Goal: Task Accomplishment & Management: Contribute content

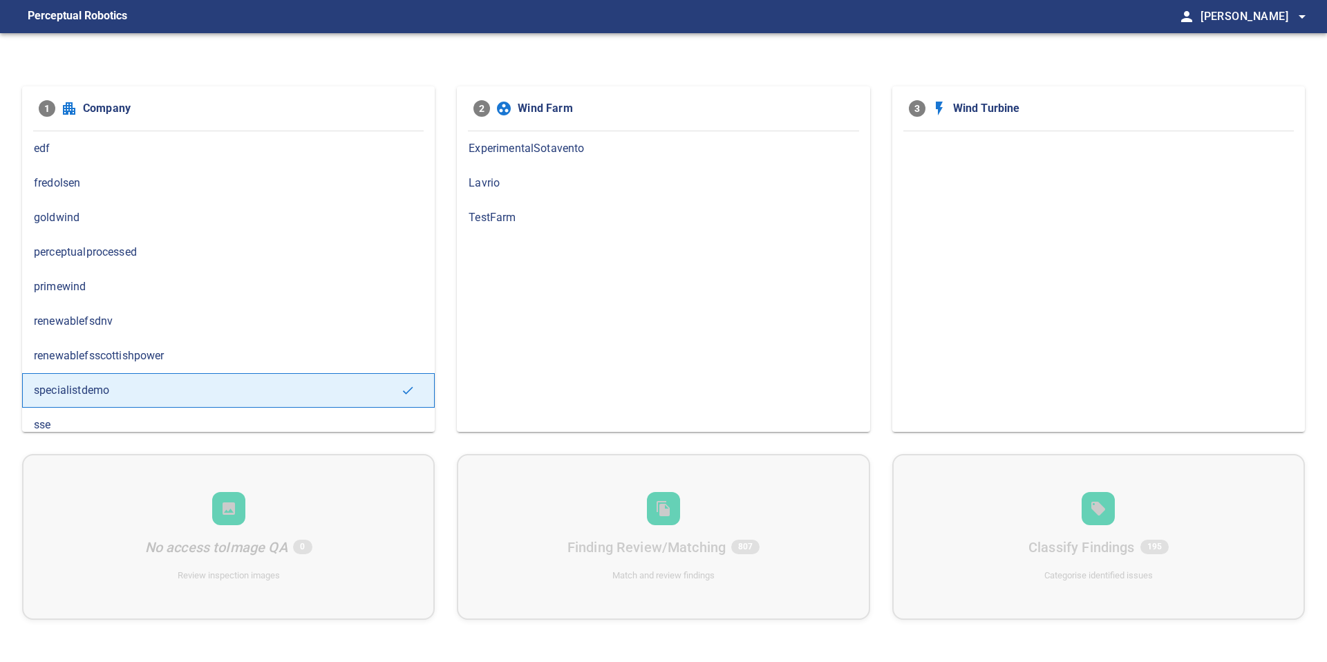
click at [441, 301] on div "1 Company edf fredolsen goldwind perceptualprocessed primewind renewablefsdnv r…" at bounding box center [663, 258] width 1282 height 345
click at [79, 189] on span "fredolsen" at bounding box center [228, 183] width 389 height 17
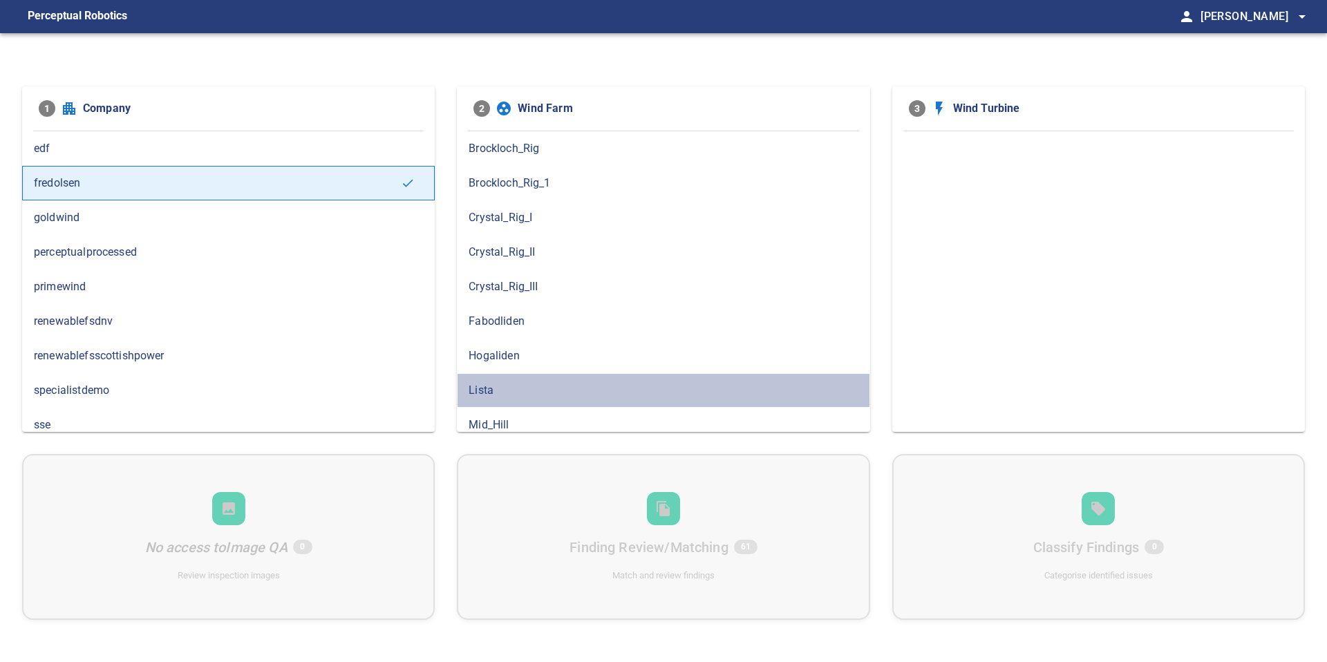
click at [495, 386] on span "Lista" at bounding box center [662, 390] width 389 height 17
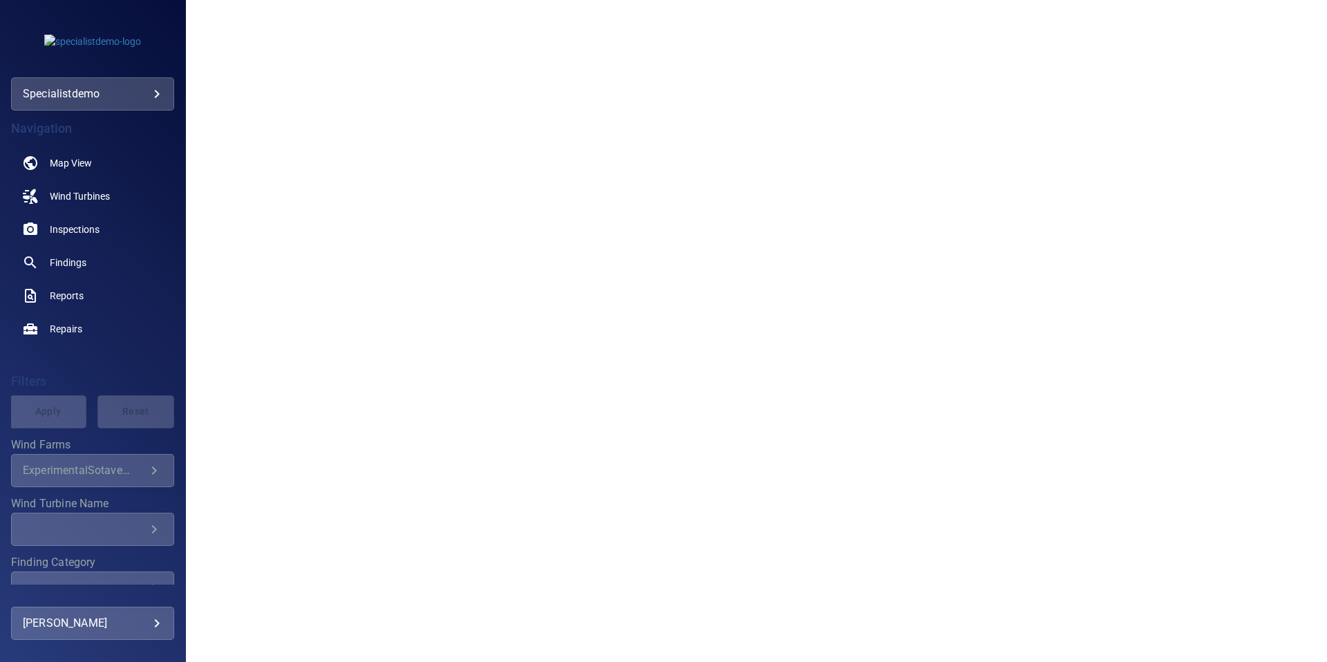
click at [155, 88] on body "**********" at bounding box center [663, 331] width 1327 height 662
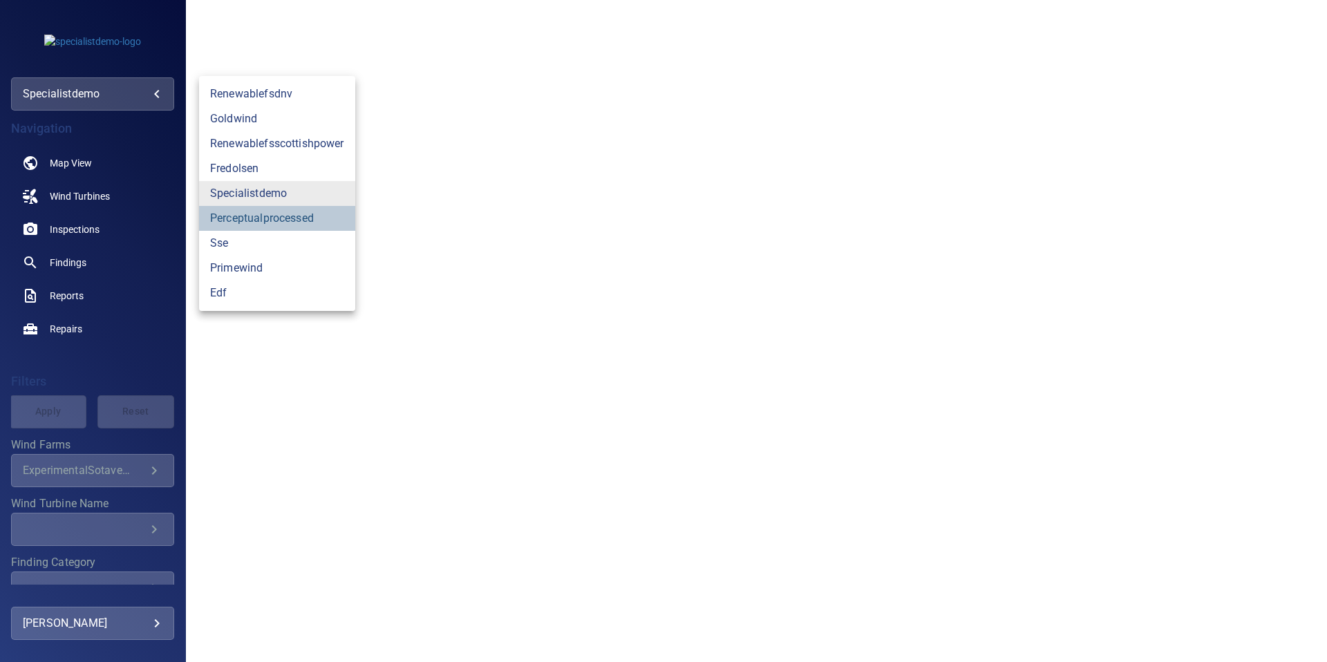
click at [259, 222] on link "perceptualprocessed" at bounding box center [277, 218] width 156 height 25
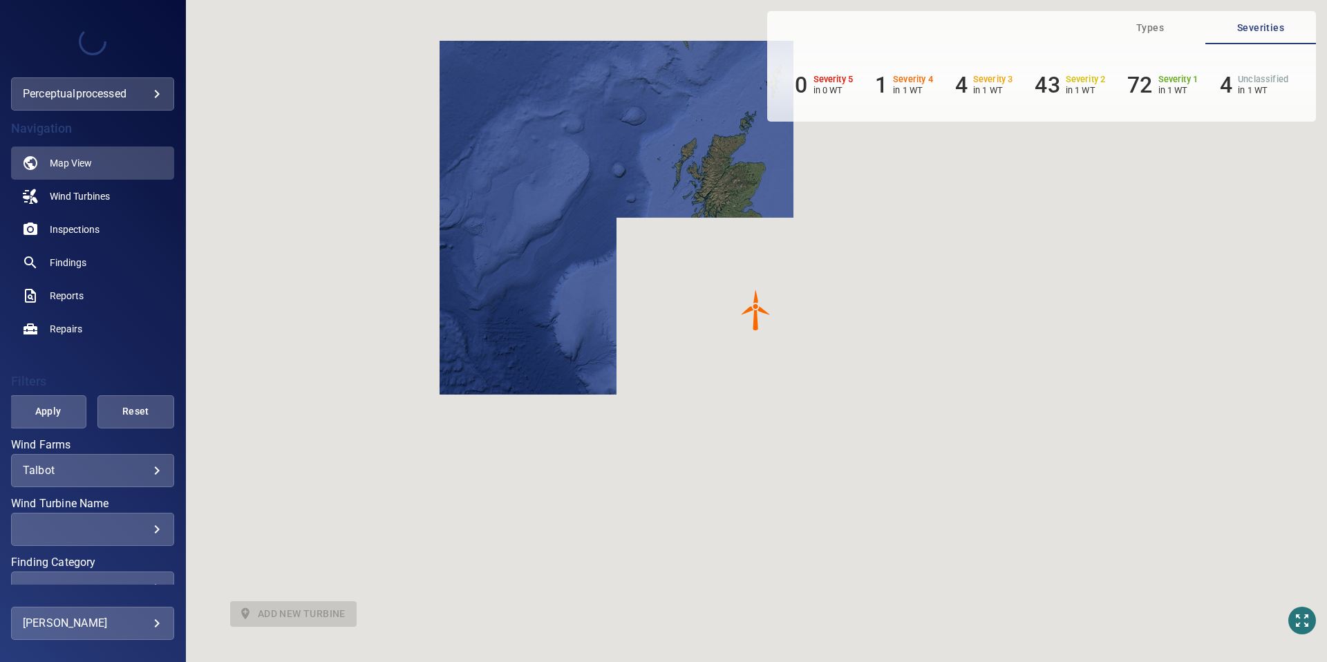
click at [158, 95] on body "**********" at bounding box center [663, 331] width 1327 height 662
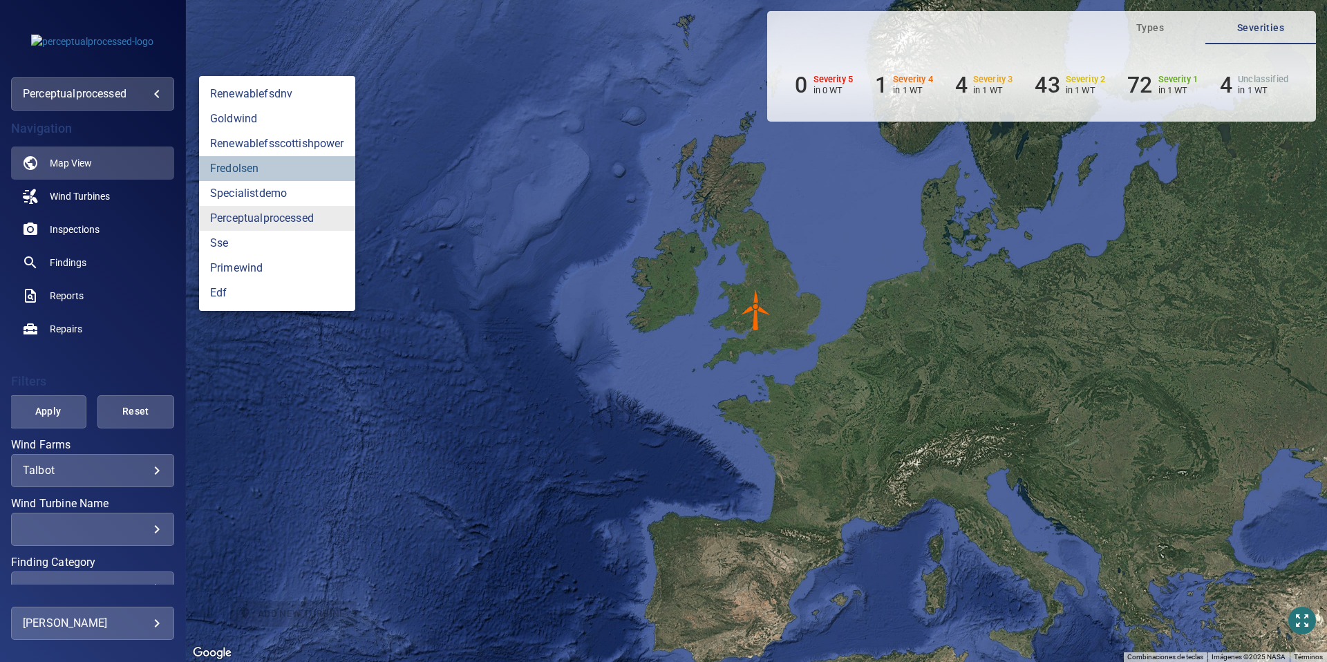
click at [241, 161] on link "fredolsen" at bounding box center [277, 168] width 156 height 25
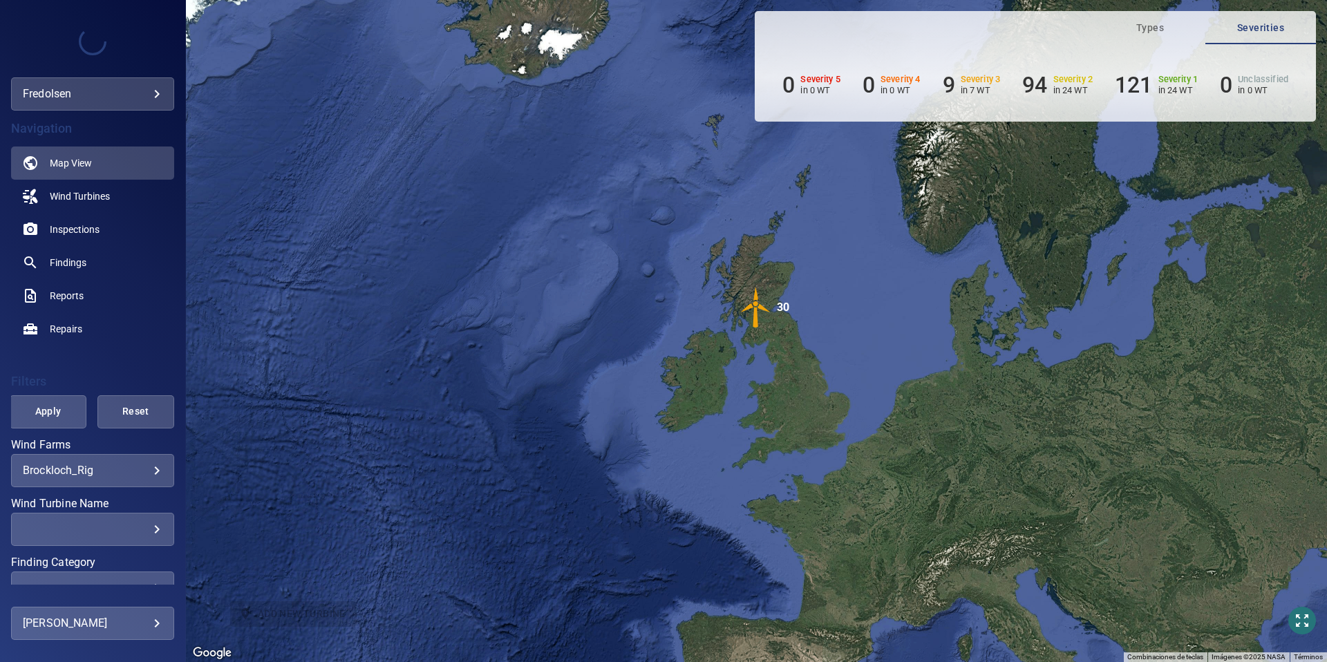
click at [155, 469] on body "**********" at bounding box center [663, 331] width 1327 height 662
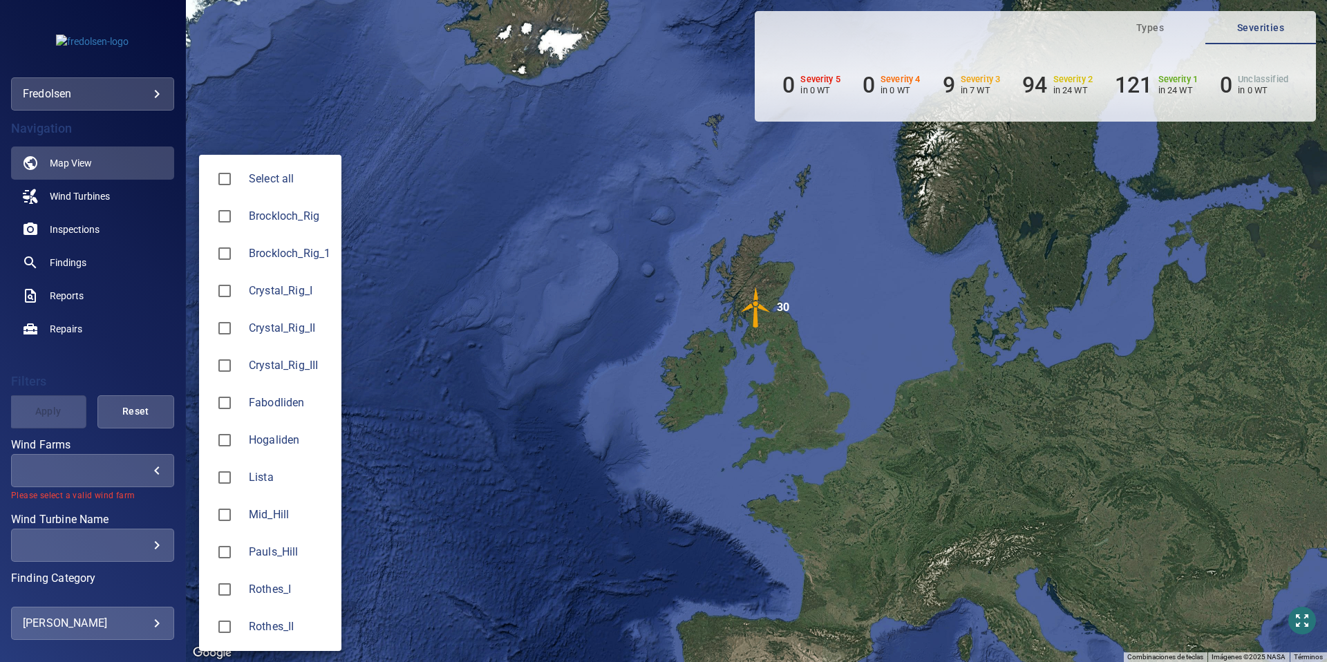
type input "*****"
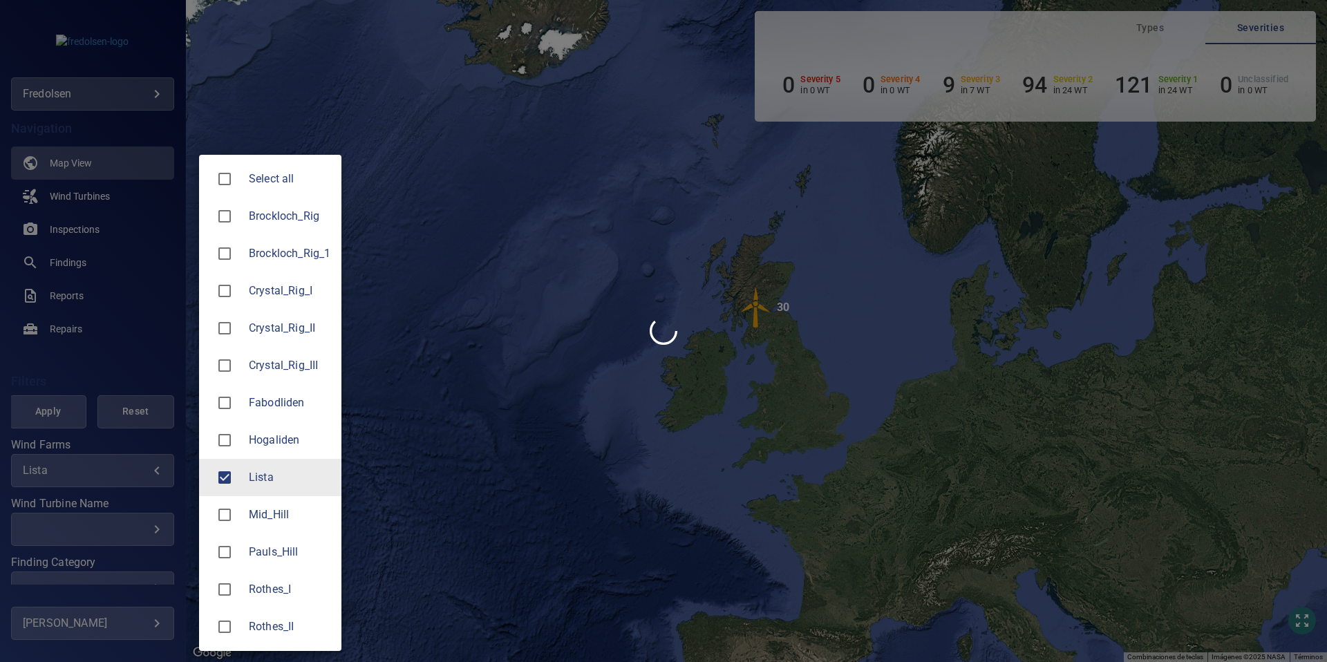
click at [87, 237] on div at bounding box center [663, 331] width 1327 height 662
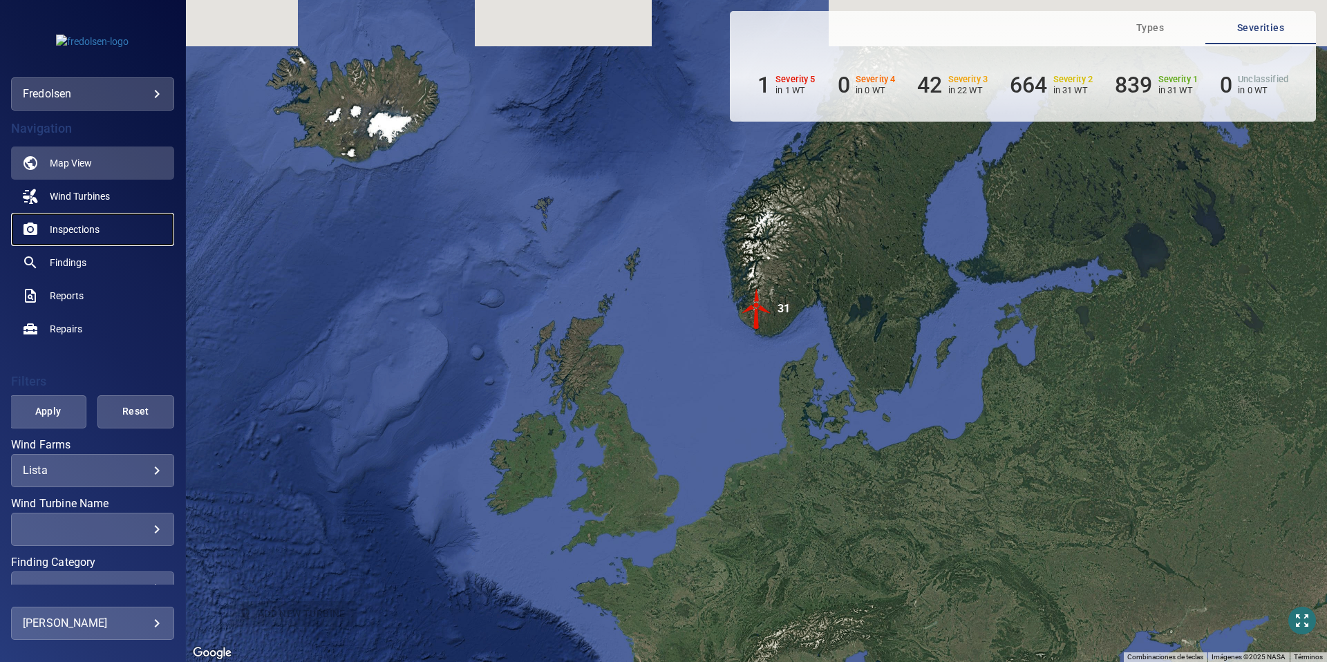
click at [86, 231] on span "Inspections" at bounding box center [75, 229] width 50 height 14
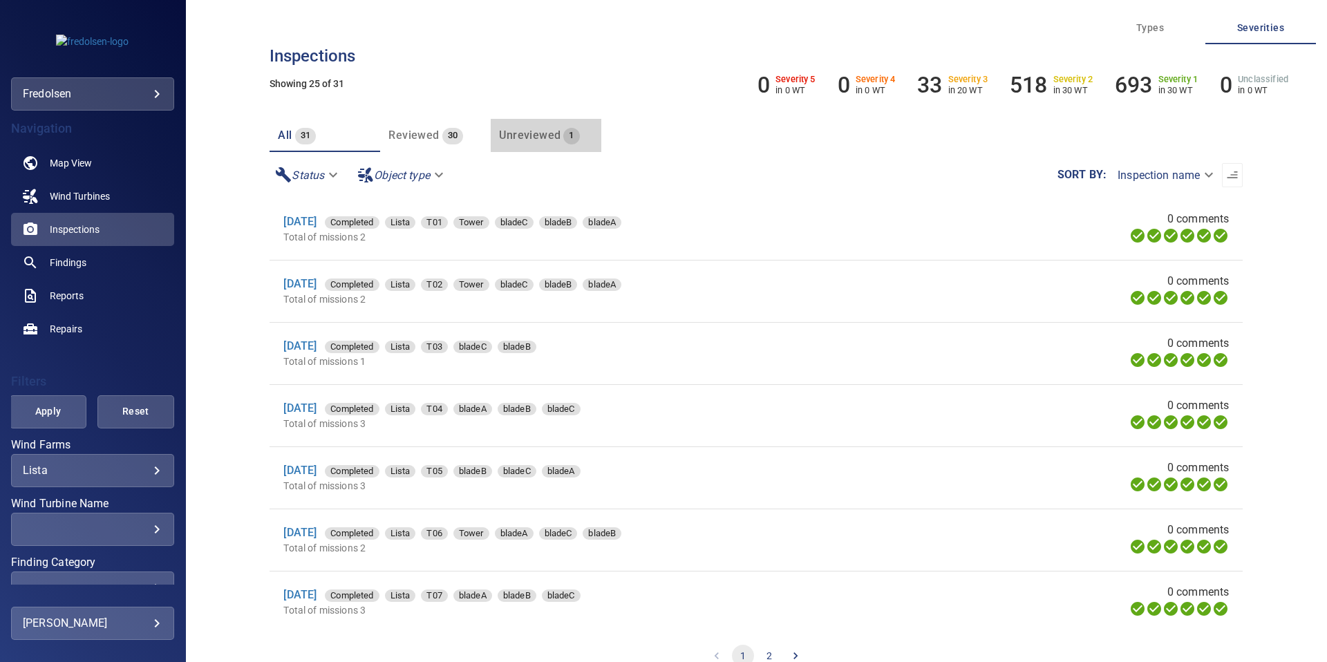
click at [549, 139] on span "Unreviewed" at bounding box center [529, 135] width 61 height 13
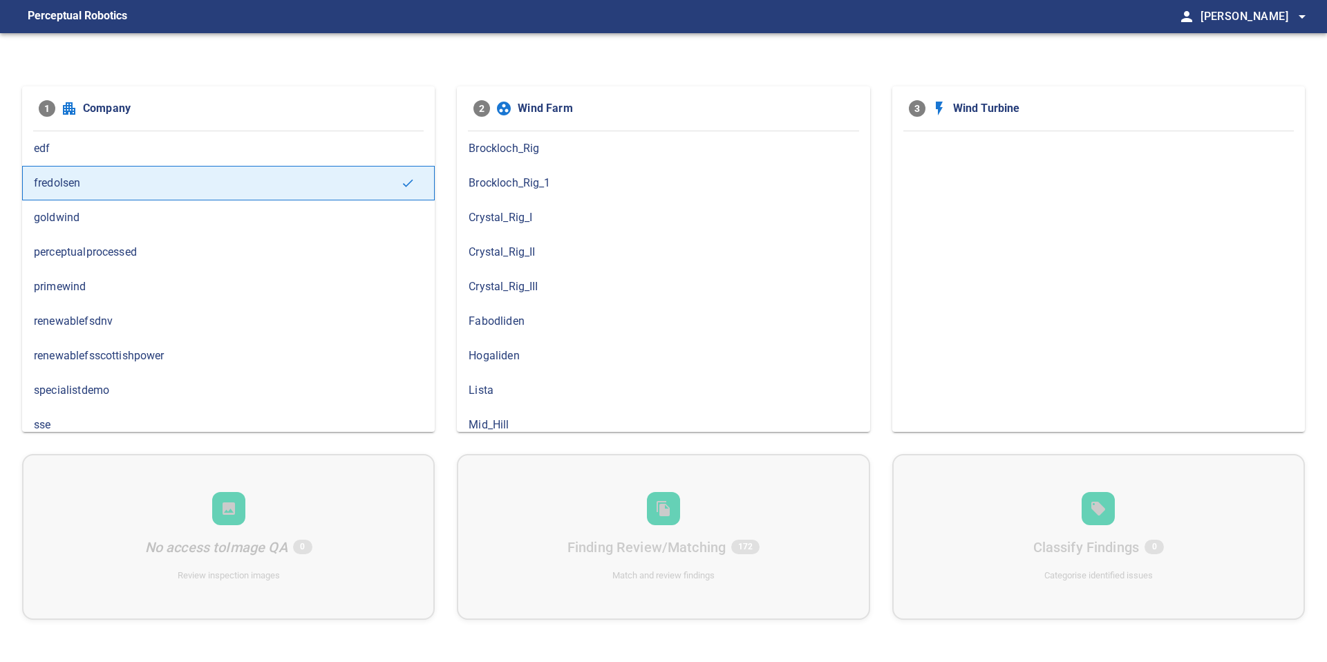
click at [504, 384] on span "Lista" at bounding box center [662, 390] width 389 height 17
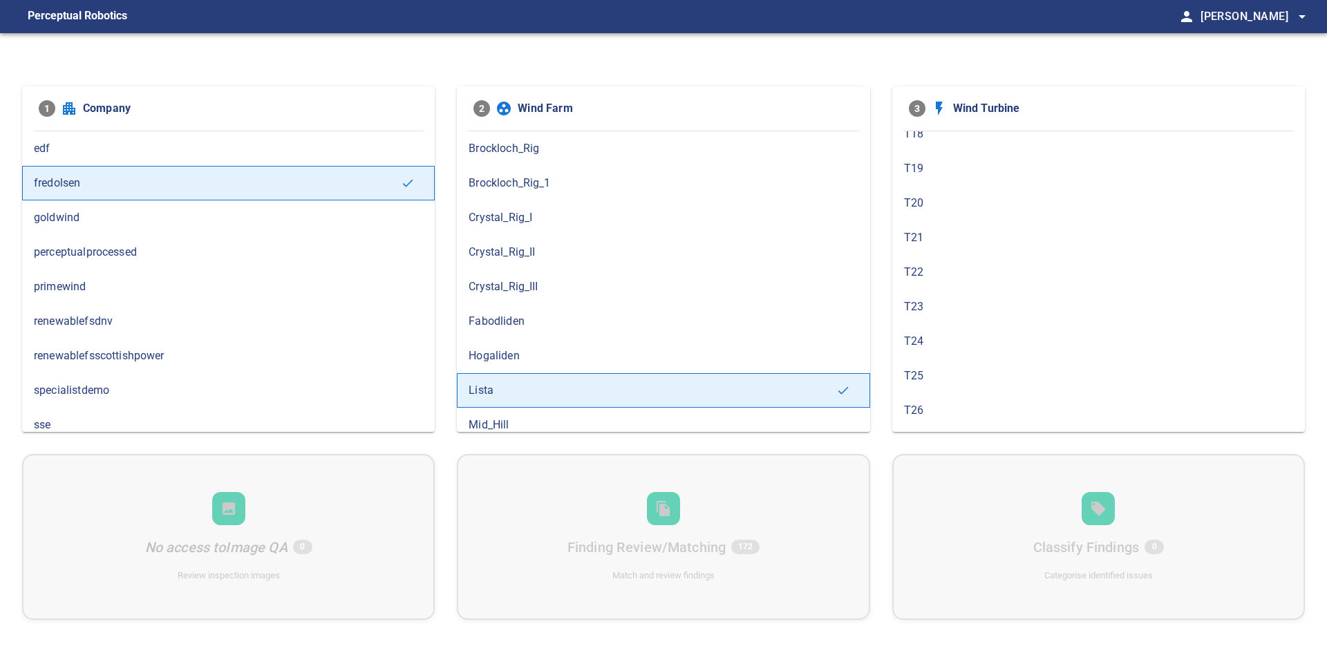
scroll to position [584, 0]
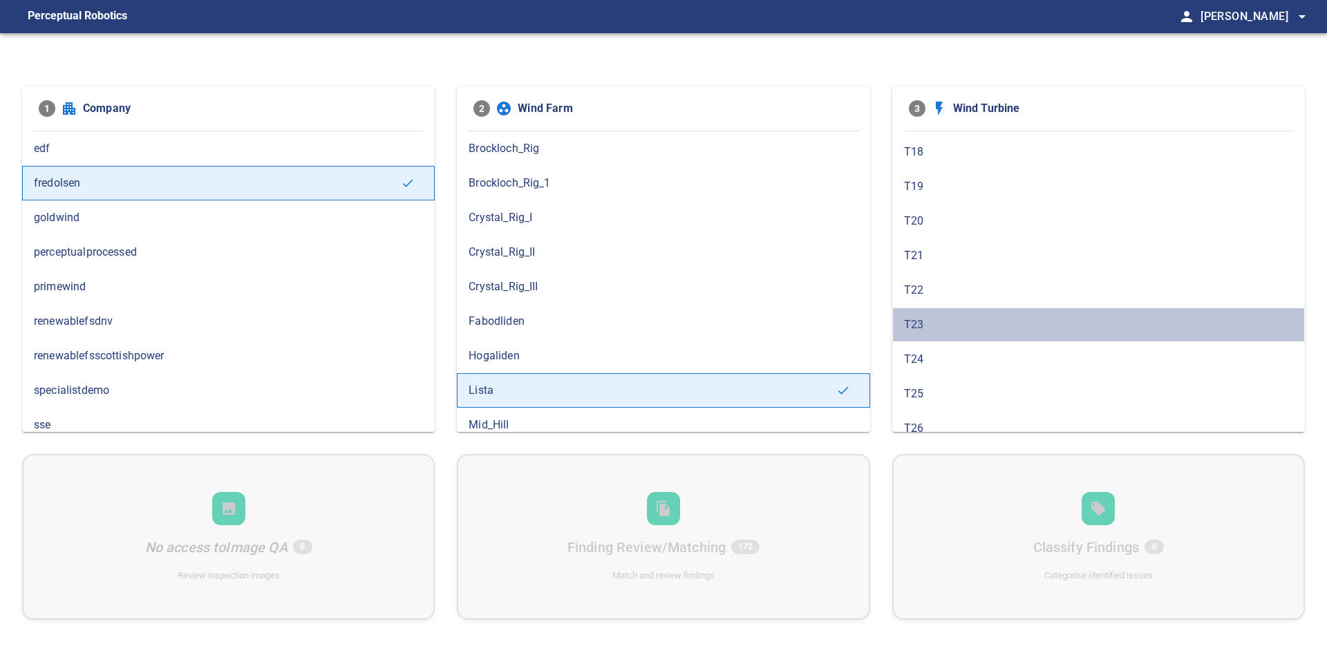
click at [989, 335] on div "T23" at bounding box center [1098, 324] width 412 height 35
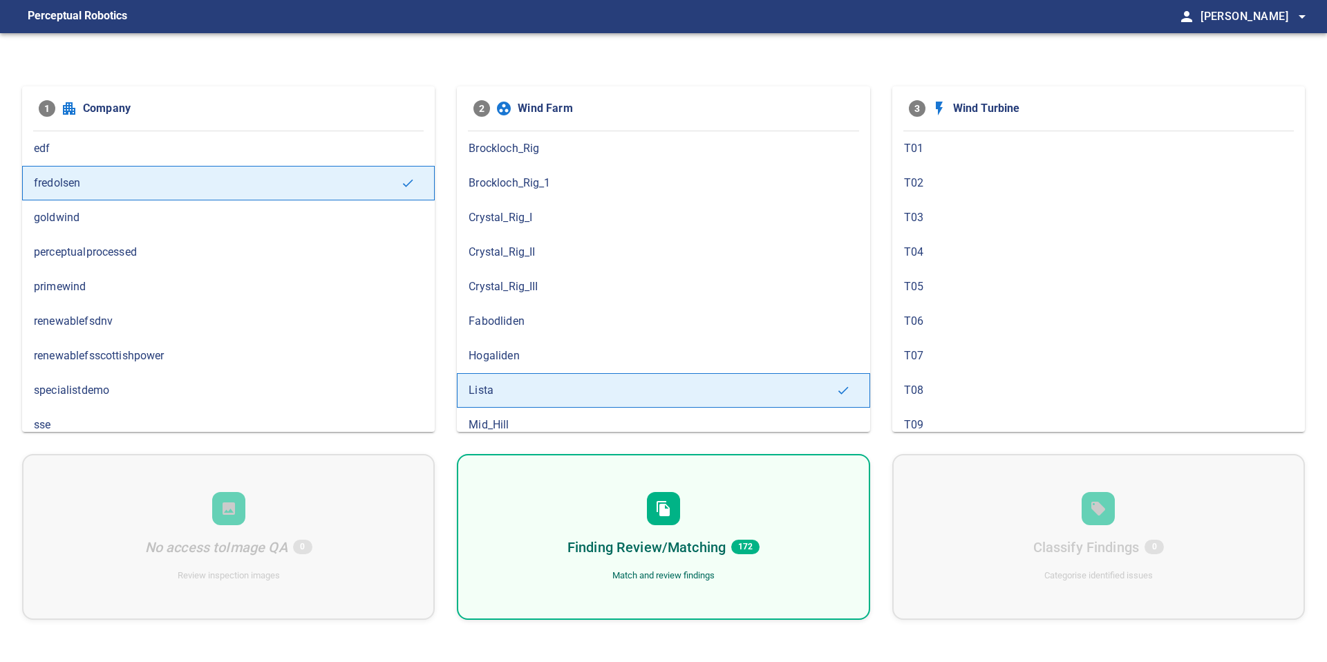
click at [830, 513] on div "Finding Review/Matching 172 Match and review findings" at bounding box center [663, 537] width 412 height 166
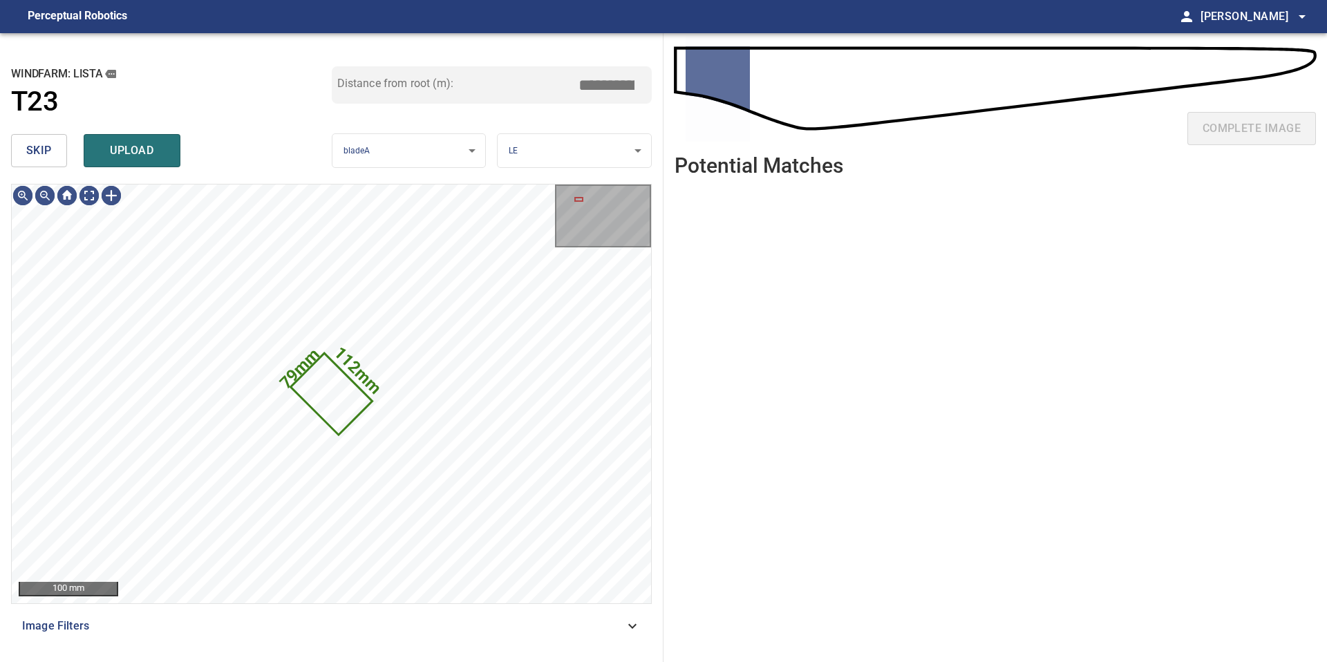
click at [41, 142] on span "skip" at bounding box center [39, 150] width 26 height 19
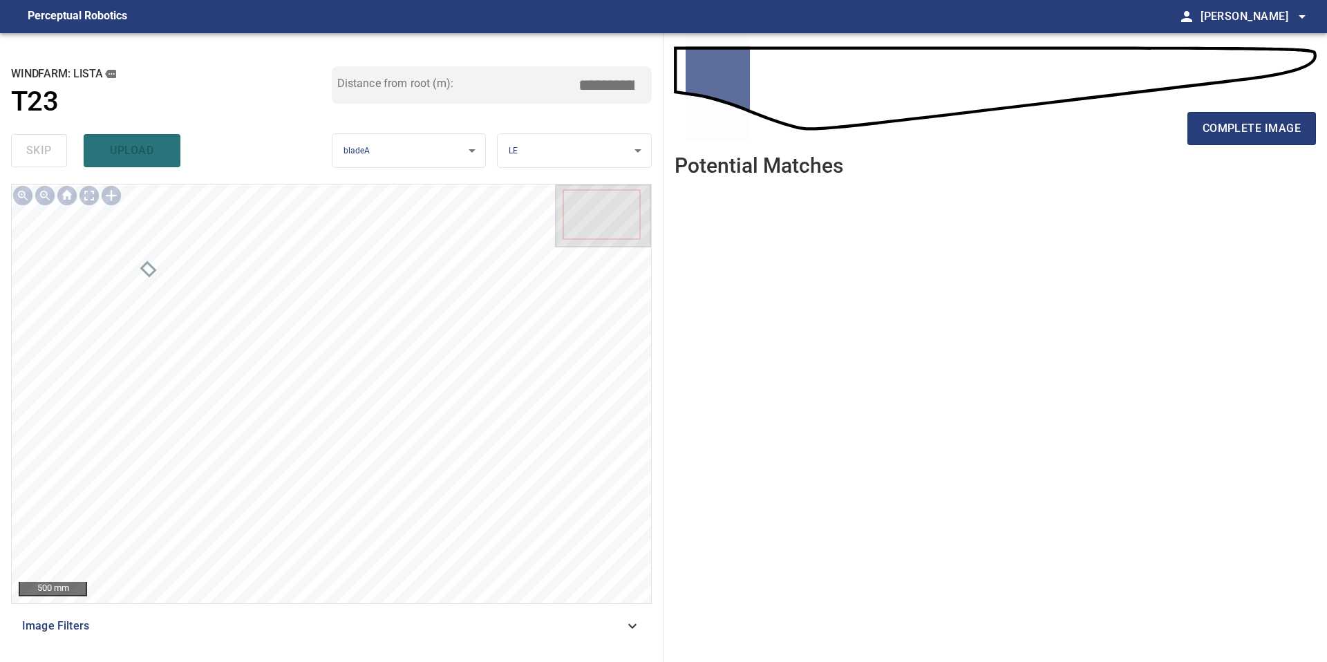
click at [1237, 110] on div "complete image" at bounding box center [994, 133] width 641 height 55
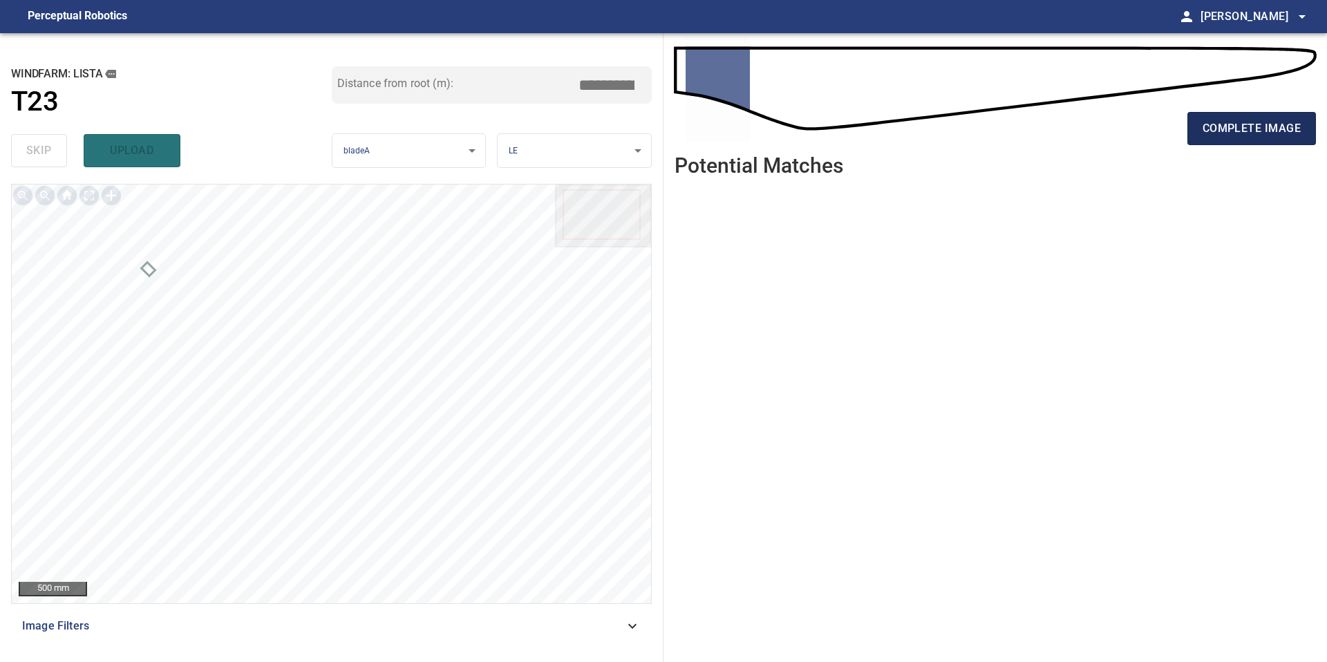
click at [1237, 122] on span "complete image" at bounding box center [1251, 128] width 98 height 19
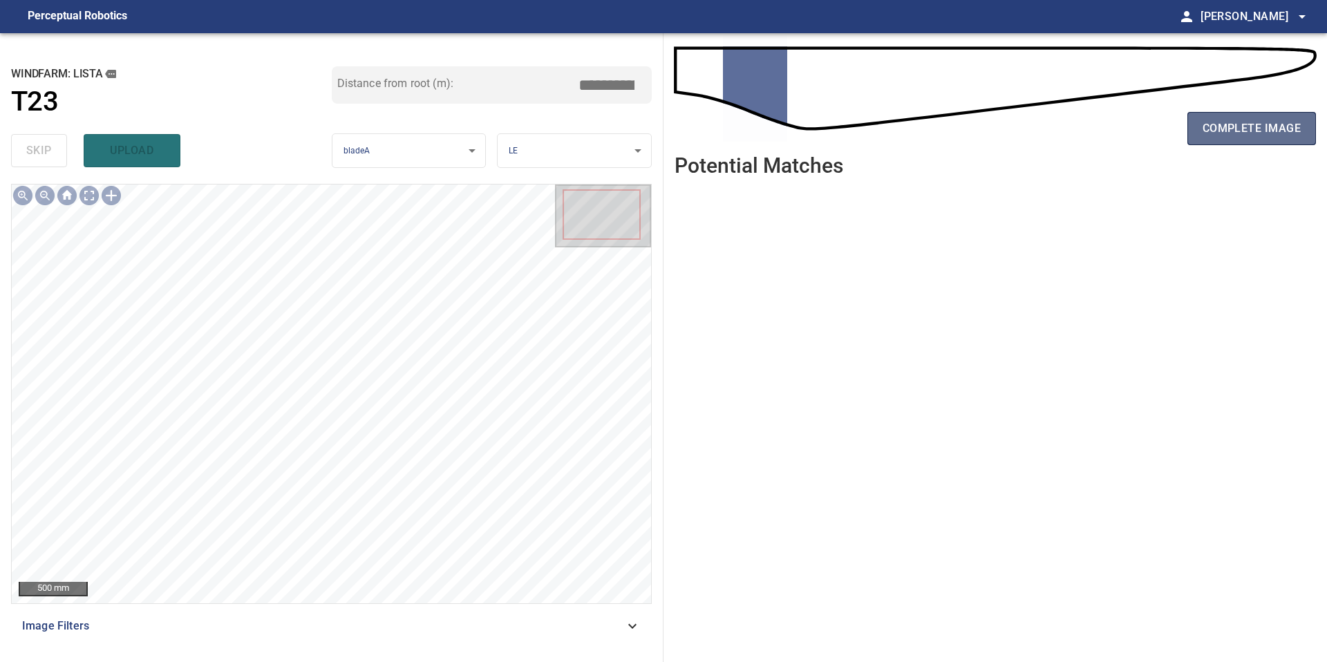
click at [1244, 124] on span "complete image" at bounding box center [1251, 128] width 98 height 19
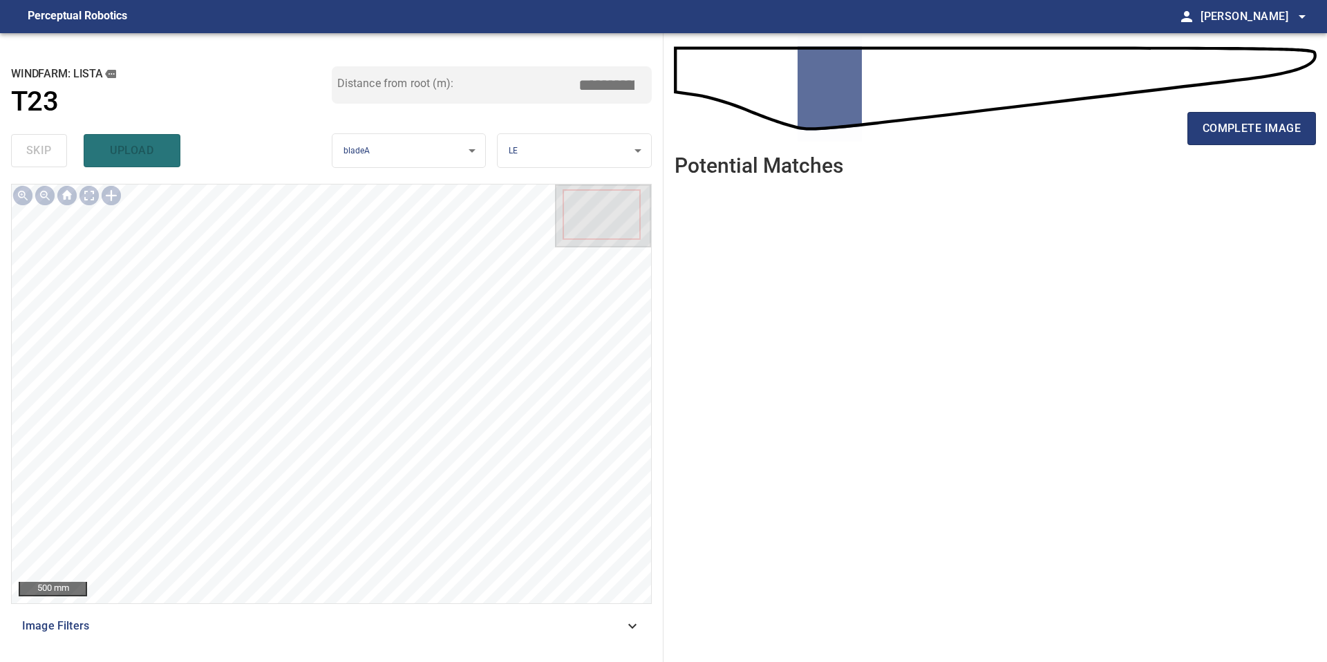
click at [1244, 124] on span "complete image" at bounding box center [1251, 128] width 98 height 19
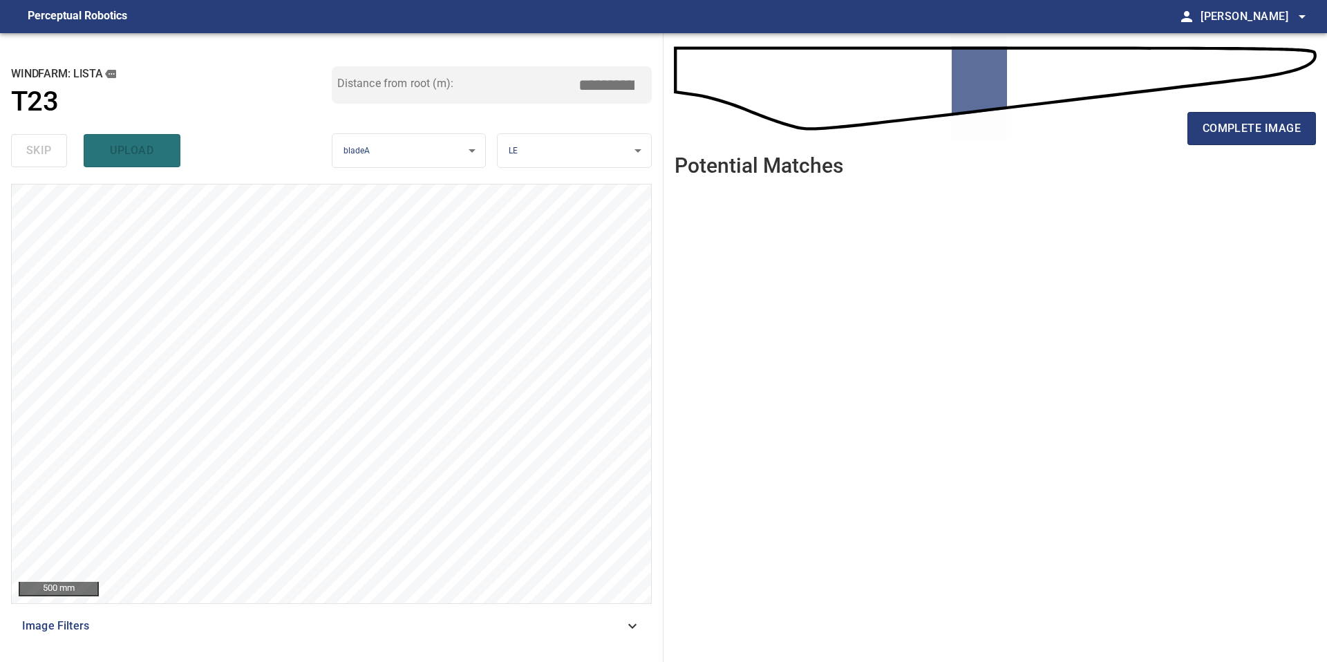
click at [1244, 124] on span "complete image" at bounding box center [1251, 128] width 98 height 19
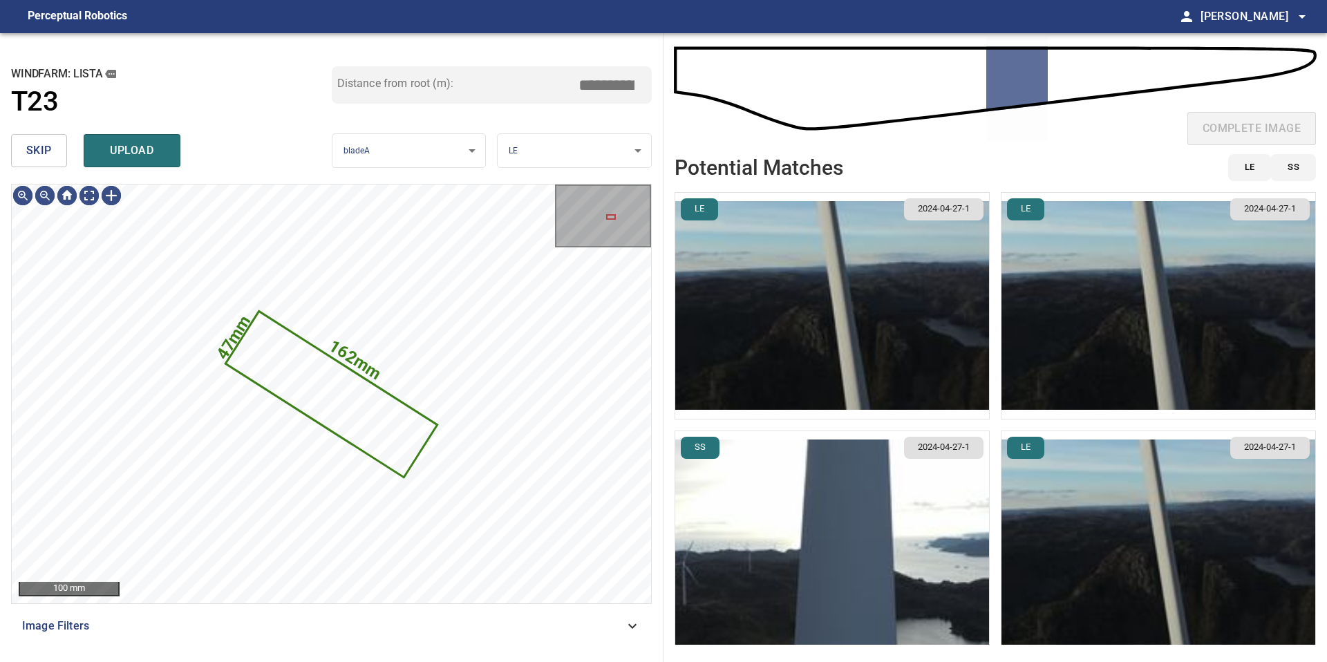
click at [37, 146] on span "skip" at bounding box center [39, 150] width 26 height 19
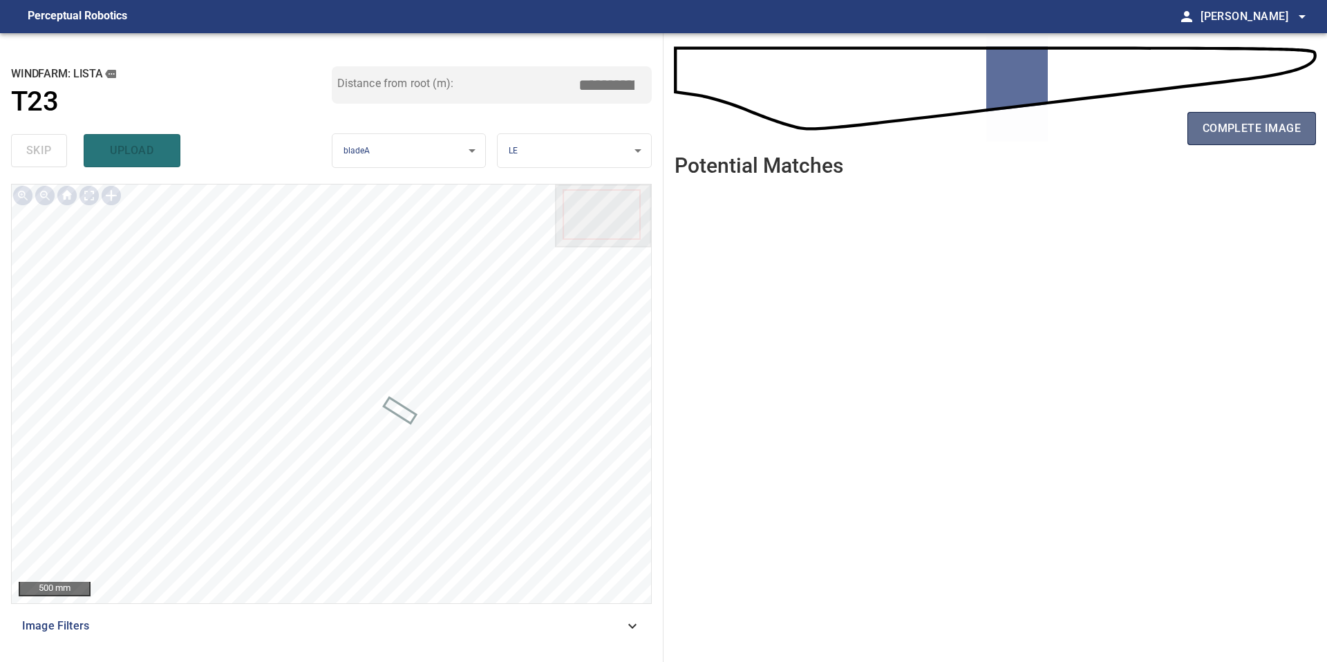
click at [1265, 132] on span "complete image" at bounding box center [1251, 128] width 98 height 19
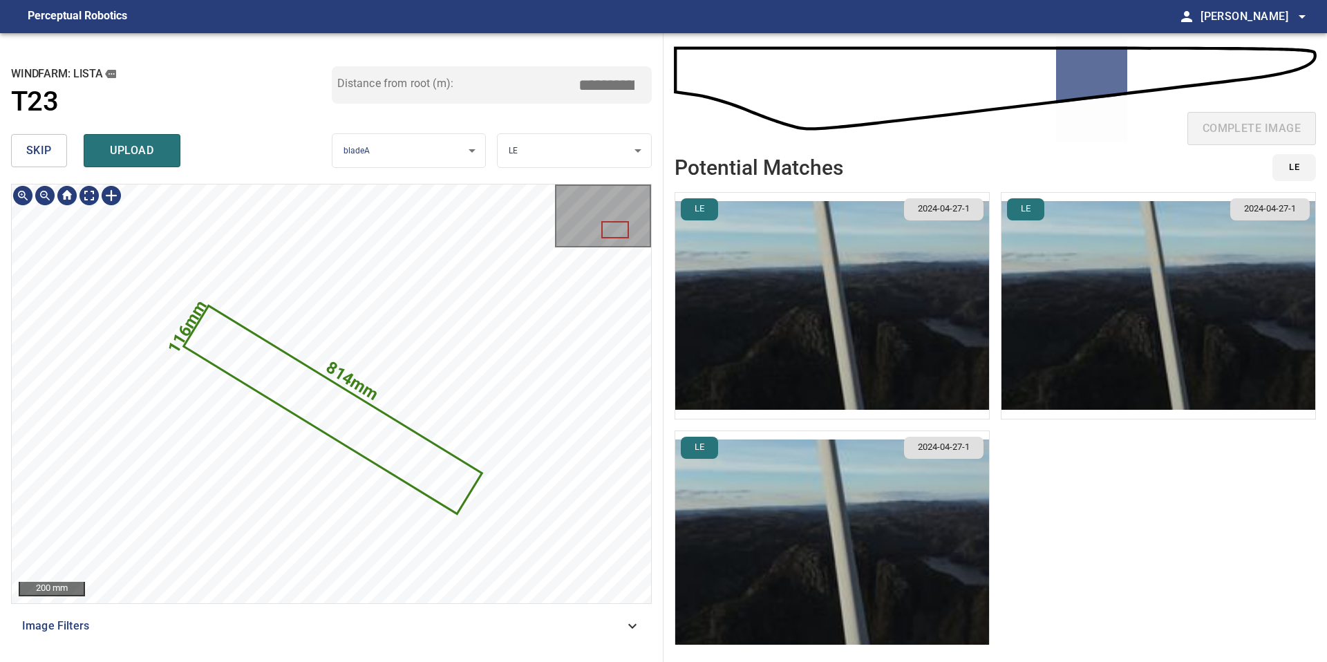
click at [770, 388] on img "button" at bounding box center [832, 306] width 314 height 226
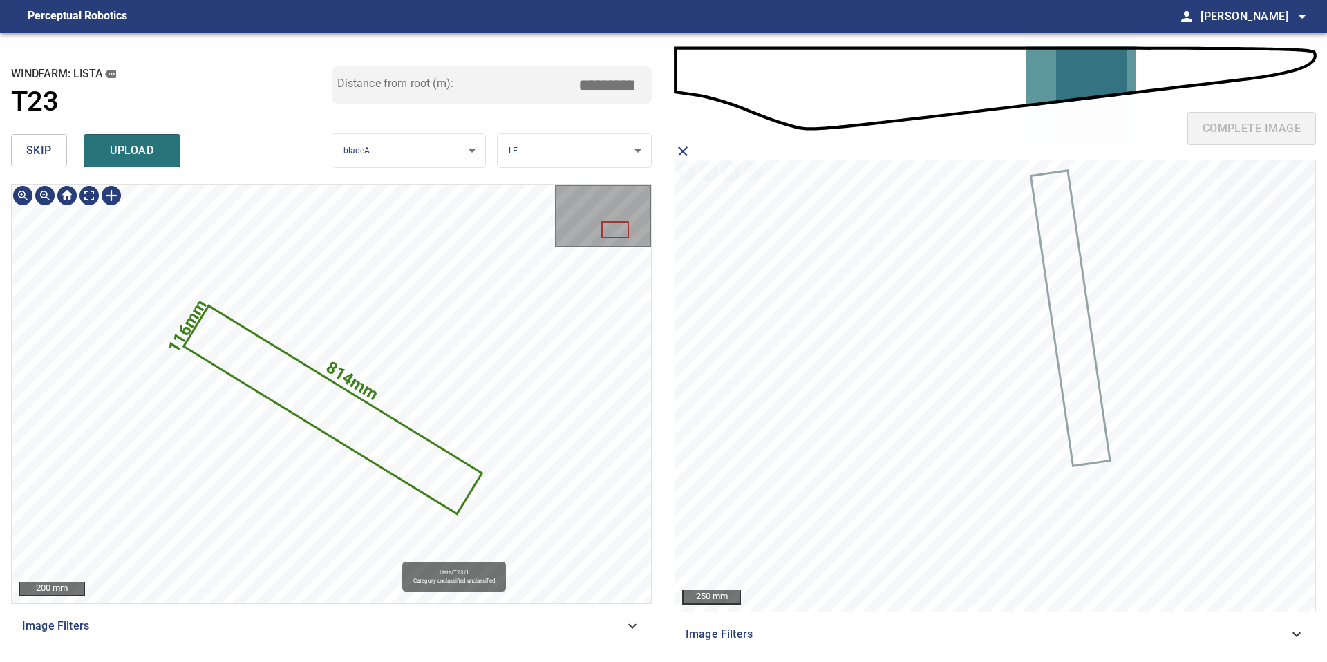
click at [431, 475] on icon at bounding box center [333, 409] width 296 height 205
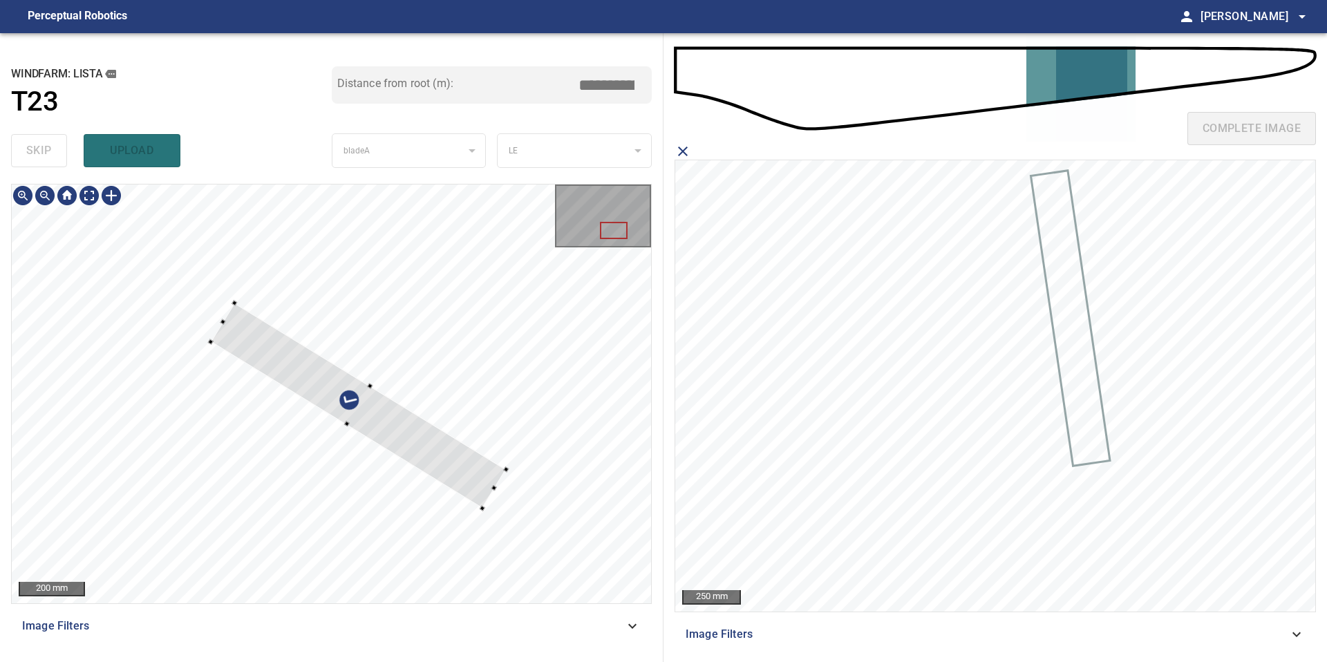
click at [456, 479] on div at bounding box center [359, 405] width 296 height 205
click at [518, 541] on div at bounding box center [331, 393] width 639 height 419
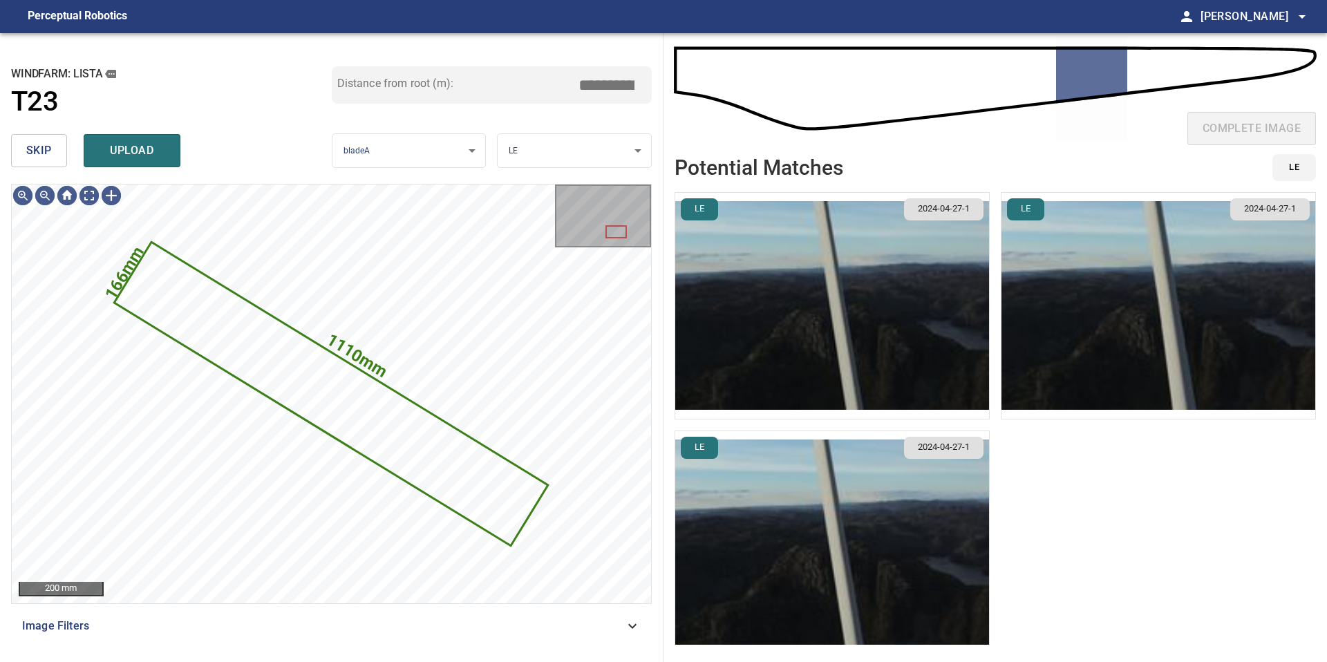
click at [798, 352] on img "button" at bounding box center [832, 306] width 314 height 226
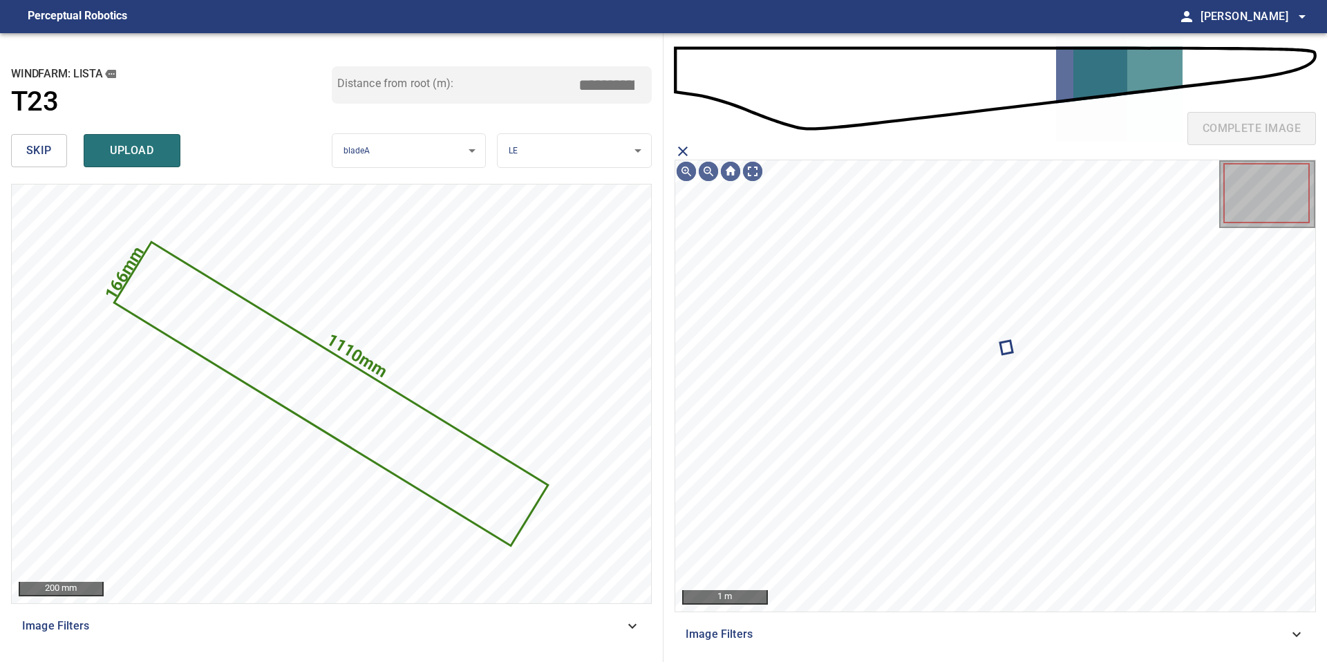
click at [685, 147] on icon "close matching imageResolution:" at bounding box center [683, 151] width 10 height 10
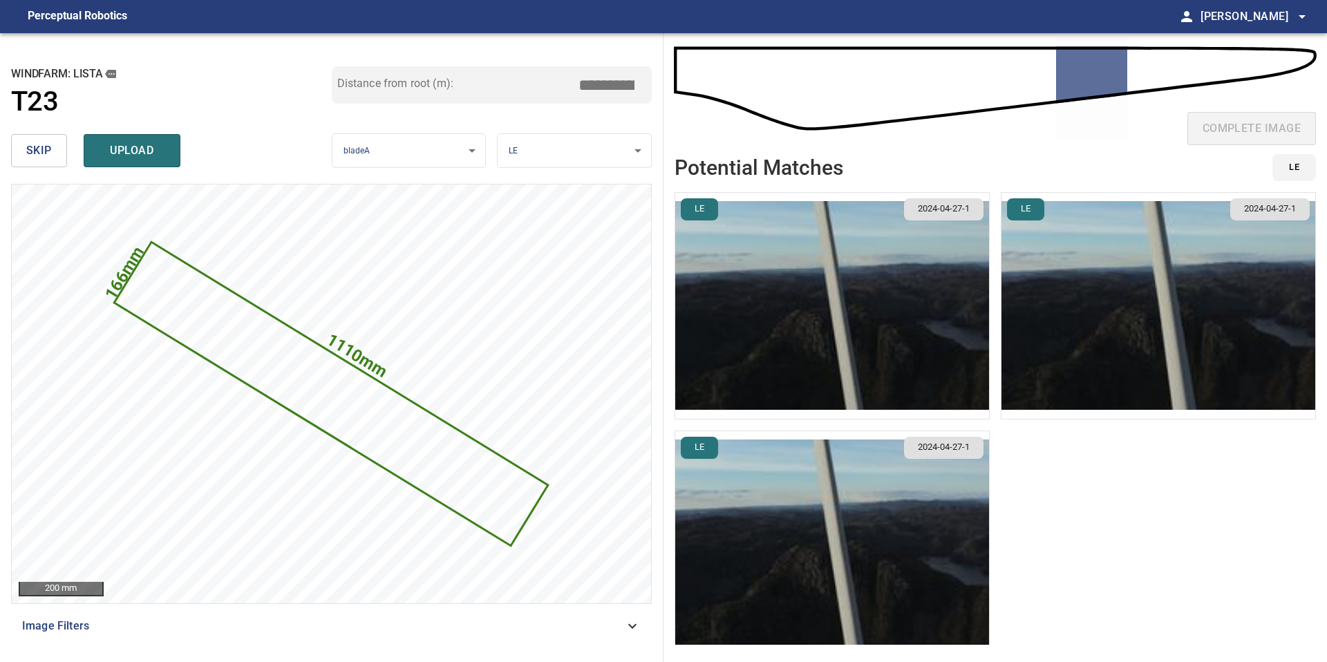
click at [931, 547] on img "button" at bounding box center [832, 544] width 314 height 226
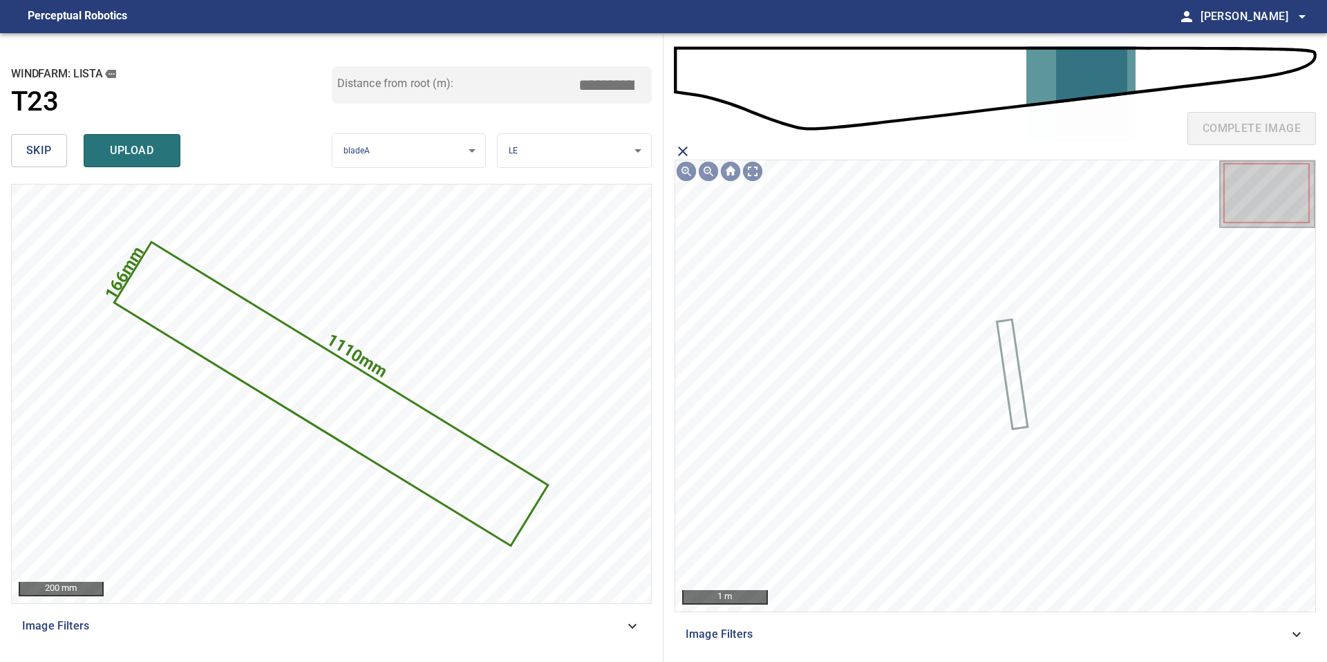
click at [1014, 390] on icon at bounding box center [1012, 374] width 28 height 107
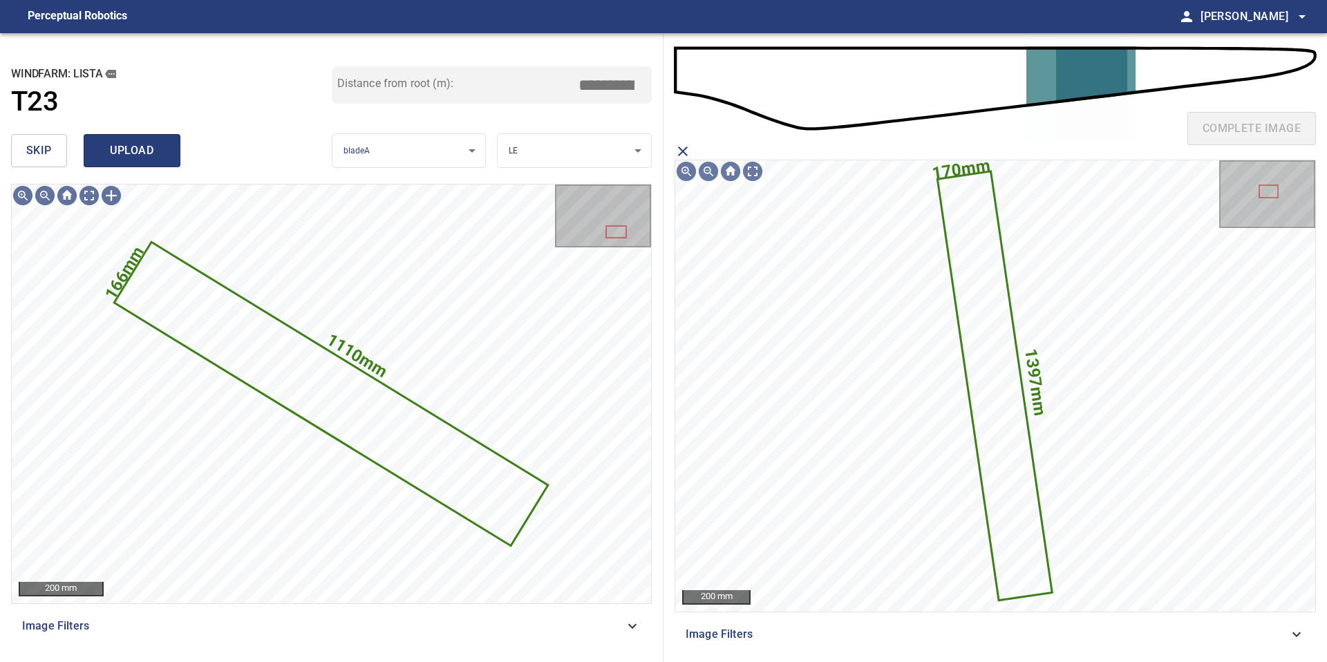
click at [146, 153] on span "upload" at bounding box center [132, 150] width 66 height 19
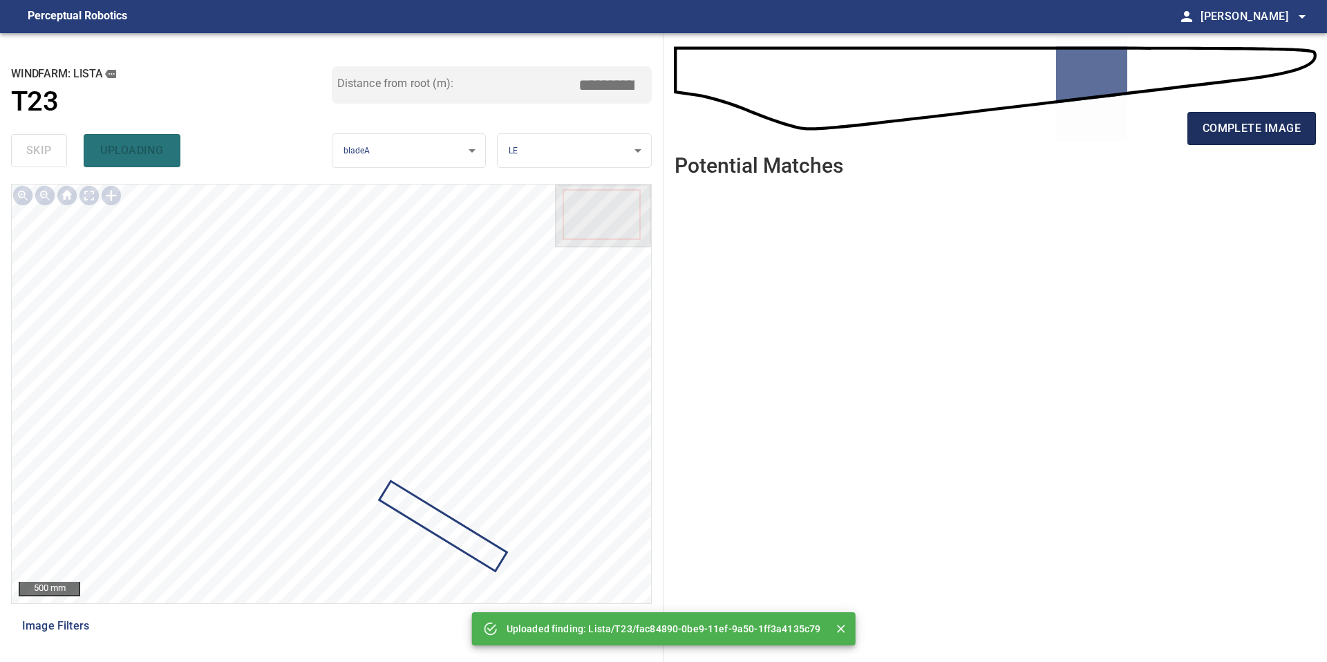
click at [1227, 129] on span "complete image" at bounding box center [1251, 128] width 98 height 19
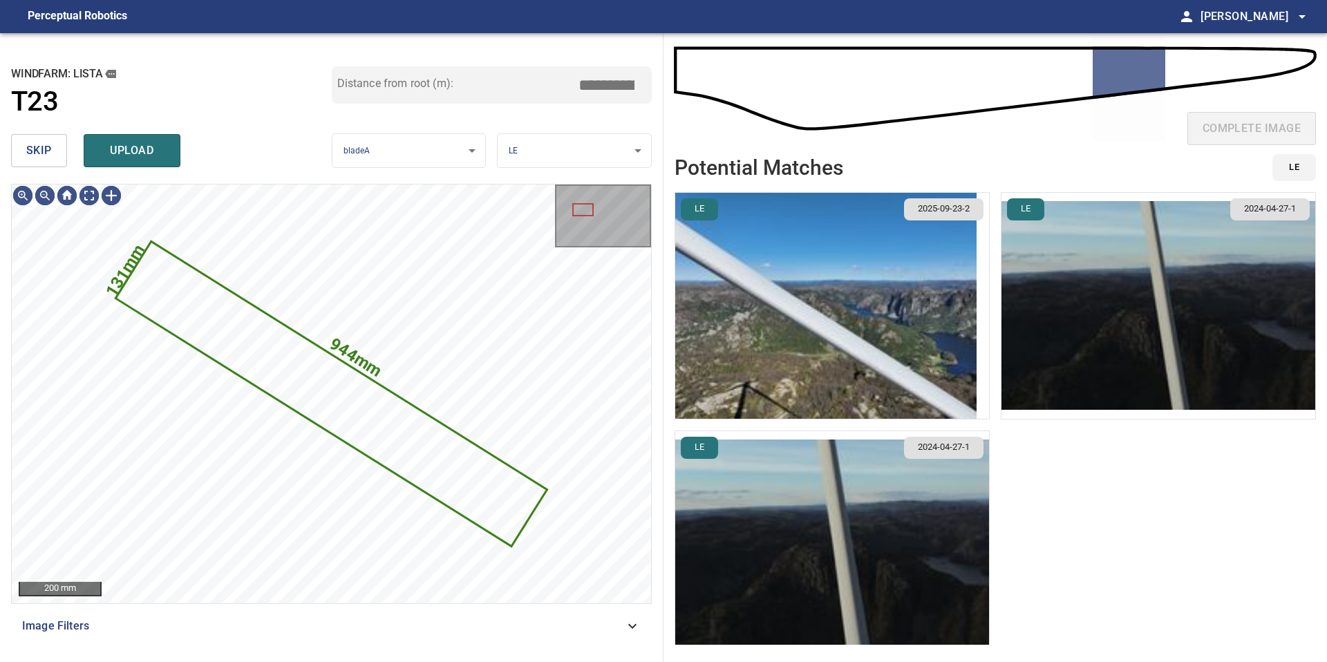
click at [61, 164] on button "skip" at bounding box center [39, 150] width 56 height 33
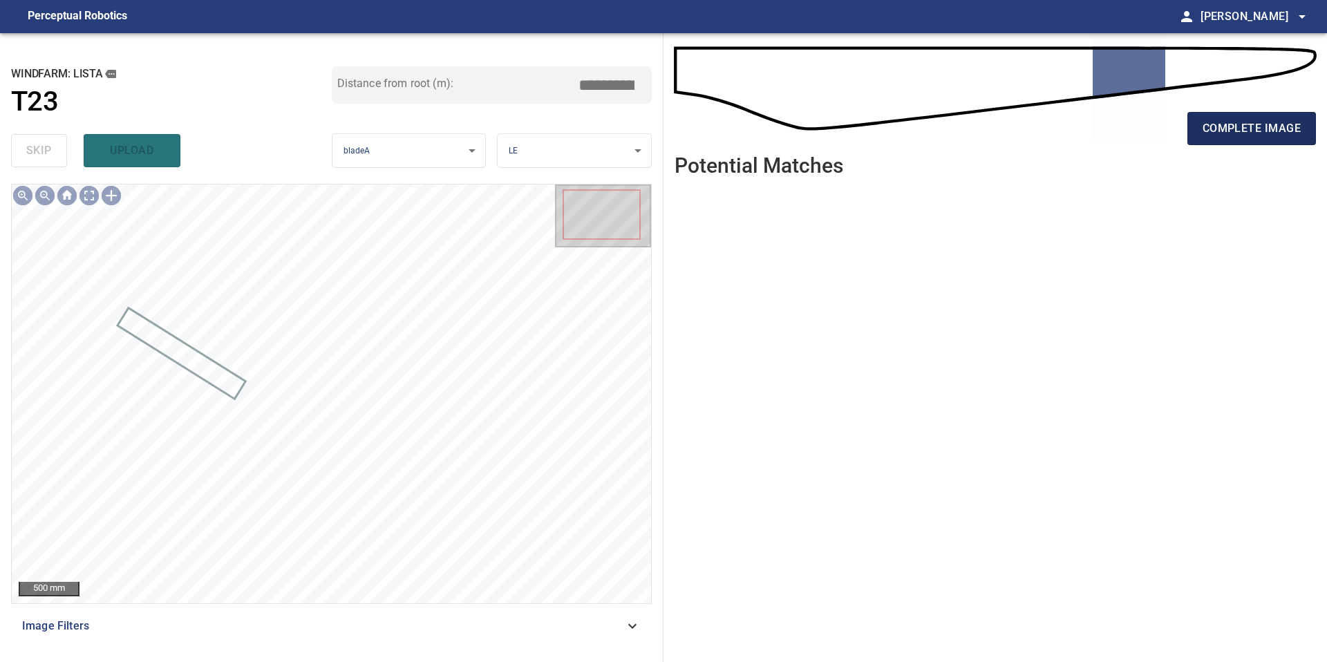
click at [1229, 133] on span "complete image" at bounding box center [1251, 128] width 98 height 19
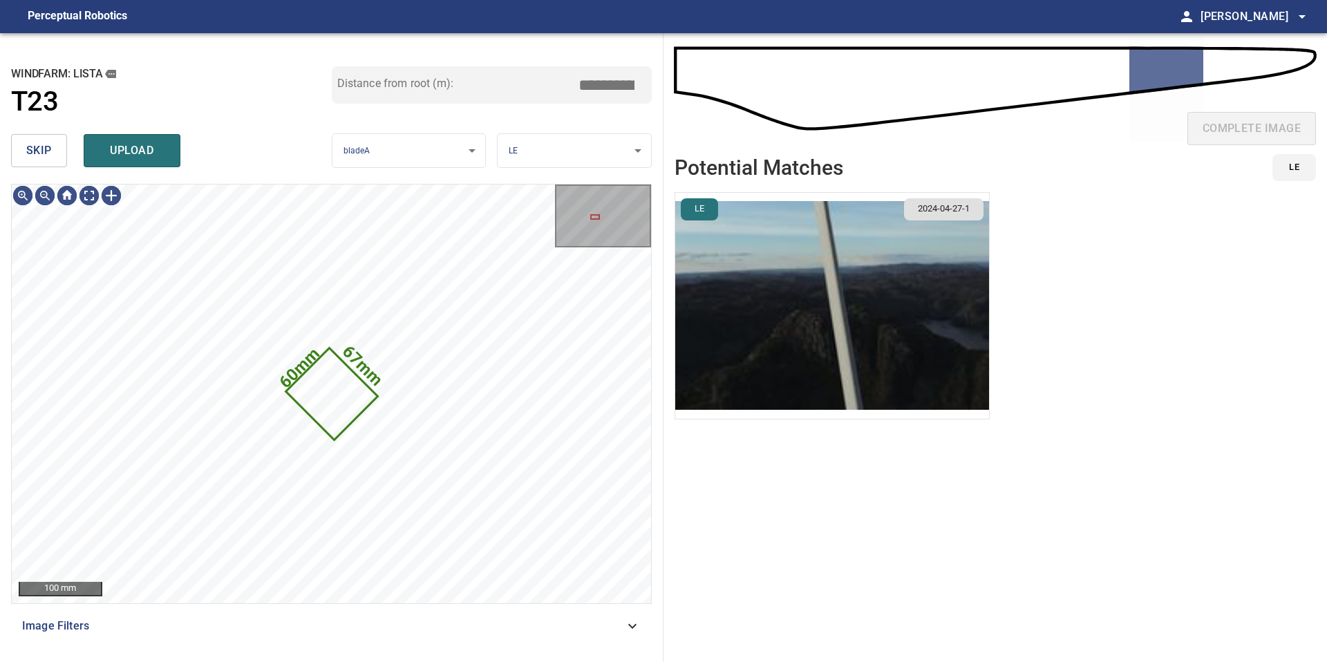
click at [57, 161] on button "skip" at bounding box center [39, 150] width 56 height 33
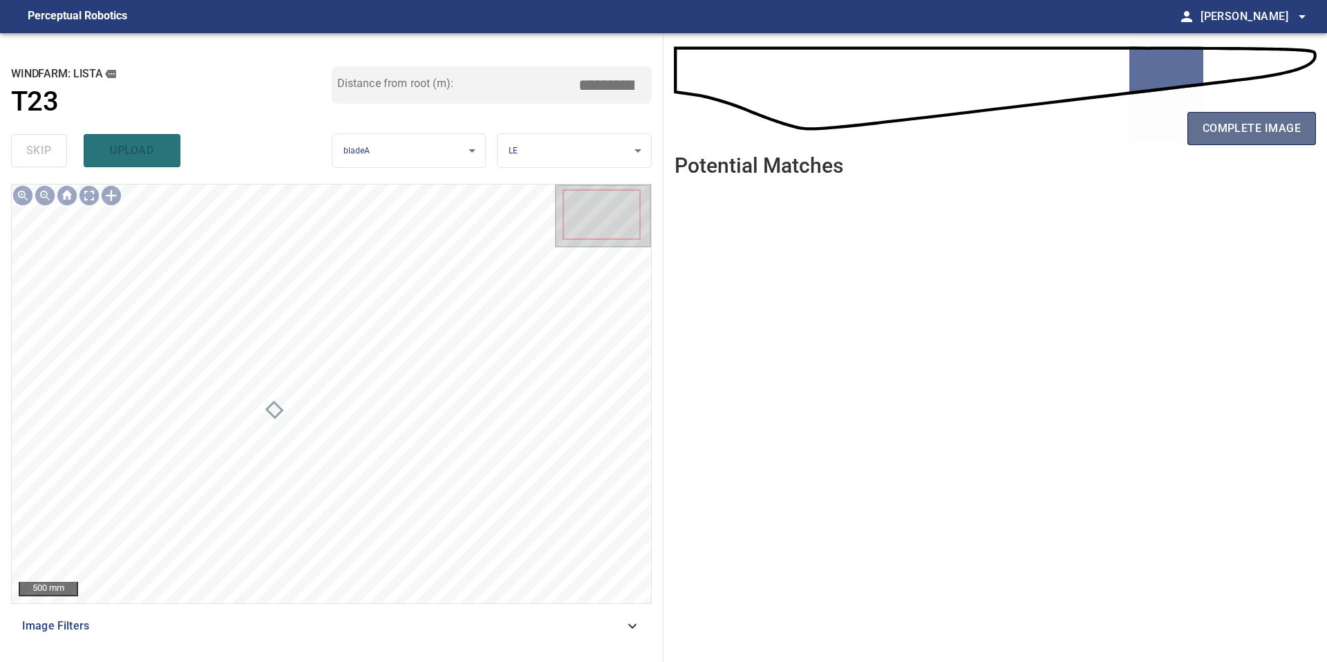
click at [1219, 143] on button "complete image" at bounding box center [1251, 128] width 129 height 33
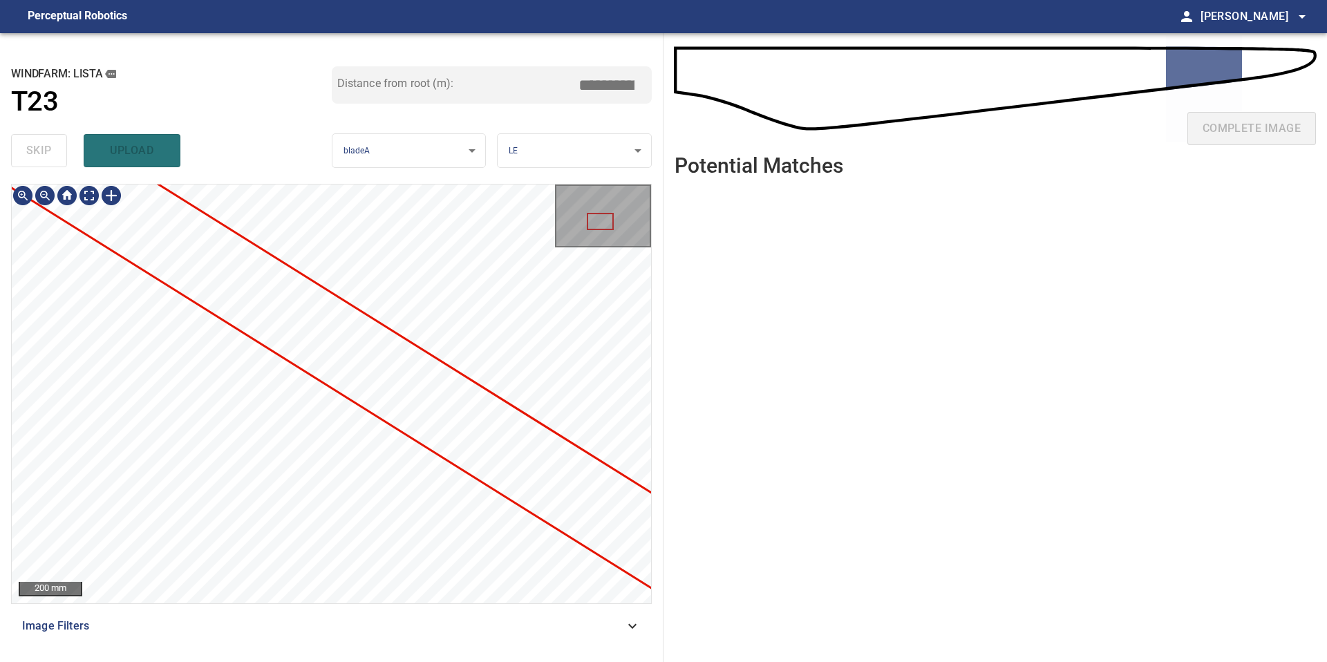
click at [532, 626] on div "200 mm Image Filters" at bounding box center [331, 417] width 640 height 467
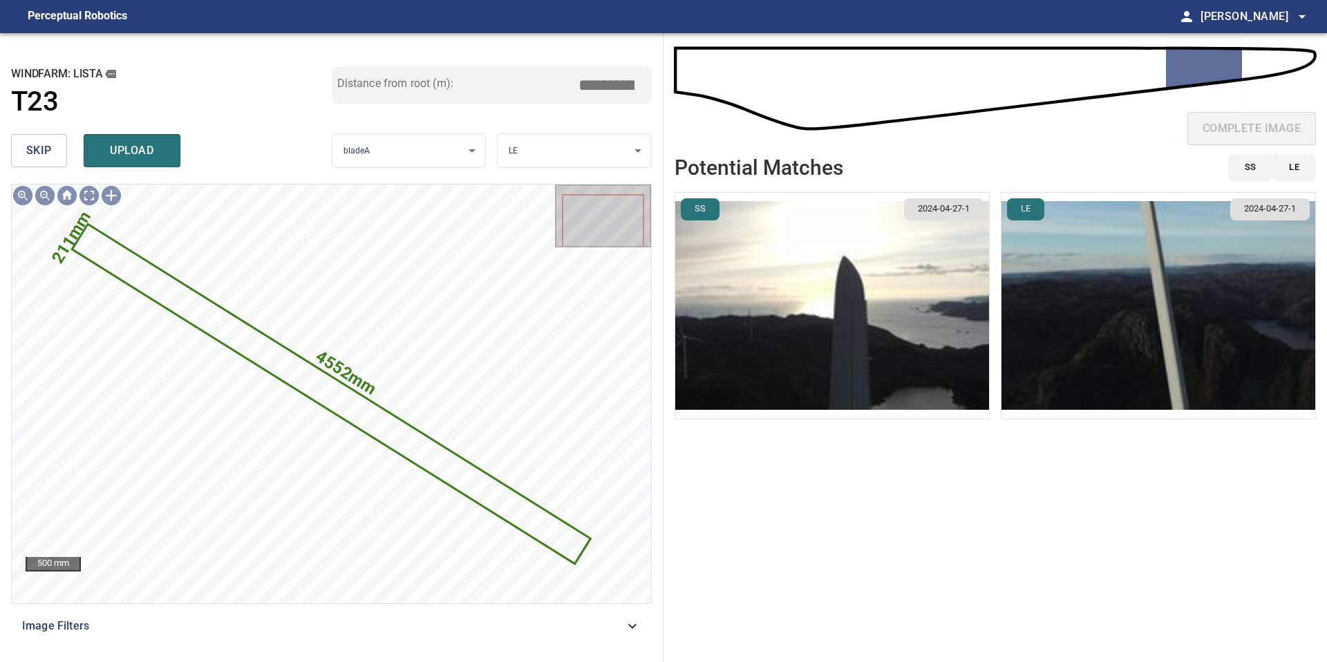
click at [1185, 310] on img "button" at bounding box center [1158, 306] width 314 height 226
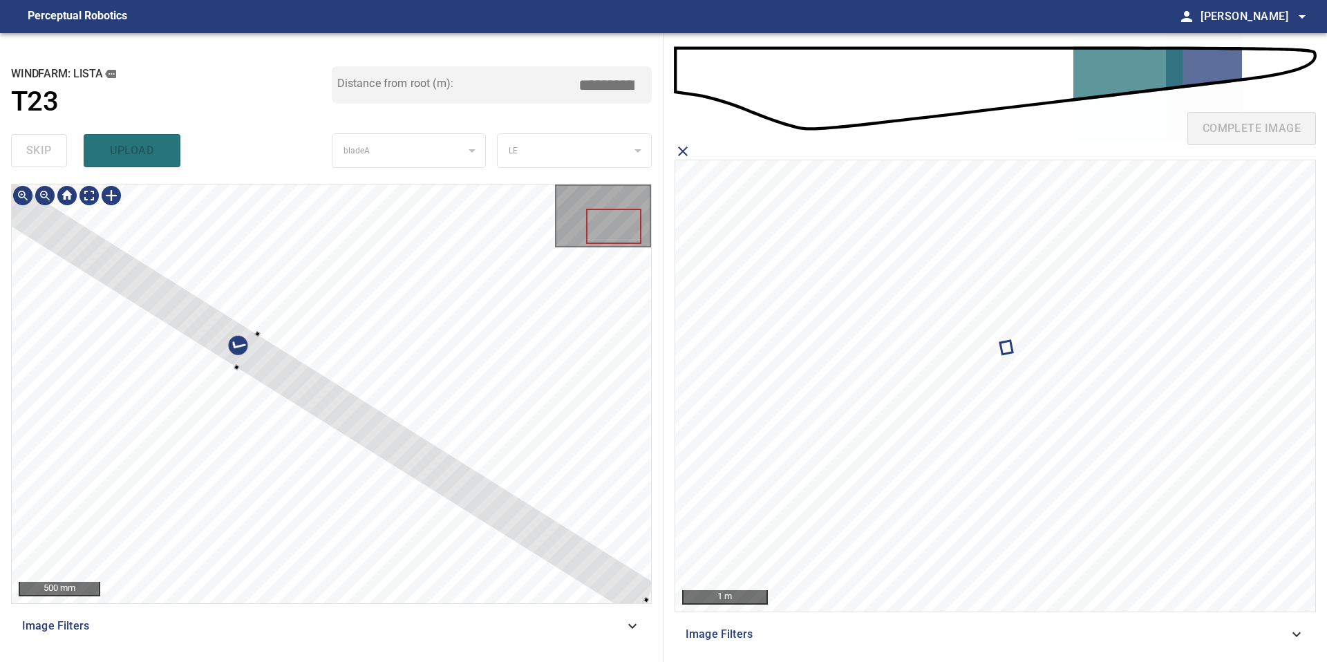
click at [652, 600] on div "**********" at bounding box center [331, 347] width 663 height 629
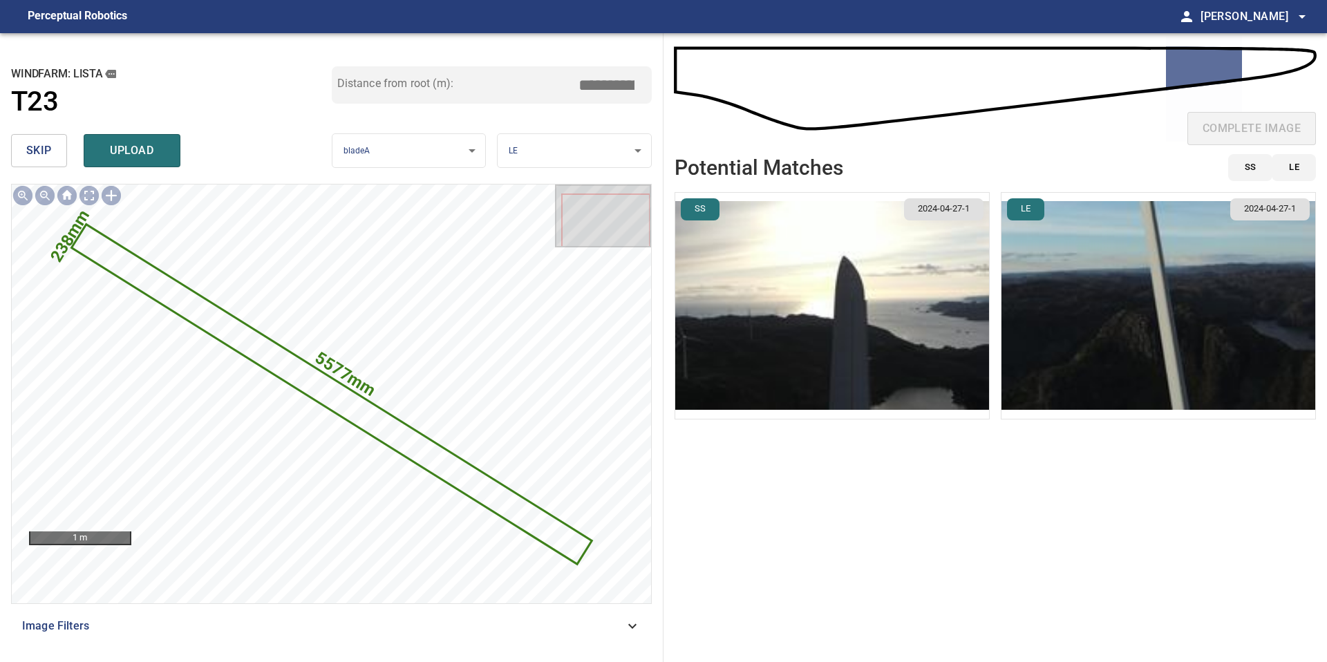
drag, startPoint x: 611, startPoint y: 82, endPoint x: 493, endPoint y: 82, distance: 118.8
click at [495, 82] on div "Distance from root (m): *****" at bounding box center [492, 84] width 321 height 37
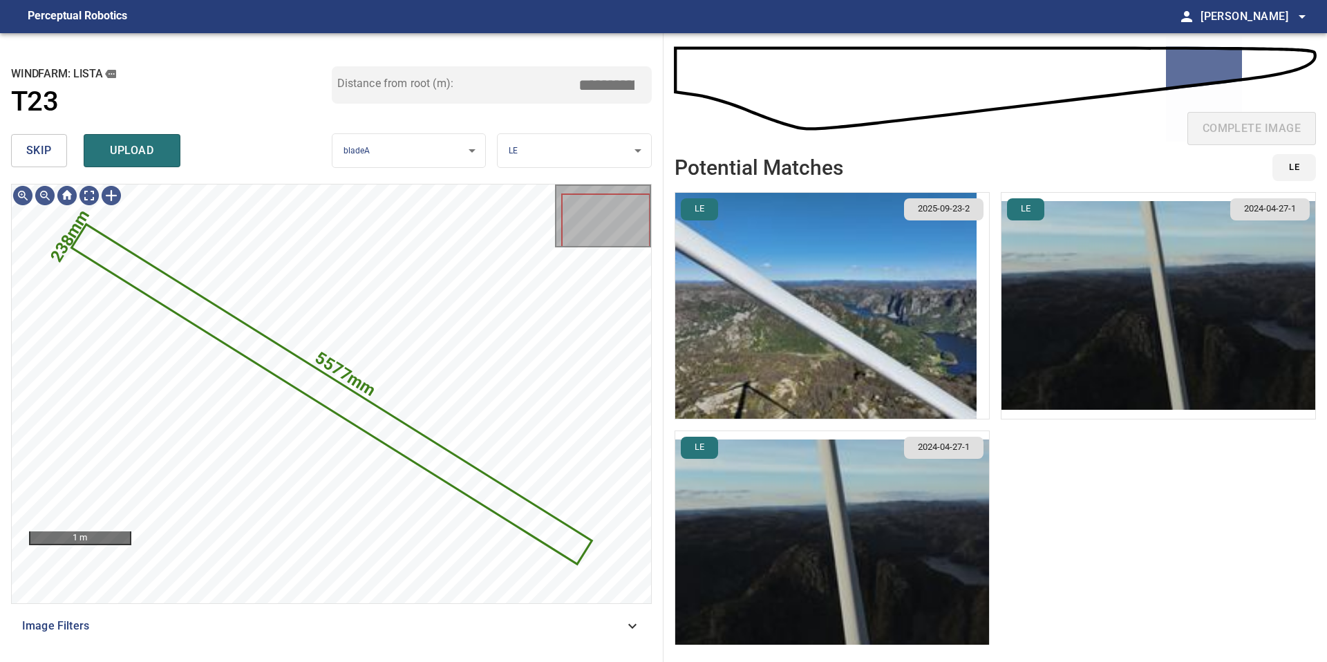
click at [745, 355] on img "button" at bounding box center [825, 306] width 301 height 226
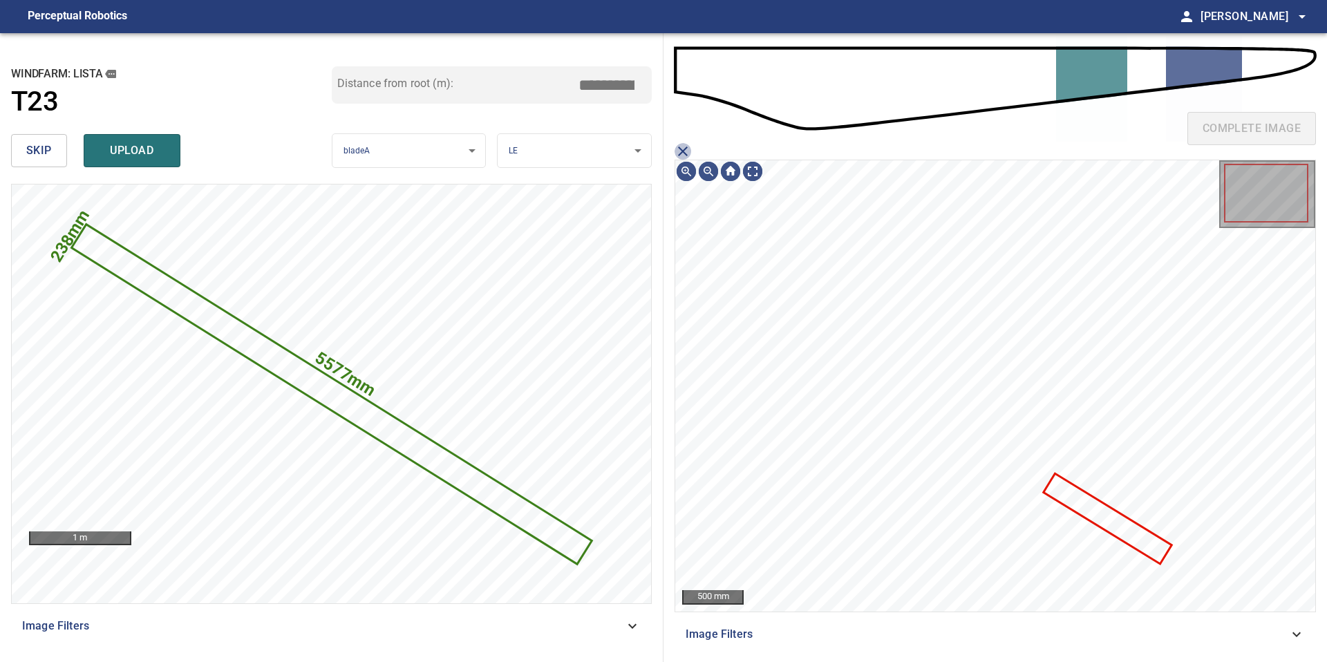
click at [682, 150] on icon "close matching imageResolution:" at bounding box center [682, 151] width 17 height 17
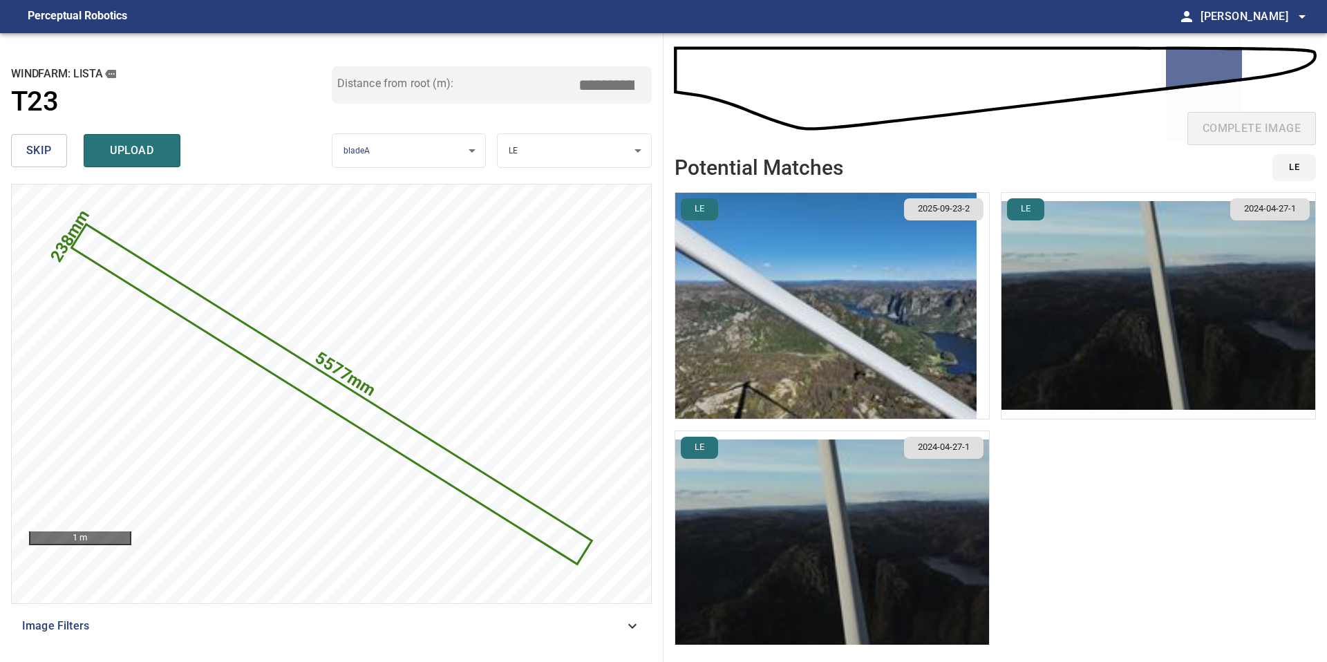
click at [785, 558] on img "button" at bounding box center [832, 544] width 314 height 226
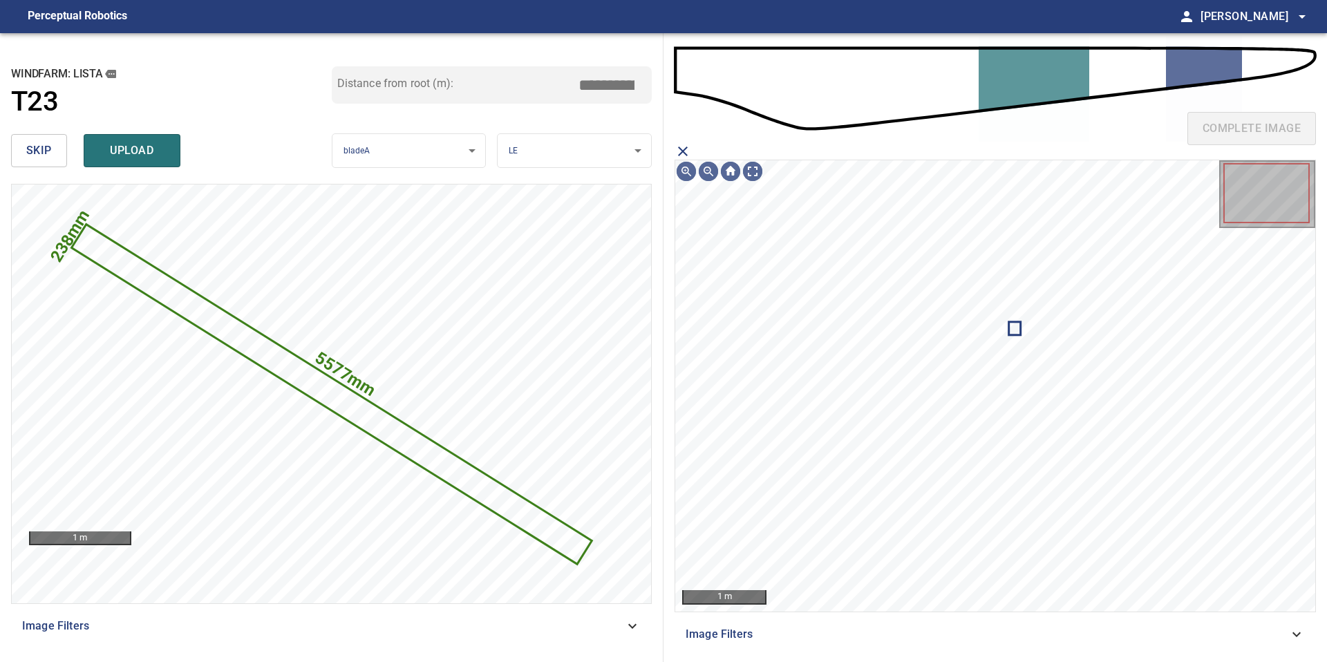
click at [684, 148] on icon "close matching imageResolution:" at bounding box center [682, 151] width 17 height 17
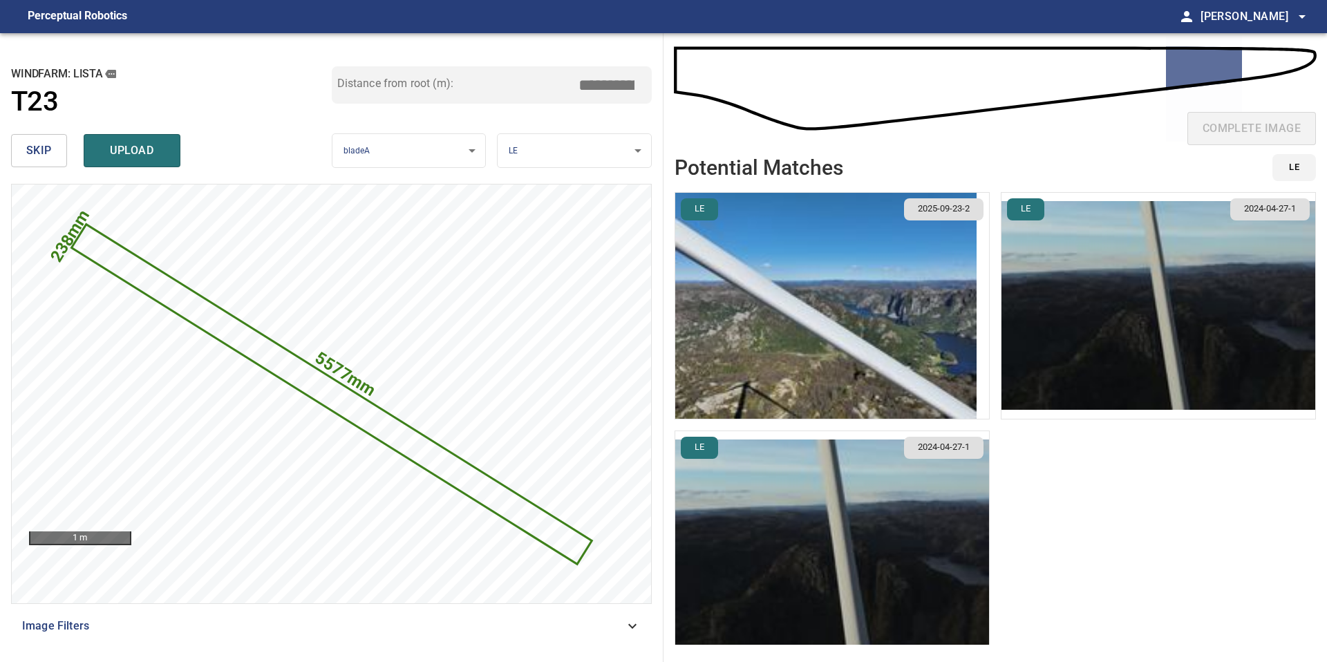
click at [611, 87] on input "*****" at bounding box center [611, 85] width 69 height 26
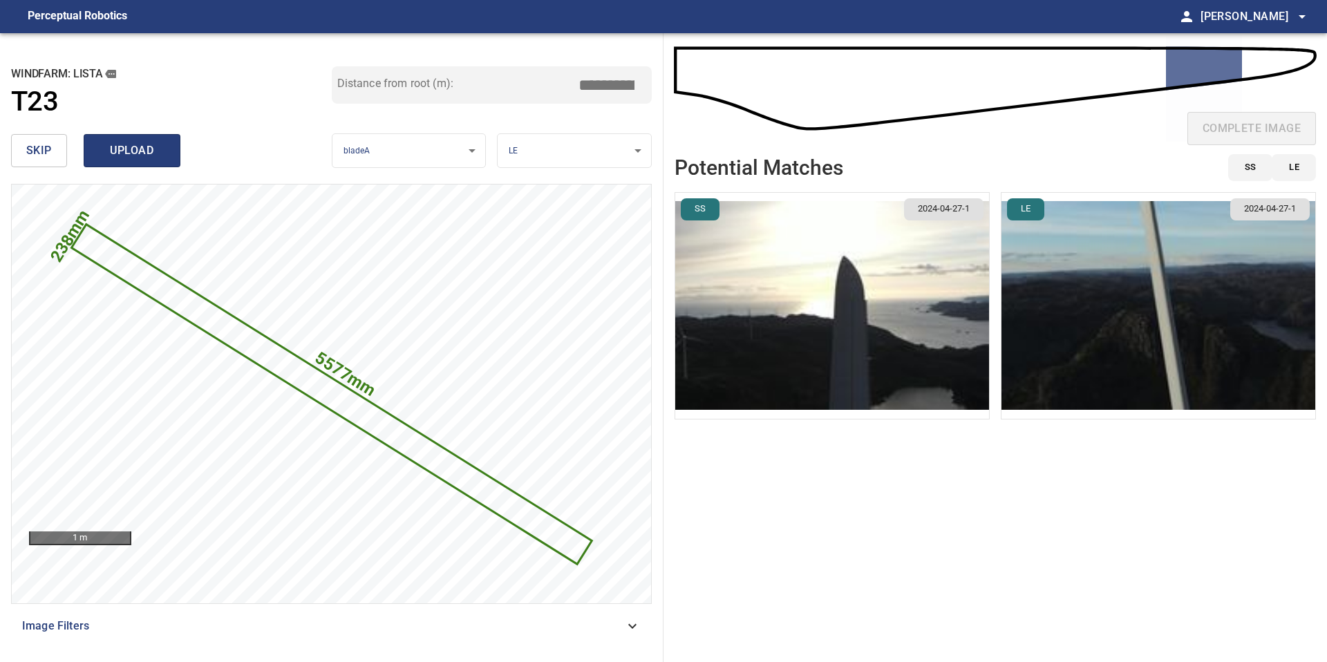
type input "*****"
click at [146, 157] on span "upload" at bounding box center [132, 150] width 66 height 19
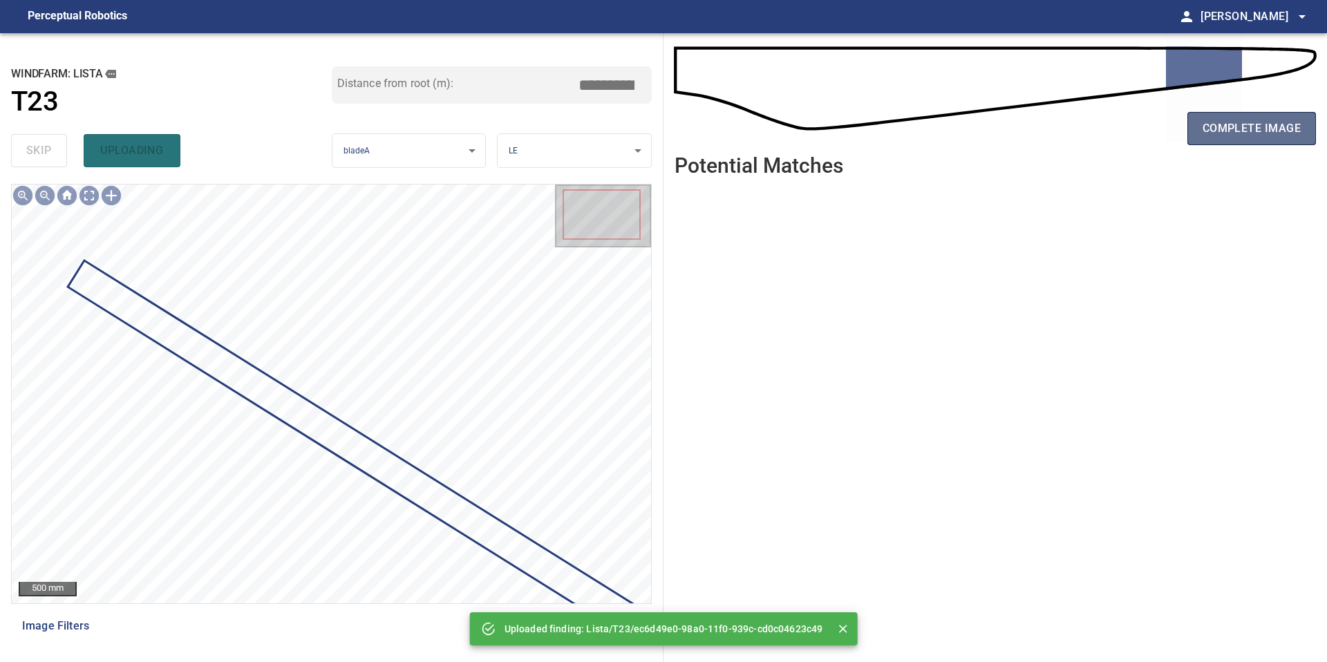
click at [1195, 126] on button "complete image" at bounding box center [1251, 128] width 129 height 33
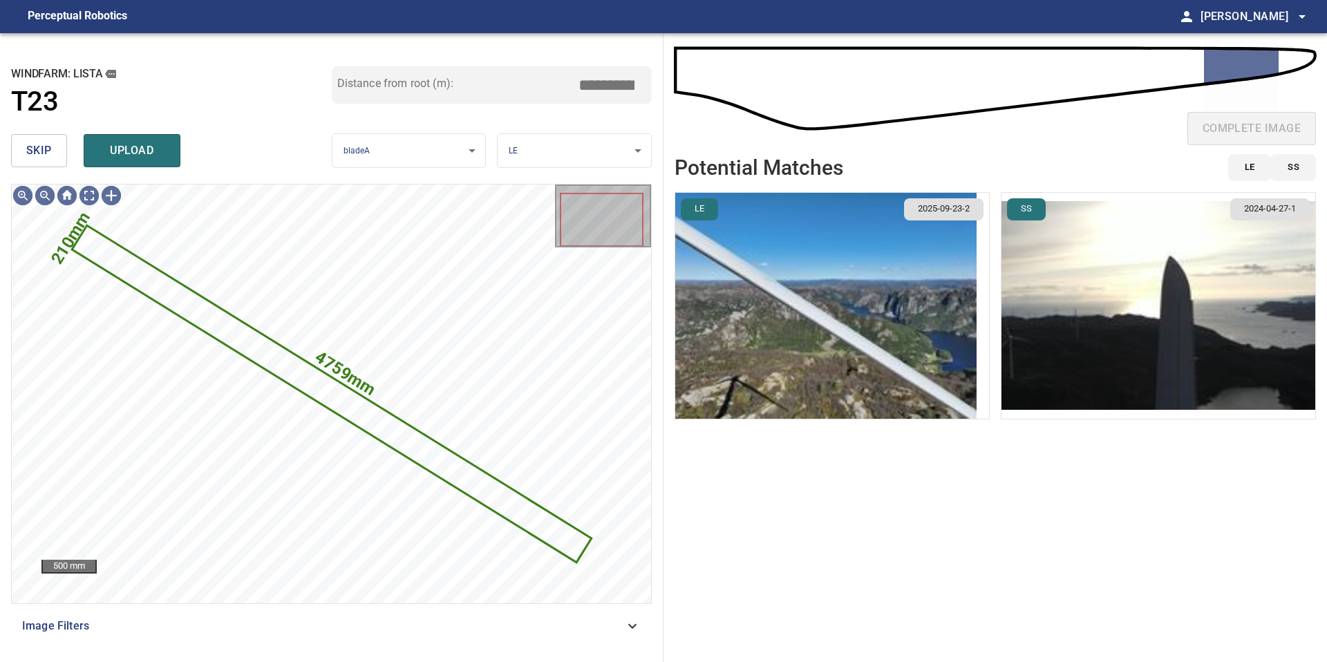
click at [814, 385] on img "button" at bounding box center [825, 306] width 301 height 226
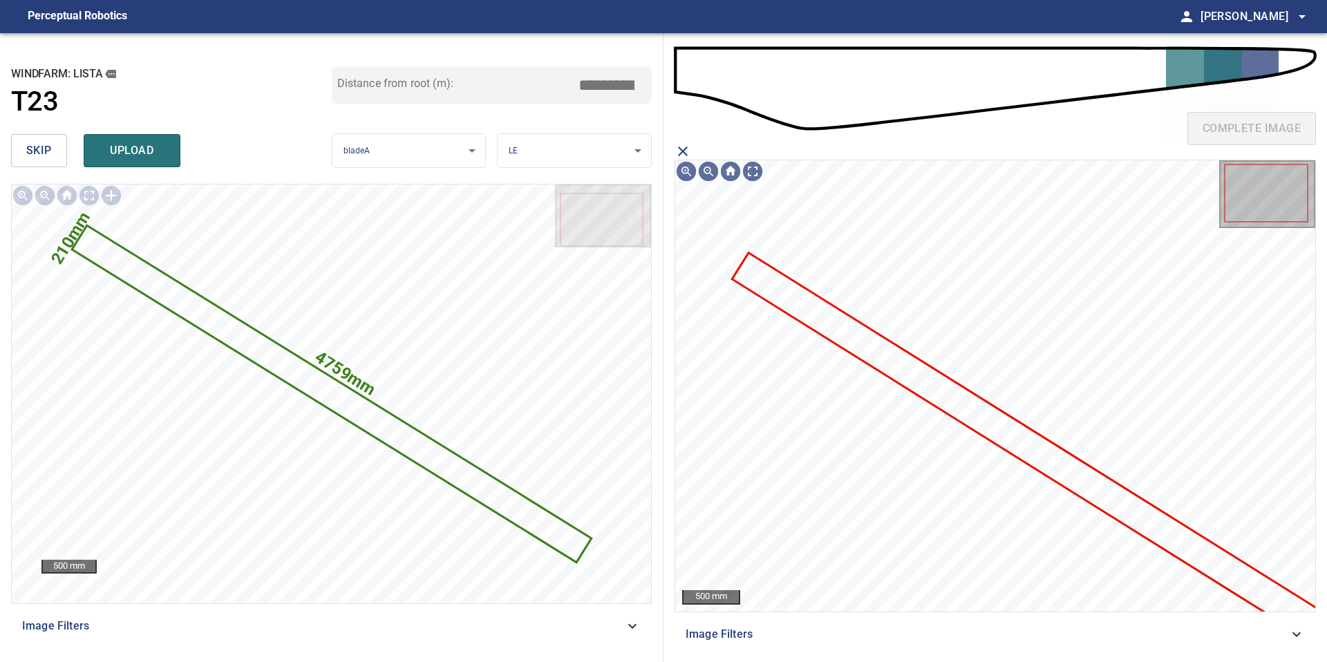
click at [879, 346] on icon at bounding box center [1027, 445] width 588 height 383
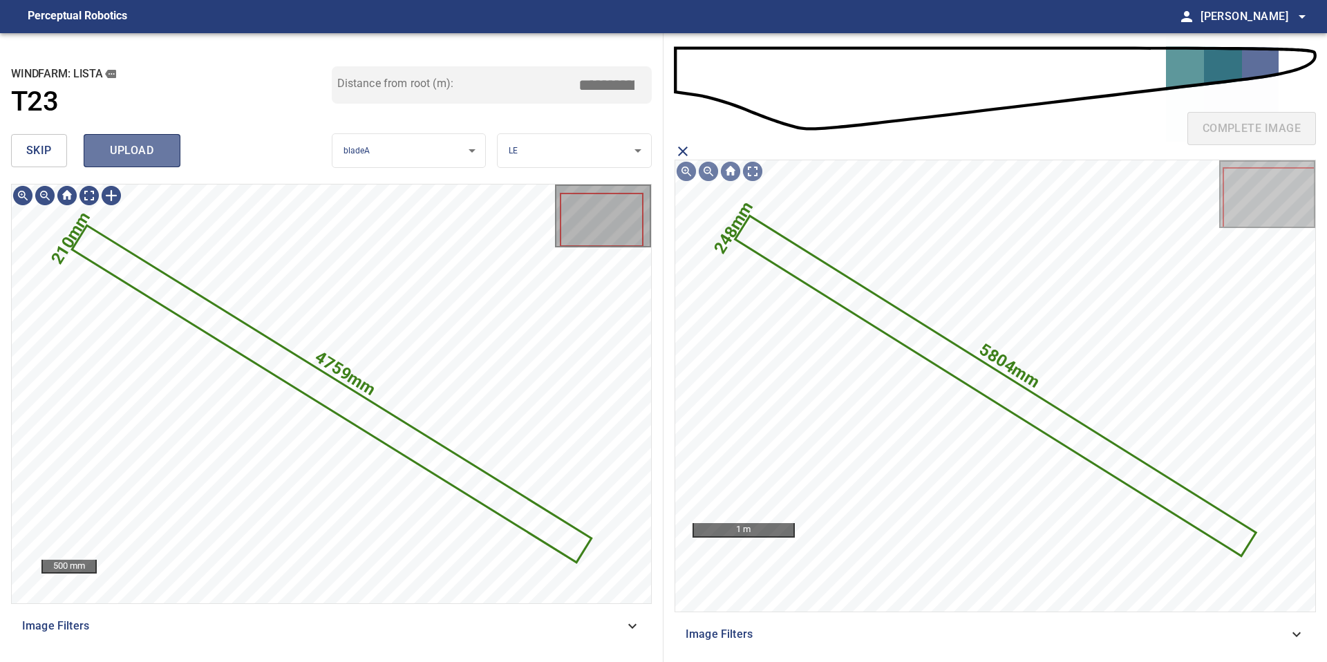
click at [134, 164] on button "upload" at bounding box center [132, 150] width 97 height 33
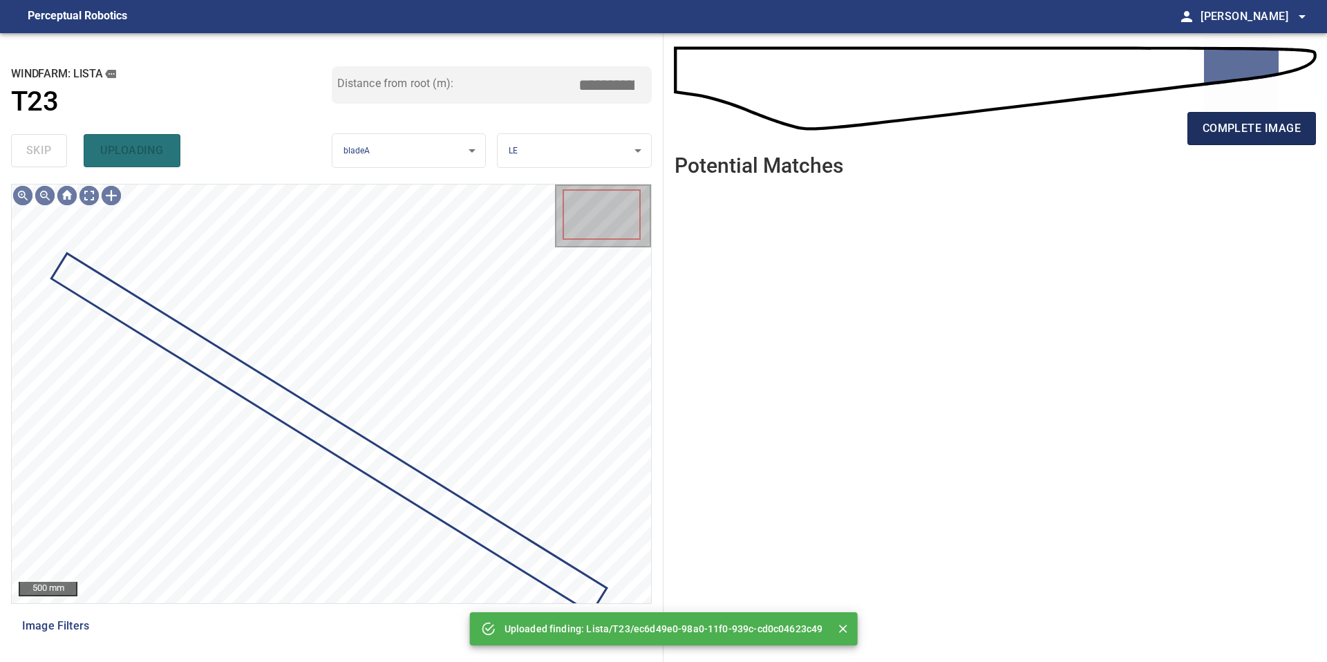
click at [1200, 129] on button "complete image" at bounding box center [1251, 128] width 129 height 33
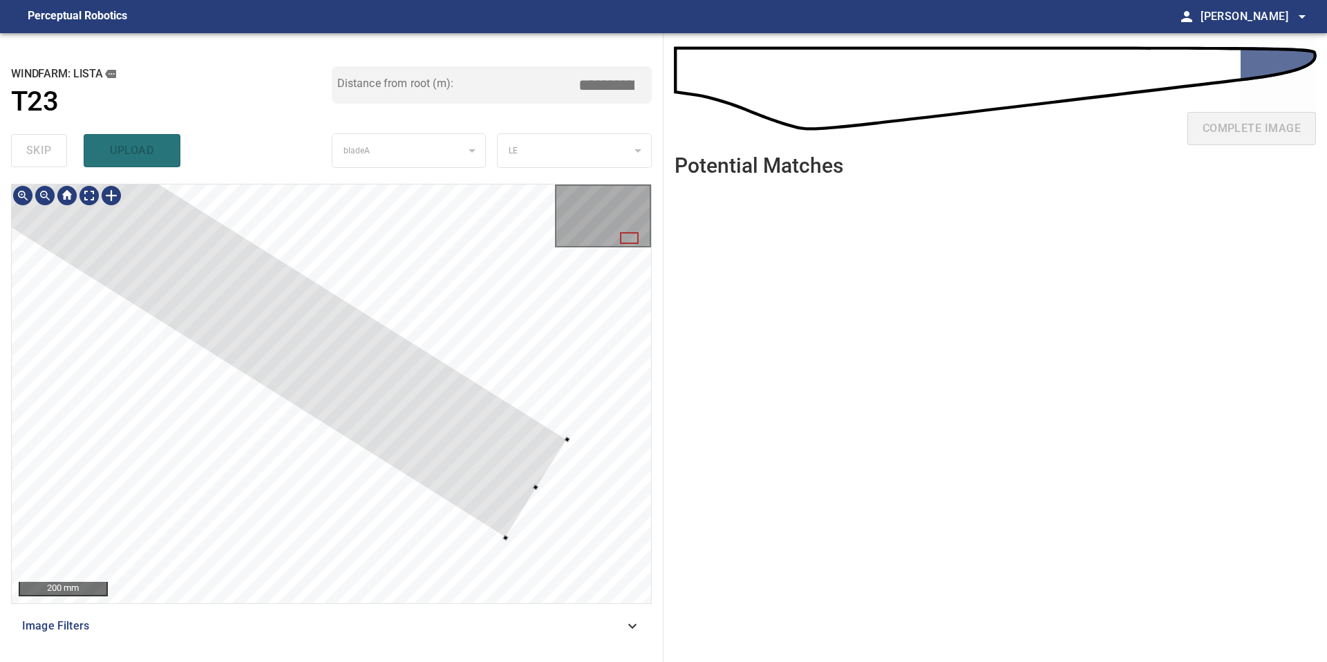
click at [547, 487] on div at bounding box center [331, 393] width 639 height 419
click at [48, 196] on div at bounding box center [45, 195] width 22 height 22
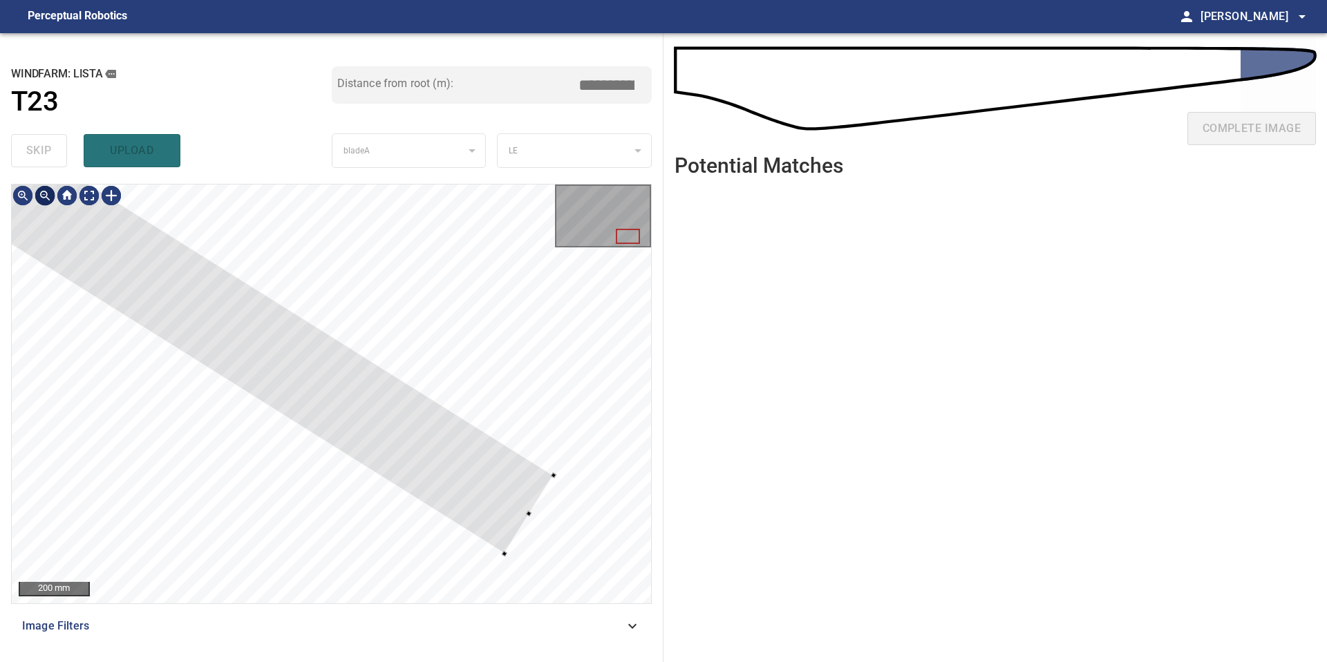
click at [48, 196] on div at bounding box center [45, 195] width 22 height 22
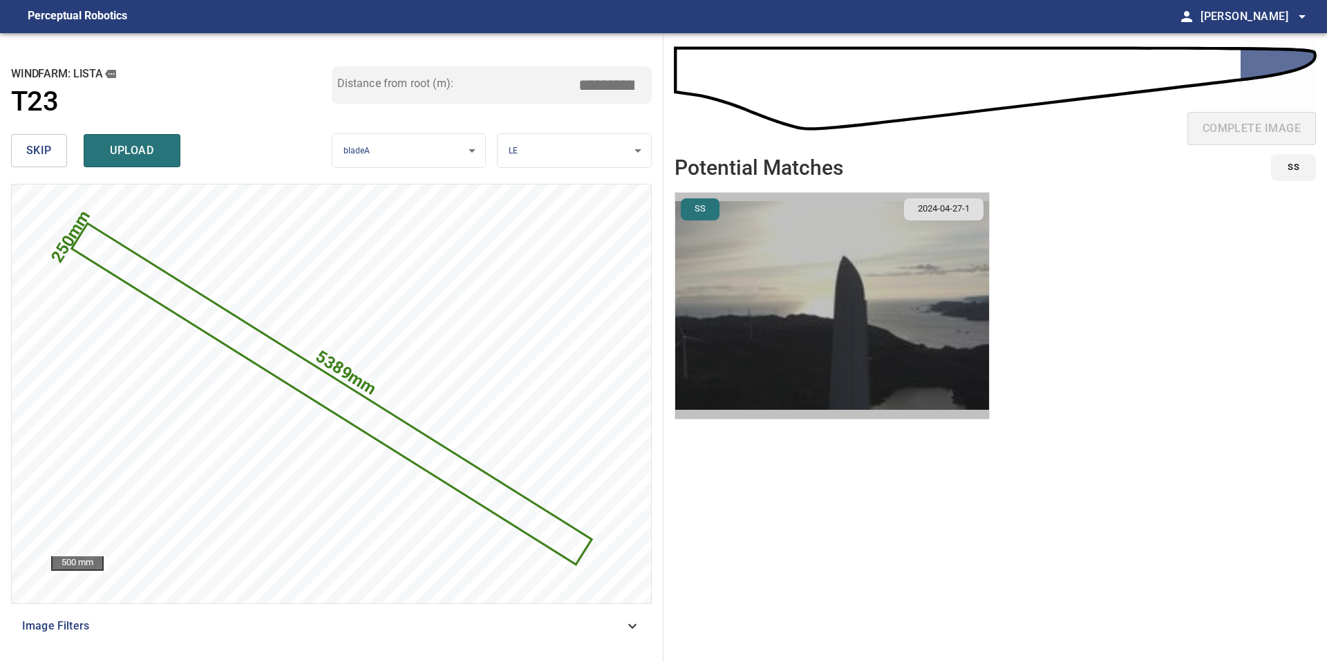
click at [743, 309] on img "button" at bounding box center [832, 306] width 314 height 226
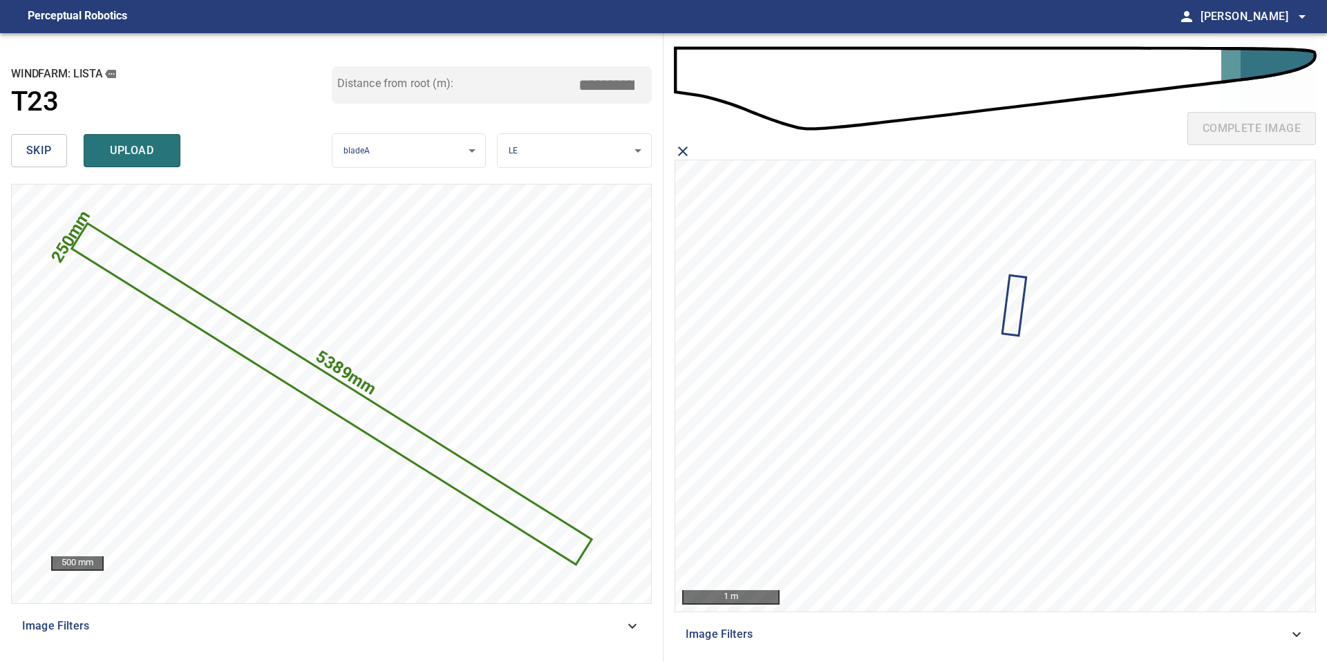
drag, startPoint x: 610, startPoint y: 79, endPoint x: 573, endPoint y: 79, distance: 36.6
click at [576, 79] on div "Distance from root (m): *****" at bounding box center [492, 84] width 321 height 37
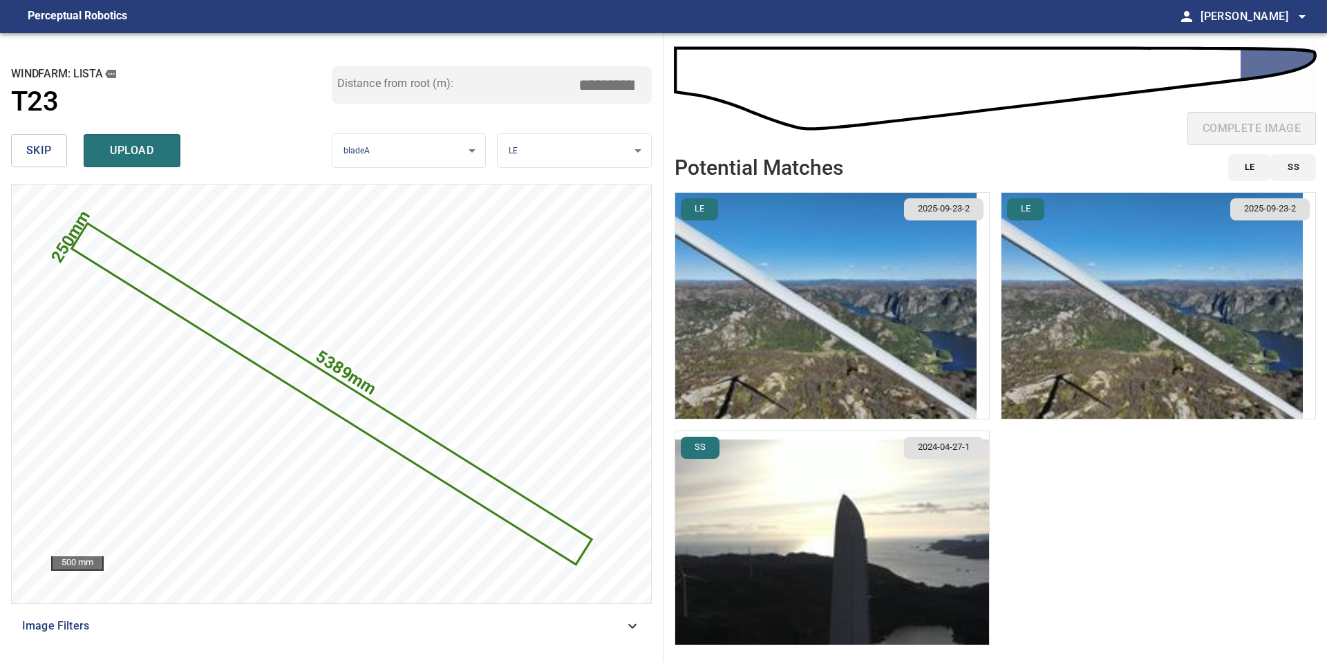
type input "*****"
click at [920, 325] on img "button" at bounding box center [825, 306] width 301 height 226
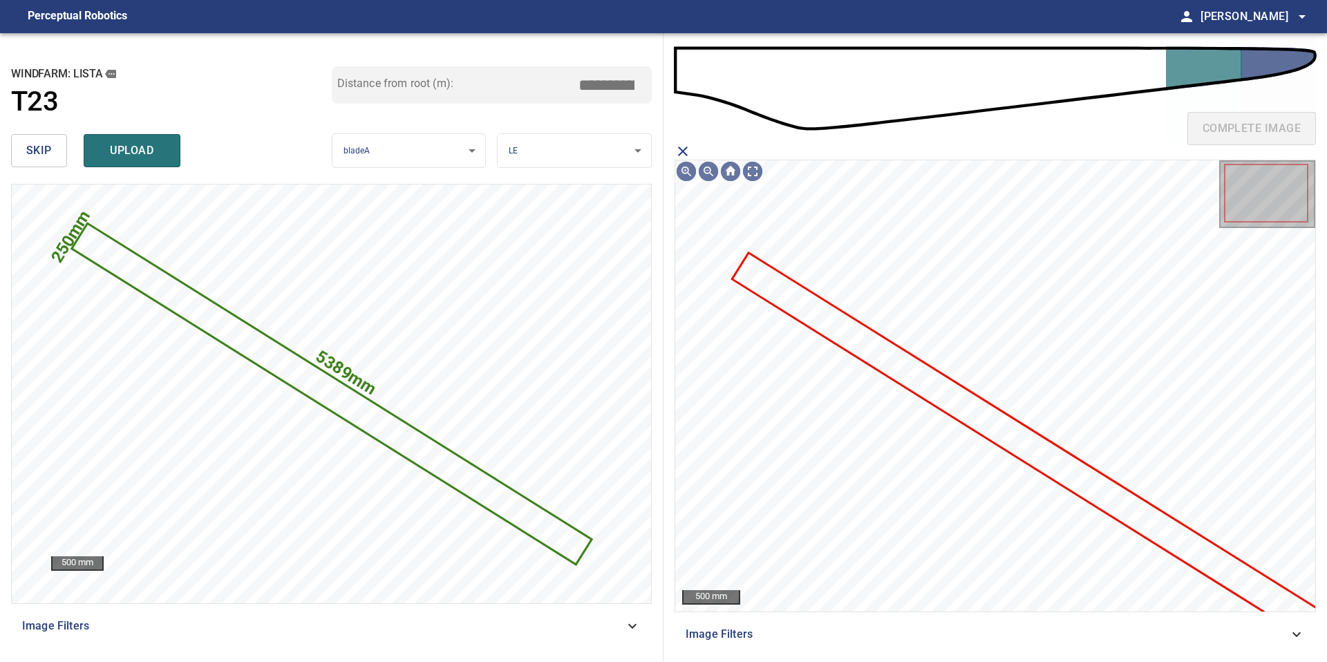
click at [965, 399] on icon at bounding box center [1027, 445] width 588 height 383
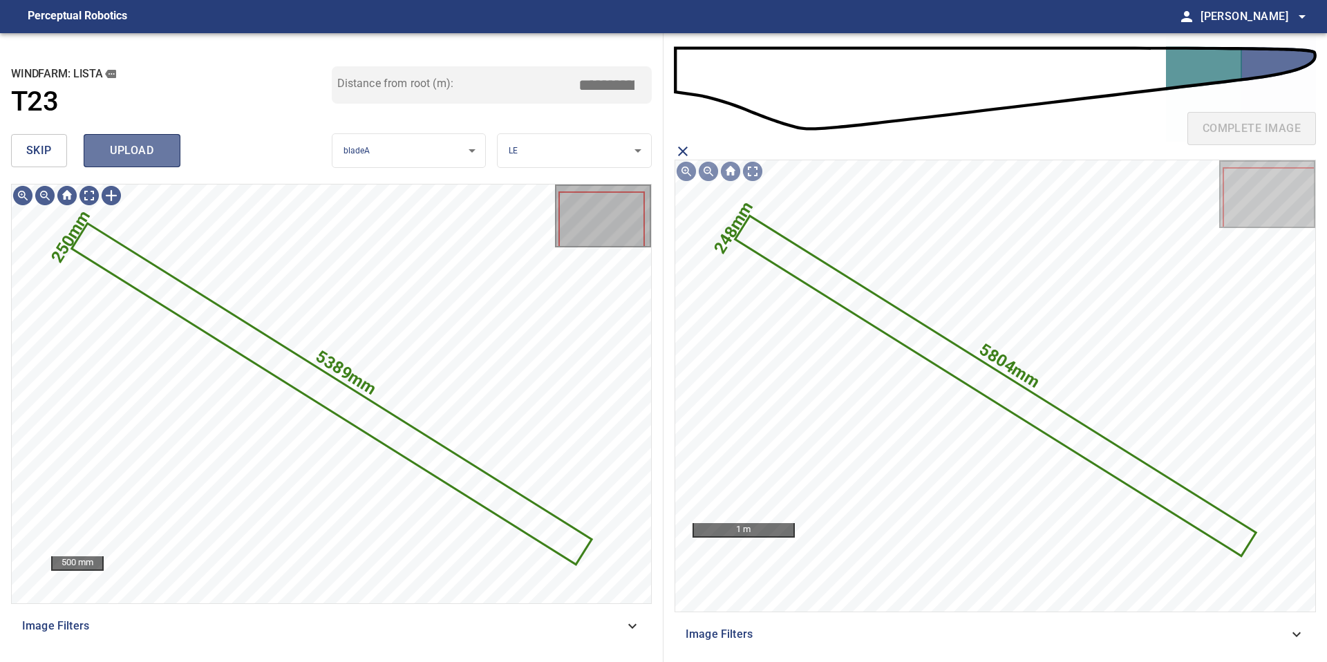
click at [119, 151] on span "upload" at bounding box center [132, 150] width 66 height 19
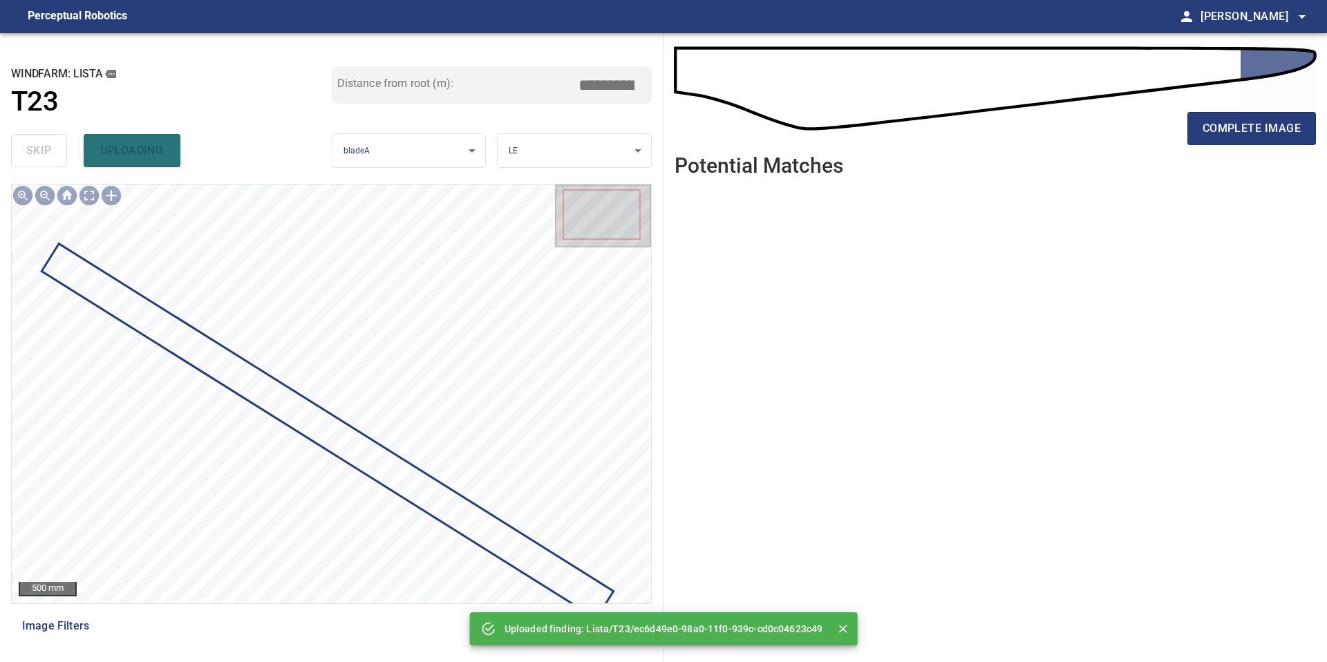
click at [1239, 149] on div "complete image" at bounding box center [994, 133] width 641 height 55
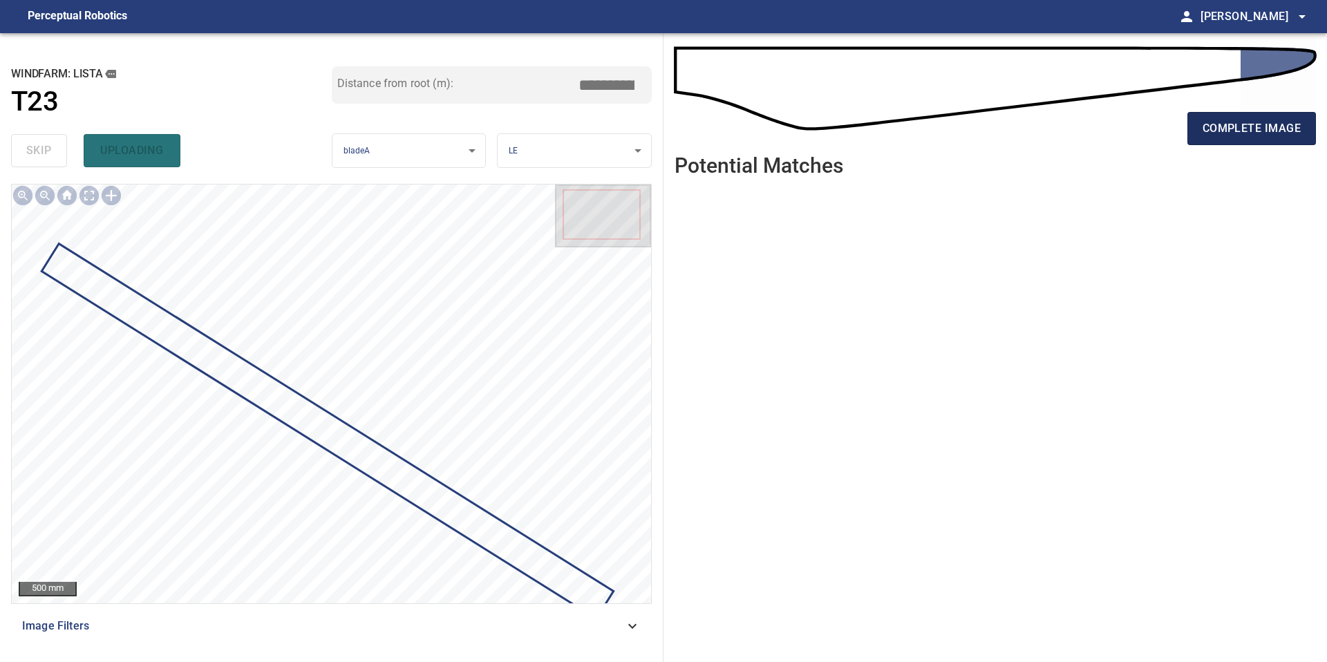
click at [1247, 119] on span "complete image" at bounding box center [1251, 128] width 98 height 19
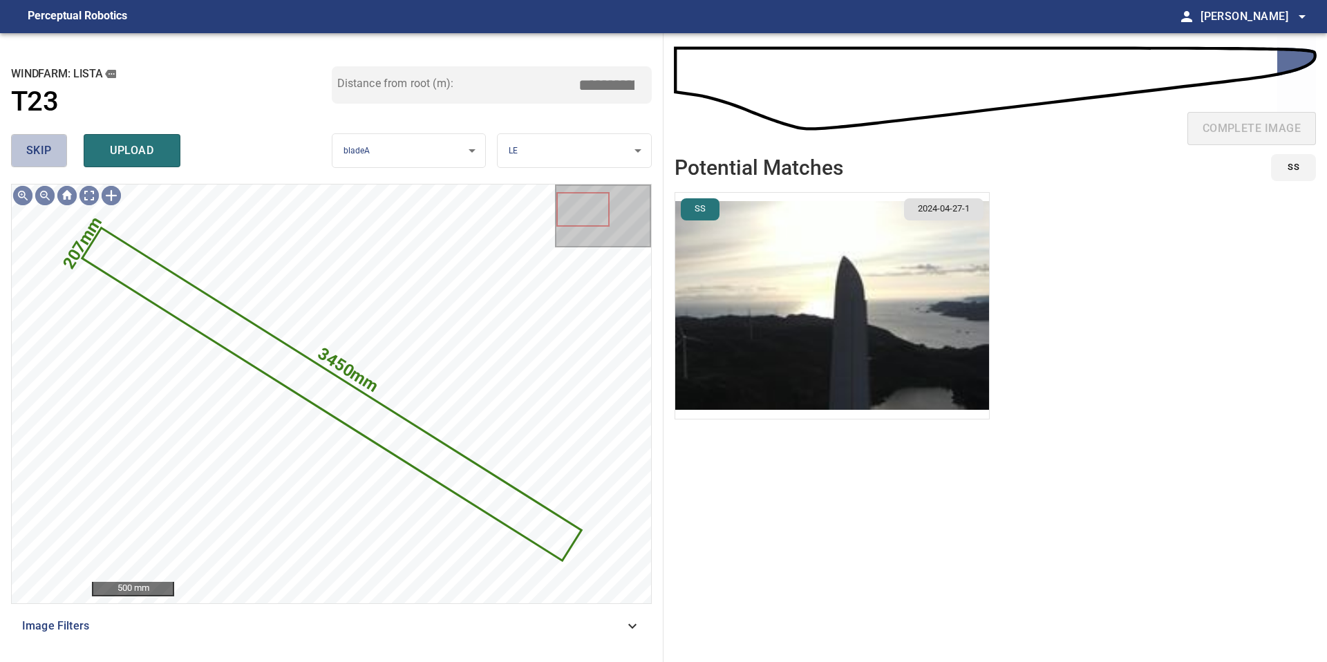
click at [46, 162] on button "skip" at bounding box center [39, 150] width 56 height 33
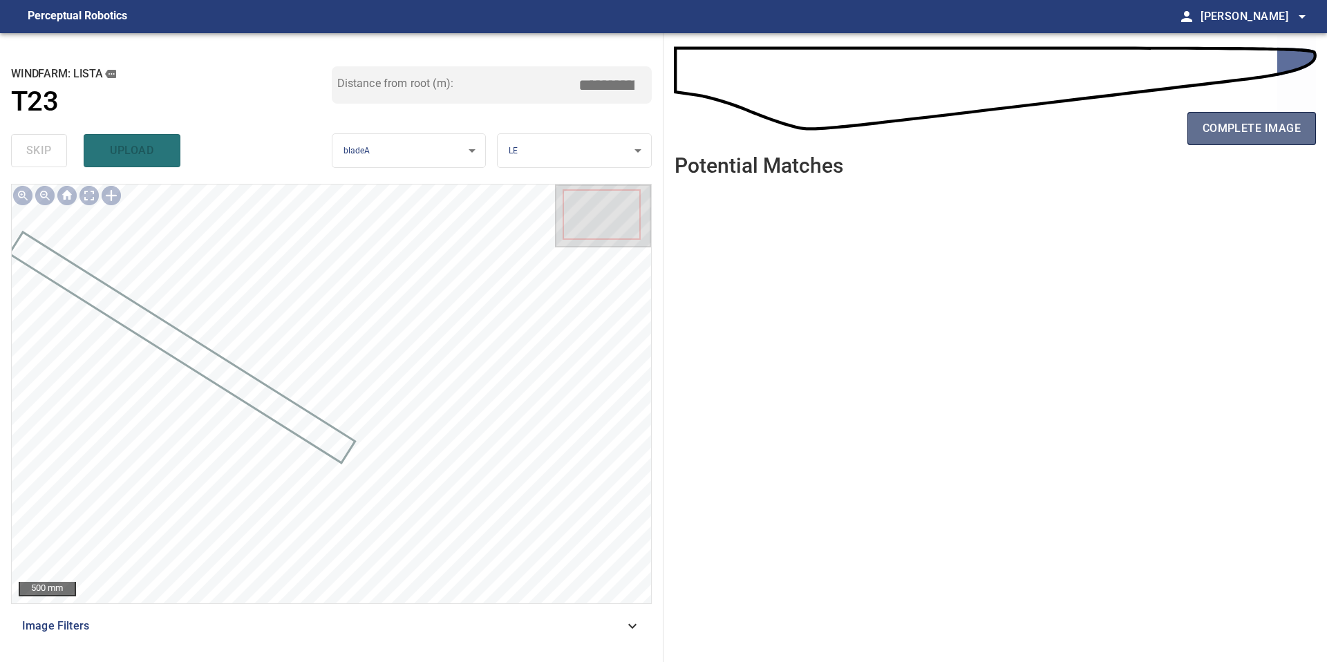
click at [1276, 131] on span "complete image" at bounding box center [1251, 128] width 98 height 19
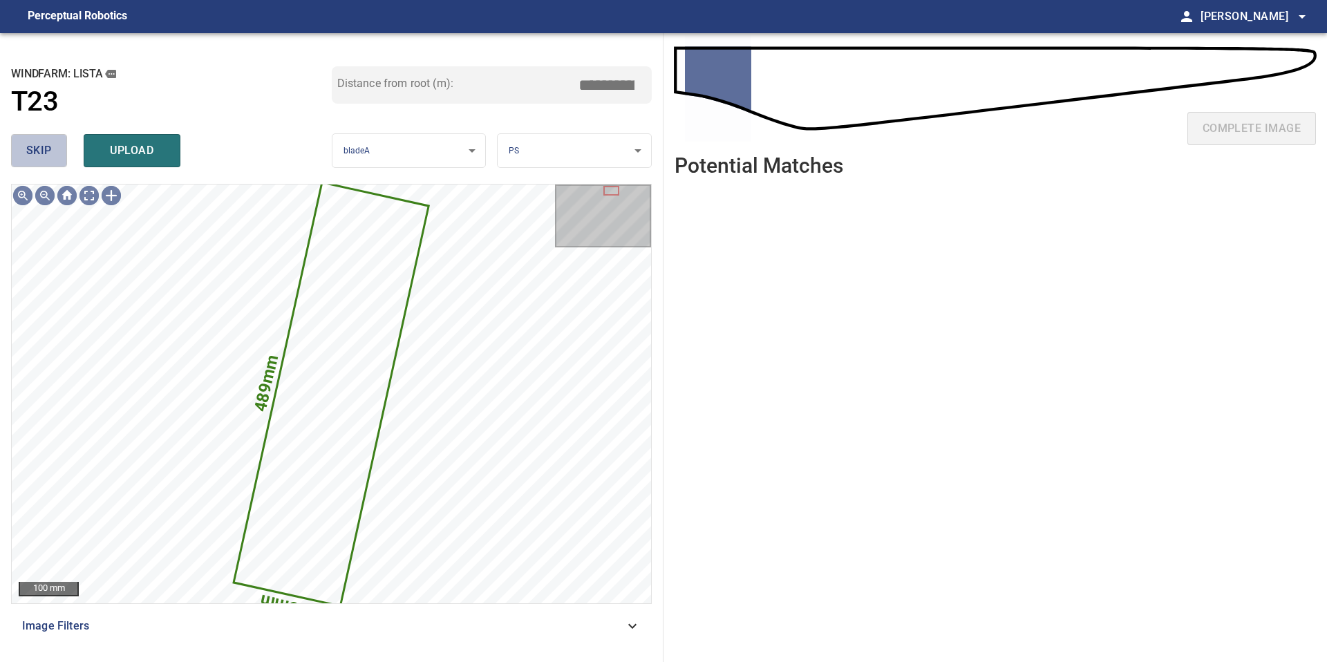
click at [57, 142] on button "skip" at bounding box center [39, 150] width 56 height 33
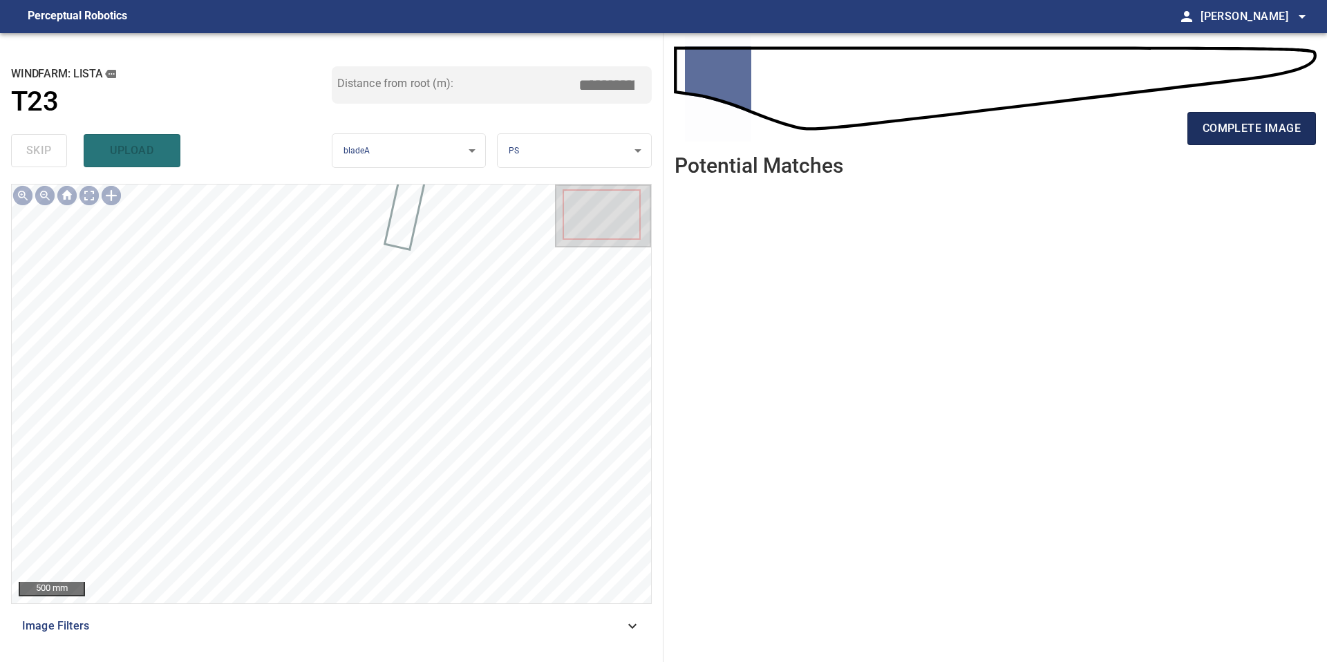
click at [1232, 129] on span "complete image" at bounding box center [1251, 128] width 98 height 19
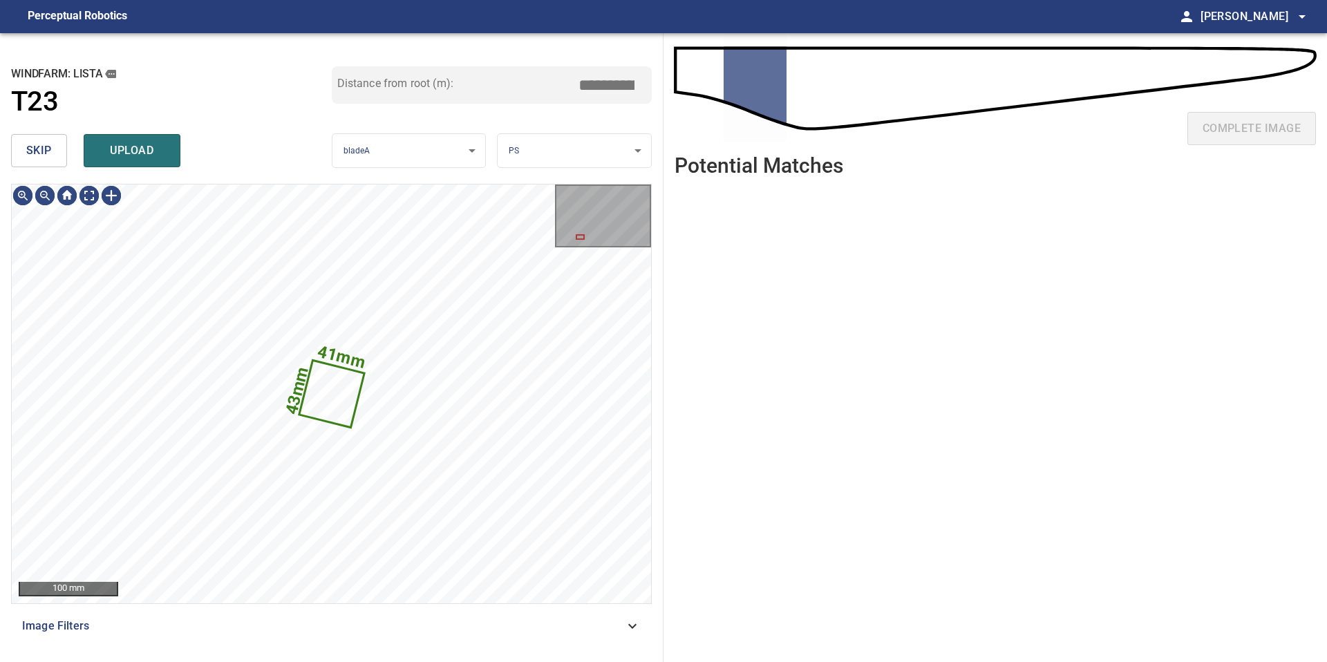
click at [56, 160] on button "skip" at bounding box center [39, 150] width 56 height 33
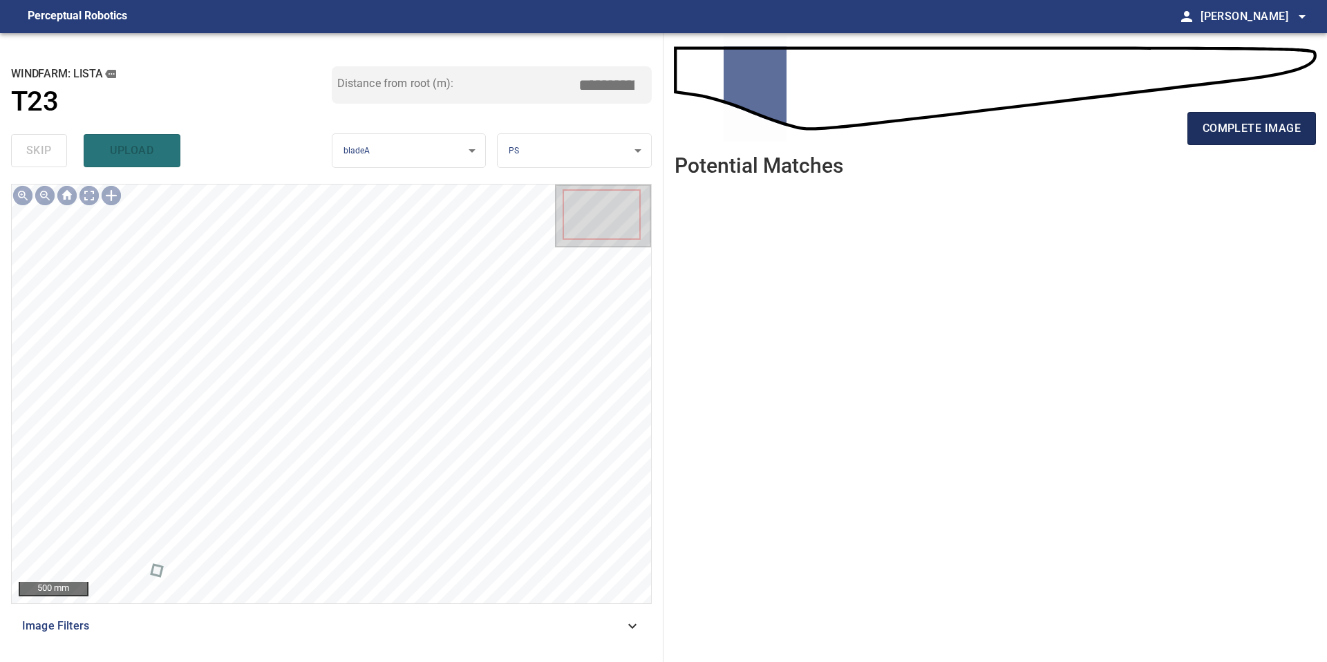
click at [1213, 129] on span "complete image" at bounding box center [1251, 128] width 98 height 19
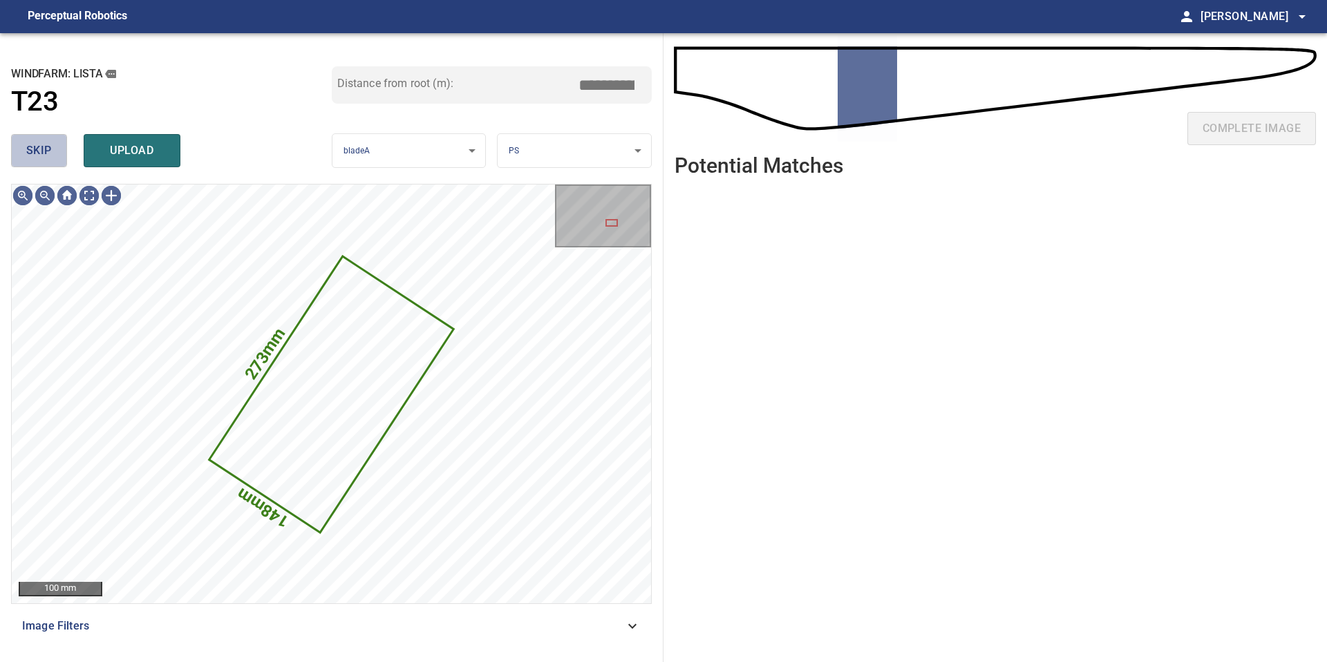
click at [55, 155] on button "skip" at bounding box center [39, 150] width 56 height 33
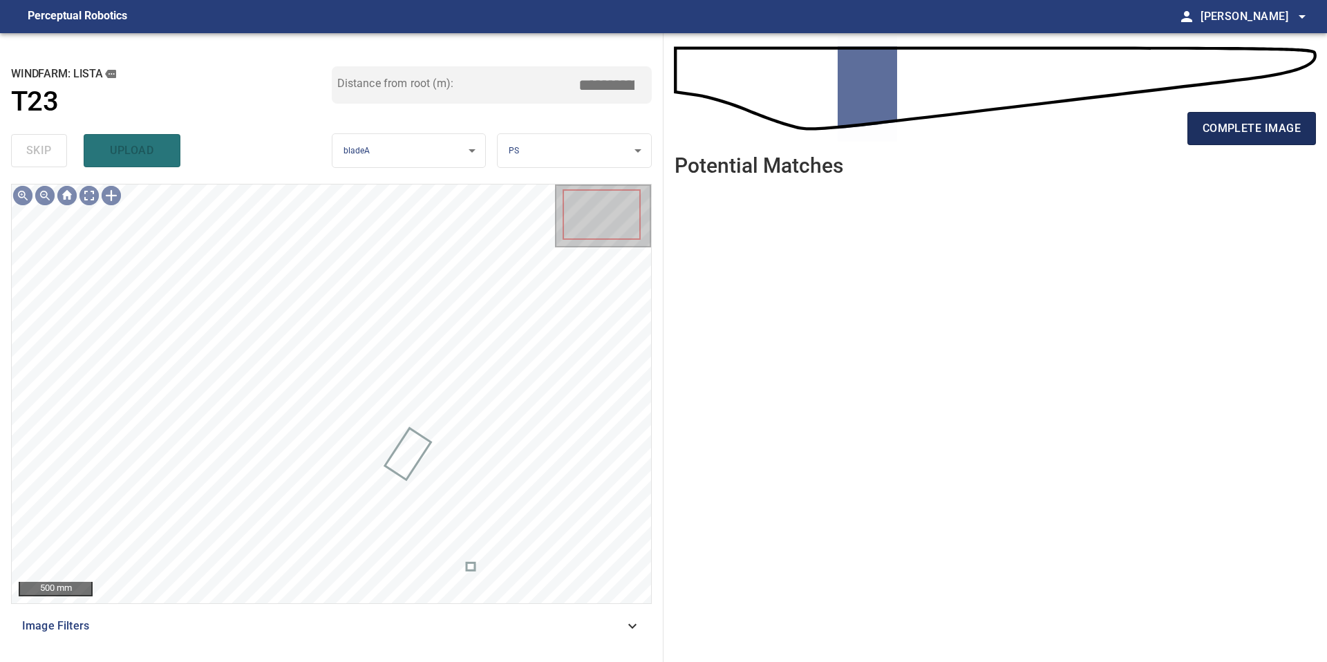
click at [1230, 118] on button "complete image" at bounding box center [1251, 128] width 129 height 33
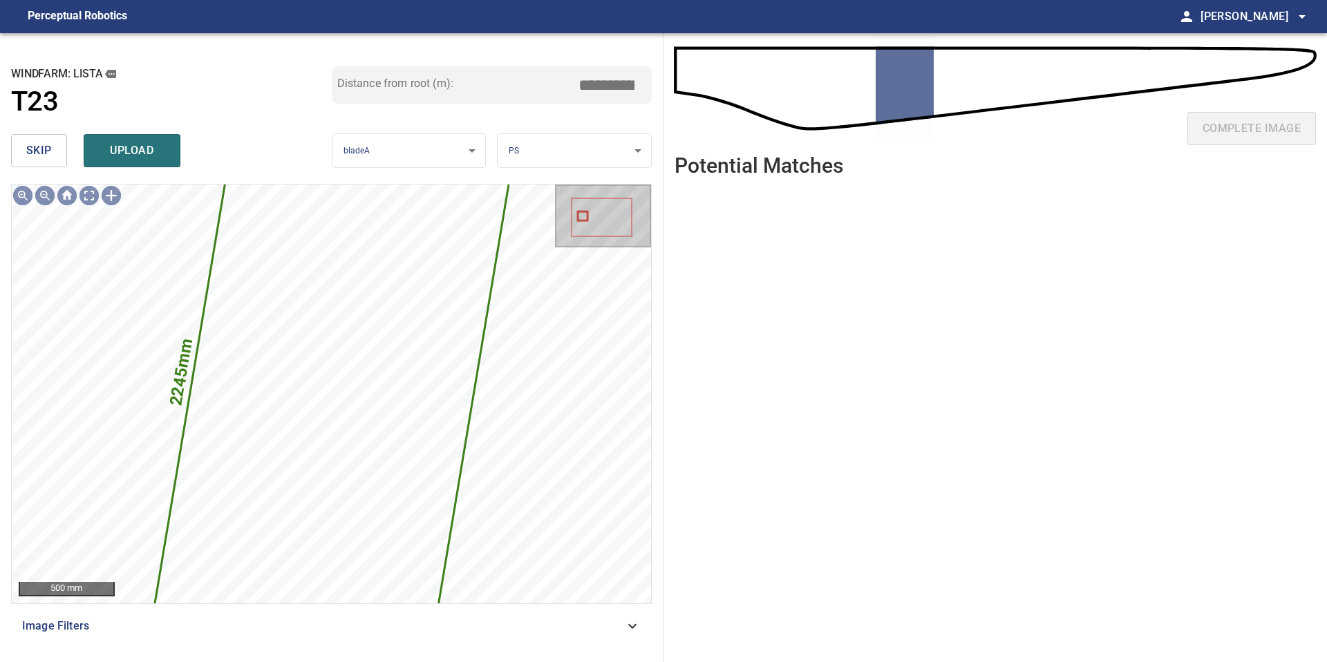
click at [49, 149] on span "skip" at bounding box center [39, 150] width 26 height 19
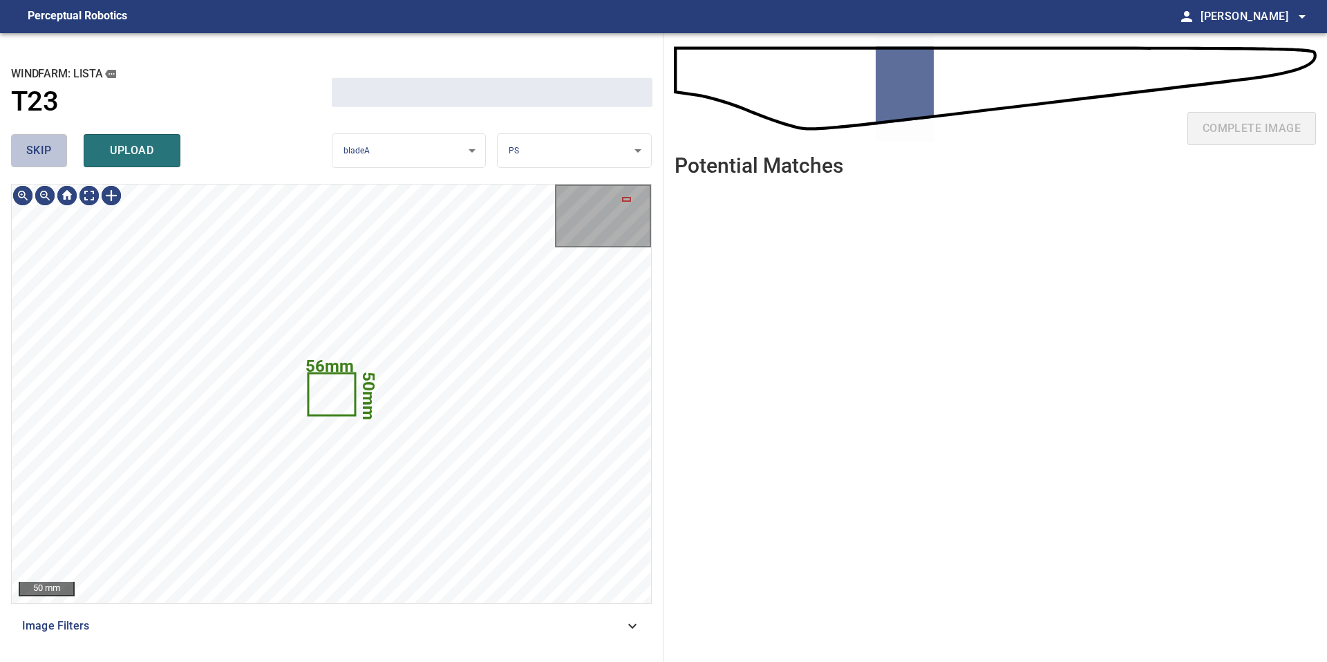
click at [49, 149] on span "skip" at bounding box center [39, 150] width 26 height 19
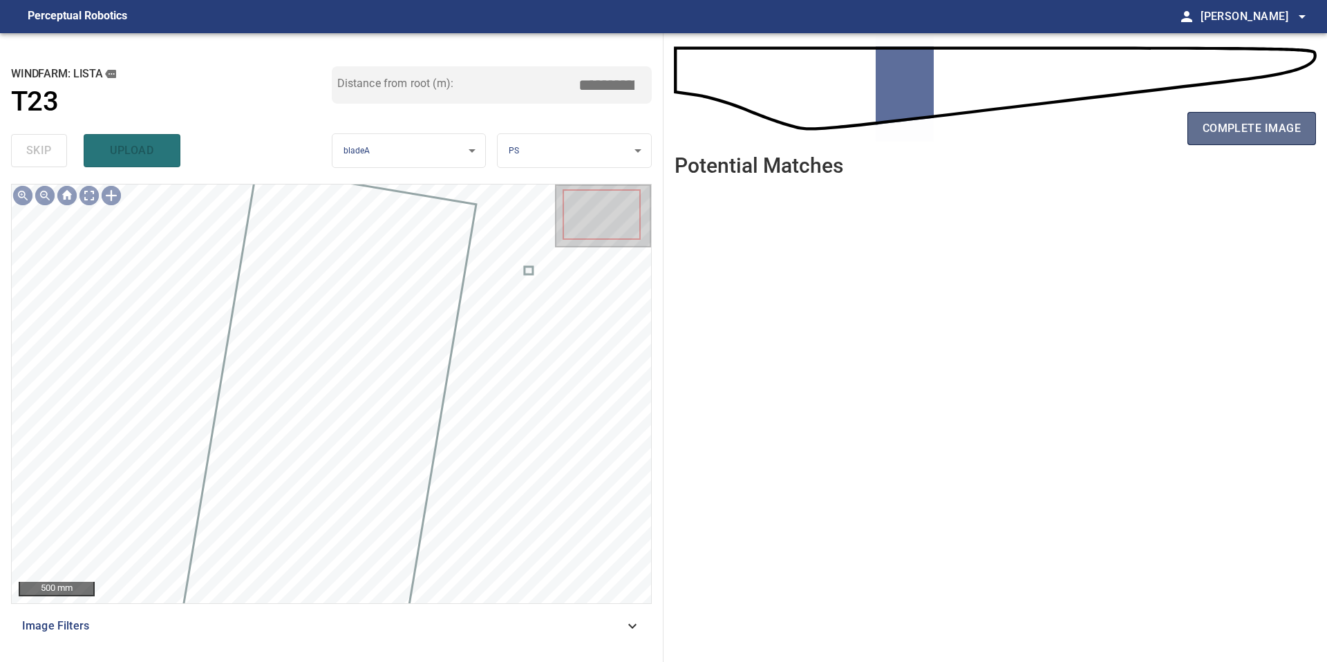
click at [1215, 128] on span "complete image" at bounding box center [1251, 128] width 98 height 19
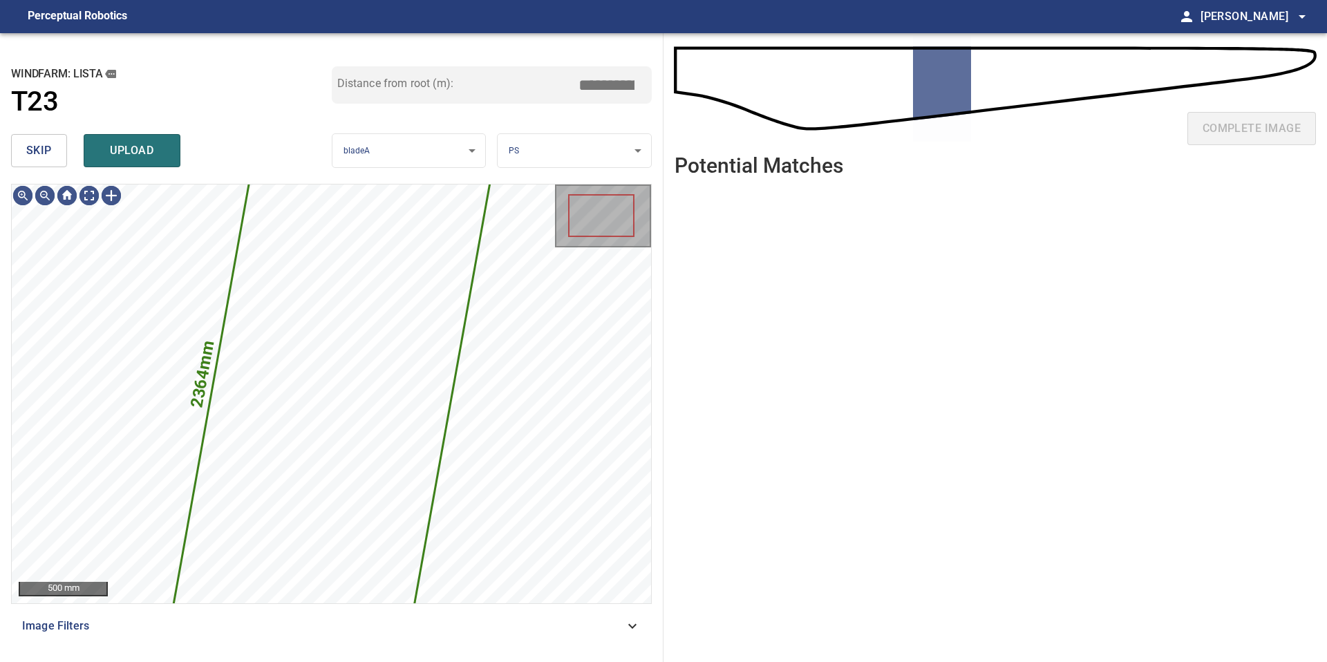
click at [54, 153] on button "skip" at bounding box center [39, 150] width 56 height 33
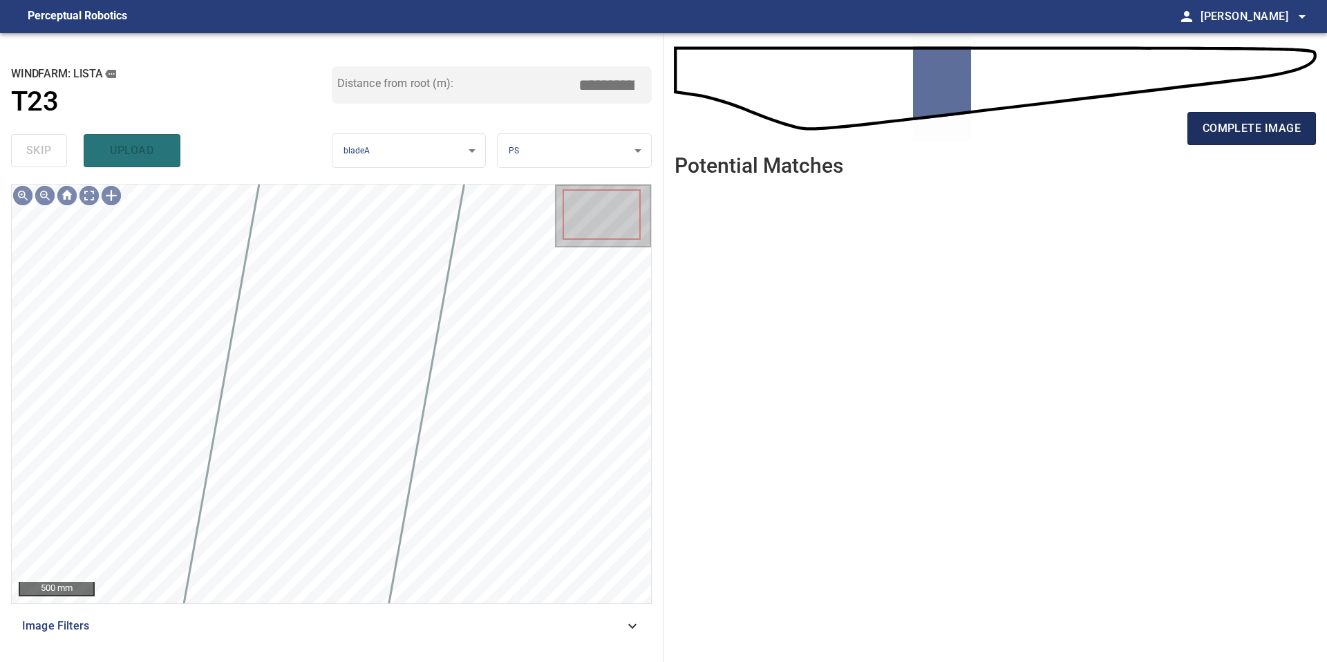
click at [1237, 116] on button "complete image" at bounding box center [1251, 128] width 129 height 33
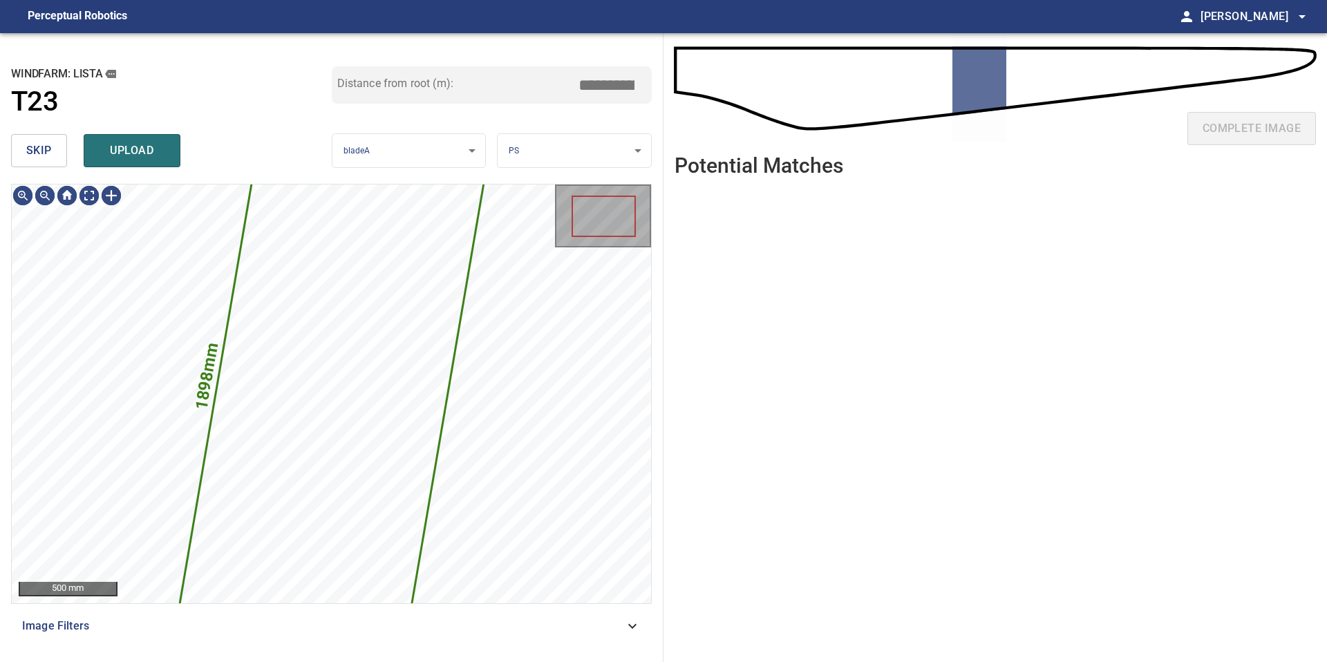
click at [30, 150] on span "skip" at bounding box center [39, 150] width 26 height 19
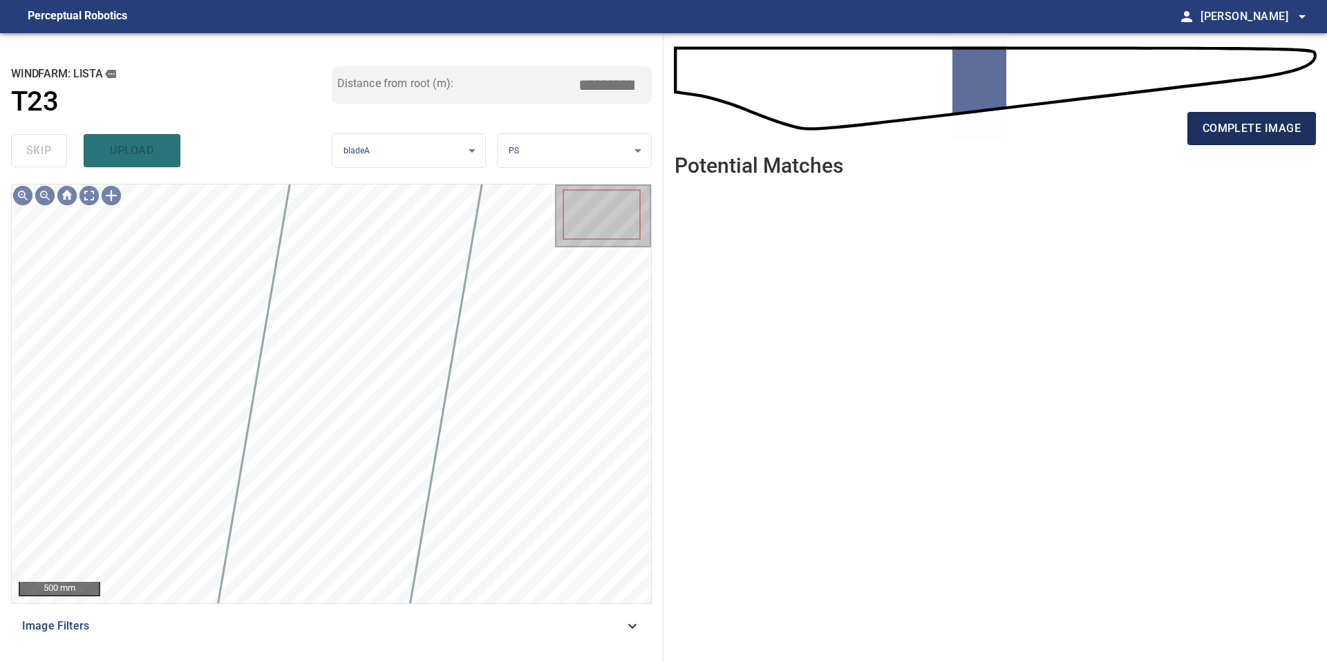
click at [1242, 122] on span "complete image" at bounding box center [1251, 128] width 98 height 19
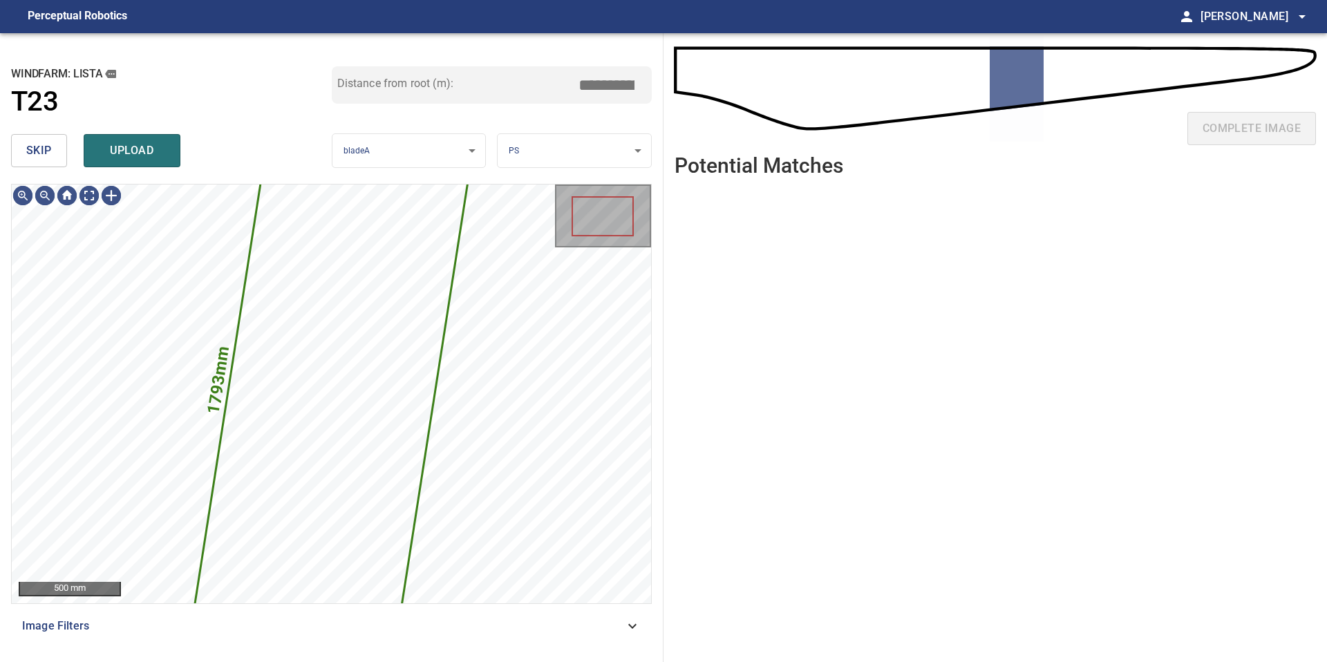
click at [35, 160] on span "skip" at bounding box center [39, 150] width 26 height 19
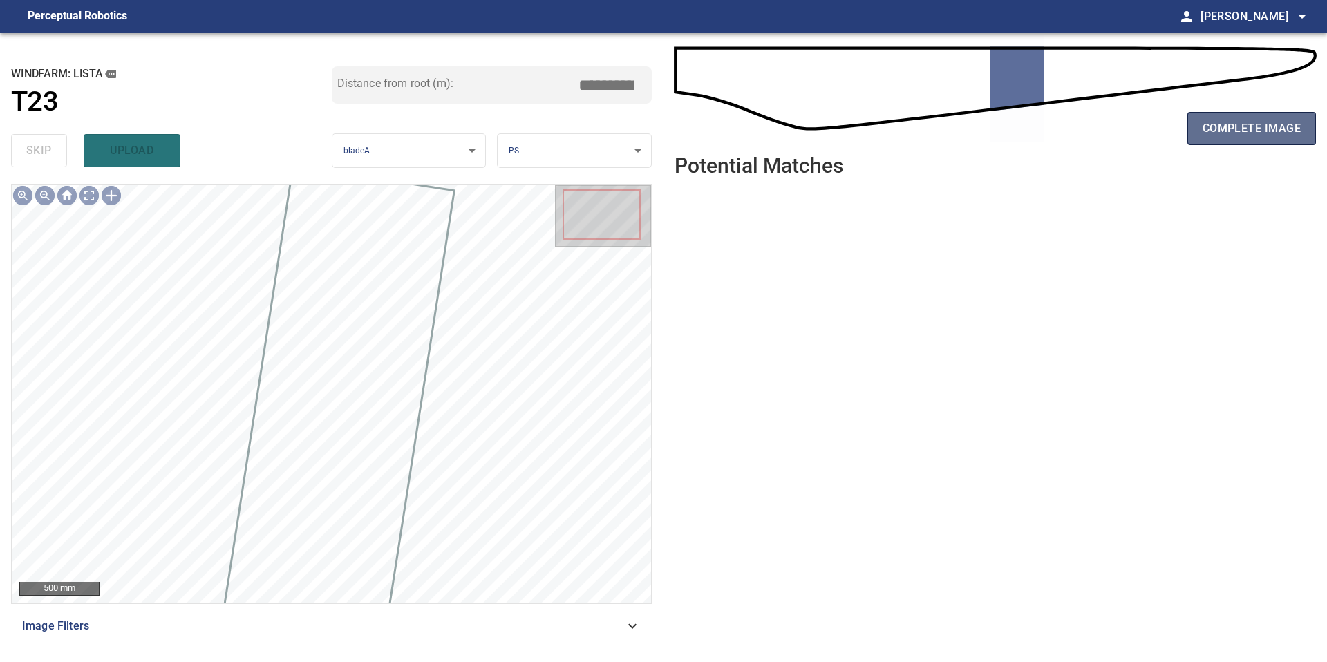
click at [1210, 126] on span "complete image" at bounding box center [1251, 128] width 98 height 19
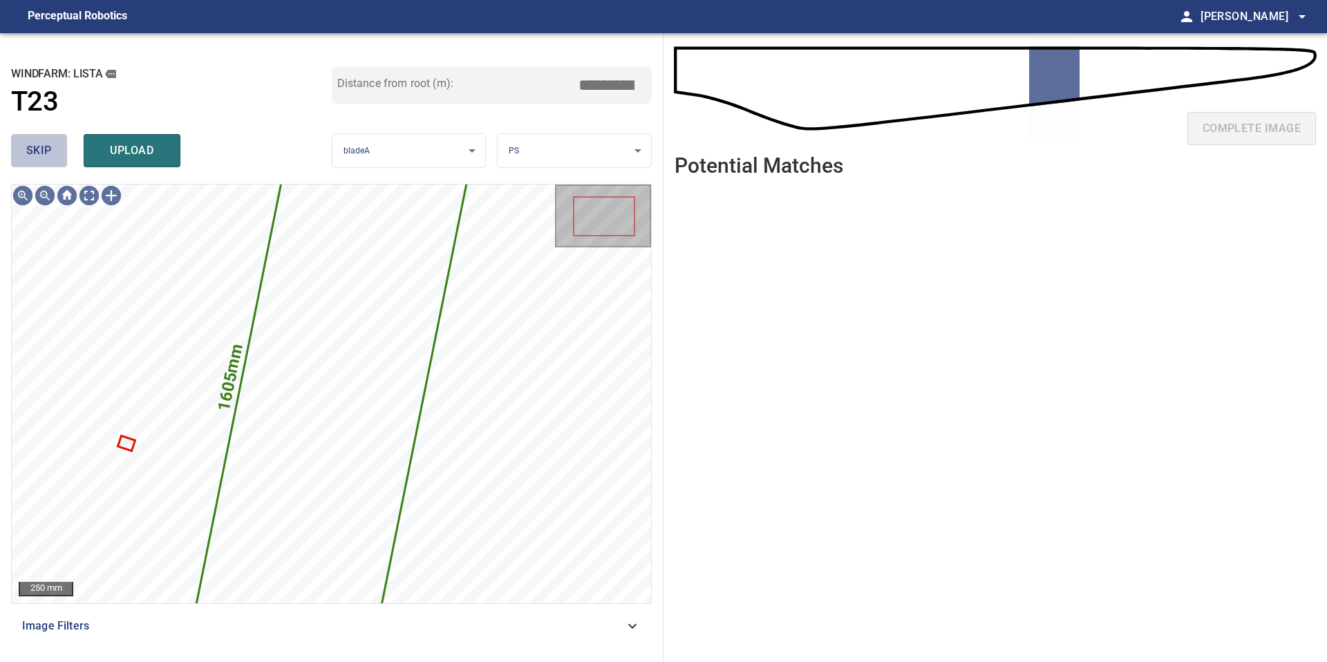
click at [37, 153] on span "skip" at bounding box center [39, 150] width 26 height 19
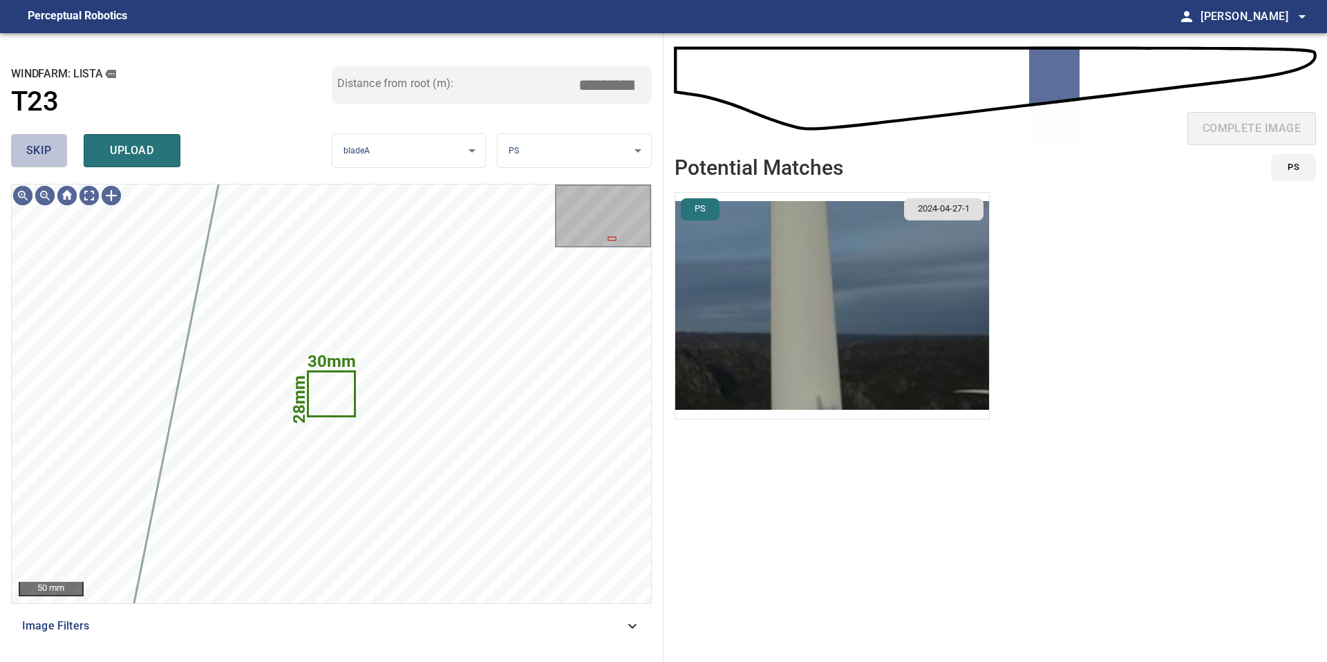
click at [37, 153] on span "skip" at bounding box center [39, 150] width 26 height 19
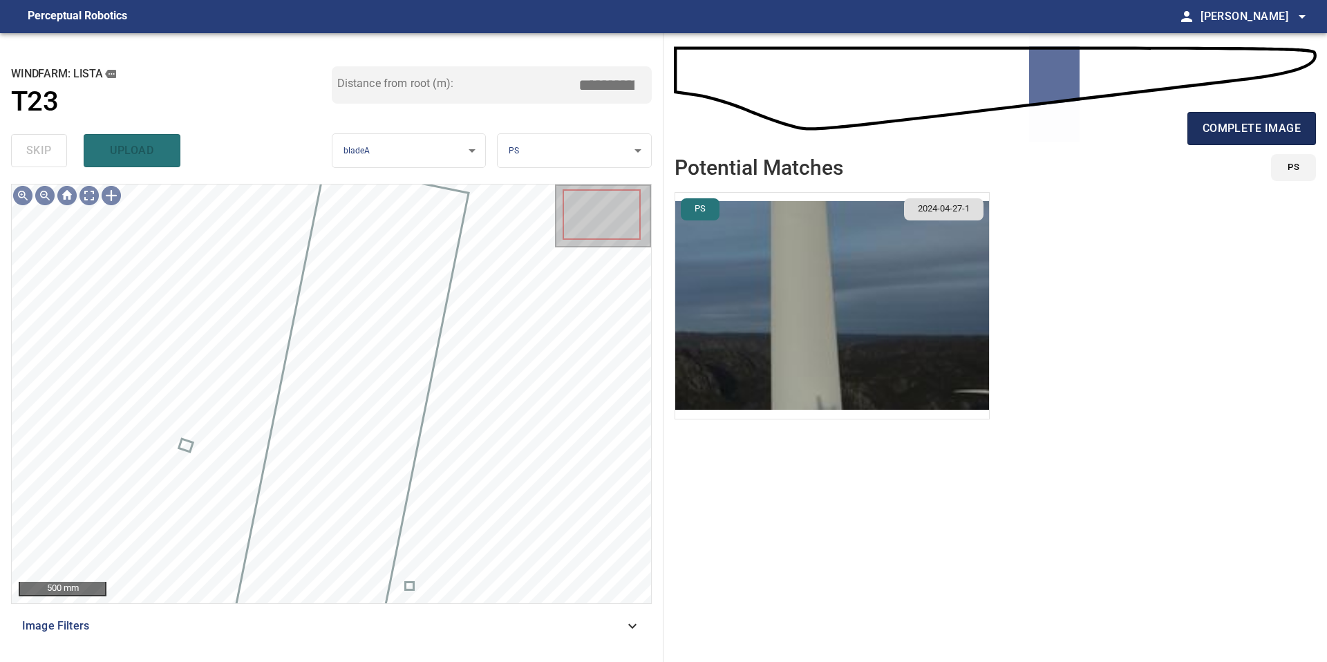
click at [1251, 119] on span "complete image" at bounding box center [1251, 128] width 98 height 19
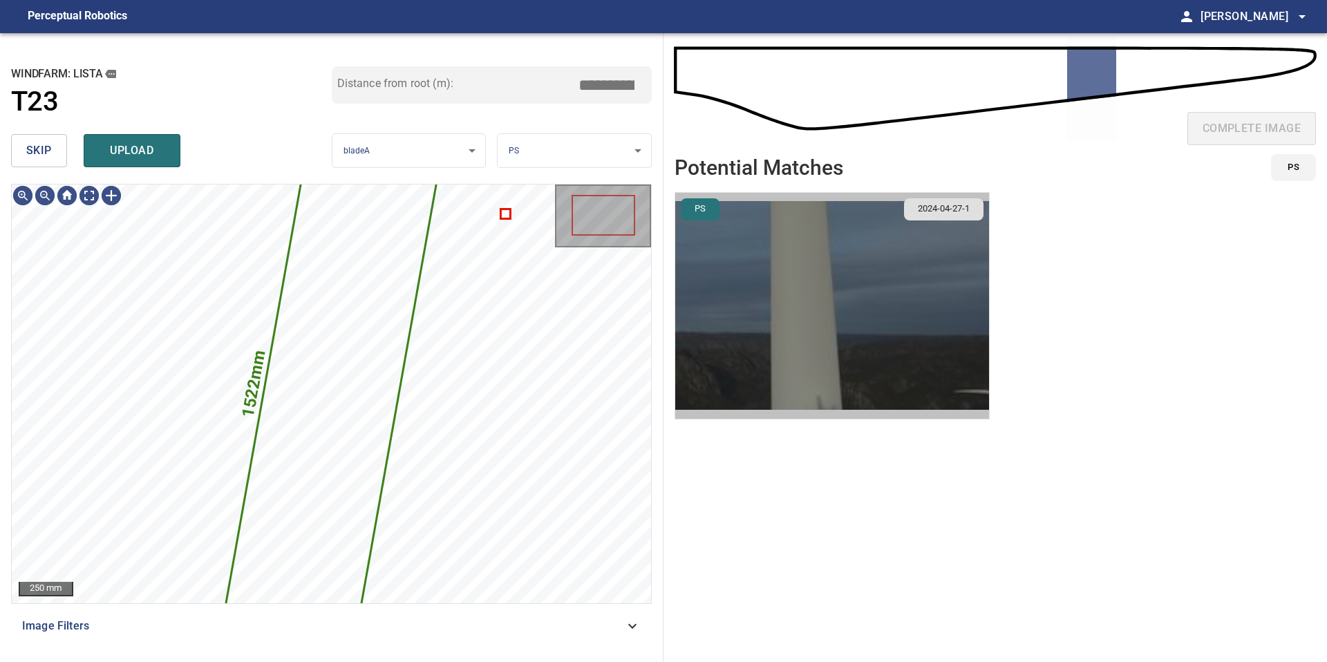
click at [773, 319] on img "button" at bounding box center [832, 306] width 314 height 226
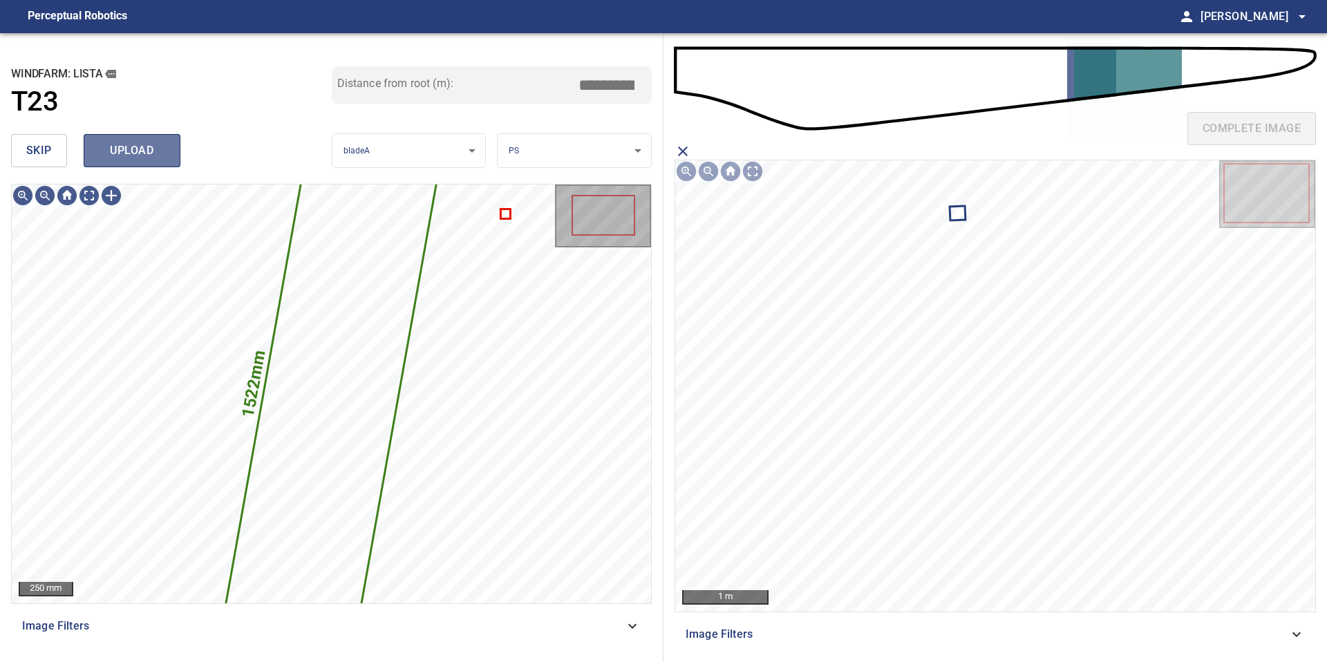
click at [109, 152] on span "upload" at bounding box center [132, 150] width 66 height 19
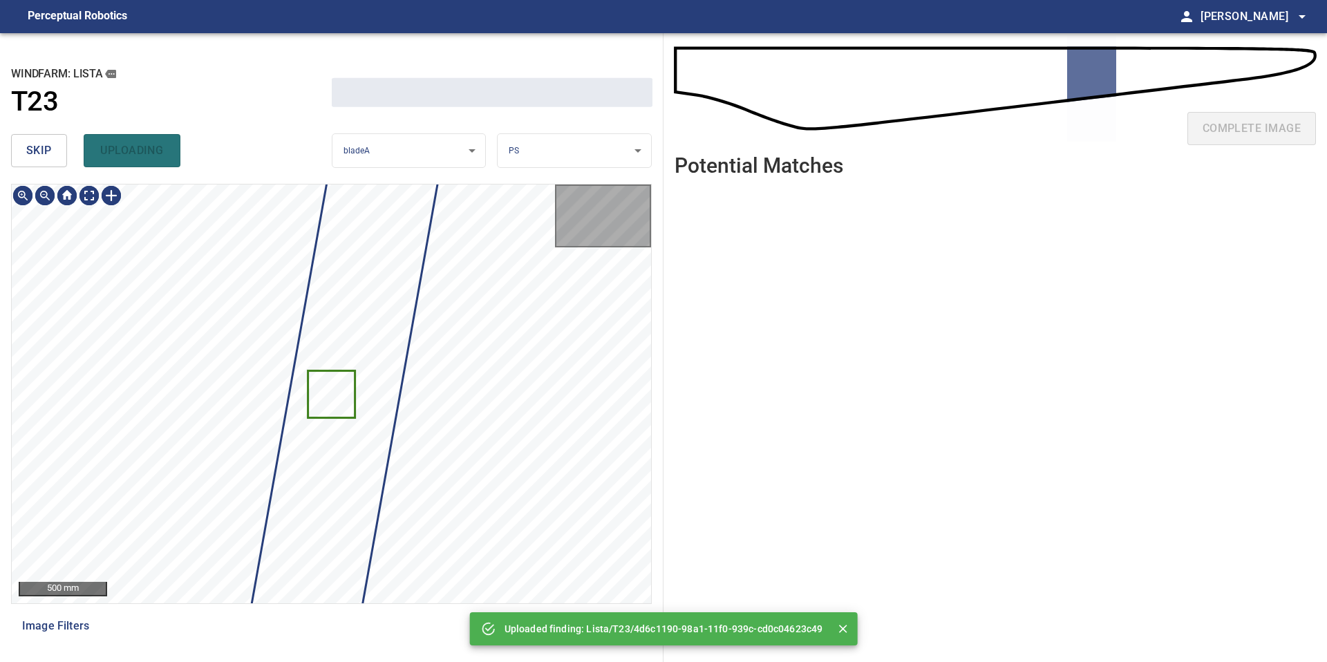
click at [6, 149] on div "**********" at bounding box center [331, 347] width 663 height 629
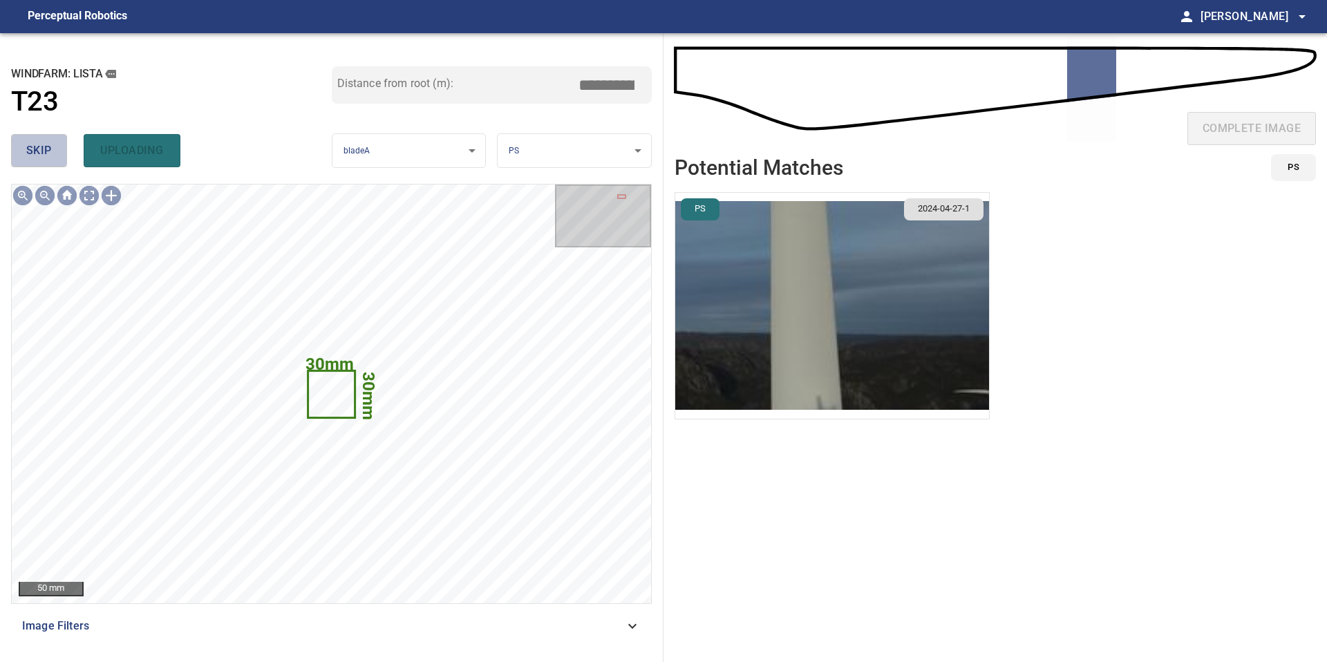
click at [28, 149] on span "skip" at bounding box center [39, 150] width 26 height 19
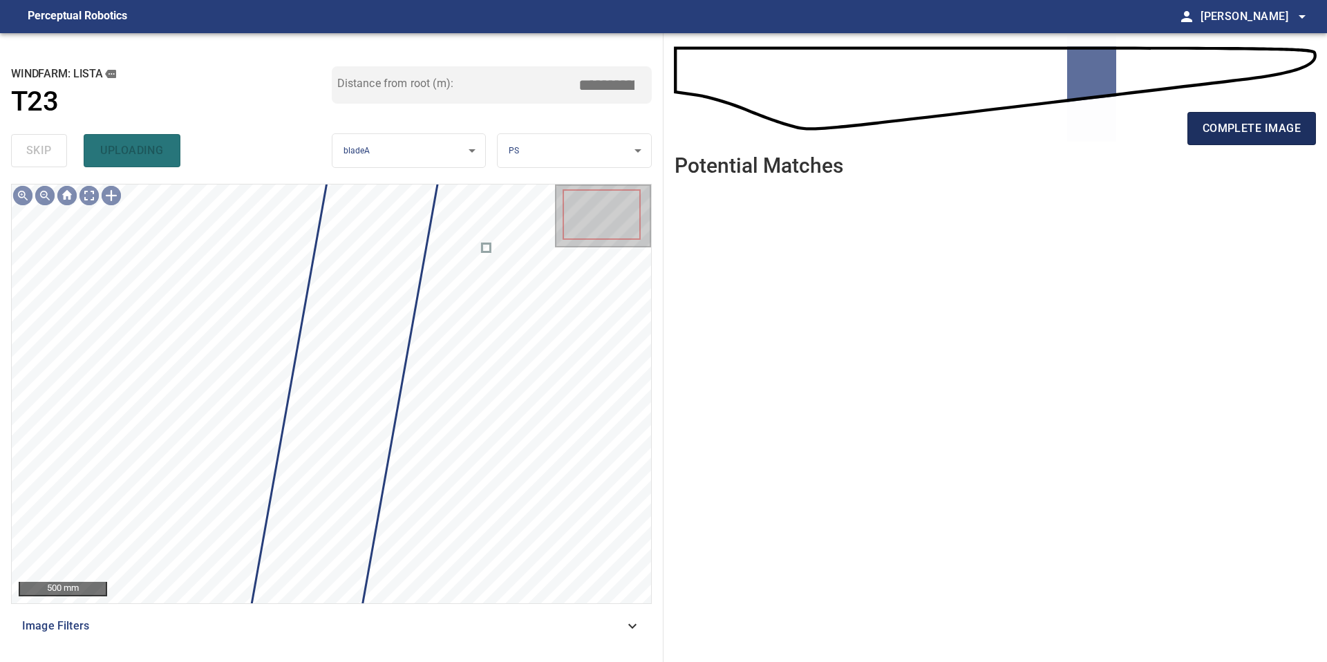
click at [1213, 125] on span "complete image" at bounding box center [1251, 128] width 98 height 19
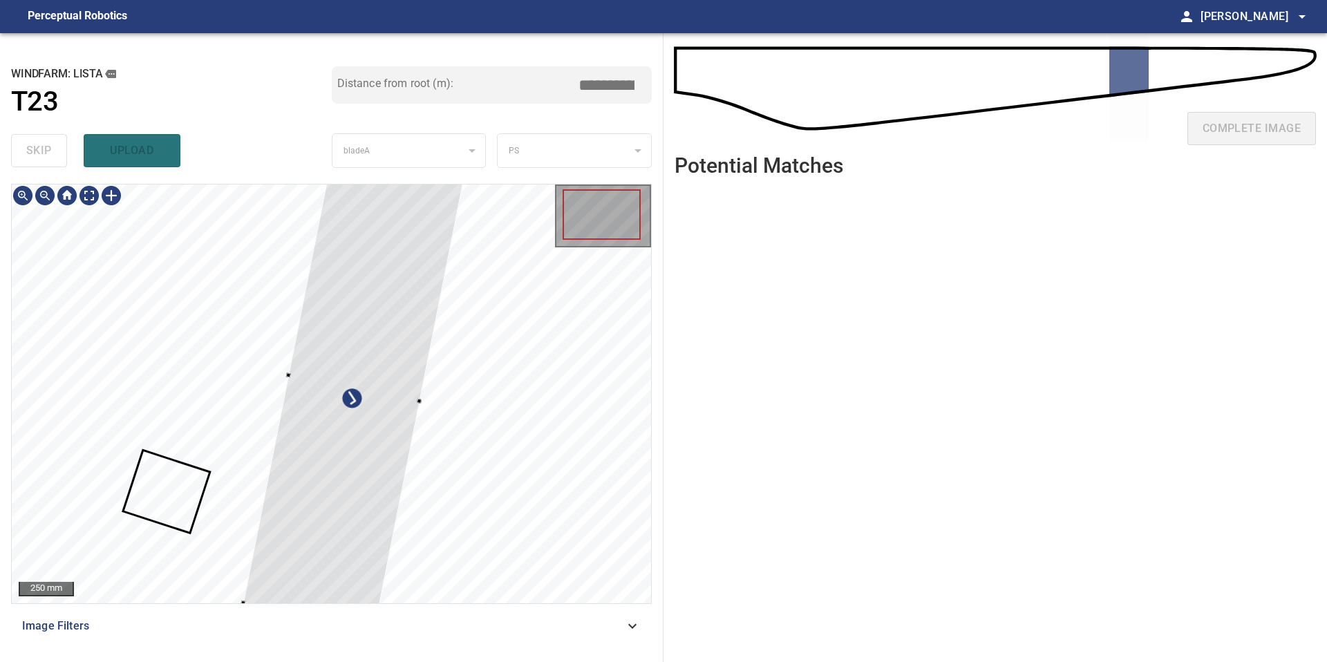
click at [243, 608] on div "250 mm Image Filters" at bounding box center [331, 417] width 640 height 467
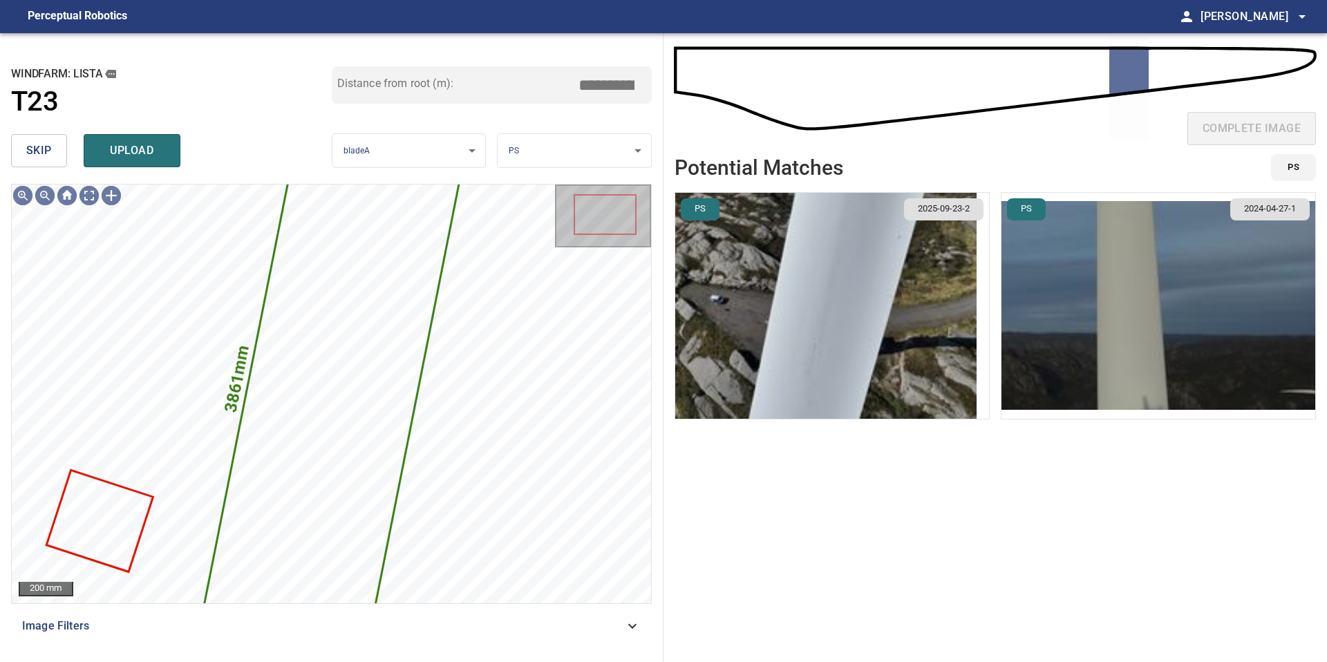
click at [846, 334] on img "button" at bounding box center [825, 306] width 301 height 226
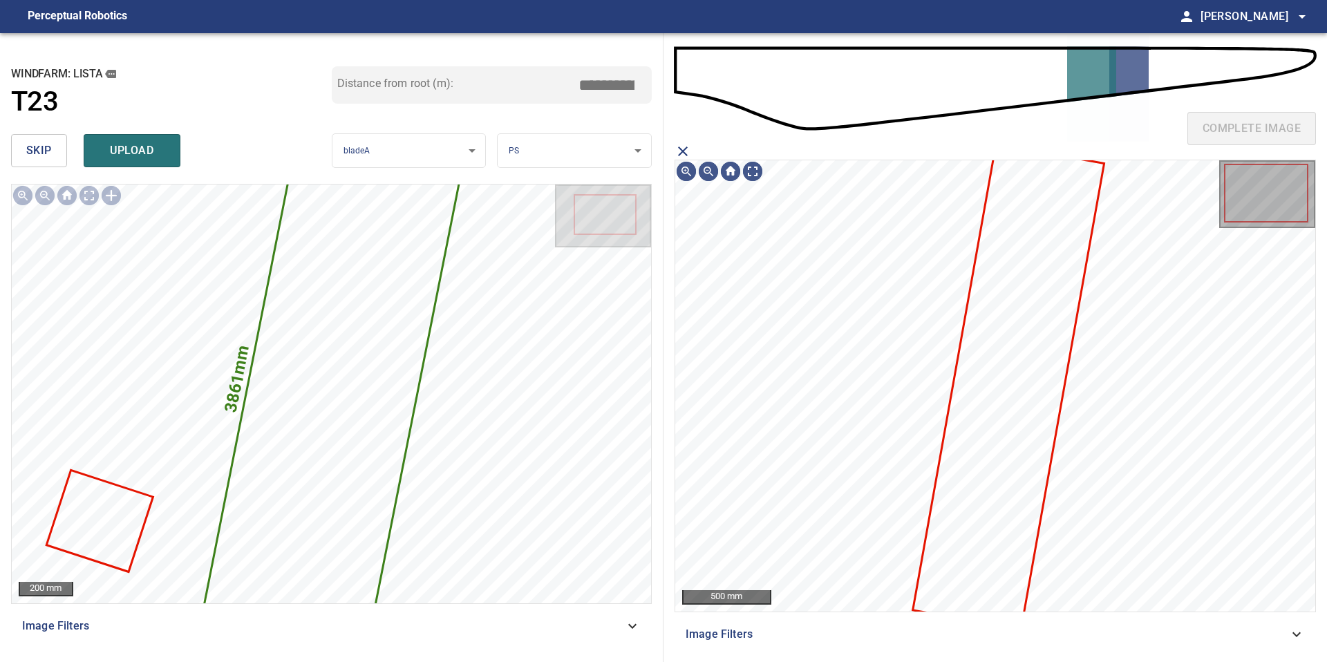
click at [1019, 287] on icon at bounding box center [1007, 387] width 189 height 482
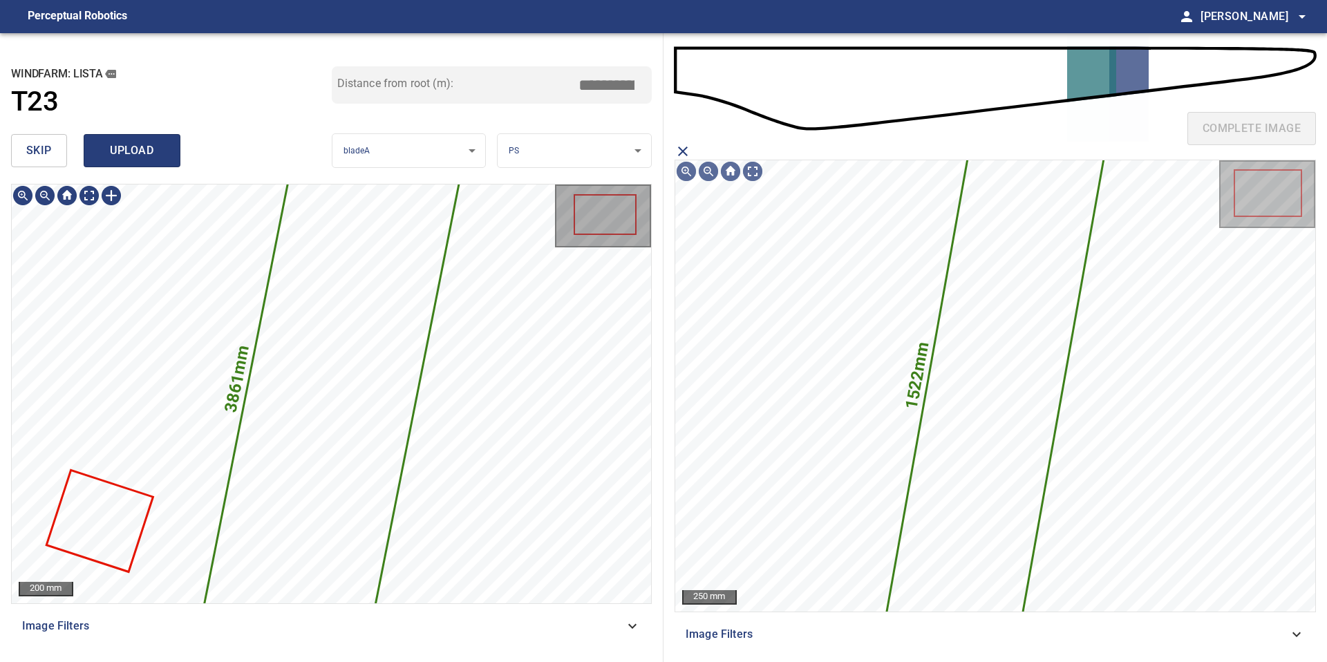
click at [149, 152] on span "upload" at bounding box center [132, 150] width 66 height 19
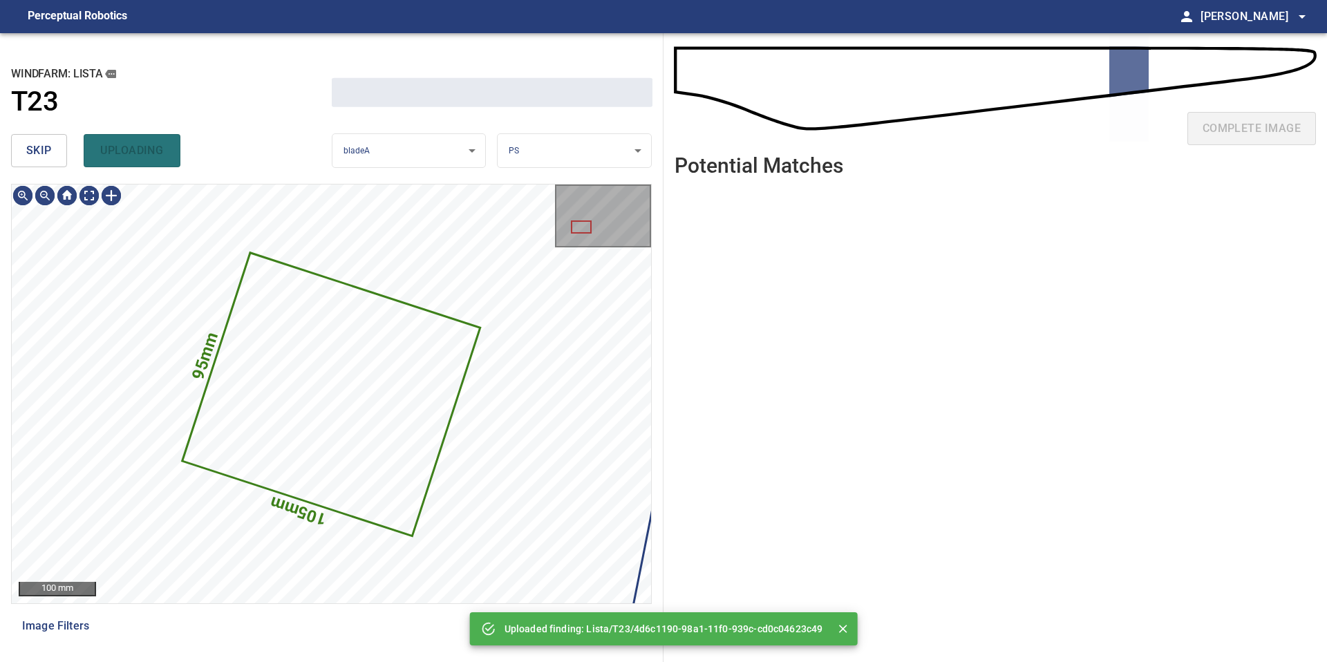
click at [6, 154] on div "**********" at bounding box center [331, 347] width 663 height 629
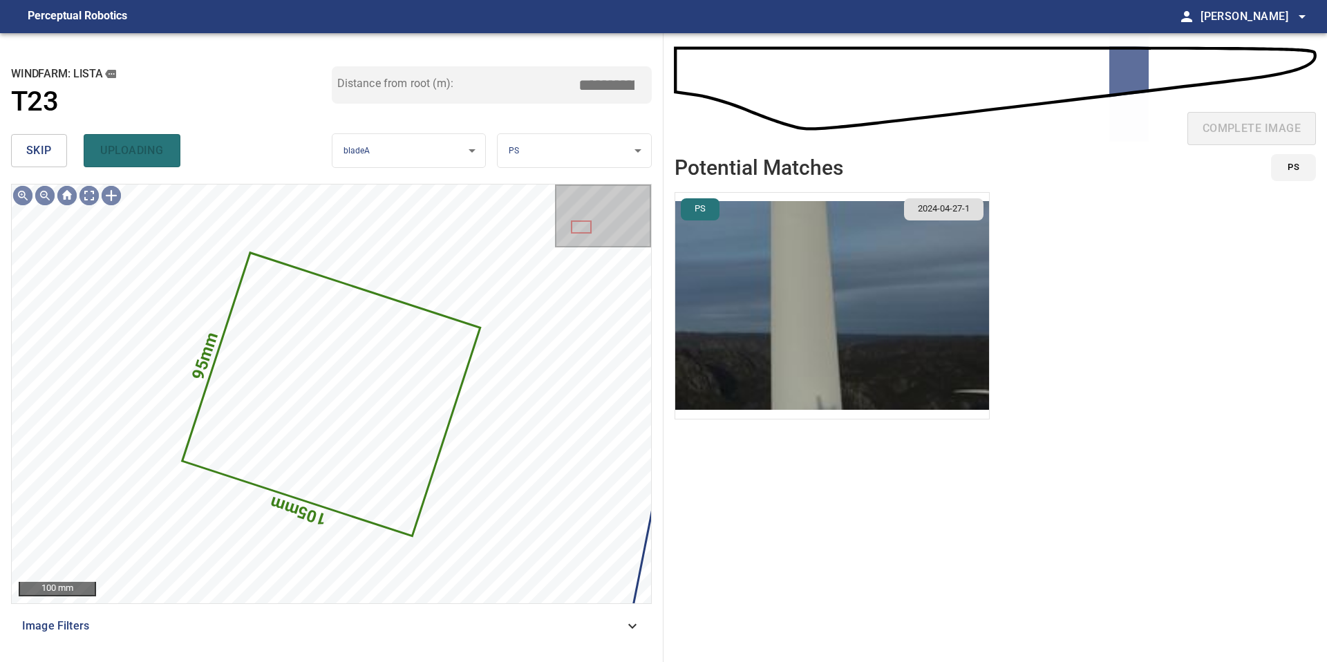
click at [37, 153] on span "skip" at bounding box center [39, 150] width 26 height 19
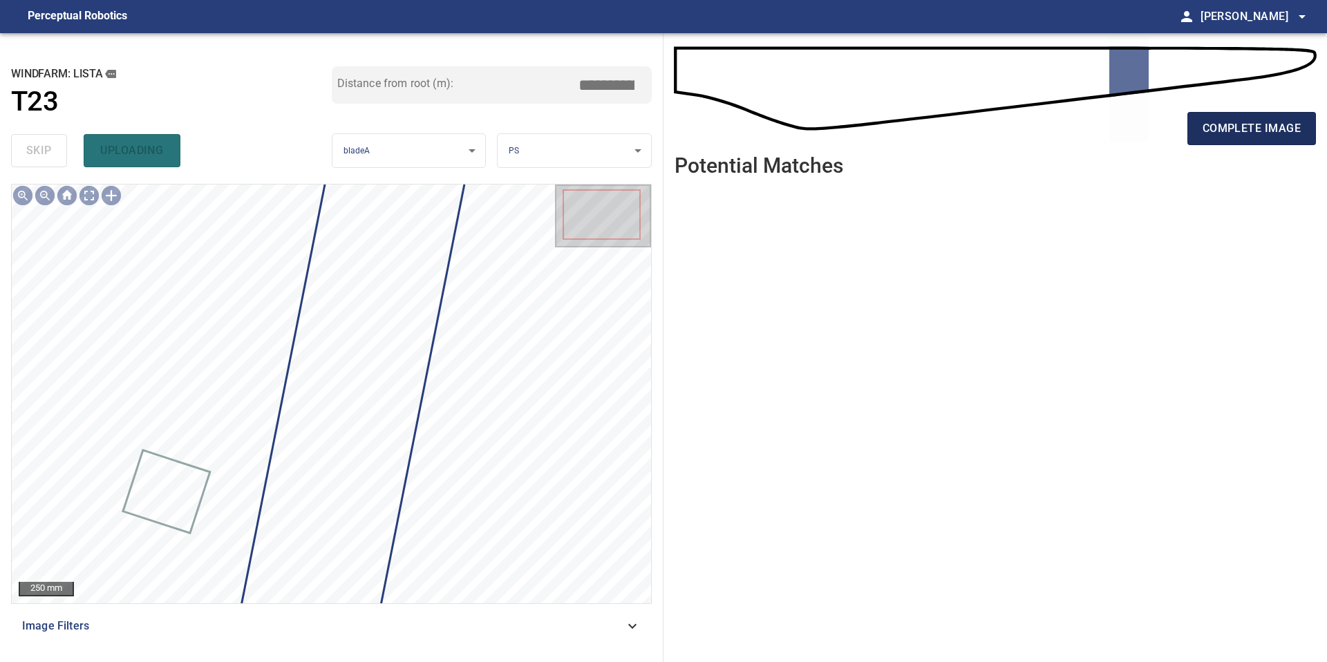
click at [1212, 128] on span "complete image" at bounding box center [1251, 128] width 98 height 19
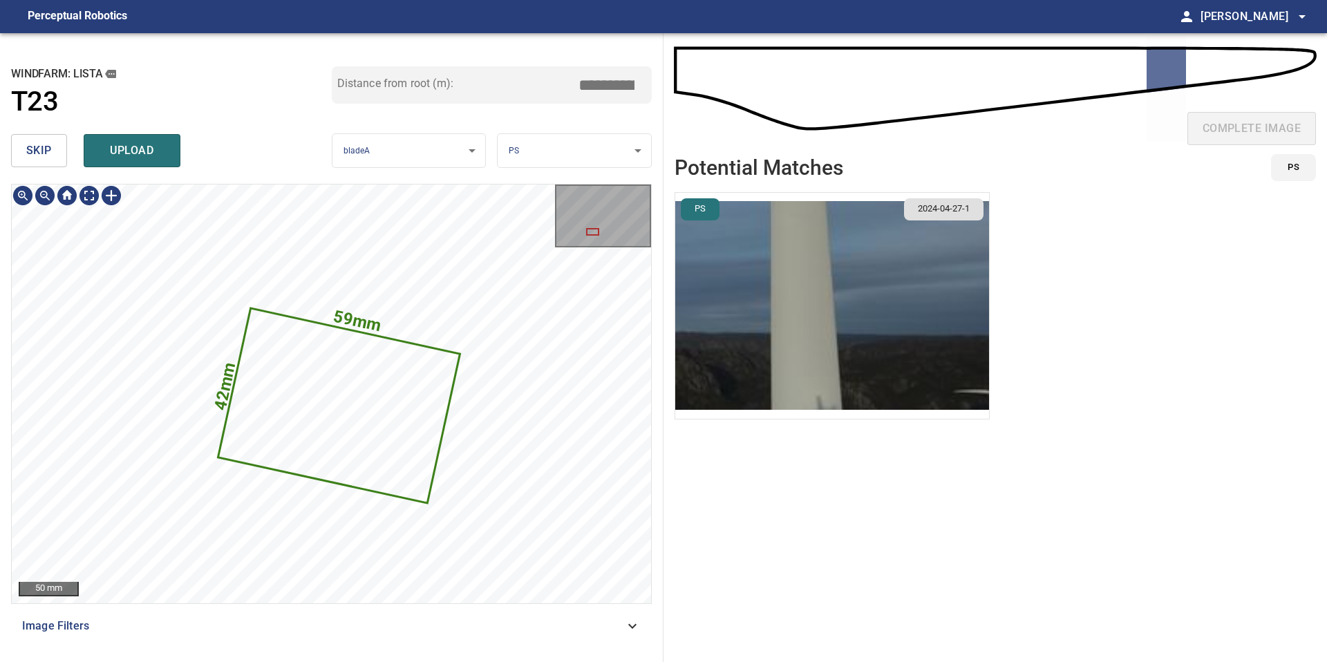
click at [662, 352] on div "**********" at bounding box center [331, 347] width 663 height 629
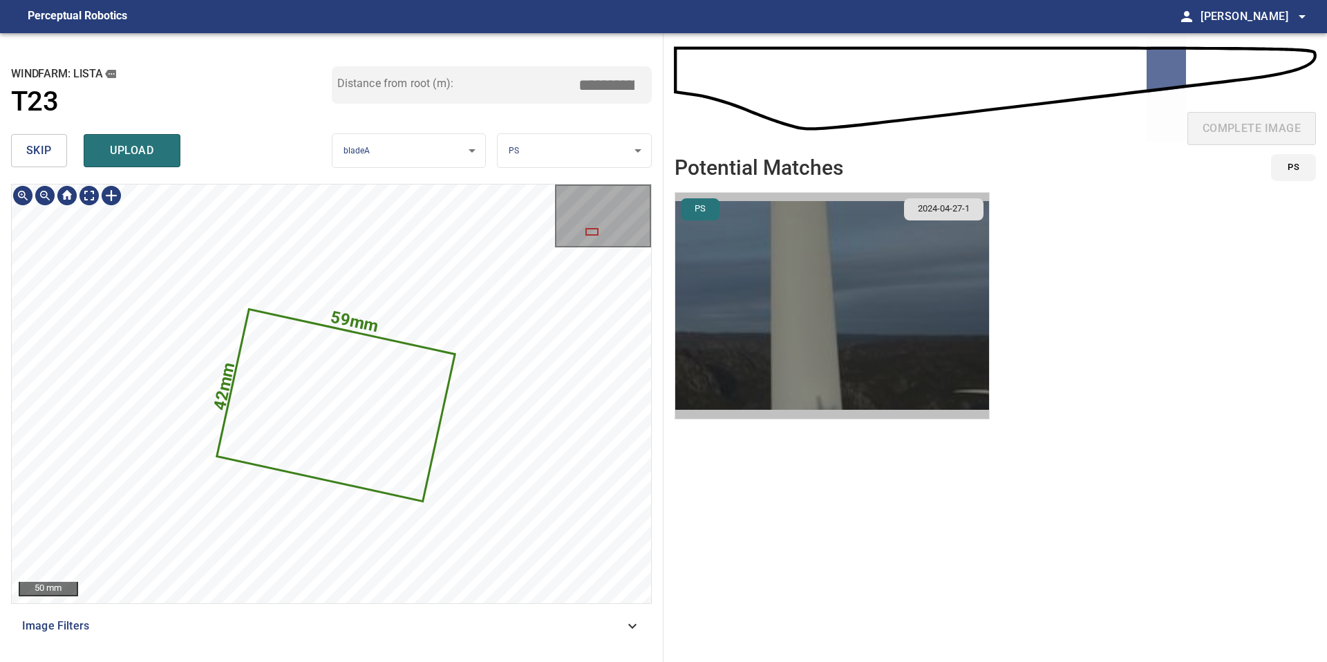
click at [698, 342] on img "button" at bounding box center [832, 306] width 314 height 226
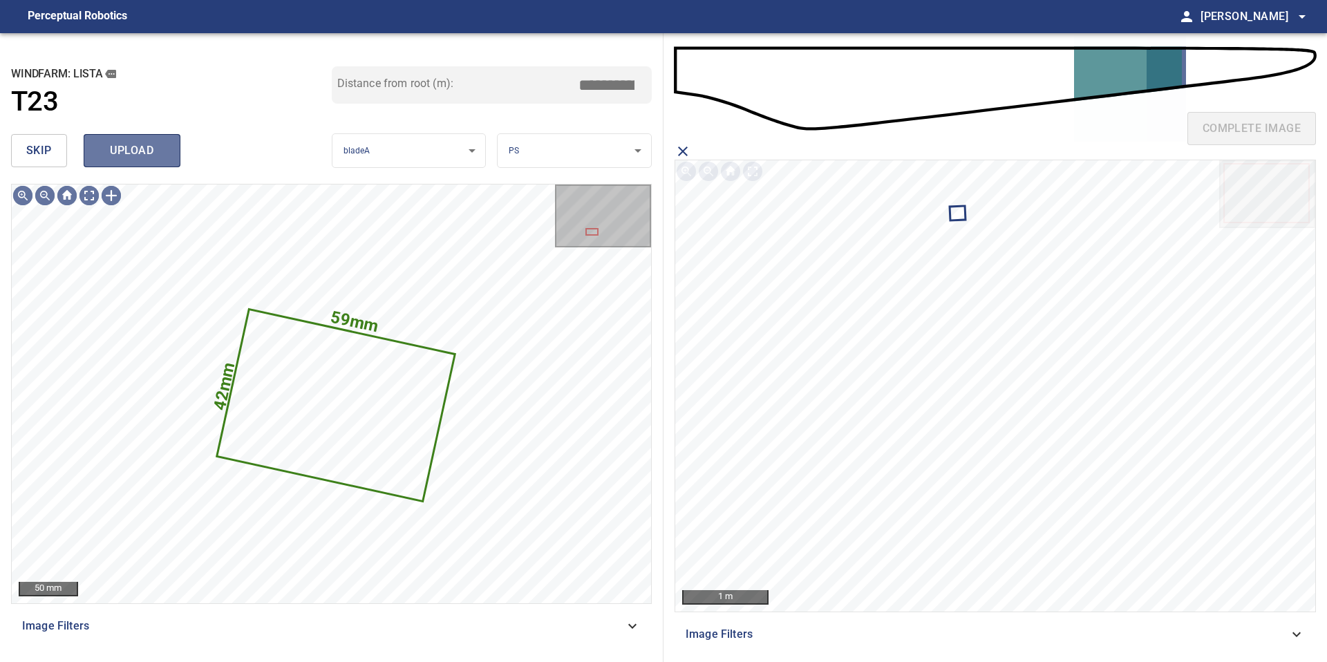
click at [125, 143] on span "upload" at bounding box center [132, 150] width 66 height 19
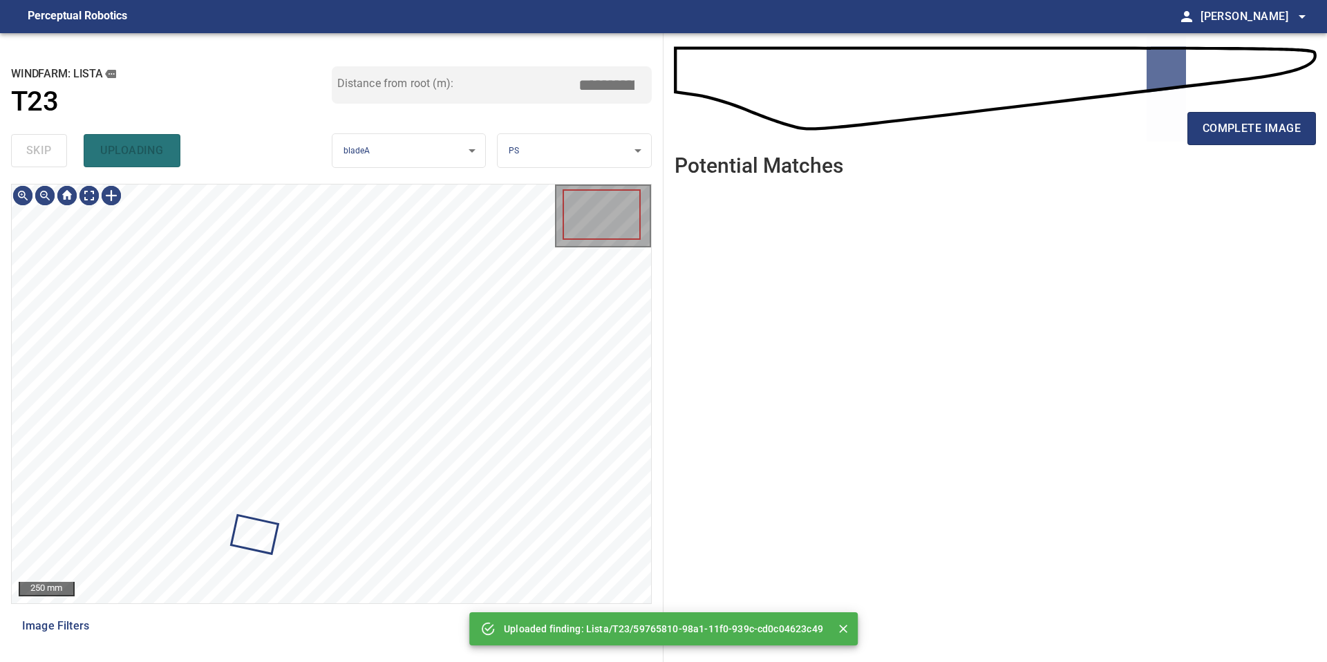
click at [26, 151] on div "skip uploading" at bounding box center [171, 151] width 321 height 44
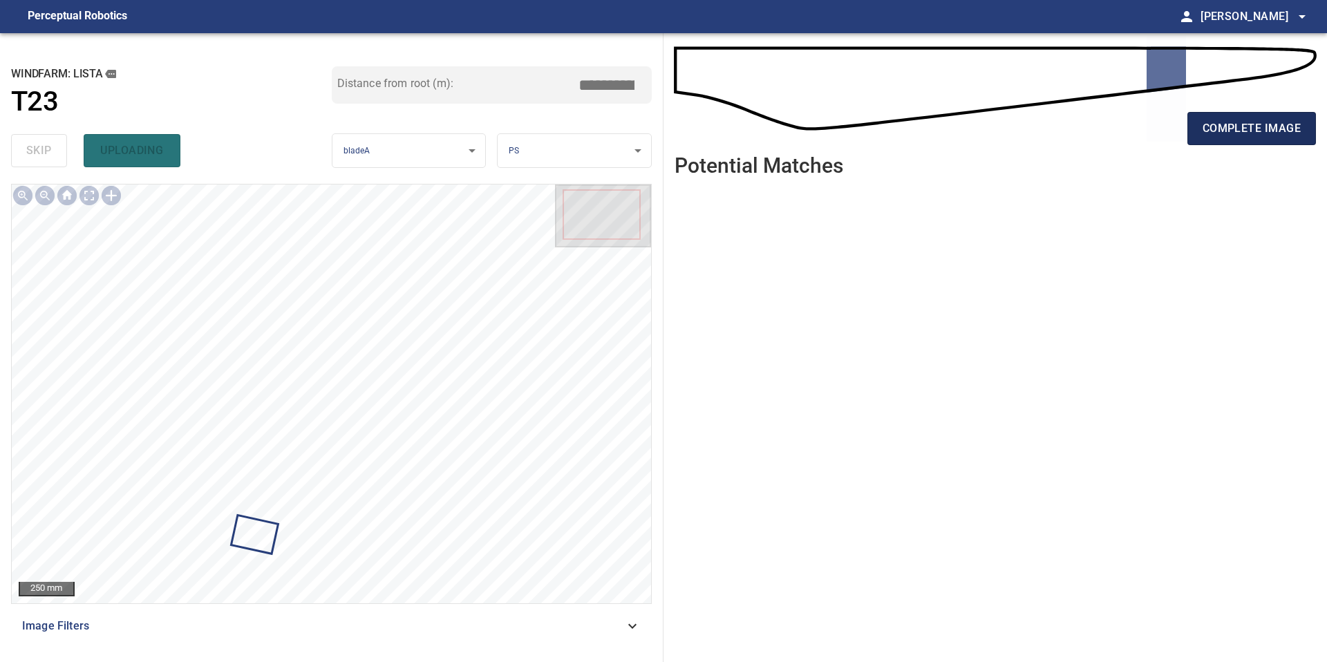
click at [1251, 125] on span "complete image" at bounding box center [1251, 128] width 98 height 19
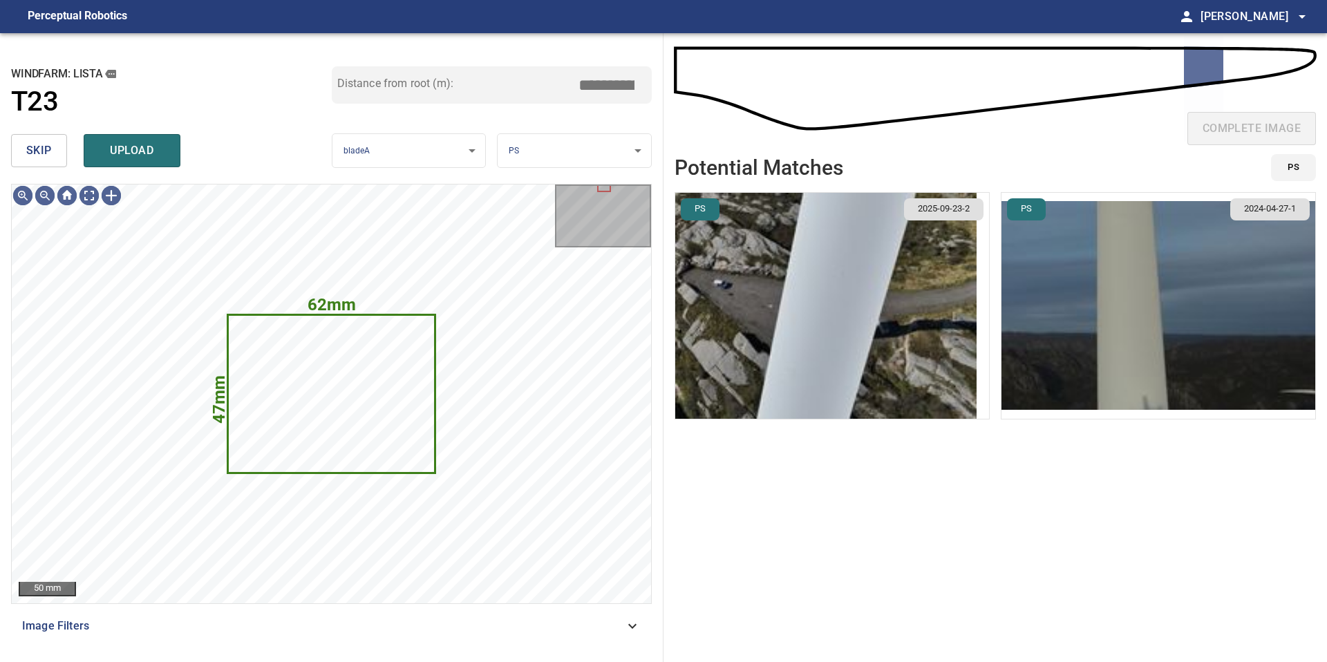
click at [52, 149] on button "skip" at bounding box center [39, 150] width 56 height 33
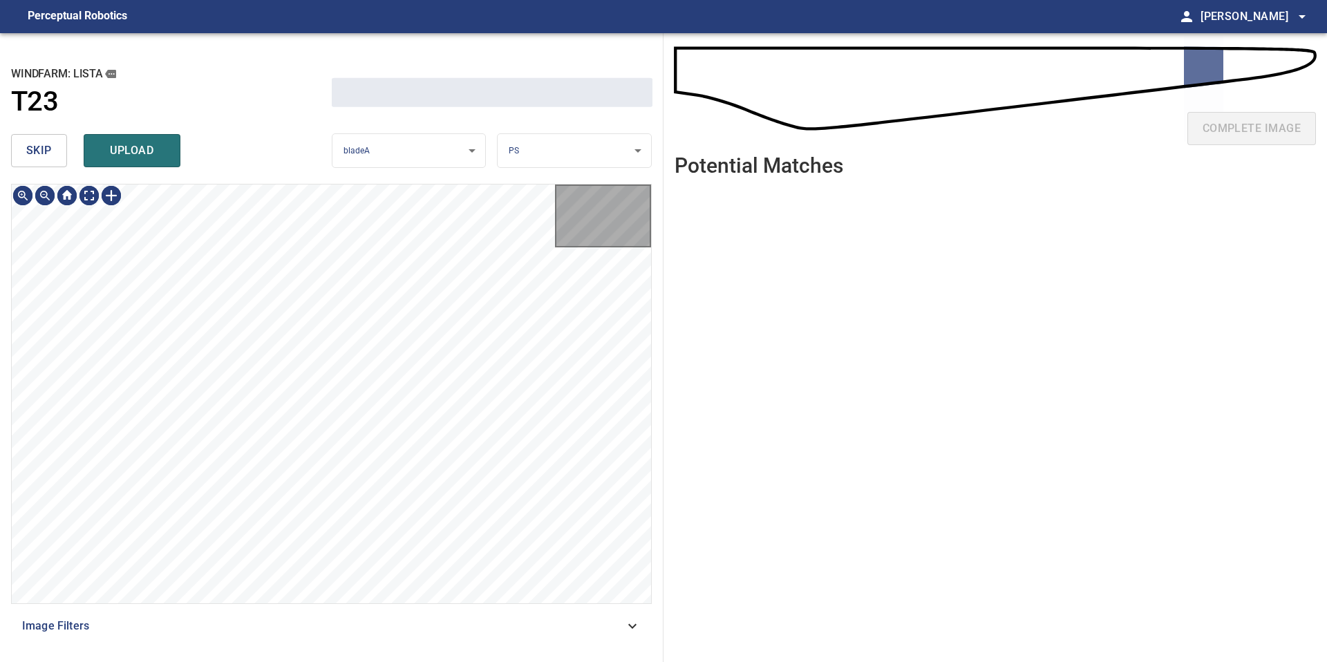
click at [52, 149] on button "skip" at bounding box center [39, 150] width 56 height 33
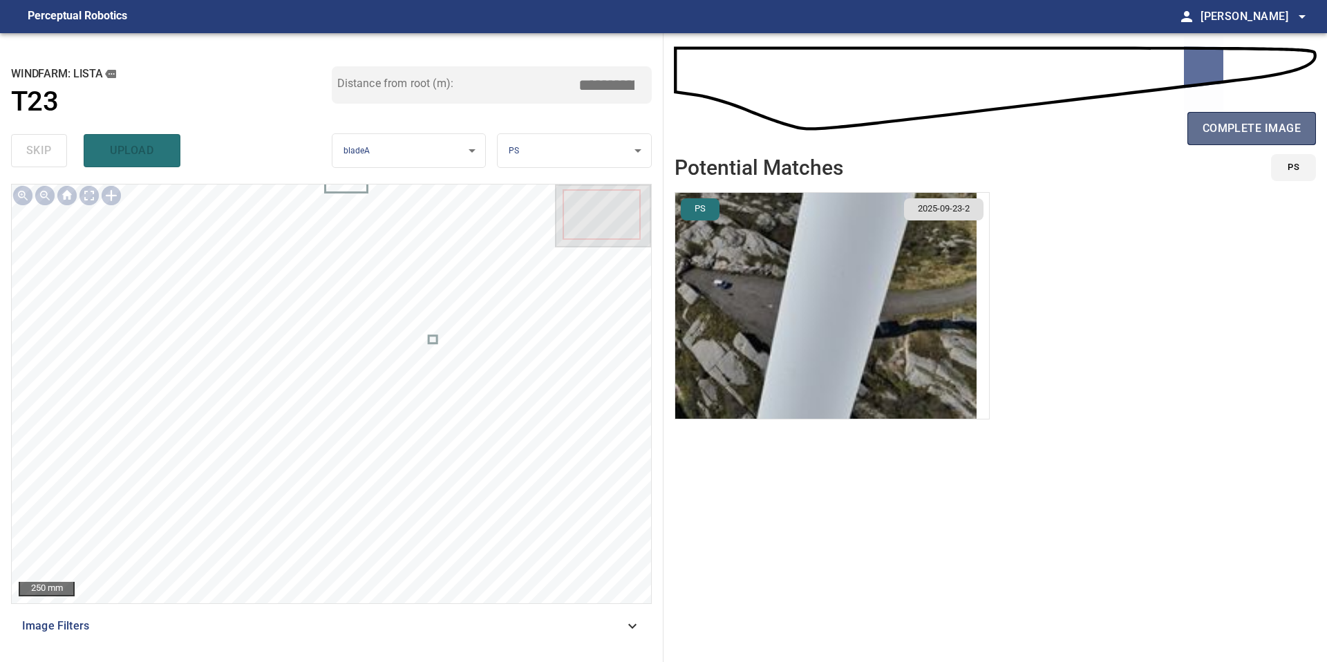
click at [1228, 140] on button "complete image" at bounding box center [1251, 128] width 129 height 33
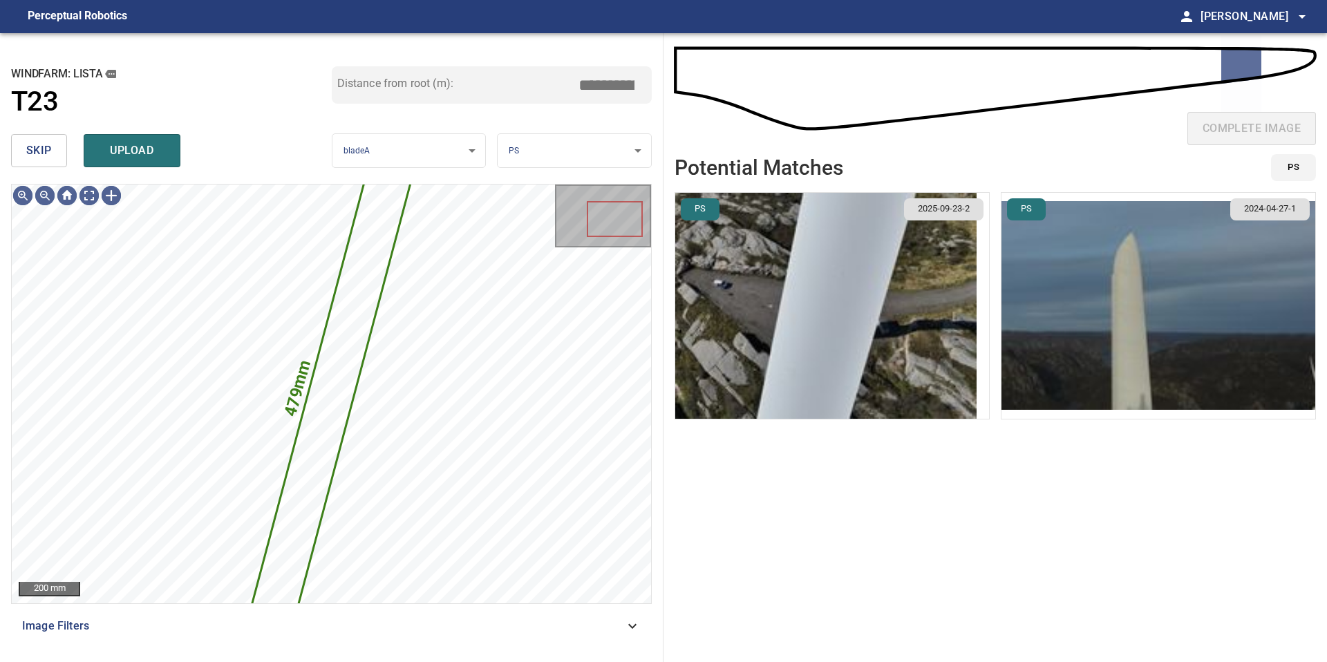
click at [24, 154] on button "skip" at bounding box center [39, 150] width 56 height 33
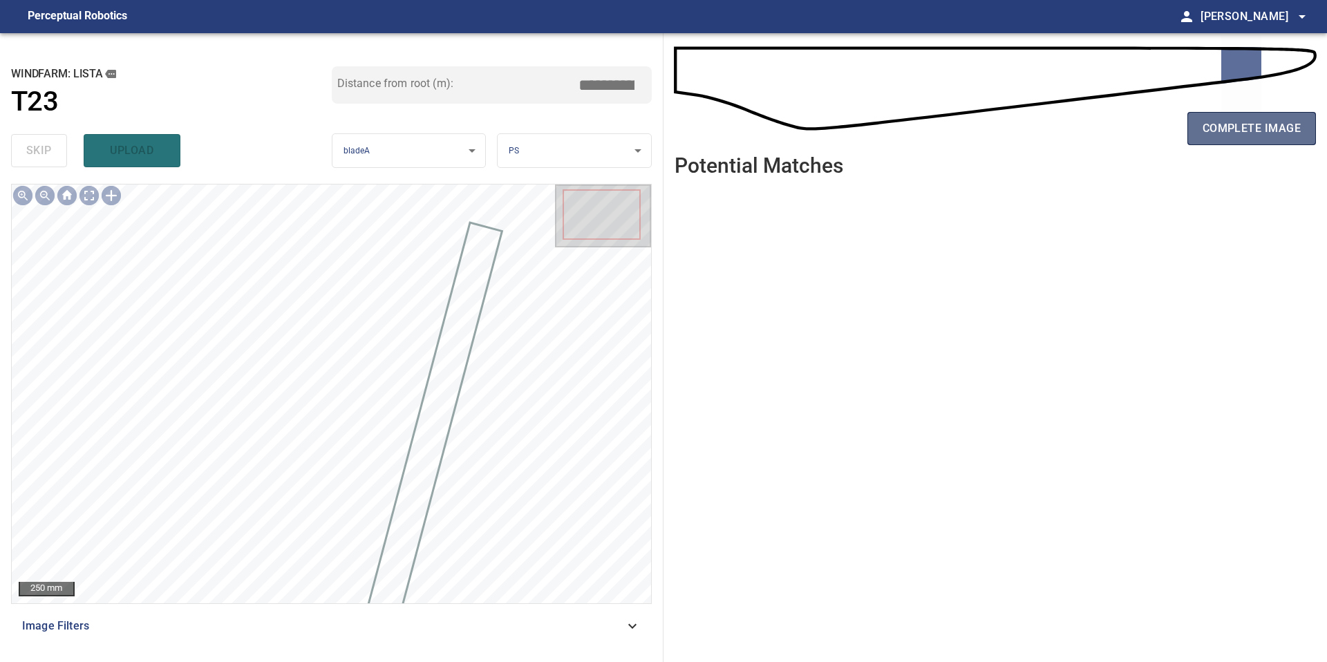
click at [1219, 124] on span "complete image" at bounding box center [1251, 128] width 98 height 19
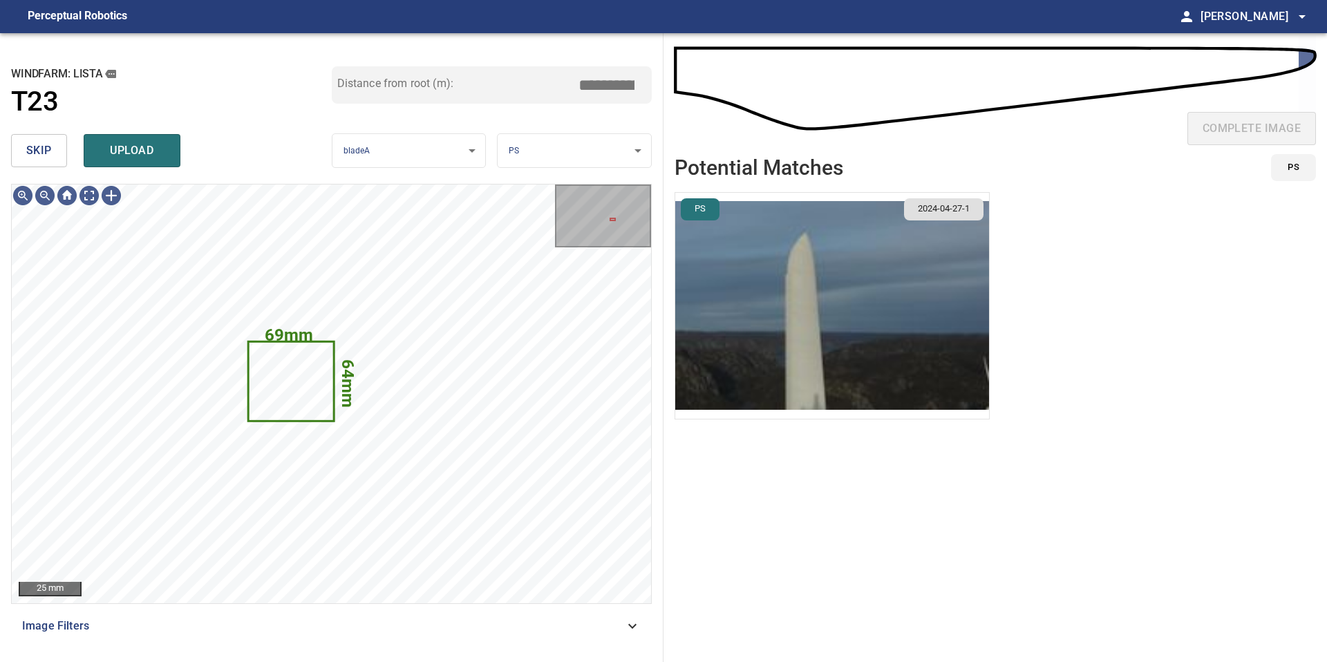
click at [830, 339] on img "button" at bounding box center [832, 306] width 314 height 226
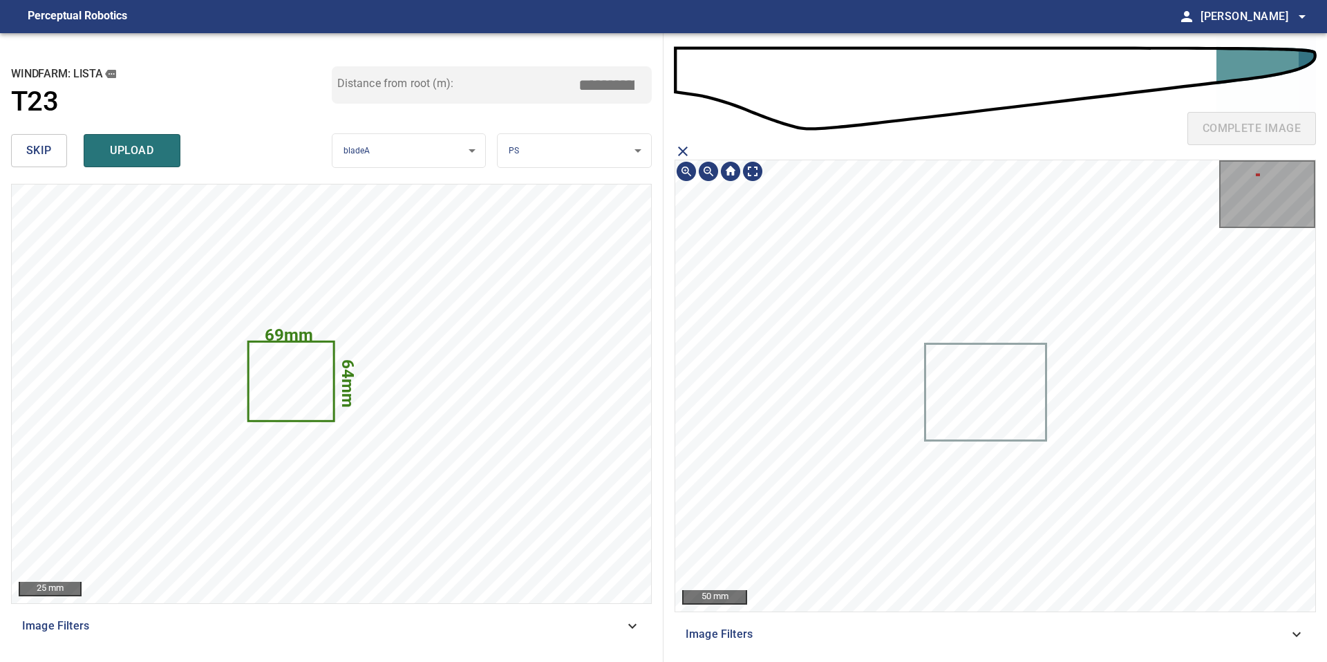
click at [971, 385] on icon at bounding box center [985, 392] width 119 height 95
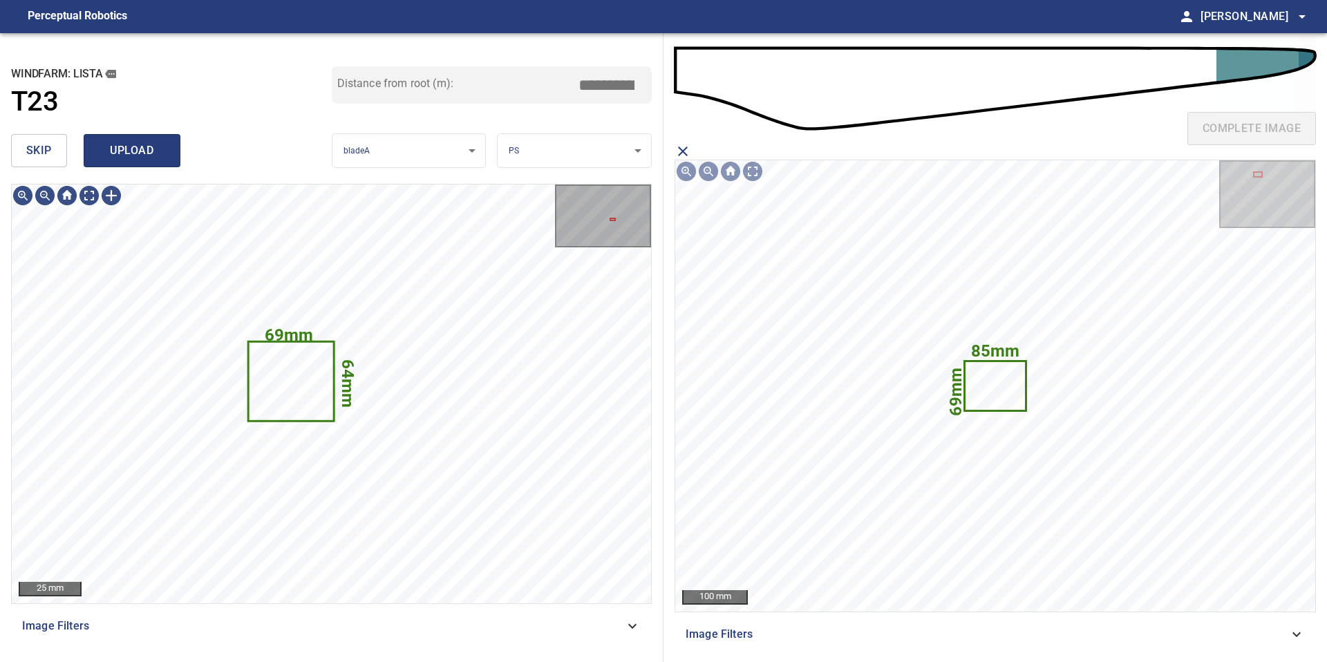
click at [135, 152] on span "upload" at bounding box center [132, 150] width 66 height 19
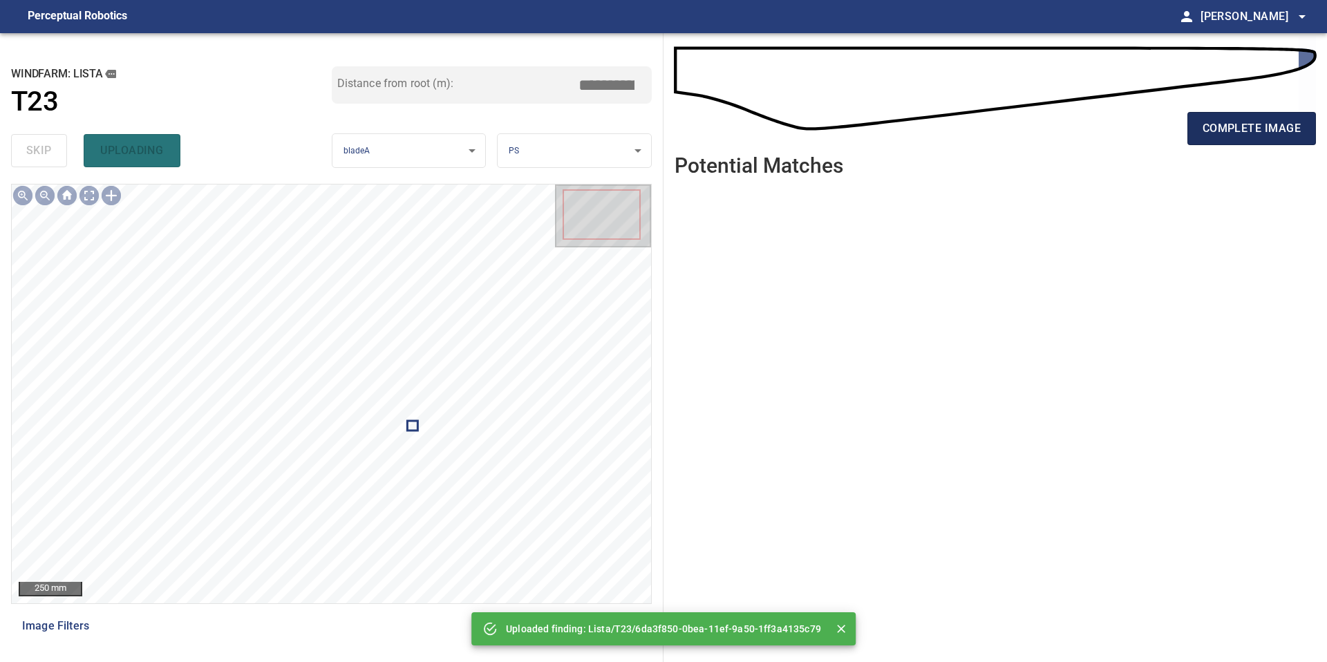
click at [1284, 117] on button "complete image" at bounding box center [1251, 128] width 129 height 33
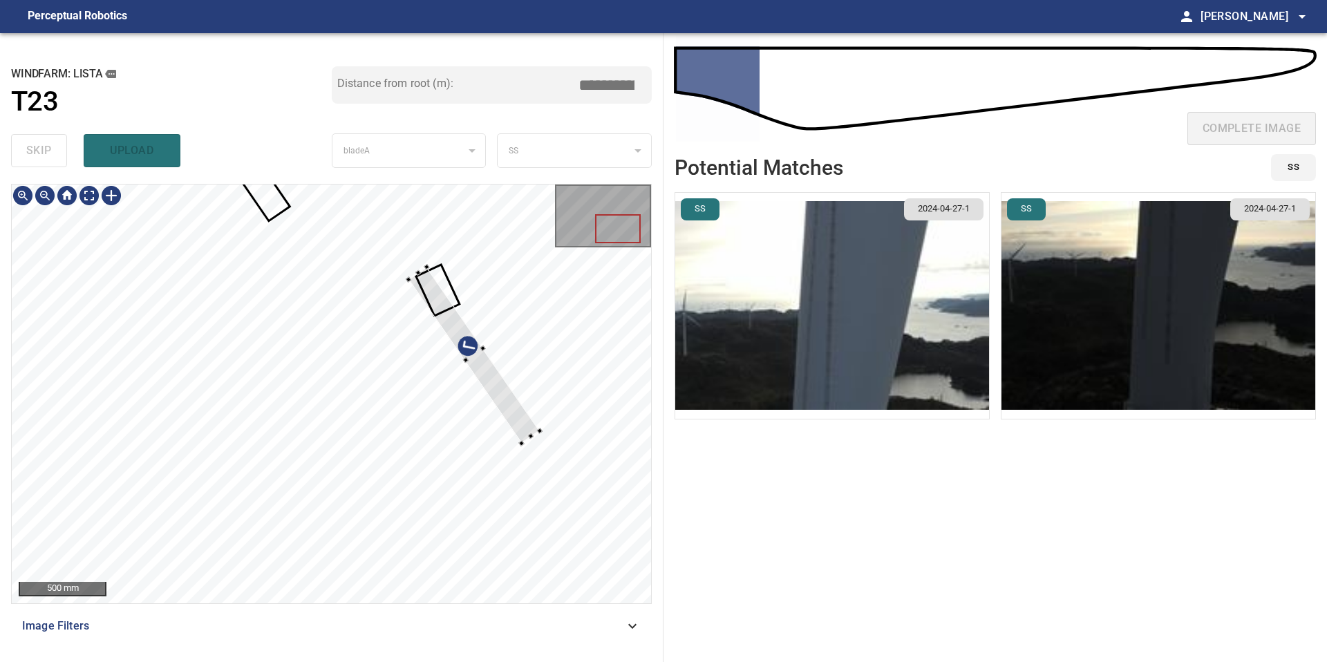
click at [415, 278] on div at bounding box center [473, 355] width 131 height 176
click at [433, 265] on div at bounding box center [433, 266] width 6 height 6
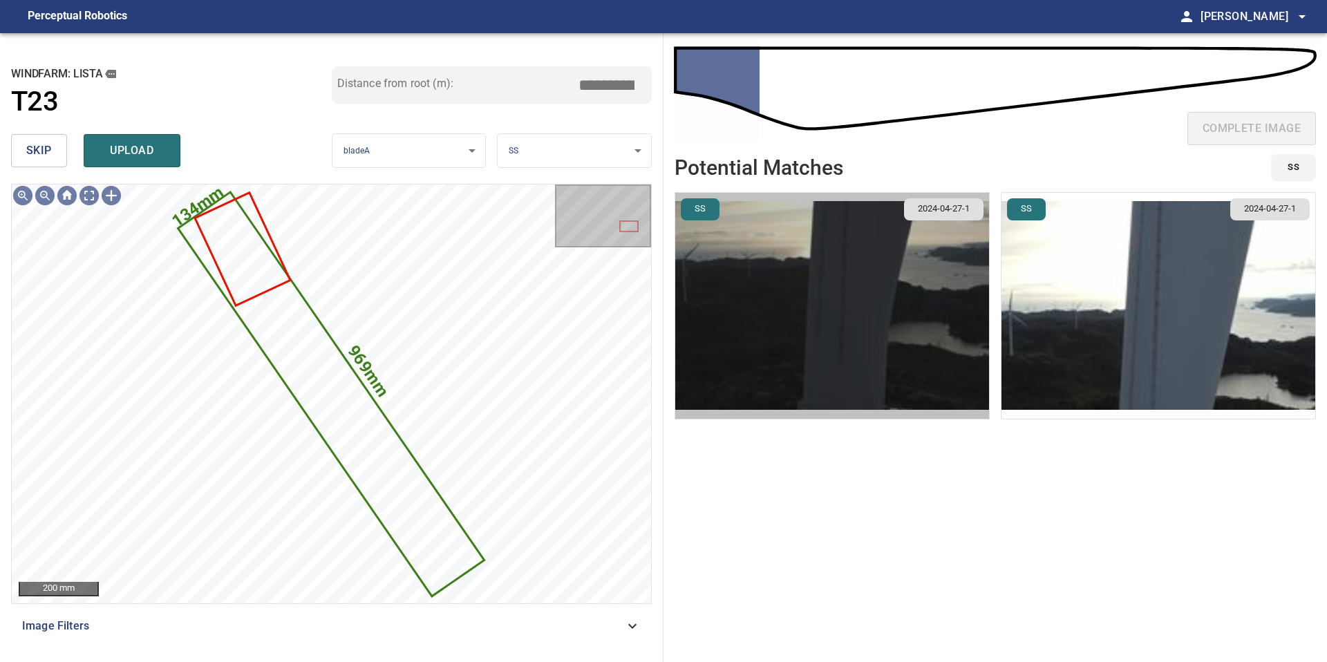
click at [857, 297] on img "button" at bounding box center [832, 306] width 314 height 226
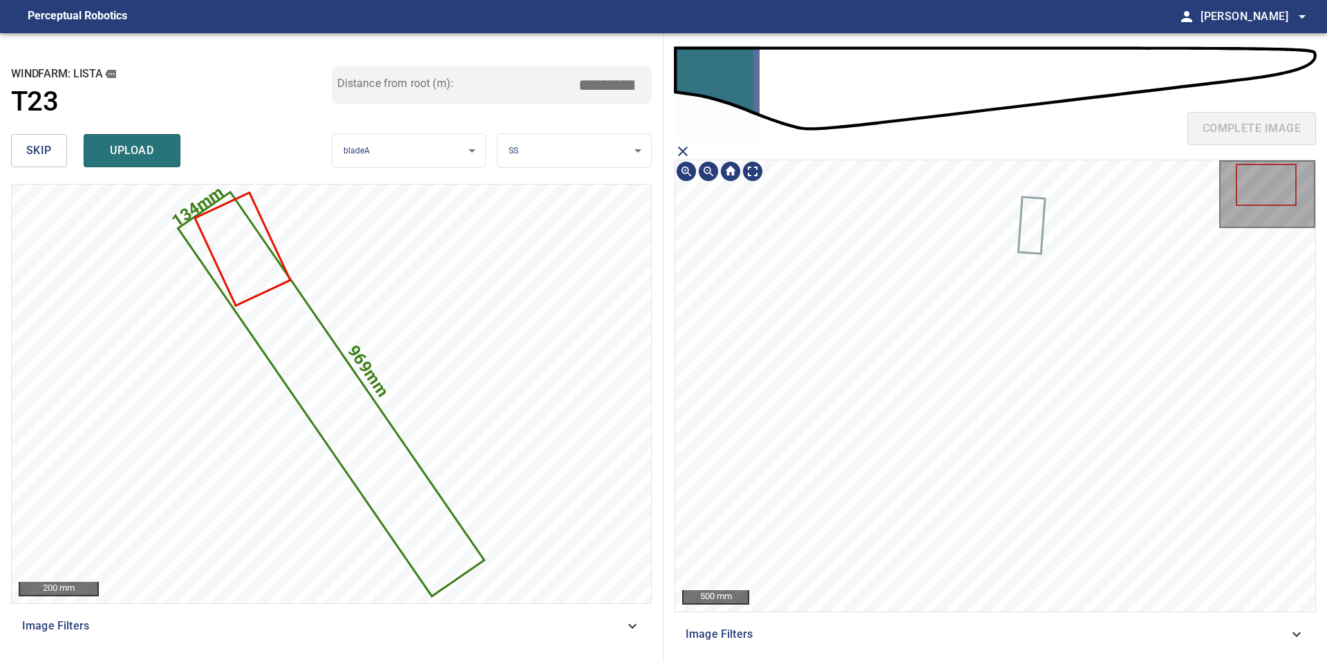
click at [684, 149] on icon "close matching imageResolution:" at bounding box center [682, 151] width 17 height 17
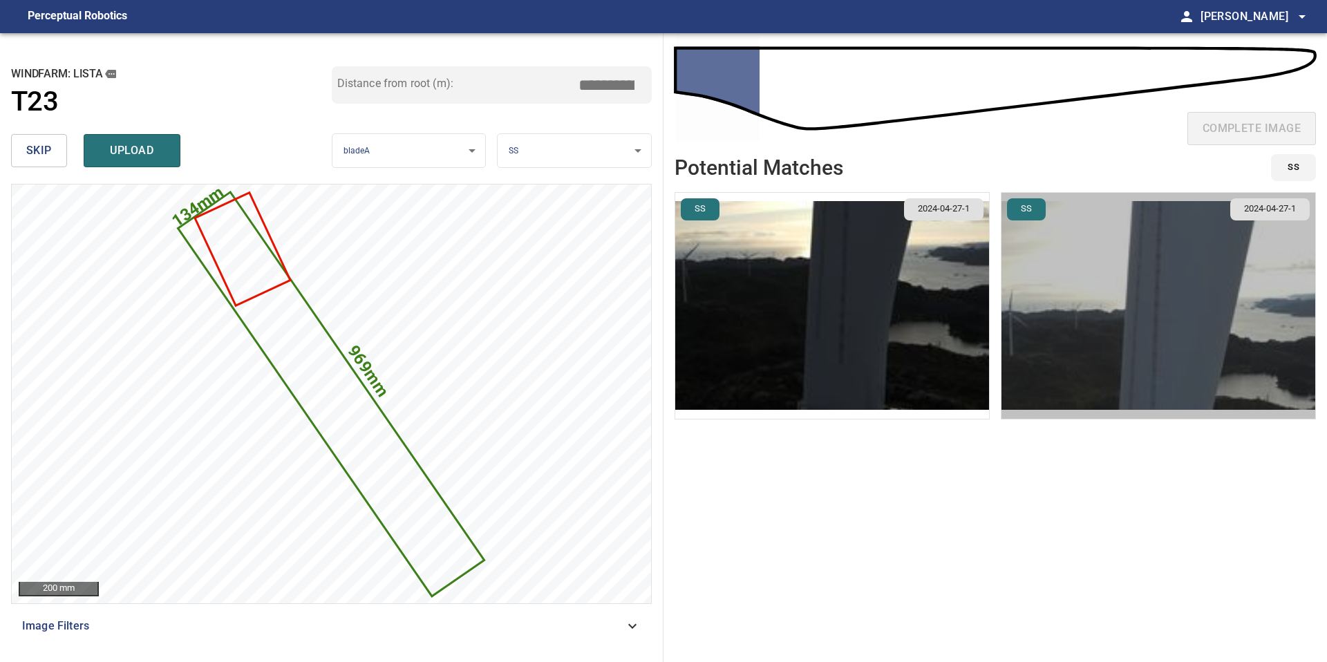
click at [1198, 303] on img "button" at bounding box center [1158, 306] width 314 height 226
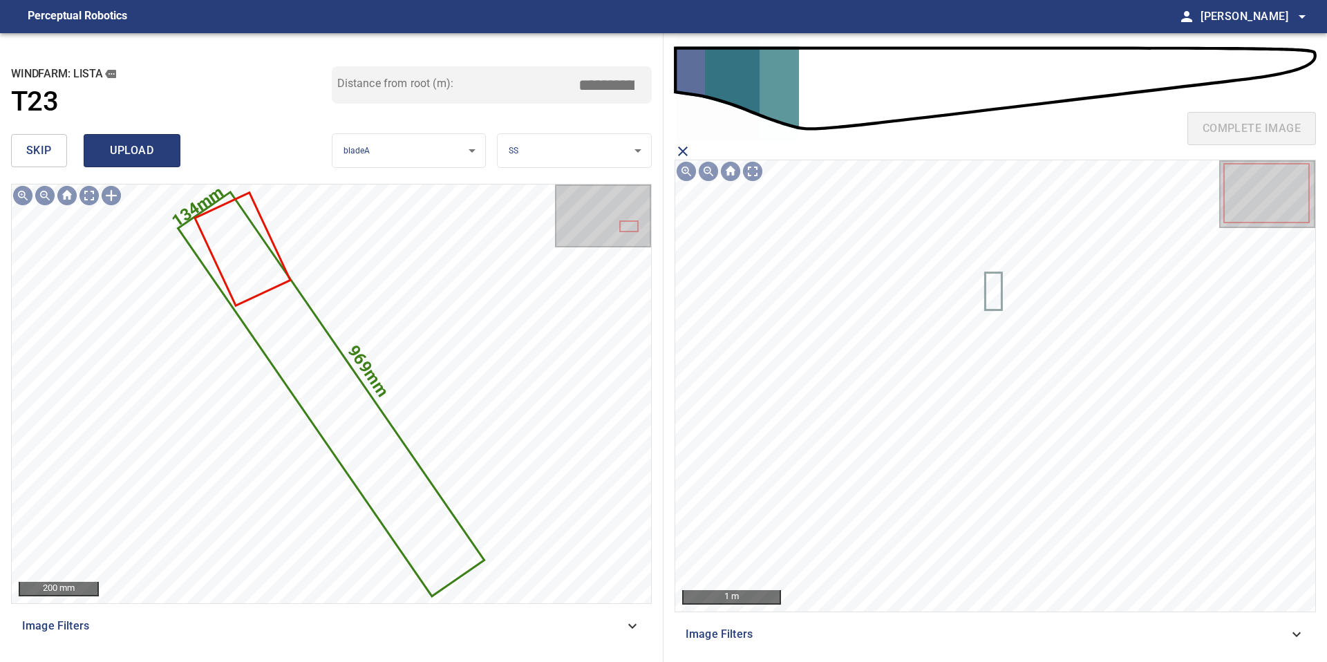
click at [97, 152] on button "upload" at bounding box center [132, 150] width 97 height 33
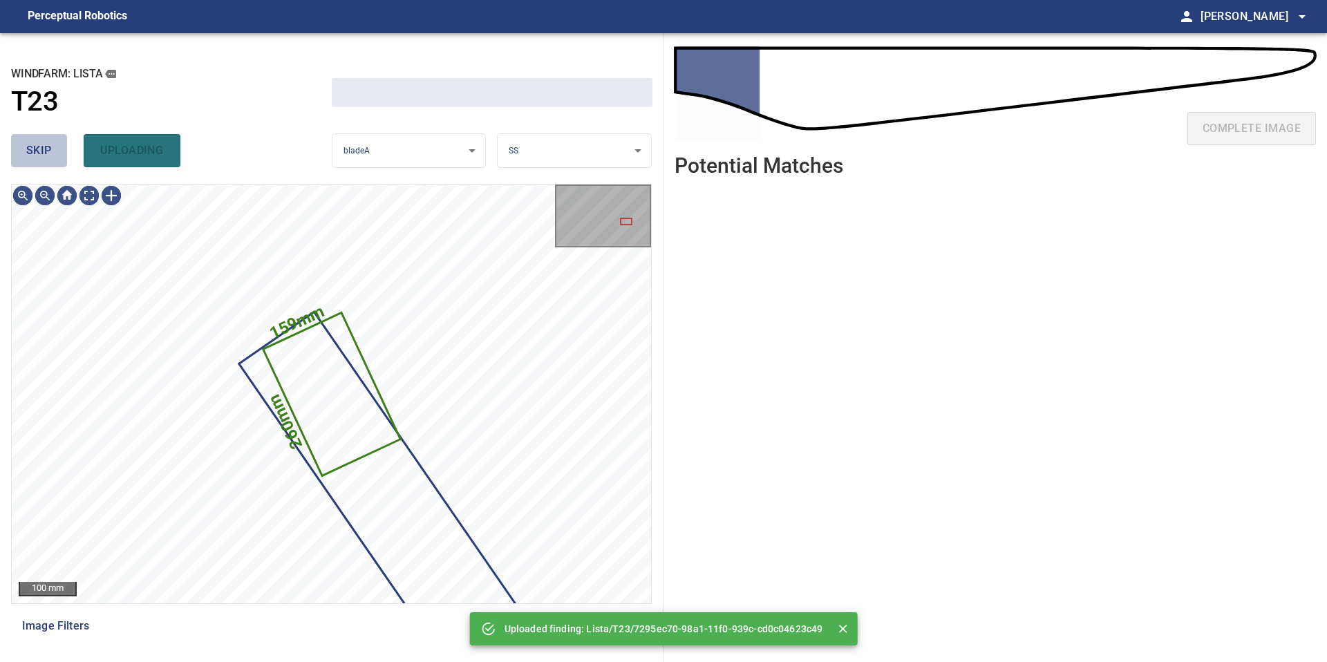
click at [30, 152] on span "skip" at bounding box center [39, 150] width 26 height 19
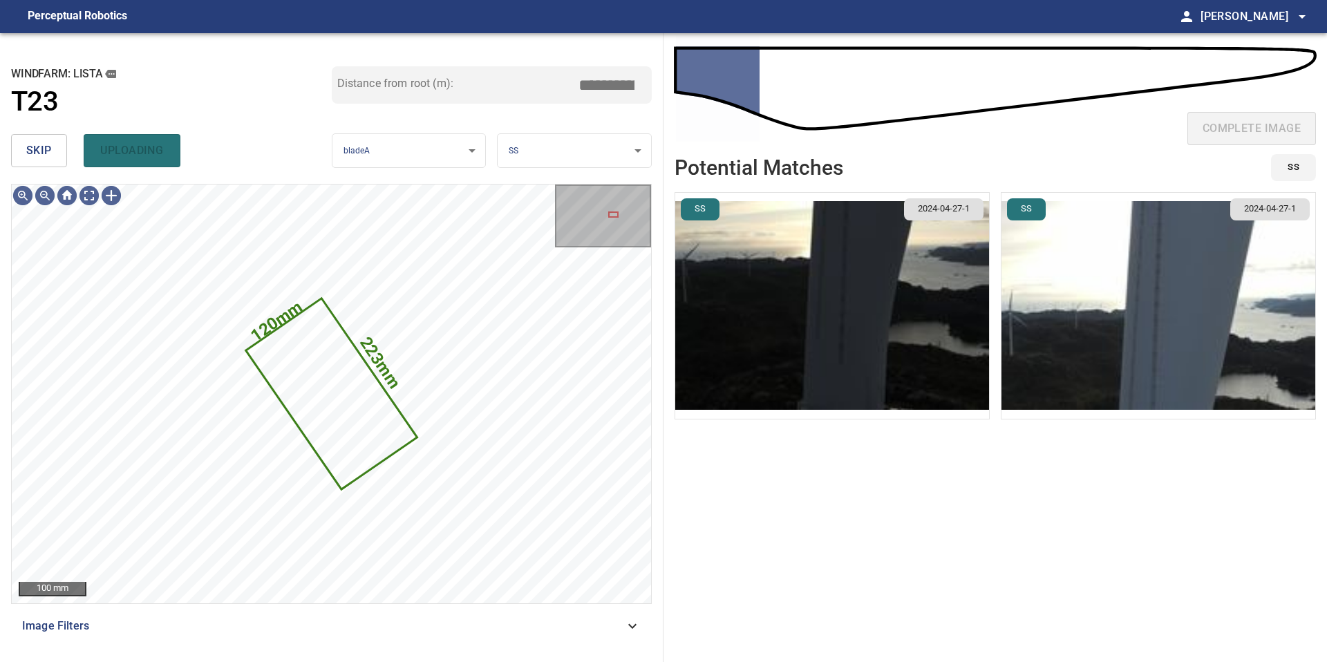
click at [46, 149] on span "skip" at bounding box center [39, 150] width 26 height 19
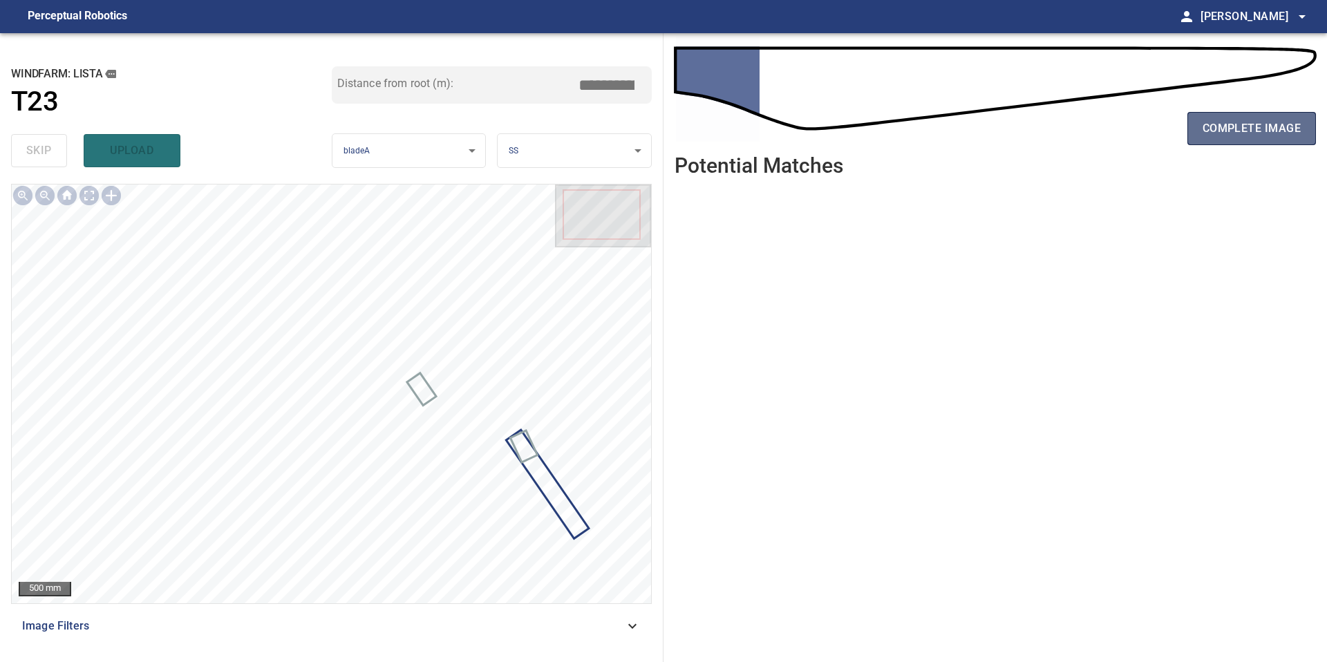
click at [1212, 133] on span "complete image" at bounding box center [1251, 128] width 98 height 19
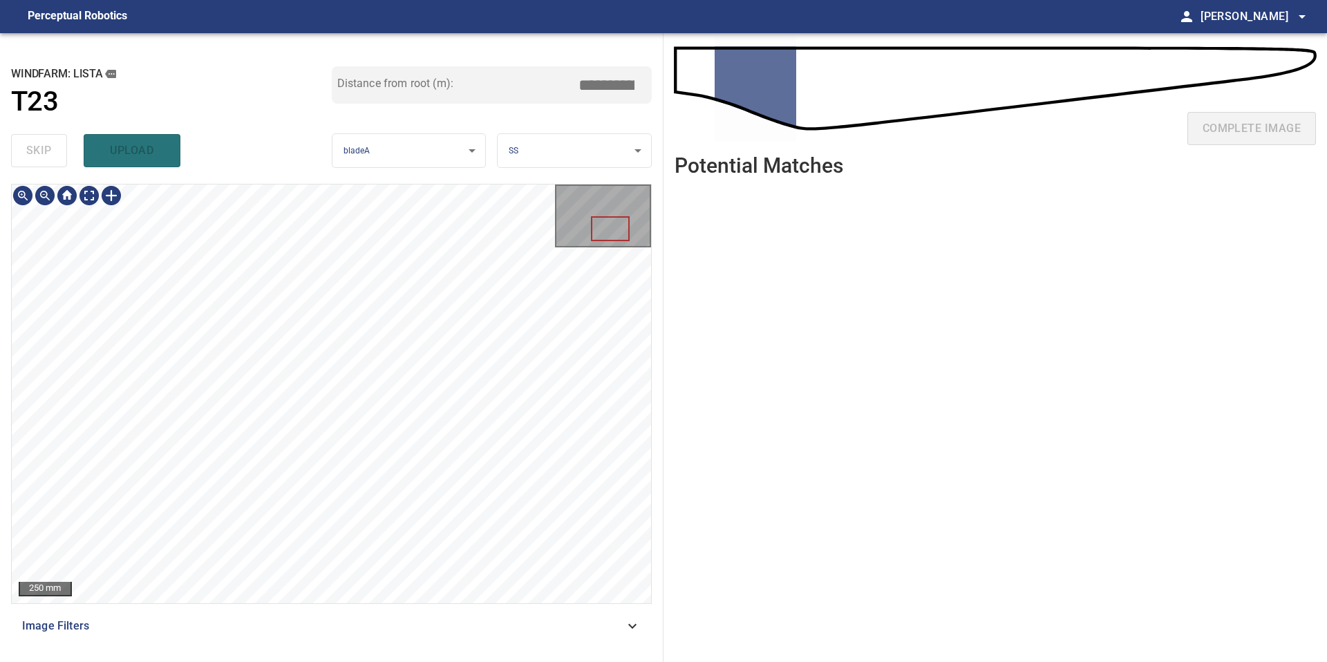
click at [443, 661] on div "**********" at bounding box center [331, 347] width 663 height 629
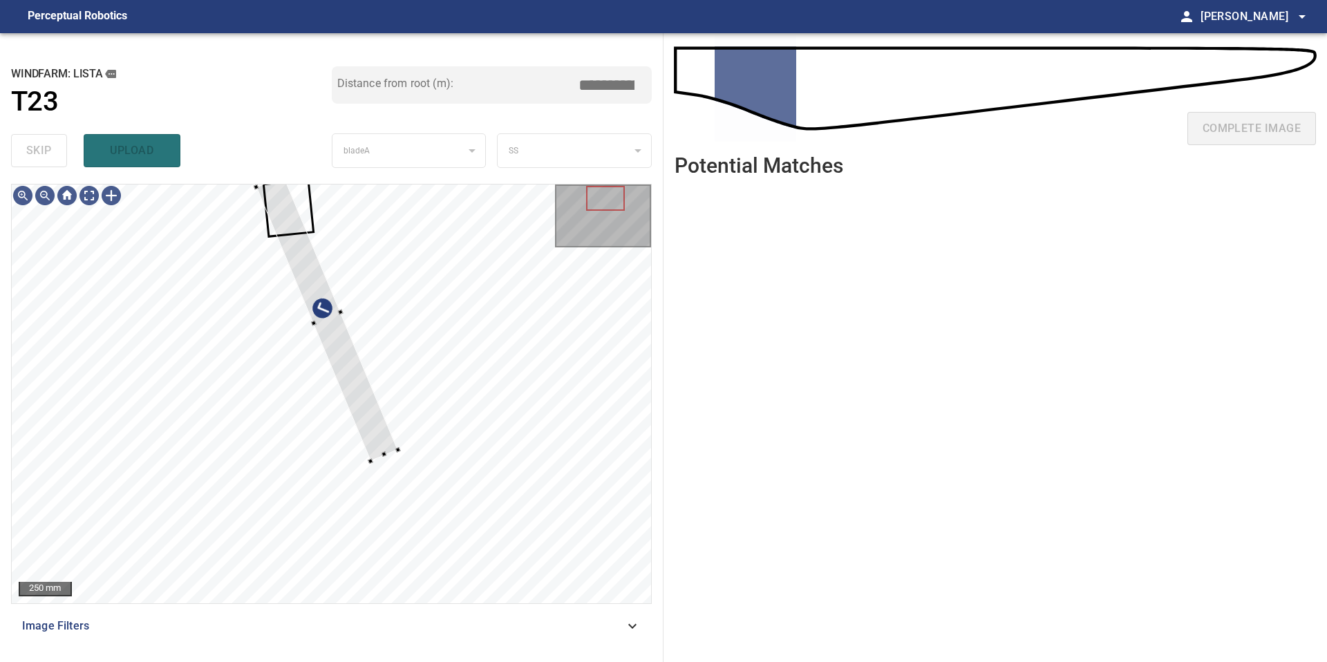
click at [265, 178] on div "**********" at bounding box center [331, 347] width 663 height 629
click at [344, 308] on div at bounding box center [343, 311] width 6 height 6
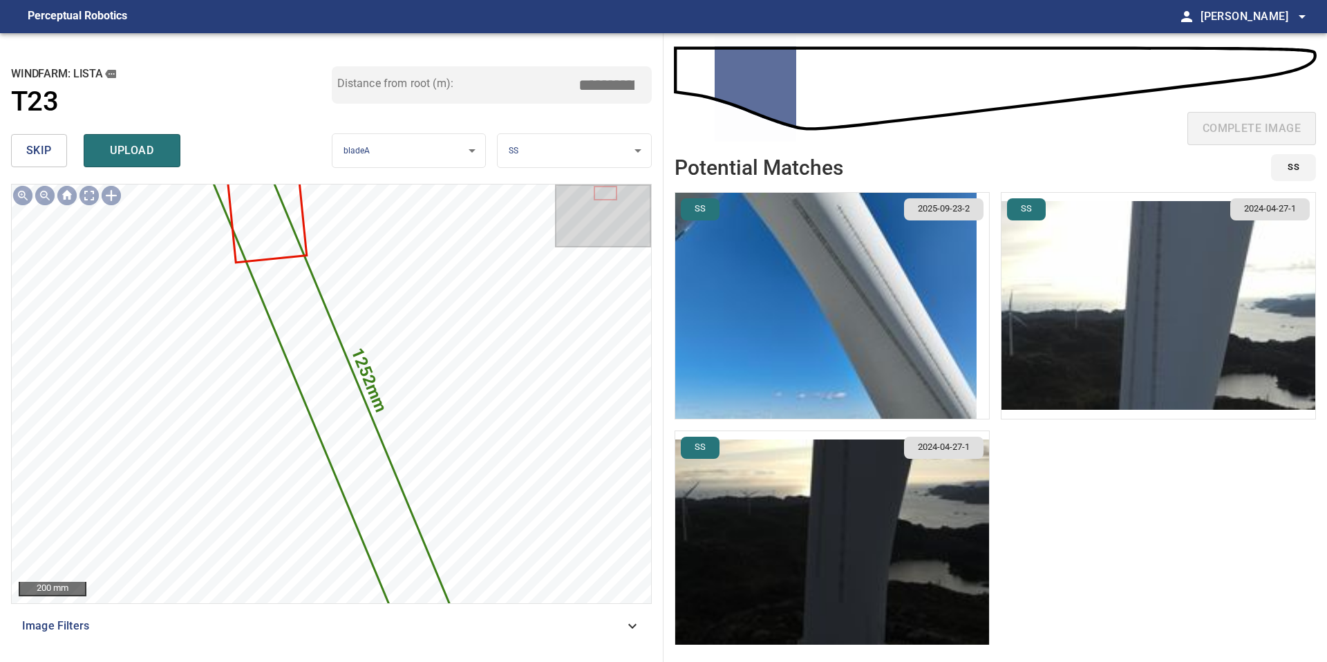
click at [927, 316] on img "button" at bounding box center [825, 306] width 301 height 226
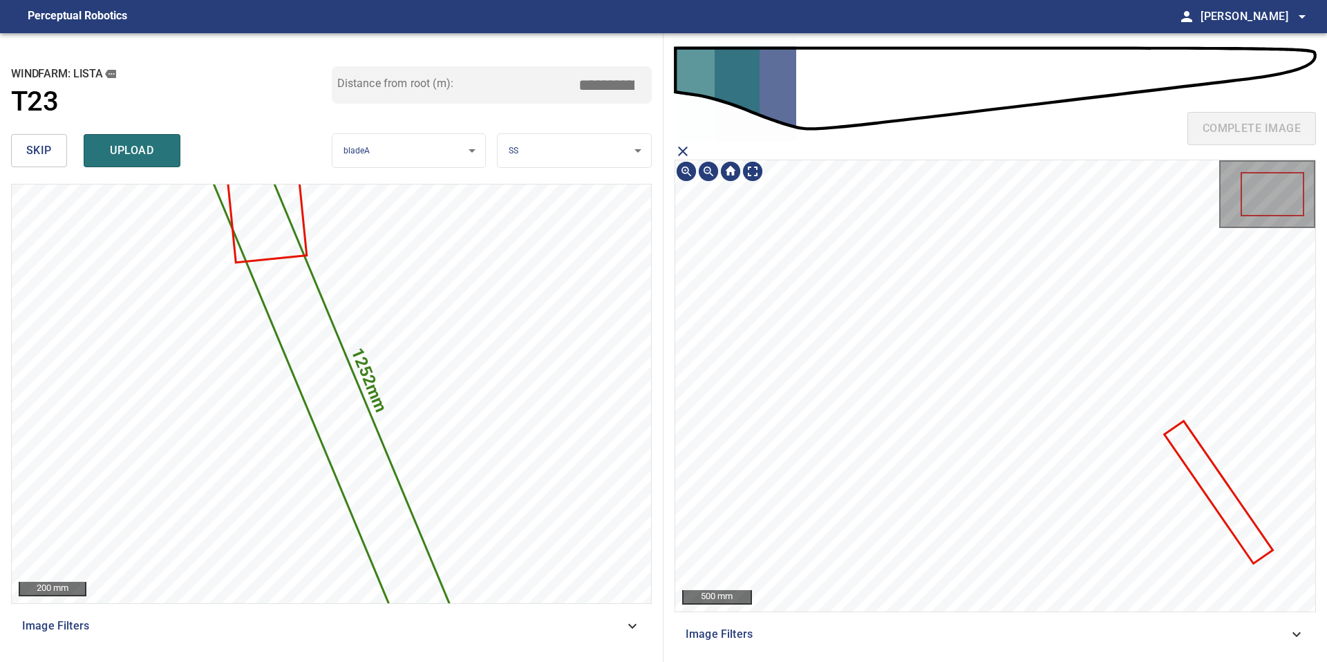
click at [1184, 442] on icon at bounding box center [1218, 492] width 106 height 140
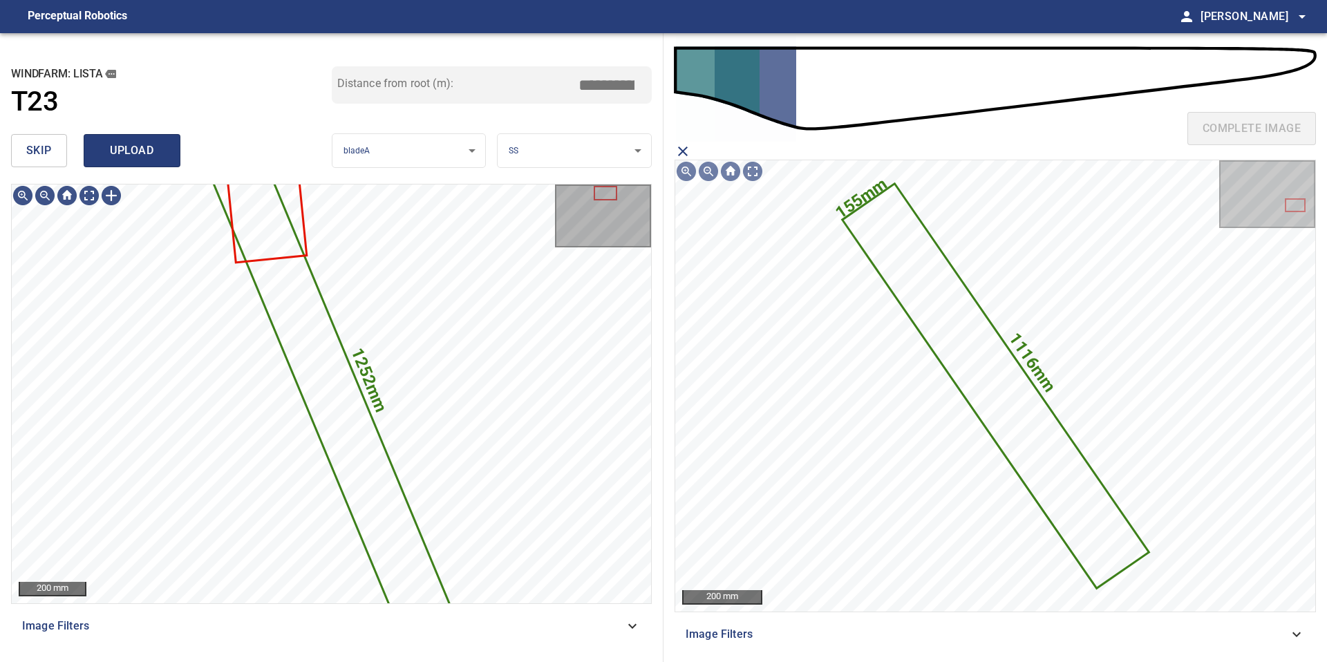
click at [153, 145] on span "upload" at bounding box center [132, 150] width 66 height 19
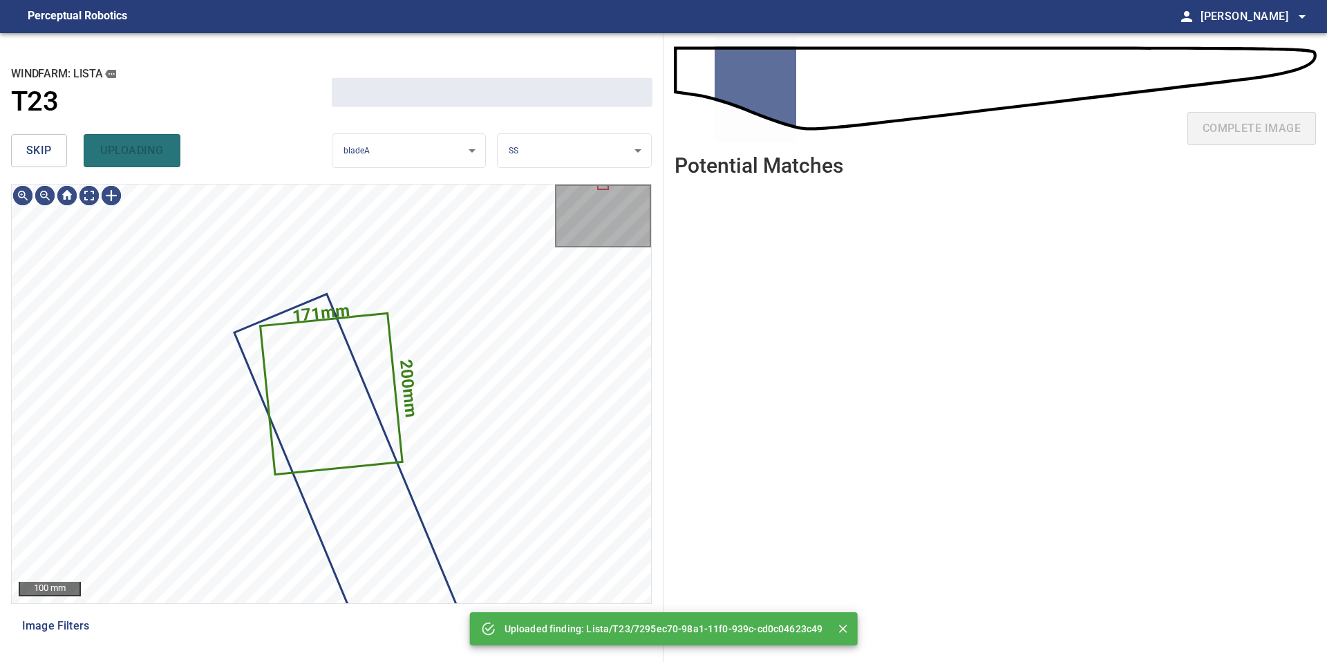
click at [50, 160] on span "skip" at bounding box center [39, 150] width 26 height 19
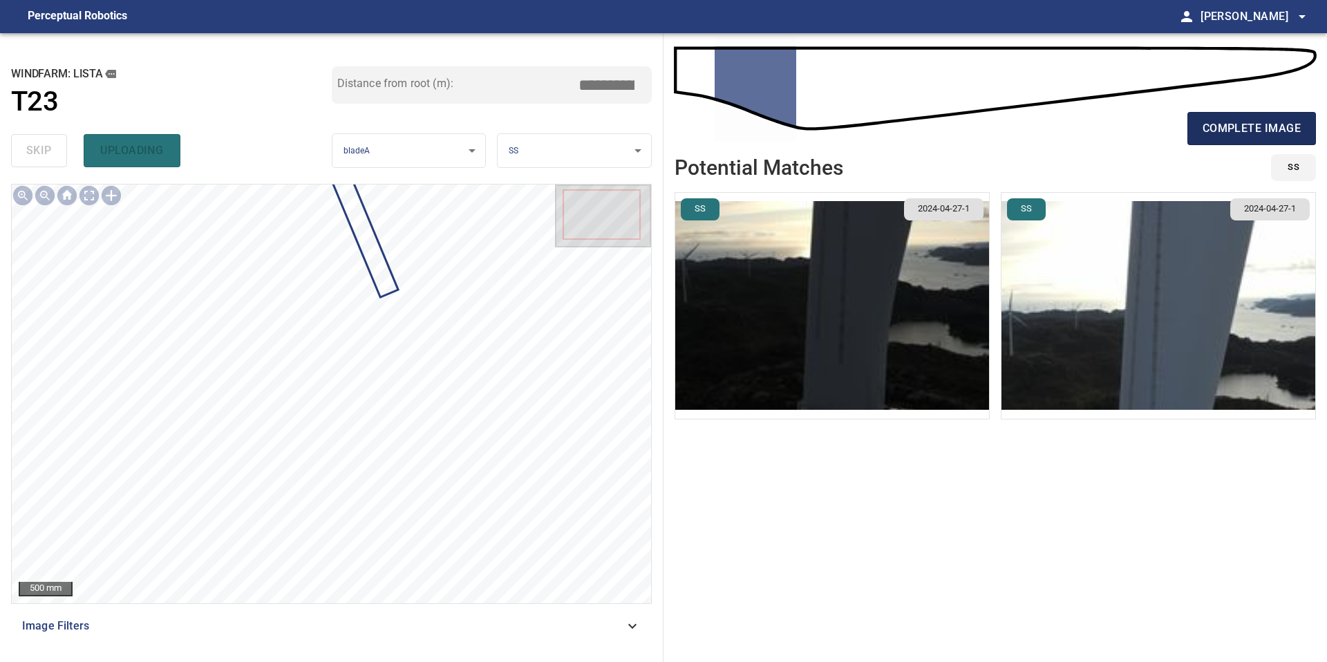
click at [1242, 120] on span "complete image" at bounding box center [1251, 128] width 98 height 19
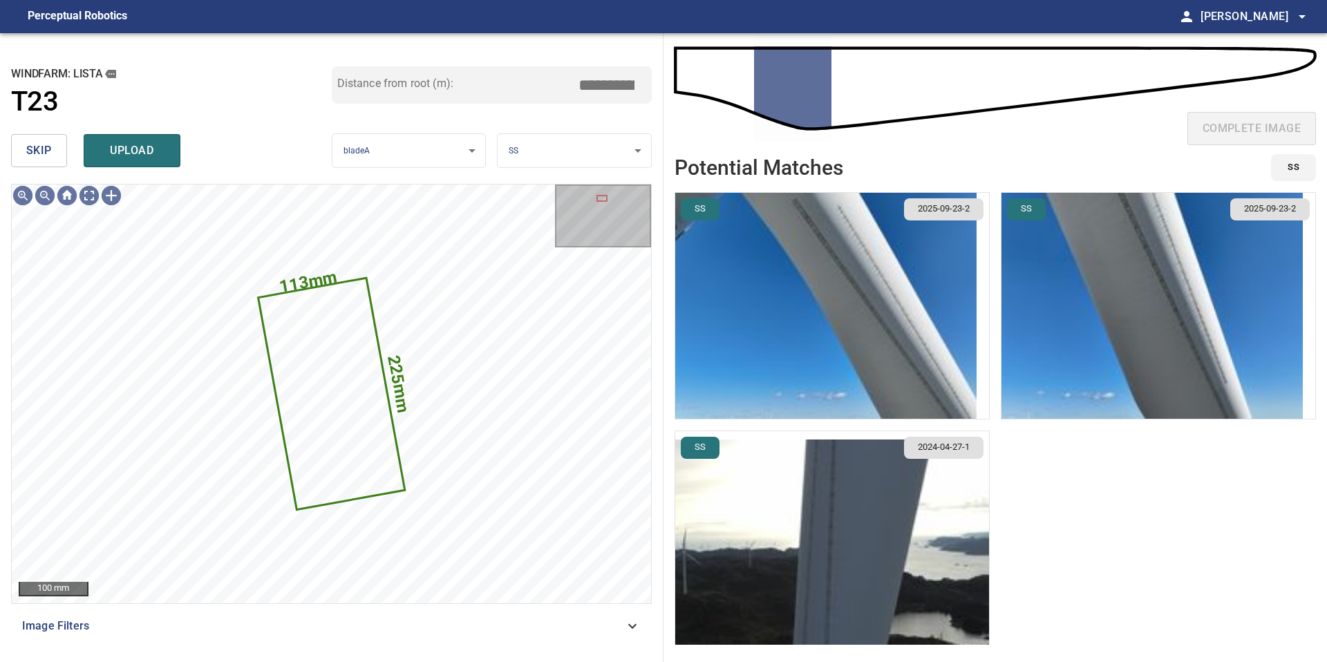
click at [44, 142] on span "skip" at bounding box center [39, 150] width 26 height 19
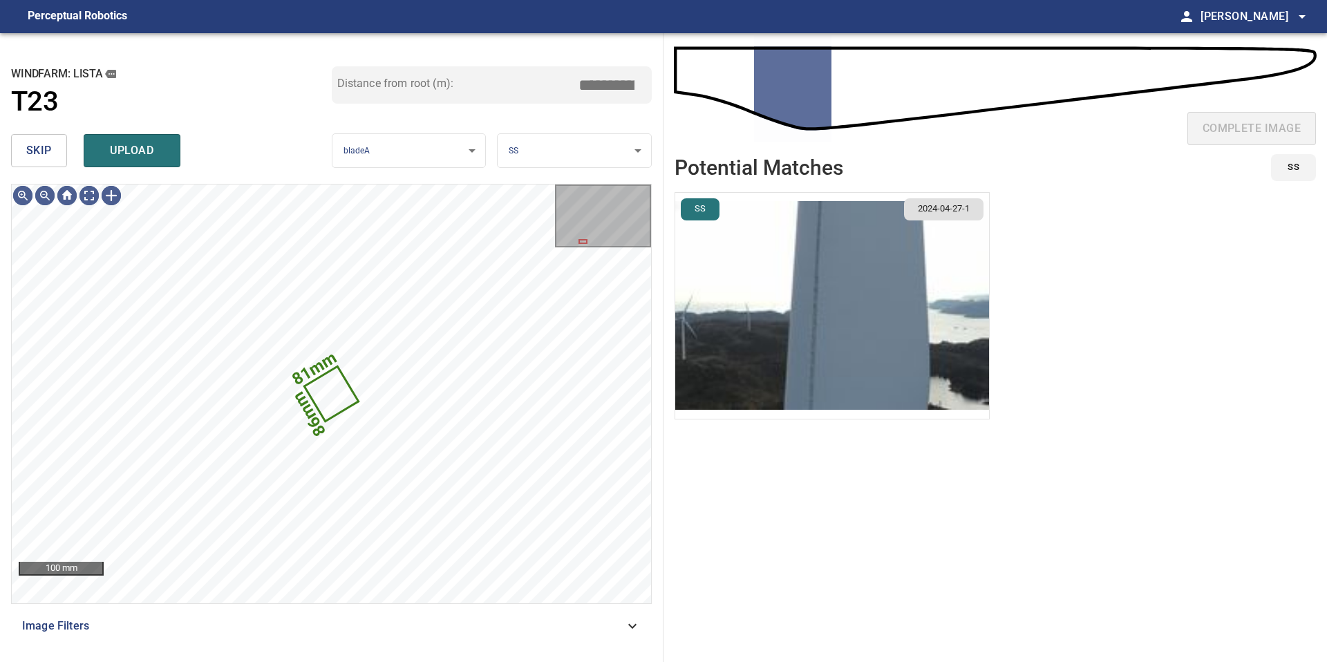
click at [48, 146] on span "skip" at bounding box center [39, 150] width 26 height 19
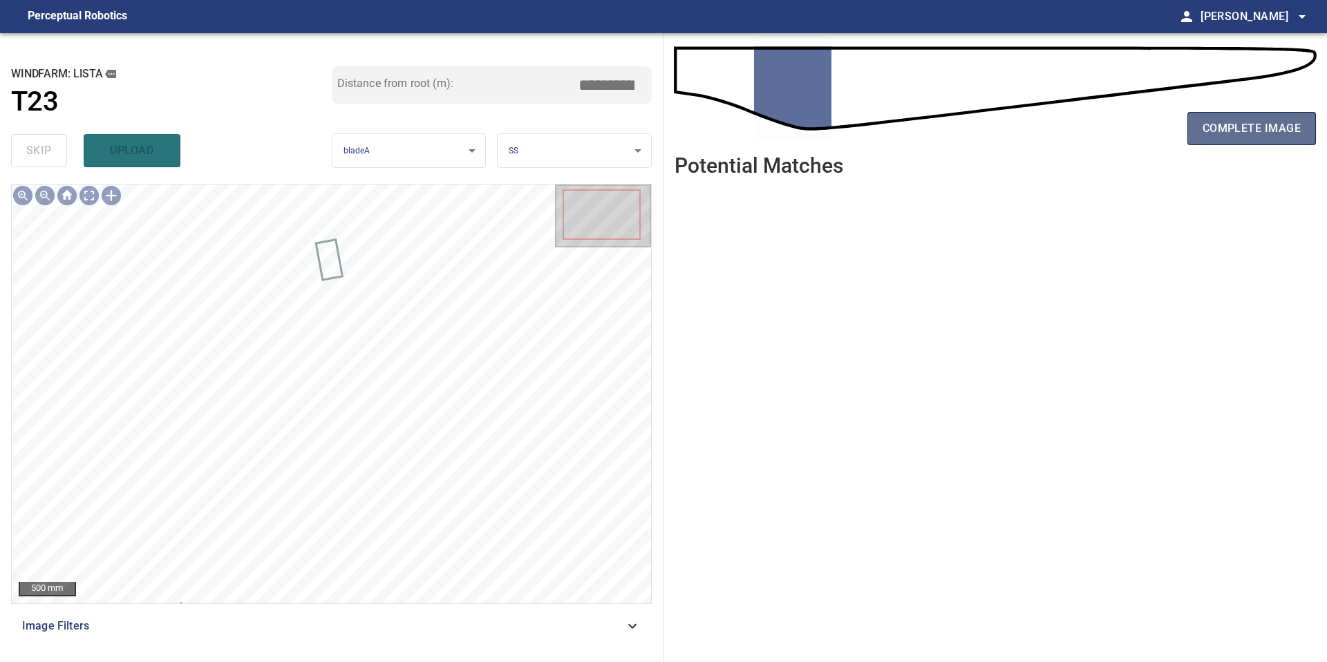
click at [1228, 133] on span "complete image" at bounding box center [1251, 128] width 98 height 19
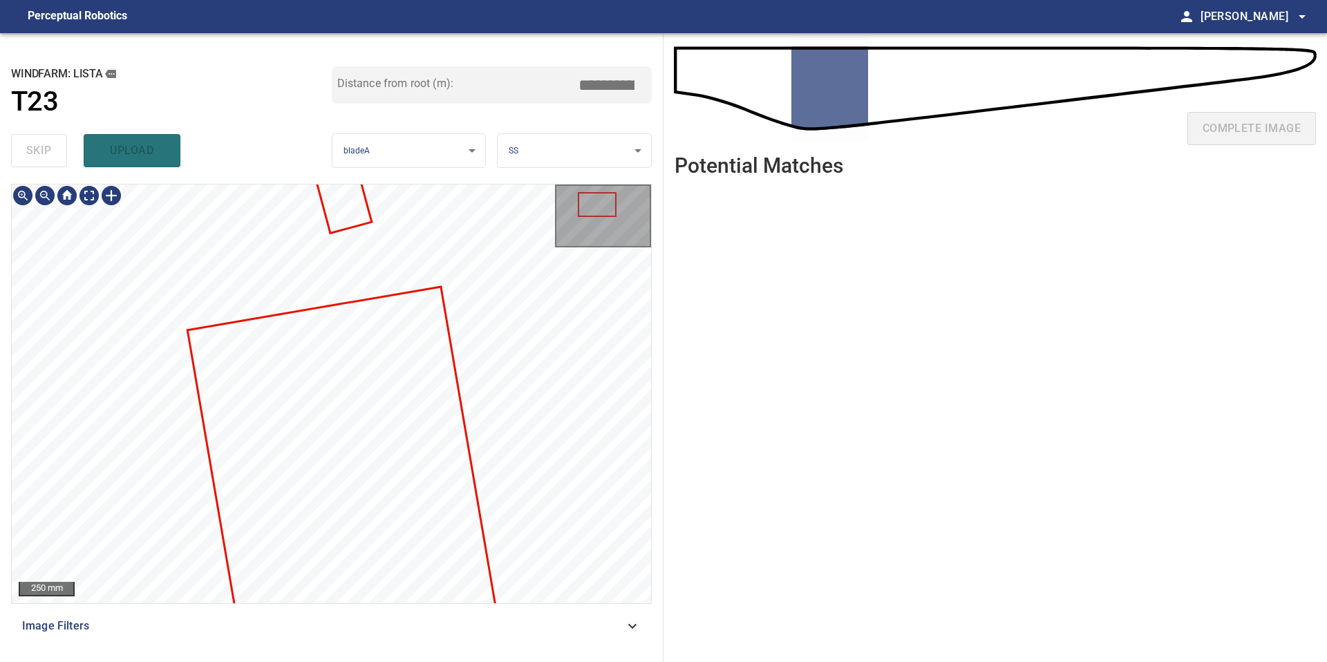
click at [492, 168] on div "**********" at bounding box center [331, 347] width 663 height 629
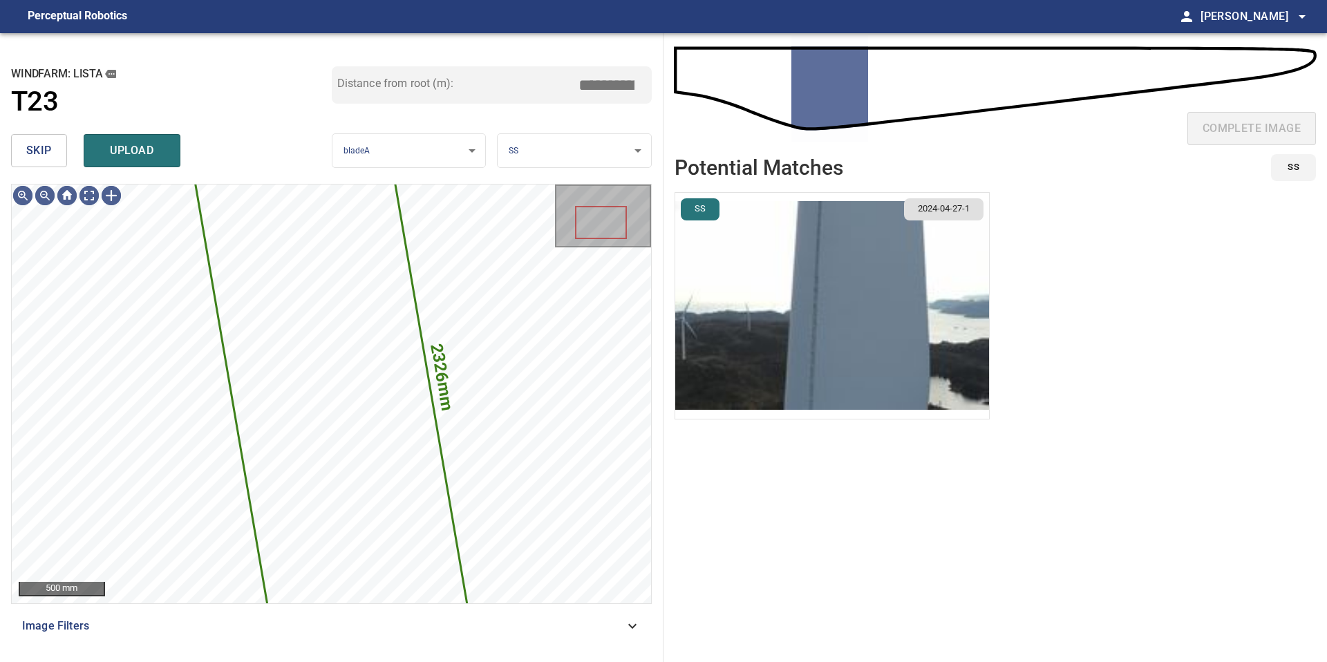
click at [43, 145] on span "skip" at bounding box center [39, 150] width 26 height 19
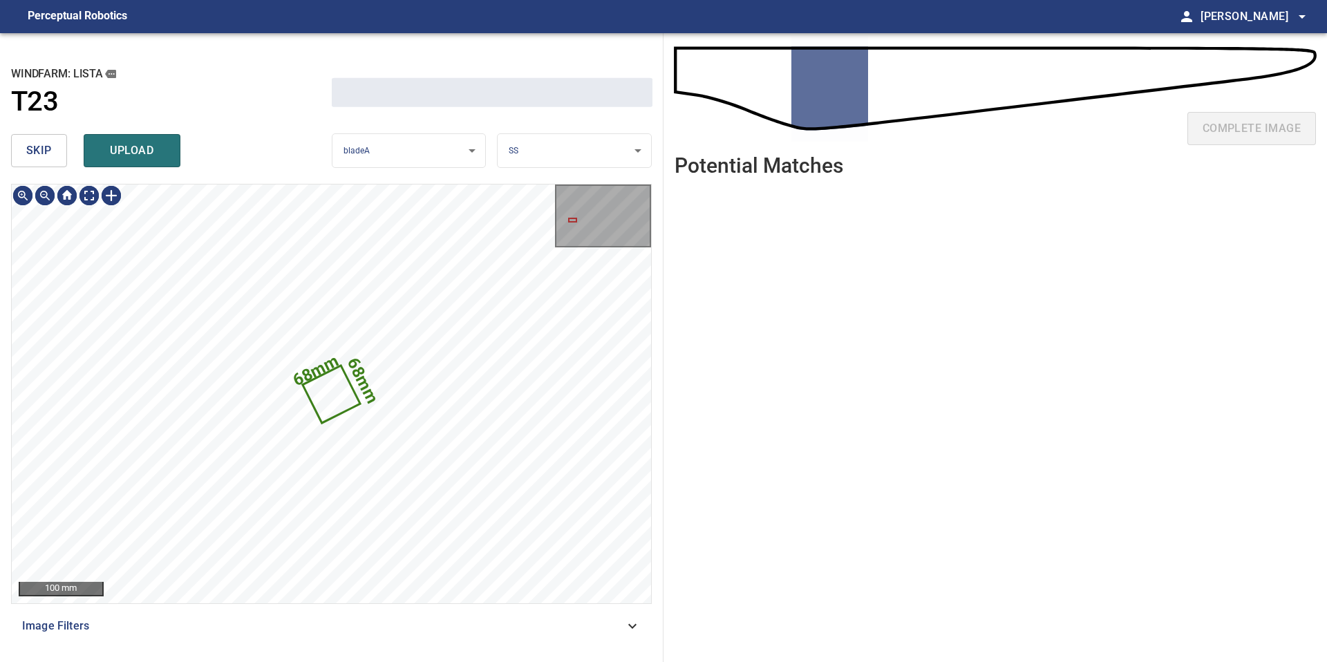
click at [43, 145] on span "skip" at bounding box center [39, 150] width 26 height 19
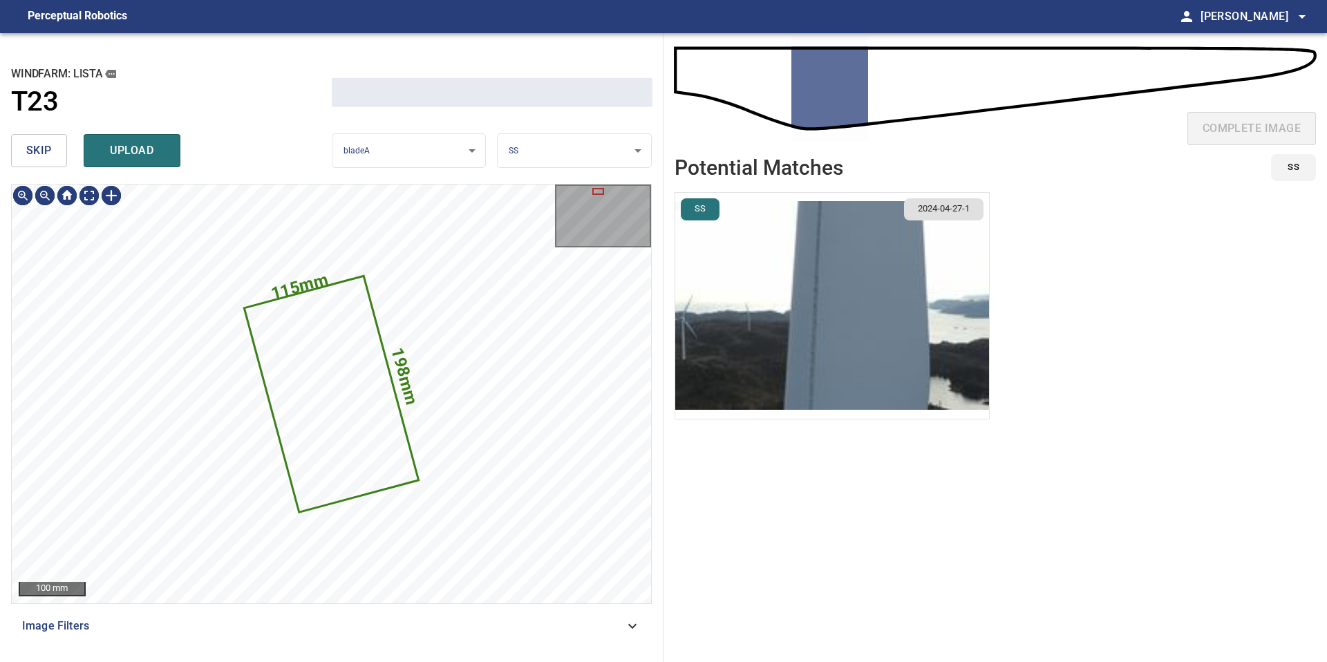
click at [43, 145] on span "skip" at bounding box center [39, 150] width 26 height 19
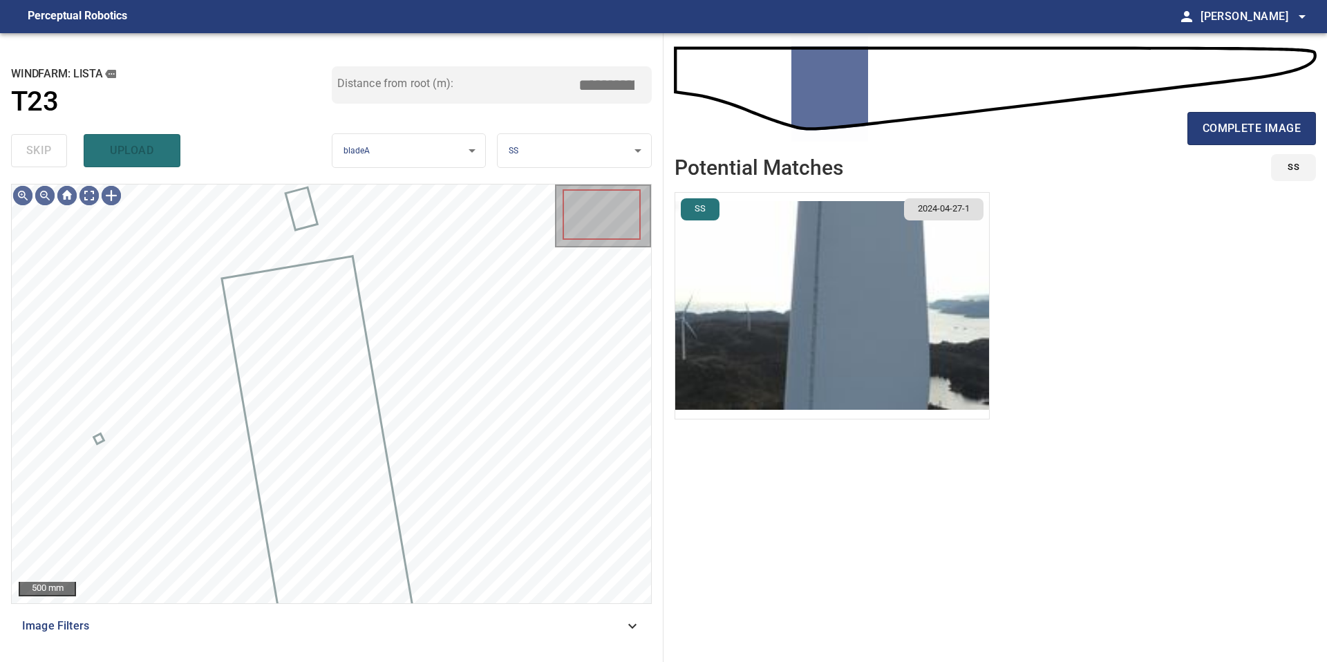
click at [43, 145] on div "skip upload" at bounding box center [171, 151] width 321 height 44
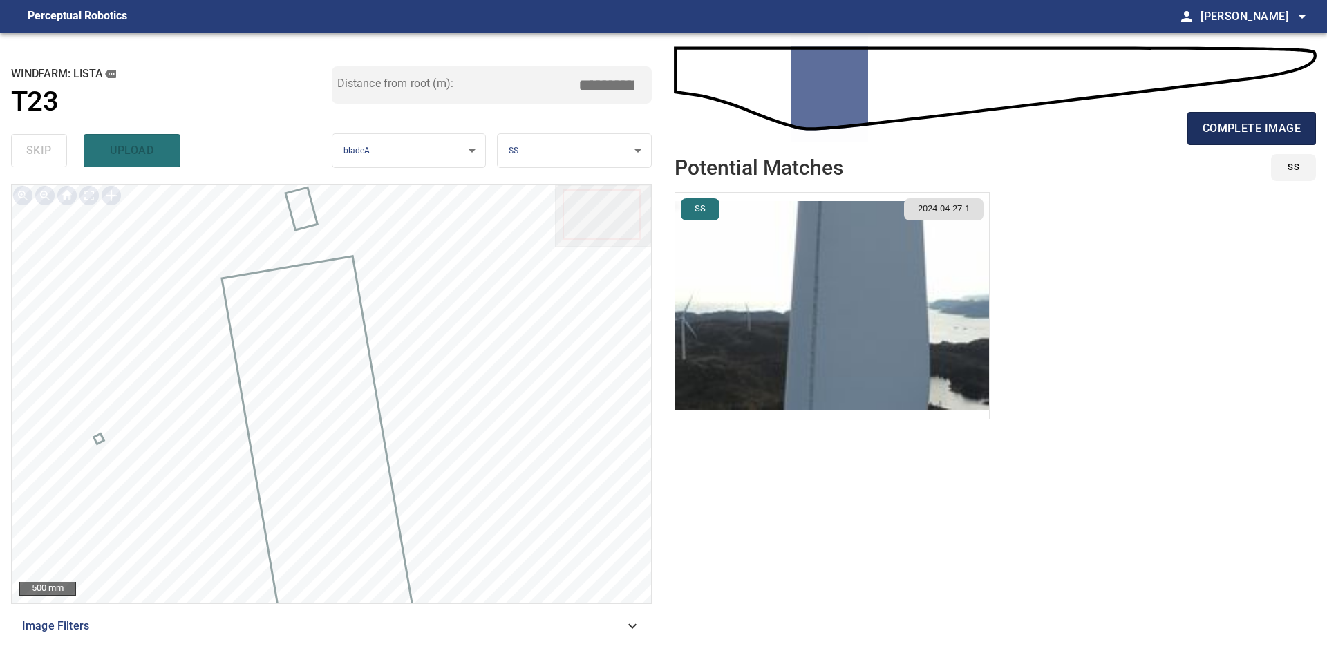
click at [1269, 135] on span "complete image" at bounding box center [1251, 128] width 98 height 19
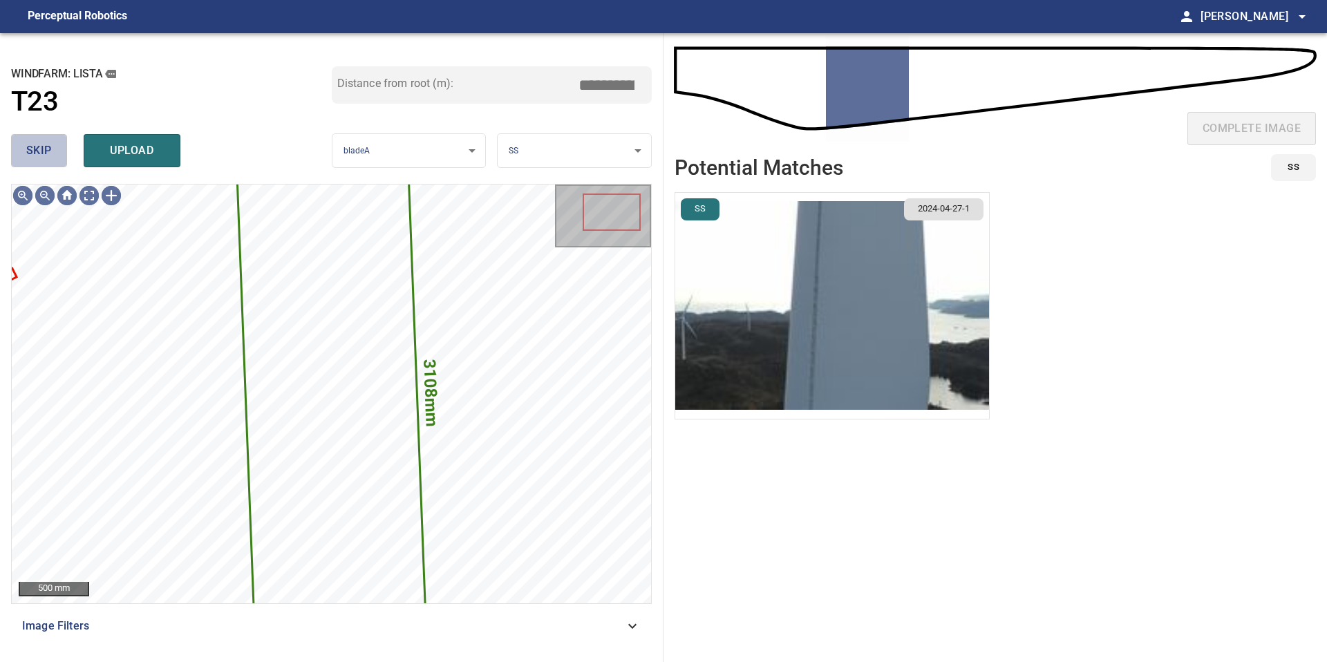
click at [57, 144] on button "skip" at bounding box center [39, 150] width 56 height 33
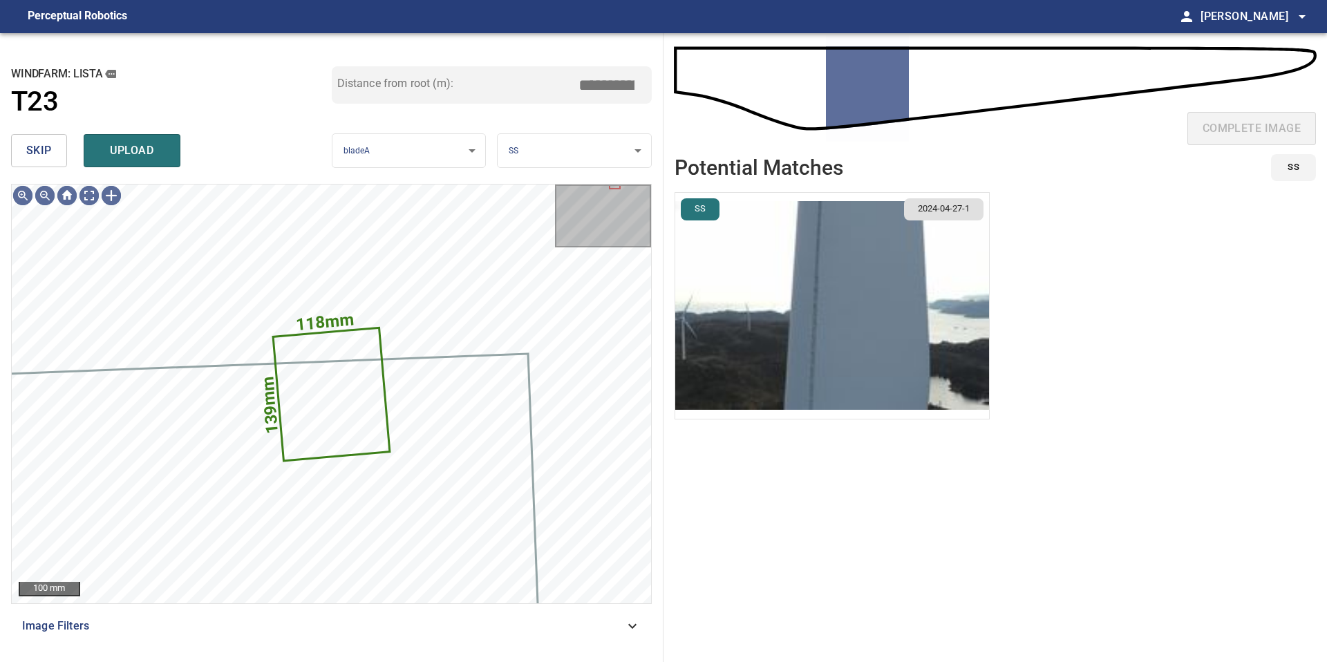
click at [57, 144] on button "skip" at bounding box center [39, 150] width 56 height 33
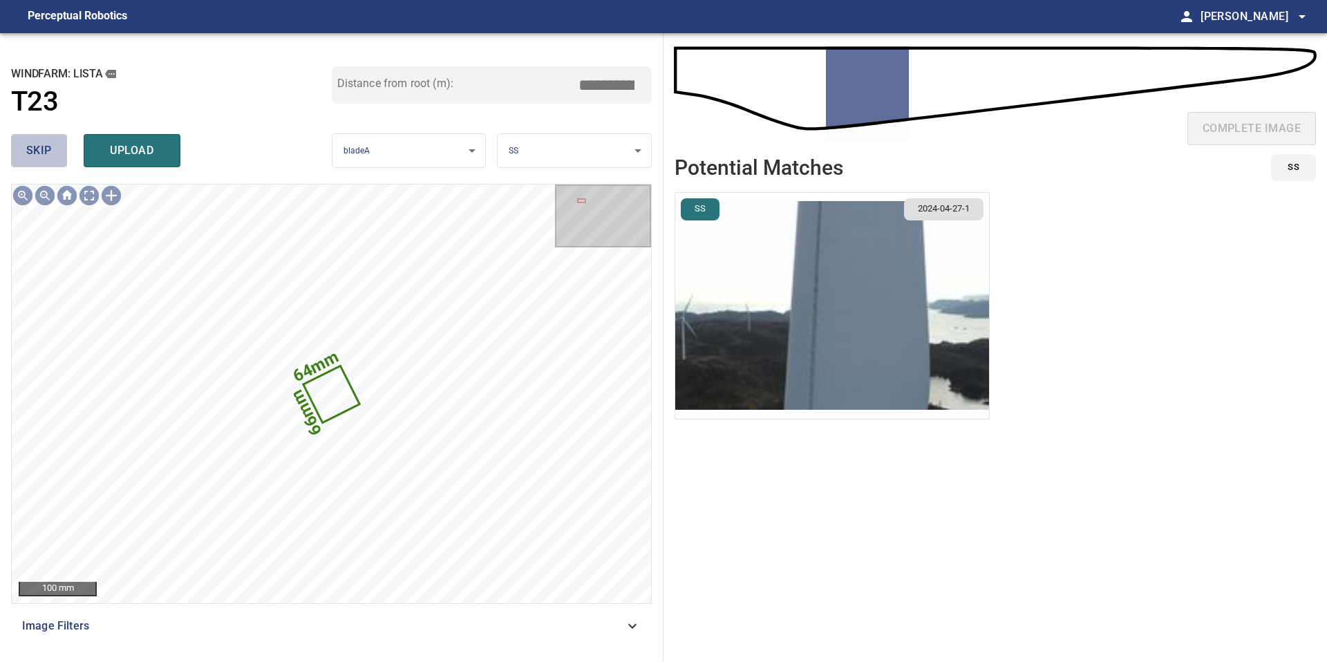
click at [57, 144] on button "skip" at bounding box center [39, 150] width 56 height 33
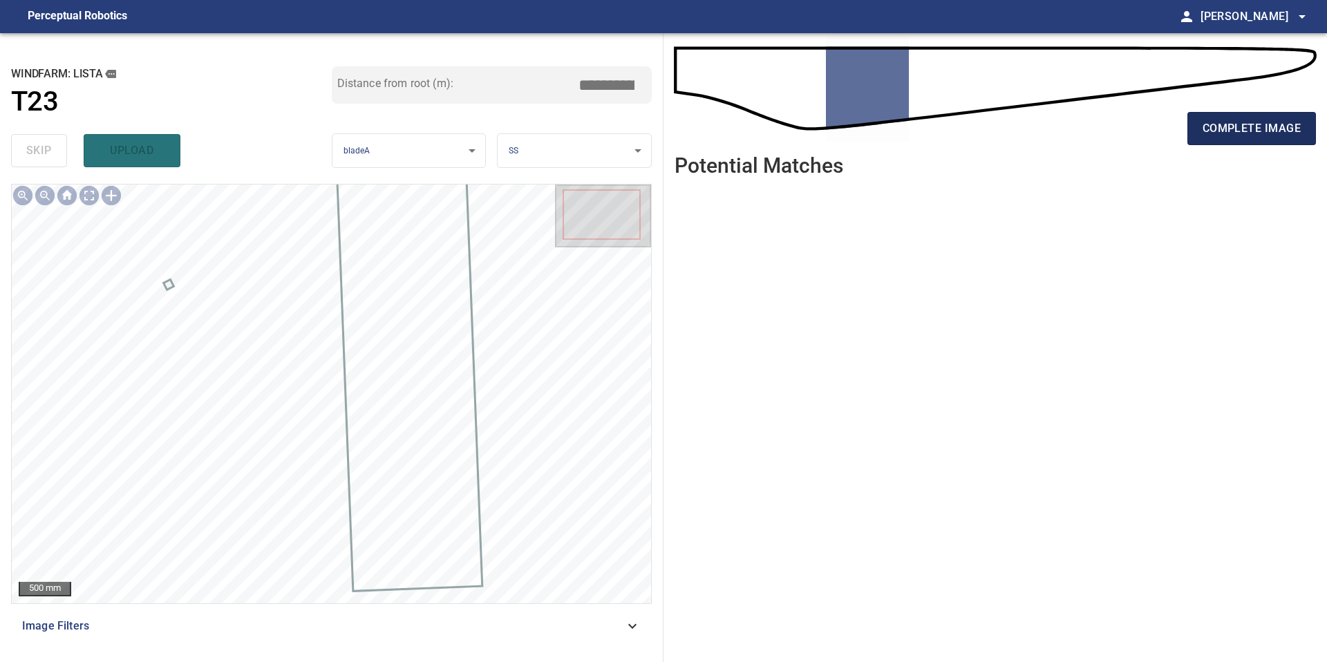
click at [1207, 136] on span "complete image" at bounding box center [1251, 128] width 98 height 19
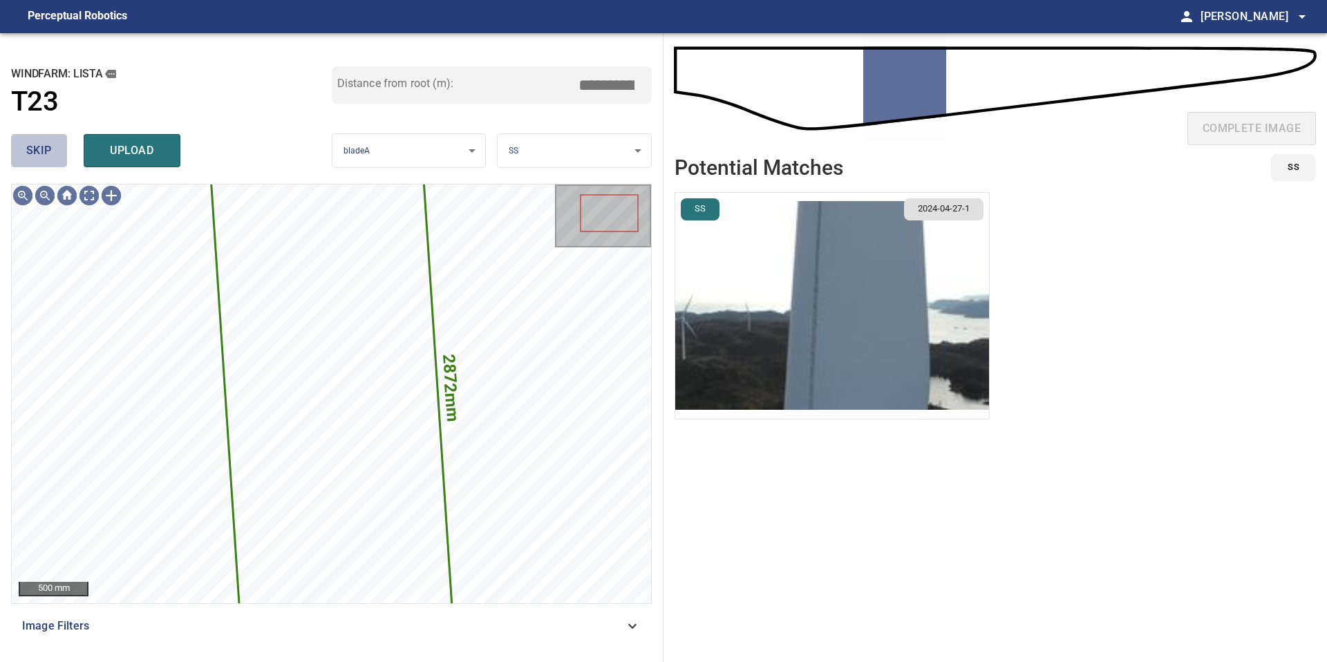
click at [55, 157] on button "skip" at bounding box center [39, 150] width 56 height 33
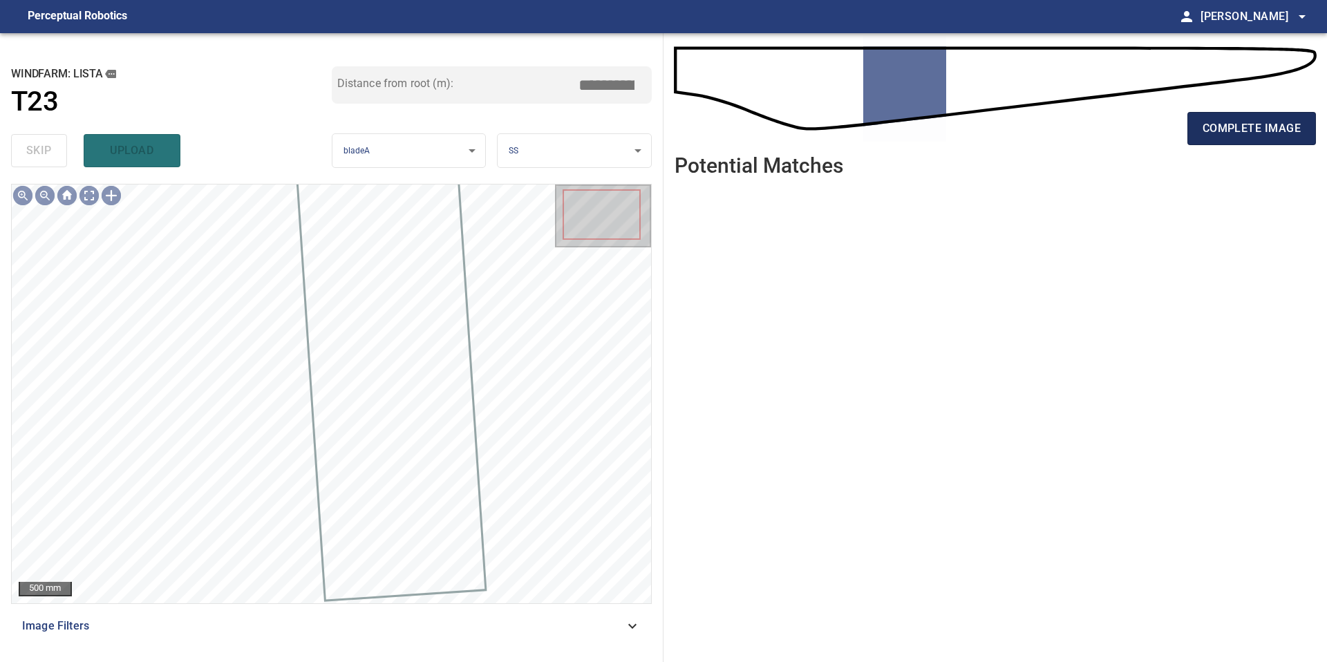
click at [1193, 127] on button "complete image" at bounding box center [1251, 128] width 129 height 33
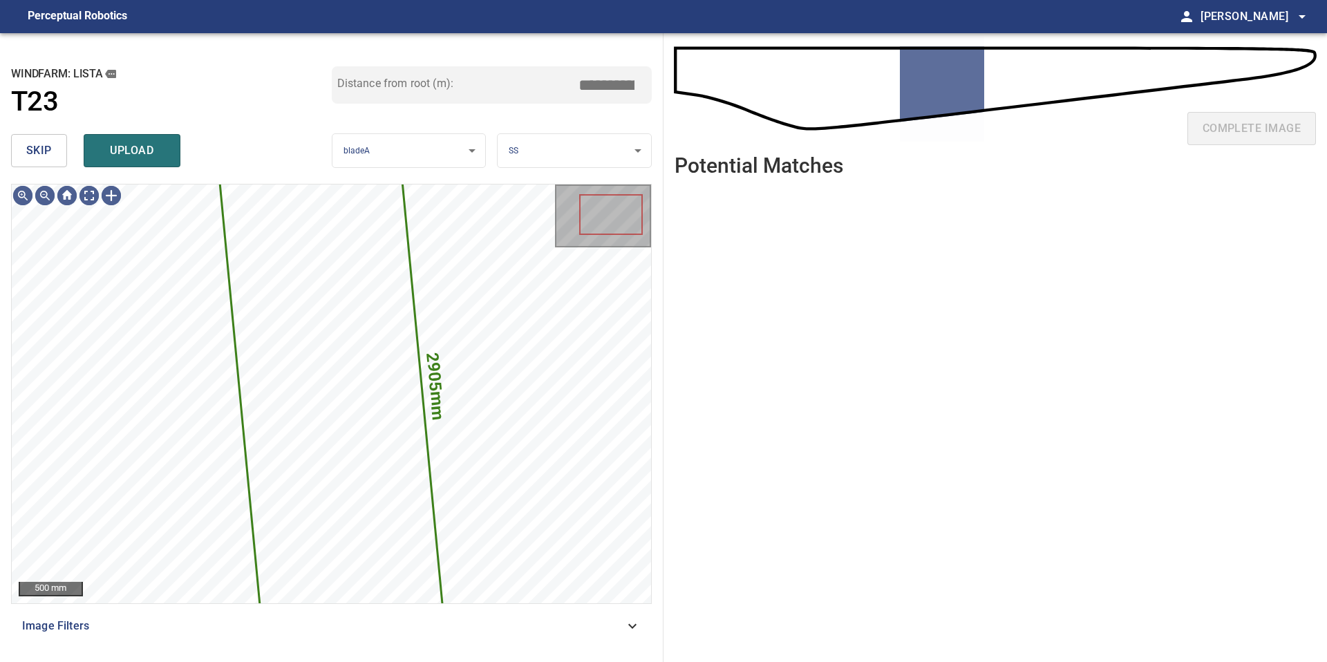
click at [49, 142] on span "skip" at bounding box center [39, 150] width 26 height 19
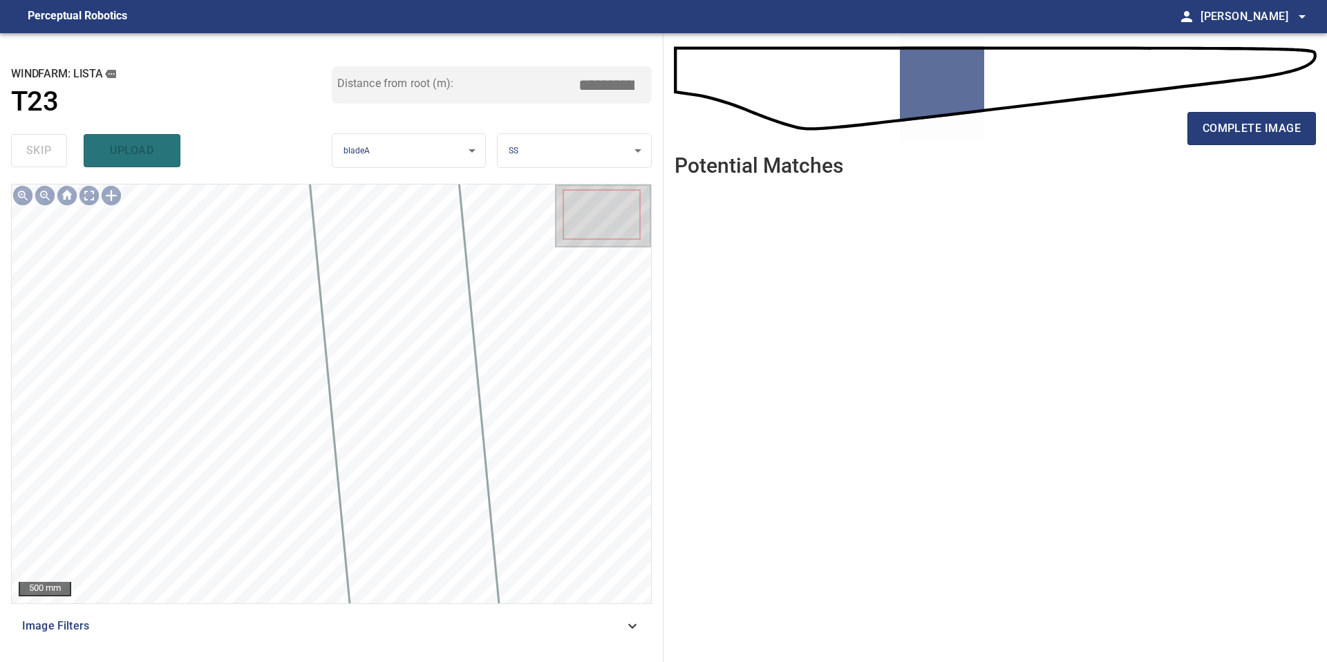
click at [1220, 154] on div "complete image" at bounding box center [994, 133] width 641 height 55
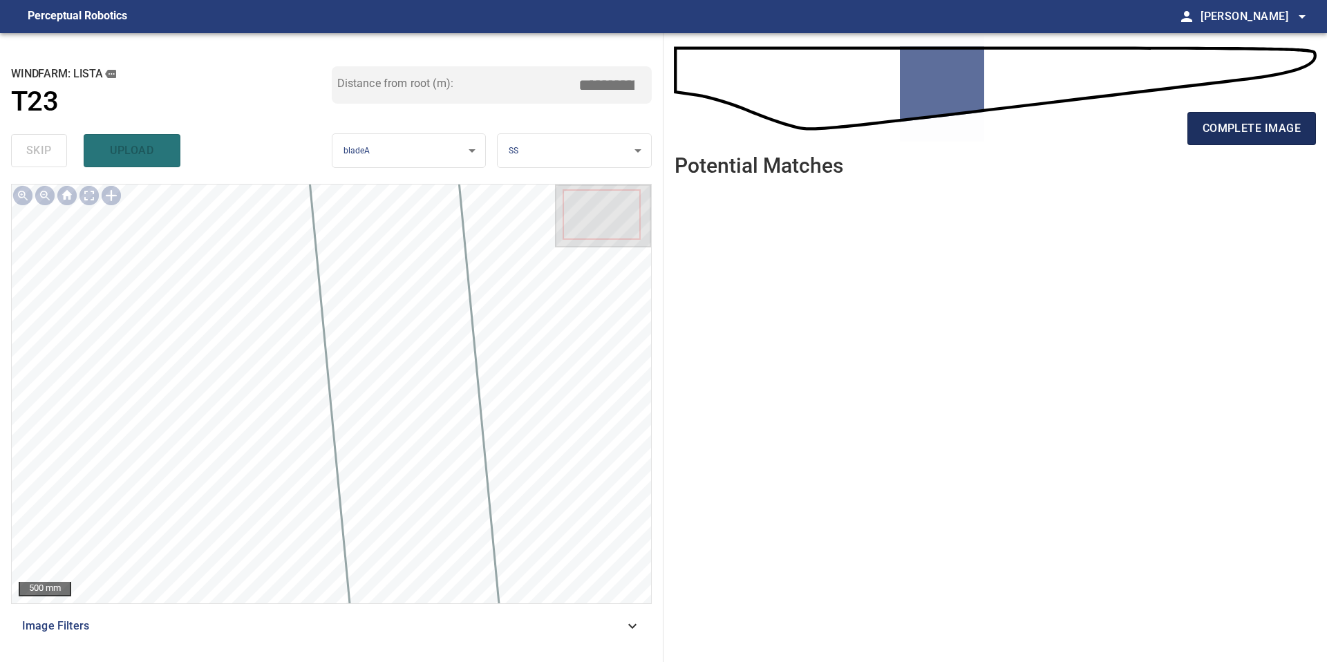
click at [1223, 132] on span "complete image" at bounding box center [1251, 128] width 98 height 19
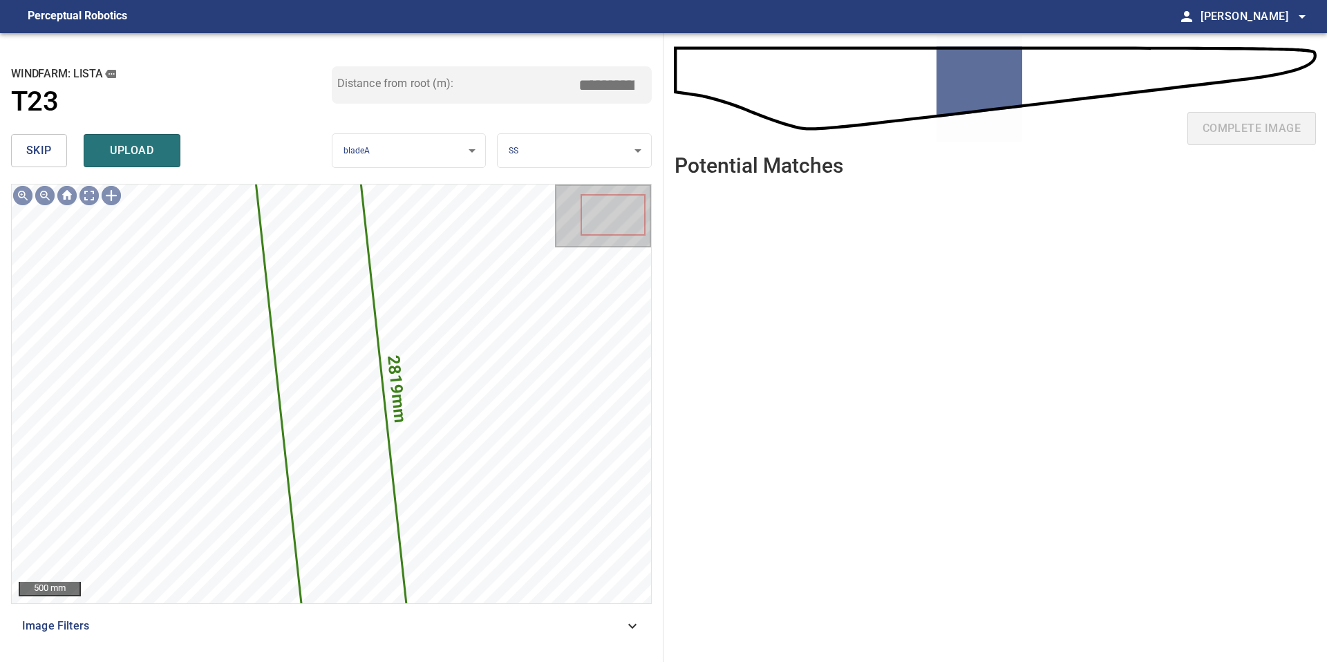
click at [51, 151] on button "skip" at bounding box center [39, 150] width 56 height 33
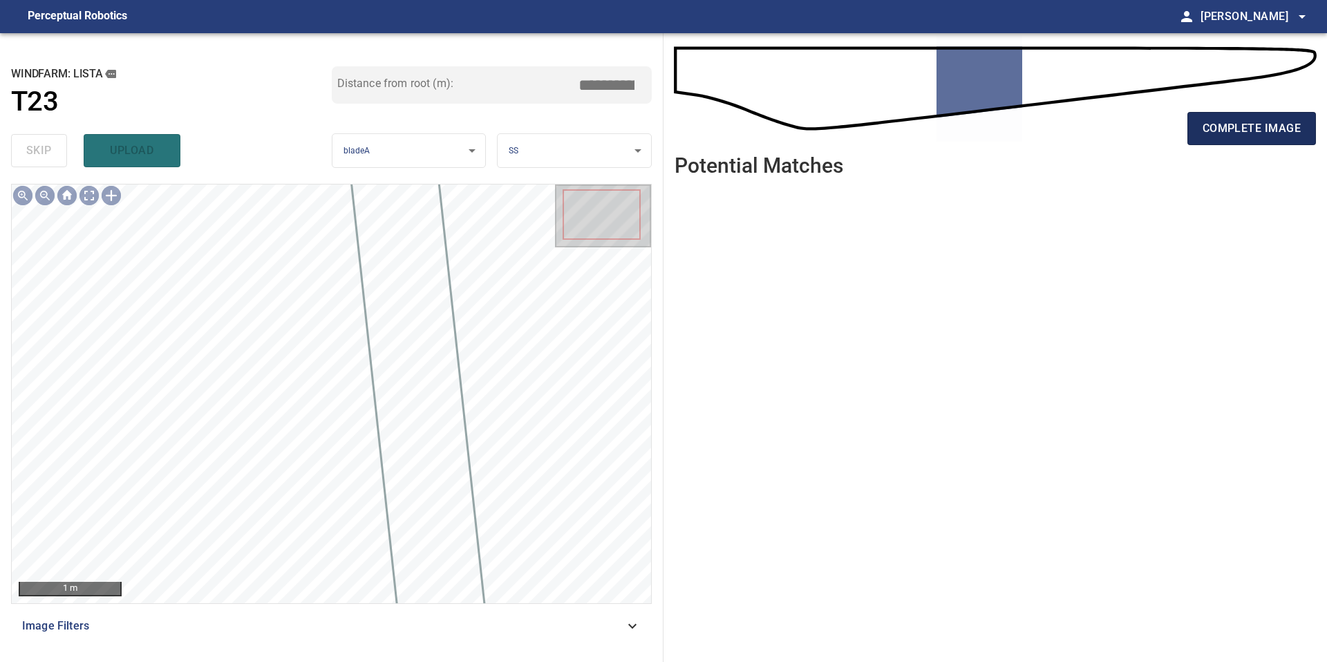
click at [1277, 126] on span "complete image" at bounding box center [1251, 128] width 98 height 19
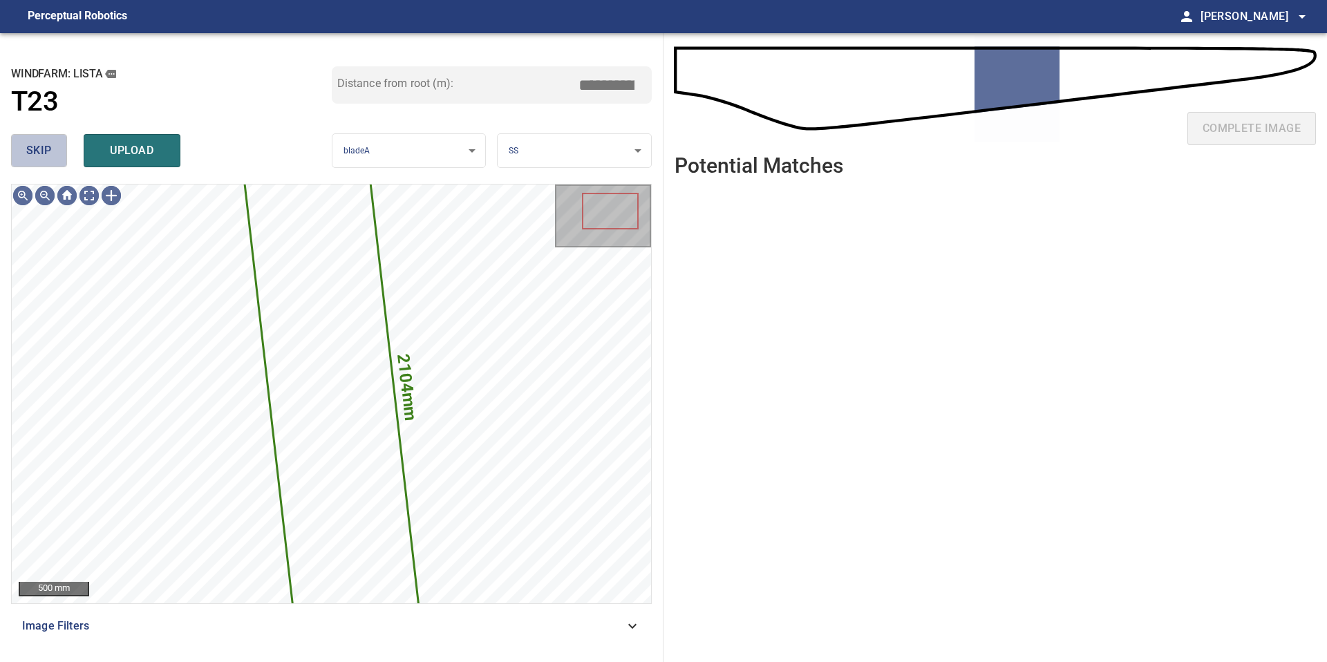
click at [26, 158] on span "skip" at bounding box center [39, 150] width 26 height 19
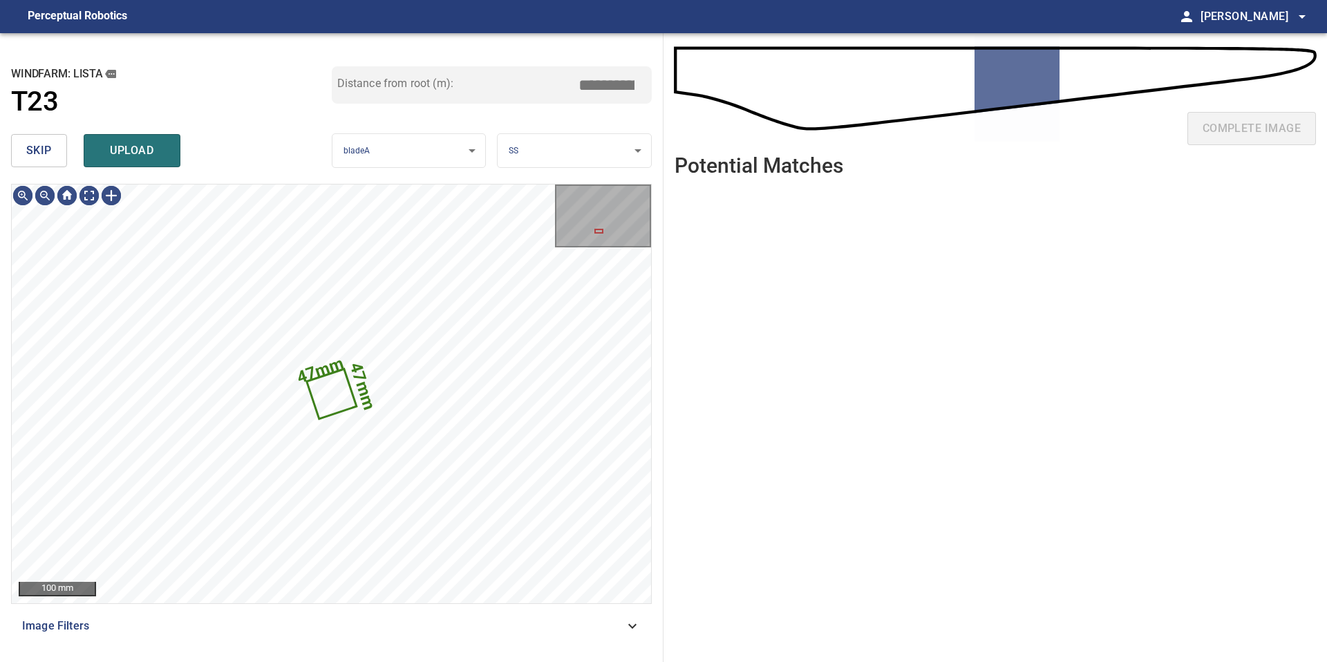
click at [26, 158] on span "skip" at bounding box center [39, 150] width 26 height 19
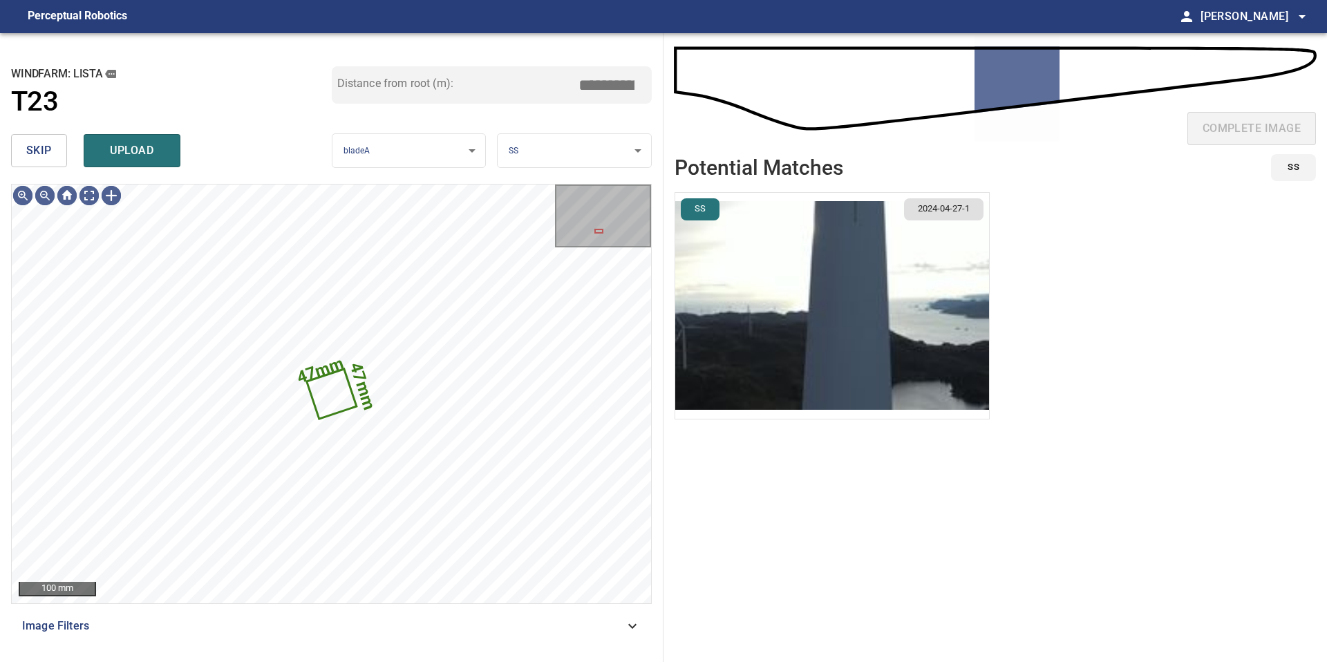
click at [43, 147] on span "skip" at bounding box center [39, 150] width 26 height 19
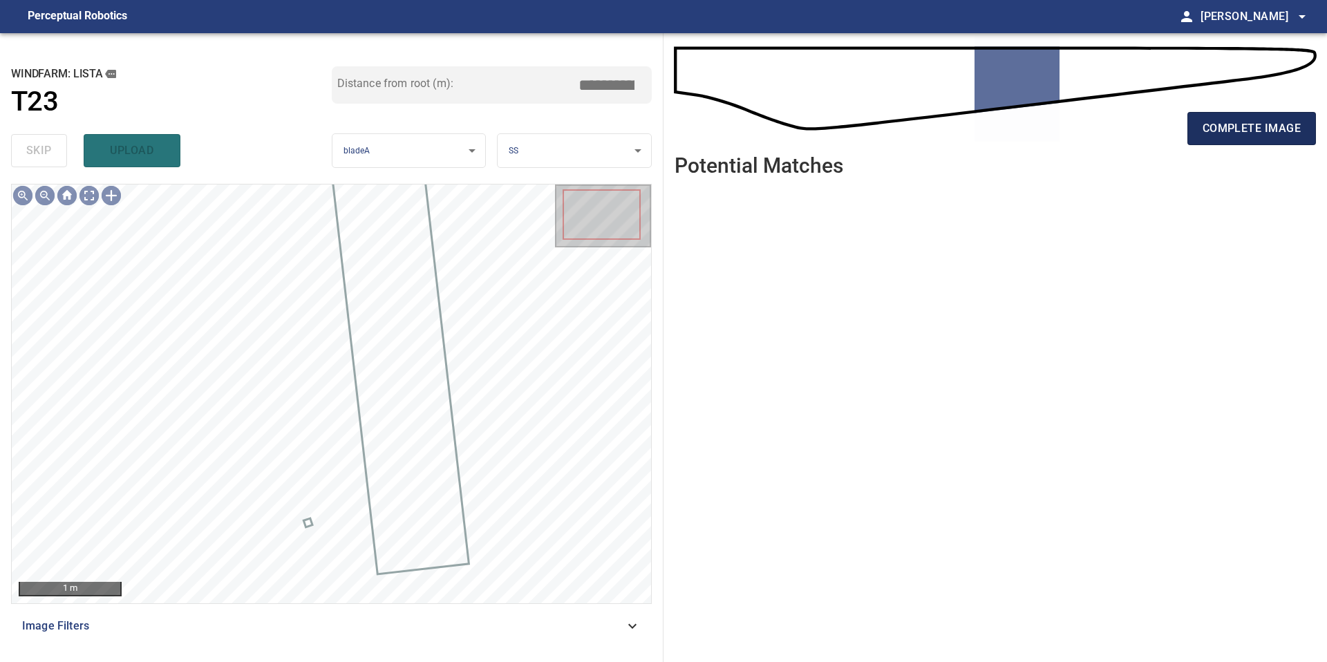
click at [1232, 131] on span "complete image" at bounding box center [1251, 128] width 98 height 19
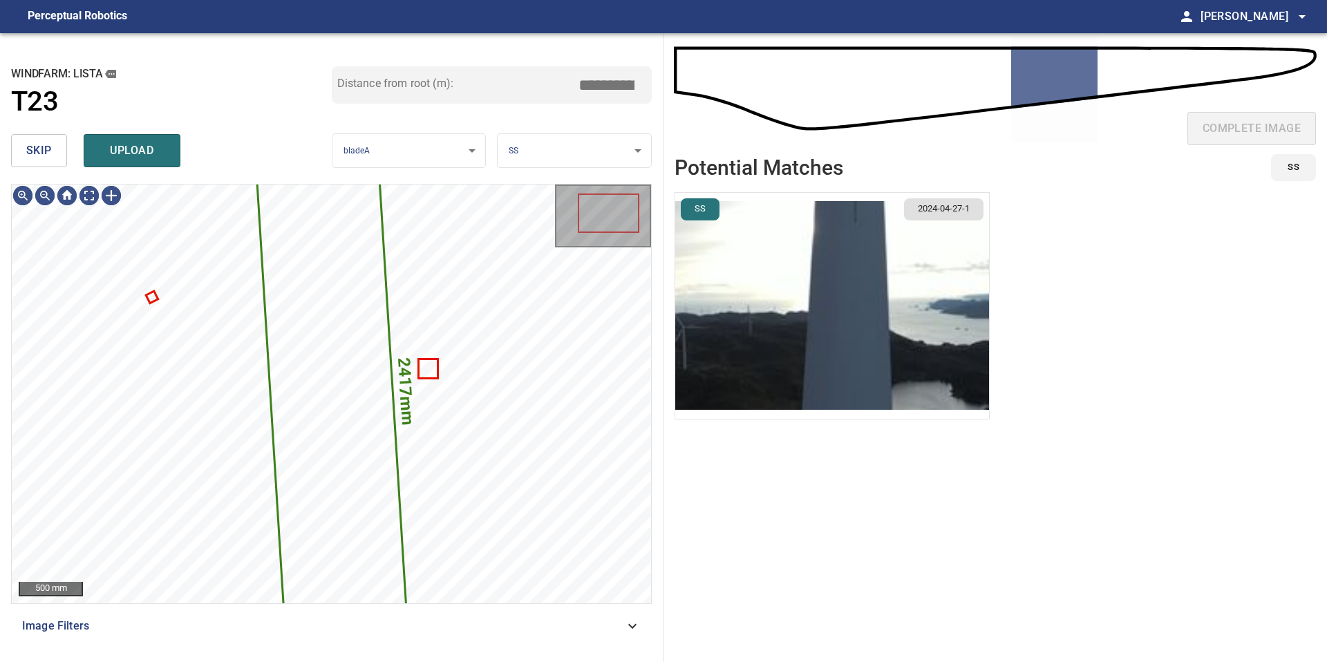
click at [770, 340] on img "button" at bounding box center [832, 306] width 314 height 226
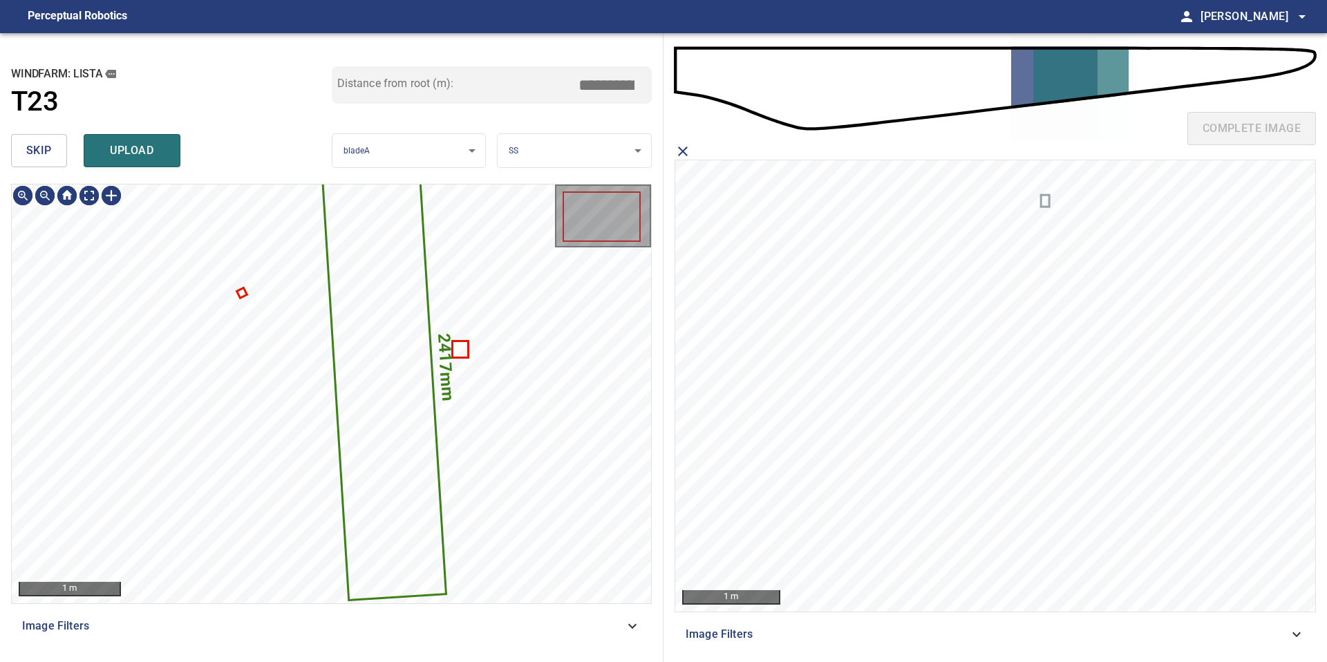
click at [53, 151] on button "skip" at bounding box center [39, 150] width 56 height 33
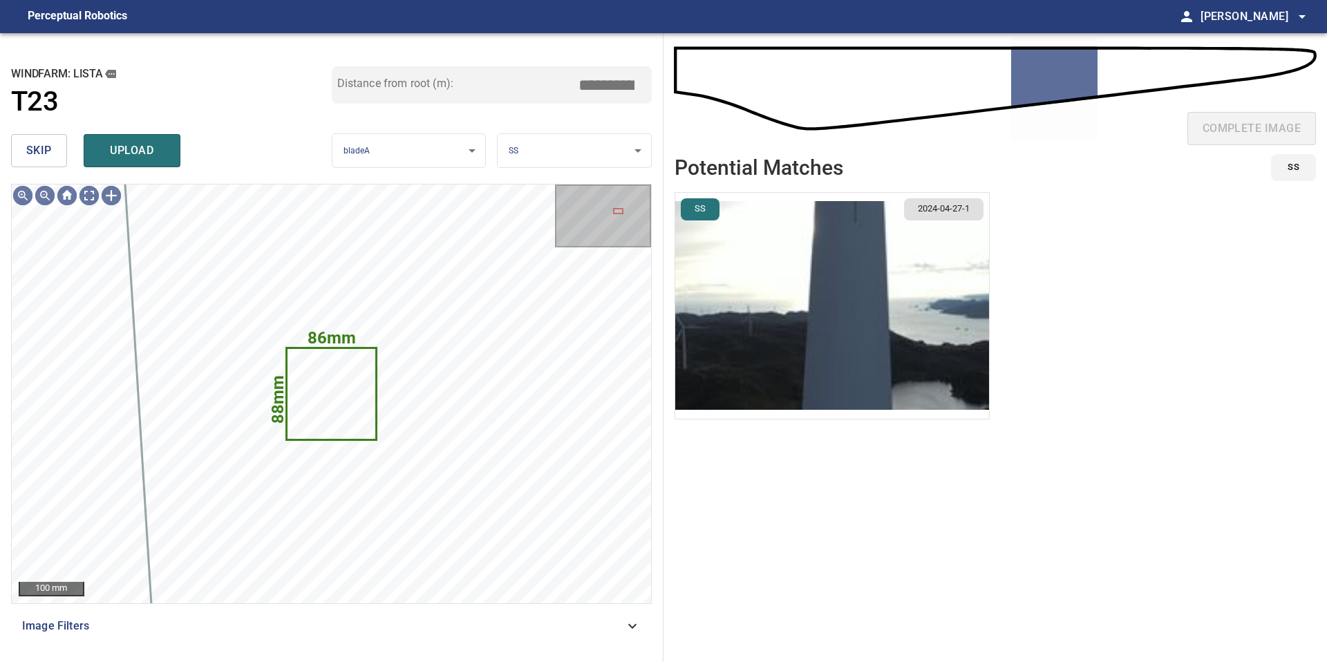
click at [53, 151] on button "skip" at bounding box center [39, 150] width 56 height 33
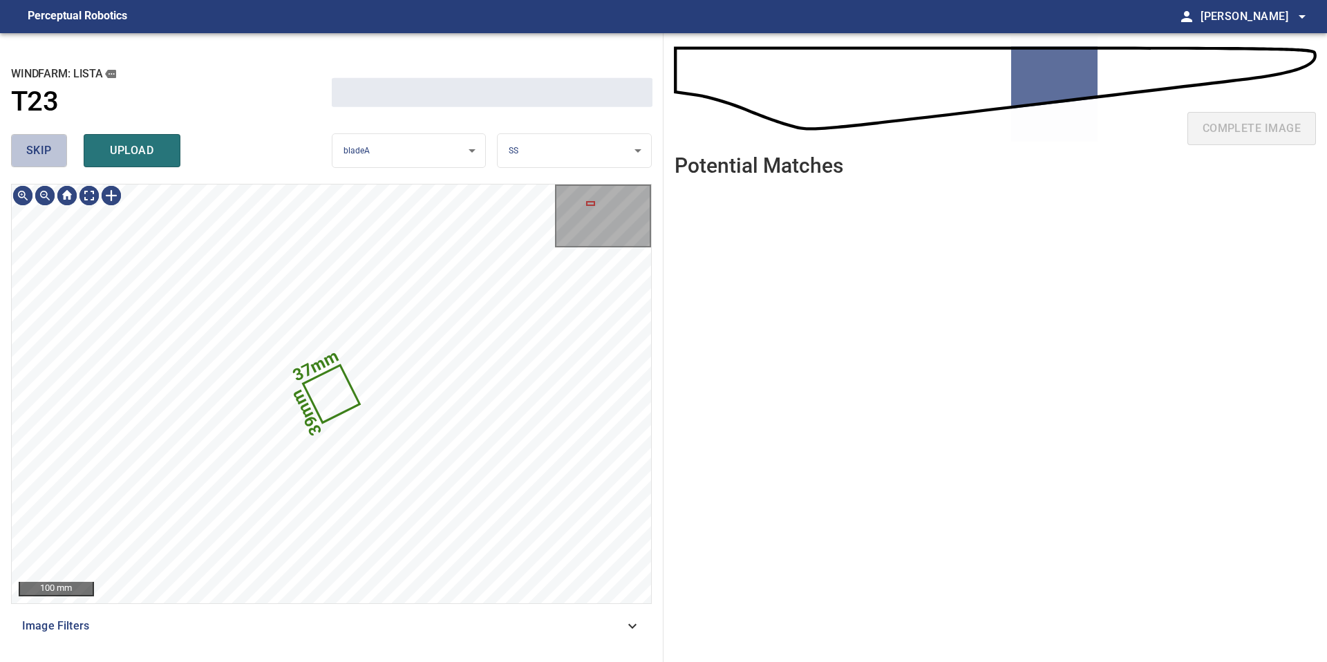
click at [53, 151] on button "skip" at bounding box center [39, 150] width 56 height 33
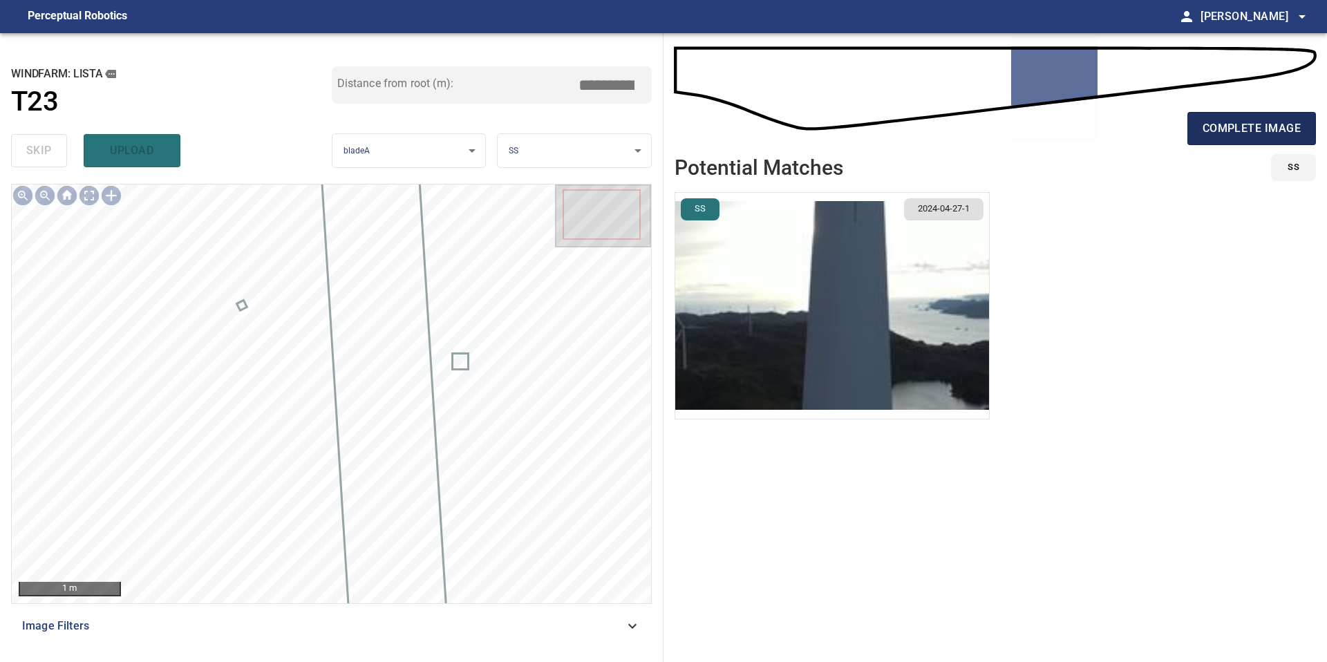
click at [1218, 123] on span "complete image" at bounding box center [1251, 128] width 98 height 19
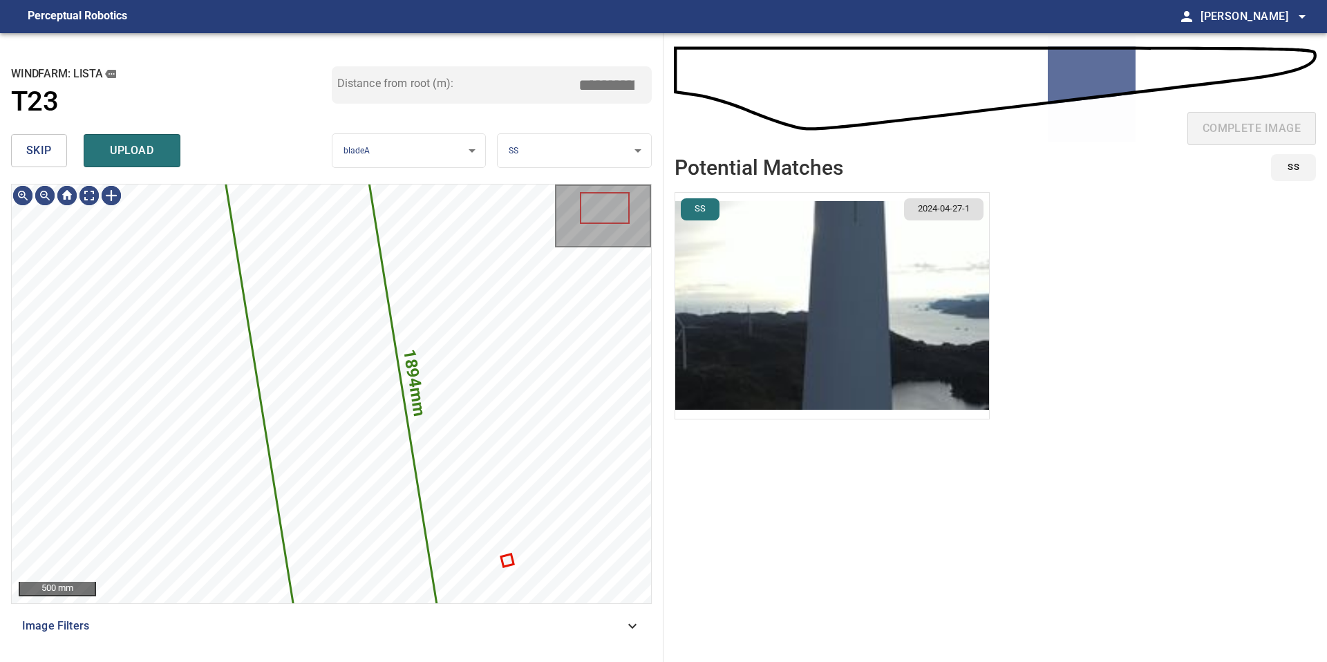
click at [50, 162] on button "skip" at bounding box center [39, 150] width 56 height 33
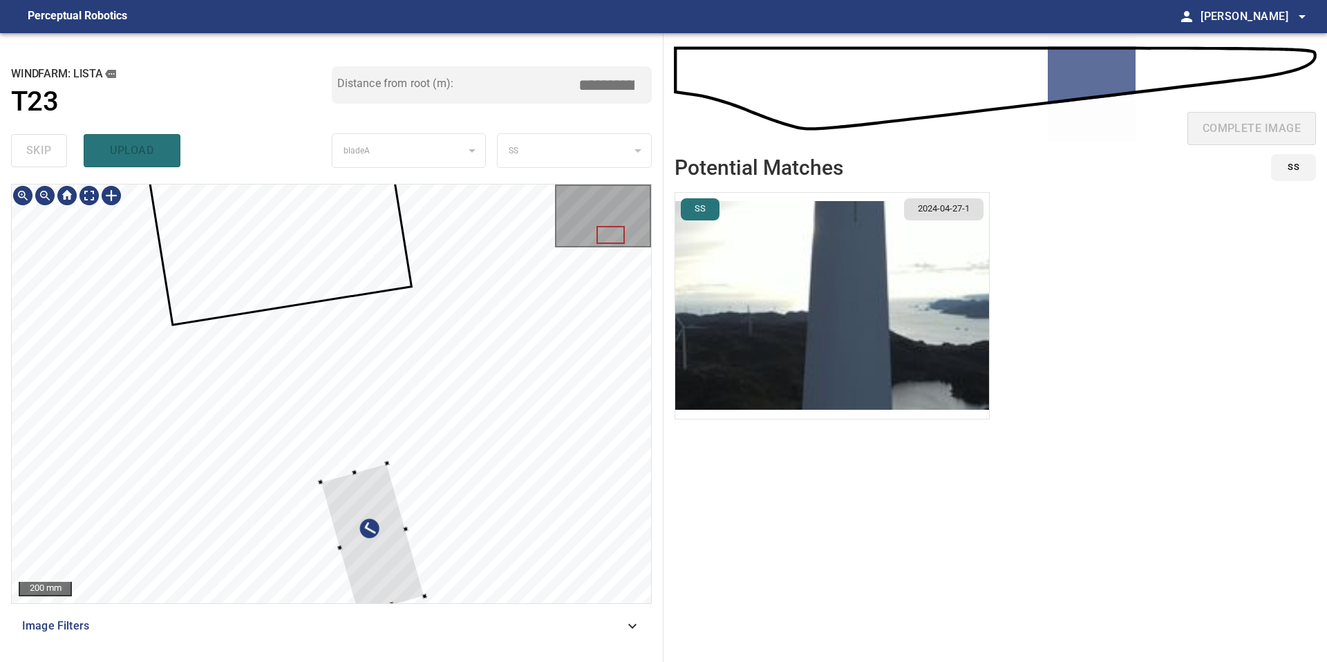
click at [390, 503] on div at bounding box center [373, 539] width 104 height 151
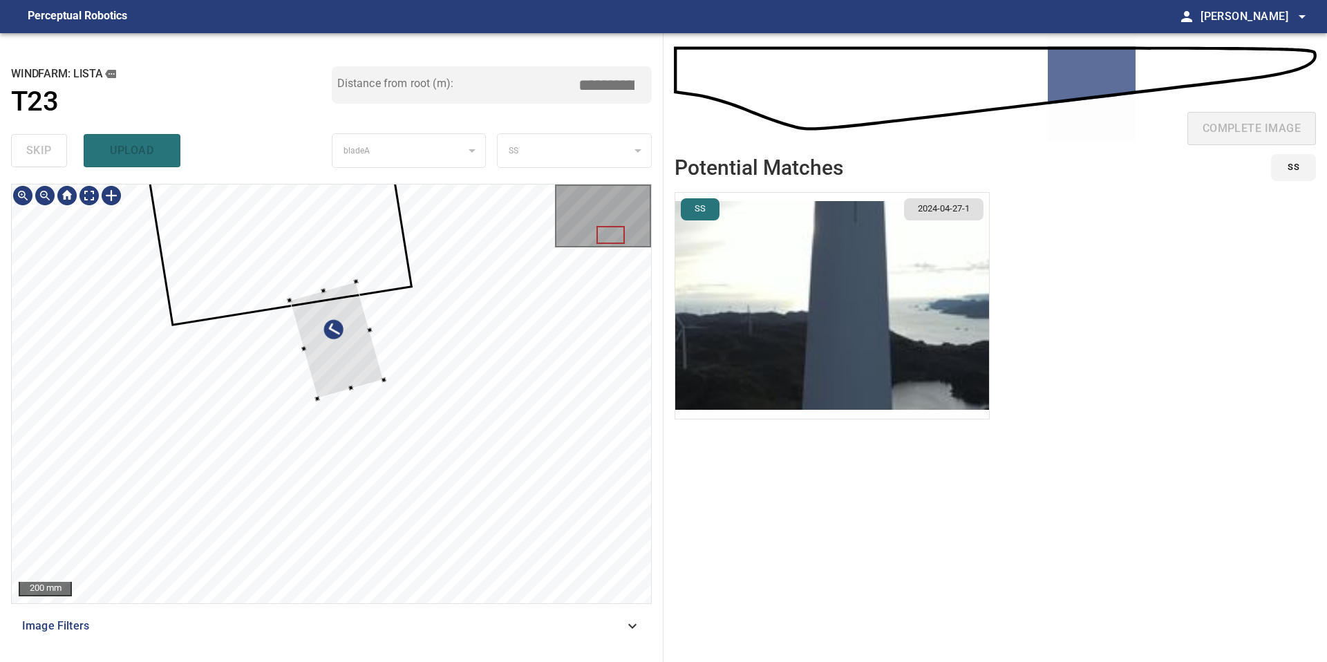
click at [354, 307] on div at bounding box center [336, 340] width 95 height 117
click at [313, 328] on div at bounding box center [303, 315] width 30 height 41
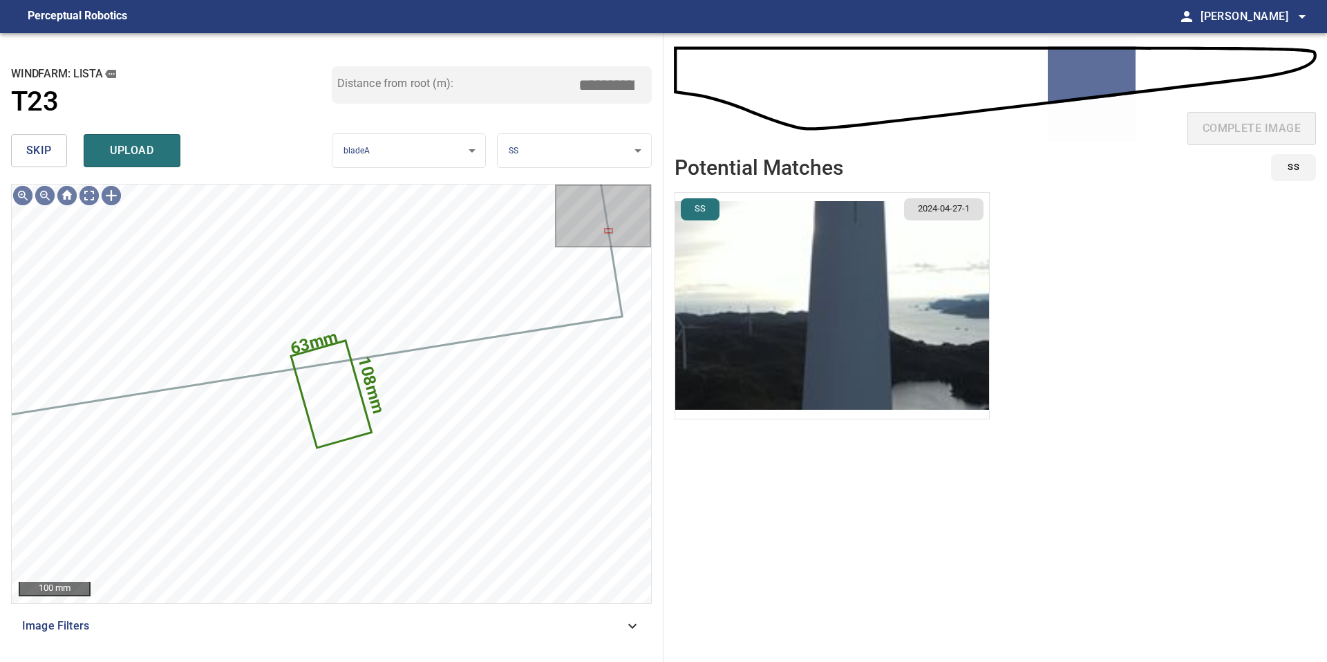
click at [1001, 315] on ul "SS 2024-04-27-1" at bounding box center [994, 418] width 641 height 453
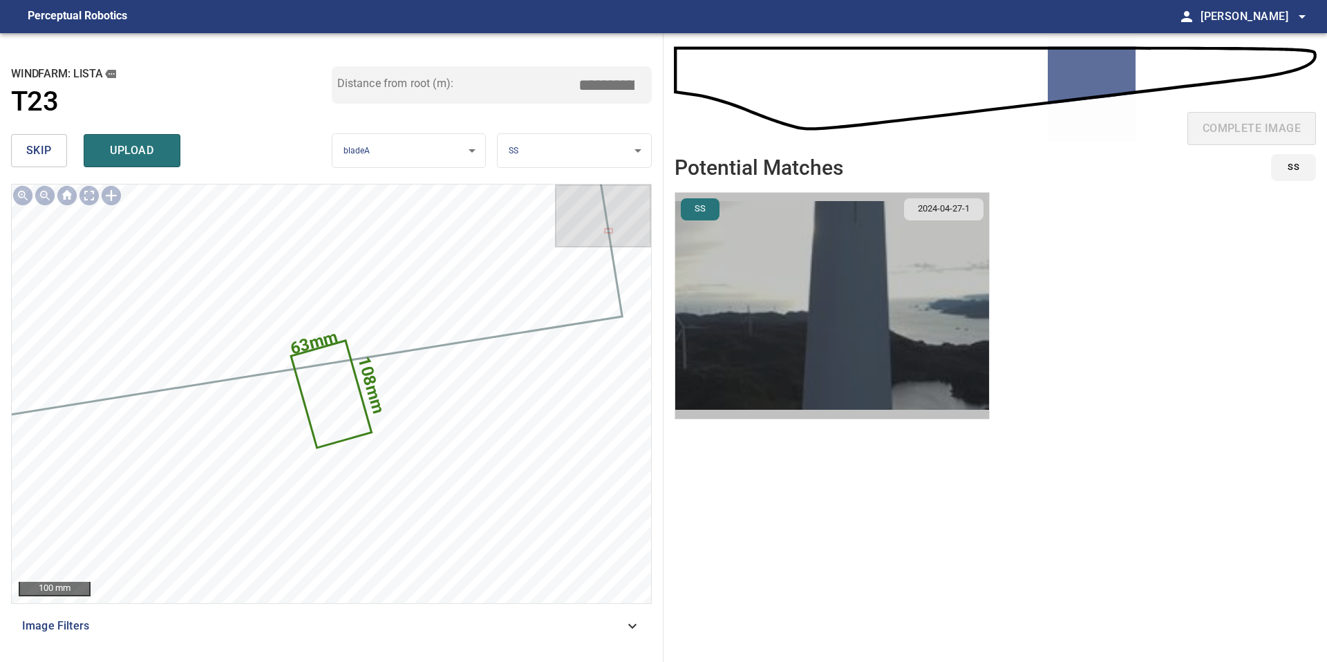
click at [950, 305] on img "button" at bounding box center [832, 306] width 314 height 226
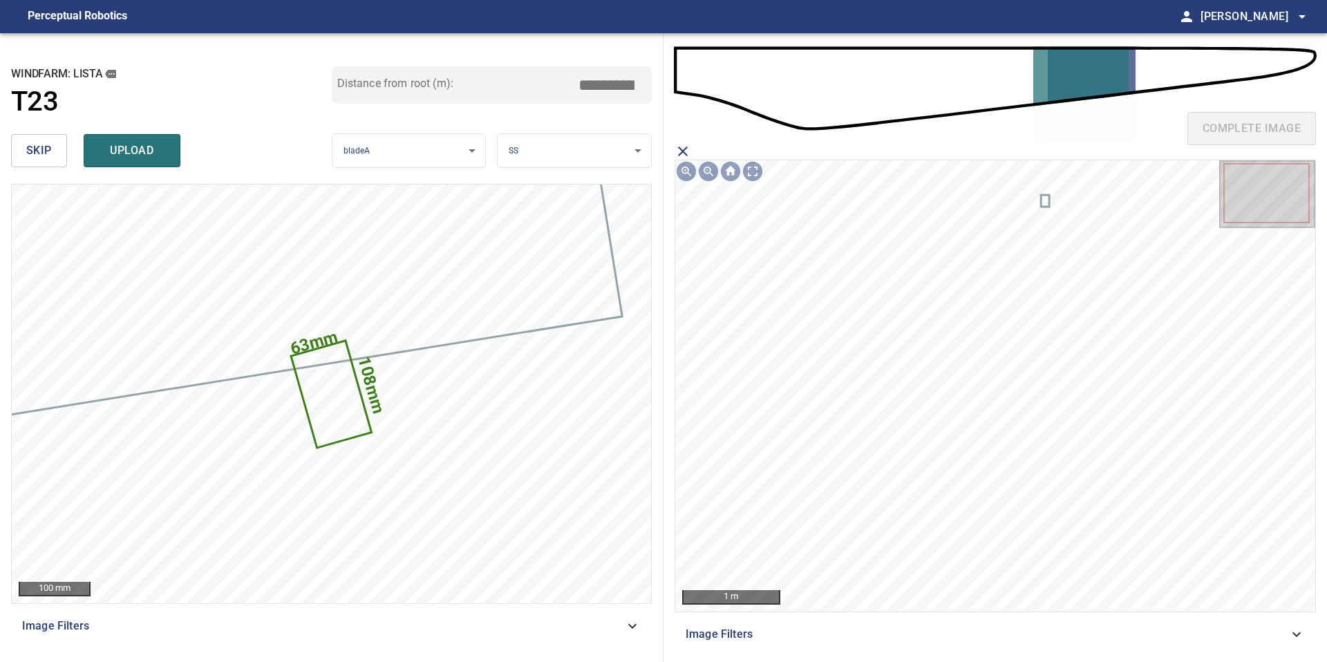
click at [1045, 198] on icon at bounding box center [1044, 201] width 6 height 10
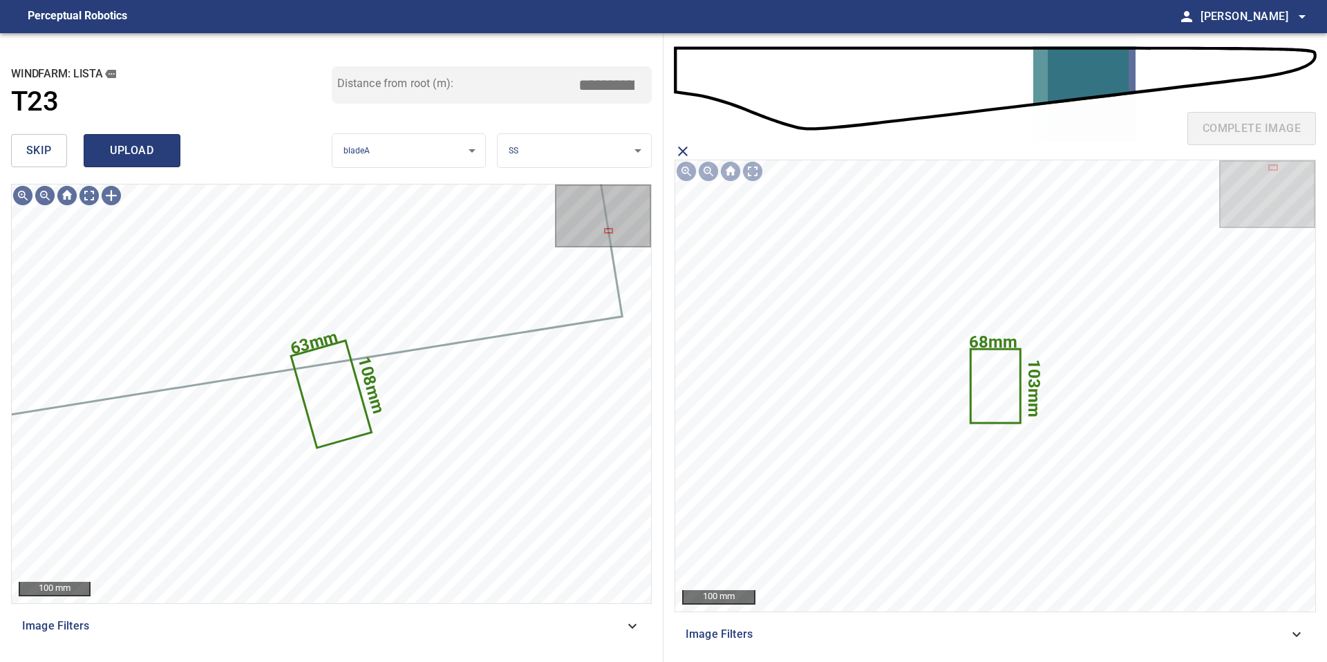
click at [123, 150] on span "upload" at bounding box center [132, 150] width 66 height 19
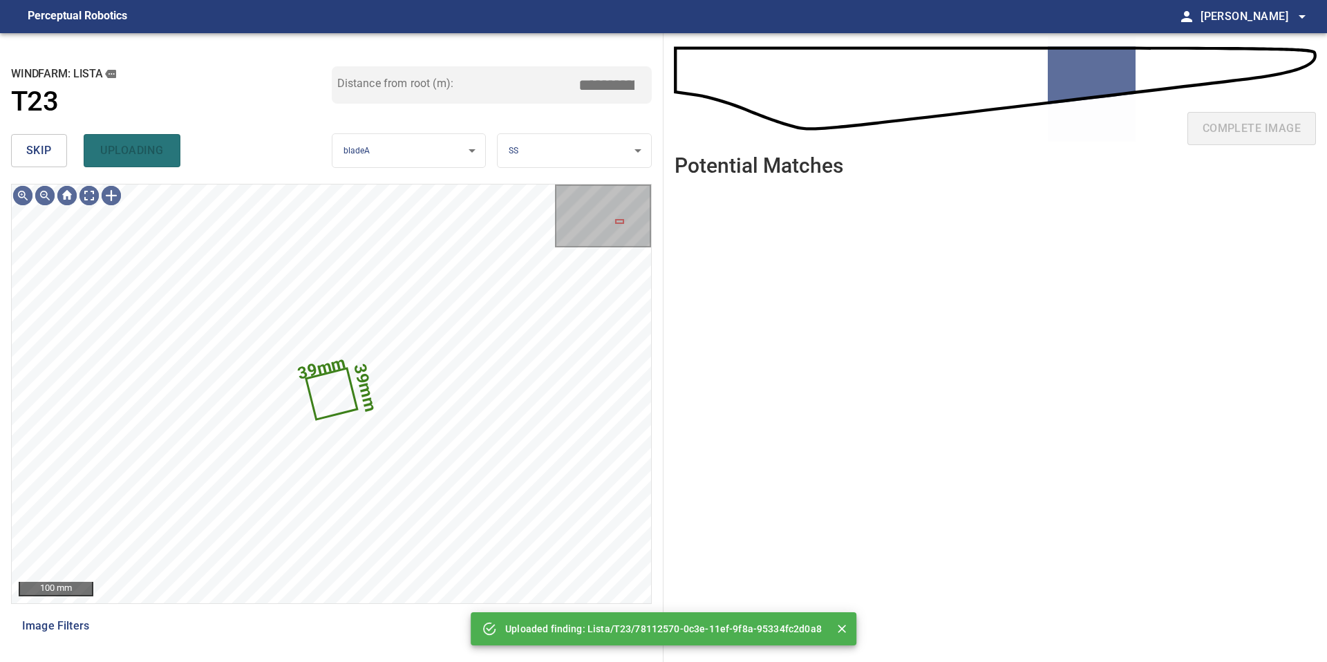
click at [40, 152] on span "skip" at bounding box center [39, 150] width 26 height 19
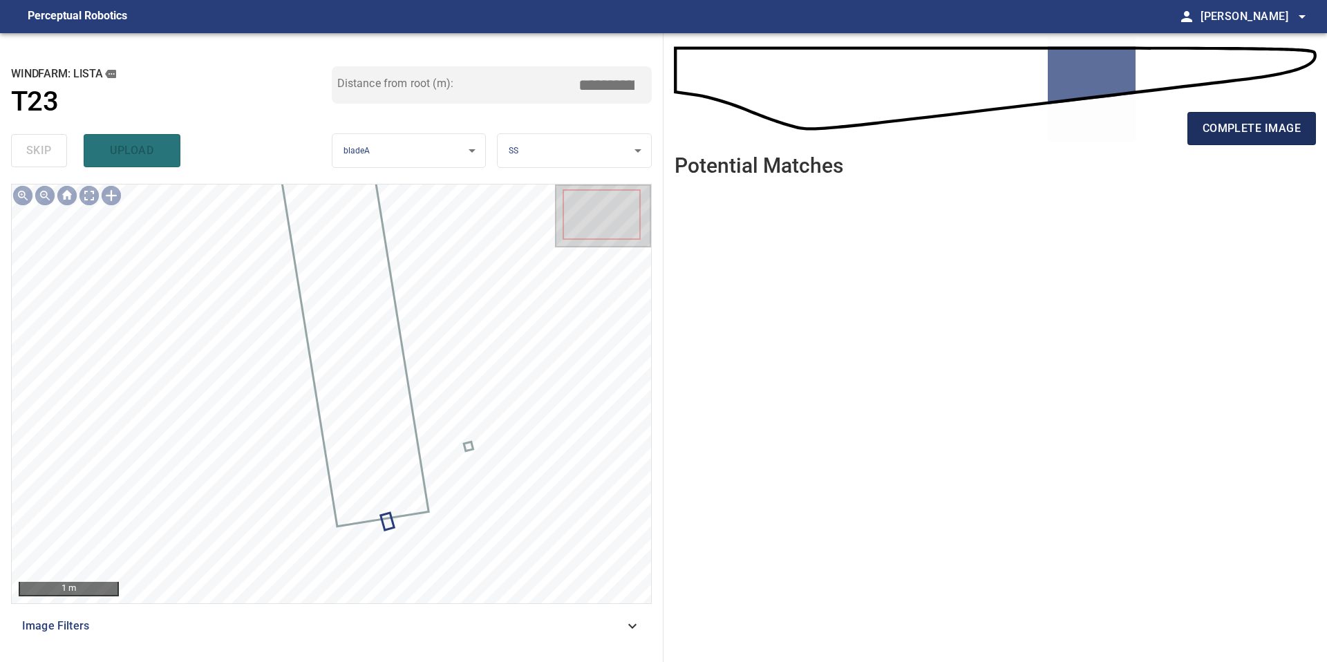
click at [1197, 138] on button "complete image" at bounding box center [1251, 128] width 129 height 33
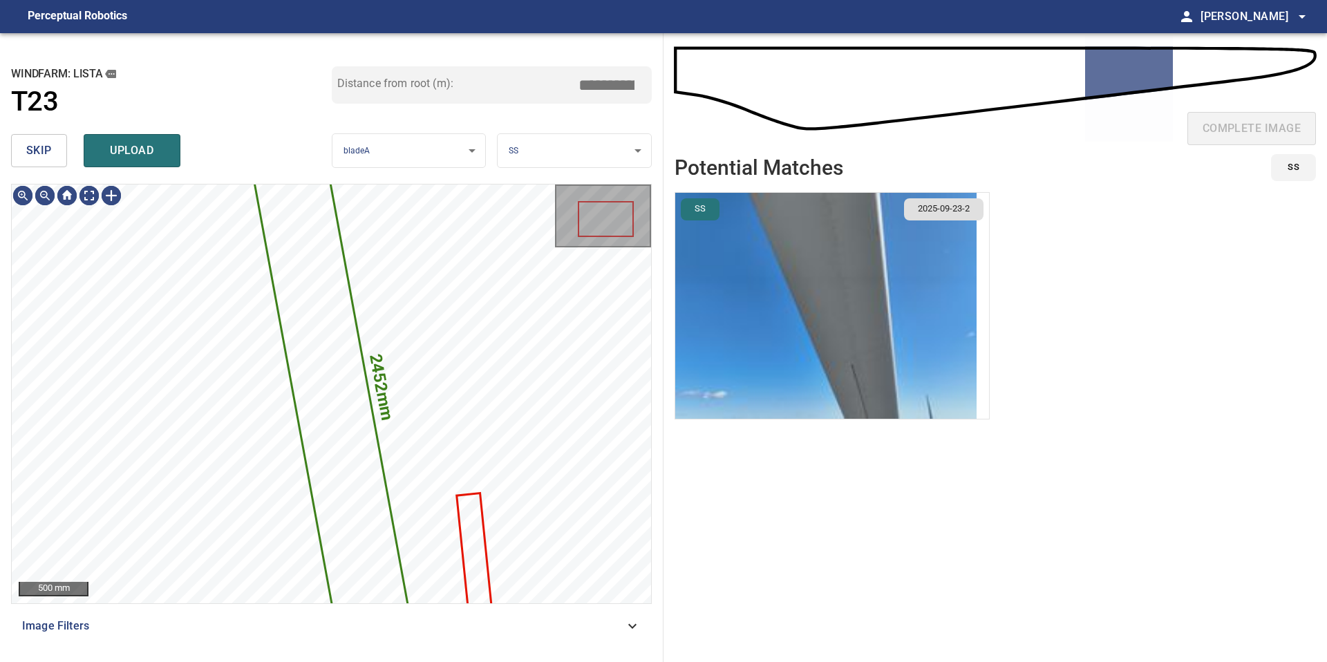
click at [36, 152] on span "skip" at bounding box center [39, 150] width 26 height 19
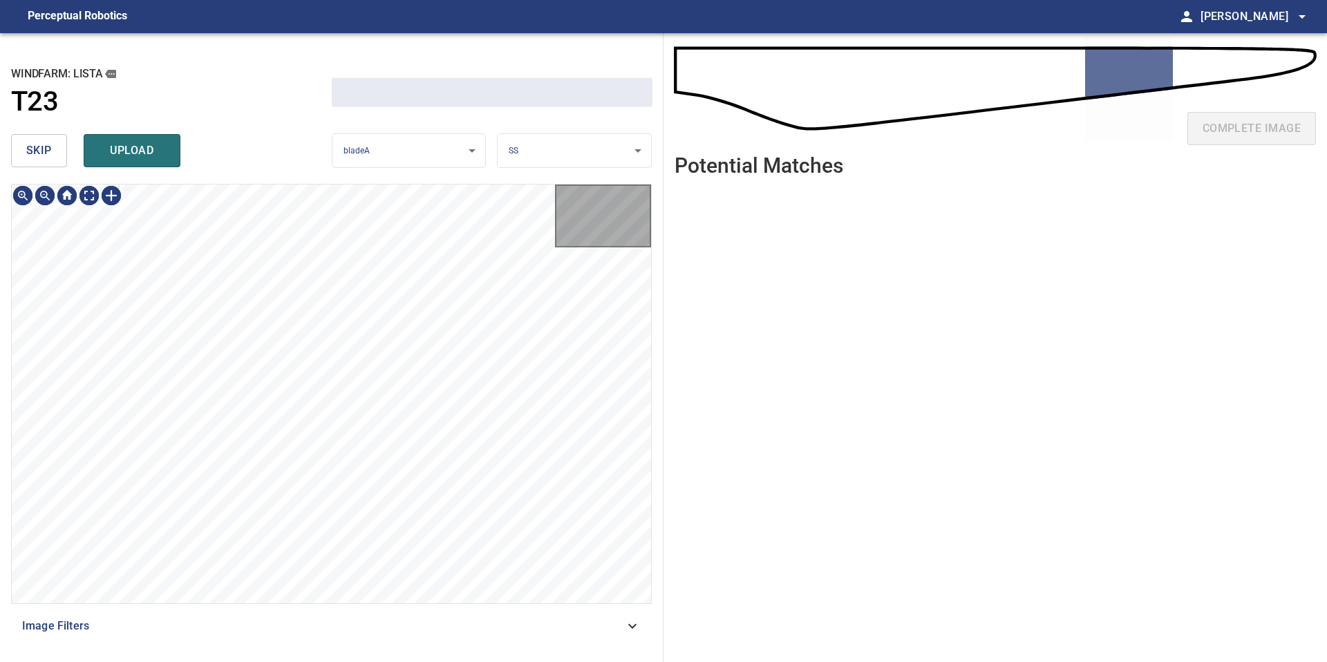
click at [36, 152] on span "skip" at bounding box center [39, 150] width 26 height 19
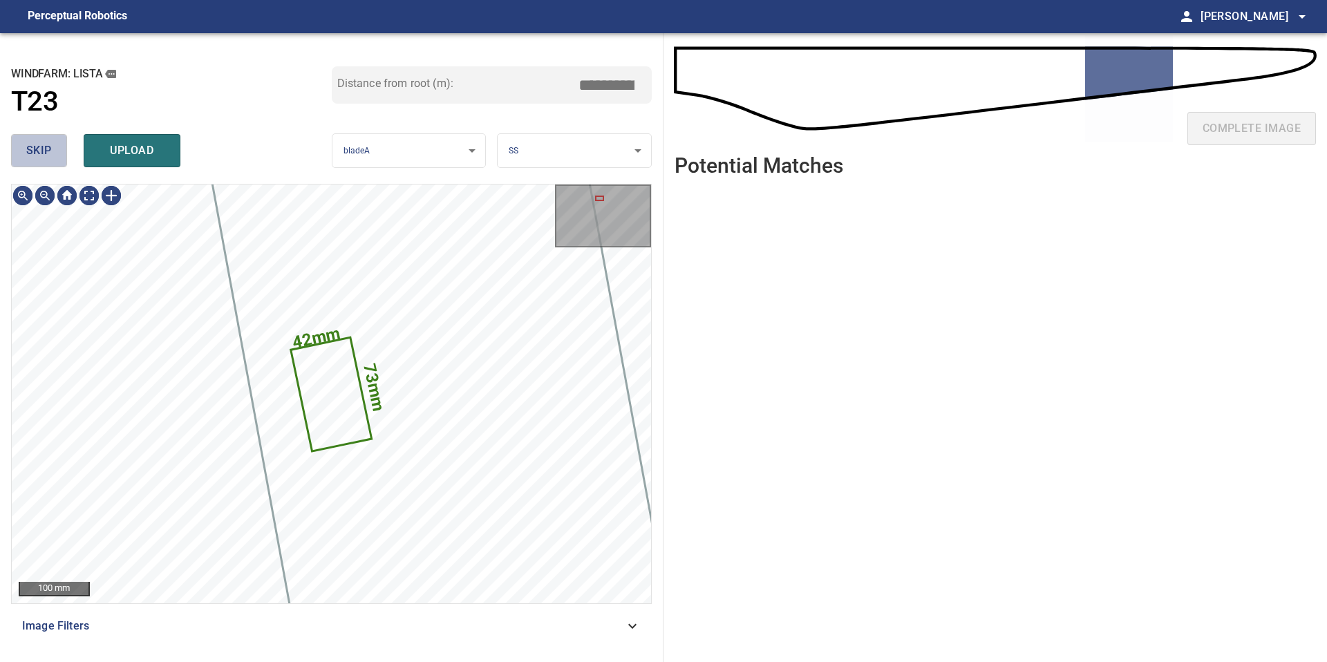
click at [36, 152] on span "skip" at bounding box center [39, 150] width 26 height 19
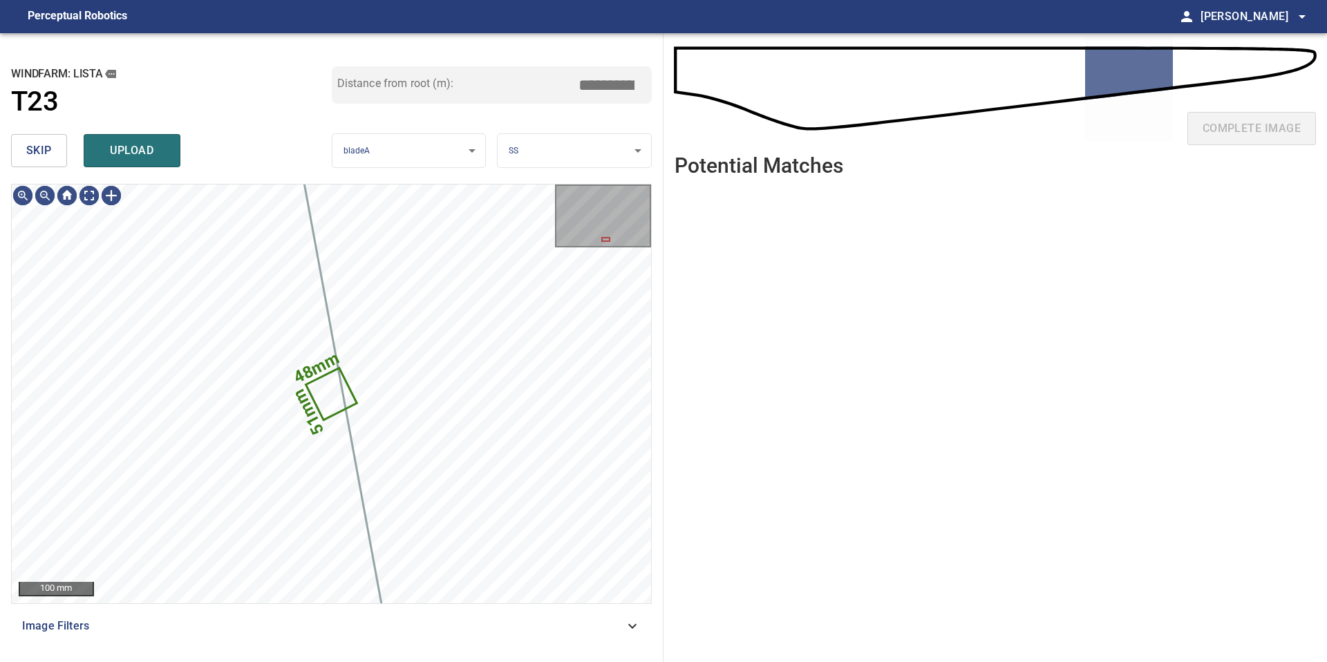
type input "*****"
click at [40, 148] on span "skip" at bounding box center [39, 150] width 26 height 19
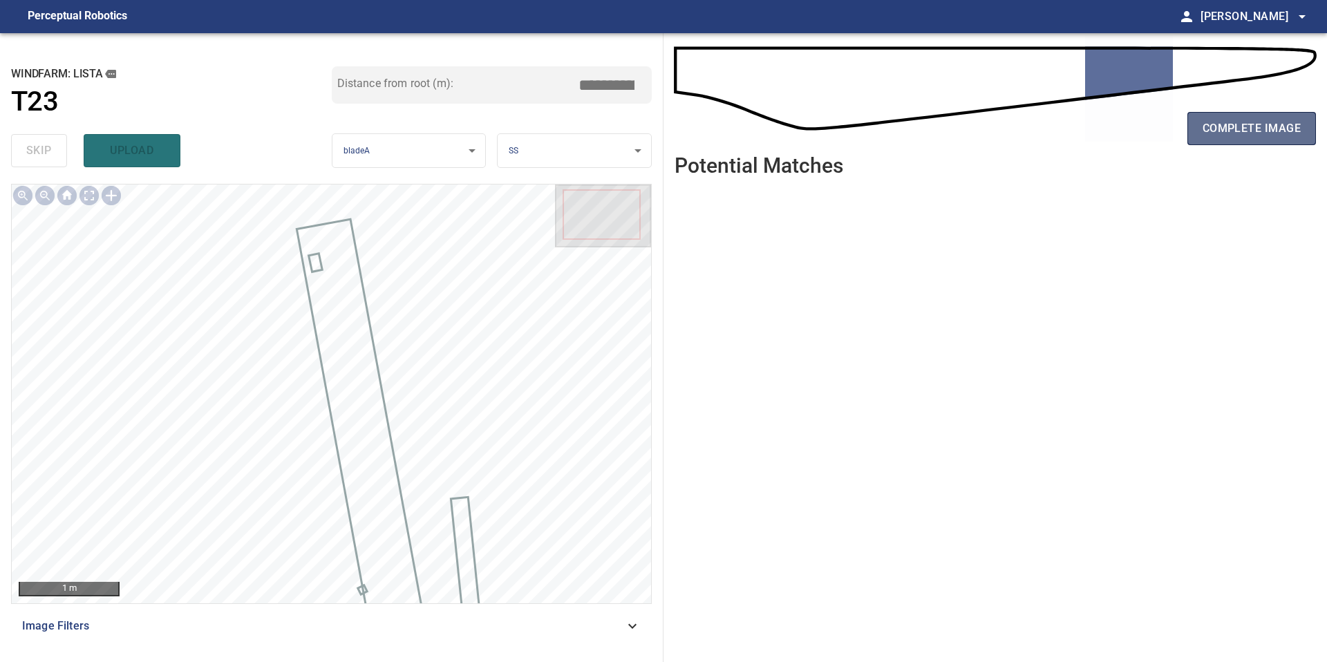
click at [1213, 129] on span "complete image" at bounding box center [1251, 128] width 98 height 19
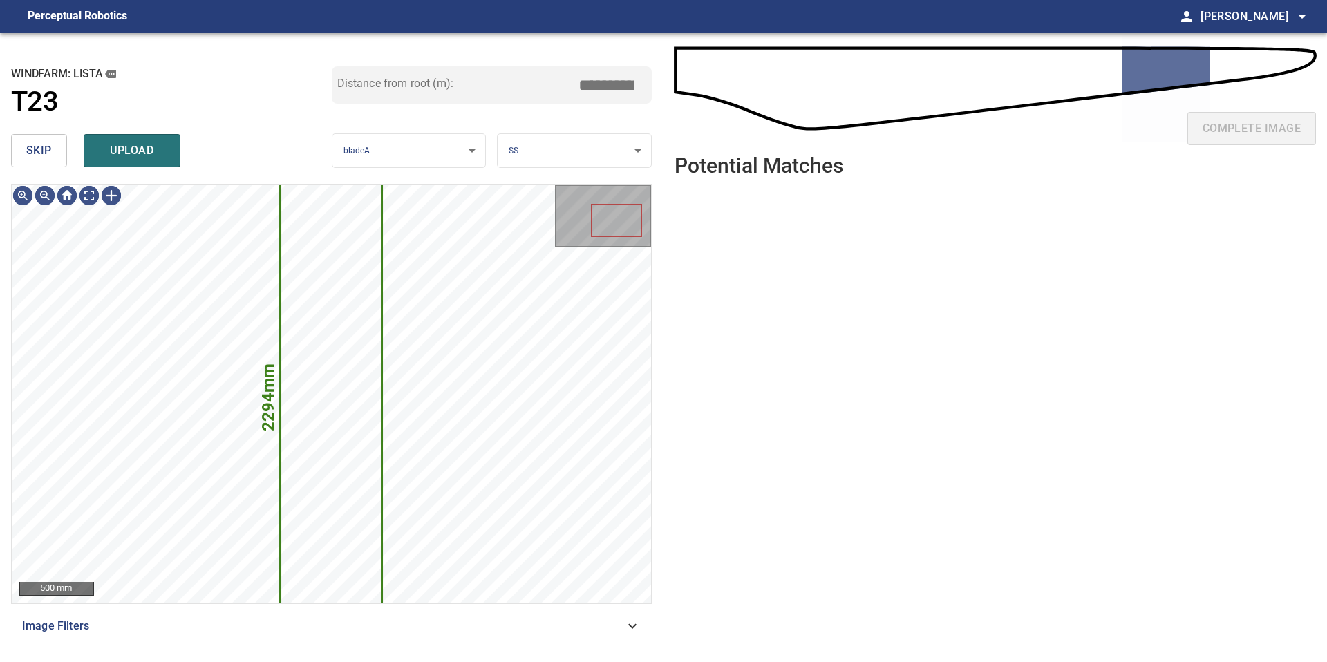
click at [47, 152] on span "skip" at bounding box center [39, 150] width 26 height 19
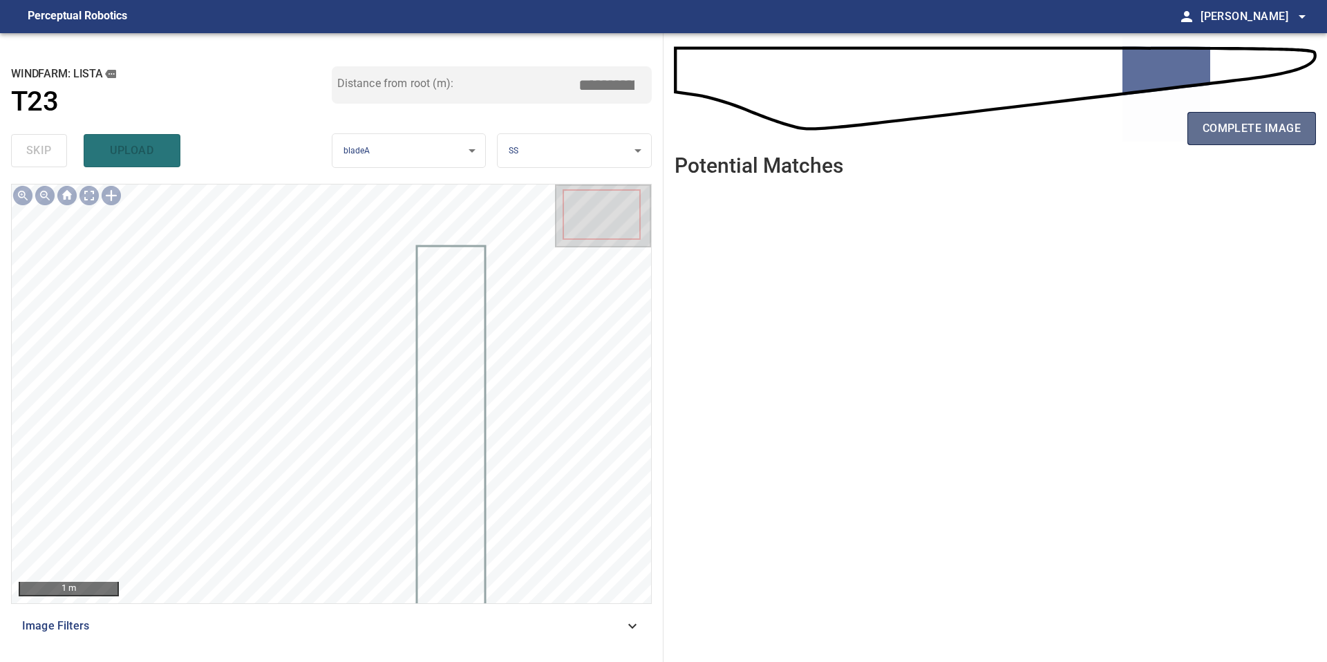
click at [1228, 139] on button "complete image" at bounding box center [1251, 128] width 129 height 33
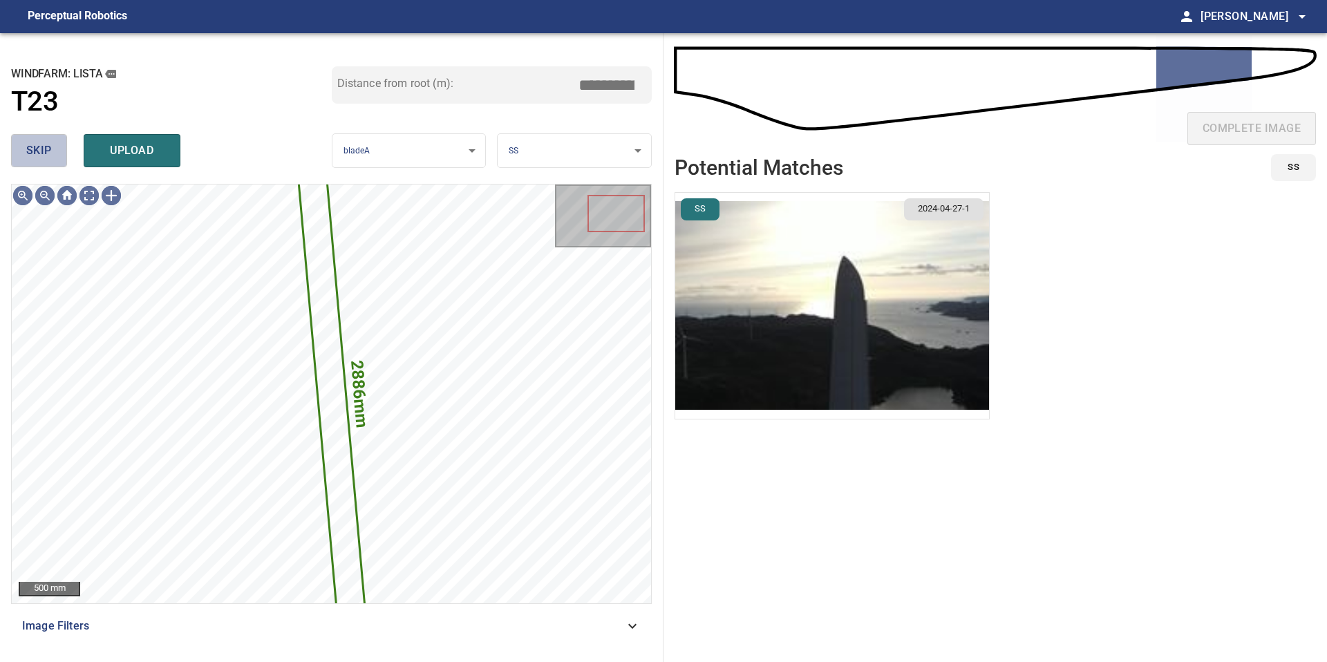
click at [39, 149] on span "skip" at bounding box center [39, 150] width 26 height 19
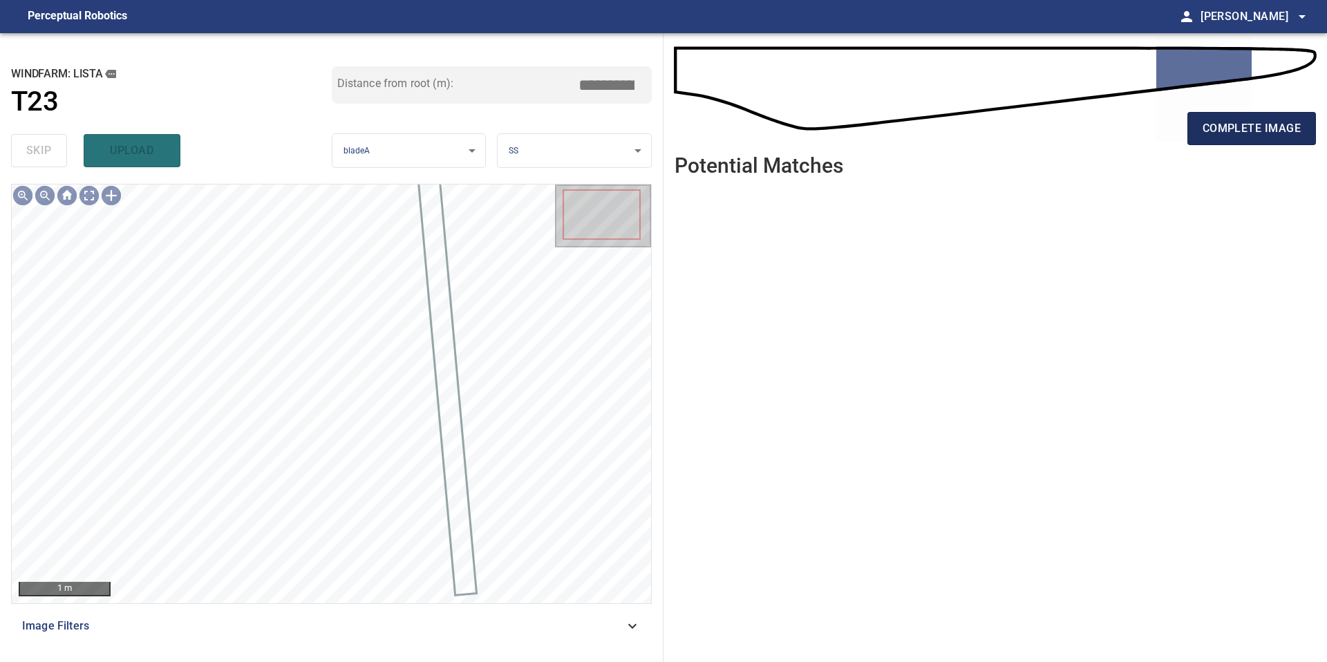
click at [1209, 131] on span "complete image" at bounding box center [1251, 128] width 98 height 19
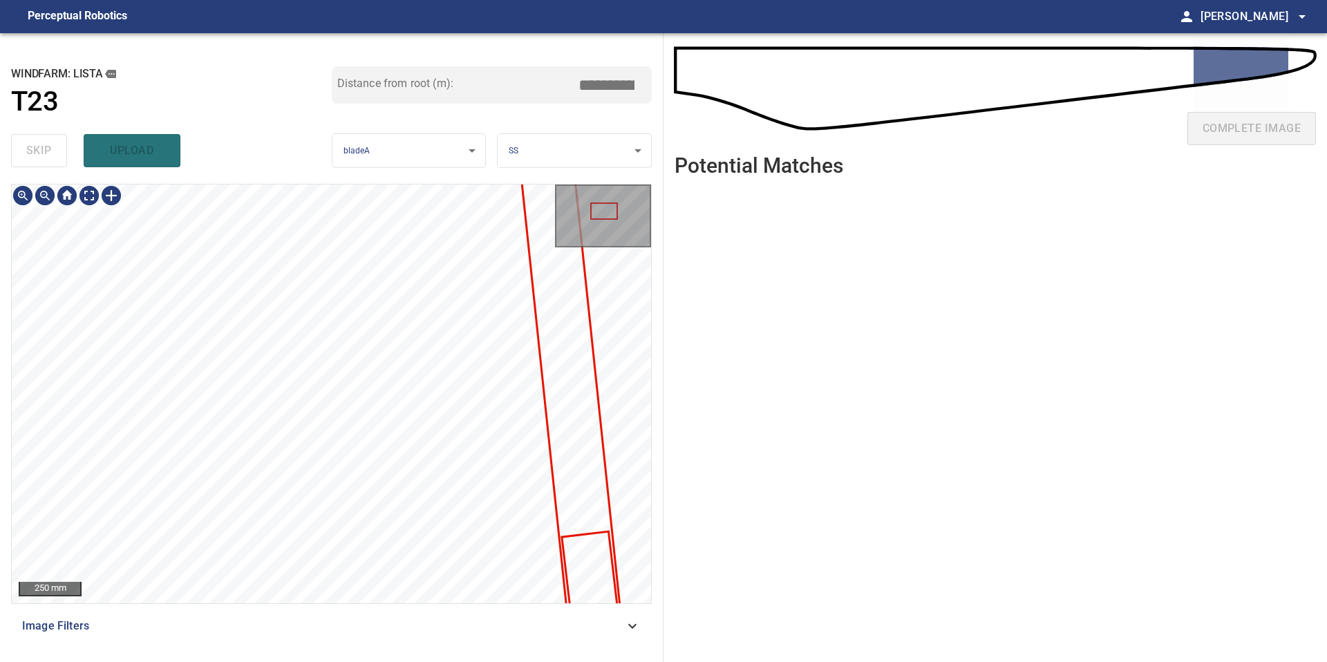
click at [234, 116] on div "**********" at bounding box center [331, 347] width 663 height 629
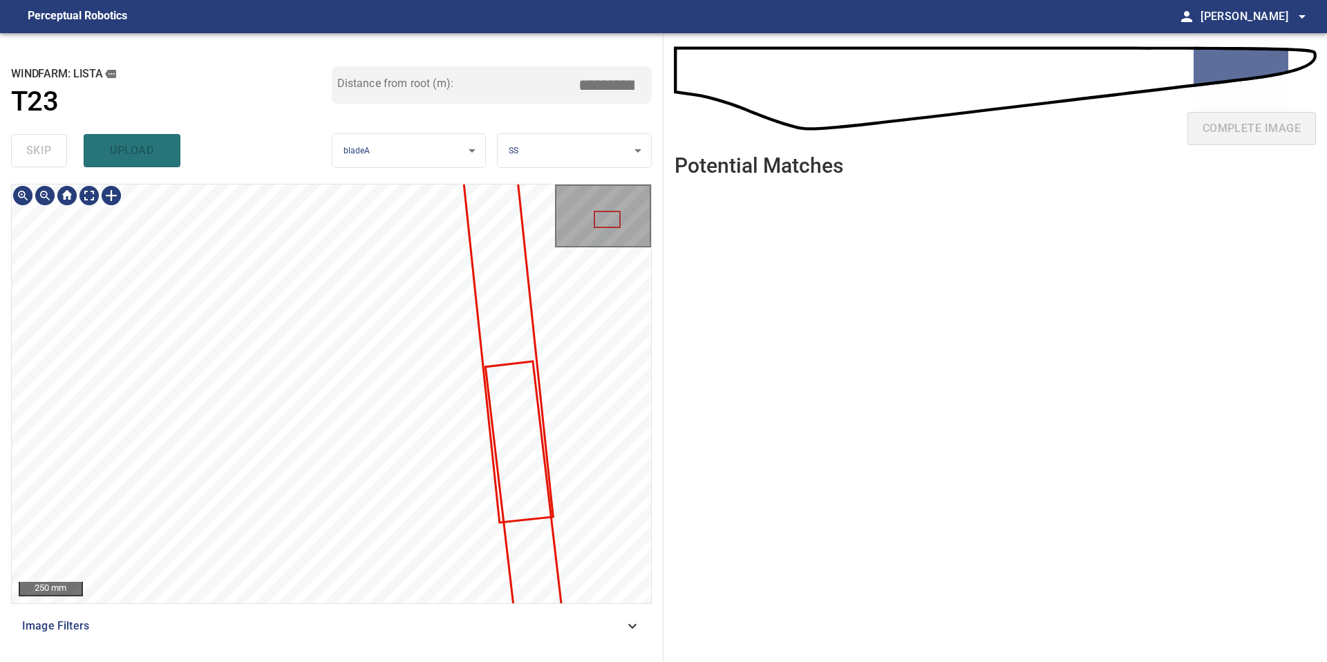
click at [242, 174] on div "**********" at bounding box center [331, 347] width 663 height 629
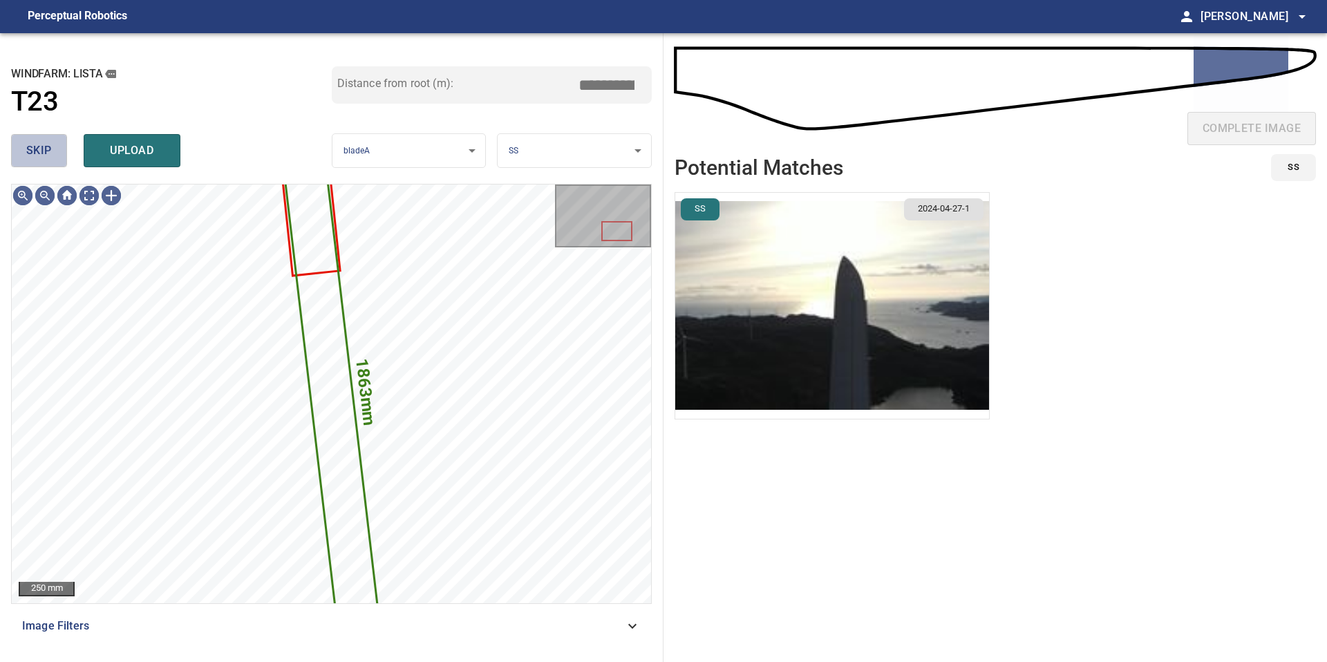
click at [54, 151] on button "skip" at bounding box center [39, 150] width 56 height 33
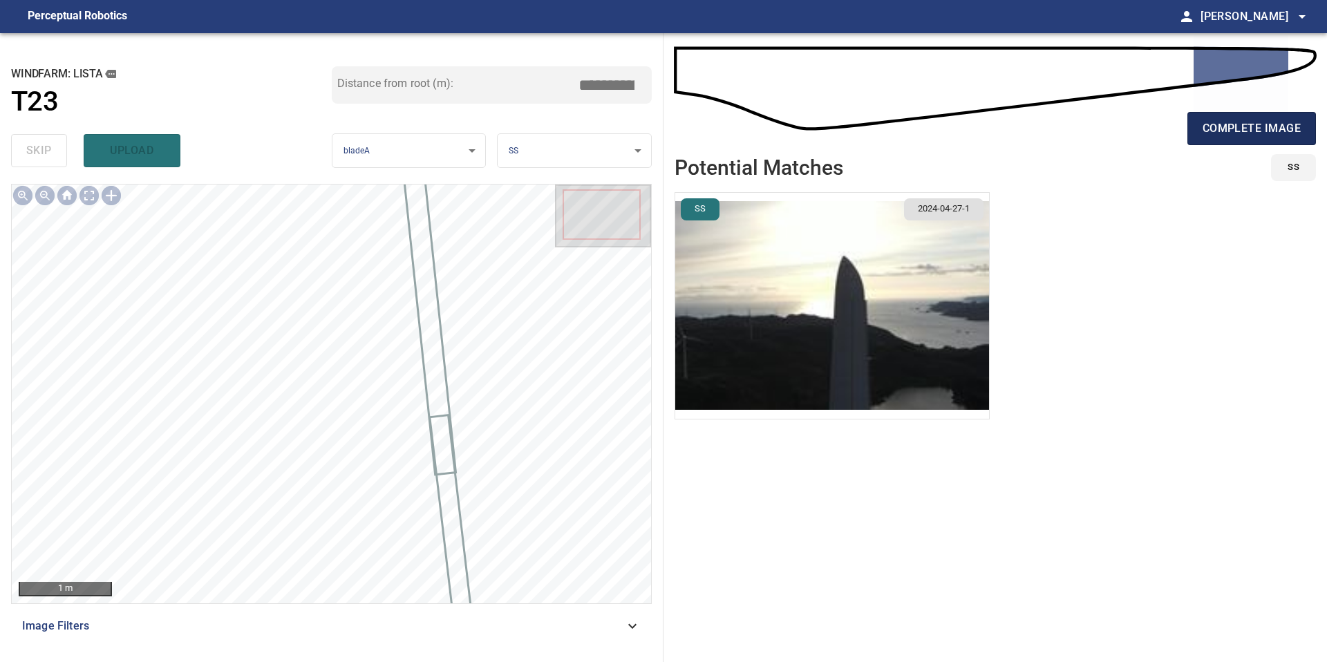
click at [1271, 116] on button "complete image" at bounding box center [1251, 128] width 129 height 33
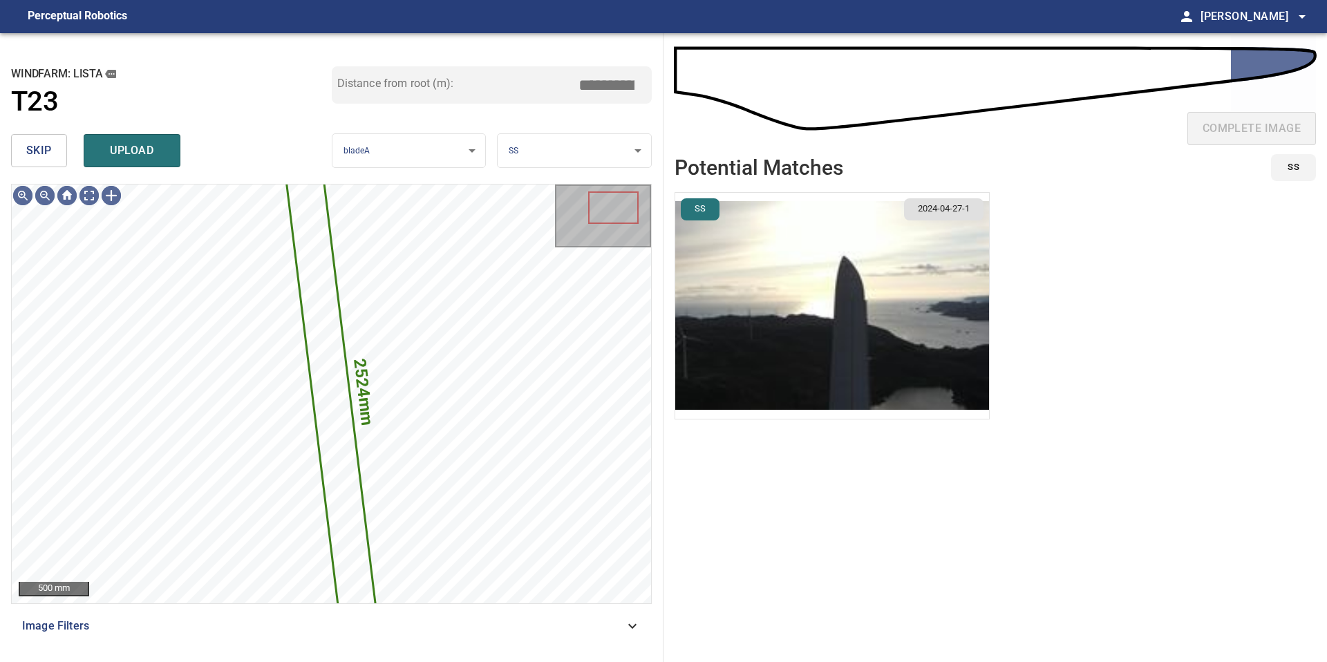
click at [53, 153] on button "skip" at bounding box center [39, 150] width 56 height 33
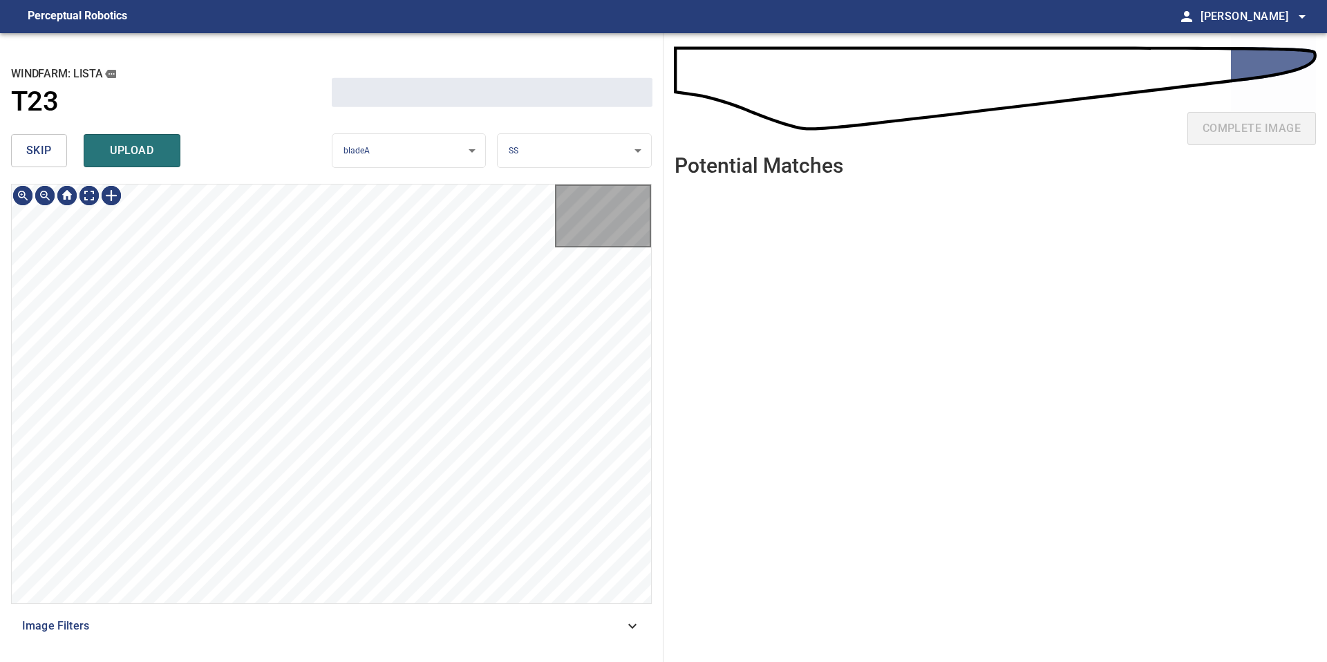
click at [53, 153] on button "skip" at bounding box center [39, 150] width 56 height 33
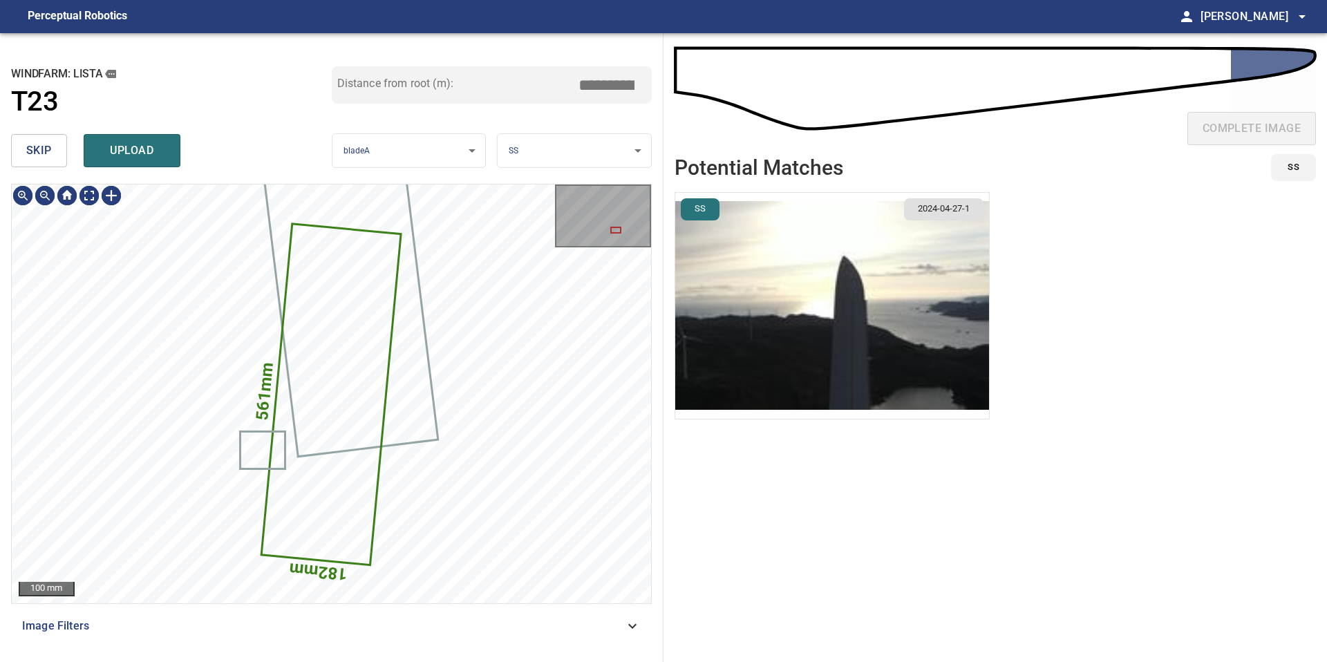
type input "*****"
click at [53, 153] on button "skip" at bounding box center [39, 150] width 56 height 33
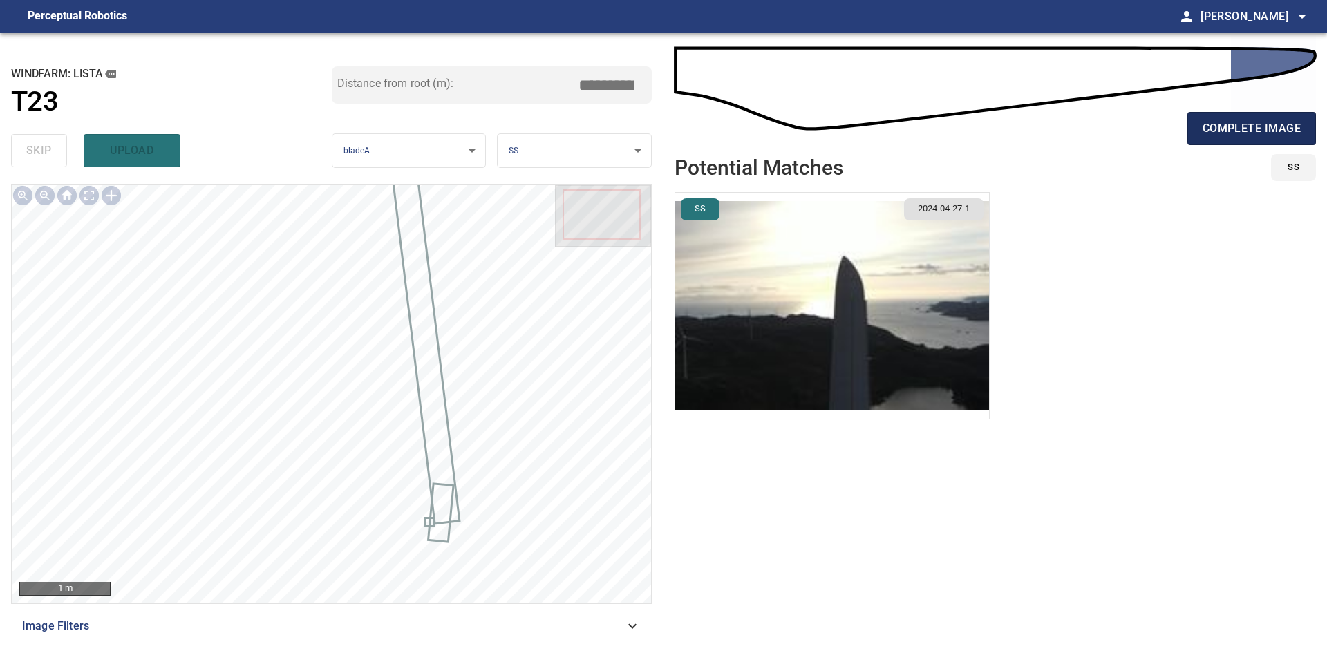
click at [1231, 133] on span "complete image" at bounding box center [1251, 128] width 98 height 19
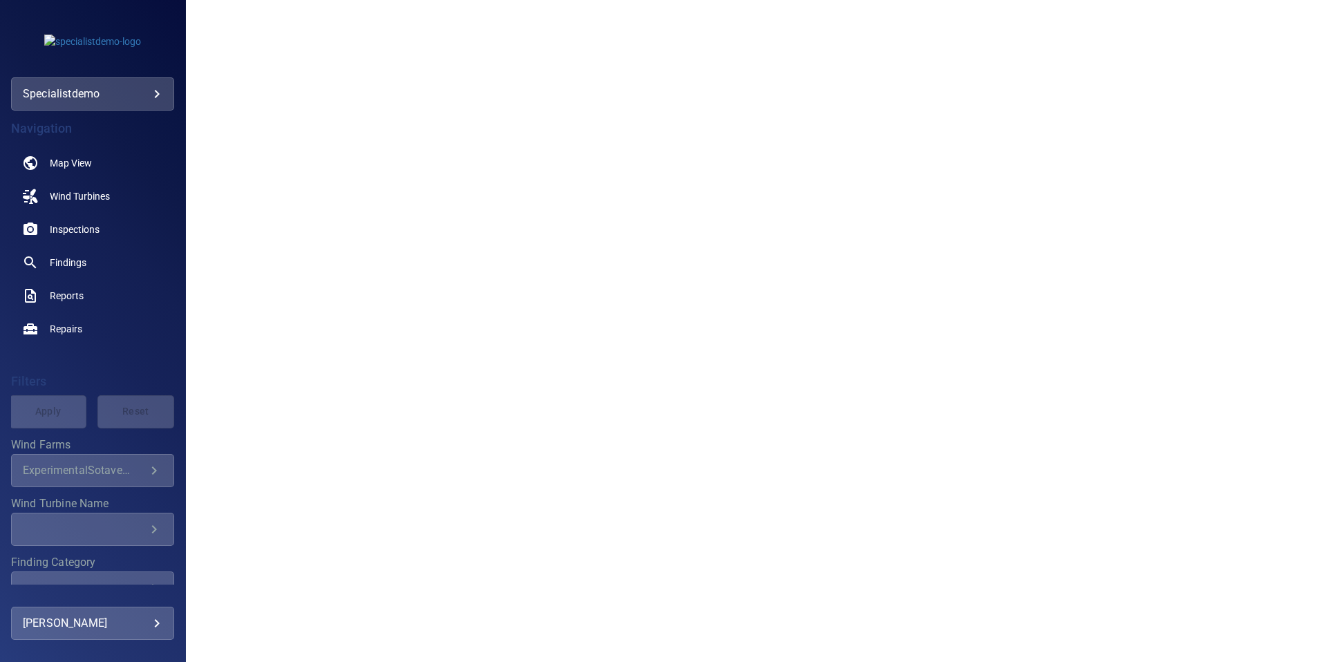
click at [134, 93] on body "**********" at bounding box center [663, 331] width 1327 height 662
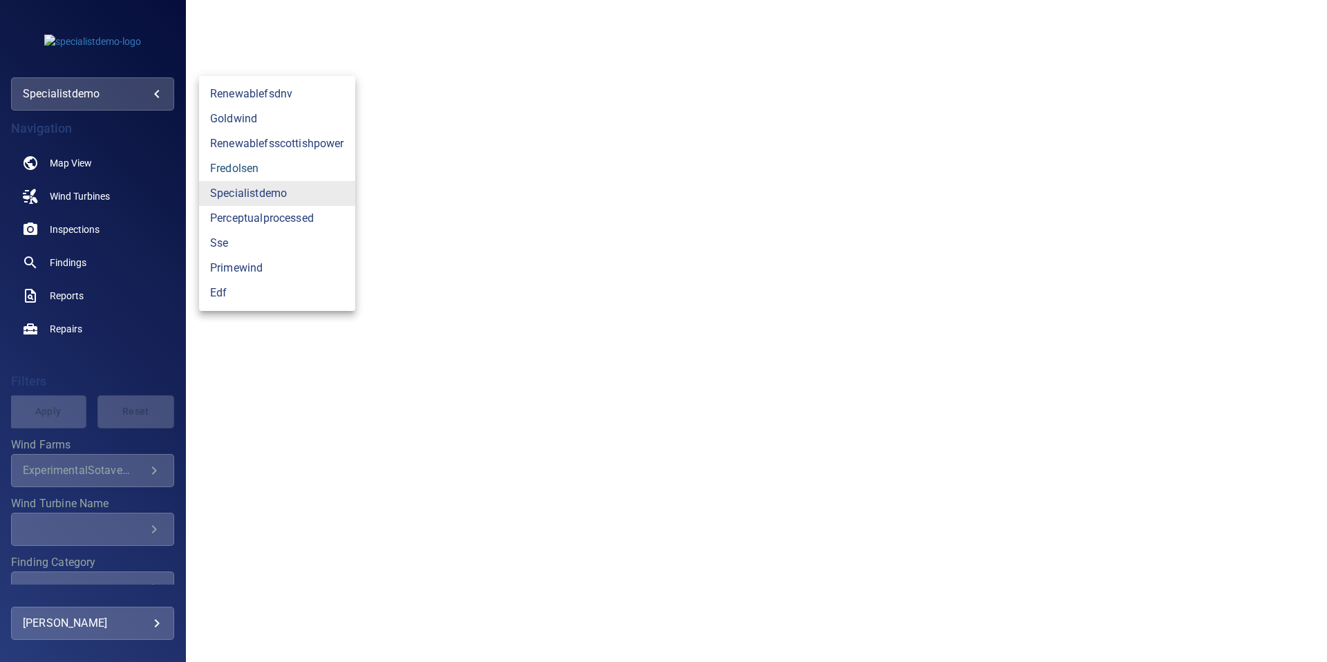
click at [249, 170] on link "fredolsen" at bounding box center [277, 168] width 156 height 25
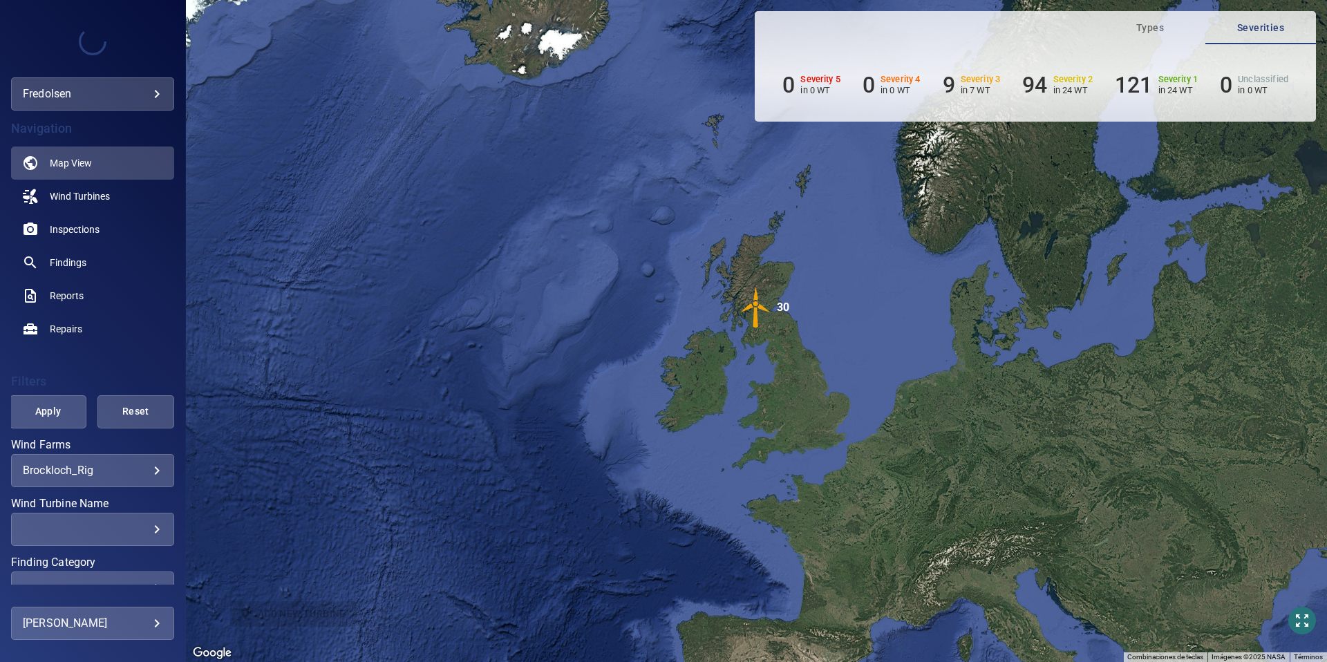
click at [156, 468] on body "**********" at bounding box center [663, 331] width 1327 height 662
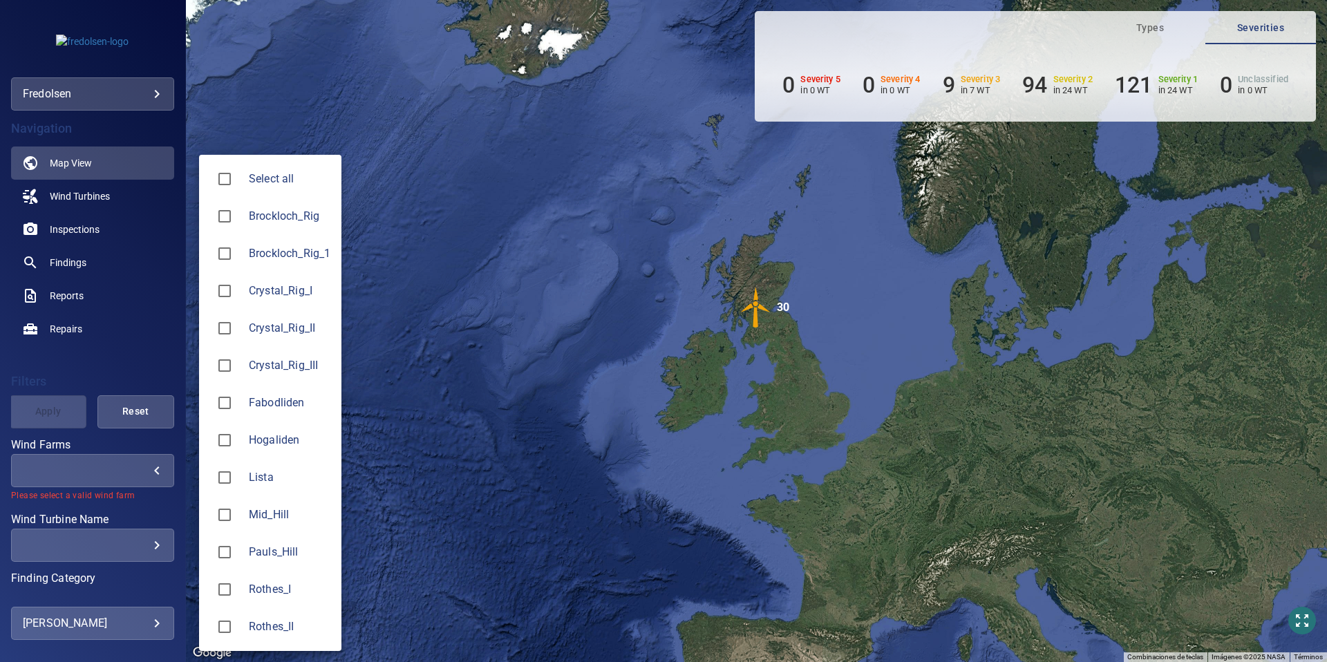
type input "*****"
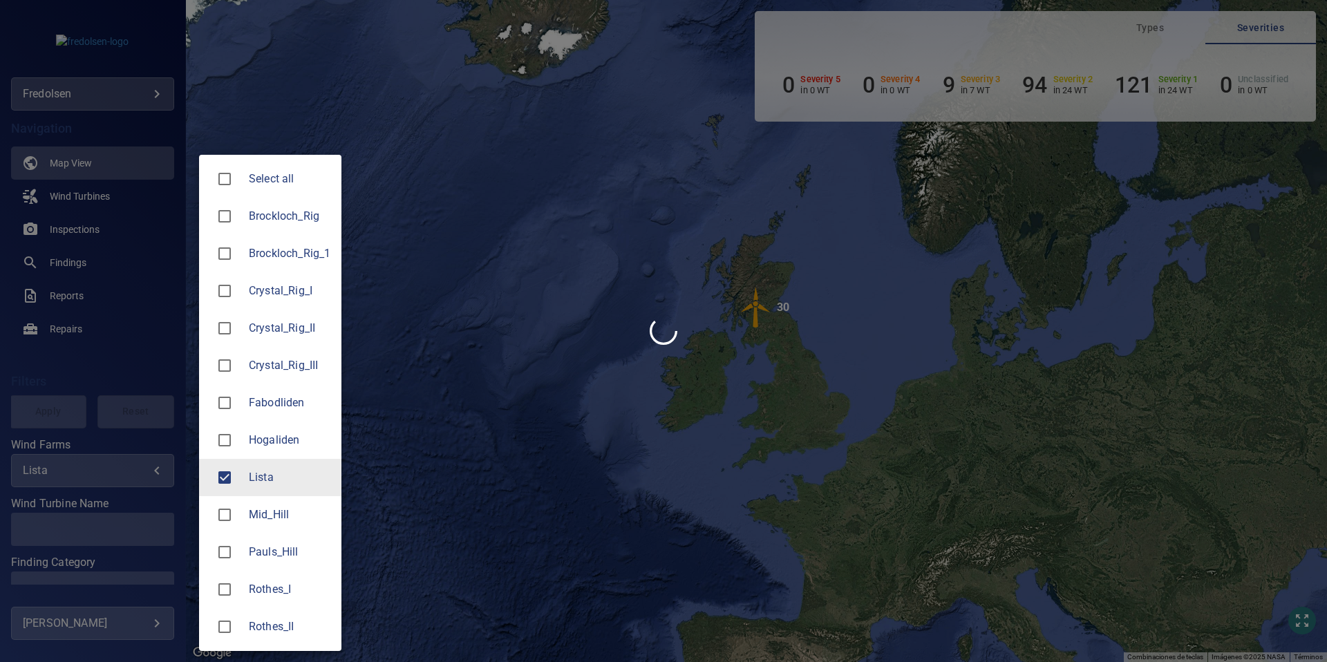
click at [75, 415] on div at bounding box center [663, 331] width 1327 height 662
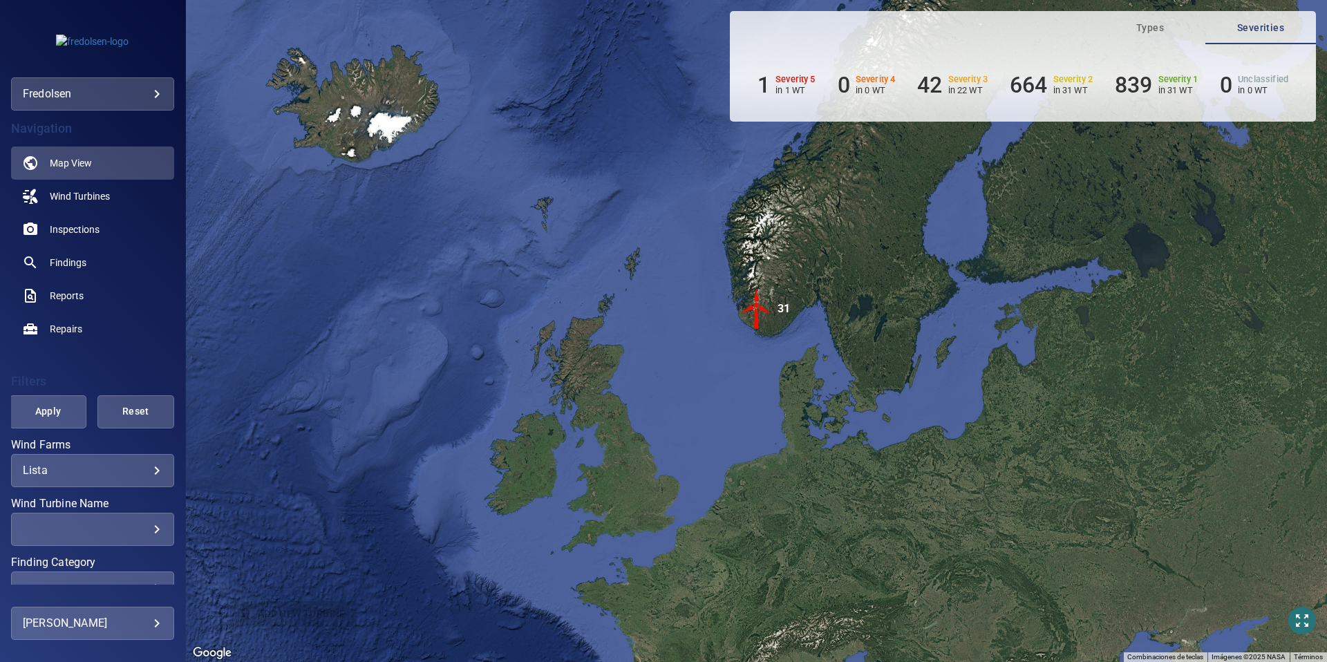
click at [62, 413] on span "Apply" at bounding box center [48, 411] width 42 height 17
click at [157, 524] on div "​" at bounding box center [93, 528] width 140 height 13
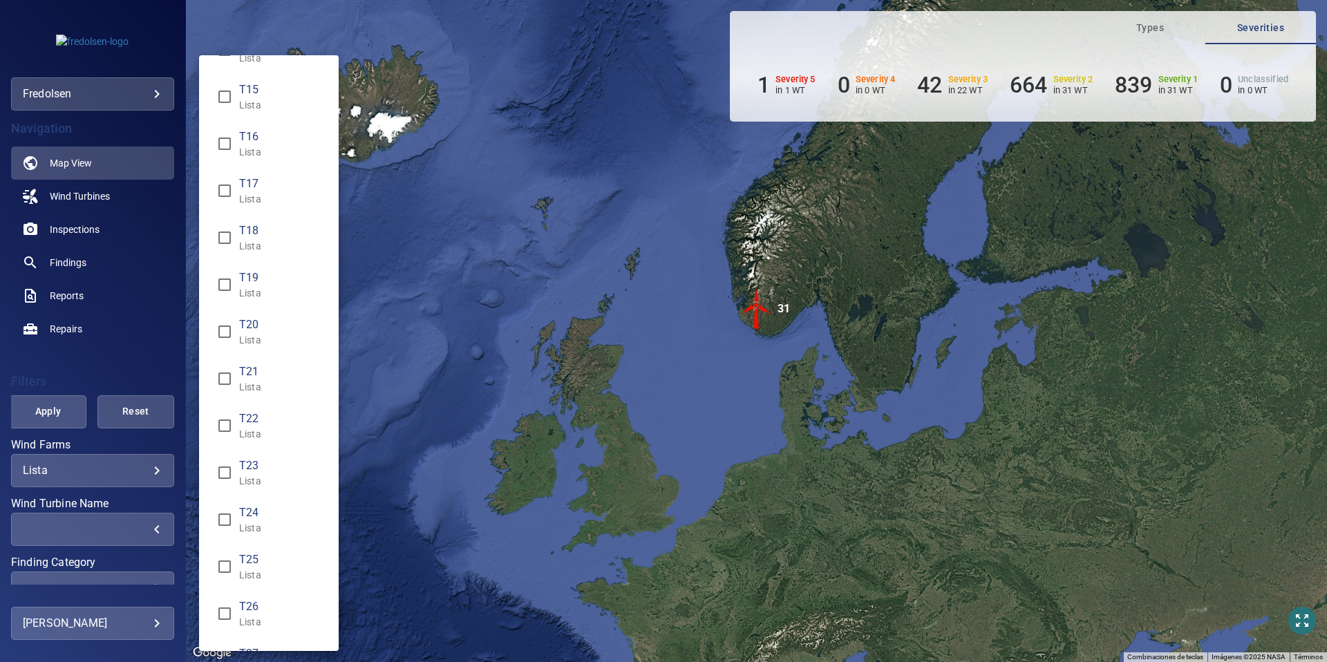
scroll to position [872, 0]
type input "**********"
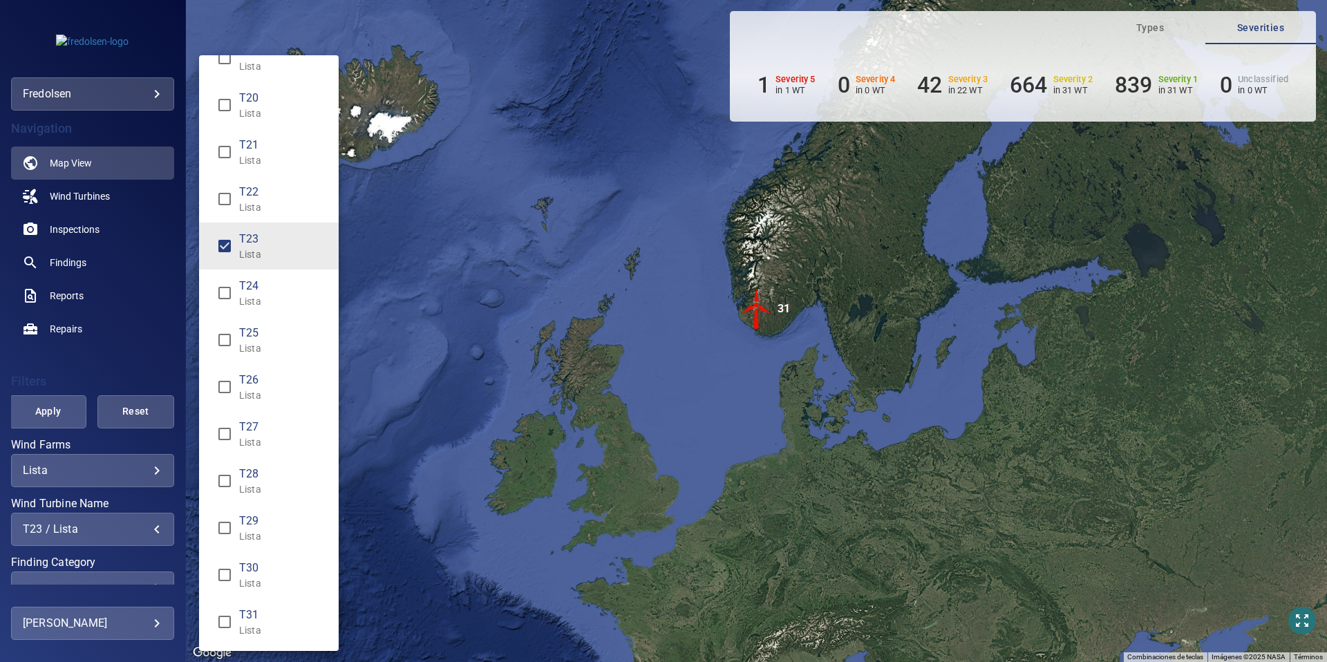
click at [140, 434] on div "Wind Turbine Name" at bounding box center [663, 331] width 1327 height 662
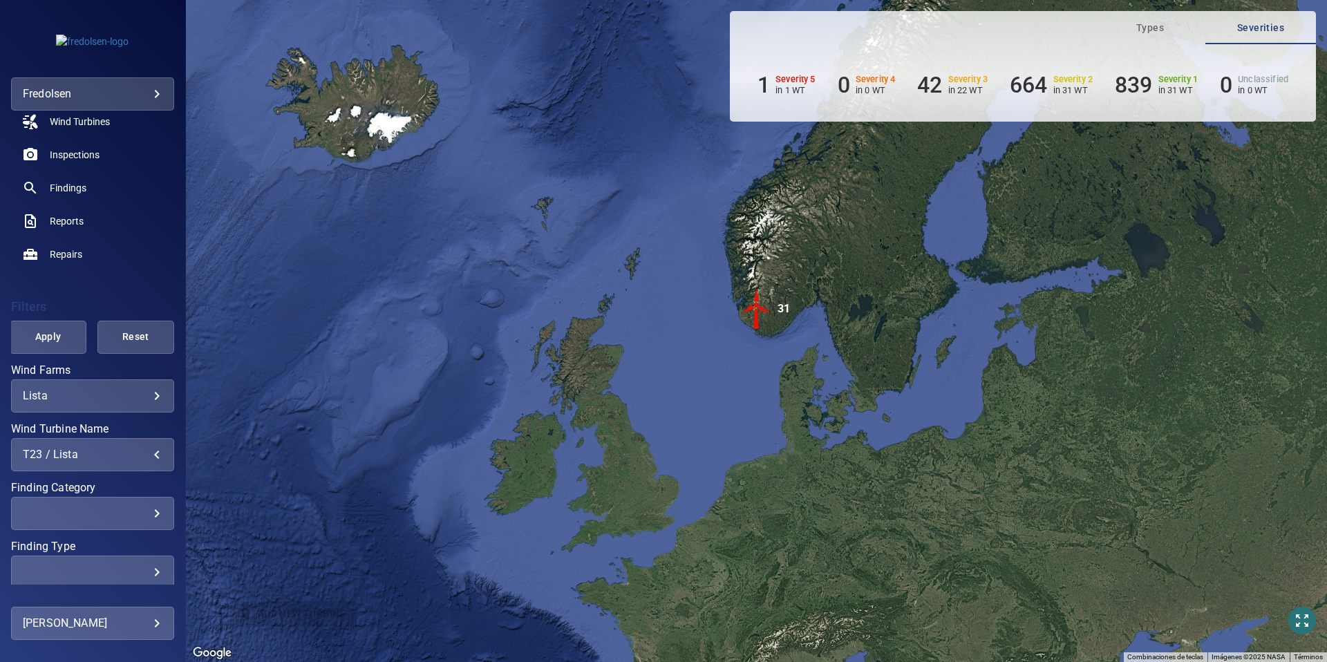
scroll to position [134, 0]
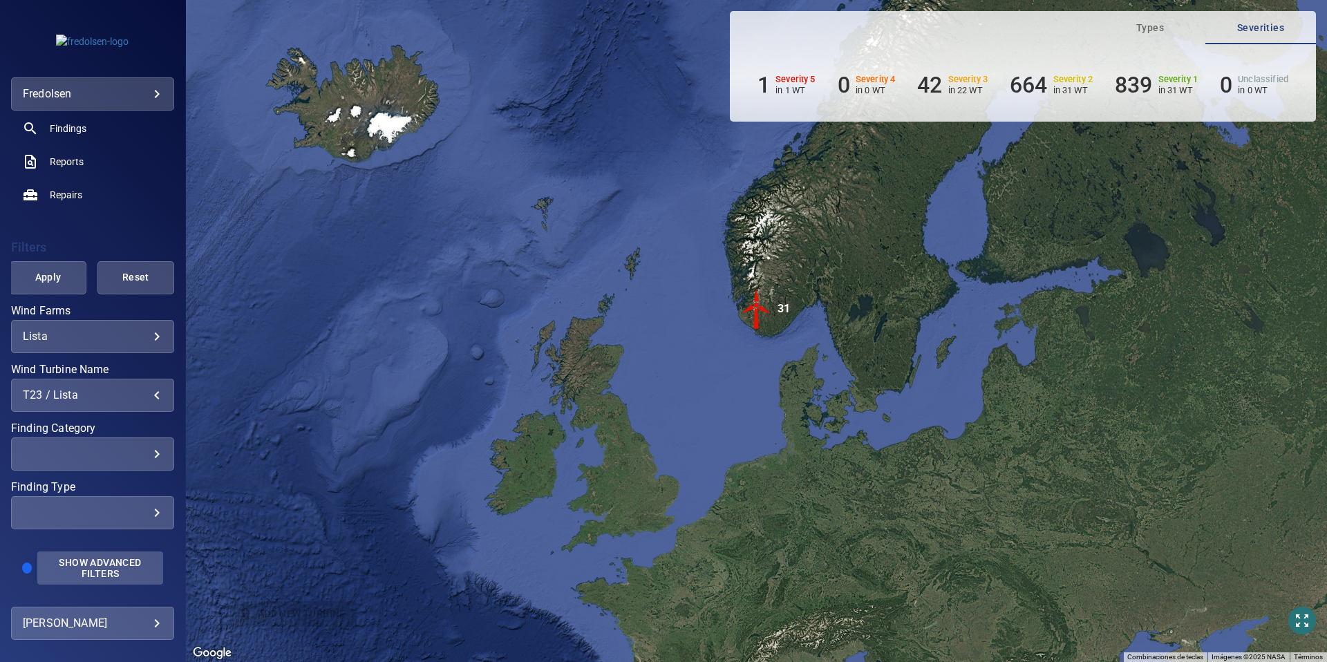
click at [108, 562] on span "Show Advanced Filters" at bounding box center [100, 568] width 109 height 22
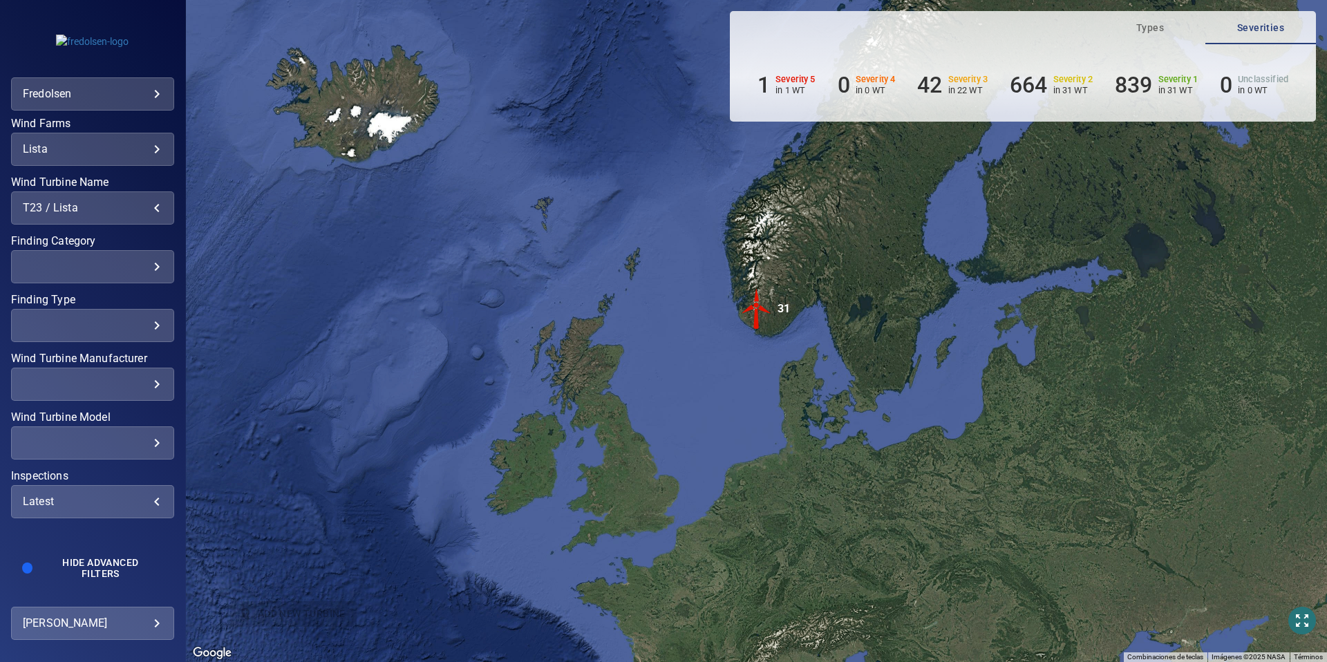
click at [70, 505] on div "Latest" at bounding box center [93, 501] width 140 height 13
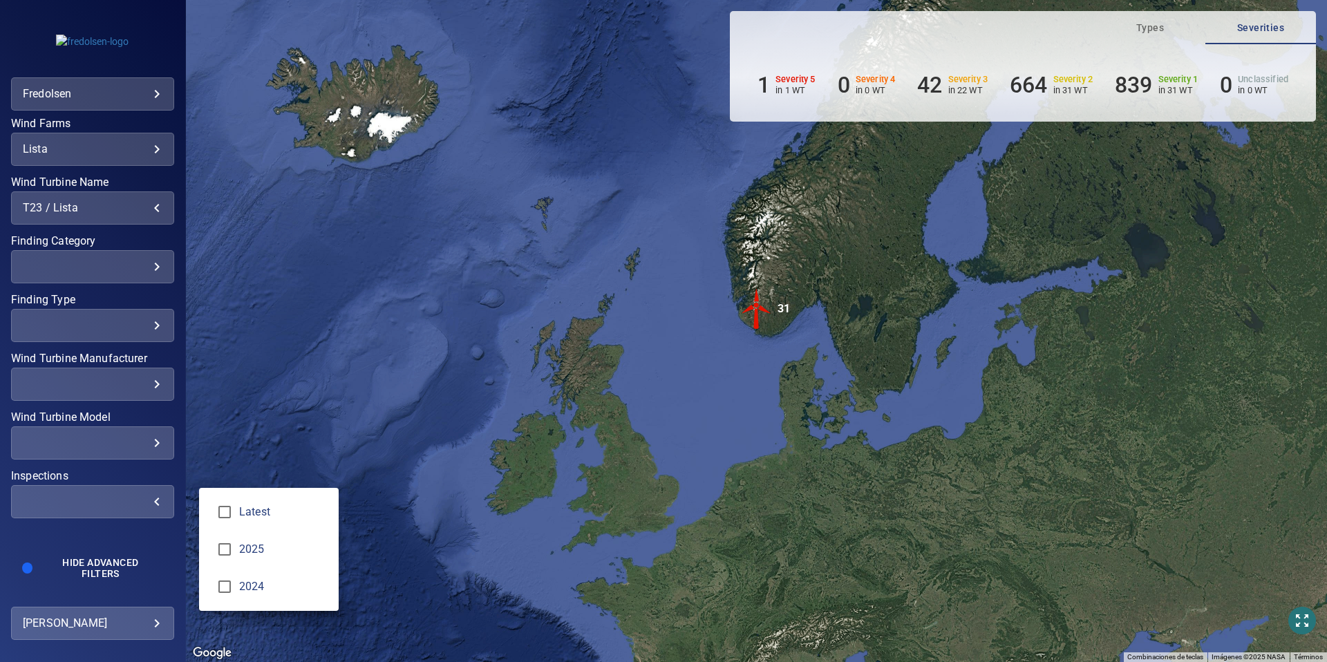
type input "****"
click at [105, 303] on div "Inspections" at bounding box center [663, 331] width 1327 height 662
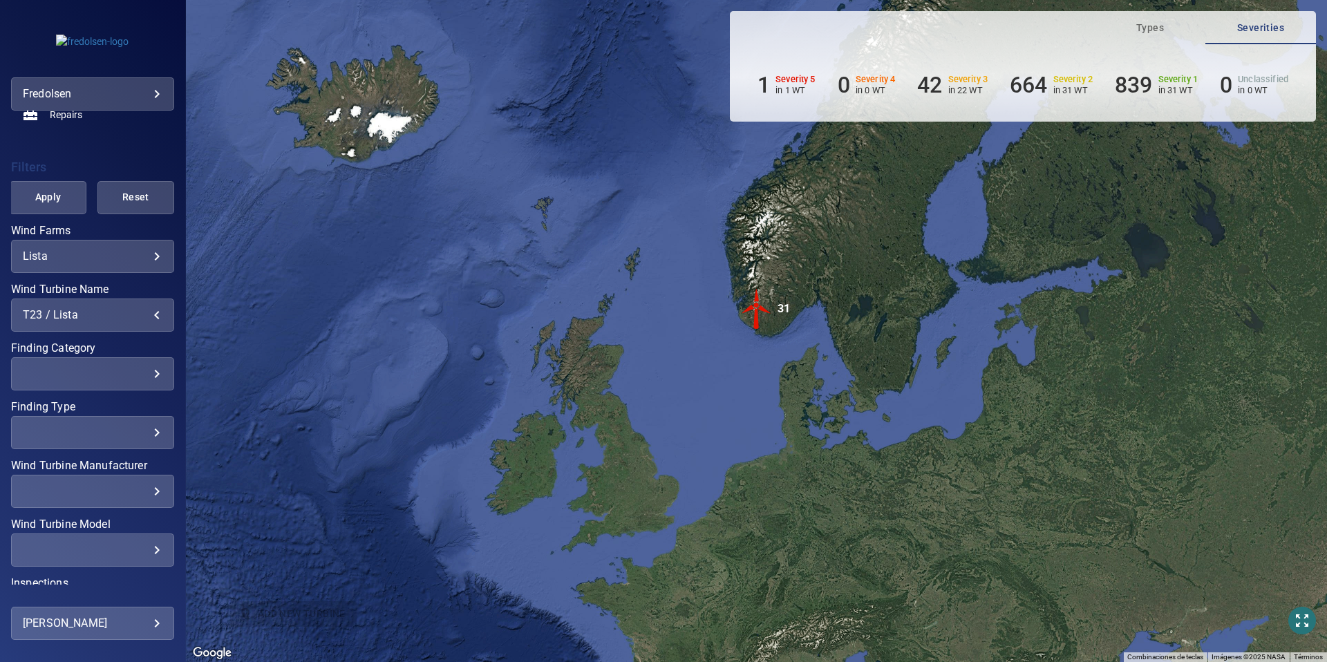
scroll to position [0, 0]
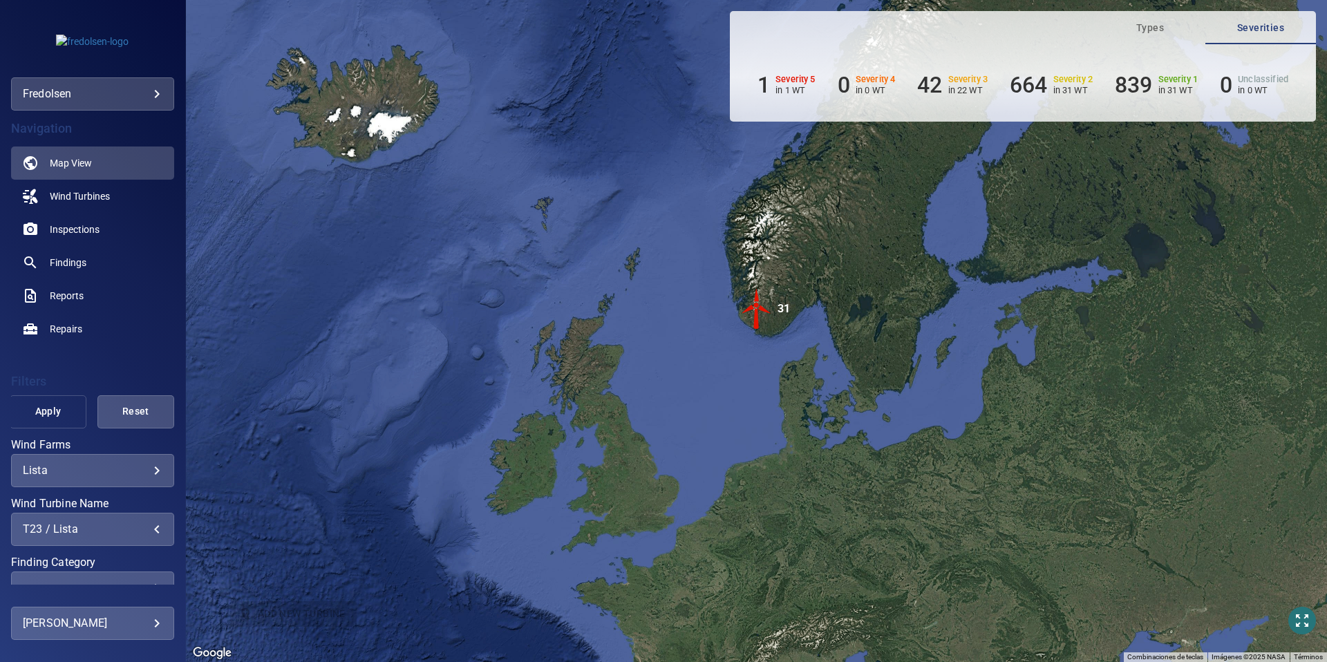
click at [53, 406] on span "Apply" at bounding box center [48, 411] width 42 height 17
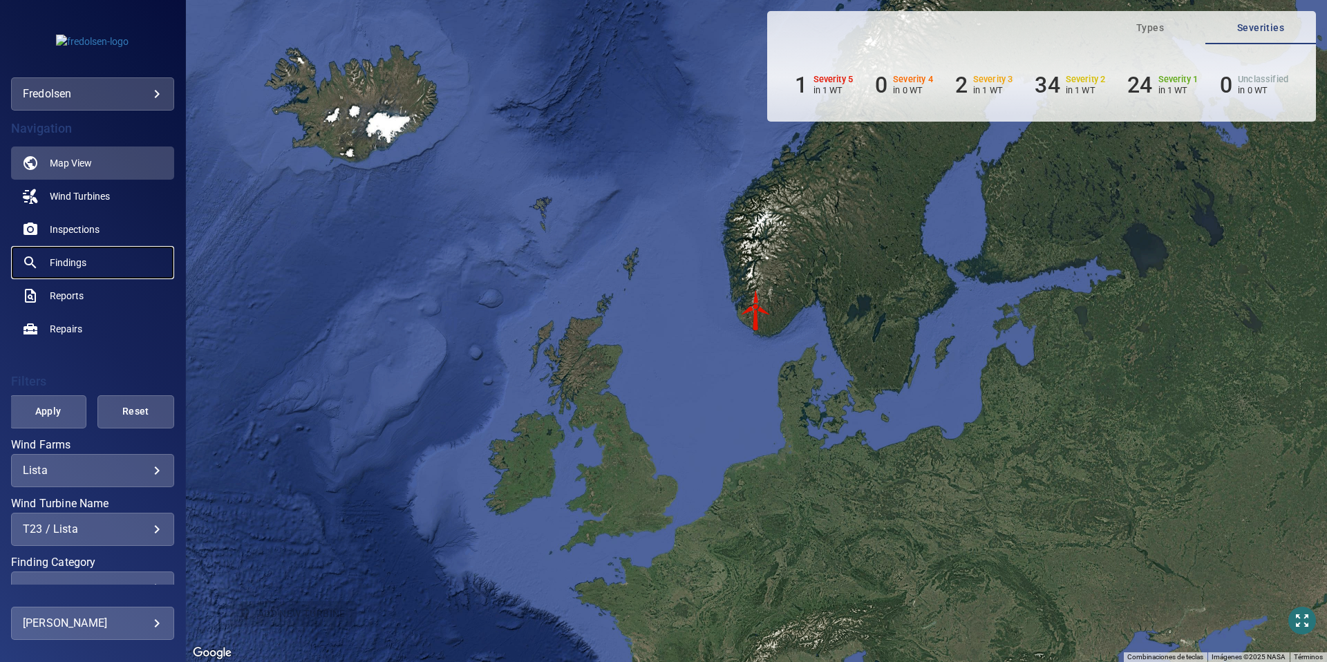
click at [75, 259] on span "Findings" at bounding box center [68, 263] width 37 height 14
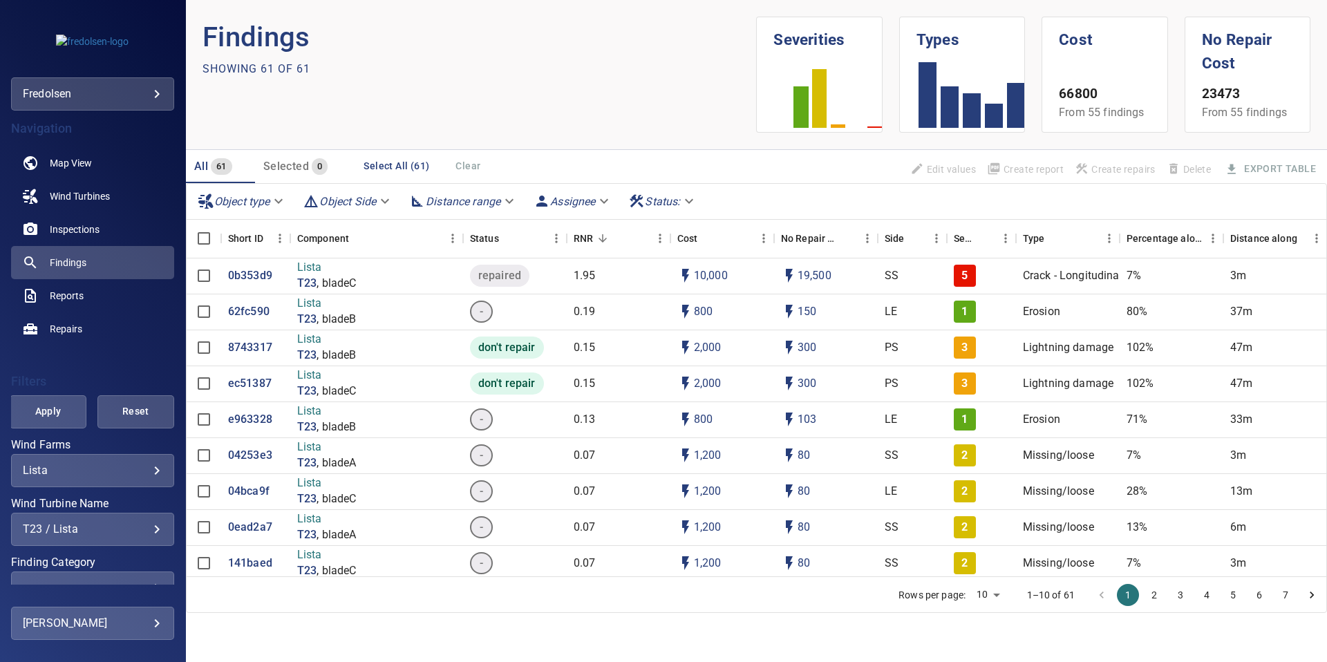
scroll to position [134, 0]
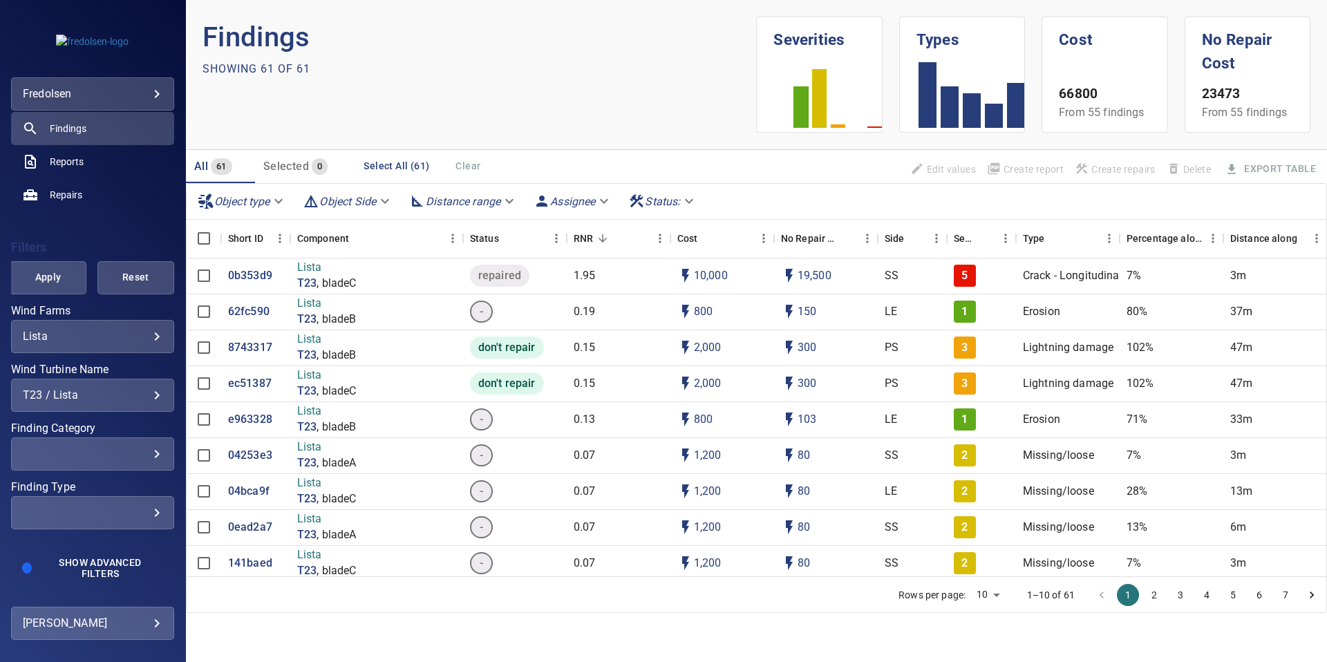
click at [151, 515] on div "​" at bounding box center [93, 512] width 140 height 13
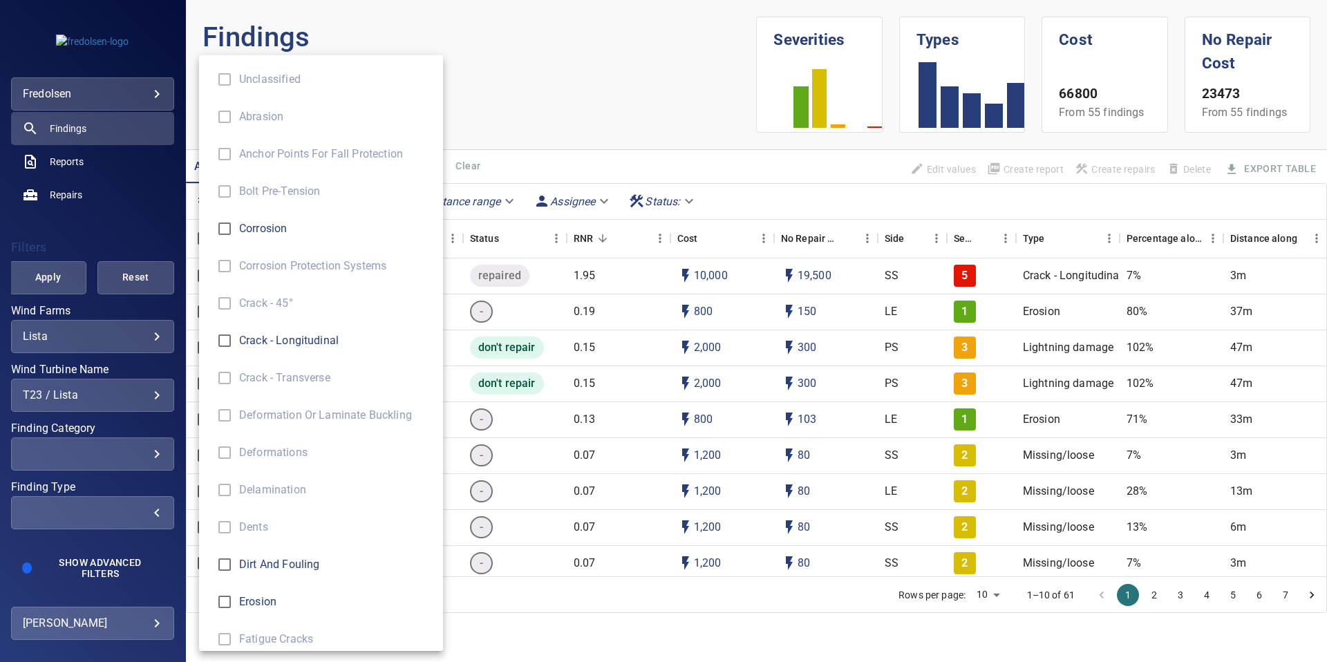
click at [126, 507] on div "Finding Type" at bounding box center [663, 331] width 1327 height 662
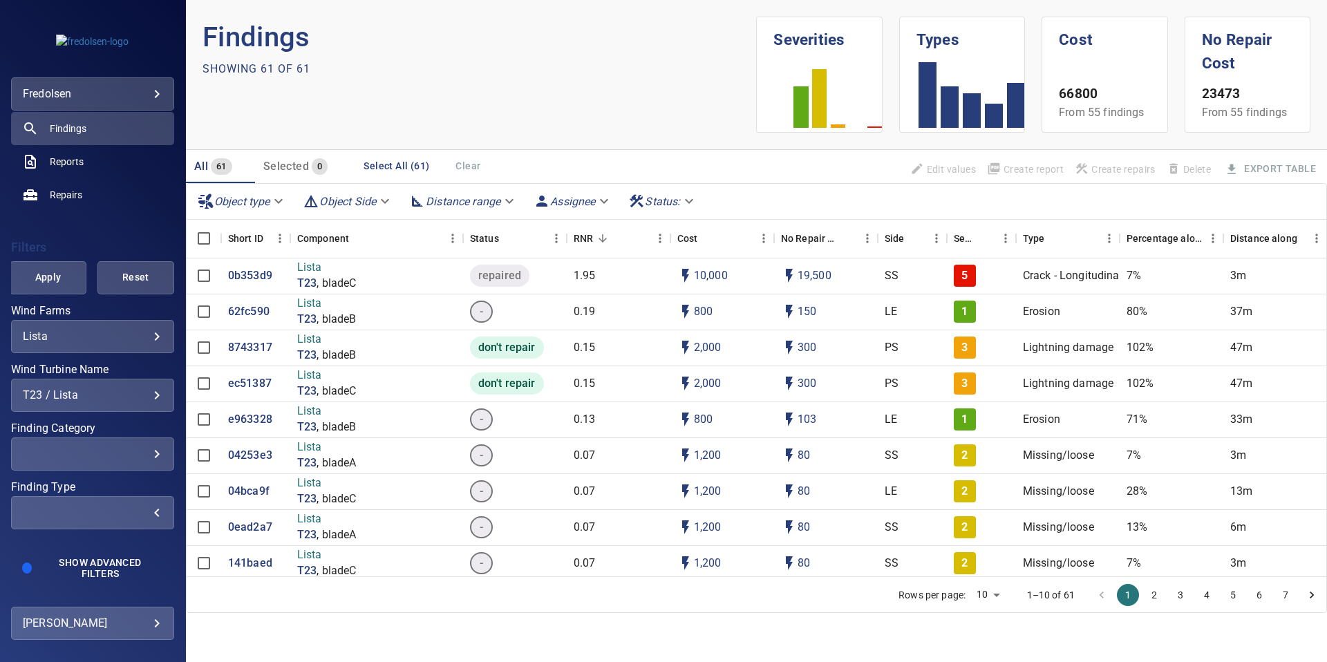
click at [151, 448] on div "​" at bounding box center [93, 453] width 140 height 13
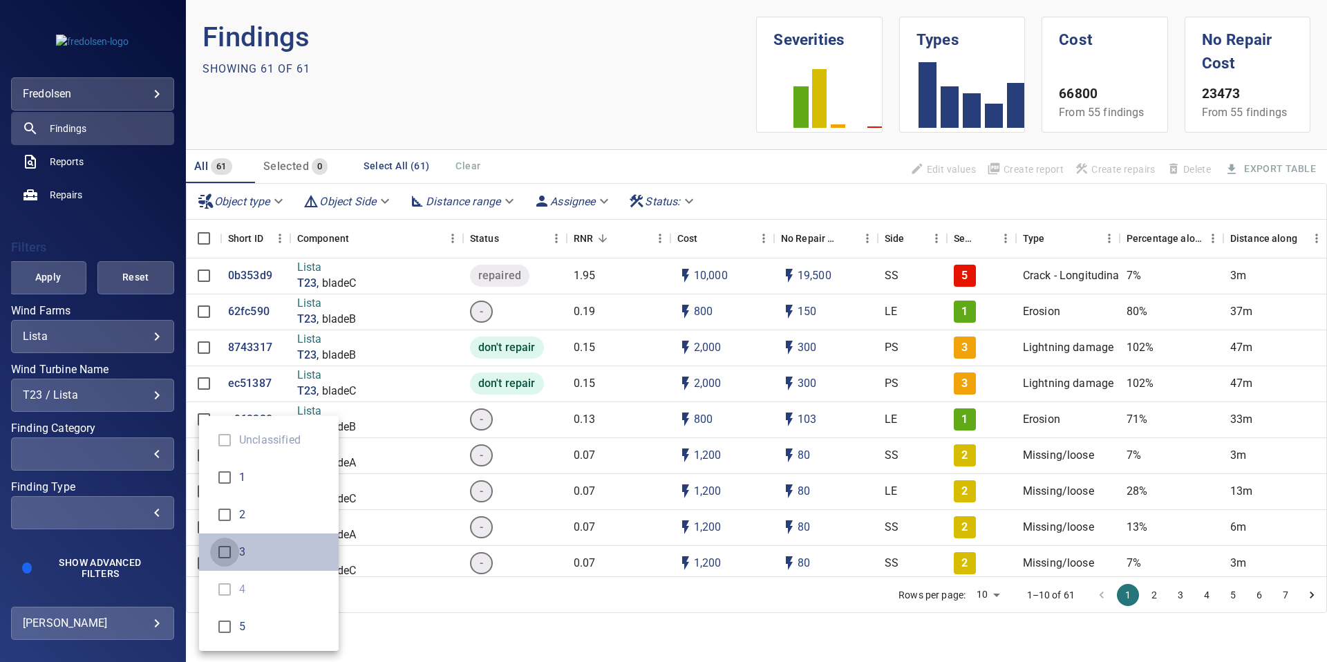
type input "*"
click at [55, 283] on div "Finding Category" at bounding box center [663, 331] width 1327 height 662
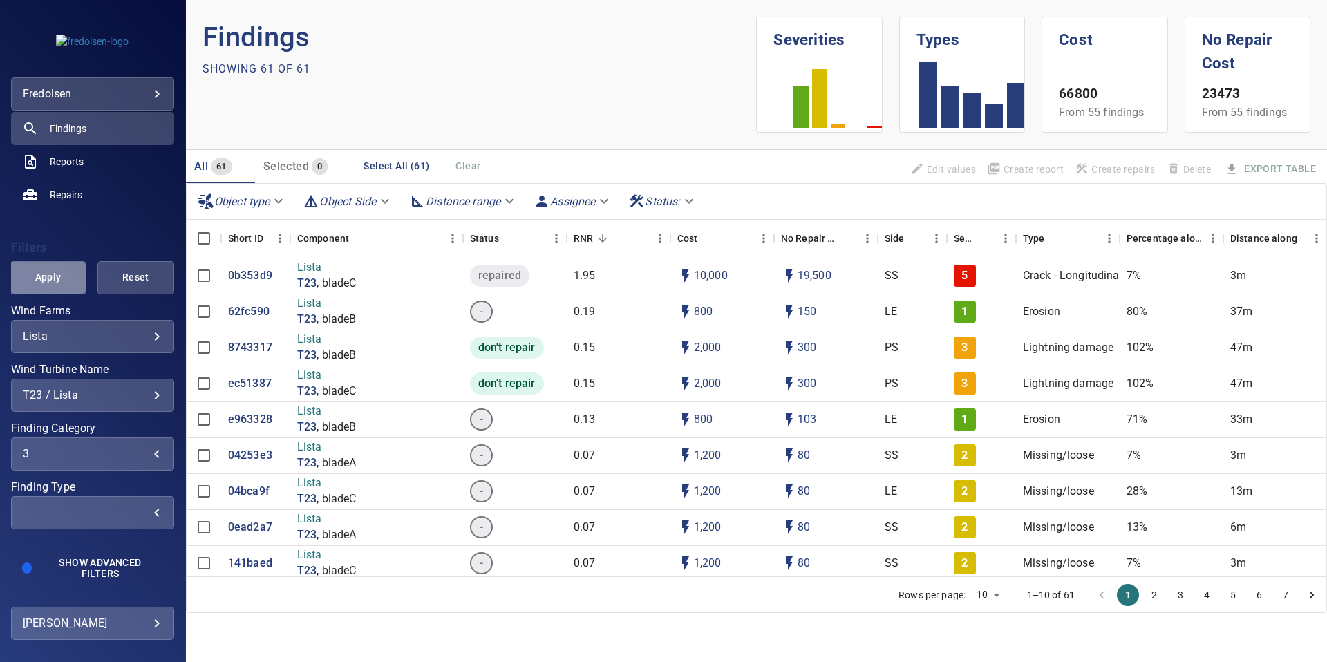
click at [55, 275] on span "Apply" at bounding box center [48, 277] width 42 height 17
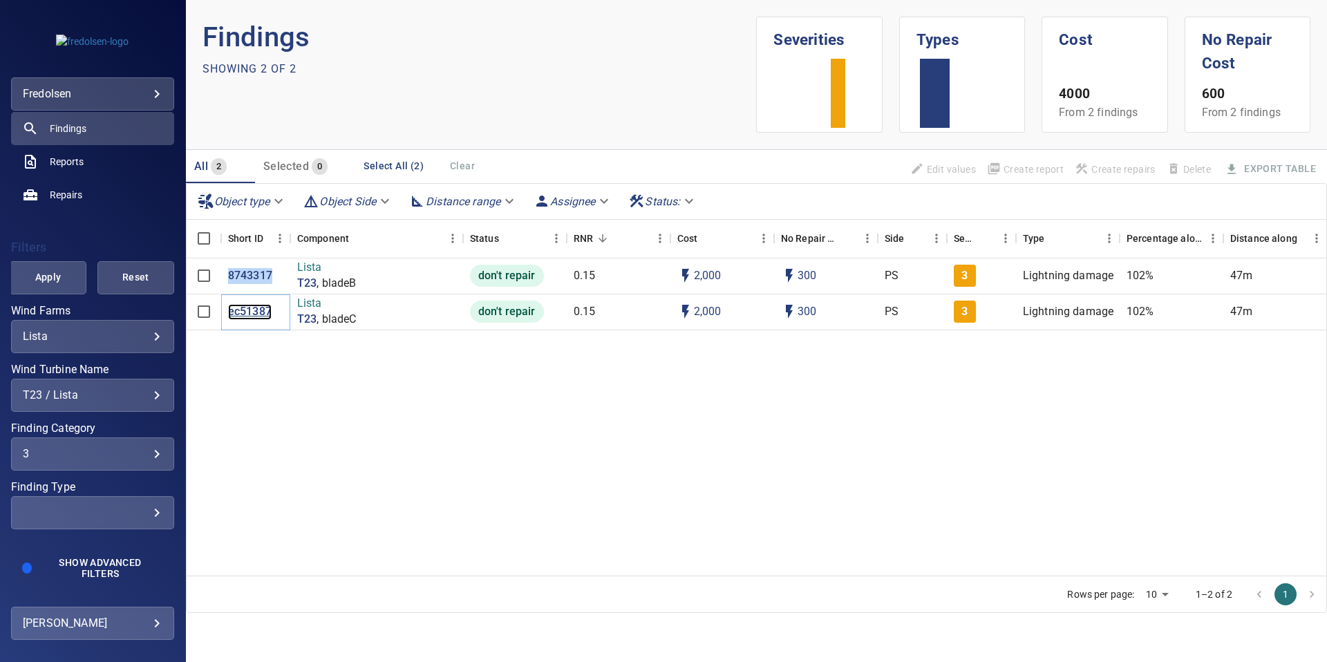
click at [265, 314] on p "ec51387" at bounding box center [250, 312] width 44 height 16
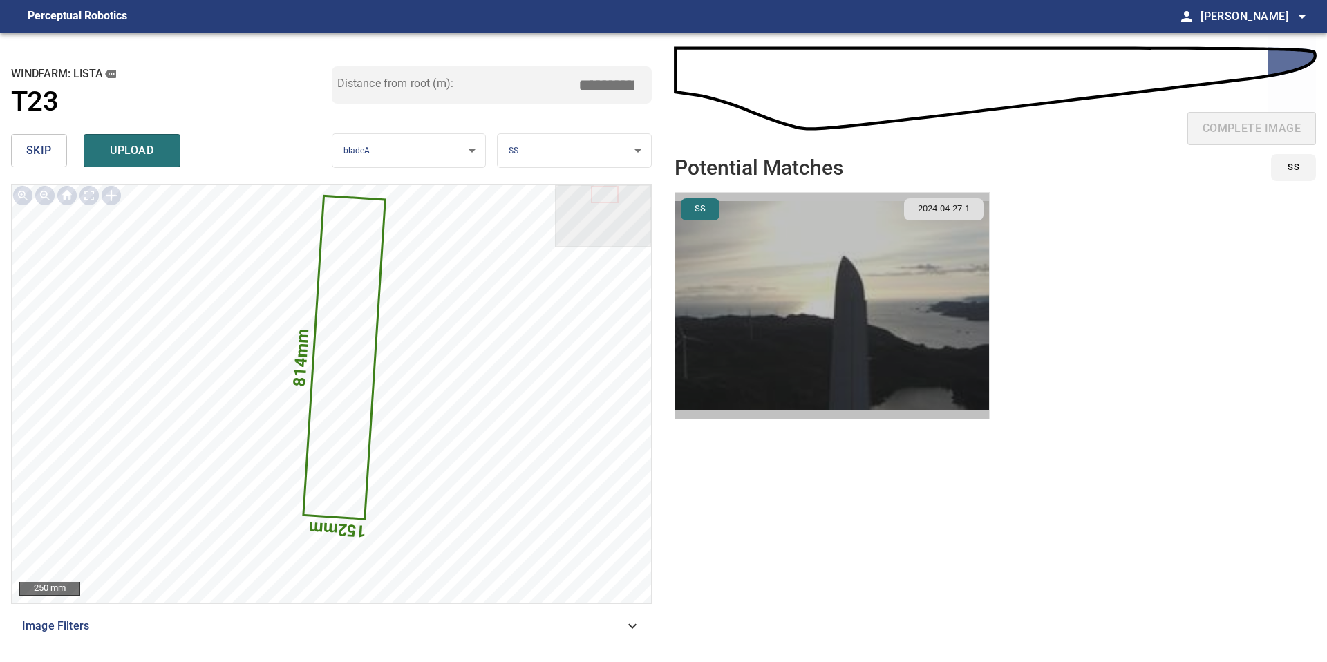
click at [849, 254] on img "button" at bounding box center [832, 306] width 314 height 226
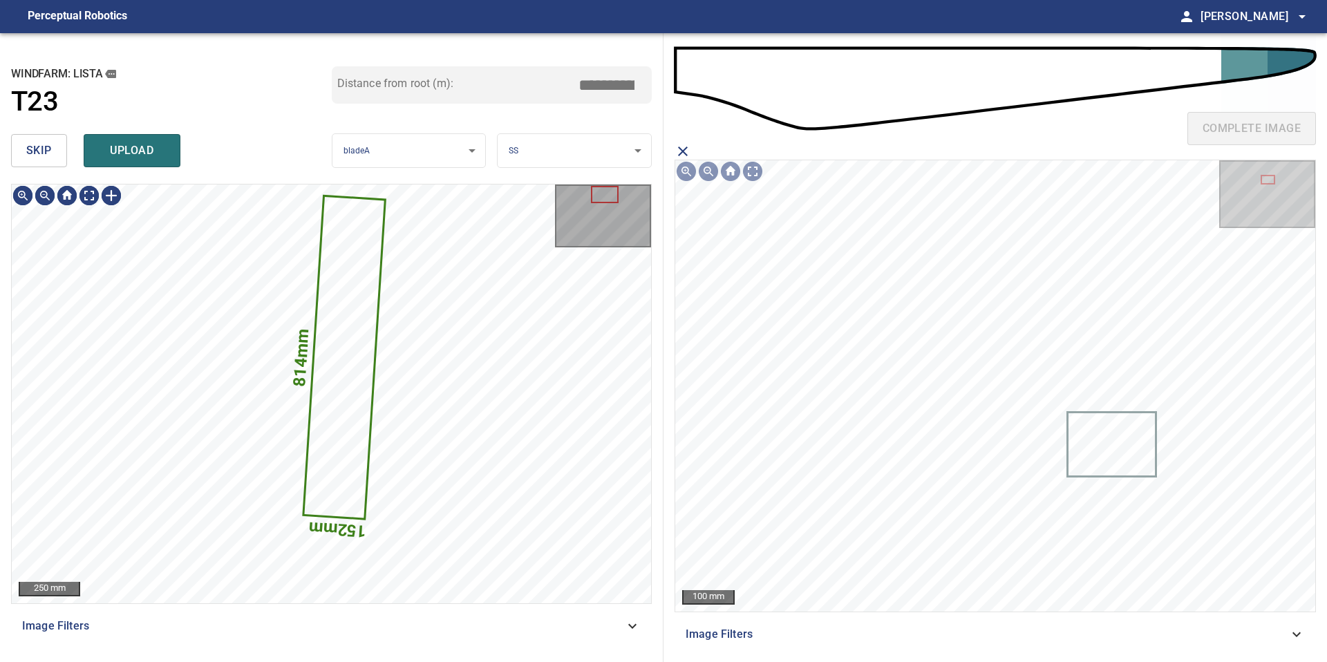
click at [59, 155] on button "skip" at bounding box center [39, 150] width 56 height 33
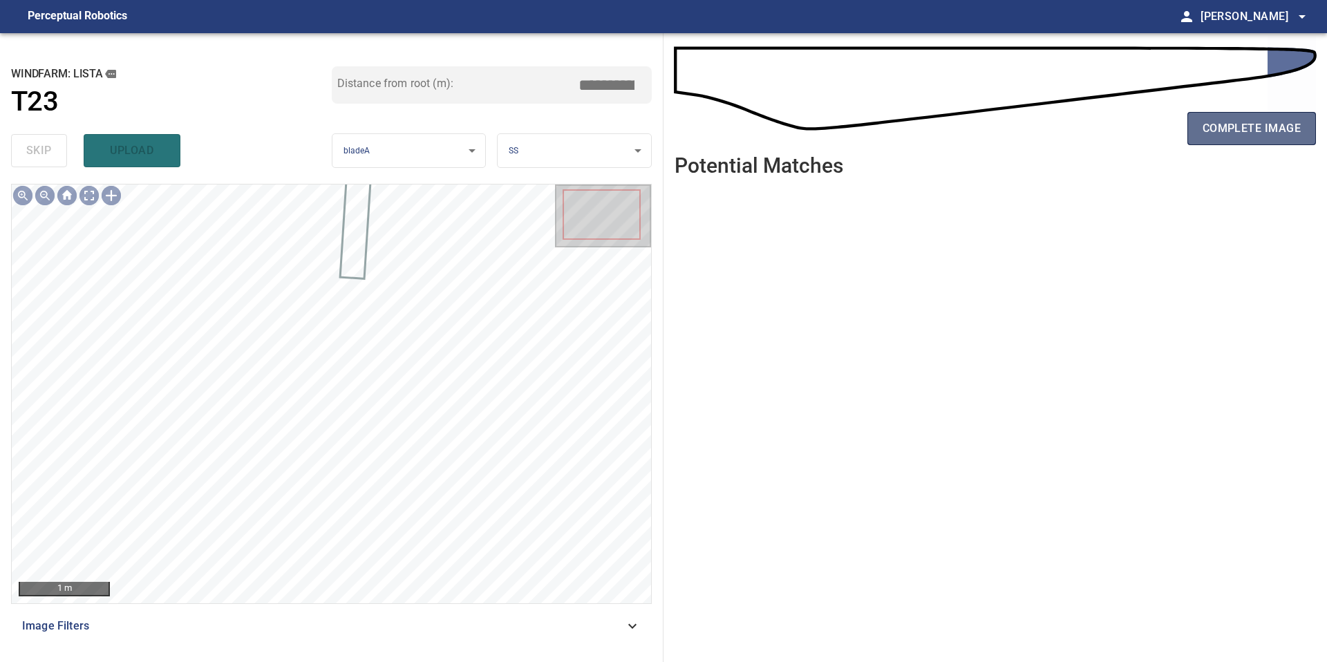
click at [1258, 124] on span "complete image" at bounding box center [1251, 128] width 98 height 19
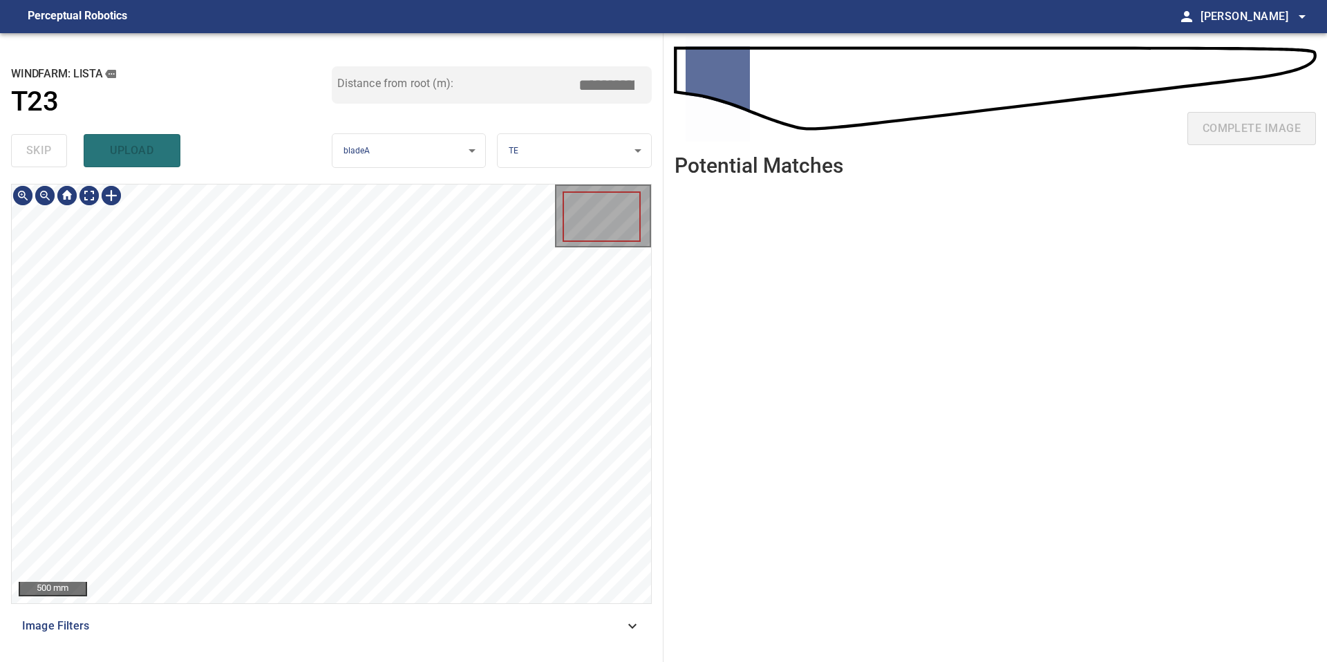
click at [402, 122] on div "**********" at bounding box center [331, 347] width 663 height 629
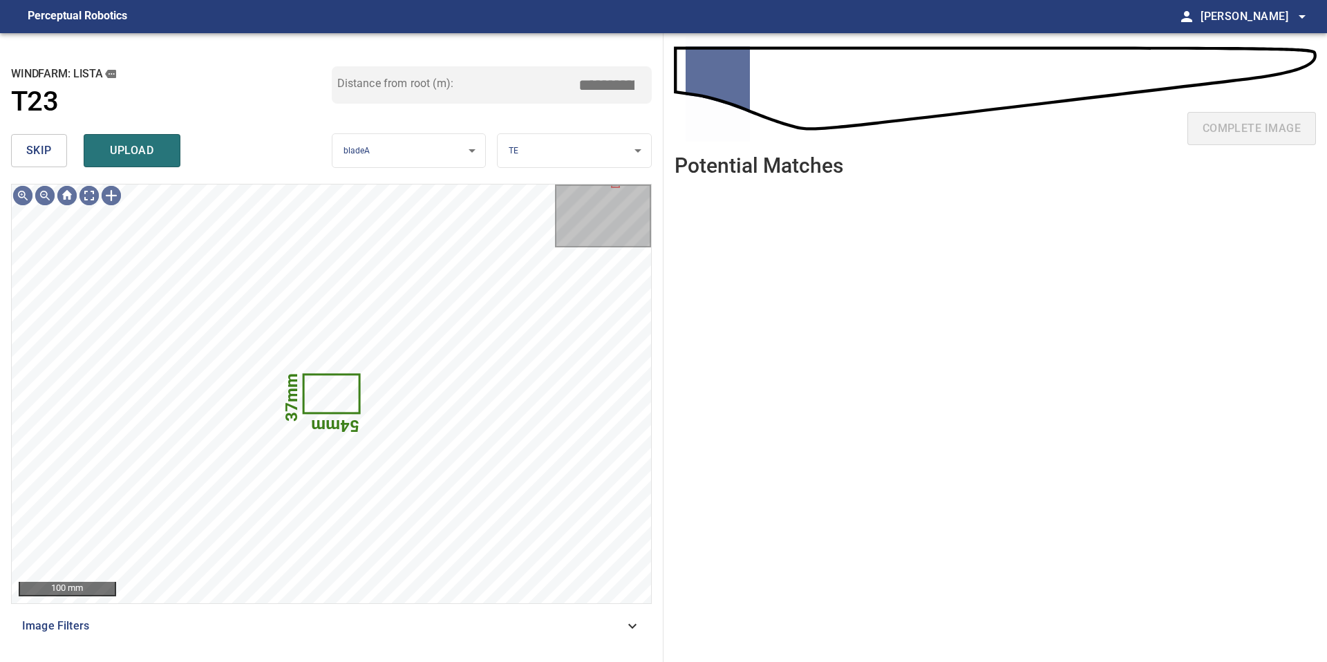
click at [41, 148] on span "skip" at bounding box center [39, 150] width 26 height 19
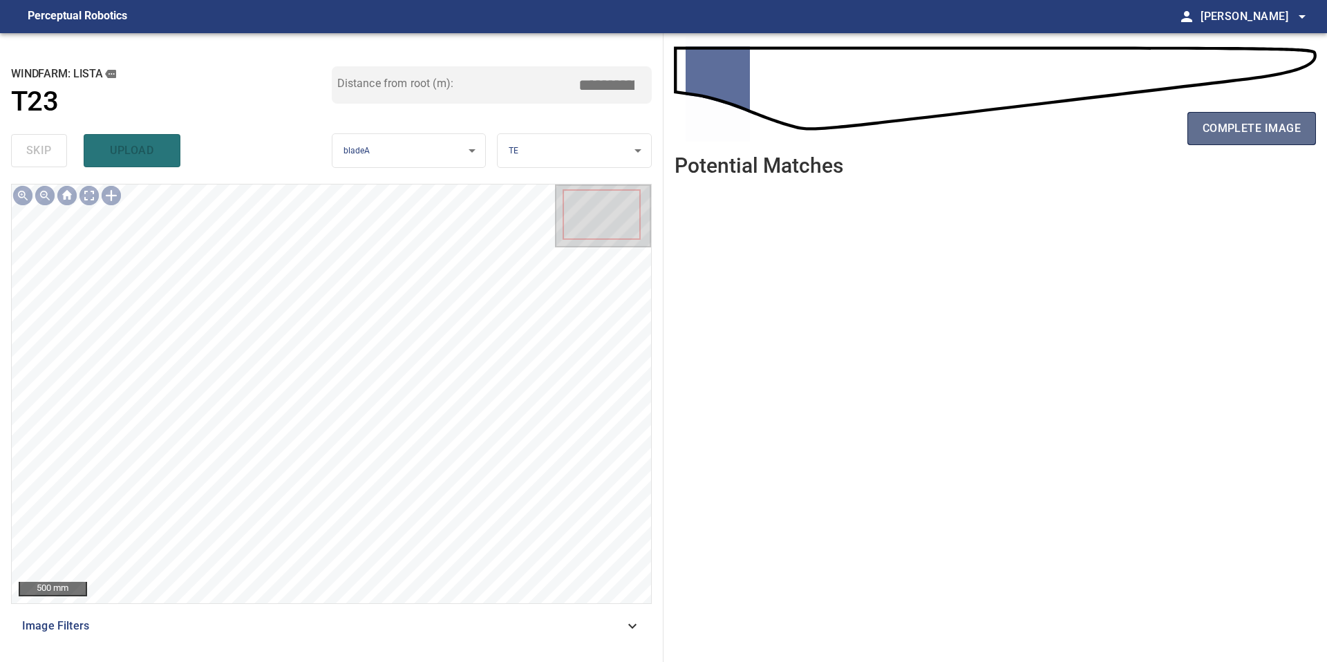
click at [1222, 126] on span "complete image" at bounding box center [1251, 128] width 98 height 19
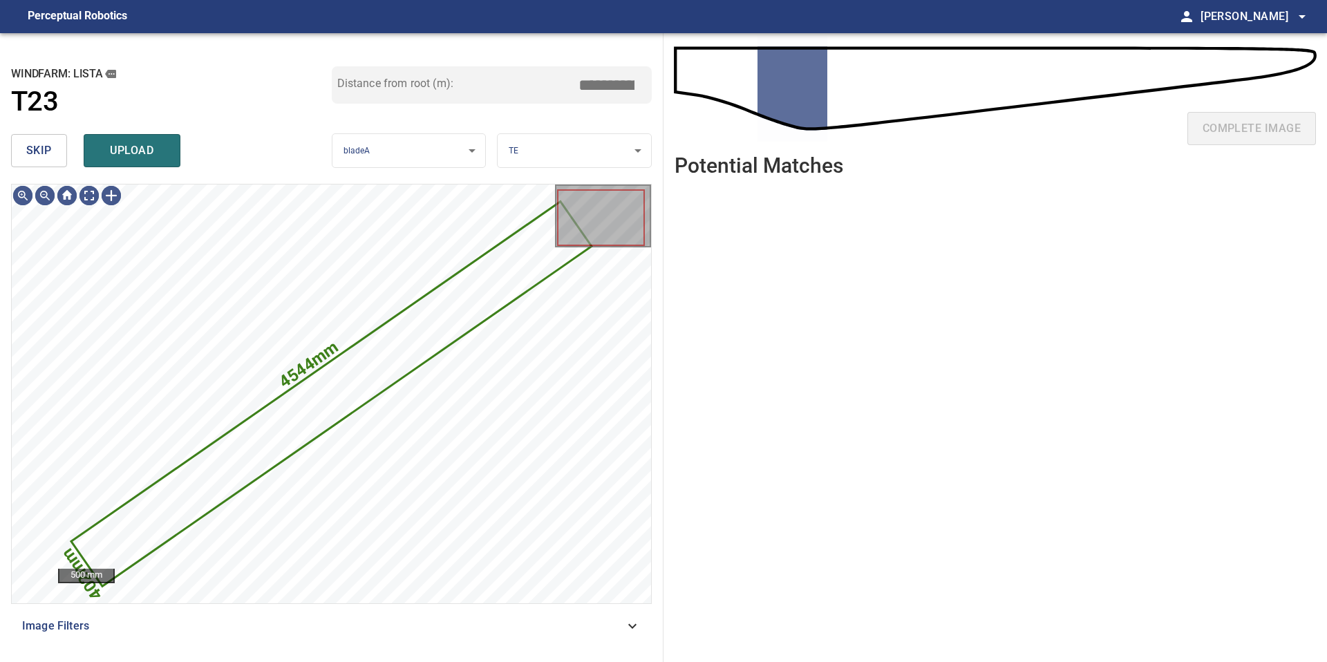
click at [37, 155] on span "skip" at bounding box center [39, 150] width 26 height 19
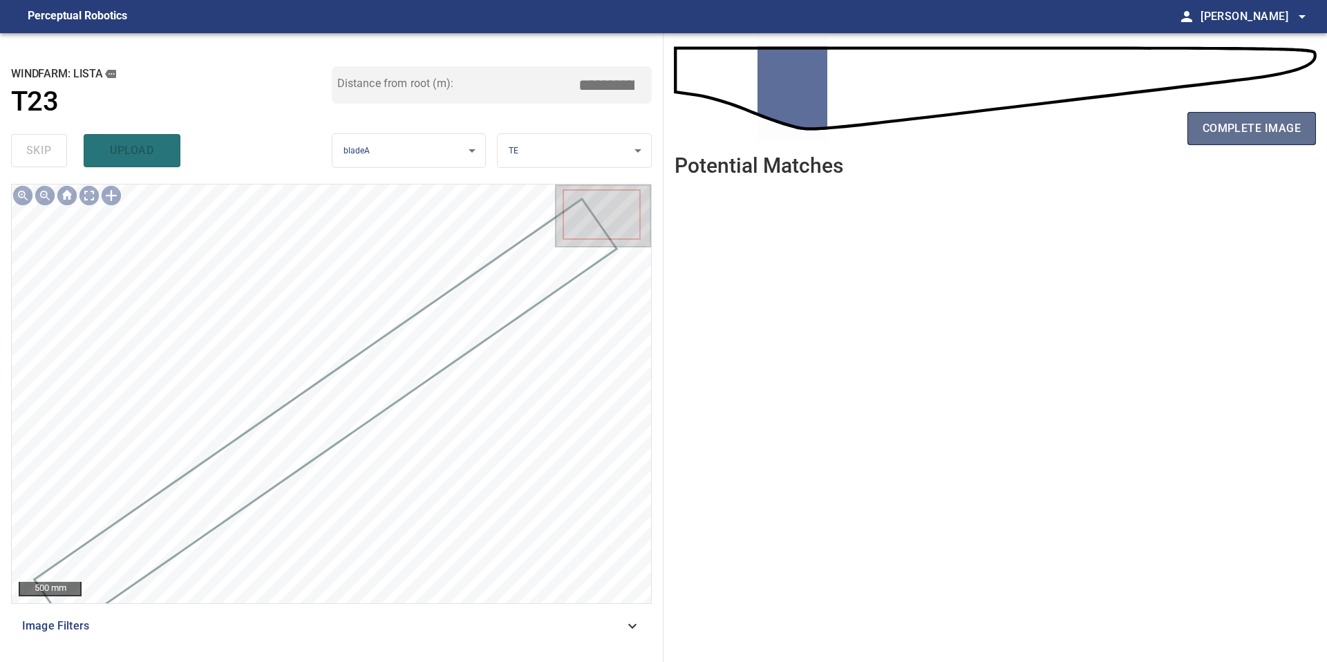
click at [1248, 137] on span "complete image" at bounding box center [1251, 128] width 98 height 19
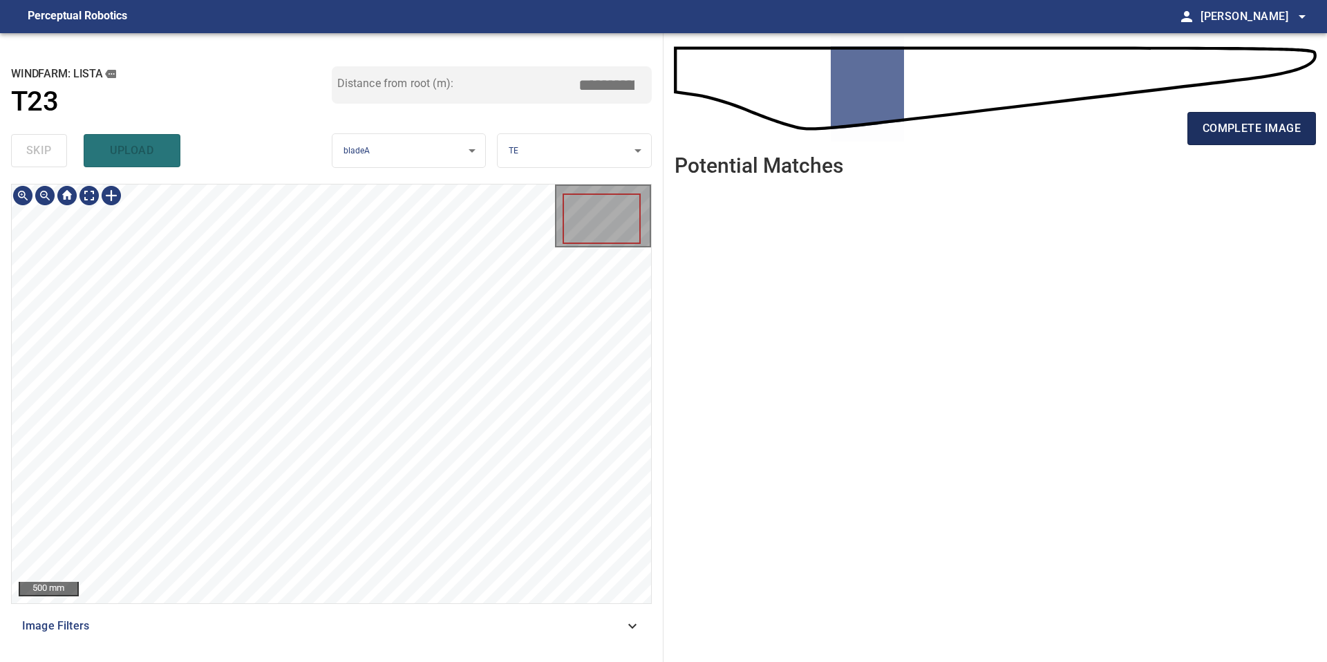
click at [1219, 129] on span "complete image" at bounding box center [1251, 128] width 98 height 19
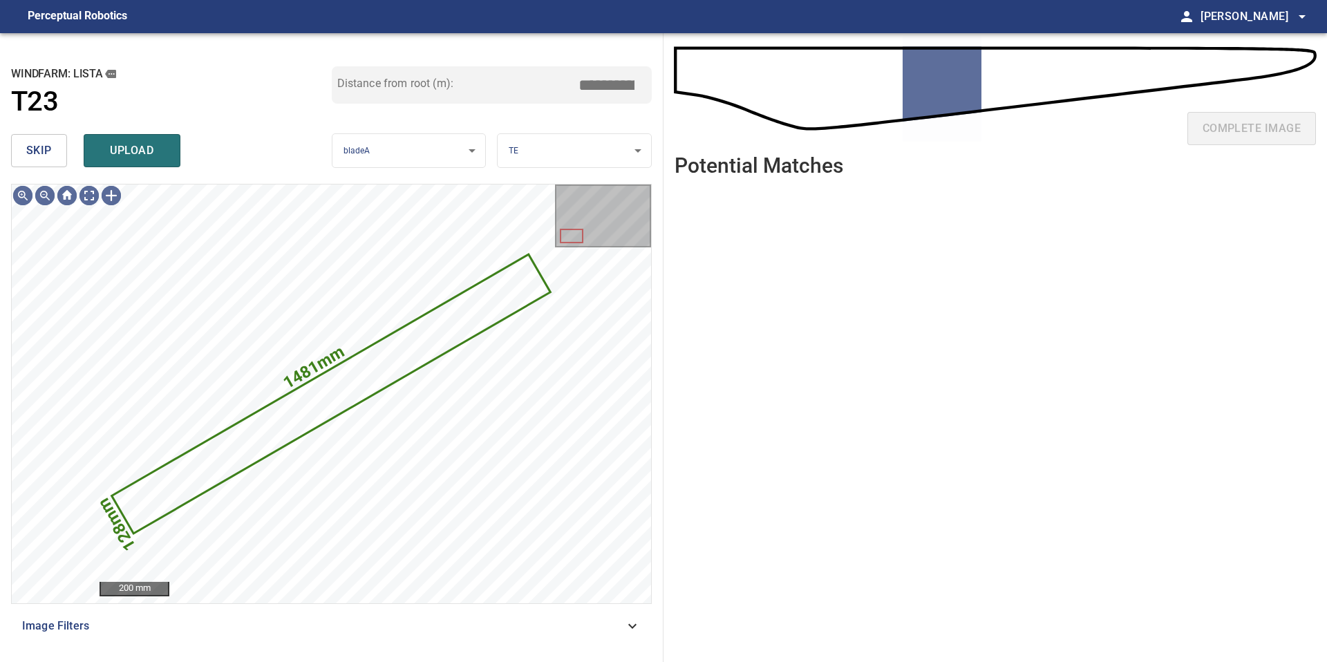
click at [39, 156] on span "skip" at bounding box center [39, 150] width 26 height 19
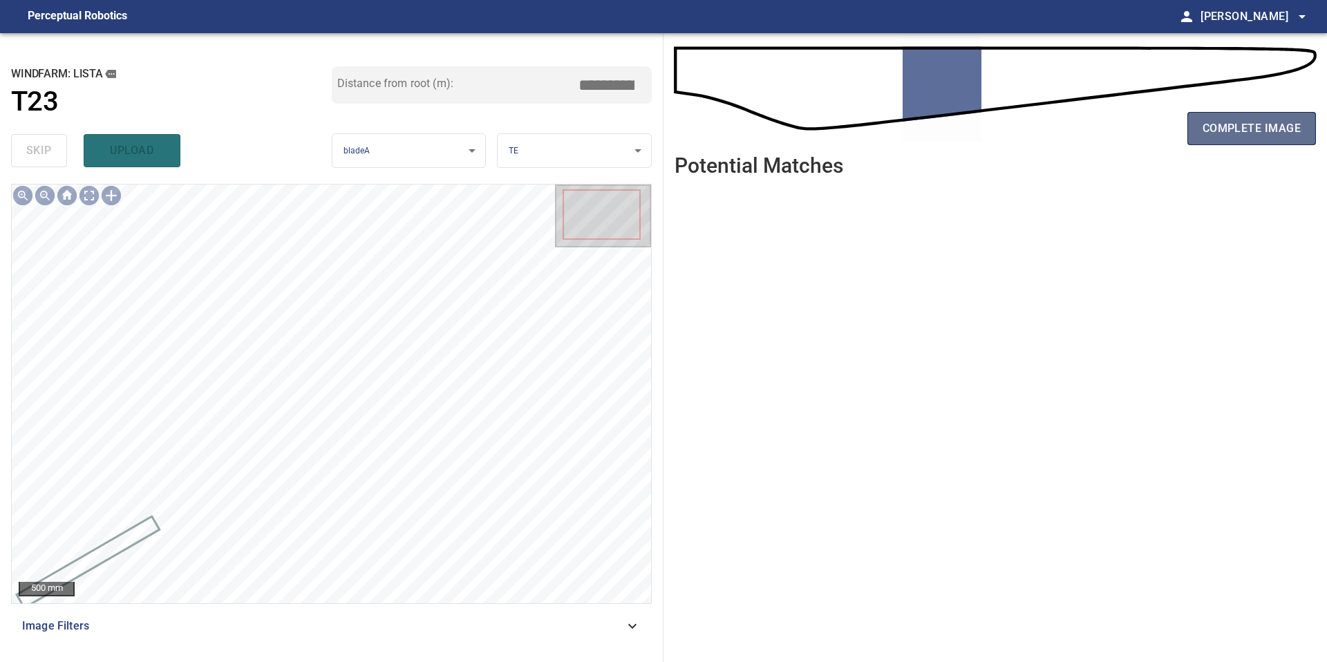
click at [1227, 129] on span "complete image" at bounding box center [1251, 128] width 98 height 19
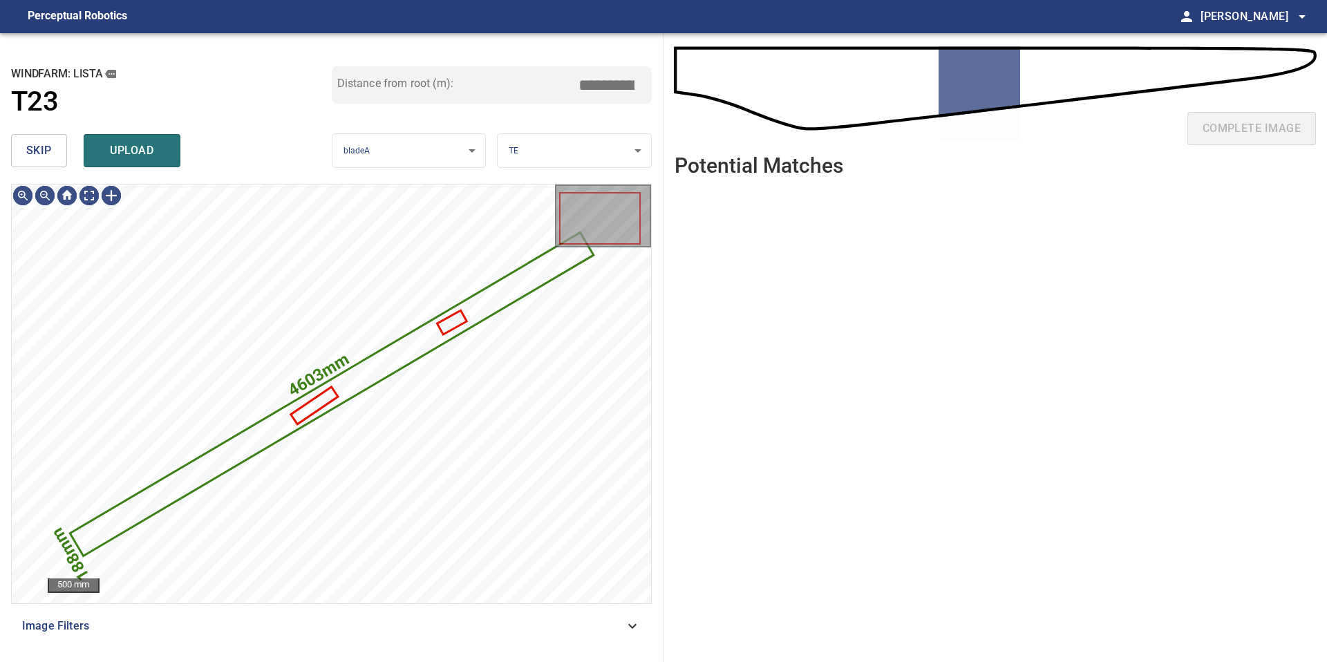
click at [50, 155] on span "skip" at bounding box center [39, 150] width 26 height 19
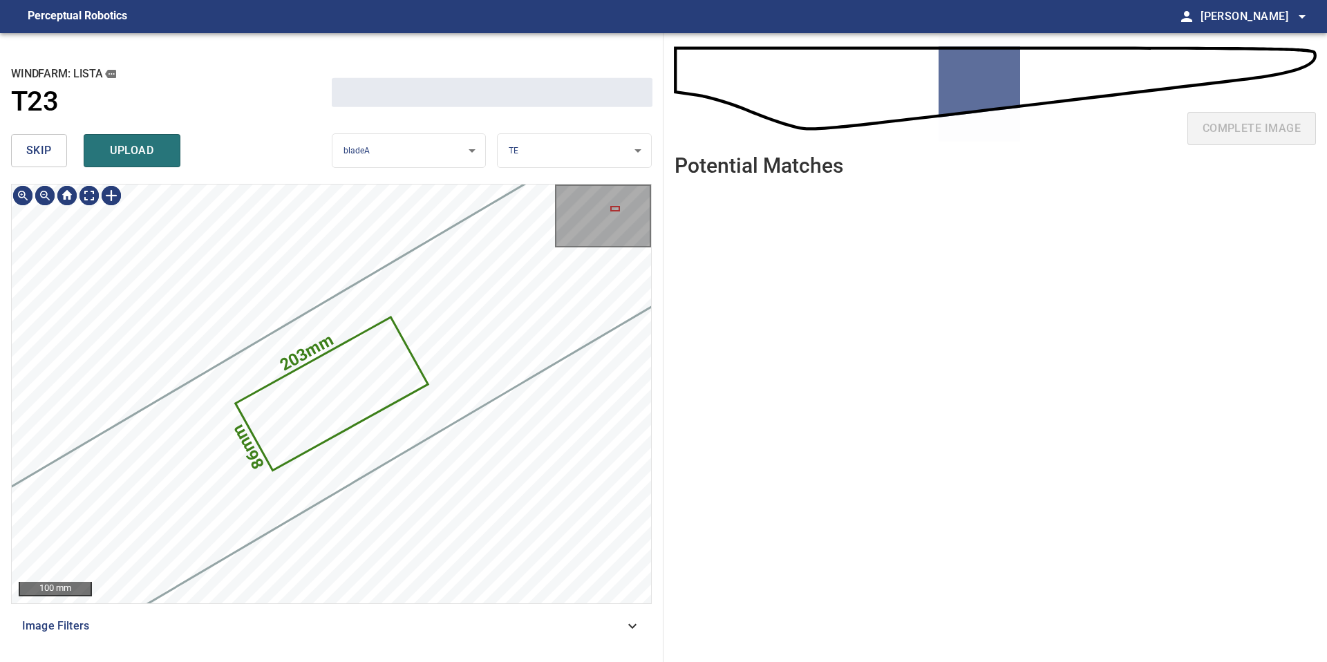
click at [50, 155] on span "skip" at bounding box center [39, 150] width 26 height 19
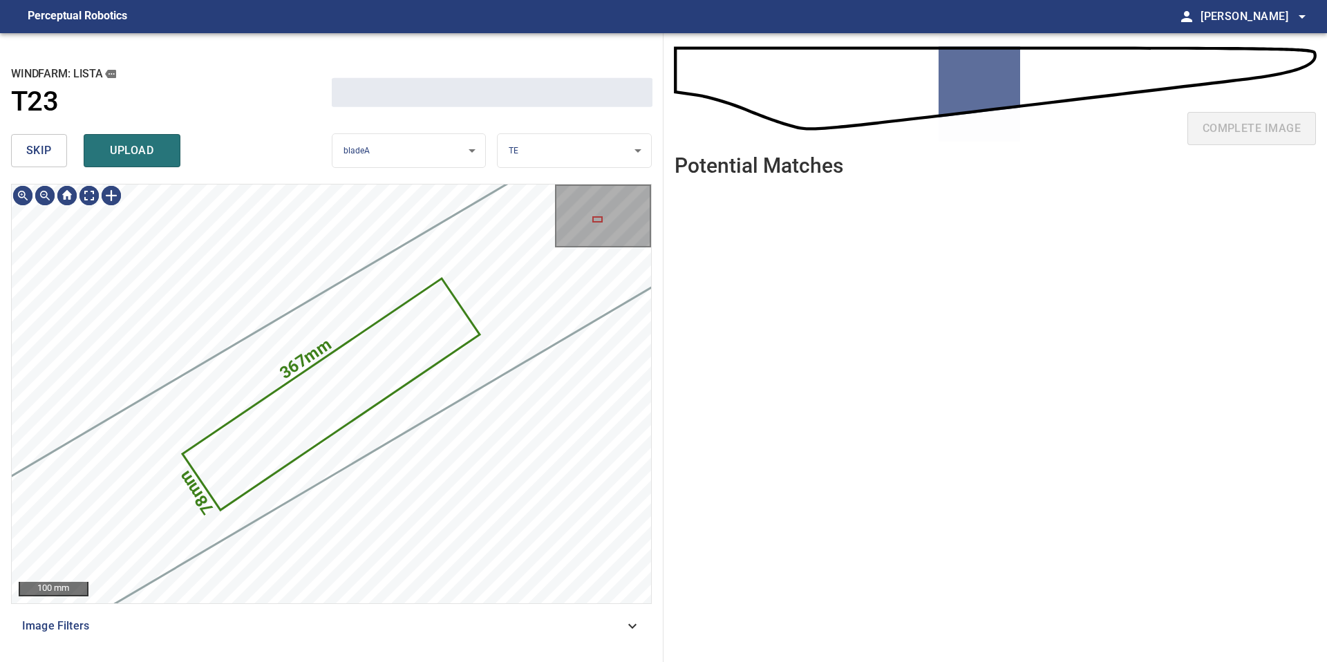
click at [50, 155] on span "skip" at bounding box center [39, 150] width 26 height 19
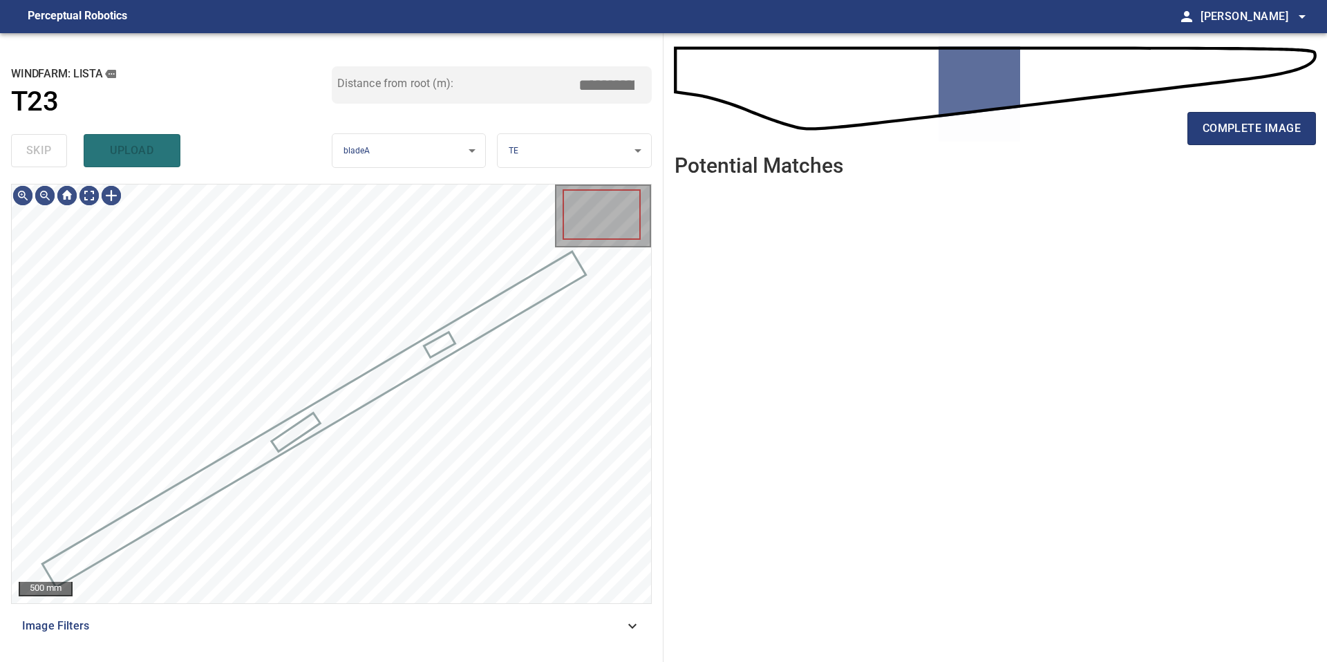
click at [50, 155] on div "skip upload" at bounding box center [171, 151] width 321 height 44
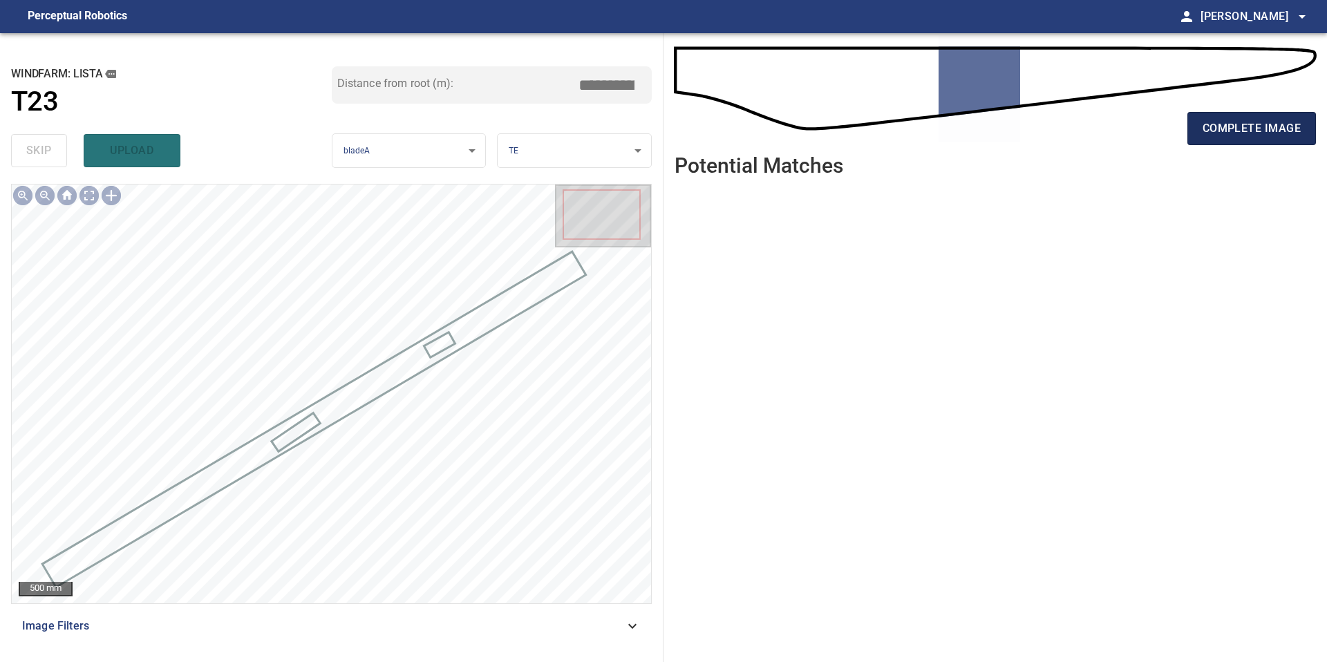
click at [1229, 127] on span "complete image" at bounding box center [1251, 128] width 98 height 19
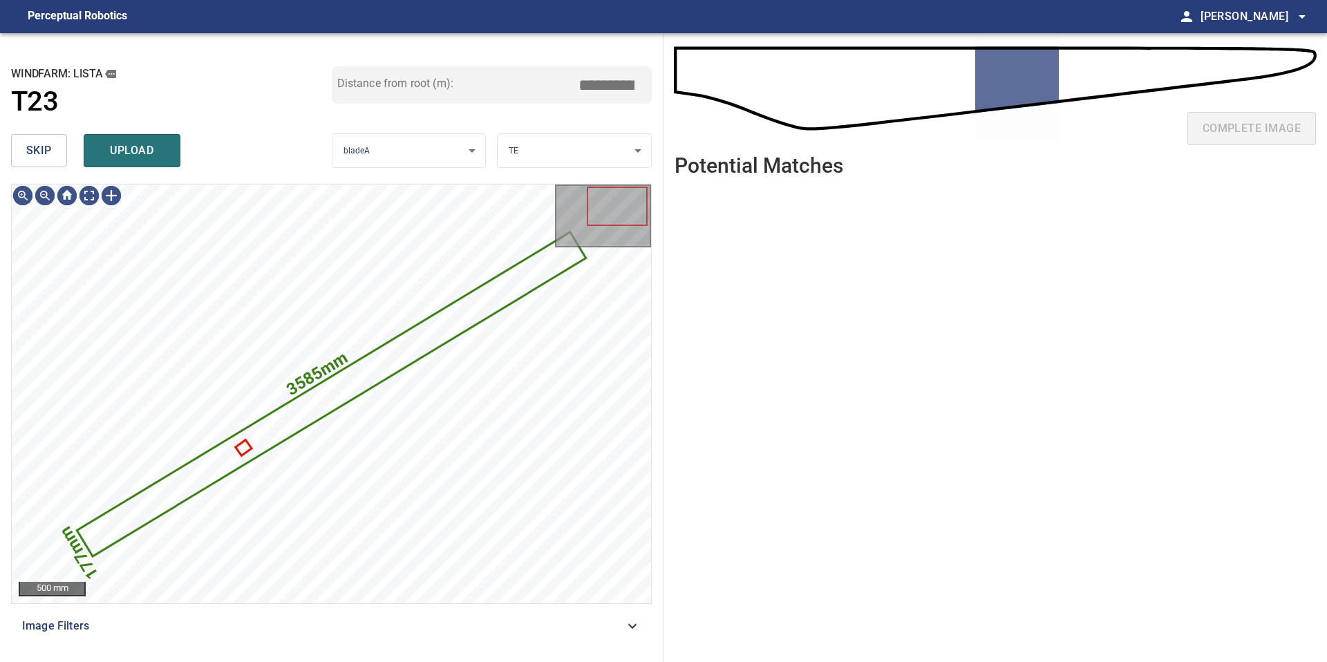
click at [48, 146] on span "skip" at bounding box center [39, 150] width 26 height 19
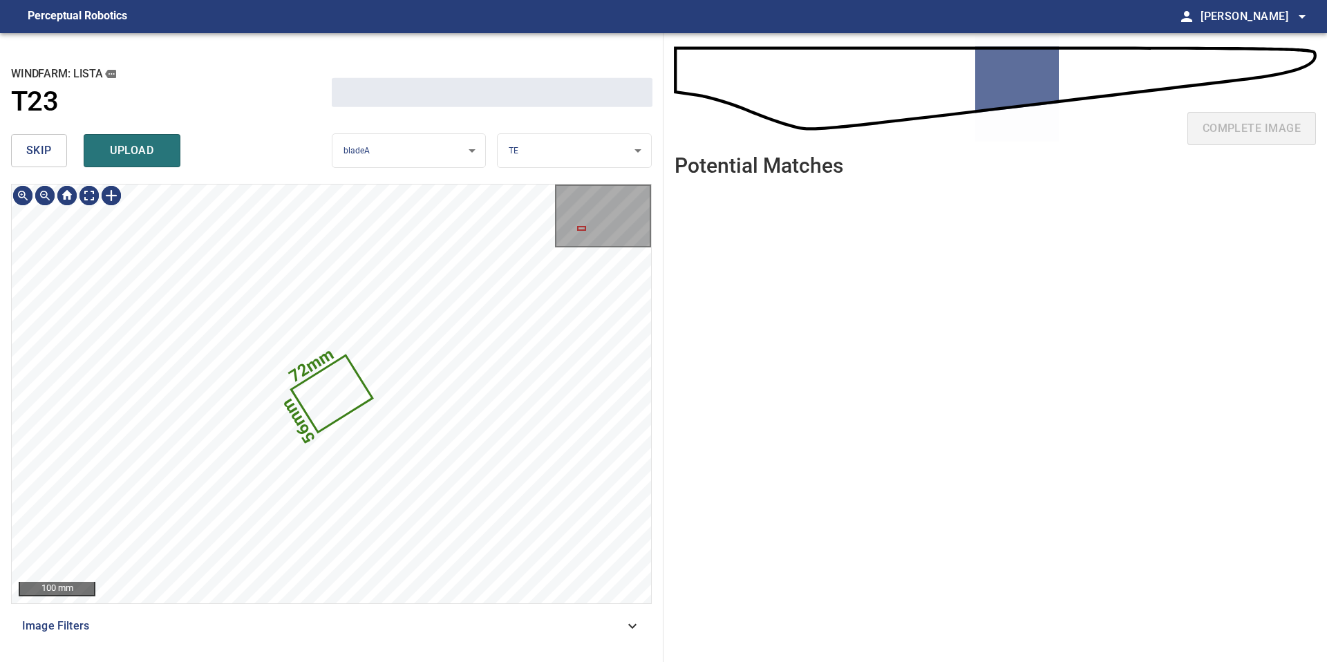
click at [48, 146] on span "skip" at bounding box center [39, 150] width 26 height 19
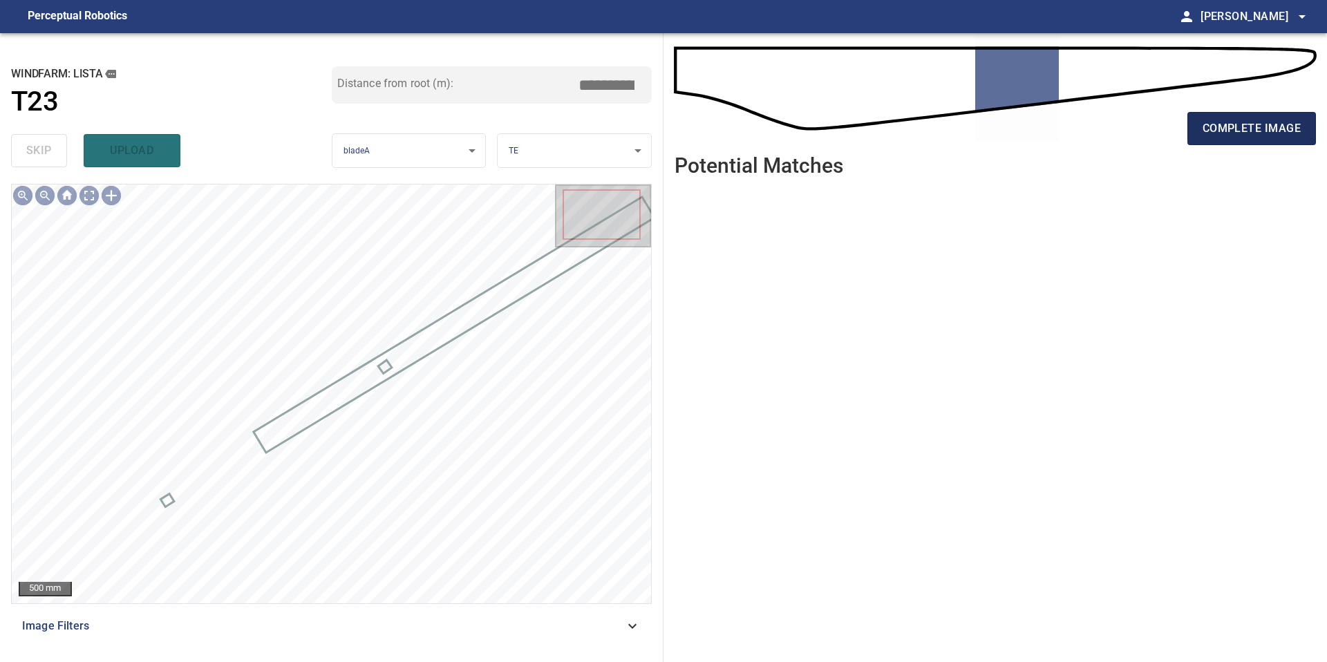
click at [1221, 124] on span "complete image" at bounding box center [1251, 128] width 98 height 19
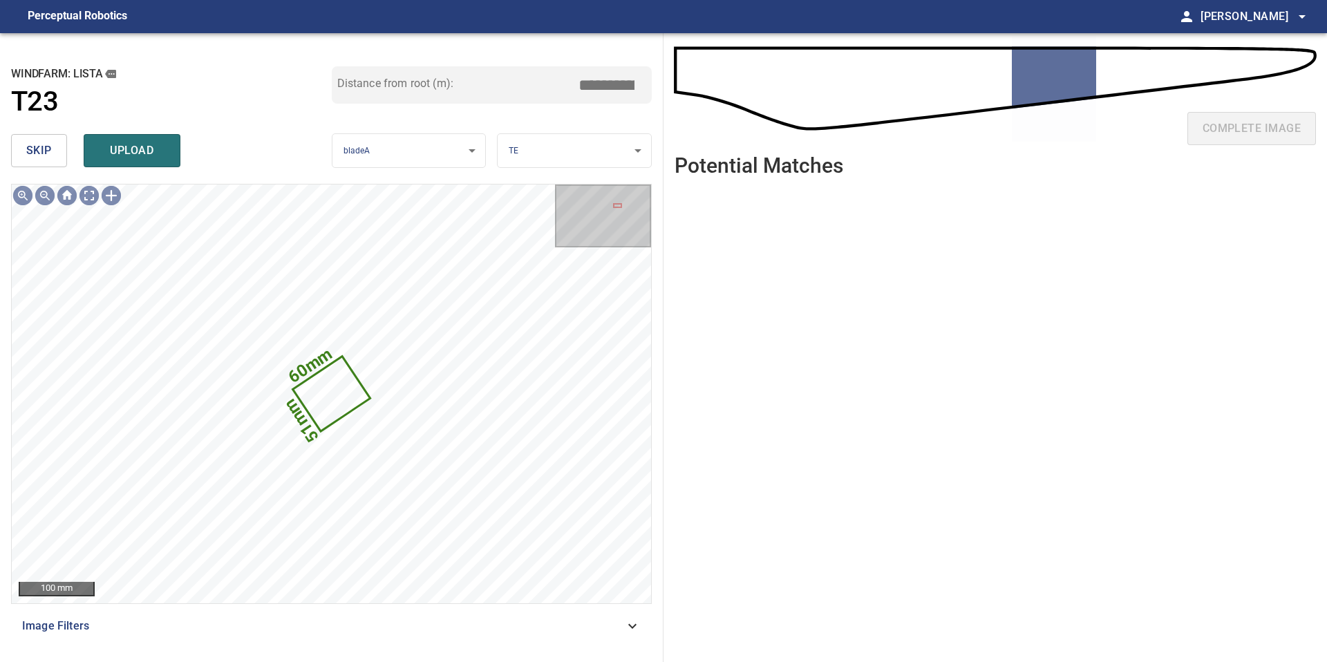
click at [47, 146] on span "skip" at bounding box center [39, 150] width 26 height 19
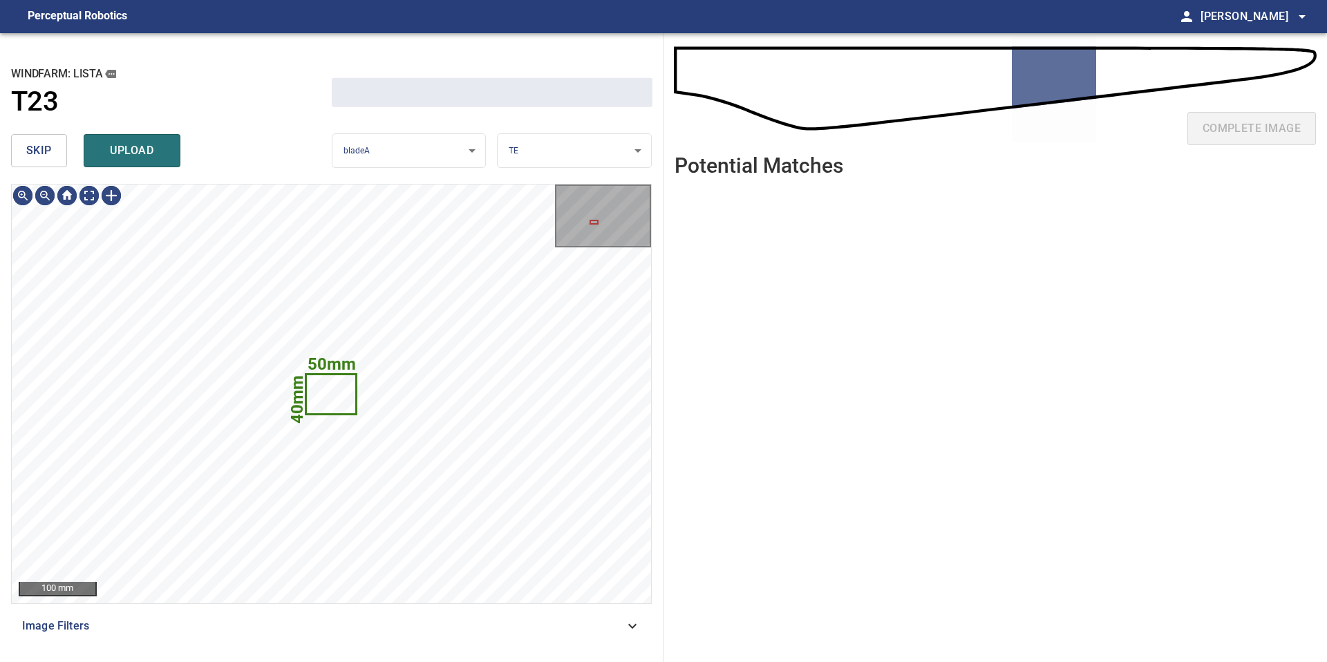
click at [47, 146] on span "skip" at bounding box center [39, 150] width 26 height 19
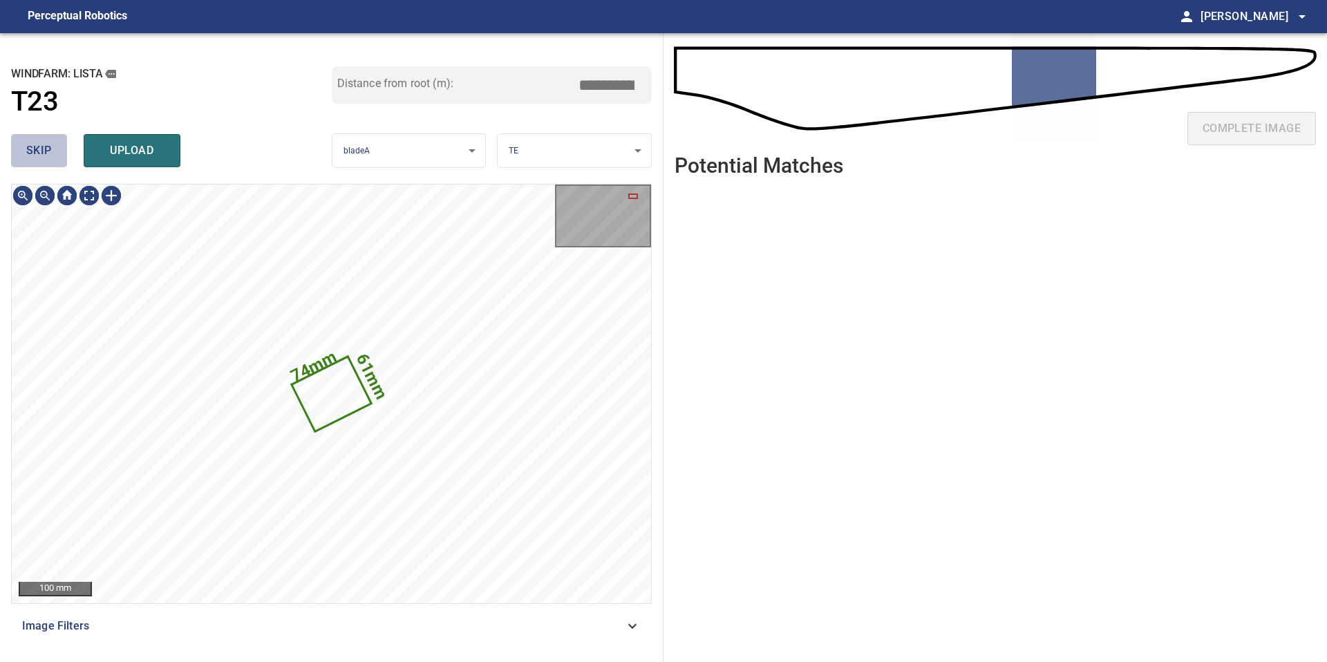
click at [47, 146] on span "skip" at bounding box center [39, 150] width 26 height 19
type input "*****"
click at [47, 146] on div "skip upload" at bounding box center [171, 151] width 321 height 44
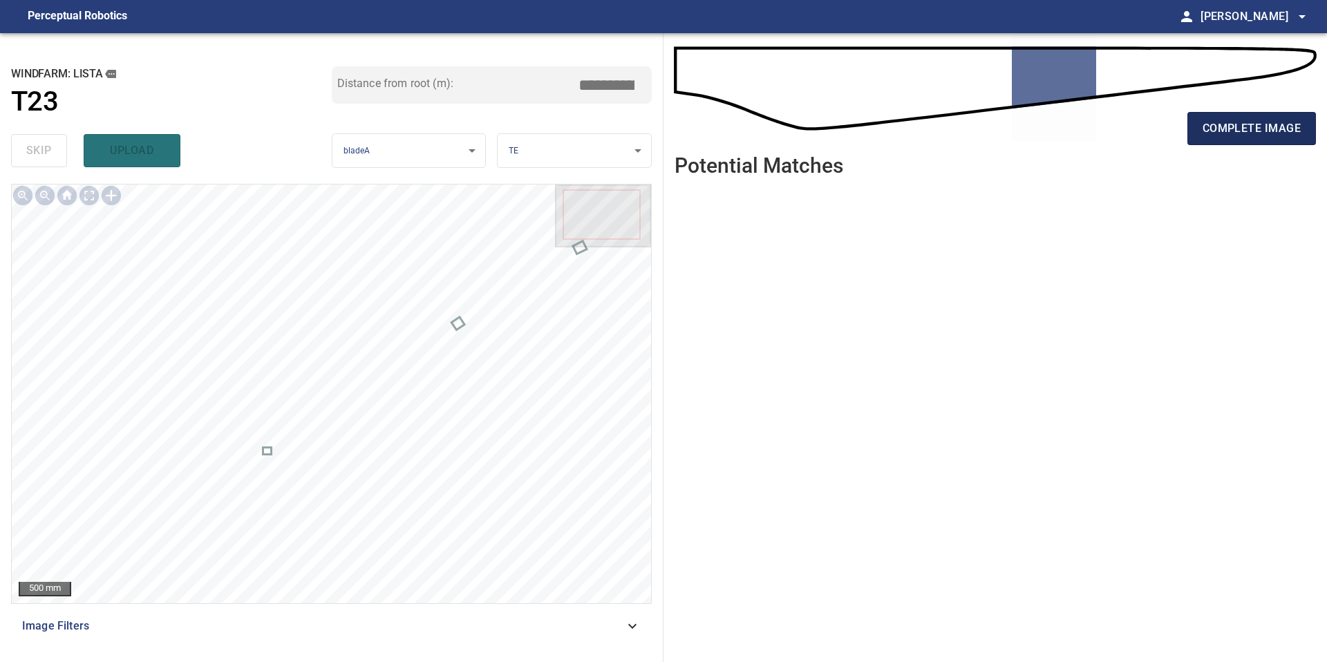
click at [1238, 137] on span "complete image" at bounding box center [1251, 128] width 98 height 19
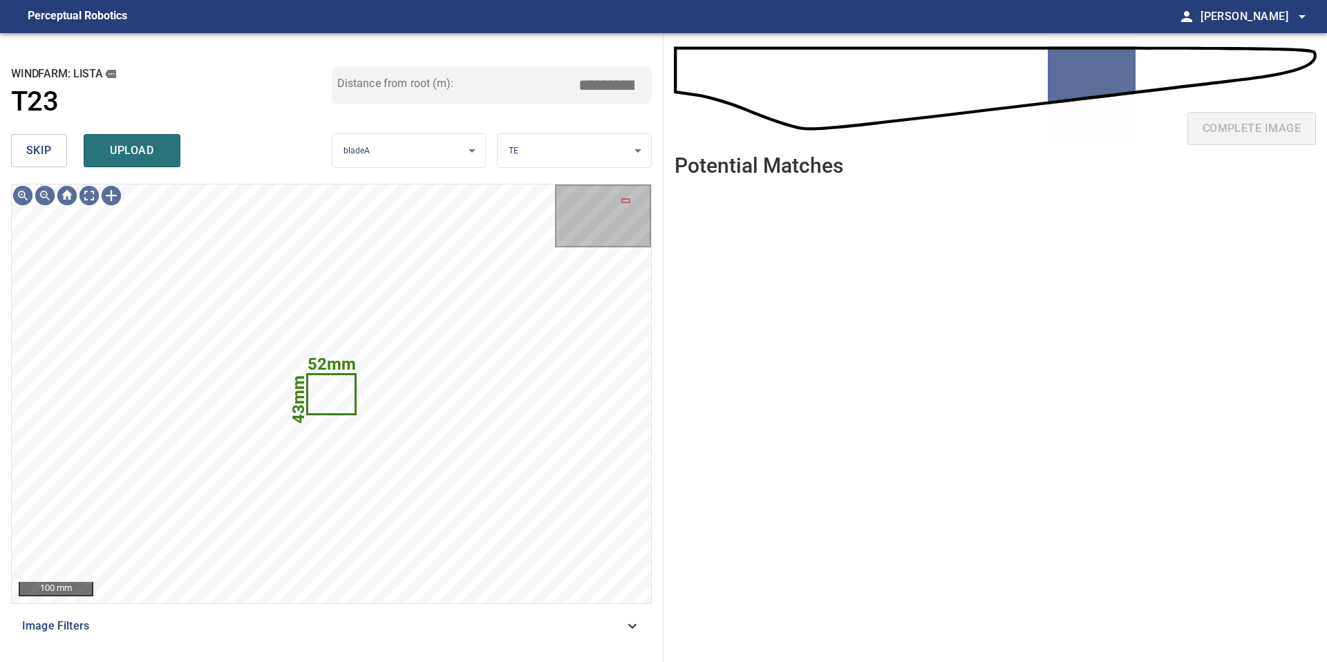
click at [26, 147] on button "skip" at bounding box center [39, 150] width 56 height 33
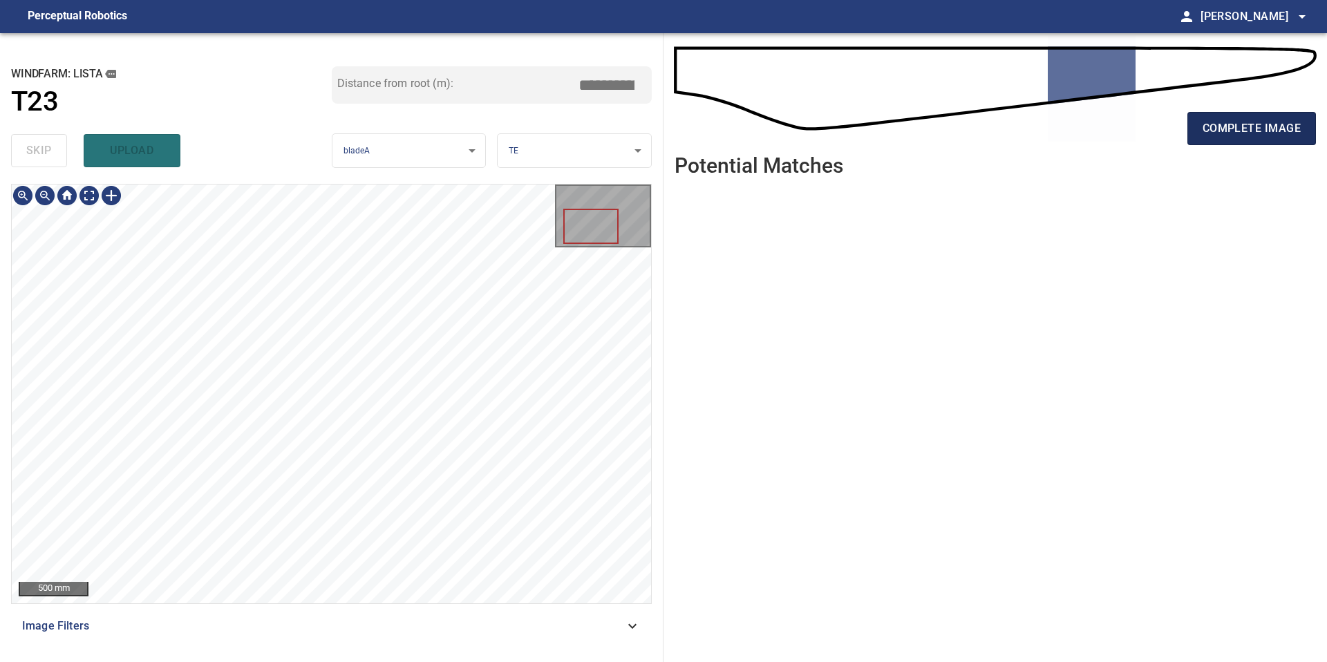
click at [1233, 137] on span "complete image" at bounding box center [1251, 128] width 98 height 19
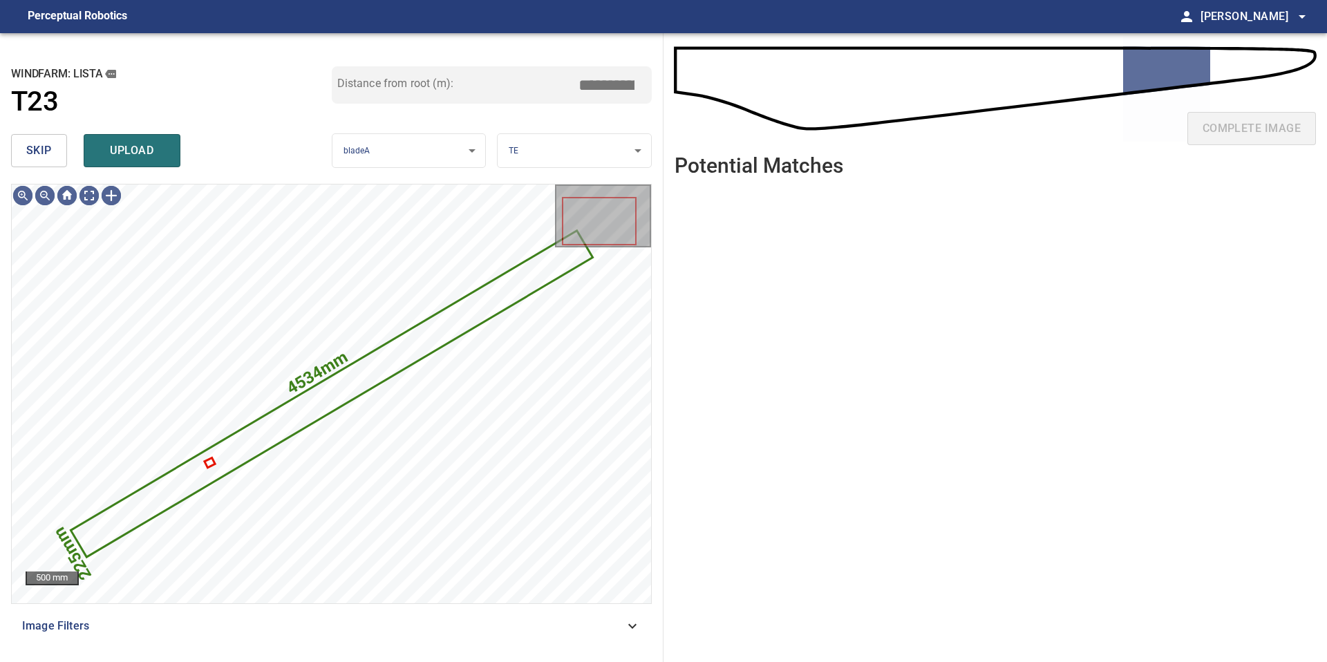
click at [35, 149] on span "skip" at bounding box center [39, 150] width 26 height 19
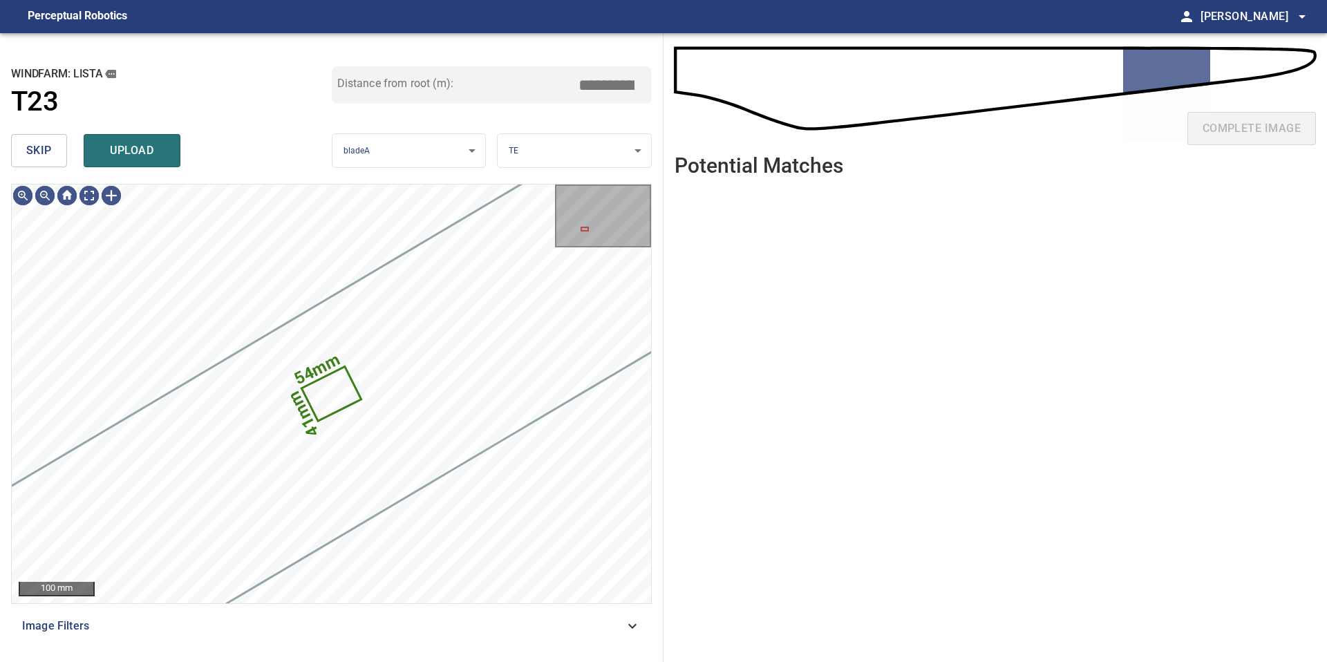
click at [35, 149] on span "skip" at bounding box center [39, 150] width 26 height 19
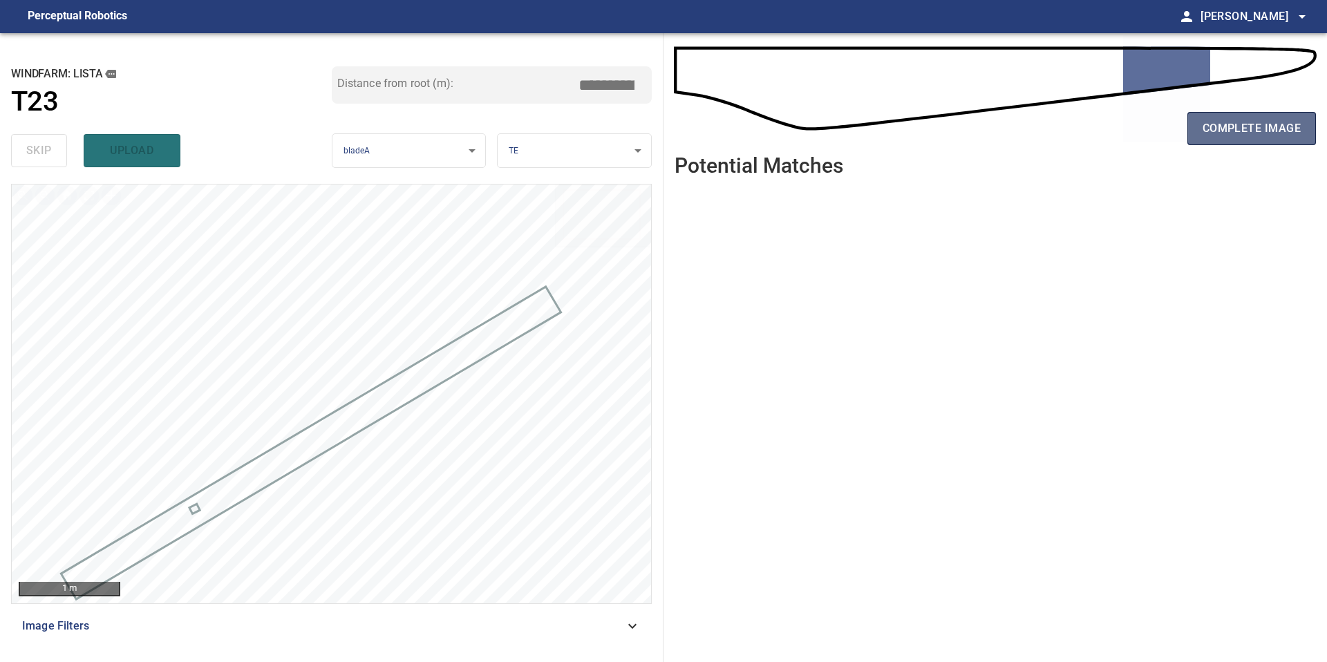
click at [1236, 137] on span "complete image" at bounding box center [1251, 128] width 98 height 19
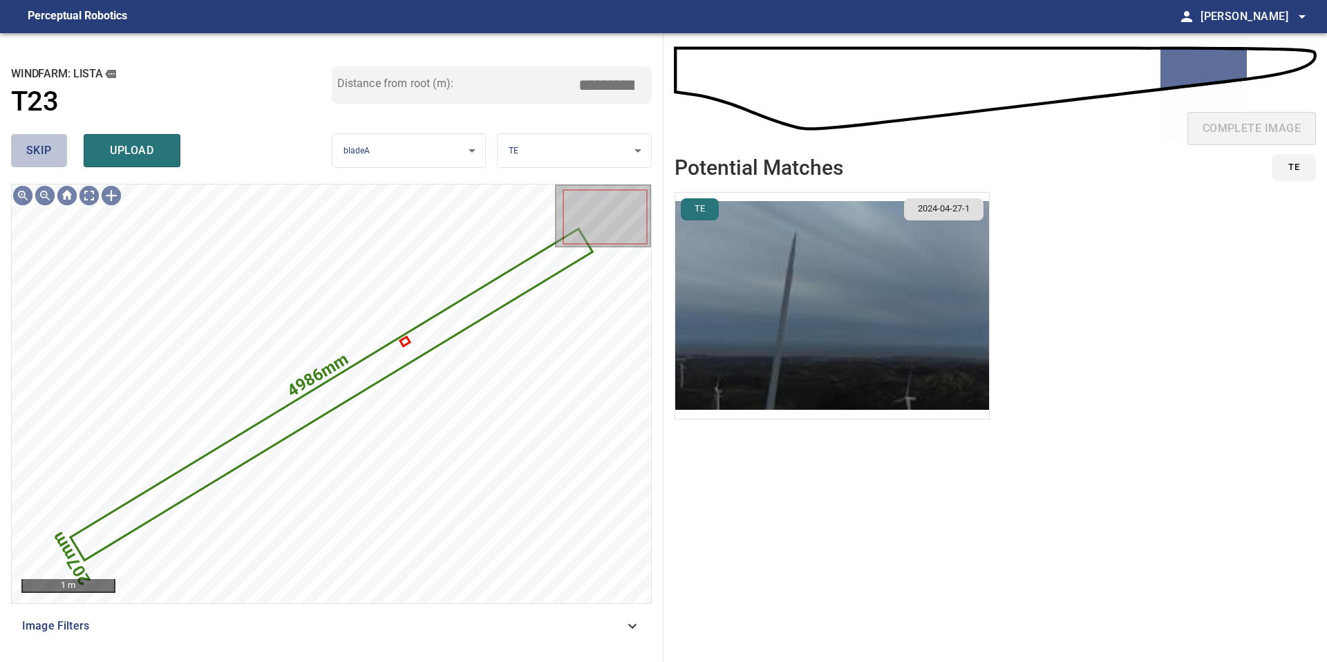
click at [30, 146] on span "skip" at bounding box center [39, 150] width 26 height 19
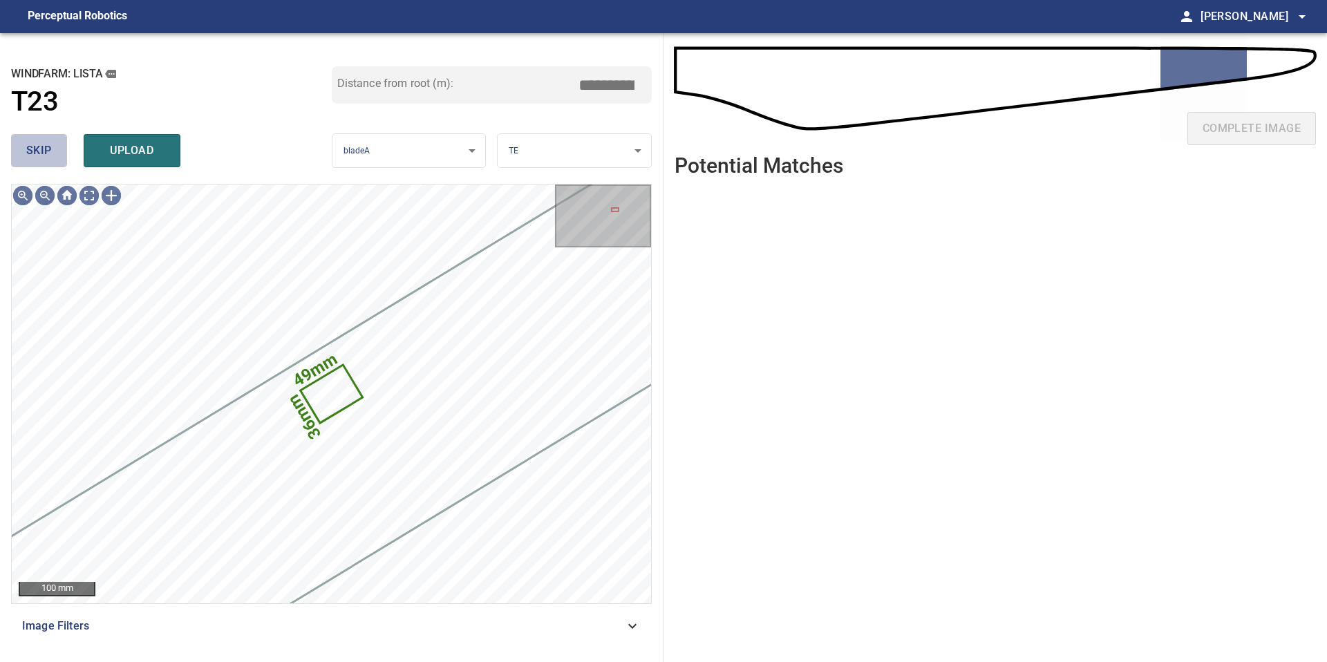
click at [30, 146] on span "skip" at bounding box center [39, 150] width 26 height 19
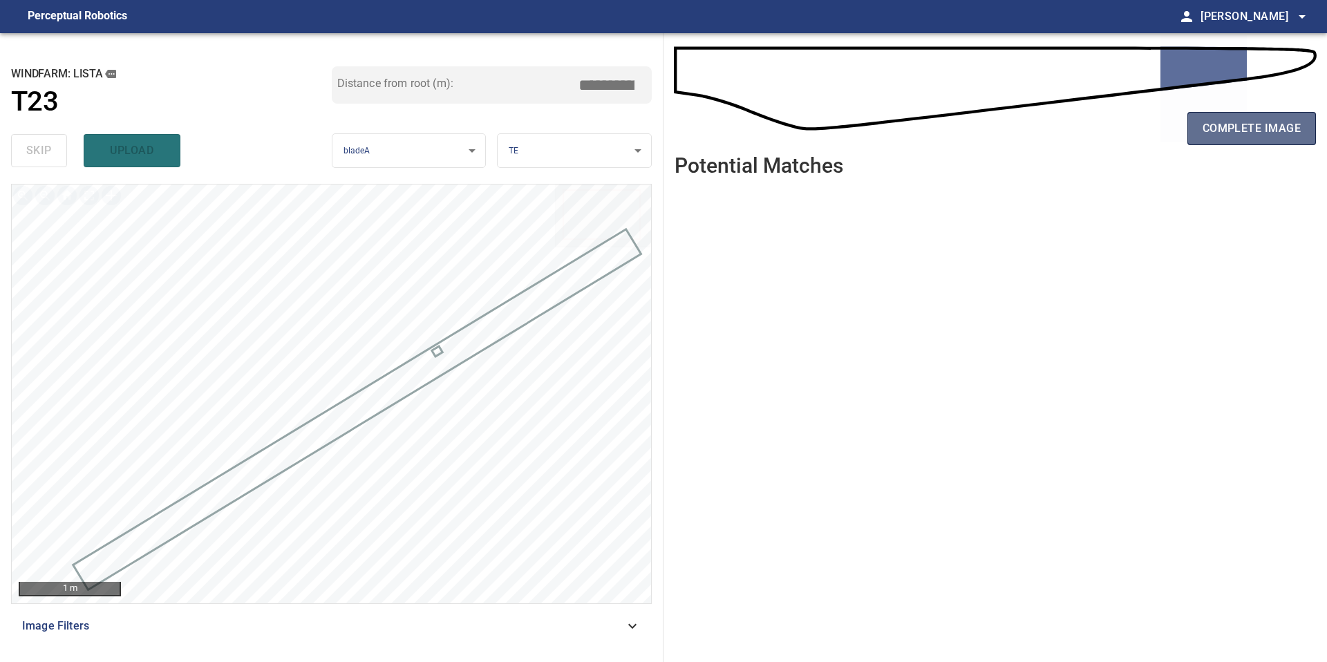
click at [1230, 135] on span "complete image" at bounding box center [1251, 128] width 98 height 19
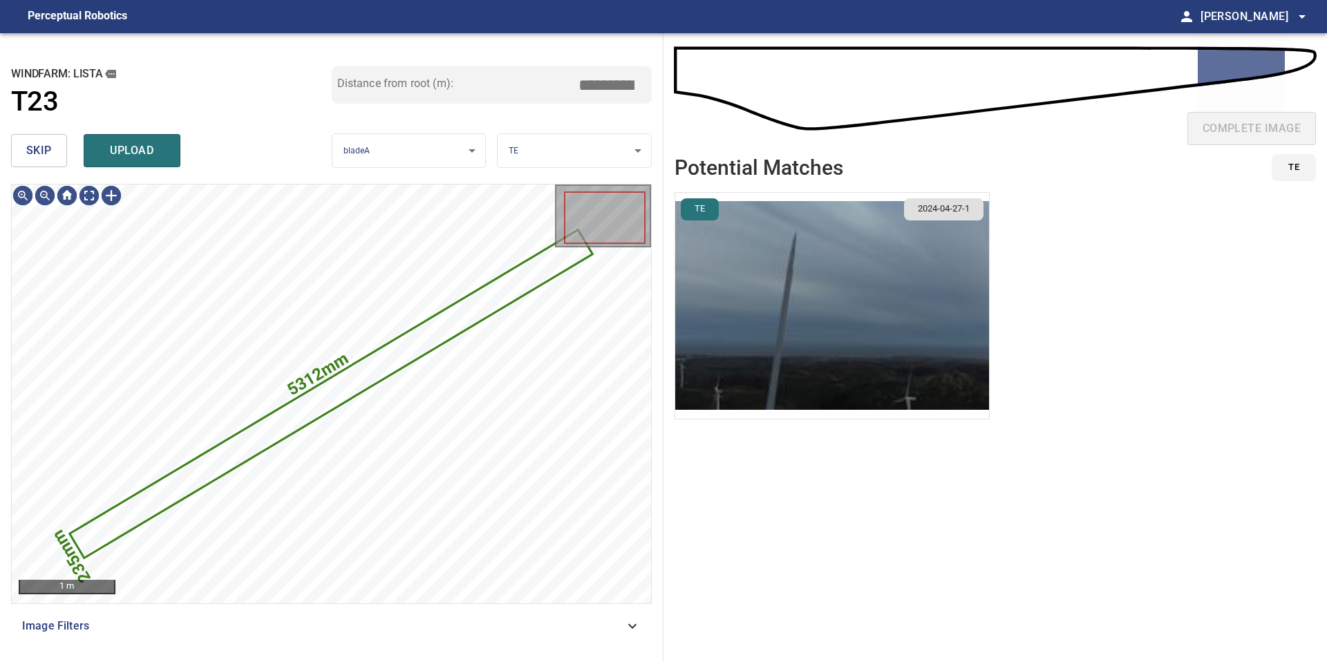
click at [41, 145] on span "skip" at bounding box center [39, 150] width 26 height 19
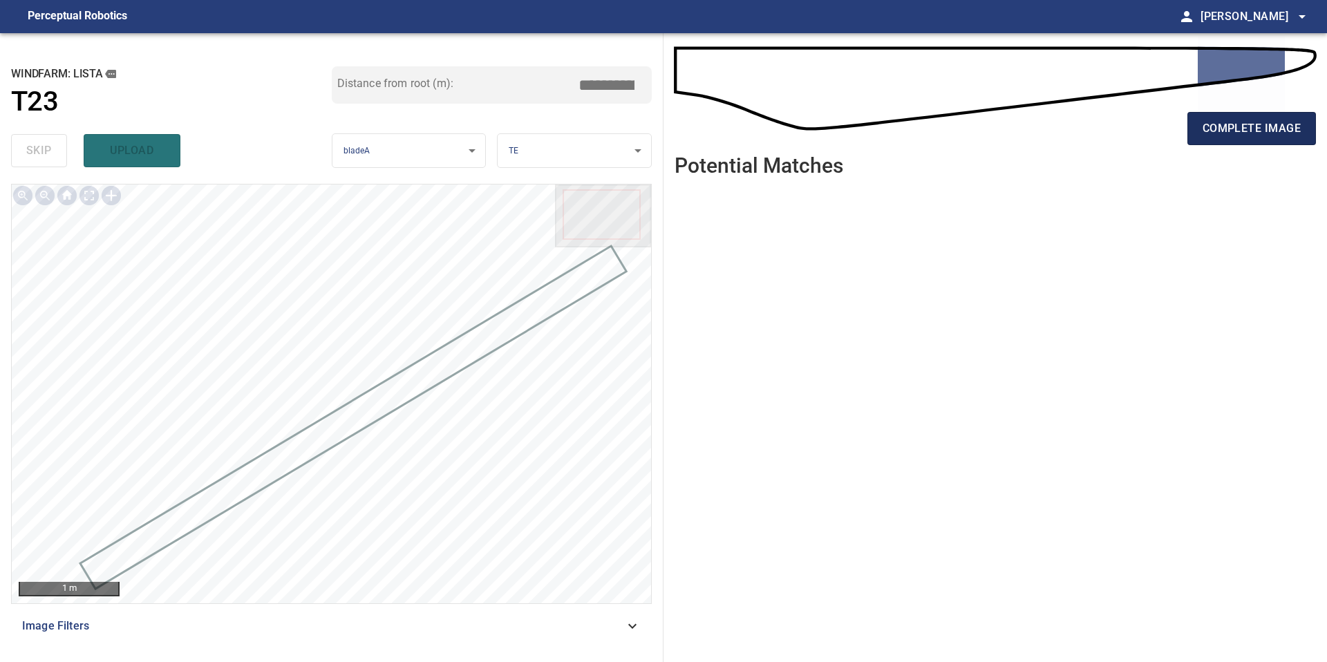
click at [1201, 137] on button "complete image" at bounding box center [1251, 128] width 129 height 33
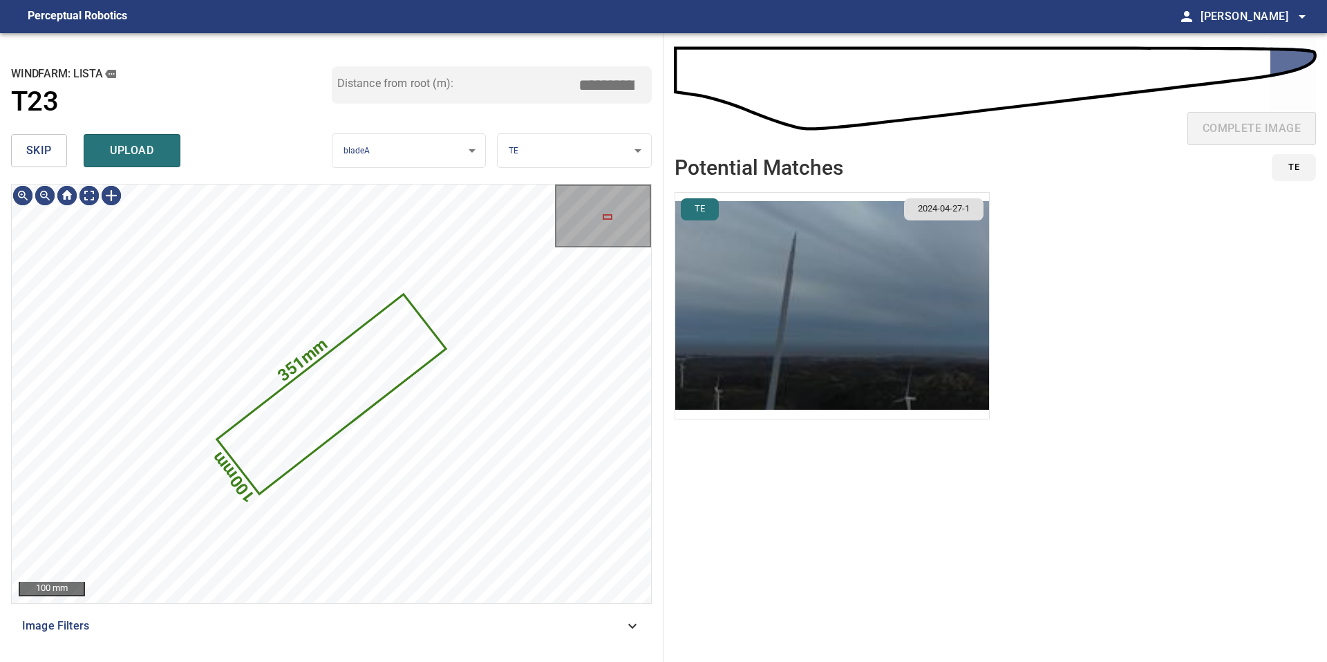
click at [34, 160] on span "skip" at bounding box center [39, 150] width 26 height 19
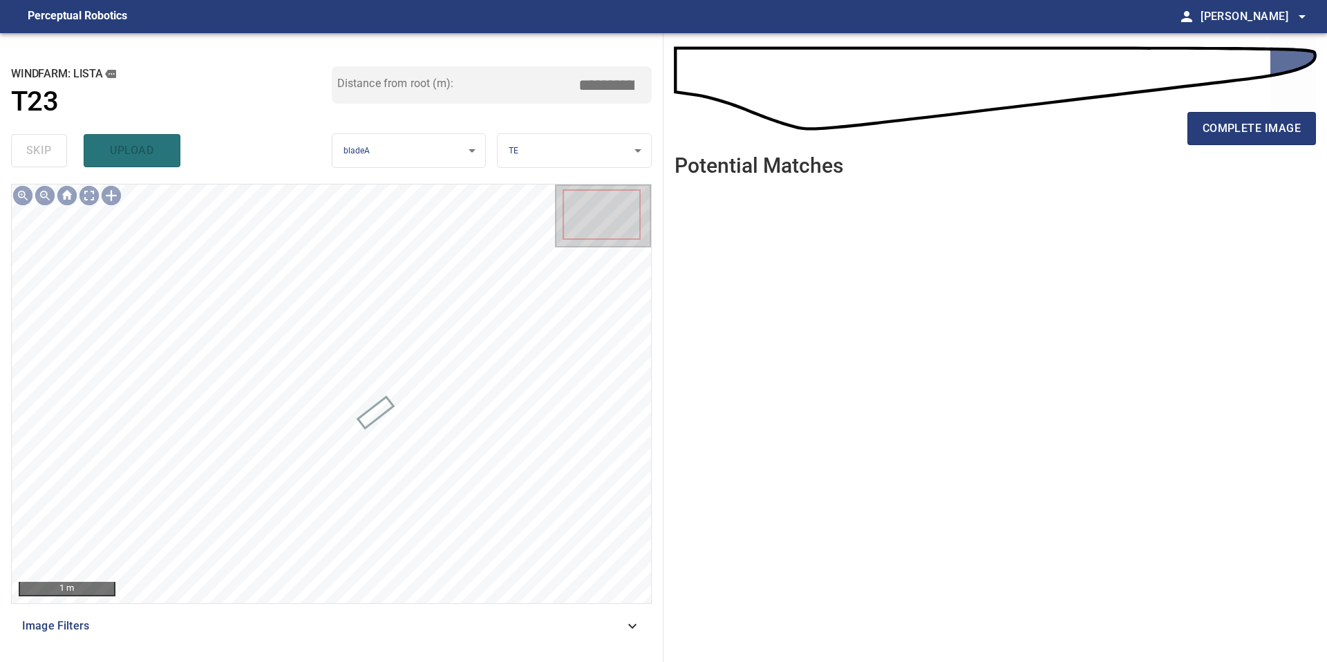
click at [1182, 130] on div "complete image" at bounding box center [994, 133] width 641 height 55
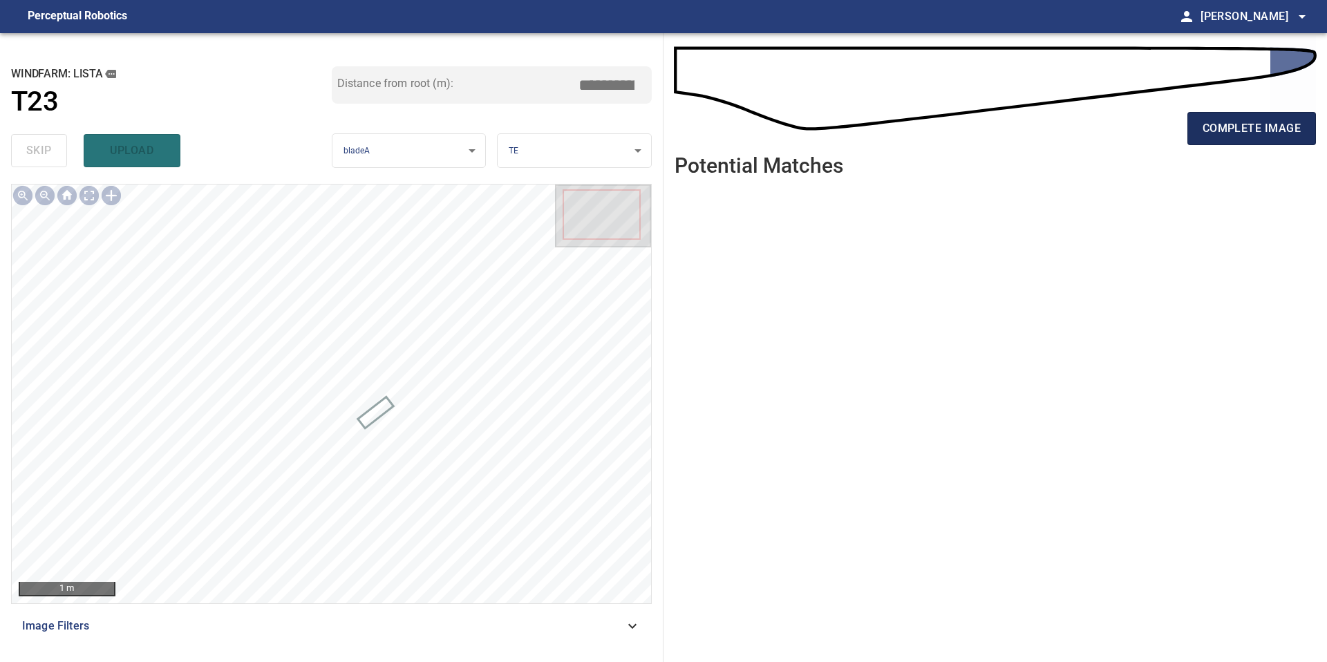
click at [1213, 126] on span "complete image" at bounding box center [1251, 128] width 98 height 19
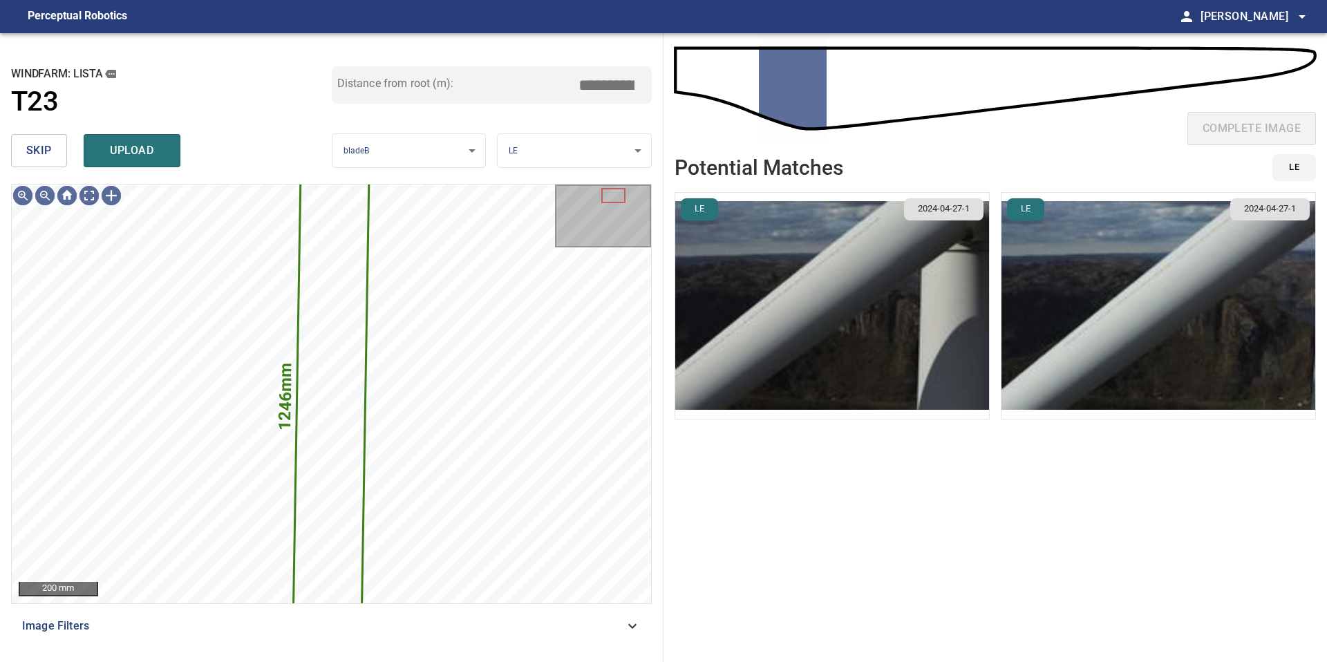
click at [38, 151] on span "skip" at bounding box center [39, 150] width 26 height 19
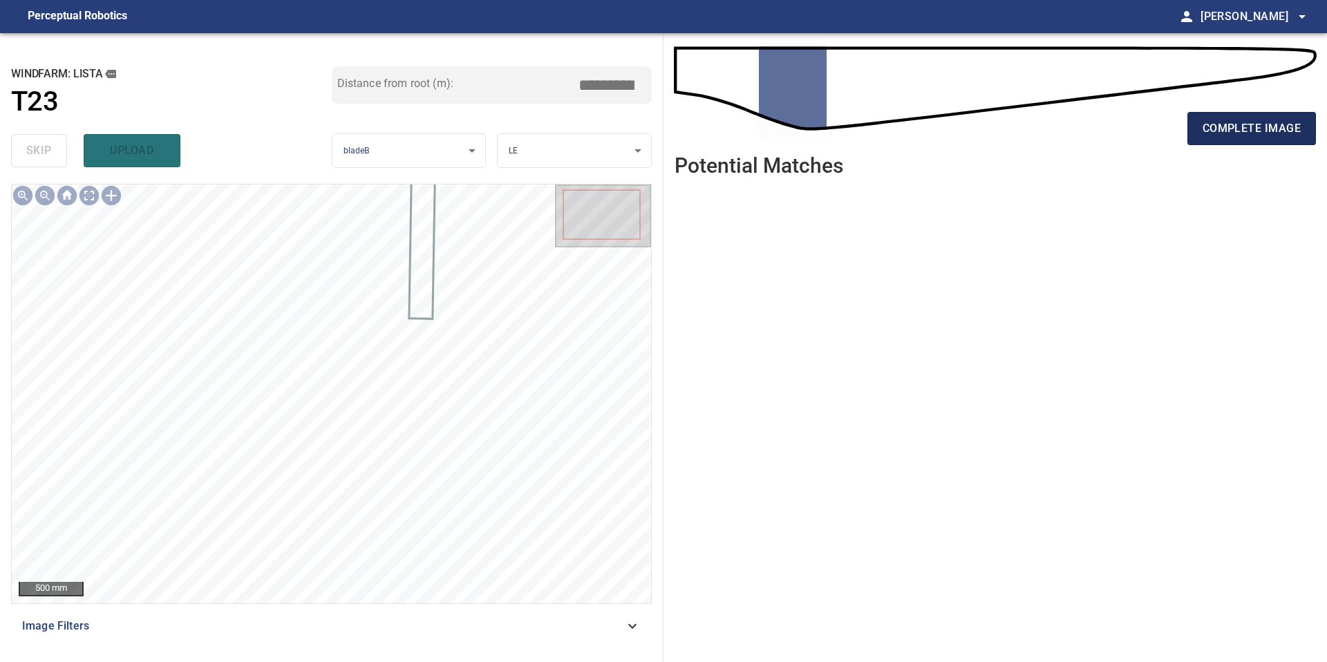
click at [1217, 124] on span "complete image" at bounding box center [1251, 128] width 98 height 19
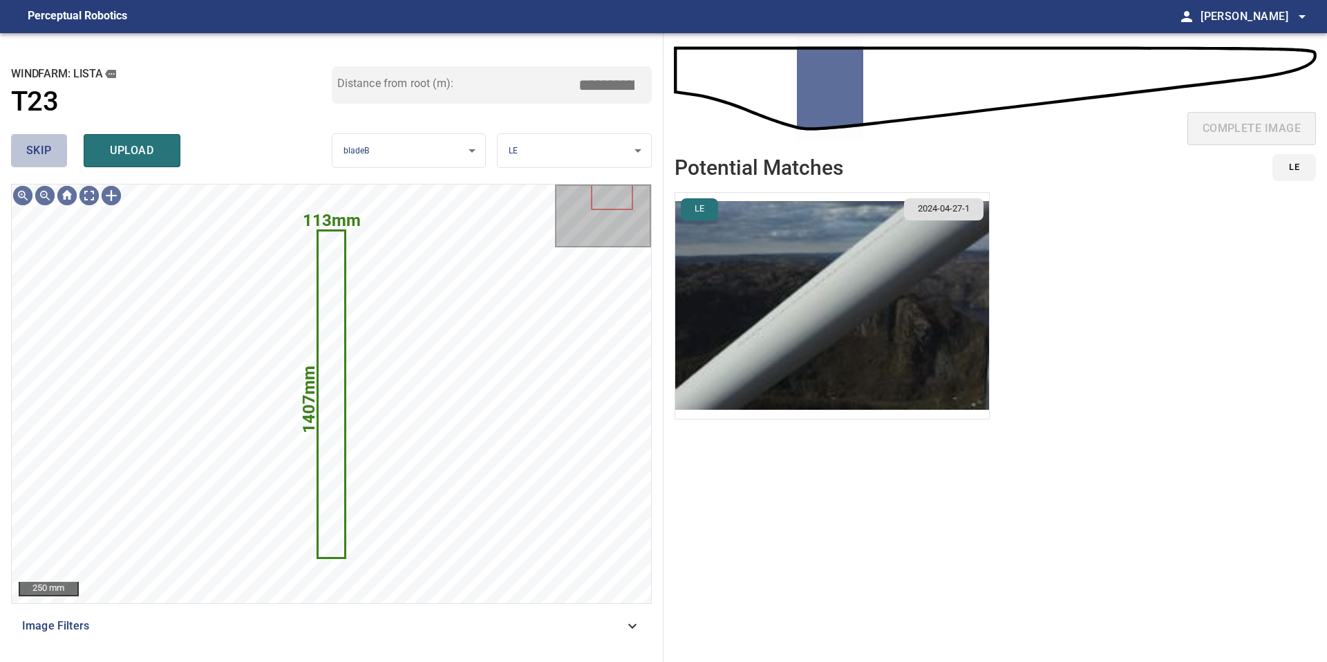
click at [47, 153] on span "skip" at bounding box center [39, 150] width 26 height 19
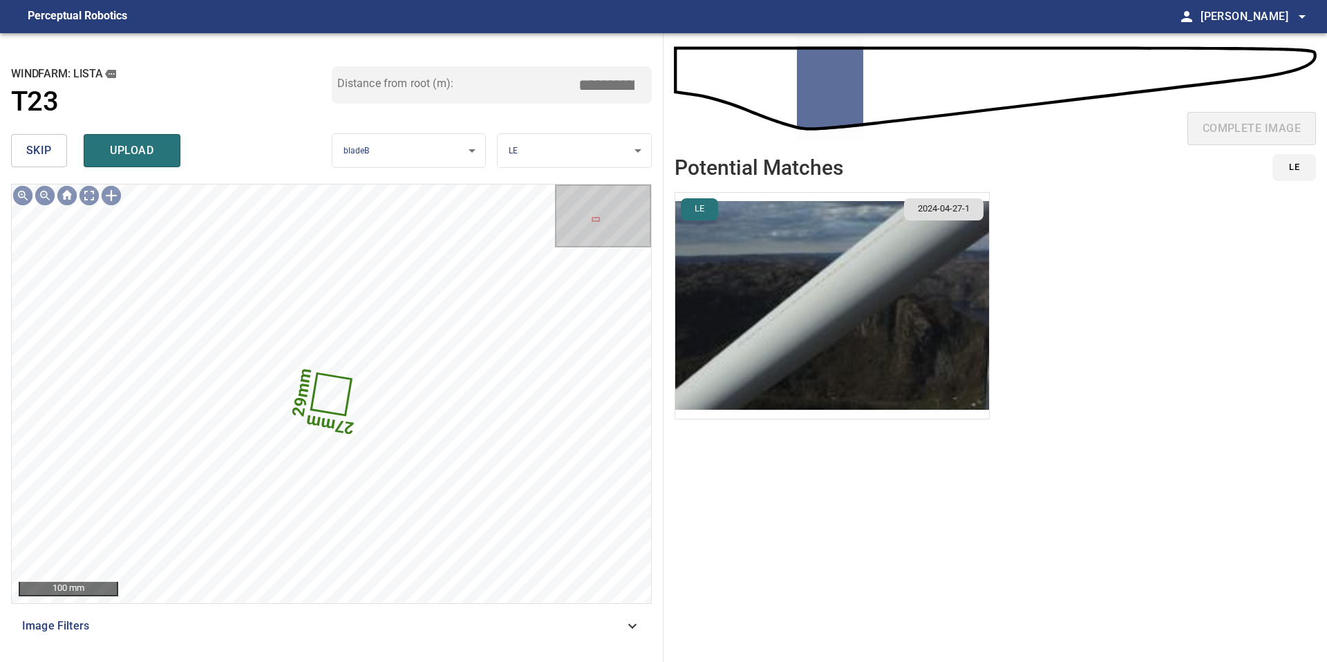
click at [47, 153] on span "skip" at bounding box center [39, 150] width 26 height 19
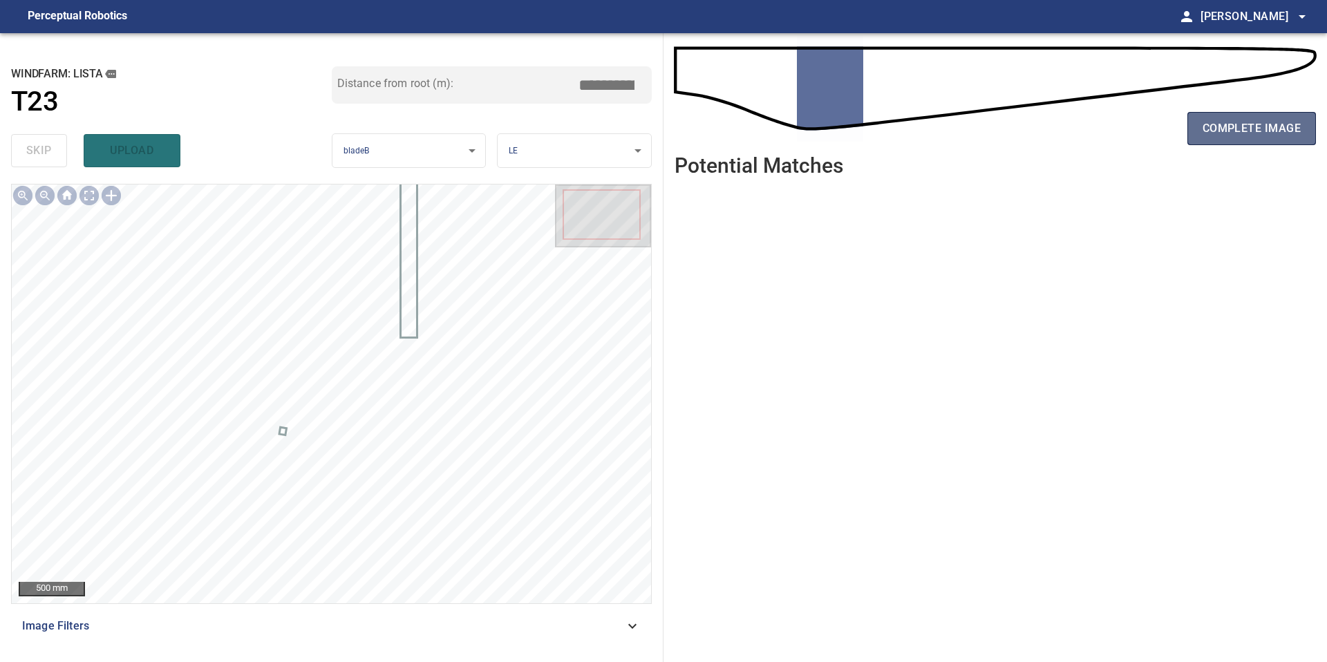
click at [1244, 122] on span "complete image" at bounding box center [1251, 128] width 98 height 19
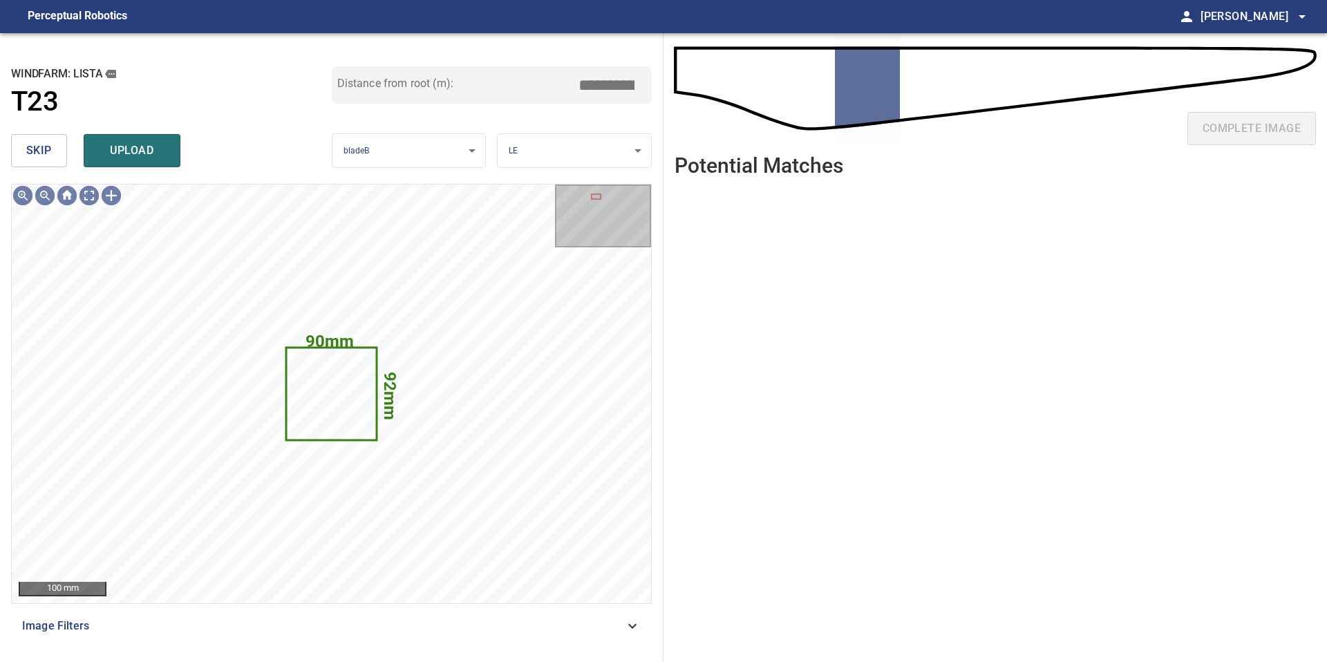
click at [39, 153] on span "skip" at bounding box center [39, 150] width 26 height 19
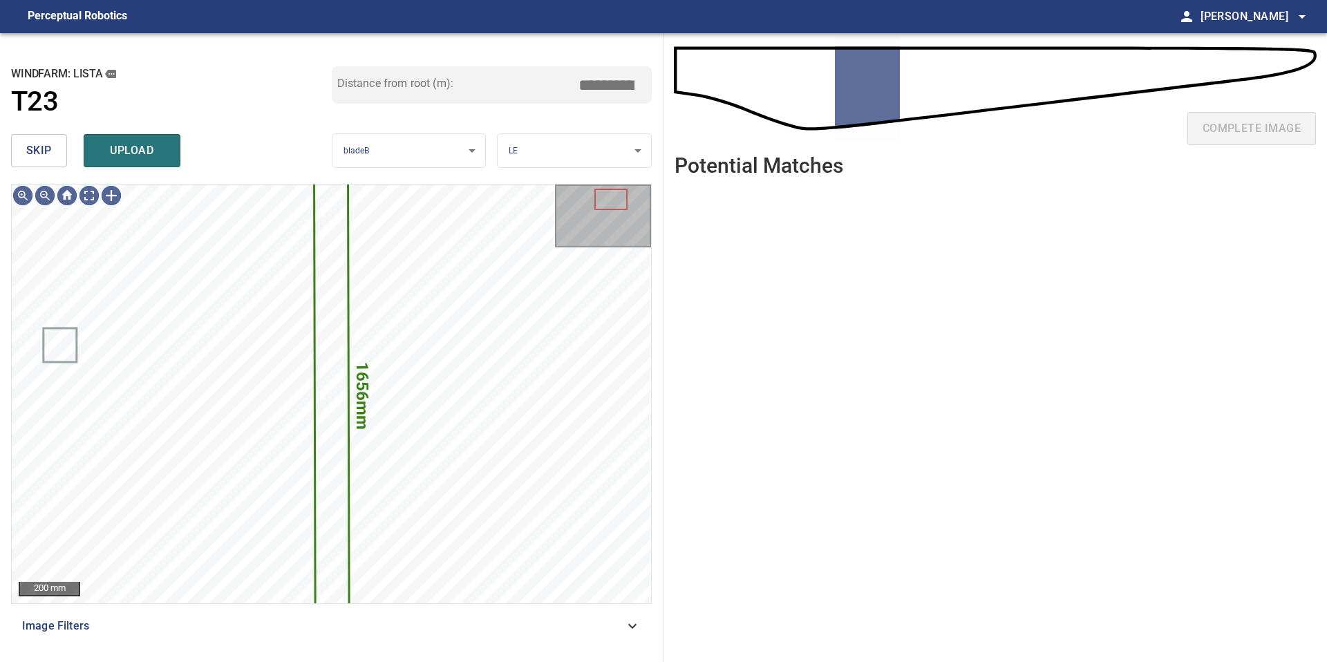
click at [39, 153] on span "skip" at bounding box center [39, 150] width 26 height 19
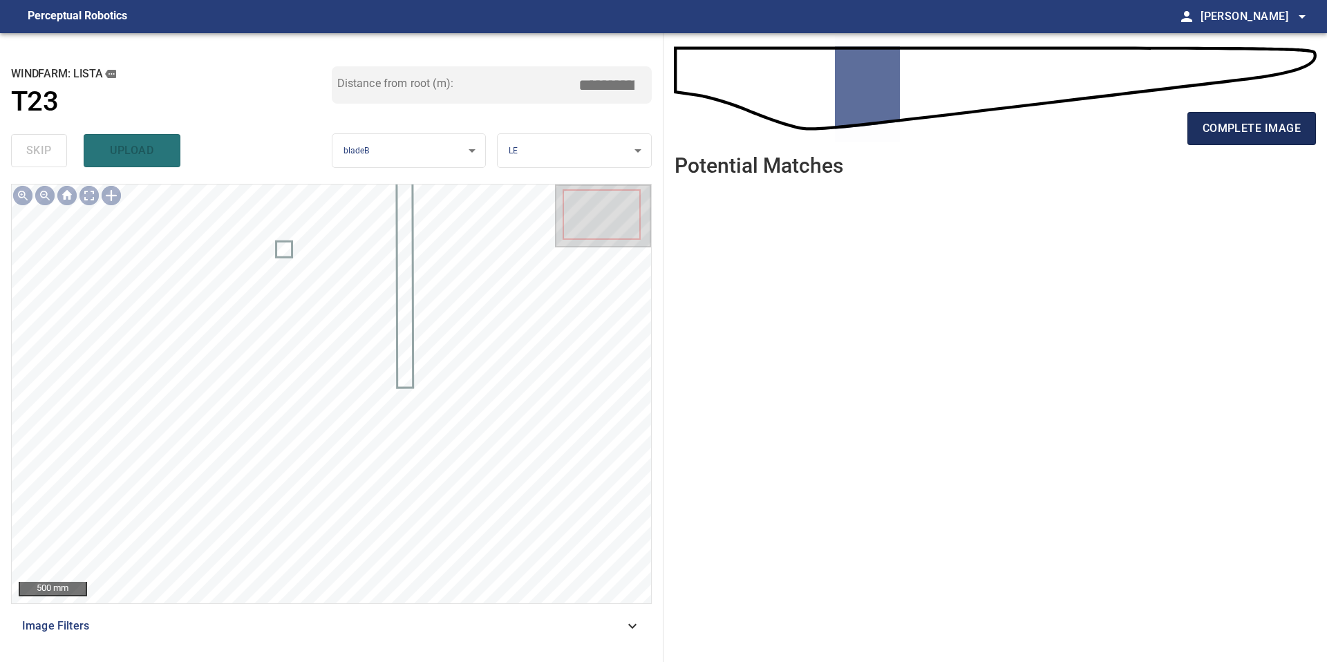
click at [1199, 140] on button "complete image" at bounding box center [1251, 128] width 129 height 33
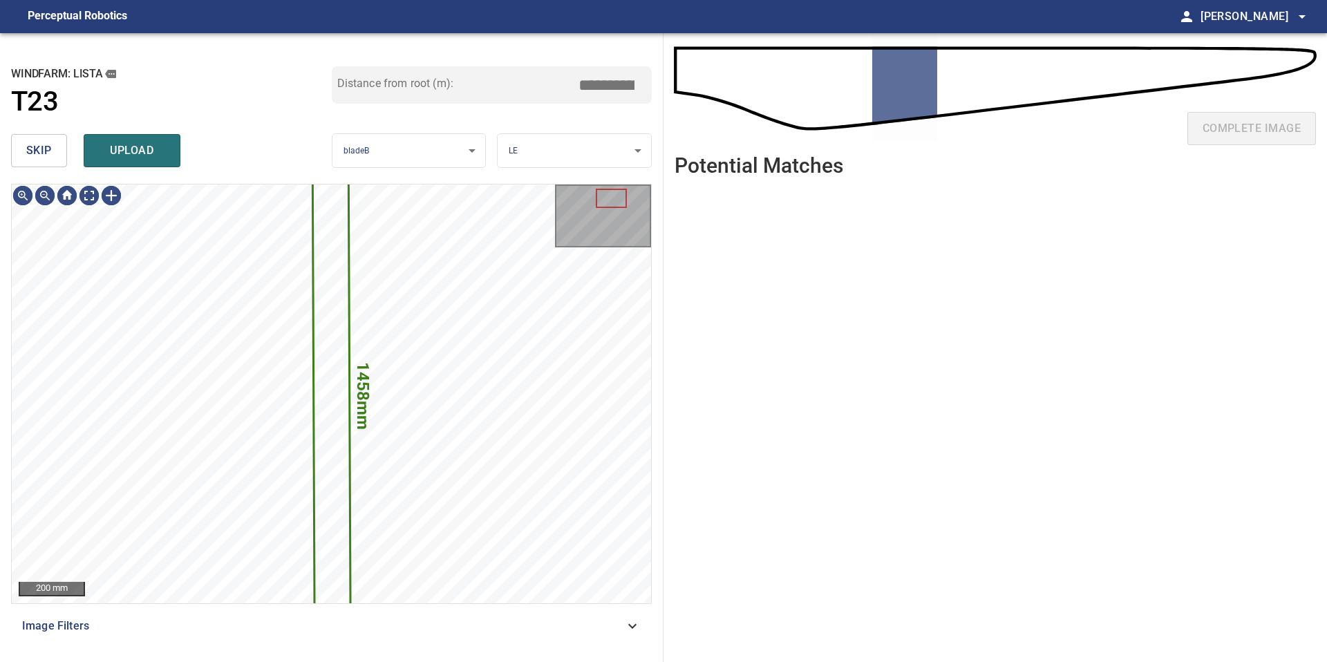
click at [44, 148] on span "skip" at bounding box center [39, 150] width 26 height 19
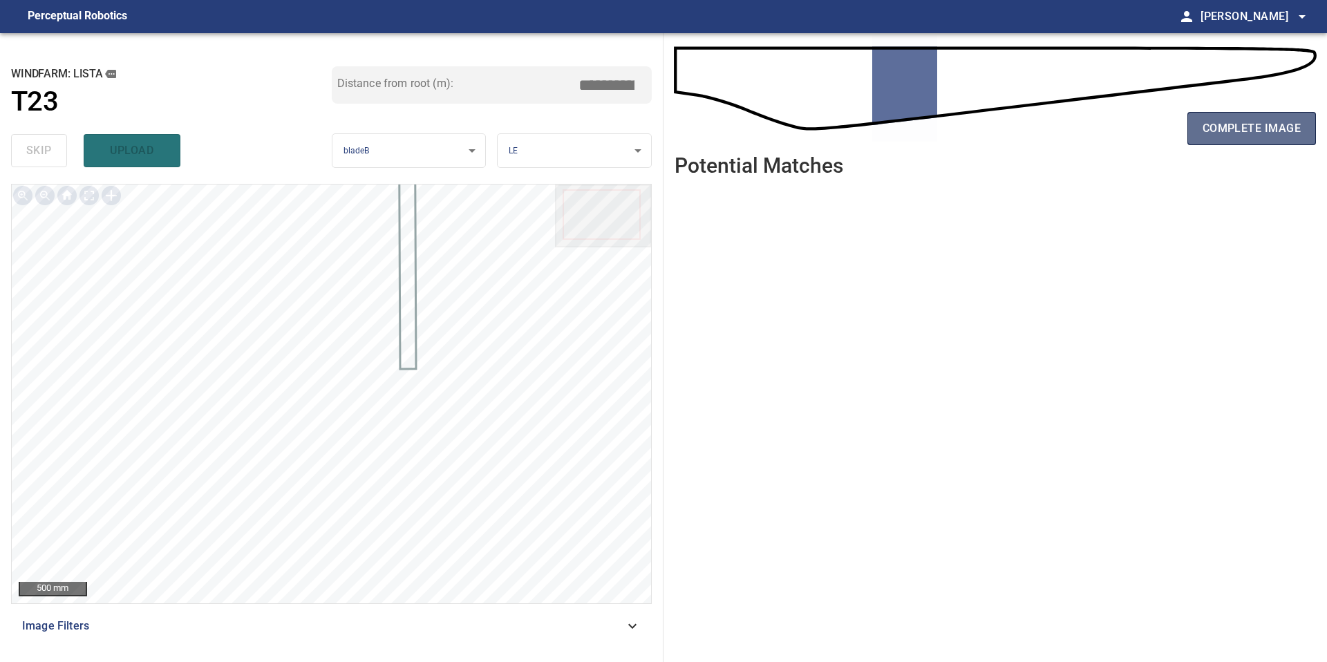
click at [1235, 131] on span "complete image" at bounding box center [1251, 128] width 98 height 19
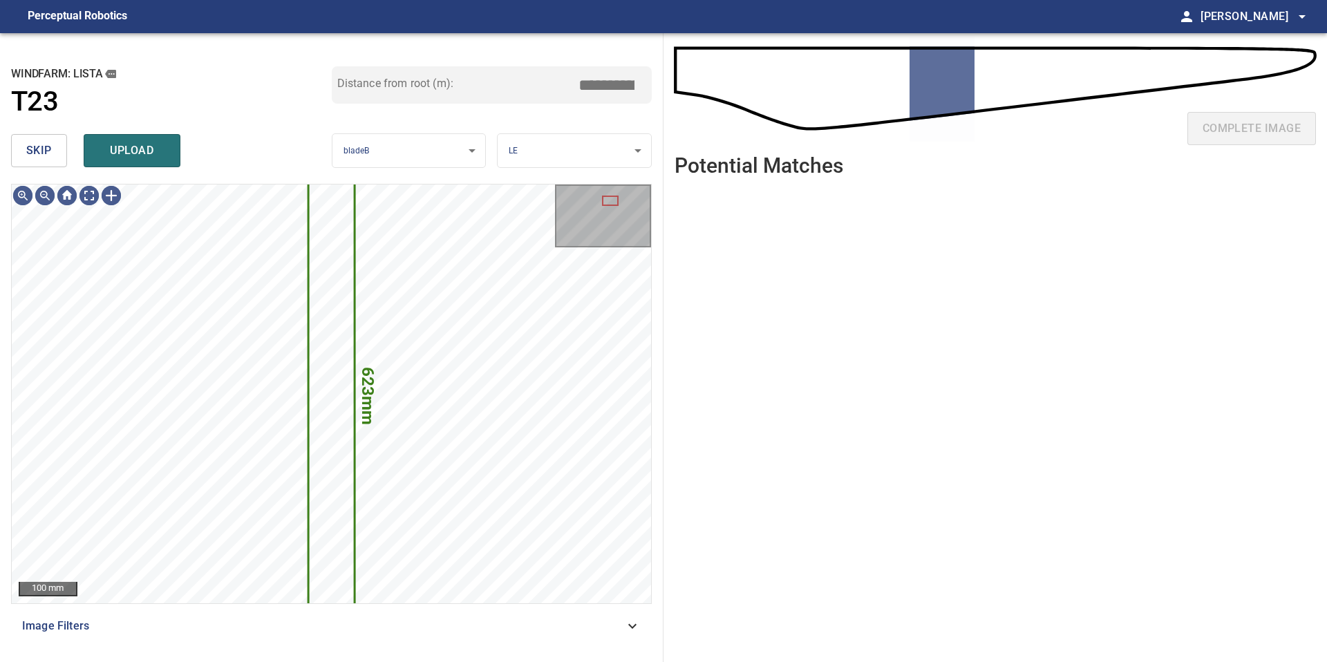
click at [32, 139] on button "skip" at bounding box center [39, 150] width 56 height 33
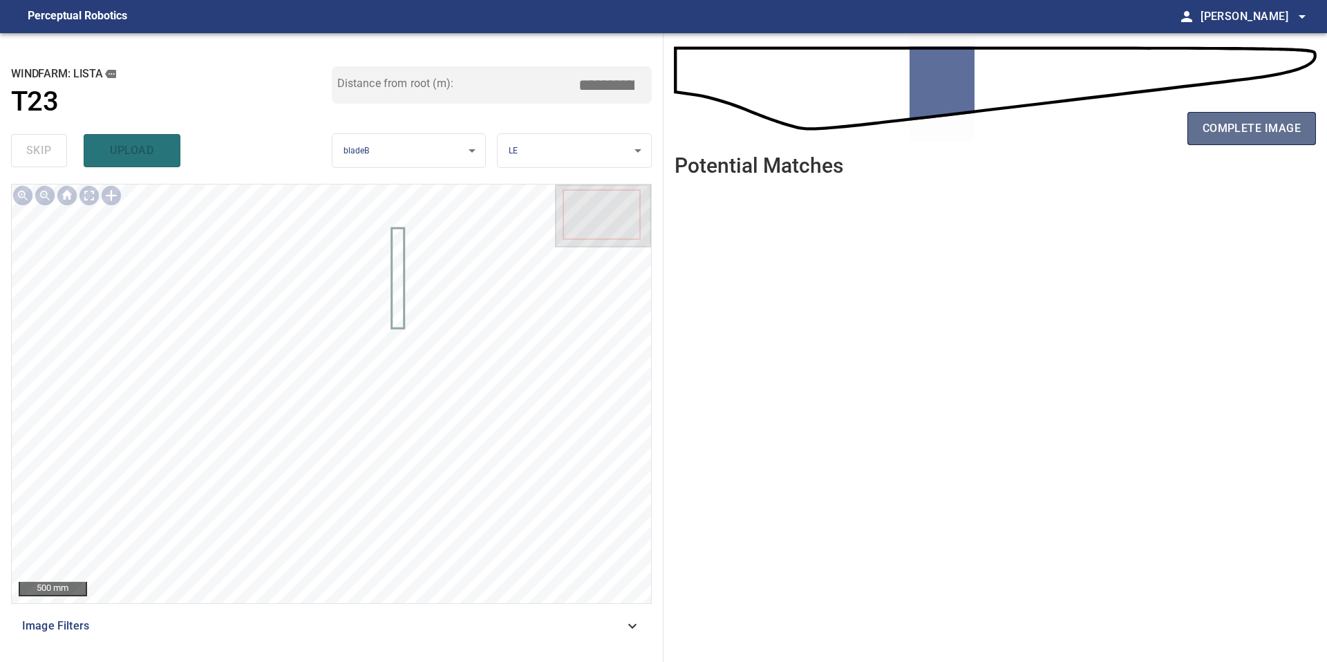
click at [1258, 126] on span "complete image" at bounding box center [1251, 128] width 98 height 19
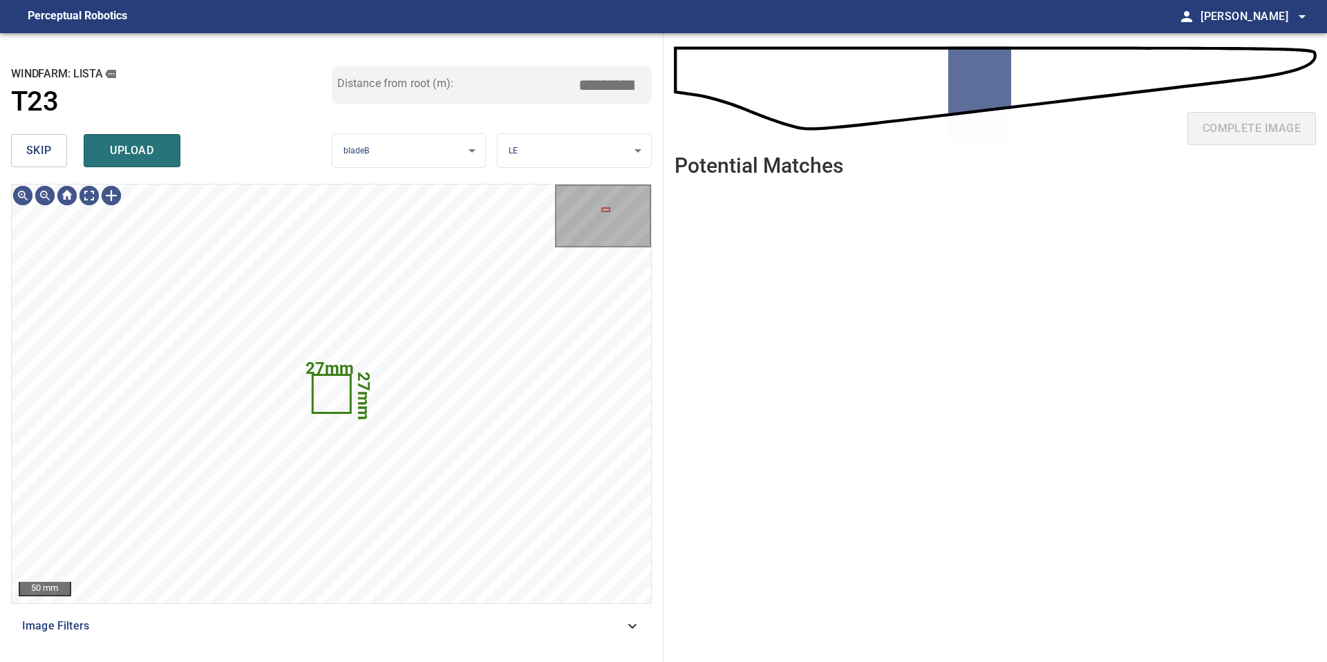
click at [57, 156] on button "skip" at bounding box center [39, 150] width 56 height 33
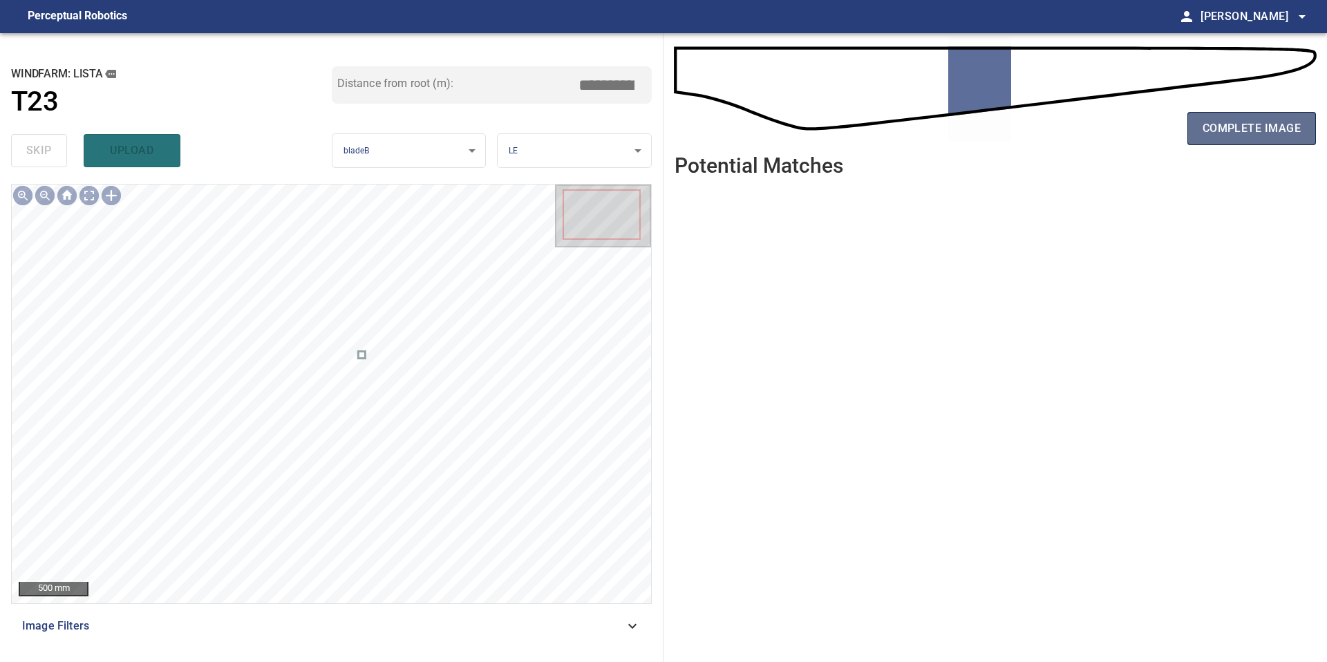
click at [1219, 124] on span "complete image" at bounding box center [1251, 128] width 98 height 19
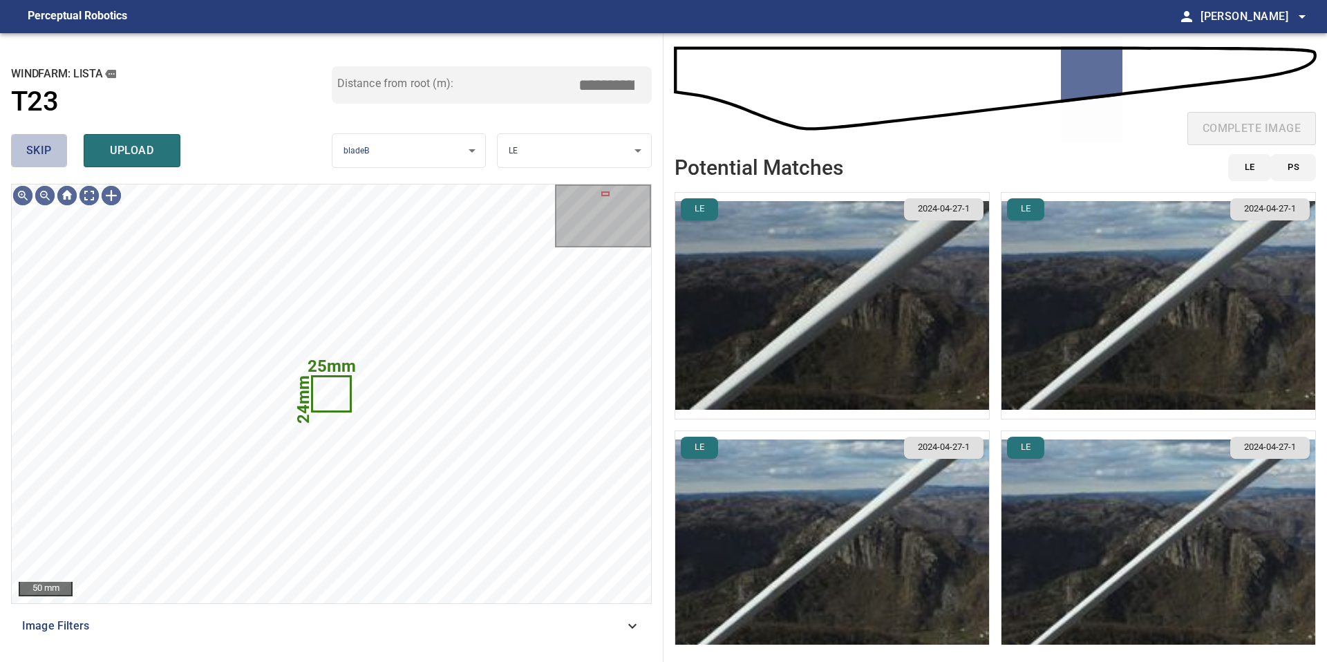
click at [58, 155] on button "skip" at bounding box center [39, 150] width 56 height 33
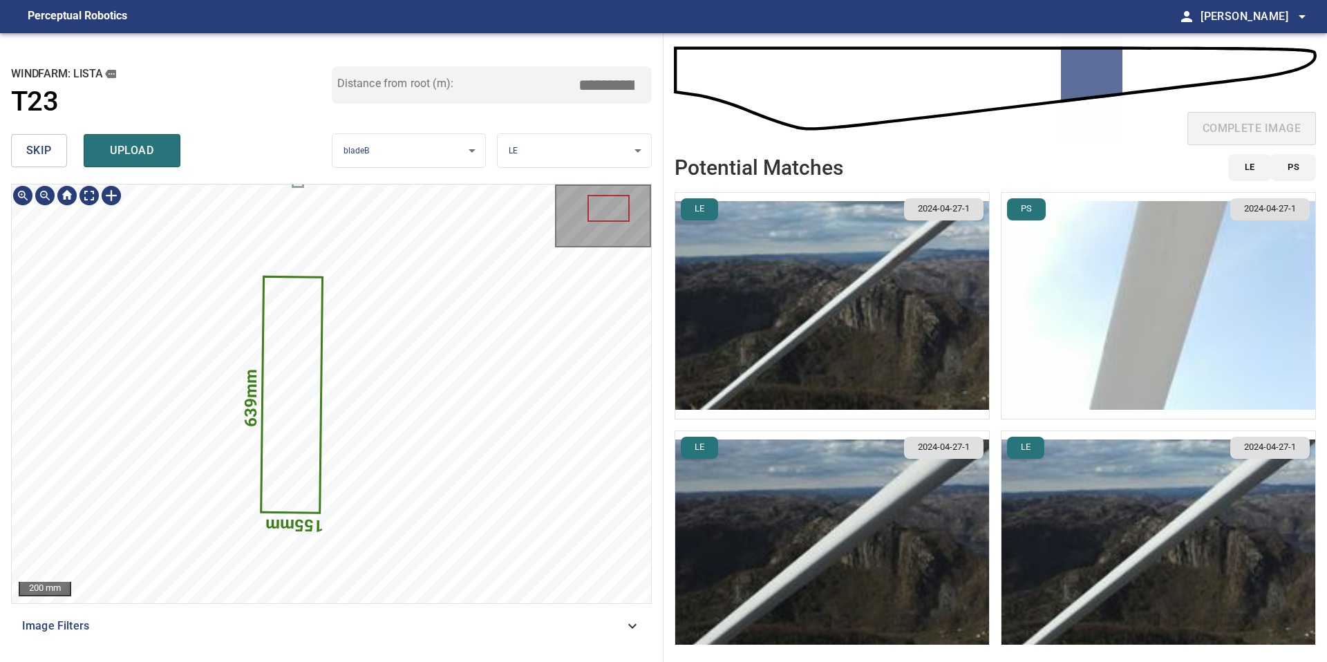
click at [864, 359] on img "button" at bounding box center [832, 306] width 314 height 226
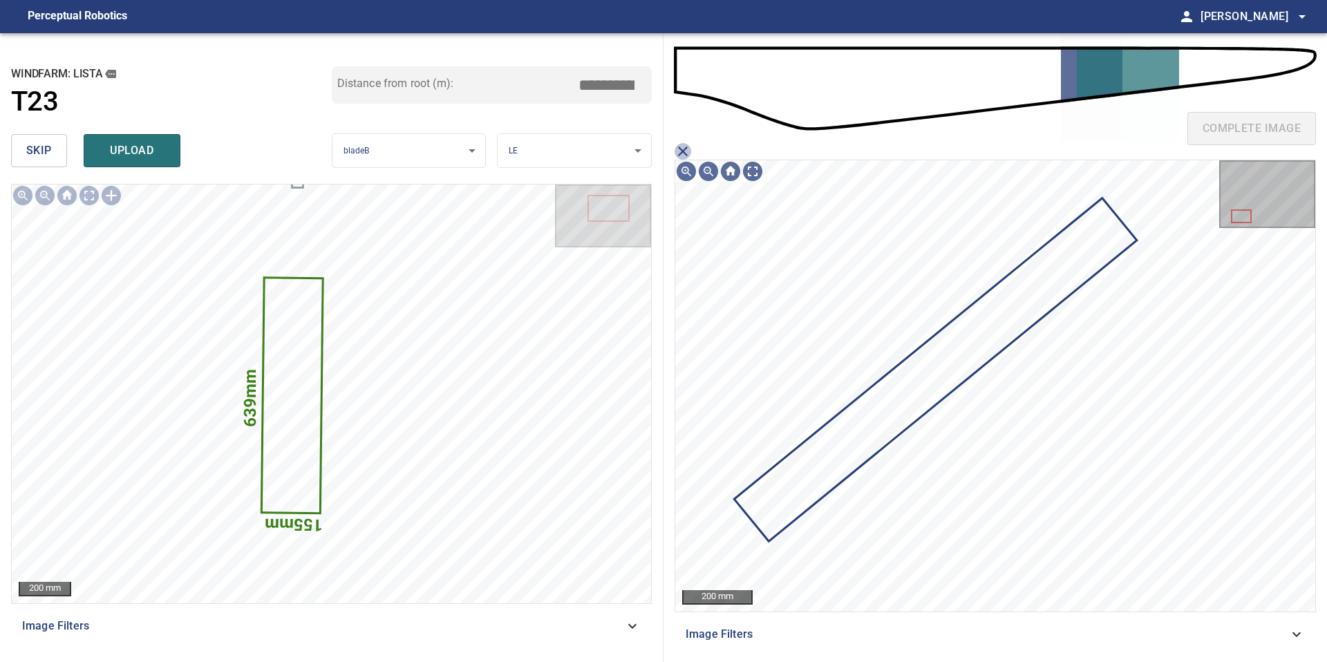
click at [683, 151] on icon "close matching imageResolution:" at bounding box center [683, 151] width 10 height 10
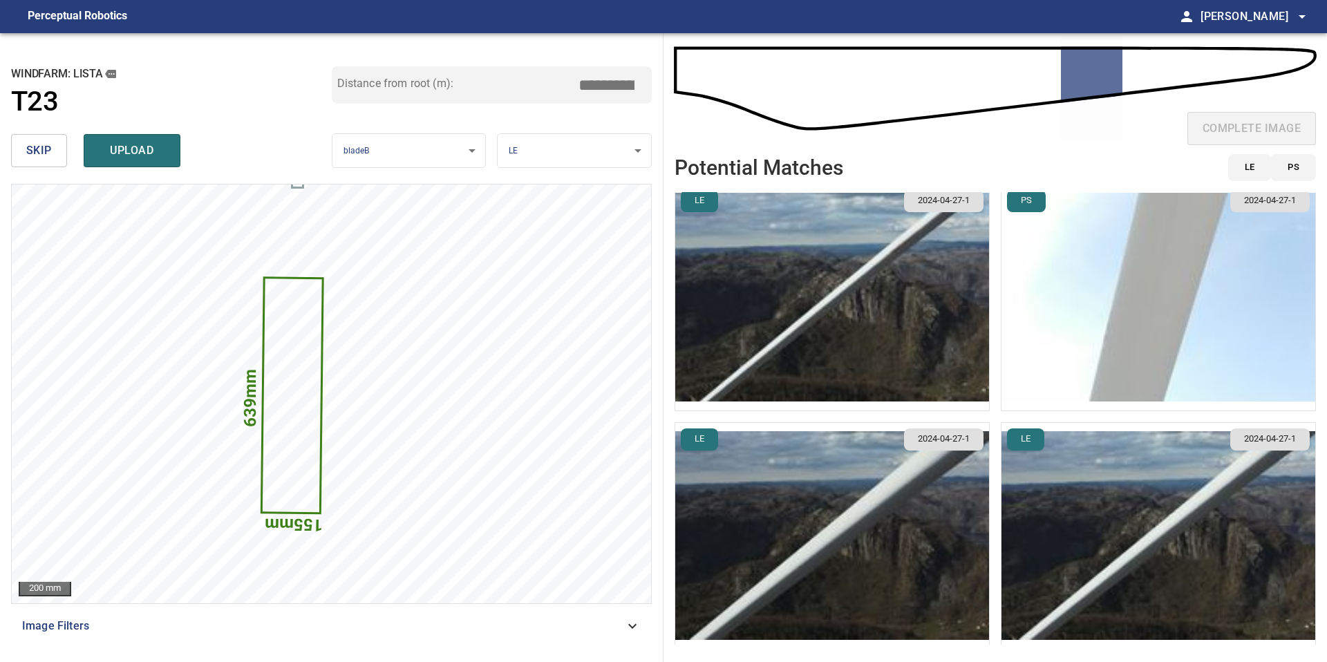
scroll to position [13, 0]
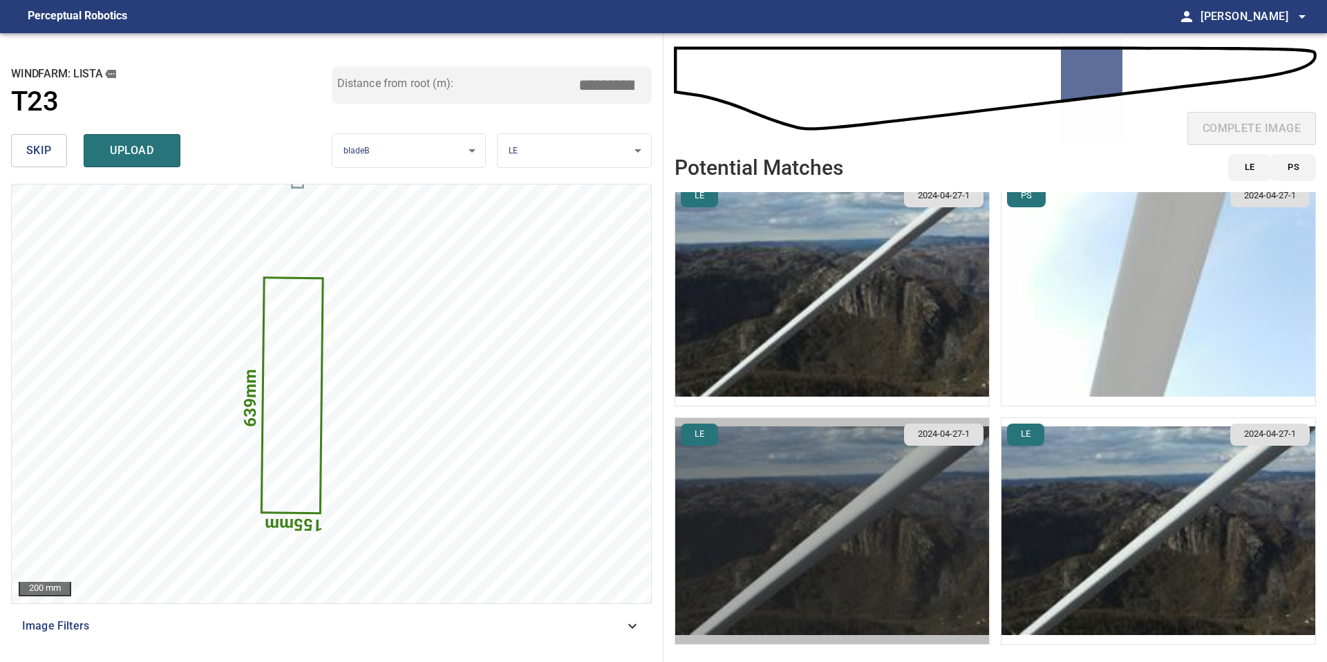
click at [948, 558] on img "button" at bounding box center [832, 531] width 314 height 226
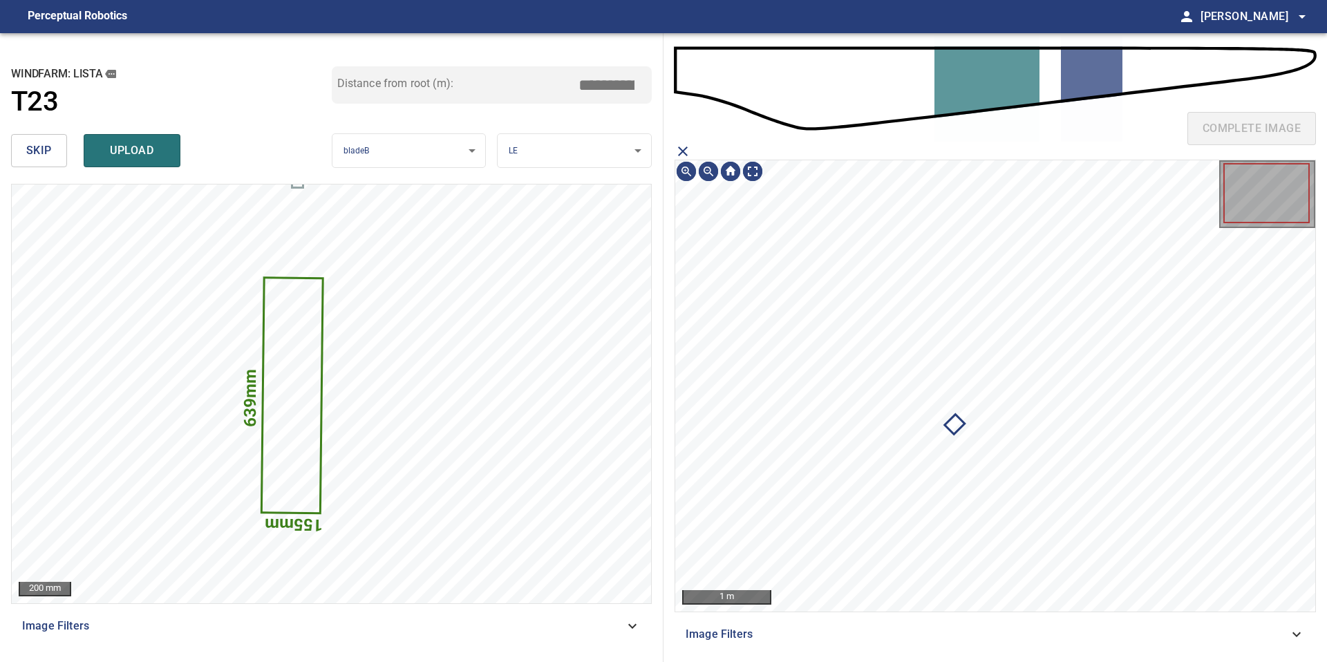
click at [680, 151] on icon "close matching imageResolution:" at bounding box center [682, 151] width 17 height 17
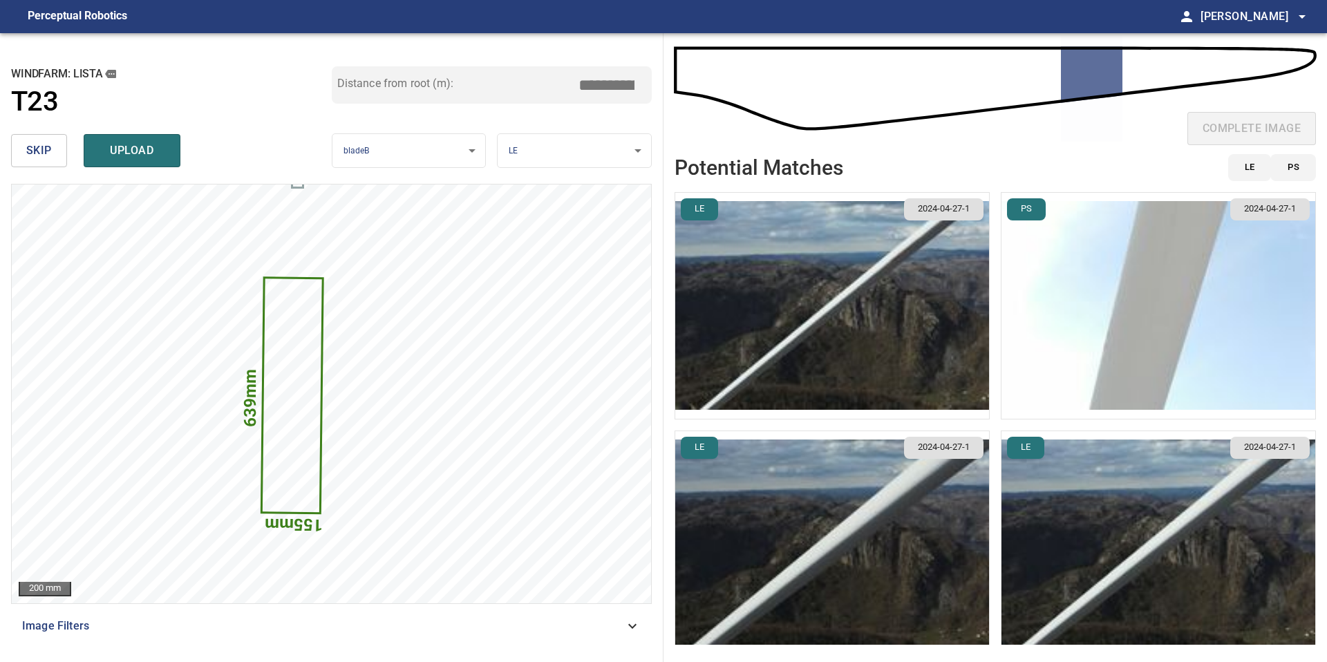
click at [1155, 513] on img "button" at bounding box center [1158, 544] width 314 height 226
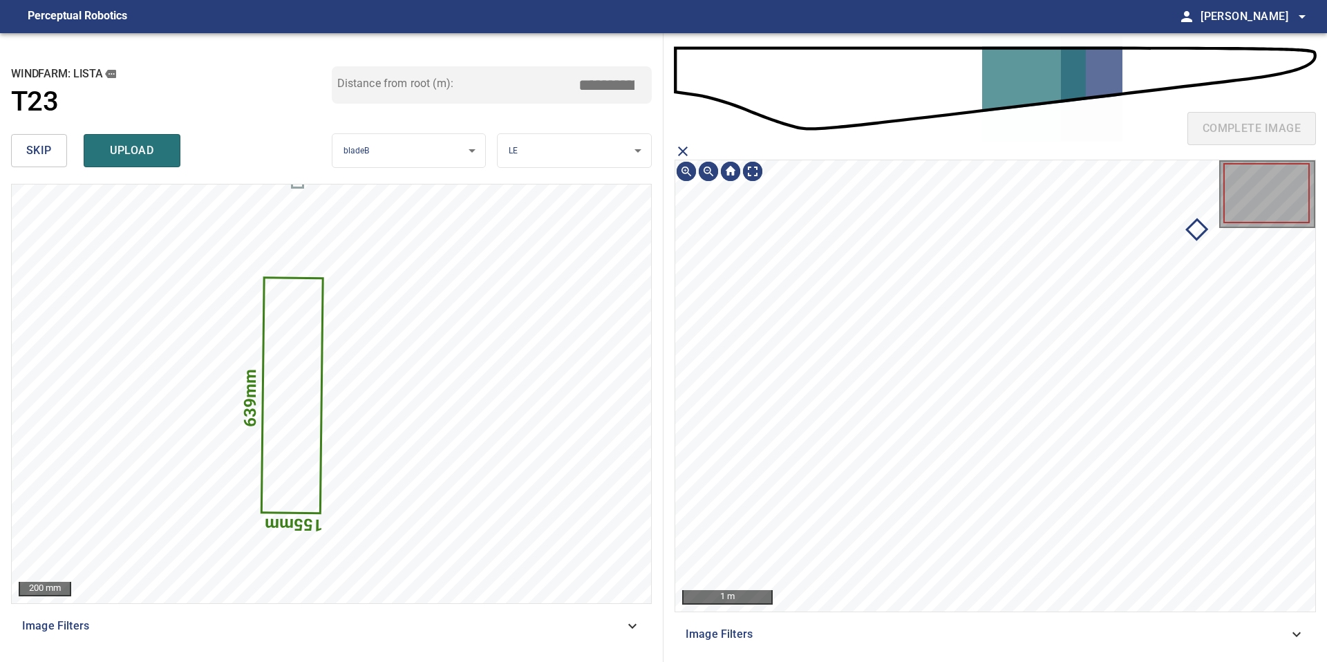
click at [681, 155] on icon "close matching imageResolution:" at bounding box center [682, 151] width 17 height 17
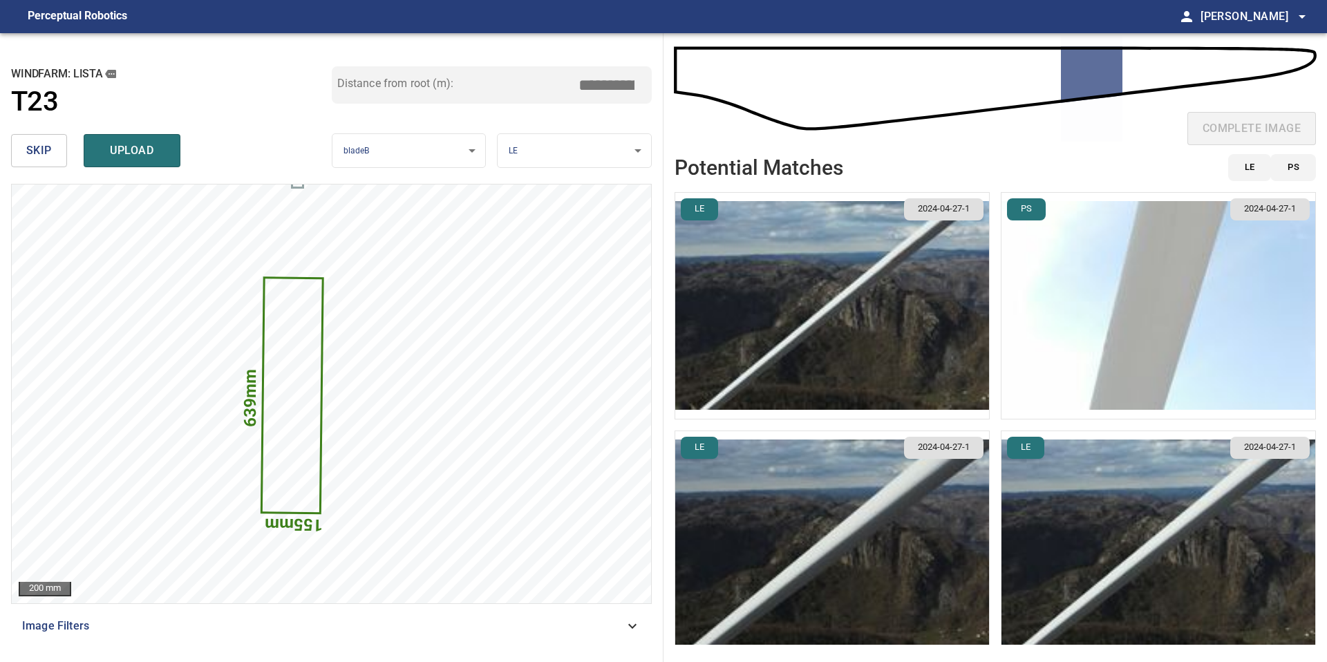
click at [760, 304] on img "button" at bounding box center [832, 306] width 314 height 226
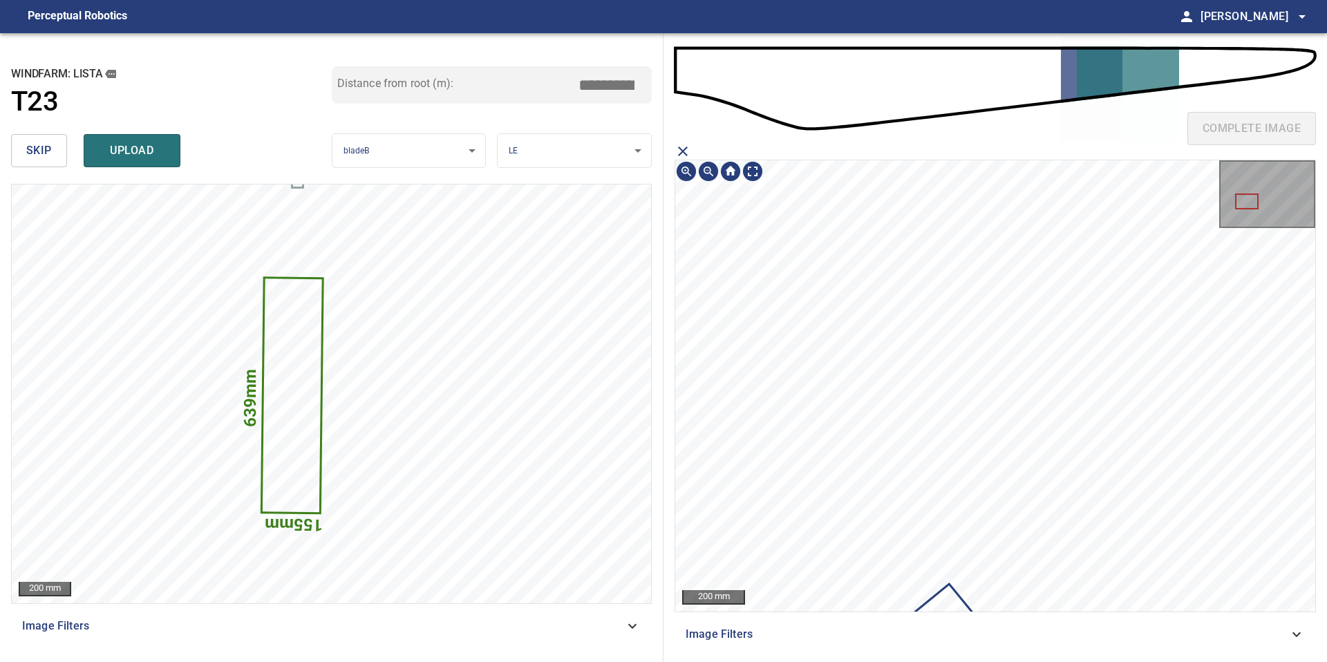
click at [902, 82] on div "complete image 200 mm Image Filters" at bounding box center [994, 347] width 663 height 629
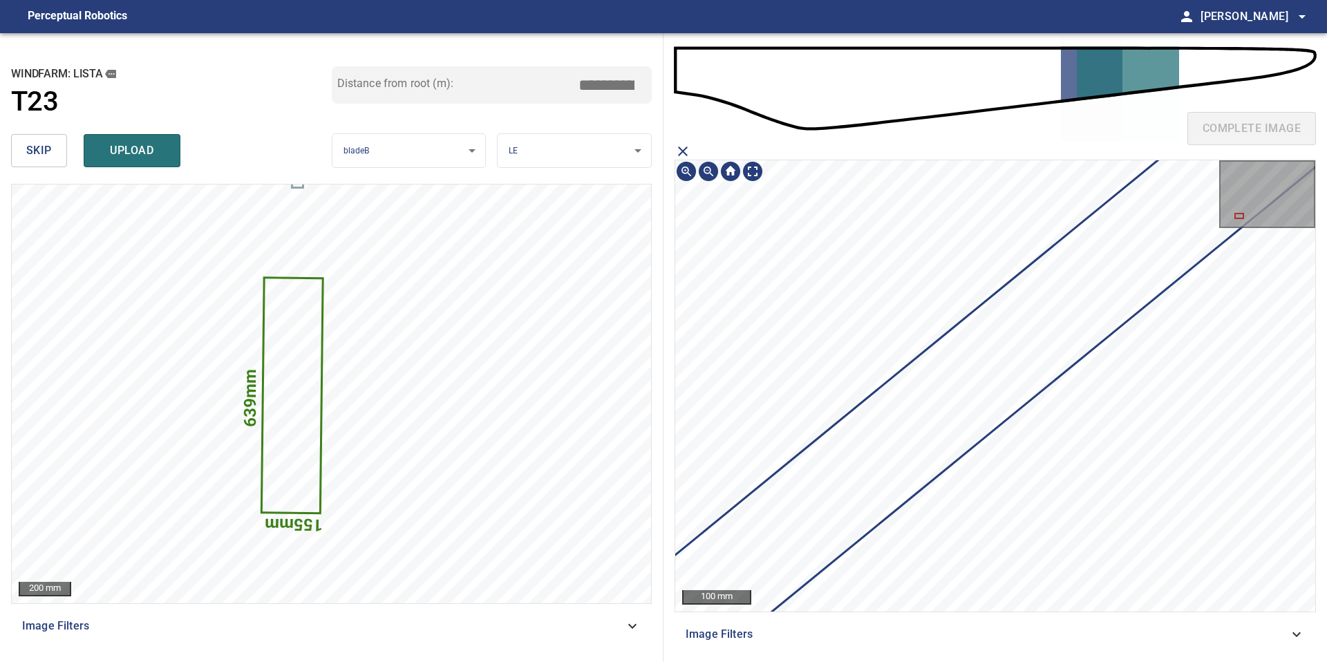
click at [1137, 148] on div "complete image 100 mm Image Filters" at bounding box center [994, 347] width 663 height 629
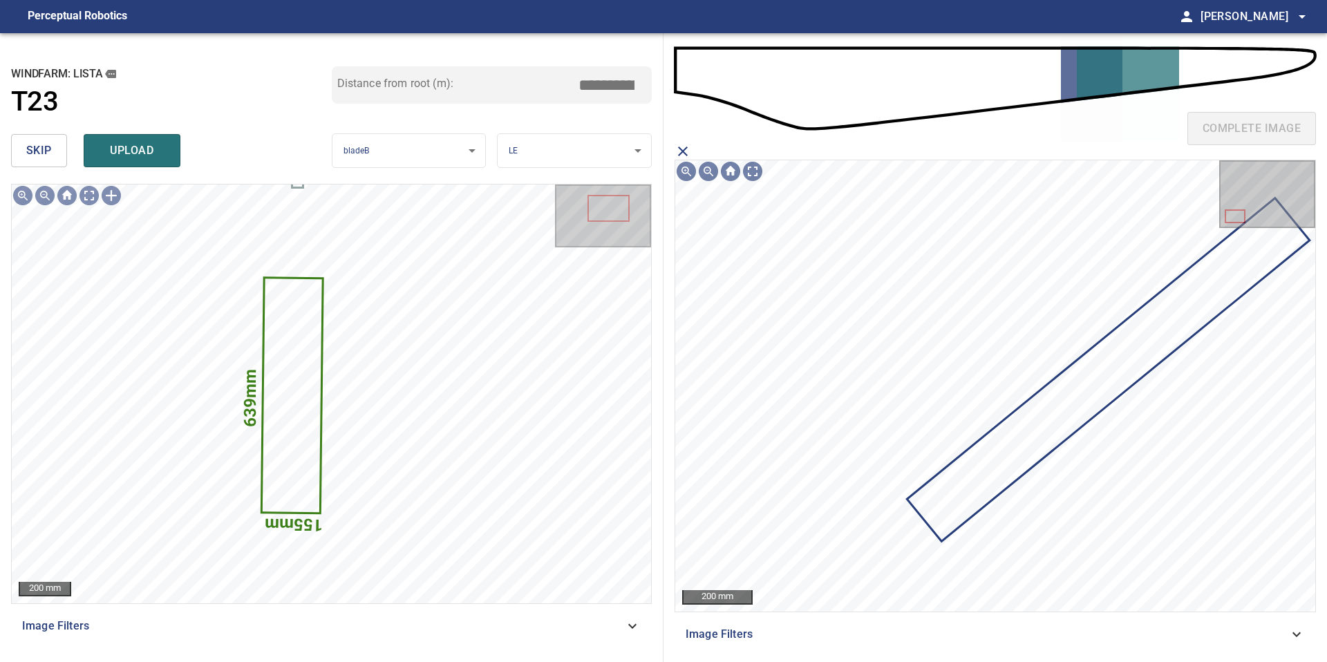
click at [674, 149] on icon "close matching imageResolution:" at bounding box center [682, 151] width 17 height 17
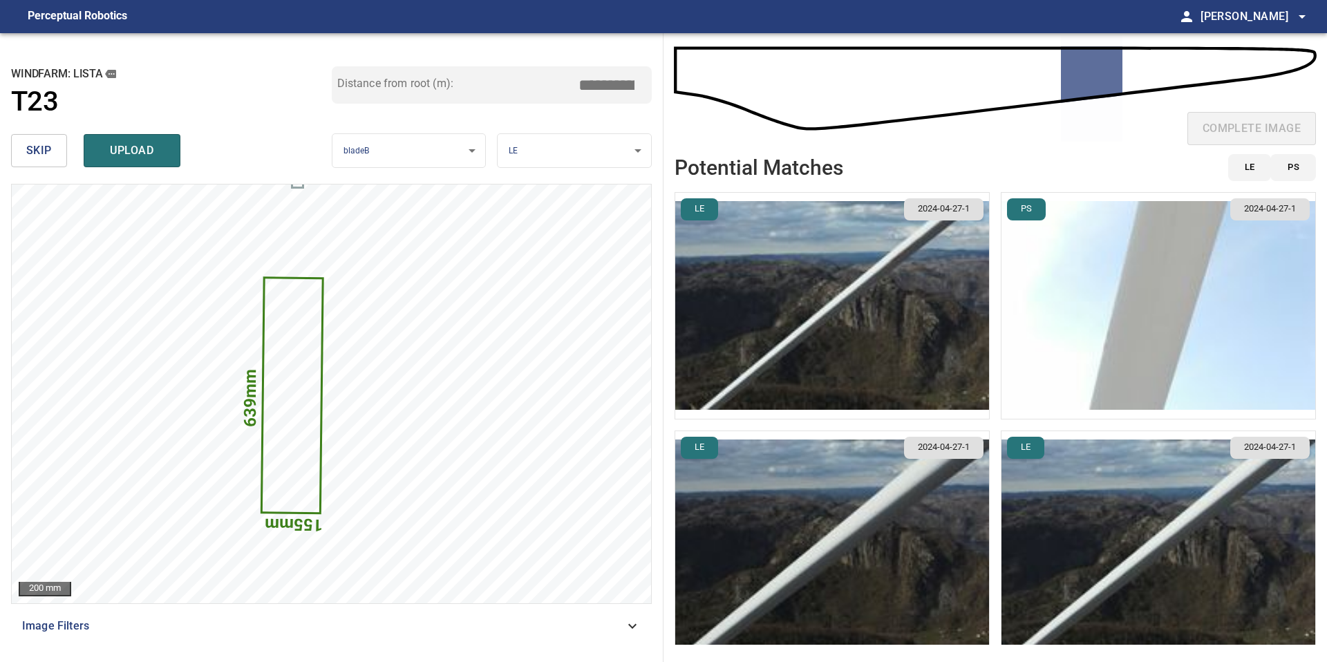
click at [1063, 287] on img "button" at bounding box center [1158, 306] width 314 height 226
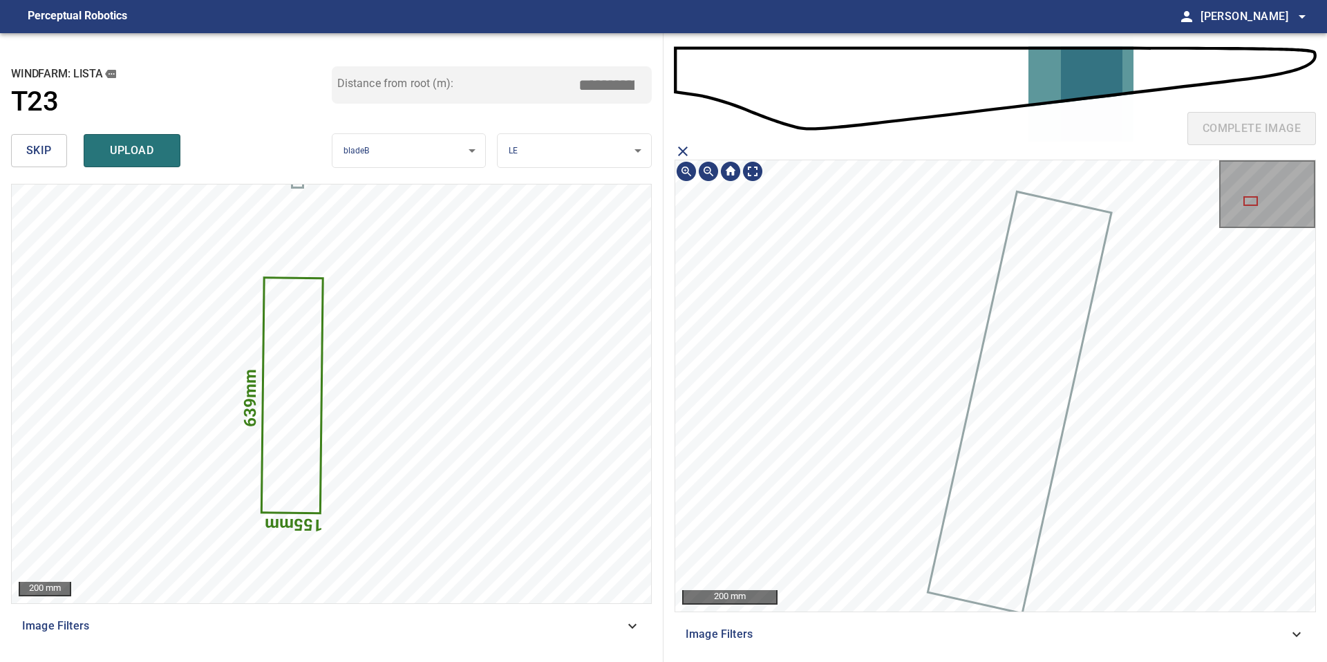
click at [1011, 450] on icon at bounding box center [1019, 402] width 181 height 419
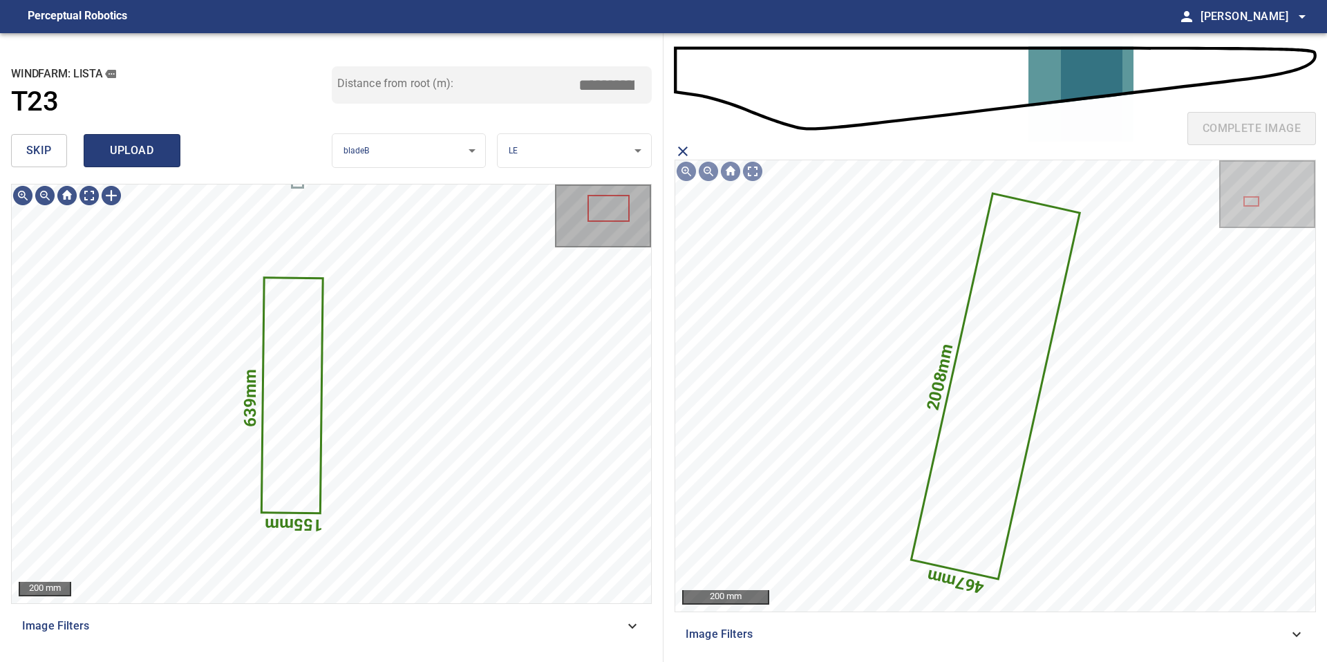
click at [122, 156] on span "upload" at bounding box center [132, 150] width 66 height 19
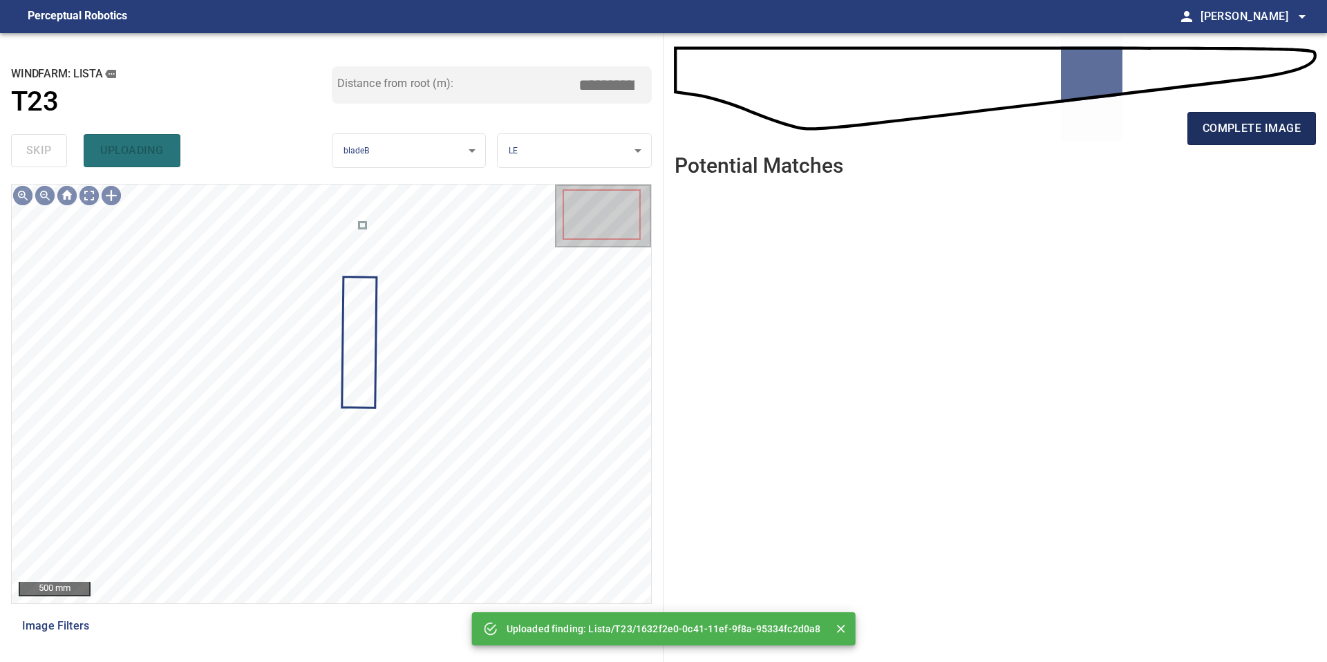
click at [1256, 124] on span "complete image" at bounding box center [1251, 128] width 98 height 19
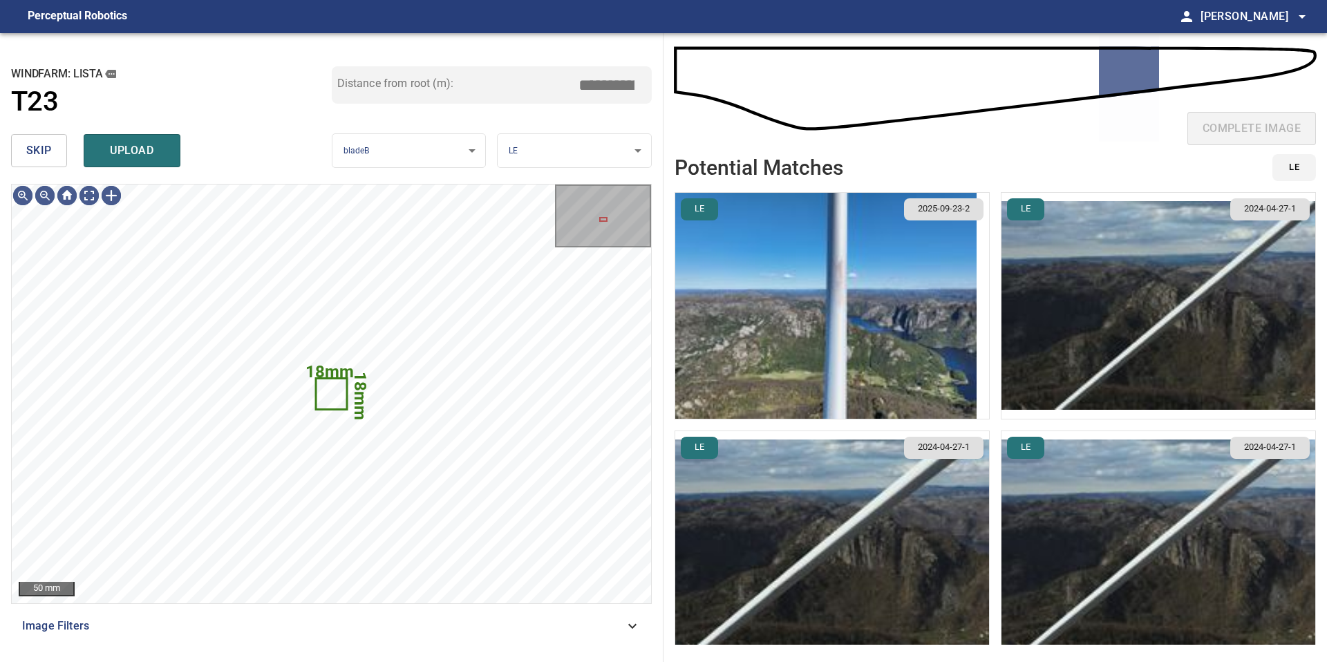
click at [66, 153] on button "skip" at bounding box center [39, 150] width 56 height 33
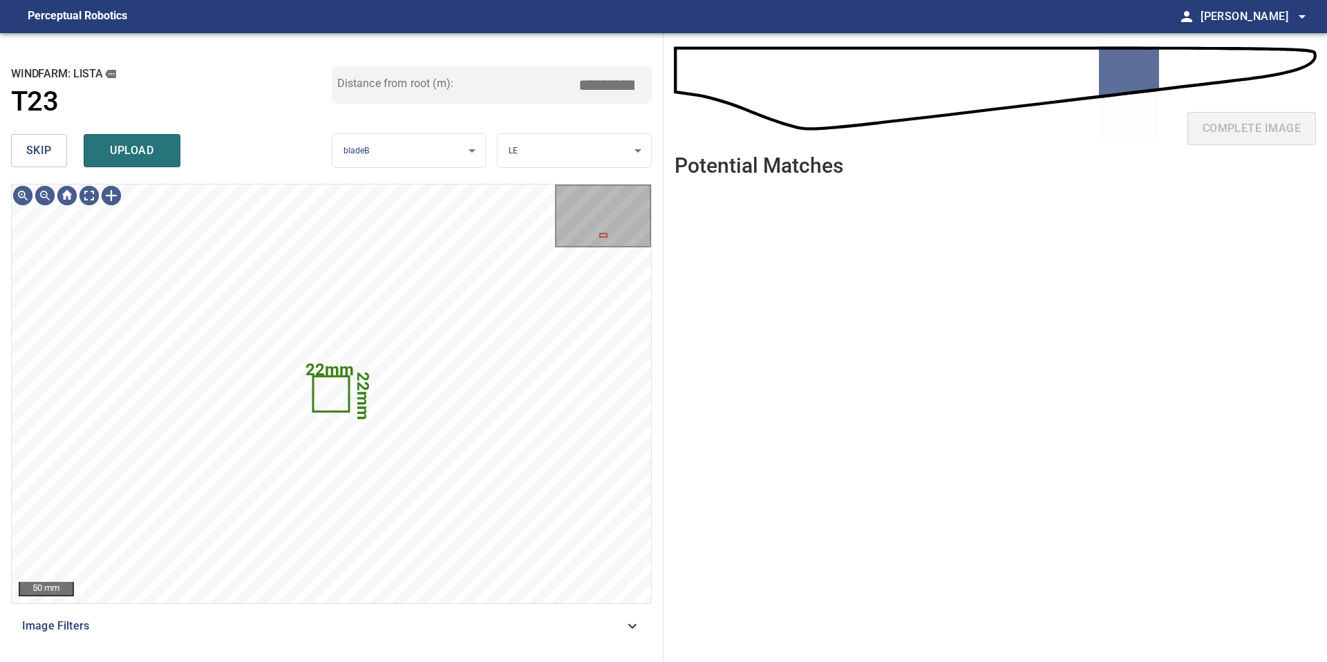
click at [66, 153] on button "skip" at bounding box center [39, 150] width 56 height 33
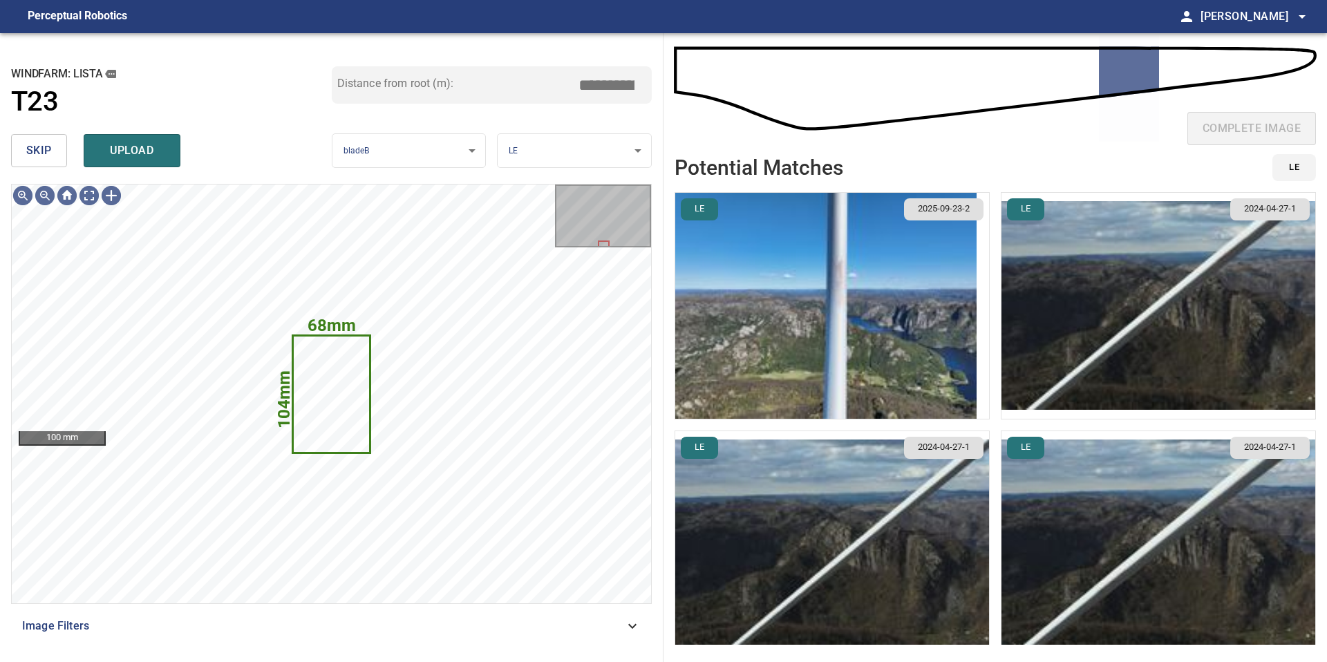
click at [42, 145] on span "skip" at bounding box center [39, 150] width 26 height 19
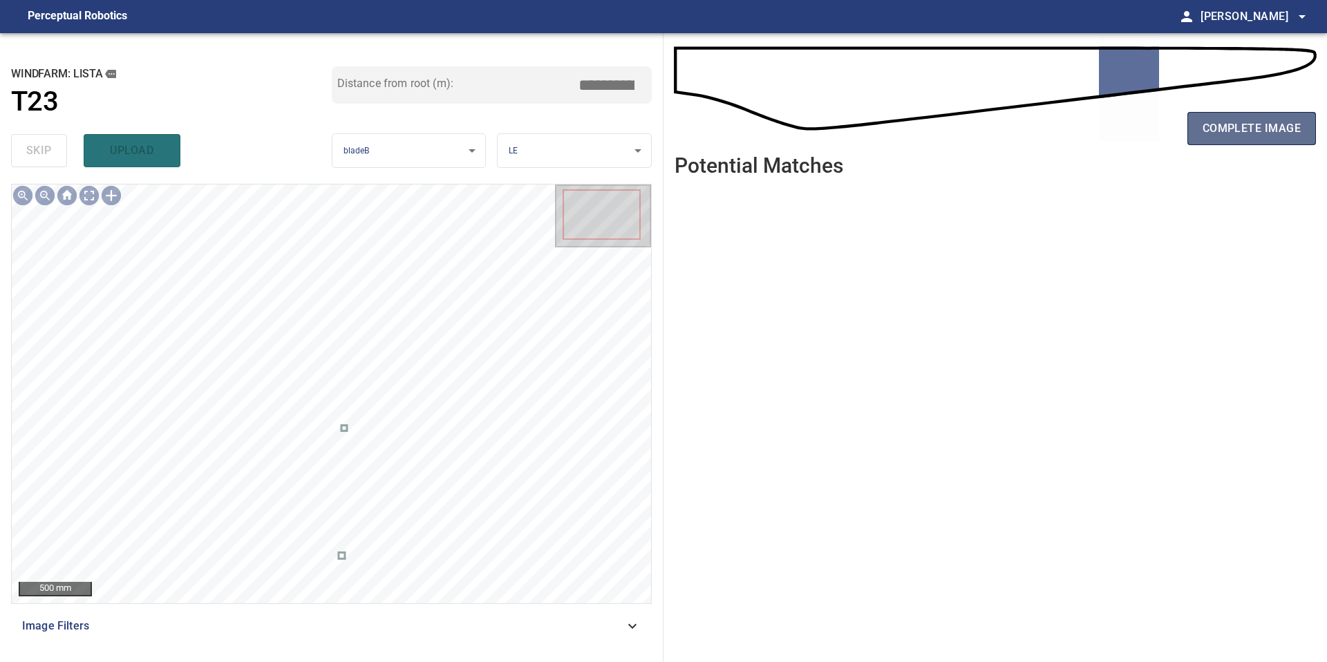
click at [1230, 127] on span "complete image" at bounding box center [1251, 128] width 98 height 19
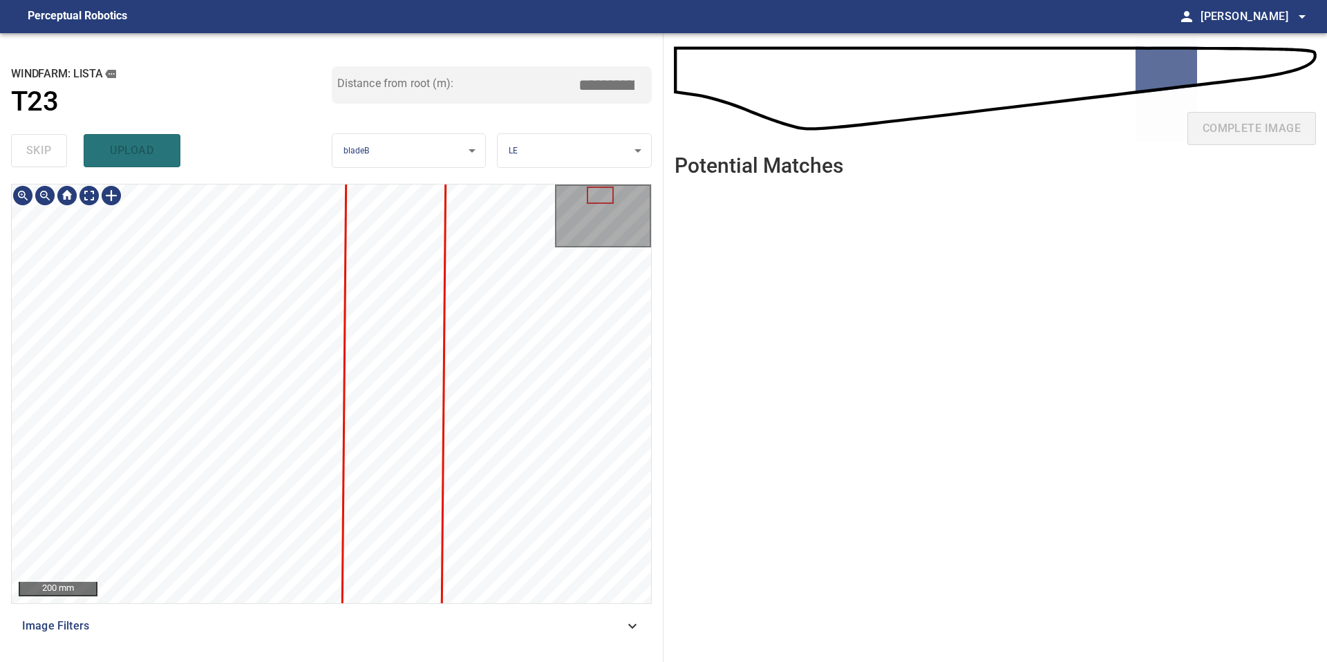
click at [305, 615] on div "200 mm Image Filters" at bounding box center [331, 417] width 640 height 467
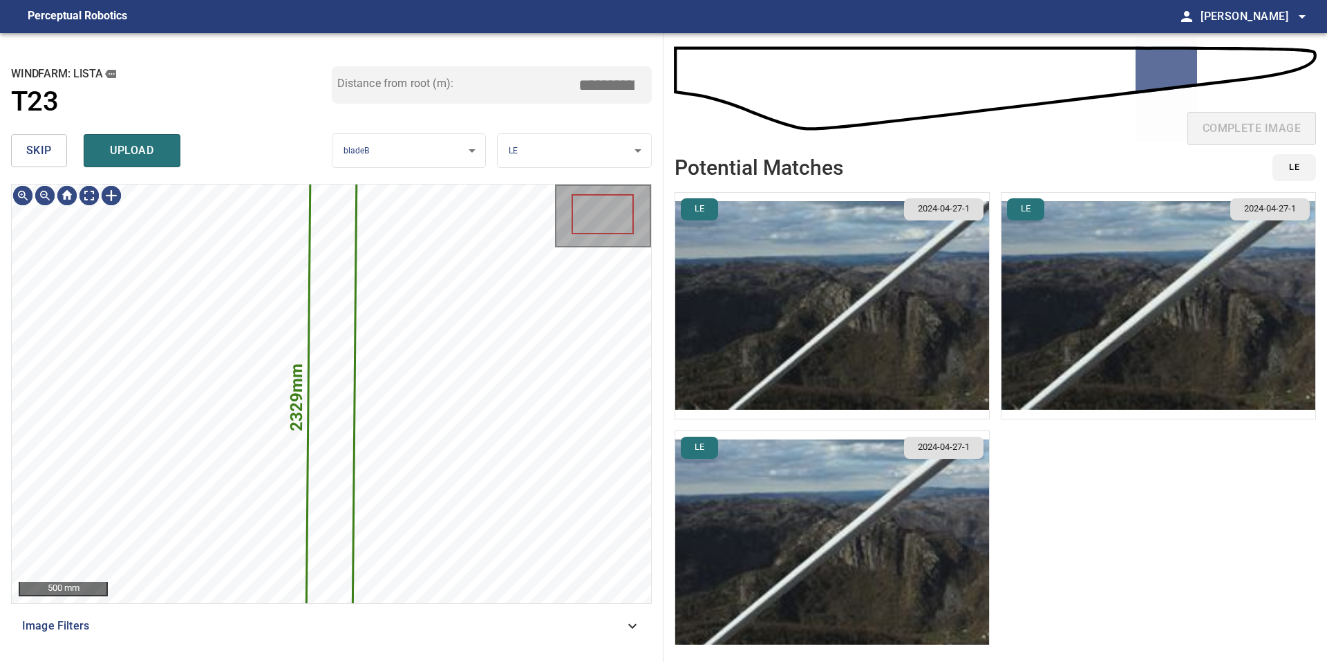
click at [34, 135] on button "skip" at bounding box center [39, 150] width 56 height 33
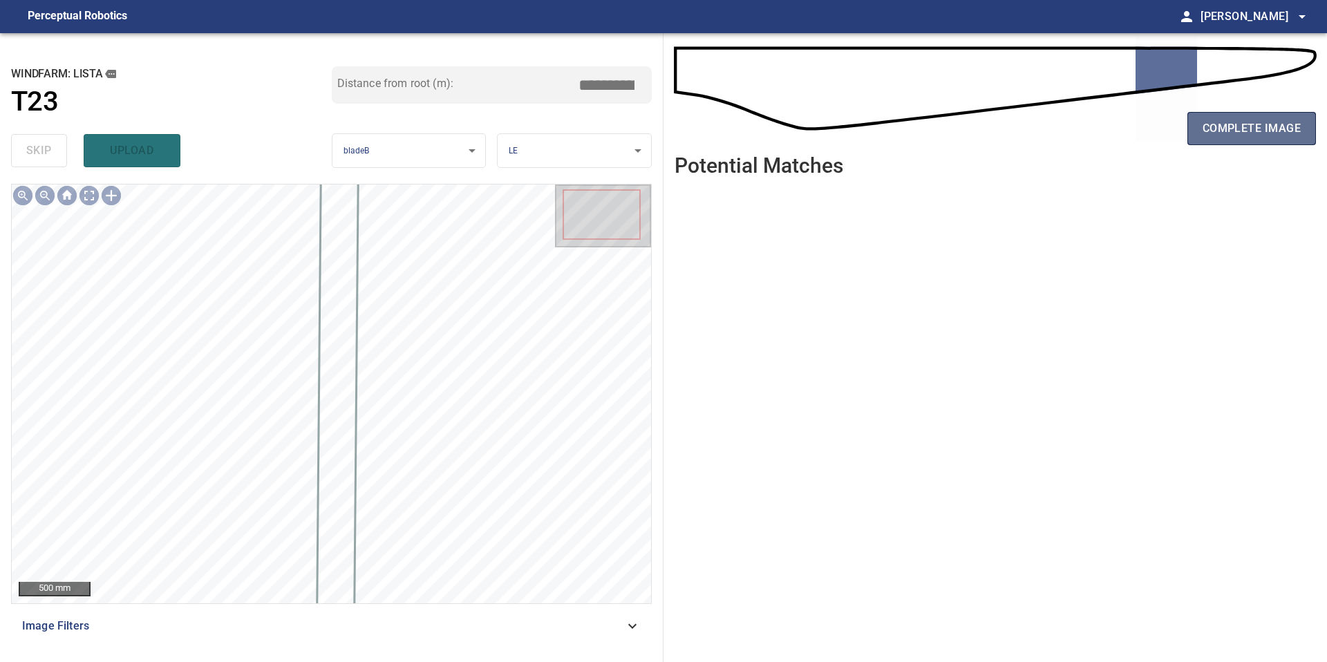
click at [1277, 120] on span "complete image" at bounding box center [1251, 128] width 98 height 19
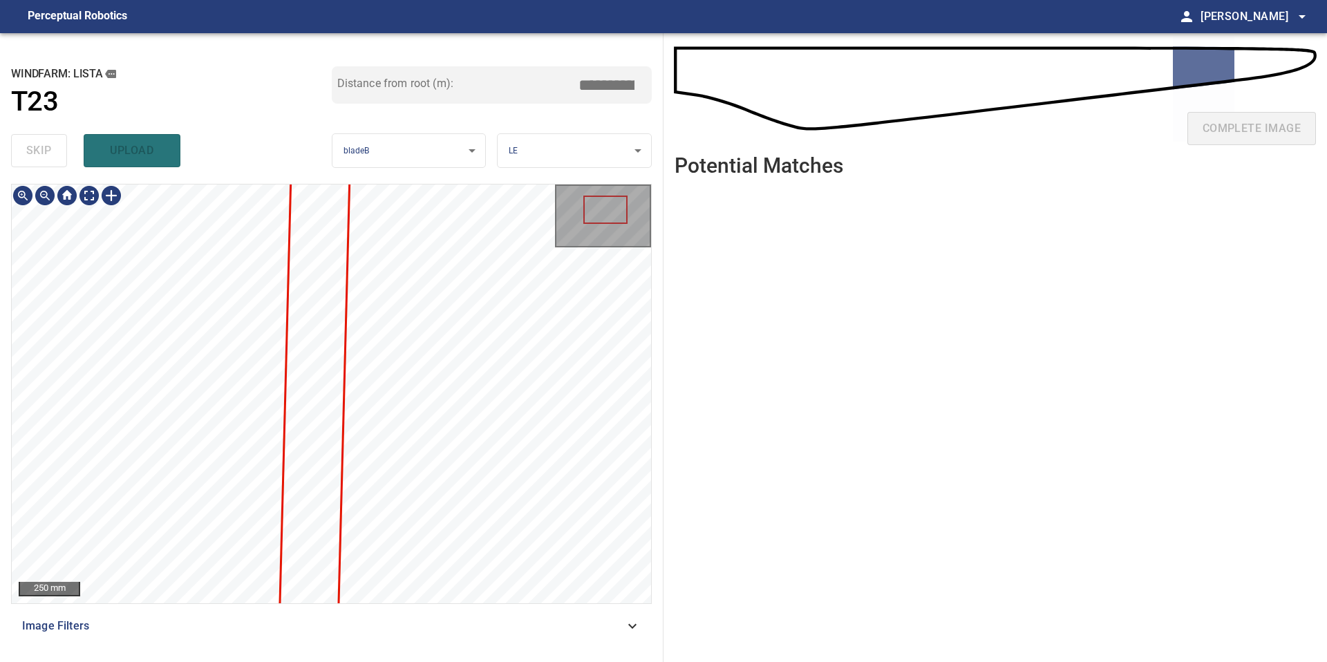
click at [467, 657] on div "**********" at bounding box center [331, 347] width 663 height 629
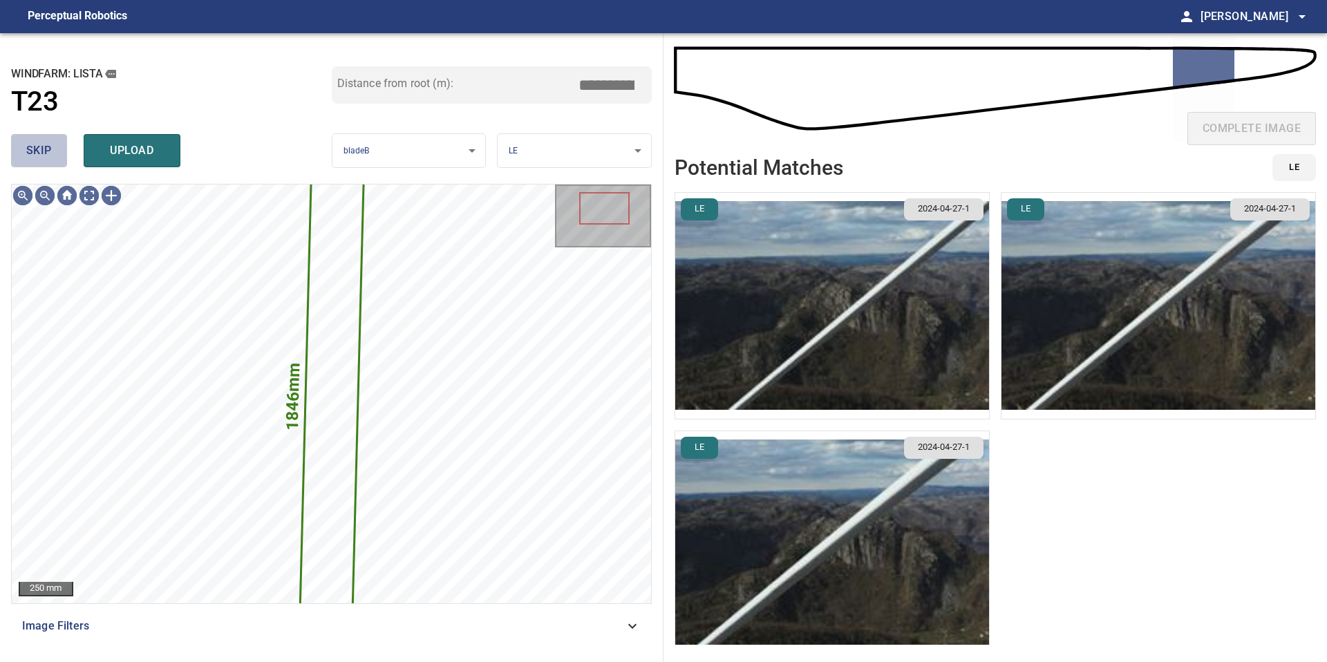
click at [35, 152] on span "skip" at bounding box center [39, 150] width 26 height 19
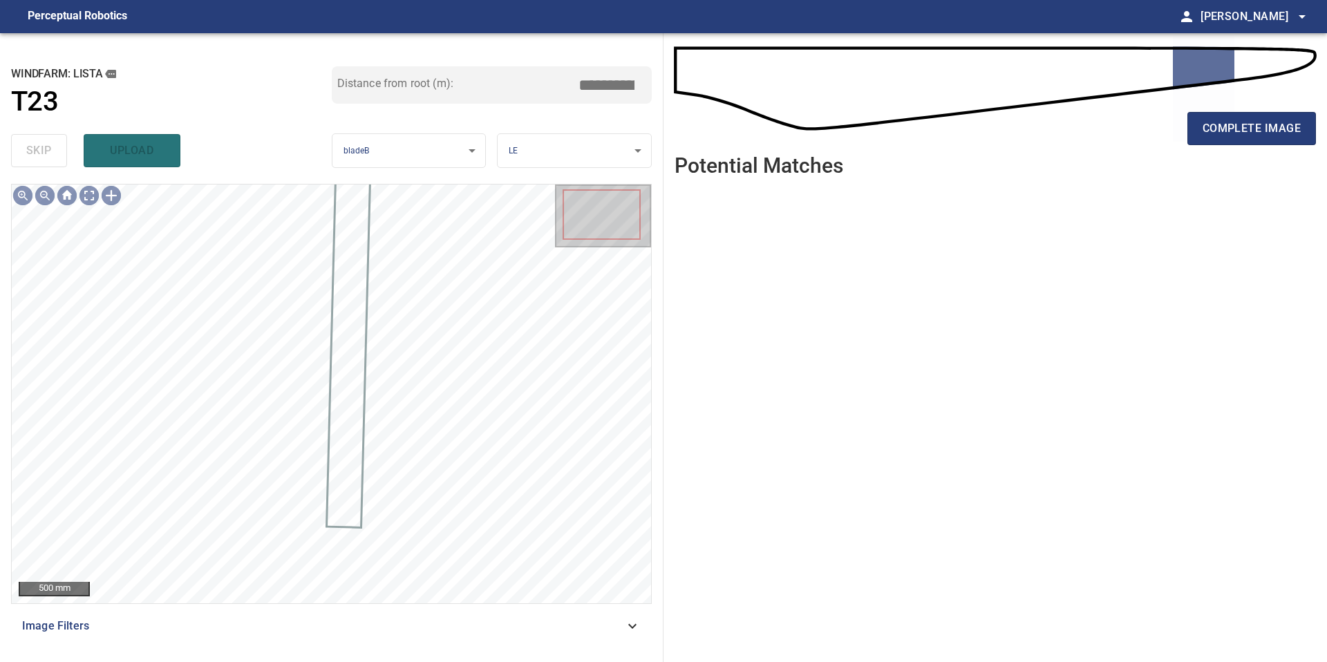
click at [1247, 145] on div "complete image" at bounding box center [994, 133] width 641 height 55
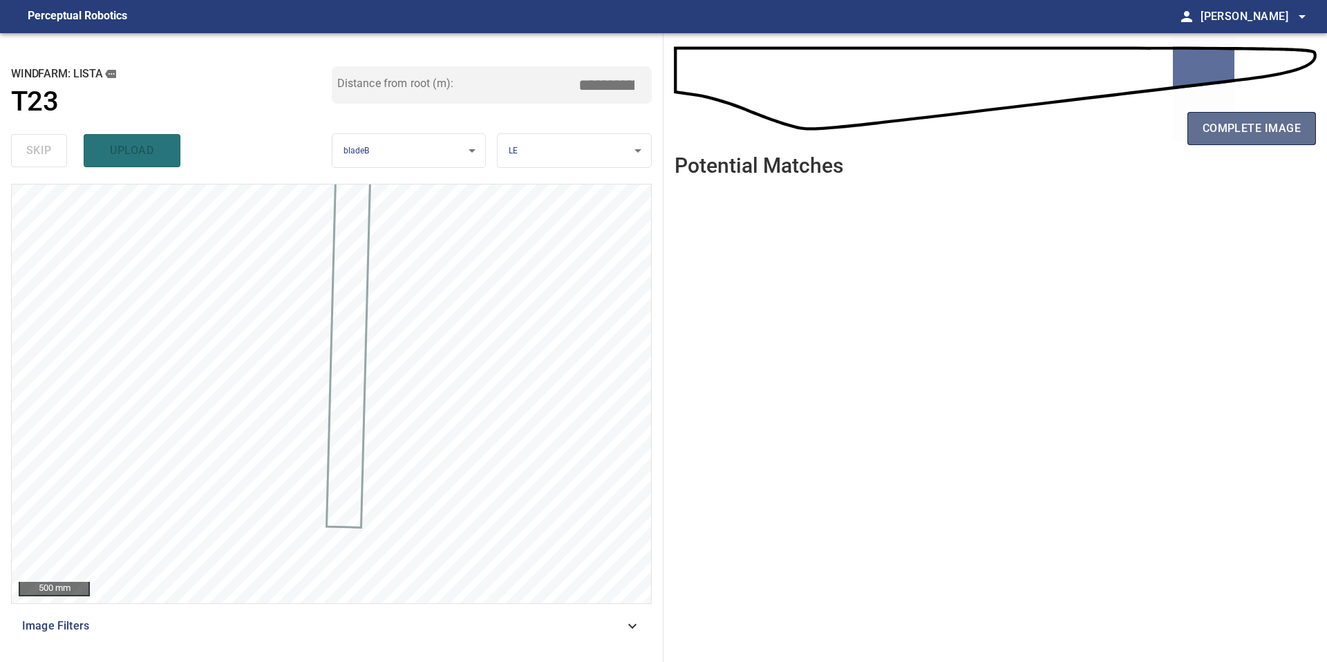
click at [1246, 131] on span "complete image" at bounding box center [1251, 128] width 98 height 19
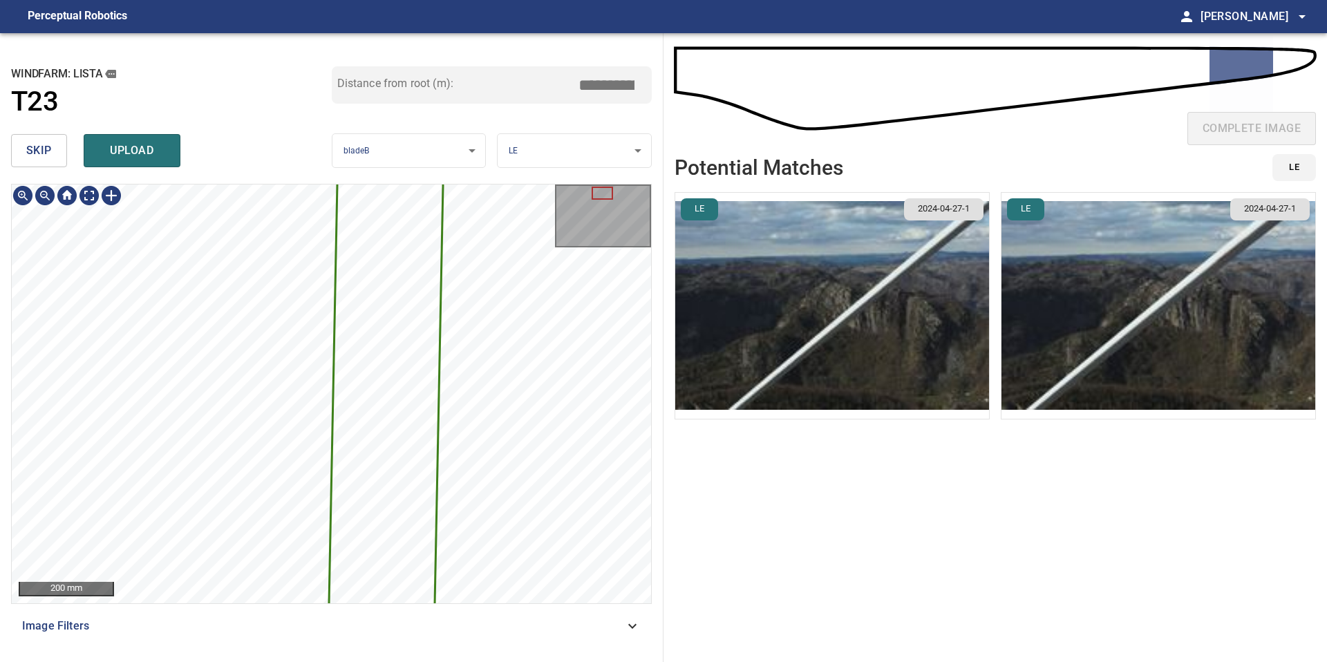
click at [285, 612] on div "2547mm 167mm 200 mm Image Filters" at bounding box center [331, 417] width 640 height 467
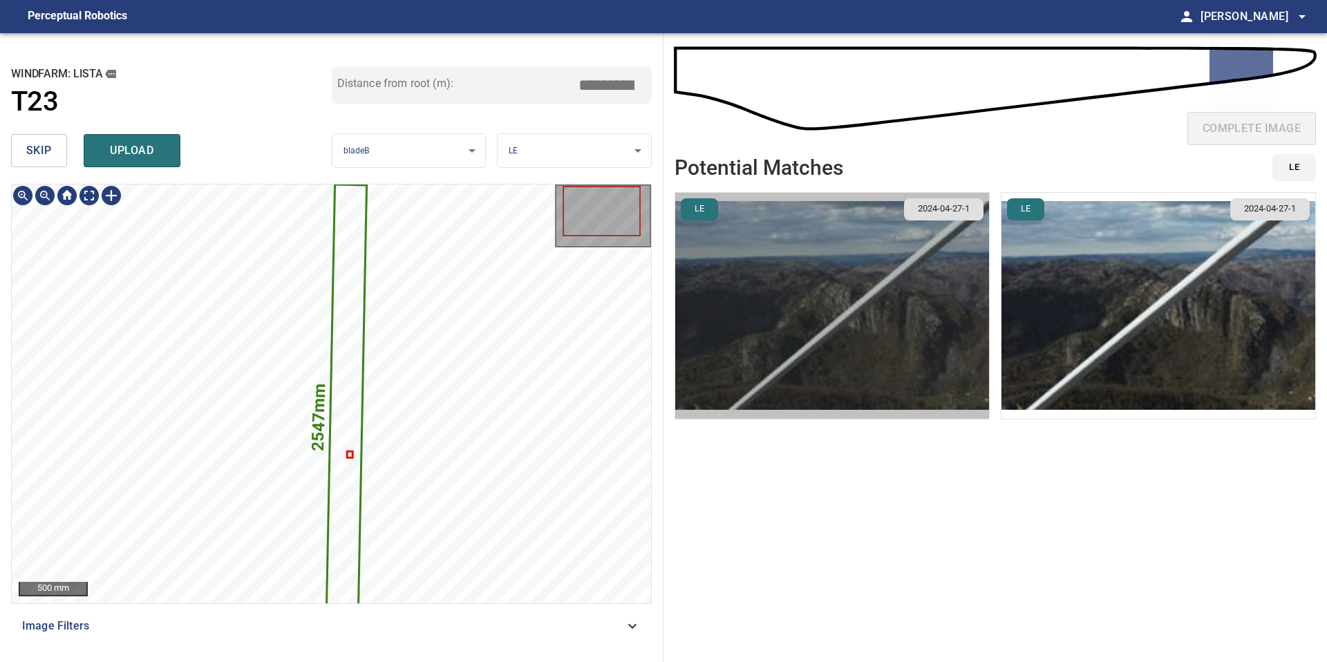
click at [960, 318] on img "button" at bounding box center [832, 306] width 314 height 226
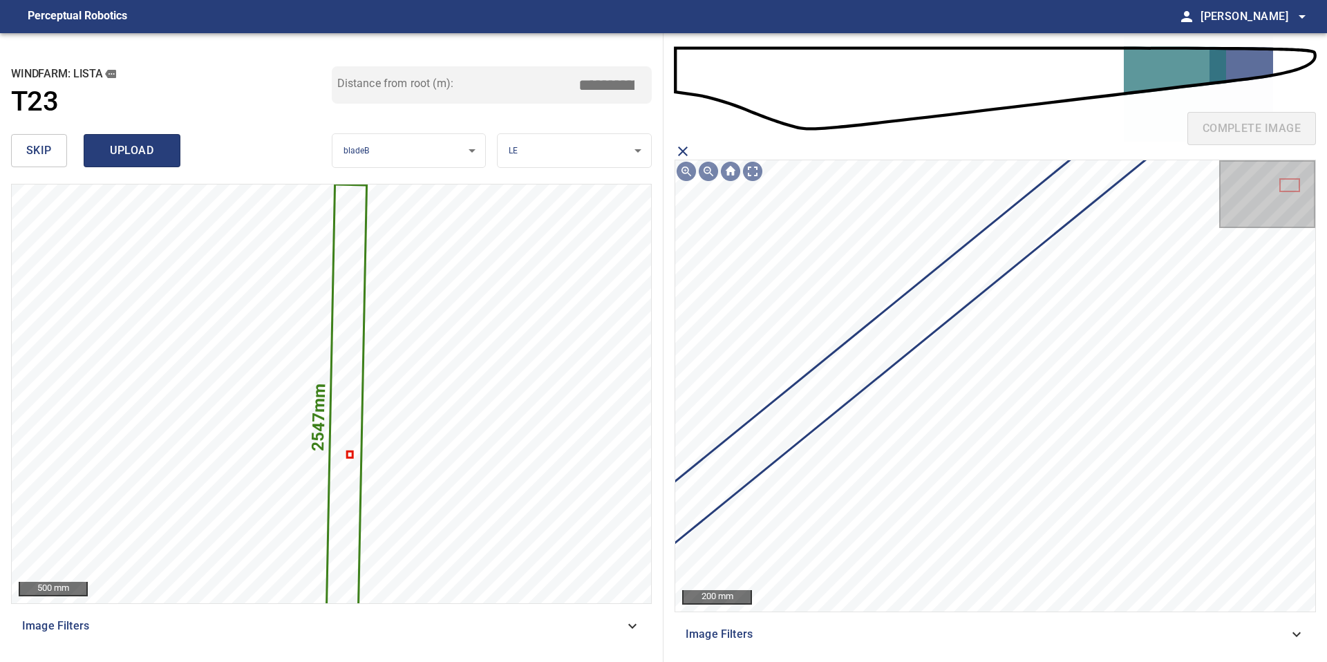
click at [124, 149] on span "upload" at bounding box center [132, 150] width 66 height 19
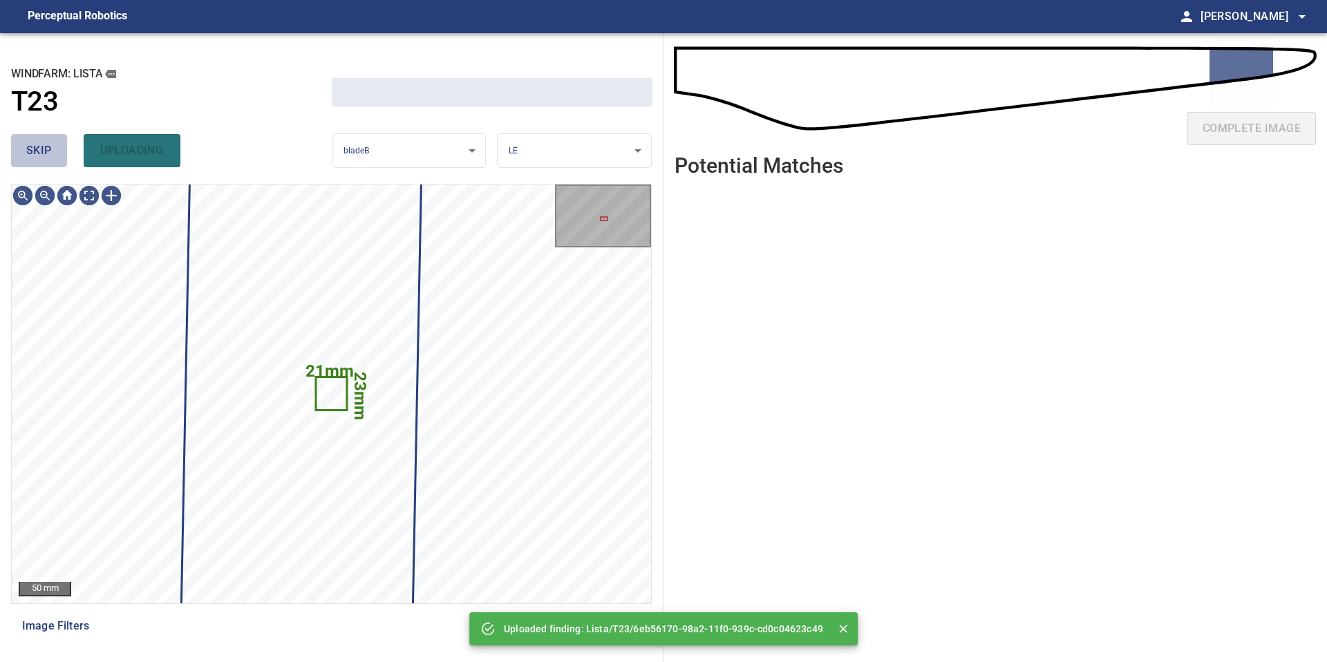
click at [39, 151] on span "skip" at bounding box center [39, 150] width 26 height 19
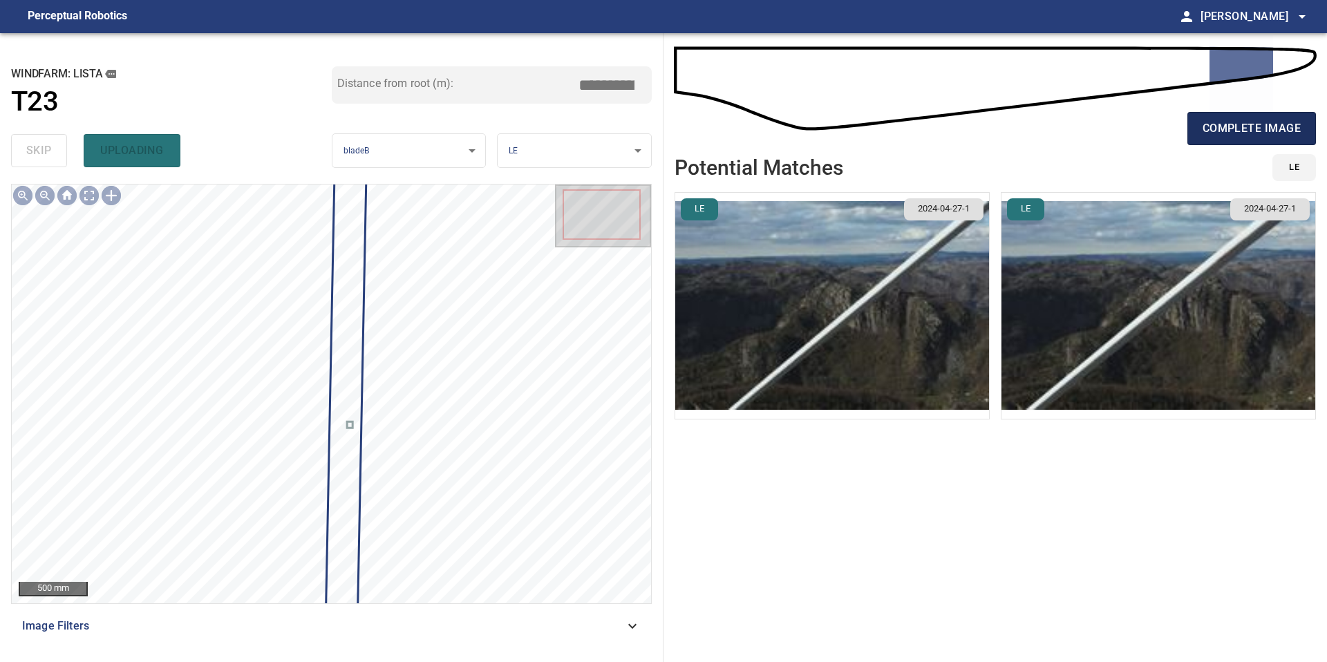
click at [1272, 115] on button "complete image" at bounding box center [1251, 128] width 129 height 33
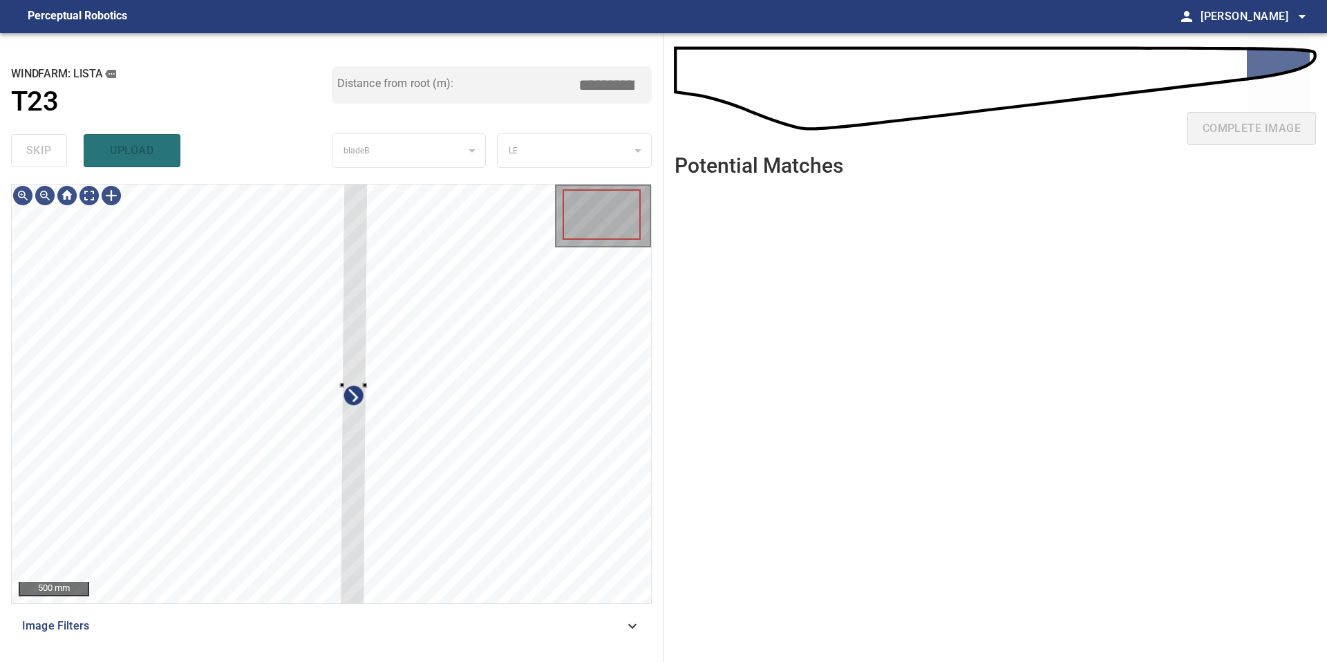
click at [366, 612] on div "500 mm Image Filters" at bounding box center [331, 417] width 640 height 467
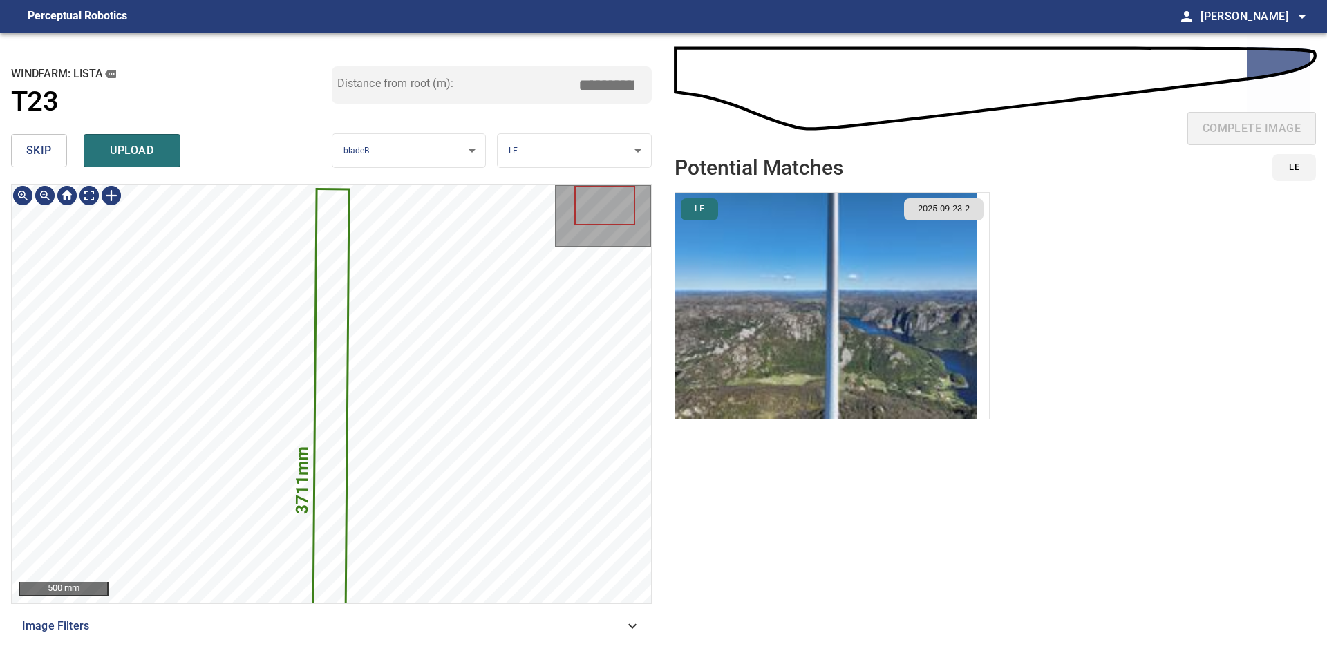
click at [862, 307] on img "button" at bounding box center [825, 306] width 301 height 226
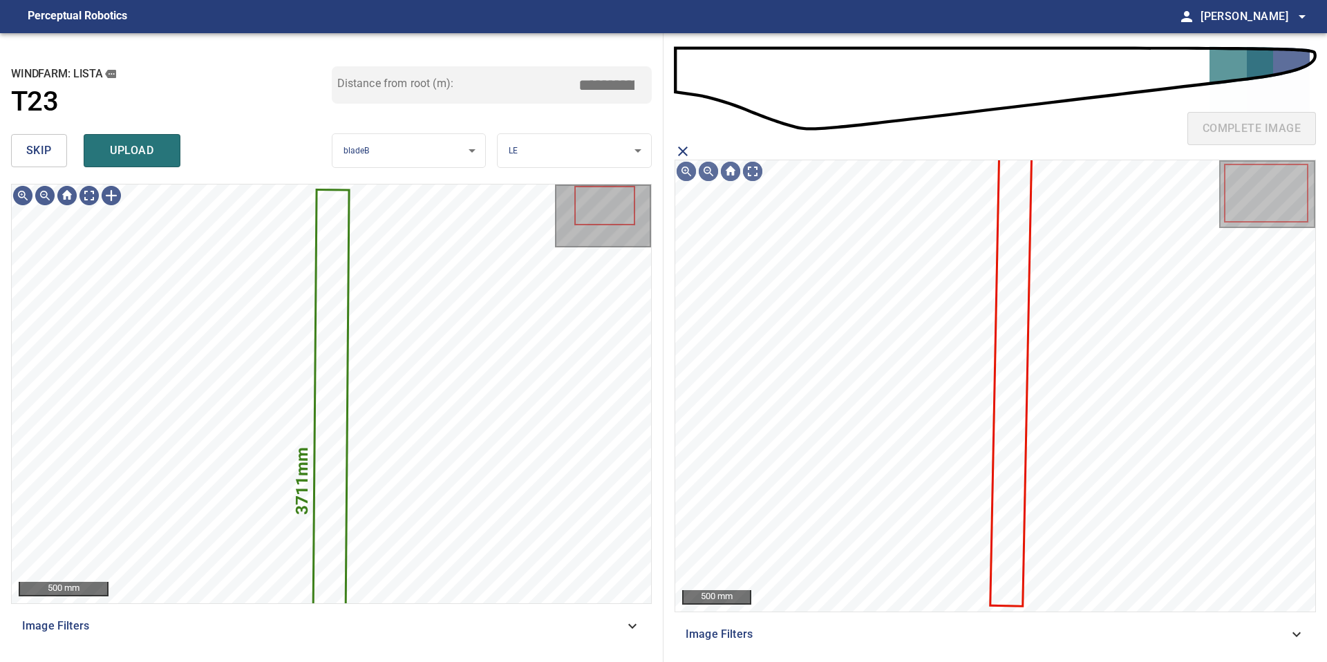
click at [1018, 263] on icon at bounding box center [1010, 375] width 39 height 459
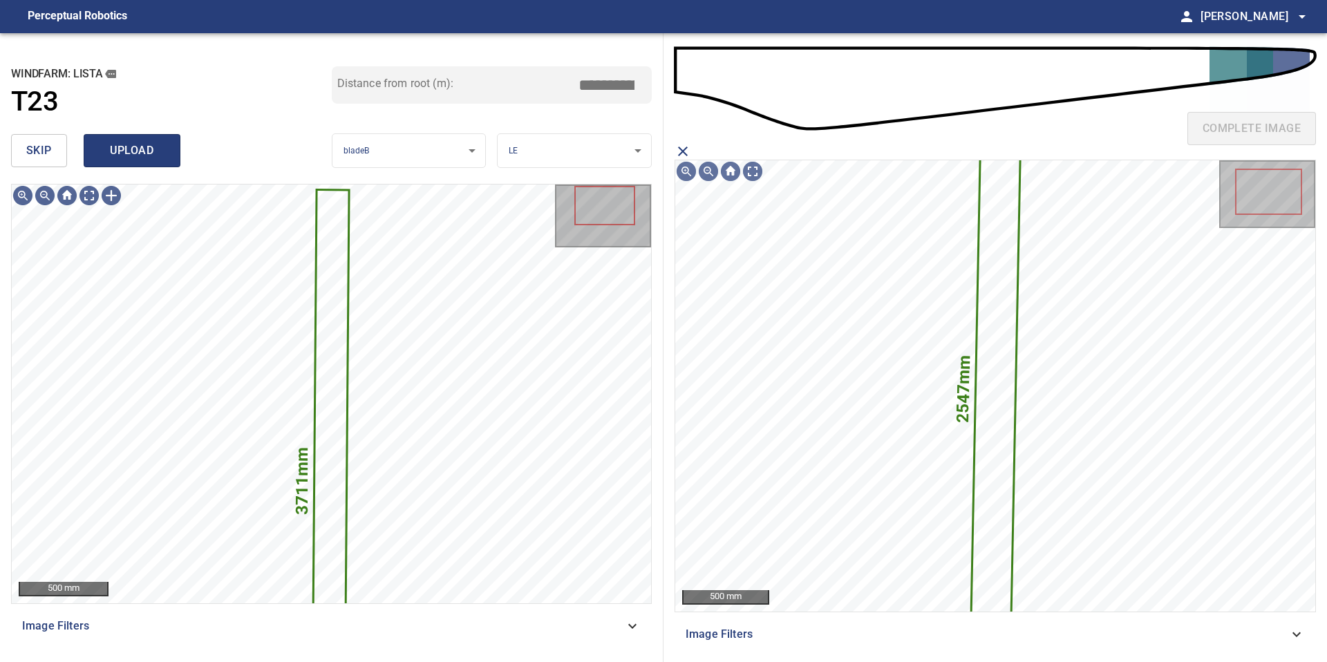
click at [152, 159] on span "upload" at bounding box center [132, 150] width 66 height 19
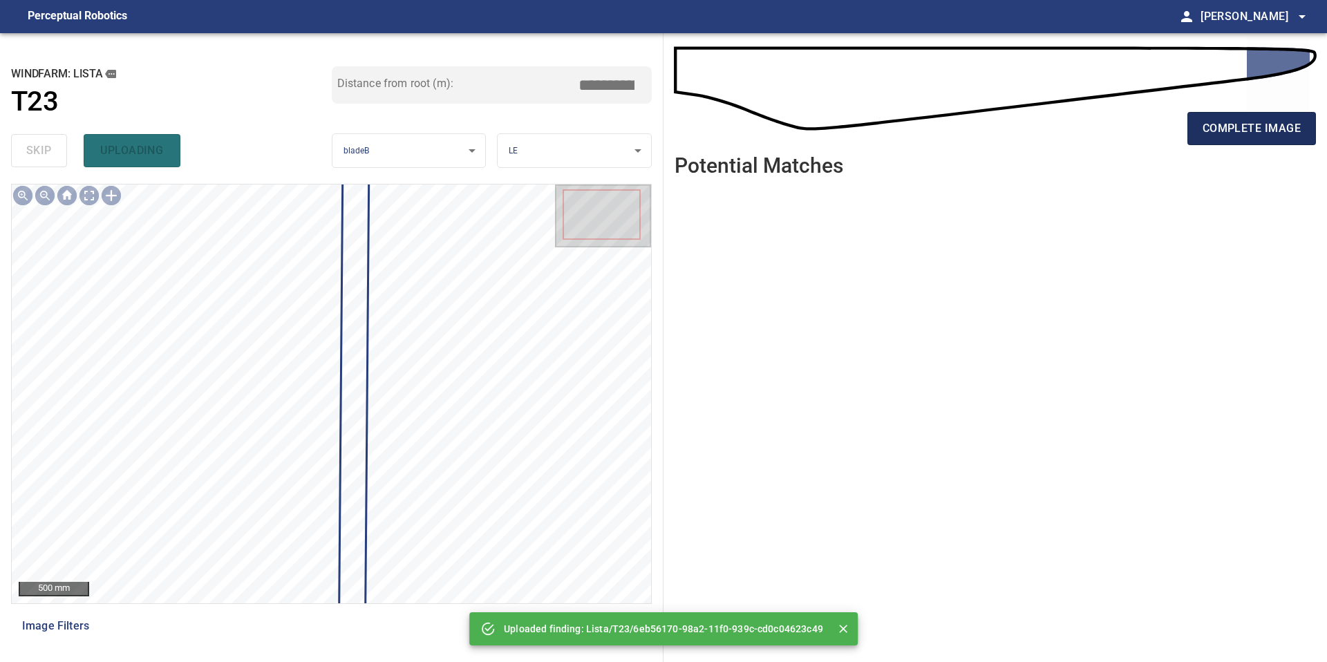
click at [1278, 120] on span "complete image" at bounding box center [1251, 128] width 98 height 19
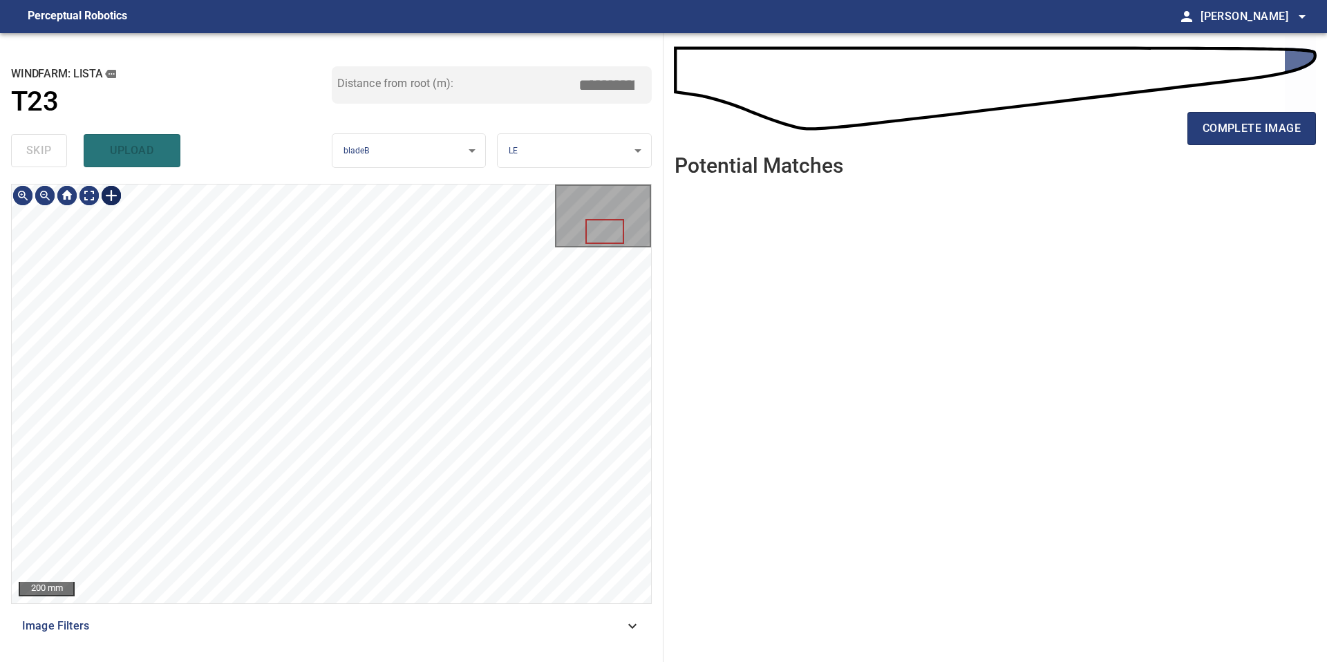
click at [108, 197] on div at bounding box center [111, 195] width 22 height 22
click at [342, 450] on div at bounding box center [331, 393] width 639 height 419
click at [335, 417] on div at bounding box center [330, 322] width 31 height 231
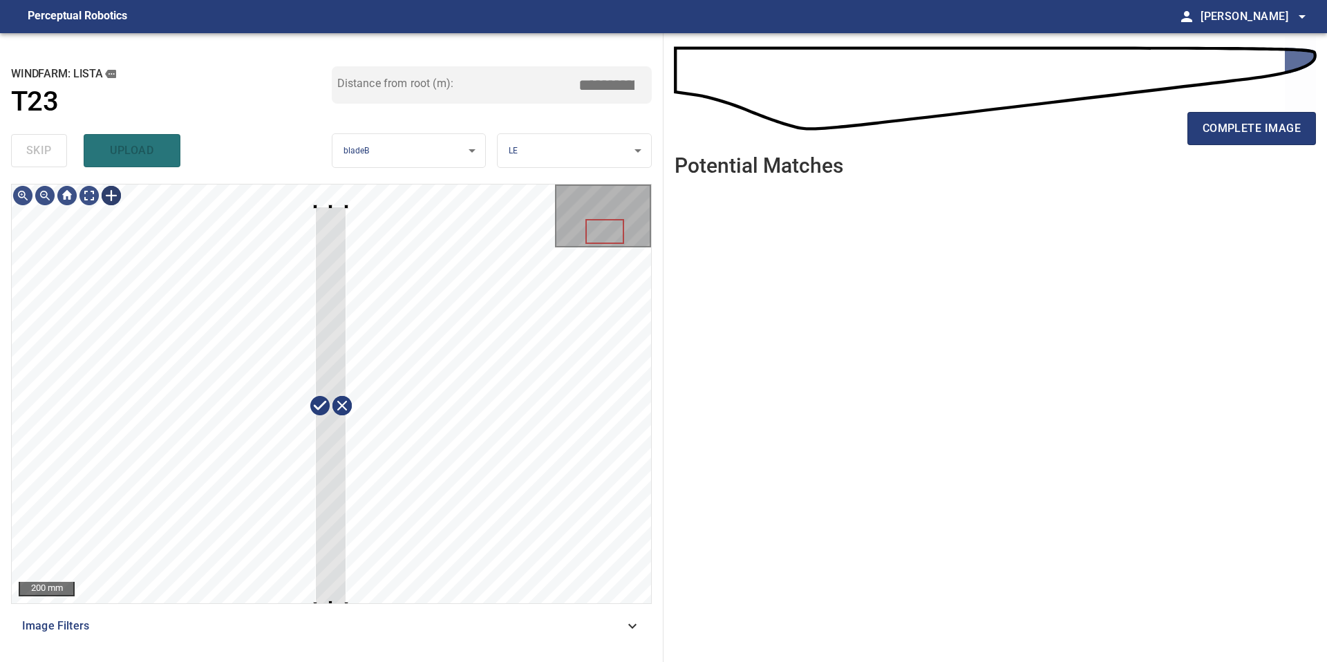
click at [354, 607] on div "200 mm Image Filters" at bounding box center [331, 417] width 640 height 467
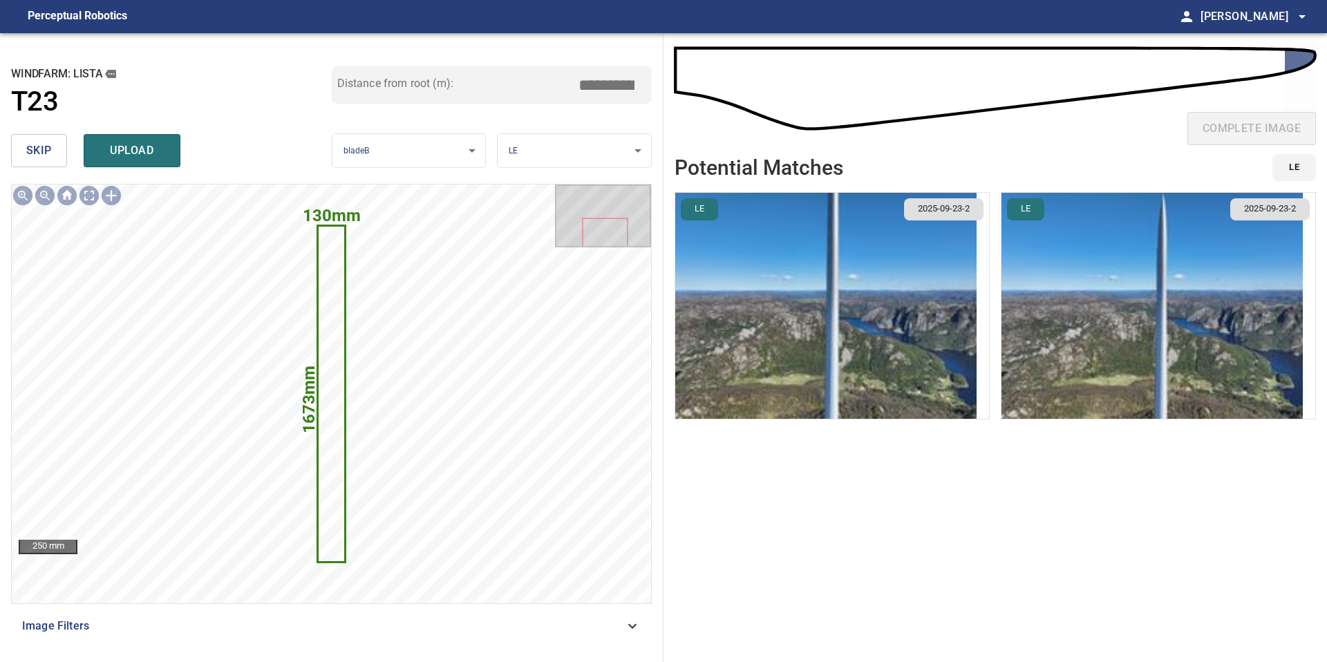
click at [842, 348] on img "button" at bounding box center [825, 306] width 301 height 226
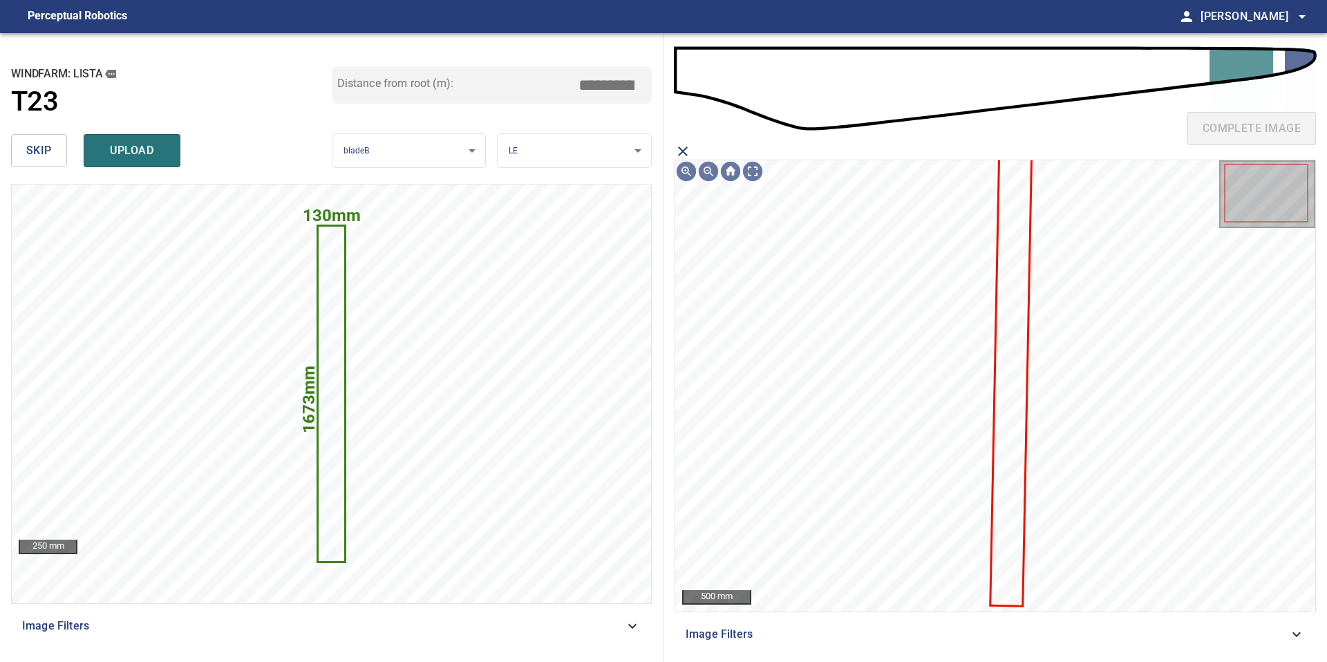
click at [1016, 260] on icon at bounding box center [1010, 375] width 39 height 459
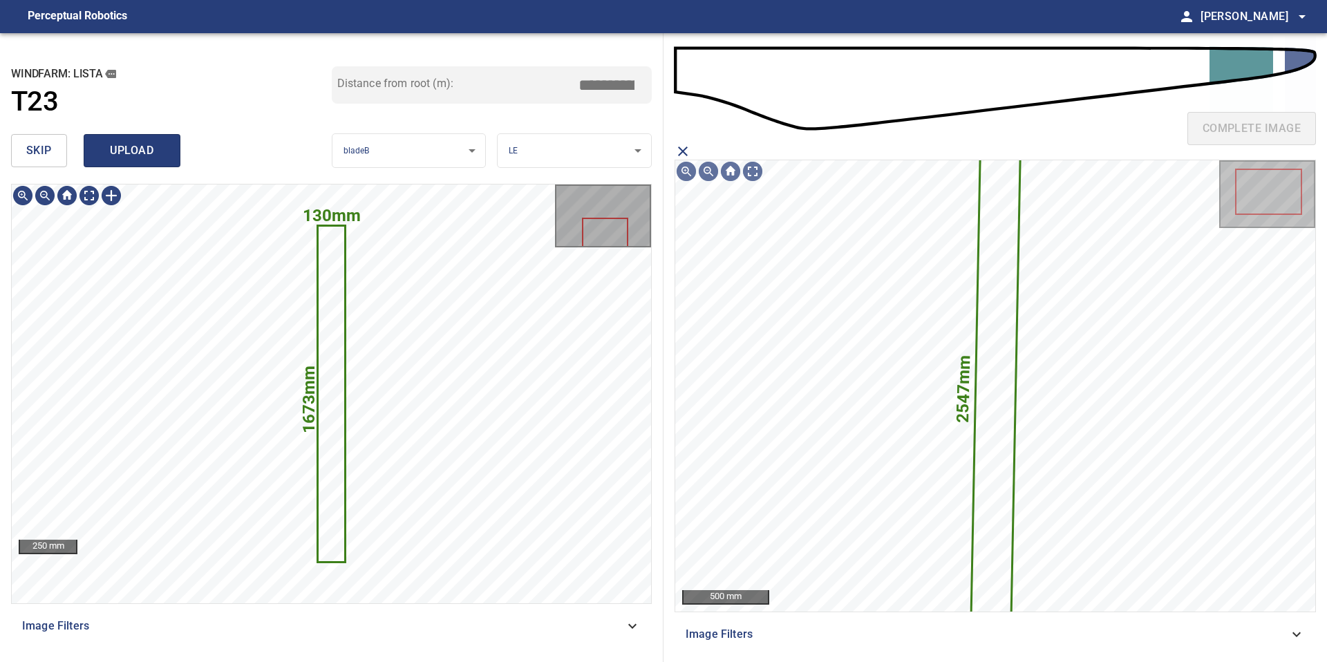
click at [136, 149] on span "upload" at bounding box center [132, 150] width 66 height 19
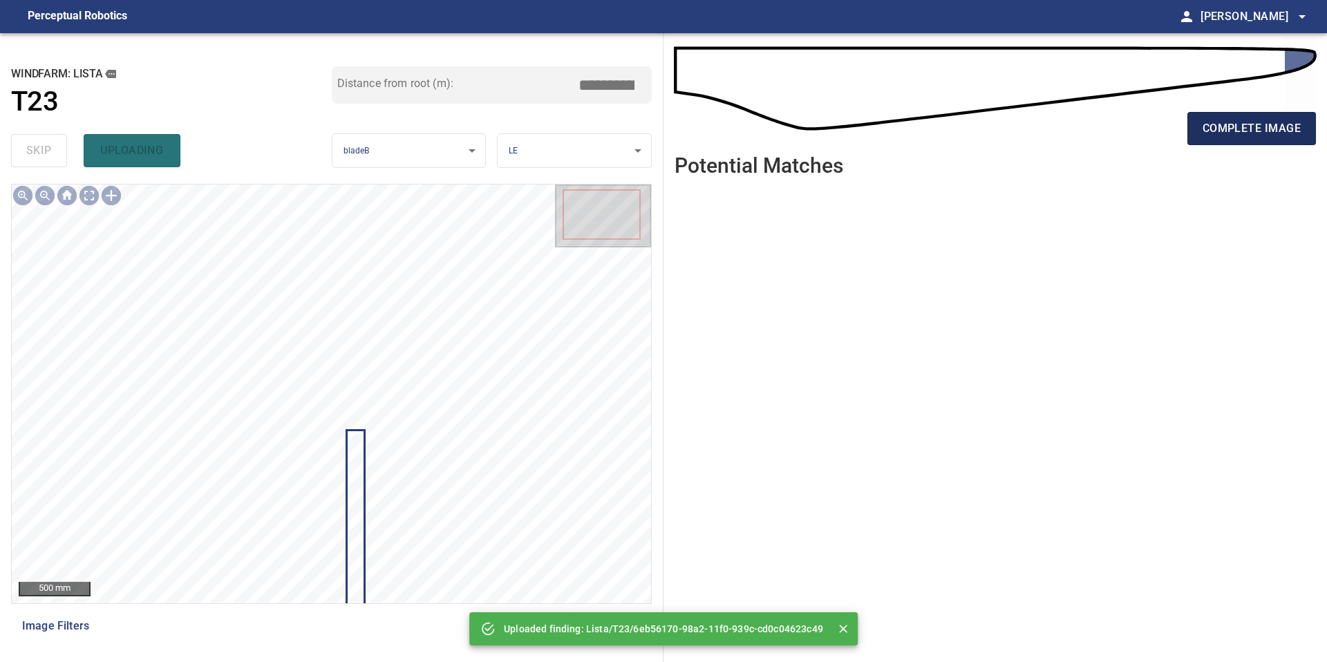
click at [1259, 130] on span "complete image" at bounding box center [1251, 128] width 98 height 19
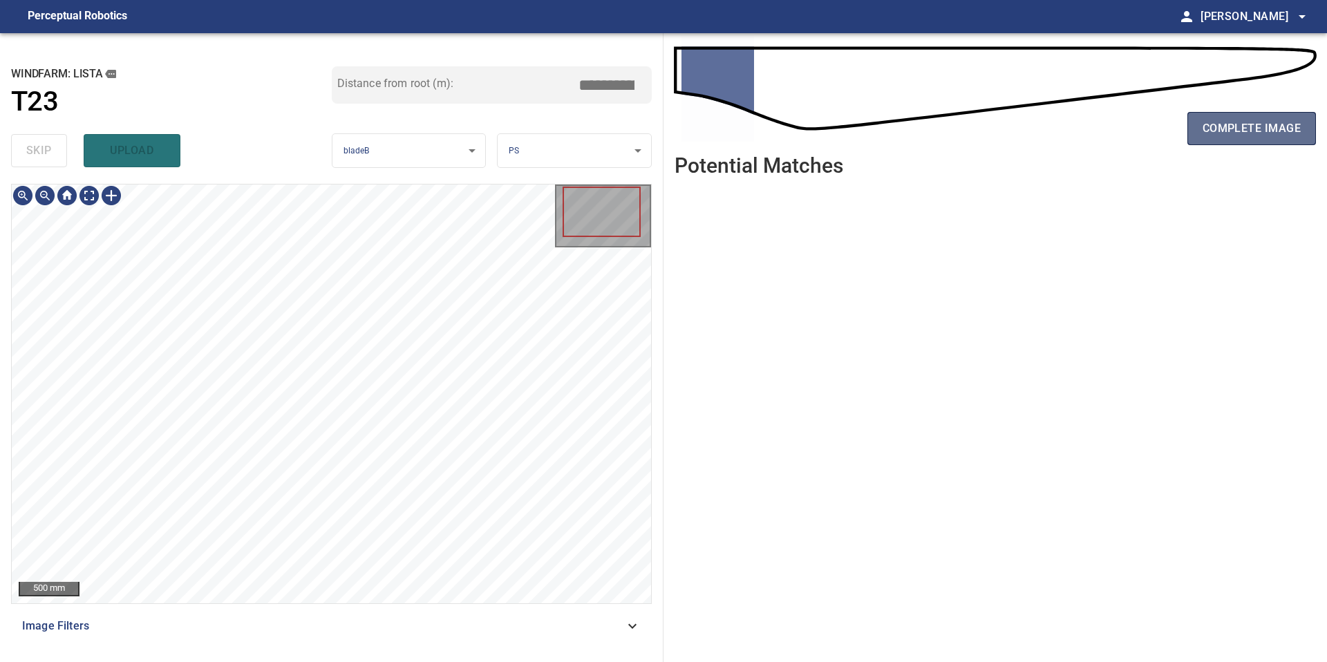
click at [1270, 129] on span "complete image" at bounding box center [1251, 128] width 98 height 19
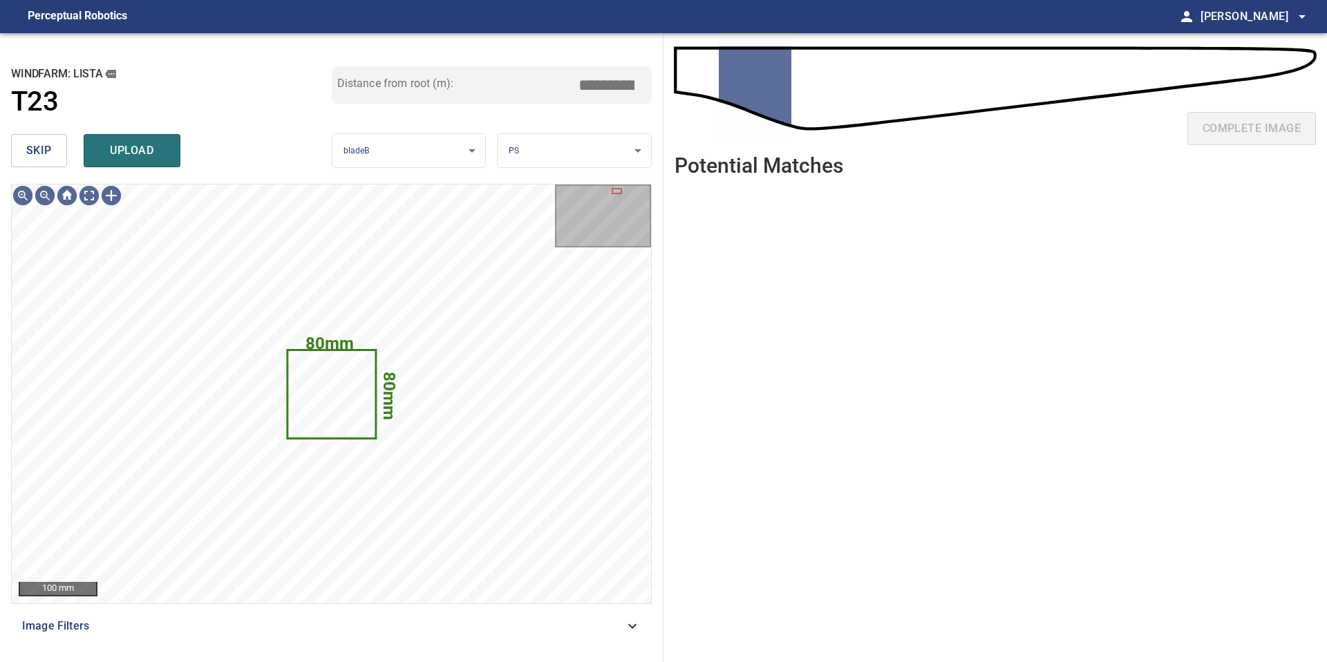
click at [51, 153] on button "skip" at bounding box center [39, 150] width 56 height 33
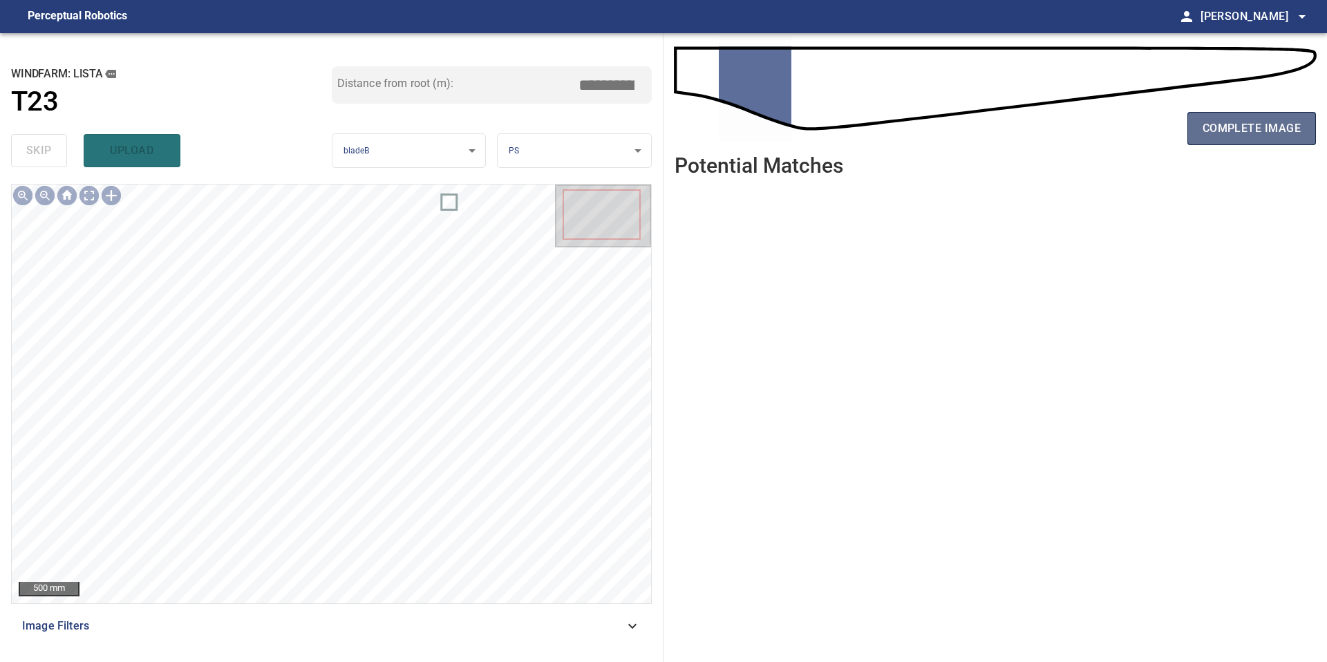
click at [1263, 130] on span "complete image" at bounding box center [1251, 128] width 98 height 19
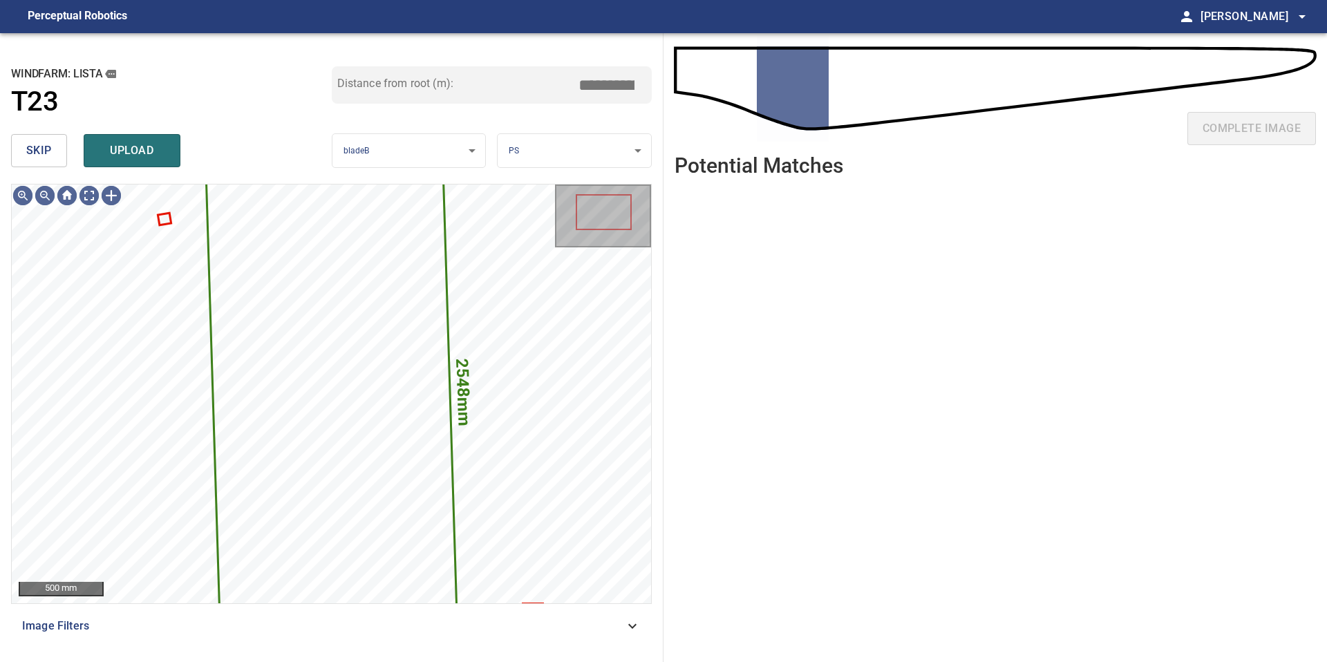
click at [51, 151] on button "skip" at bounding box center [39, 150] width 56 height 33
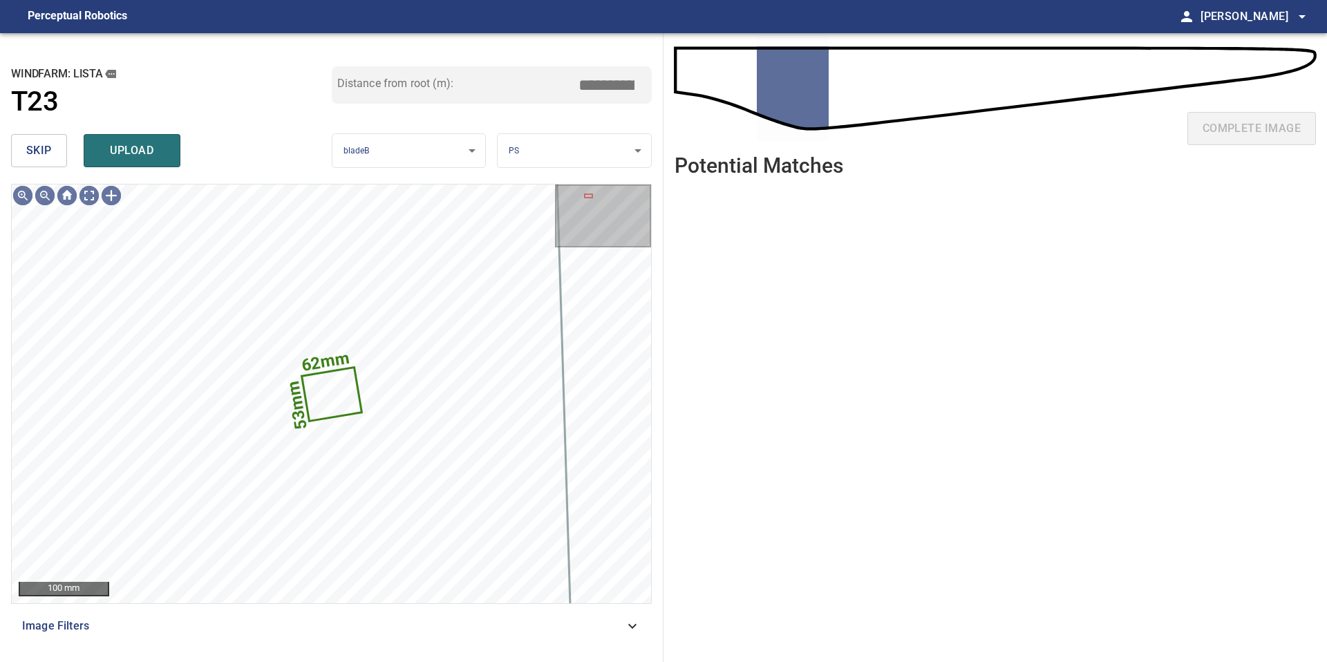
click at [51, 151] on button "skip" at bounding box center [39, 150] width 56 height 33
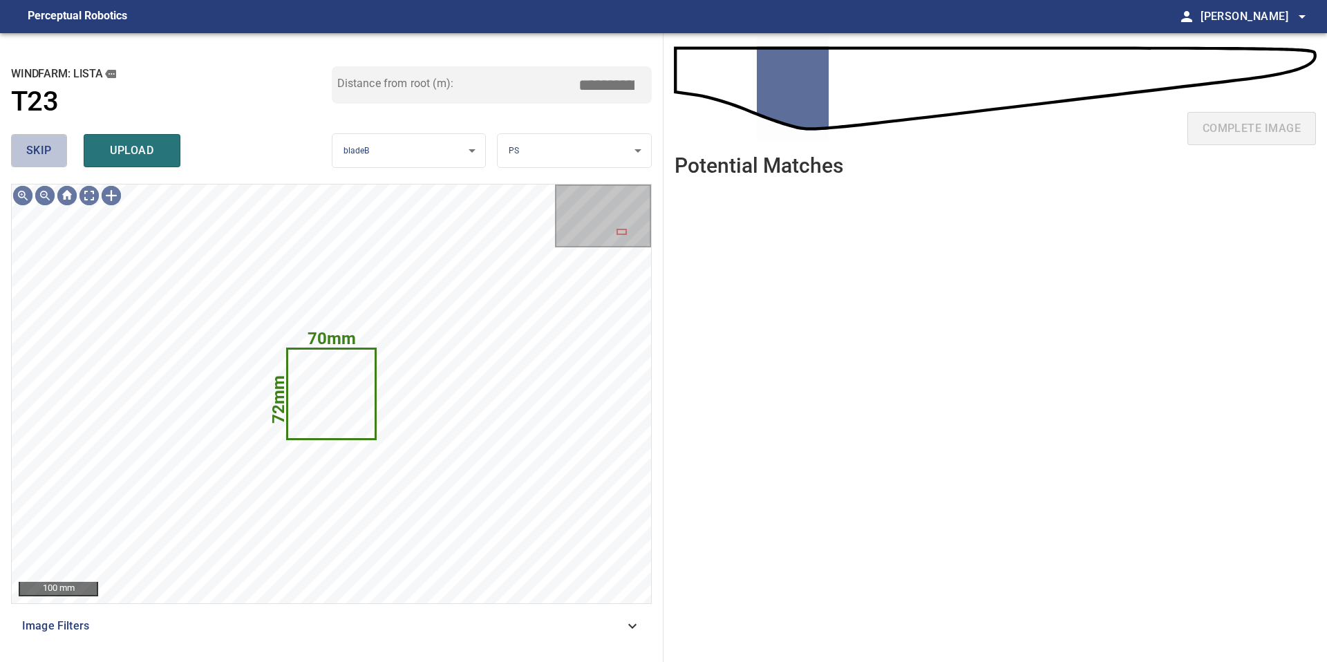
click at [51, 151] on button "skip" at bounding box center [39, 150] width 56 height 33
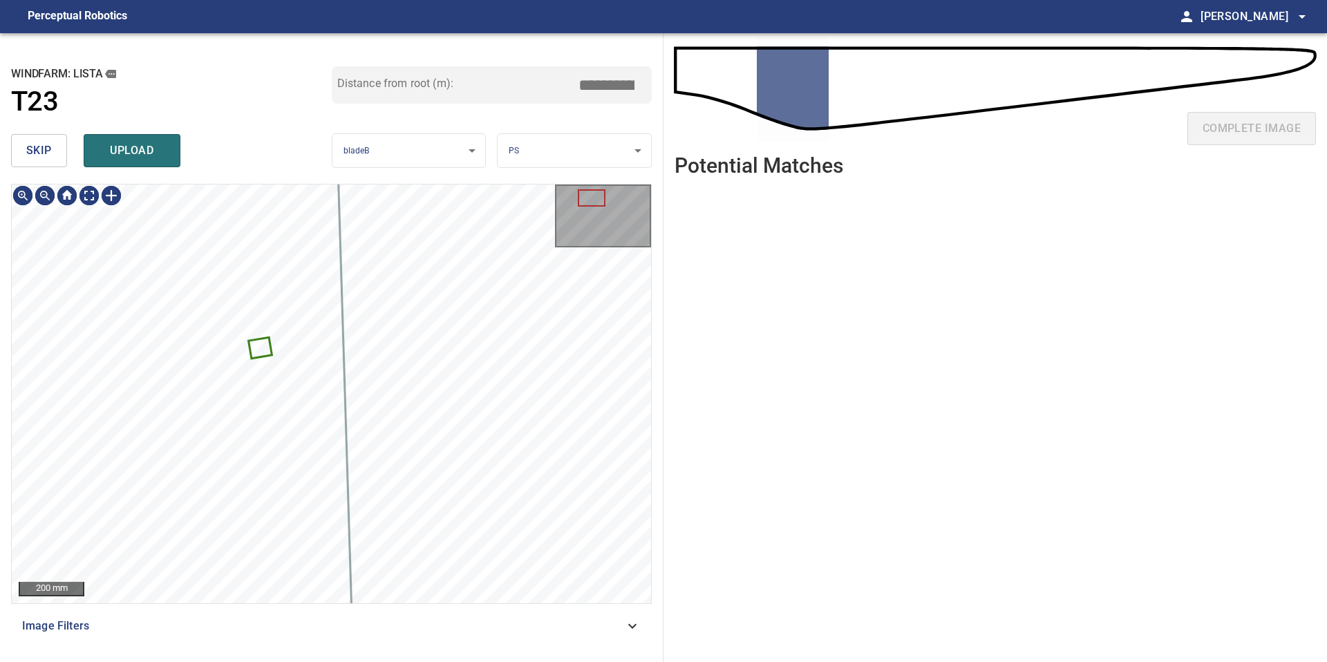
click at [46, 150] on span "skip" at bounding box center [39, 150] width 26 height 19
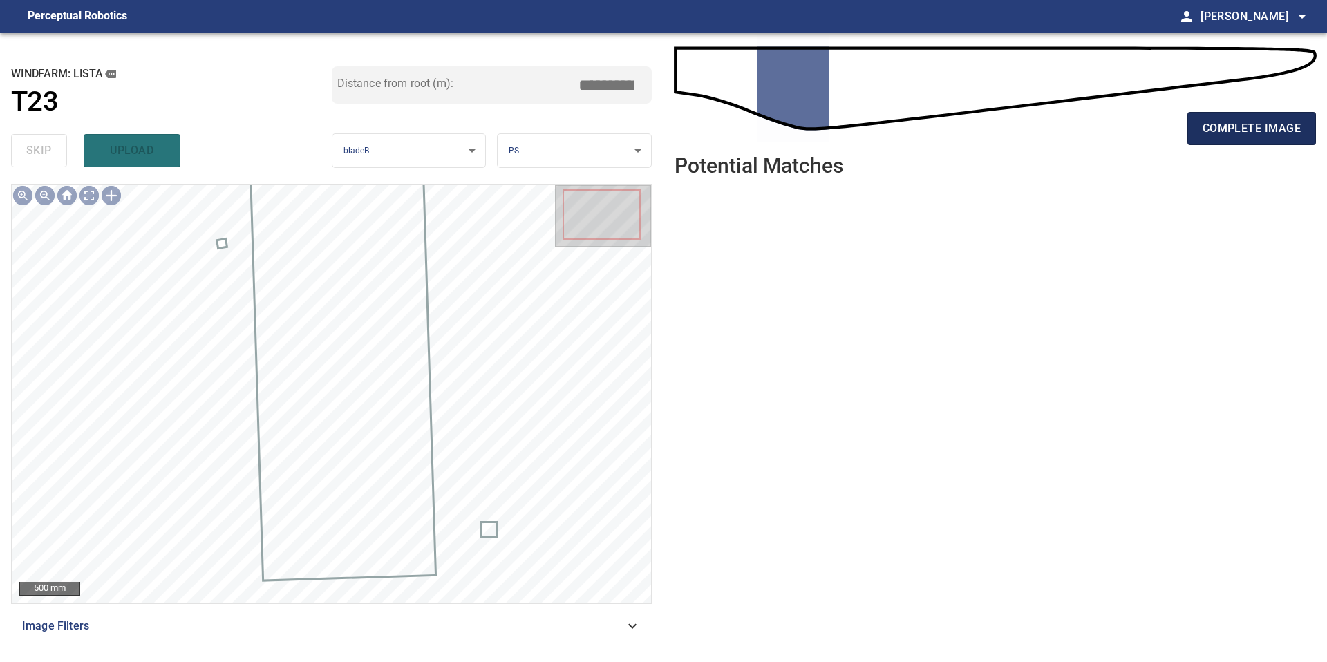
click at [1253, 122] on span "complete image" at bounding box center [1251, 128] width 98 height 19
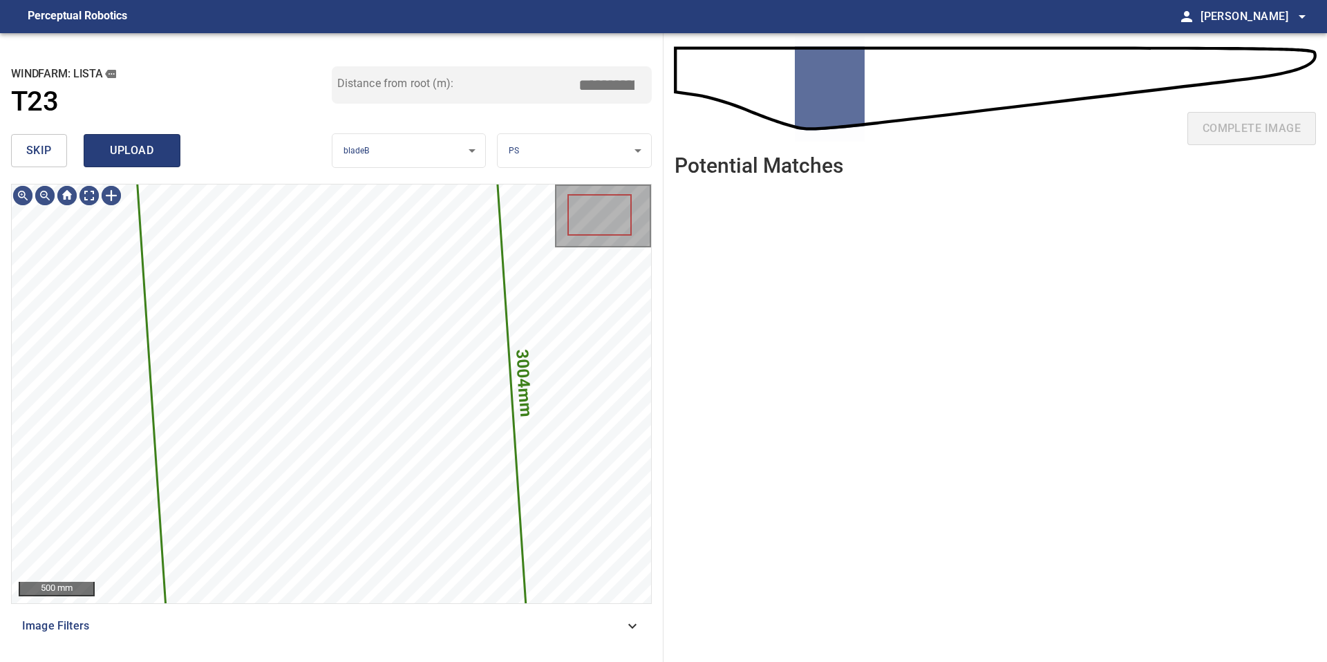
click at [142, 148] on span "upload" at bounding box center [132, 150] width 66 height 19
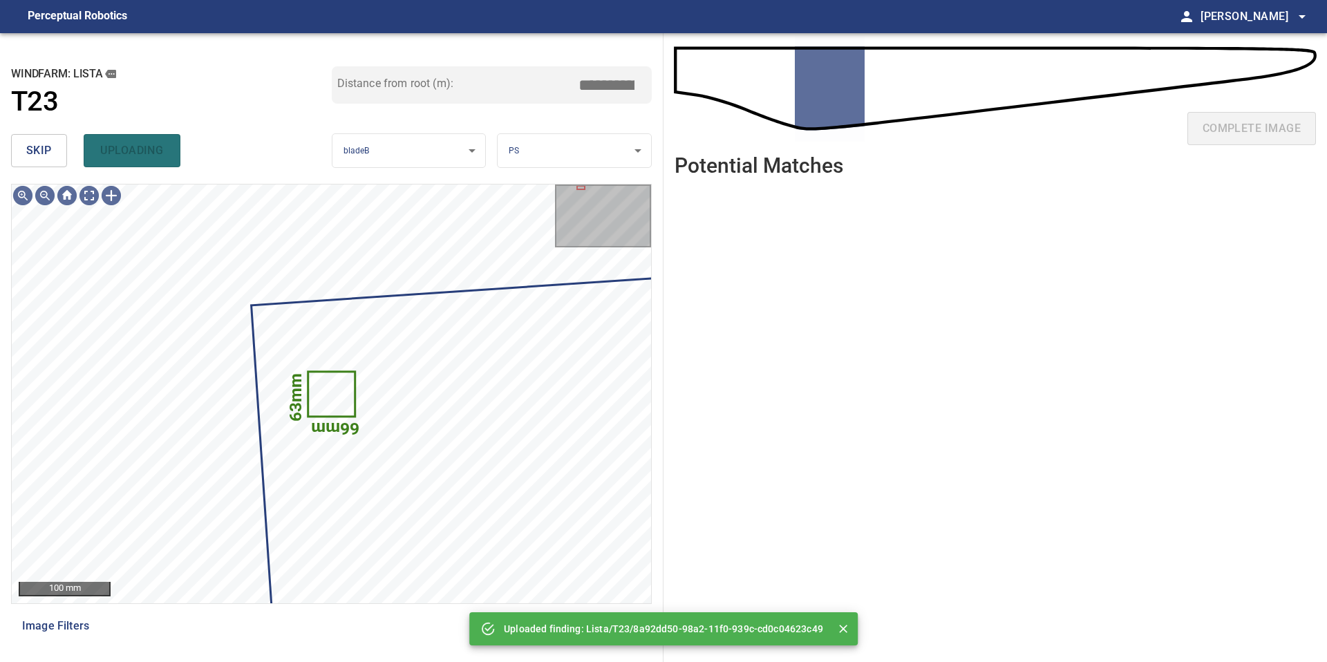
click at [45, 144] on span "skip" at bounding box center [39, 150] width 26 height 19
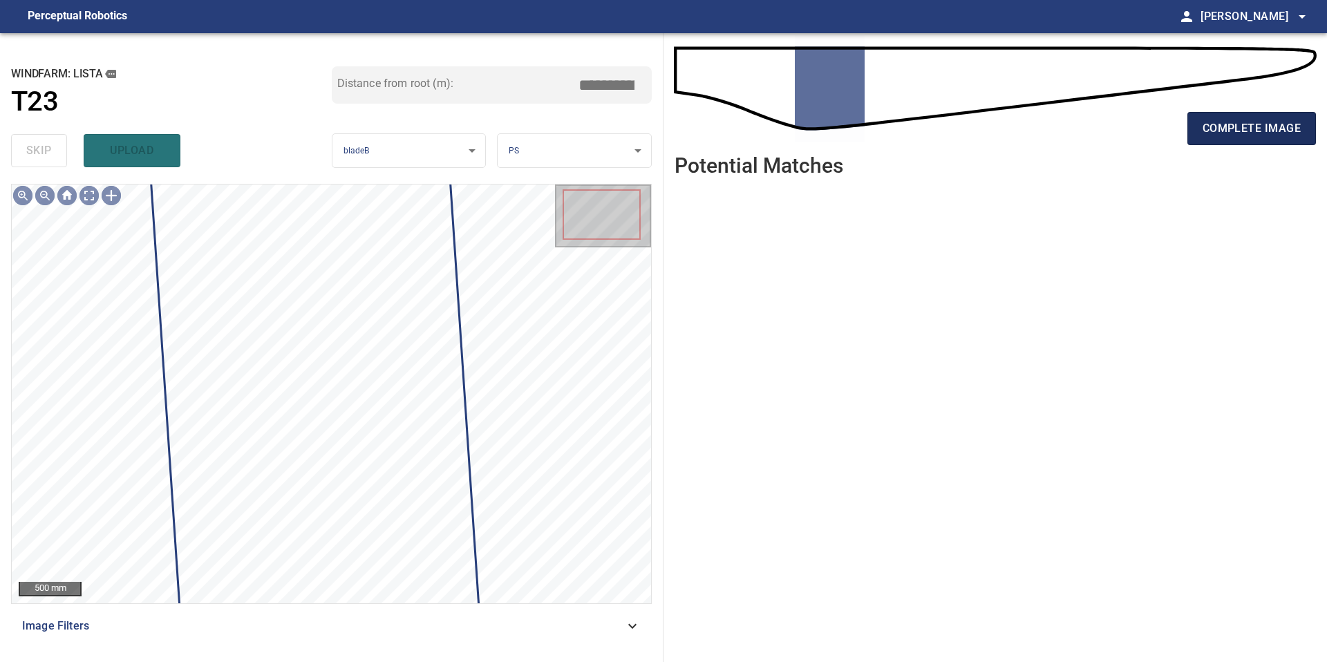
click at [1261, 122] on span "complete image" at bounding box center [1251, 128] width 98 height 19
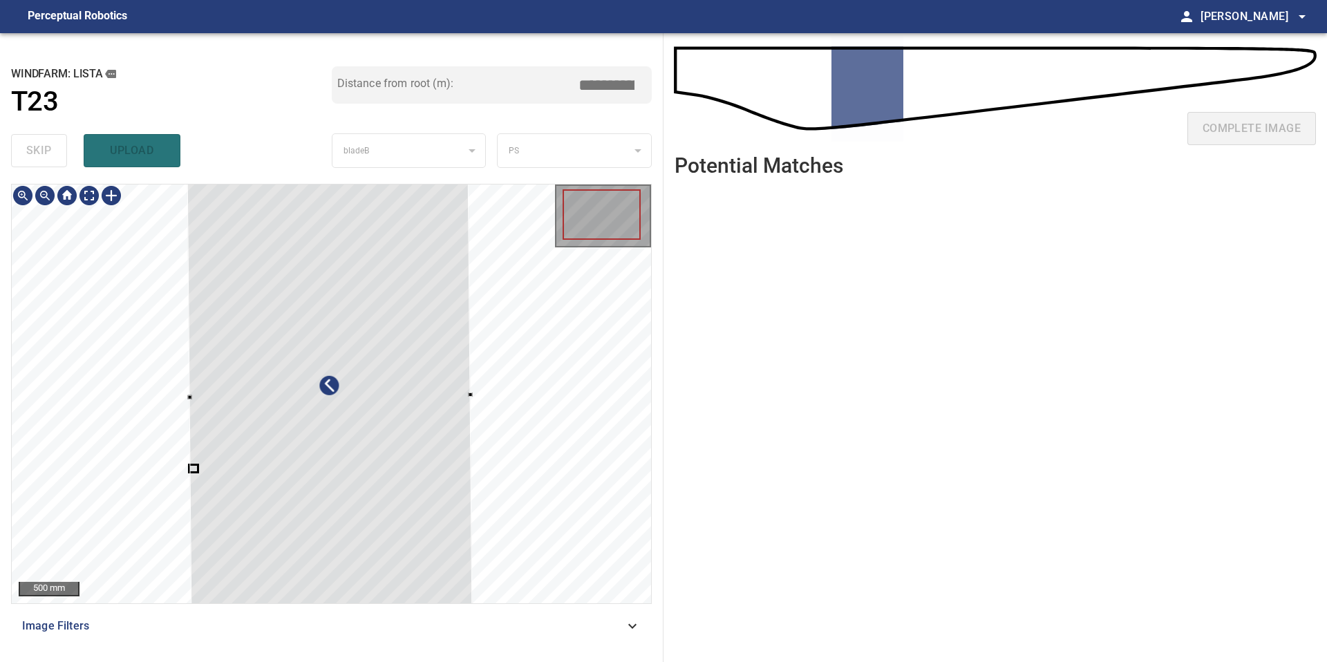
click at [186, 381] on div at bounding box center [331, 393] width 639 height 419
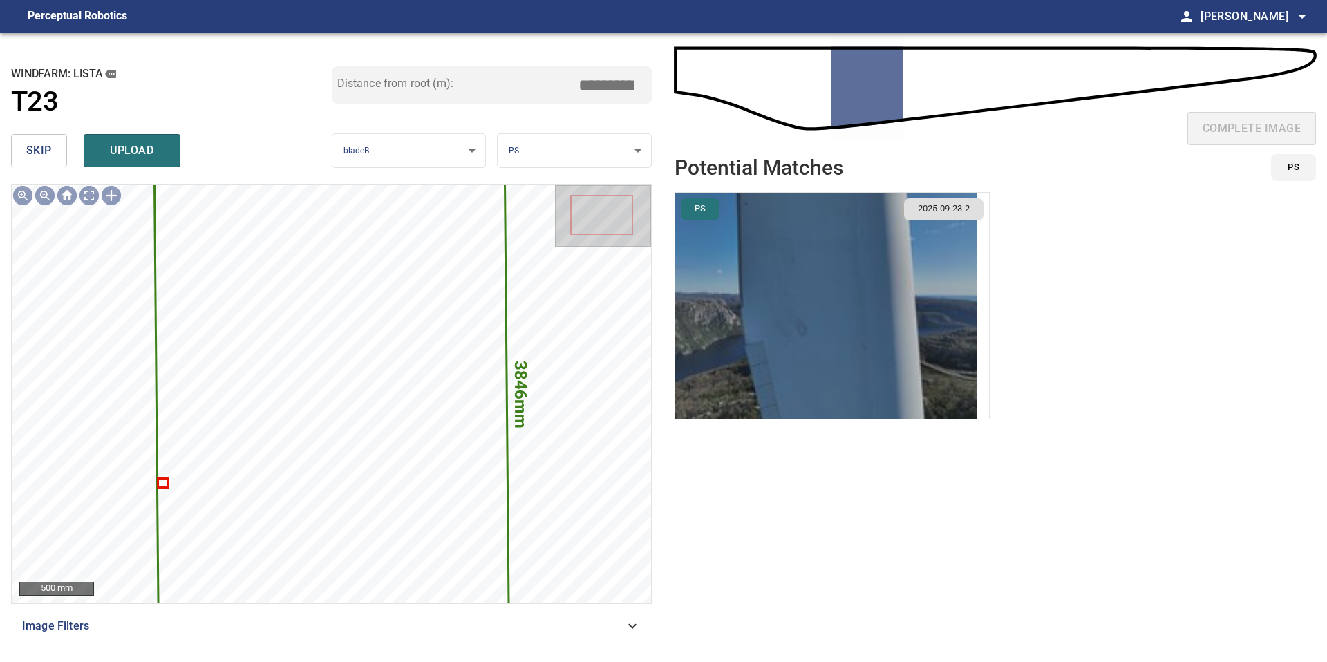
click at [765, 306] on img "button" at bounding box center [825, 306] width 301 height 226
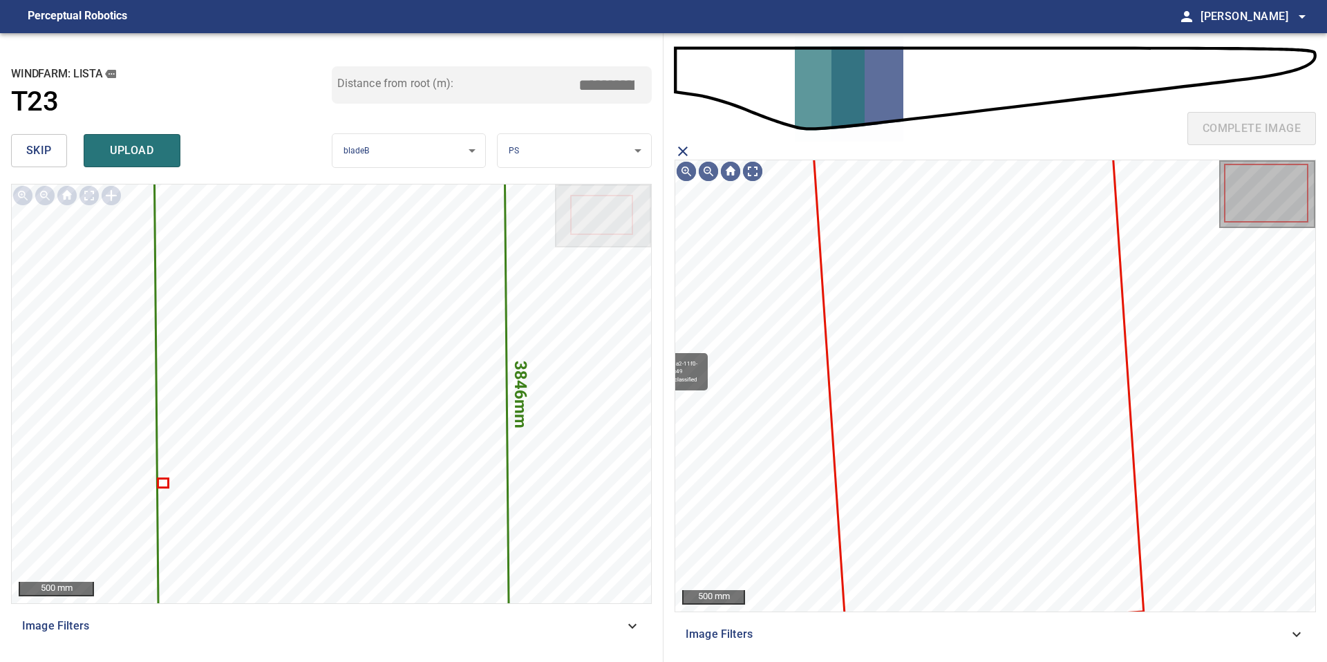
click at [967, 248] on icon at bounding box center [978, 383] width 327 height 493
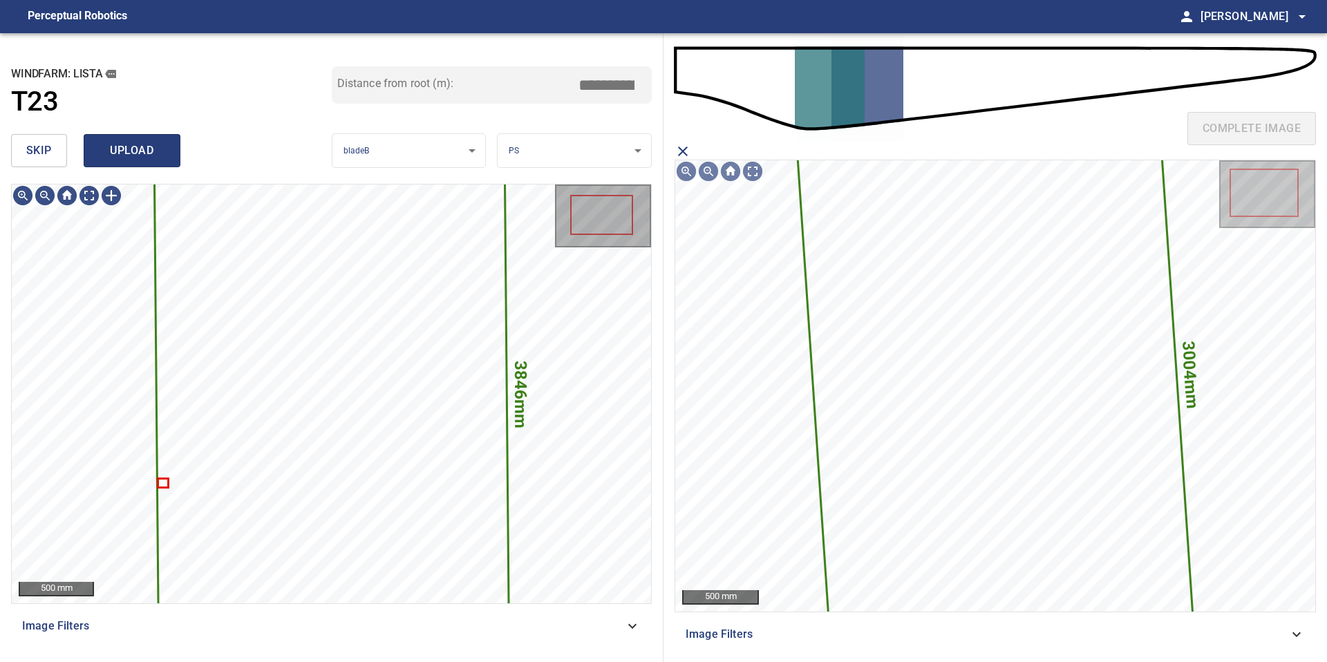
click at [143, 154] on span "upload" at bounding box center [132, 150] width 66 height 19
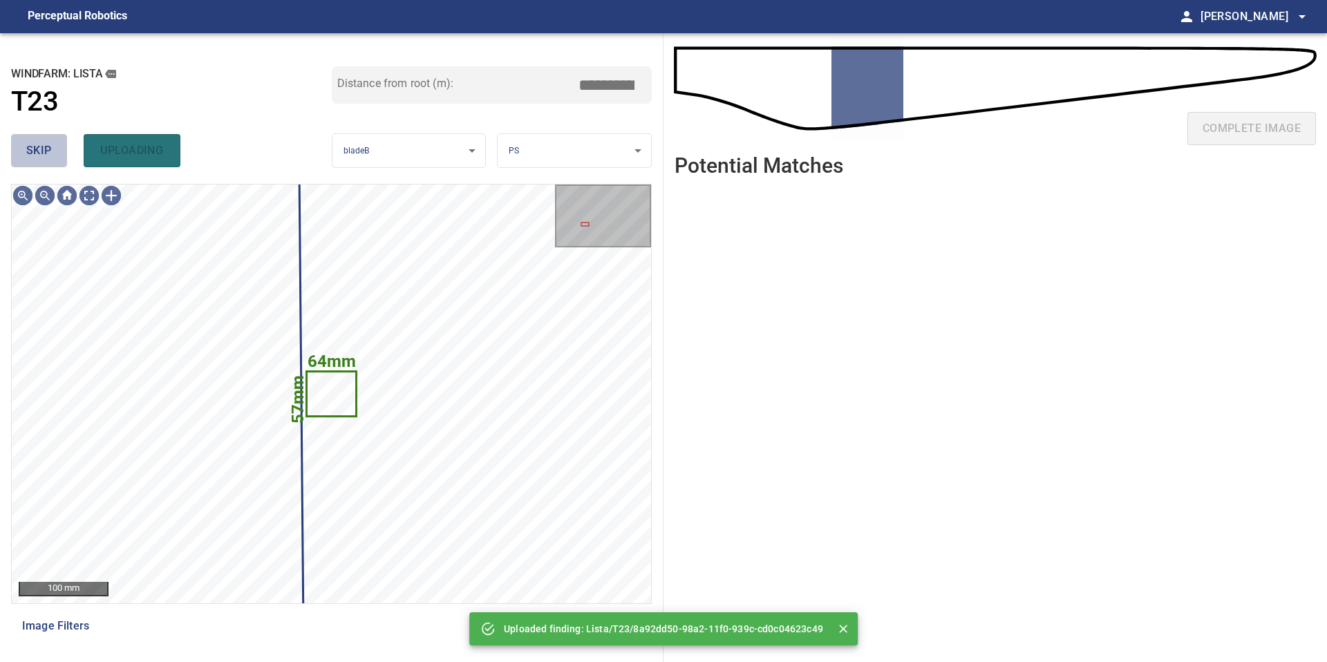
click at [34, 153] on span "skip" at bounding box center [39, 150] width 26 height 19
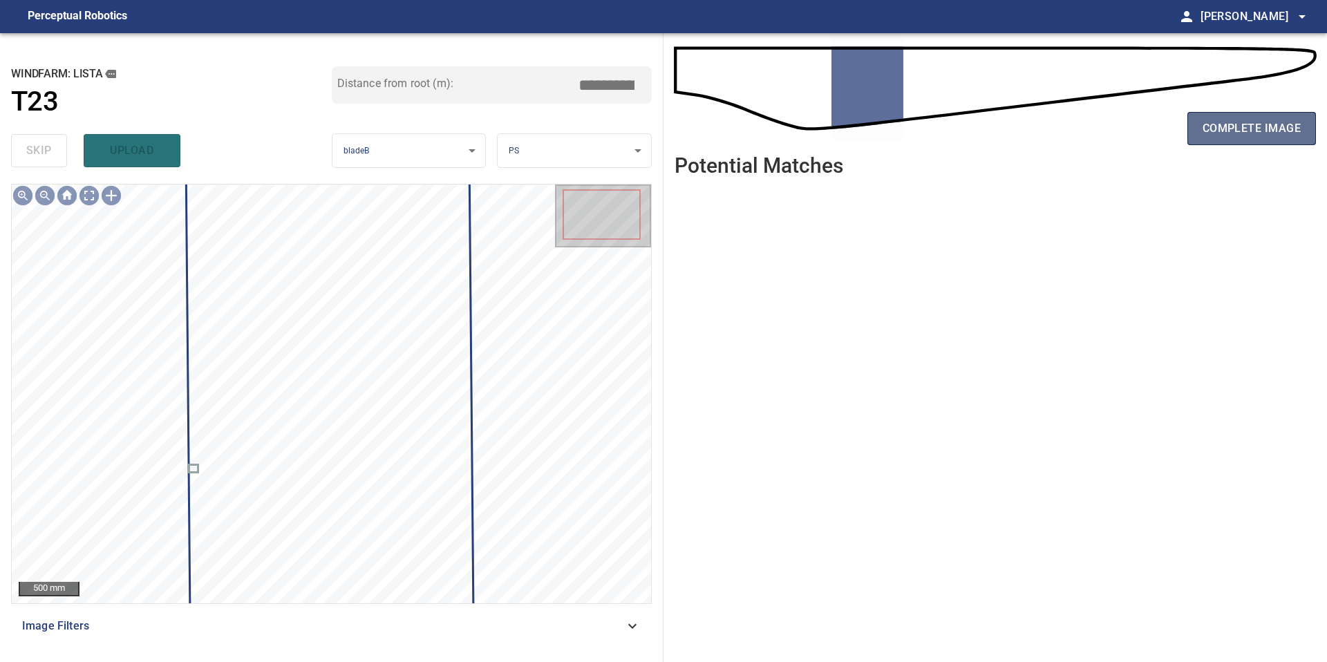
click at [1245, 126] on span "complete image" at bounding box center [1251, 128] width 98 height 19
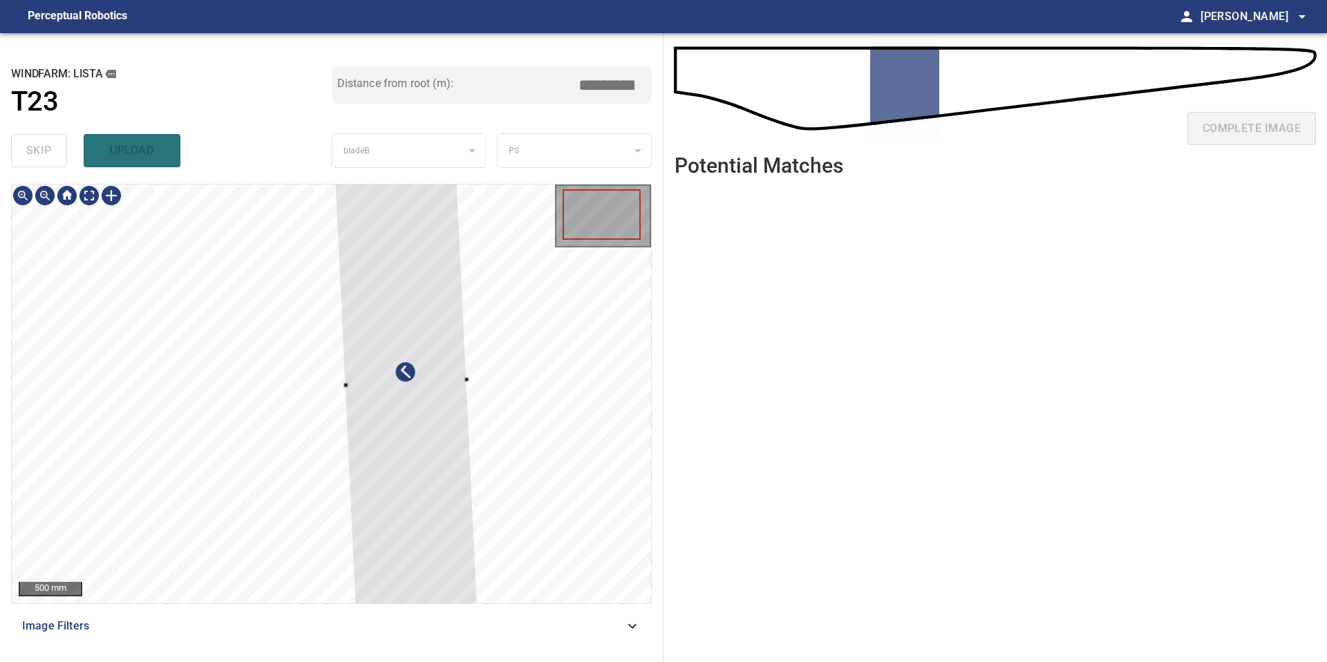
click at [424, 349] on div at bounding box center [406, 382] width 144 height 459
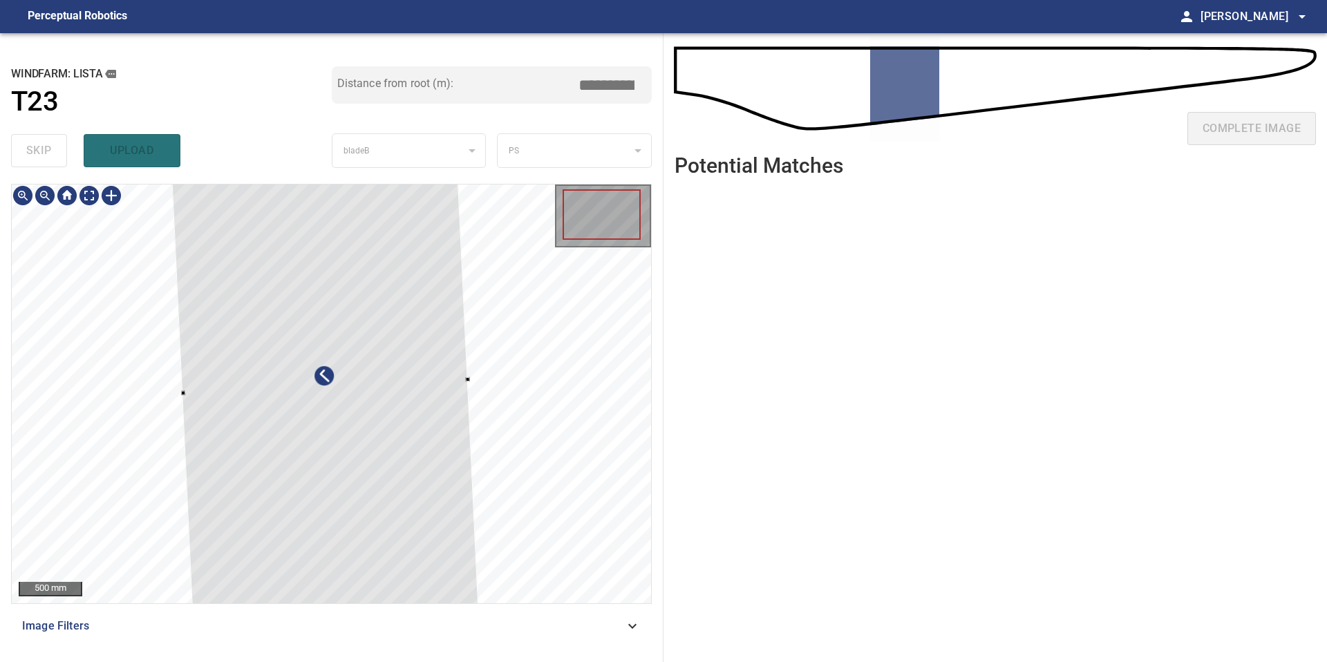
click at [180, 397] on div at bounding box center [331, 393] width 639 height 419
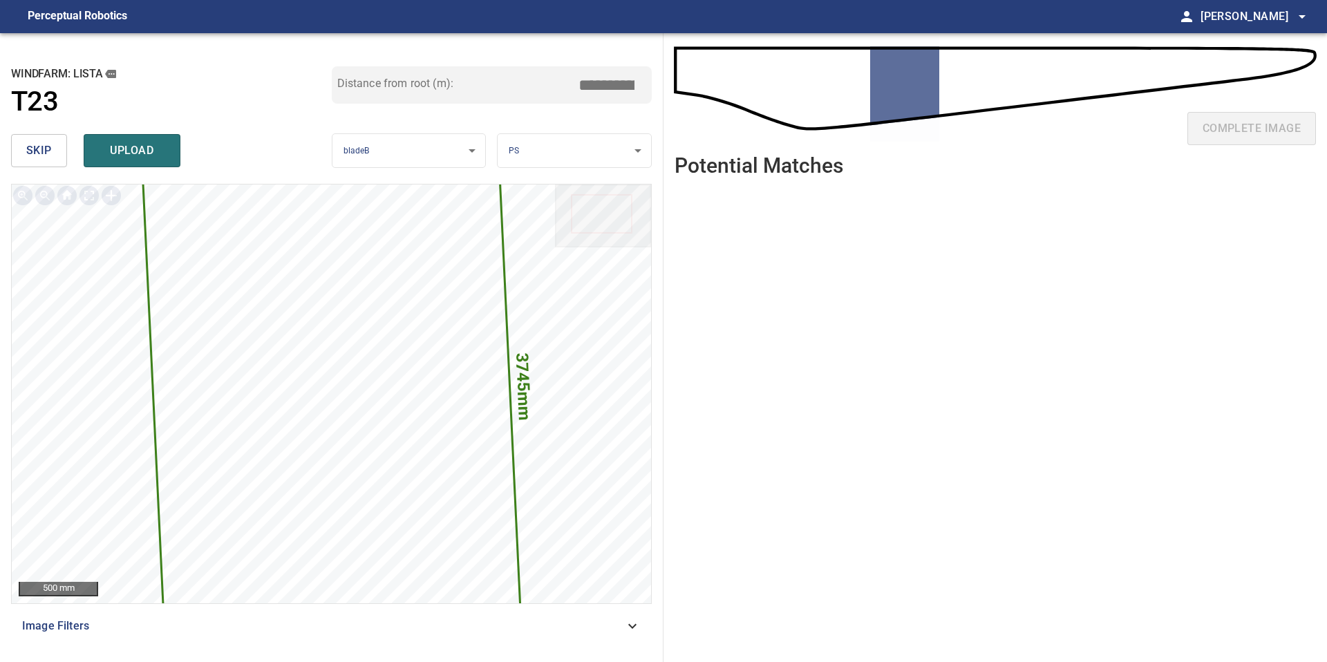
click at [603, 83] on input "*****" at bounding box center [611, 85] width 69 height 26
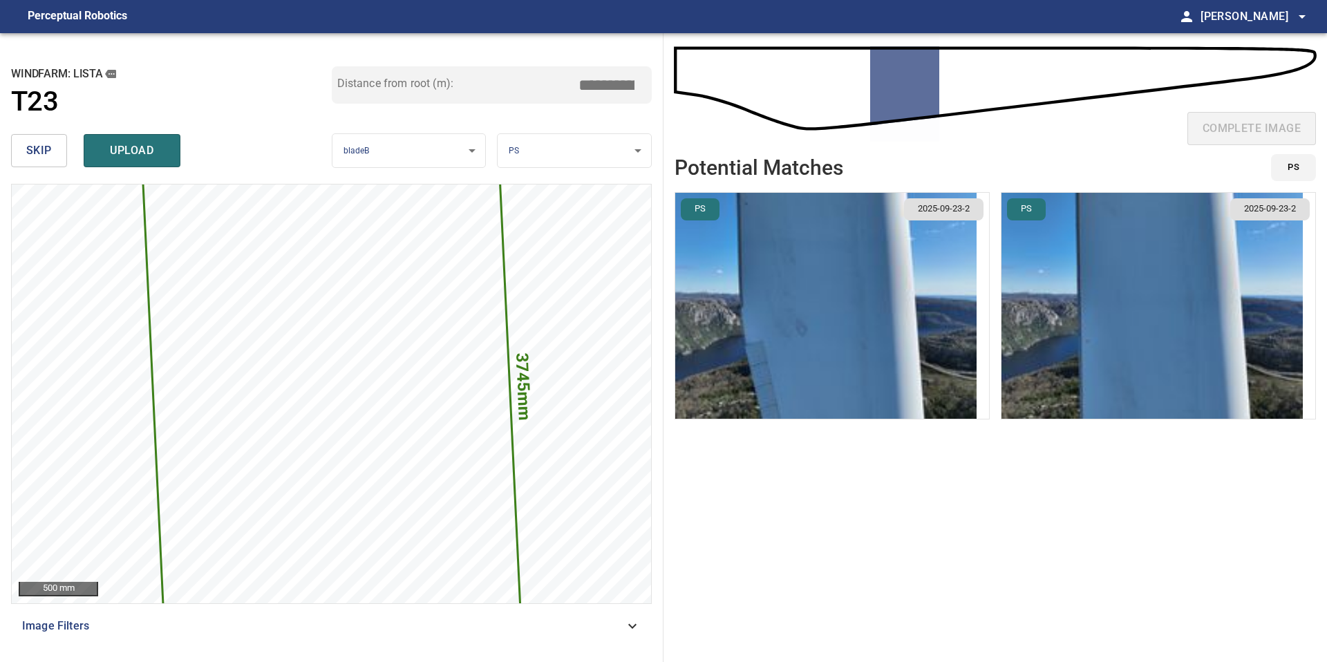
type input "*****"
click at [858, 303] on img "button" at bounding box center [825, 306] width 301 height 226
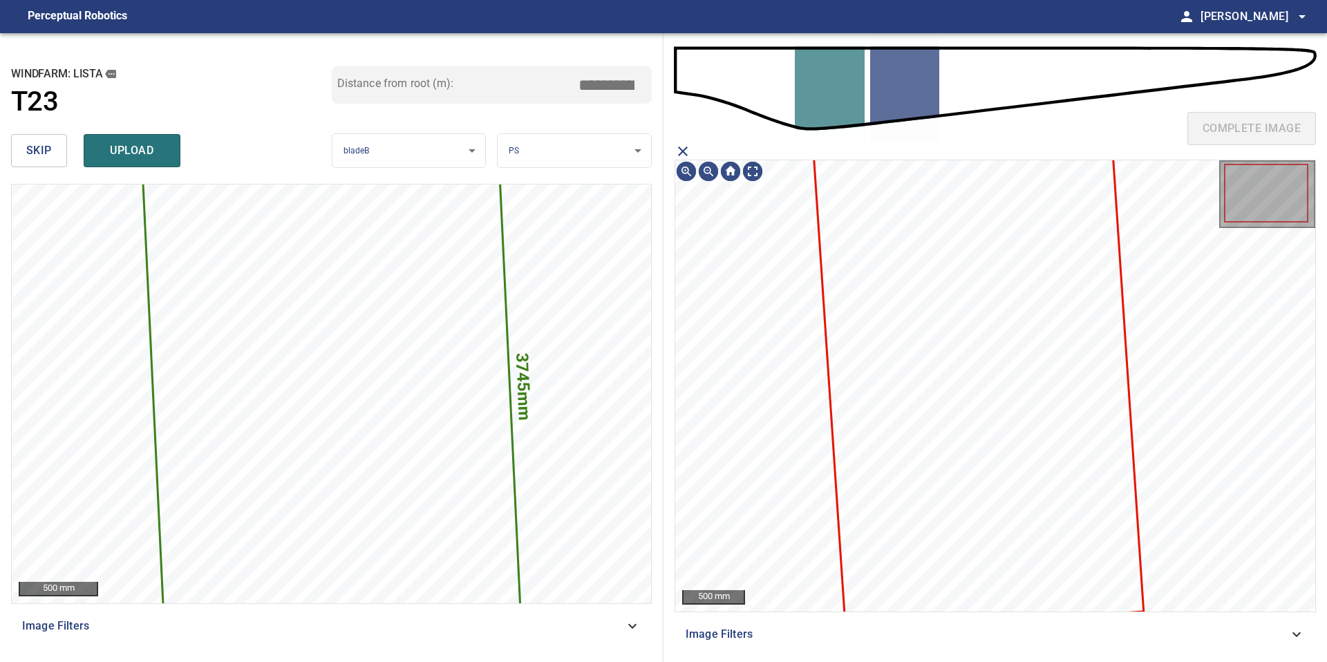
click at [956, 270] on icon at bounding box center [978, 383] width 327 height 493
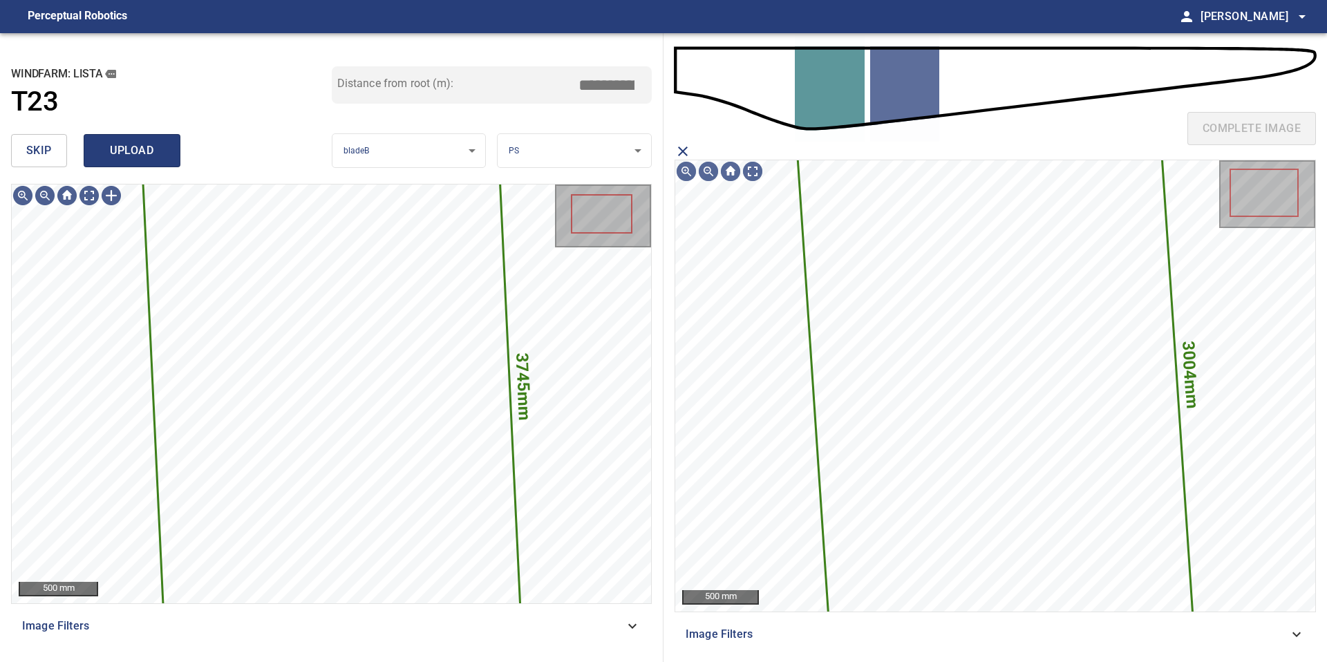
click at [158, 141] on span "upload" at bounding box center [132, 150] width 66 height 19
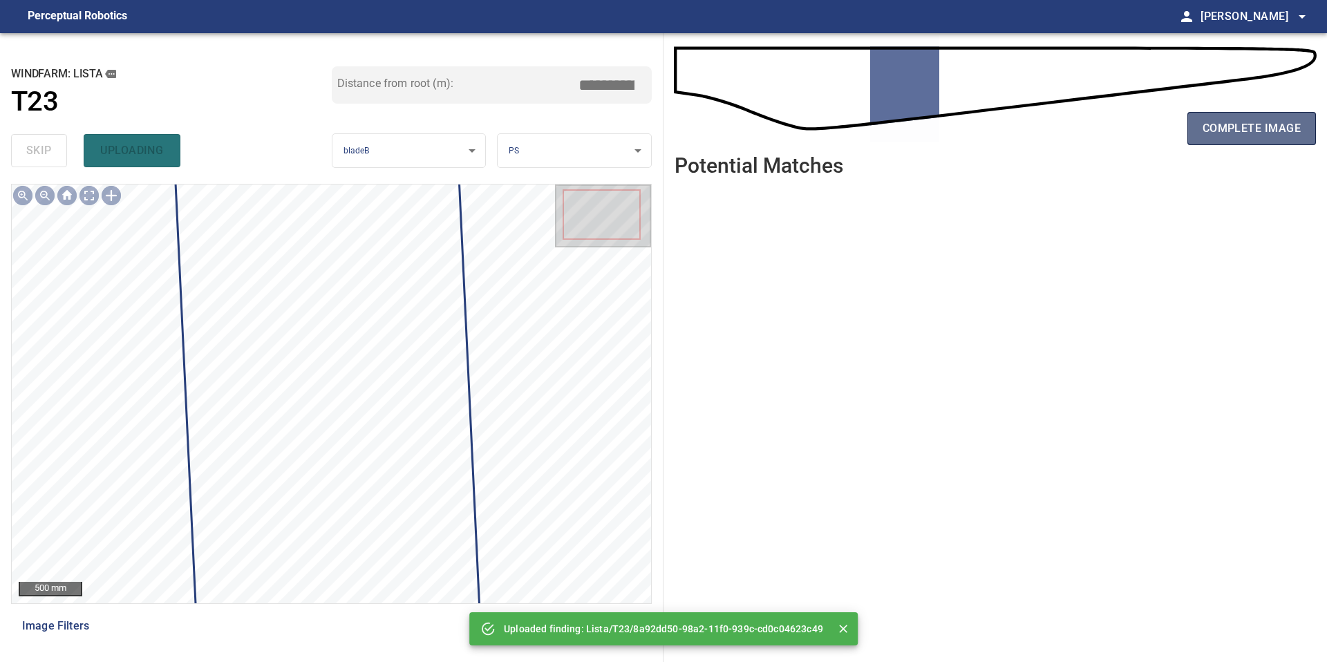
click at [1226, 124] on span "complete image" at bounding box center [1251, 128] width 98 height 19
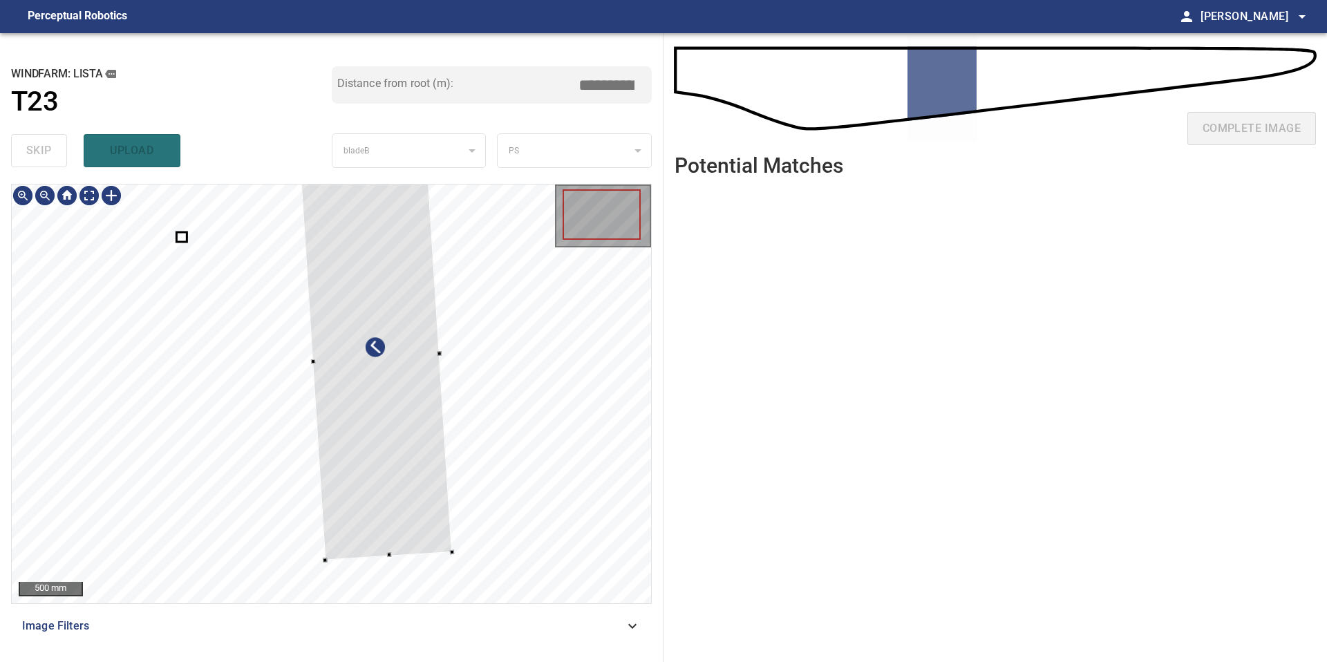
click at [422, 313] on div at bounding box center [376, 358] width 152 height 403
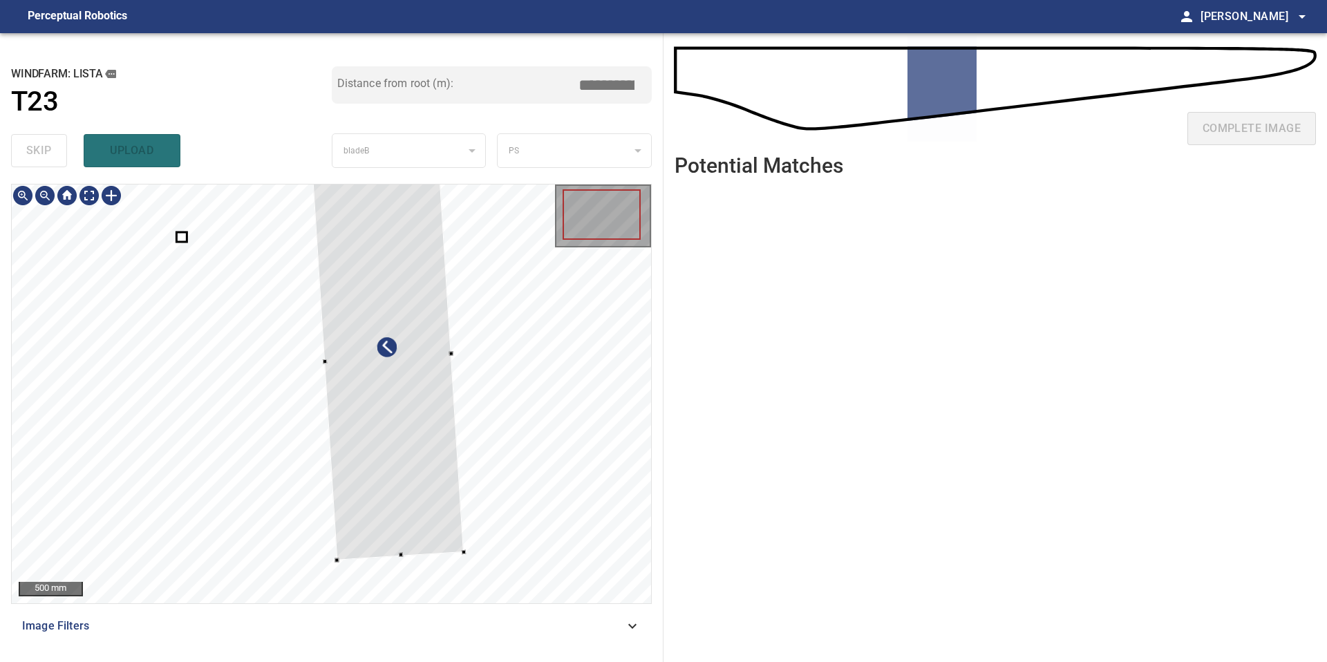
click at [389, 335] on div at bounding box center [388, 358] width 152 height 403
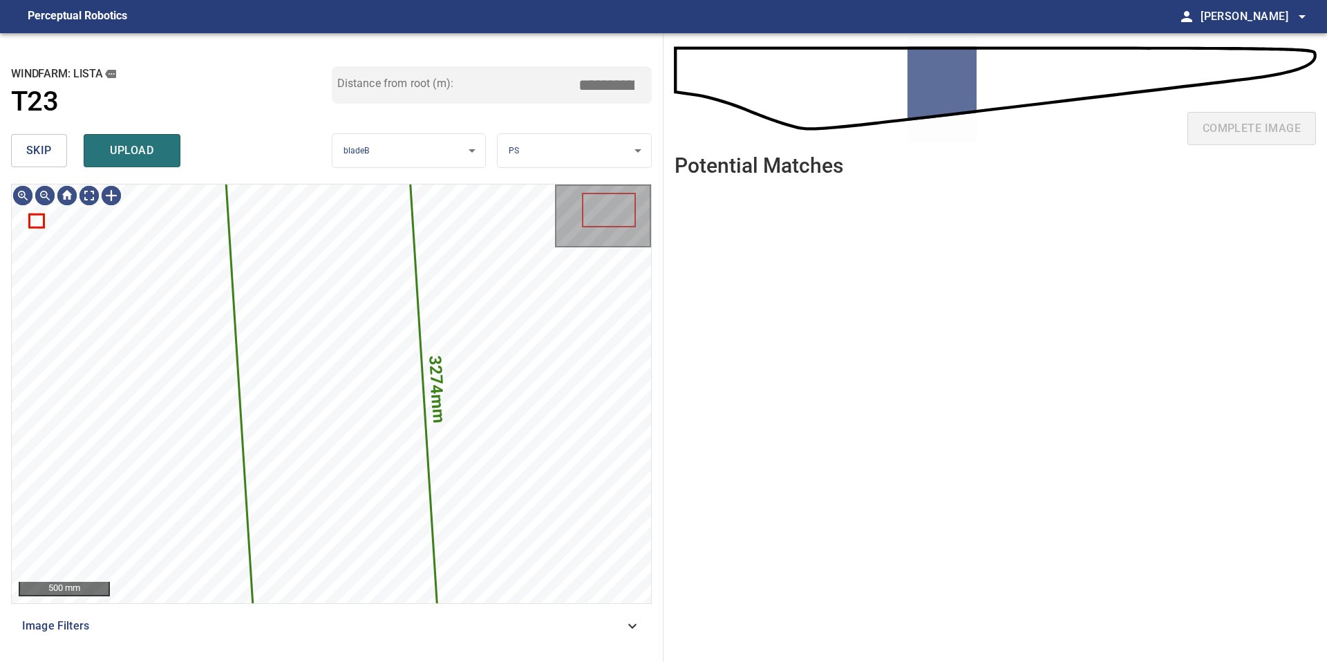
click at [54, 145] on button "skip" at bounding box center [39, 150] width 56 height 33
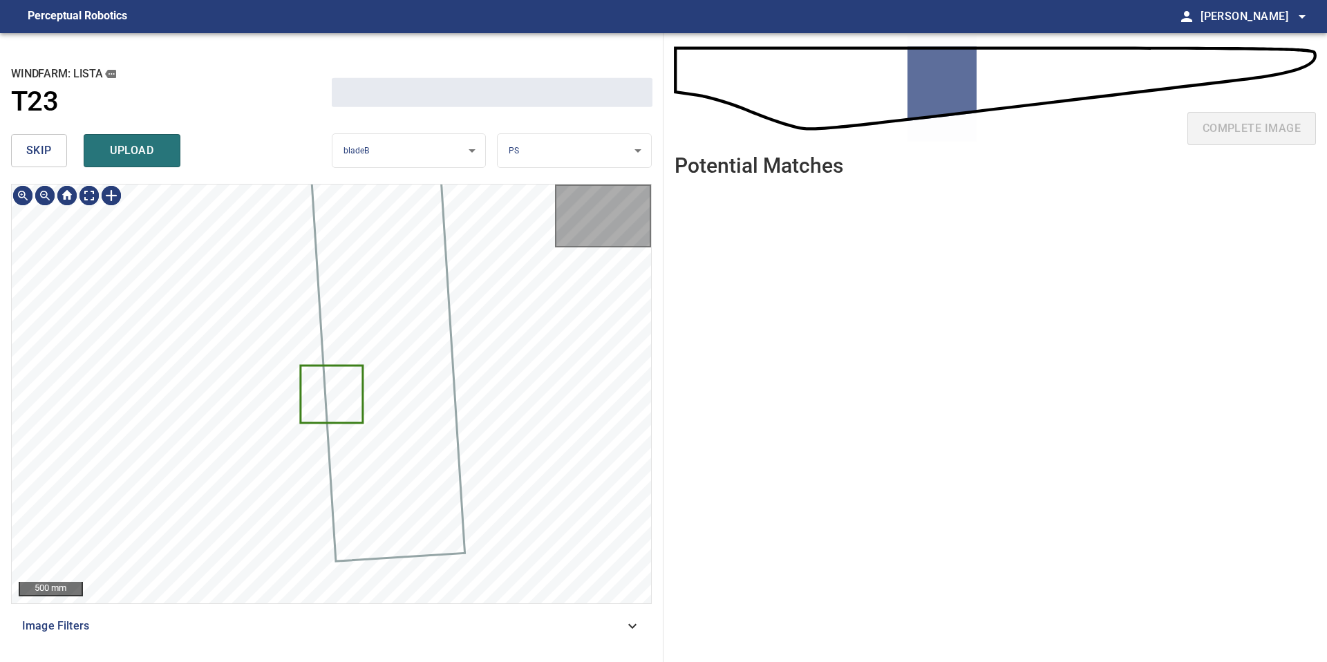
click at [54, 145] on button "skip" at bounding box center [39, 150] width 56 height 33
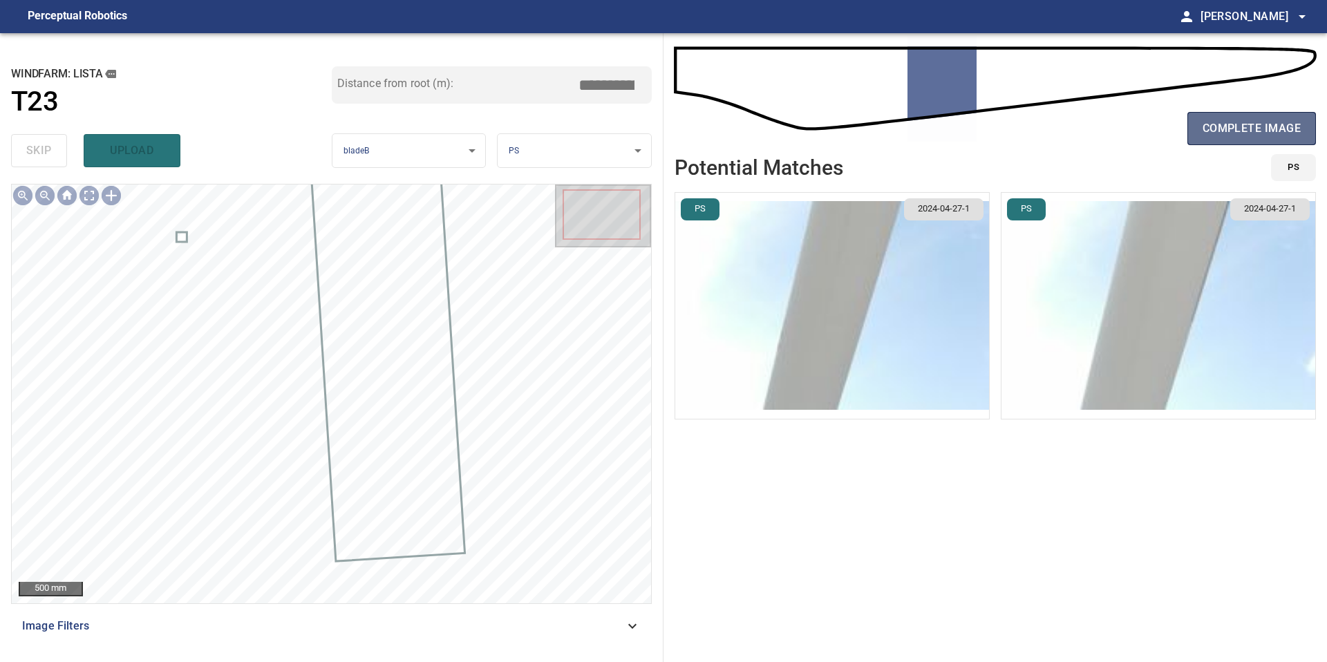
click at [1219, 116] on button "complete image" at bounding box center [1251, 128] width 129 height 33
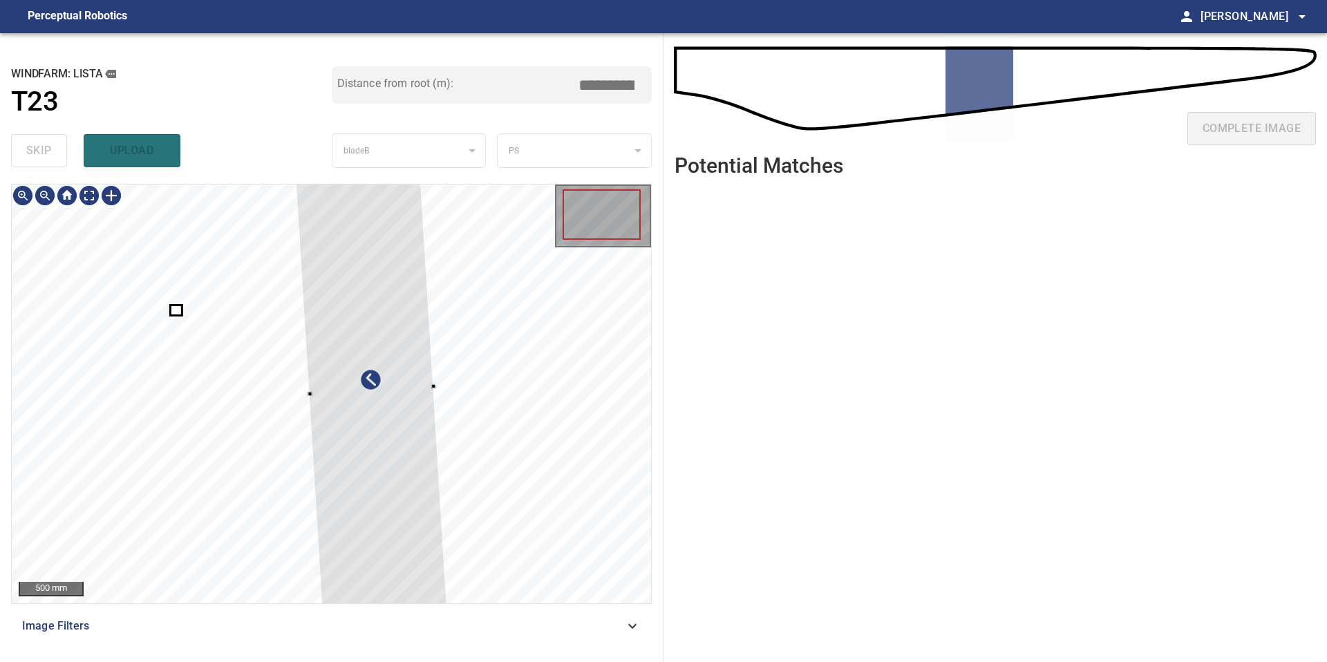
click at [389, 342] on div at bounding box center [370, 390] width 153 height 471
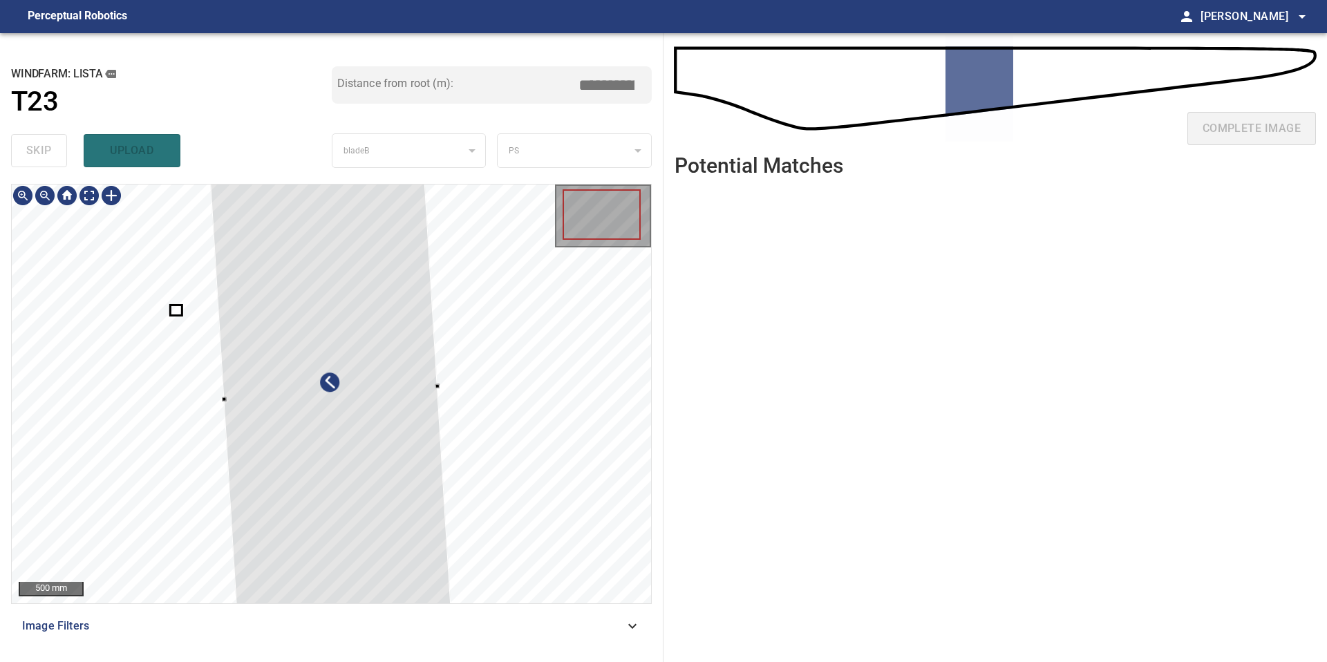
click at [213, 388] on div at bounding box center [331, 393] width 639 height 419
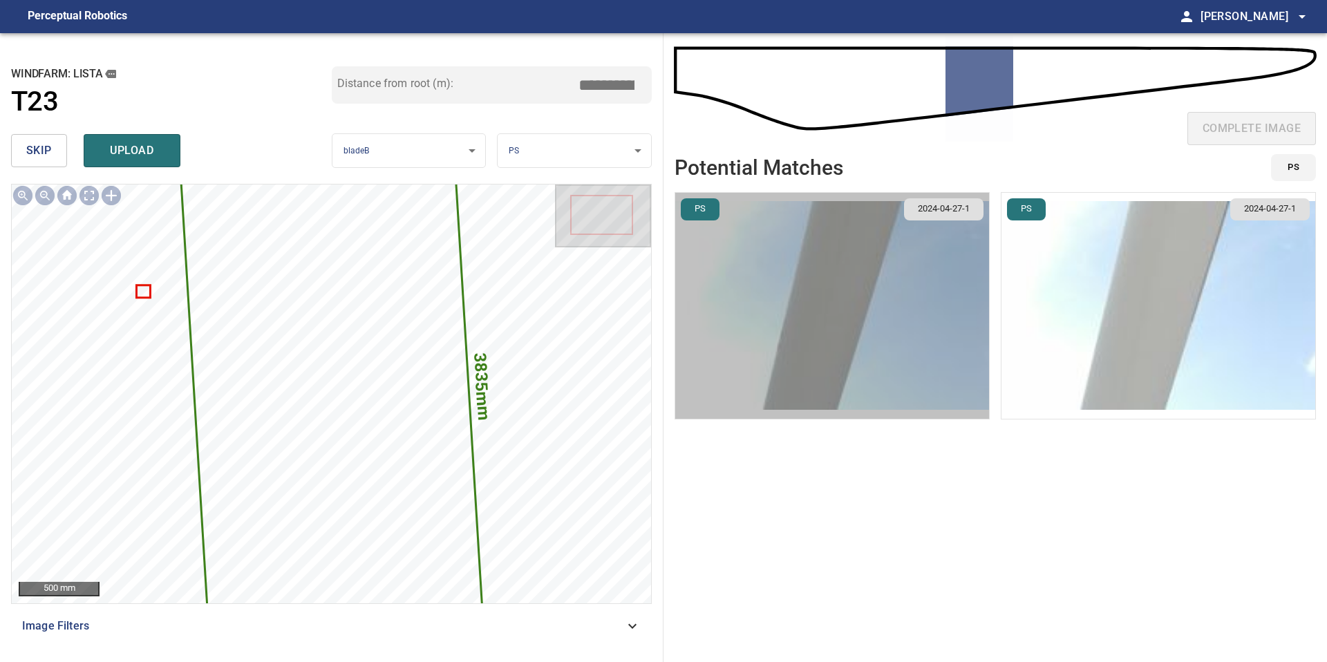
click at [890, 299] on img "button" at bounding box center [832, 306] width 314 height 226
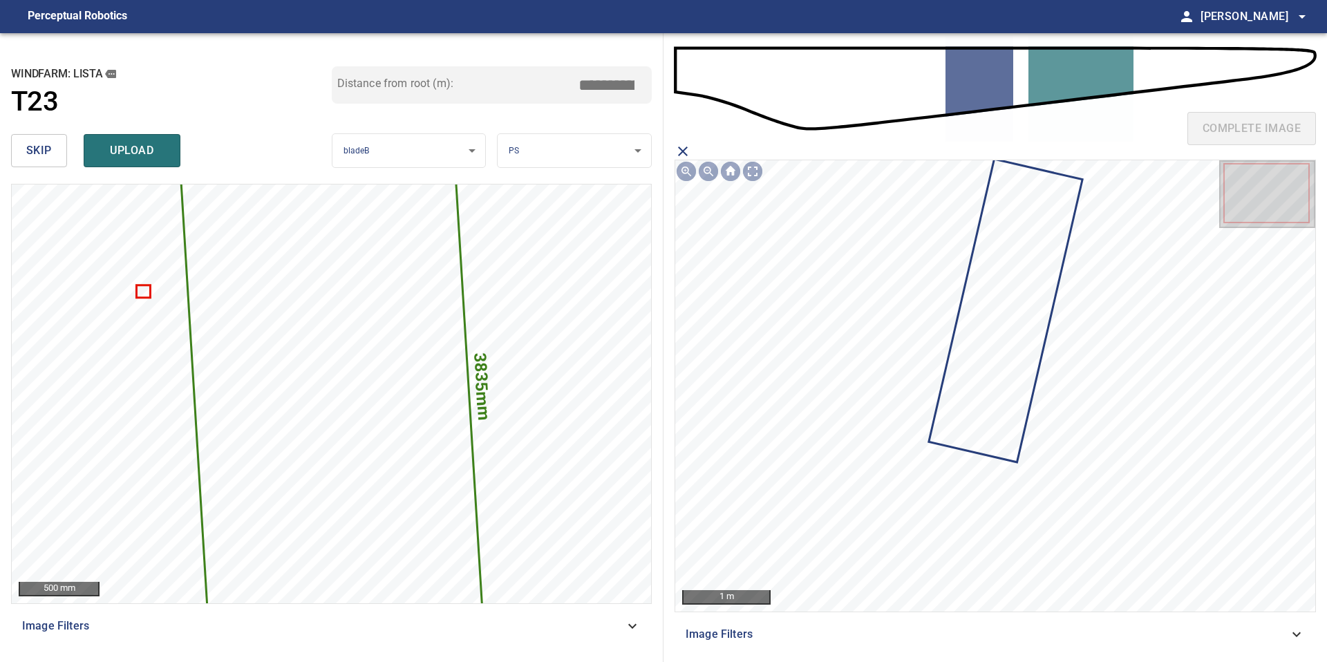
click at [1036, 263] on icon at bounding box center [1004, 310] width 151 height 301
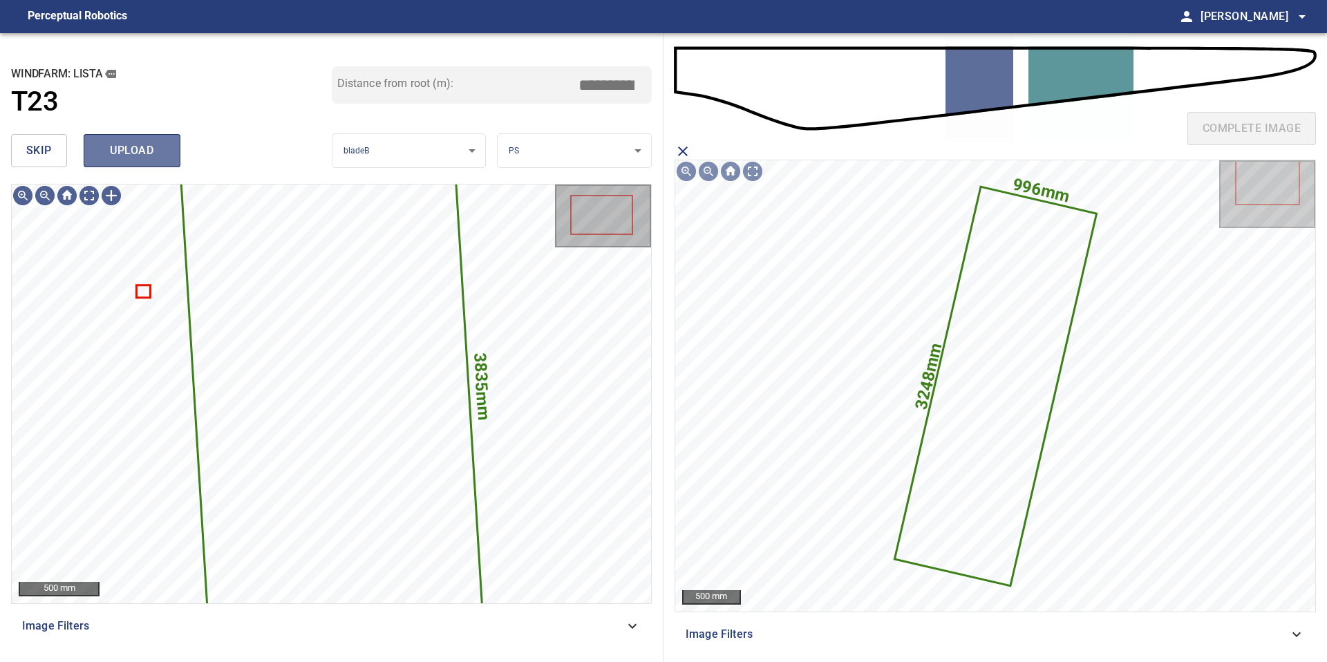
click at [127, 142] on span "upload" at bounding box center [132, 150] width 66 height 19
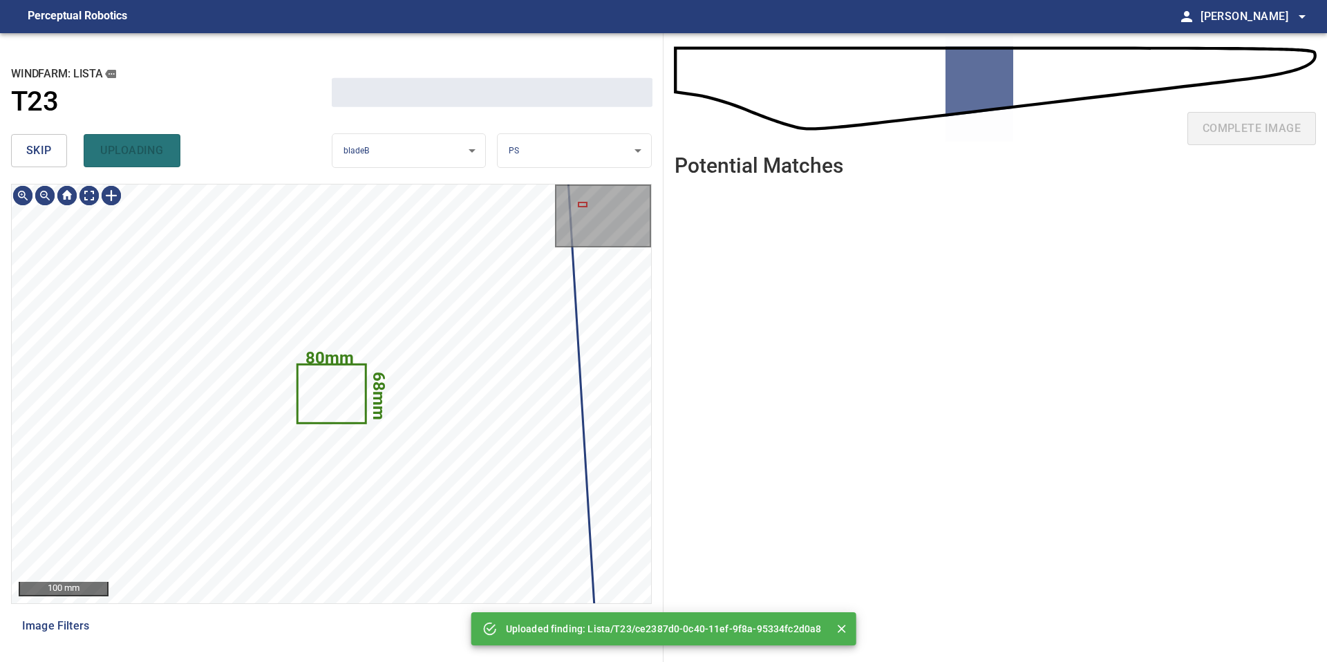
click at [11, 160] on button "skip" at bounding box center [39, 150] width 56 height 33
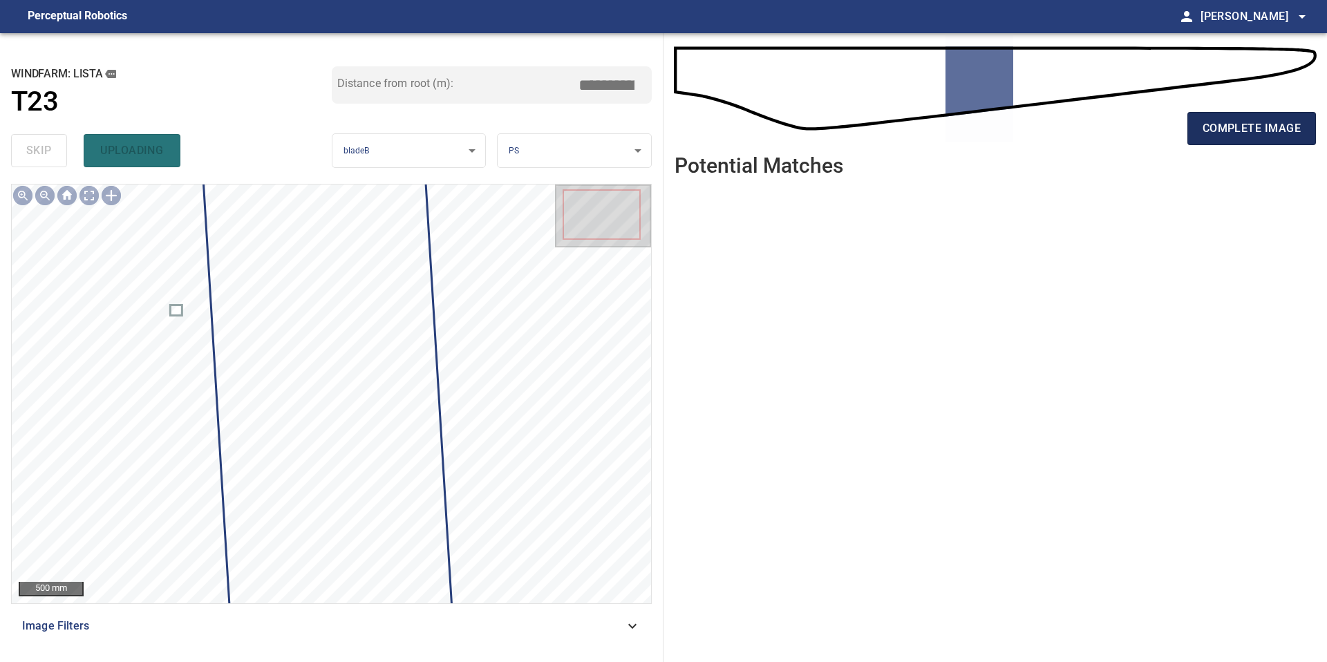
click at [1253, 136] on span "complete image" at bounding box center [1251, 128] width 98 height 19
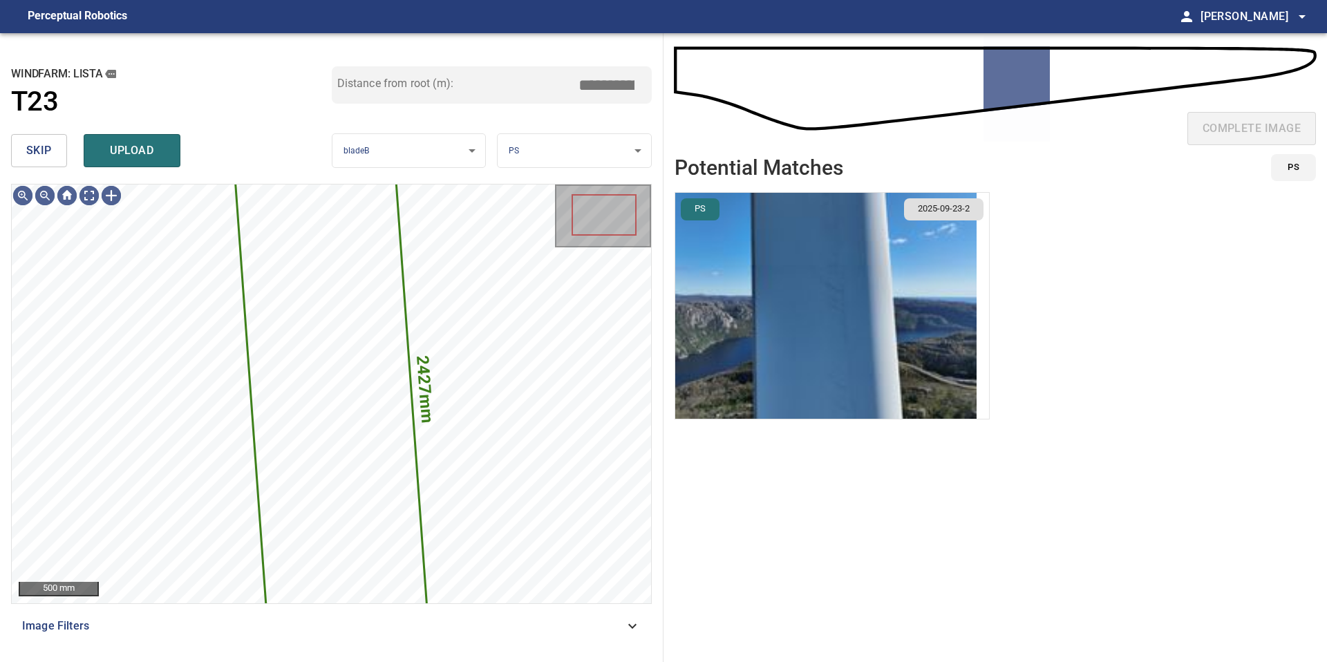
click at [849, 277] on img "button" at bounding box center [825, 306] width 301 height 226
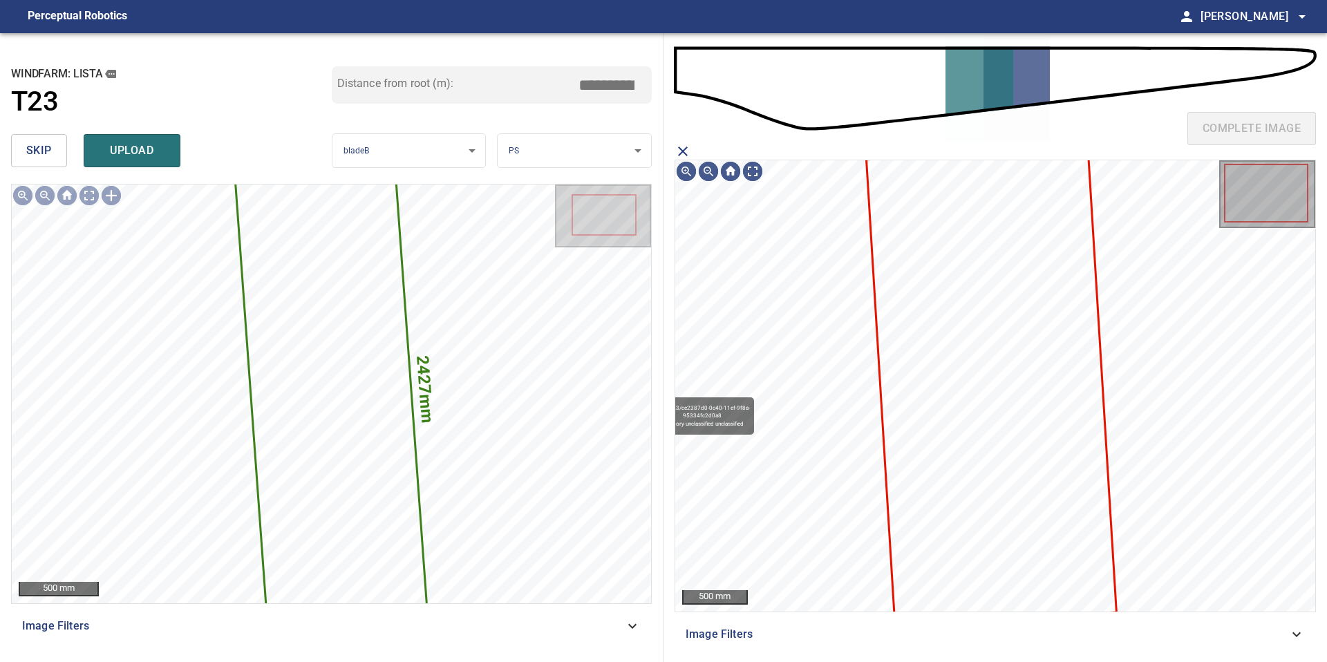
click at [971, 262] on icon at bounding box center [991, 384] width 248 height 477
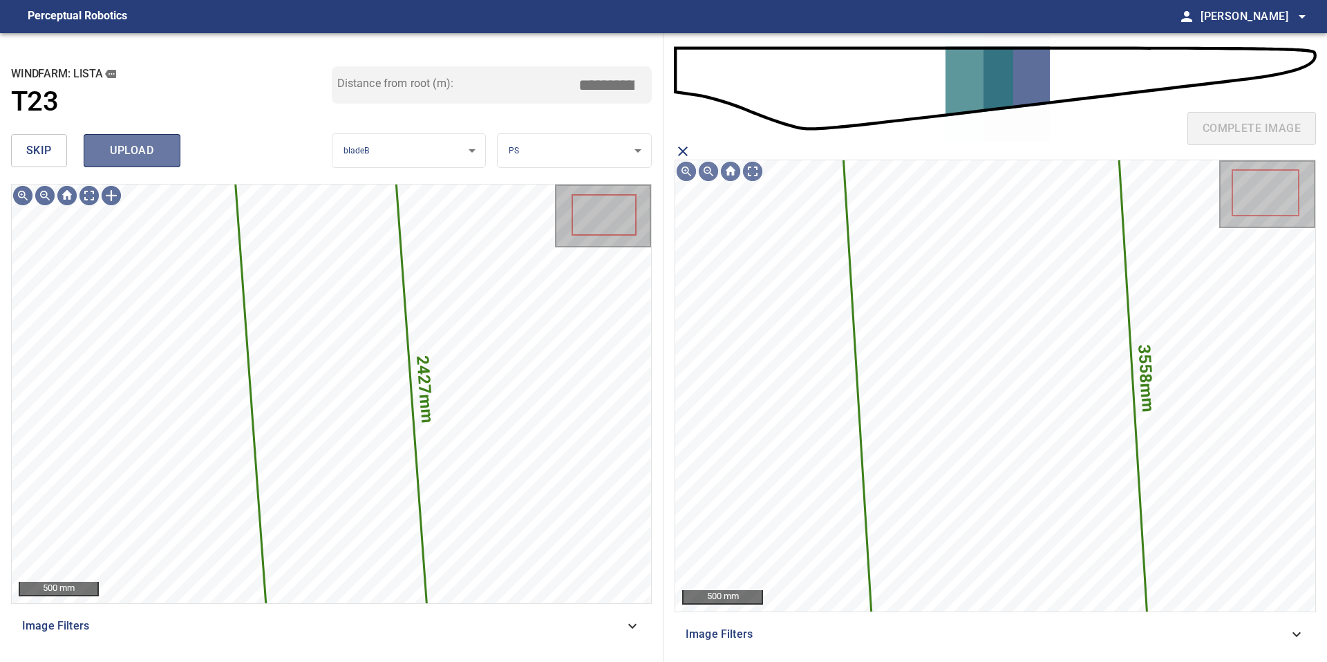
click at [151, 149] on span "upload" at bounding box center [132, 150] width 66 height 19
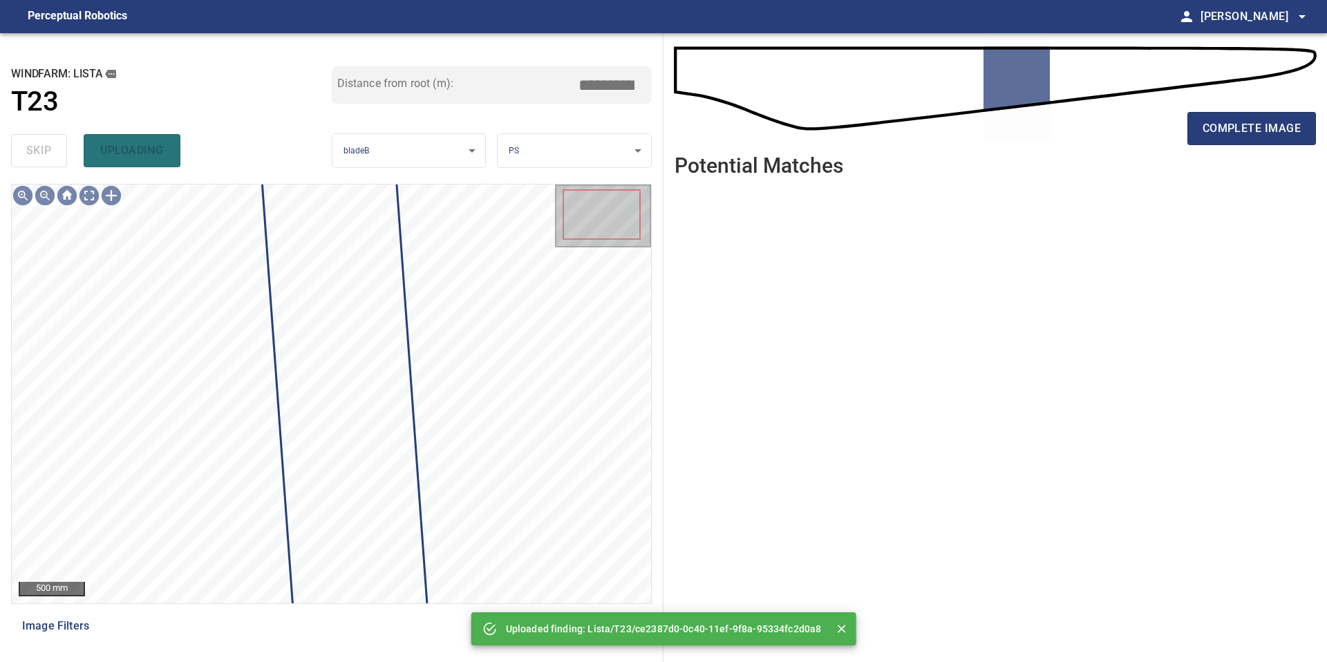
click at [1260, 108] on div "complete image" at bounding box center [994, 133] width 641 height 55
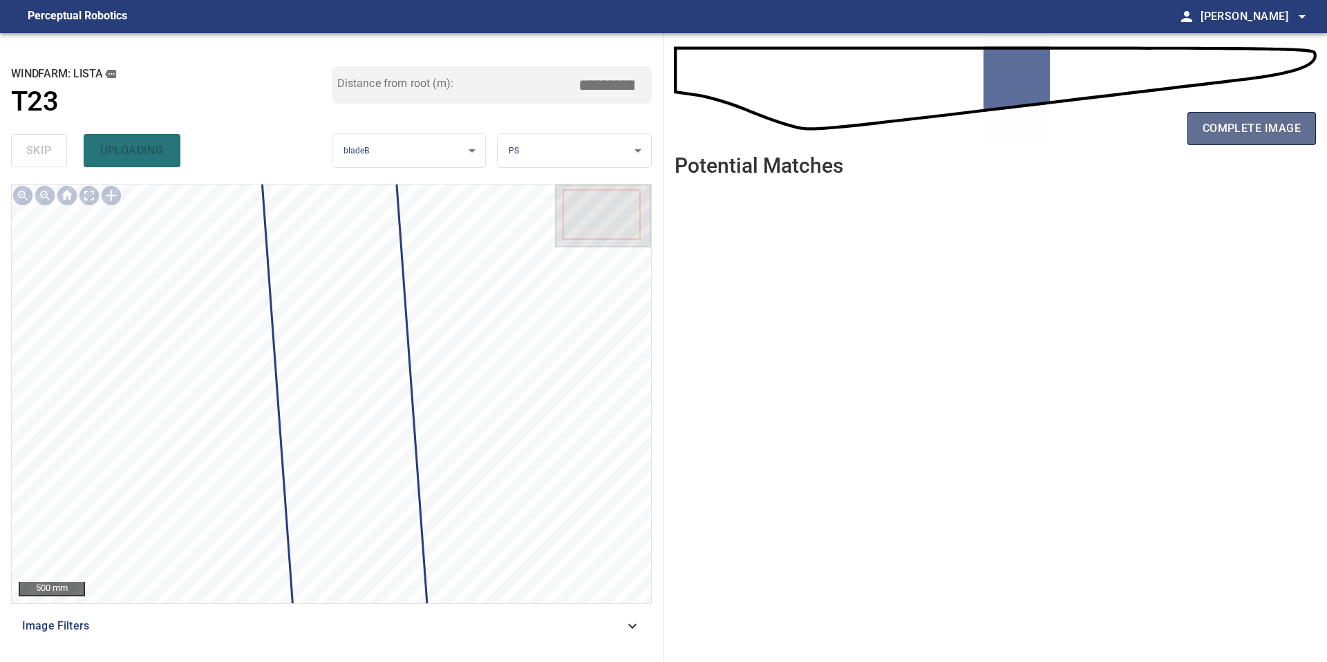
click at [1260, 126] on span "complete image" at bounding box center [1251, 128] width 98 height 19
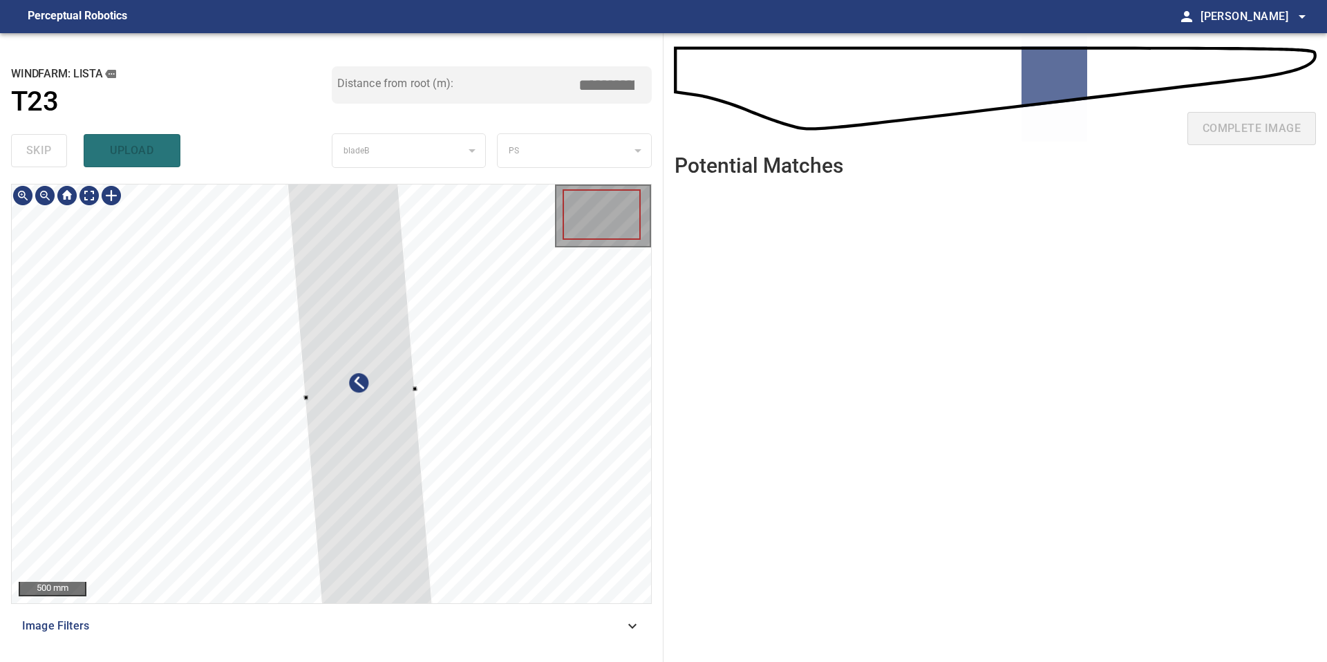
click at [377, 317] on div at bounding box center [359, 393] width 149 height 484
click at [241, 395] on div at bounding box center [331, 393] width 639 height 419
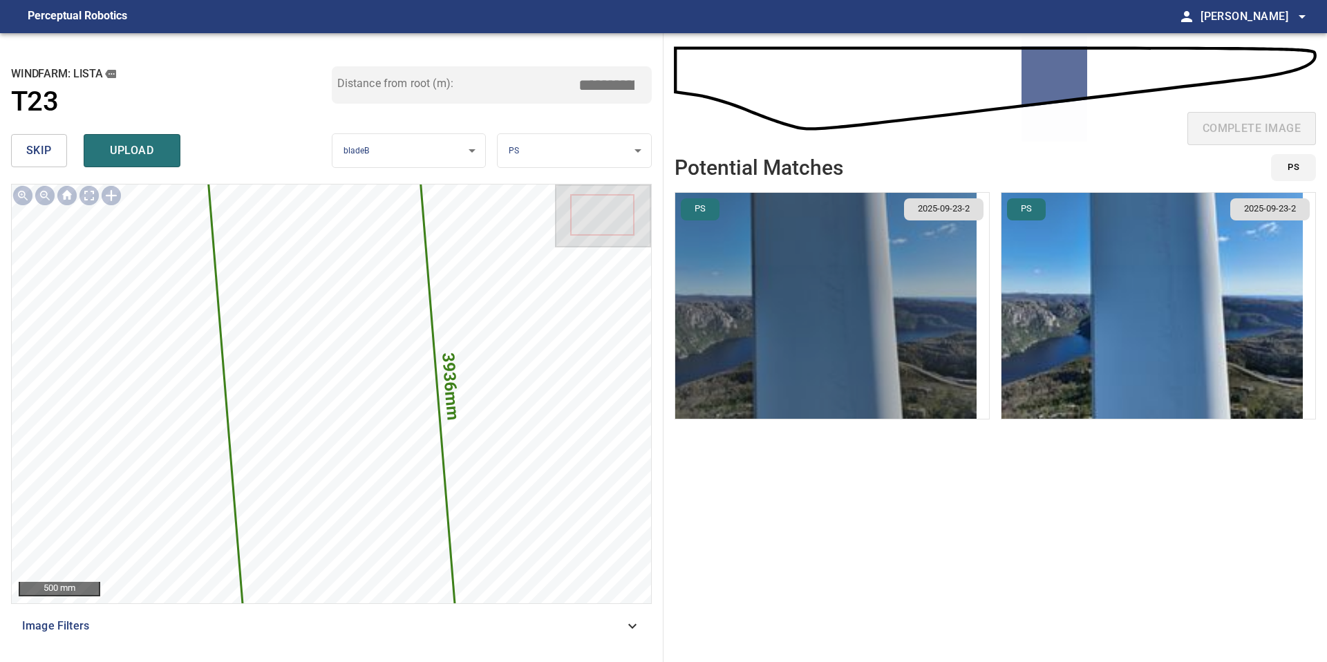
click at [825, 294] on img "button" at bounding box center [825, 306] width 301 height 226
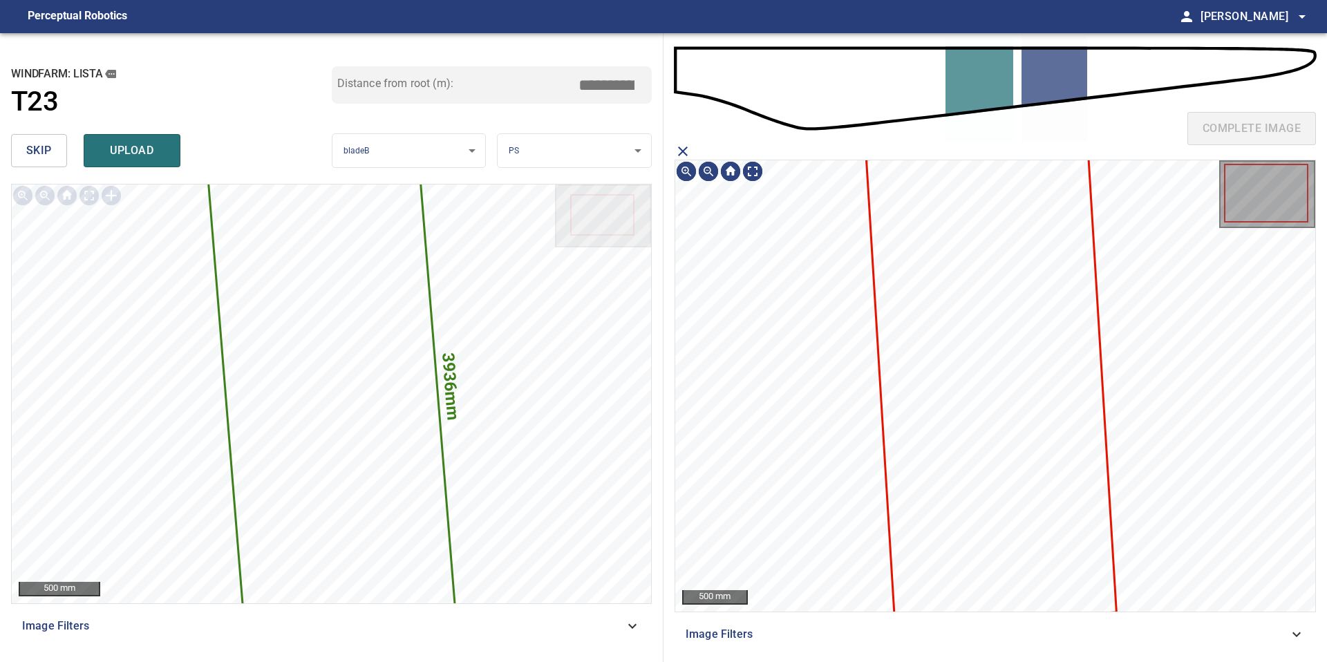
click at [933, 299] on icon at bounding box center [991, 384] width 248 height 477
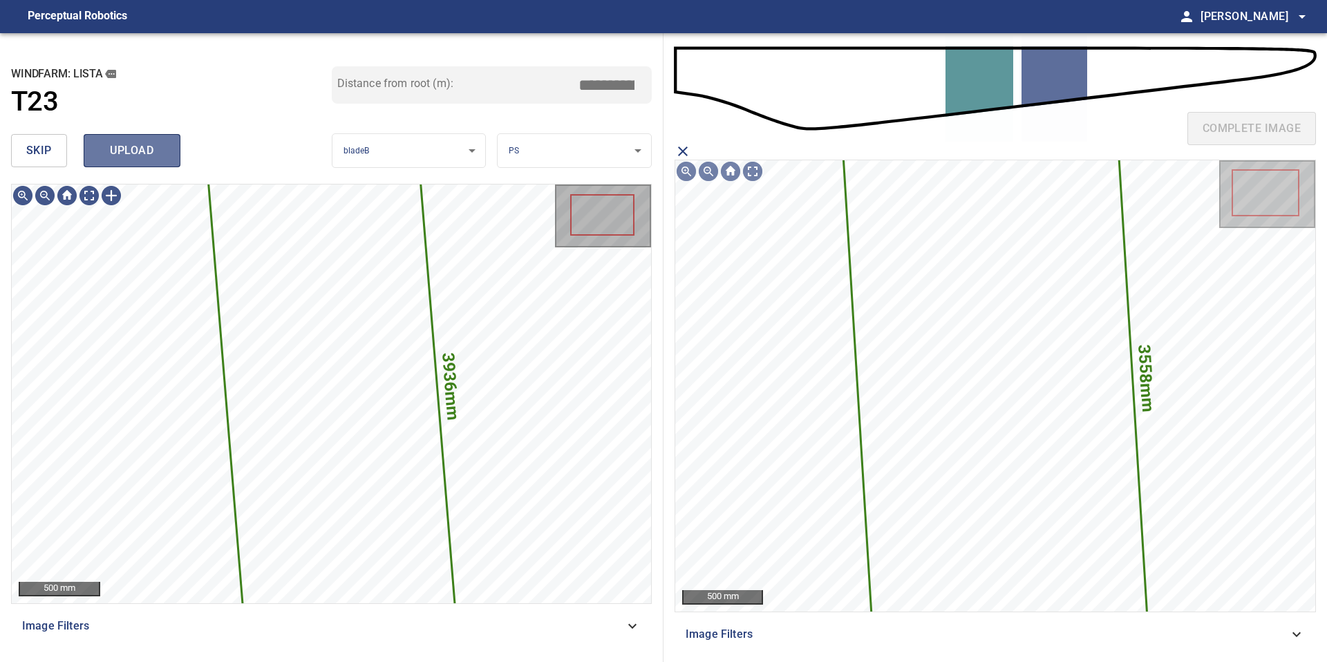
click at [156, 152] on span "upload" at bounding box center [132, 150] width 66 height 19
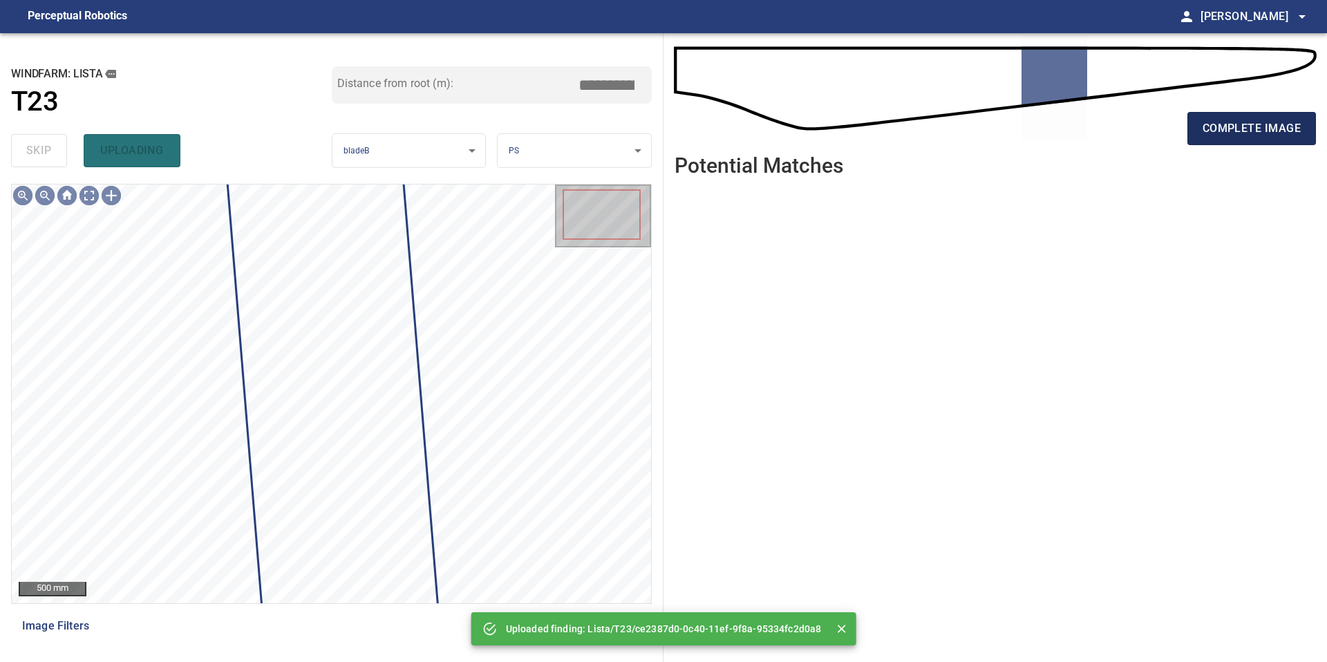
click at [1199, 132] on button "complete image" at bounding box center [1251, 128] width 129 height 33
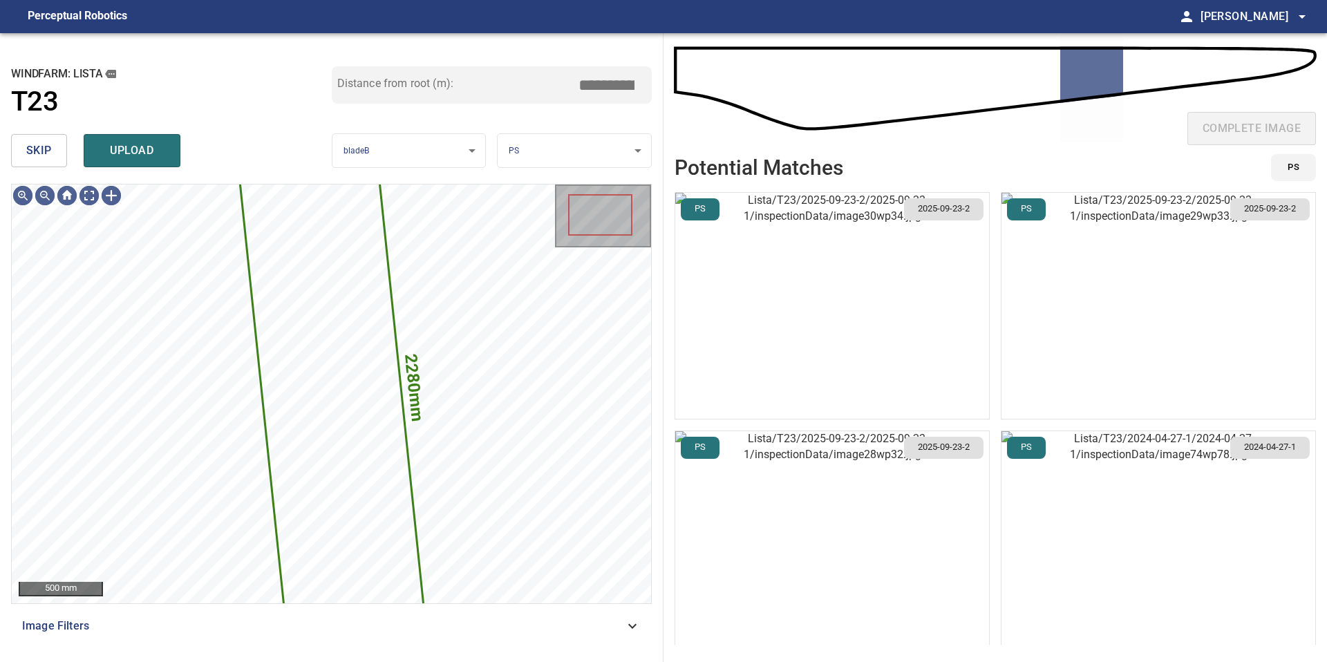
click at [55, 155] on button "skip" at bounding box center [39, 150] width 56 height 33
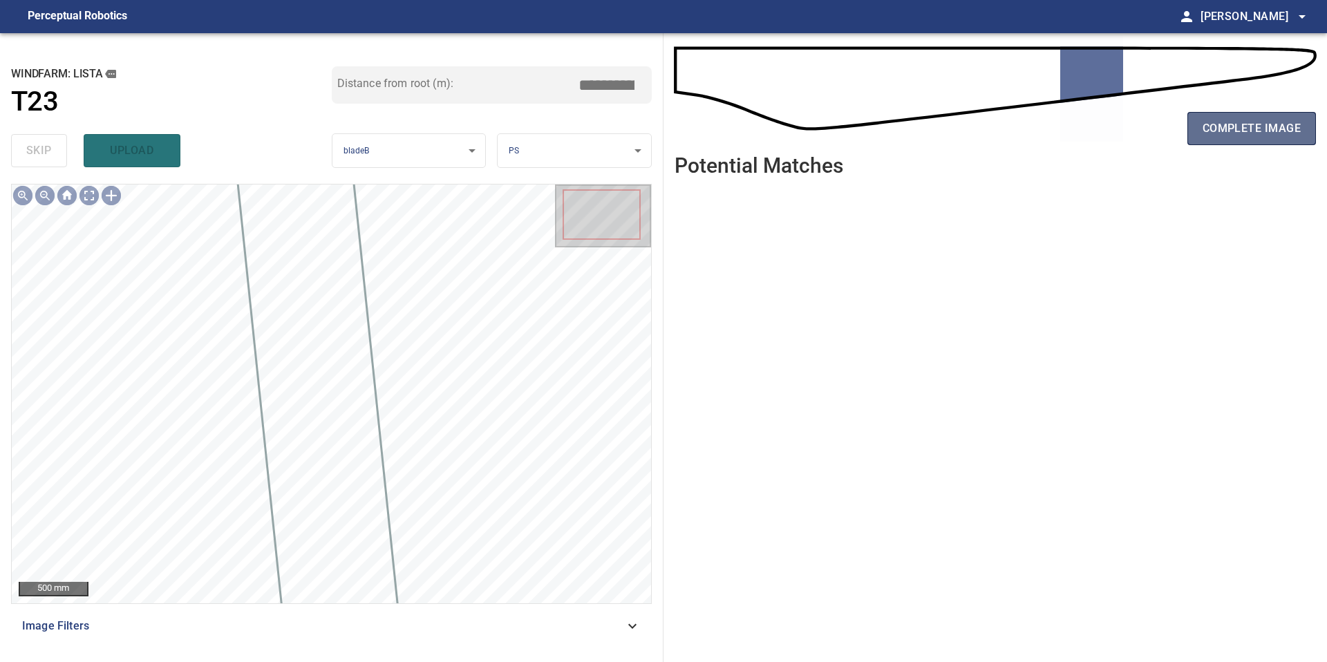
click at [1195, 142] on button "complete image" at bounding box center [1251, 128] width 129 height 33
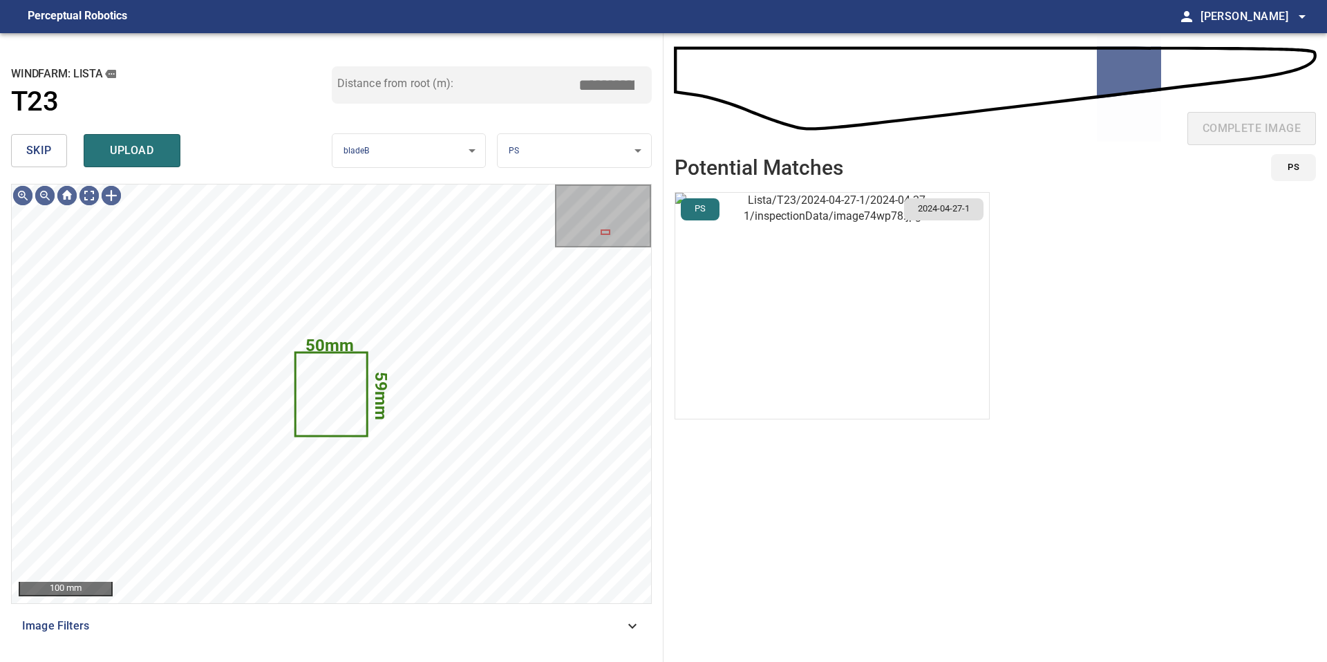
click at [35, 153] on span "skip" at bounding box center [39, 150] width 26 height 19
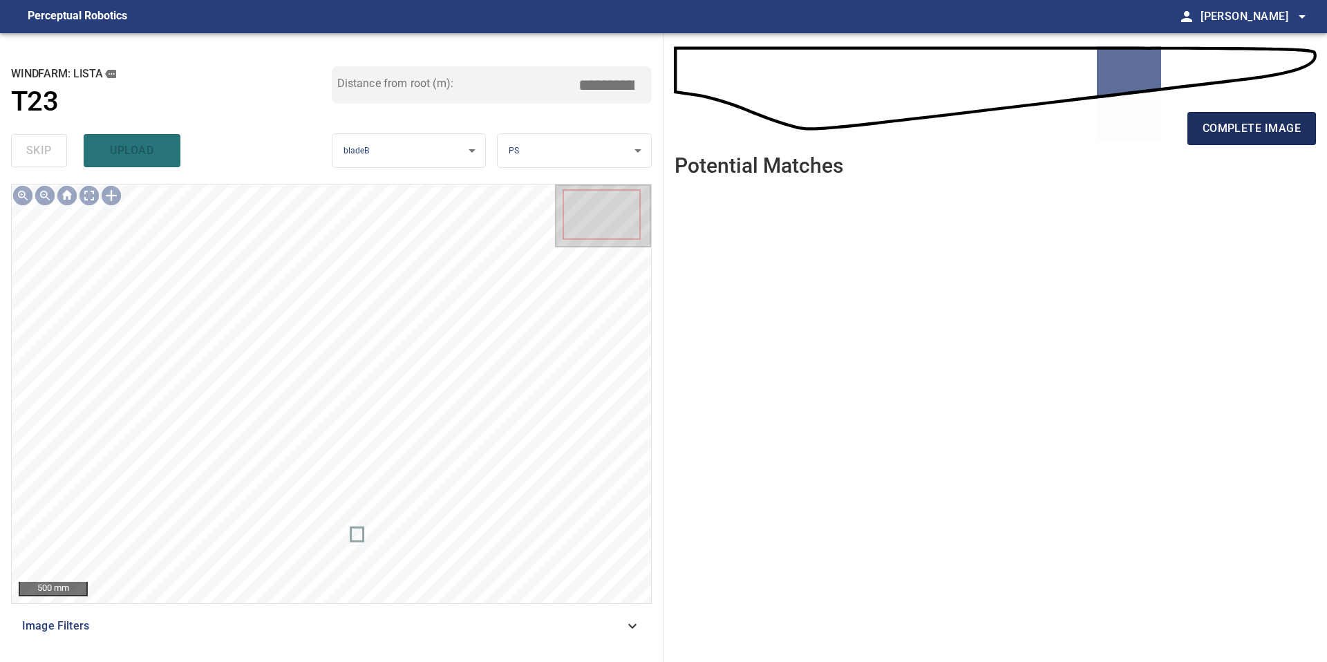
click at [1217, 137] on span "complete image" at bounding box center [1251, 128] width 98 height 19
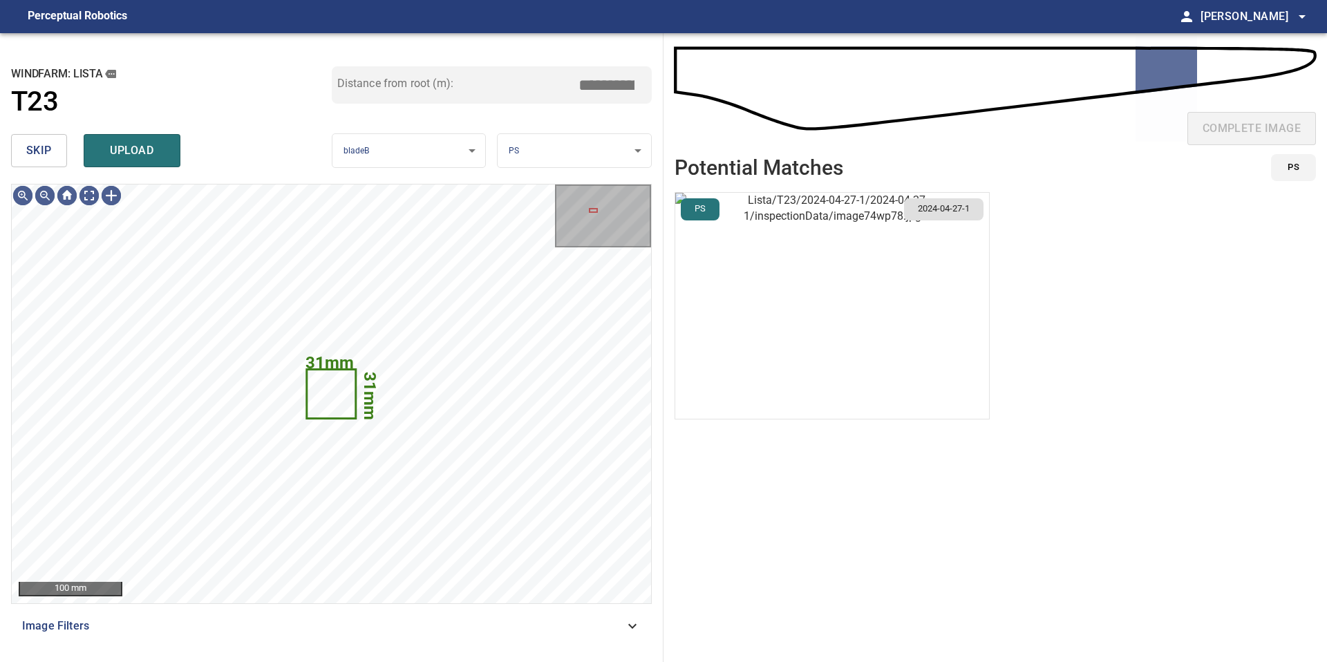
click at [34, 151] on span "skip" at bounding box center [39, 150] width 26 height 19
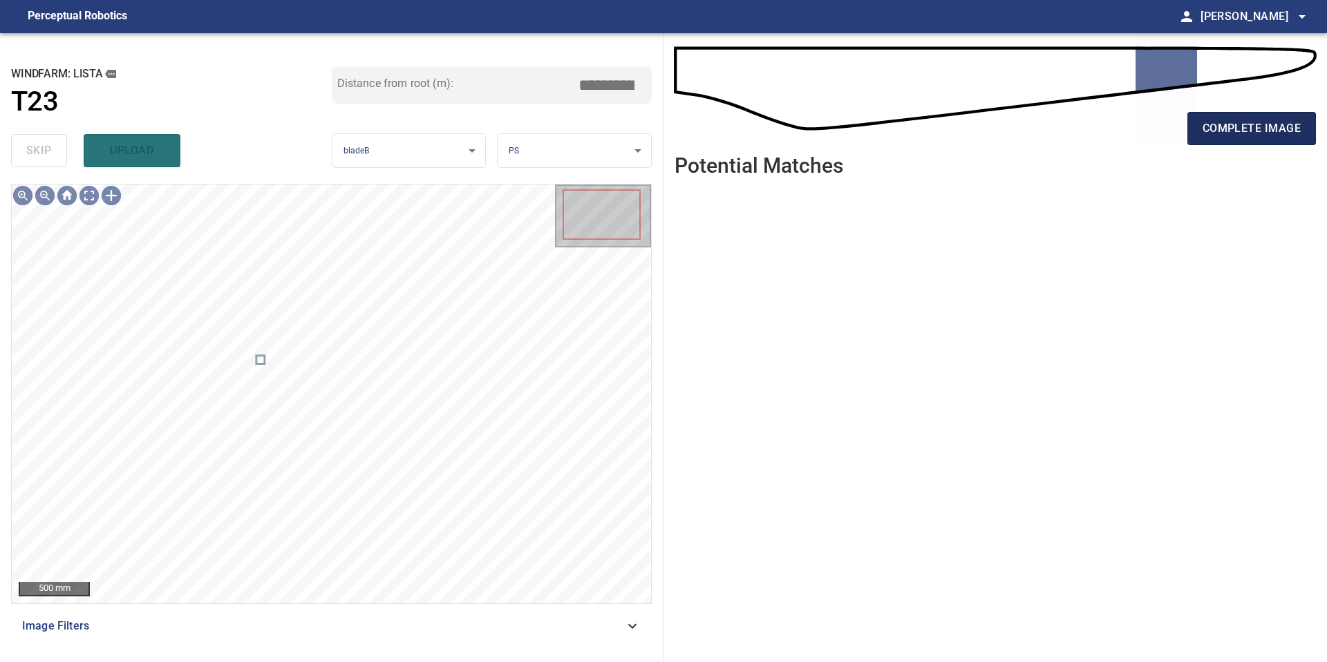
click at [1204, 131] on span "complete image" at bounding box center [1251, 128] width 98 height 19
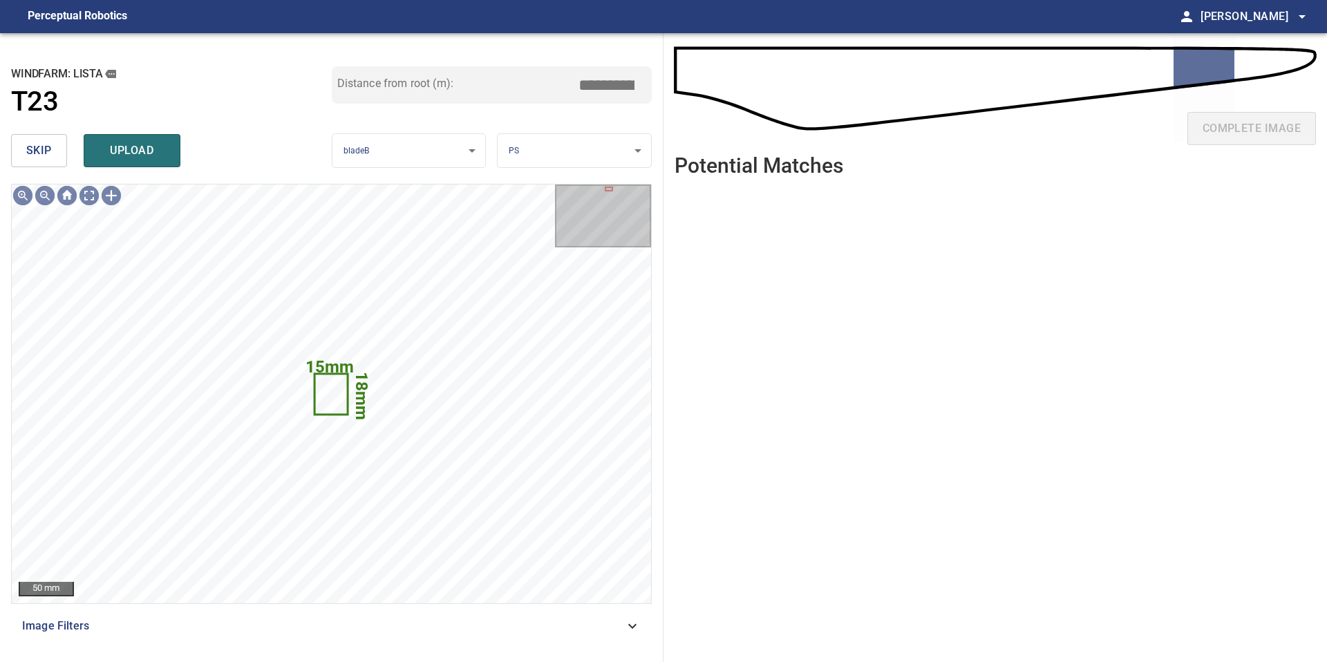
click at [41, 149] on span "skip" at bounding box center [39, 150] width 26 height 19
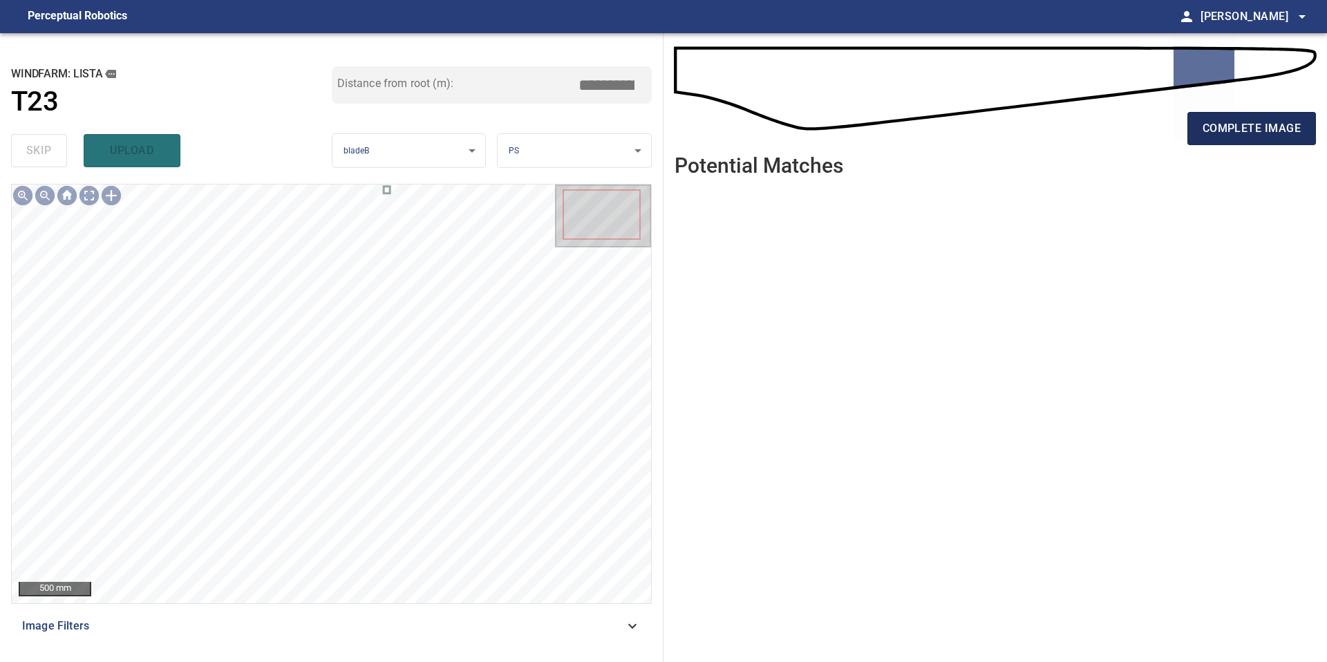
click at [1231, 129] on span "complete image" at bounding box center [1251, 128] width 98 height 19
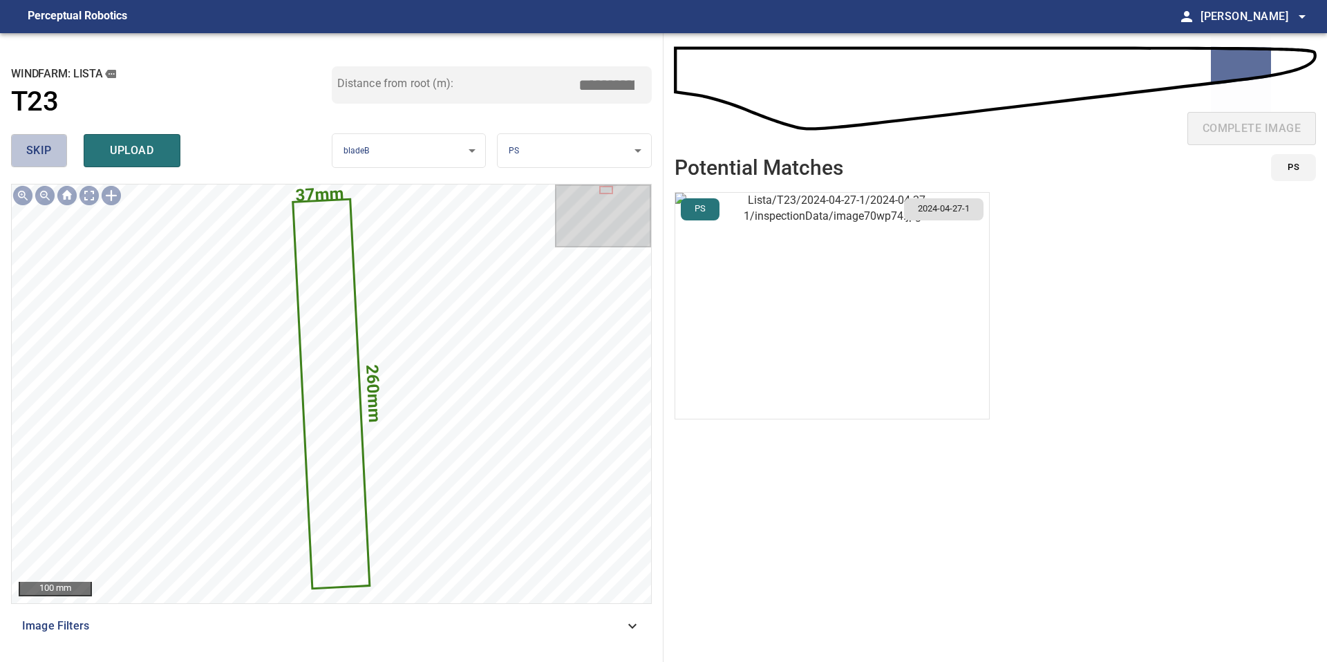
click at [48, 140] on button "skip" at bounding box center [39, 150] width 56 height 33
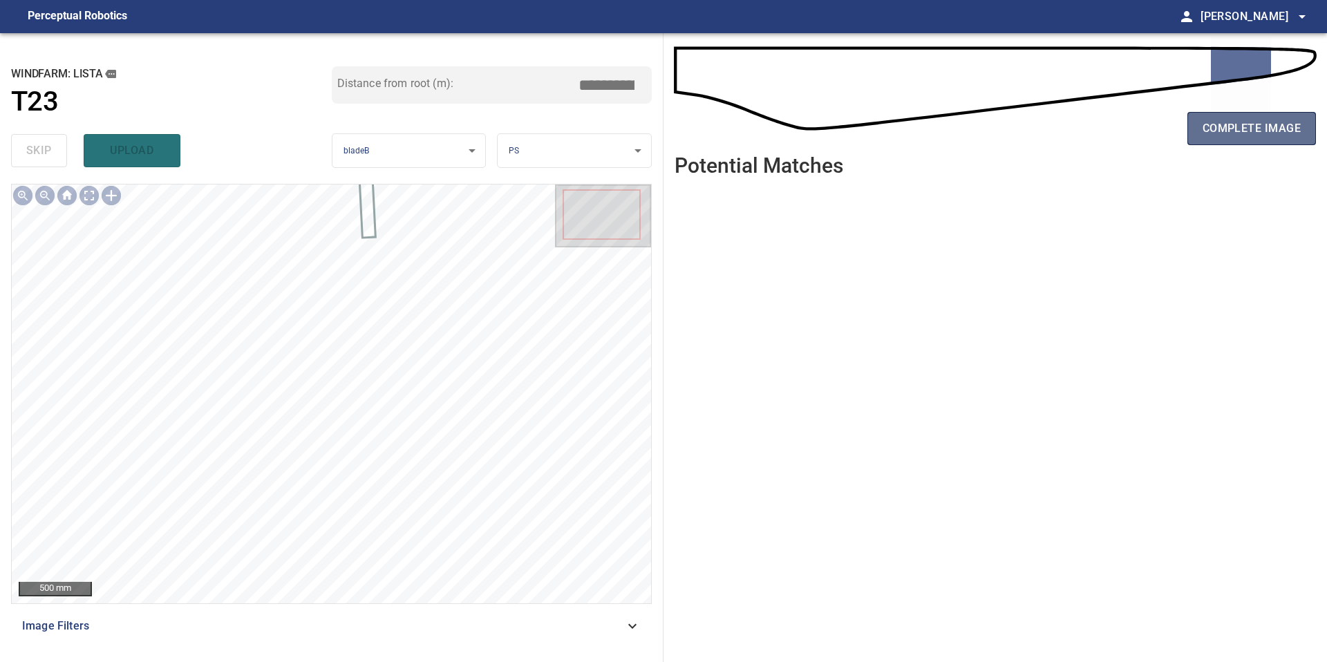
click at [1210, 128] on span "complete image" at bounding box center [1251, 128] width 98 height 19
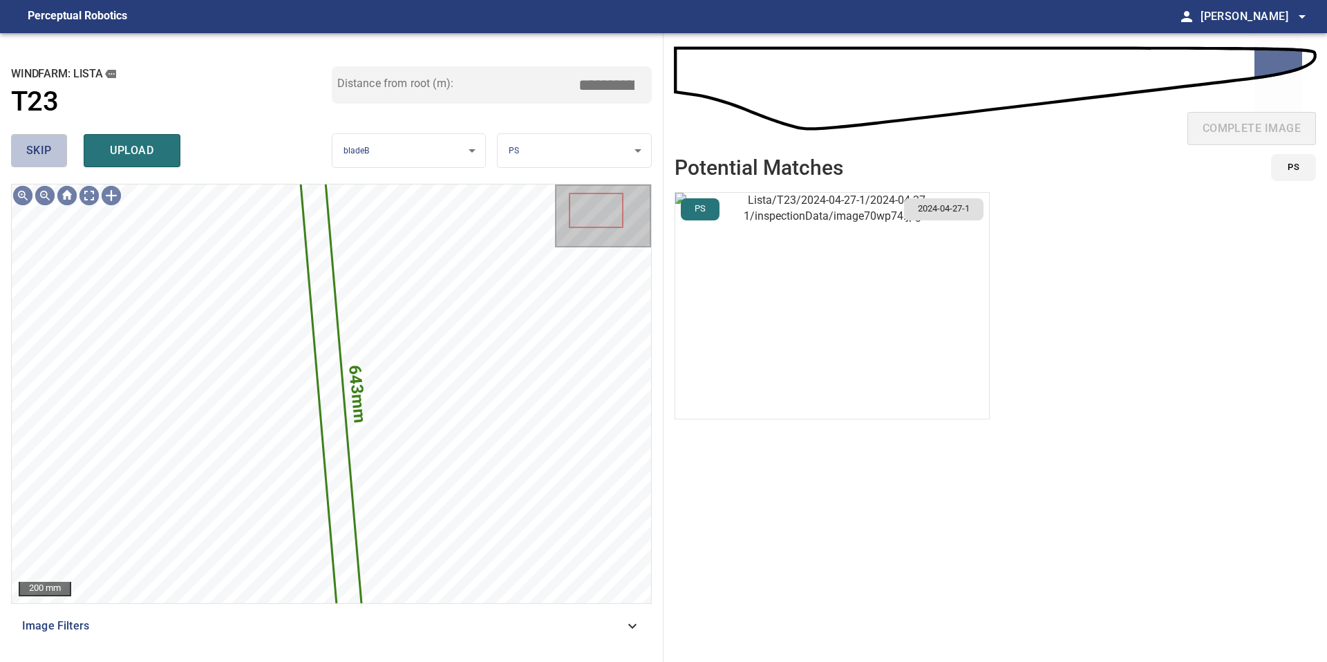
click at [51, 140] on button "skip" at bounding box center [39, 150] width 56 height 33
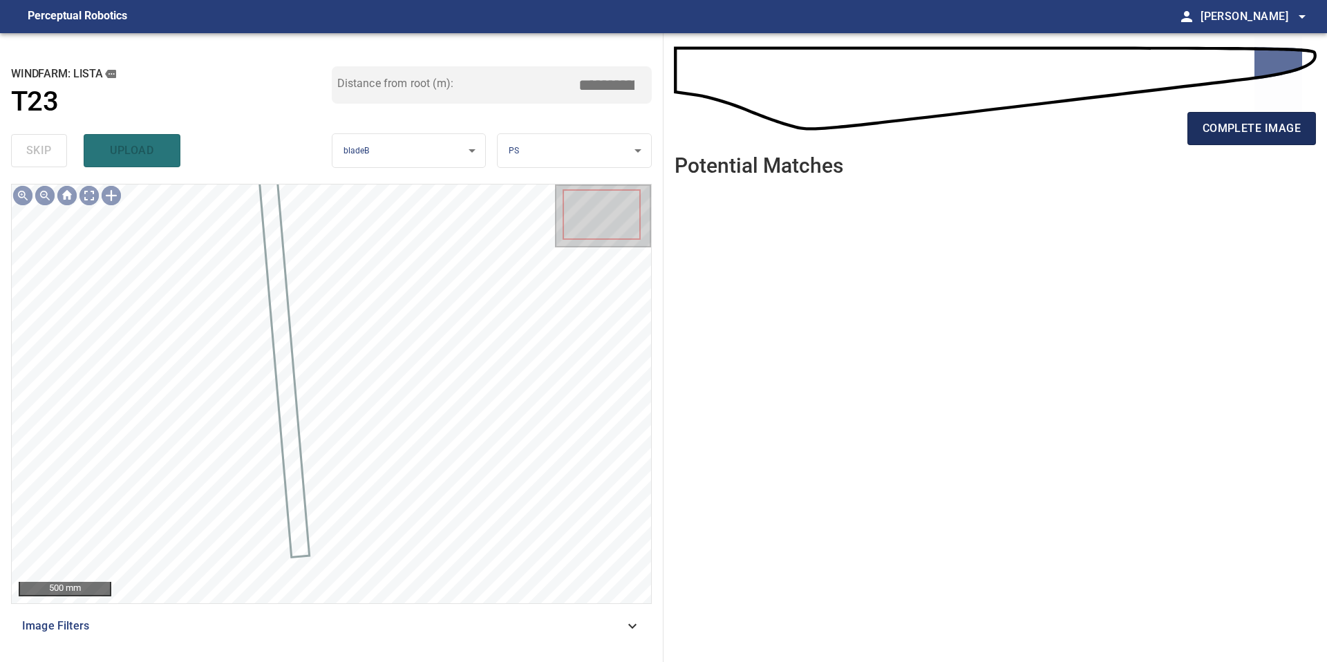
click at [1222, 138] on button "complete image" at bounding box center [1251, 128] width 129 height 33
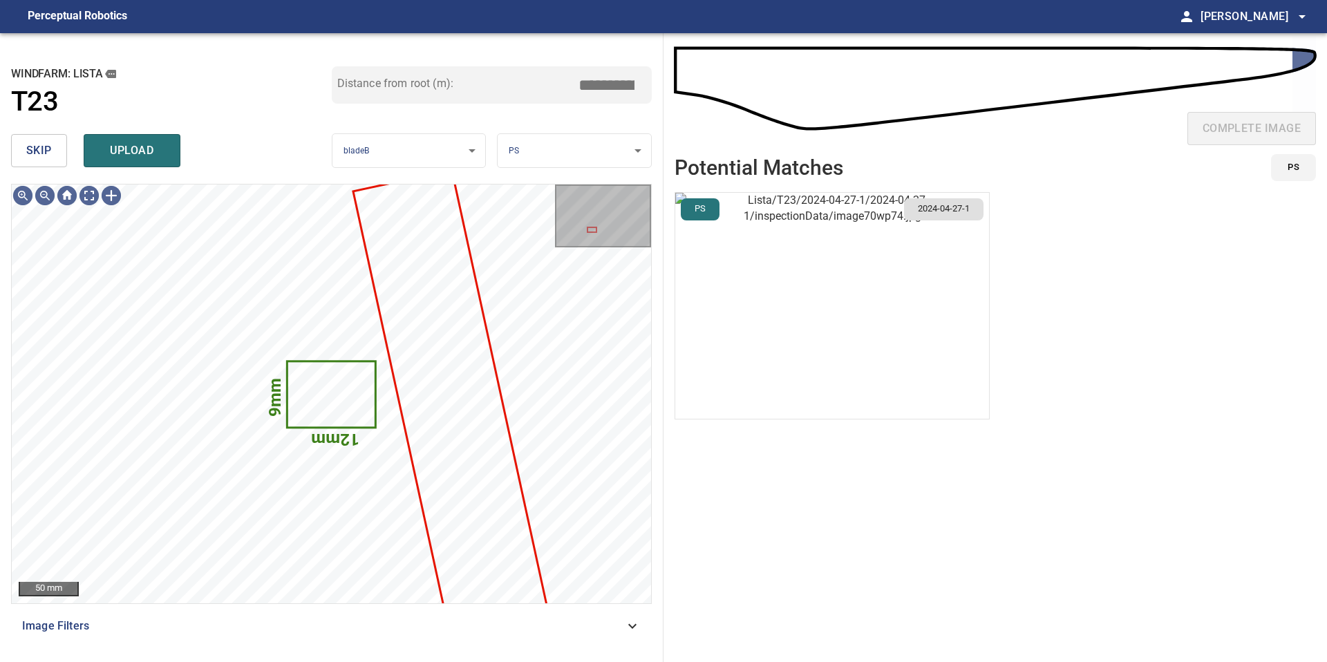
click at [873, 288] on img "button" at bounding box center [832, 306] width 314 height 226
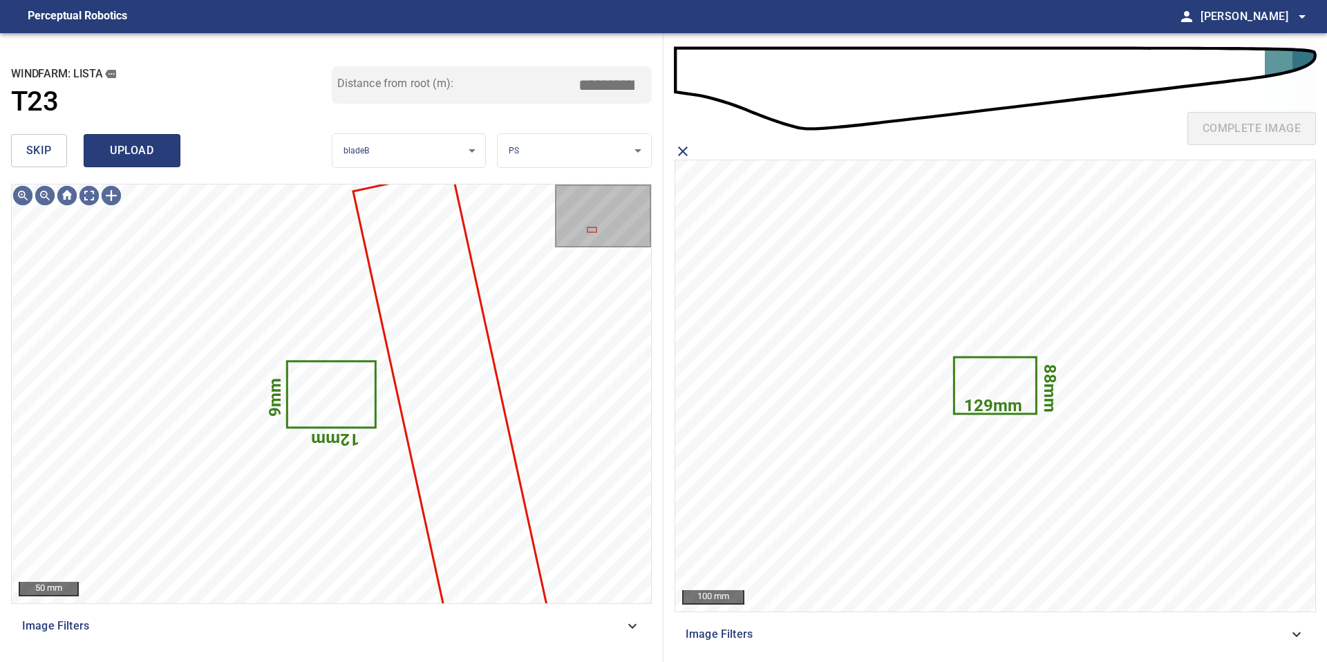
click at [111, 151] on span "upload" at bounding box center [132, 150] width 66 height 19
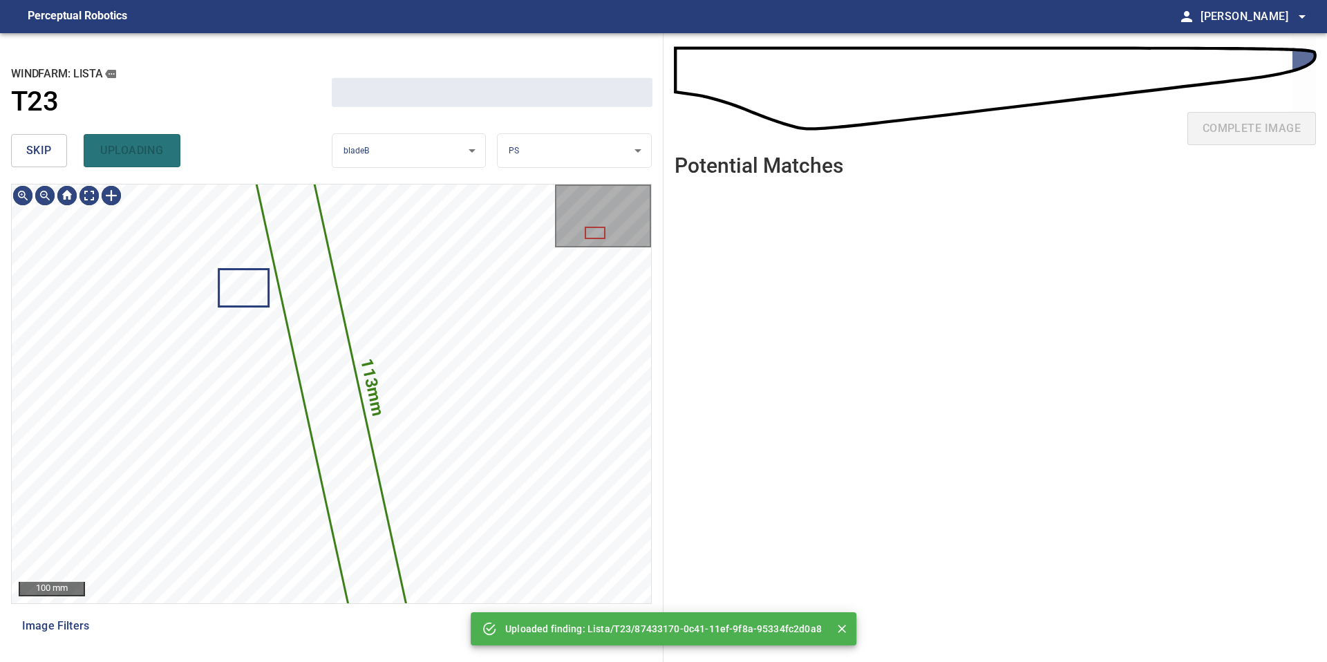
click at [17, 150] on button "skip" at bounding box center [39, 150] width 56 height 33
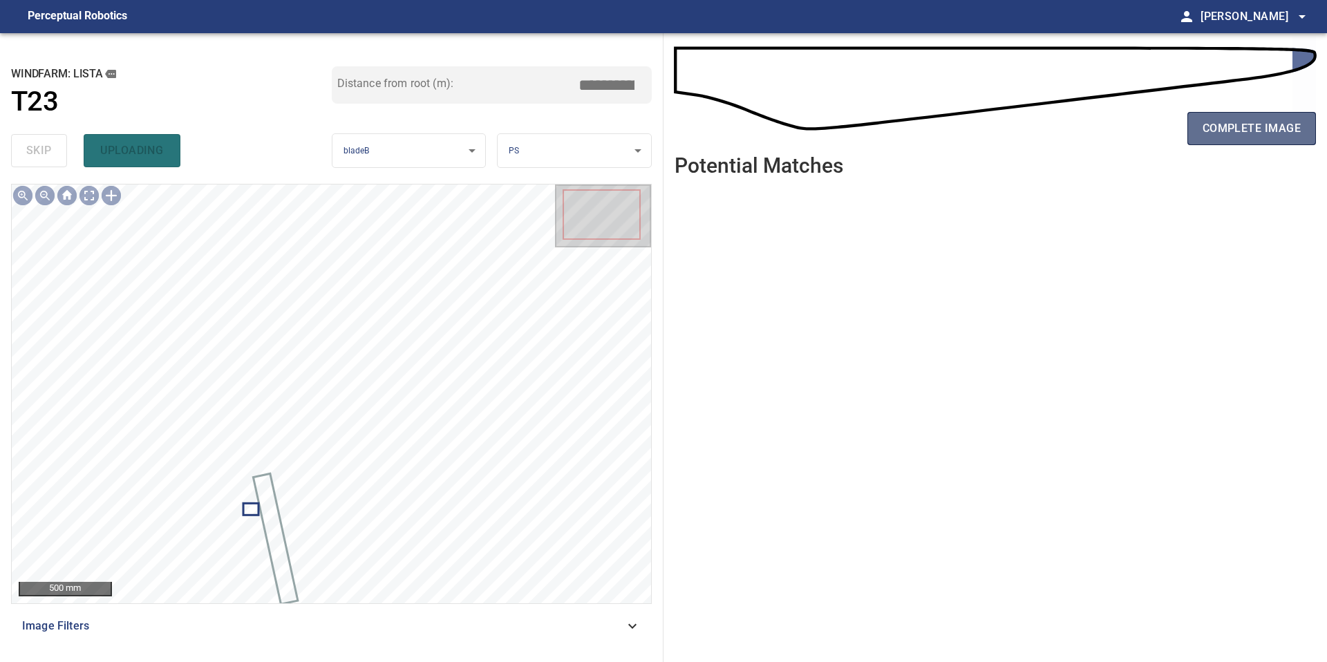
click at [1227, 127] on span "complete image" at bounding box center [1251, 128] width 98 height 19
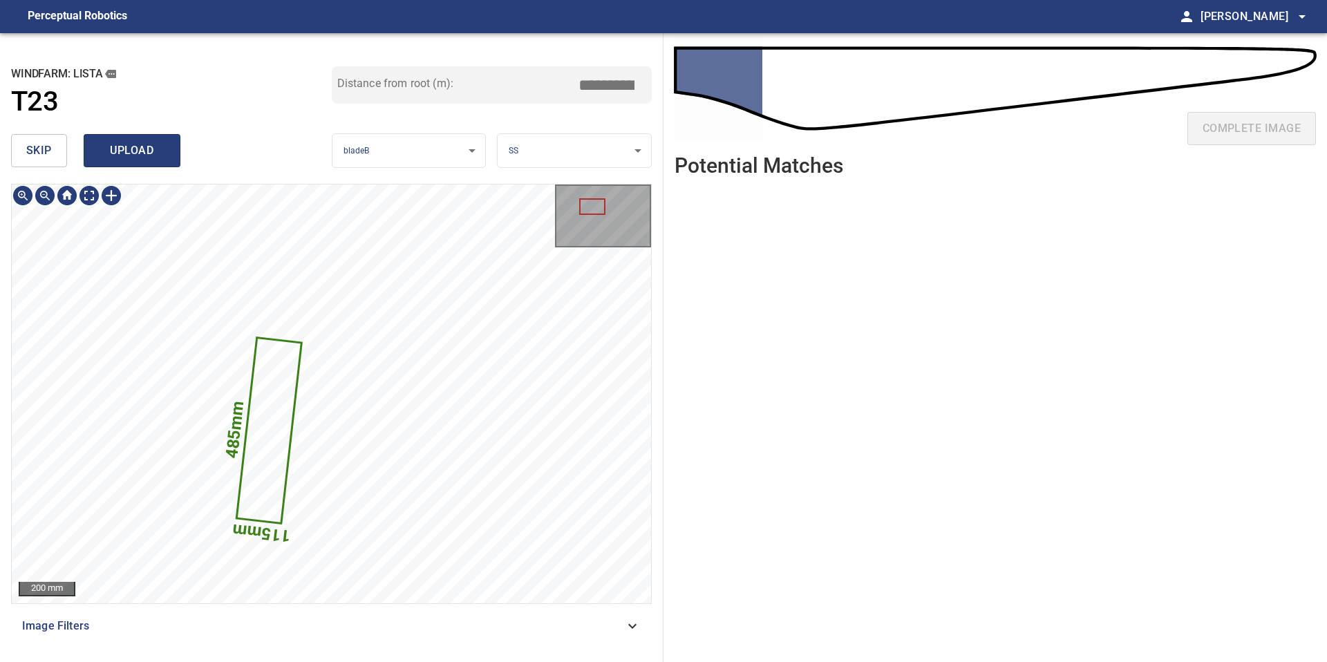
click at [140, 142] on span "upload" at bounding box center [132, 150] width 66 height 19
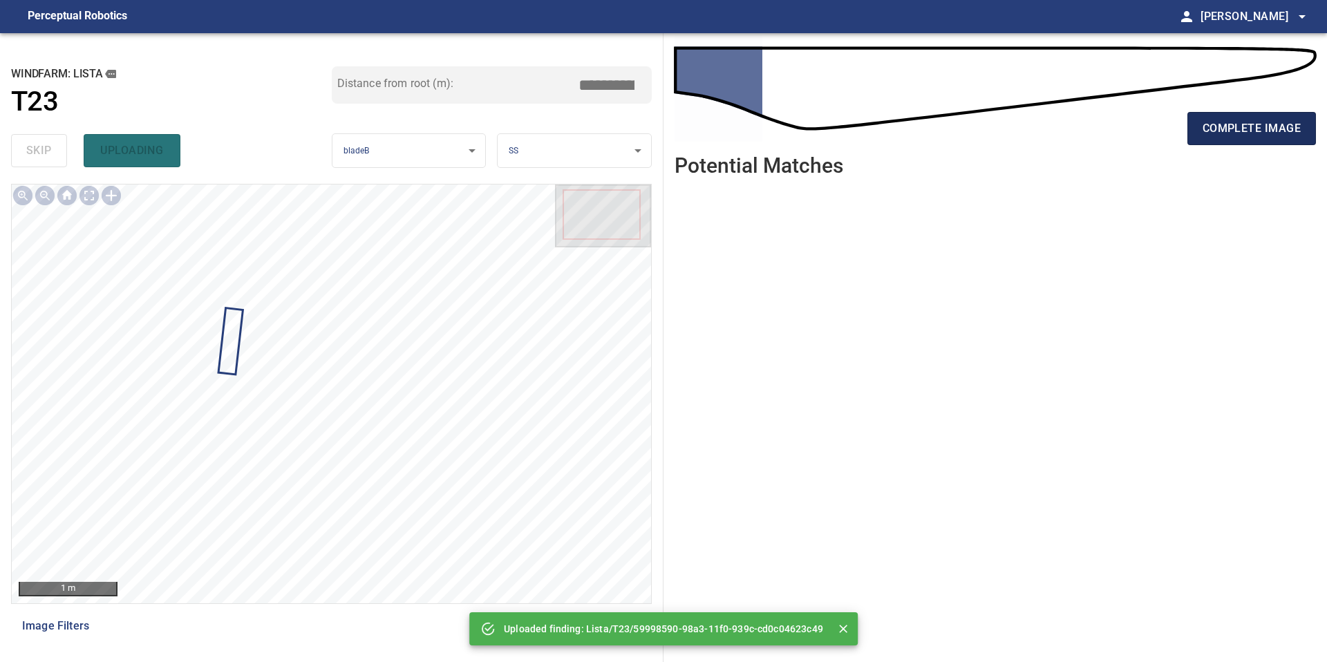
click at [1207, 133] on span "complete image" at bounding box center [1251, 128] width 98 height 19
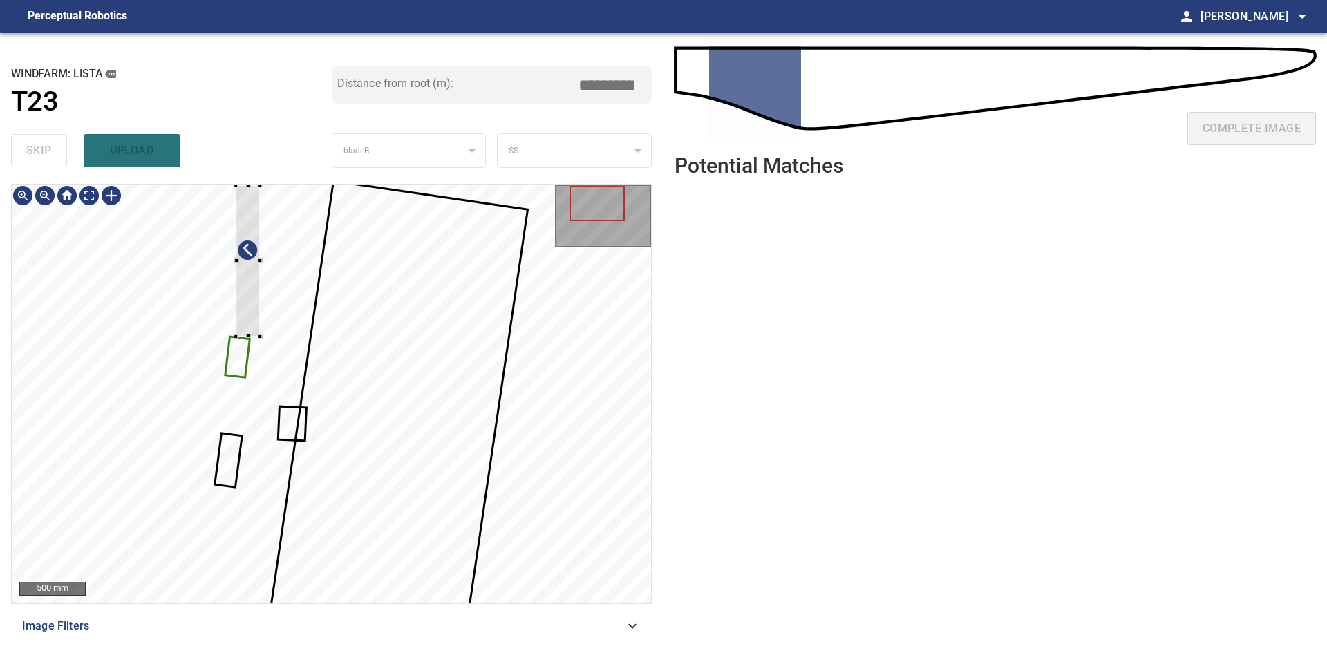
click at [235, 345] on div at bounding box center [331, 393] width 639 height 419
click at [233, 504] on div at bounding box center [331, 393] width 639 height 419
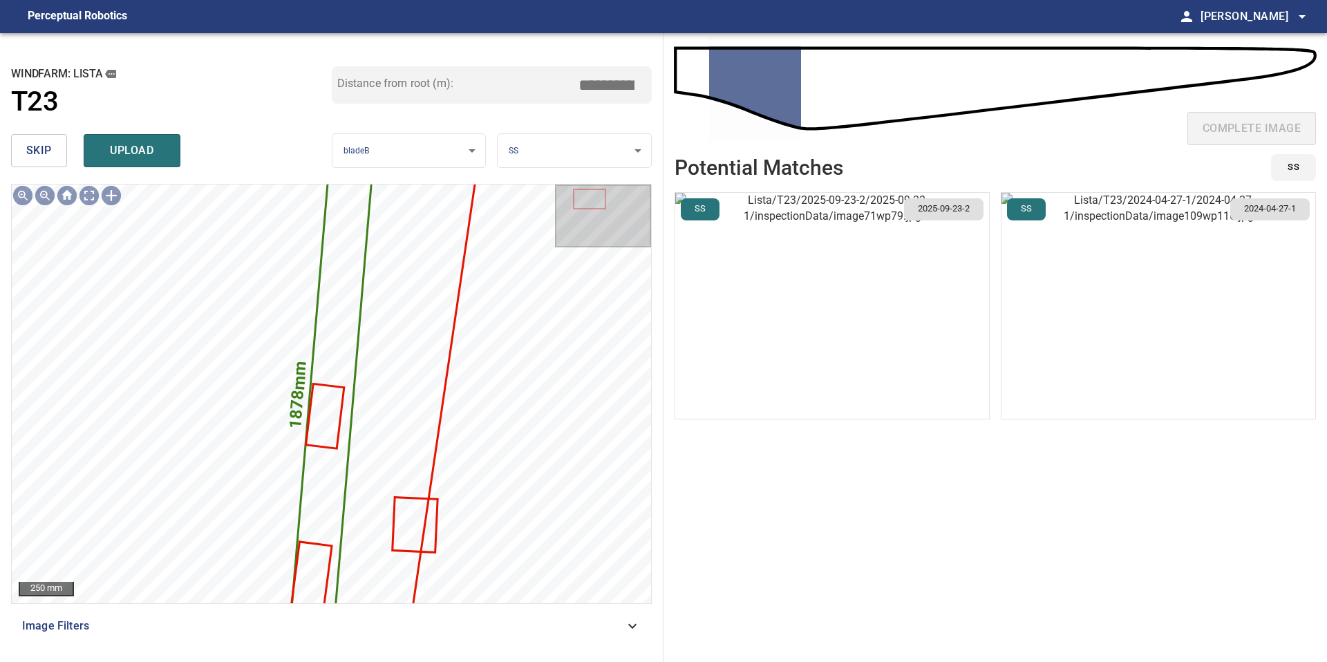
click at [835, 278] on img "button" at bounding box center [832, 306] width 314 height 226
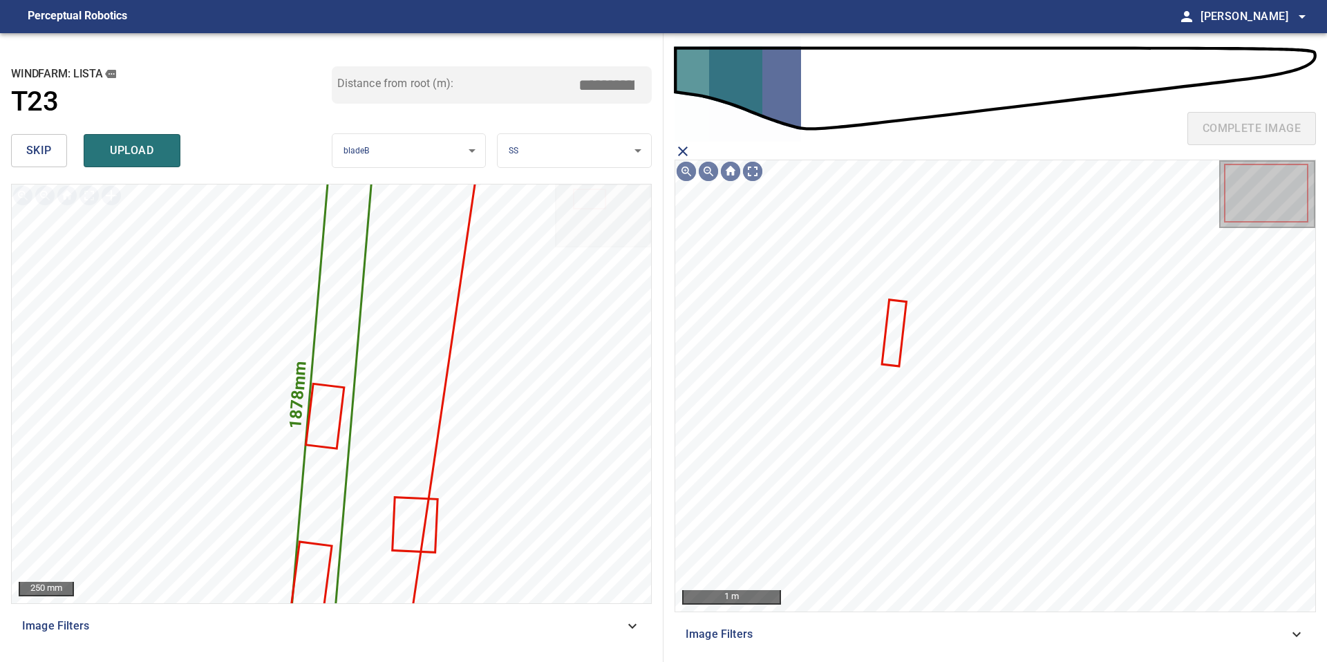
click at [897, 318] on icon at bounding box center [894, 333] width 22 height 64
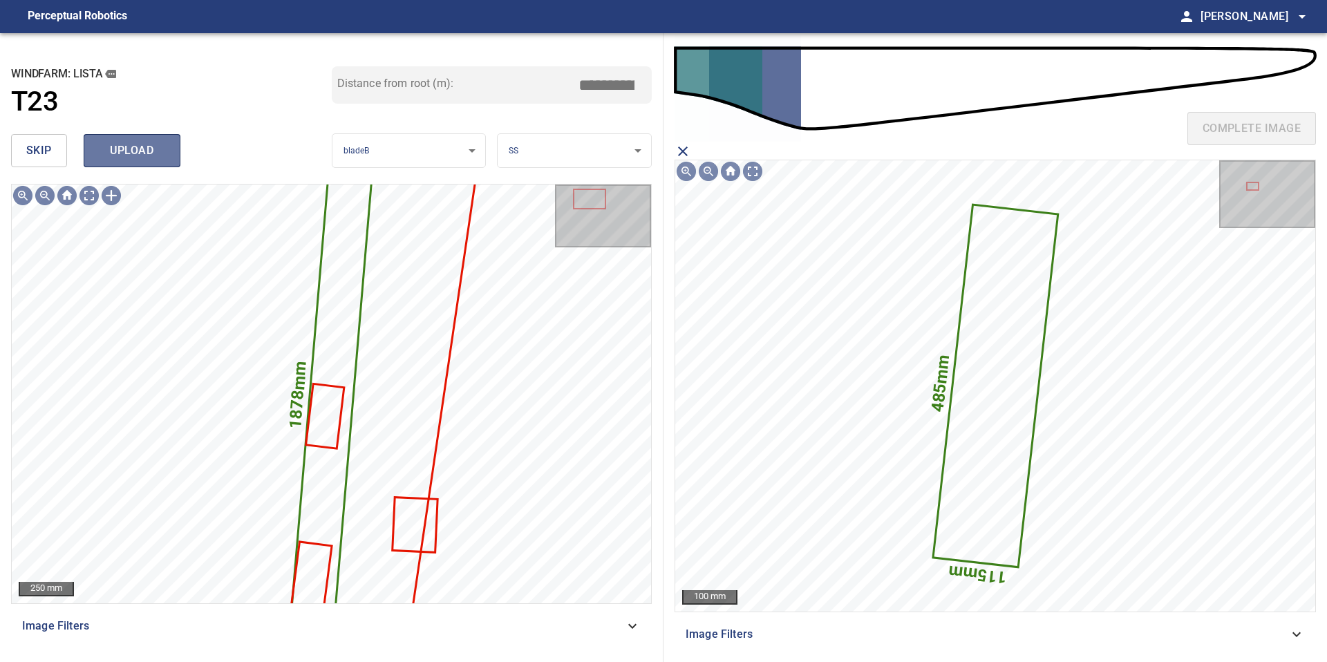
click at [137, 159] on span "upload" at bounding box center [132, 150] width 66 height 19
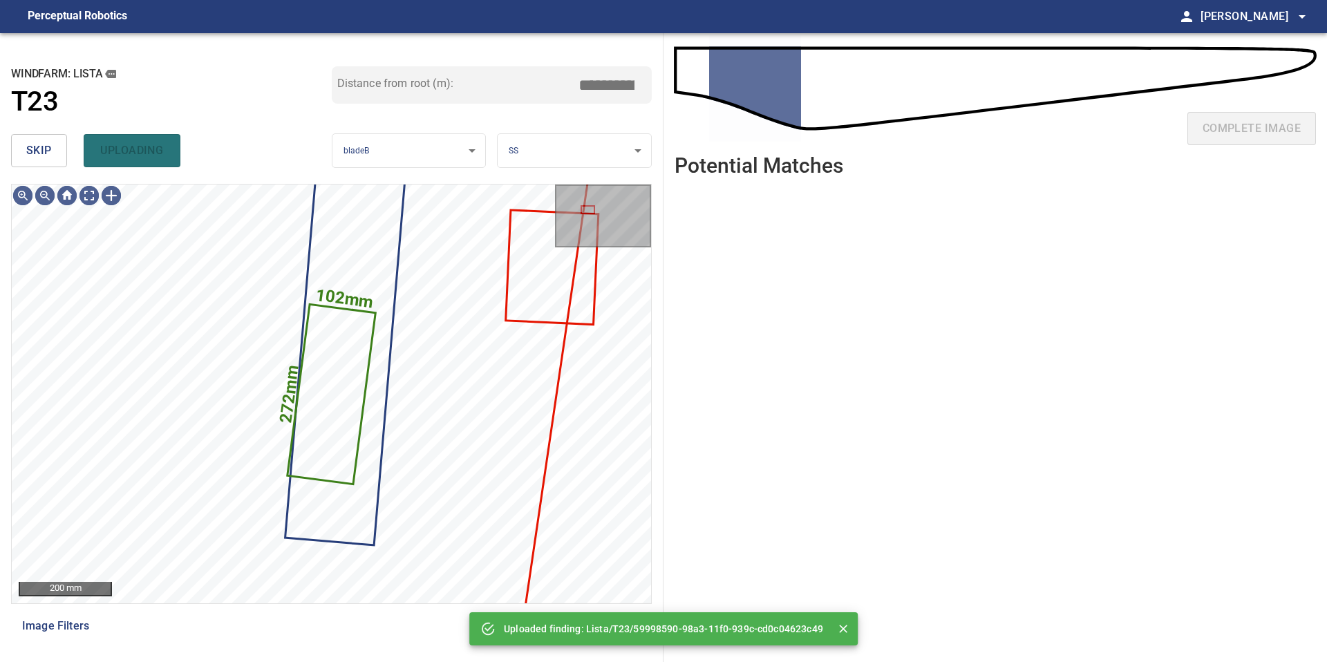
click at [55, 162] on button "skip" at bounding box center [39, 150] width 56 height 33
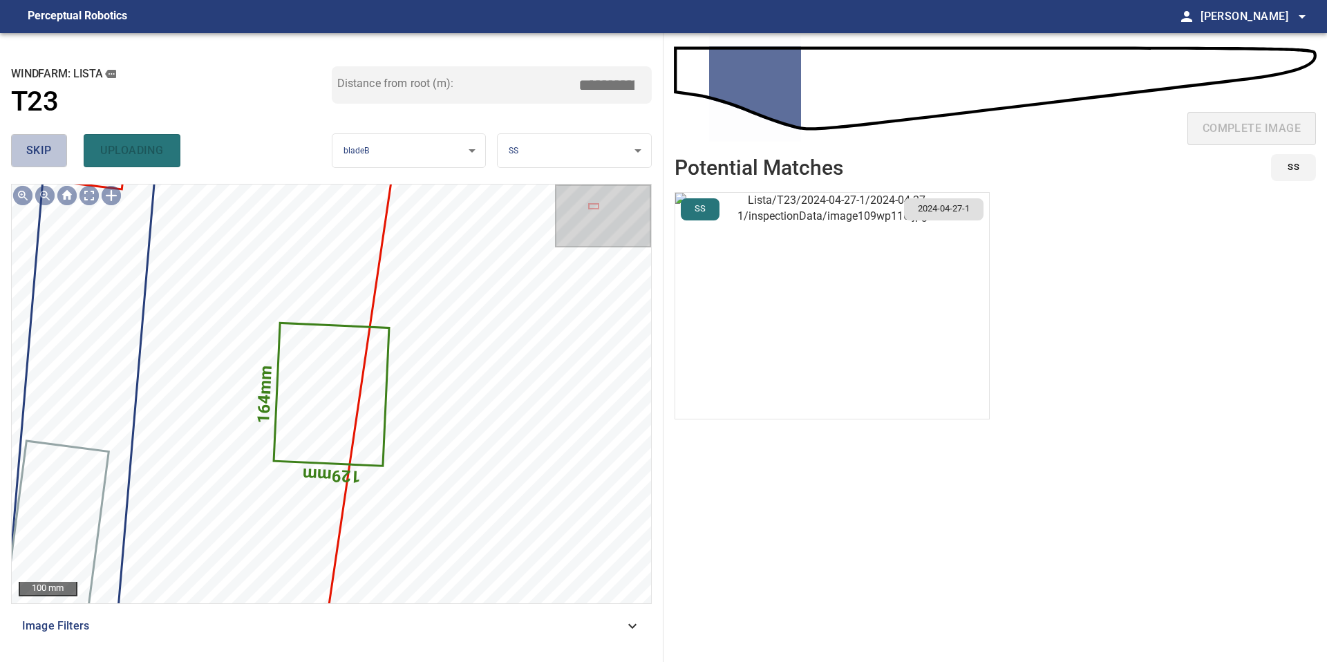
click at [55, 162] on button "skip" at bounding box center [39, 150] width 56 height 33
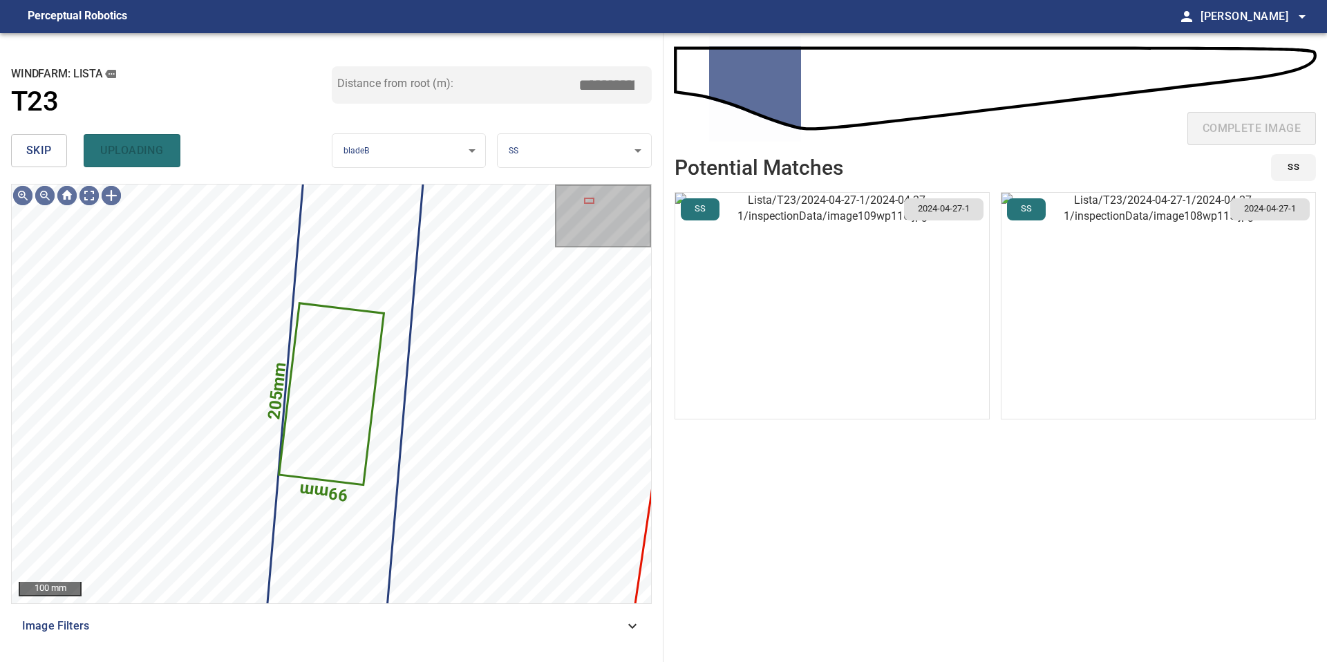
click at [55, 162] on button "skip" at bounding box center [39, 150] width 56 height 33
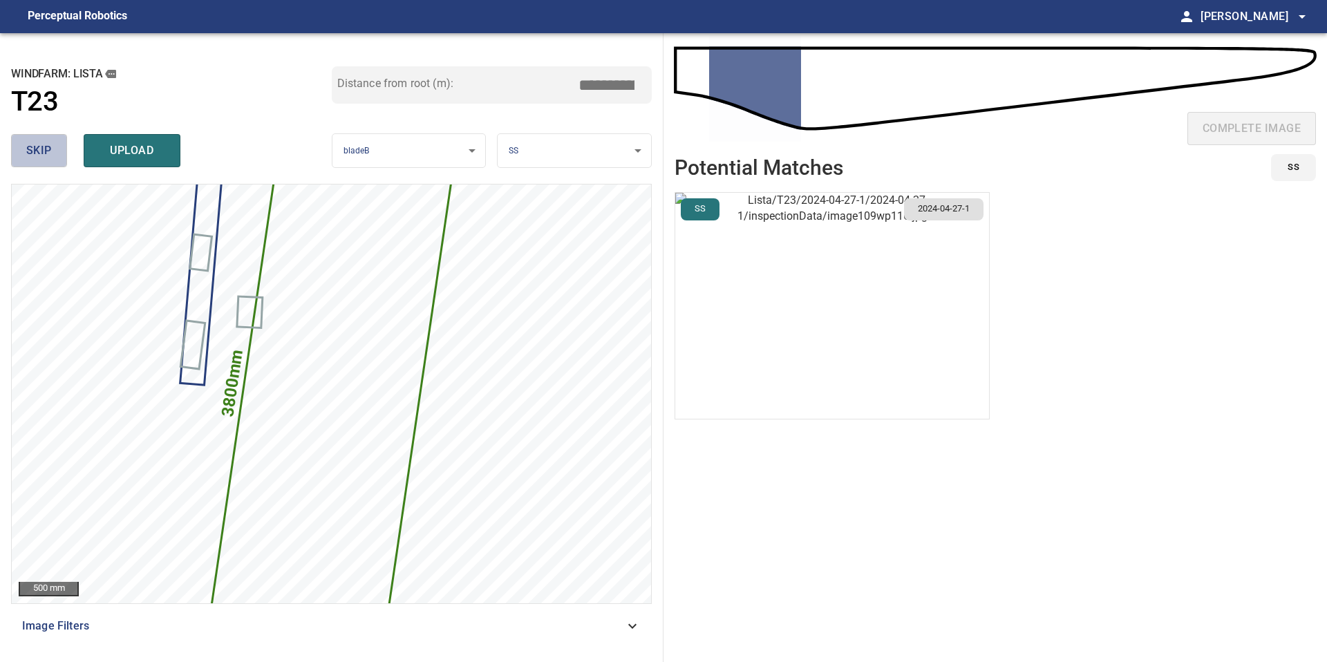
click at [55, 162] on button "skip" at bounding box center [39, 150] width 56 height 33
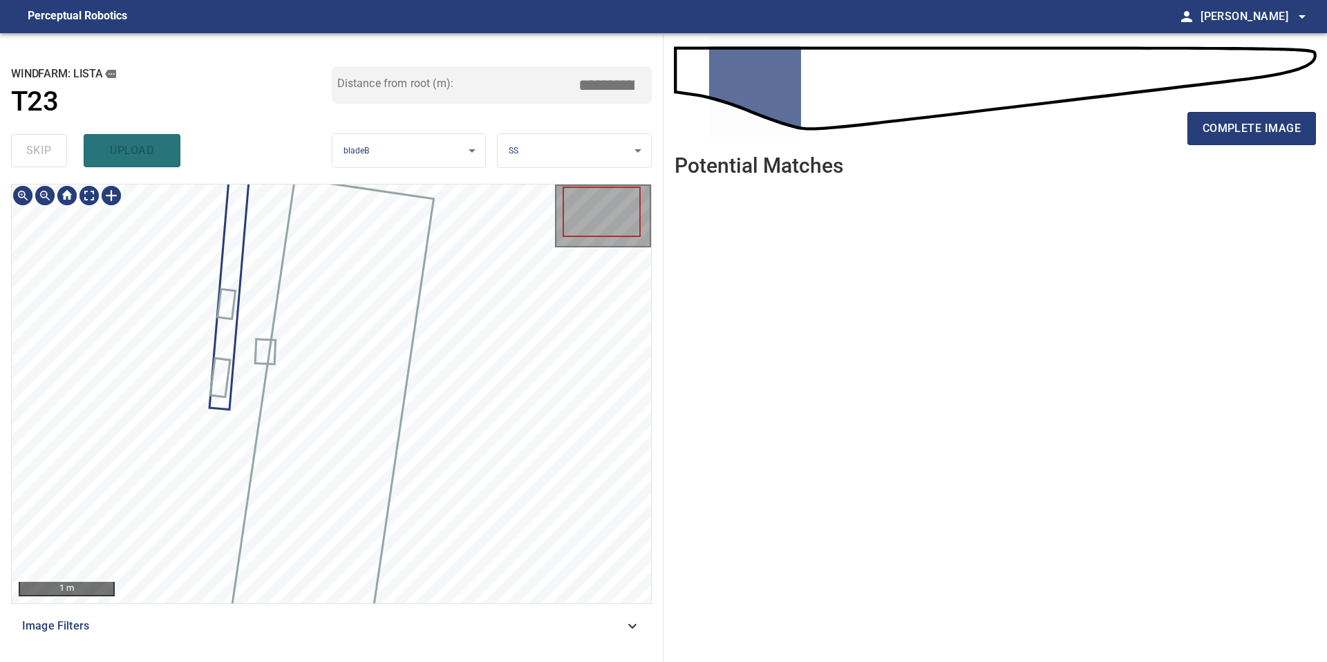
click at [258, 344] on div at bounding box center [331, 393] width 639 height 419
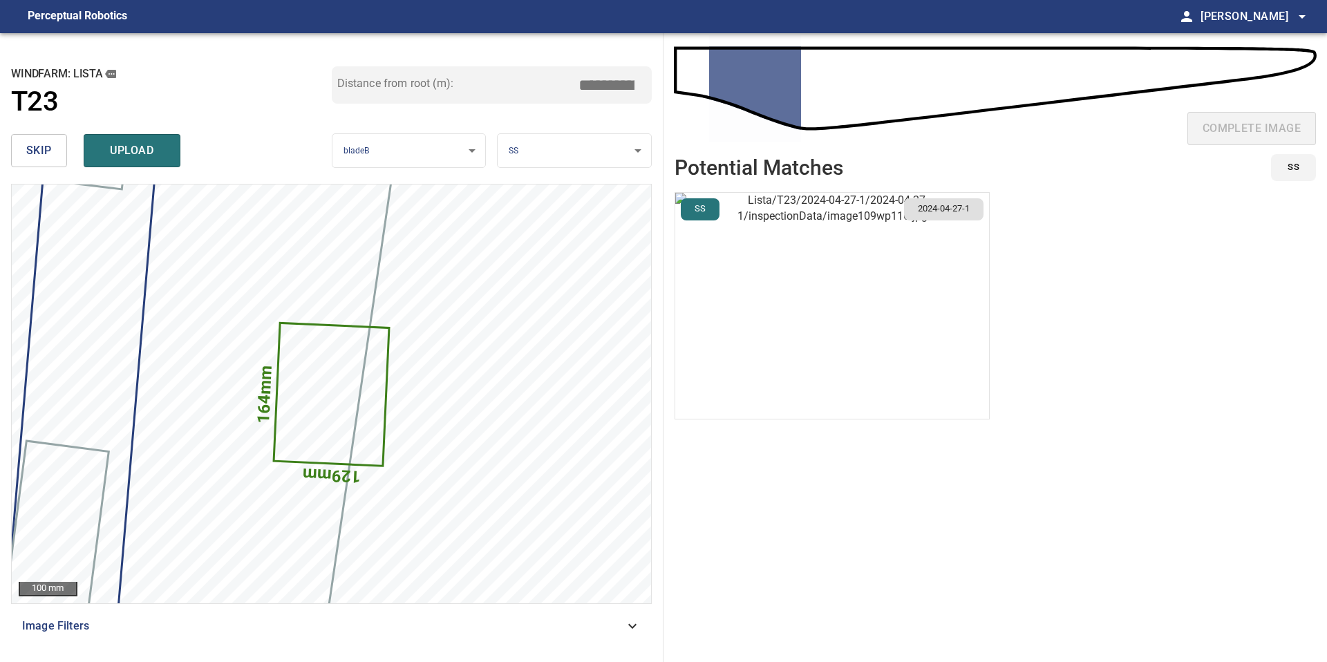
click at [917, 301] on img "button" at bounding box center [832, 306] width 314 height 226
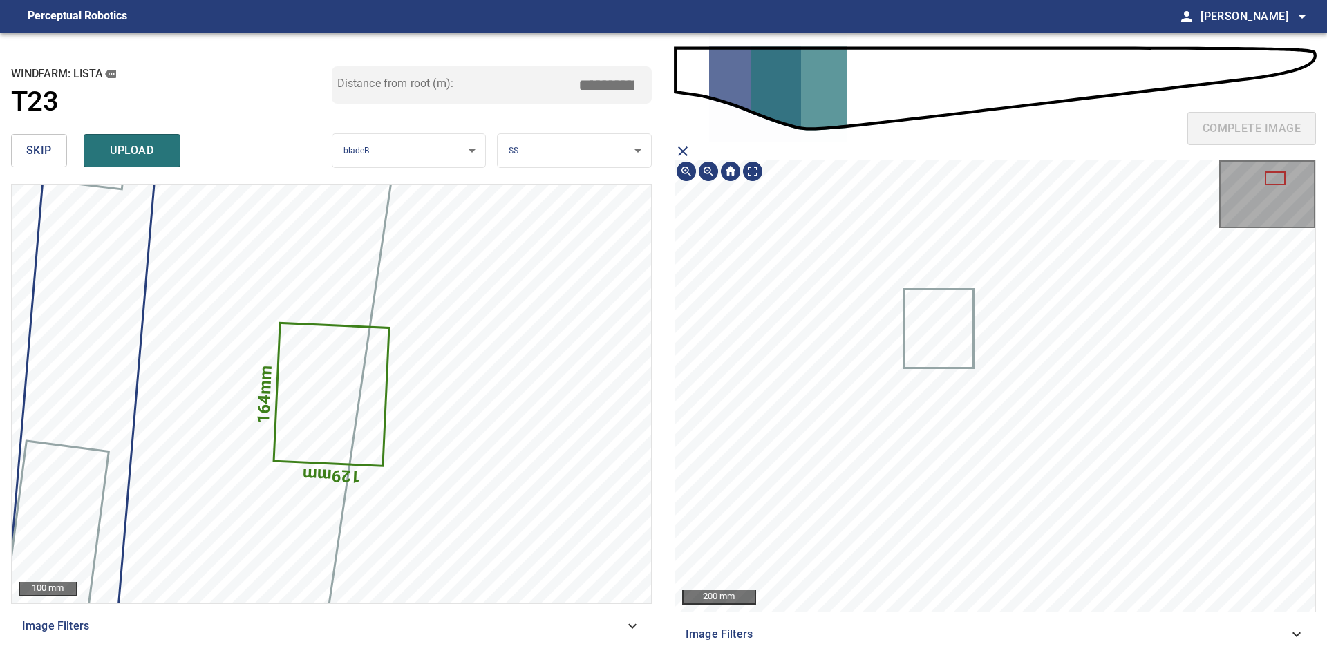
click at [940, 307] on icon at bounding box center [938, 328] width 67 height 77
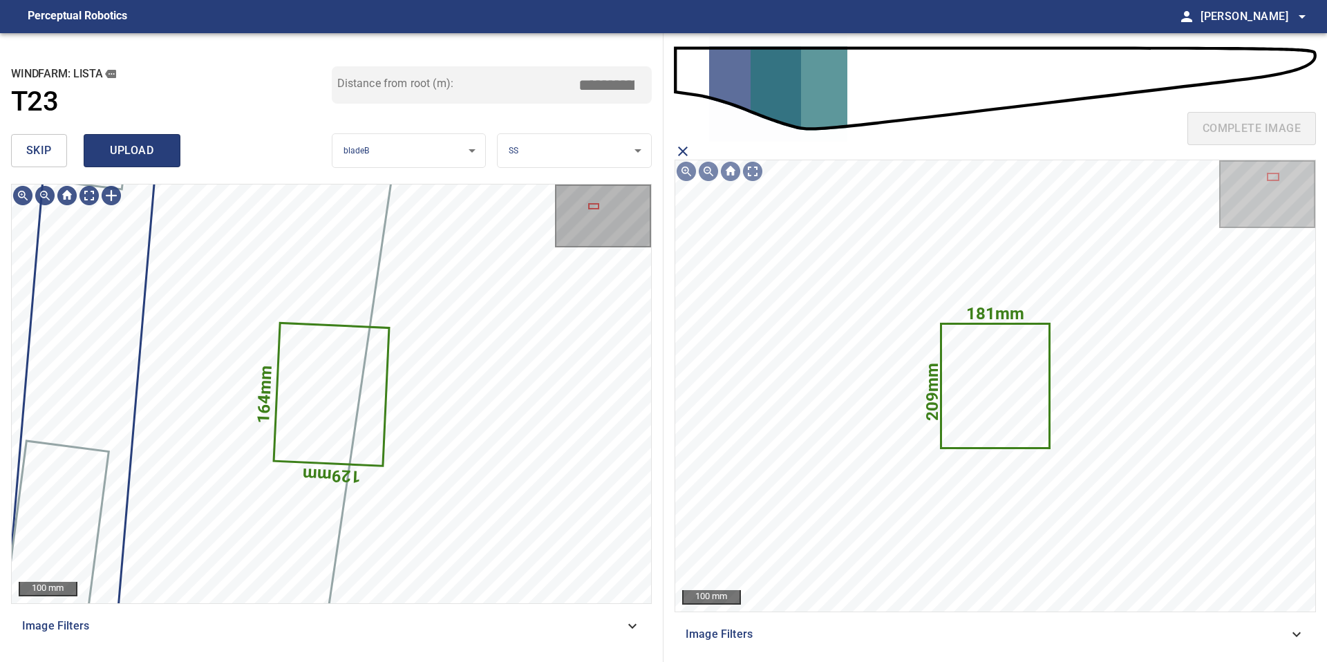
click at [140, 155] on span "upload" at bounding box center [132, 150] width 66 height 19
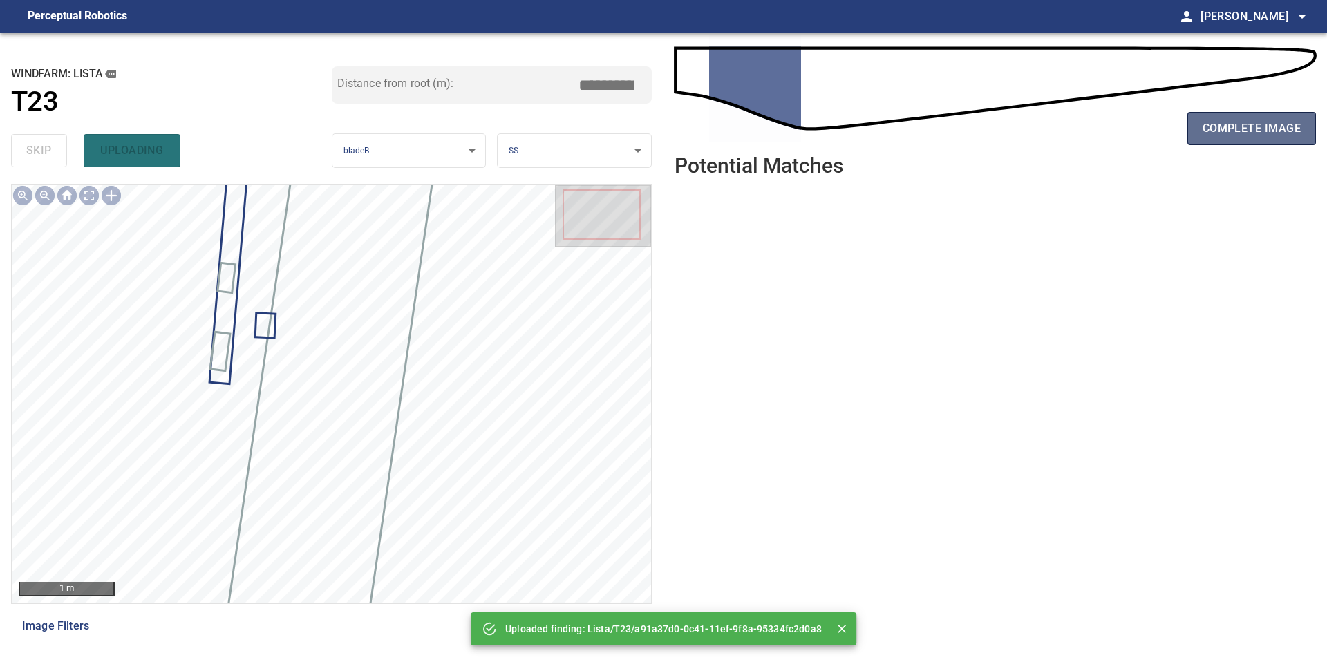
click at [1244, 120] on span "complete image" at bounding box center [1251, 128] width 98 height 19
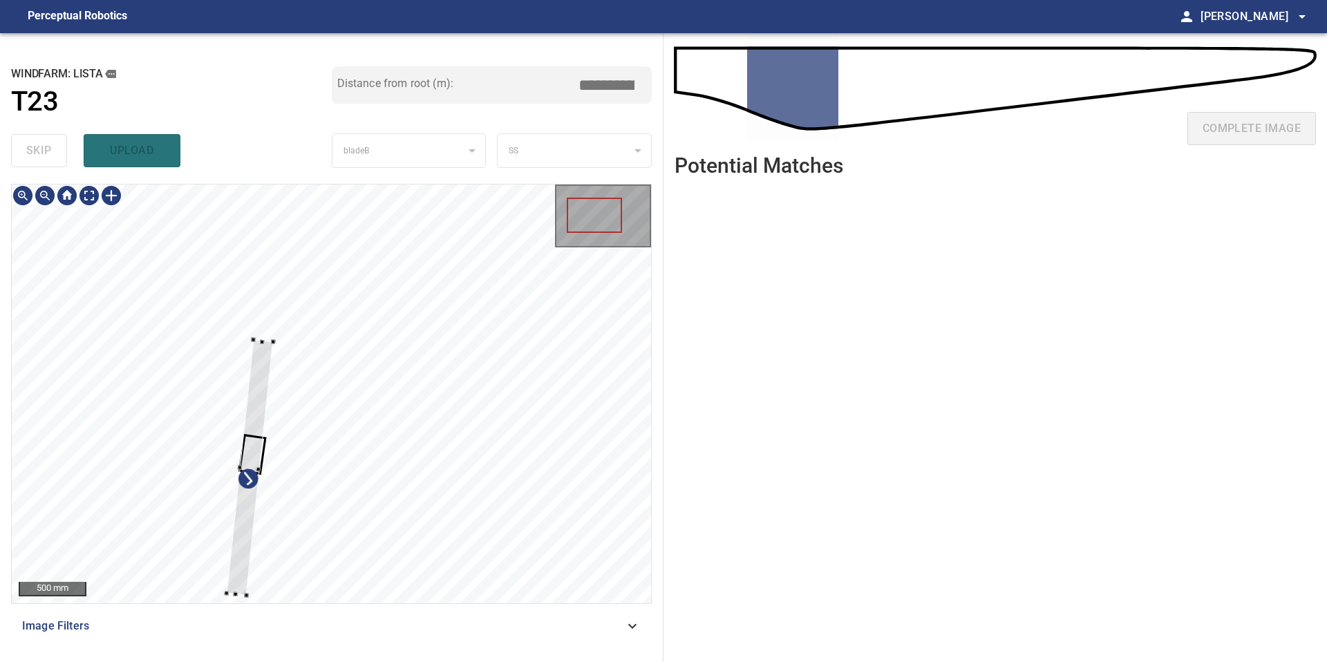
click at [260, 601] on div at bounding box center [331, 393] width 639 height 419
click at [246, 609] on div "500 mm Image Filters" at bounding box center [331, 417] width 640 height 467
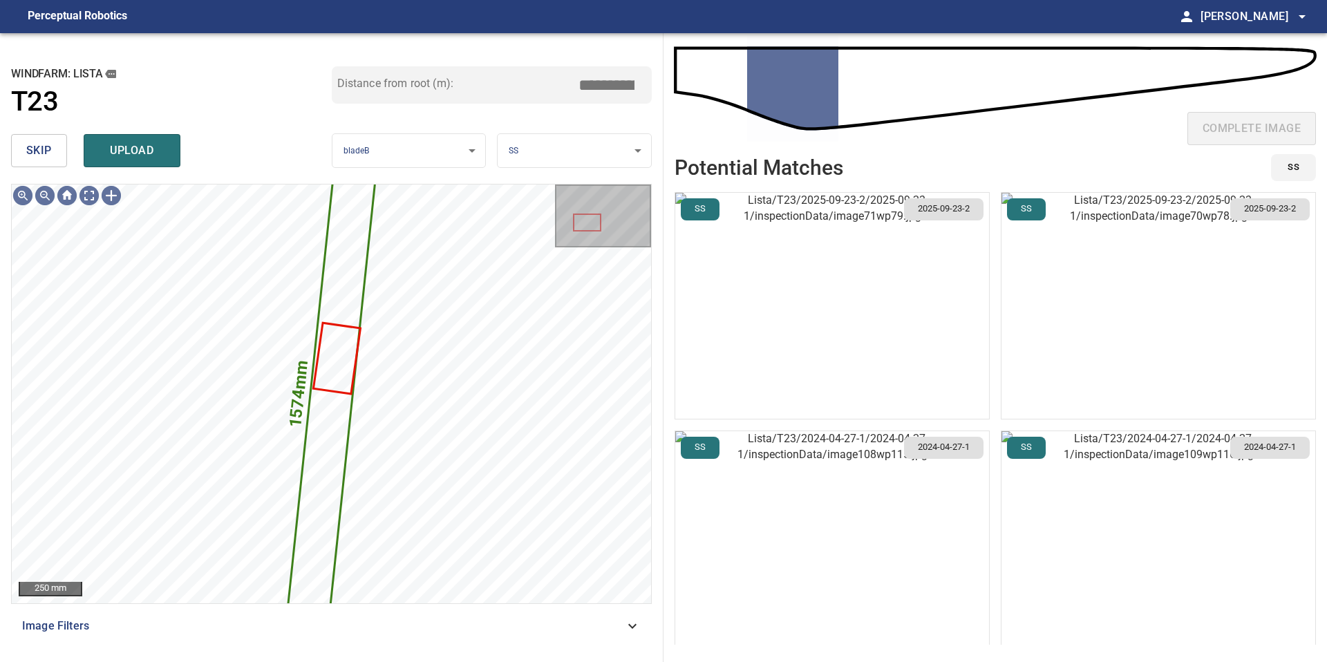
click at [944, 305] on img "button" at bounding box center [832, 306] width 314 height 226
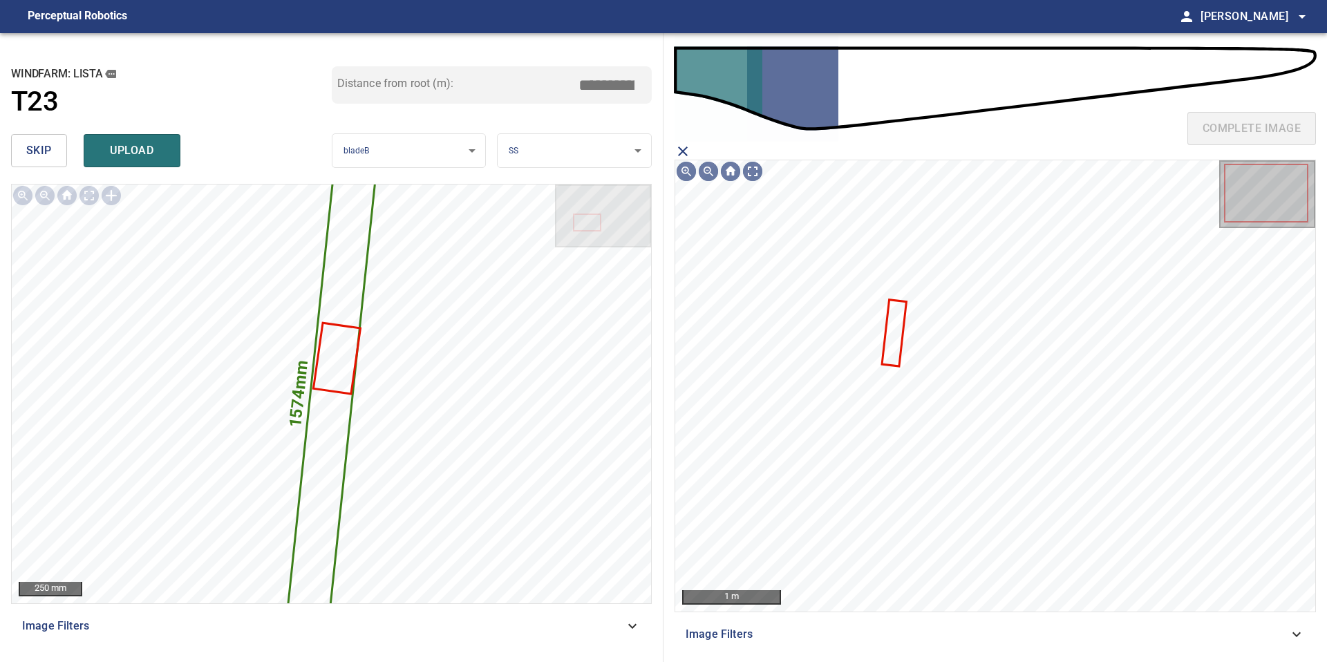
click at [890, 319] on icon at bounding box center [894, 333] width 22 height 64
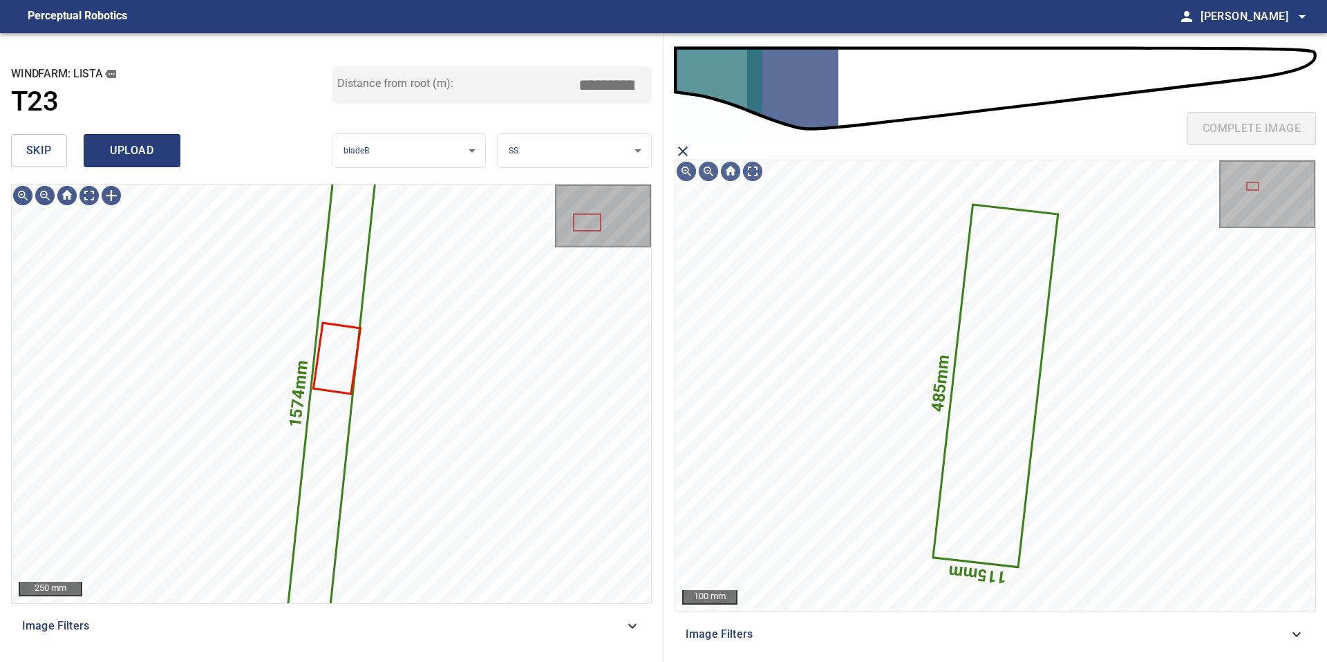
click at [115, 160] on button "upload" at bounding box center [132, 150] width 97 height 33
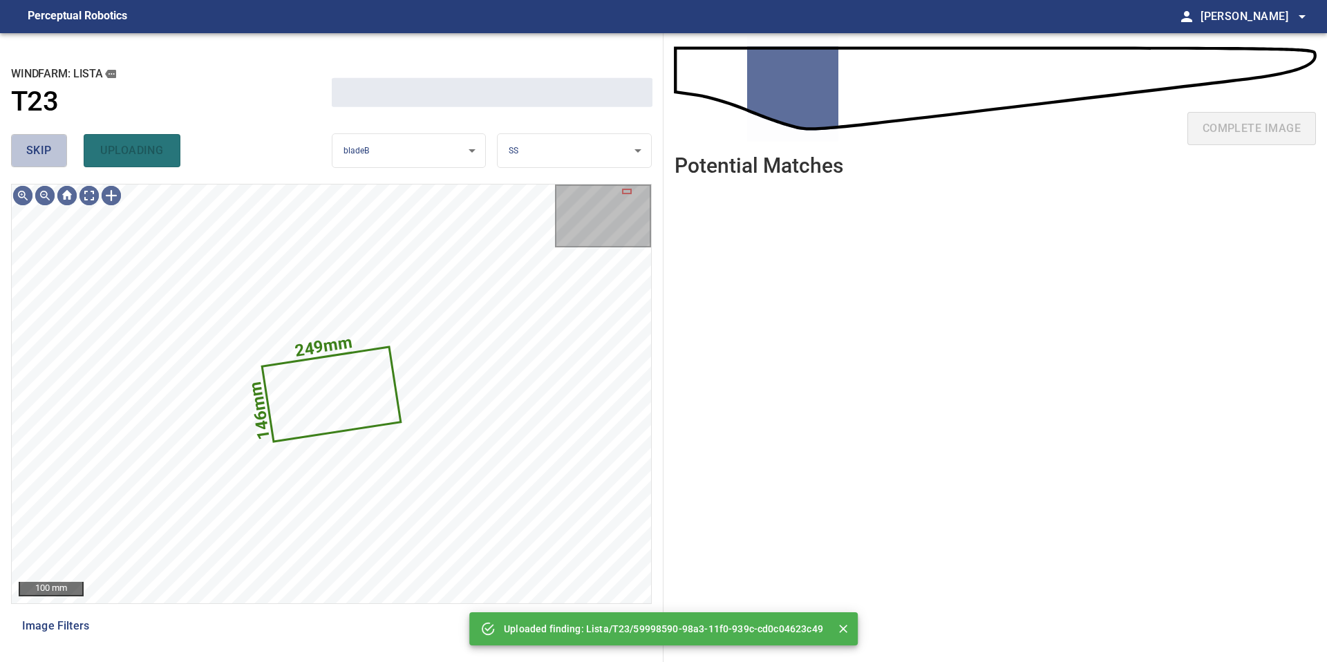
click at [31, 154] on span "skip" at bounding box center [39, 150] width 26 height 19
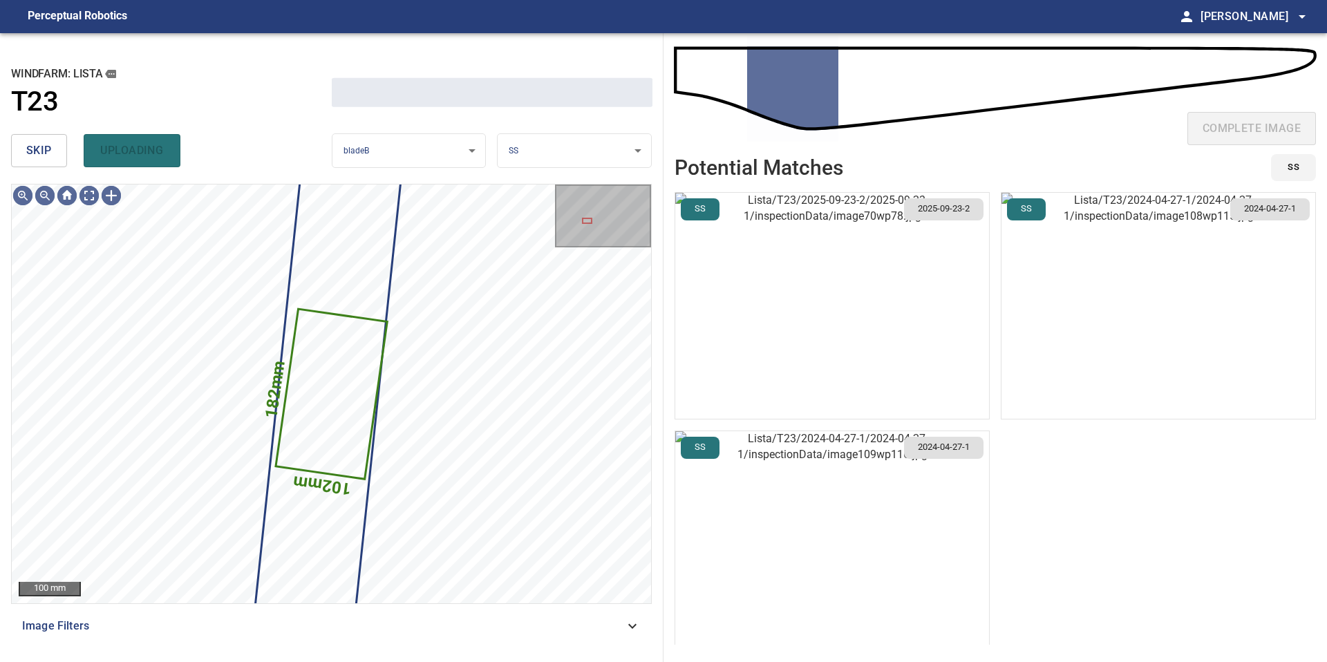
click at [31, 154] on span "skip" at bounding box center [39, 150] width 26 height 19
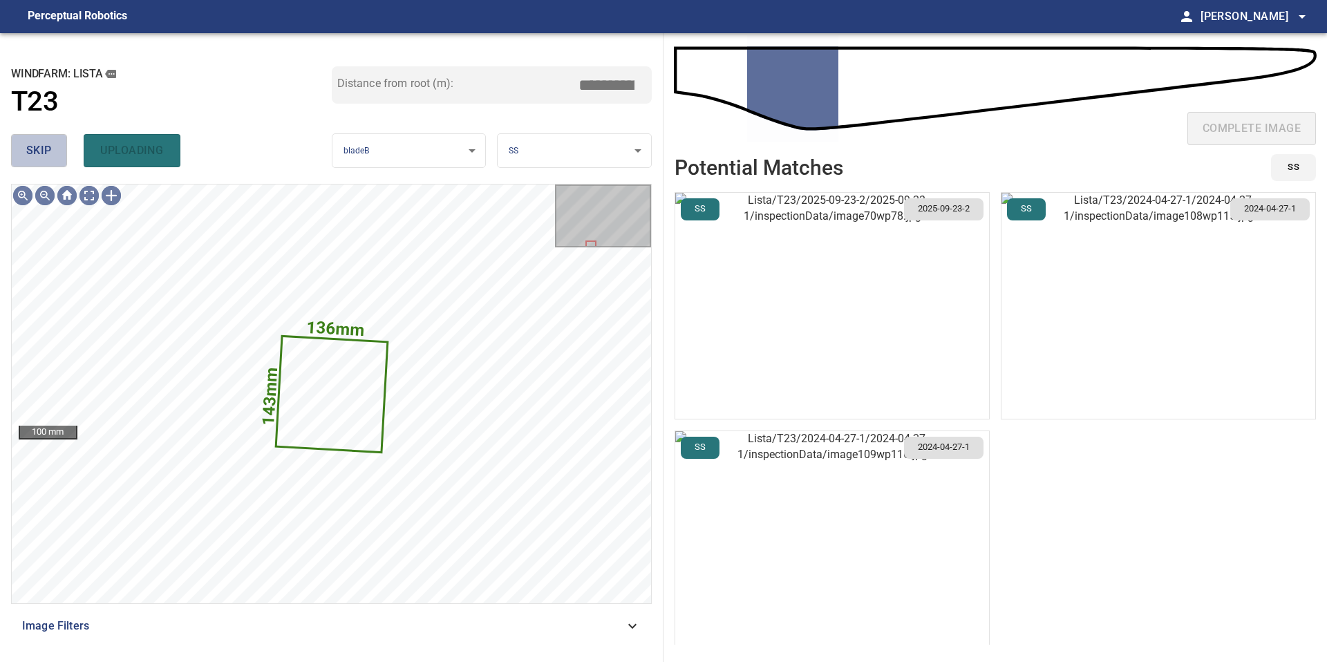
click at [31, 154] on span "skip" at bounding box center [39, 150] width 26 height 19
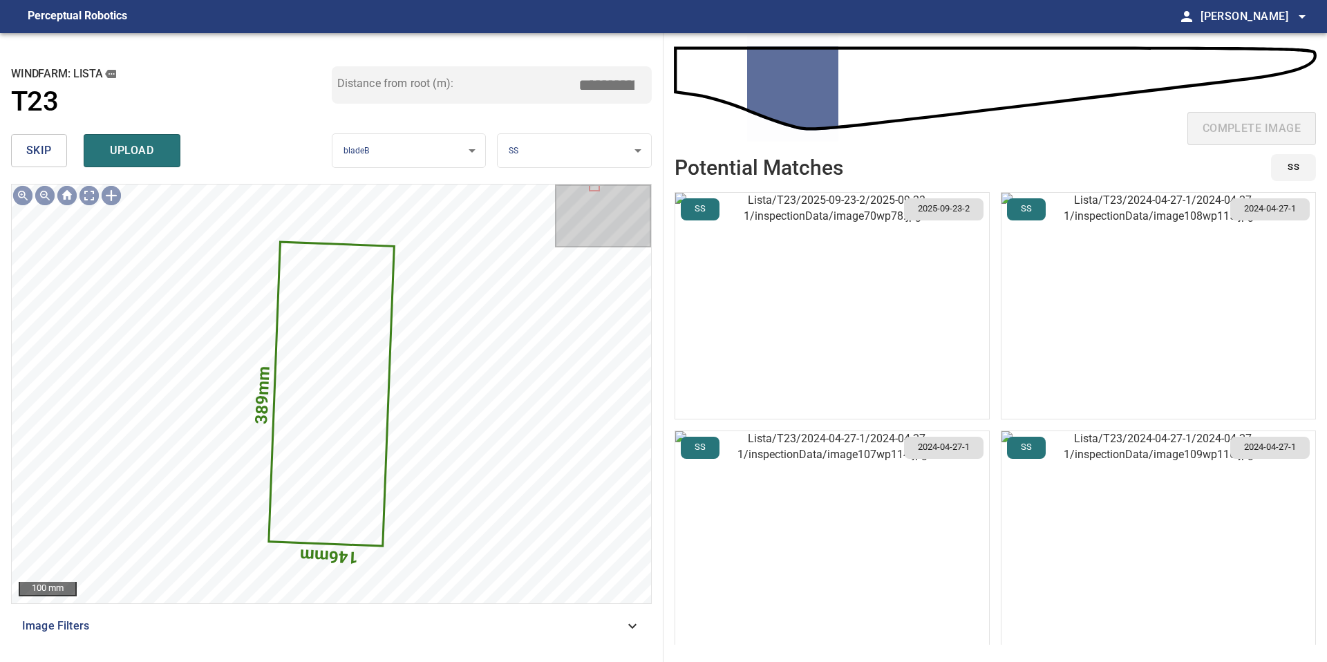
click at [36, 146] on span "skip" at bounding box center [39, 150] width 26 height 19
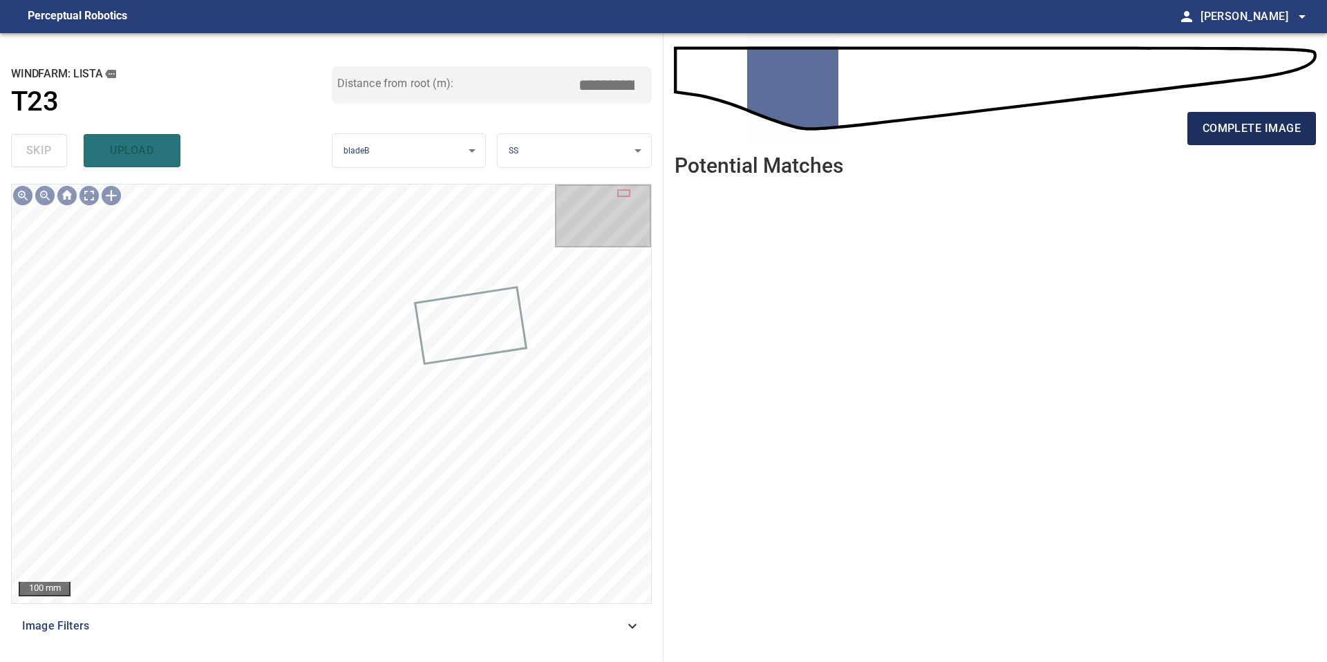
click at [1266, 136] on span "complete image" at bounding box center [1251, 128] width 98 height 19
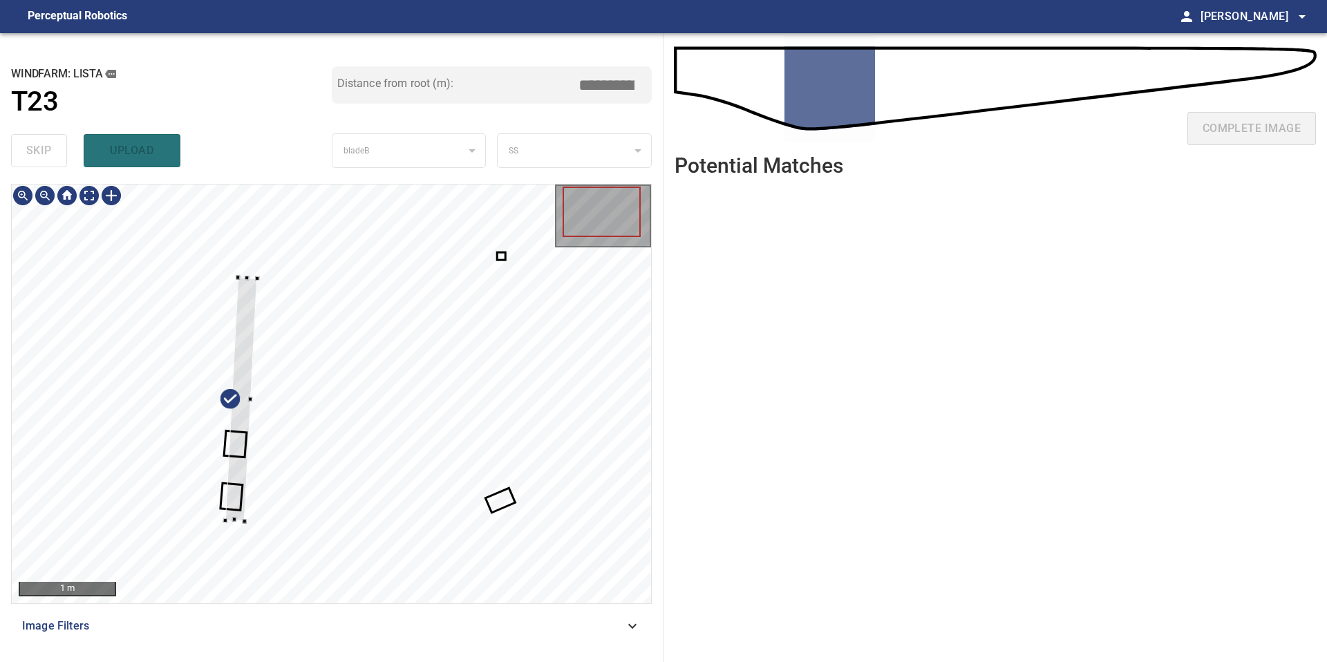
click at [250, 527] on div at bounding box center [331, 393] width 639 height 419
click at [217, 515] on div at bounding box center [217, 513] width 4 height 4
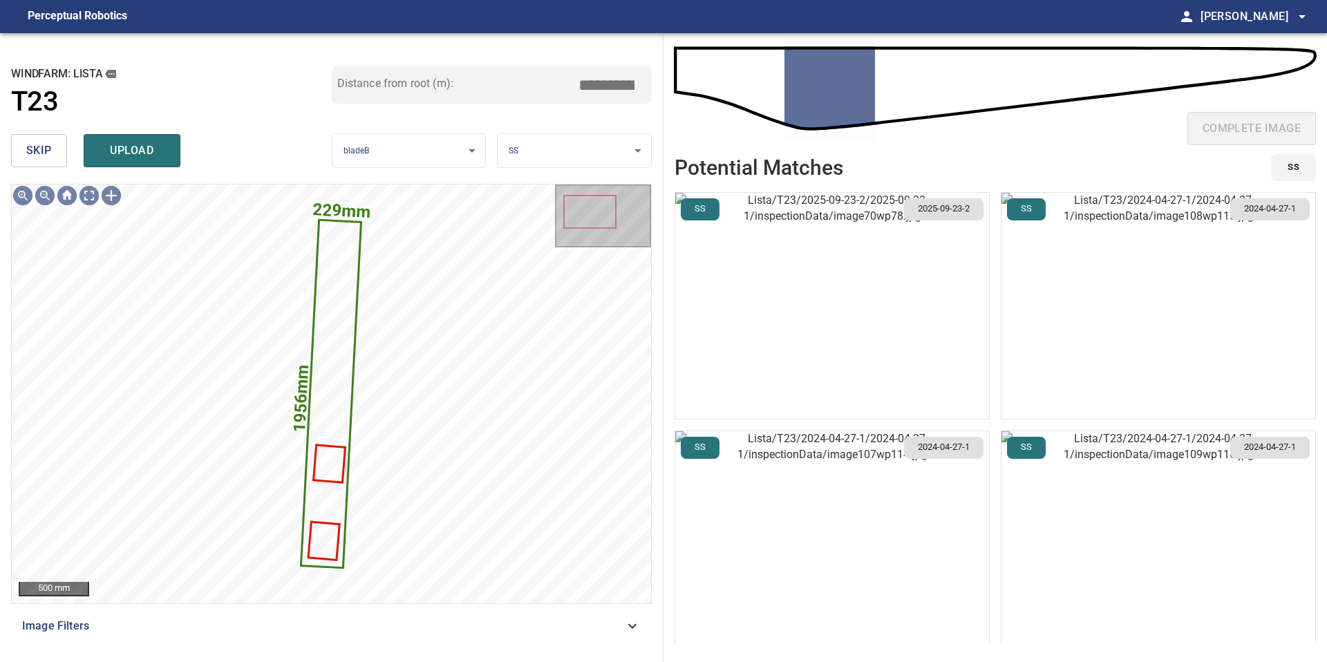
click at [911, 284] on img "button" at bounding box center [832, 306] width 314 height 226
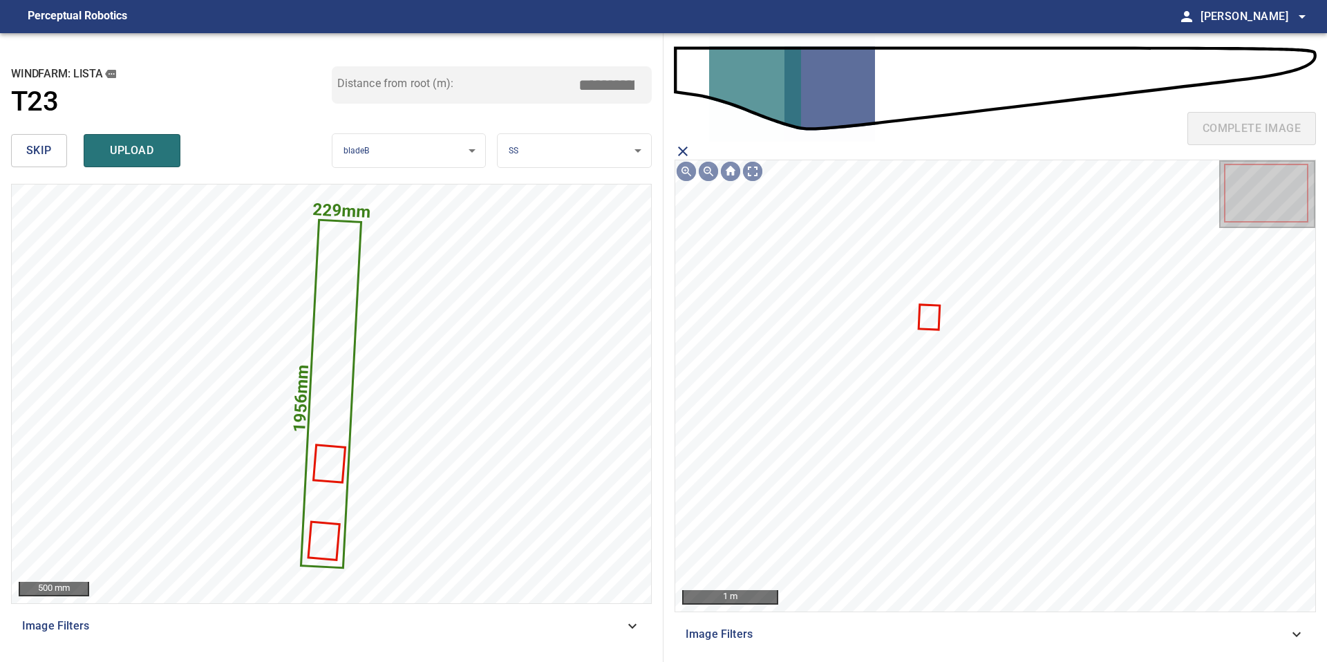
click at [928, 317] on icon at bounding box center [929, 316] width 19 height 23
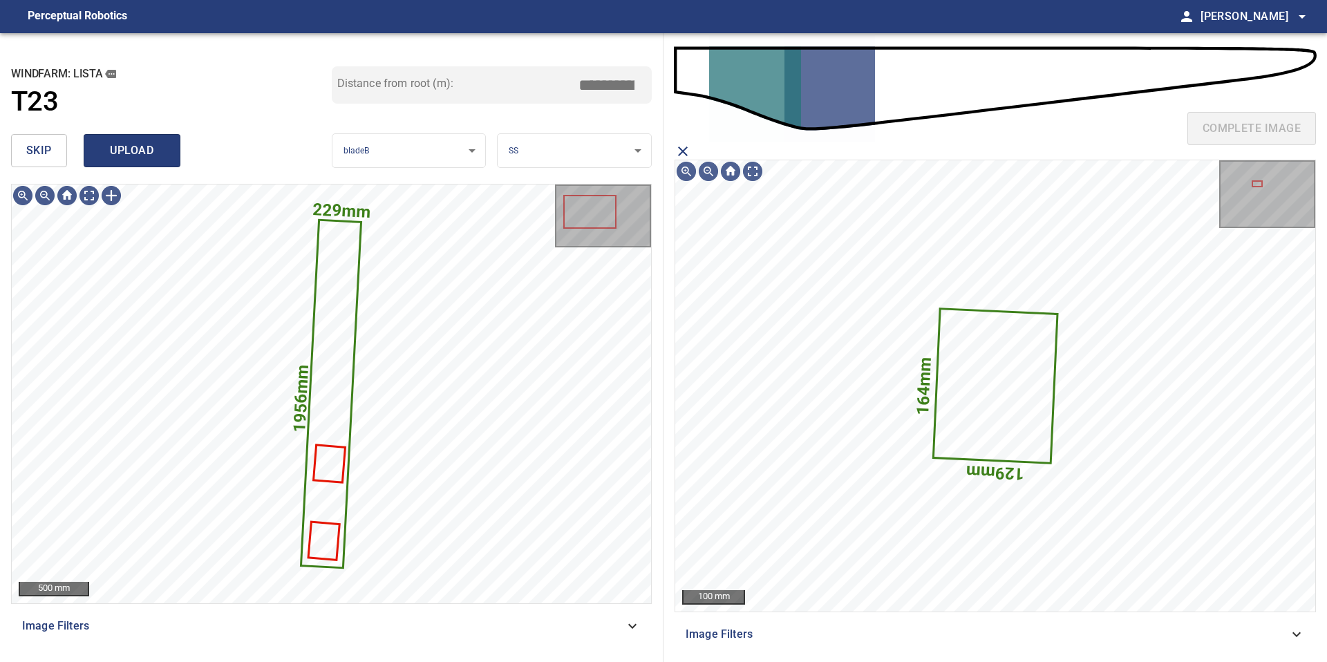
click at [146, 147] on span "upload" at bounding box center [132, 150] width 66 height 19
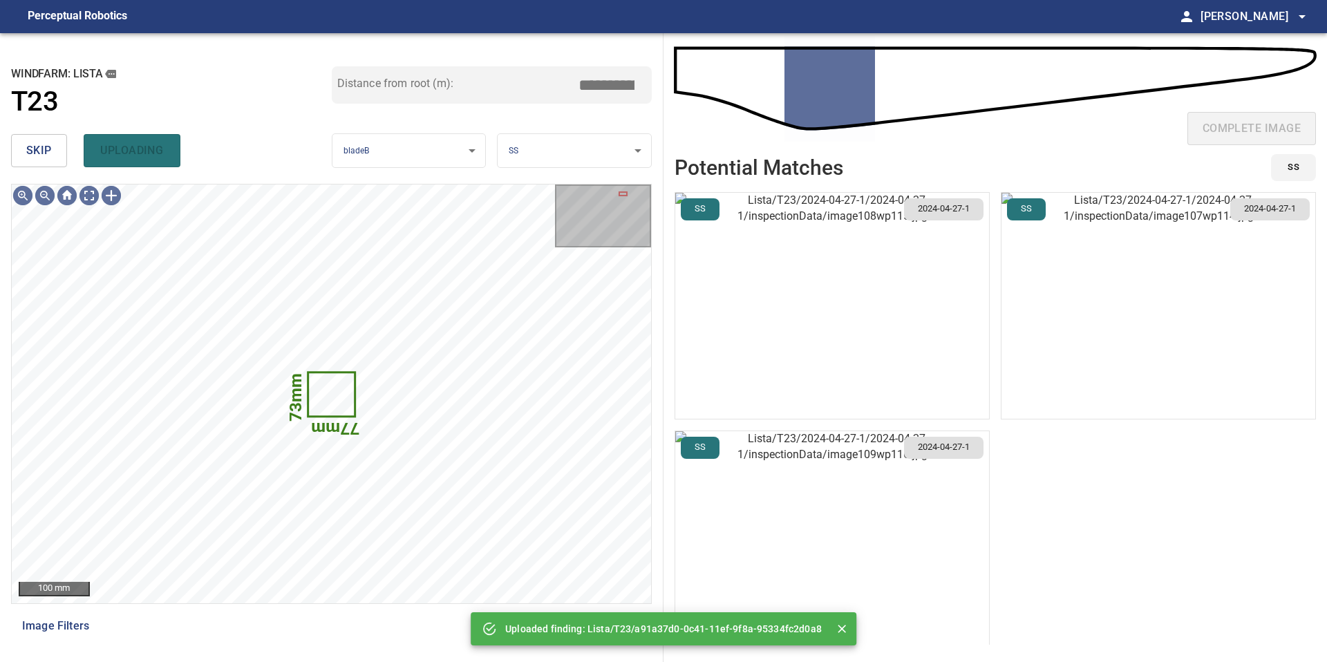
click at [50, 169] on div "skip uploading" at bounding box center [171, 151] width 321 height 44
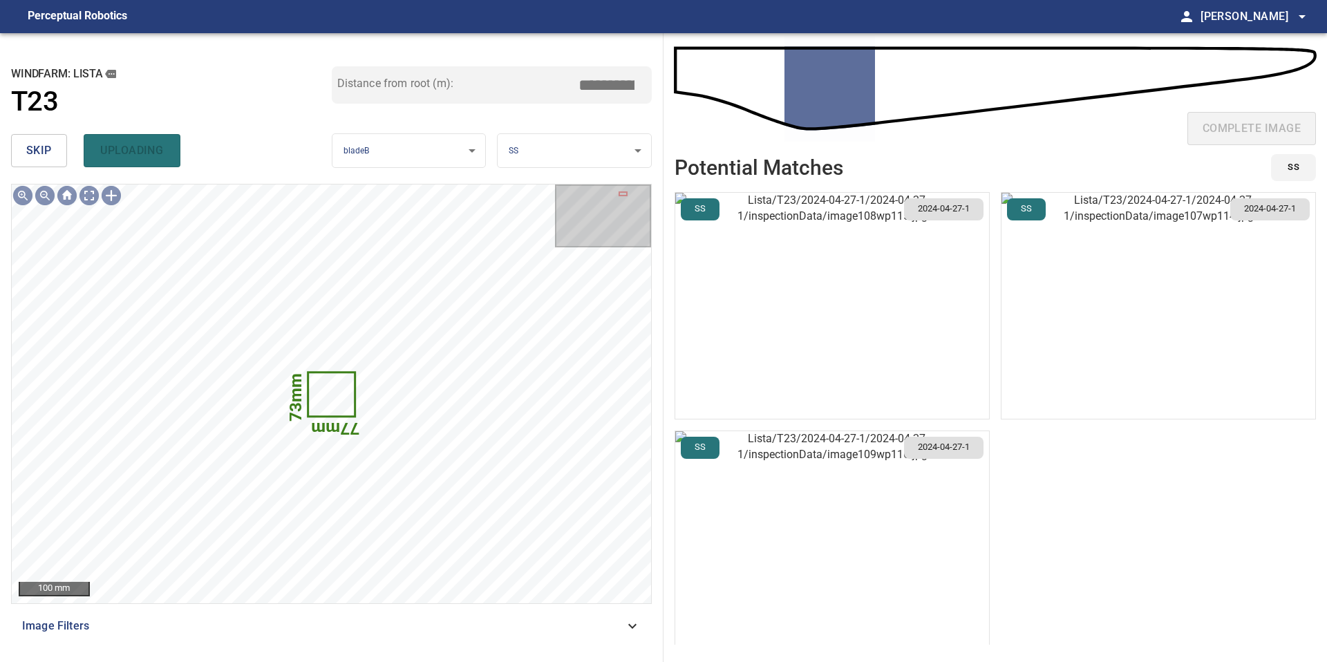
click at [50, 159] on span "skip" at bounding box center [39, 150] width 26 height 19
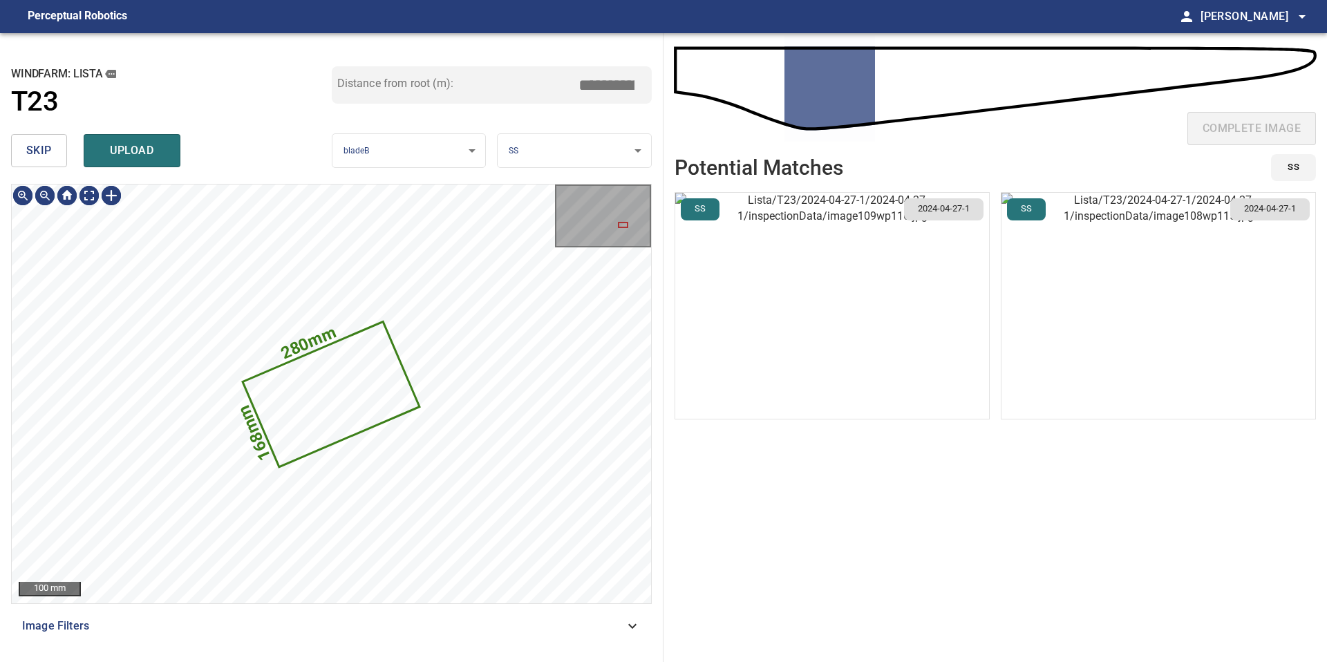
click at [39, 161] on button "skip" at bounding box center [39, 150] width 56 height 33
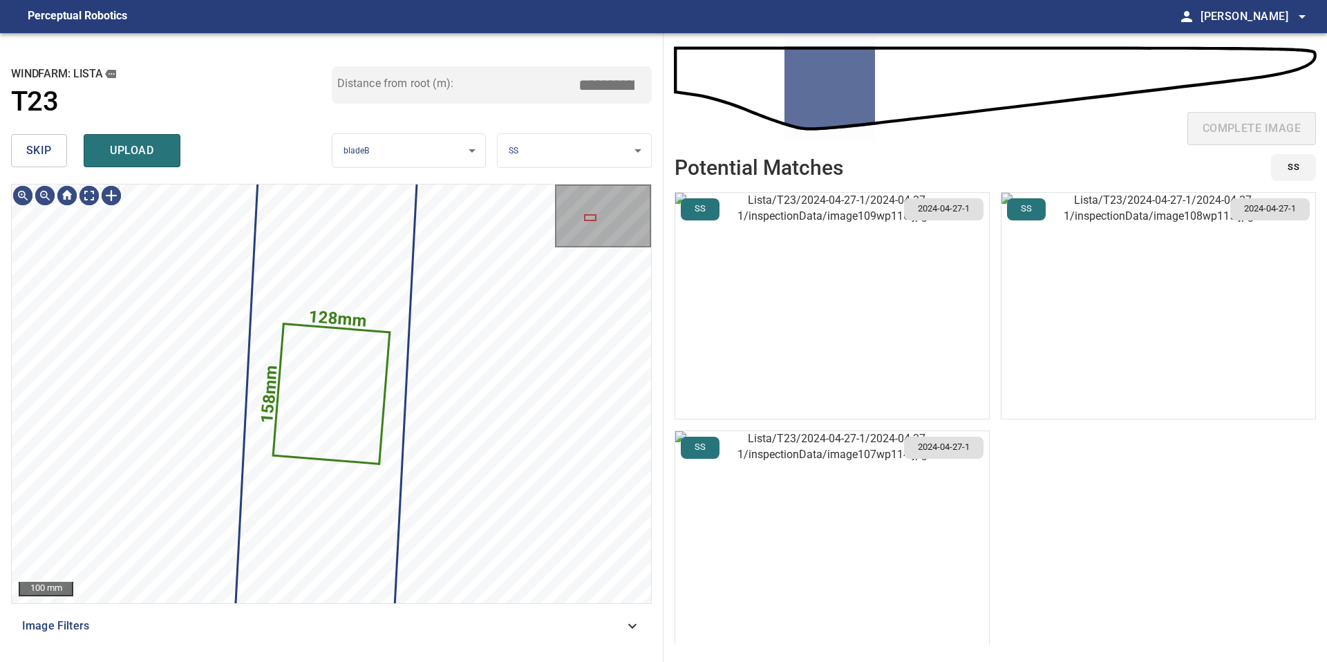
click at [39, 146] on span "skip" at bounding box center [39, 150] width 26 height 19
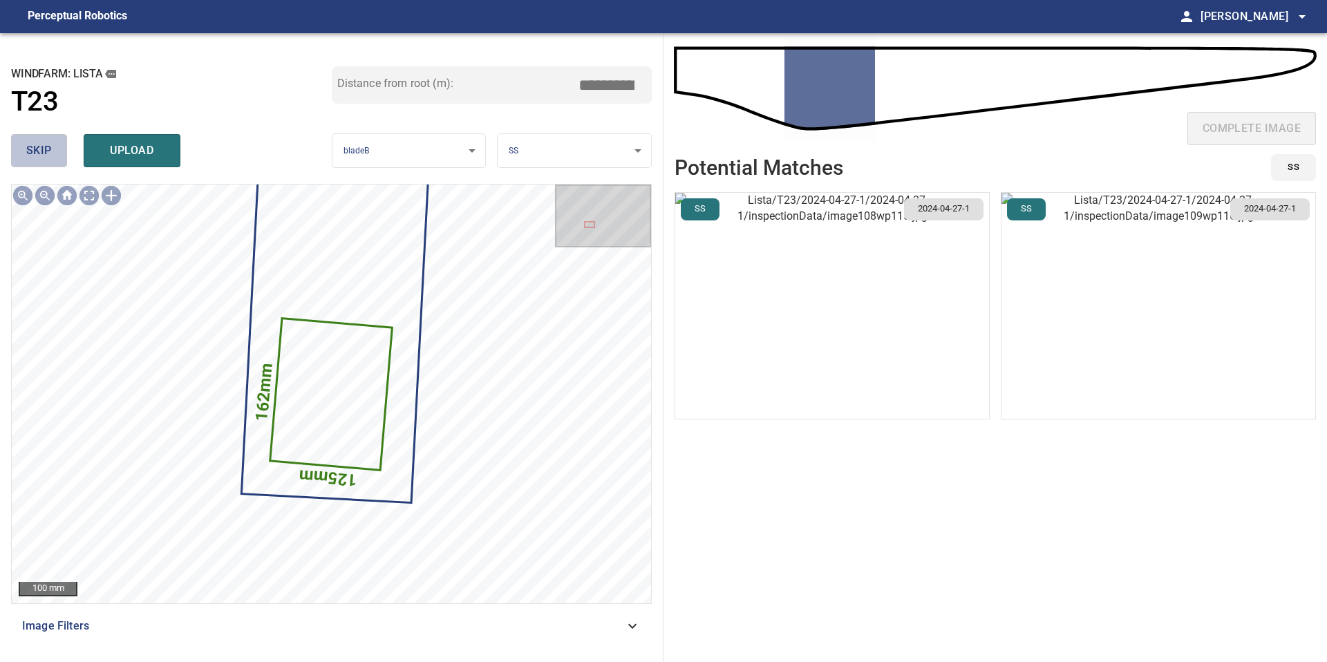
click at [32, 145] on span "skip" at bounding box center [39, 150] width 26 height 19
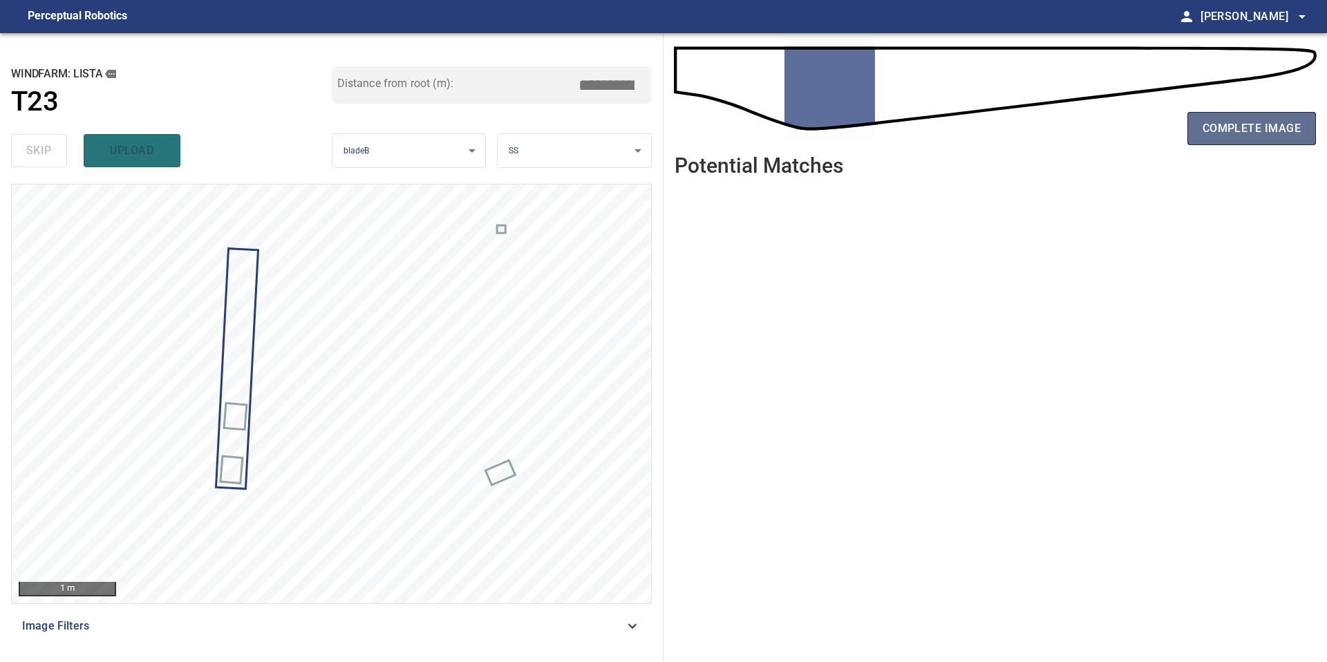
click at [1254, 131] on span "complete image" at bounding box center [1251, 128] width 98 height 19
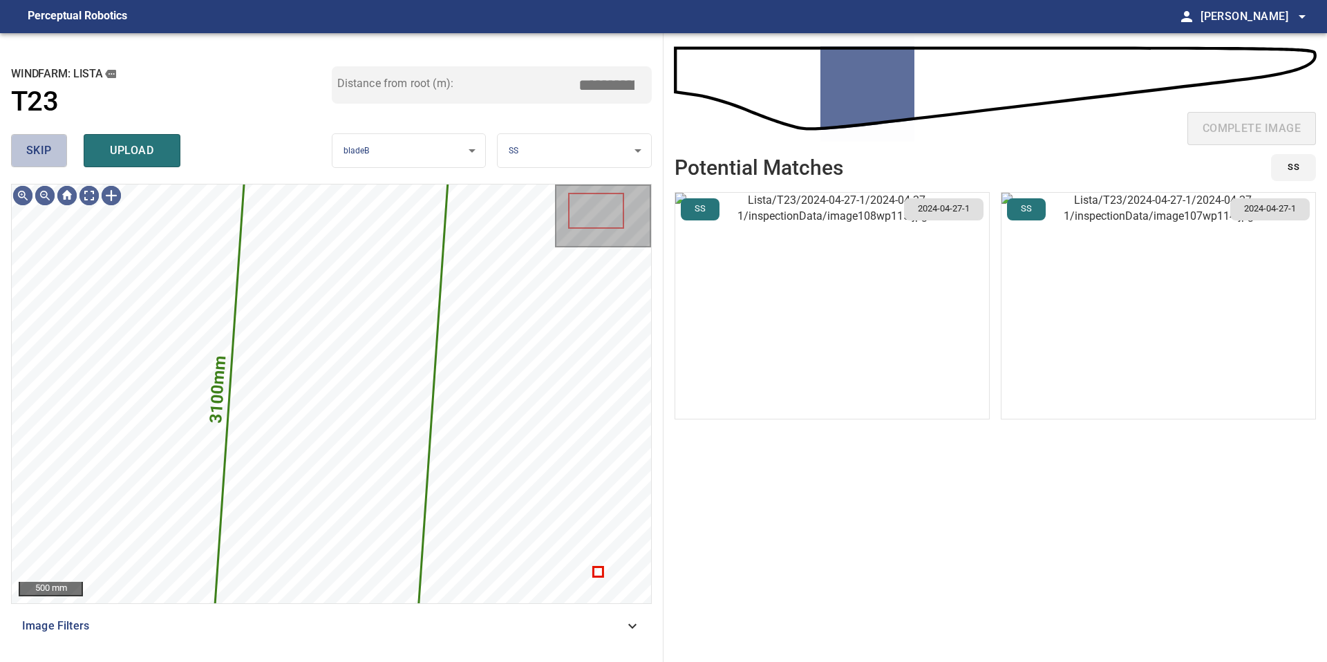
click at [39, 160] on span "skip" at bounding box center [39, 150] width 26 height 19
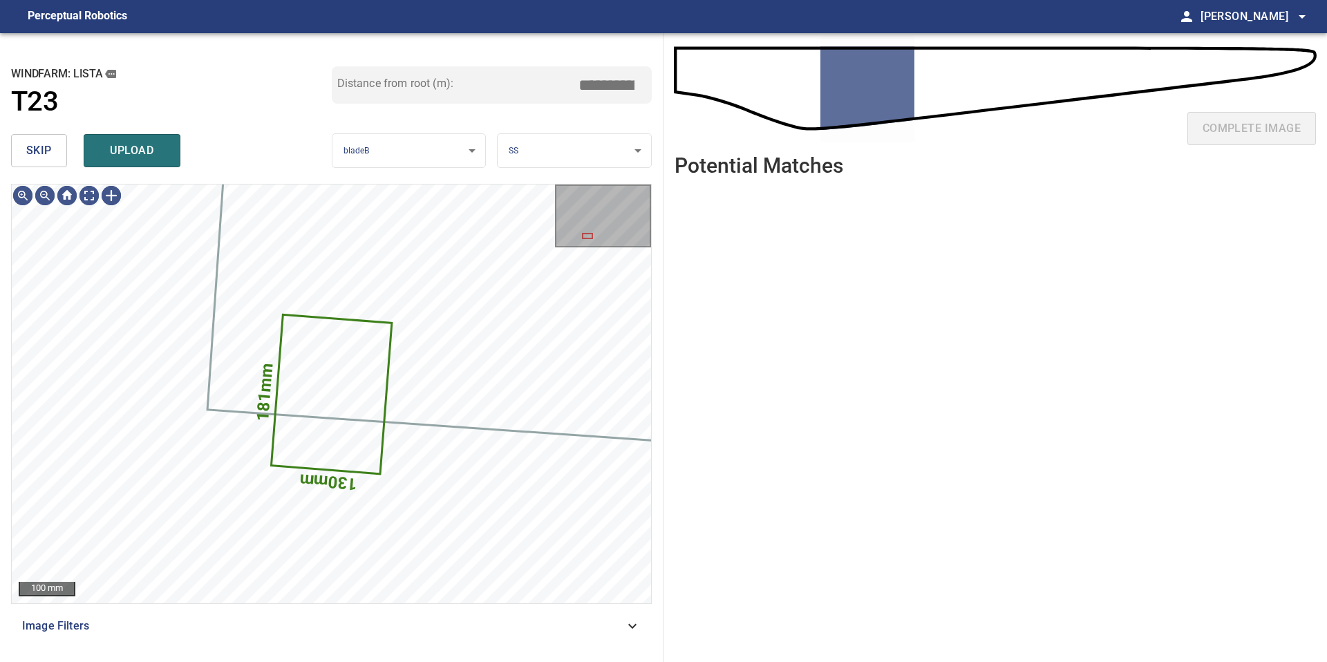
click at [39, 160] on span "skip" at bounding box center [39, 150] width 26 height 19
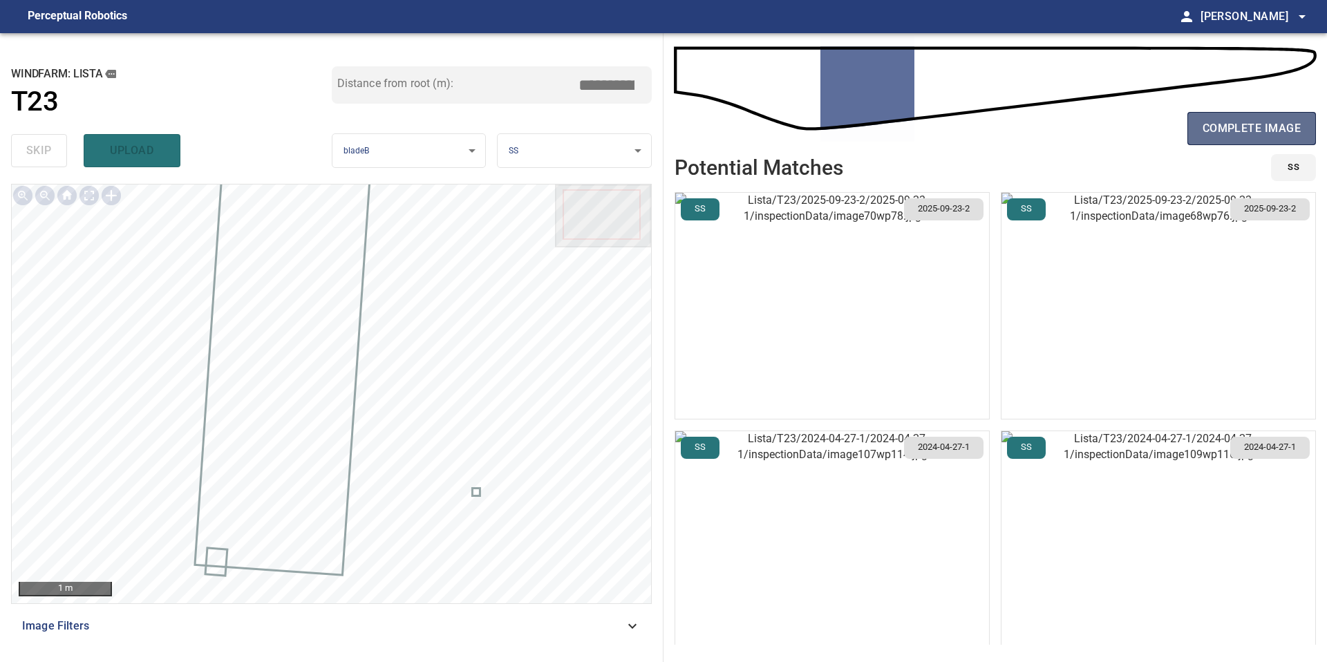
click at [1250, 127] on span "complete image" at bounding box center [1251, 128] width 98 height 19
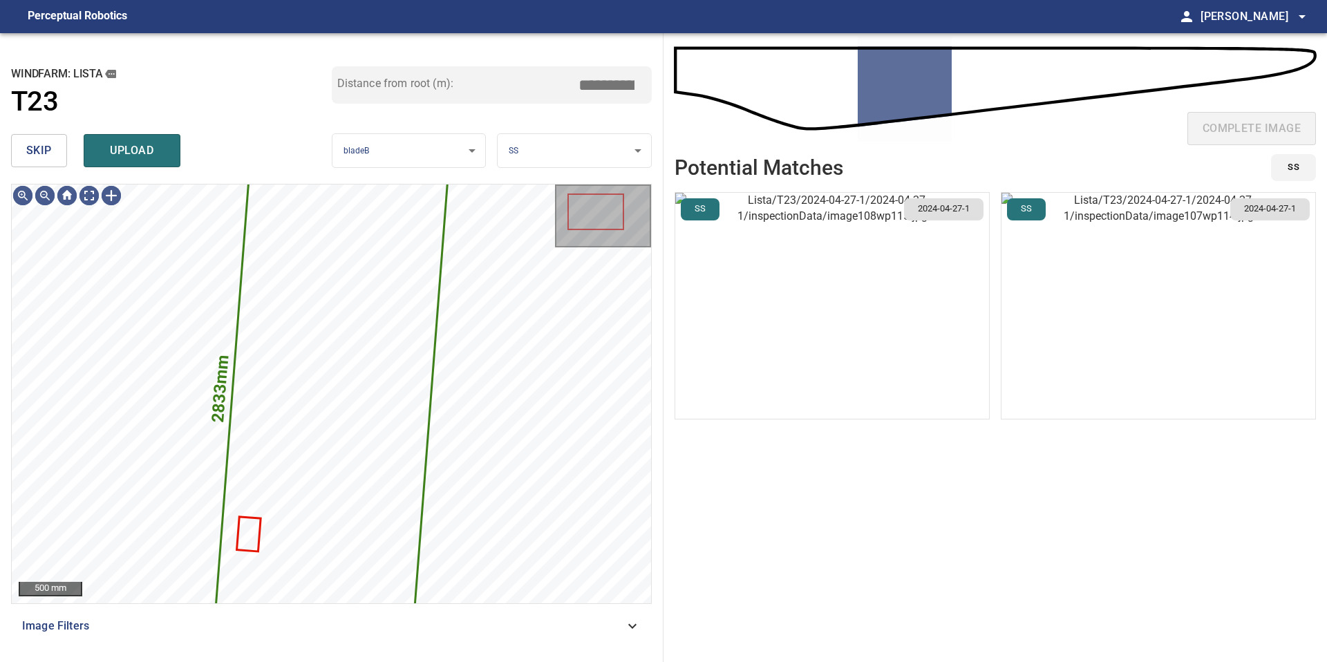
click at [37, 153] on span "skip" at bounding box center [39, 150] width 26 height 19
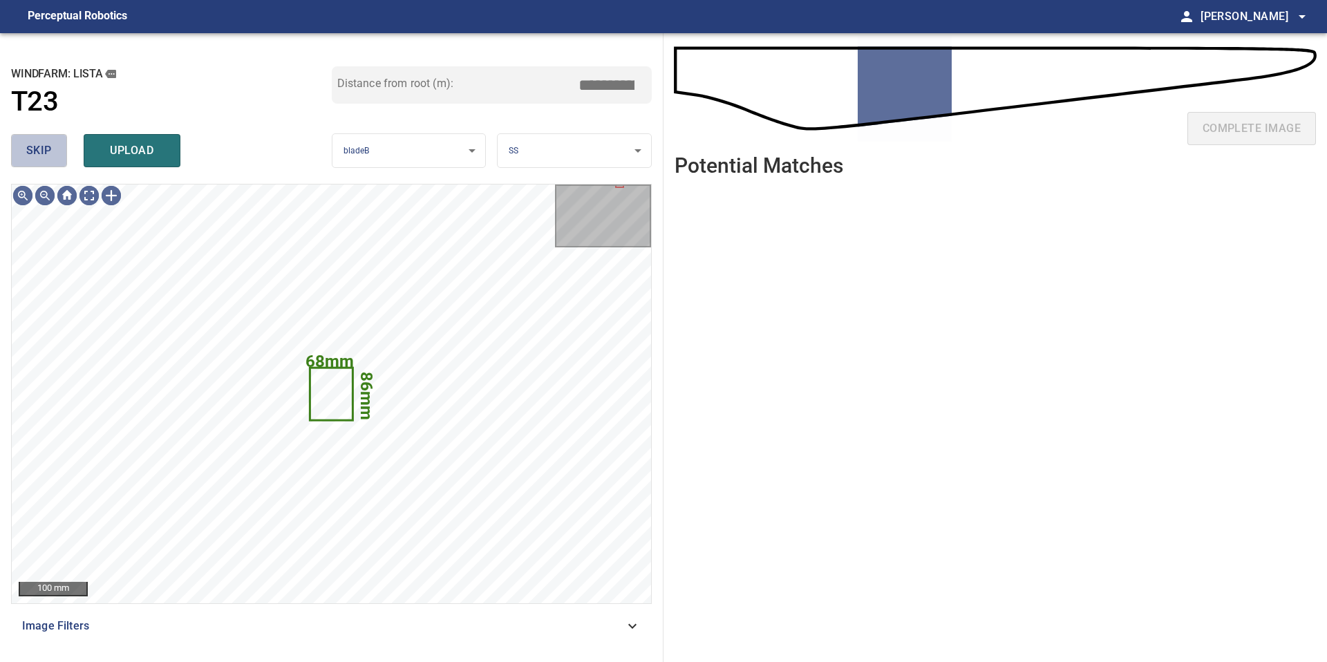
click at [37, 153] on span "skip" at bounding box center [39, 150] width 26 height 19
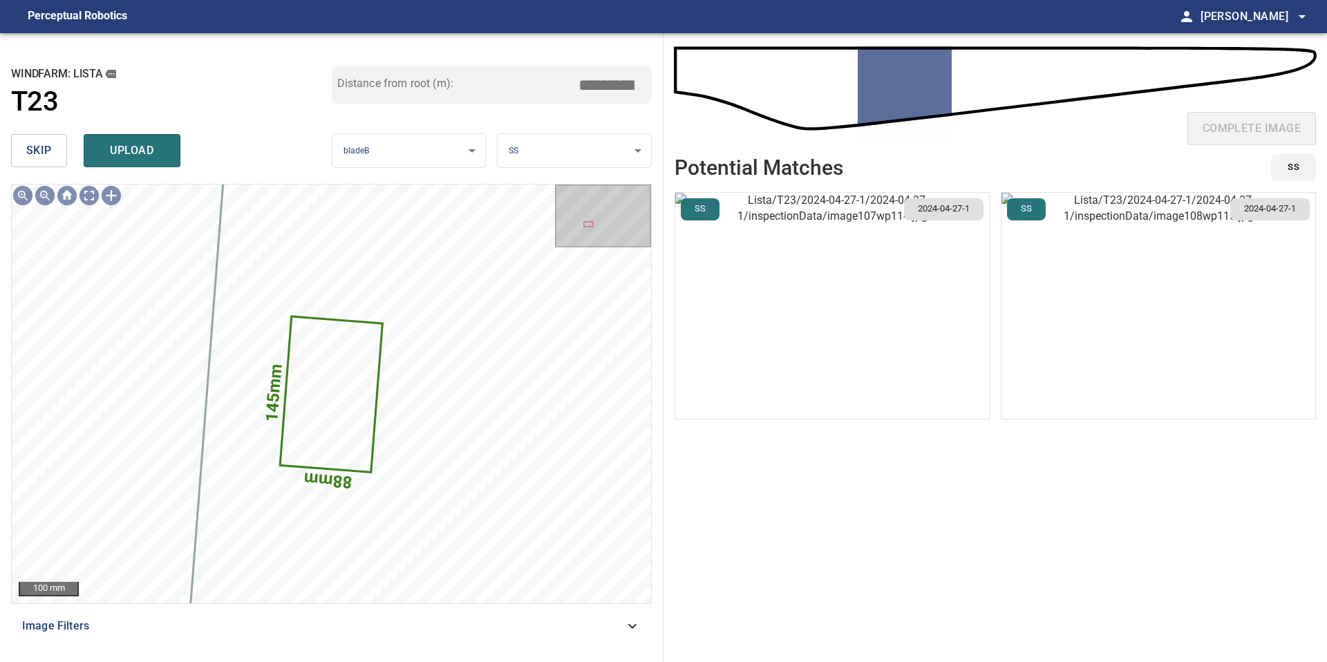
click at [41, 149] on span "skip" at bounding box center [39, 150] width 26 height 19
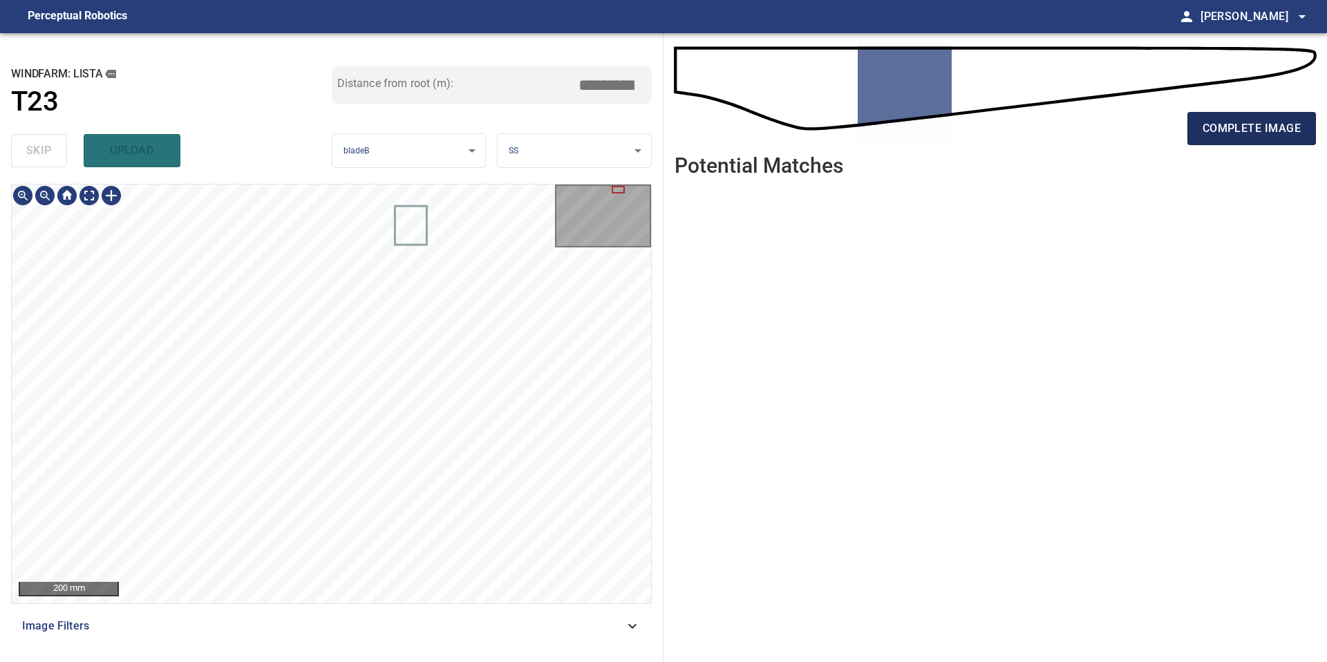
click at [1237, 134] on span "complete image" at bounding box center [1251, 128] width 98 height 19
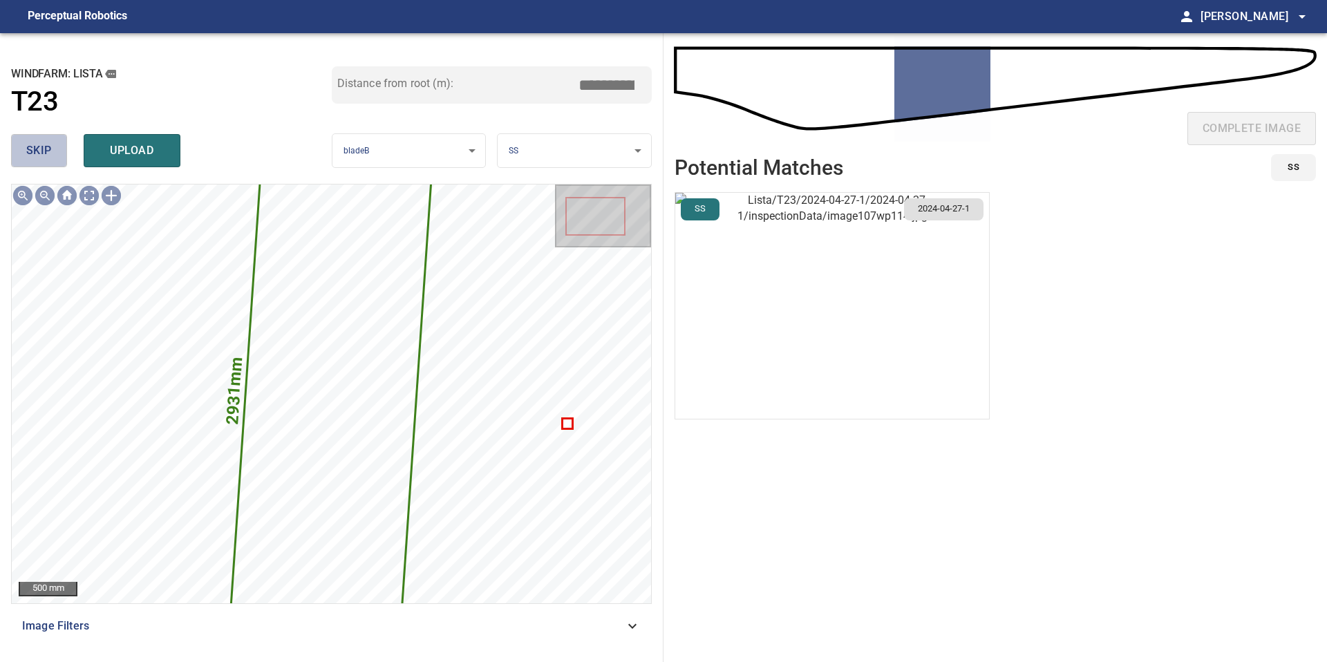
click at [35, 156] on span "skip" at bounding box center [39, 150] width 26 height 19
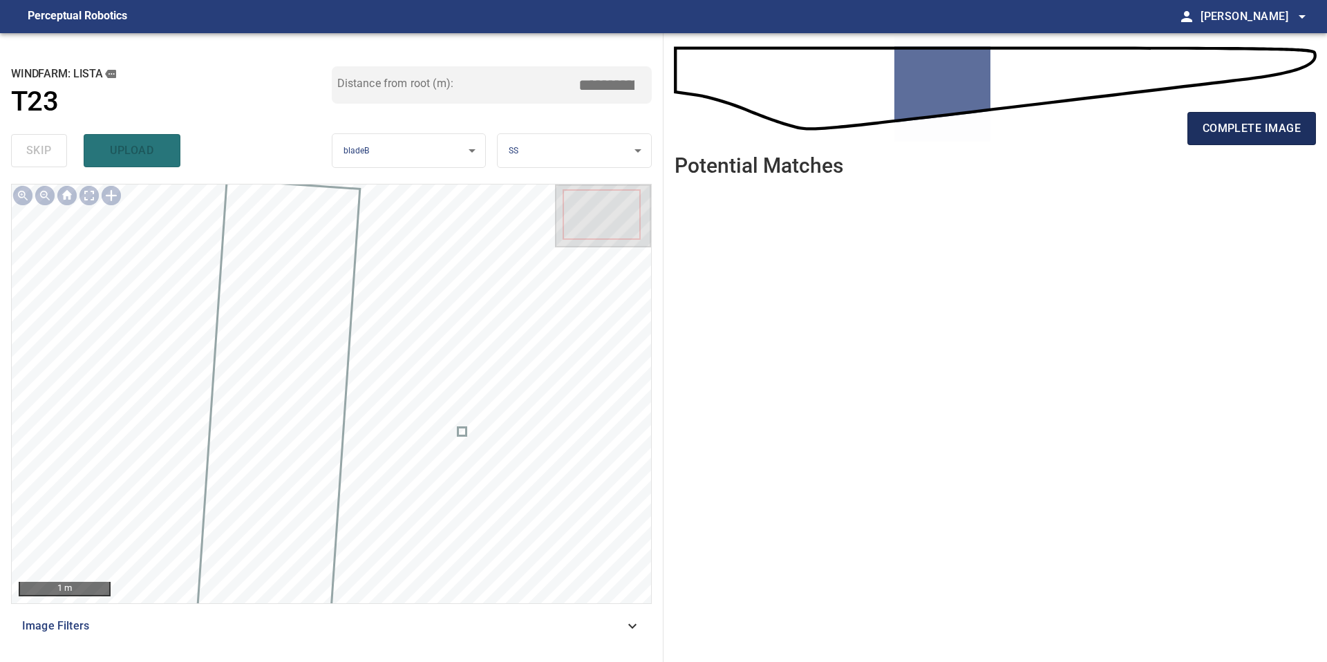
click at [1237, 136] on span "complete image" at bounding box center [1251, 128] width 98 height 19
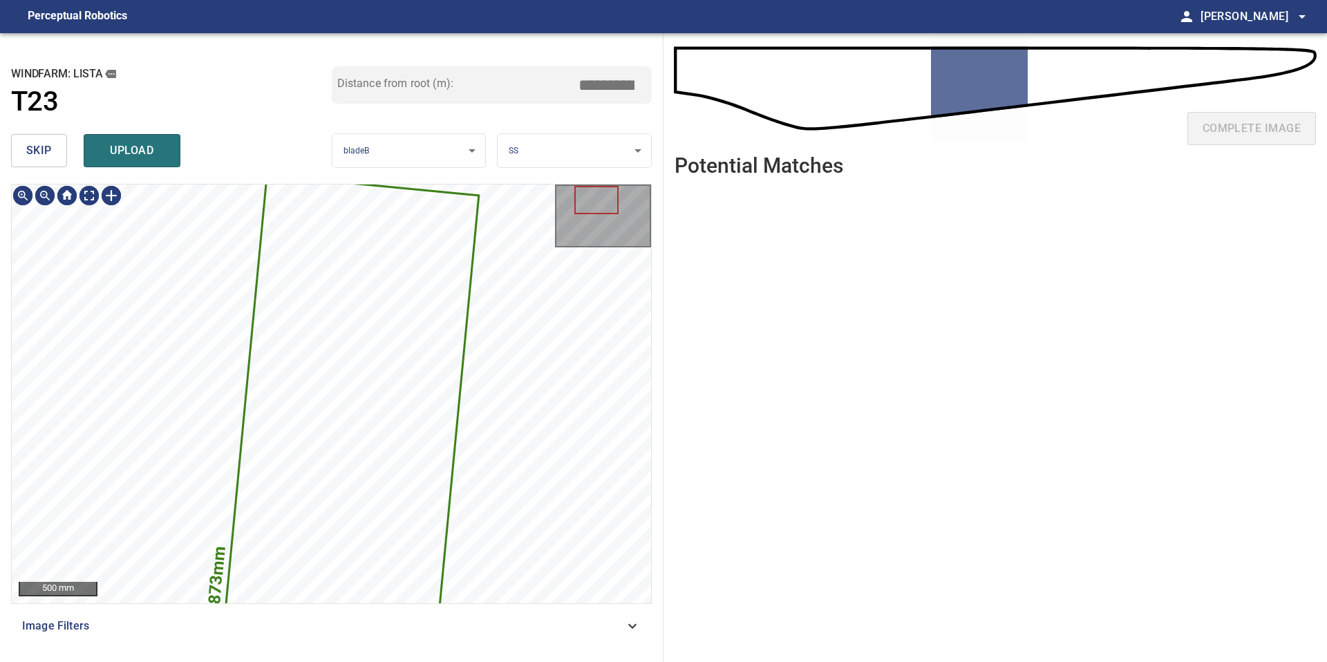
click at [55, 156] on button "skip" at bounding box center [39, 150] width 56 height 33
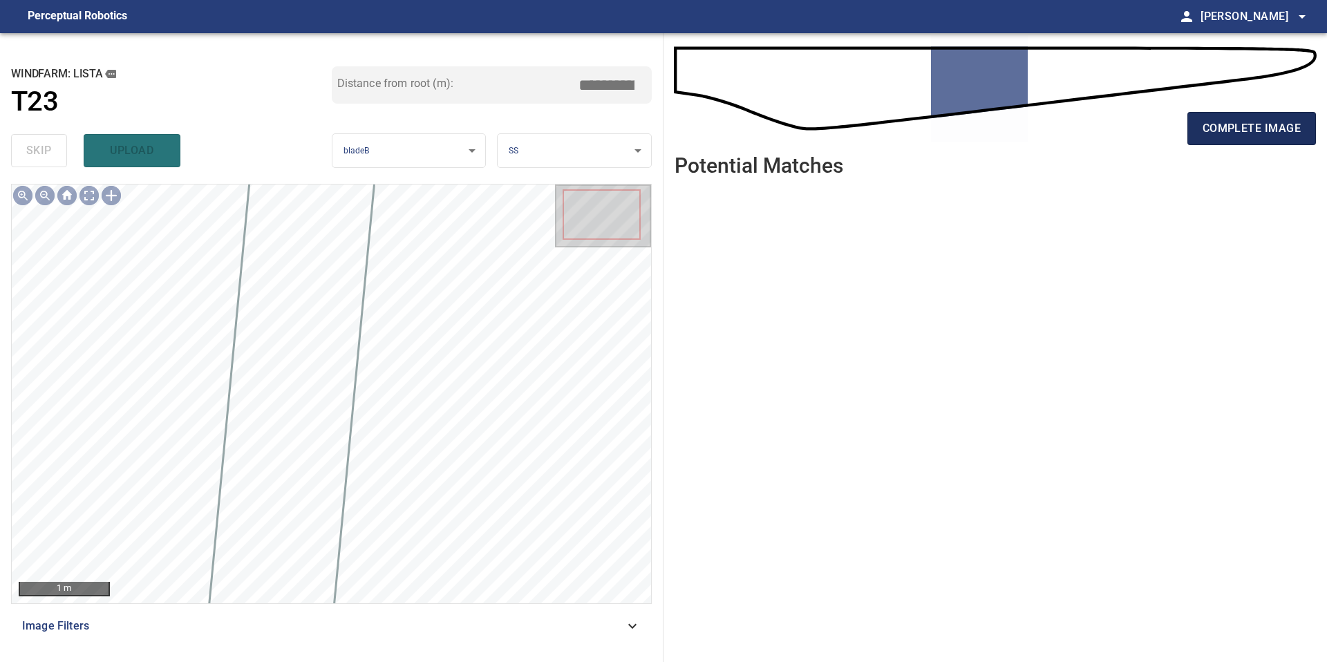
click at [1254, 127] on span "complete image" at bounding box center [1251, 128] width 98 height 19
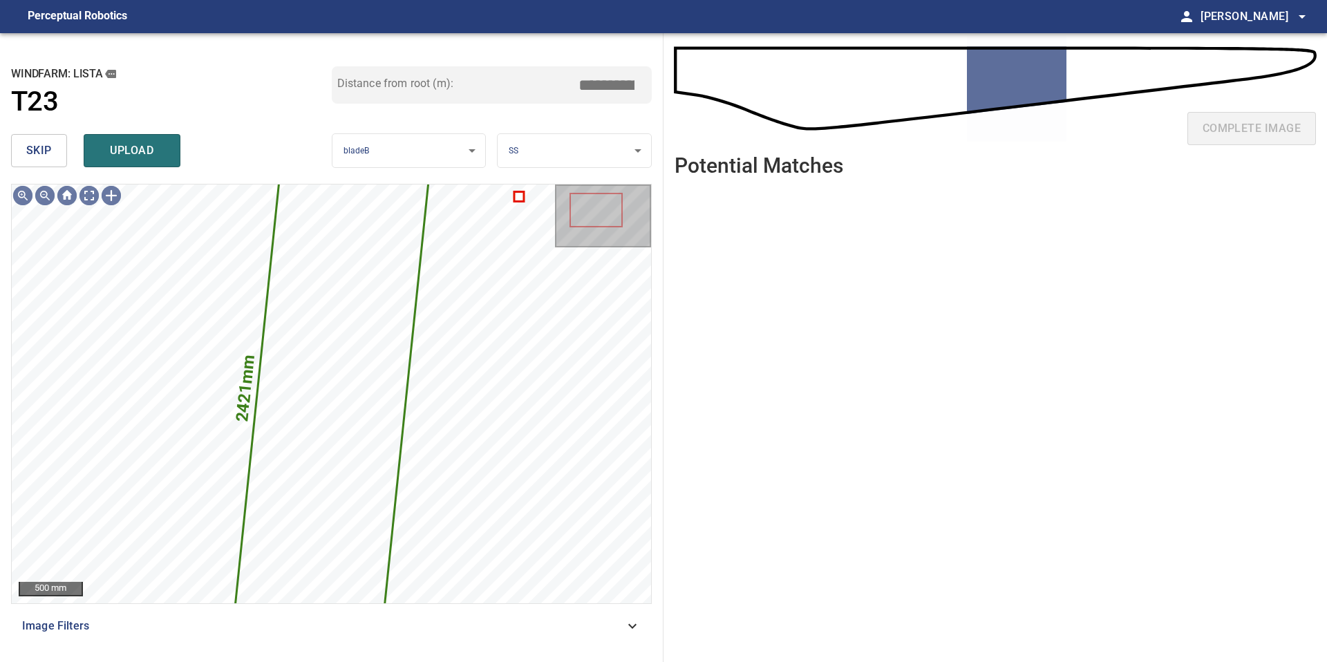
click at [55, 157] on button "skip" at bounding box center [39, 150] width 56 height 33
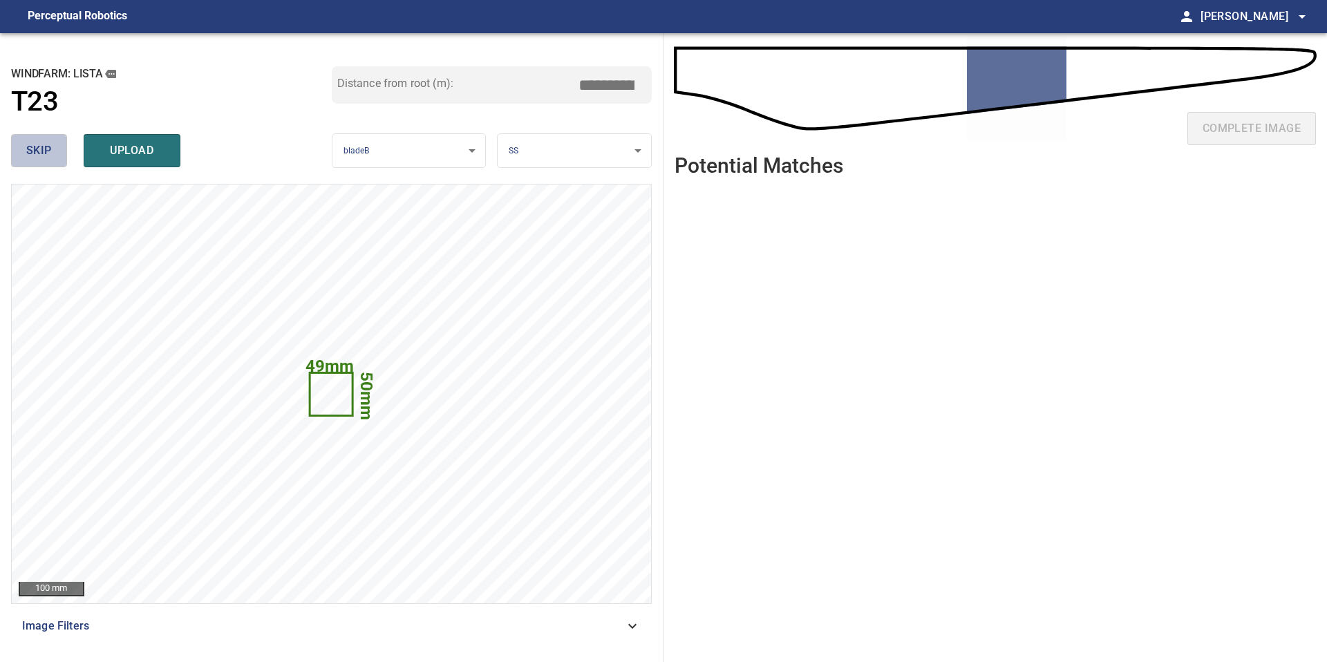
click at [55, 157] on button "skip" at bounding box center [39, 150] width 56 height 33
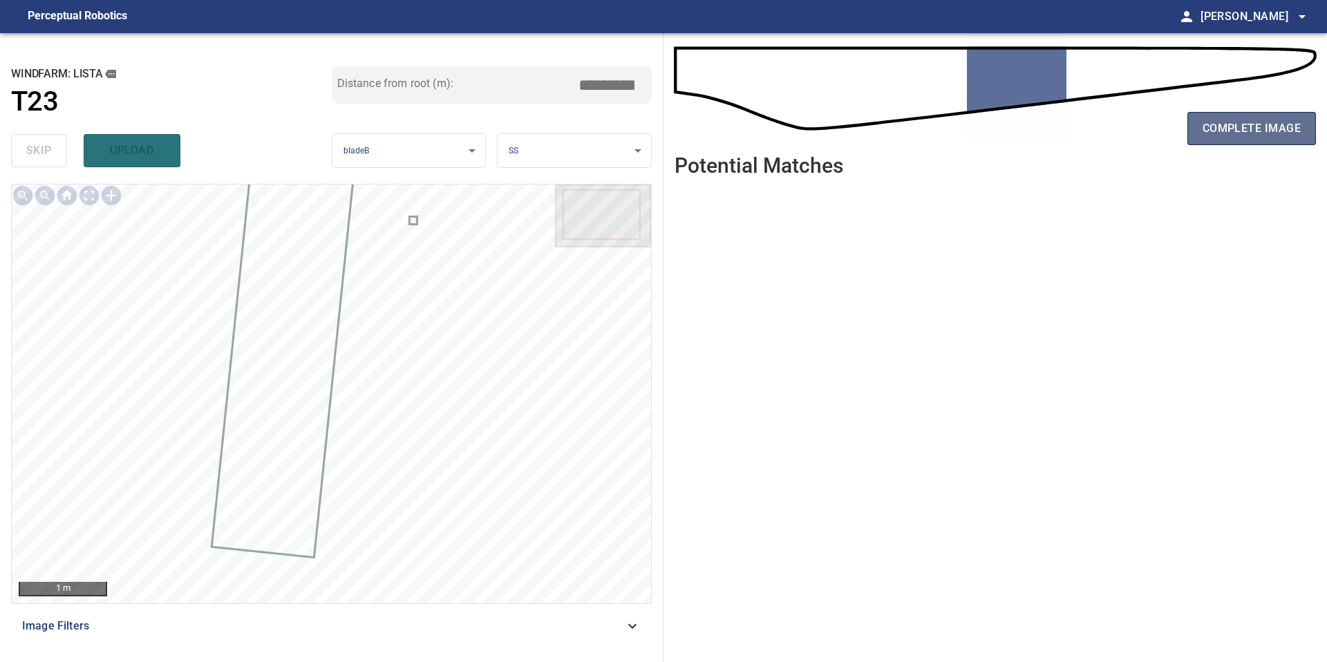
click at [1237, 126] on span "complete image" at bounding box center [1251, 128] width 98 height 19
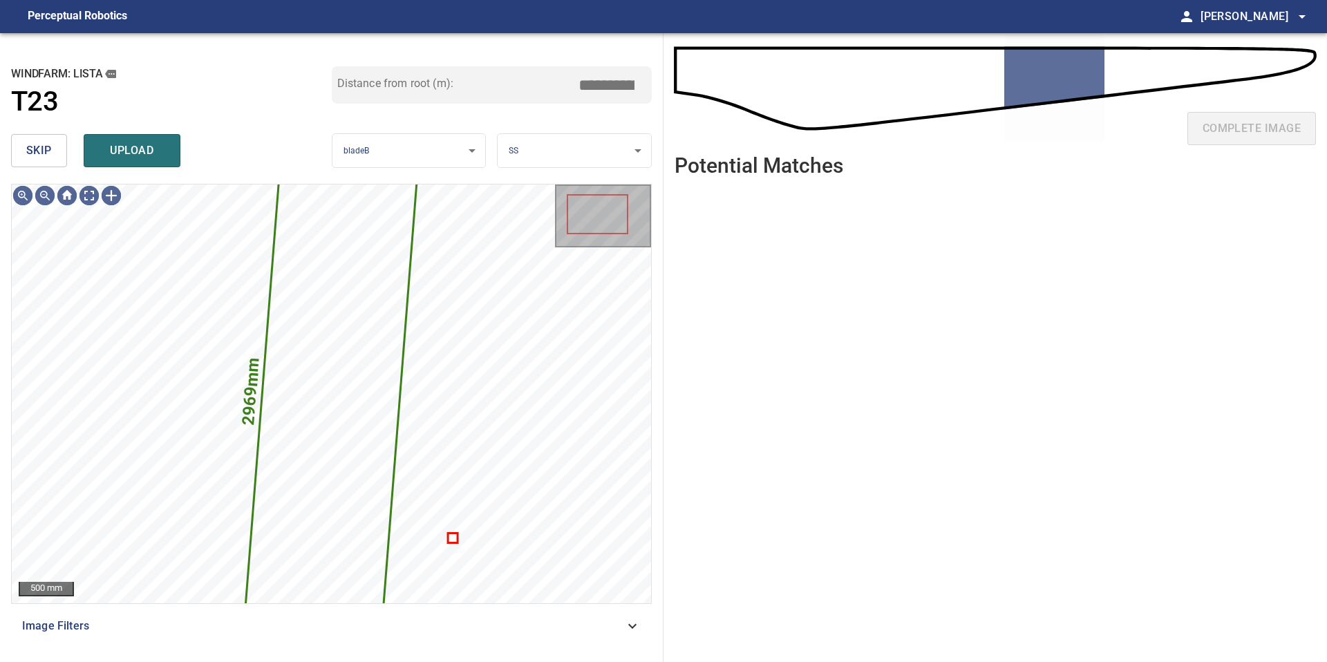
click at [21, 155] on button "skip" at bounding box center [39, 150] width 56 height 33
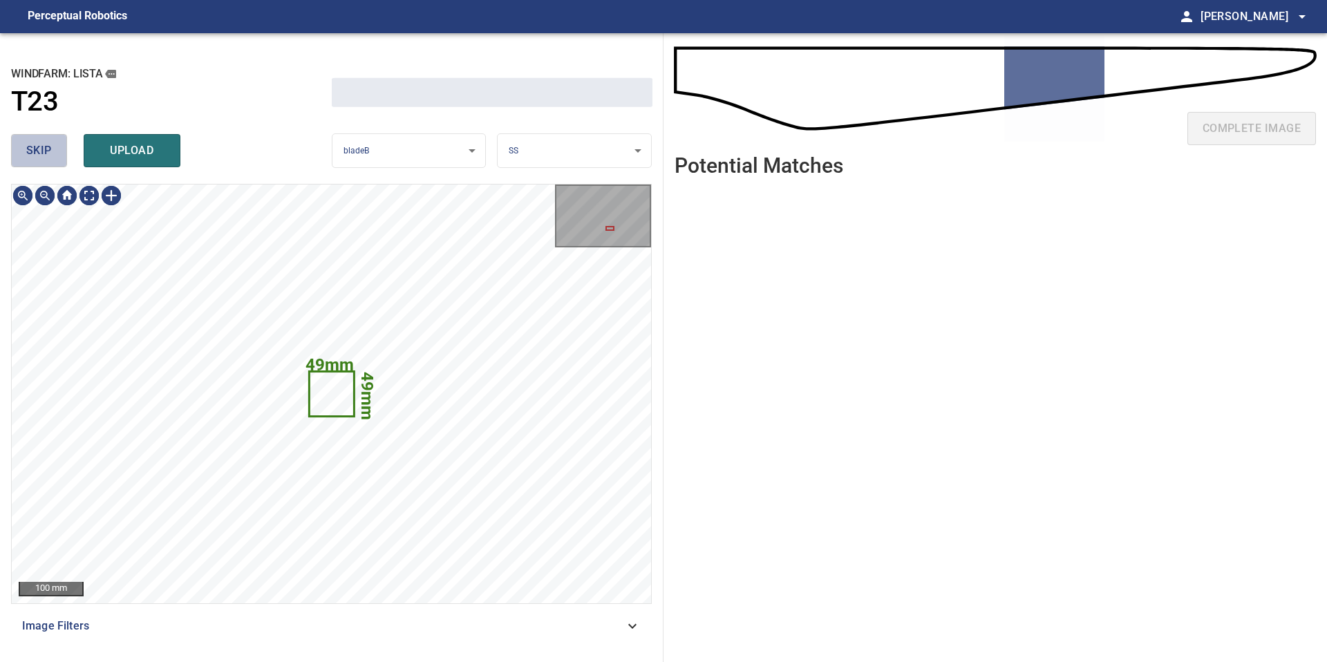
click at [21, 155] on button "skip" at bounding box center [39, 150] width 56 height 33
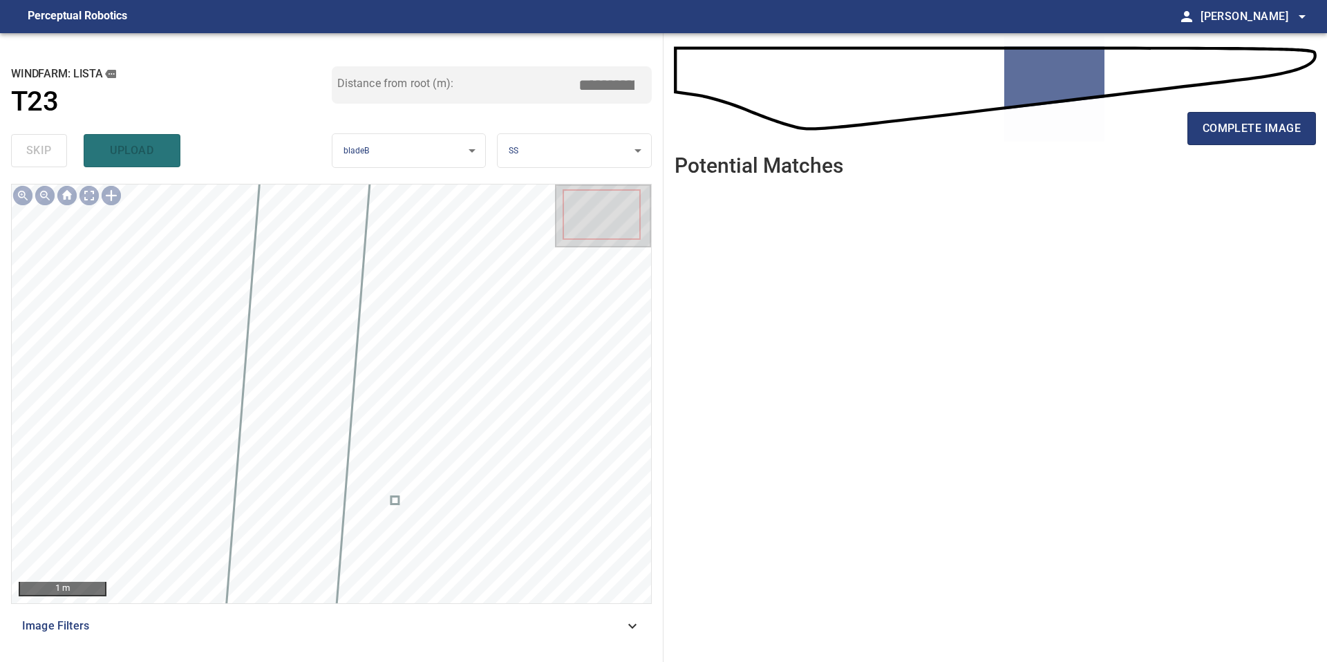
click at [1246, 109] on div "complete image" at bounding box center [994, 133] width 641 height 55
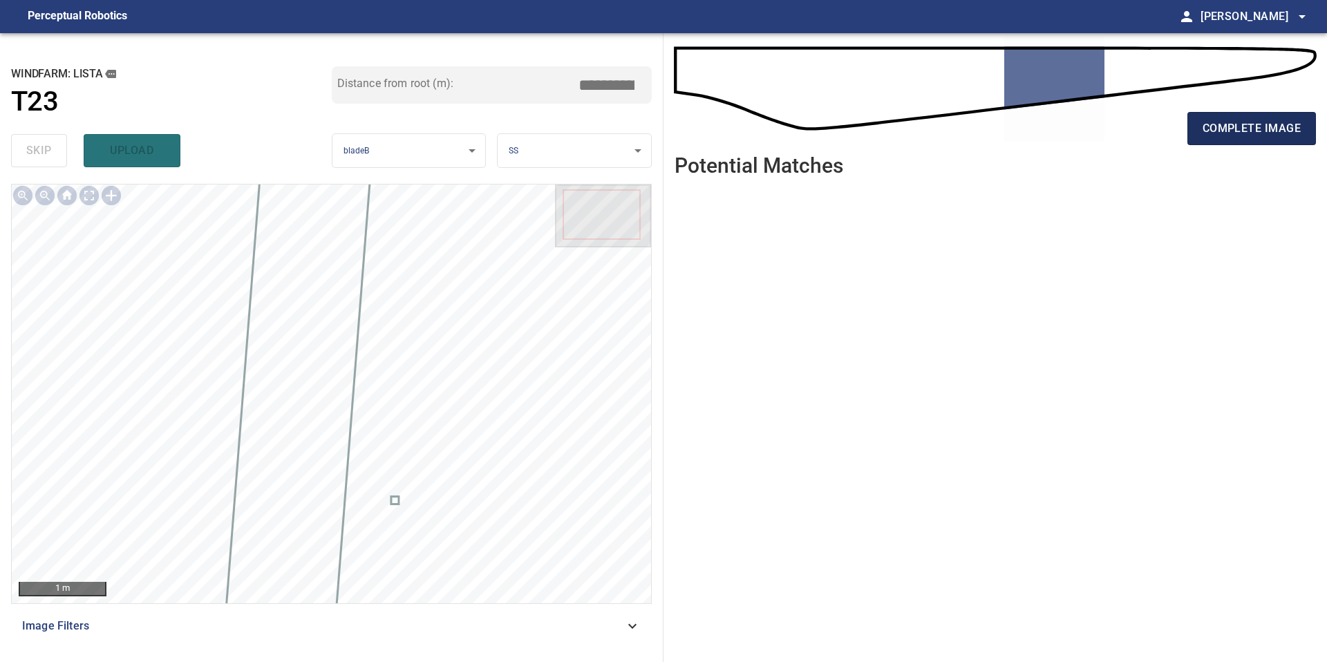
click at [1250, 117] on button "complete image" at bounding box center [1251, 128] width 129 height 33
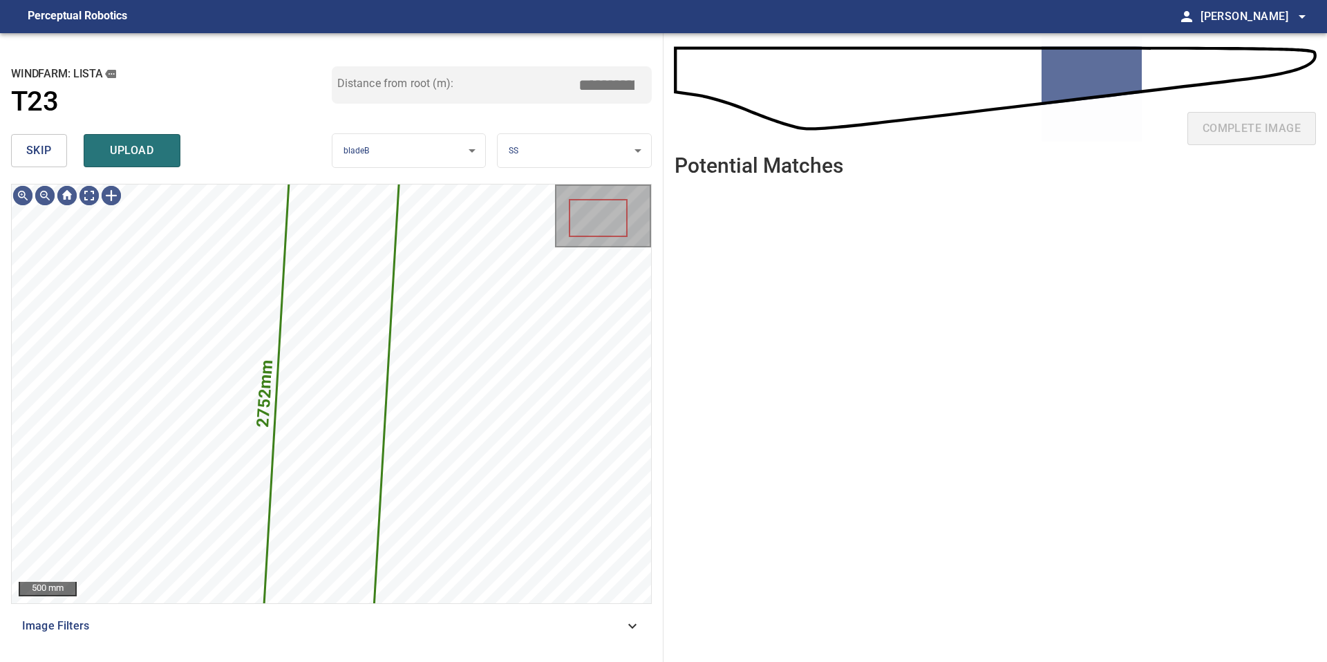
click at [50, 149] on span "skip" at bounding box center [39, 150] width 26 height 19
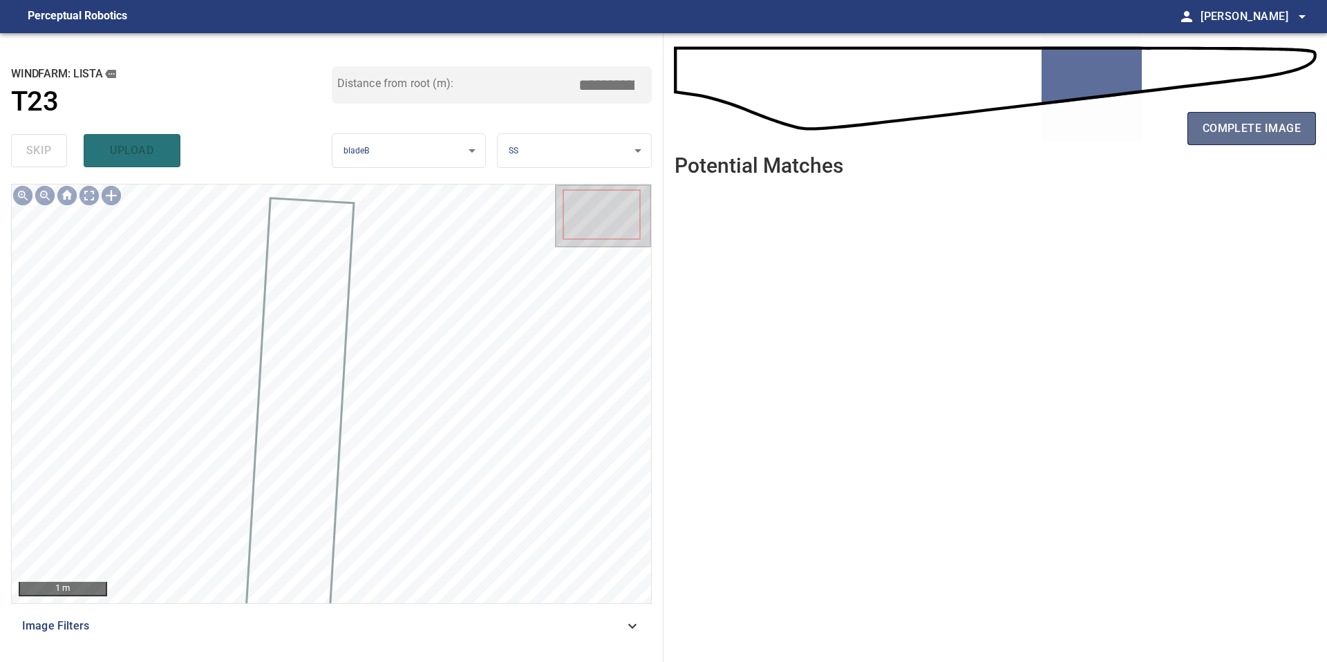
click at [1210, 136] on span "complete image" at bounding box center [1251, 128] width 98 height 19
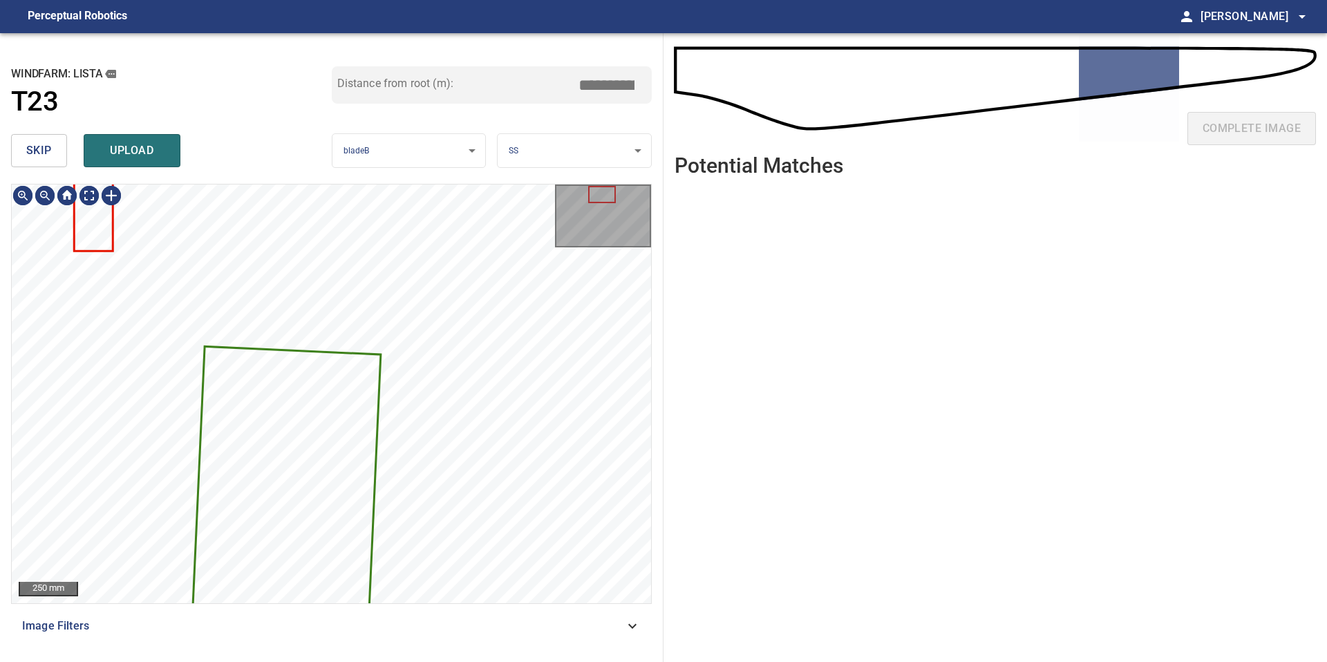
click at [33, 155] on span "skip" at bounding box center [39, 150] width 26 height 19
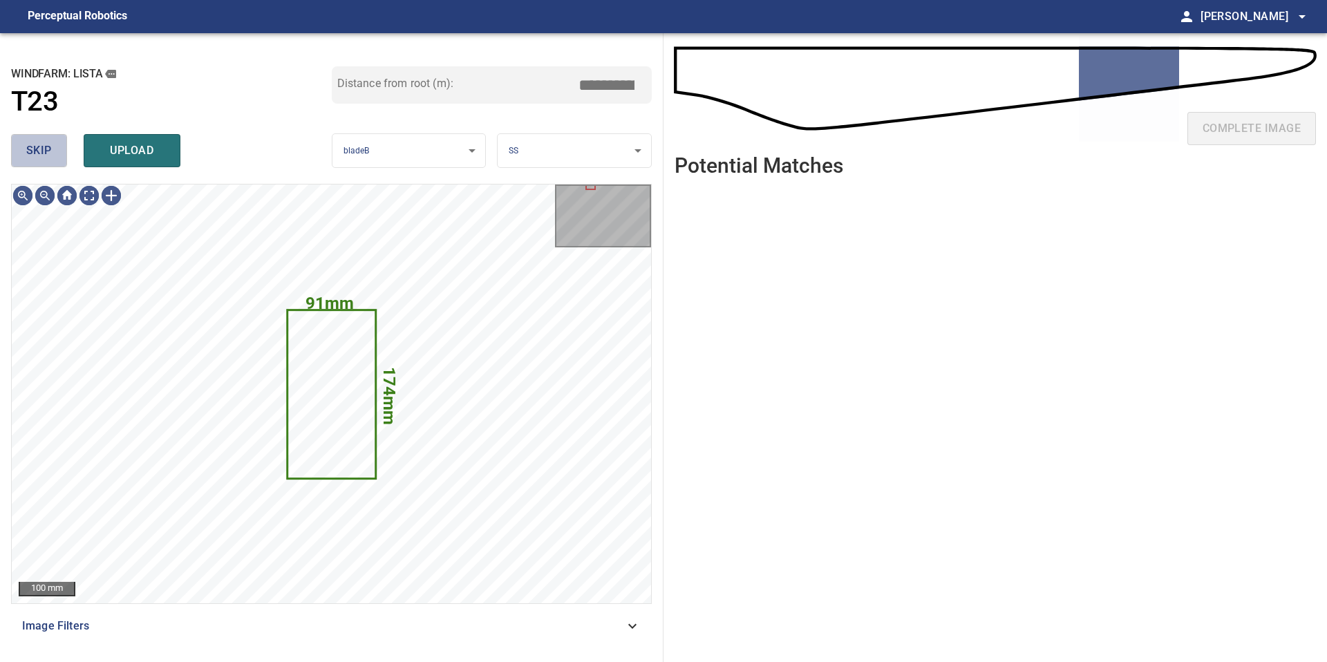
click at [31, 155] on span "skip" at bounding box center [39, 150] width 26 height 19
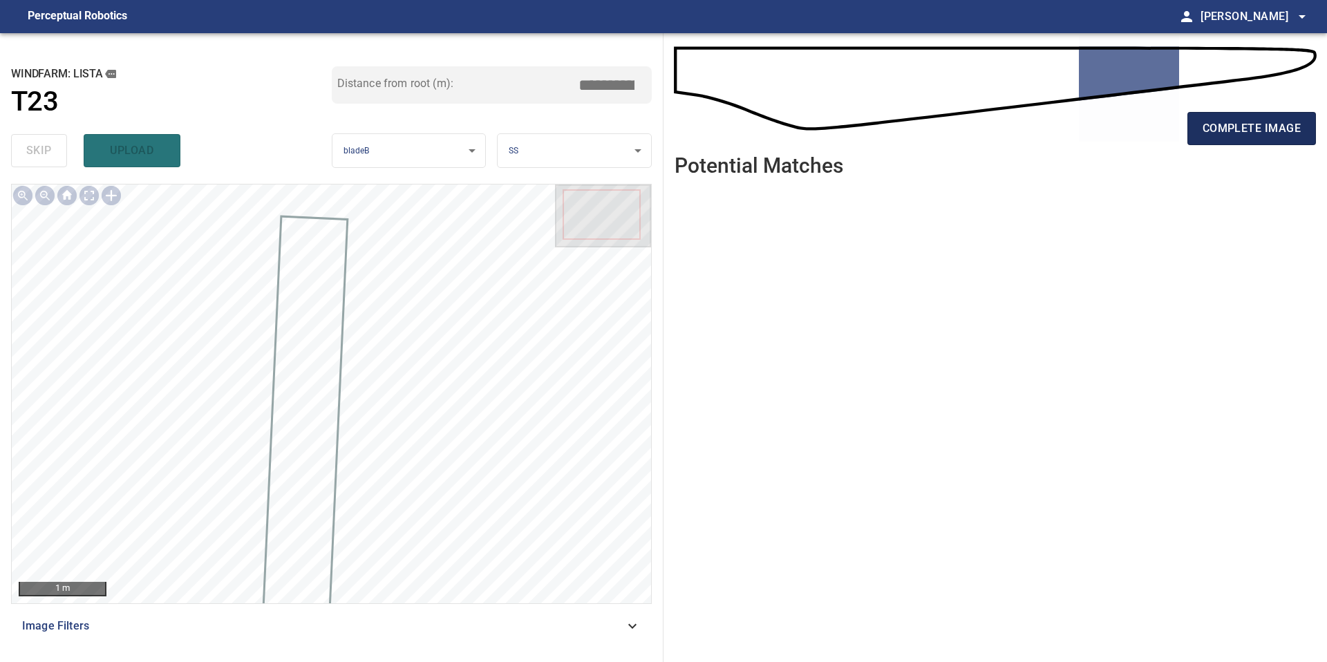
click at [1252, 115] on button "complete image" at bounding box center [1251, 128] width 129 height 33
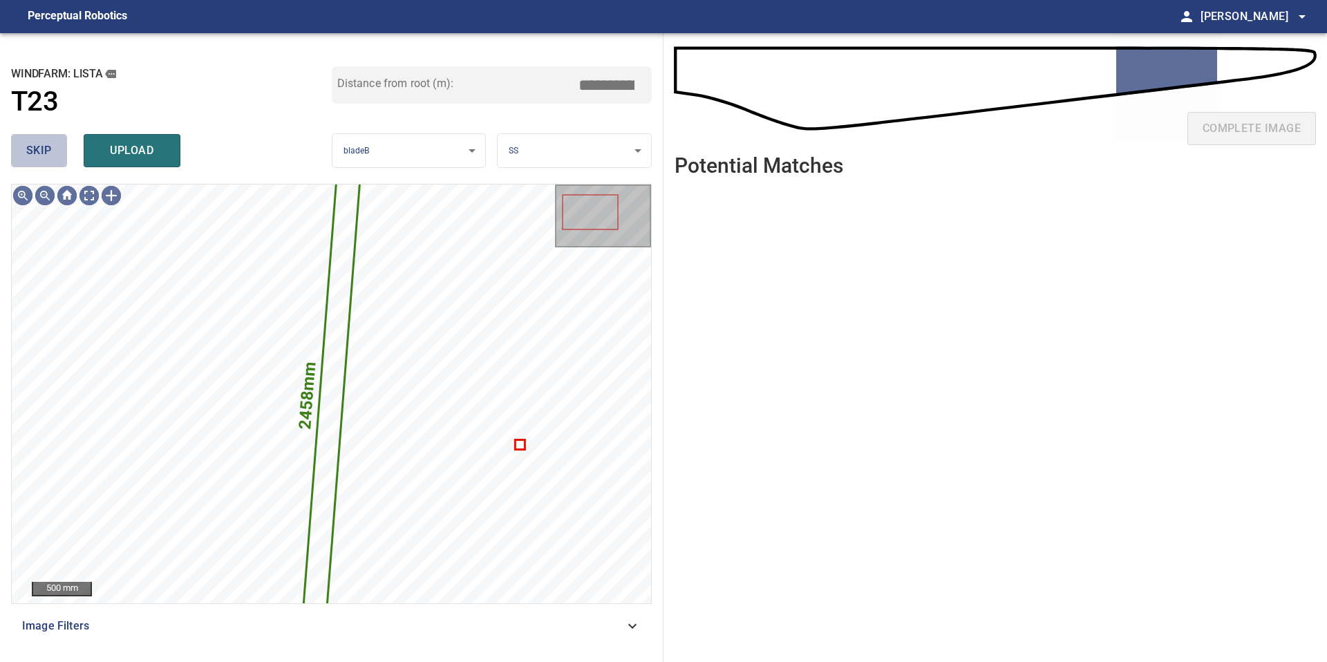
click at [37, 157] on span "skip" at bounding box center [39, 150] width 26 height 19
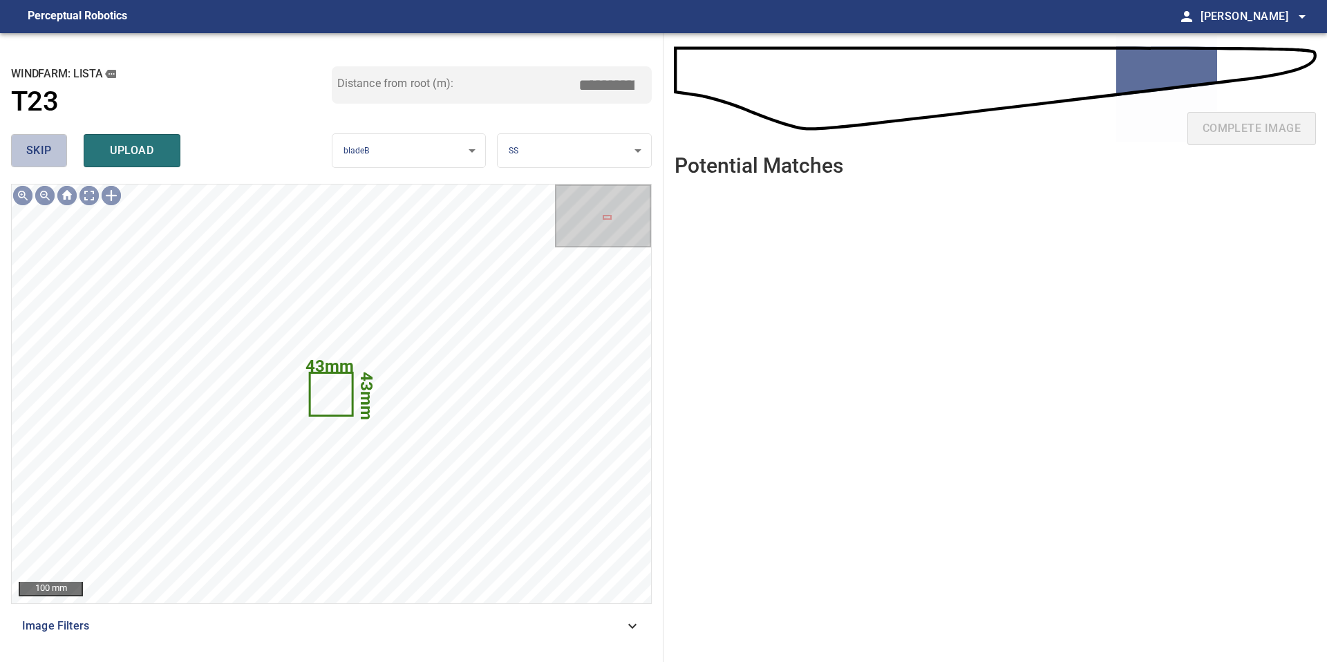
click at [37, 157] on span "skip" at bounding box center [39, 150] width 26 height 19
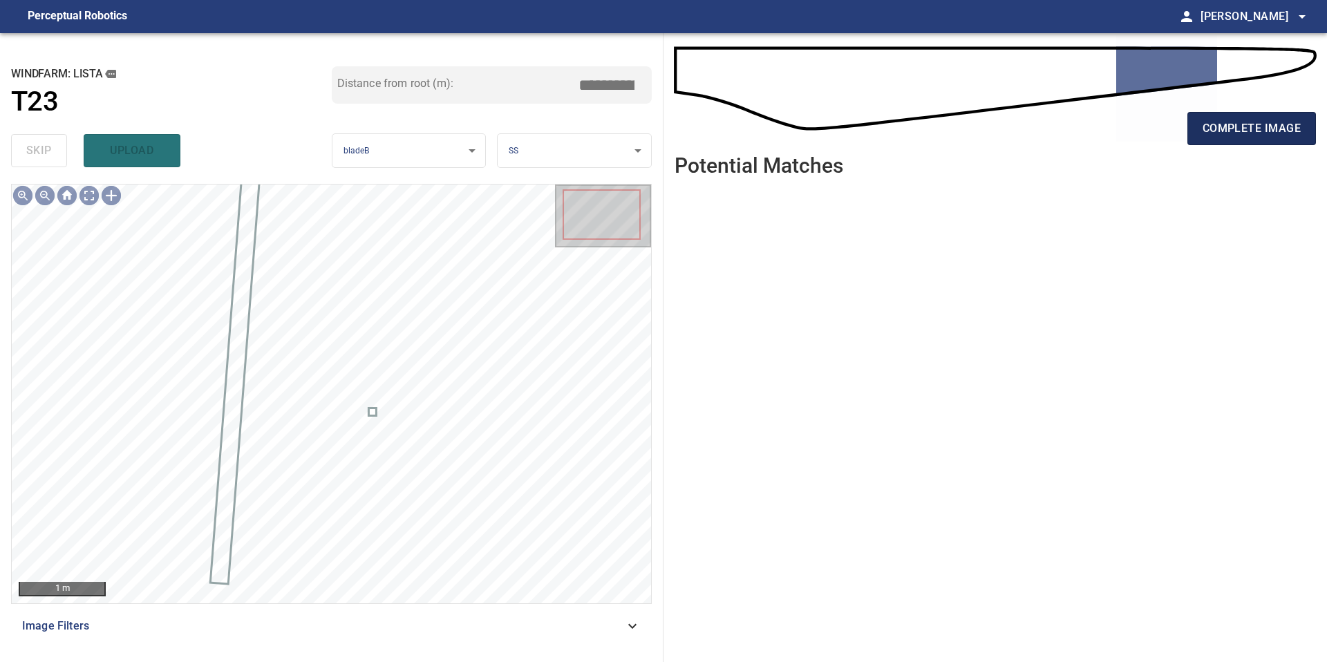
click at [1243, 129] on span "complete image" at bounding box center [1251, 128] width 98 height 19
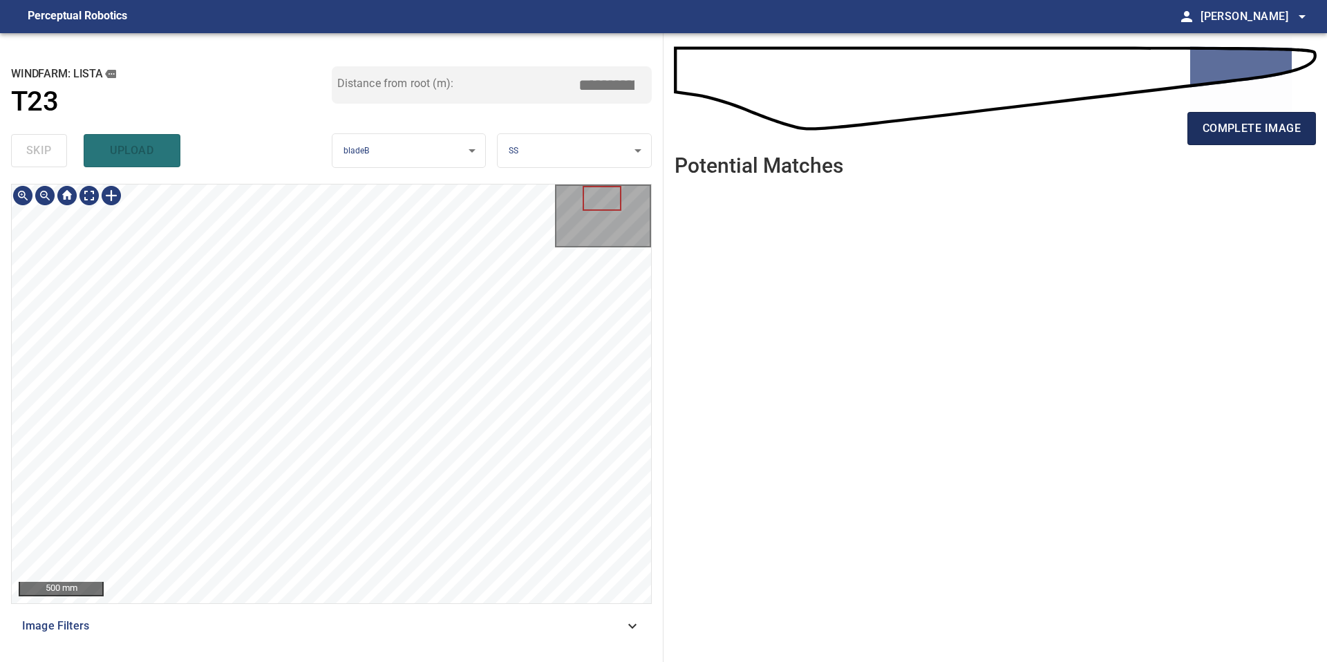
click at [1248, 134] on span "complete image" at bounding box center [1251, 128] width 98 height 19
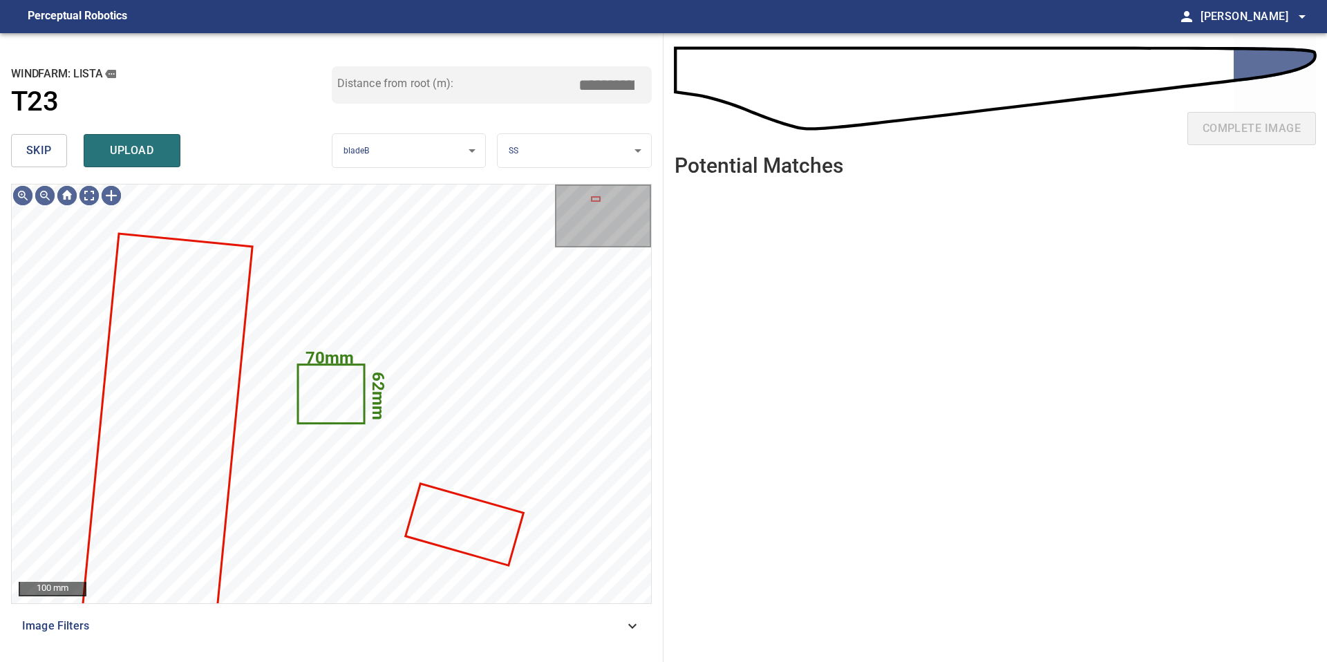
click at [53, 150] on button "skip" at bounding box center [39, 150] width 56 height 33
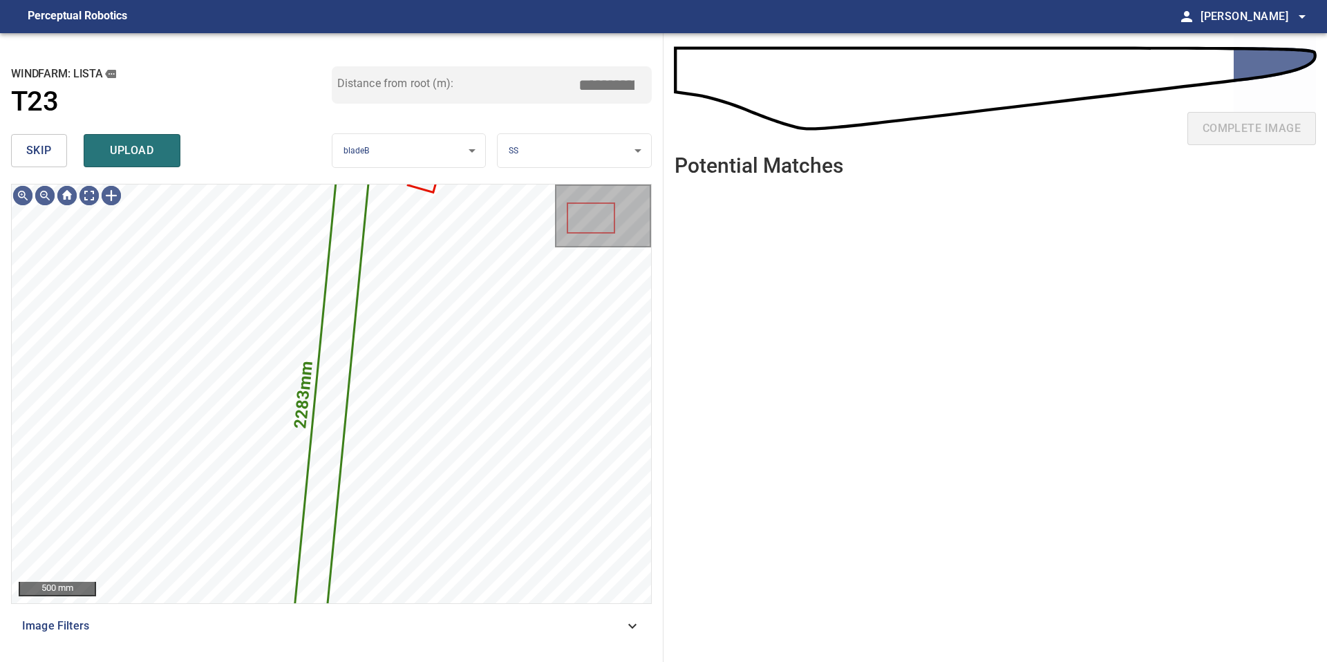
click at [53, 150] on button "skip" at bounding box center [39, 150] width 56 height 33
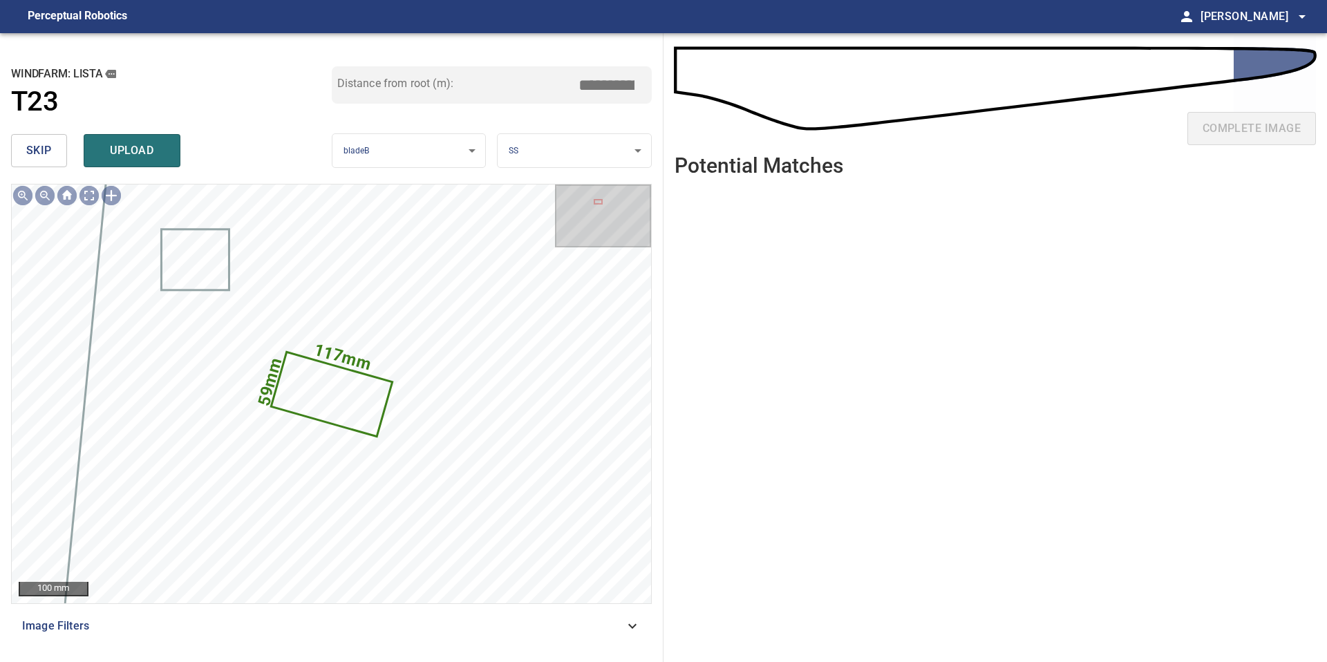
click at [53, 150] on button "skip" at bounding box center [39, 150] width 56 height 33
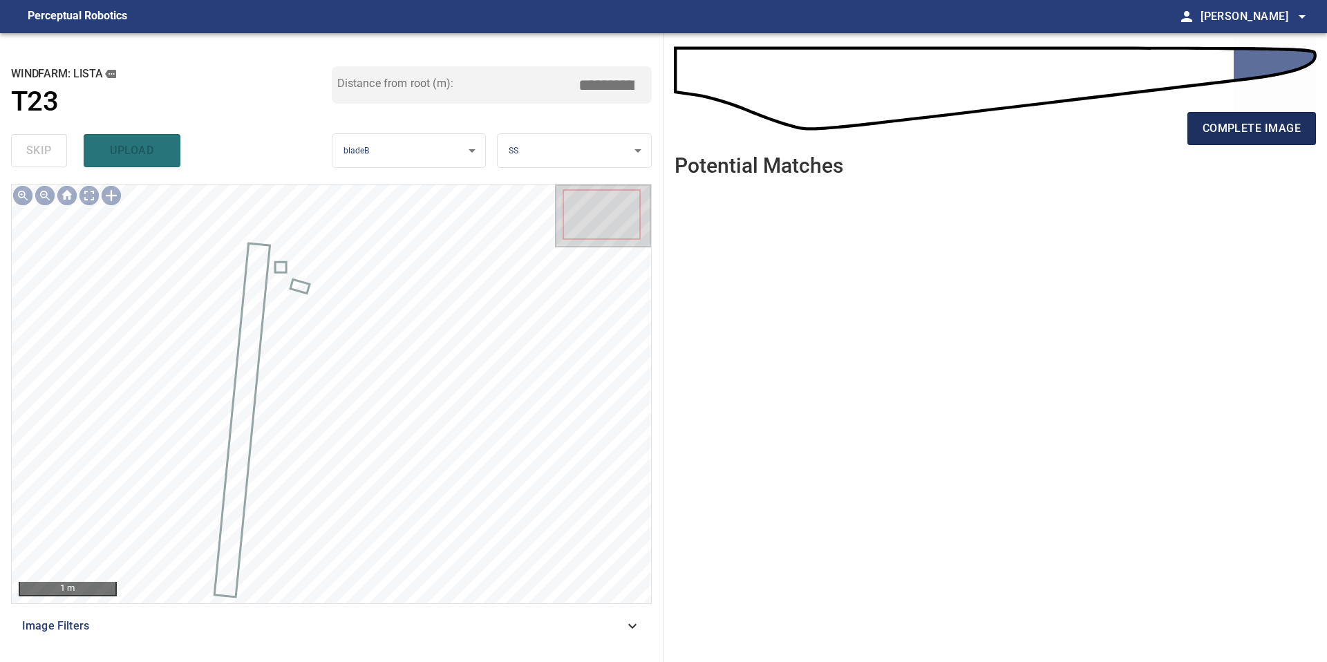
click at [1205, 135] on span "complete image" at bounding box center [1251, 128] width 98 height 19
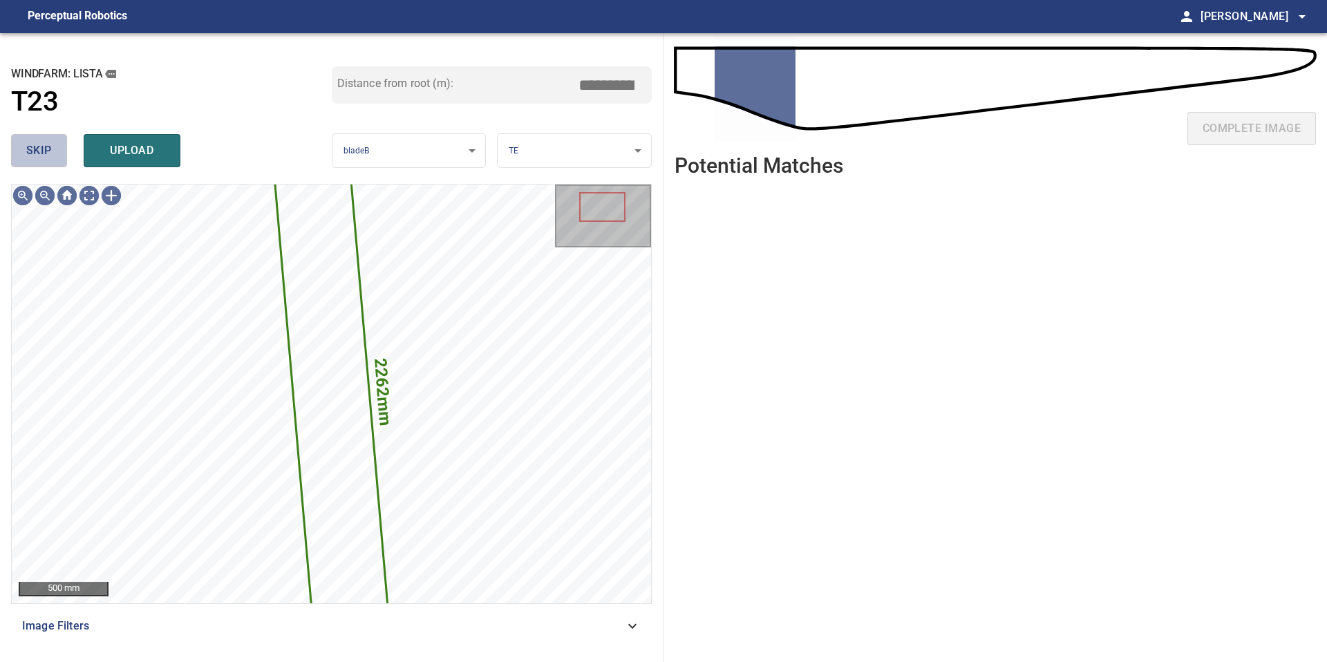
click at [58, 149] on button "skip" at bounding box center [39, 150] width 56 height 33
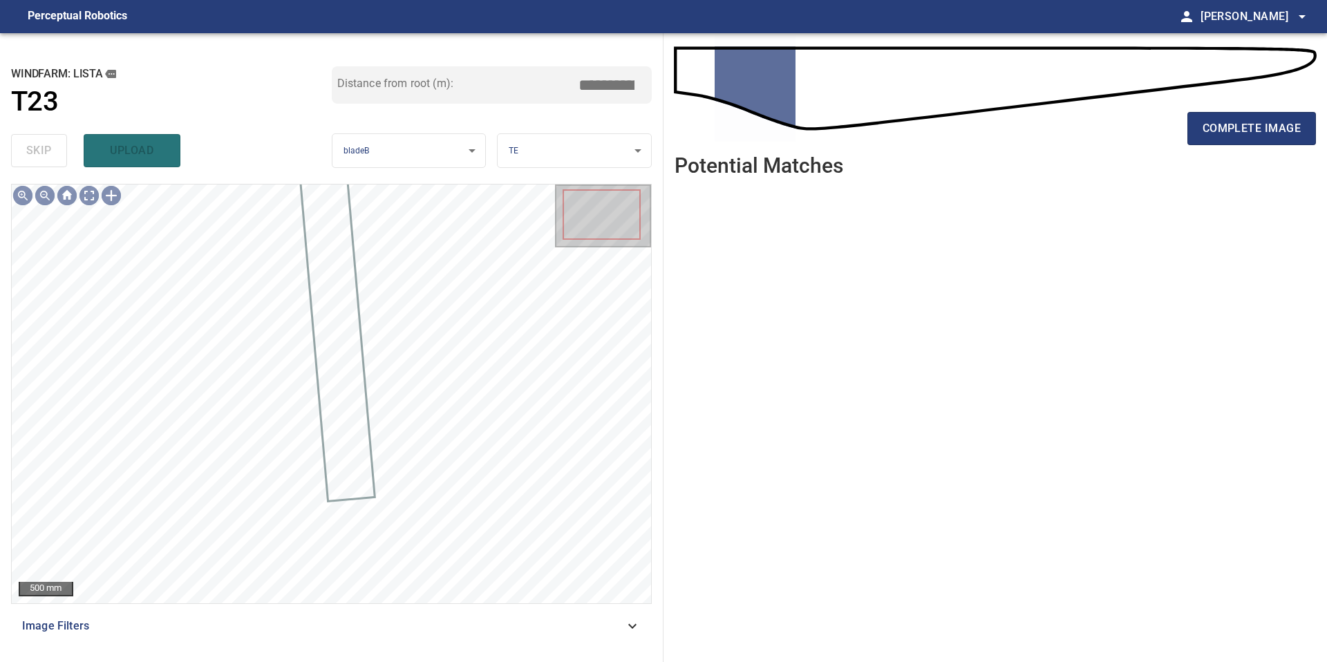
click at [1202, 146] on div "complete image" at bounding box center [994, 133] width 641 height 55
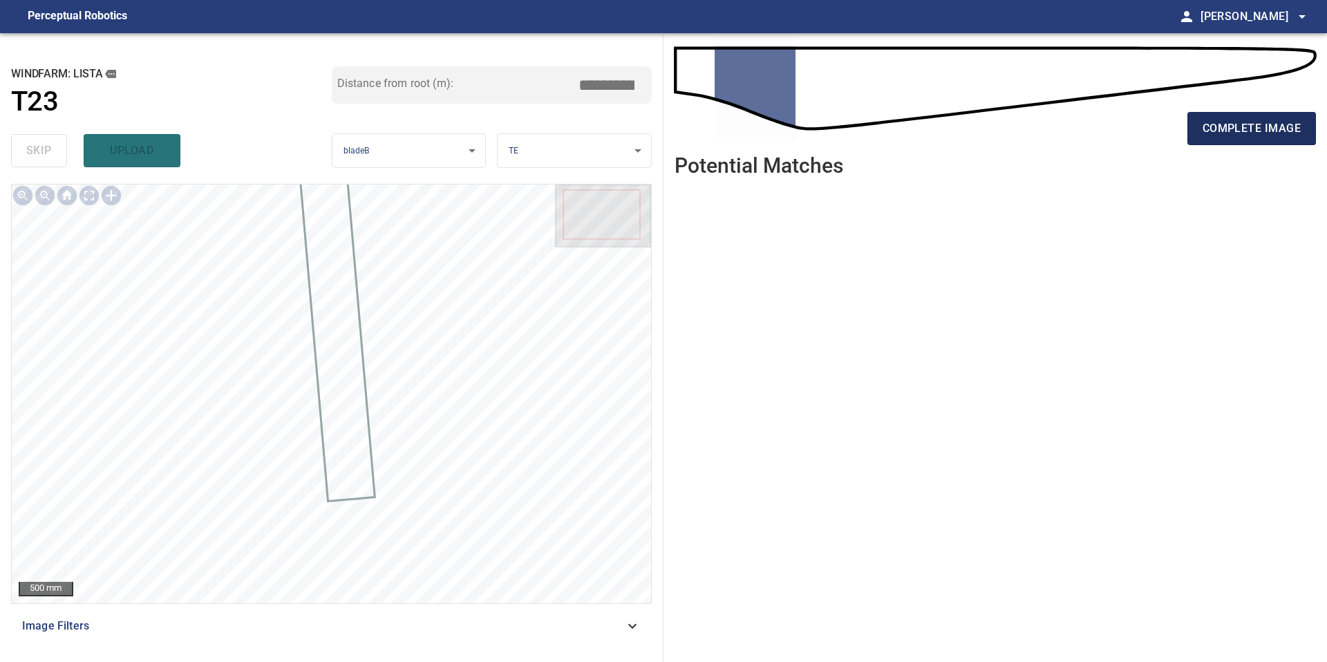
click at [1204, 135] on span "complete image" at bounding box center [1251, 128] width 98 height 19
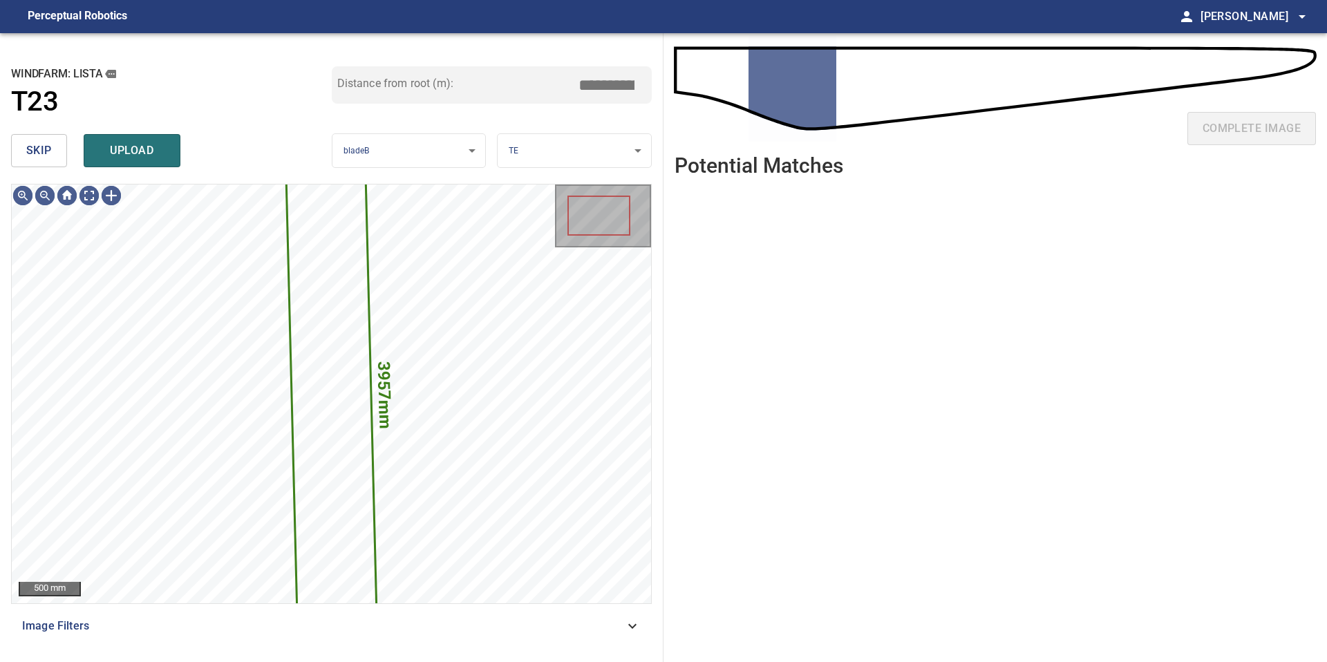
click at [41, 154] on span "skip" at bounding box center [39, 150] width 26 height 19
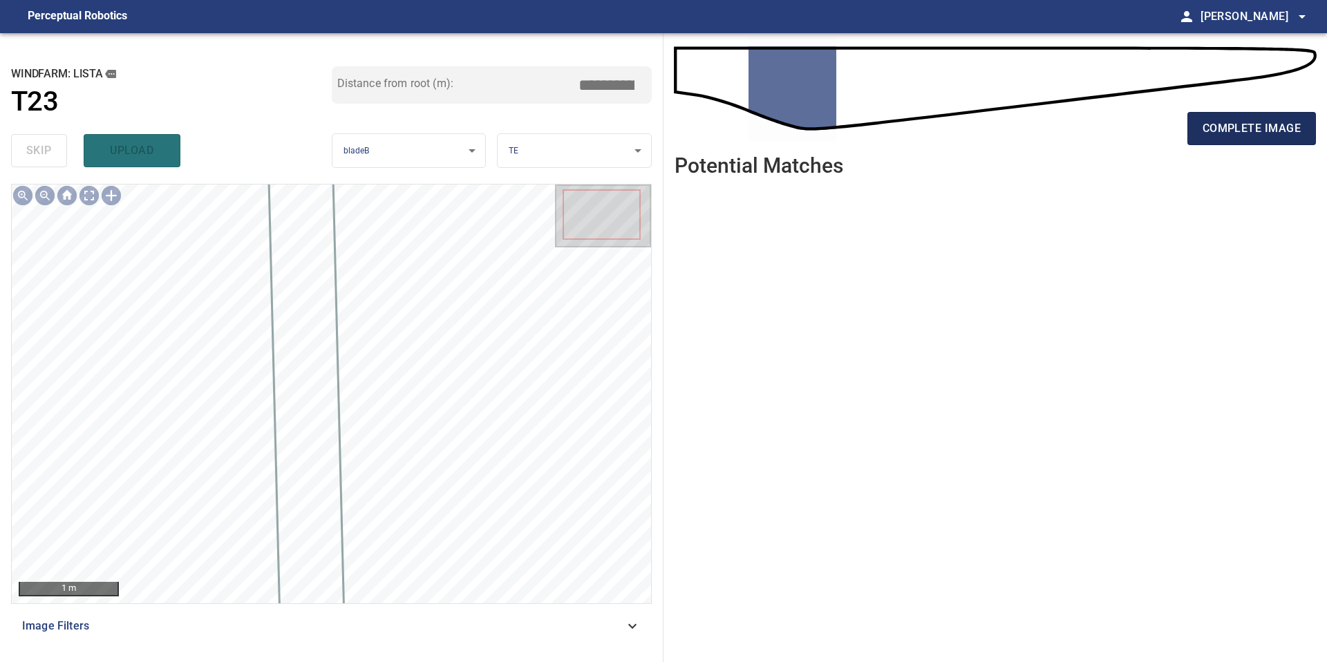
click at [1203, 136] on span "complete image" at bounding box center [1251, 128] width 98 height 19
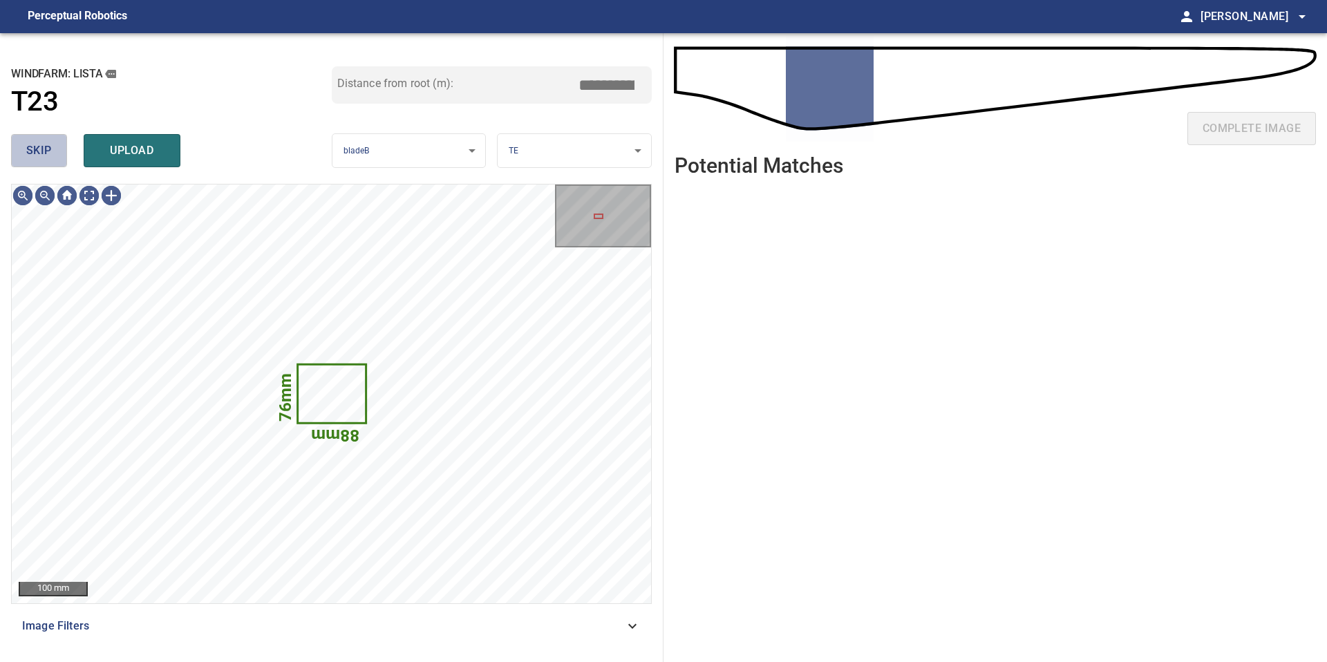
click at [51, 142] on span "skip" at bounding box center [39, 150] width 26 height 19
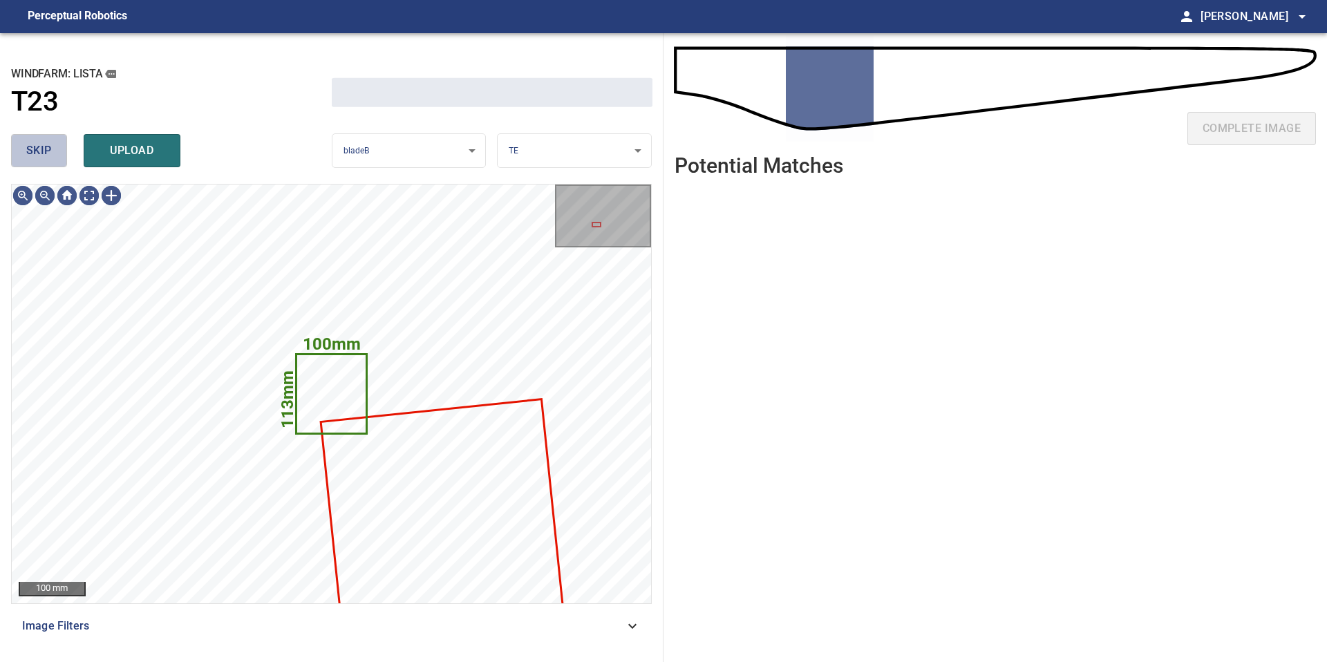
click at [51, 142] on span "skip" at bounding box center [39, 150] width 26 height 19
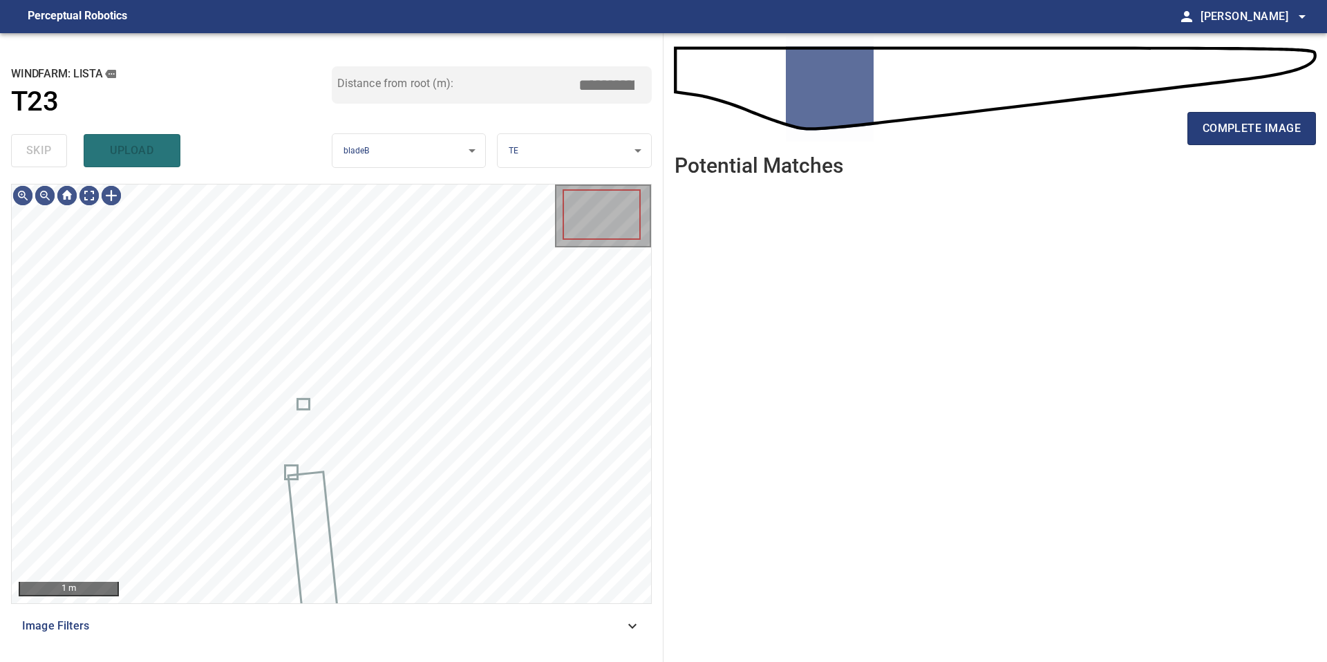
type input "****"
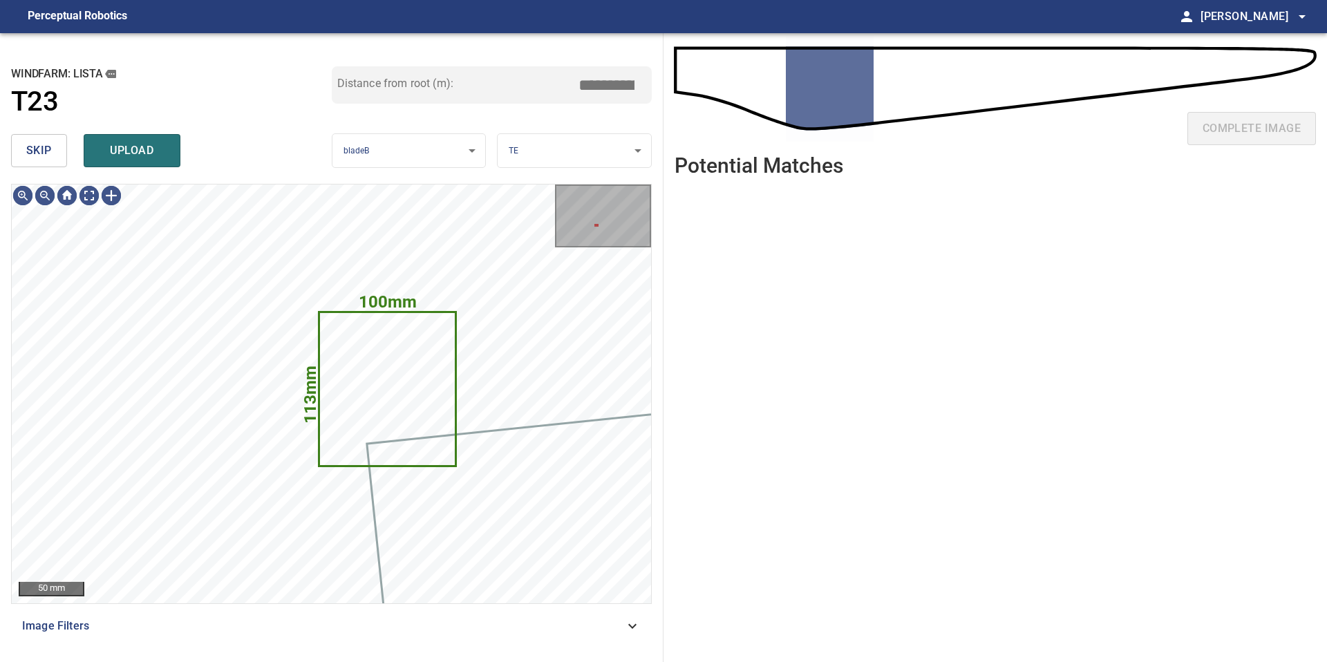
click at [46, 142] on span "skip" at bounding box center [39, 150] width 26 height 19
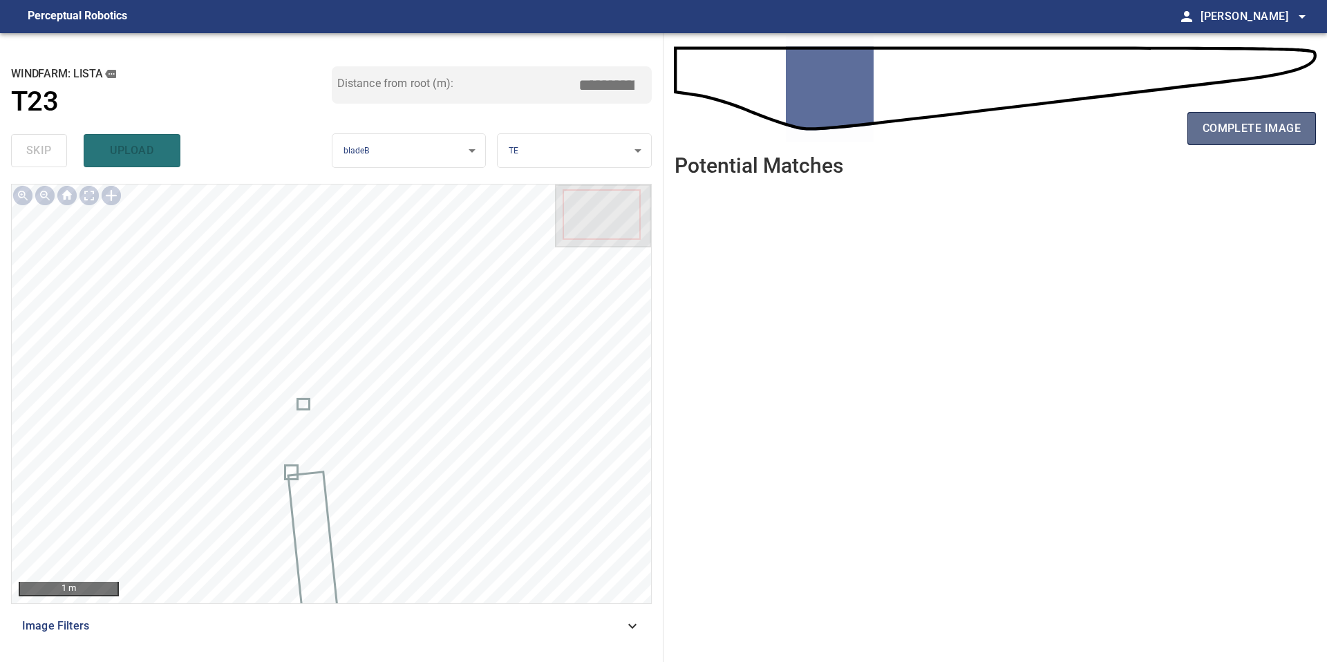
click at [1217, 133] on span "complete image" at bounding box center [1251, 128] width 98 height 19
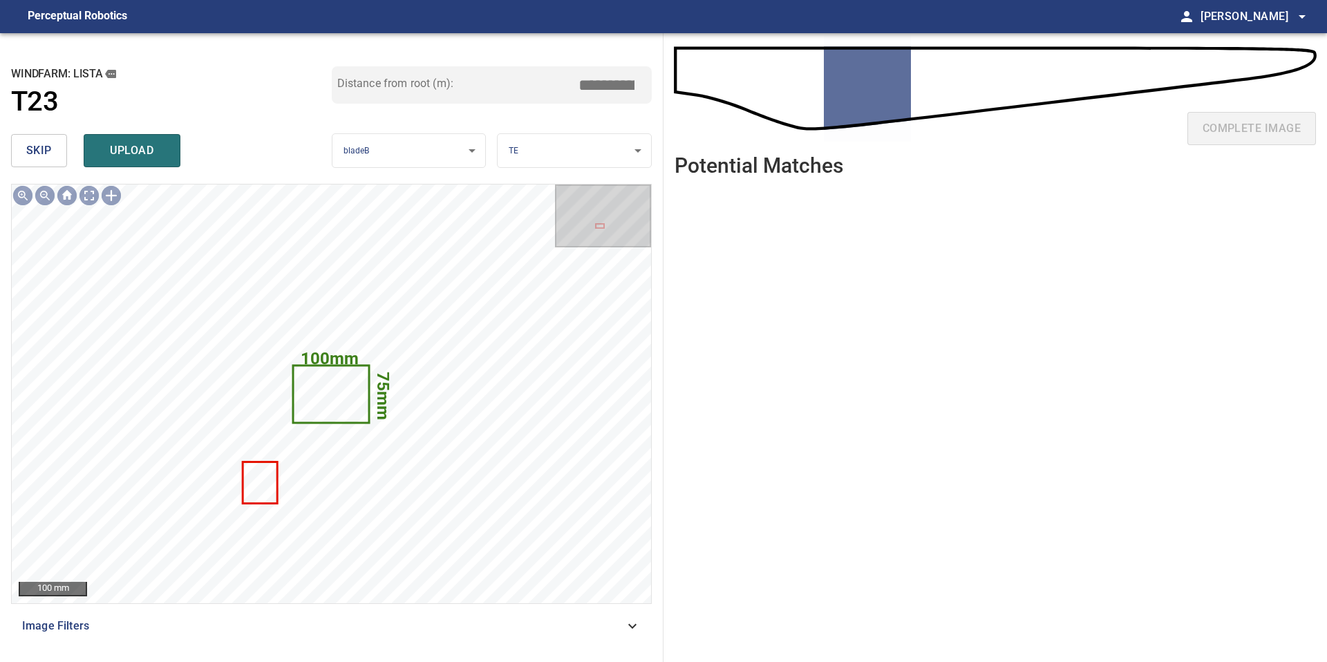
click at [41, 153] on span "skip" at bounding box center [39, 150] width 26 height 19
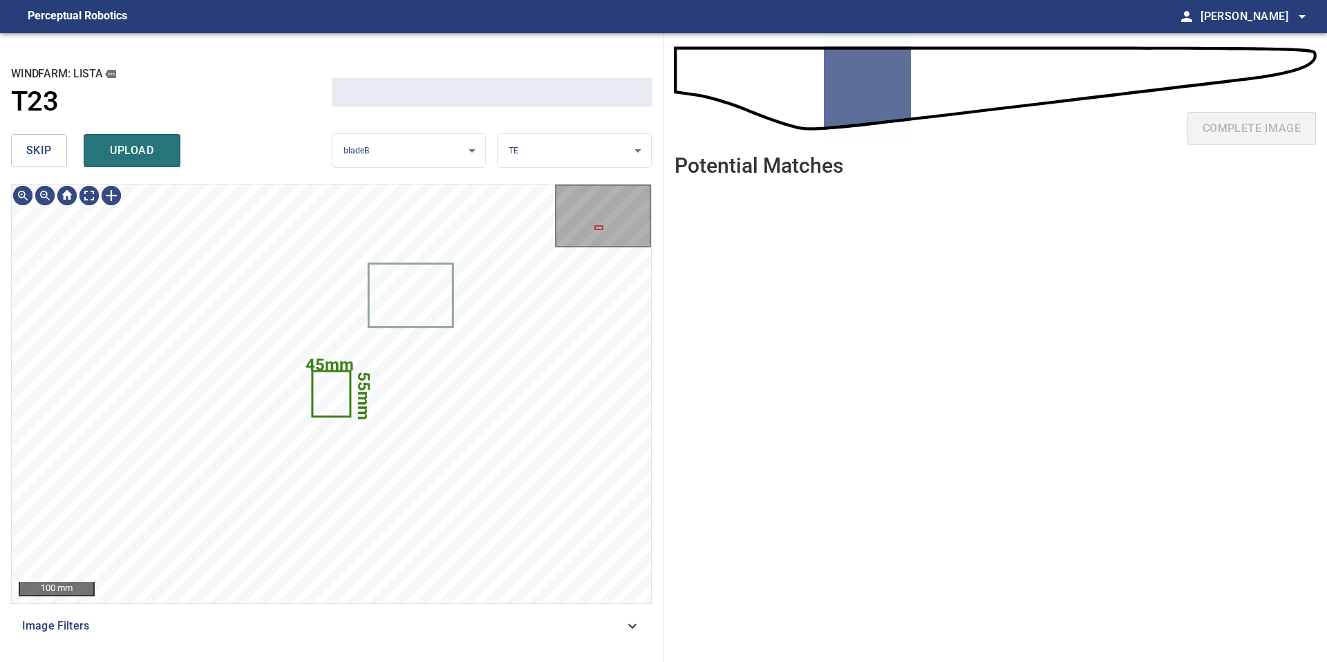
click at [41, 153] on span "skip" at bounding box center [39, 150] width 26 height 19
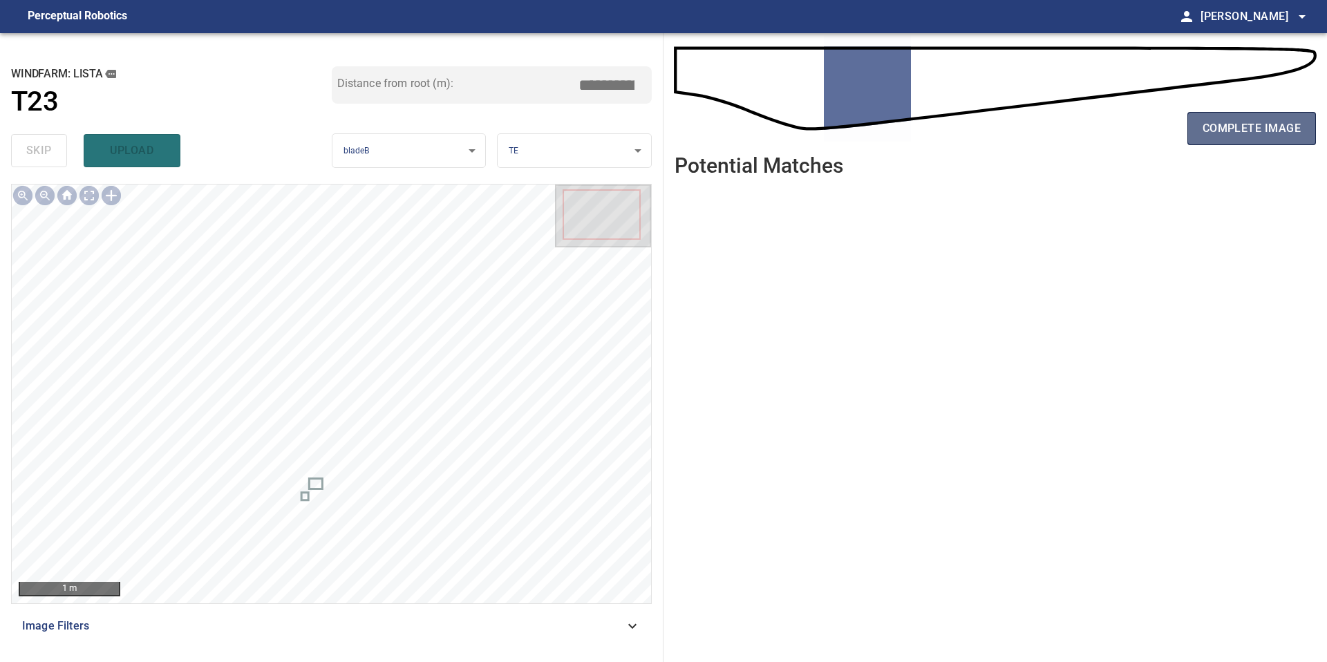
click at [1222, 131] on span "complete image" at bounding box center [1251, 128] width 98 height 19
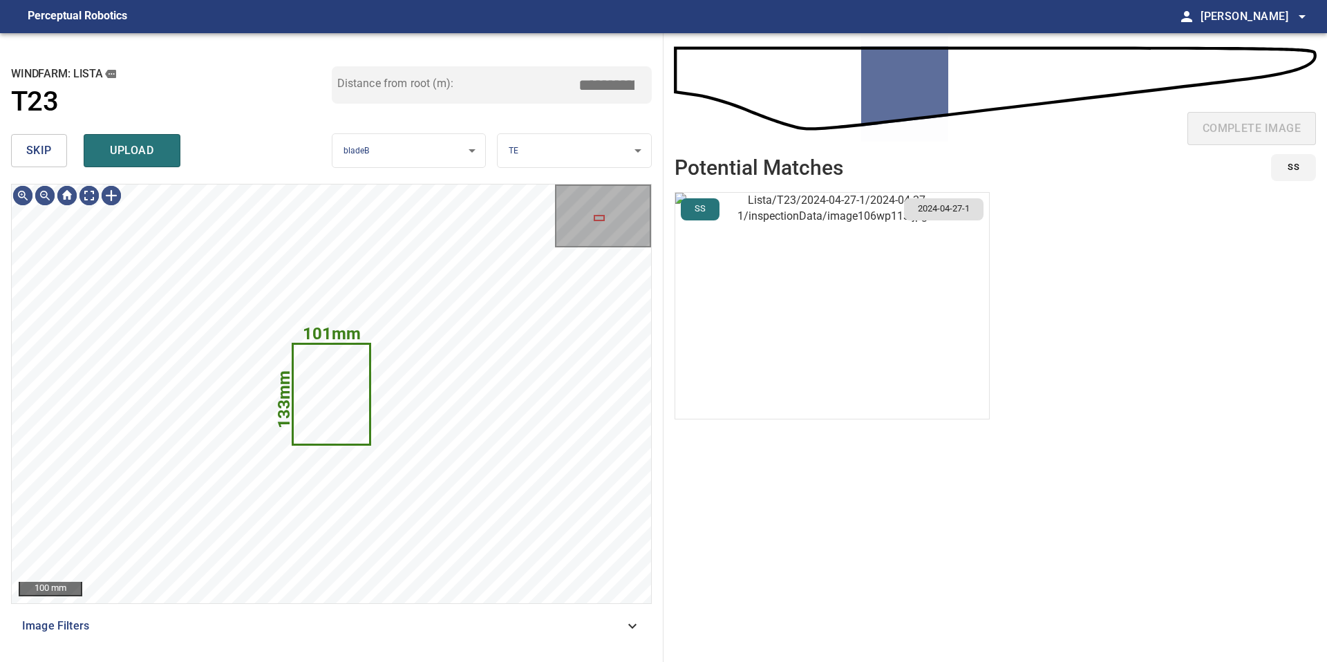
click at [40, 162] on button "skip" at bounding box center [39, 150] width 56 height 33
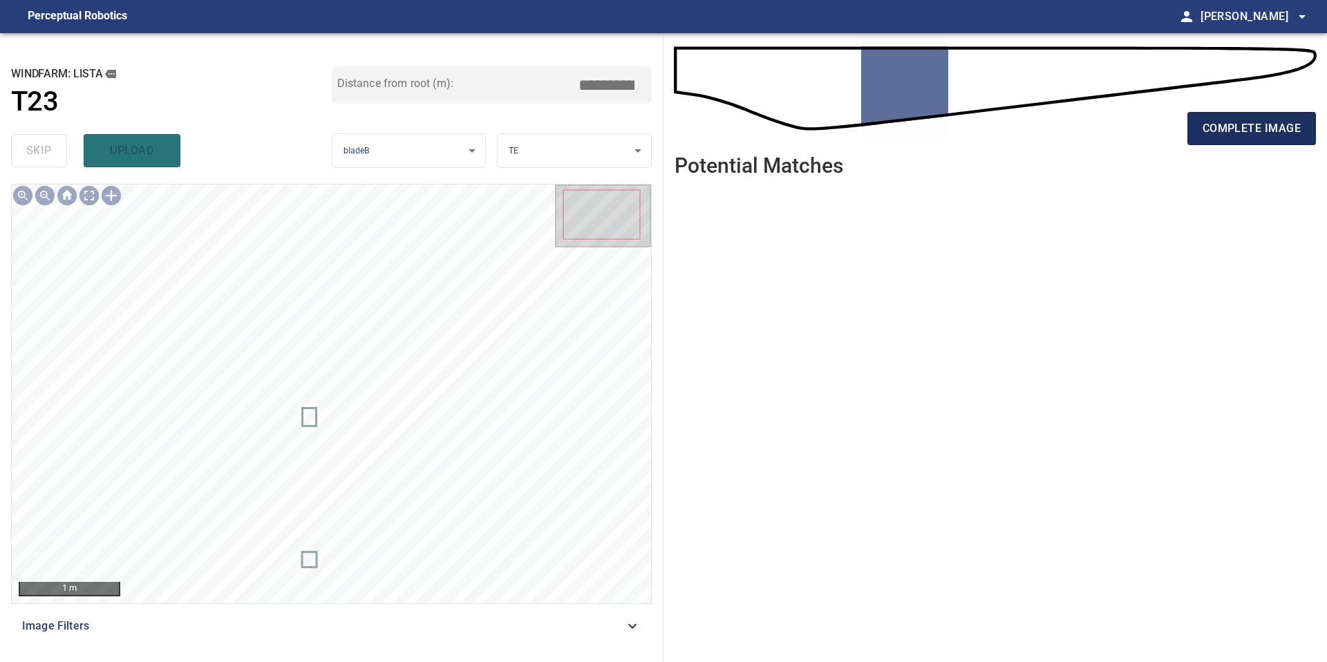
click at [1248, 120] on span "complete image" at bounding box center [1251, 128] width 98 height 19
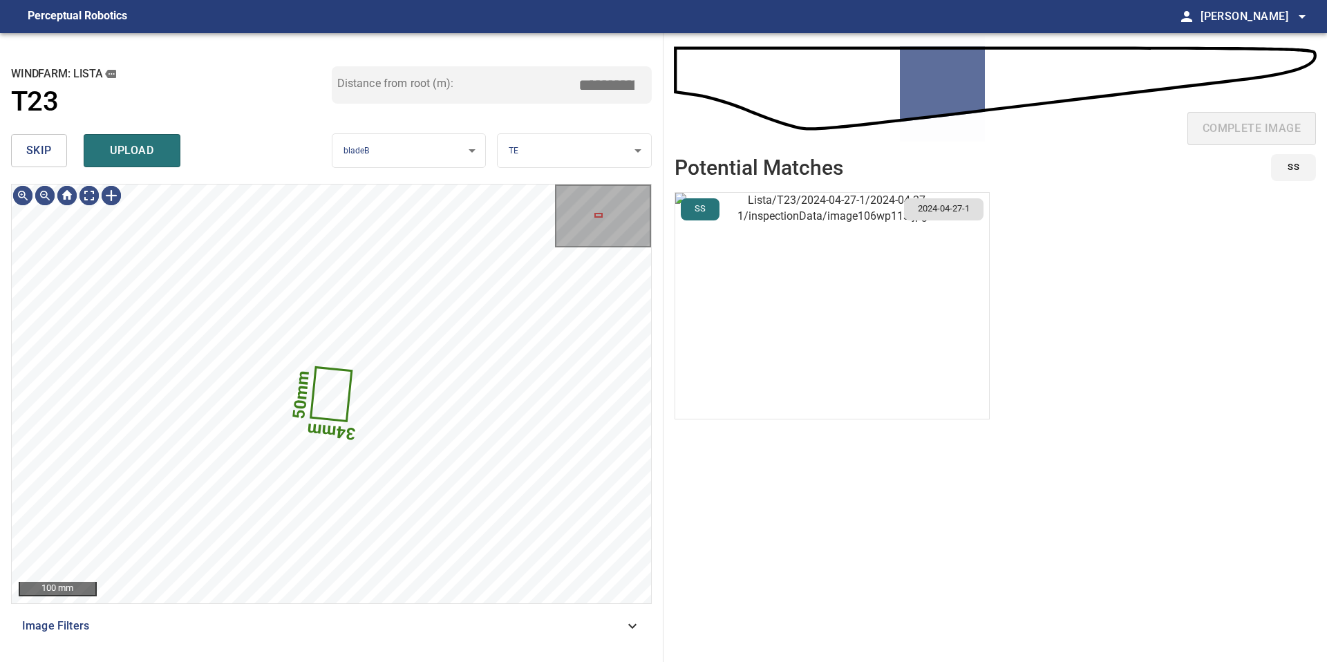
click at [24, 158] on button "skip" at bounding box center [39, 150] width 56 height 33
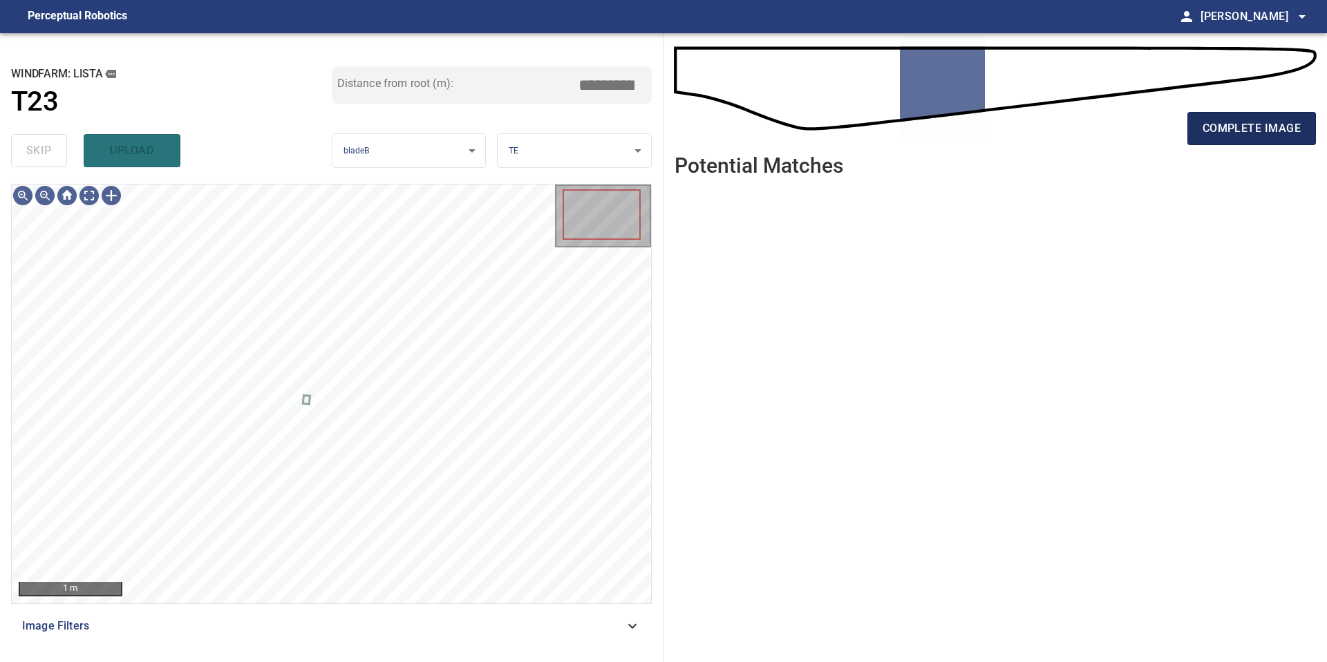
click at [1246, 133] on span "complete image" at bounding box center [1251, 128] width 98 height 19
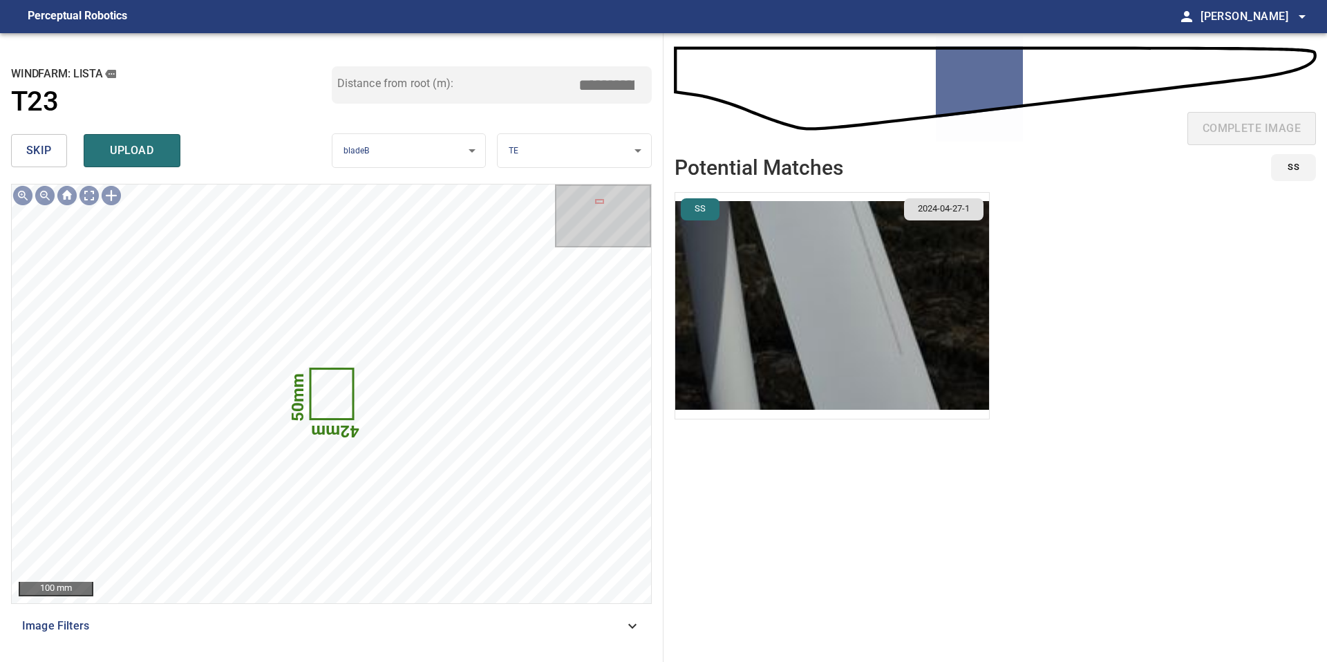
click at [46, 150] on span "skip" at bounding box center [39, 150] width 26 height 19
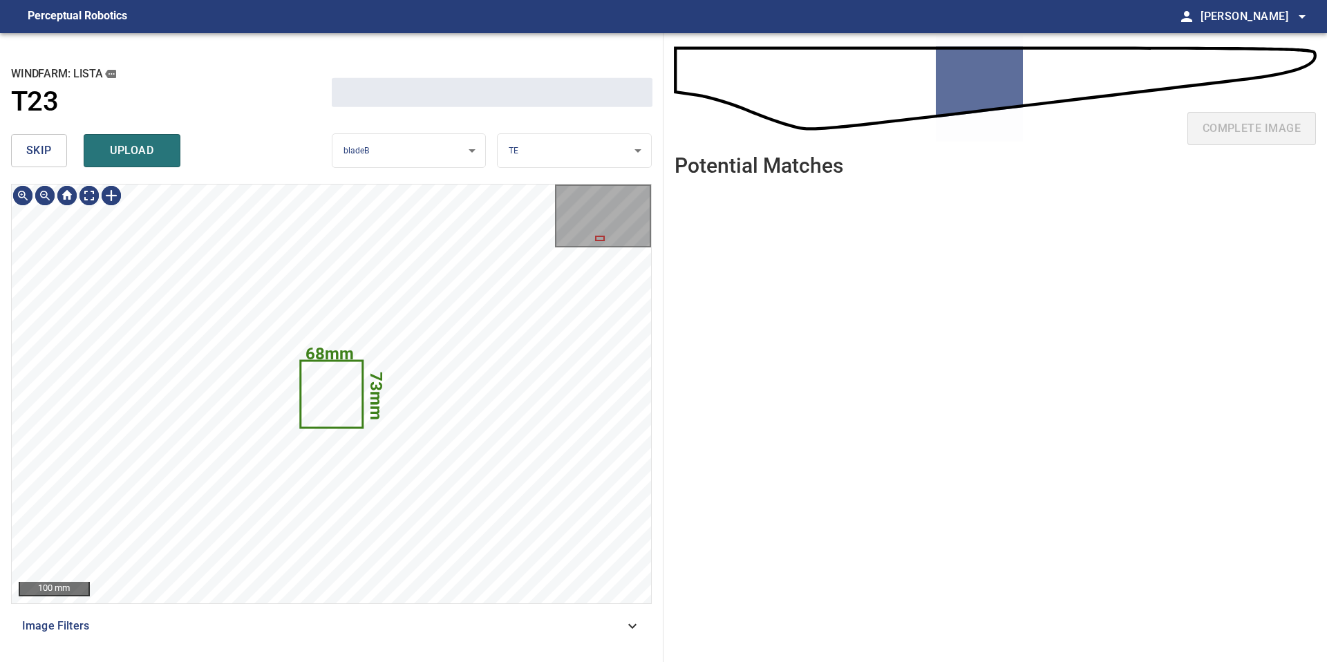
click at [46, 150] on span "skip" at bounding box center [39, 150] width 26 height 19
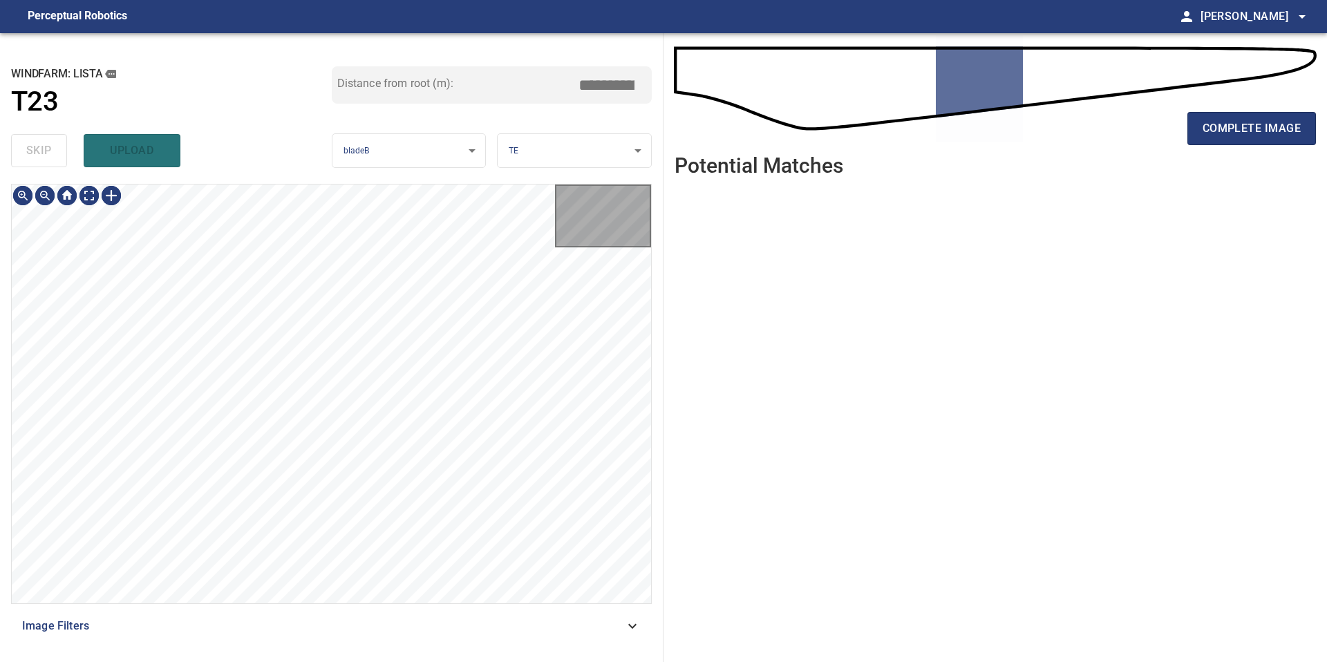
type input "*****"
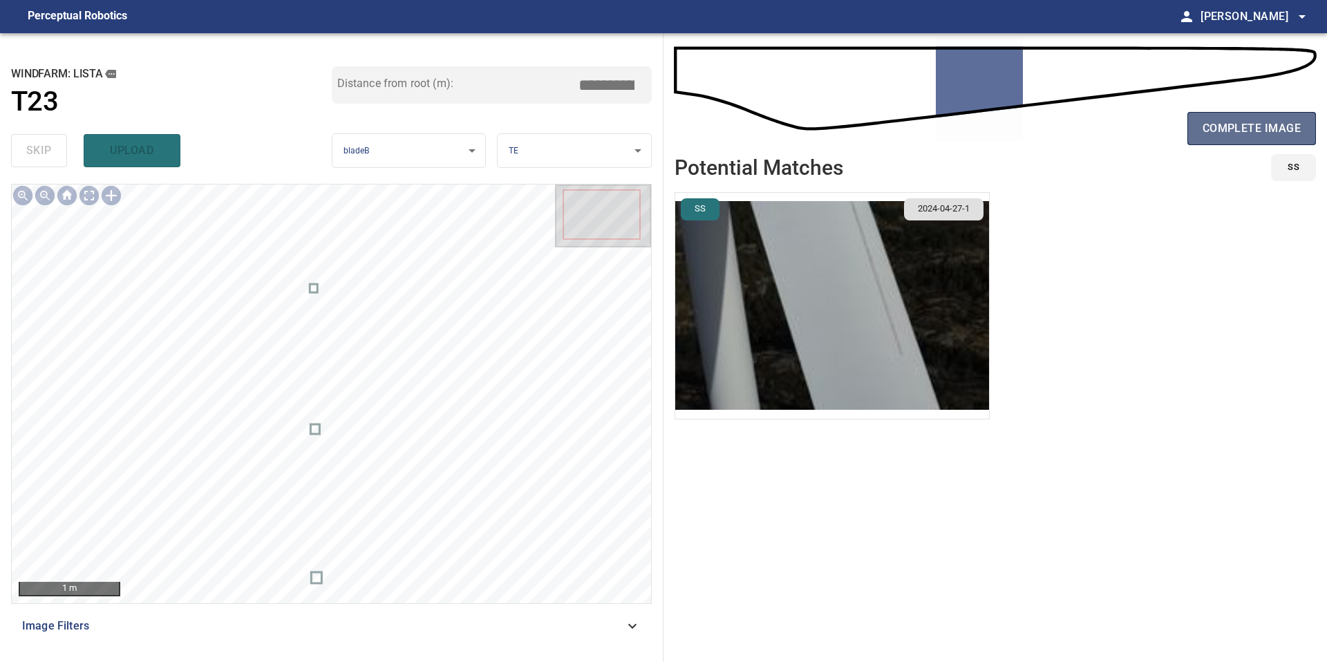
click at [1231, 131] on span "complete image" at bounding box center [1251, 128] width 98 height 19
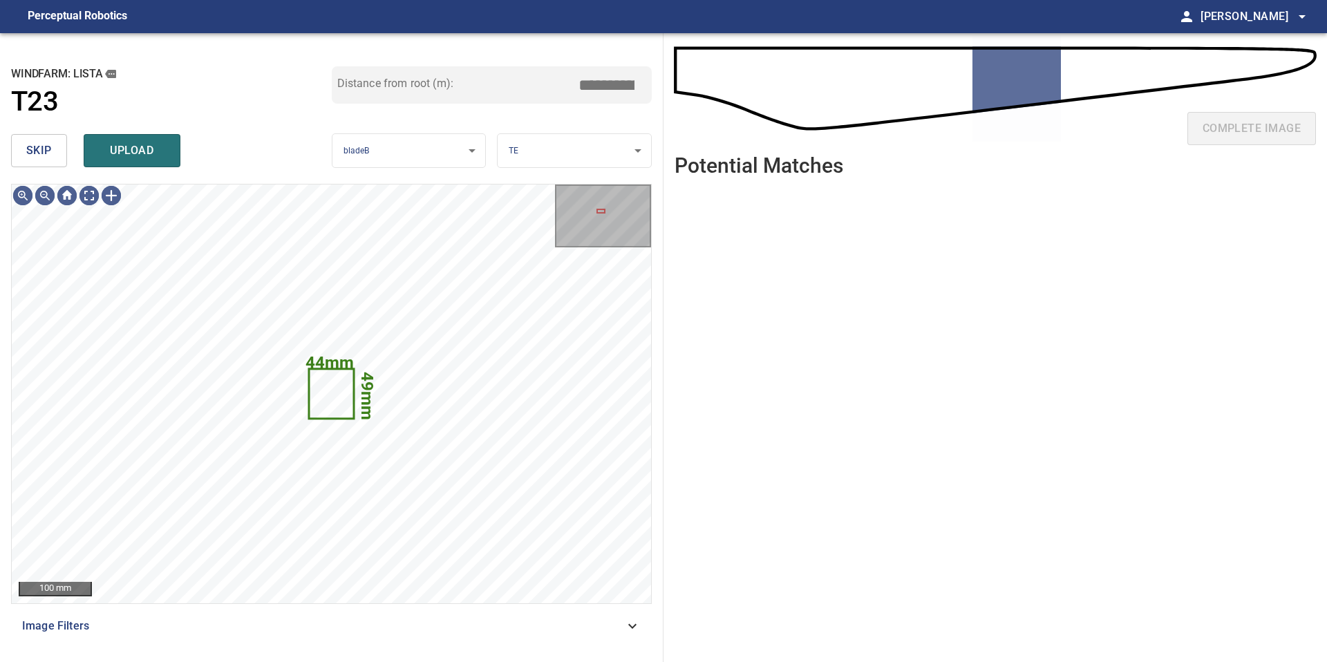
click at [32, 158] on span "skip" at bounding box center [39, 150] width 26 height 19
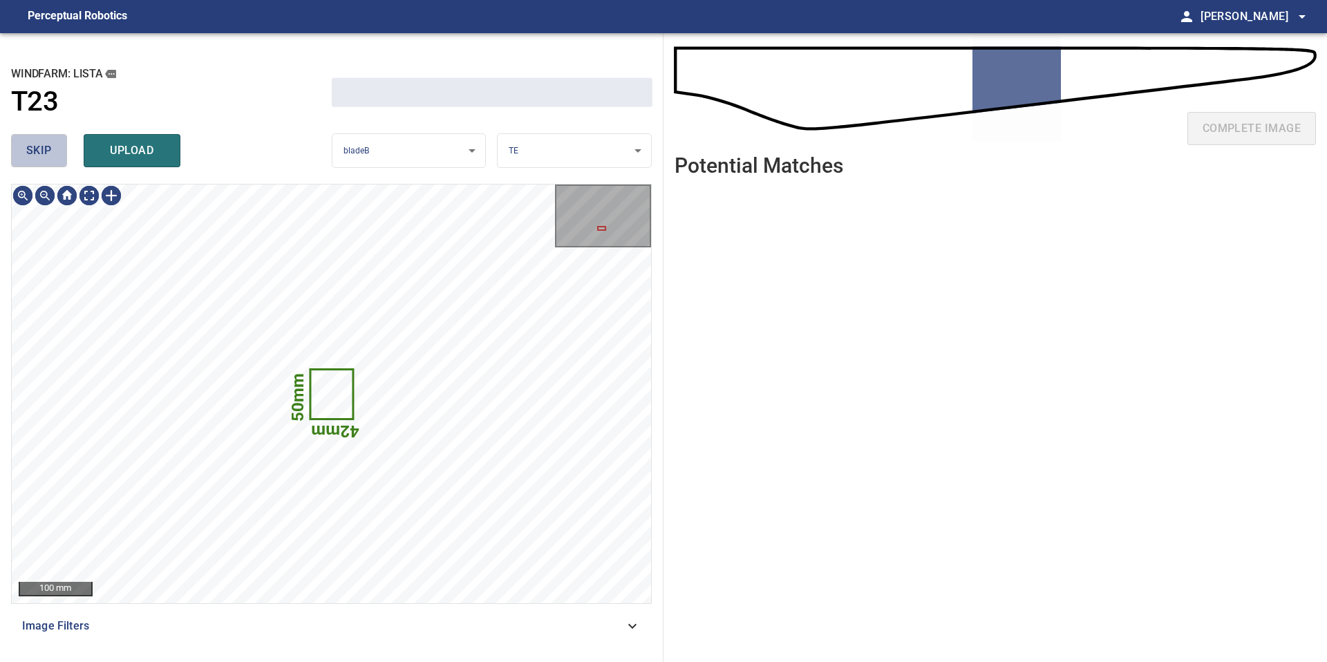
click at [32, 158] on span "skip" at bounding box center [39, 150] width 26 height 19
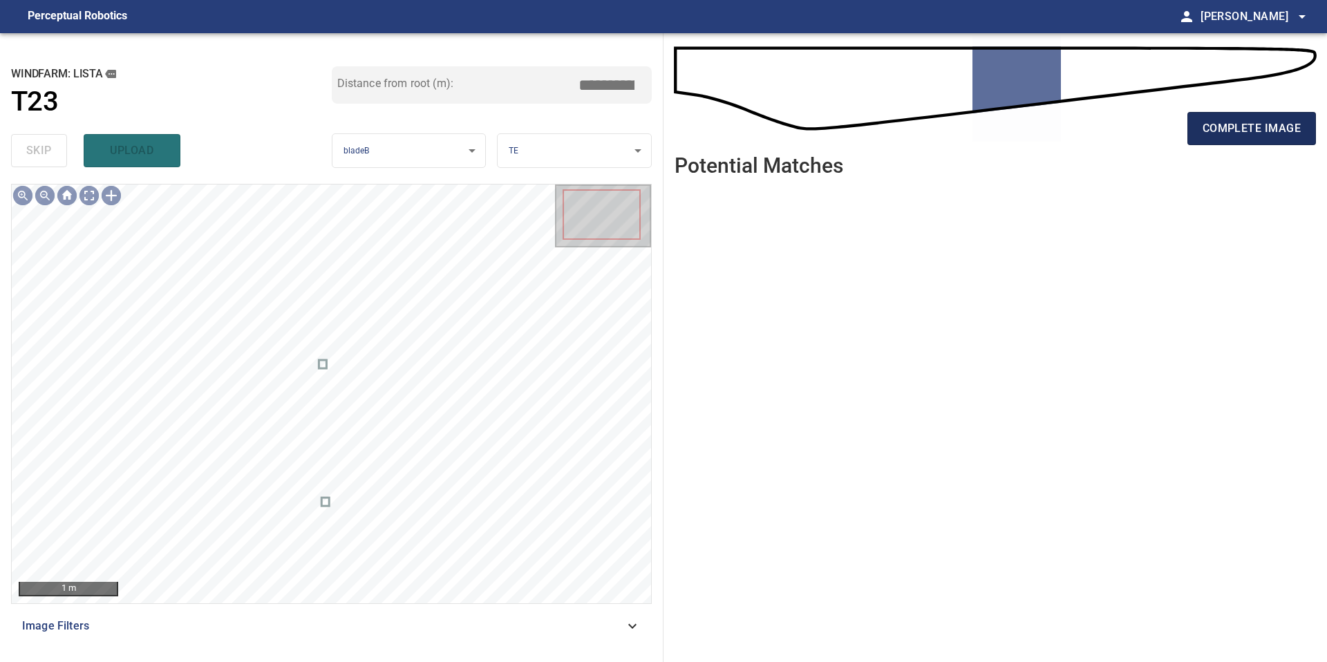
click at [1225, 141] on button "complete image" at bounding box center [1251, 128] width 129 height 33
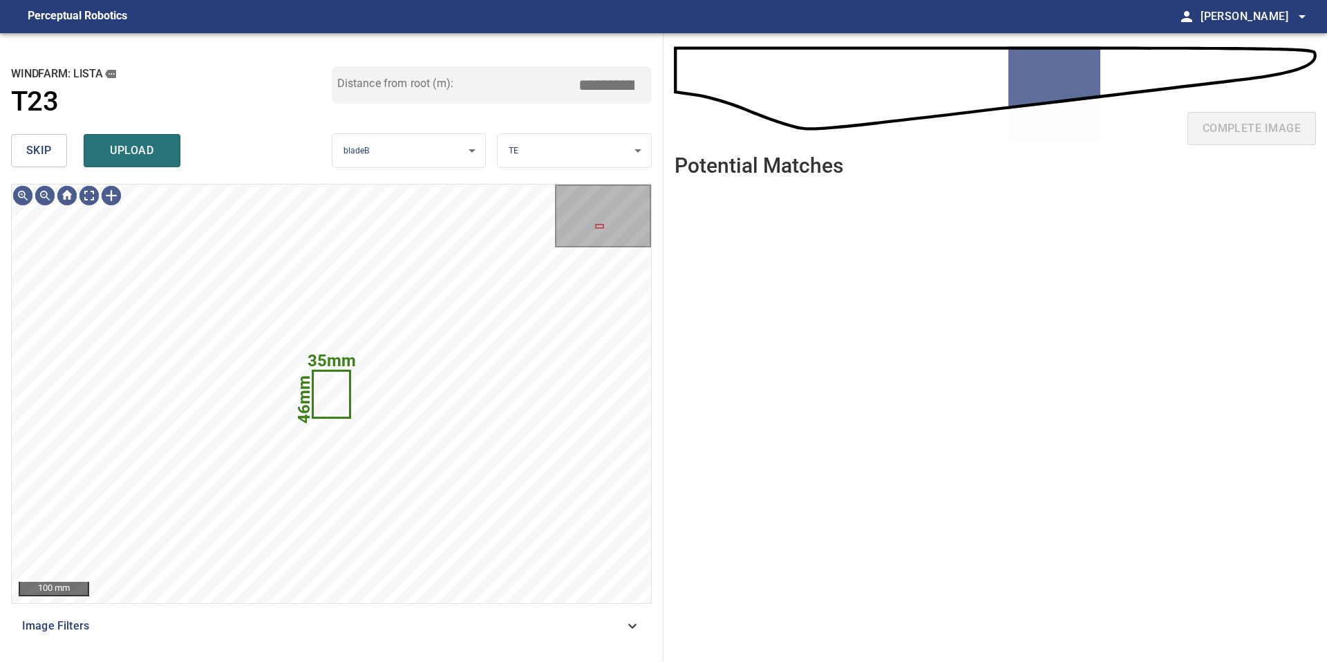
click at [35, 149] on span "skip" at bounding box center [39, 150] width 26 height 19
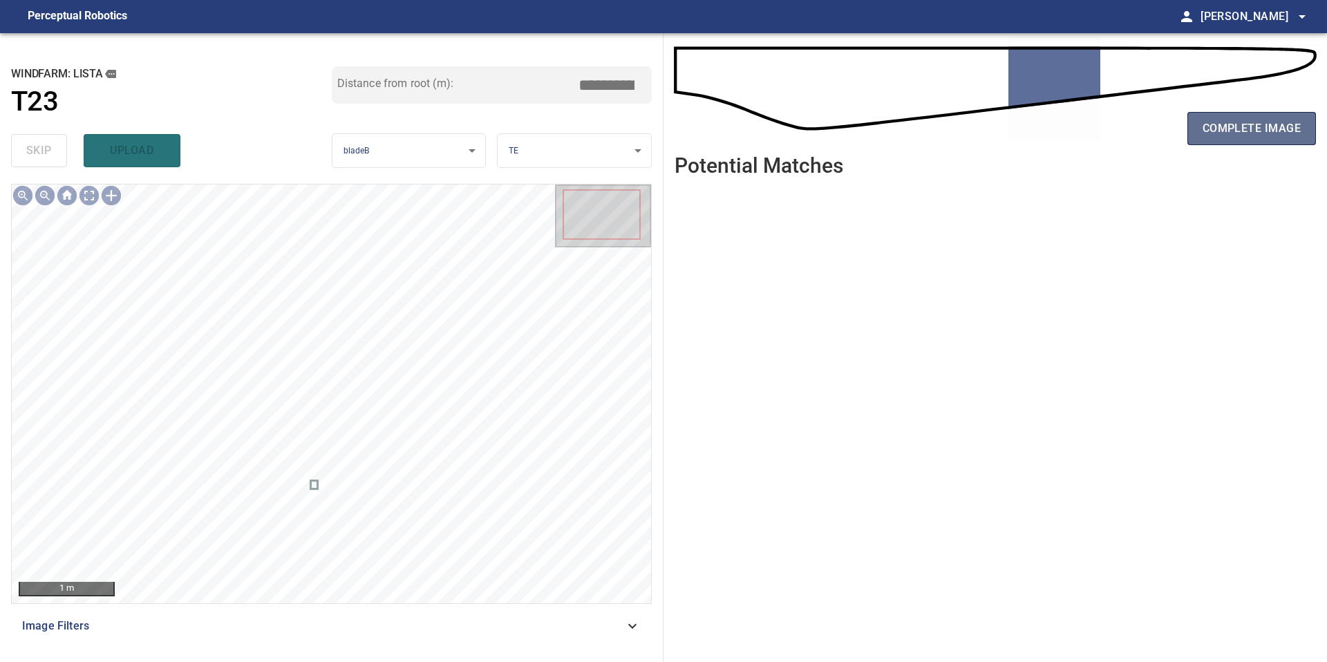
click at [1217, 129] on span "complete image" at bounding box center [1251, 128] width 98 height 19
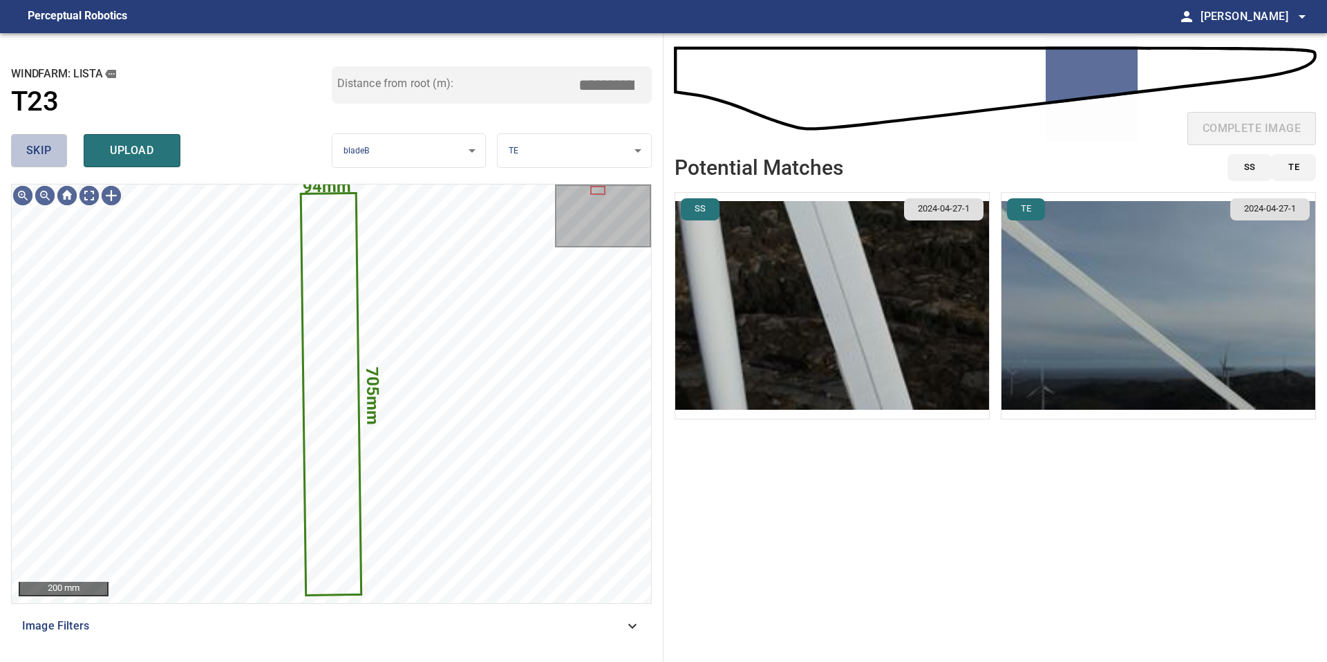
click at [32, 156] on span "skip" at bounding box center [39, 150] width 26 height 19
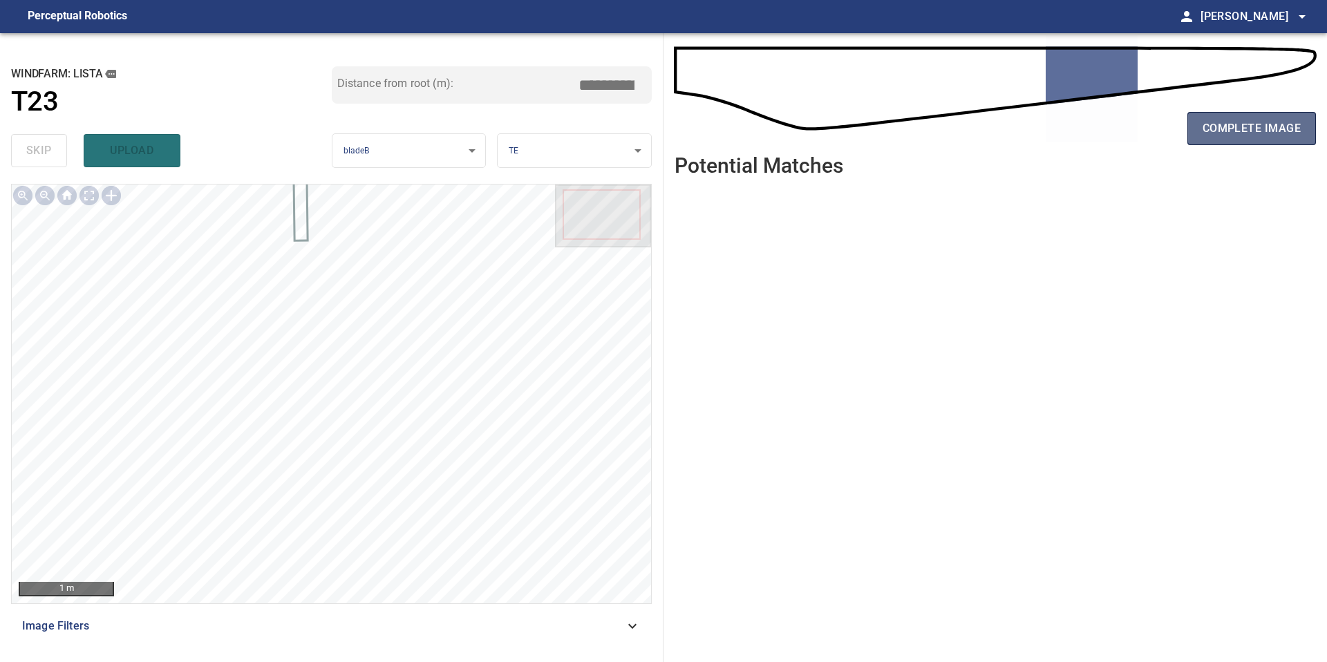
click at [1247, 142] on button "complete image" at bounding box center [1251, 128] width 129 height 33
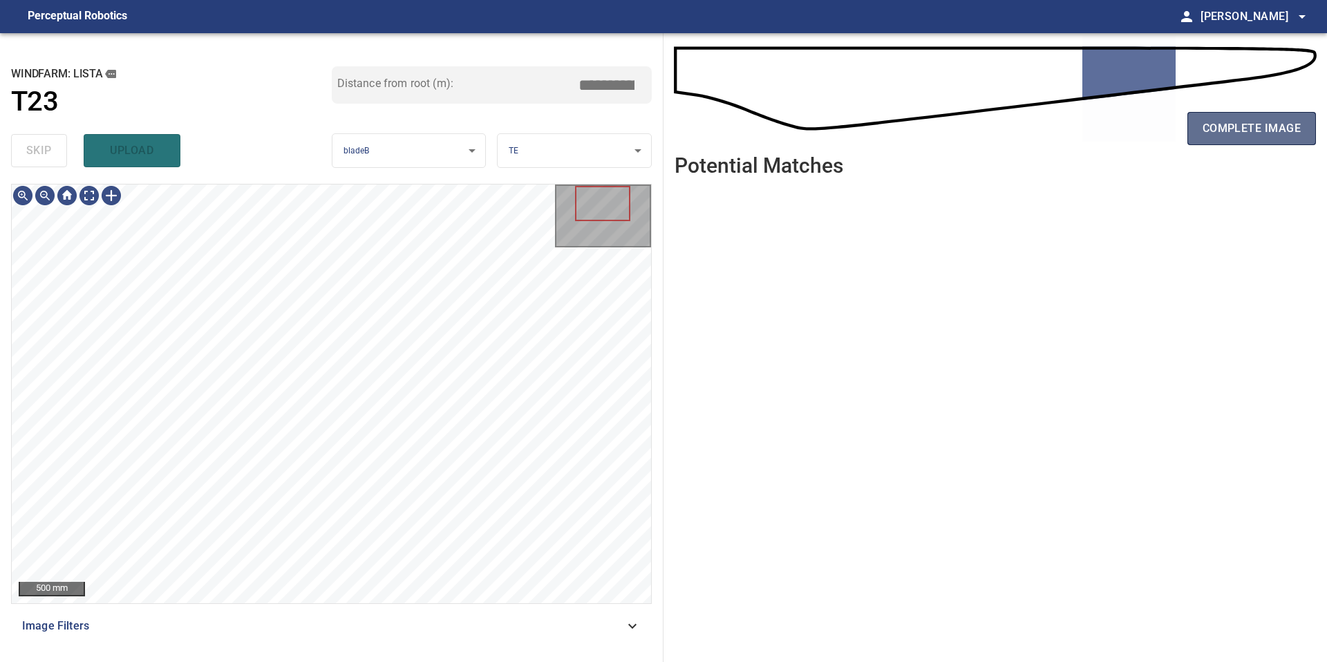
click at [1246, 140] on button "complete image" at bounding box center [1251, 128] width 129 height 33
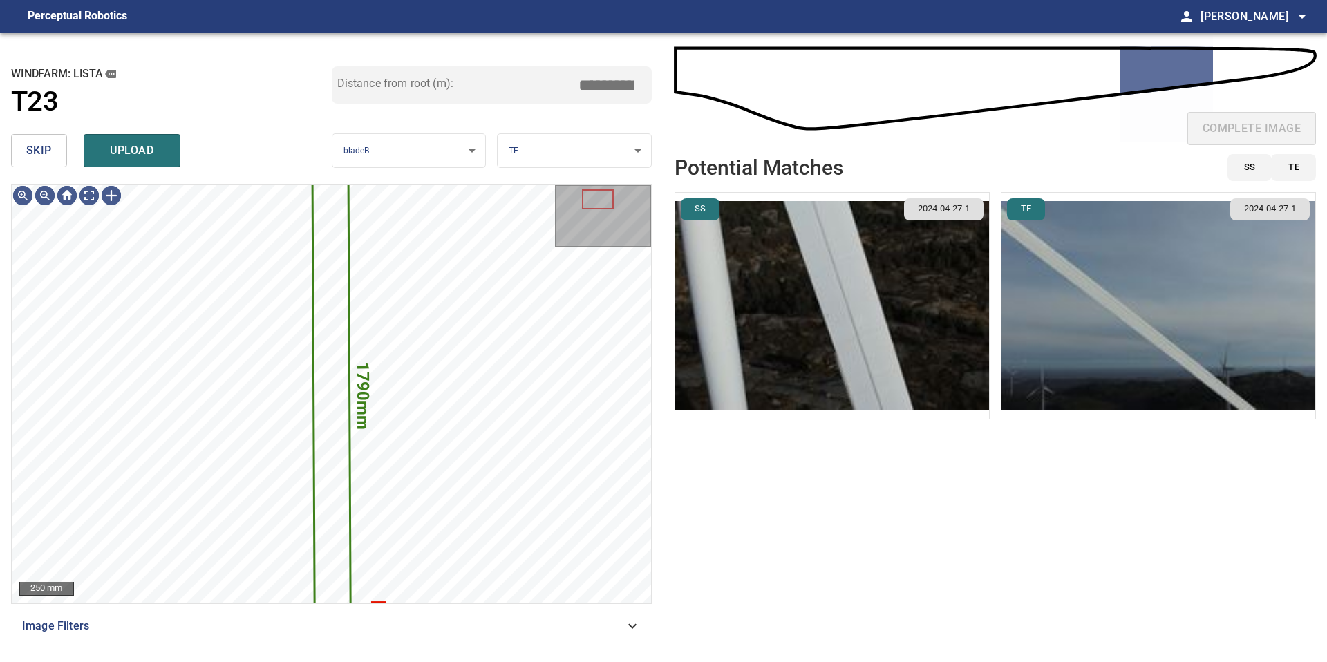
click at [59, 153] on button "skip" at bounding box center [39, 150] width 56 height 33
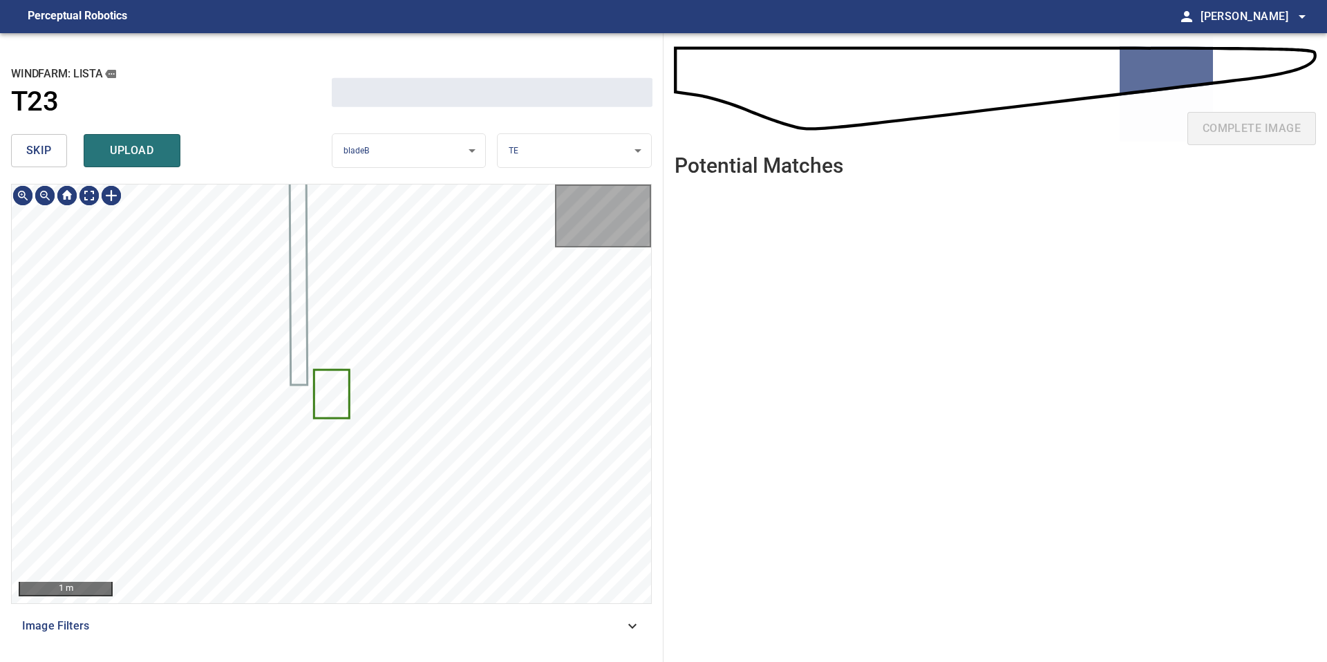
click at [59, 153] on button "skip" at bounding box center [39, 150] width 56 height 33
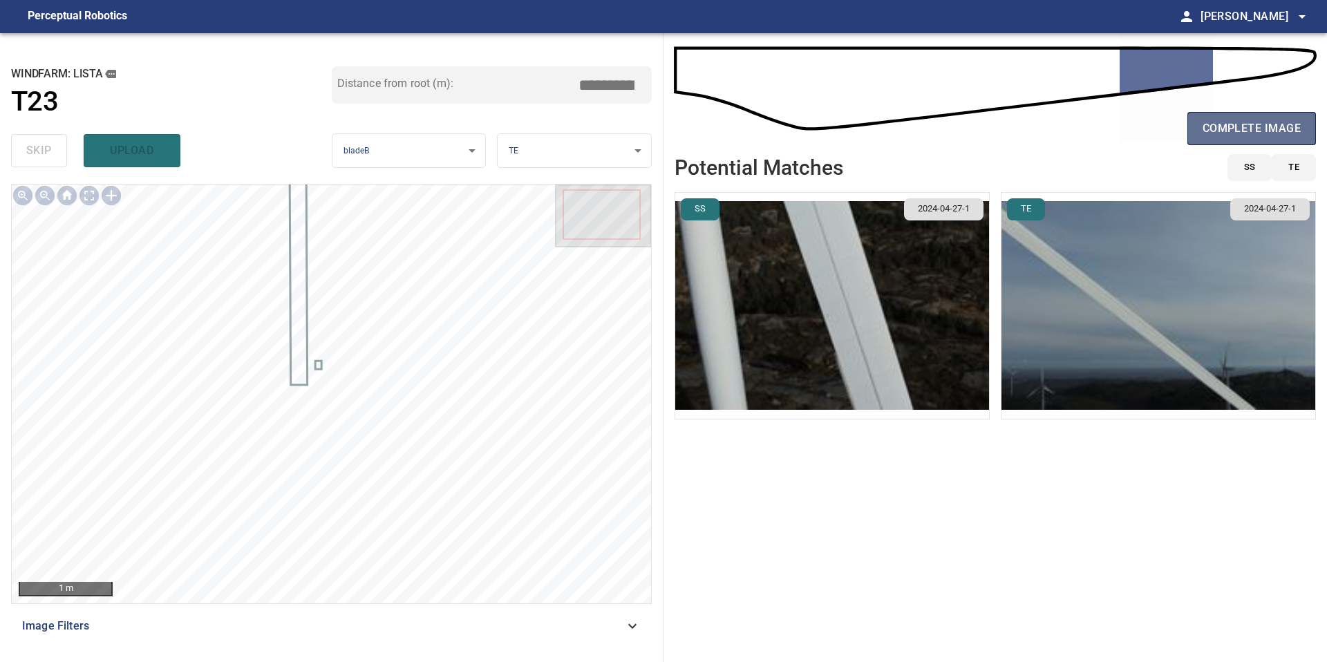
click at [1232, 120] on span "complete image" at bounding box center [1251, 128] width 98 height 19
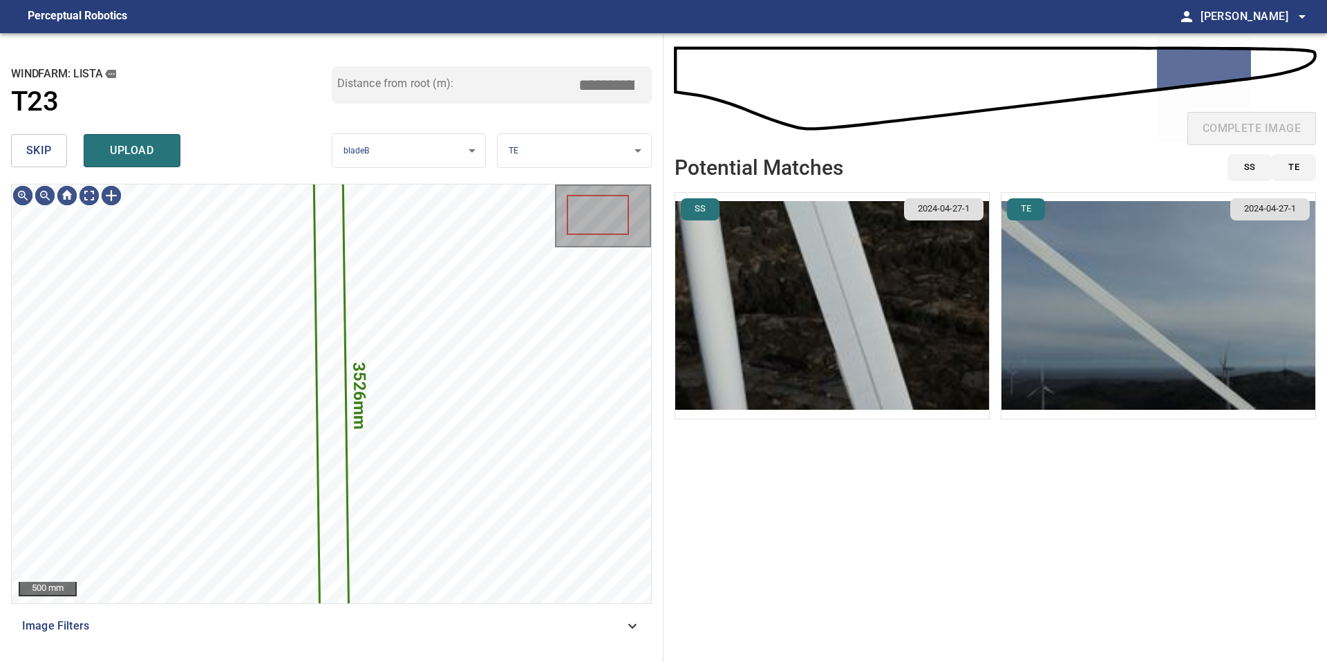
click at [55, 164] on button "skip" at bounding box center [39, 150] width 56 height 33
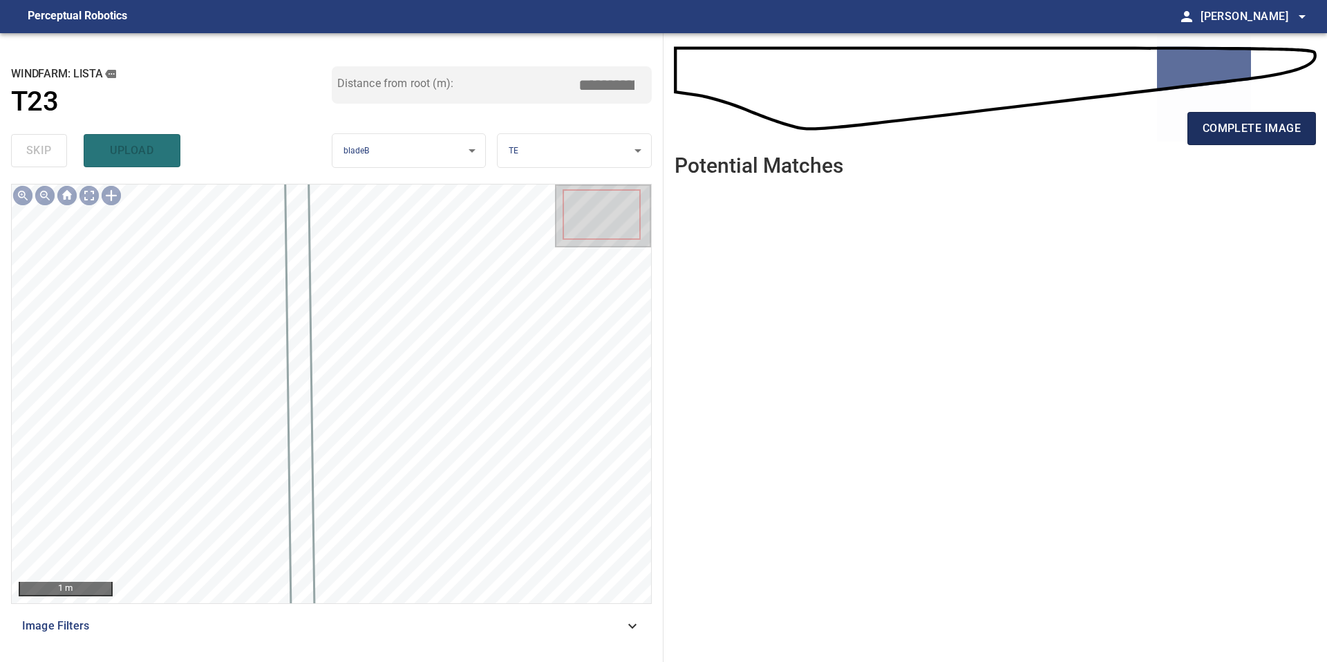
click at [1246, 141] on button "complete image" at bounding box center [1251, 128] width 129 height 33
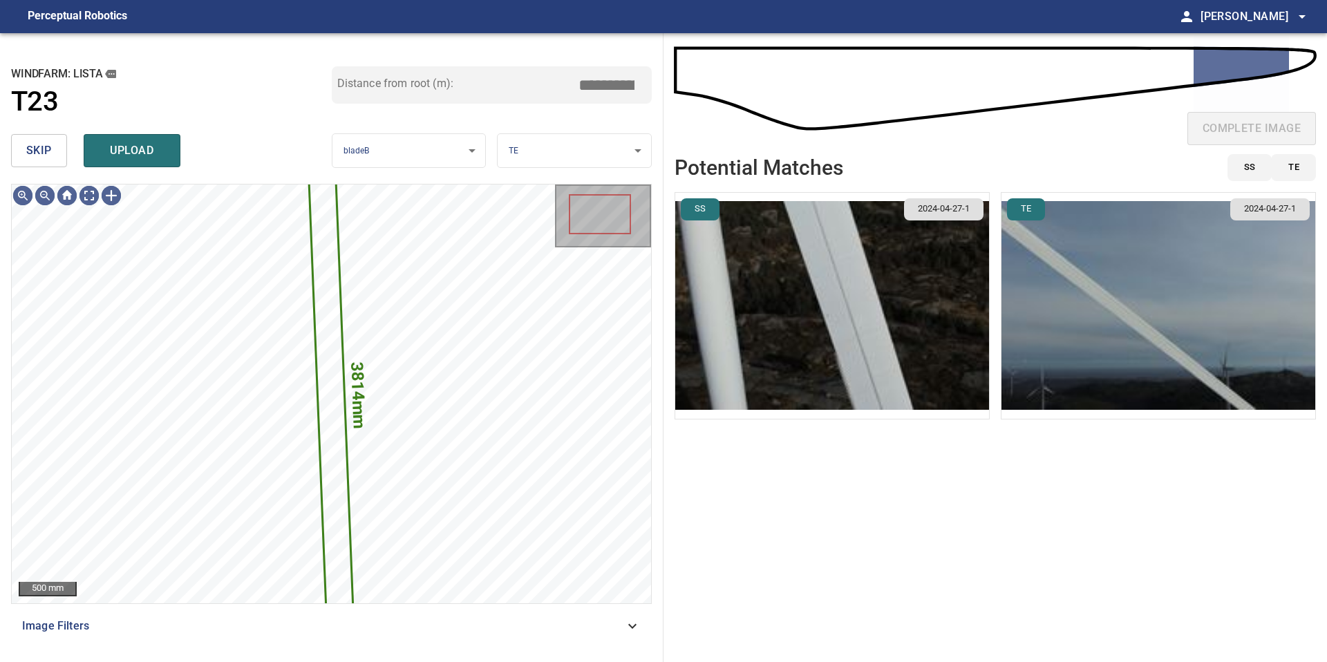
click at [19, 145] on button "skip" at bounding box center [39, 150] width 56 height 33
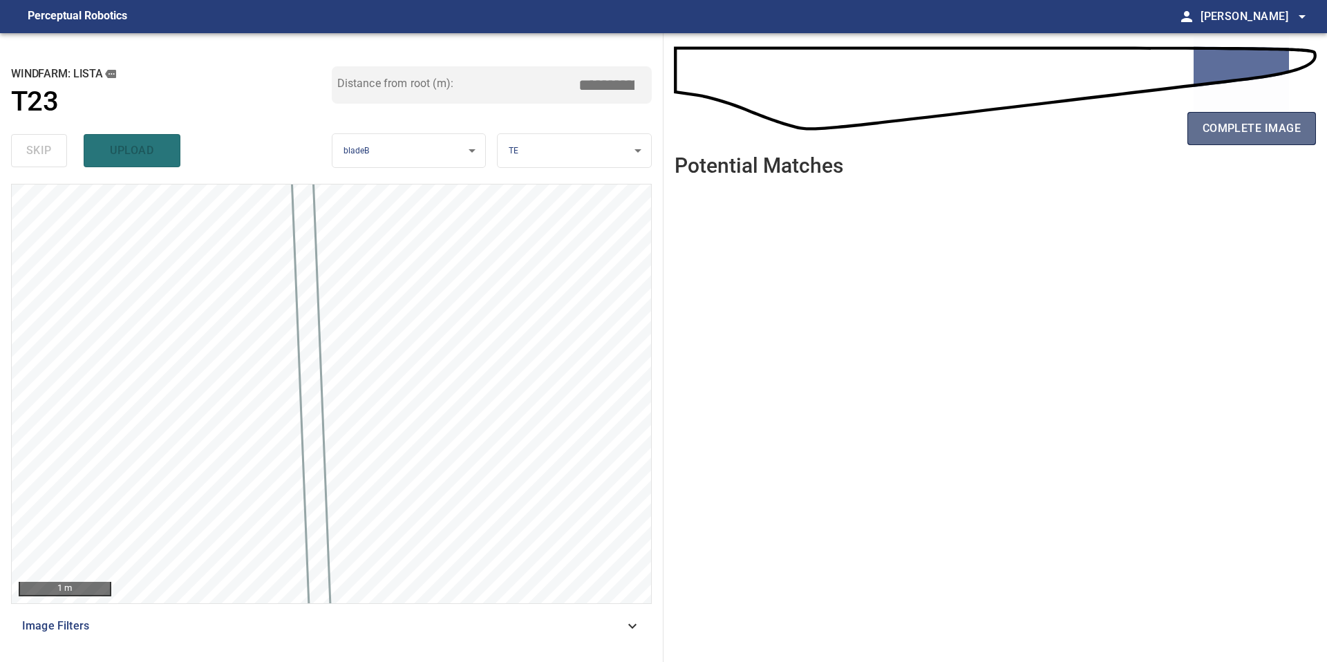
click at [1258, 113] on button "complete image" at bounding box center [1251, 128] width 129 height 33
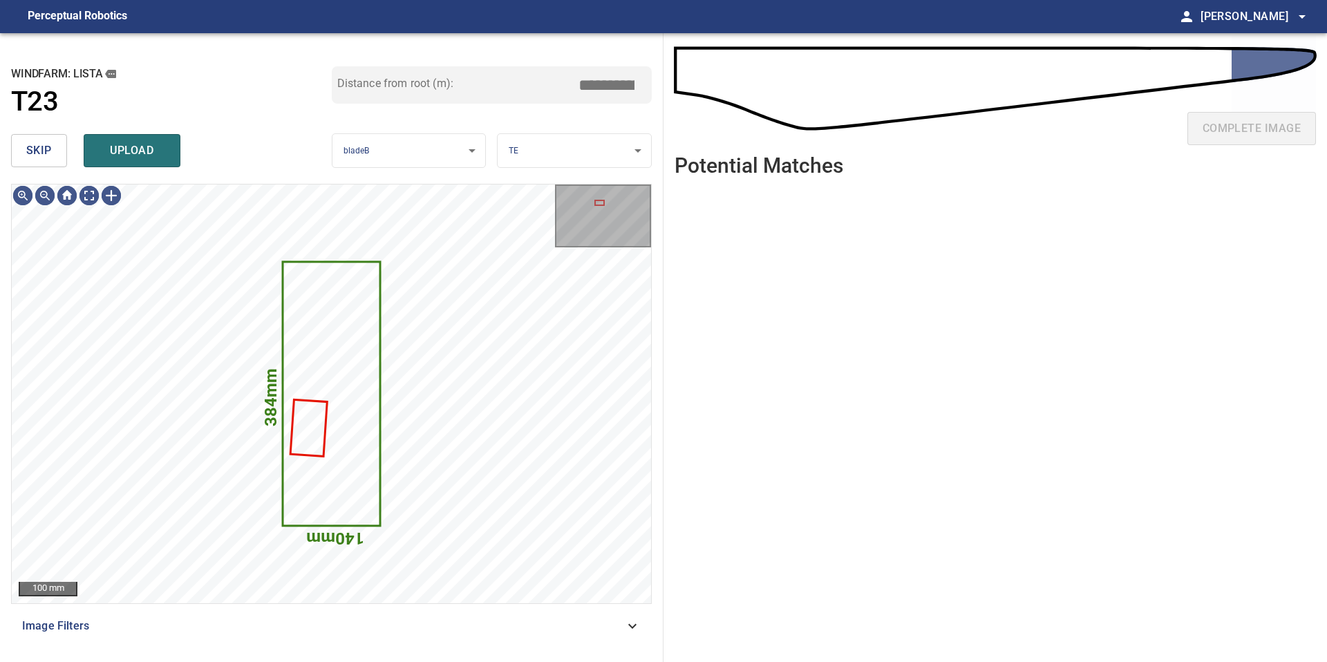
click at [32, 154] on span "skip" at bounding box center [39, 150] width 26 height 19
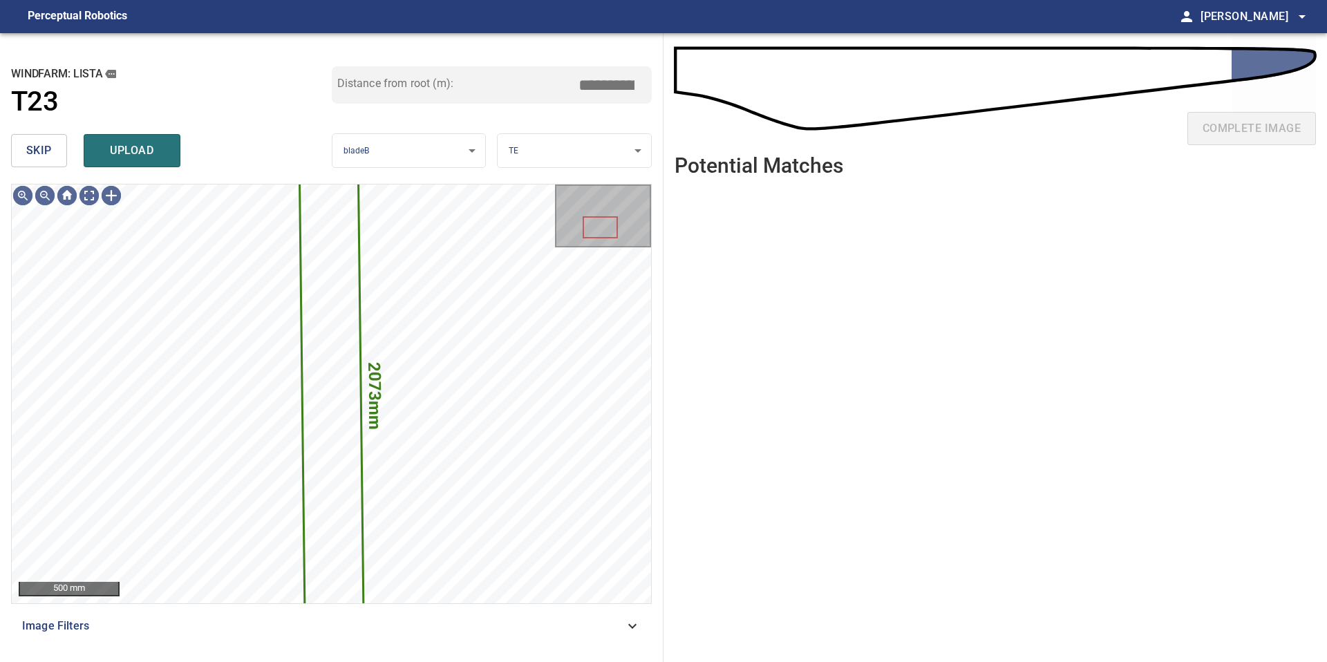
click at [32, 154] on span "skip" at bounding box center [39, 150] width 26 height 19
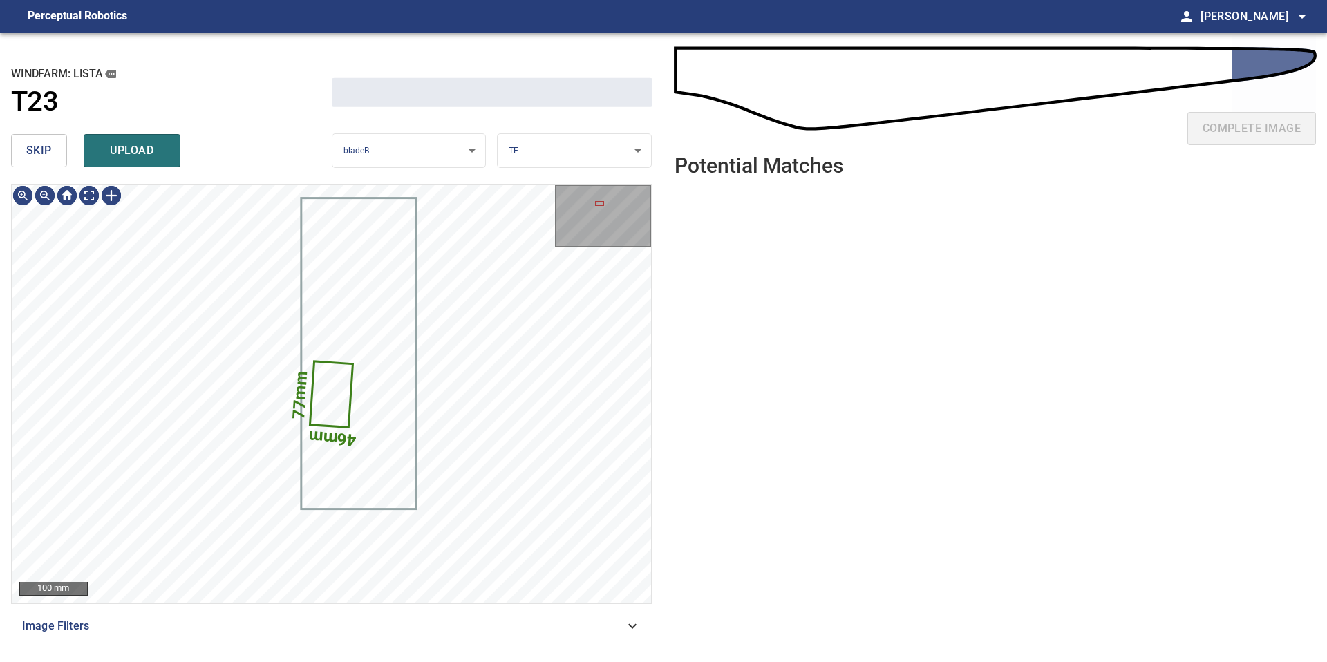
click at [32, 154] on span "skip" at bounding box center [39, 150] width 26 height 19
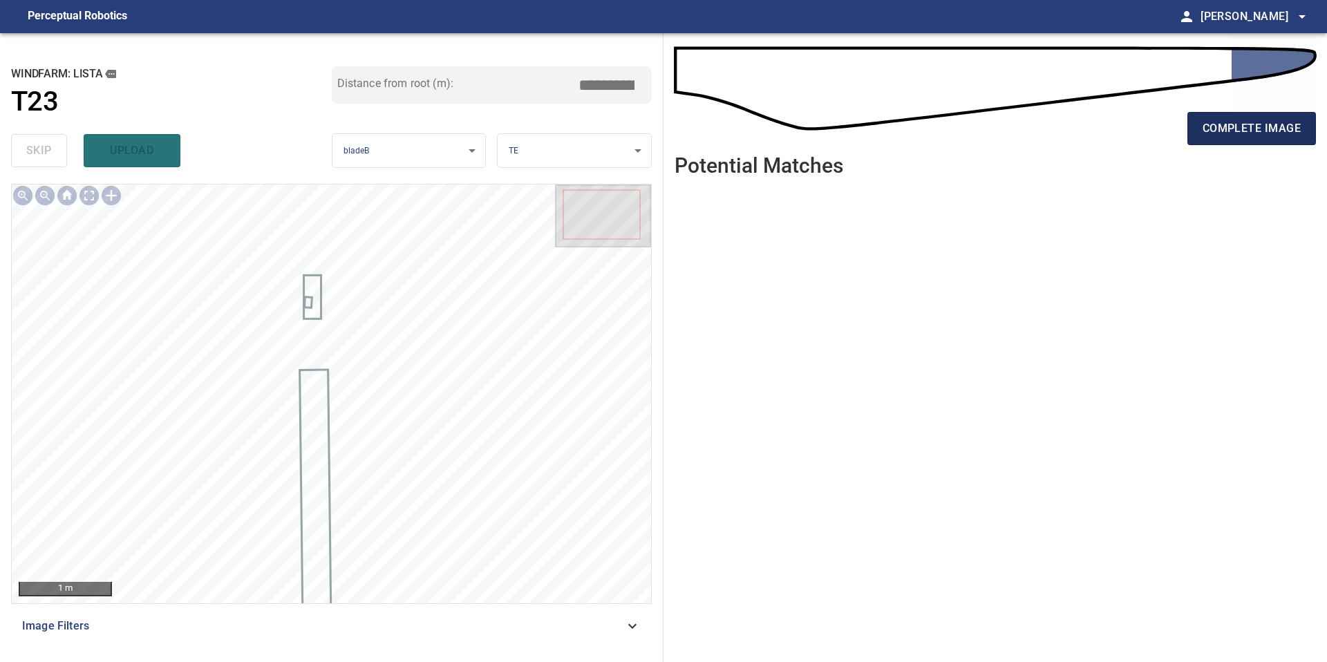
click at [1264, 119] on span "complete image" at bounding box center [1251, 128] width 98 height 19
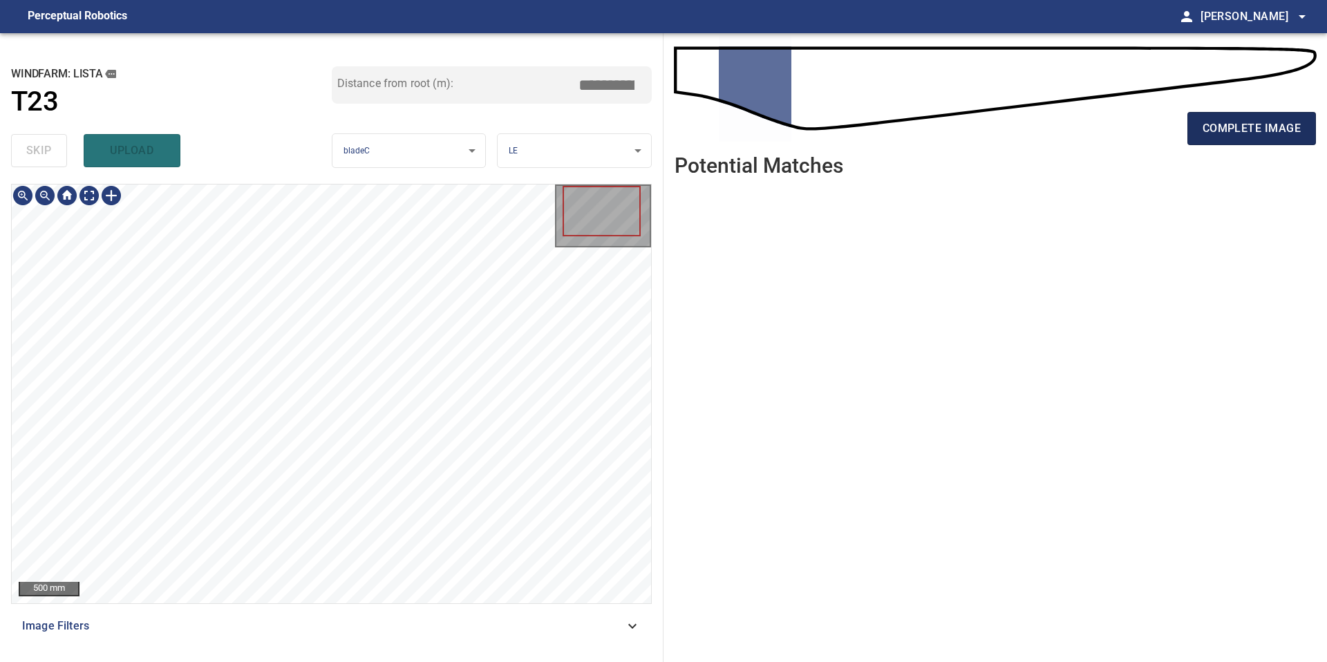
click at [1222, 115] on button "complete image" at bounding box center [1251, 128] width 129 height 33
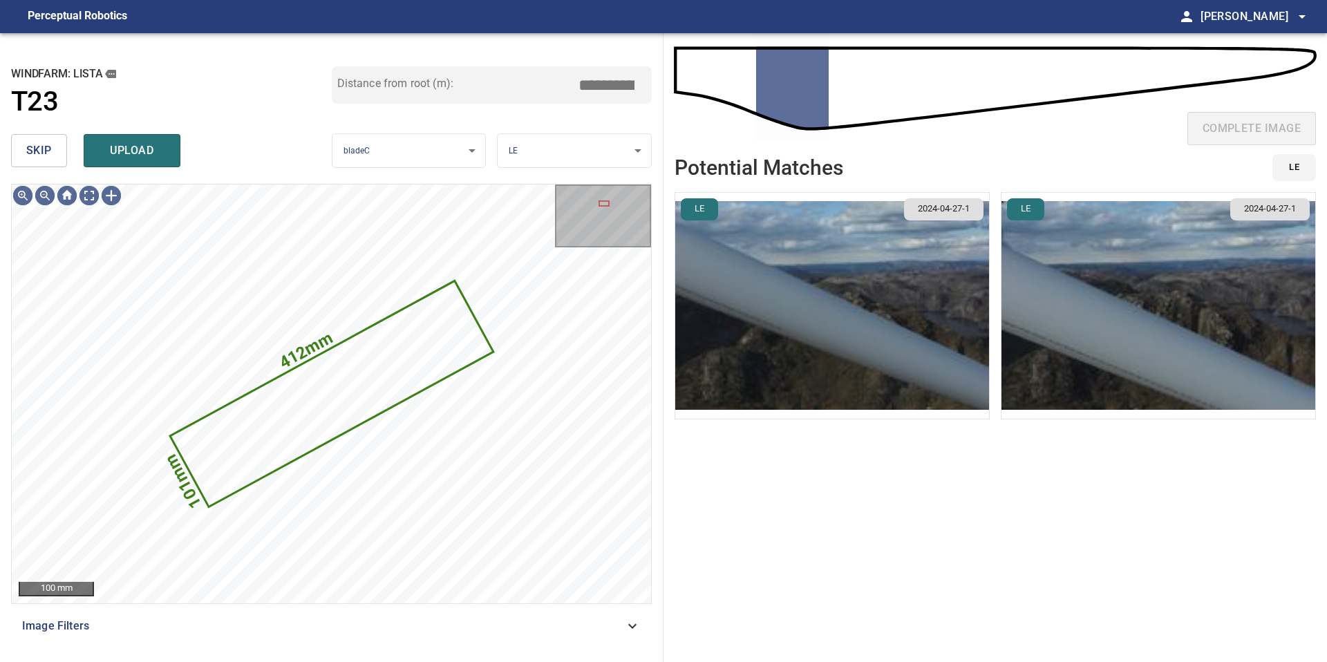
click at [37, 151] on span "skip" at bounding box center [39, 150] width 26 height 19
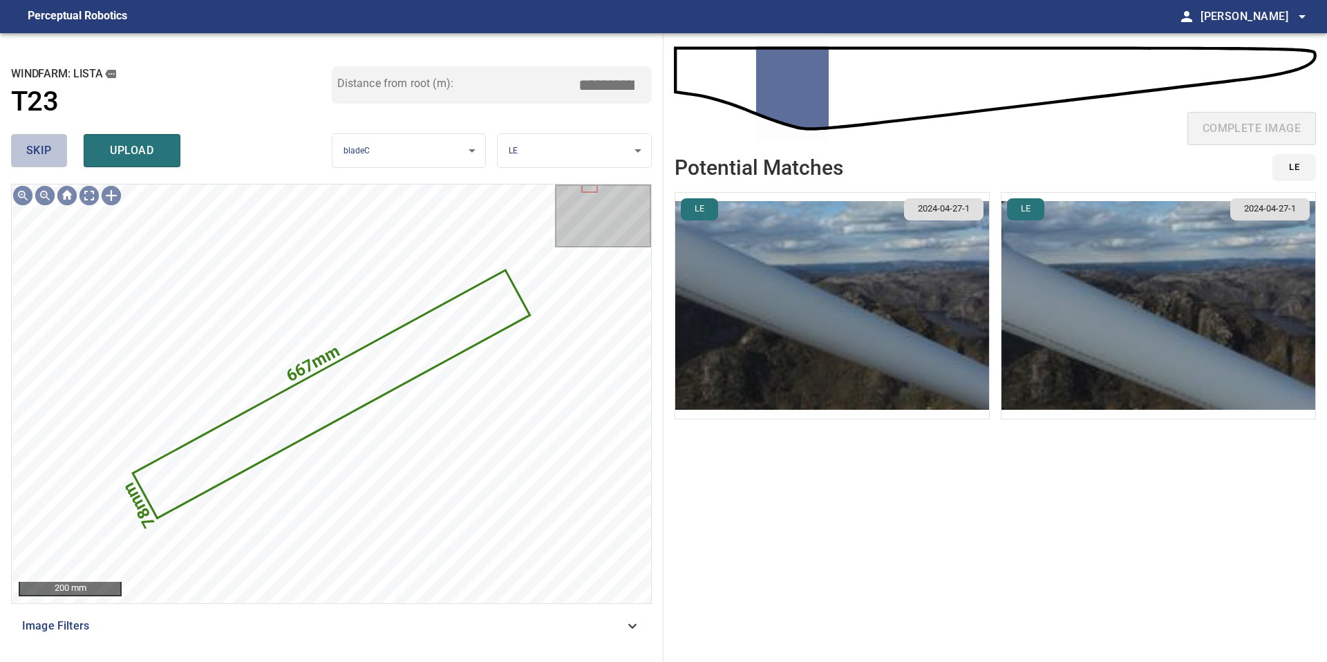
click at [37, 151] on span "skip" at bounding box center [39, 150] width 26 height 19
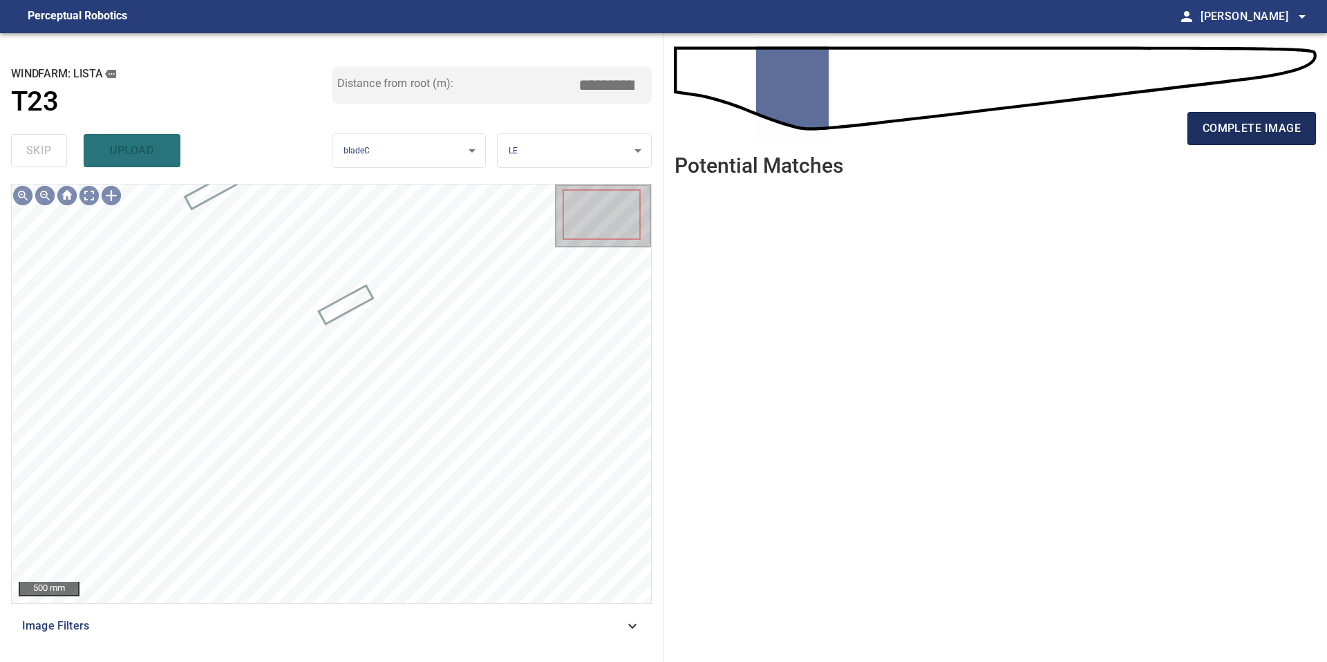
click at [1224, 124] on span "complete image" at bounding box center [1251, 128] width 98 height 19
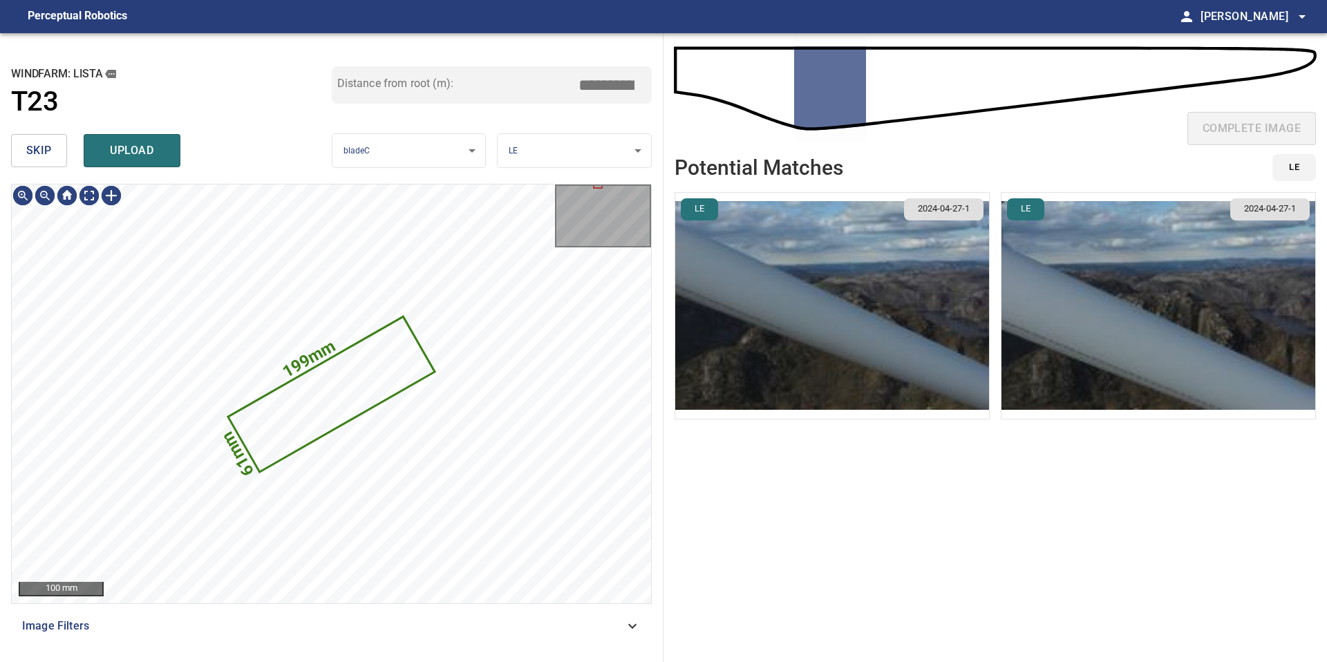
click at [39, 149] on span "skip" at bounding box center [39, 150] width 26 height 19
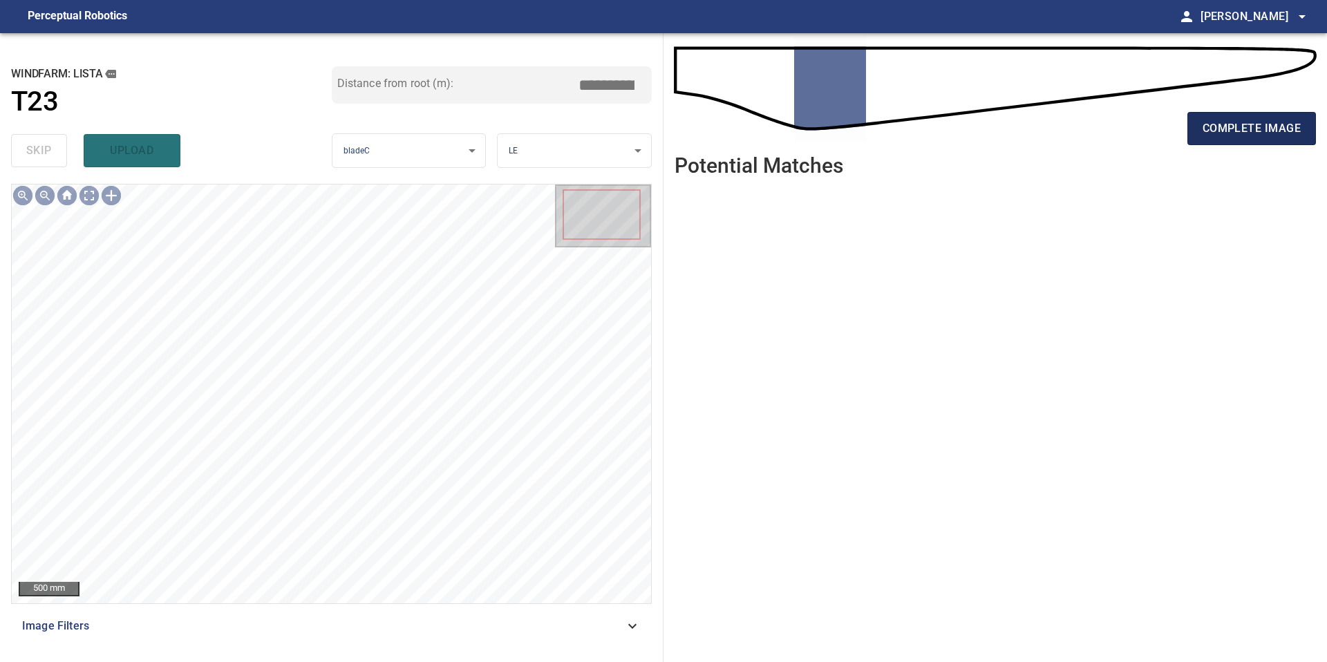
click at [1199, 139] on button "complete image" at bounding box center [1251, 128] width 129 height 33
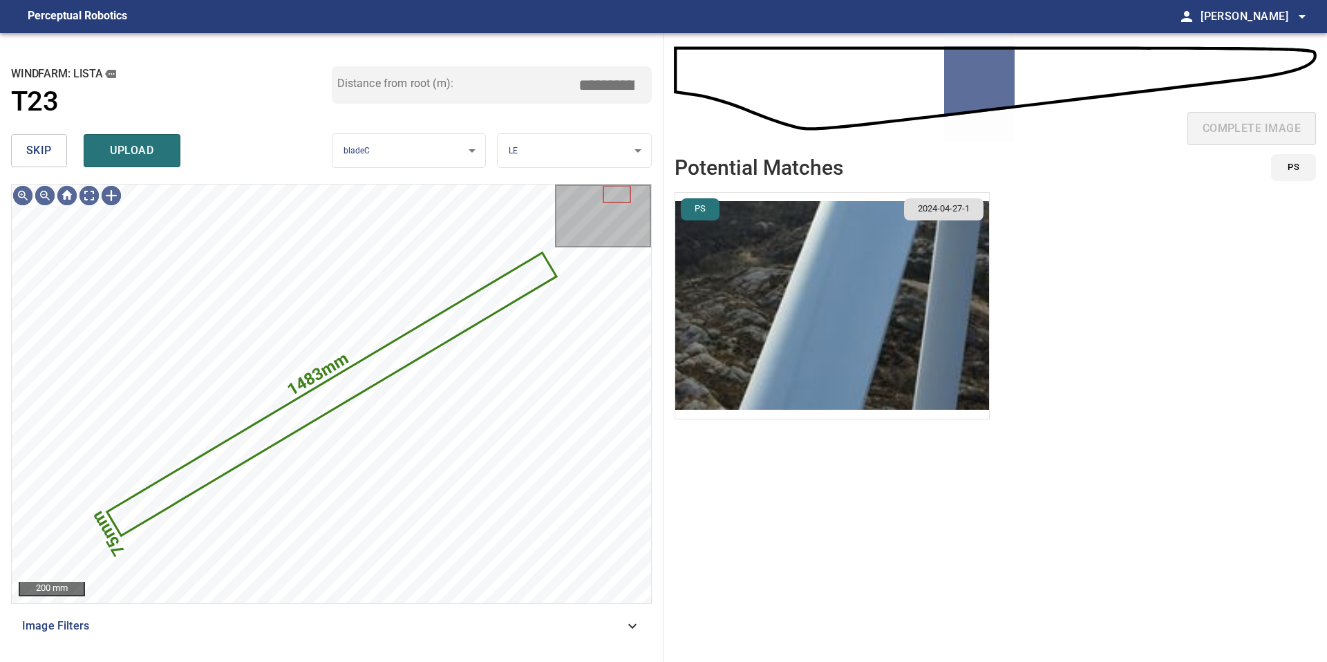
click at [54, 149] on button "skip" at bounding box center [39, 150] width 56 height 33
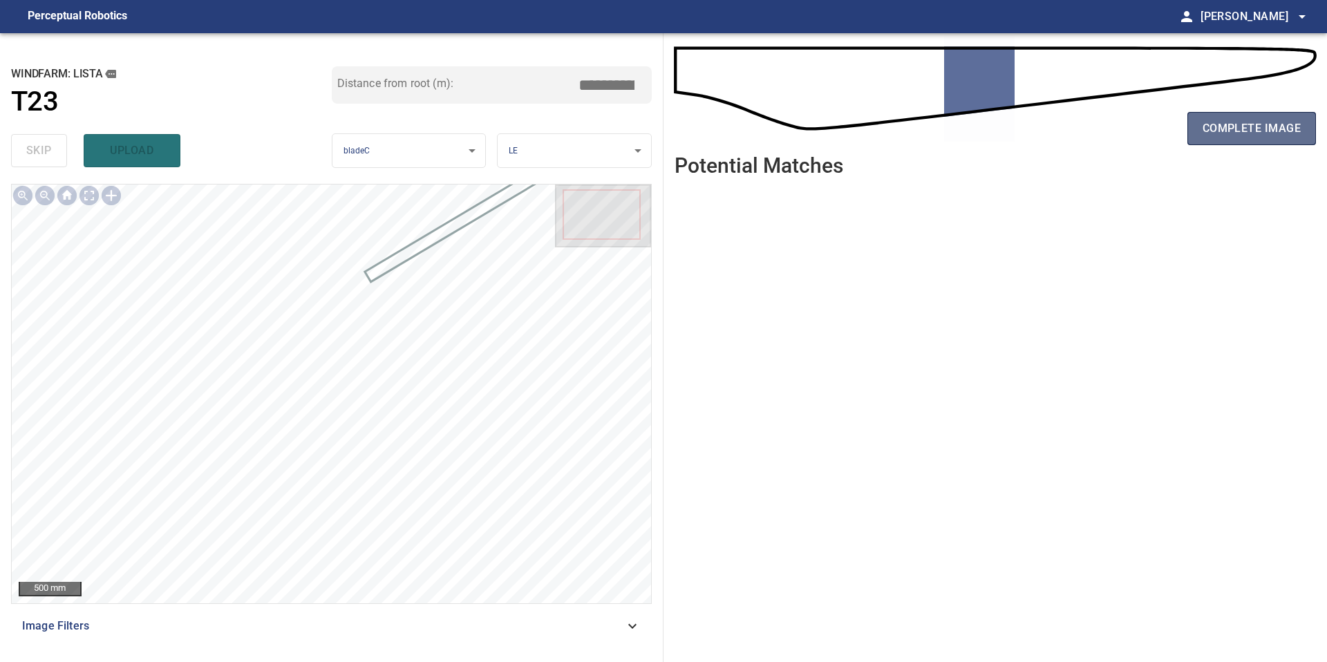
click at [1201, 126] on button "complete image" at bounding box center [1251, 128] width 129 height 33
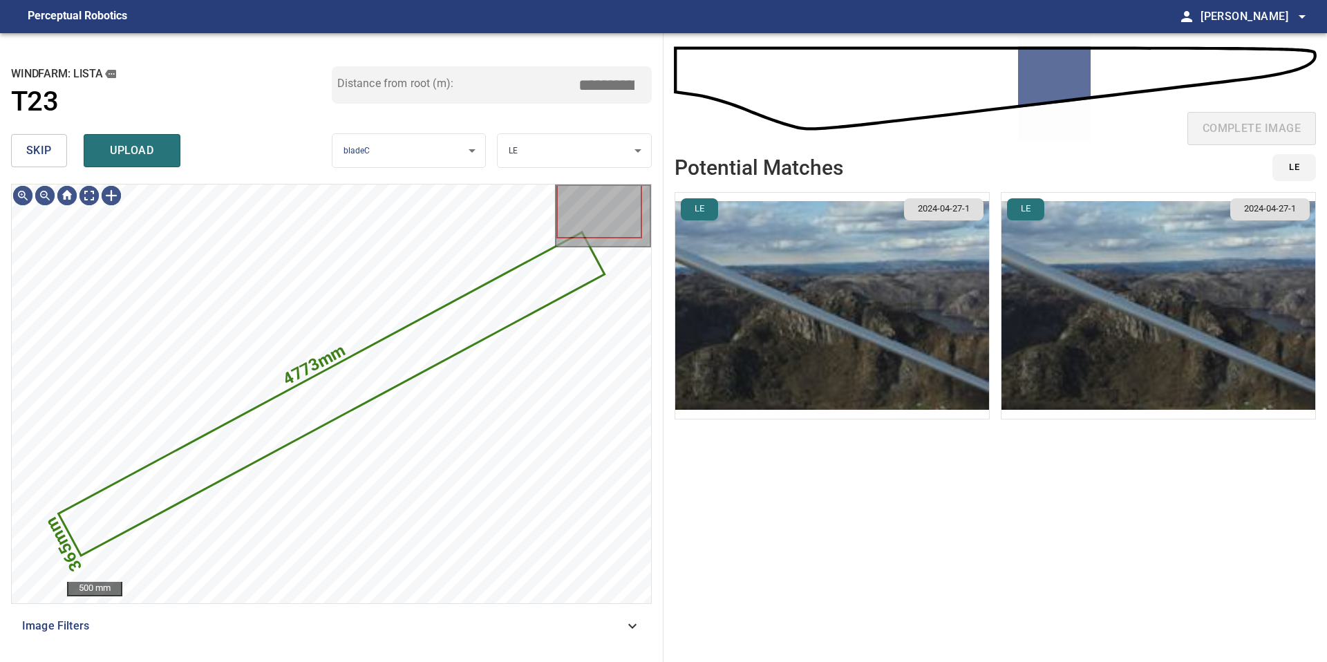
click at [53, 160] on button "skip" at bounding box center [39, 150] width 56 height 33
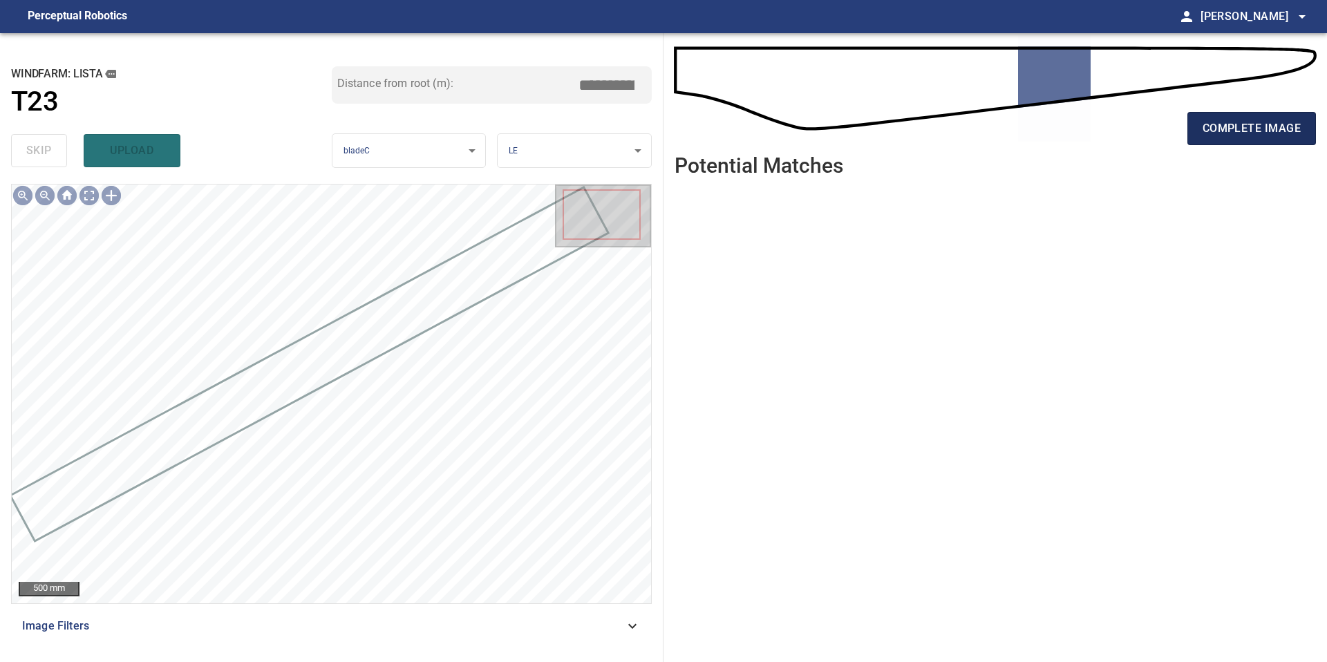
click at [1197, 142] on button "complete image" at bounding box center [1251, 128] width 129 height 33
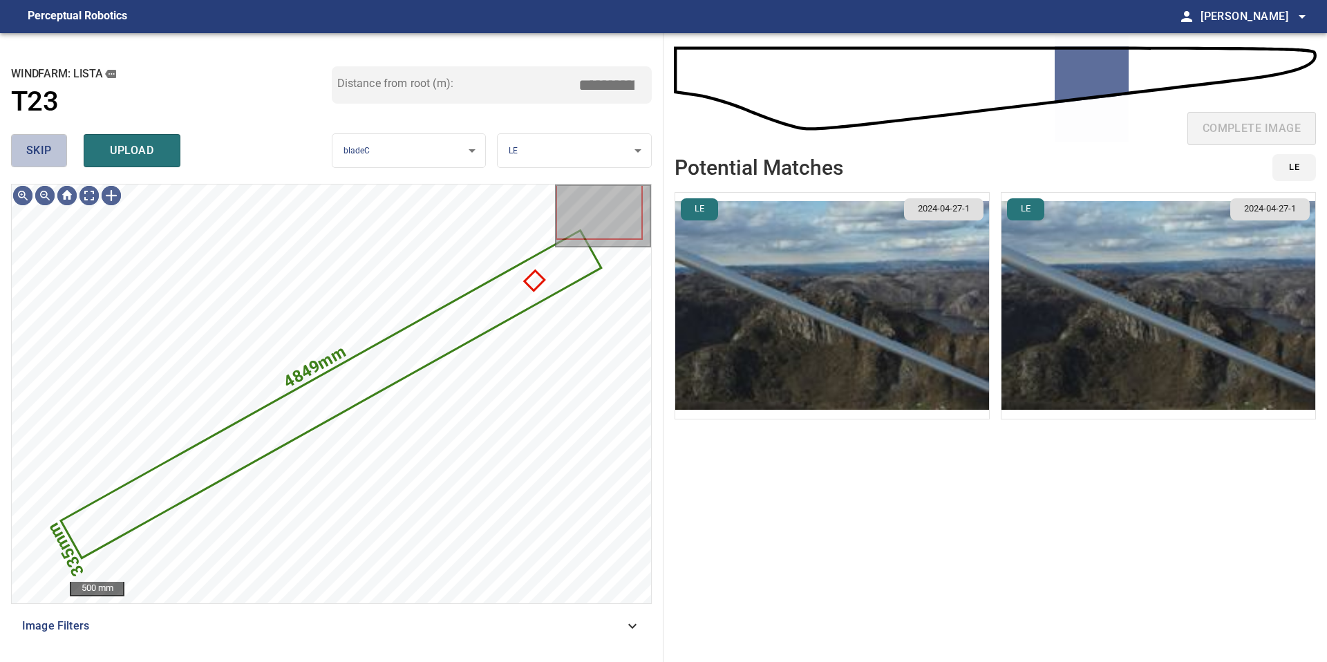
click at [57, 160] on button "skip" at bounding box center [39, 150] width 56 height 33
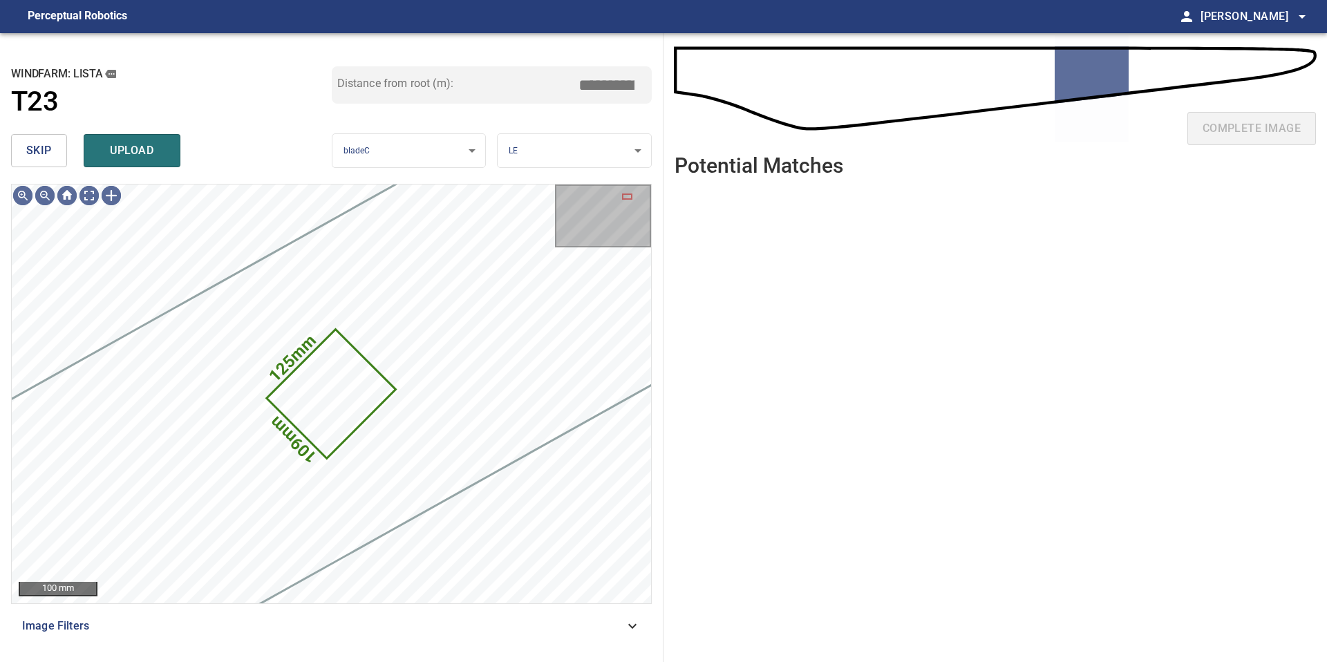
click at [57, 160] on button "skip" at bounding box center [39, 150] width 56 height 33
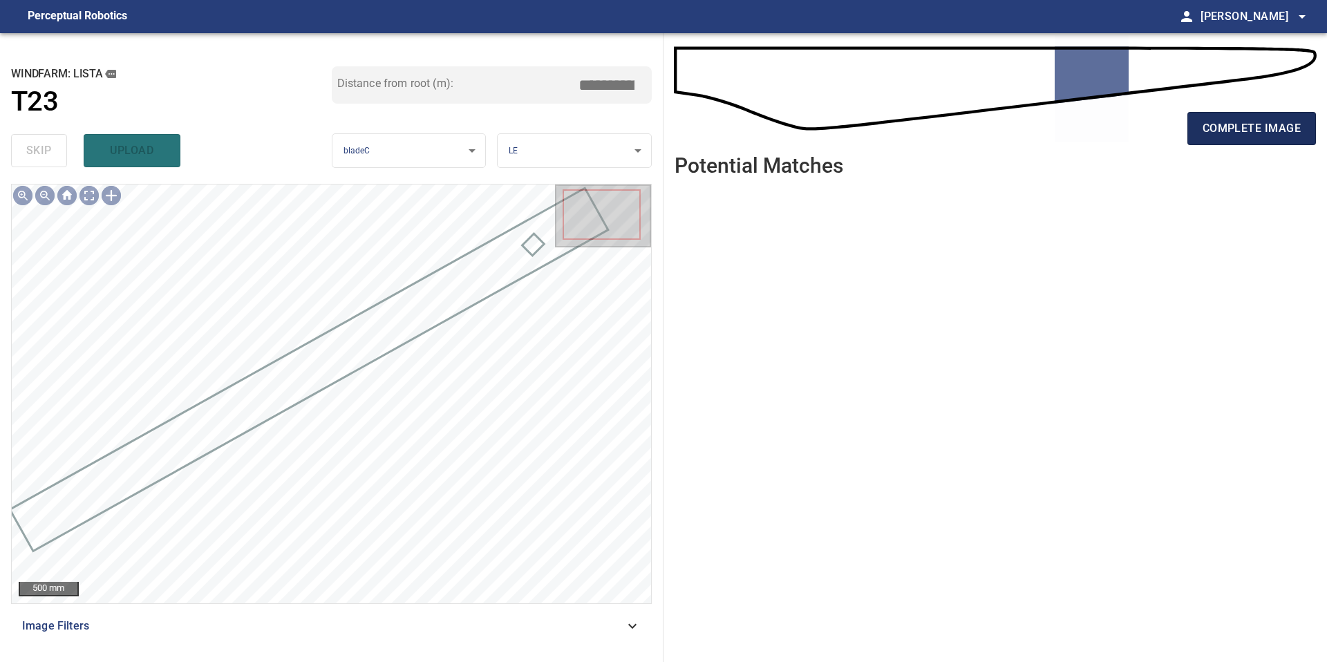
click at [1211, 120] on span "complete image" at bounding box center [1251, 128] width 98 height 19
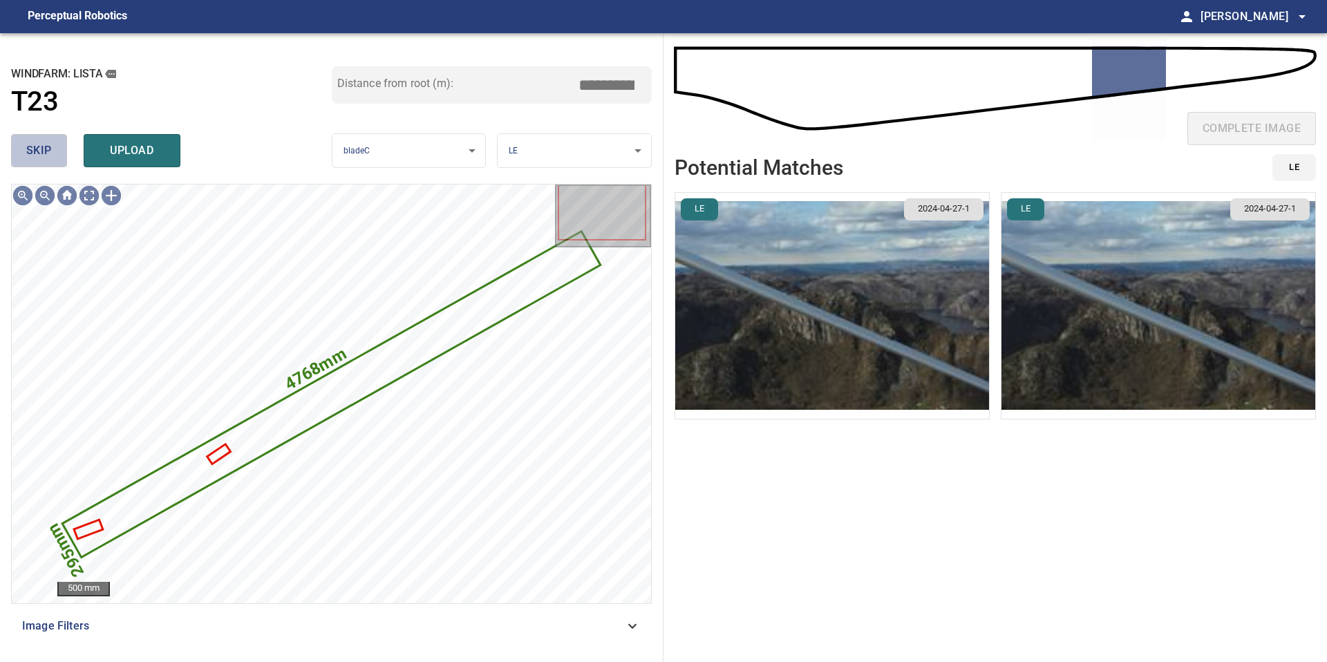
click at [51, 147] on button "skip" at bounding box center [39, 150] width 56 height 33
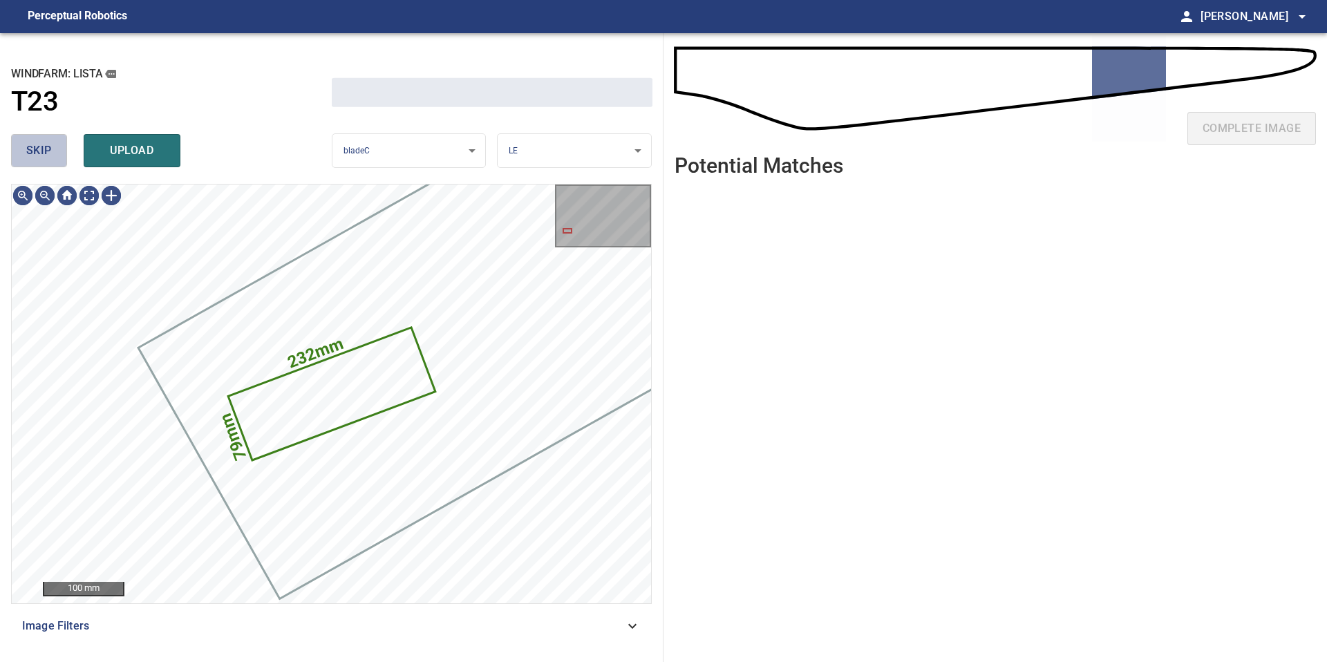
click at [51, 147] on button "skip" at bounding box center [39, 150] width 56 height 33
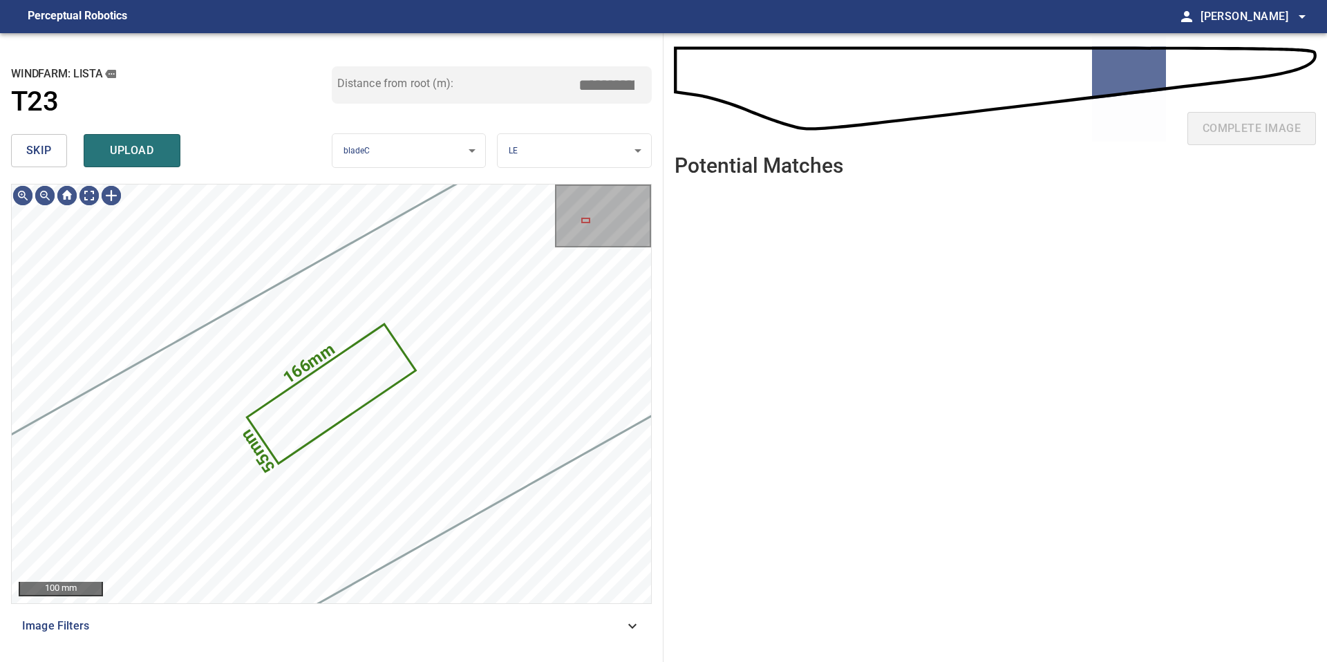
type input "*****"
click at [51, 147] on button "skip" at bounding box center [39, 150] width 56 height 33
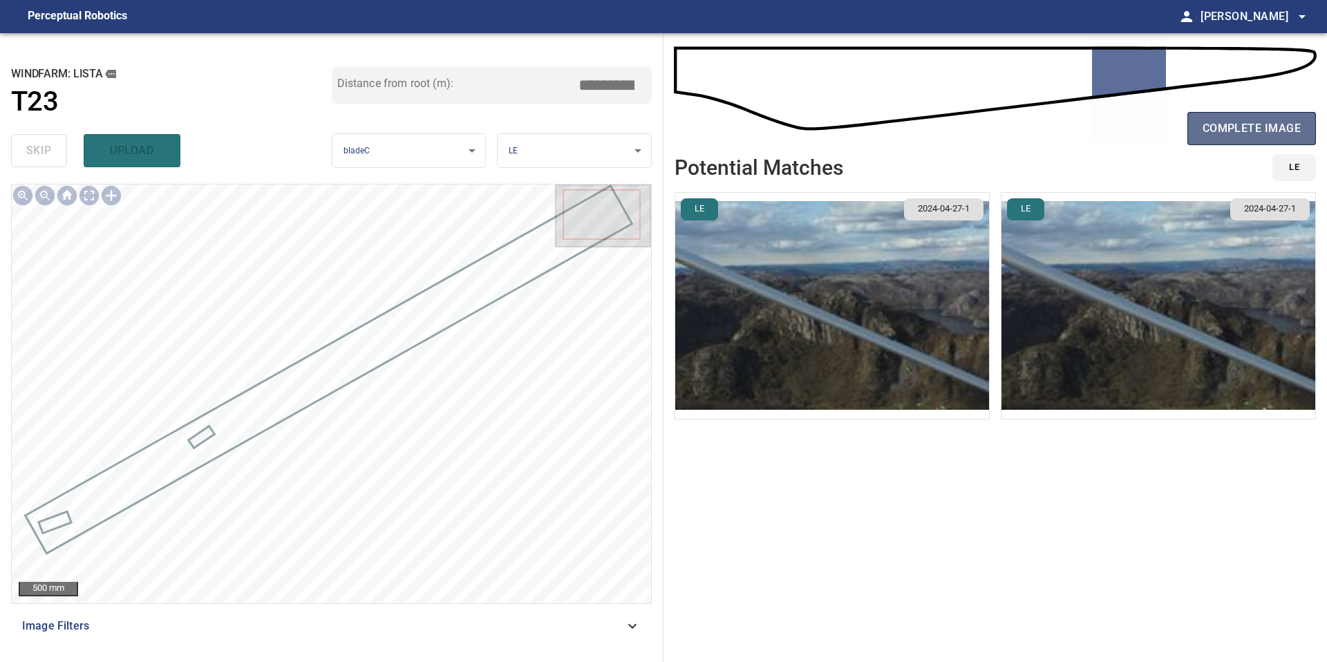
click at [1218, 126] on span "complete image" at bounding box center [1251, 128] width 98 height 19
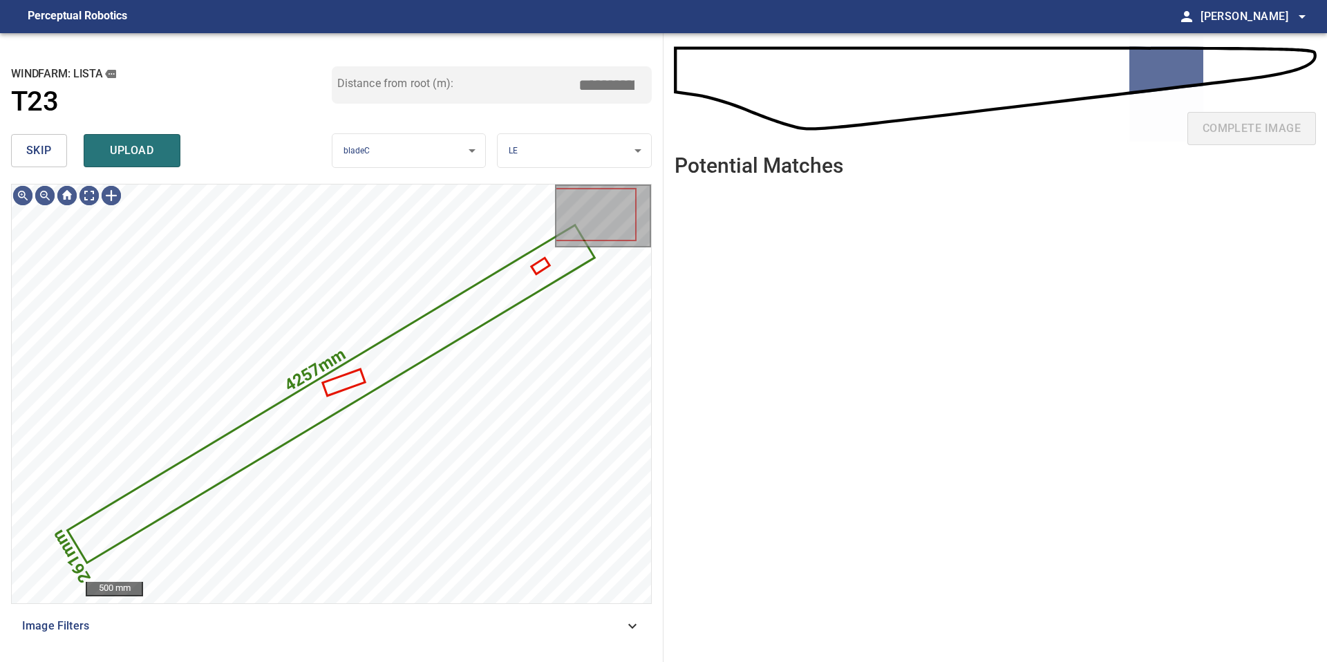
click at [51, 155] on button "skip" at bounding box center [39, 150] width 56 height 33
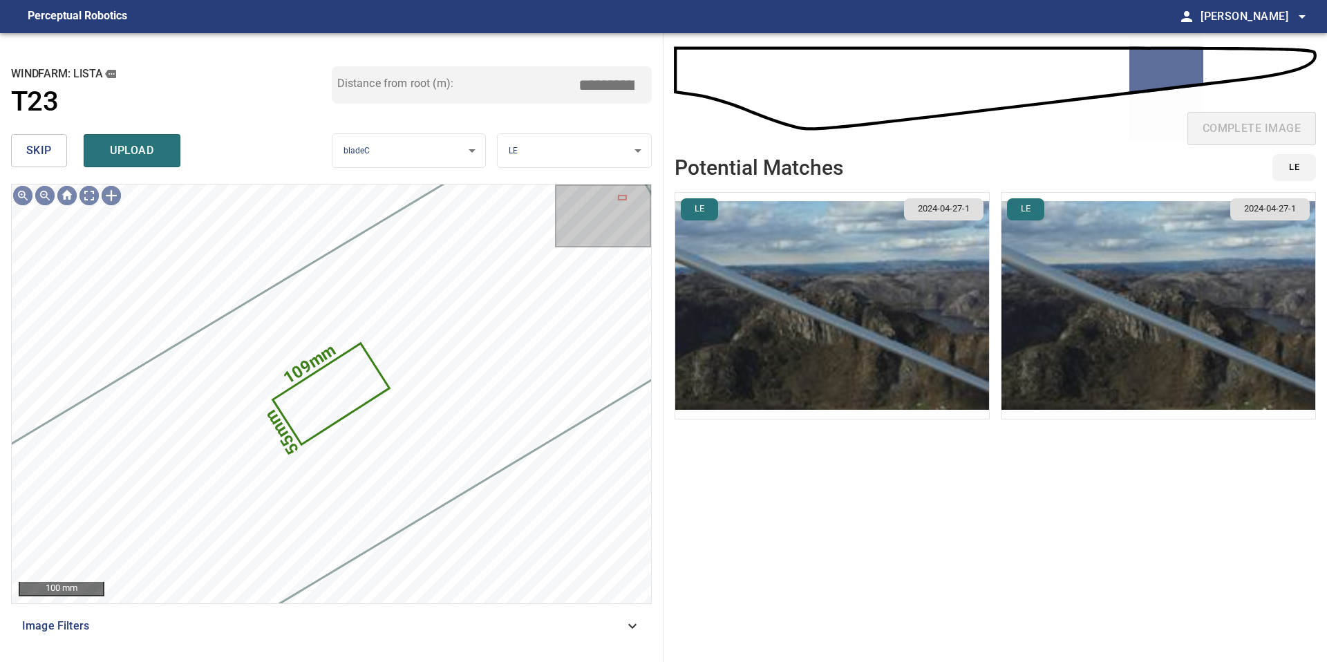
click at [51, 155] on button "skip" at bounding box center [39, 150] width 56 height 33
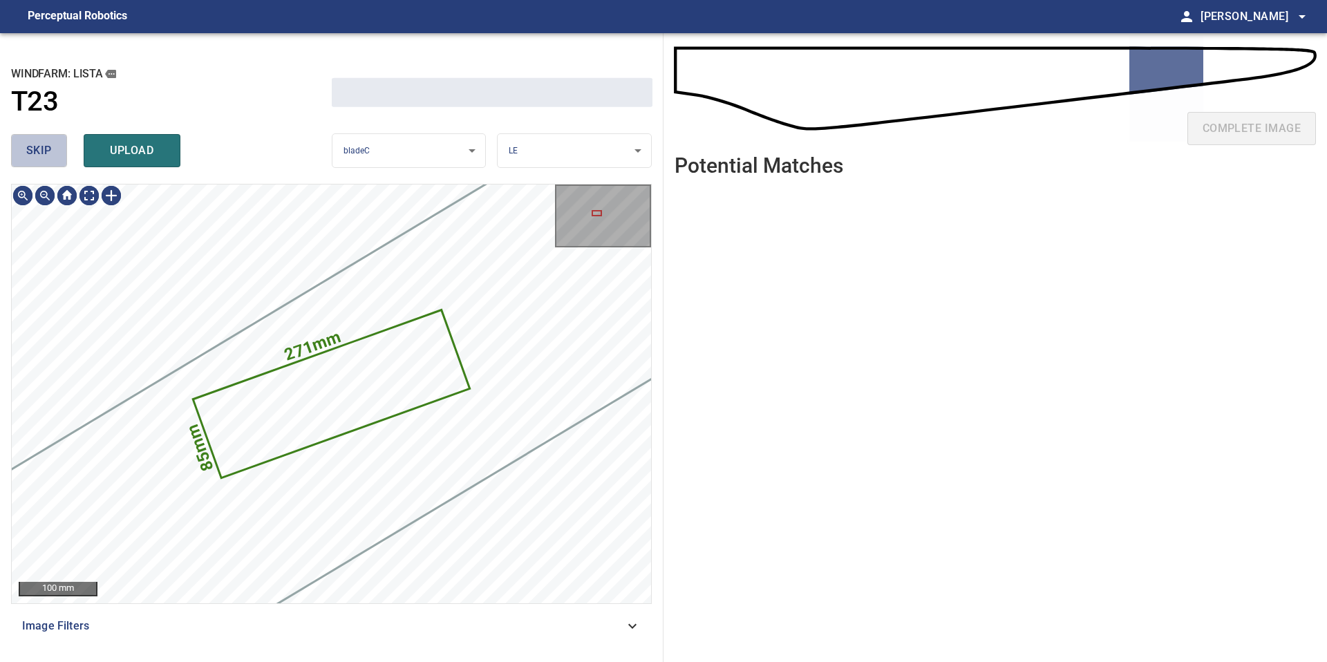
click at [51, 155] on button "skip" at bounding box center [39, 150] width 56 height 33
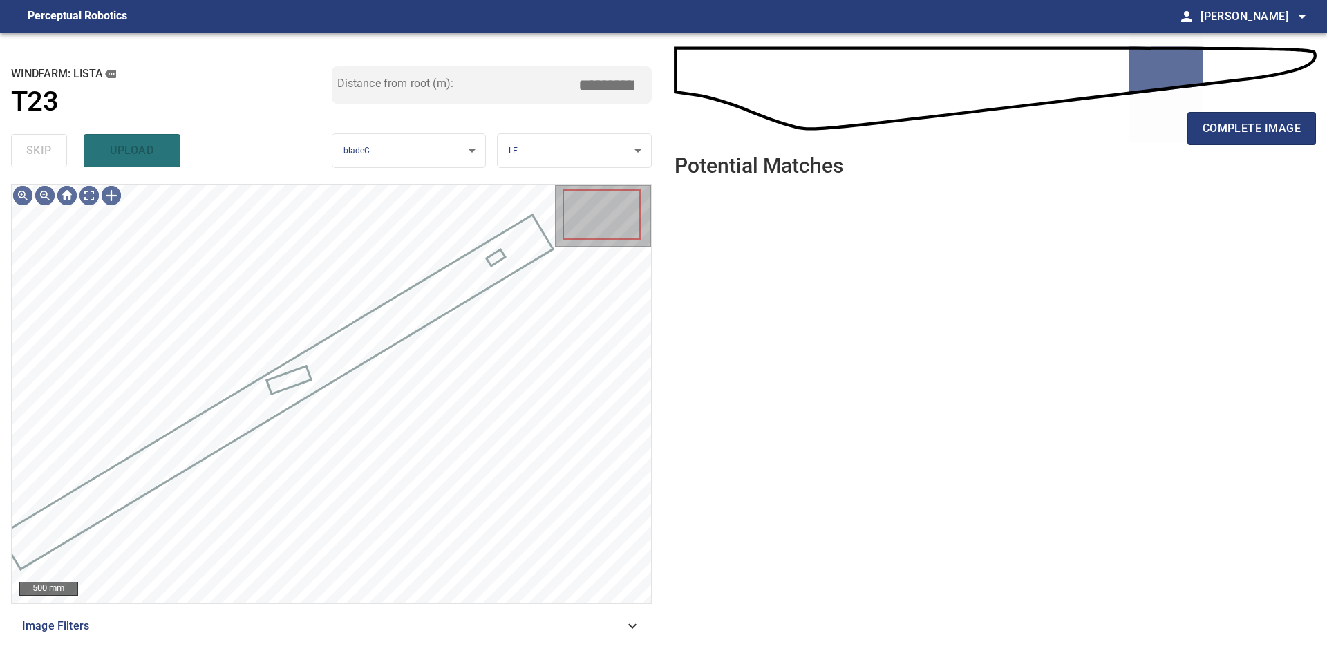
click at [51, 155] on div "skip upload" at bounding box center [171, 151] width 321 height 44
click at [1177, 128] on div "complete image" at bounding box center [994, 133] width 641 height 55
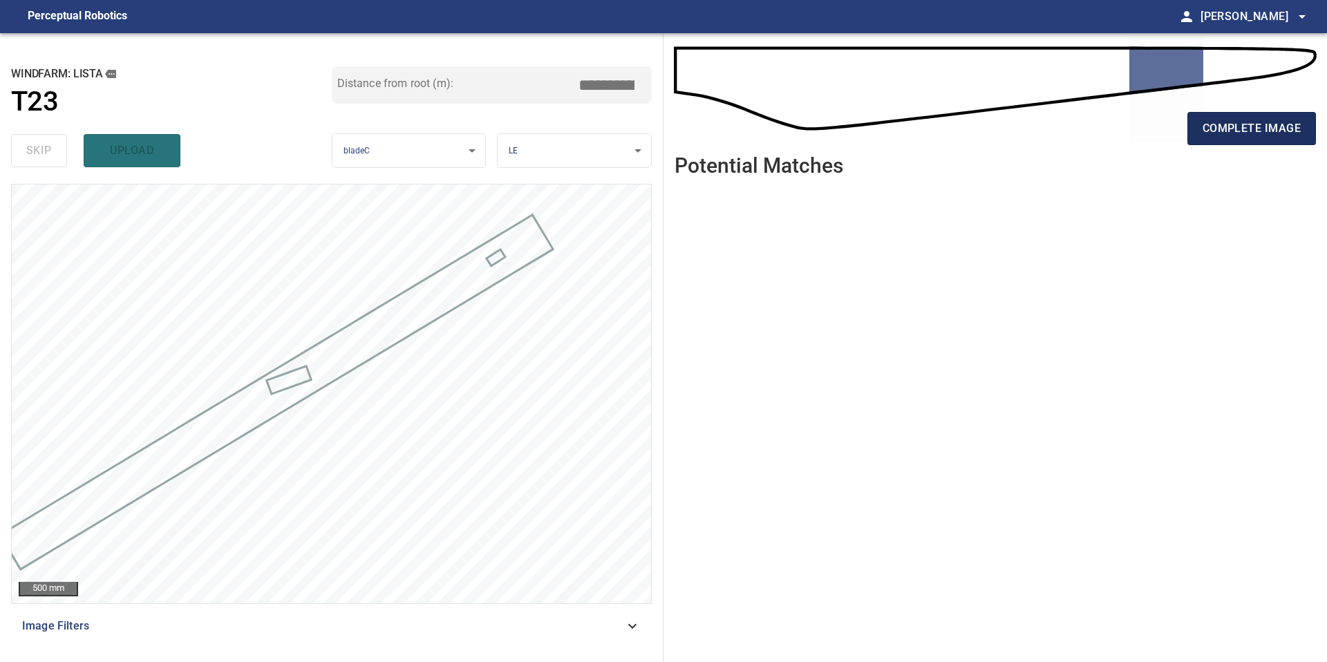
click at [1206, 129] on span "complete image" at bounding box center [1251, 128] width 98 height 19
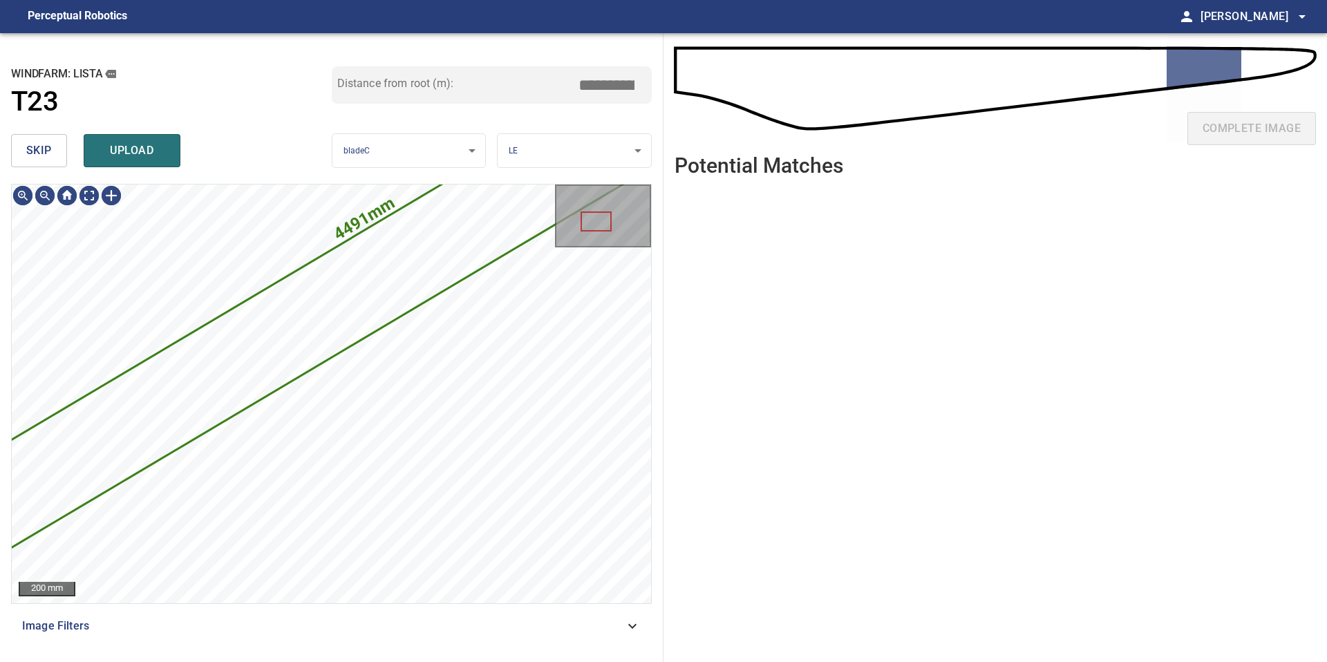
click at [51, 152] on button "skip" at bounding box center [39, 150] width 56 height 33
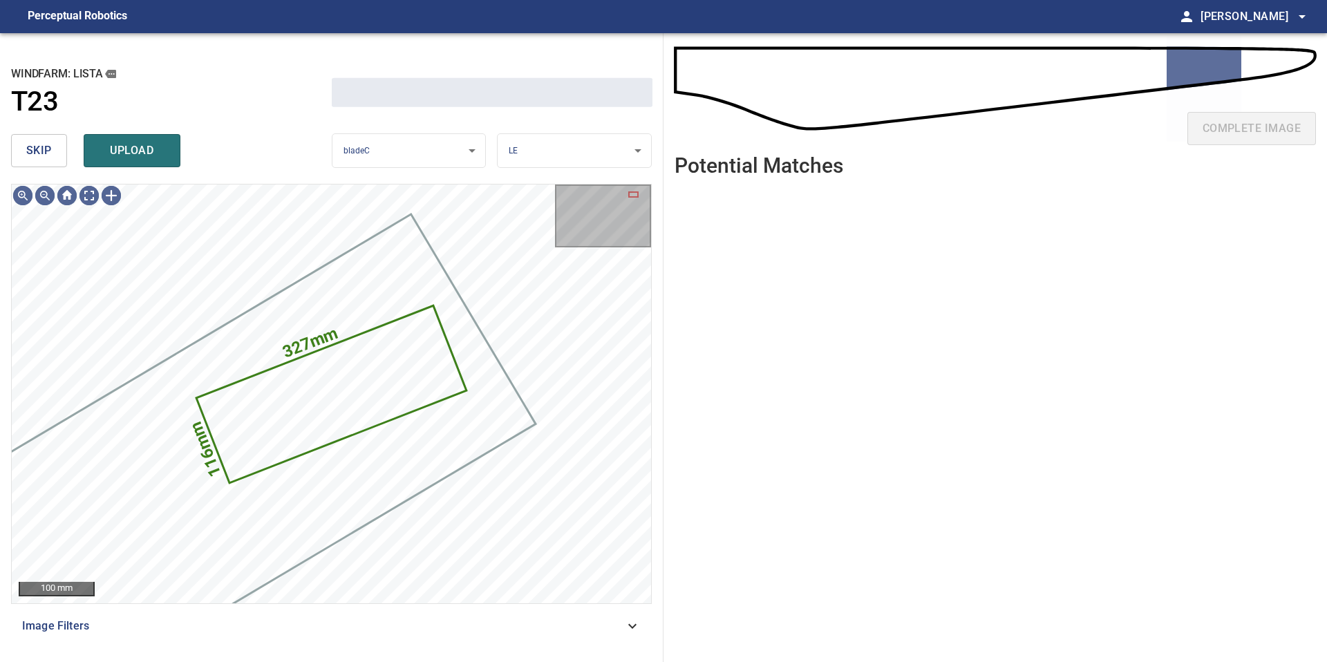
click at [51, 152] on button "skip" at bounding box center [39, 150] width 56 height 33
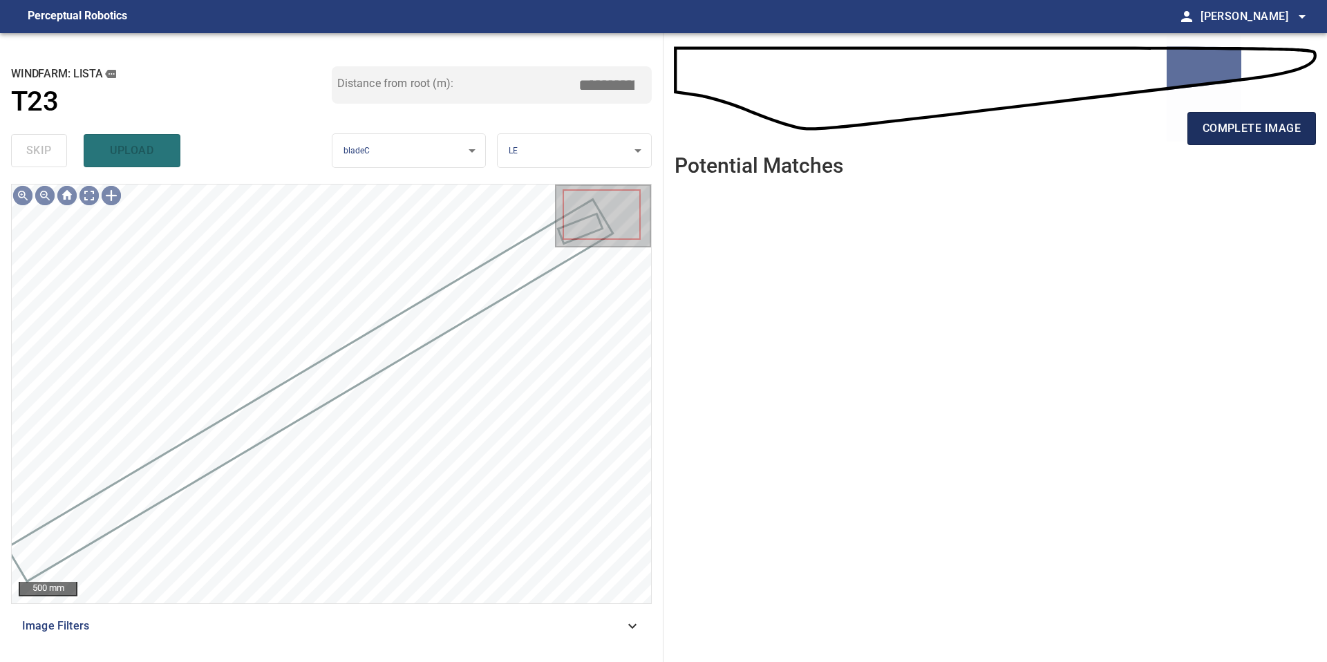
click at [1235, 132] on span "complete image" at bounding box center [1251, 128] width 98 height 19
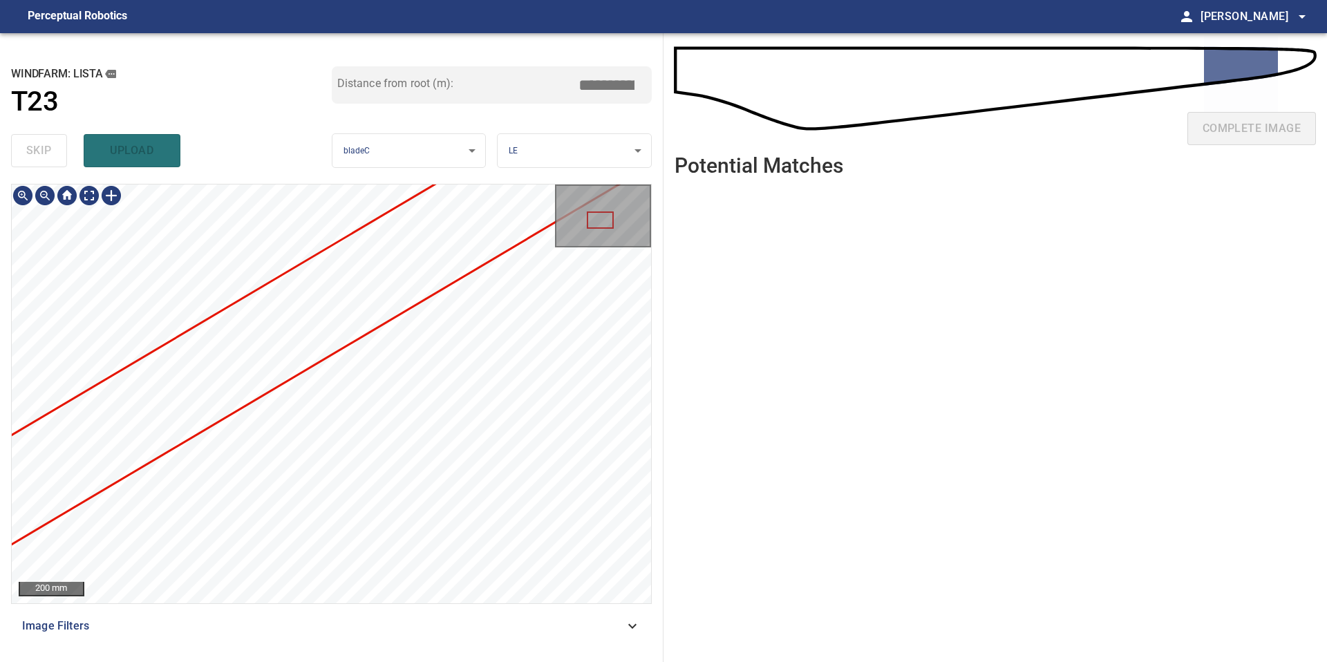
click at [691, 291] on div "**********" at bounding box center [663, 347] width 1327 height 629
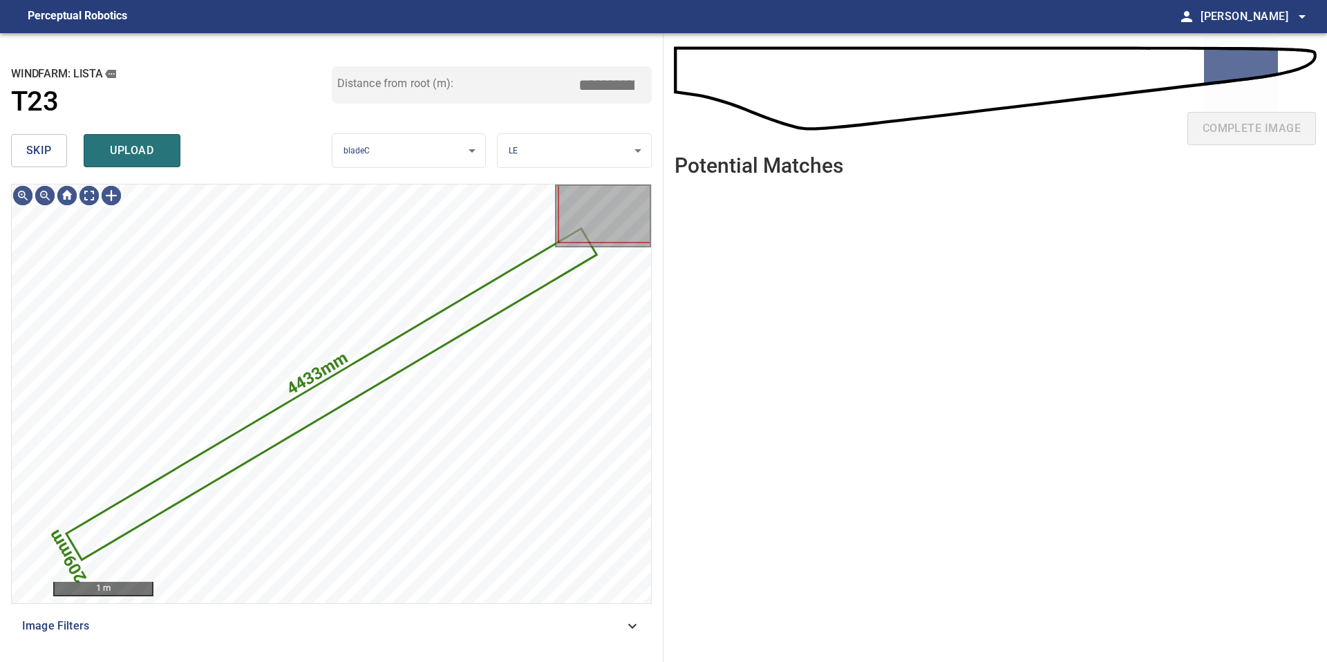
click at [57, 154] on button "skip" at bounding box center [39, 150] width 56 height 33
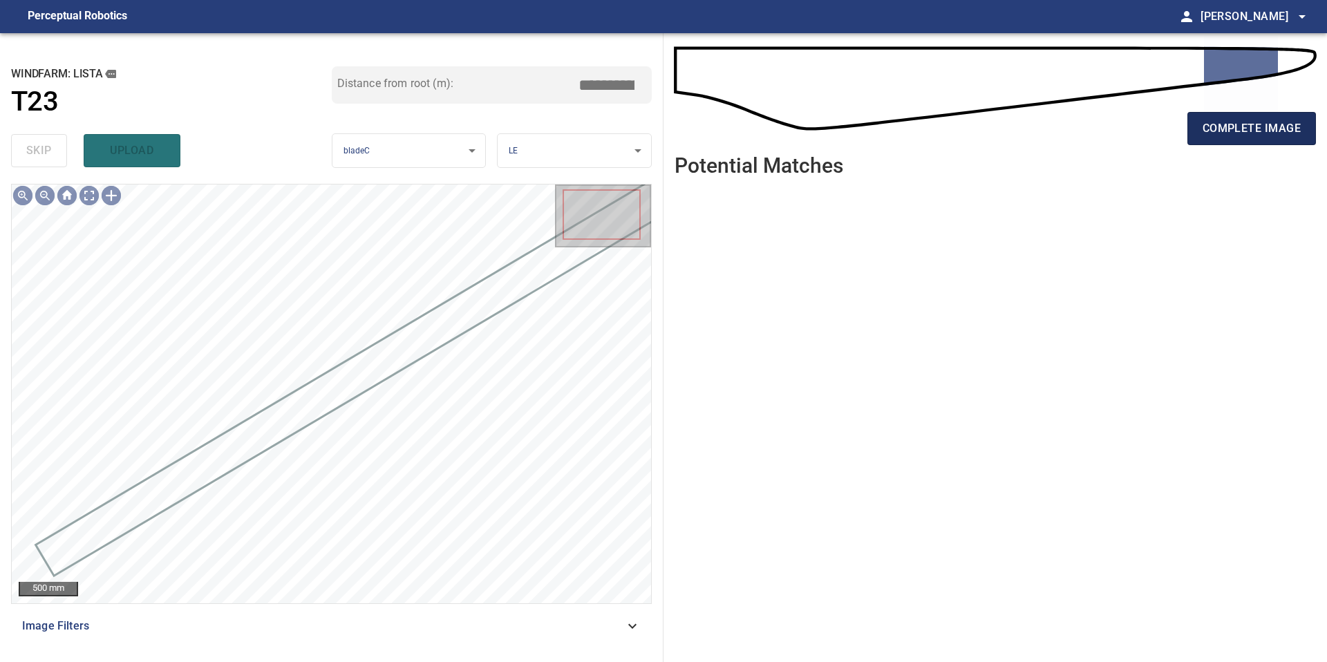
click at [1228, 138] on button "complete image" at bounding box center [1251, 128] width 129 height 33
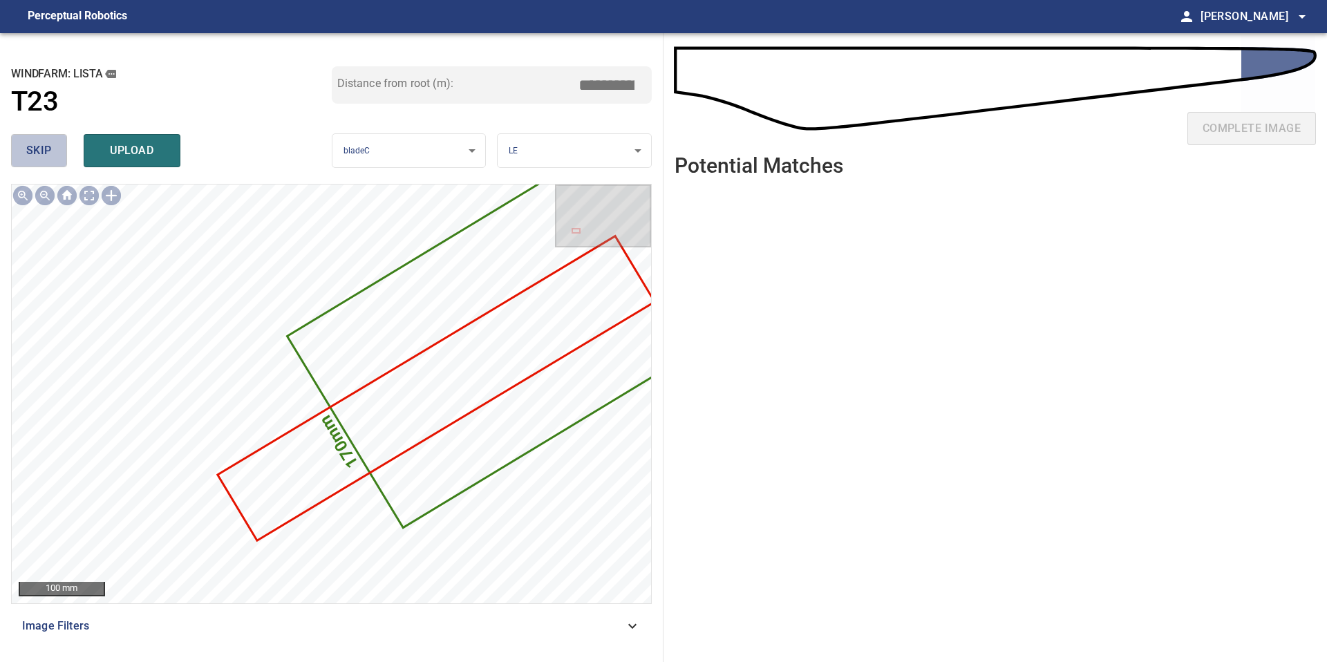
click at [29, 149] on span "skip" at bounding box center [39, 150] width 26 height 19
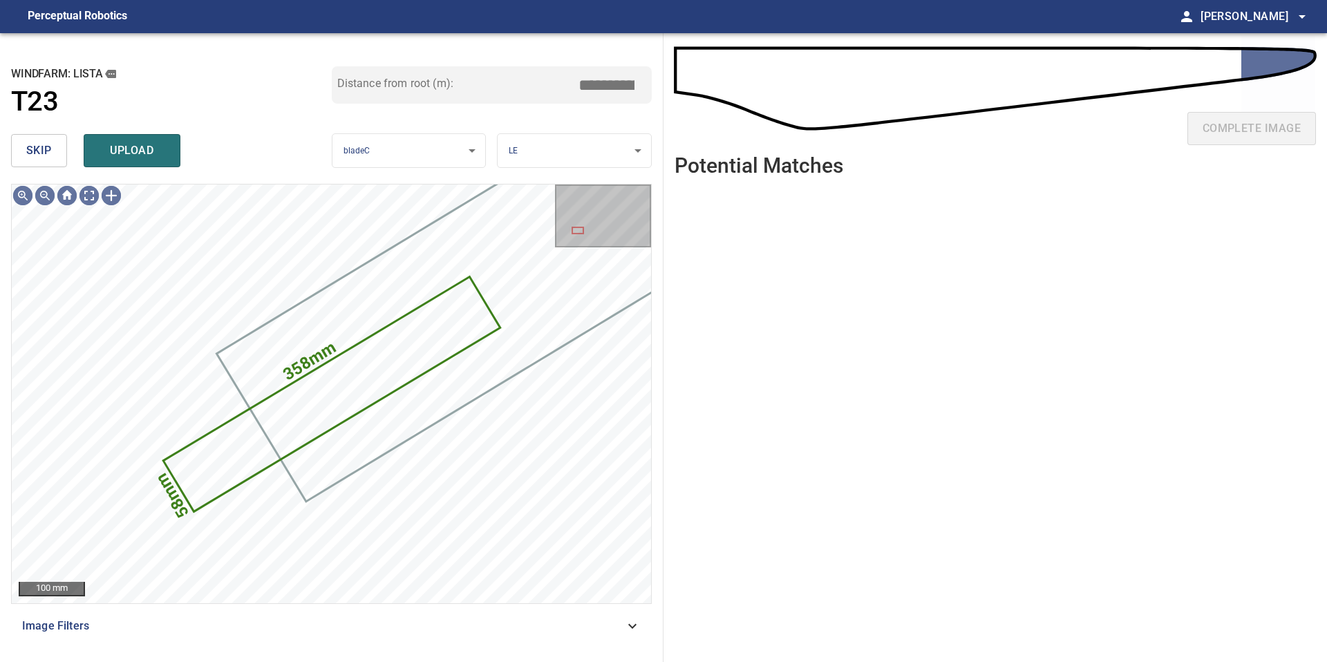
click at [29, 149] on span "skip" at bounding box center [39, 150] width 26 height 19
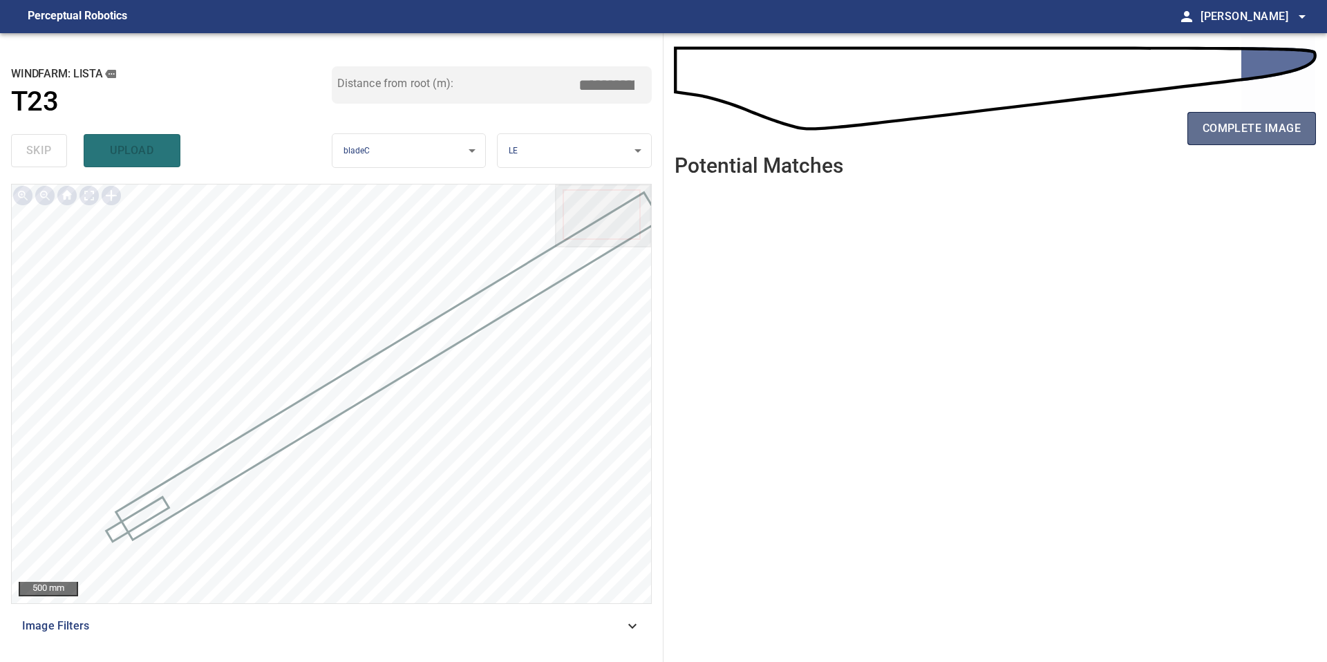
click at [1228, 126] on span "complete image" at bounding box center [1251, 128] width 98 height 19
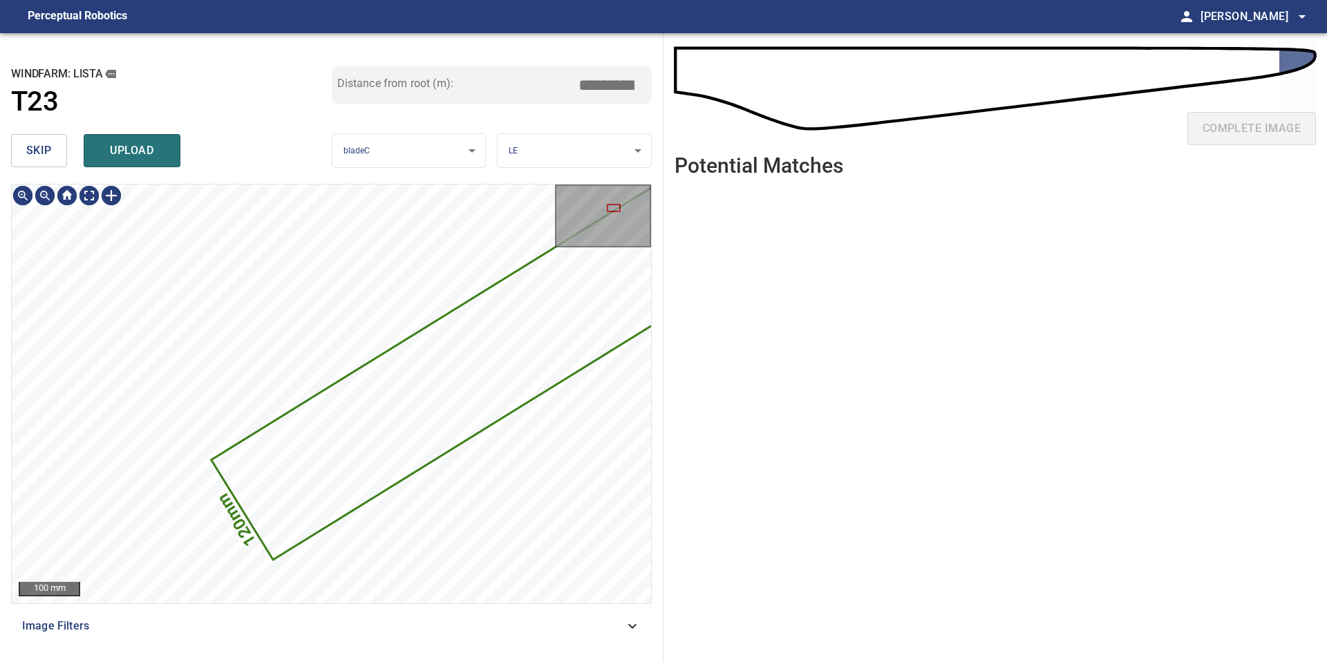
click at [28, 151] on span "skip" at bounding box center [39, 150] width 26 height 19
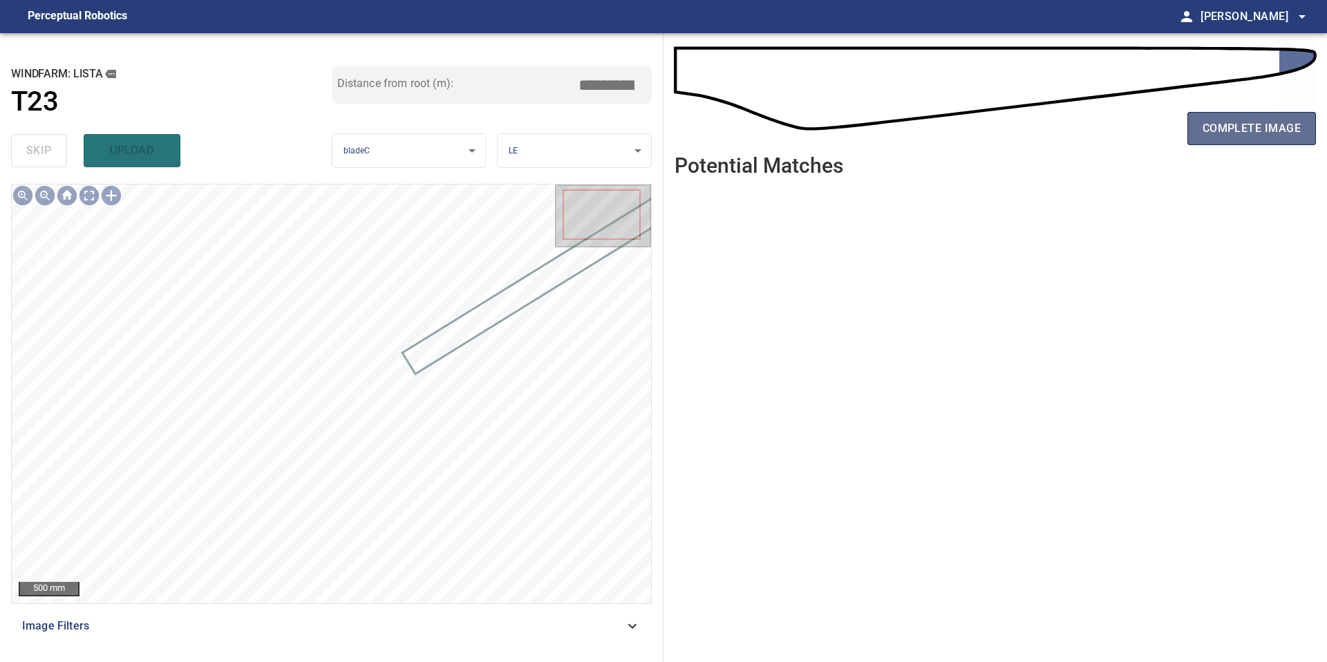
click at [1233, 116] on button "complete image" at bounding box center [1251, 128] width 129 height 33
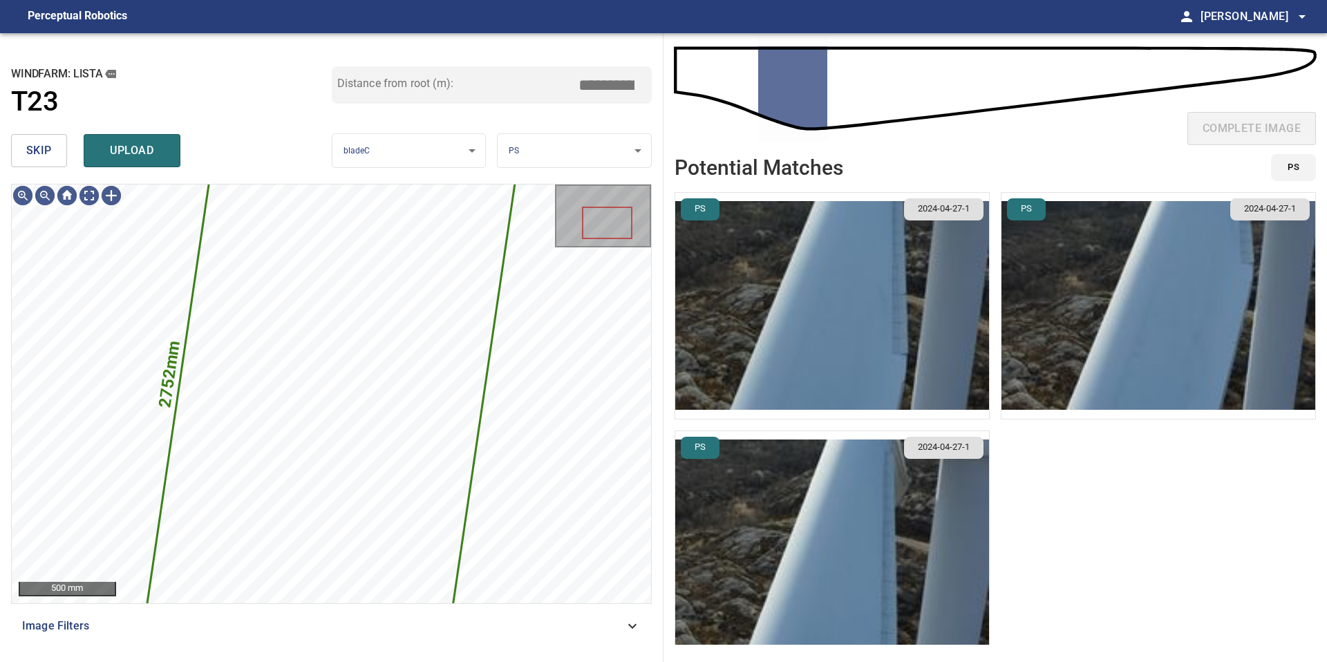
click at [833, 279] on img "button" at bounding box center [832, 306] width 314 height 226
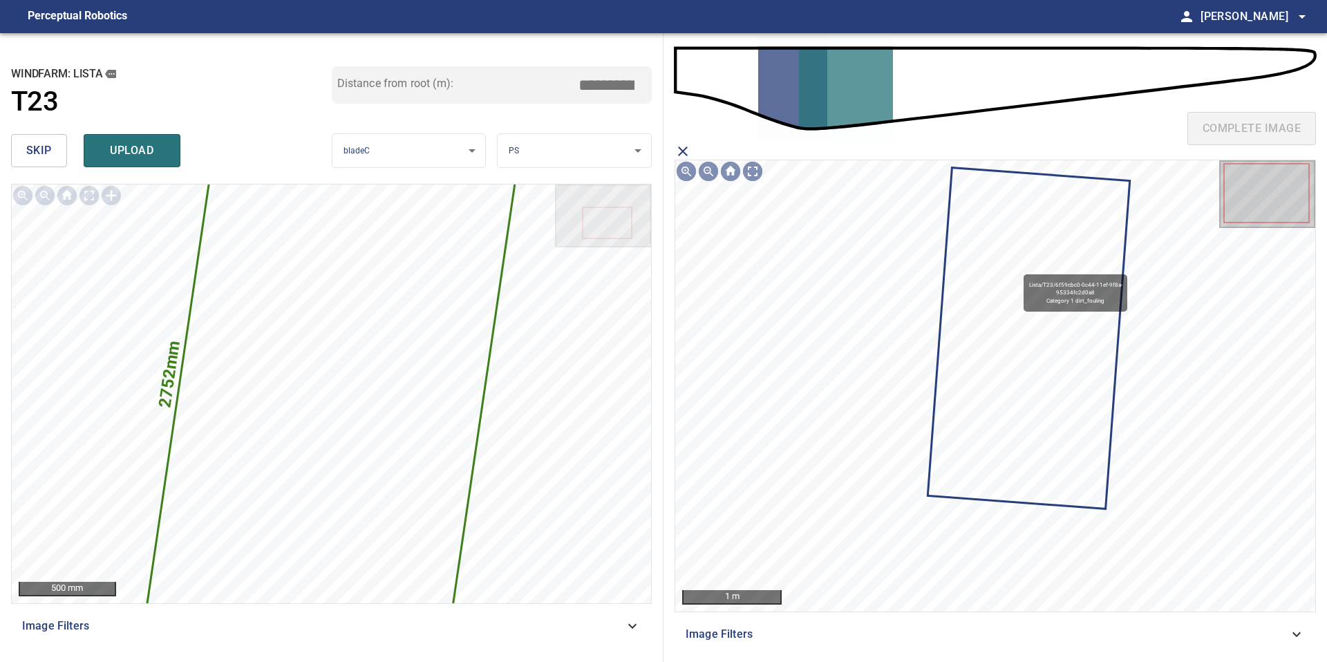
click at [1029, 262] on icon at bounding box center [1029, 338] width 200 height 339
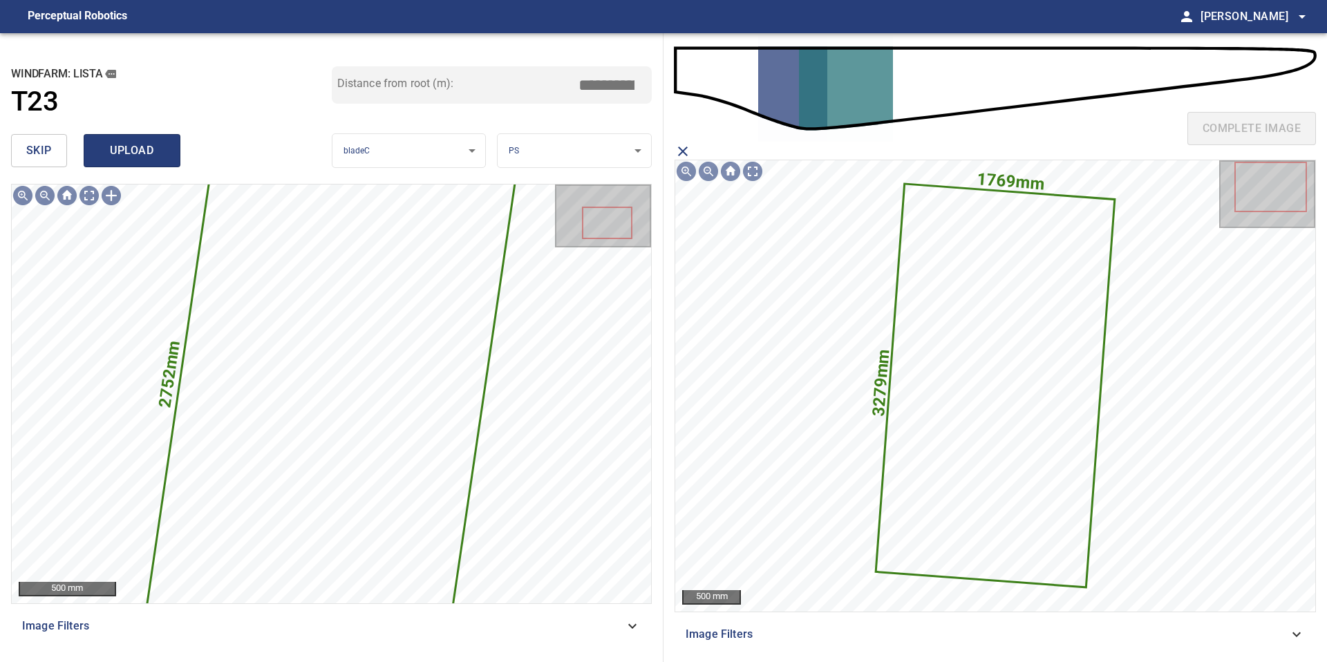
click at [163, 151] on span "upload" at bounding box center [132, 150] width 66 height 19
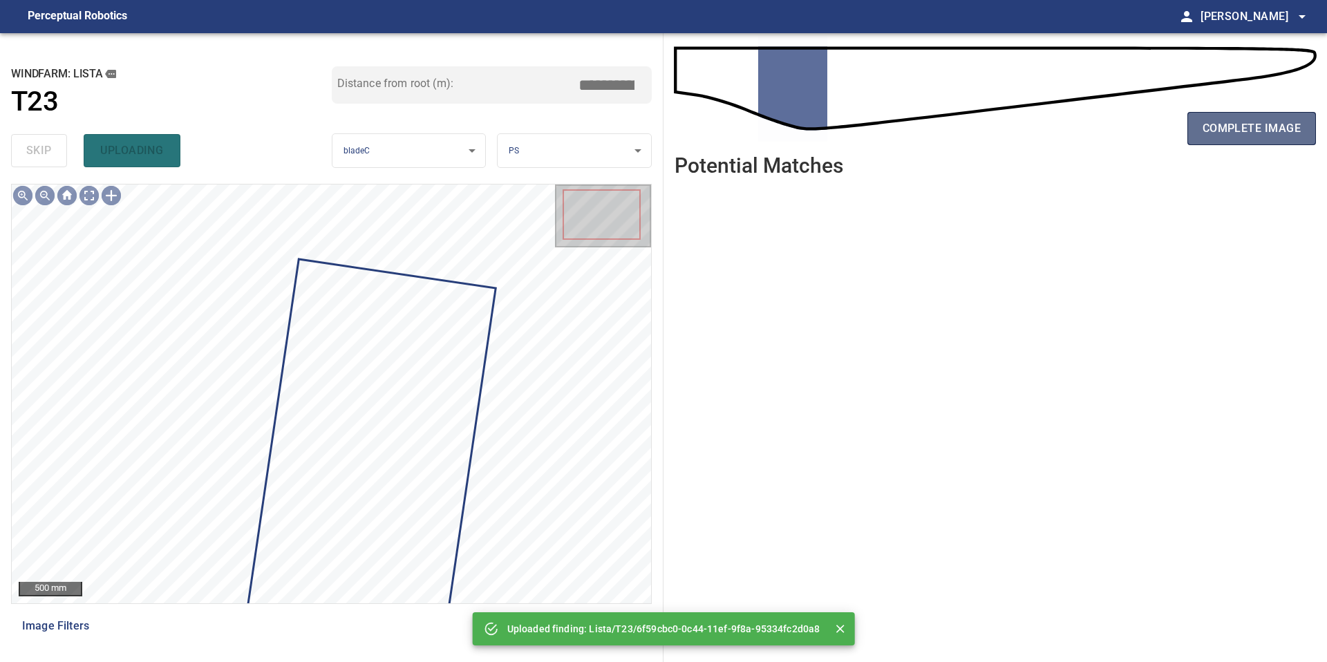
click at [1284, 119] on span "complete image" at bounding box center [1251, 128] width 98 height 19
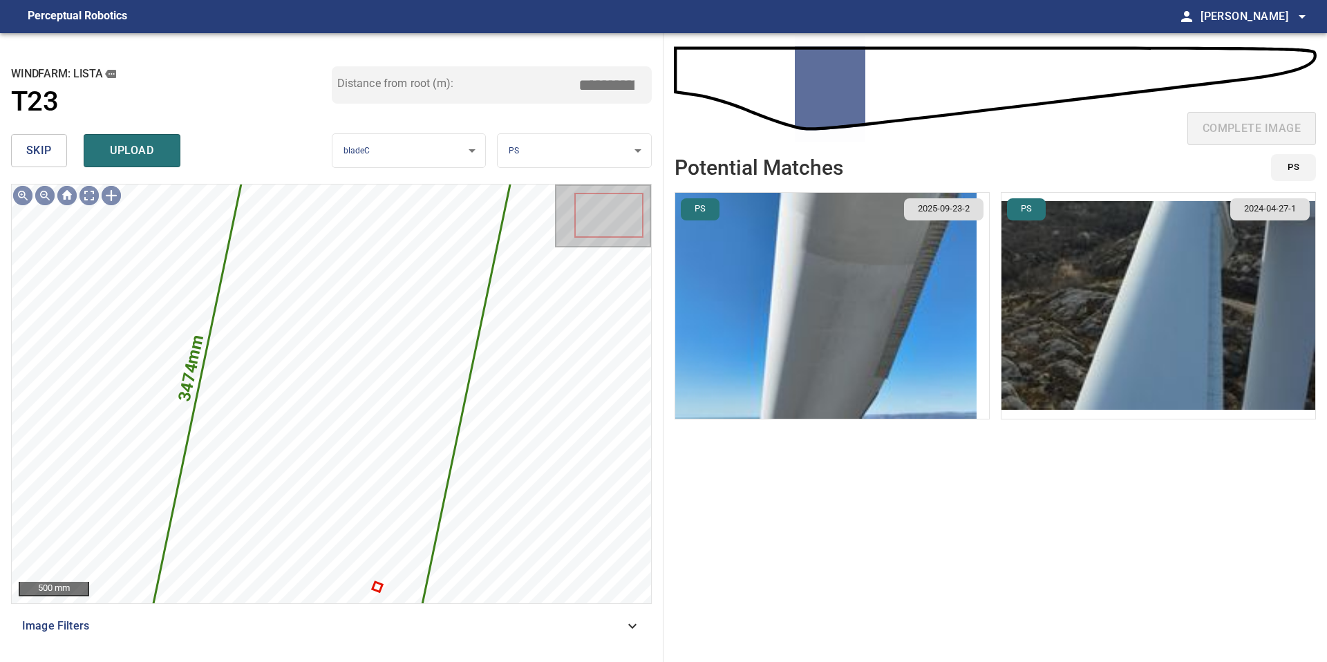
click at [897, 377] on img "button" at bounding box center [825, 306] width 301 height 226
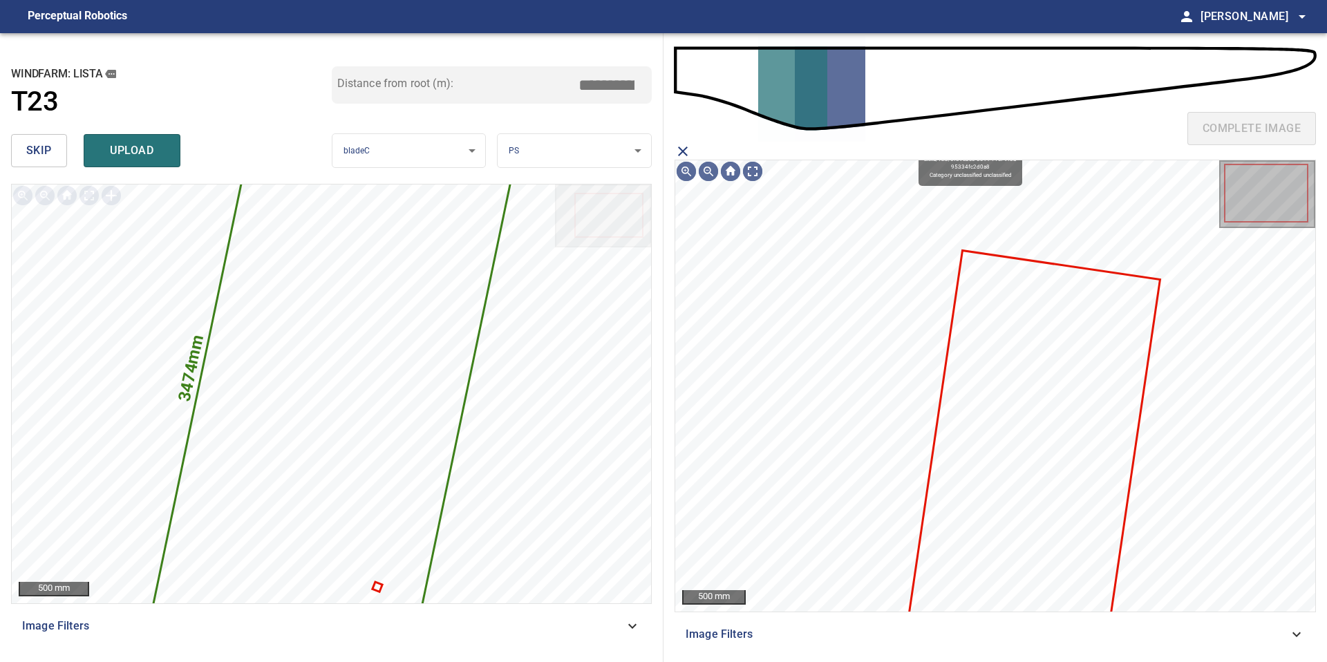
click at [982, 409] on icon at bounding box center [1033, 448] width 249 height 392
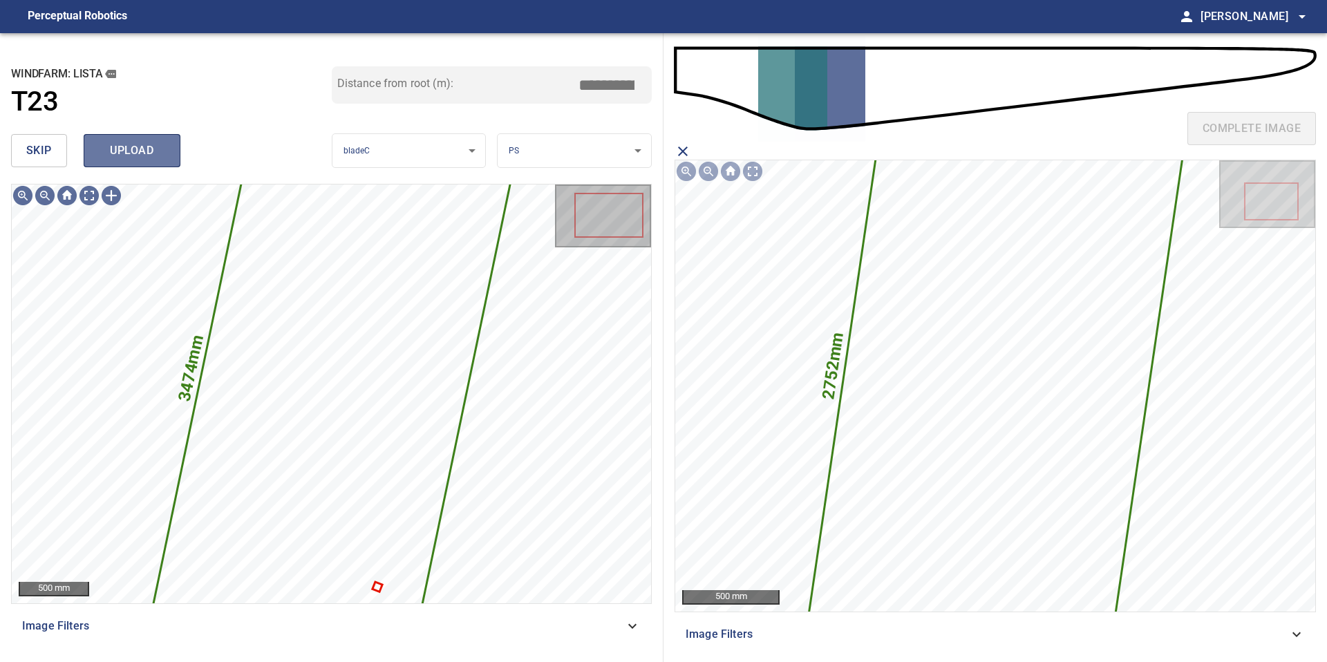
click at [157, 158] on span "upload" at bounding box center [132, 150] width 66 height 19
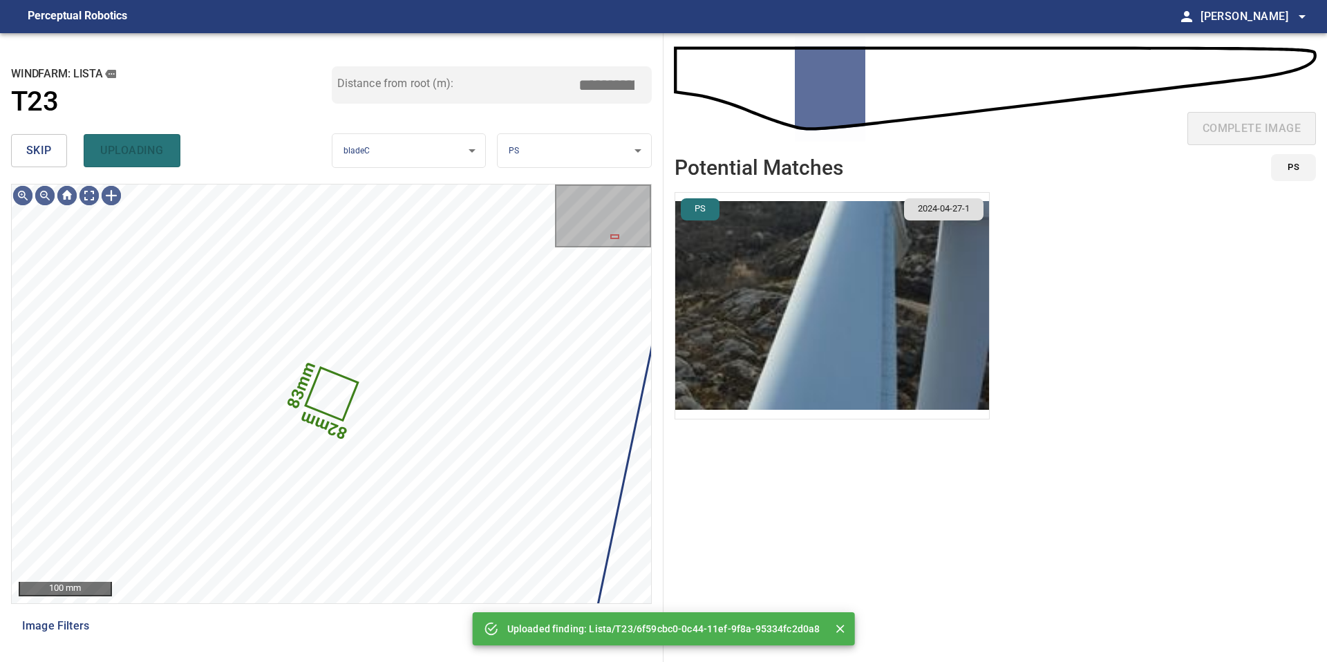
click at [44, 151] on span "skip" at bounding box center [39, 150] width 26 height 19
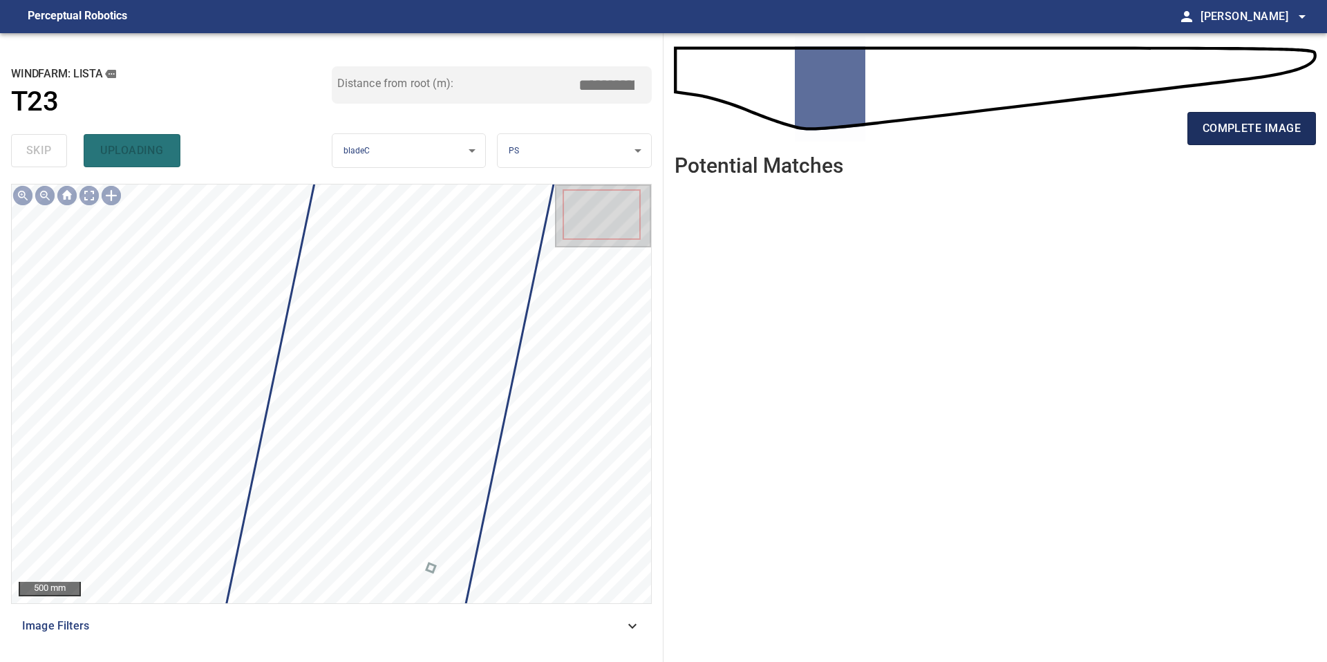
click at [1217, 112] on button "complete image" at bounding box center [1251, 128] width 129 height 33
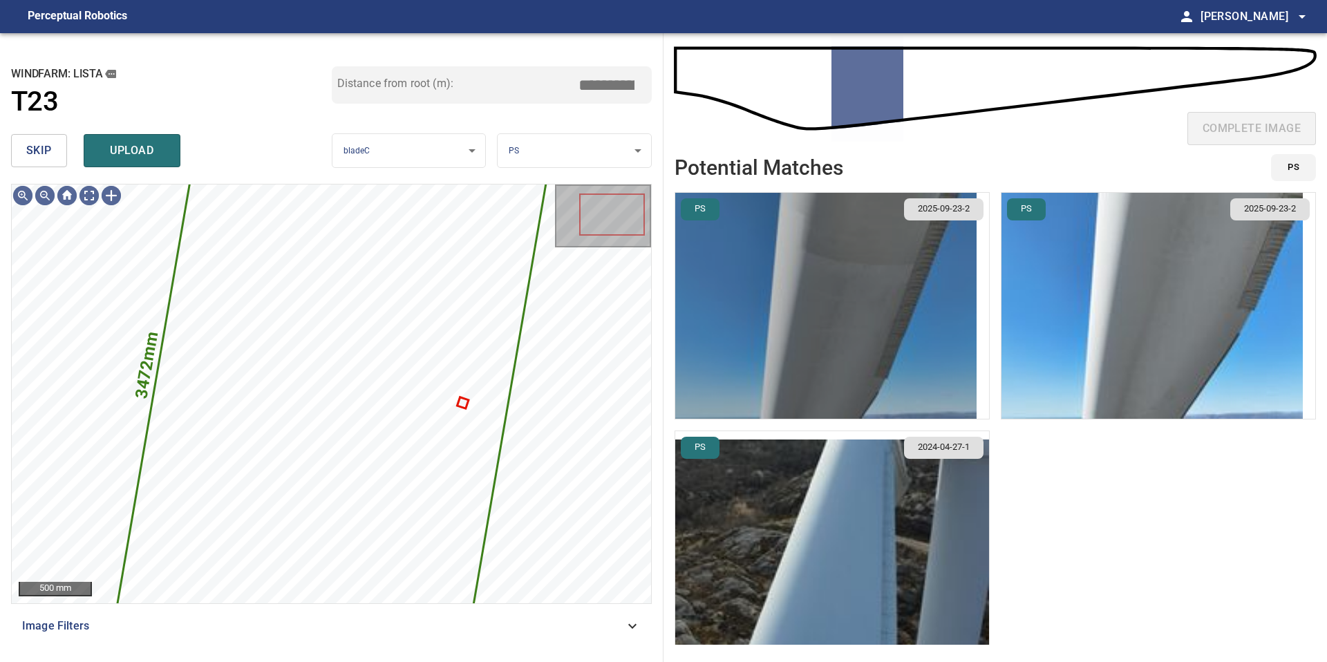
click at [867, 264] on img "button" at bounding box center [825, 306] width 301 height 226
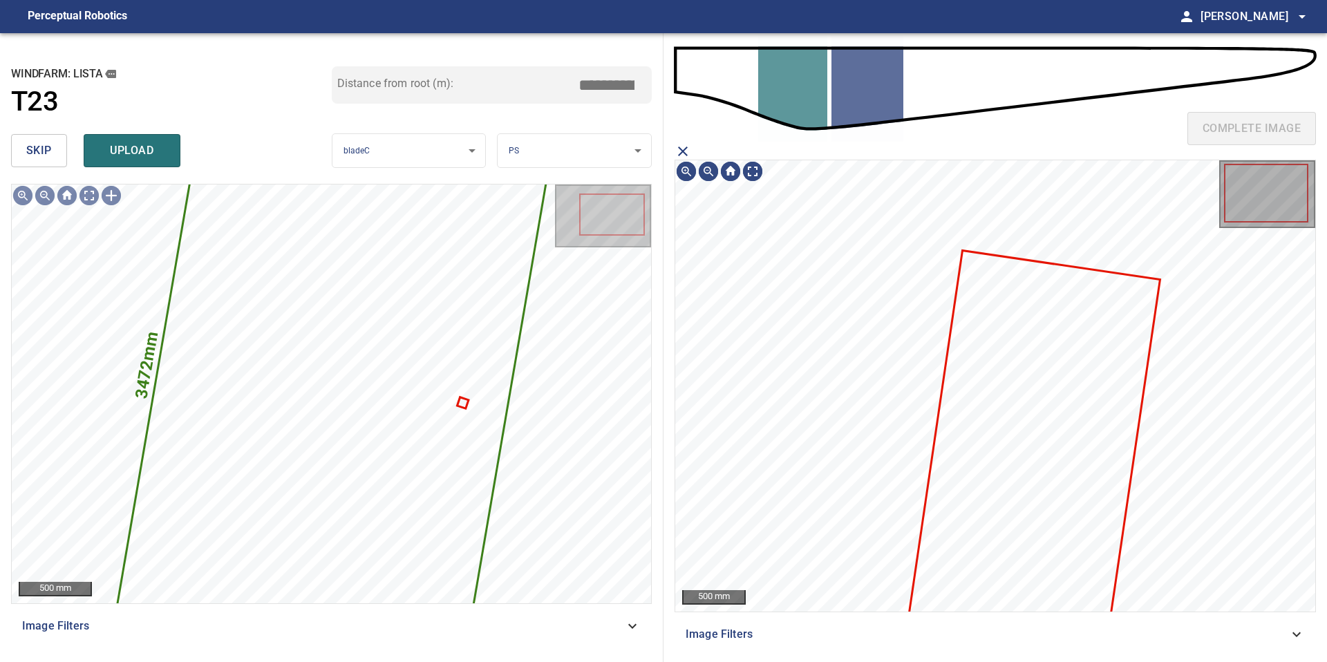
click at [972, 331] on icon at bounding box center [1033, 448] width 249 height 392
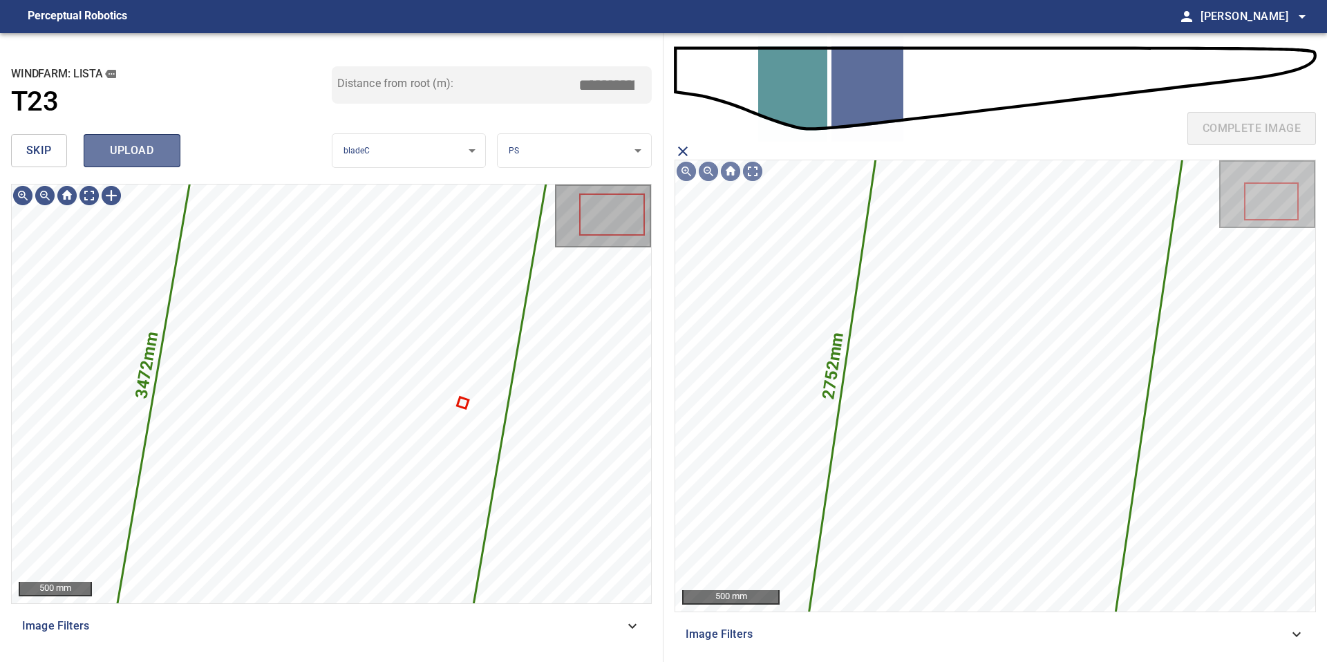
click at [132, 152] on span "upload" at bounding box center [132, 150] width 66 height 19
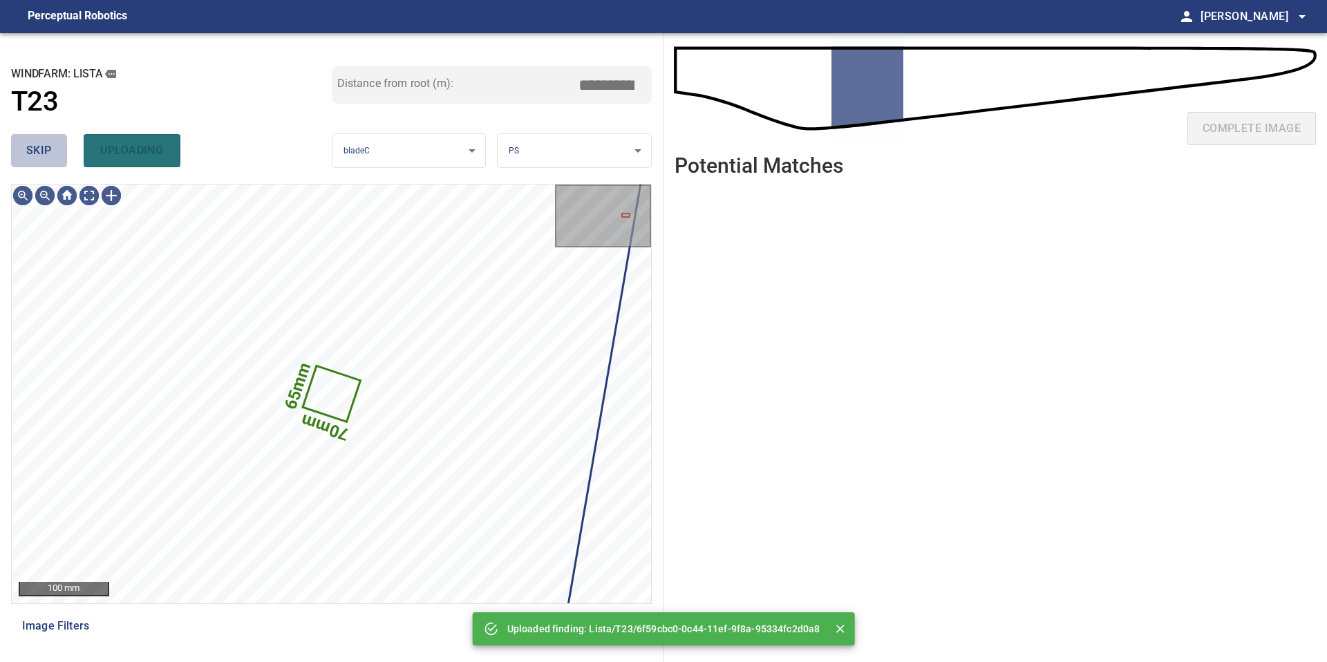
click at [46, 153] on span "skip" at bounding box center [39, 150] width 26 height 19
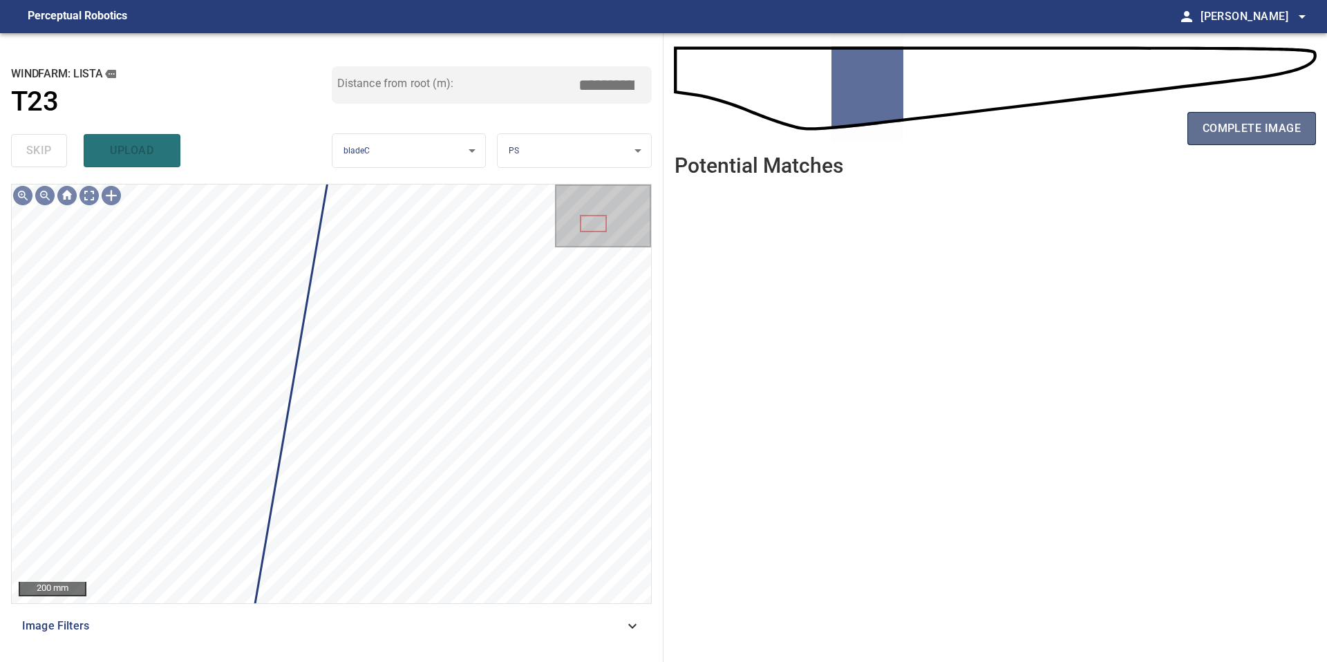
click at [1233, 133] on span "complete image" at bounding box center [1251, 128] width 98 height 19
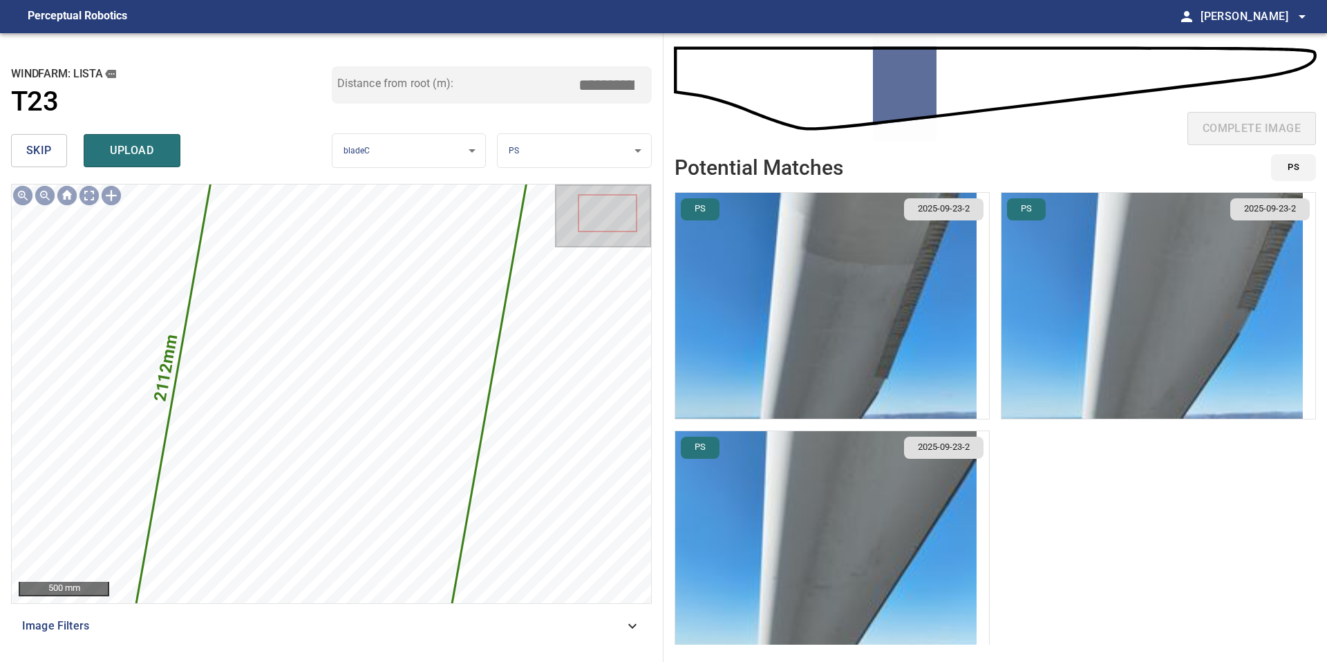
click at [933, 274] on img "button" at bounding box center [825, 306] width 301 height 226
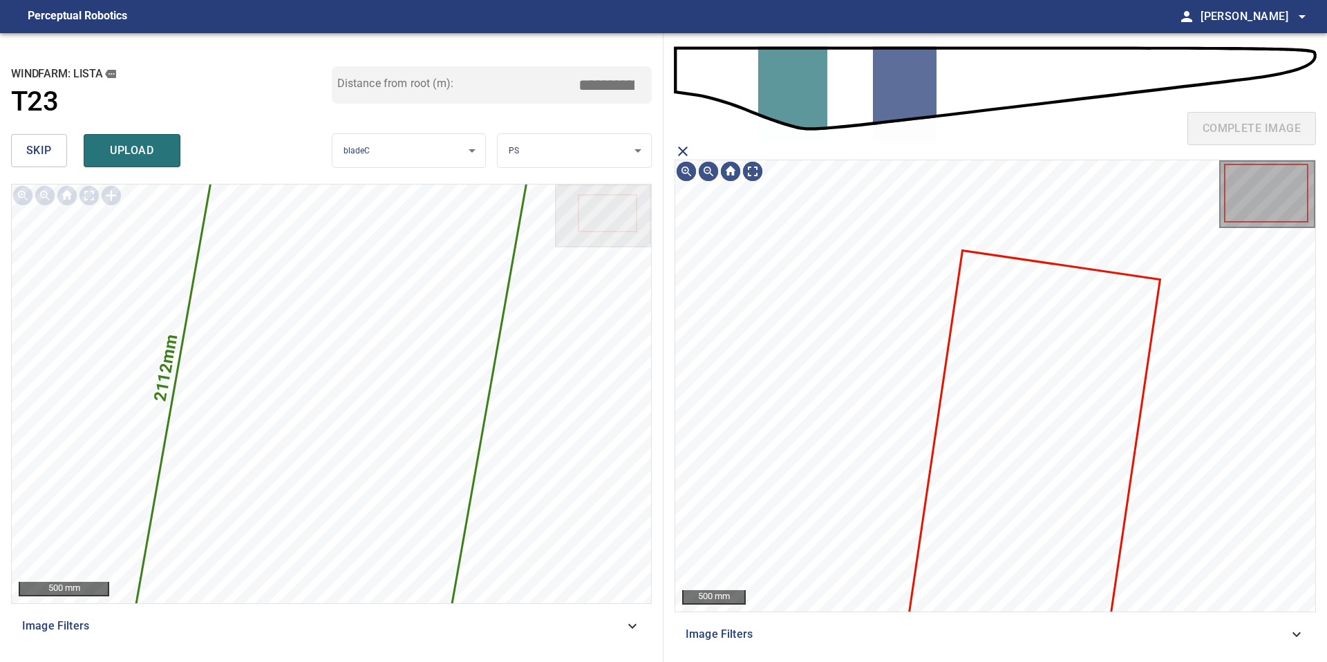
click at [987, 350] on icon at bounding box center [1033, 448] width 249 height 392
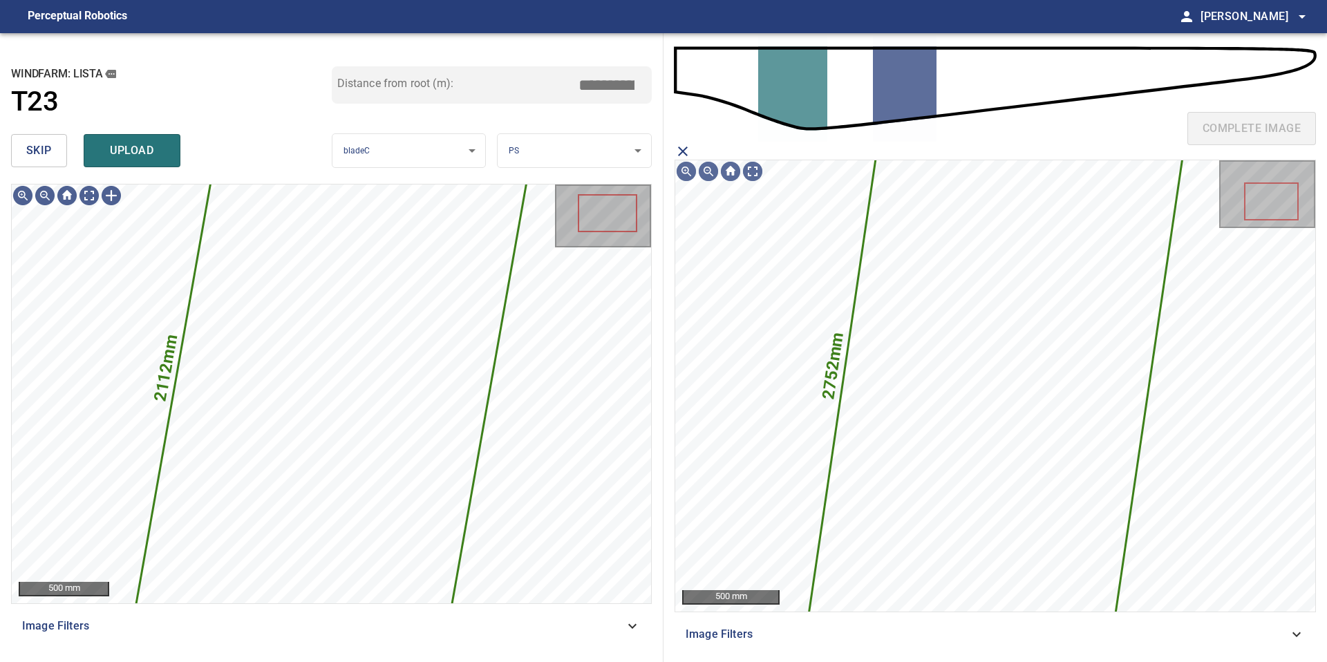
click at [144, 155] on span "upload" at bounding box center [132, 150] width 66 height 19
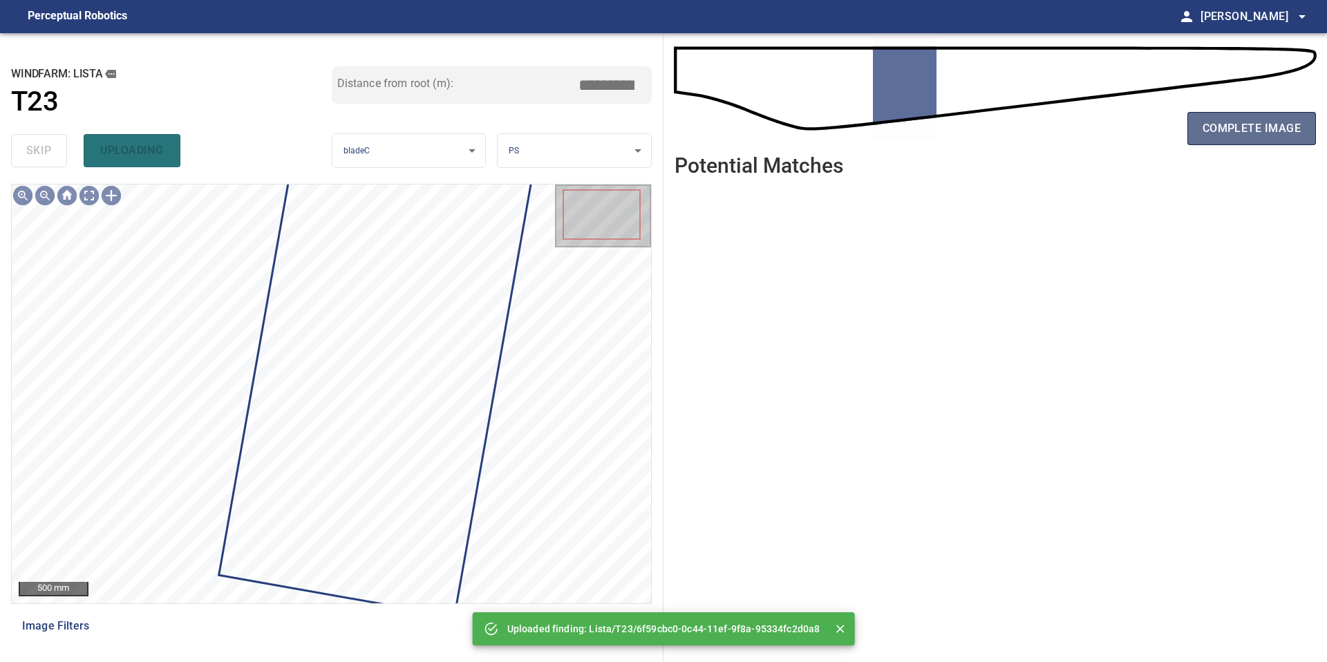
click at [1253, 135] on span "complete image" at bounding box center [1251, 128] width 98 height 19
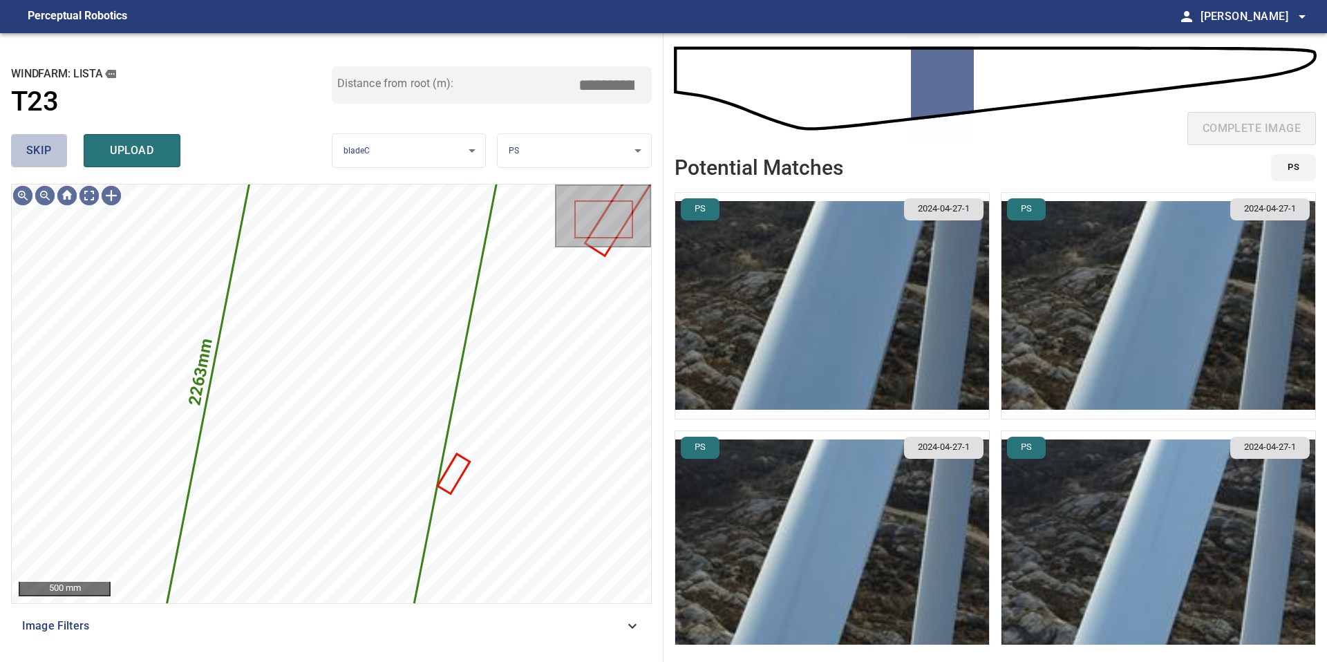
click at [39, 145] on span "skip" at bounding box center [39, 150] width 26 height 19
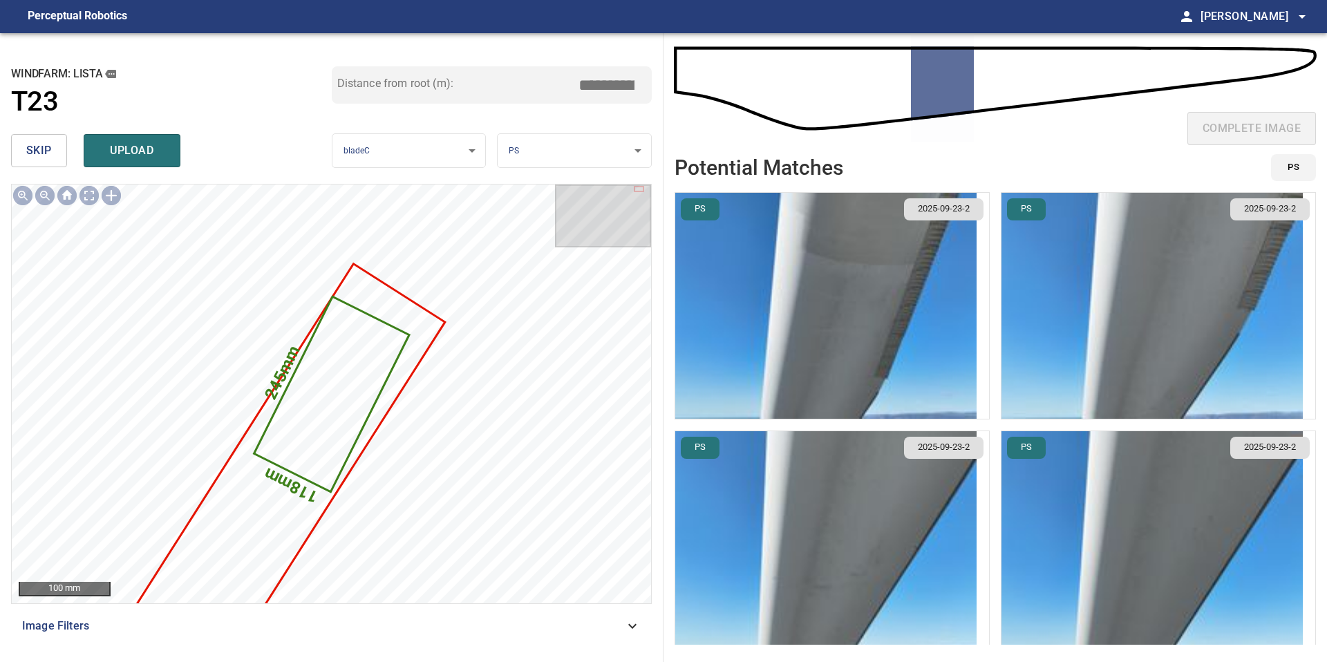
click at [30, 144] on span "skip" at bounding box center [39, 150] width 26 height 19
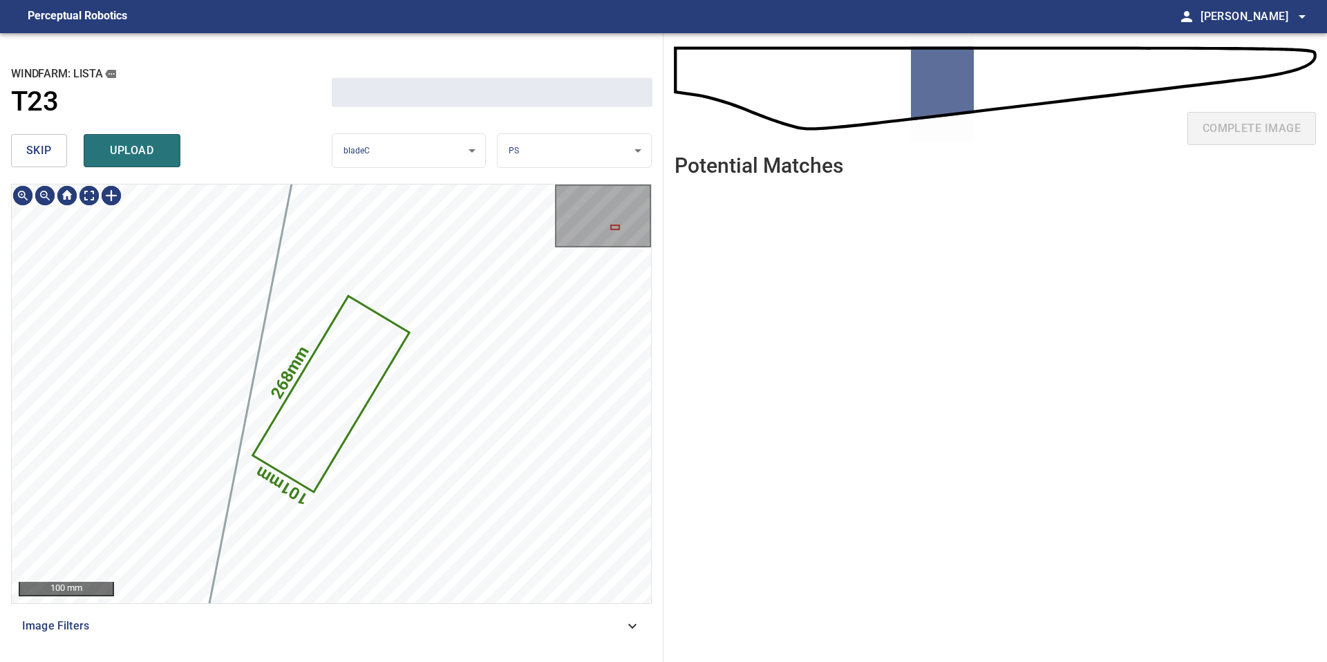
click at [30, 144] on span "skip" at bounding box center [39, 150] width 26 height 19
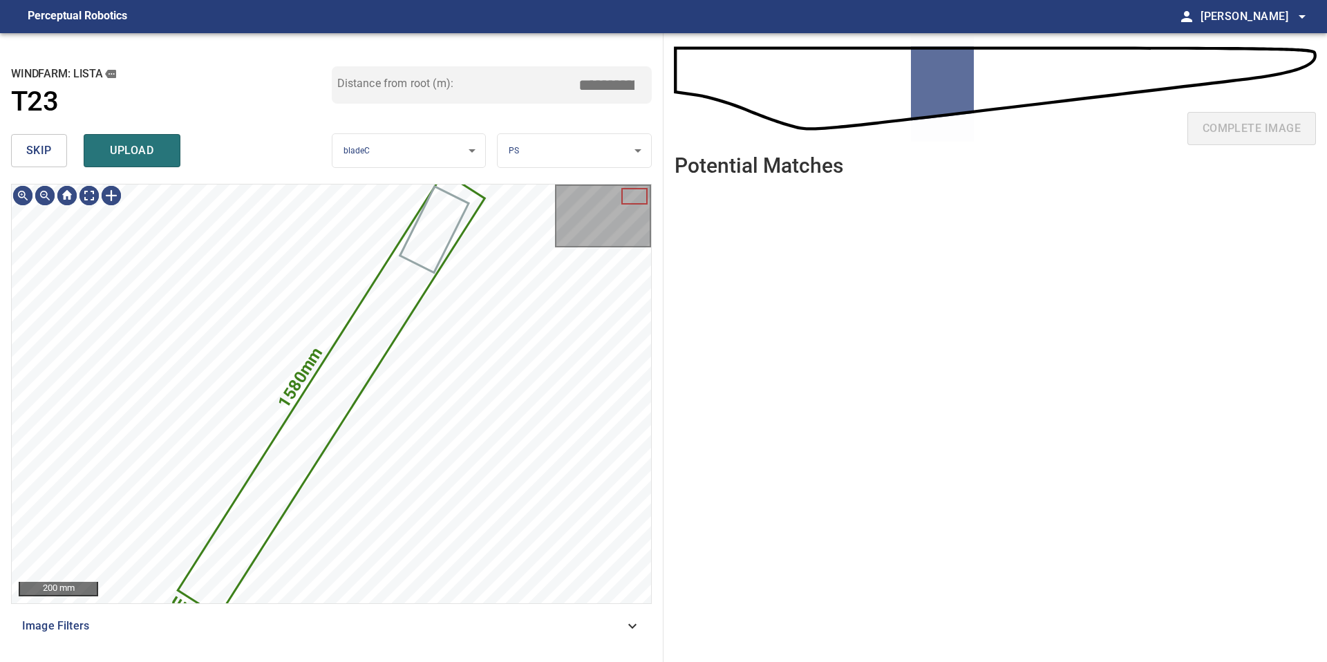
type input "*****"
click at [49, 155] on span "skip" at bounding box center [39, 150] width 26 height 19
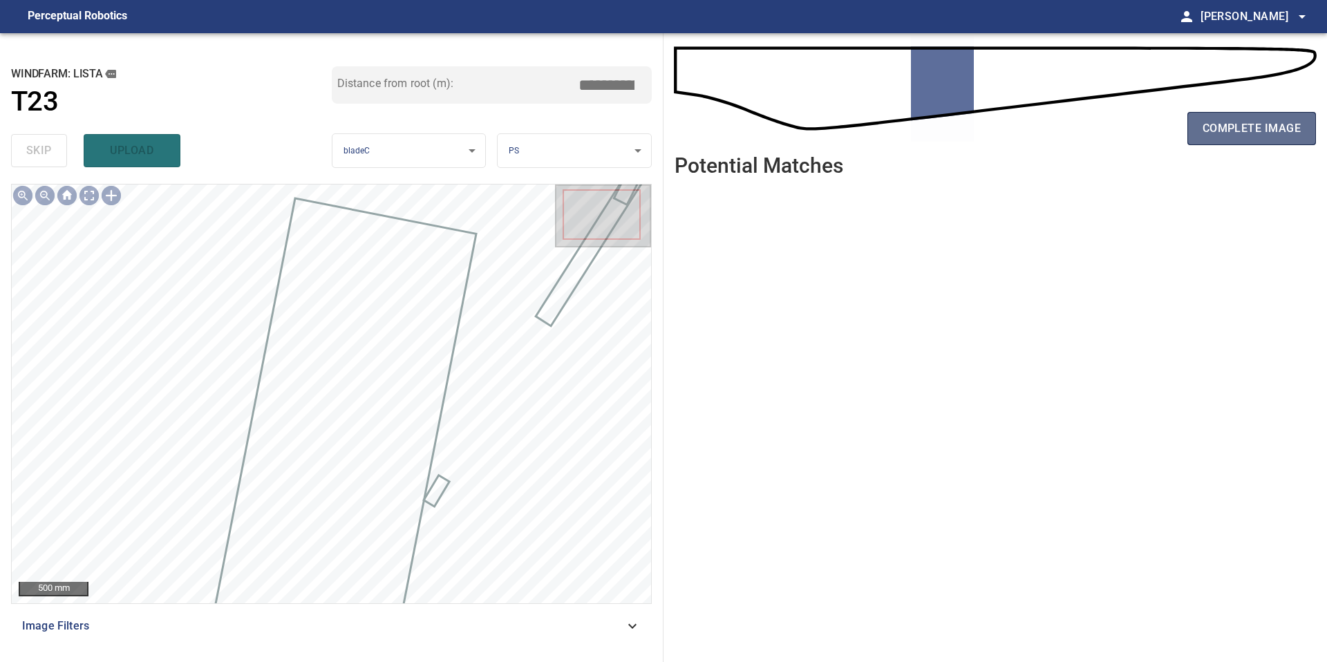
click at [1247, 112] on button "complete image" at bounding box center [1251, 128] width 129 height 33
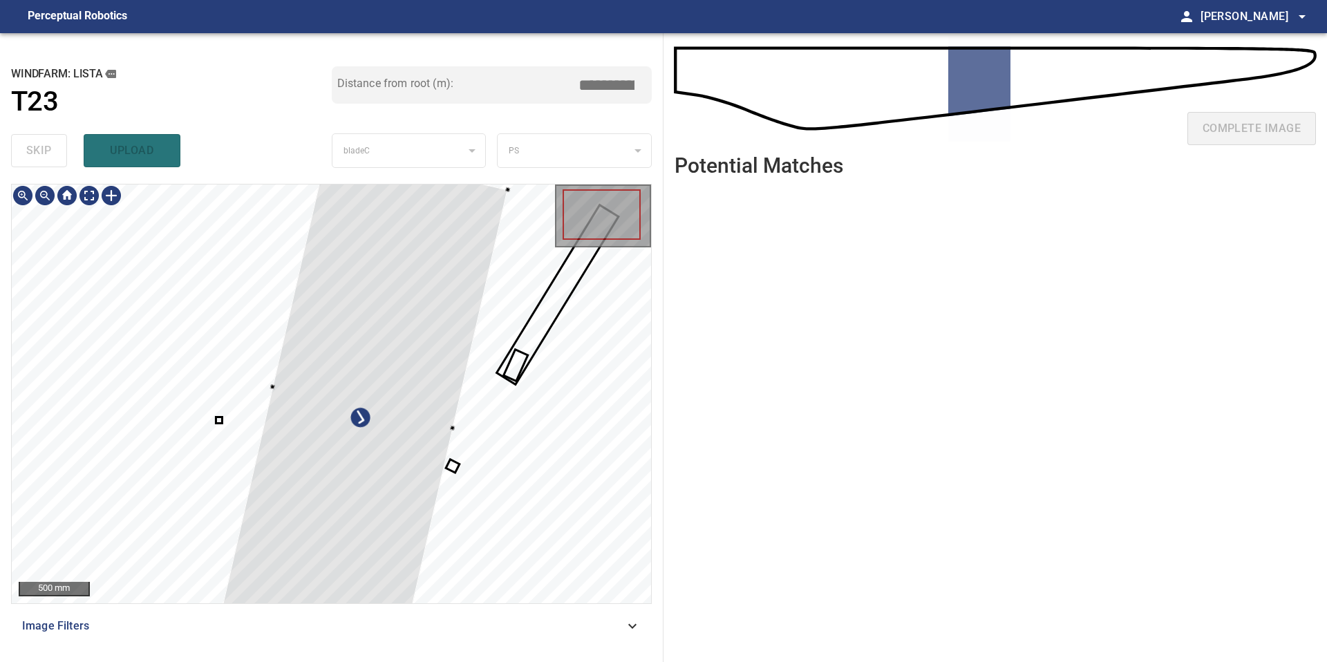
click at [514, 187] on div at bounding box center [331, 393] width 639 height 419
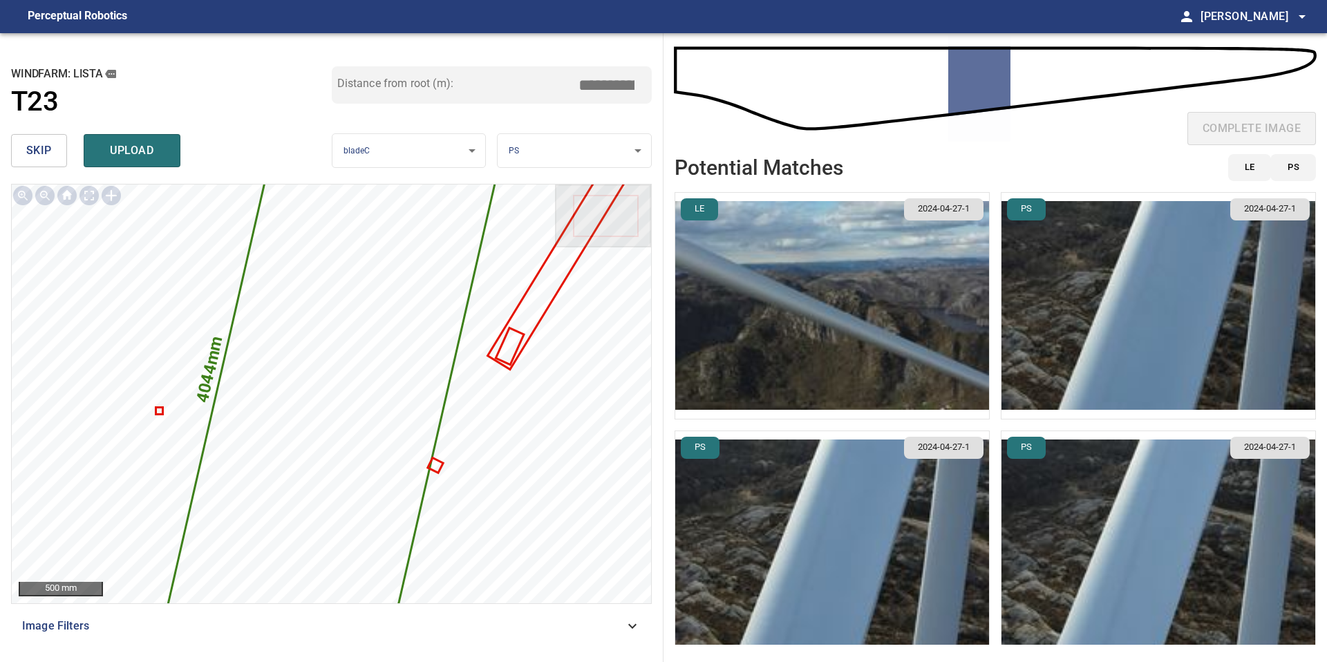
click at [882, 533] on img "button" at bounding box center [832, 544] width 314 height 226
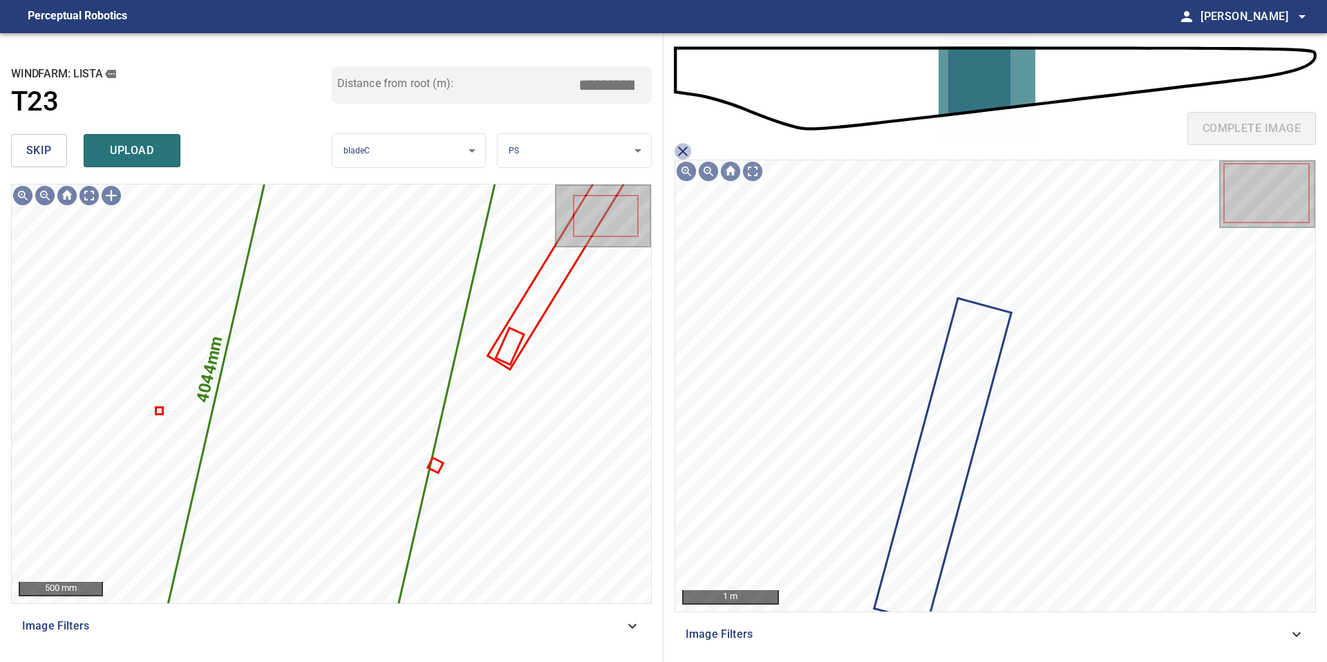
click at [678, 151] on icon "close matching imageResolution:" at bounding box center [682, 151] width 17 height 17
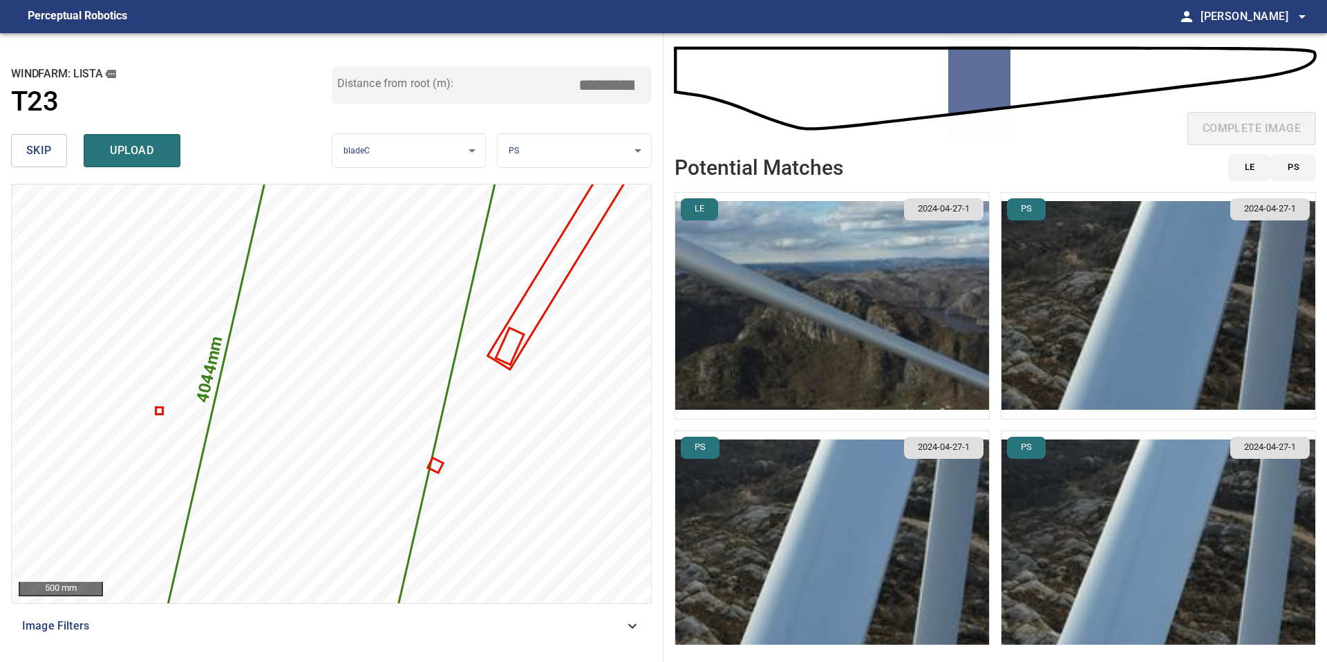
click at [832, 298] on img "button" at bounding box center [832, 306] width 314 height 226
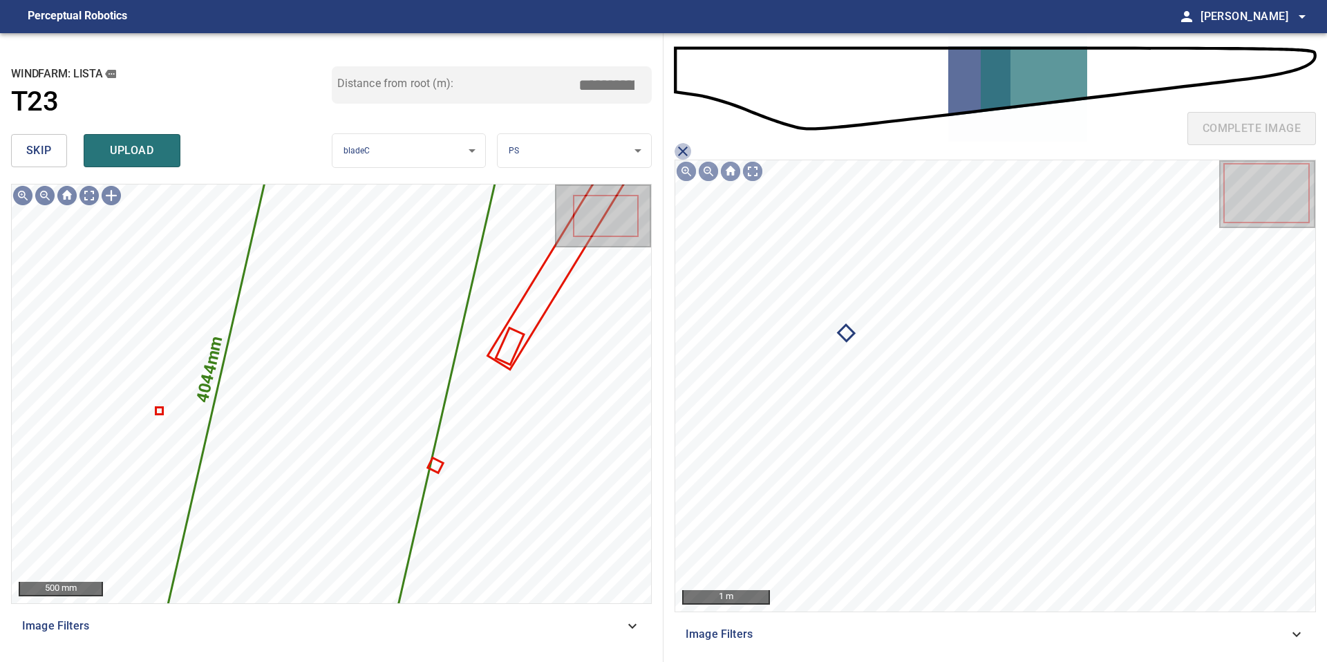
click at [683, 148] on icon "close matching imageResolution:" at bounding box center [682, 151] width 17 height 17
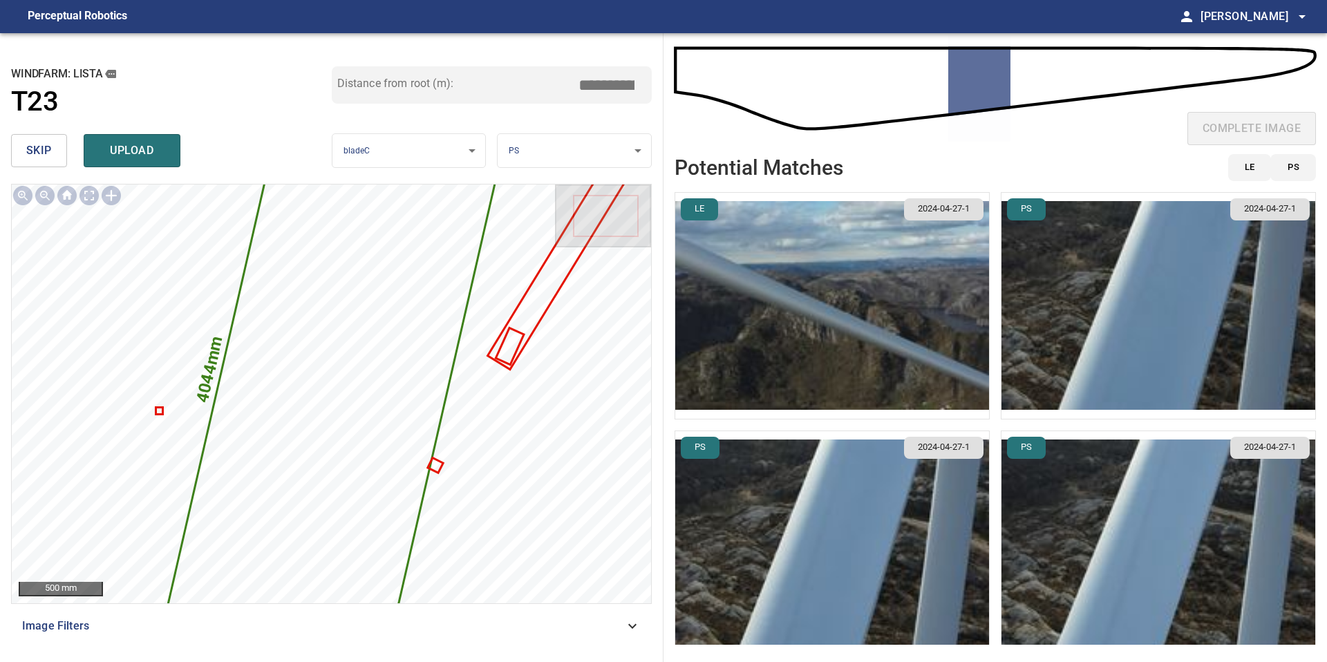
click at [1188, 294] on img "button" at bounding box center [1158, 306] width 314 height 226
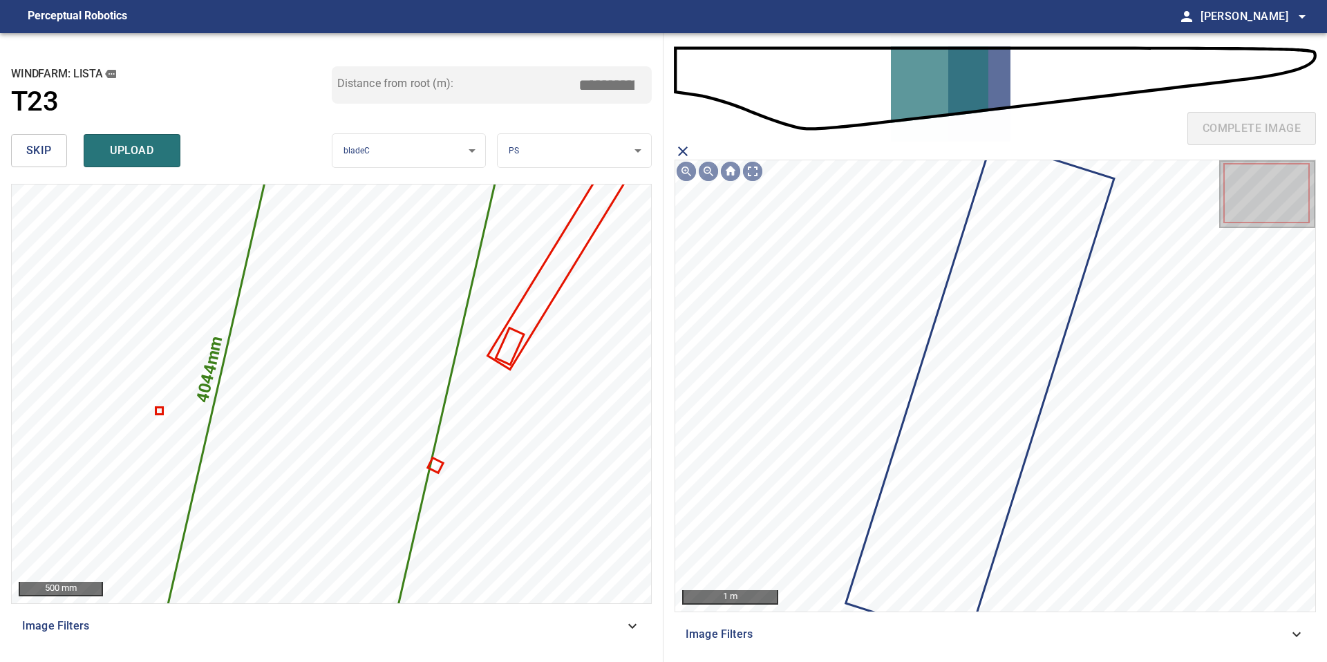
click at [986, 323] on icon at bounding box center [979, 391] width 265 height 499
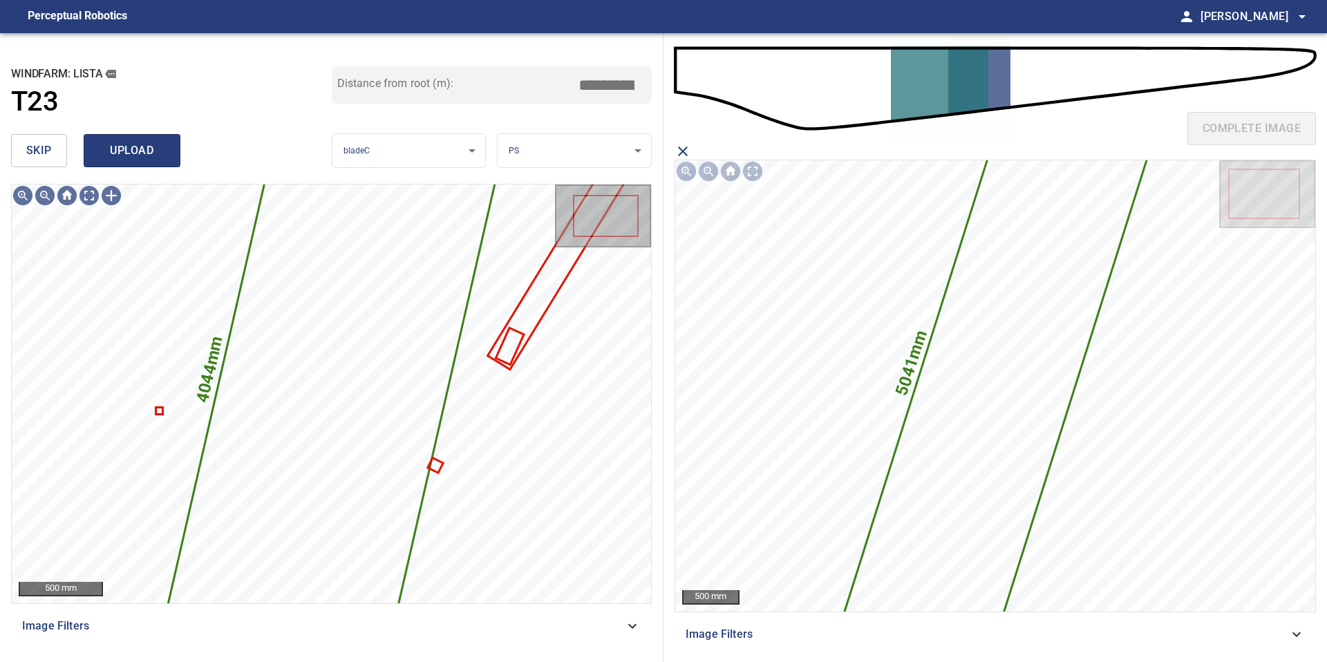
click at [138, 151] on span "upload" at bounding box center [132, 150] width 66 height 19
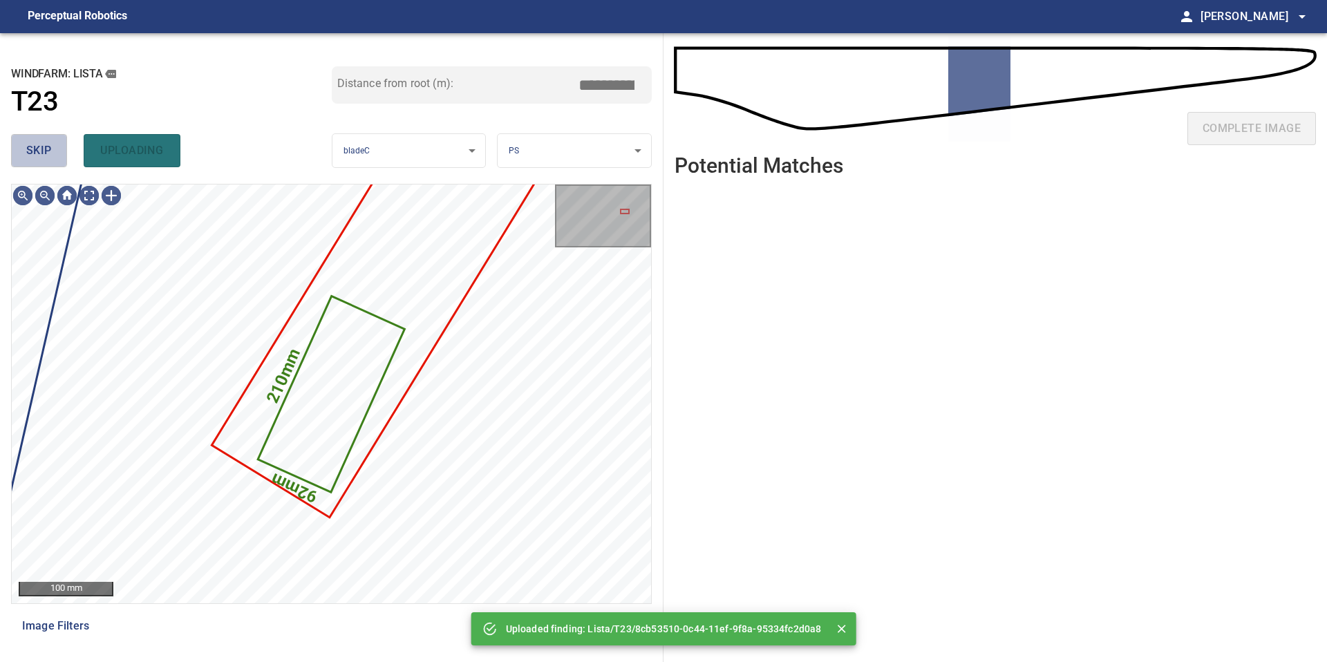
click at [59, 155] on button "skip" at bounding box center [39, 150] width 56 height 33
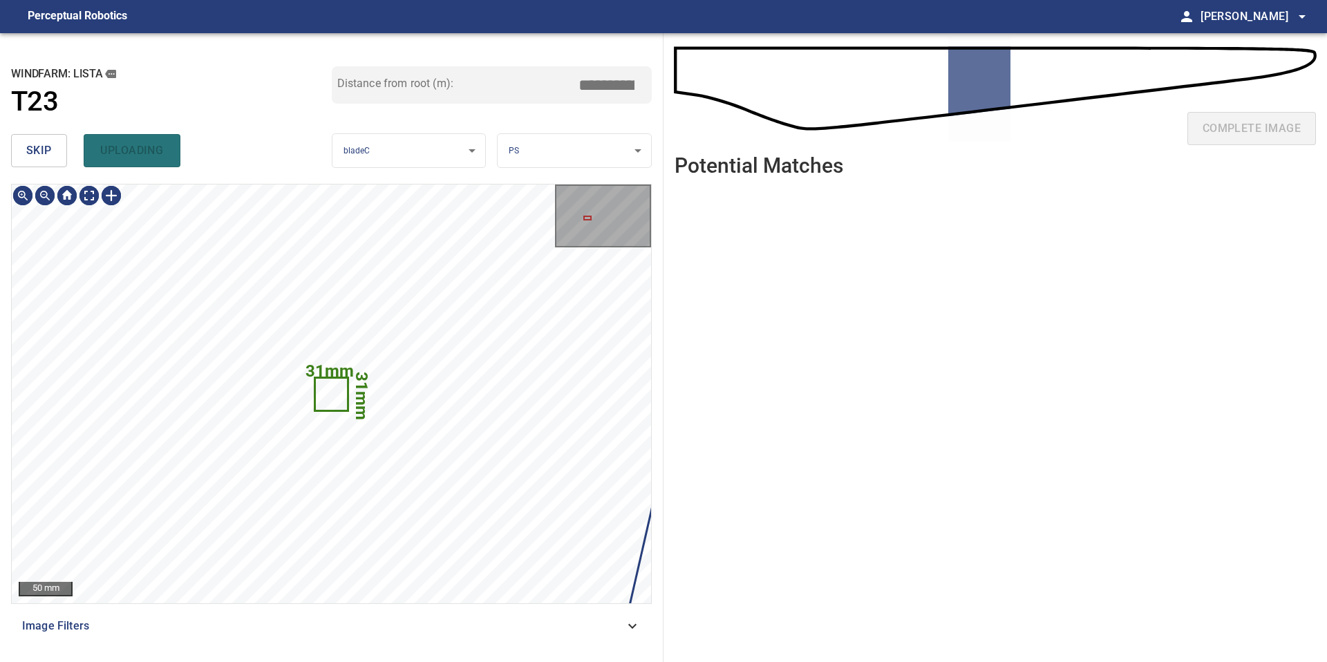
click at [59, 155] on button "skip" at bounding box center [39, 150] width 56 height 33
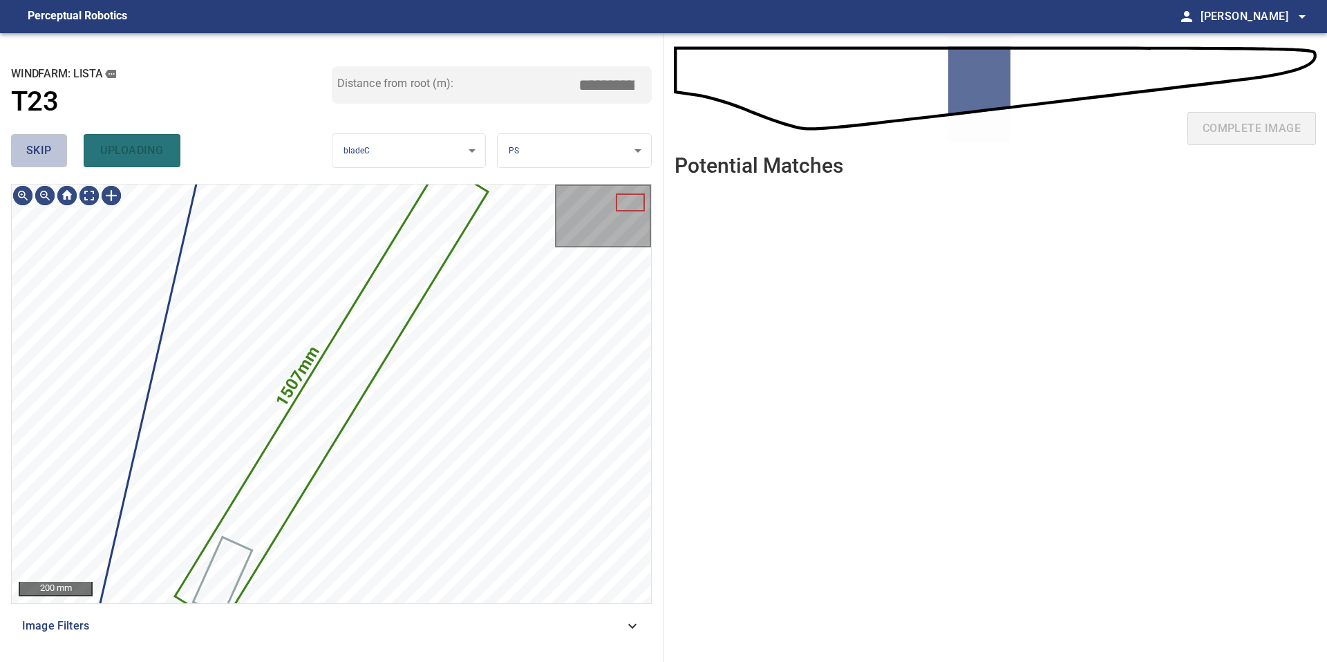
click at [59, 155] on button "skip" at bounding box center [39, 150] width 56 height 33
type input "*****"
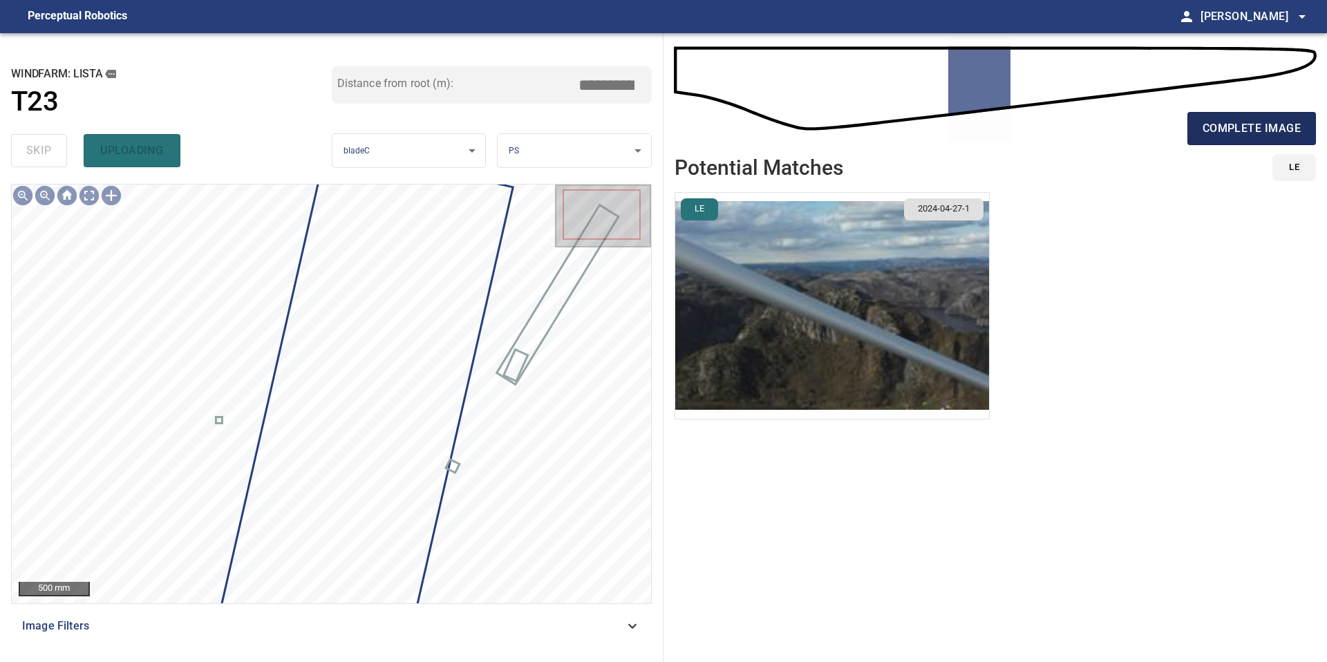
click at [1250, 112] on button "complete image" at bounding box center [1251, 128] width 129 height 33
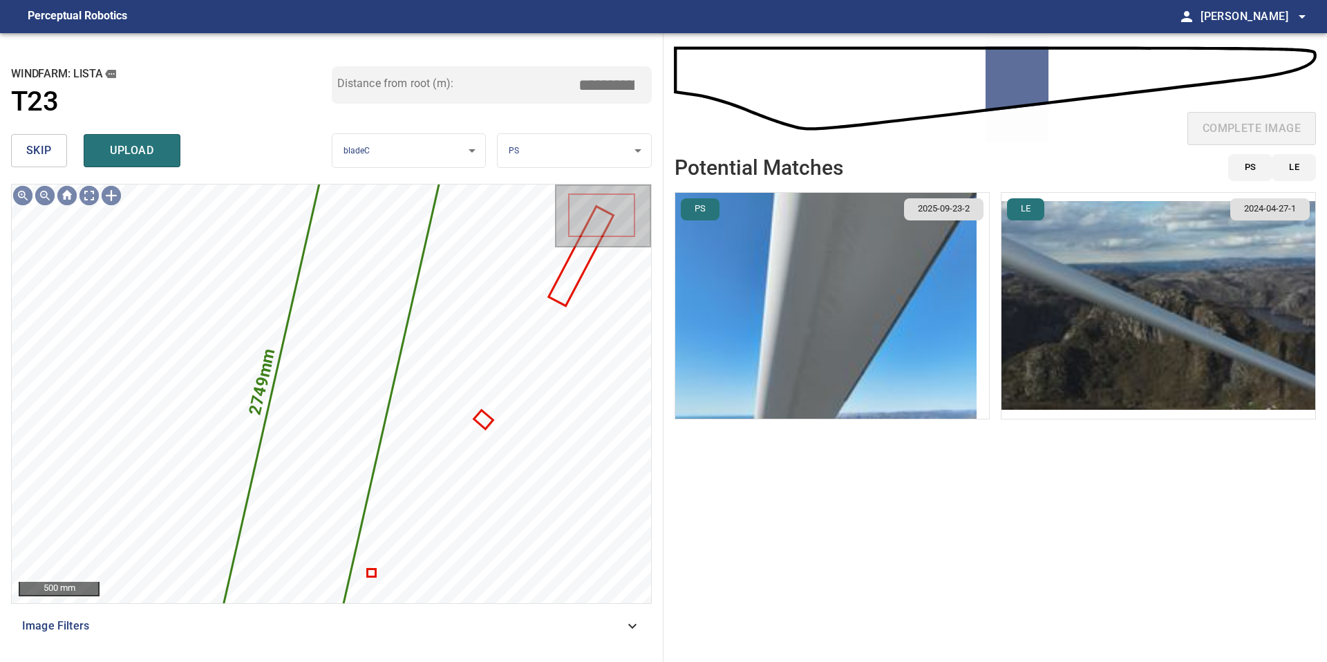
click at [868, 332] on img "button" at bounding box center [825, 306] width 301 height 226
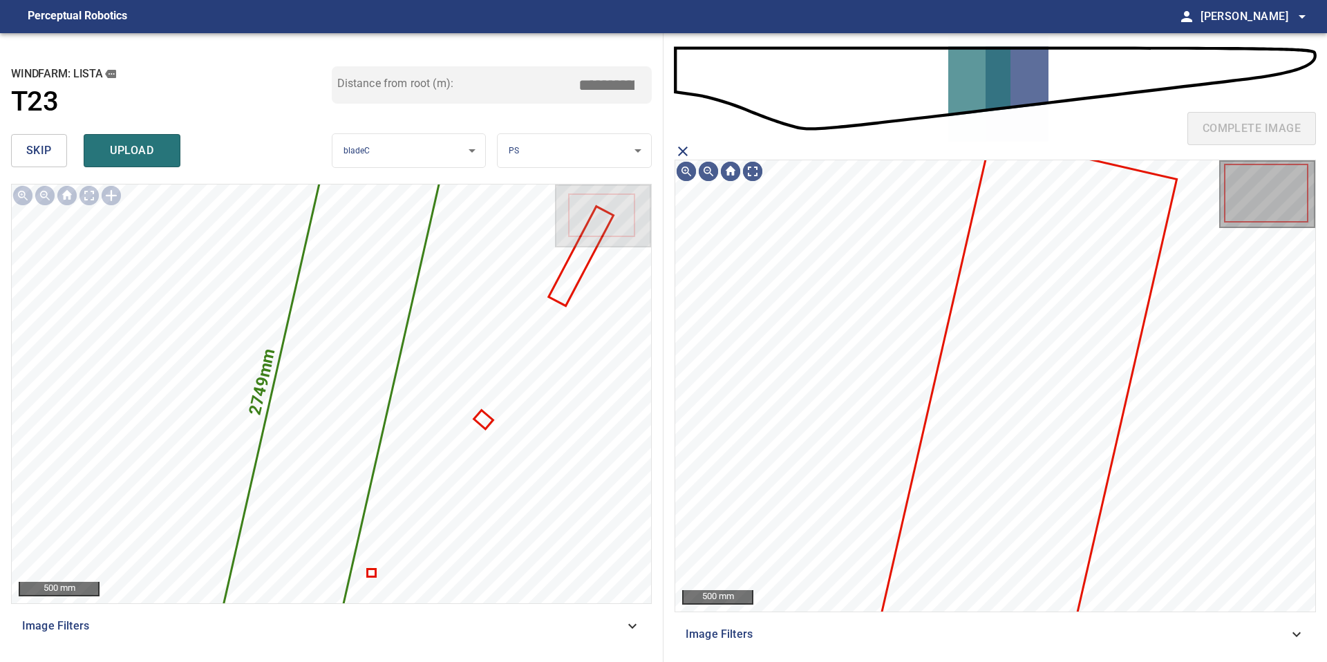
click at [1008, 345] on icon at bounding box center [1029, 397] width 294 height 520
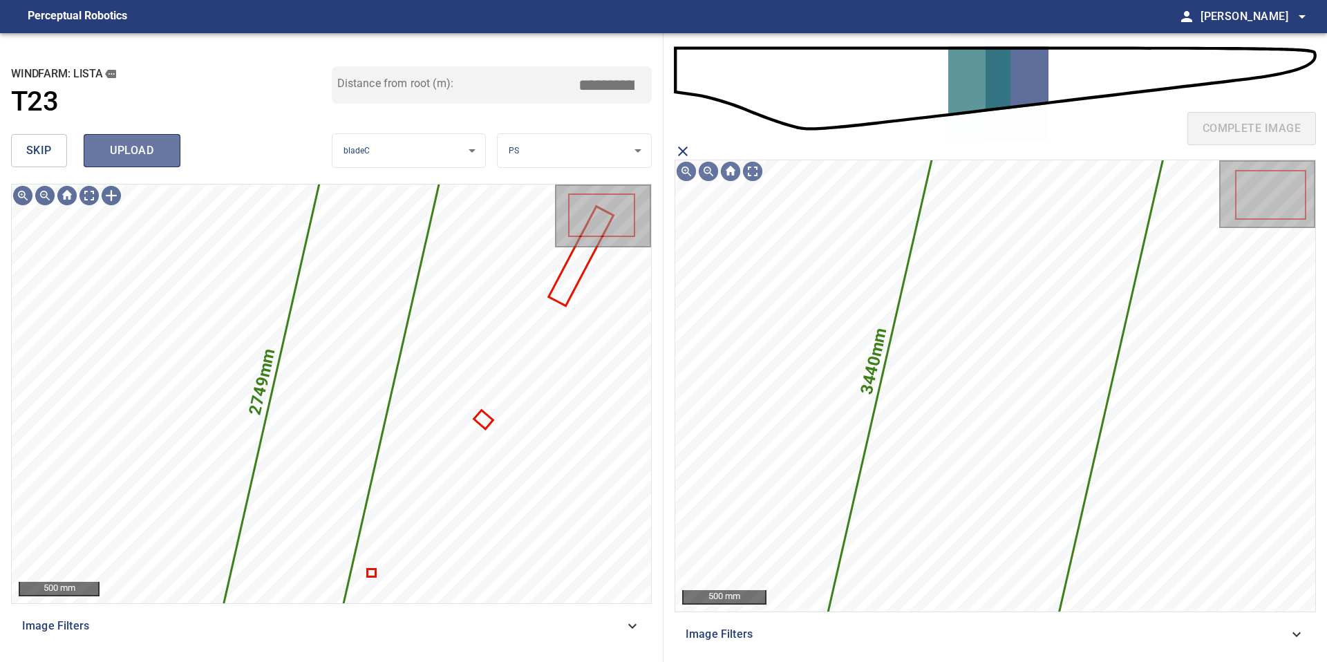
click at [133, 151] on span "upload" at bounding box center [132, 150] width 66 height 19
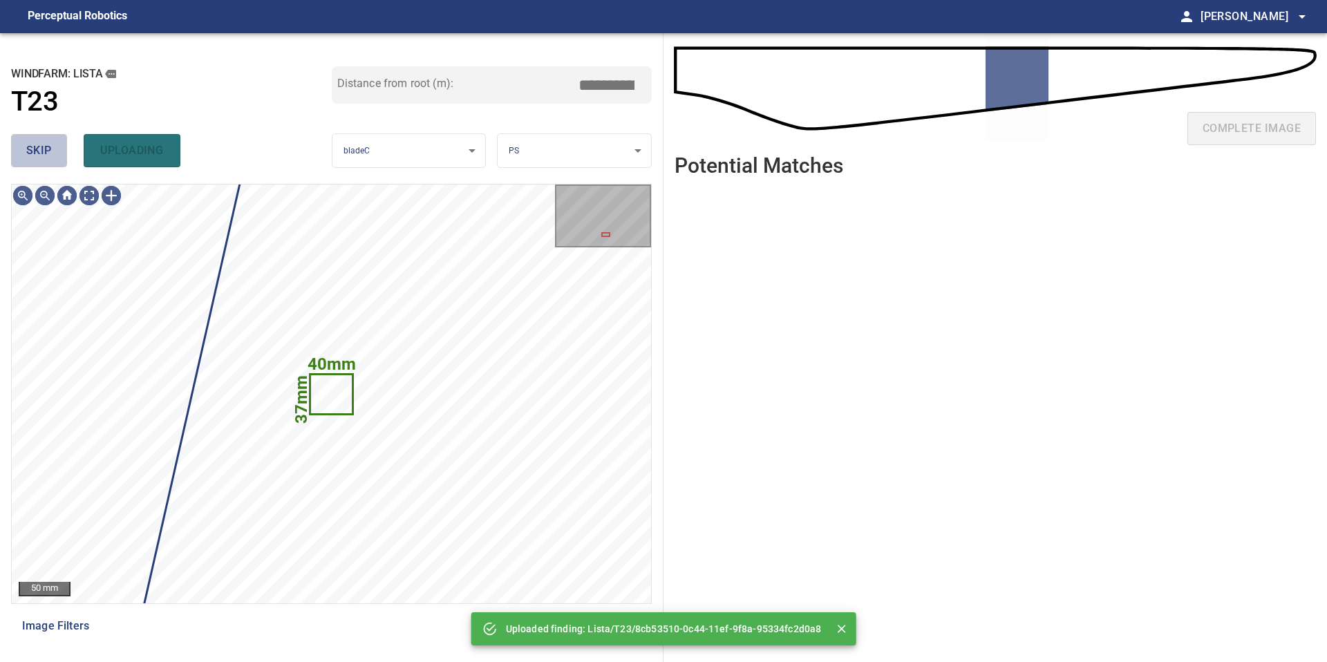
click at [48, 161] on button "skip" at bounding box center [39, 150] width 56 height 33
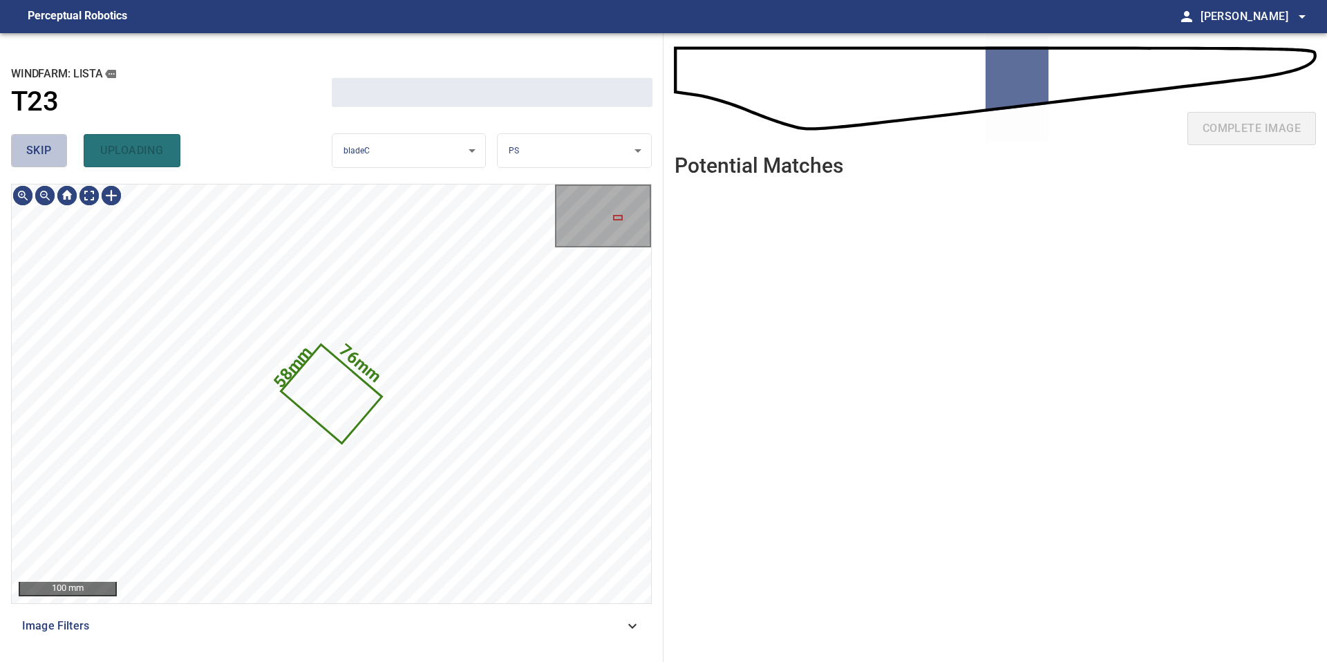
click at [48, 161] on button "skip" at bounding box center [39, 150] width 56 height 33
click at [48, 161] on div "skip uploading" at bounding box center [171, 151] width 321 height 44
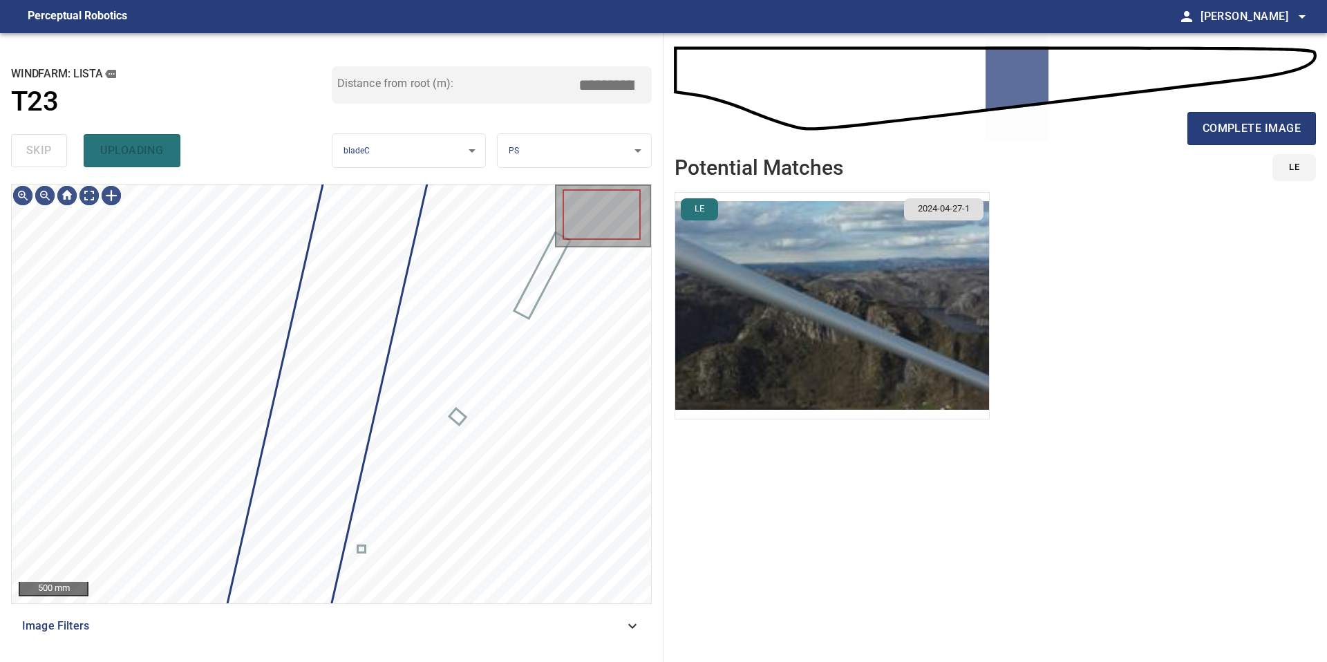
type input "*****"
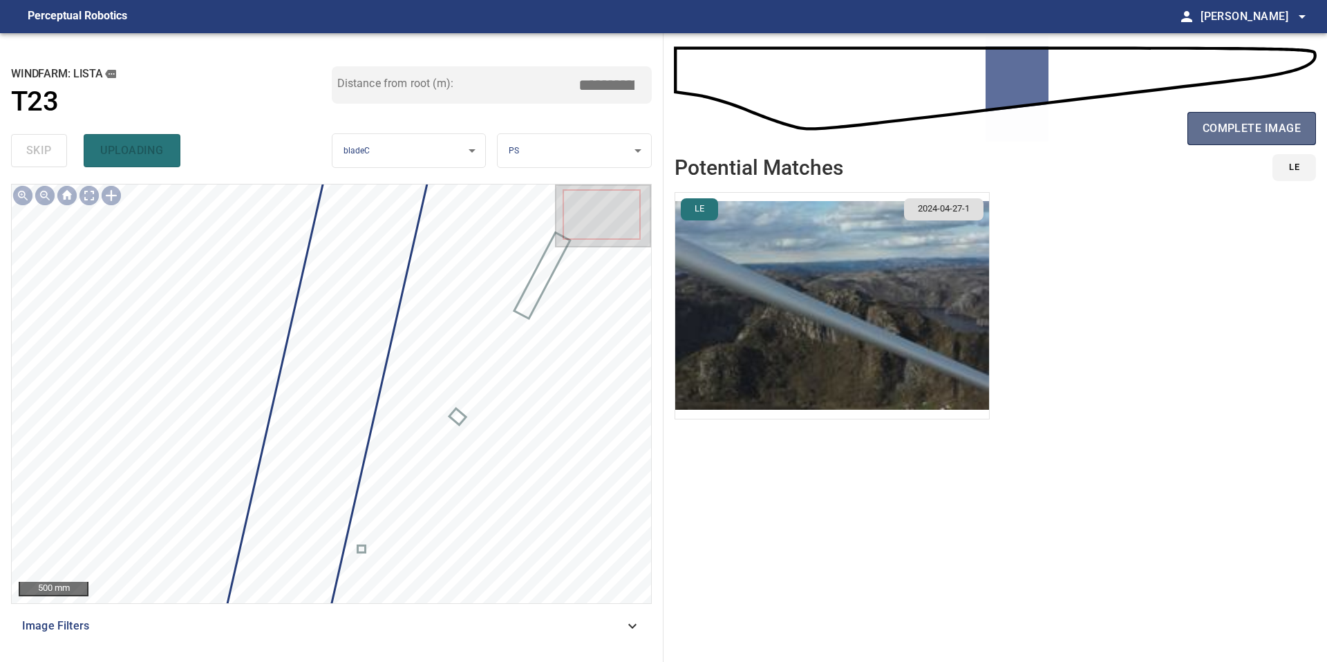
click at [1253, 140] on button "complete image" at bounding box center [1251, 128] width 129 height 33
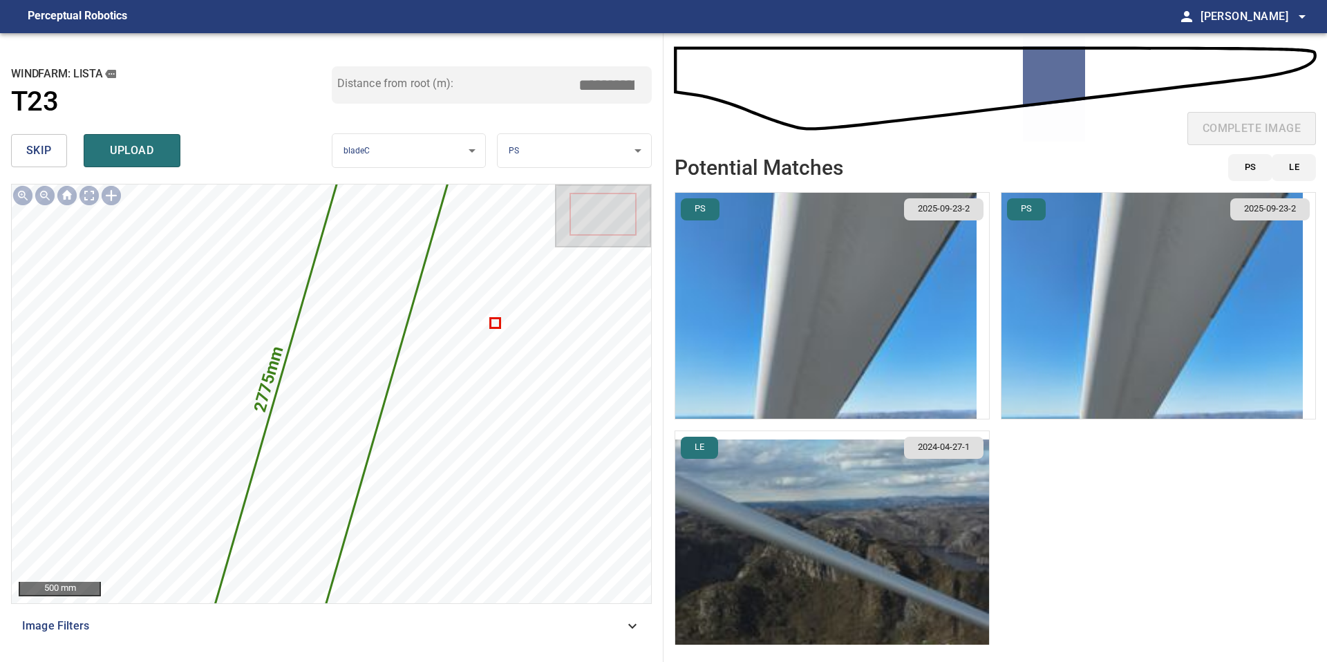
click at [855, 304] on img "button" at bounding box center [825, 306] width 301 height 226
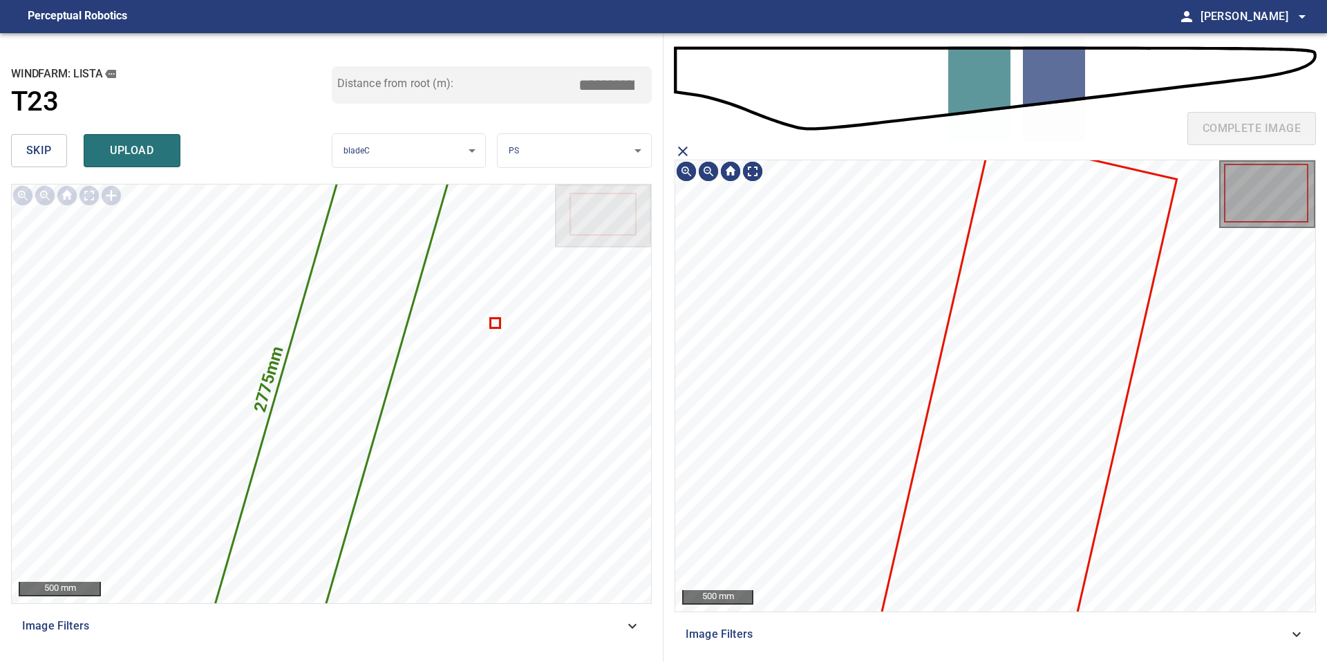
click at [975, 306] on icon at bounding box center [1029, 397] width 294 height 520
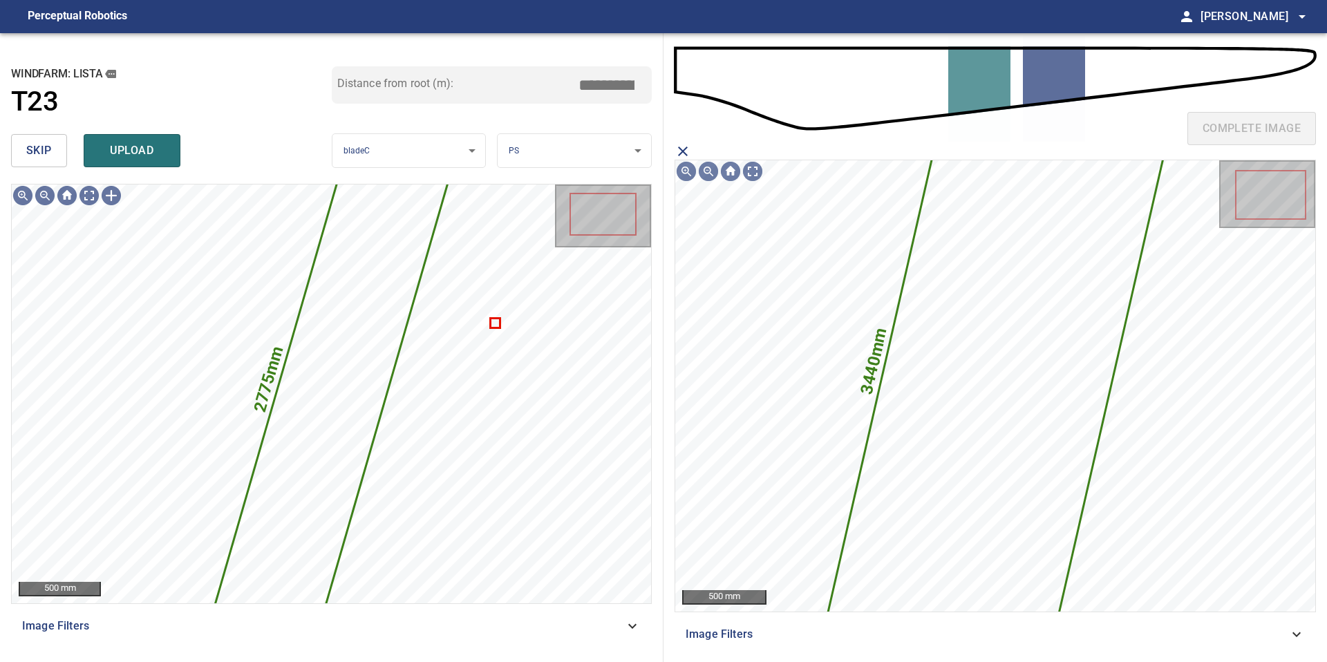
click at [126, 171] on div "skip upload" at bounding box center [171, 151] width 321 height 44
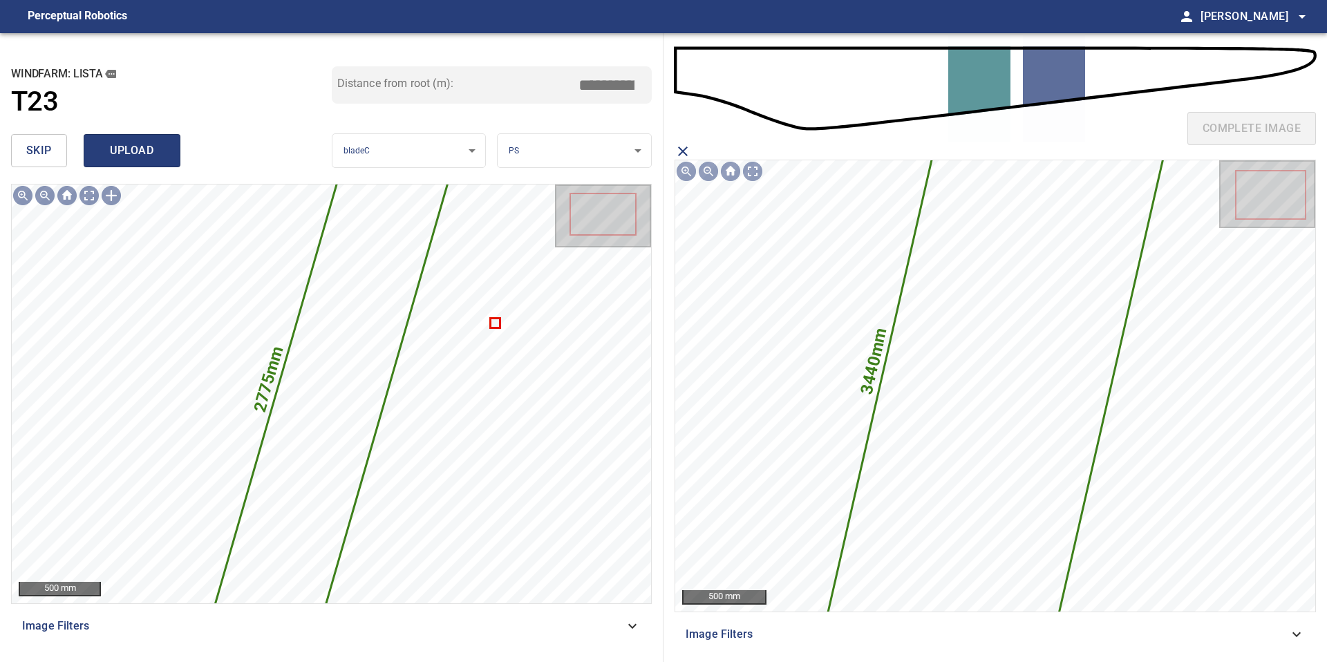
click at [116, 158] on span "upload" at bounding box center [132, 150] width 66 height 19
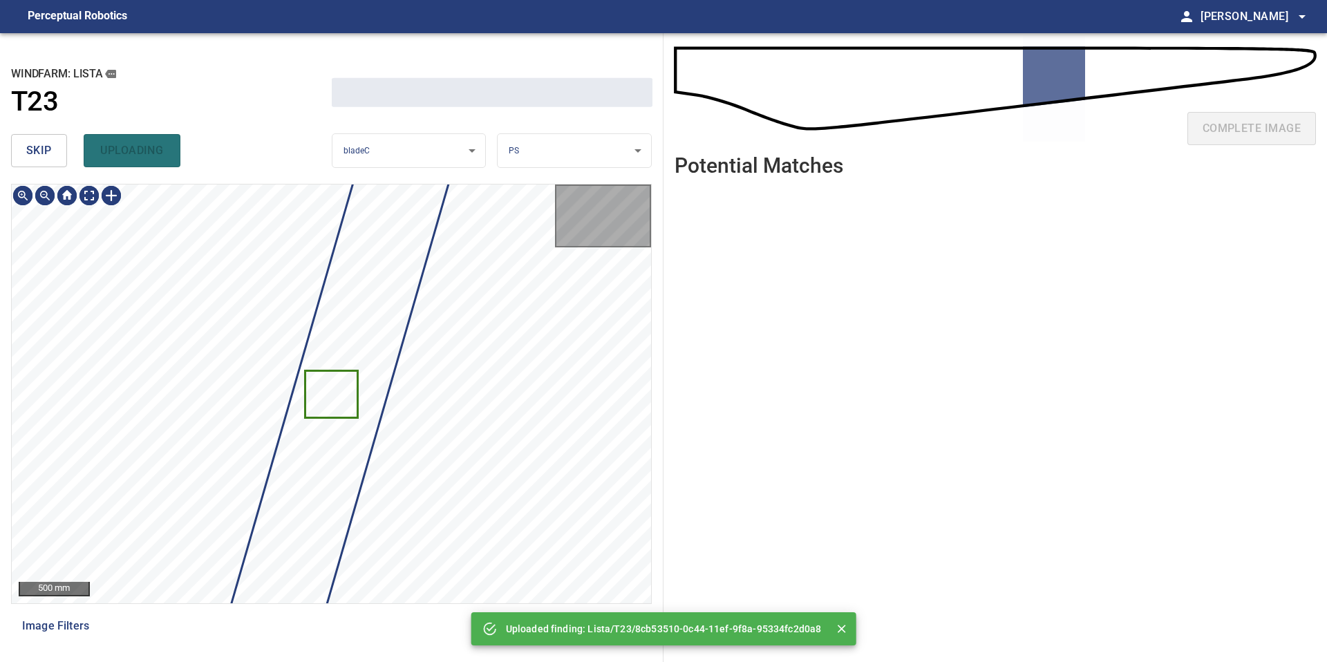
click at [40, 153] on span "skip" at bounding box center [39, 150] width 26 height 19
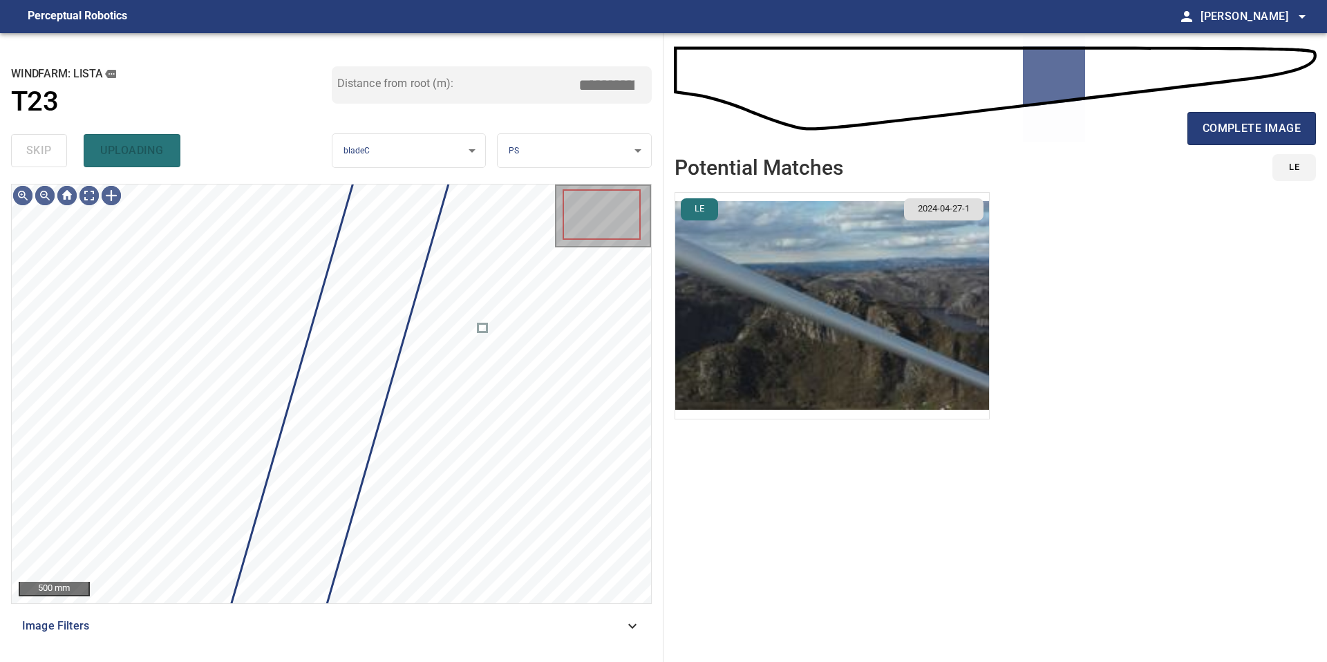
click at [40, 153] on div "skip uploading" at bounding box center [171, 151] width 321 height 44
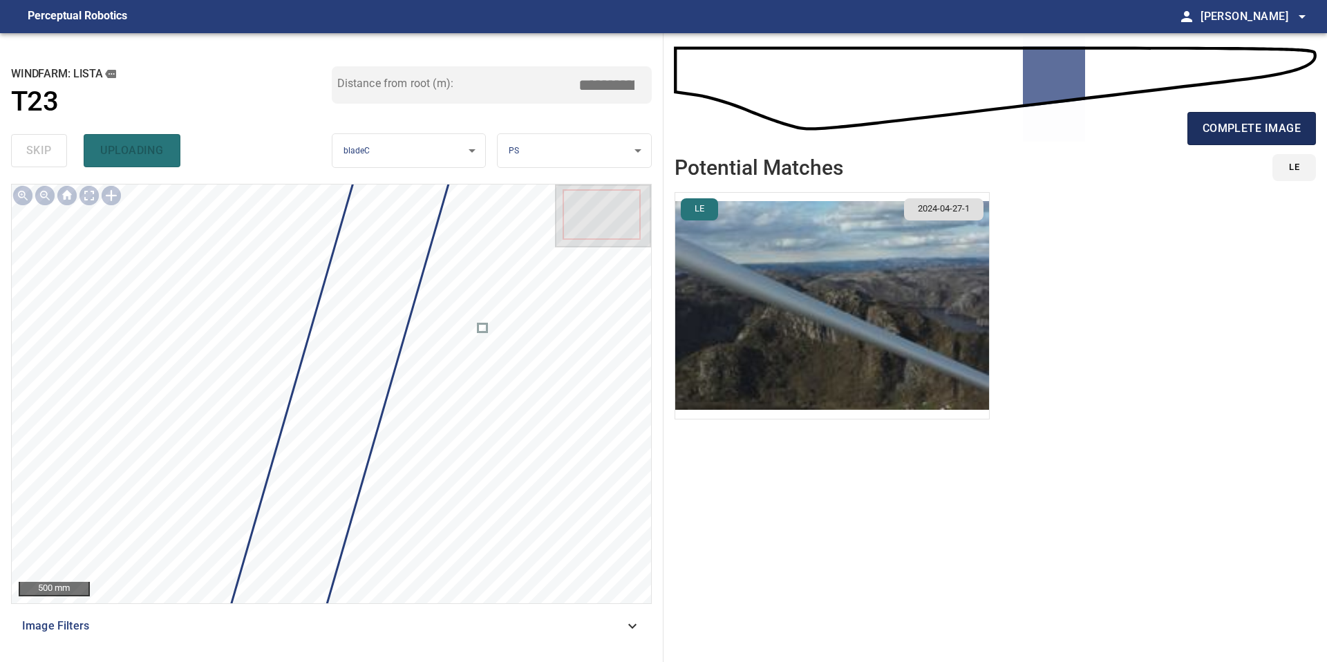
click at [1225, 128] on span "complete image" at bounding box center [1251, 128] width 98 height 19
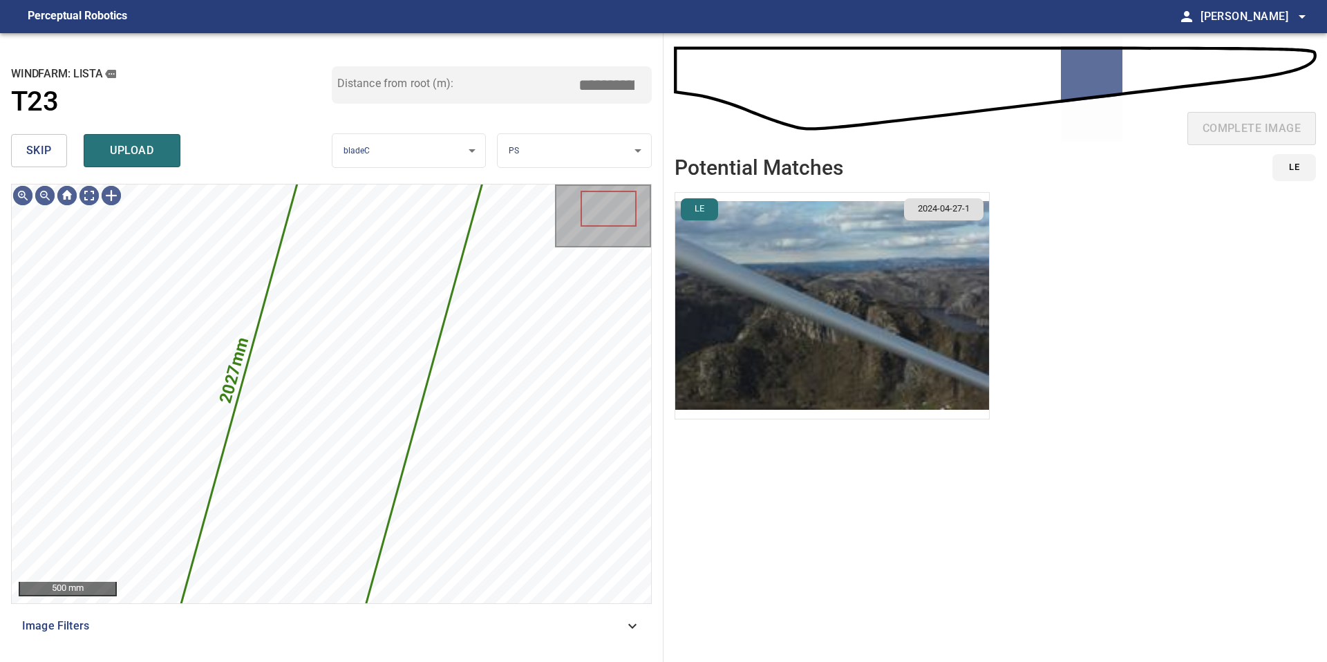
click at [55, 150] on button "skip" at bounding box center [39, 150] width 56 height 33
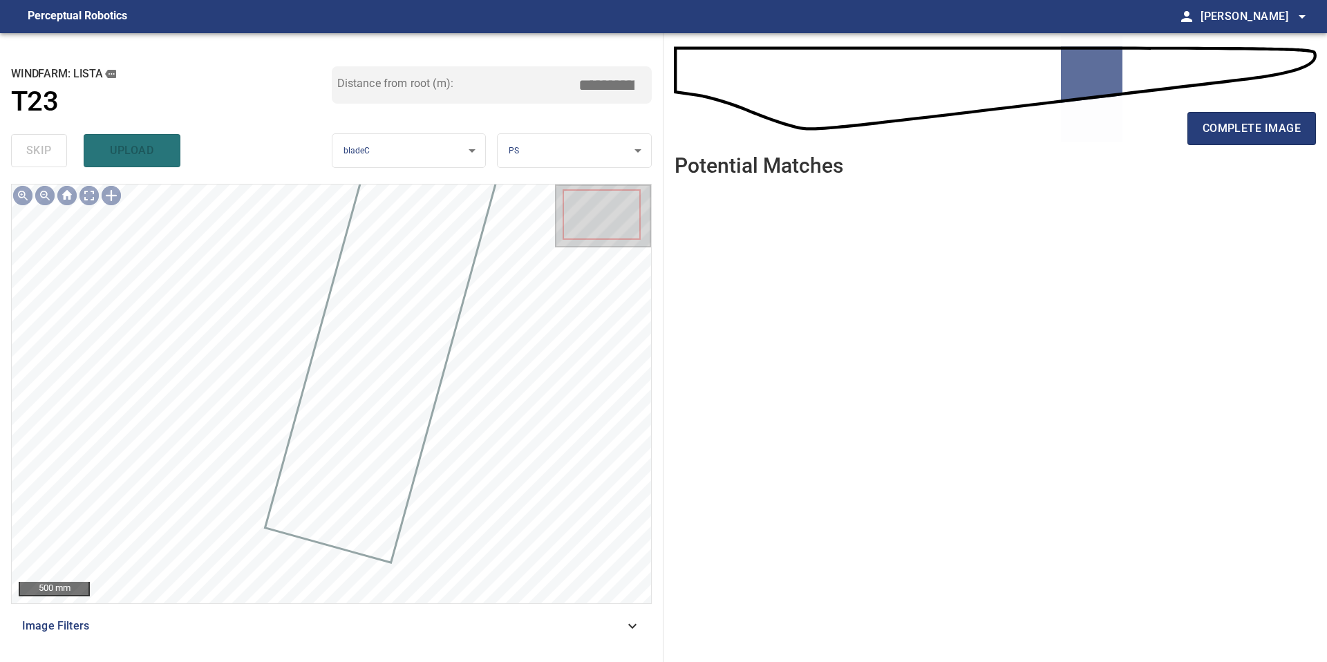
click at [1222, 104] on div "complete image" at bounding box center [994, 93] width 641 height 99
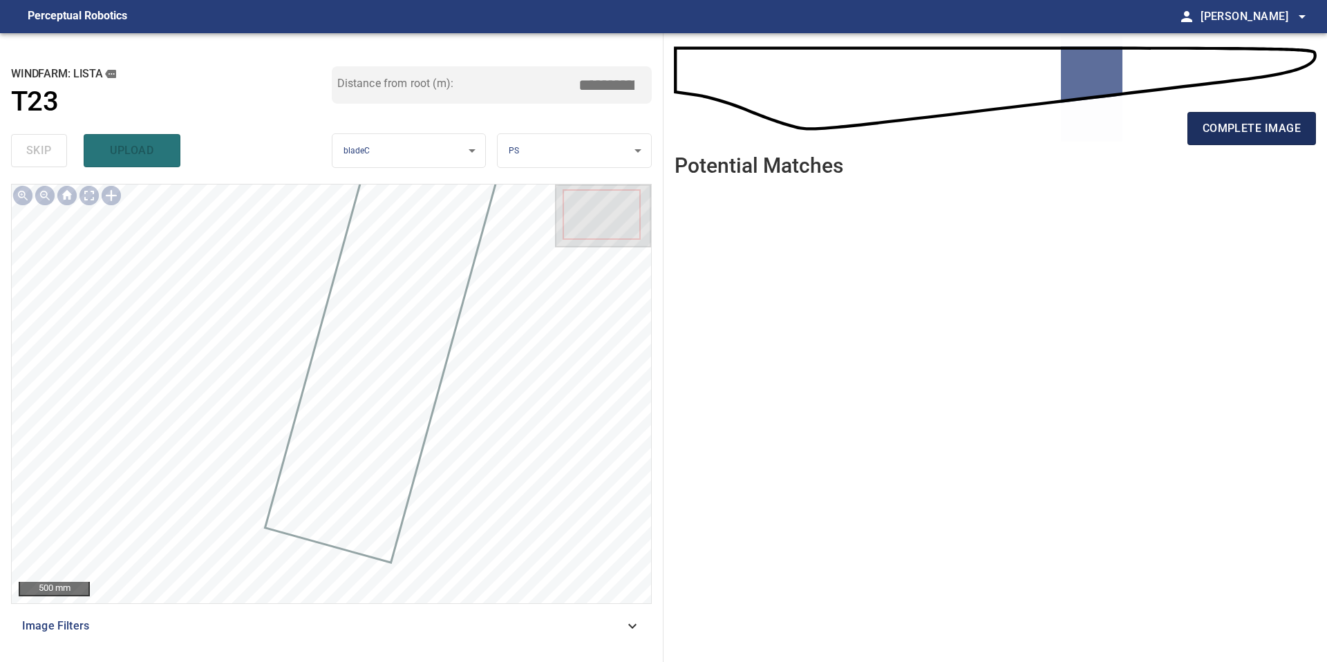
click at [1228, 119] on span "complete image" at bounding box center [1251, 128] width 98 height 19
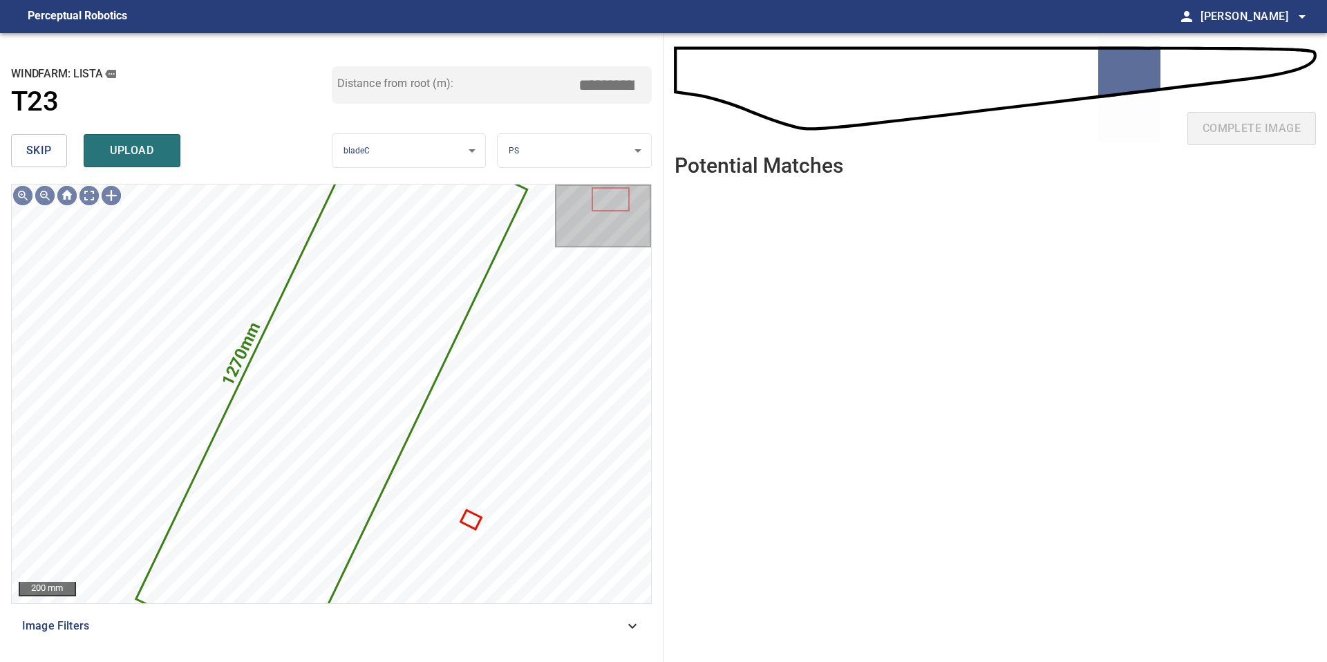
click at [55, 150] on button "skip" at bounding box center [39, 150] width 56 height 33
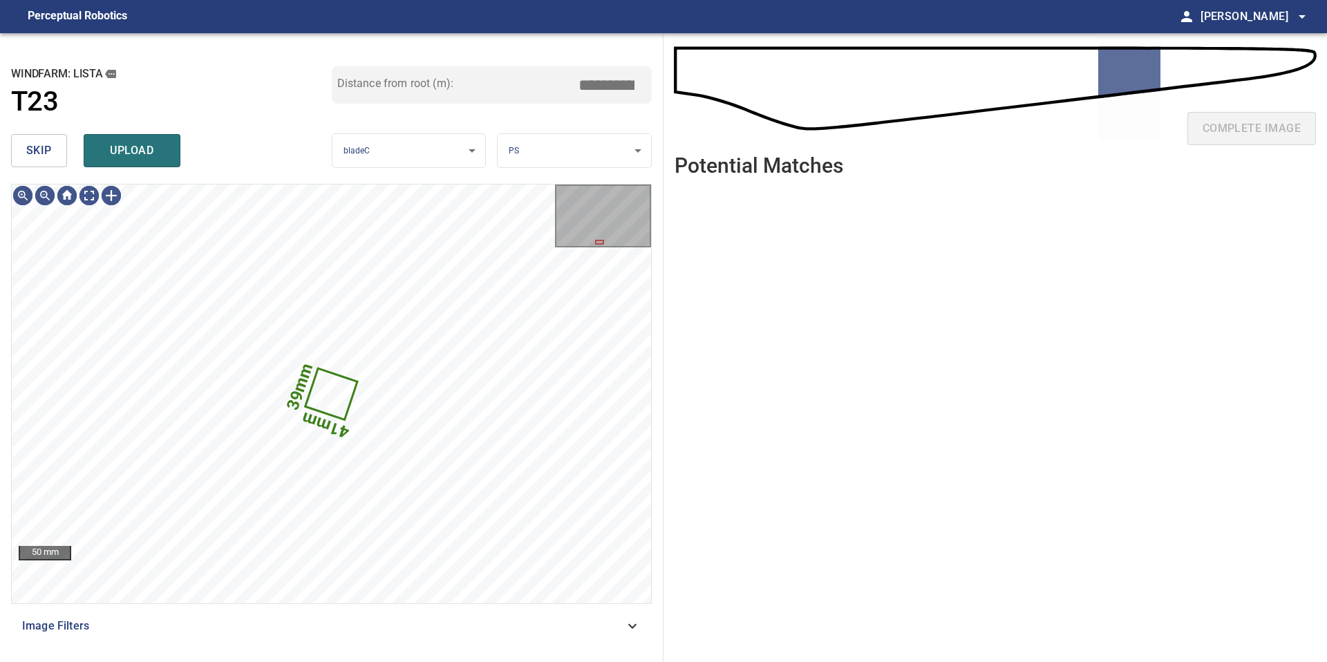
click at [55, 150] on button "skip" at bounding box center [39, 150] width 56 height 33
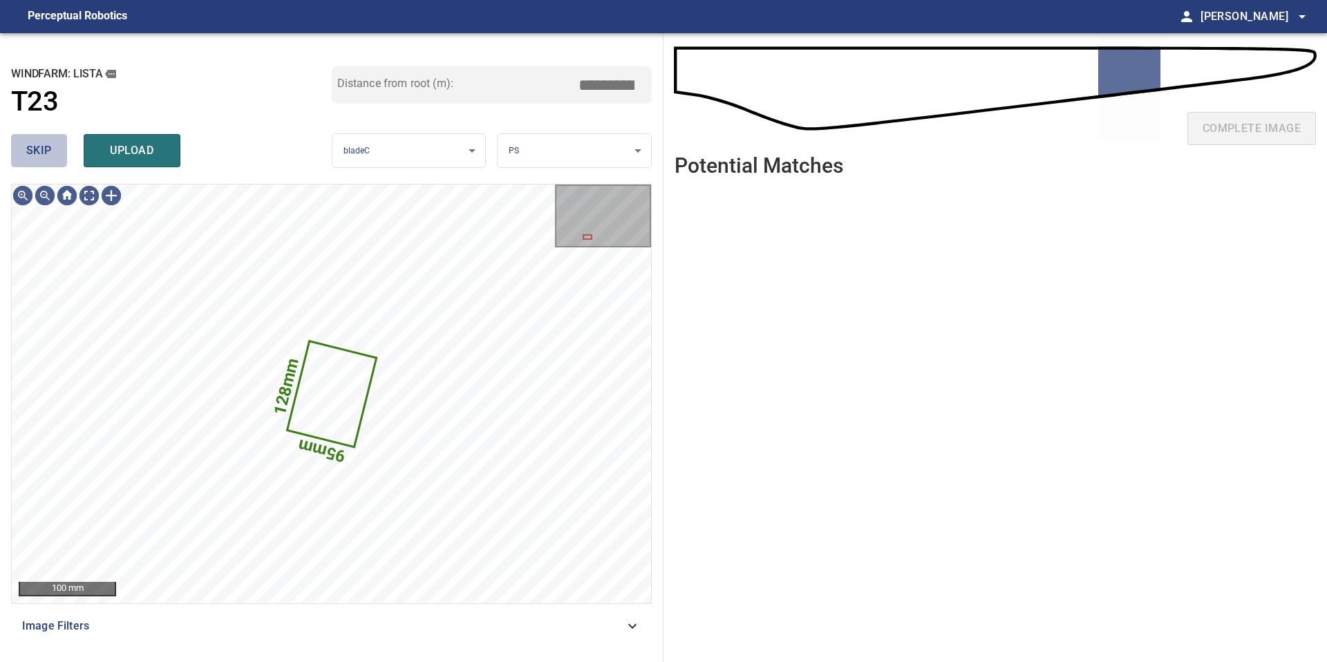
click at [55, 150] on button "skip" at bounding box center [39, 150] width 56 height 33
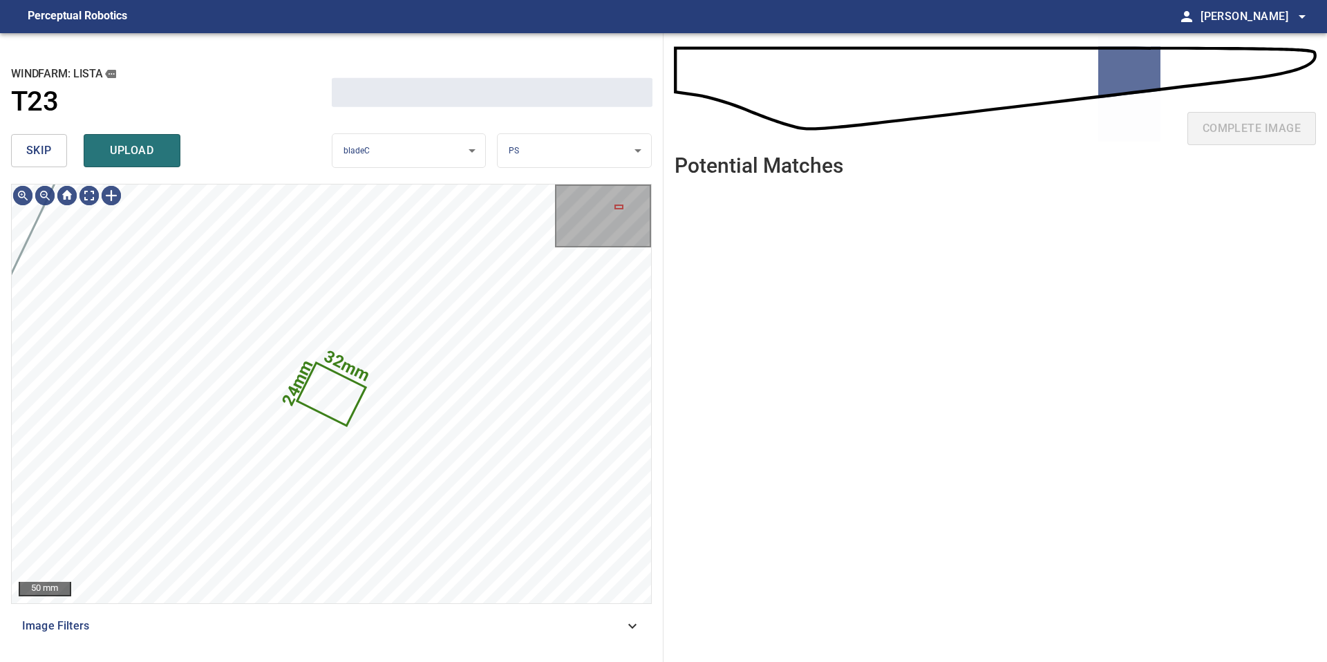
click at [55, 150] on button "skip" at bounding box center [39, 150] width 56 height 33
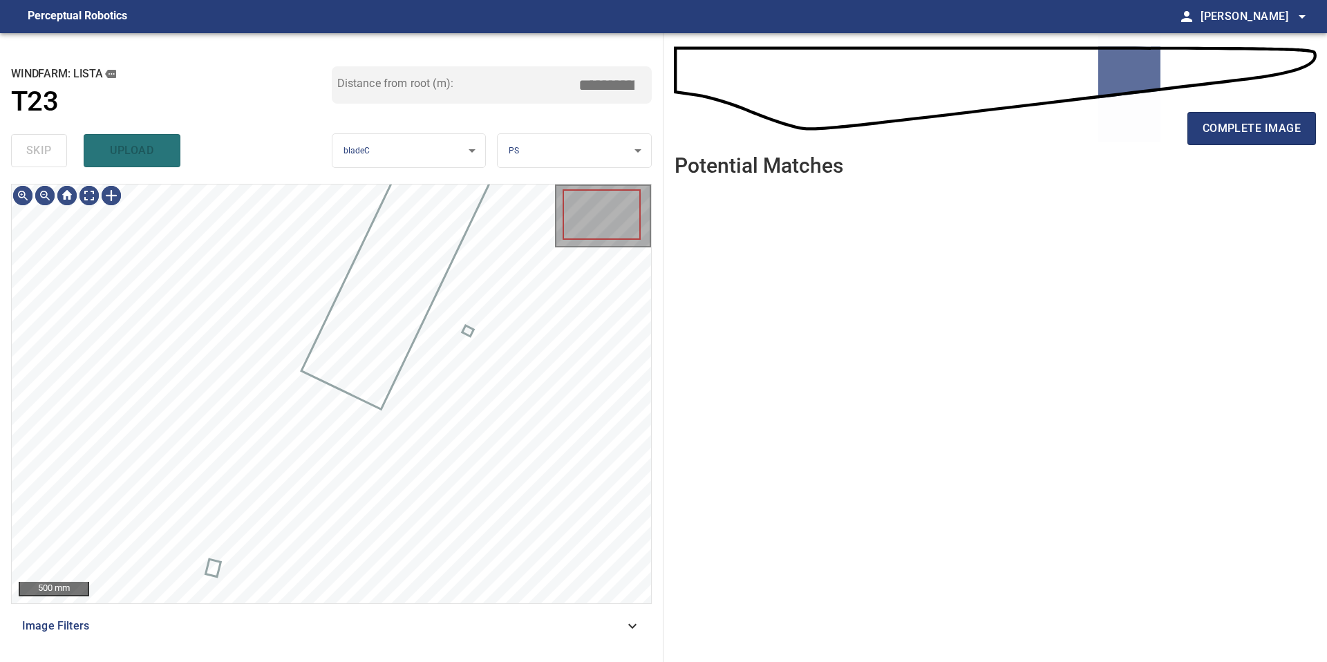
click at [55, 150] on div "skip upload" at bounding box center [171, 151] width 321 height 44
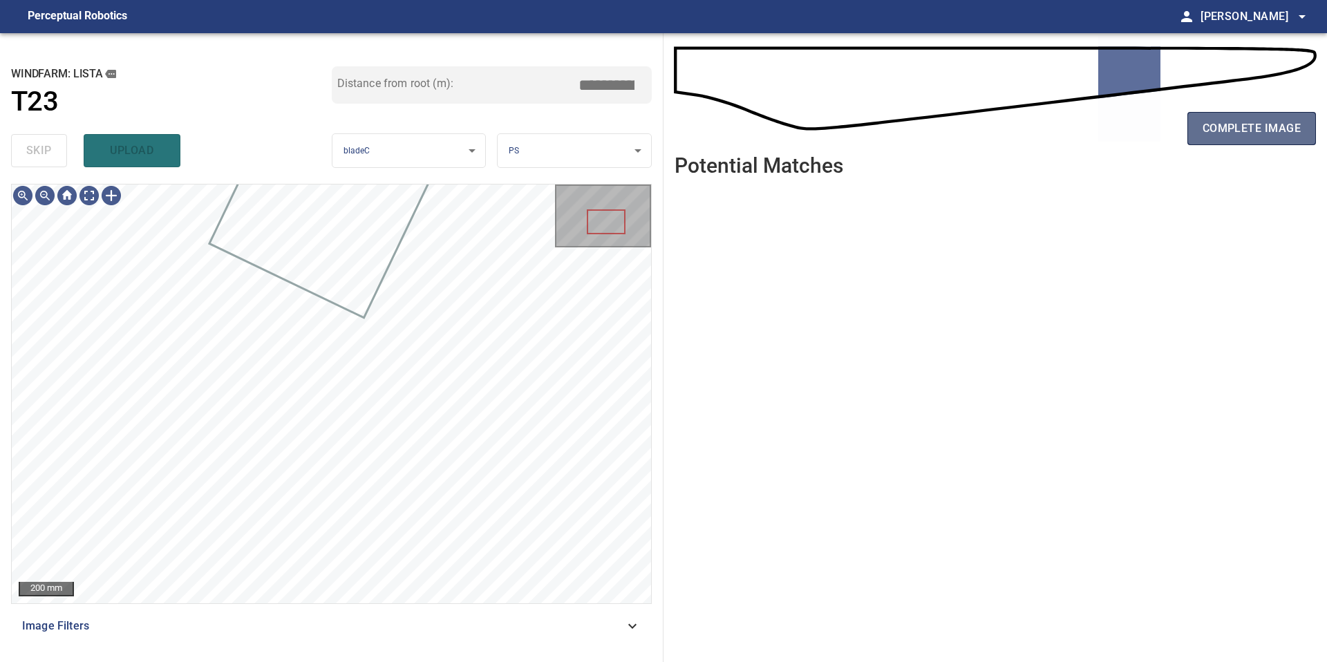
click at [1250, 126] on span "complete image" at bounding box center [1251, 128] width 98 height 19
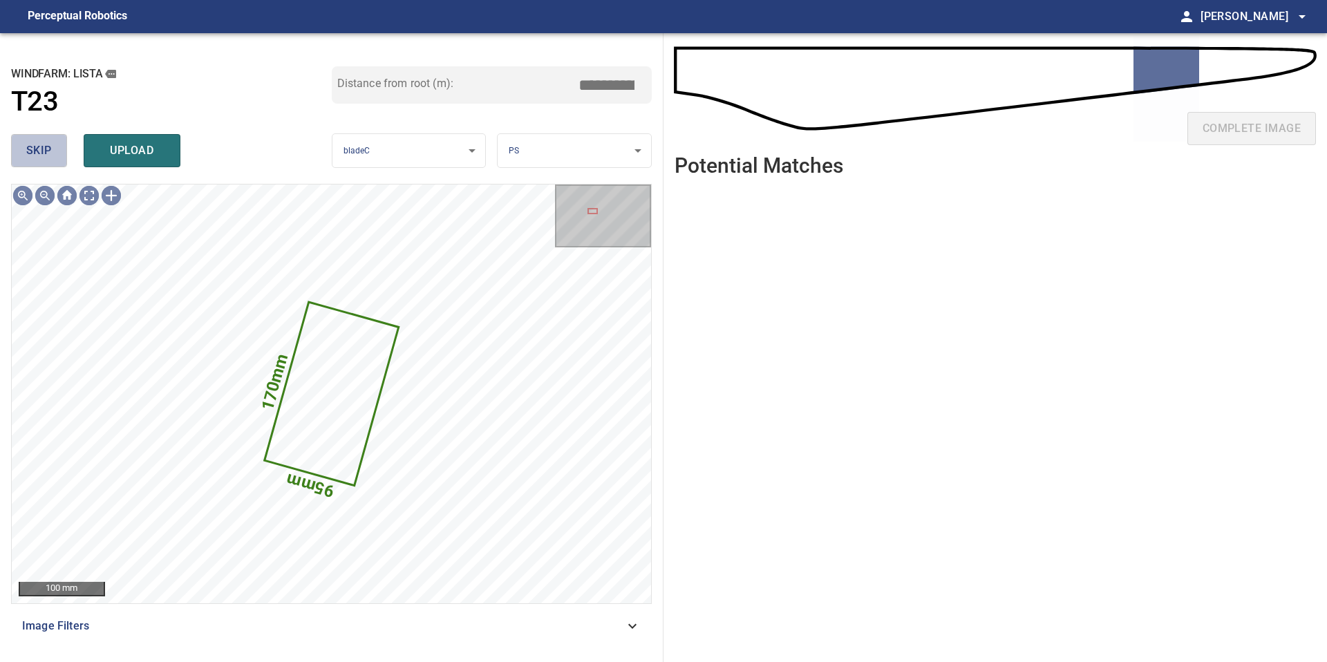
click at [36, 149] on span "skip" at bounding box center [39, 150] width 26 height 19
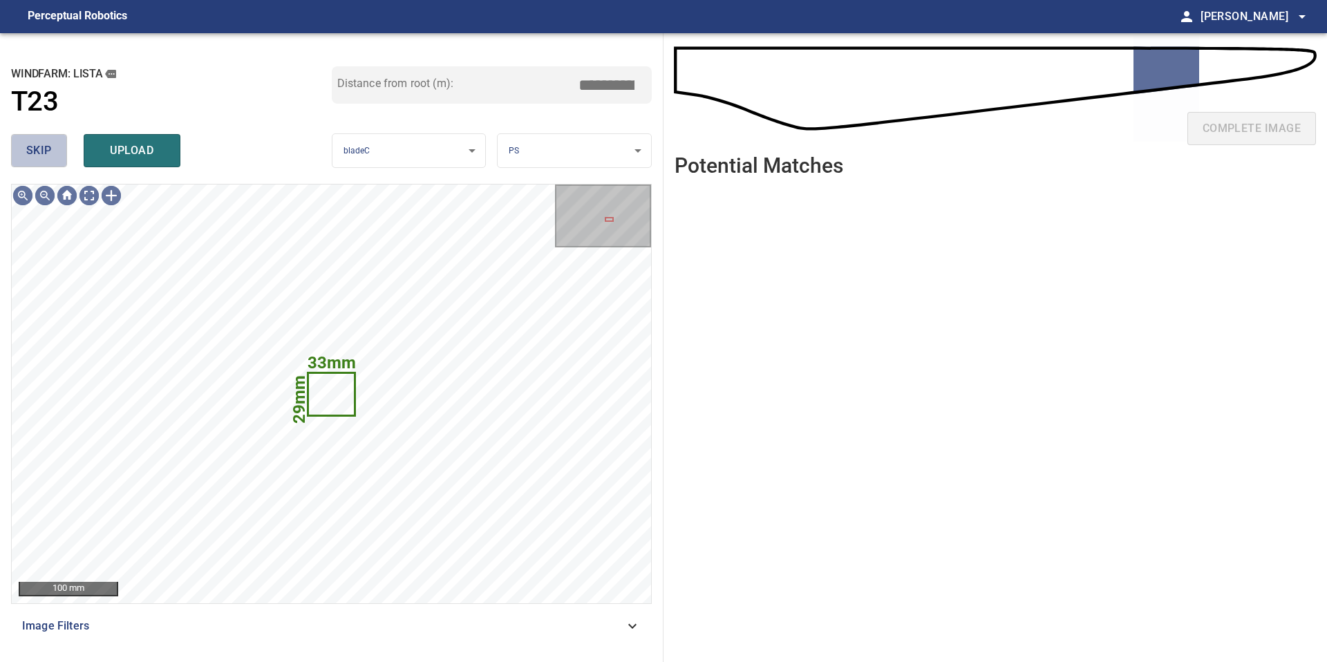
click at [36, 149] on span "skip" at bounding box center [39, 150] width 26 height 19
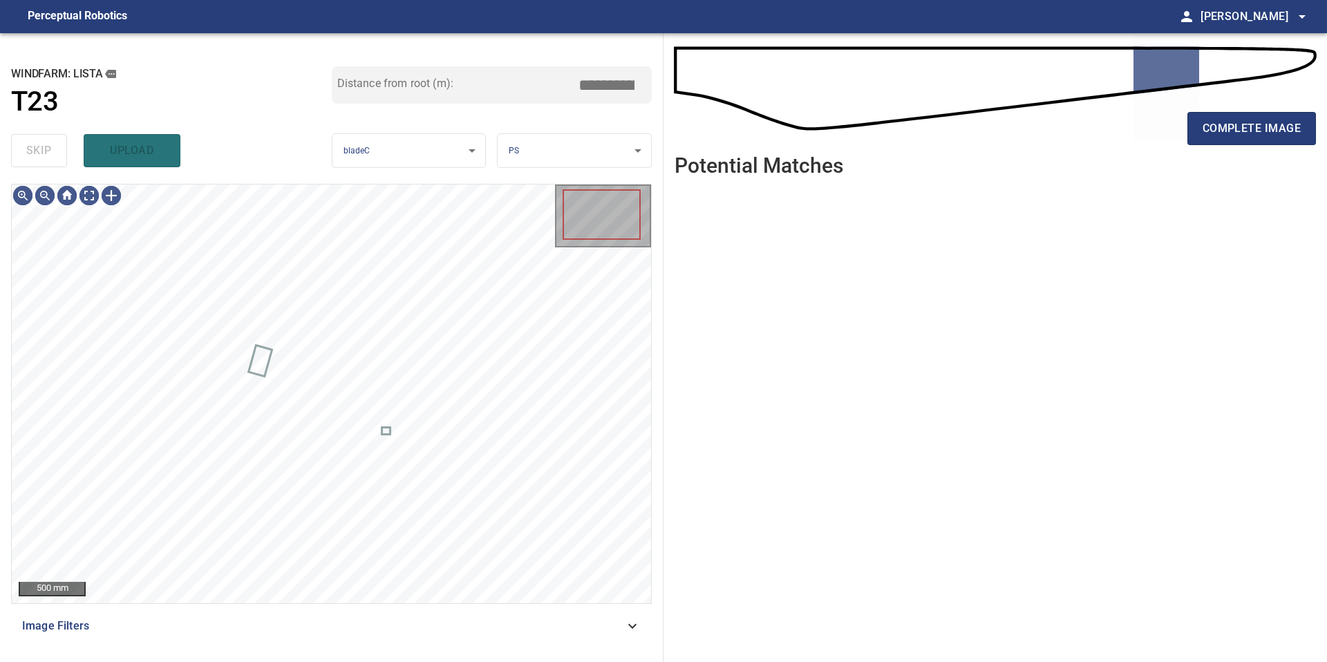
click at [36, 149] on div "skip upload" at bounding box center [171, 151] width 321 height 44
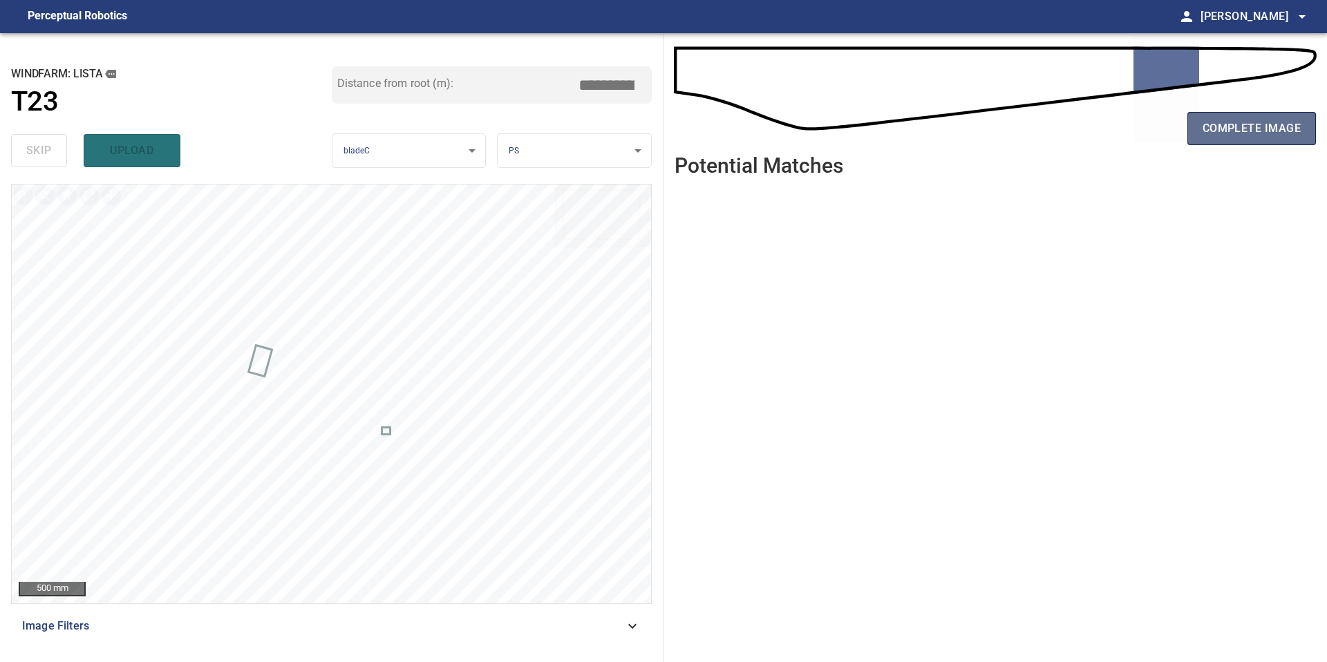
click at [1213, 115] on button "complete image" at bounding box center [1251, 128] width 129 height 33
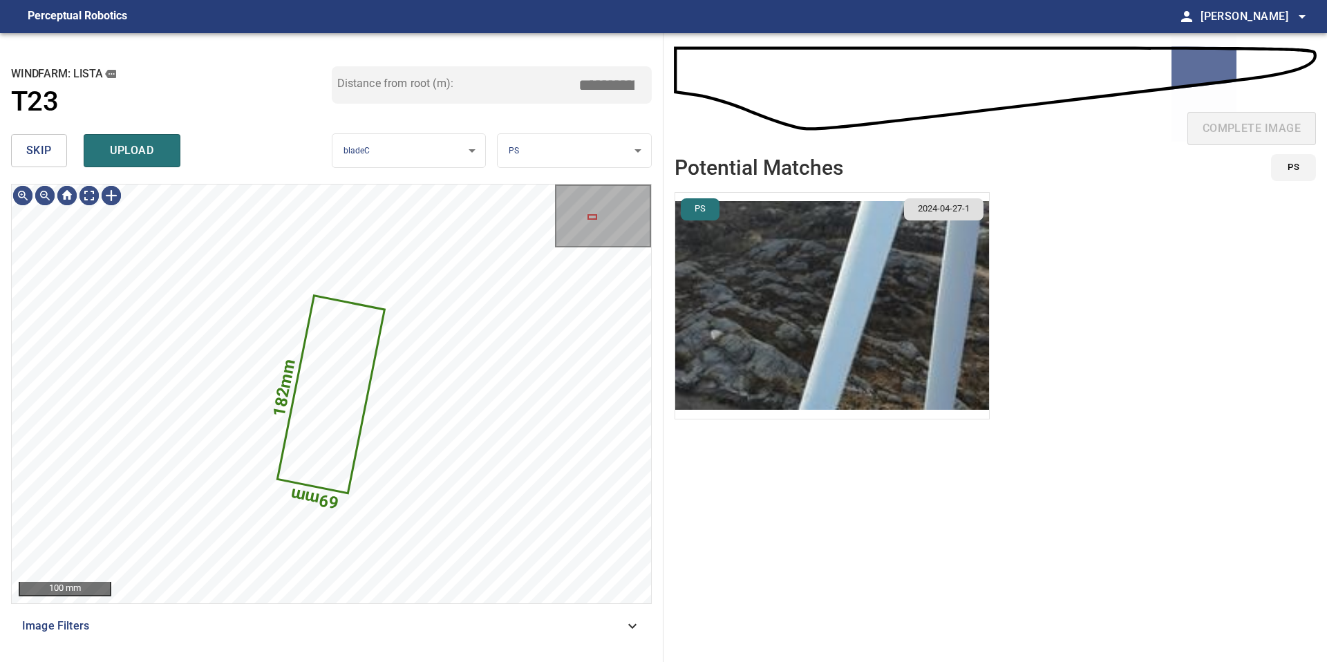
click at [41, 143] on span "skip" at bounding box center [39, 150] width 26 height 19
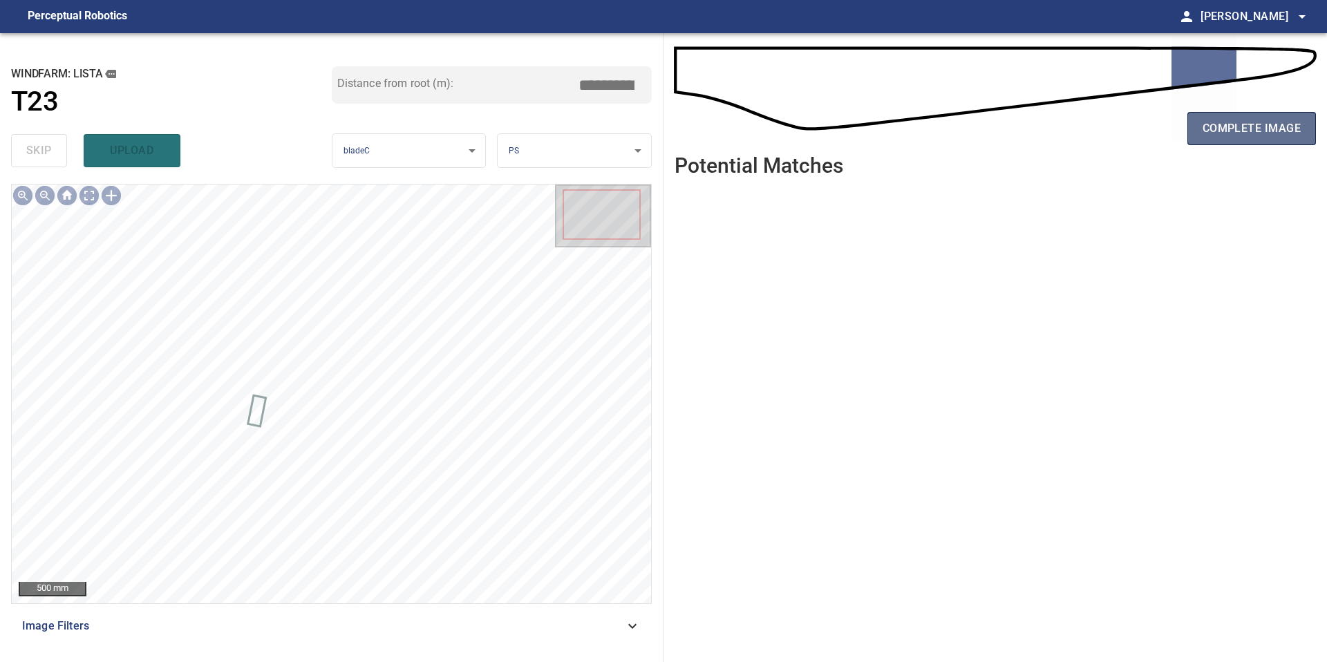
click at [1242, 132] on span "complete image" at bounding box center [1251, 128] width 98 height 19
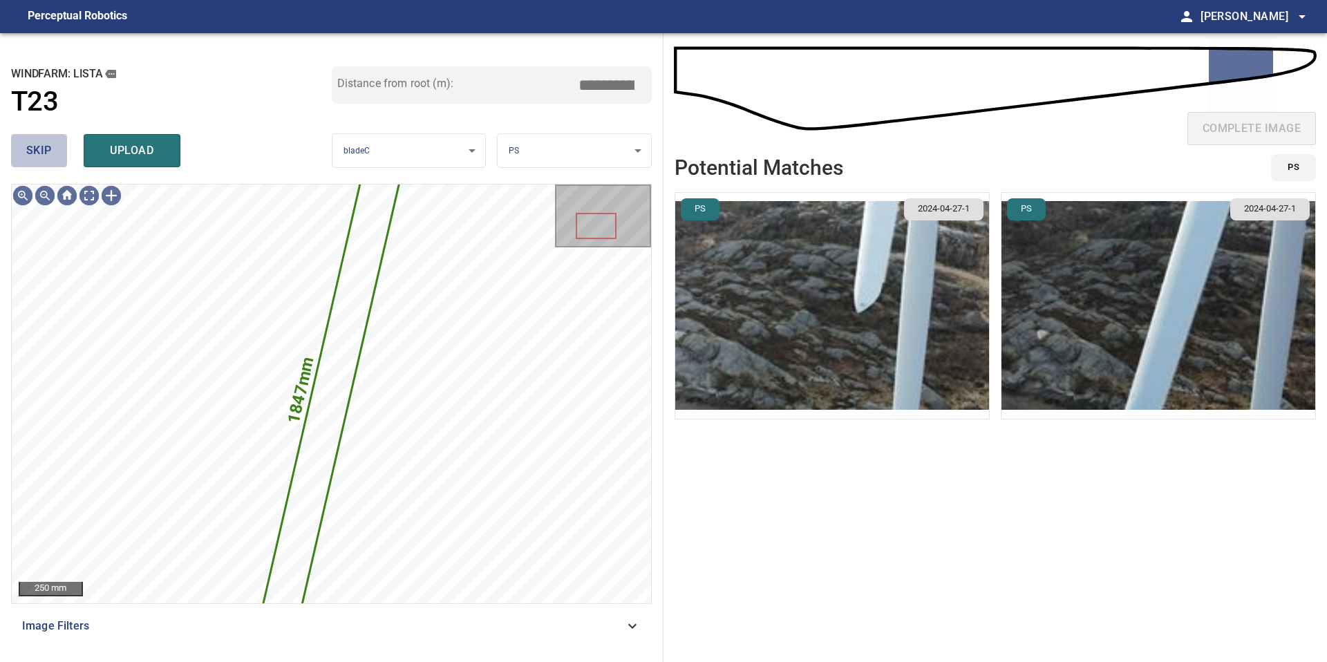
click at [12, 150] on button "skip" at bounding box center [39, 150] width 56 height 33
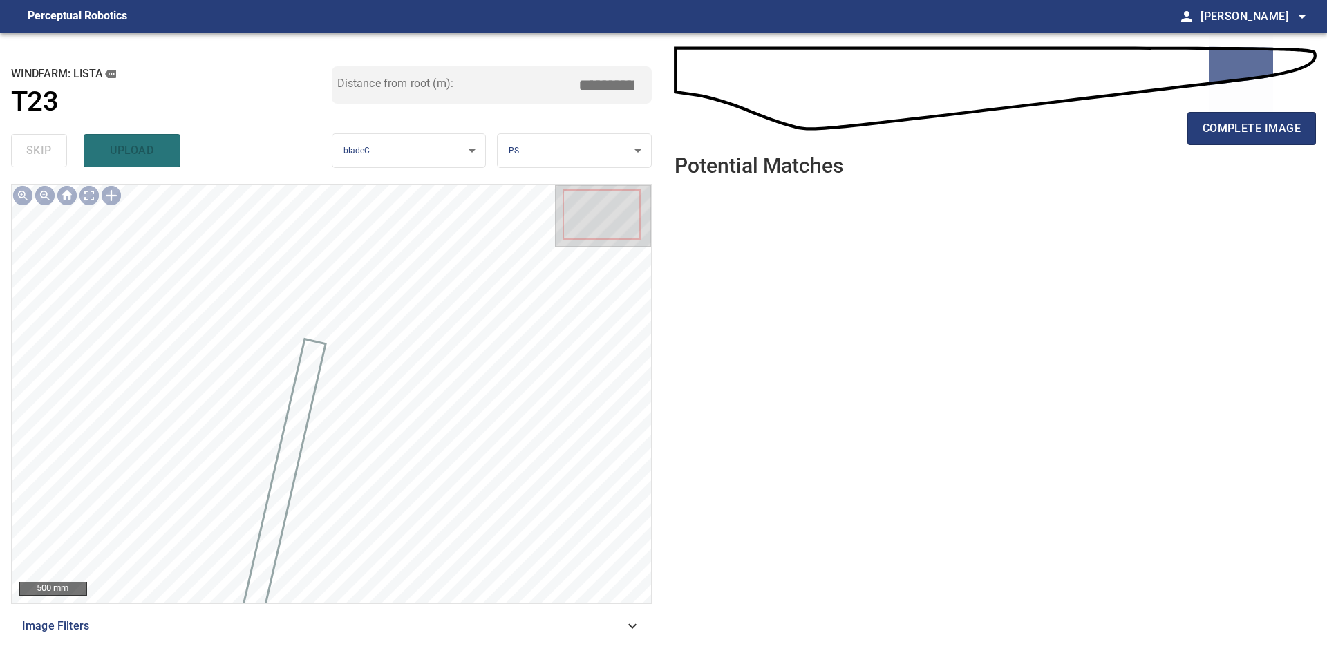
click at [1226, 97] on div "complete image" at bounding box center [994, 93] width 641 height 99
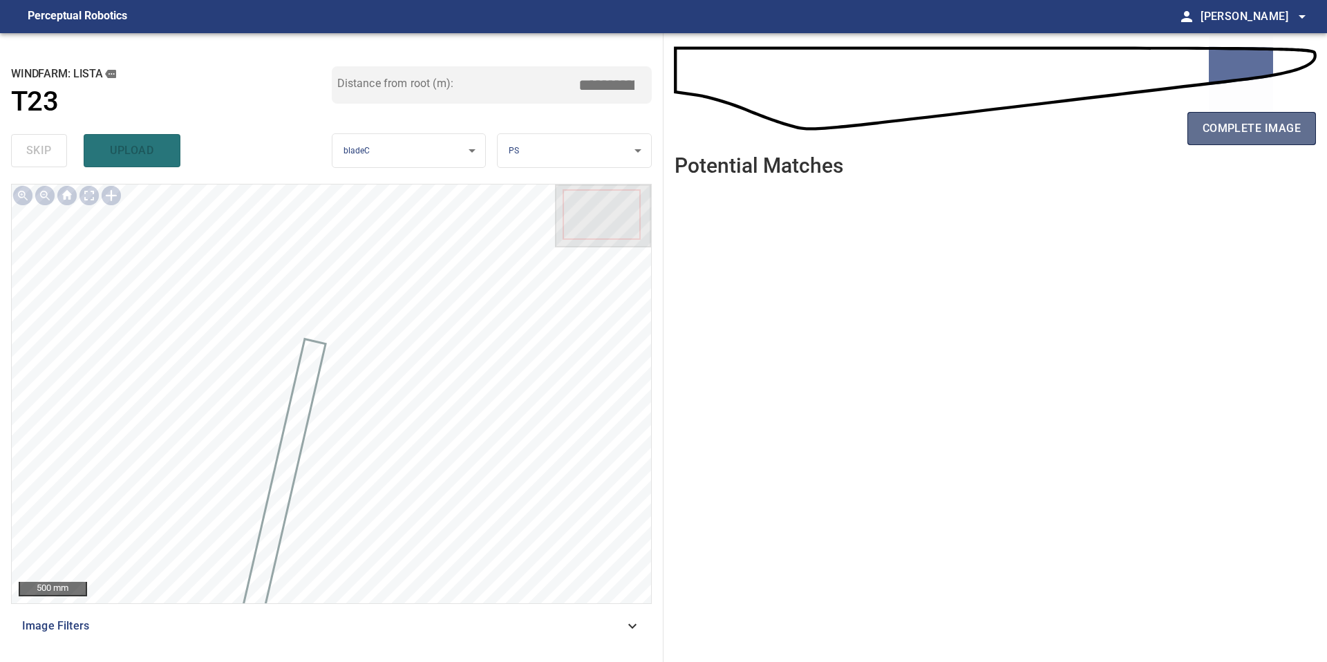
click at [1226, 117] on button "complete image" at bounding box center [1251, 128] width 129 height 33
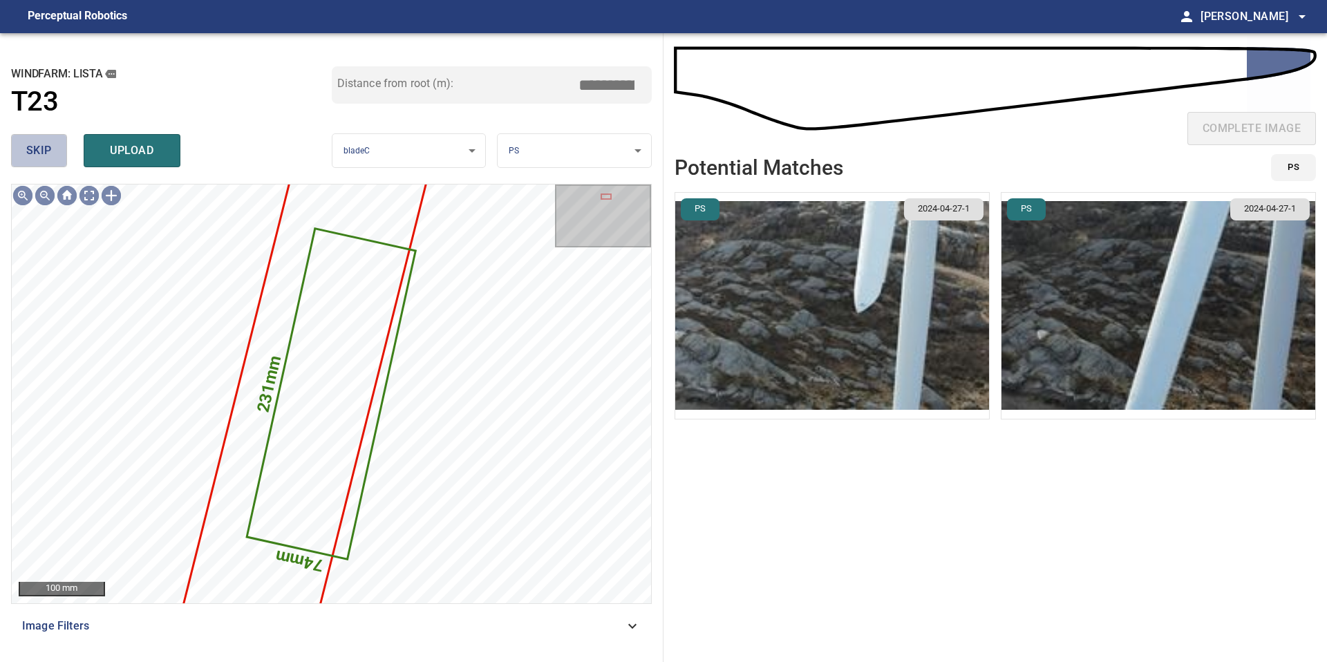
click at [59, 145] on button "skip" at bounding box center [39, 150] width 56 height 33
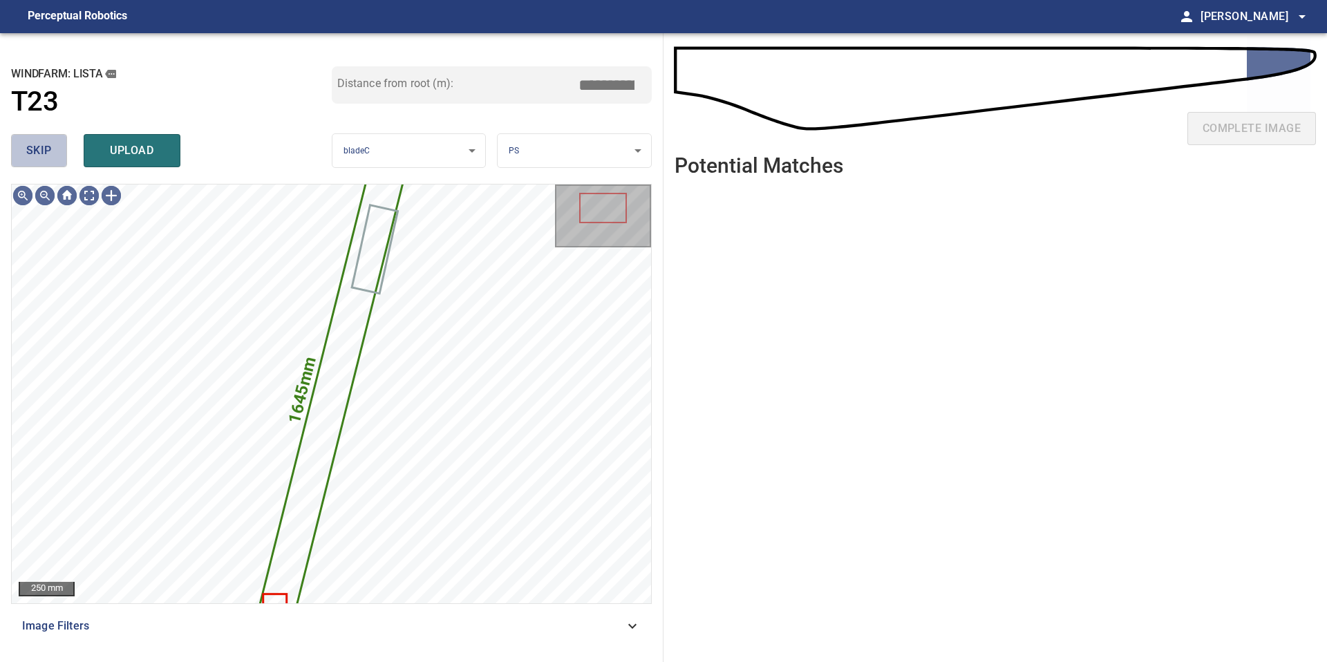
click at [59, 145] on button "skip" at bounding box center [39, 150] width 56 height 33
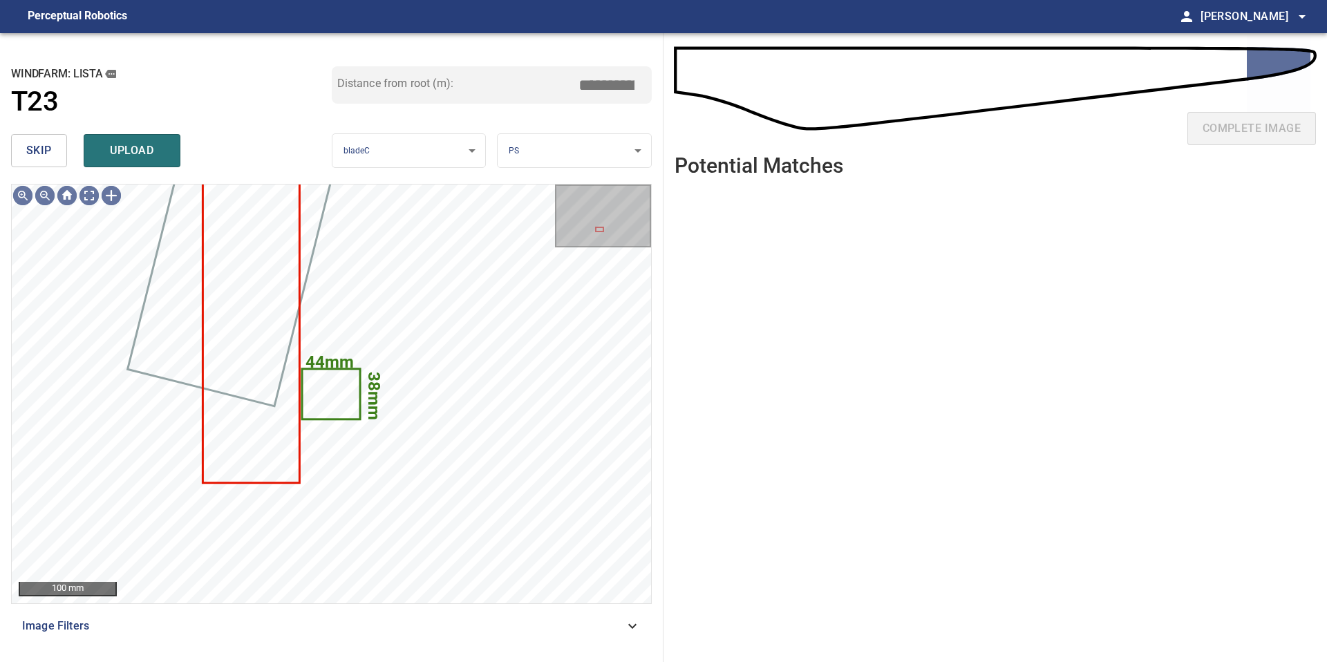
click at [59, 145] on button "skip" at bounding box center [39, 150] width 56 height 33
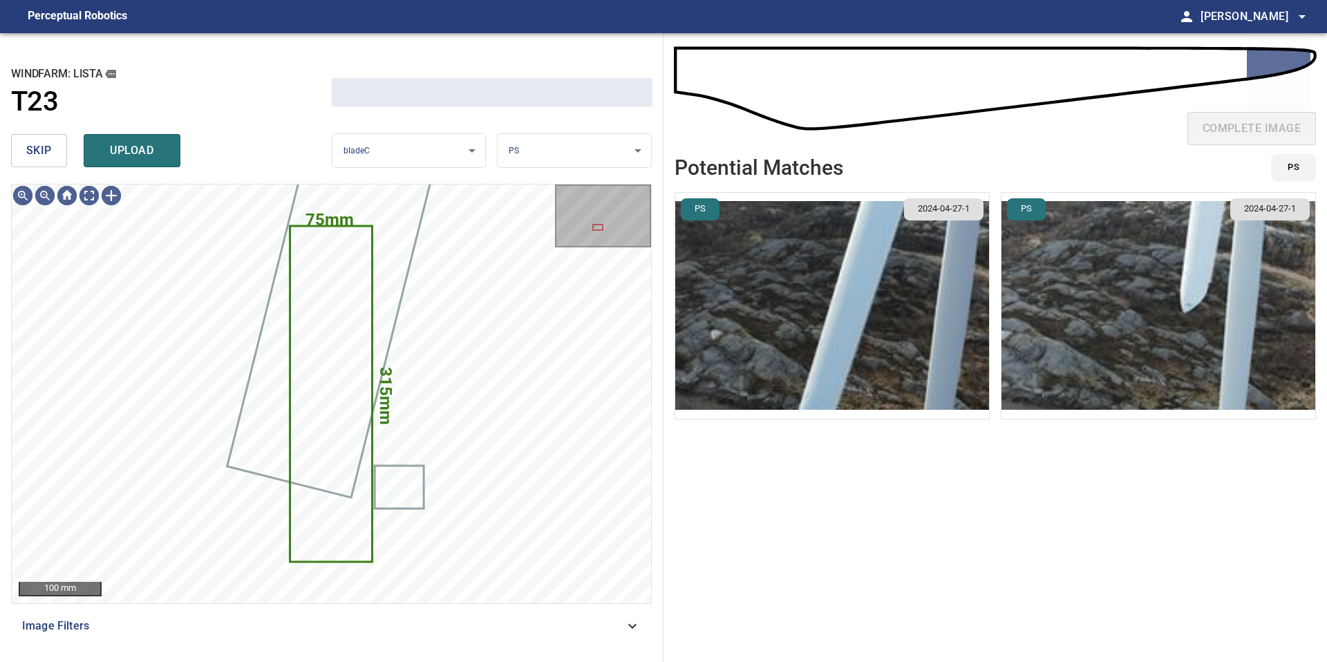
click at [59, 145] on button "skip" at bounding box center [39, 150] width 56 height 33
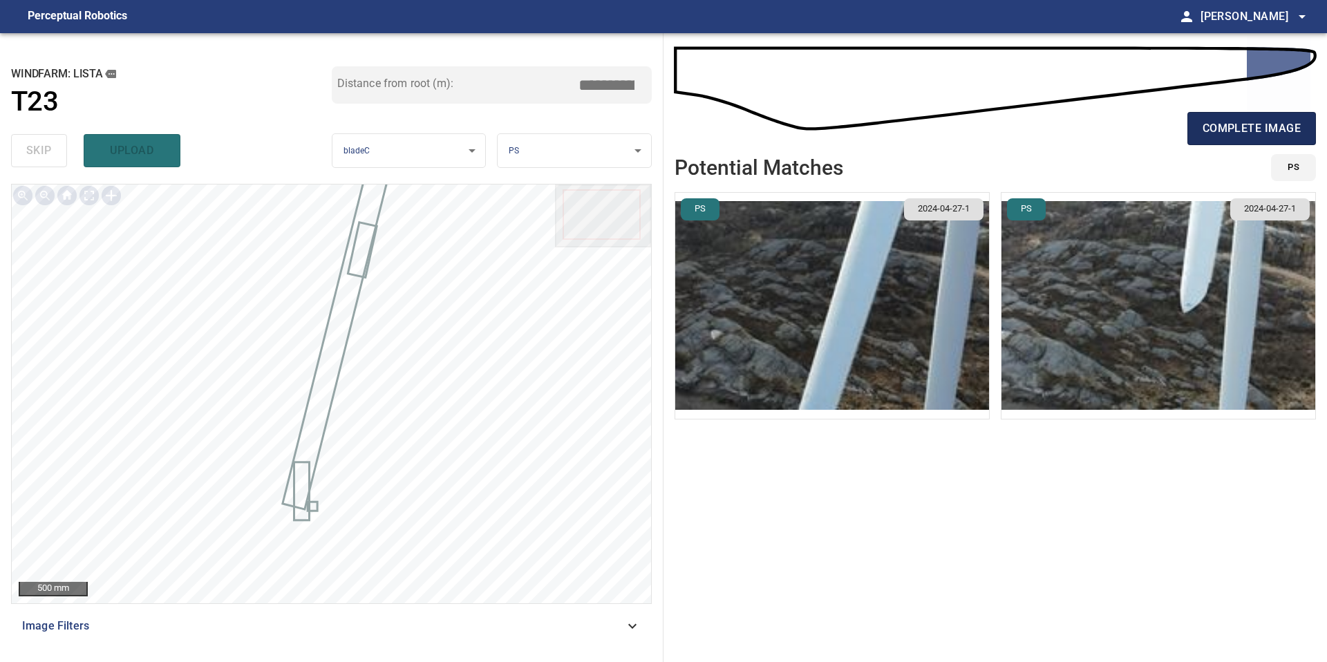
click at [1260, 129] on span "complete image" at bounding box center [1251, 128] width 98 height 19
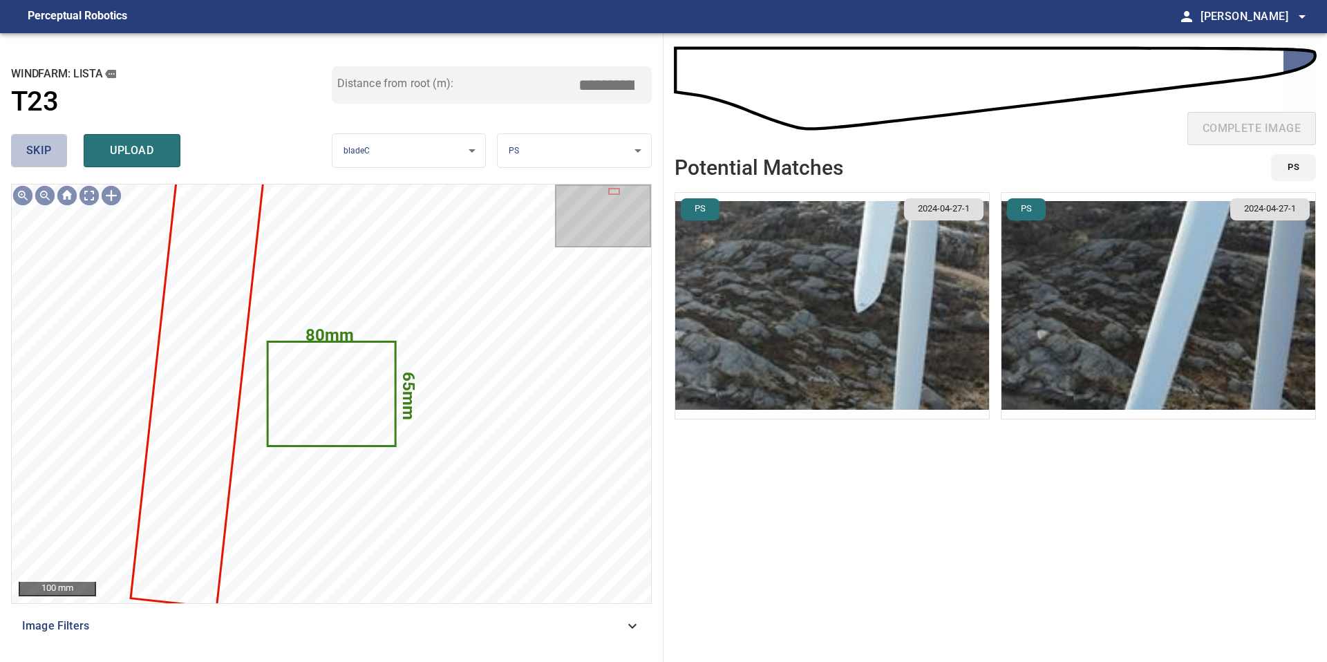
click at [56, 151] on button "skip" at bounding box center [39, 150] width 56 height 33
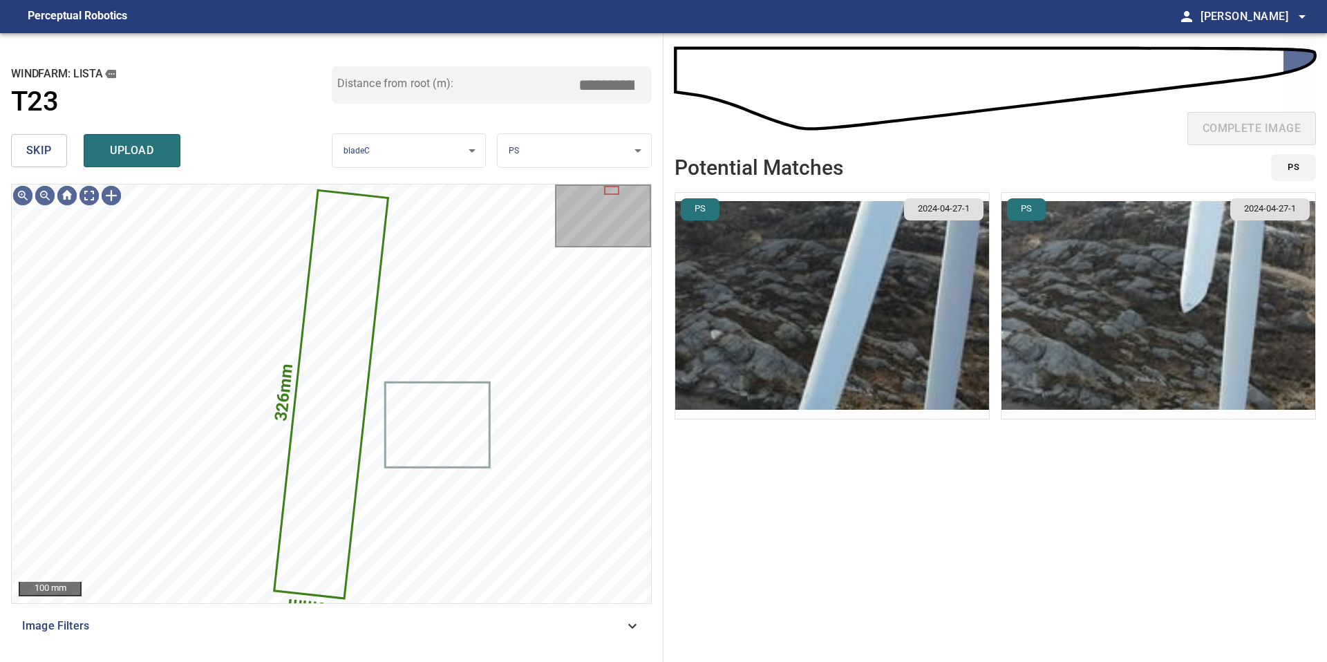
click at [56, 151] on button "skip" at bounding box center [39, 150] width 56 height 33
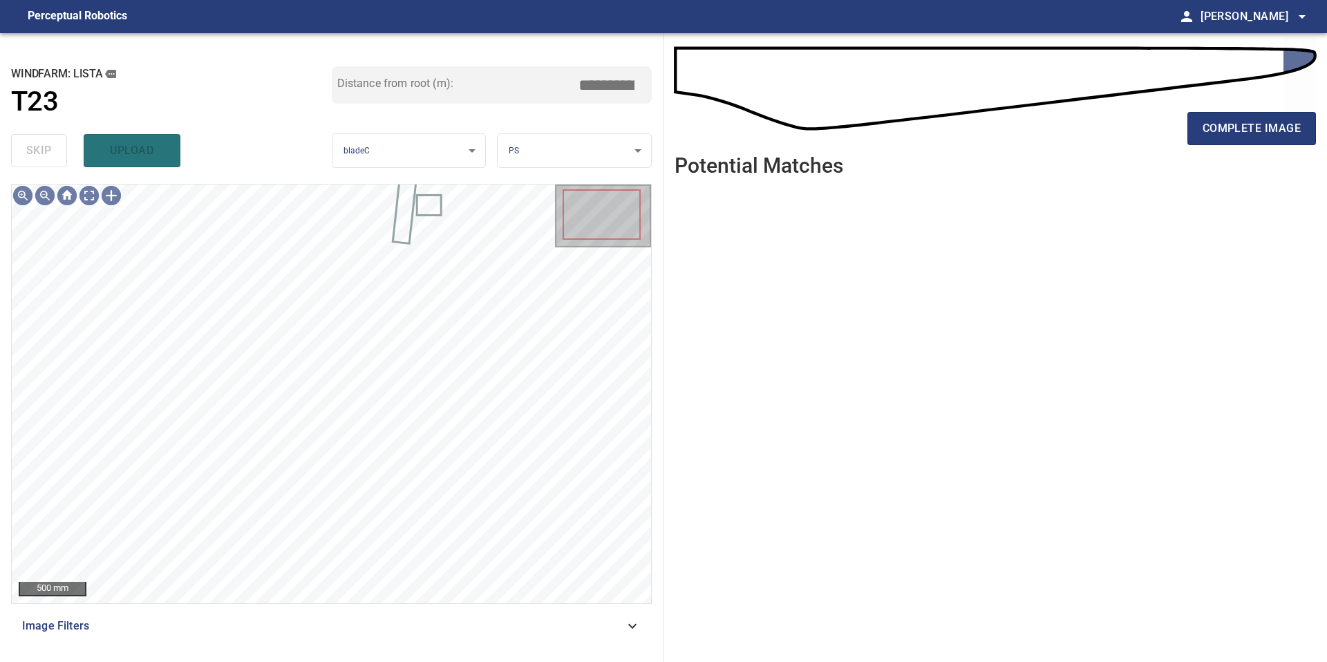
click at [1216, 158] on div "complete image" at bounding box center [994, 133] width 641 height 55
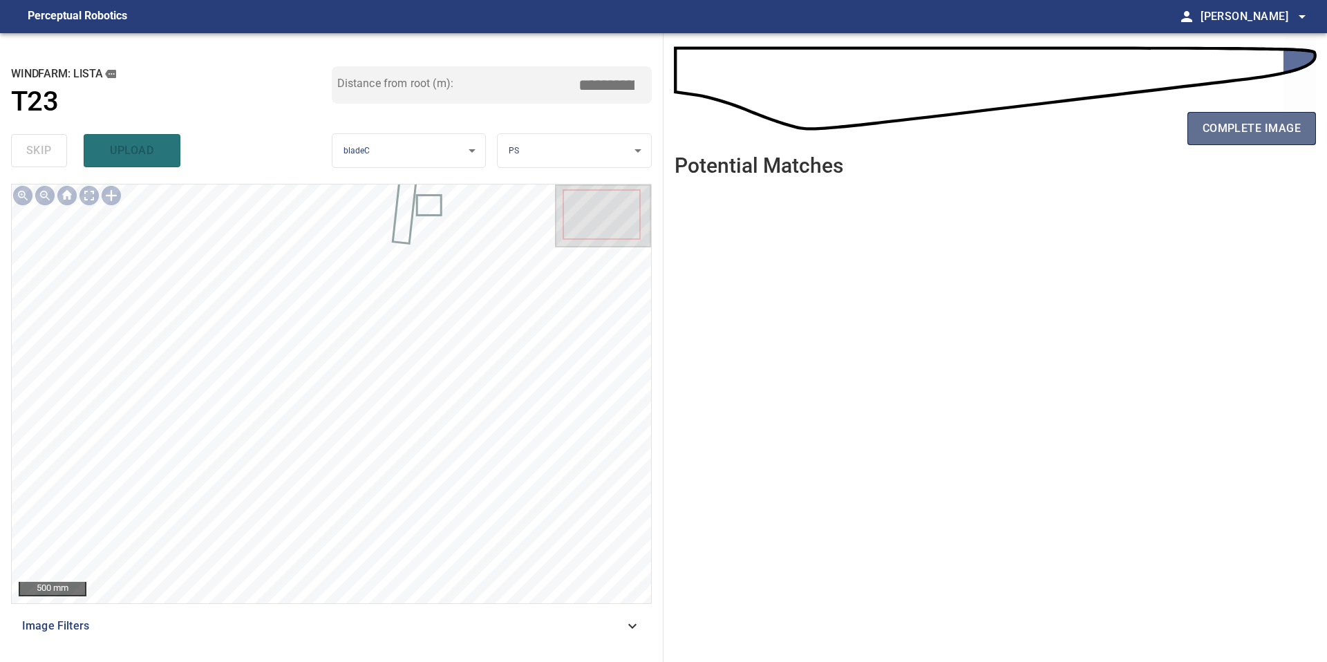
click at [1233, 127] on span "complete image" at bounding box center [1251, 128] width 98 height 19
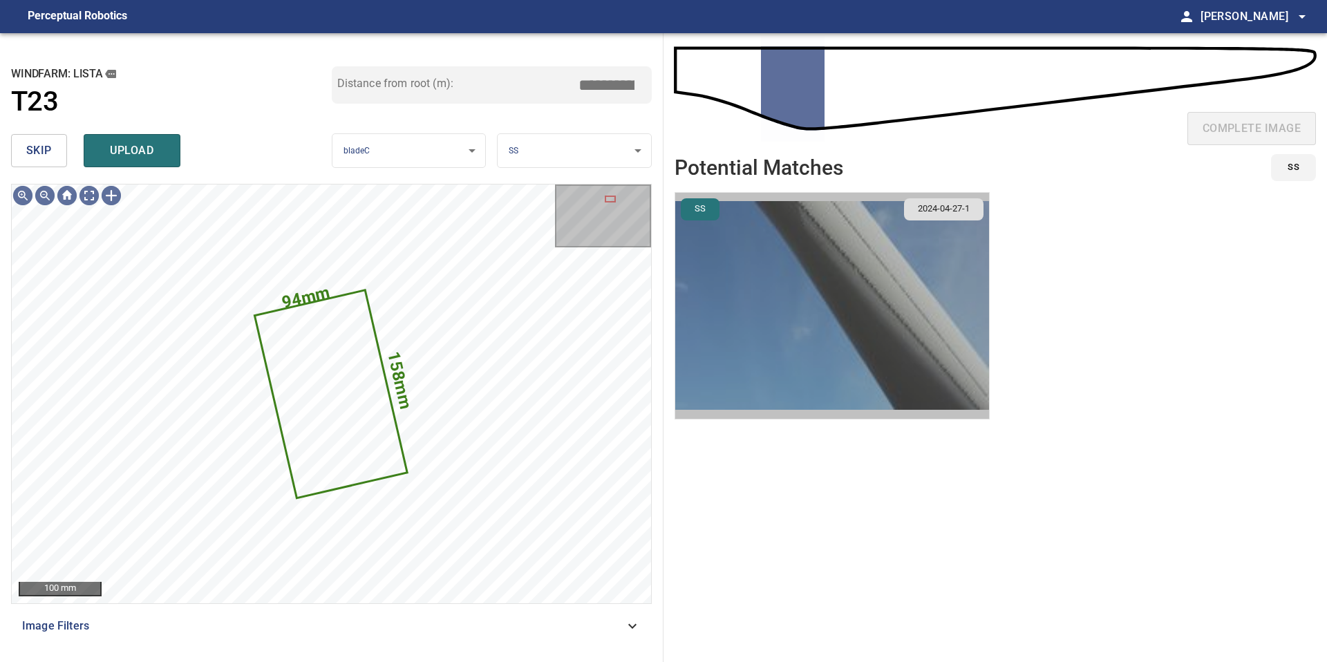
click at [857, 285] on img "button" at bounding box center [832, 306] width 314 height 226
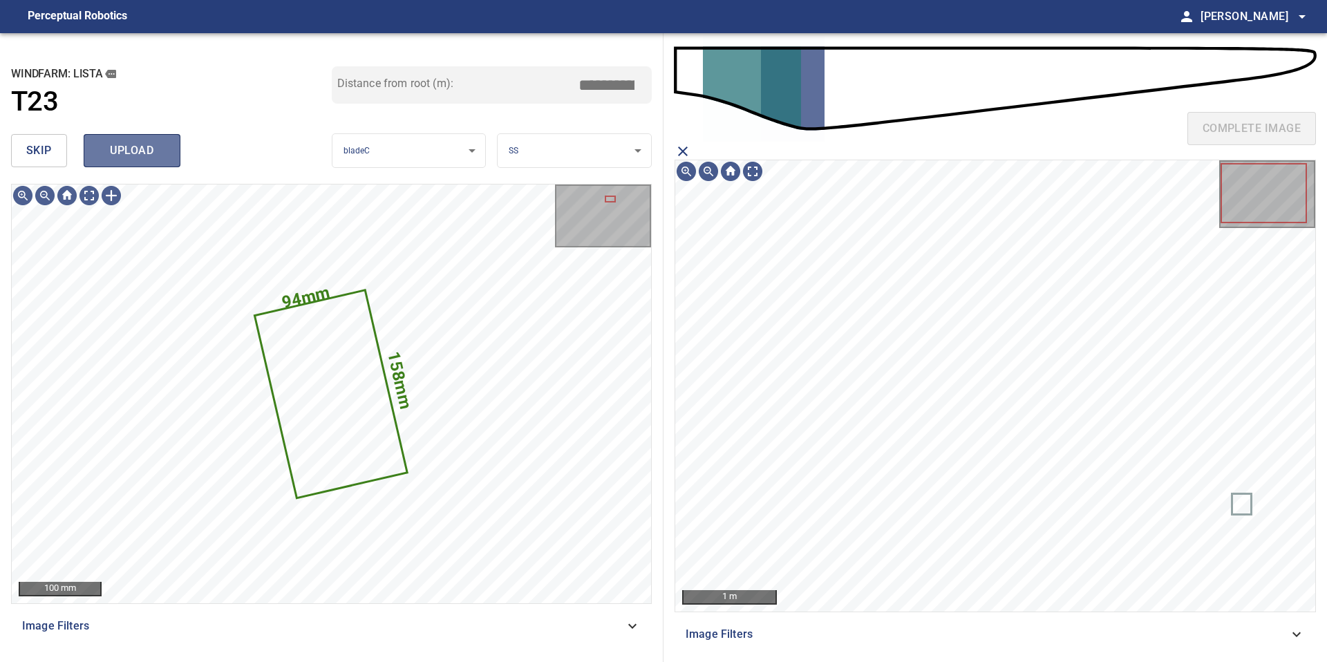
click at [143, 153] on span "upload" at bounding box center [132, 150] width 66 height 19
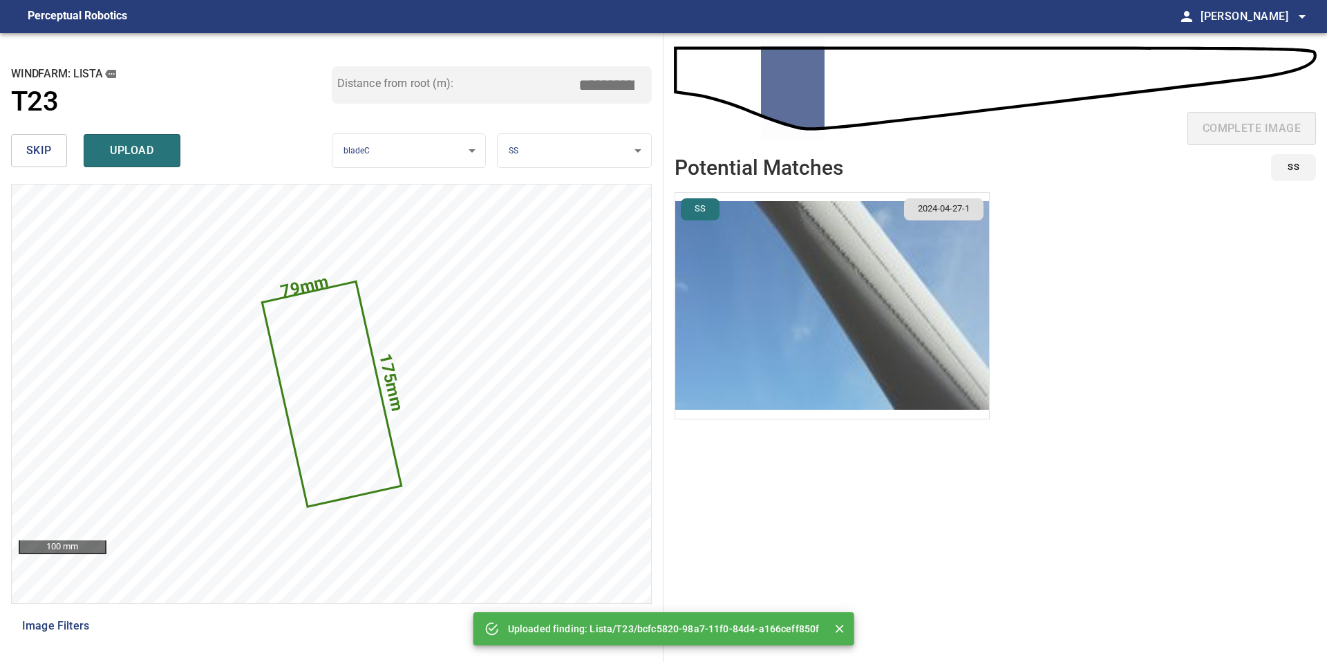
click at [130, 153] on span "upload" at bounding box center [132, 150] width 66 height 19
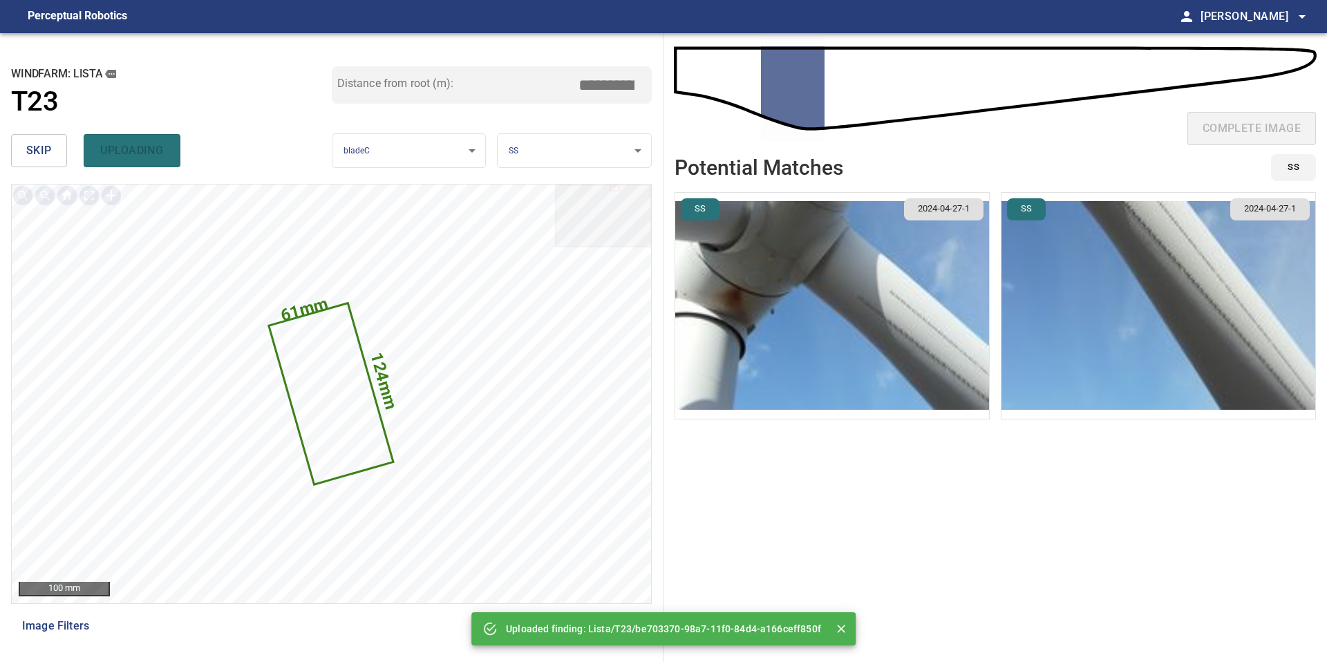
click at [54, 155] on button "skip" at bounding box center [39, 150] width 56 height 33
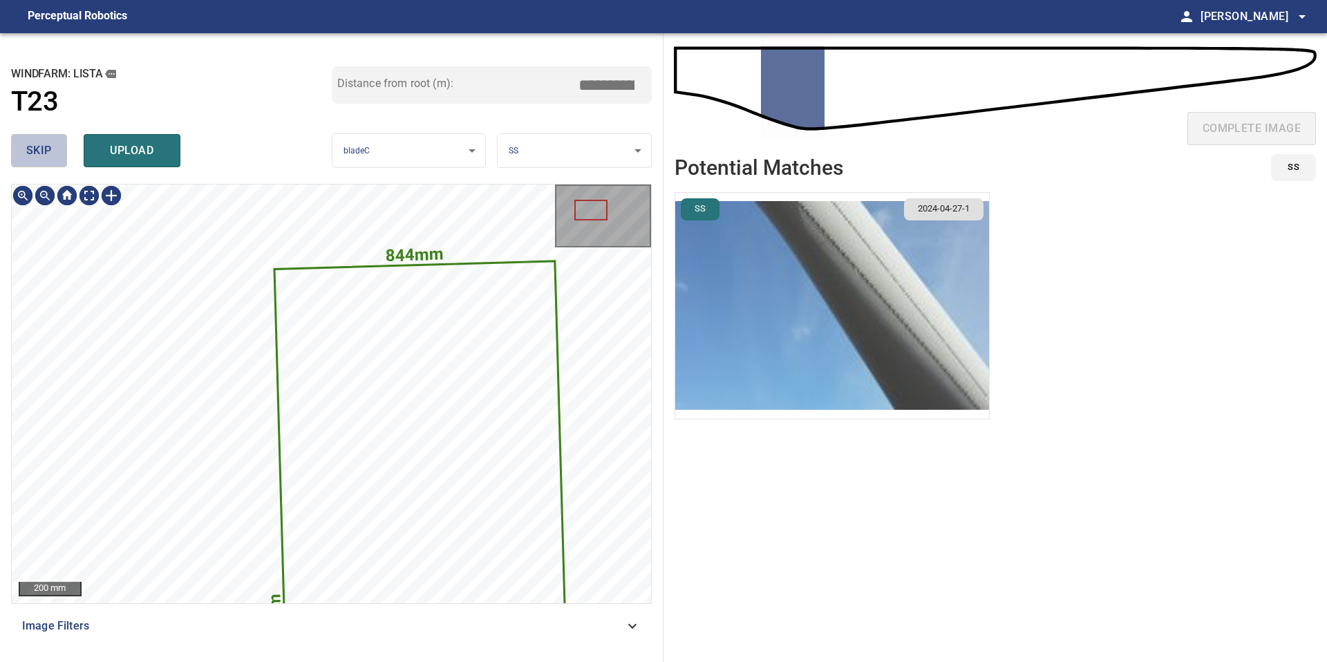
click at [37, 150] on span "skip" at bounding box center [39, 150] width 26 height 19
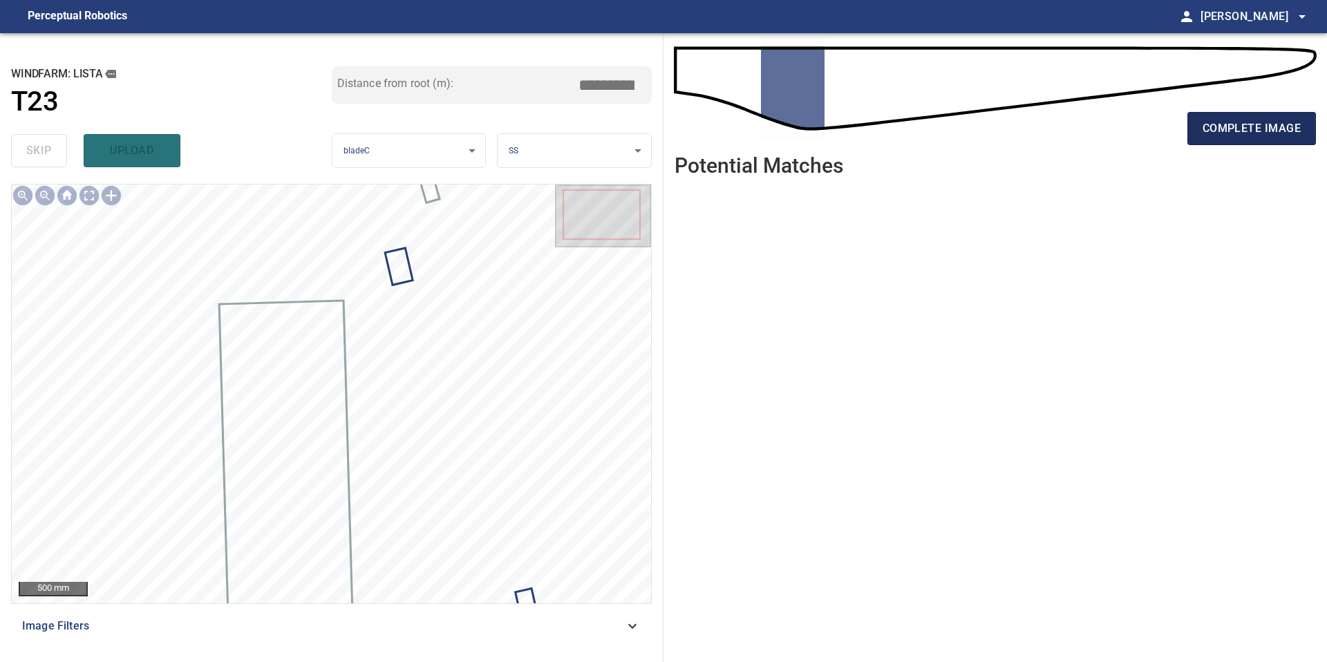
click at [1248, 144] on button "complete image" at bounding box center [1251, 128] width 129 height 33
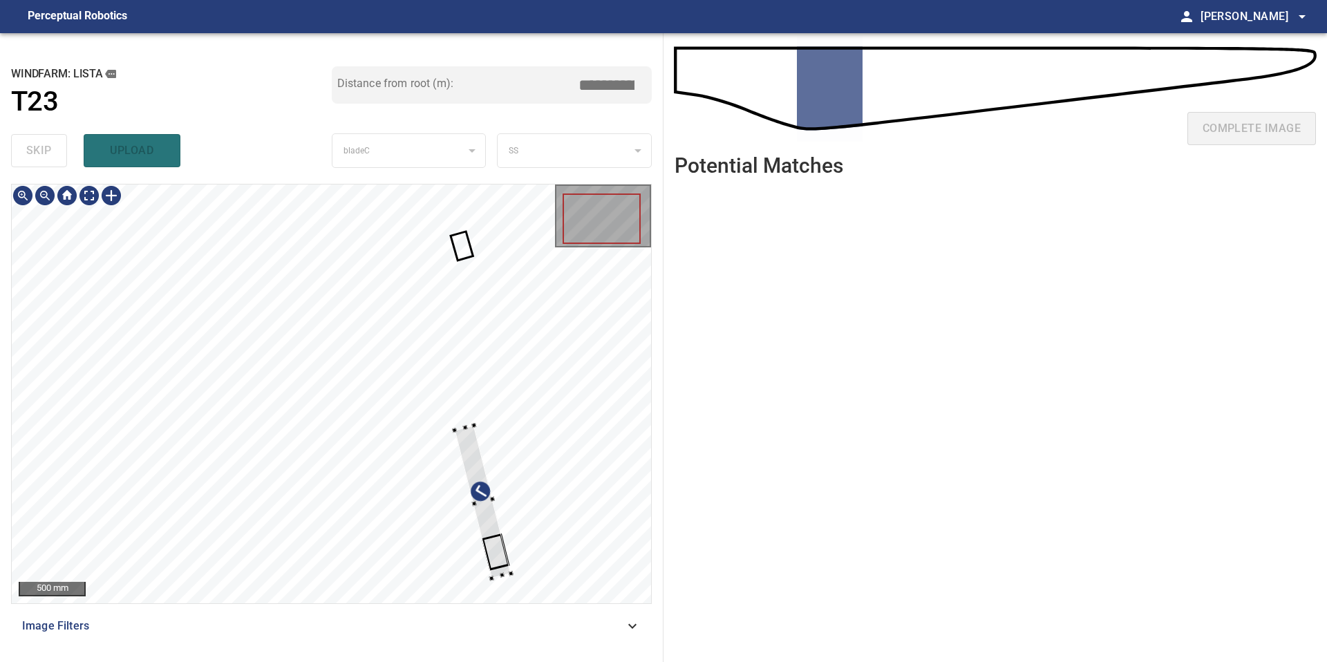
click at [504, 577] on div at bounding box center [331, 393] width 639 height 419
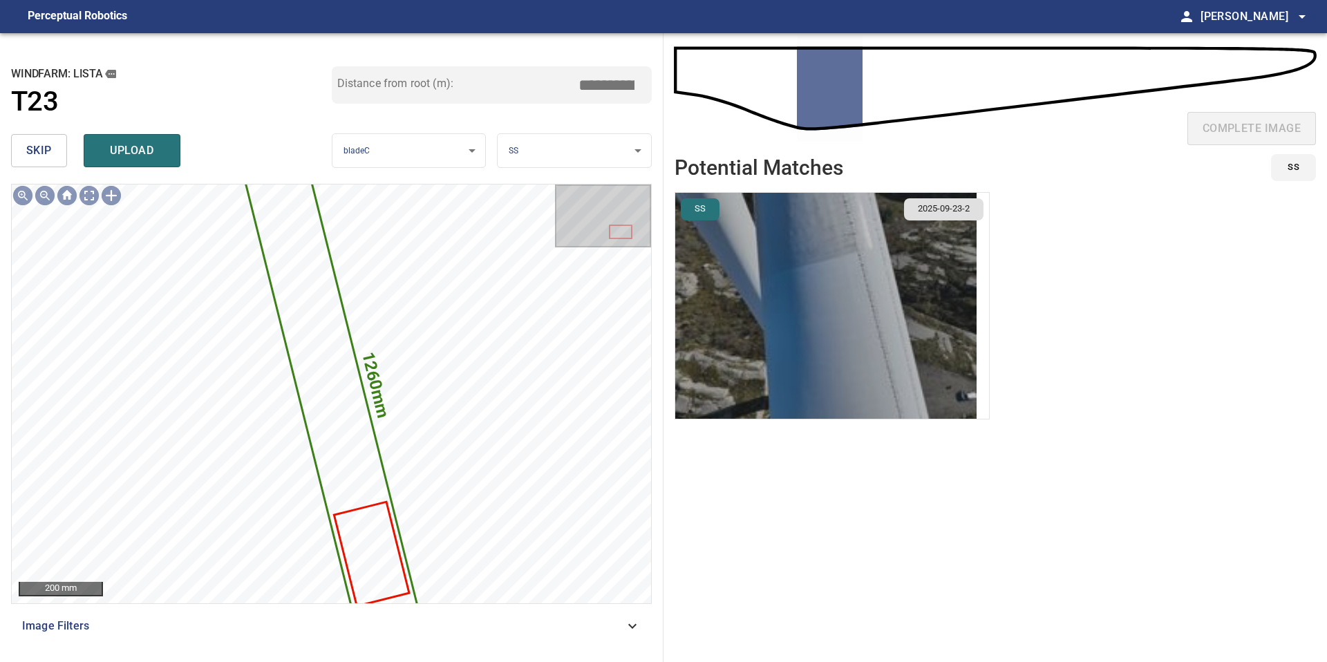
click at [900, 353] on img "button" at bounding box center [825, 306] width 301 height 226
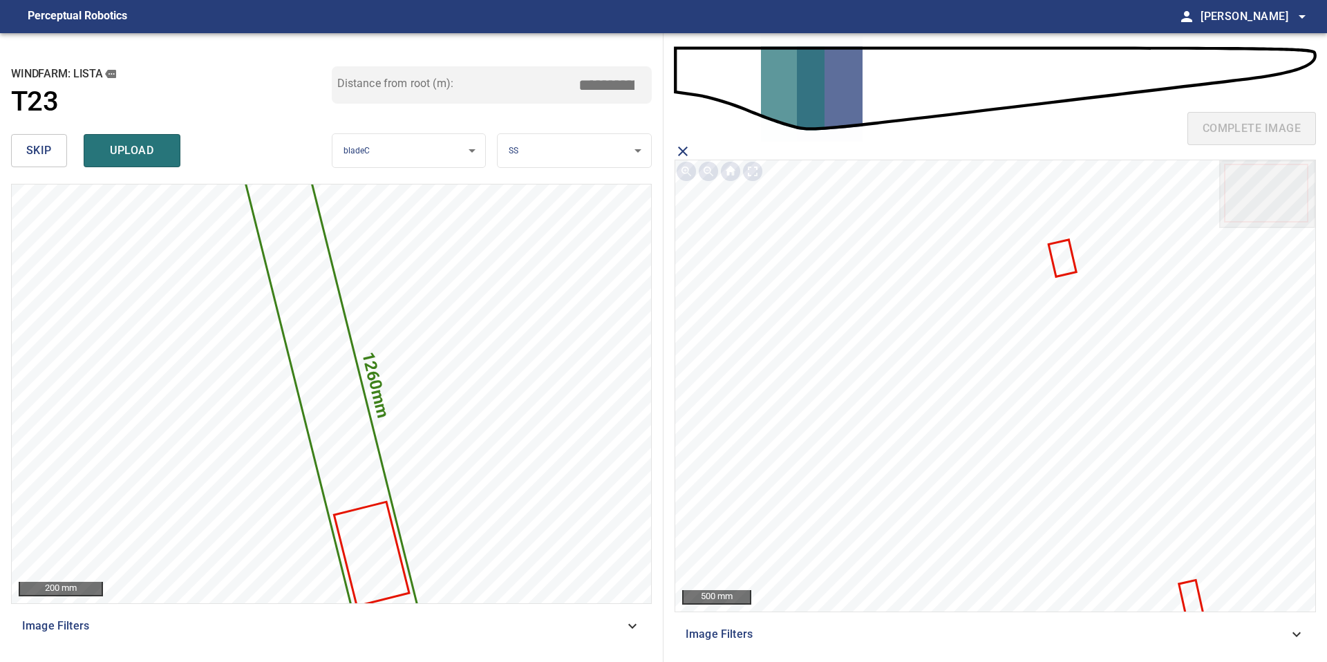
click at [1067, 256] on icon at bounding box center [1062, 258] width 25 height 34
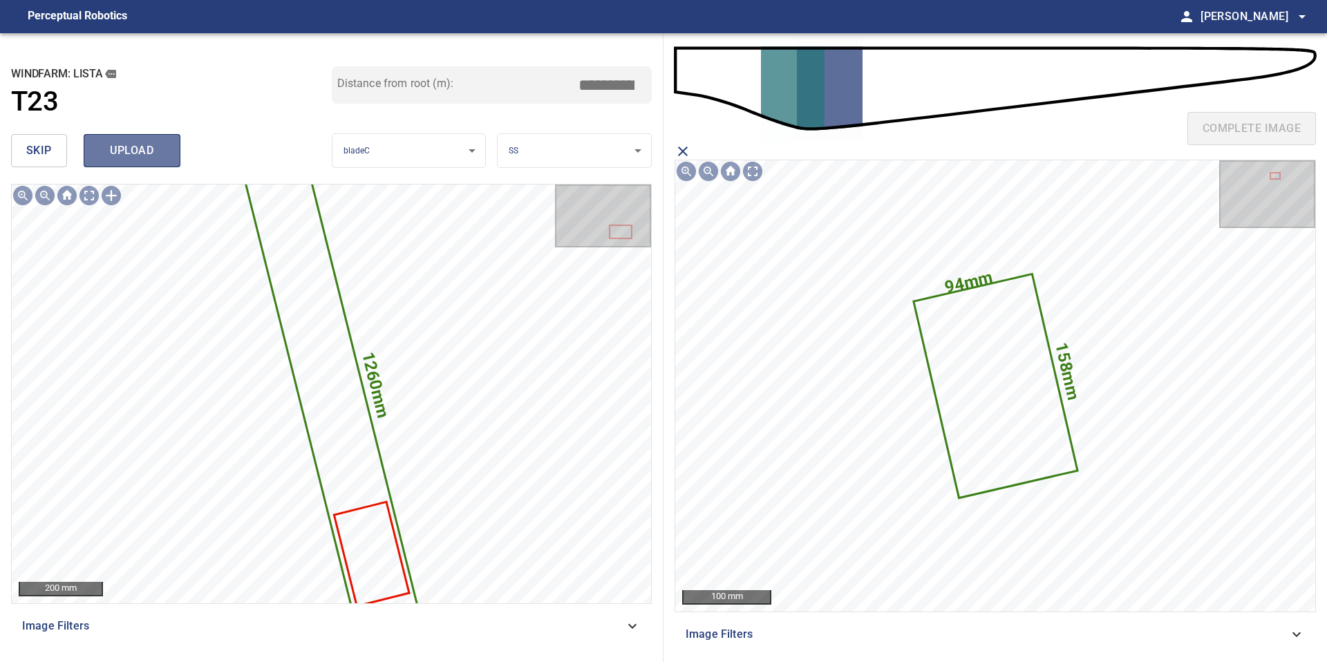
click at [123, 162] on button "upload" at bounding box center [132, 150] width 97 height 33
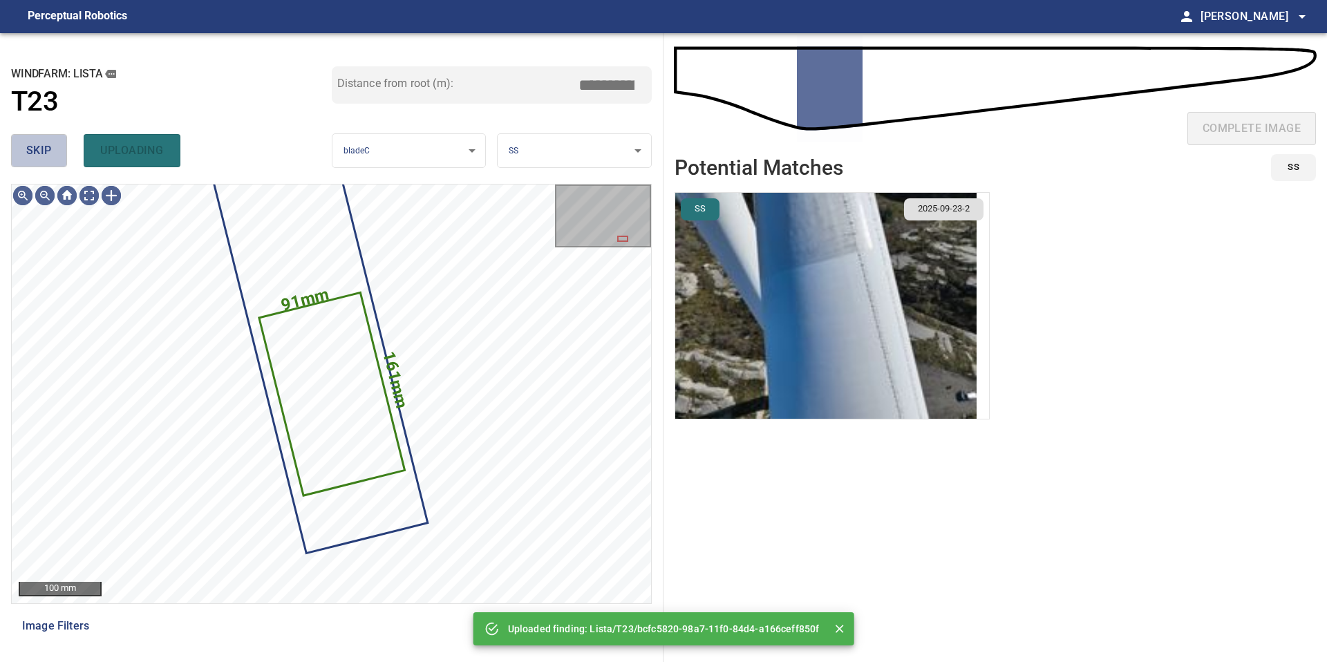
click at [41, 158] on span "skip" at bounding box center [39, 150] width 26 height 19
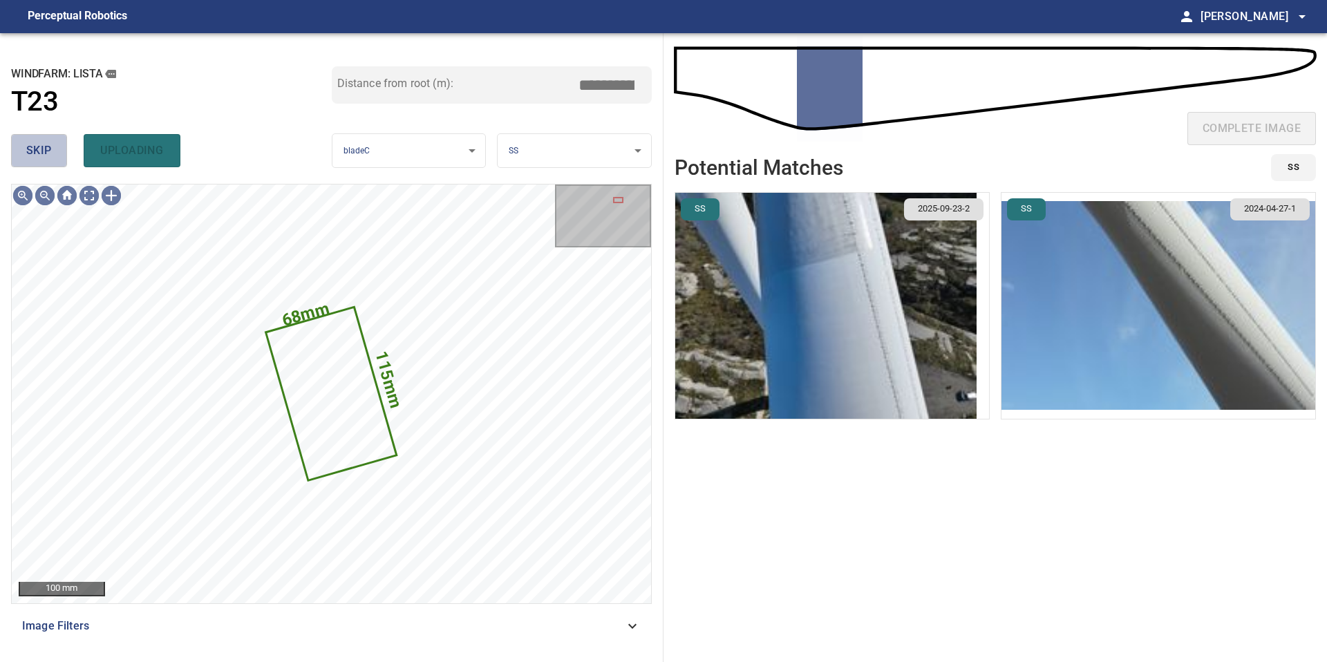
click at [41, 158] on span "skip" at bounding box center [39, 150] width 26 height 19
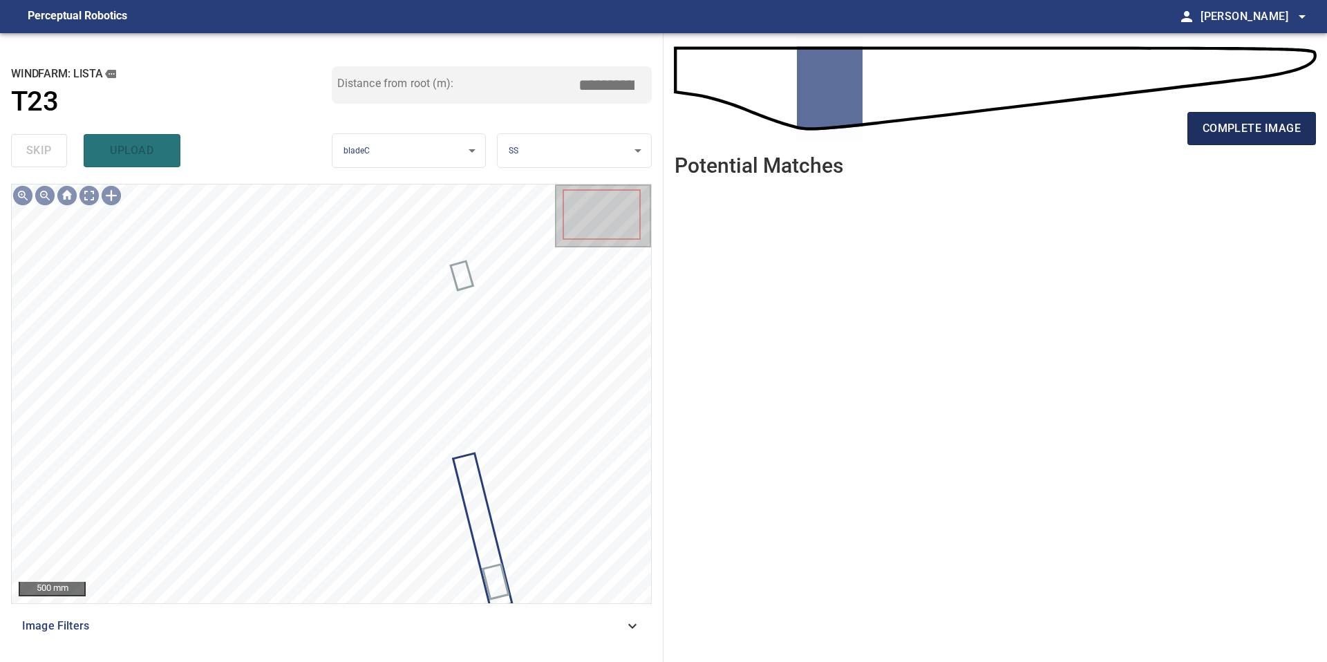
click at [1225, 124] on span "complete image" at bounding box center [1251, 128] width 98 height 19
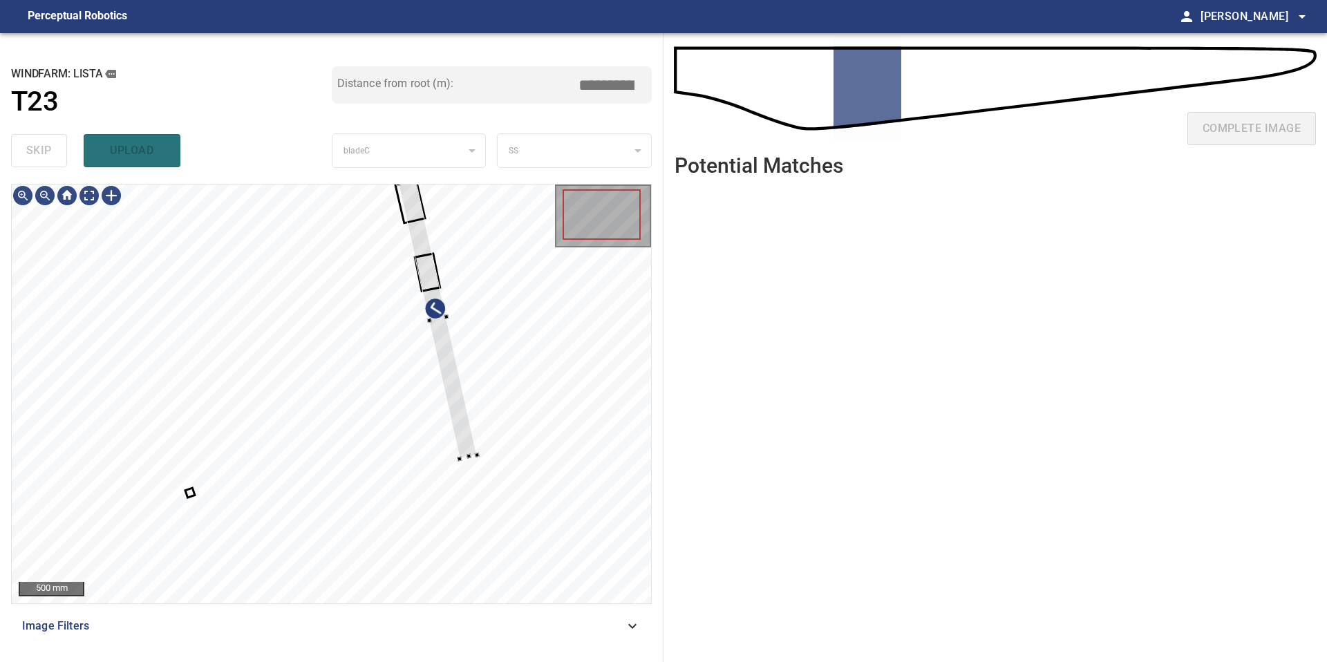
click at [389, 178] on div "**********" at bounding box center [331, 347] width 663 height 629
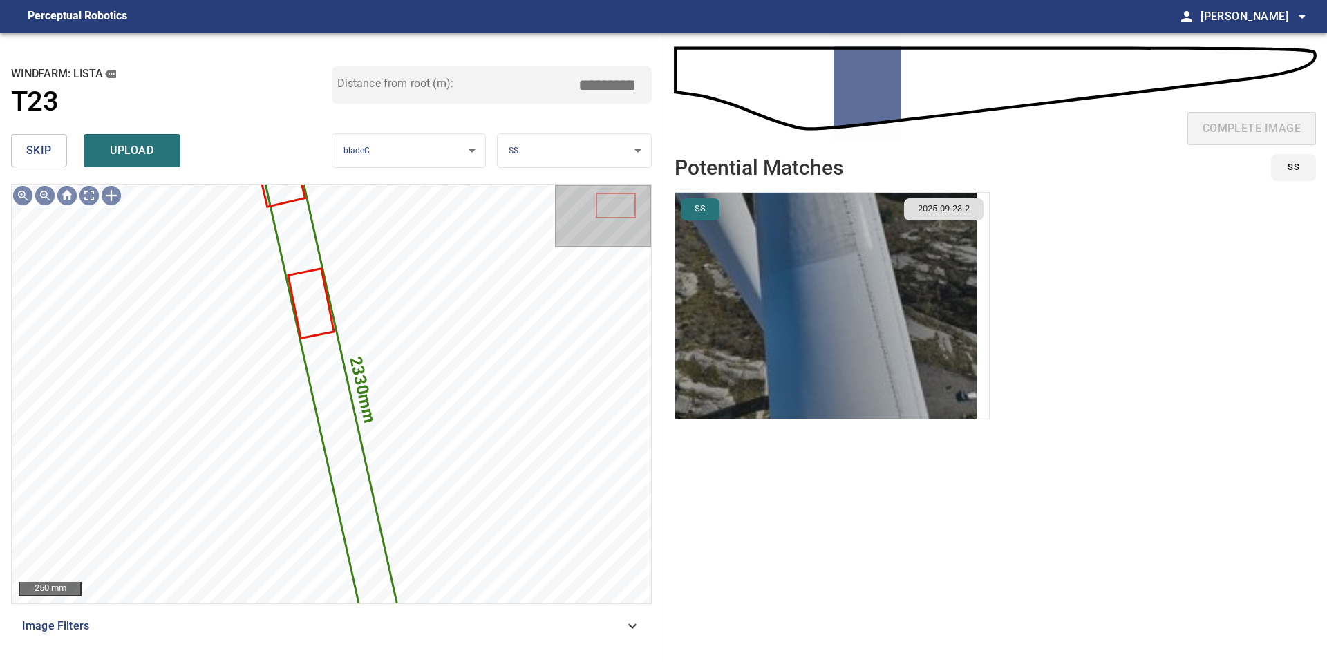
click at [905, 337] on img "button" at bounding box center [825, 306] width 301 height 226
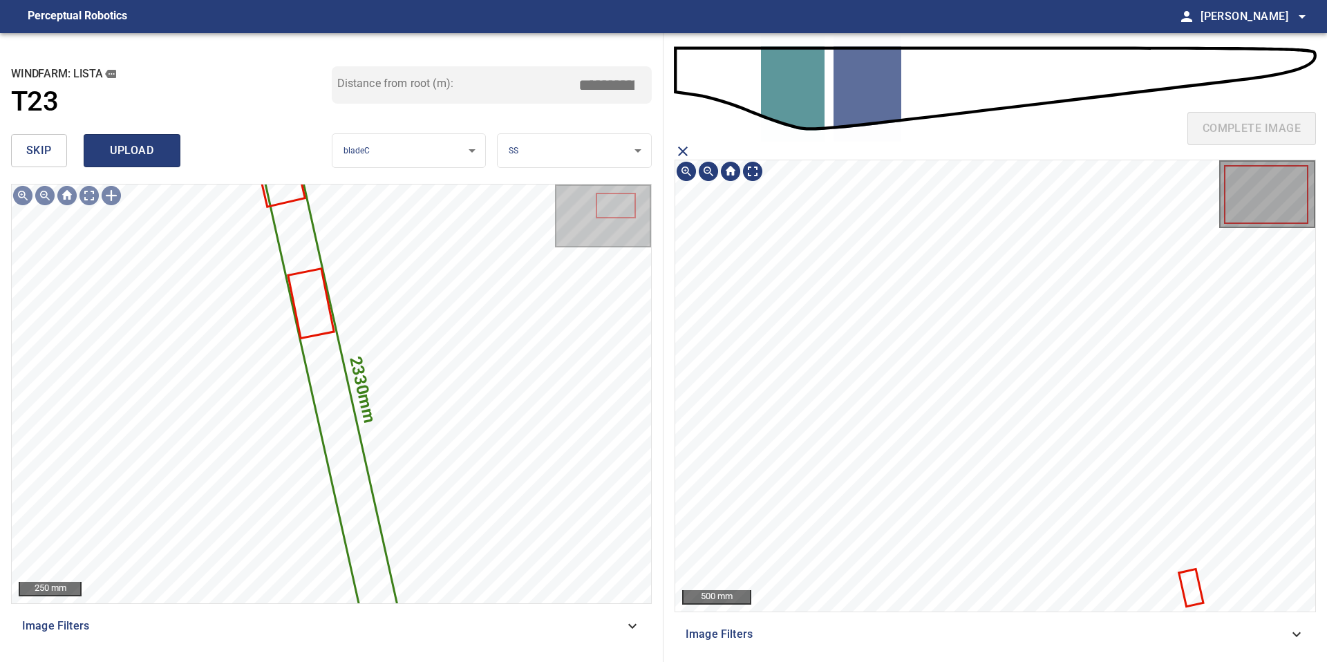
click at [128, 147] on span "upload" at bounding box center [132, 150] width 66 height 19
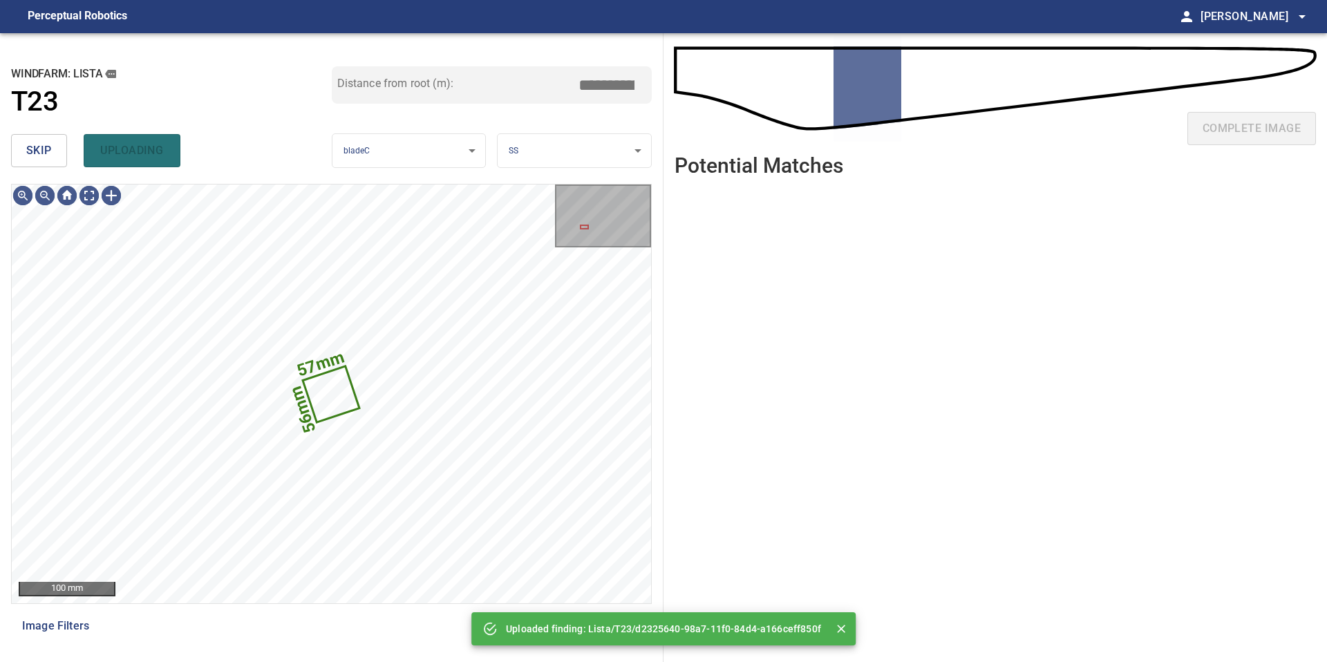
click at [65, 147] on button "skip" at bounding box center [39, 150] width 56 height 33
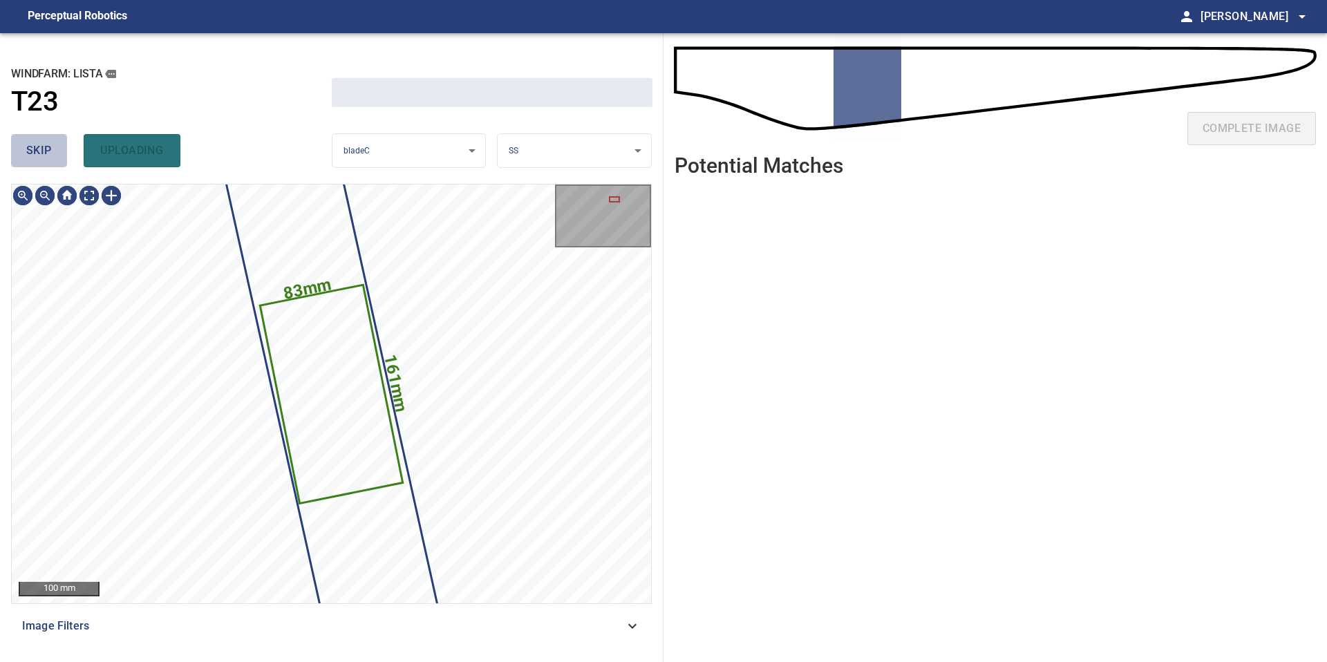
click at [65, 147] on button "skip" at bounding box center [39, 150] width 56 height 33
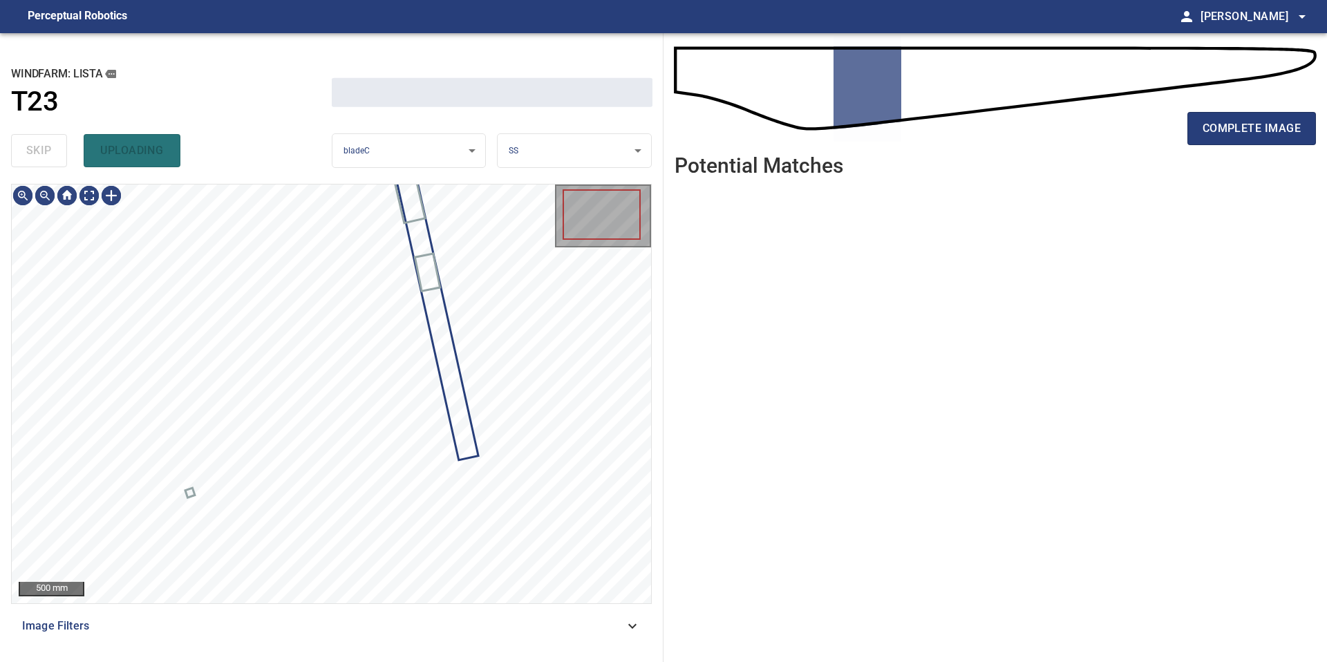
click at [65, 147] on div "skip uploading" at bounding box center [171, 151] width 321 height 44
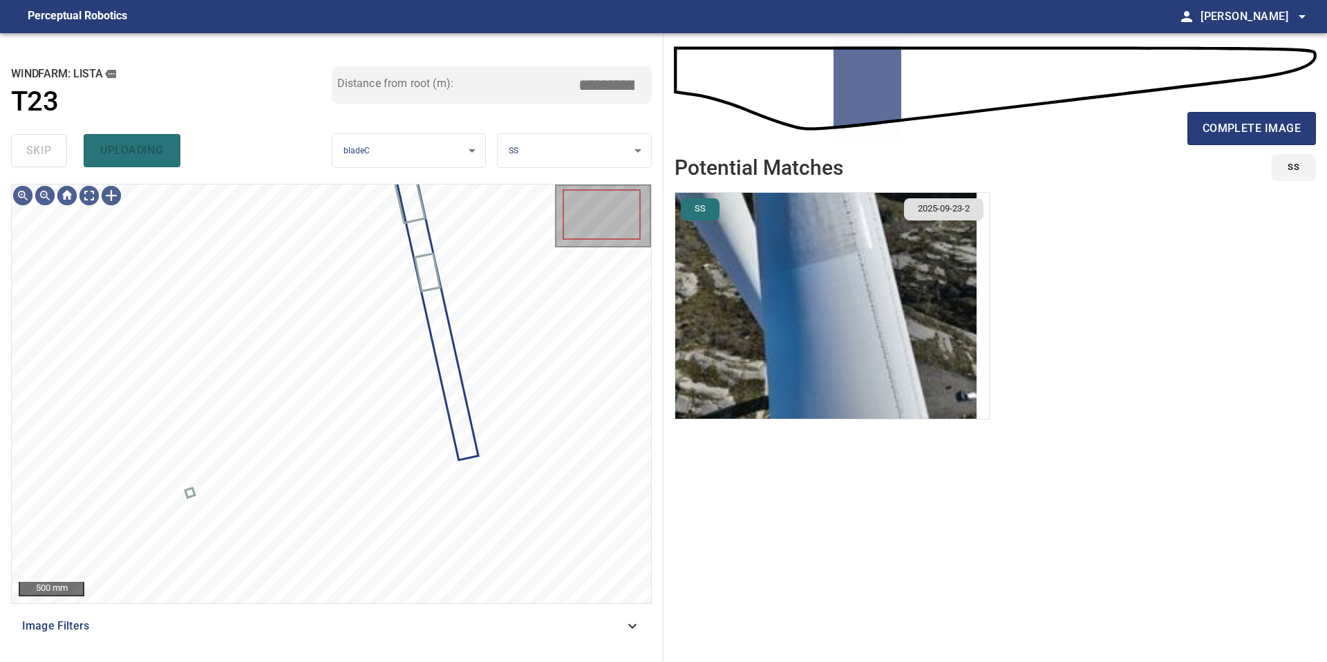
click at [65, 147] on div "skip uploading" at bounding box center [171, 151] width 321 height 44
type input "*****"
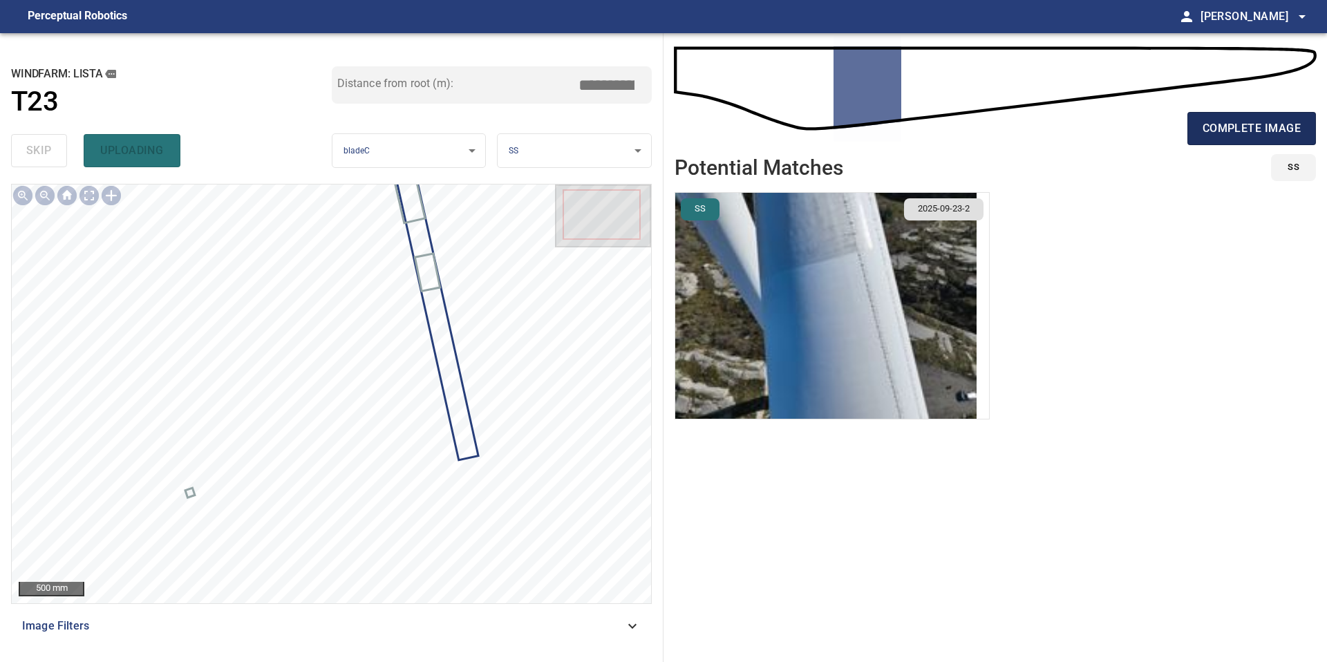
click at [1232, 130] on span "complete image" at bounding box center [1251, 128] width 98 height 19
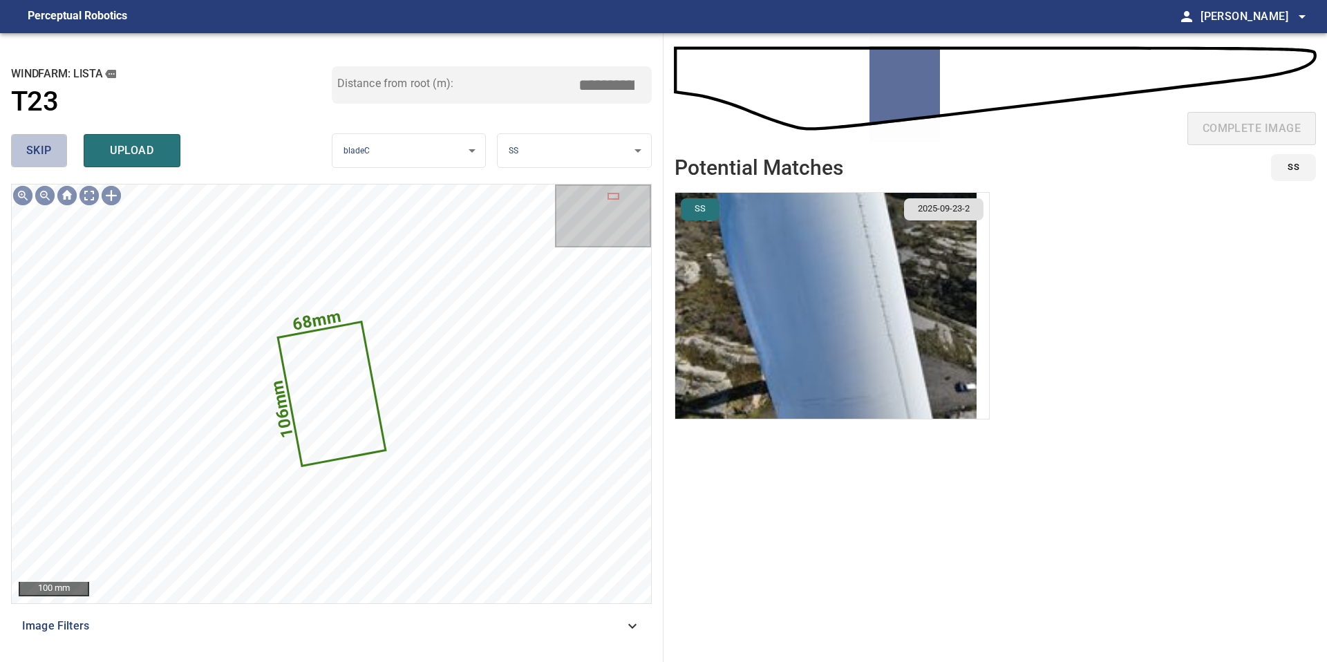
click at [45, 155] on span "skip" at bounding box center [39, 150] width 26 height 19
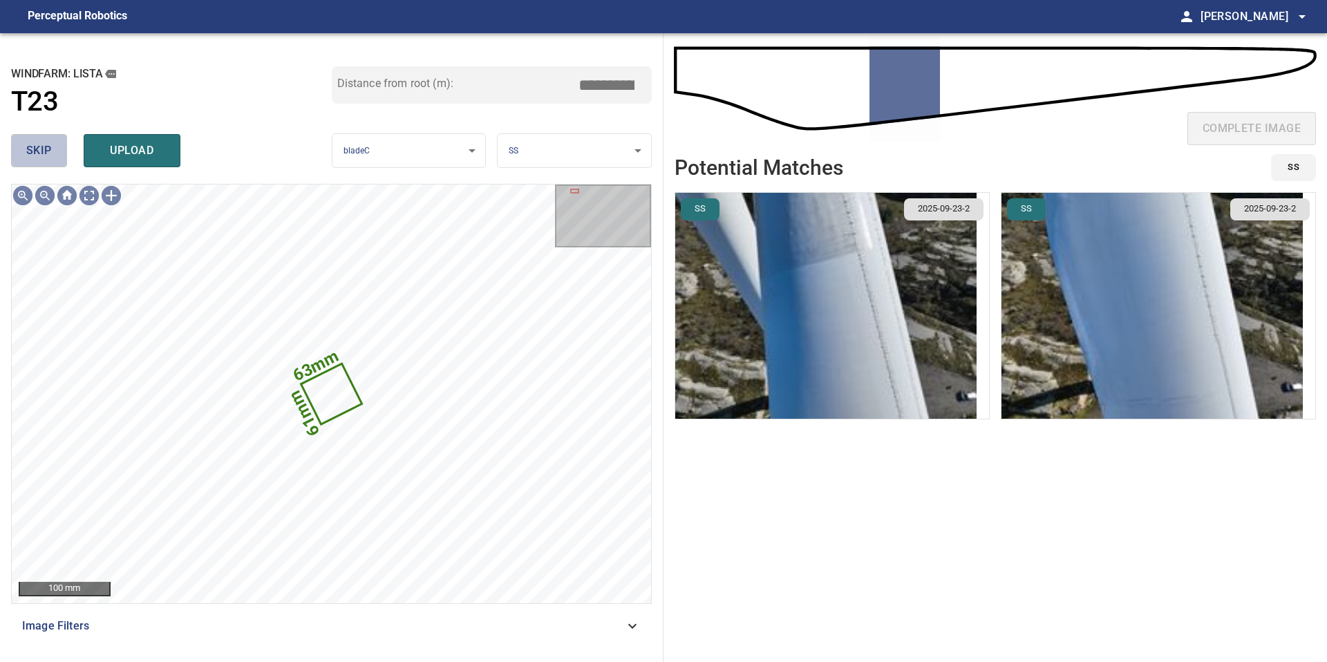
click at [41, 155] on span "skip" at bounding box center [39, 150] width 26 height 19
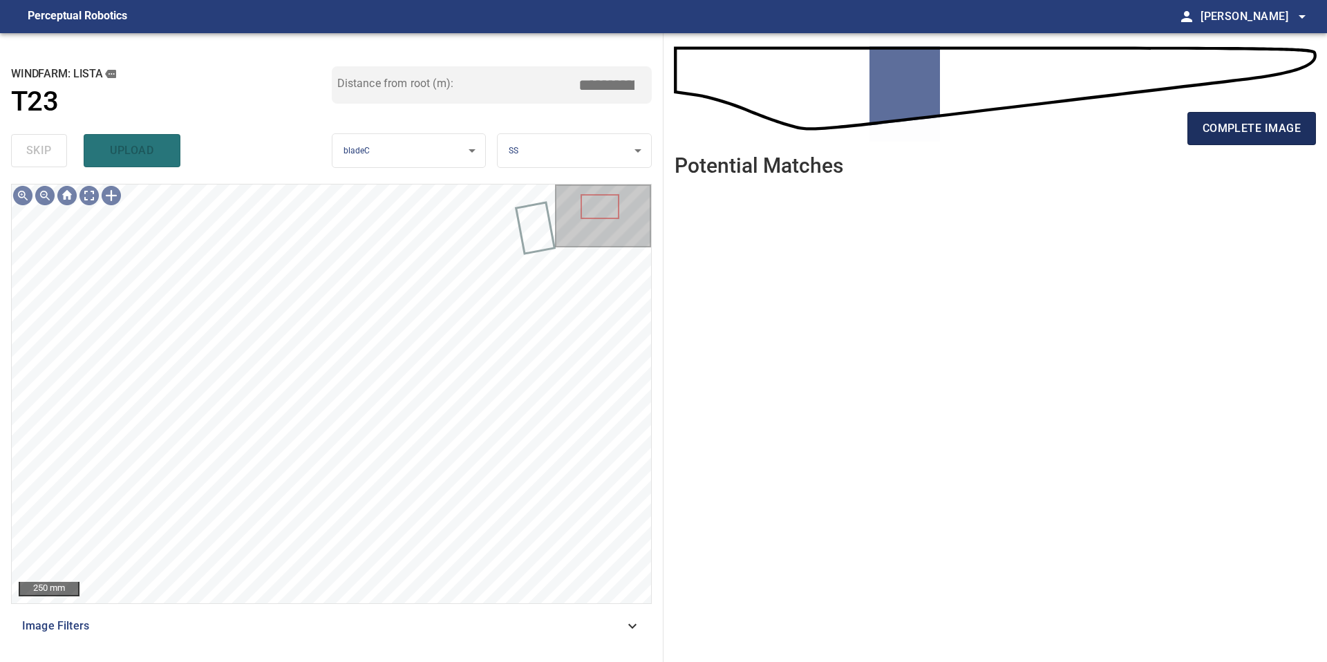
click at [1272, 124] on span "complete image" at bounding box center [1251, 128] width 98 height 19
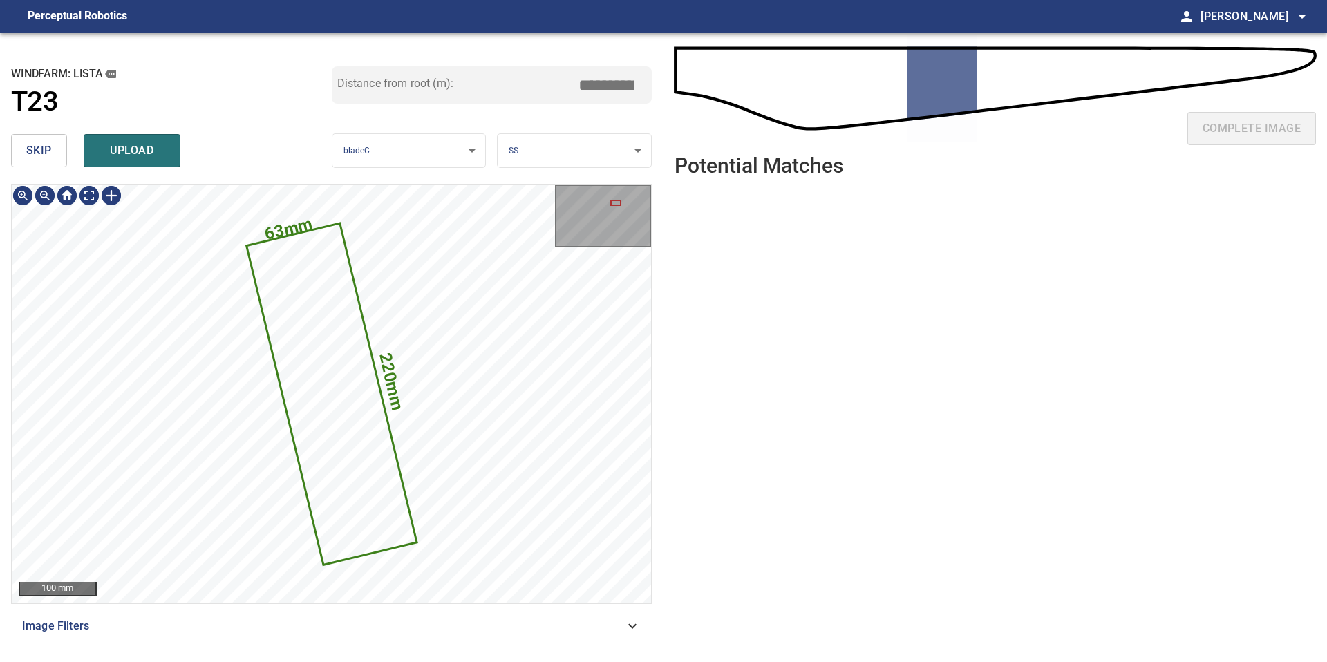
click at [218, 79] on div "**********" at bounding box center [331, 347] width 663 height 629
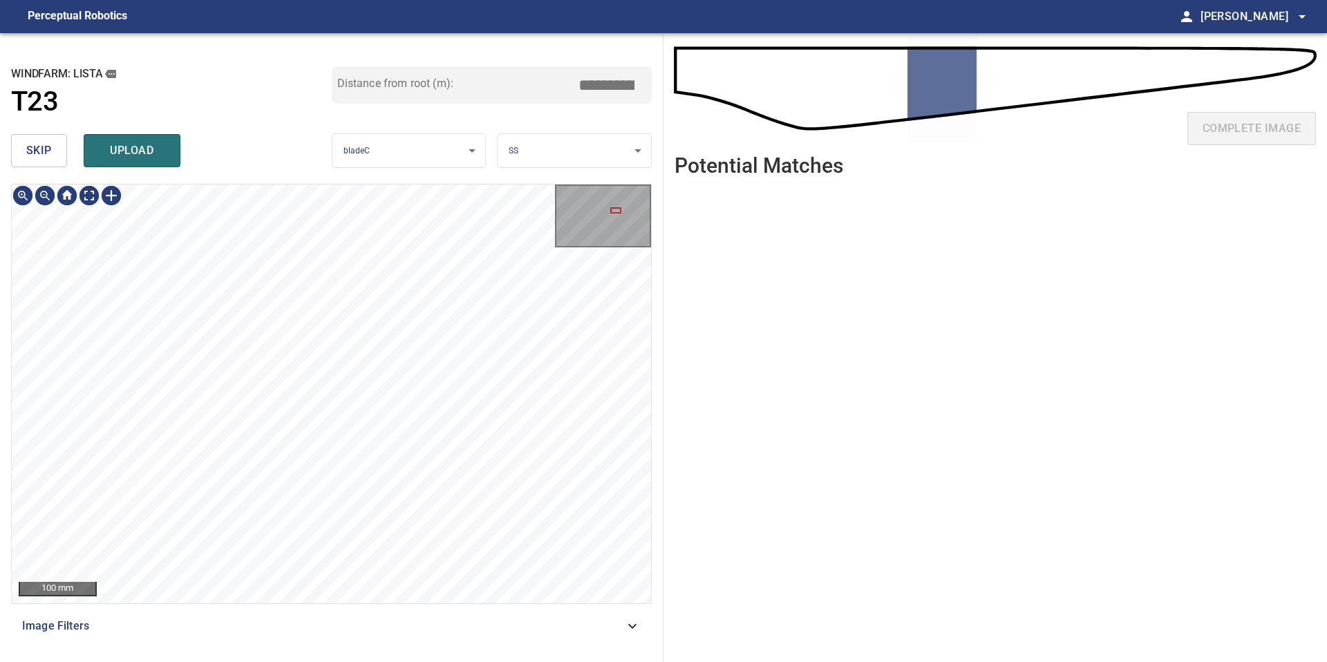
click at [53, 139] on button "skip" at bounding box center [39, 150] width 56 height 33
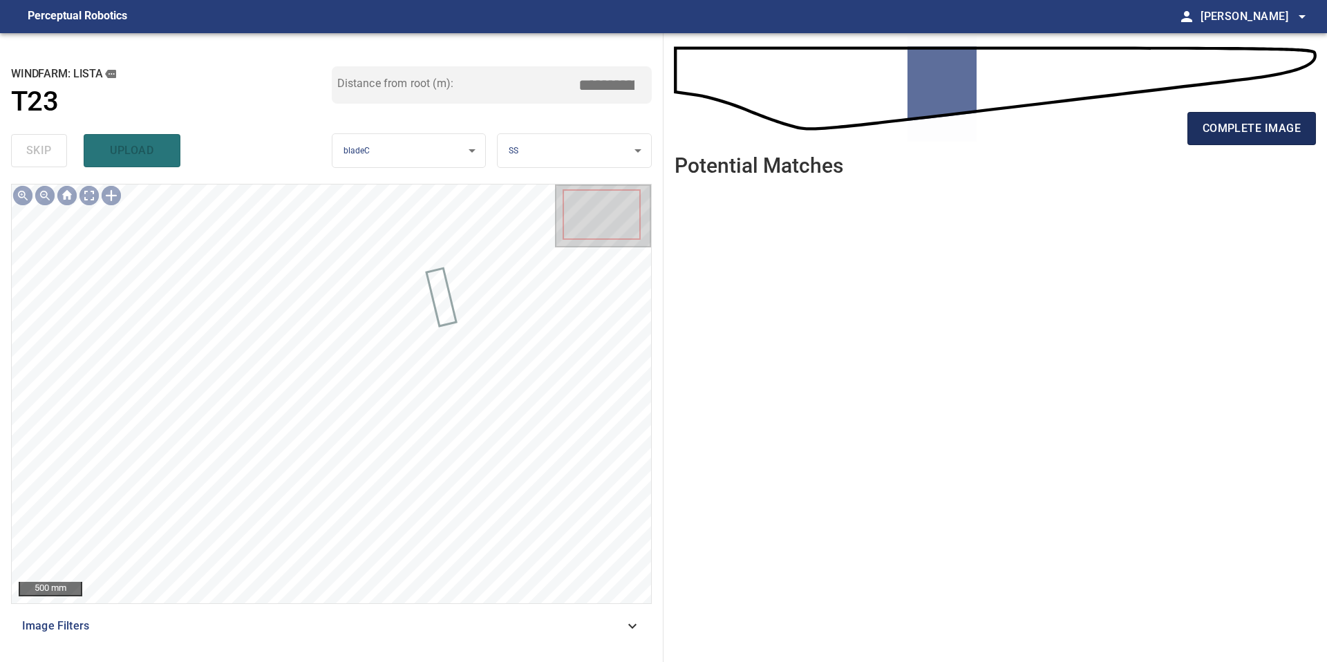
click at [1263, 131] on span "complete image" at bounding box center [1251, 128] width 98 height 19
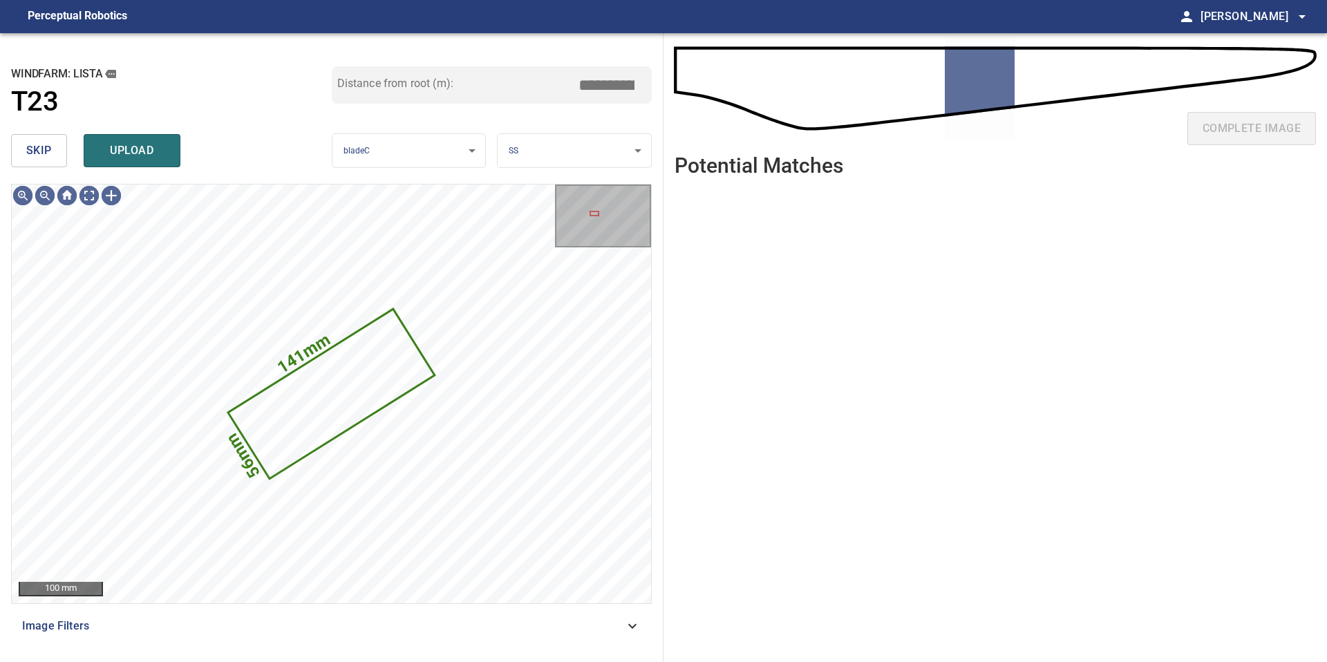
click at [53, 146] on button "skip" at bounding box center [39, 150] width 56 height 33
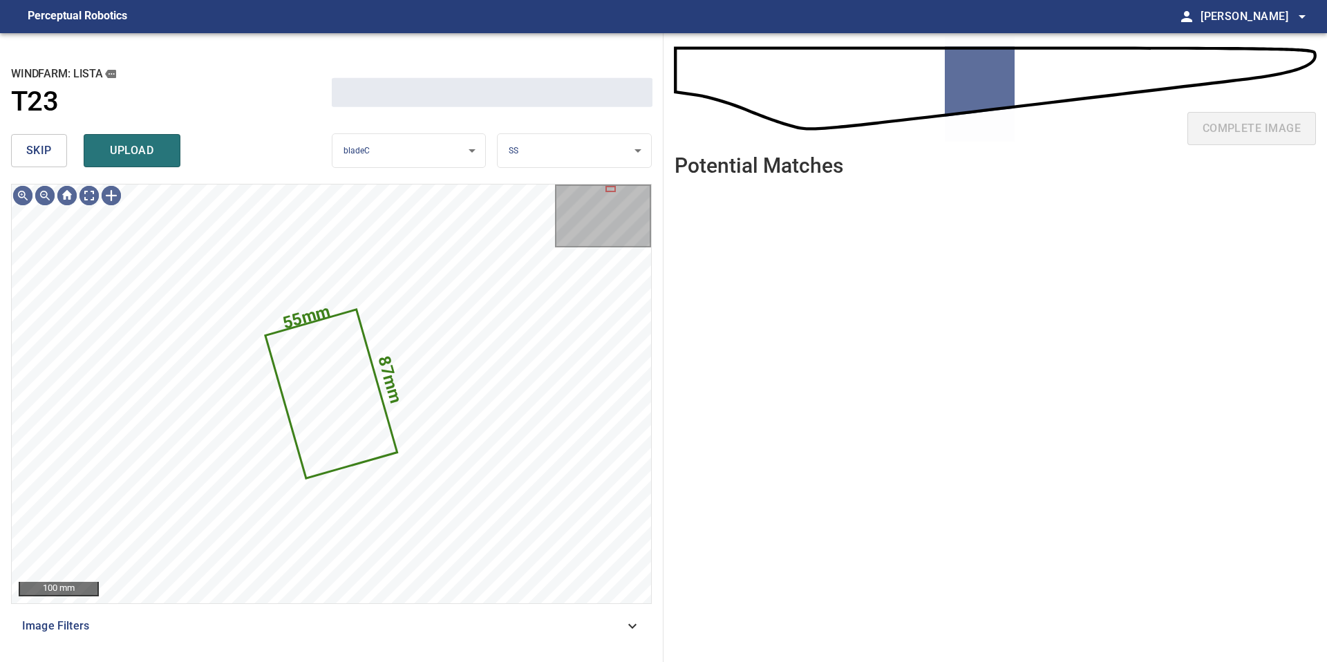
click at [52, 146] on button "skip" at bounding box center [39, 150] width 56 height 33
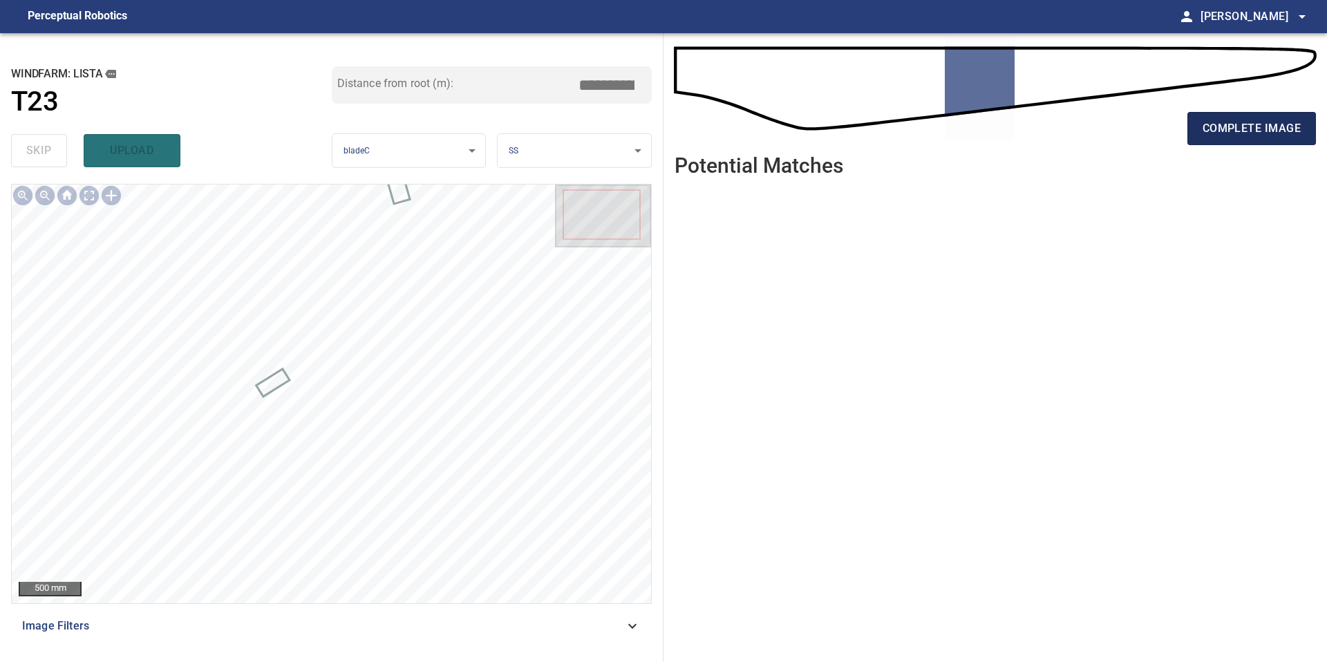
click at [1249, 137] on span "complete image" at bounding box center [1251, 128] width 98 height 19
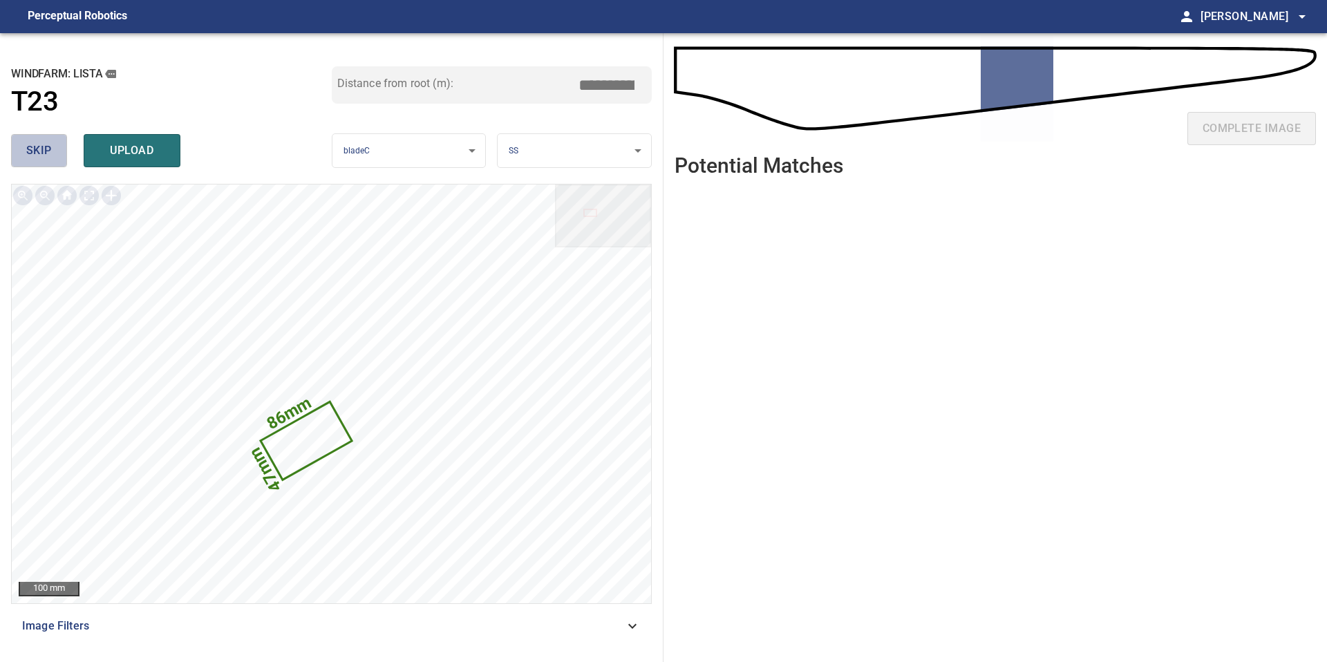
click at [53, 151] on button "skip" at bounding box center [39, 150] width 56 height 33
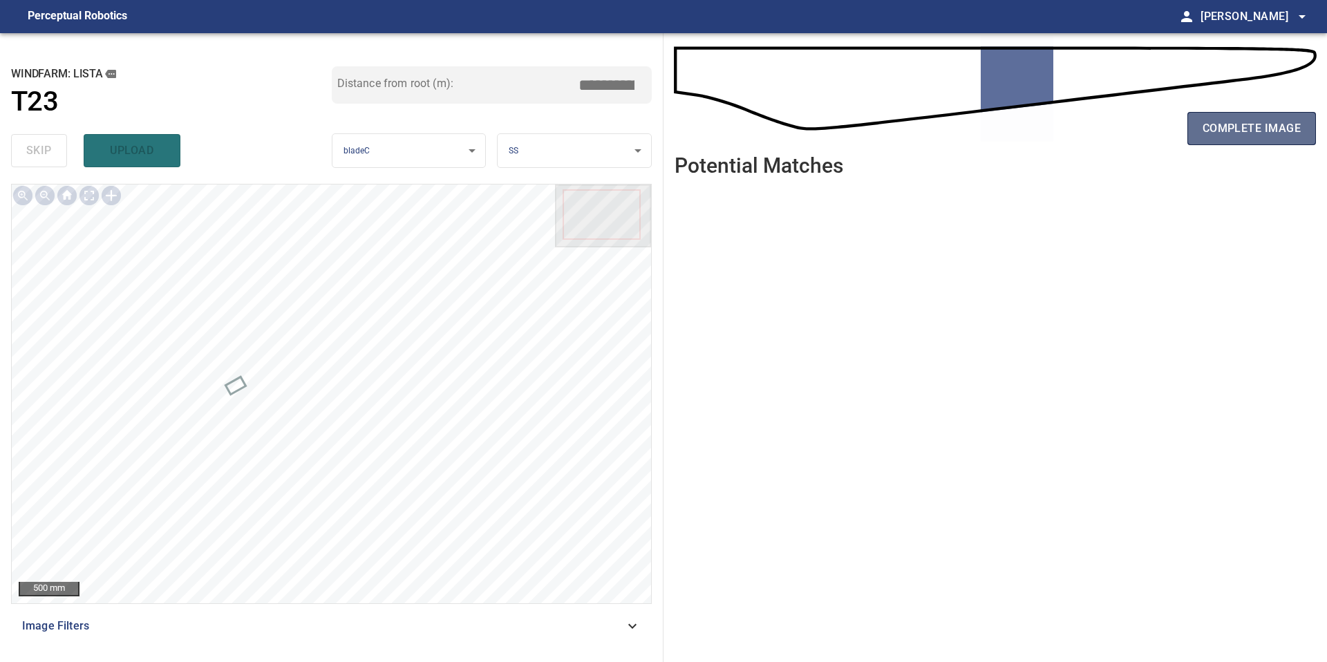
click at [1238, 127] on span "complete image" at bounding box center [1251, 128] width 98 height 19
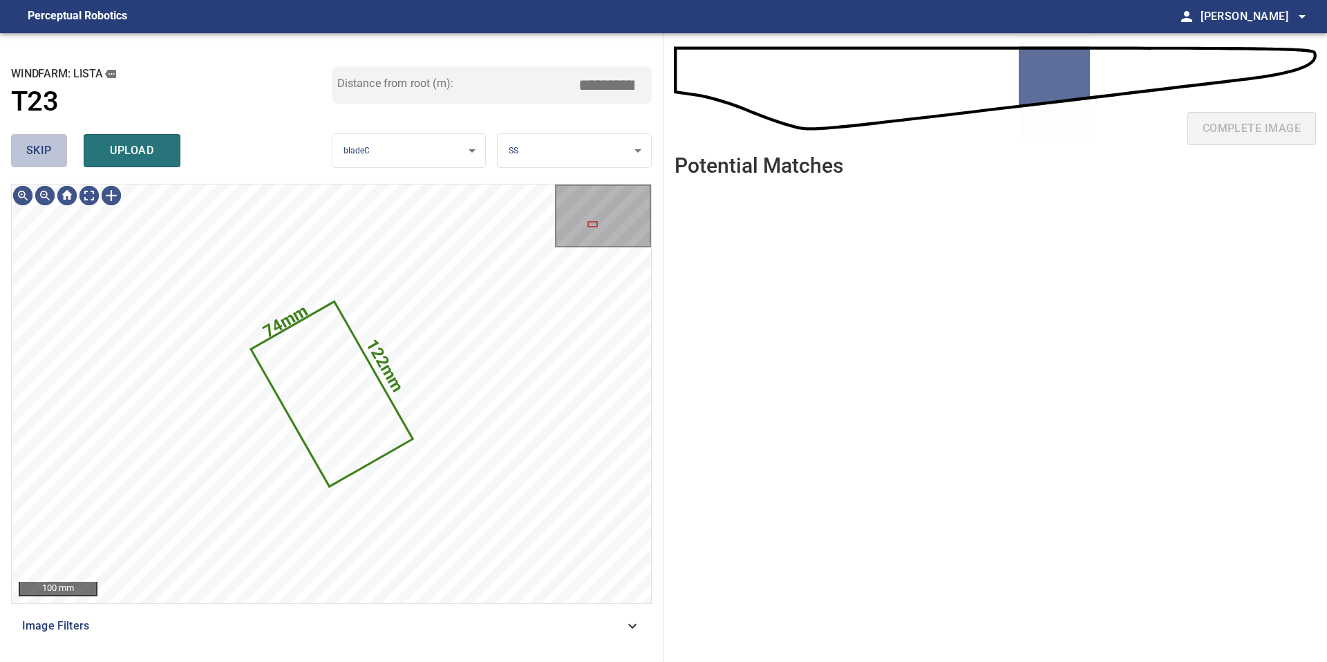
click at [53, 165] on button "skip" at bounding box center [39, 150] width 56 height 33
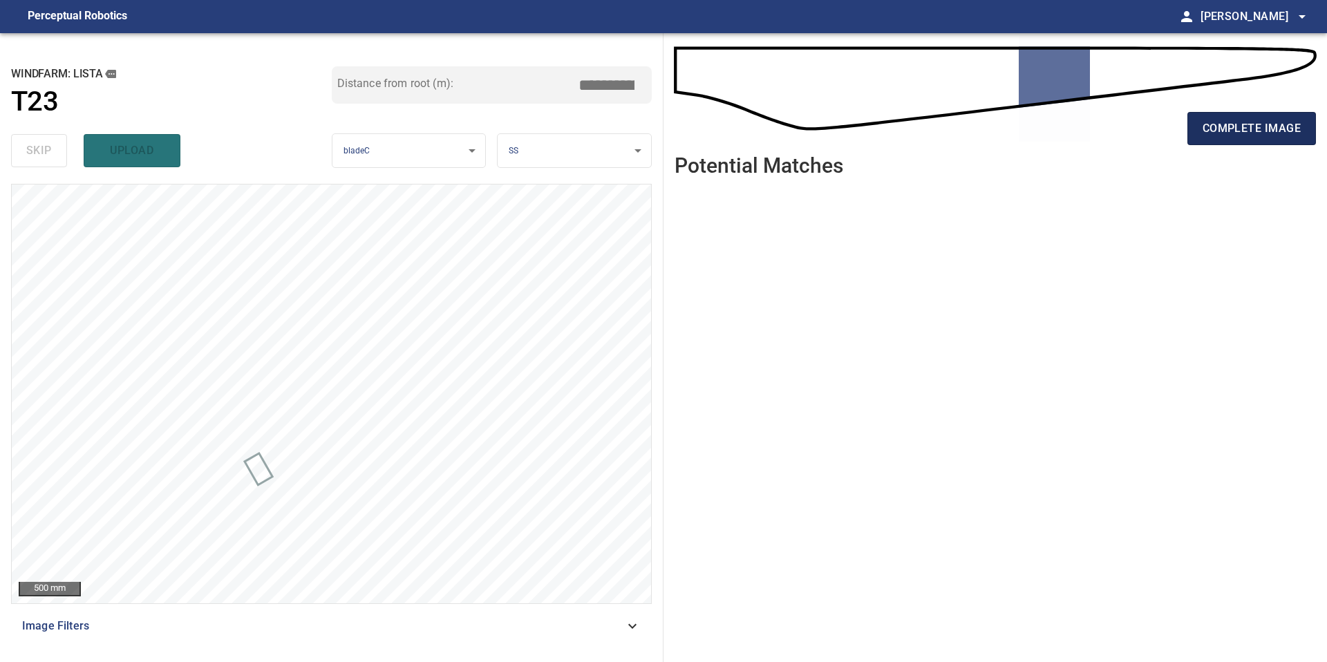
click at [1236, 136] on span "complete image" at bounding box center [1251, 128] width 98 height 19
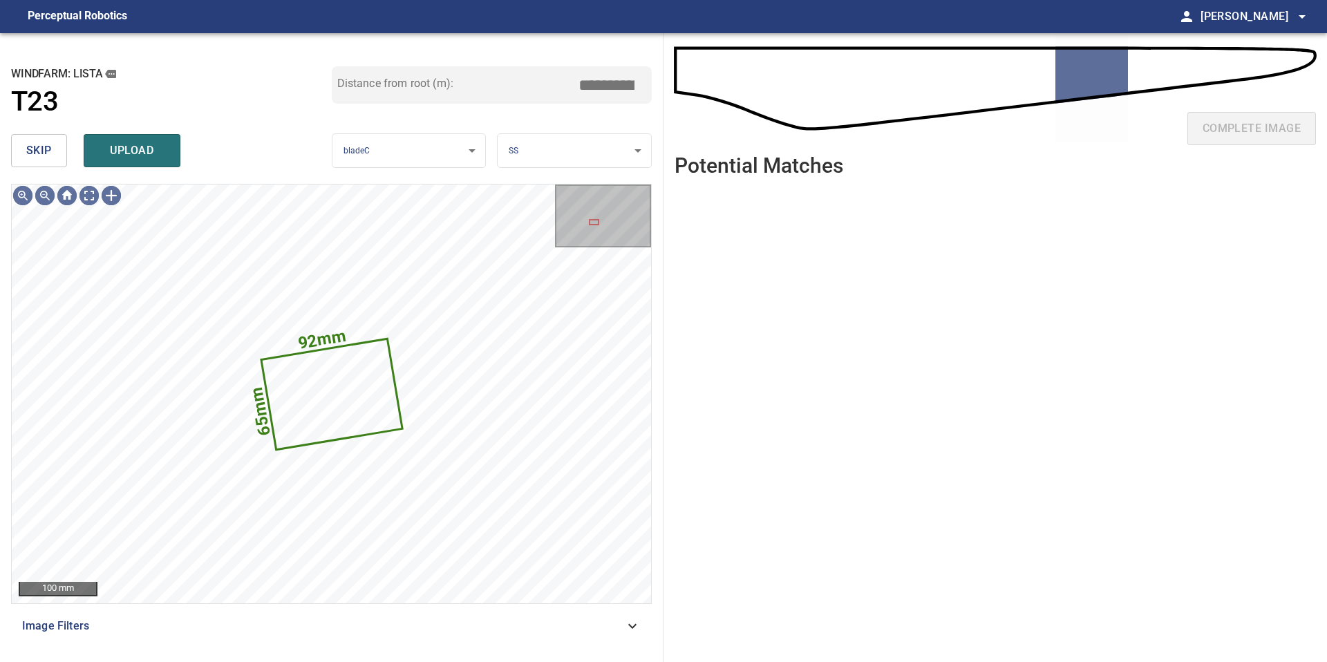
click at [44, 153] on span "skip" at bounding box center [39, 150] width 26 height 19
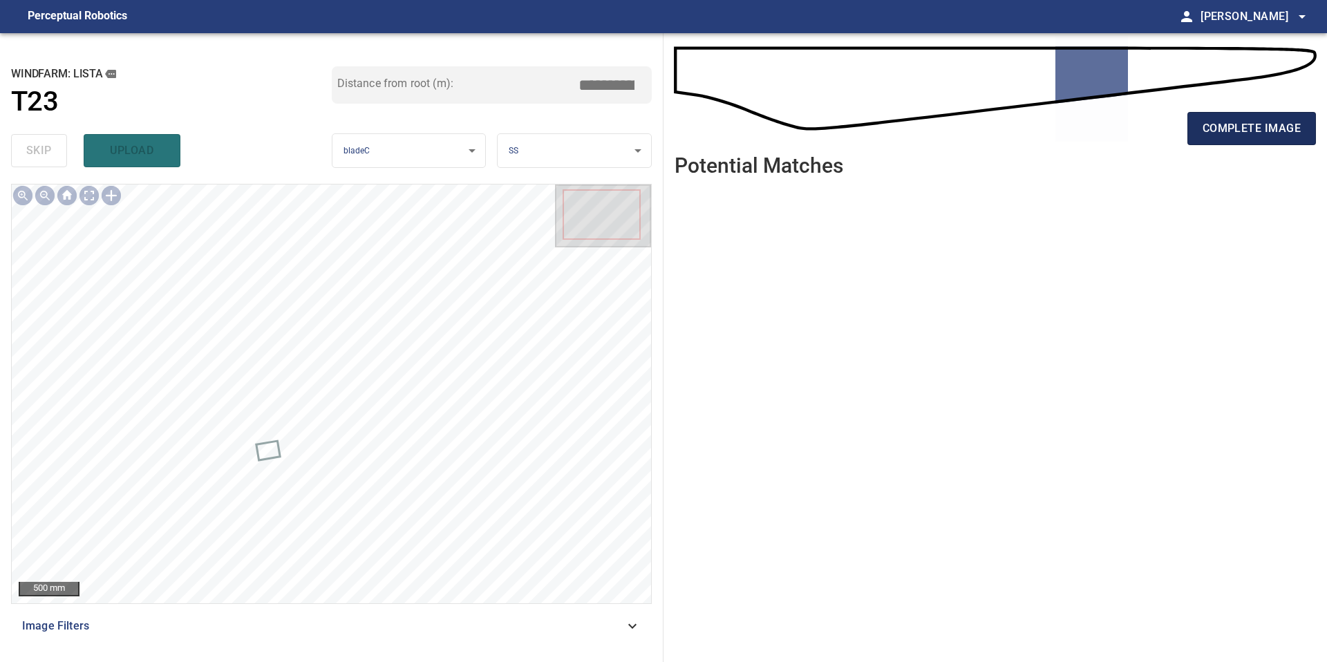
click at [1210, 126] on span "complete image" at bounding box center [1251, 128] width 98 height 19
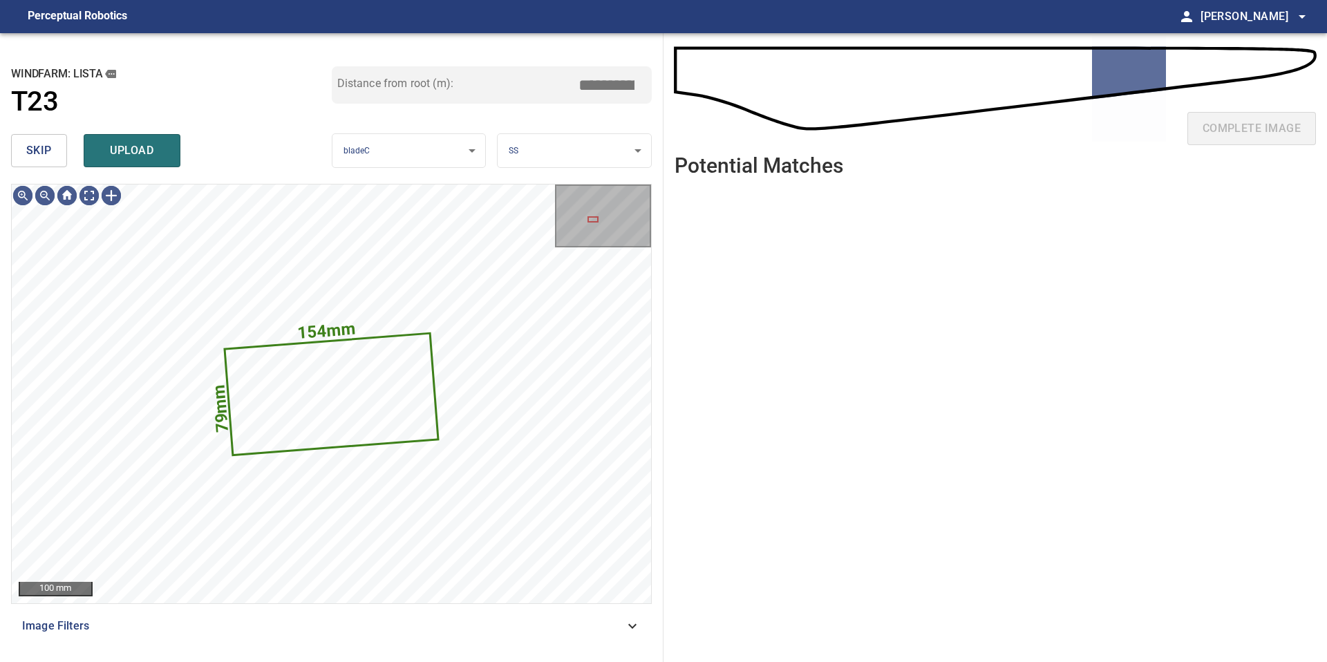
click at [48, 153] on span "skip" at bounding box center [39, 150] width 26 height 19
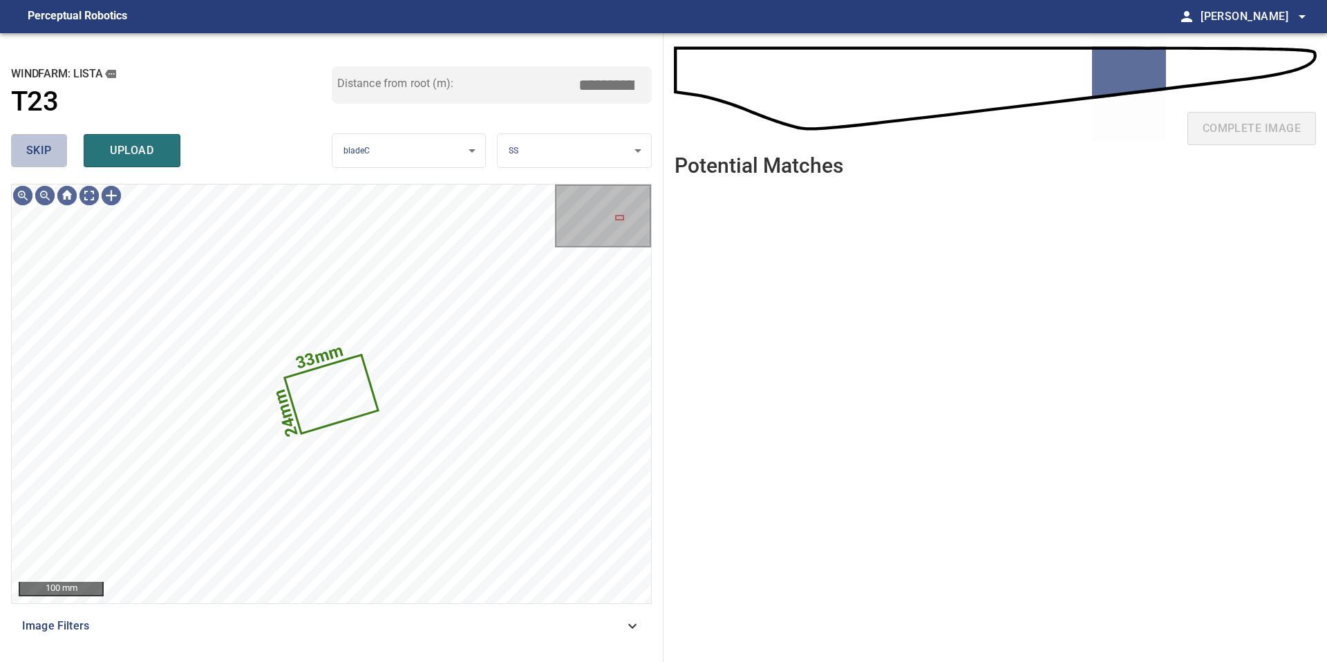
click at [48, 153] on span "skip" at bounding box center [39, 150] width 26 height 19
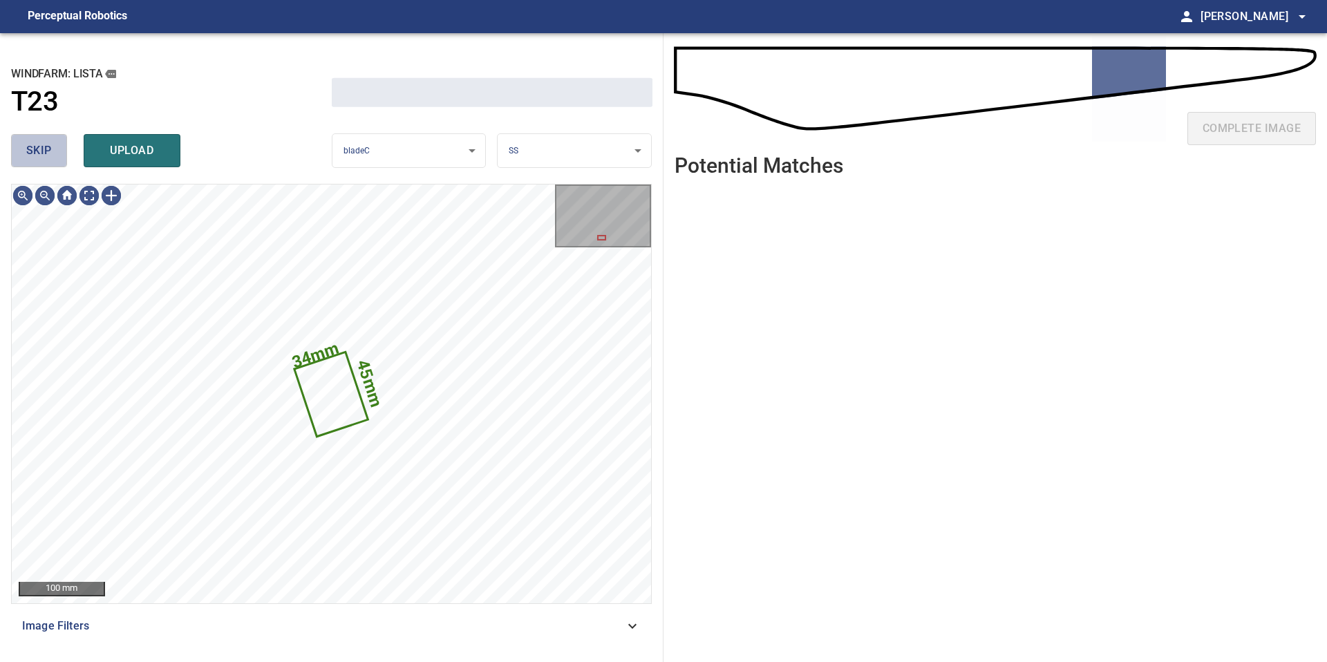
click at [48, 153] on span "skip" at bounding box center [39, 150] width 26 height 19
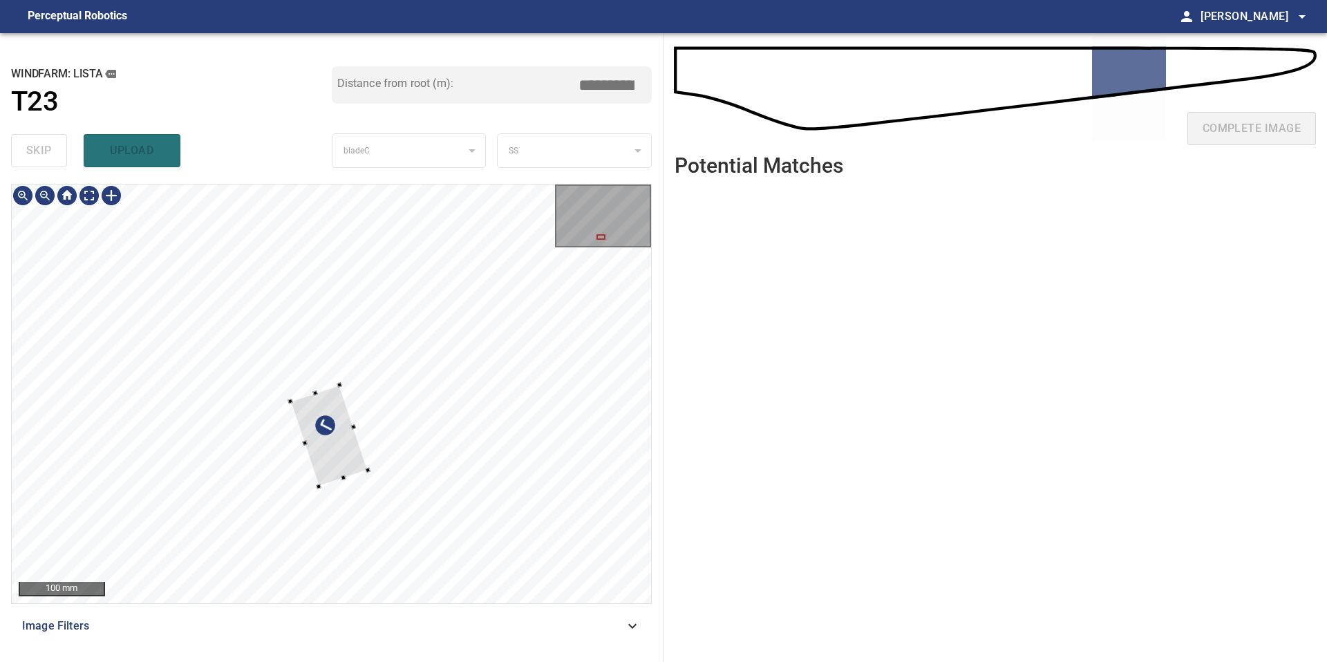
click at [316, 386] on div at bounding box center [331, 393] width 639 height 419
click at [522, 164] on body "**********" at bounding box center [663, 331] width 1327 height 662
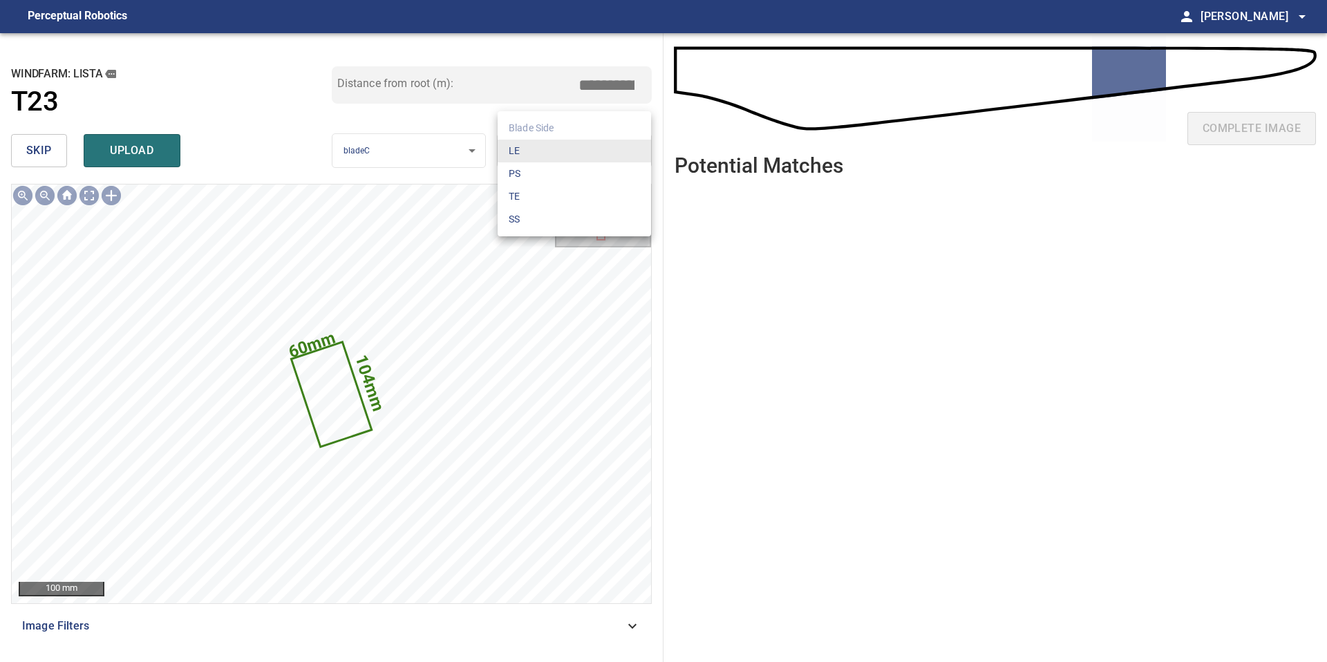
click at [520, 193] on li "TE" at bounding box center [573, 196] width 153 height 23
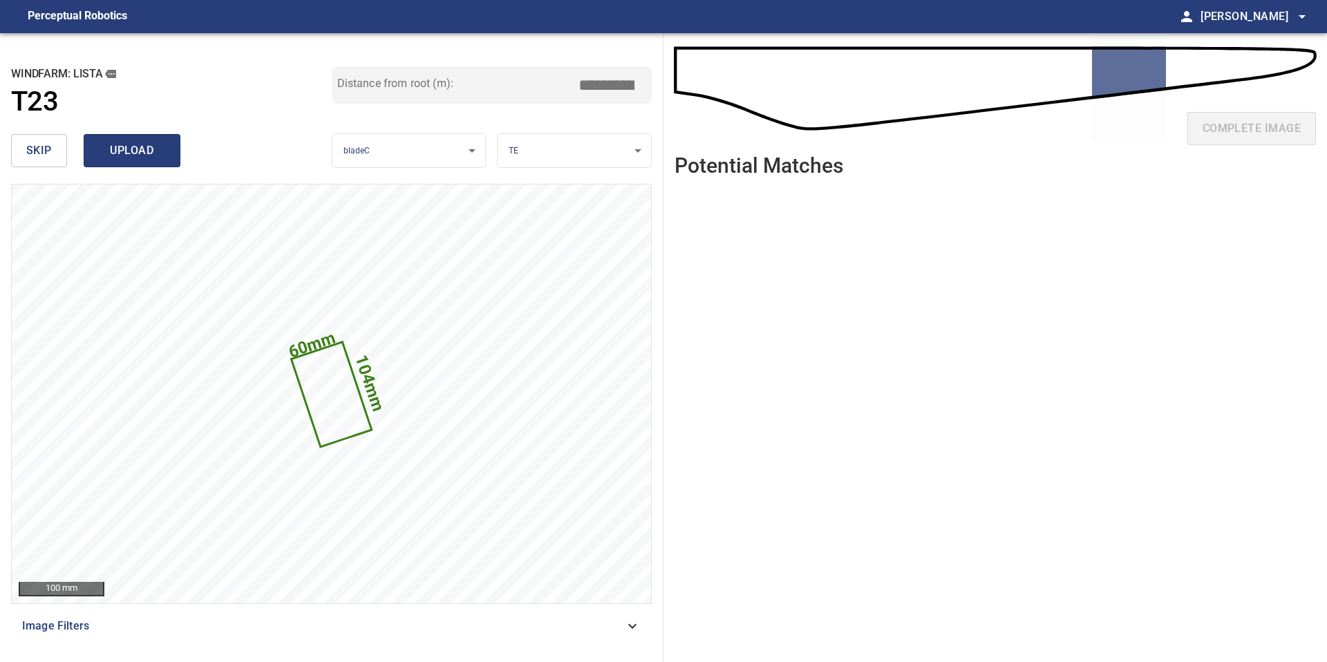
click at [149, 150] on span "upload" at bounding box center [132, 150] width 66 height 19
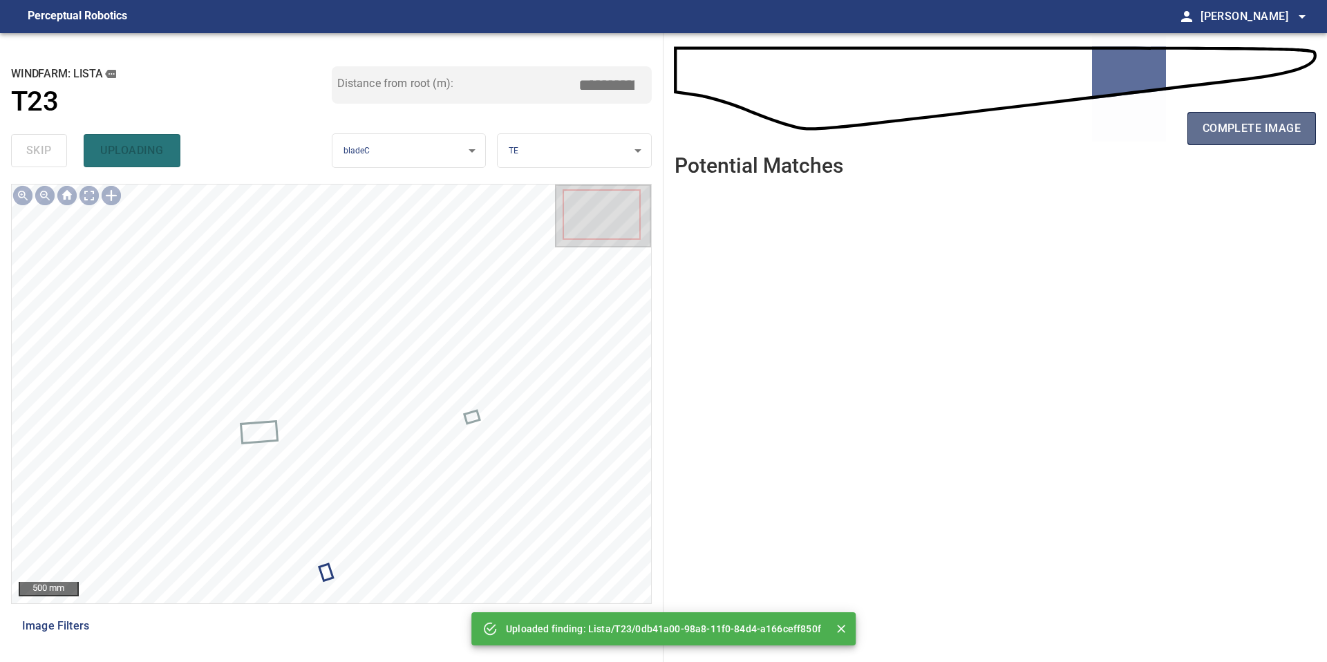
click at [1228, 128] on span "complete image" at bounding box center [1251, 128] width 98 height 19
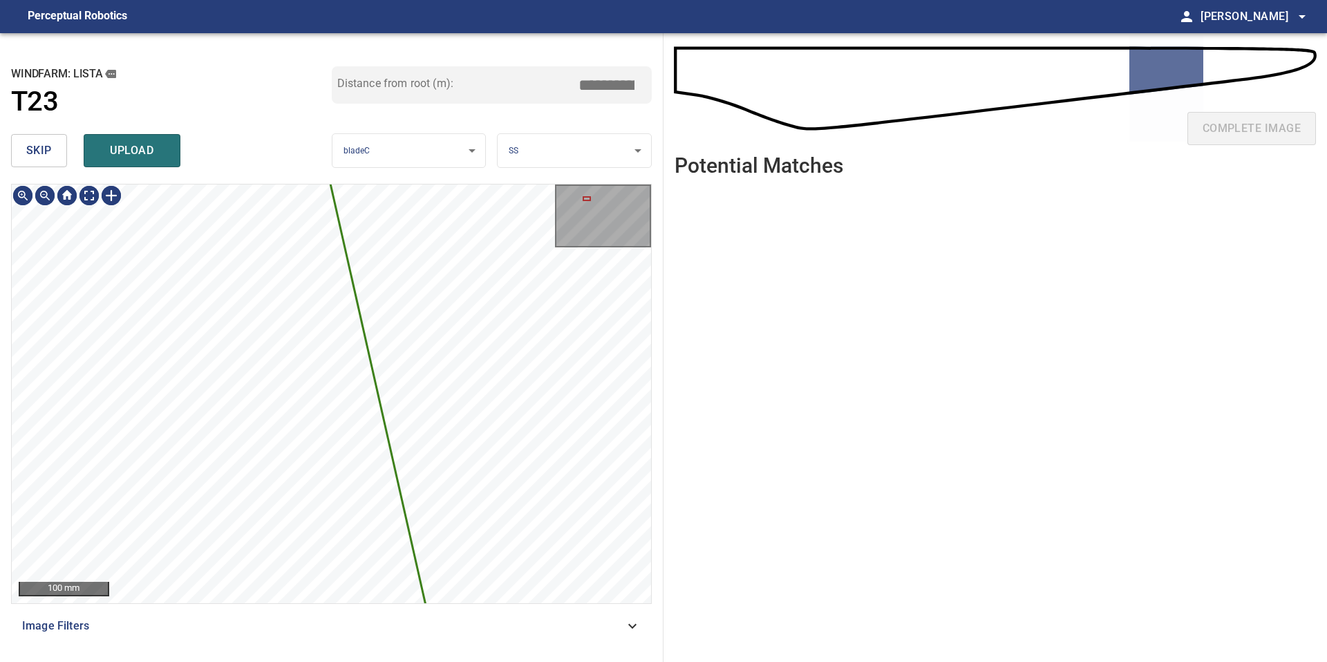
click at [65, 144] on button "skip" at bounding box center [39, 150] width 56 height 33
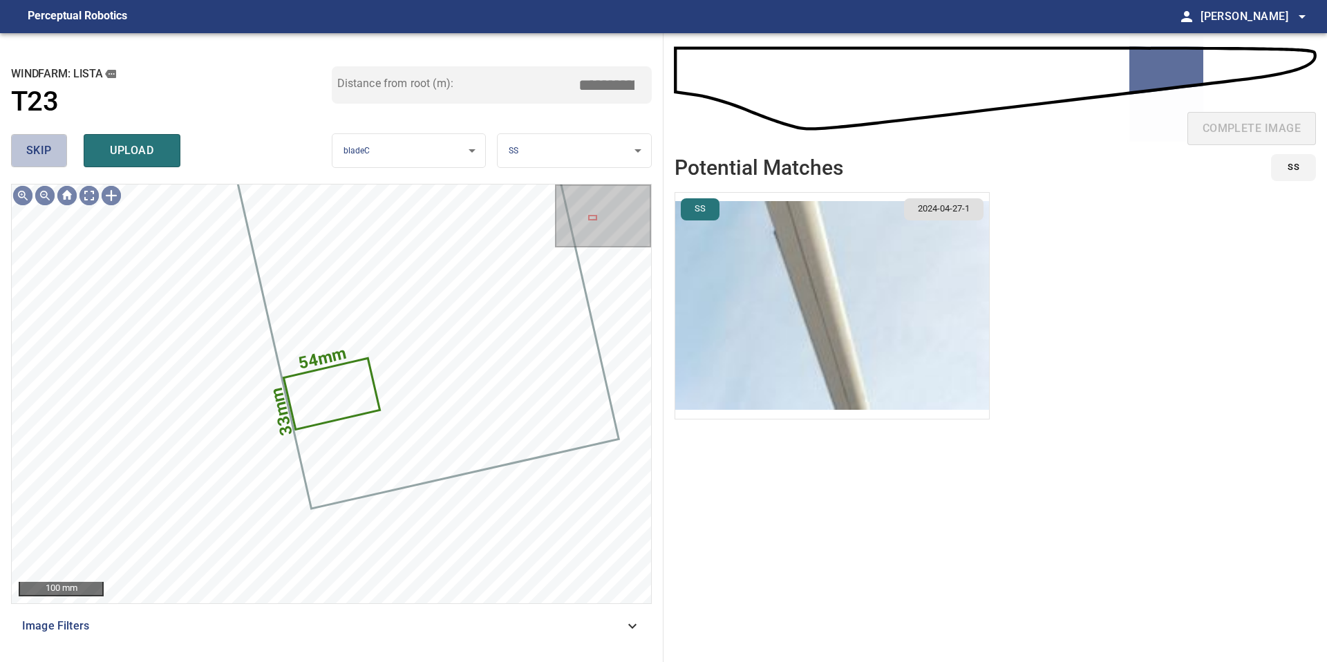
click at [50, 146] on span "skip" at bounding box center [39, 150] width 26 height 19
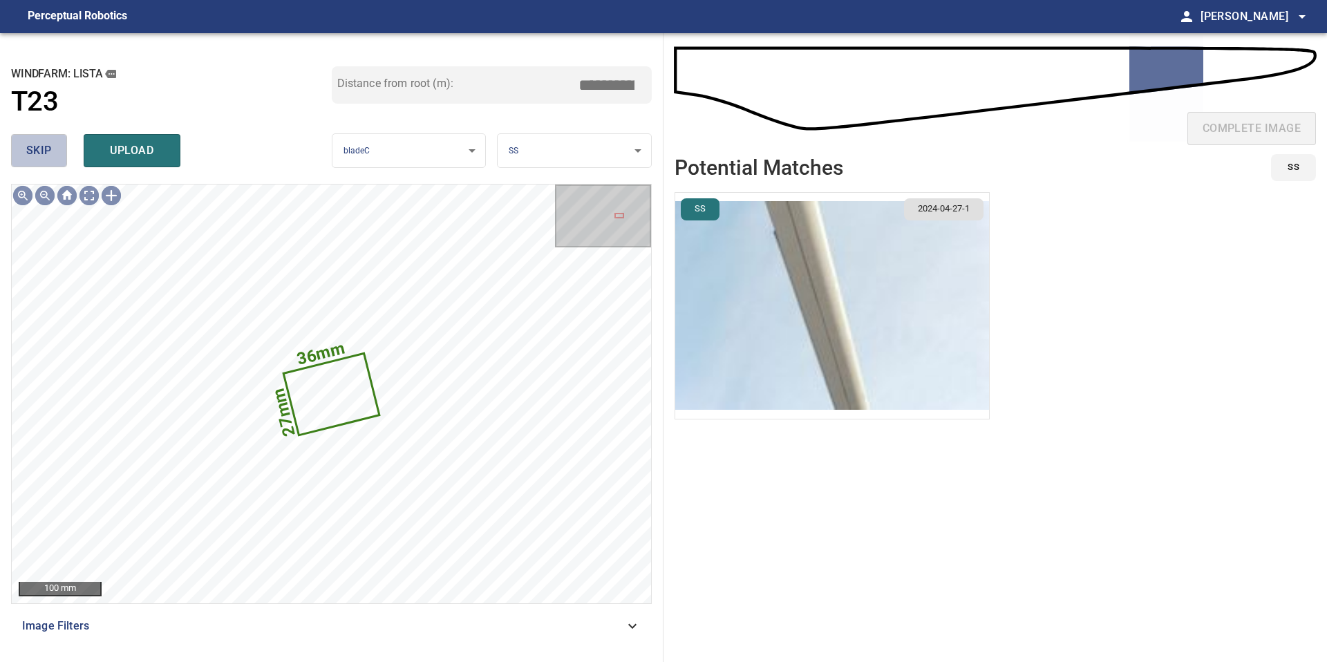
click at [50, 146] on span "skip" at bounding box center [39, 150] width 26 height 19
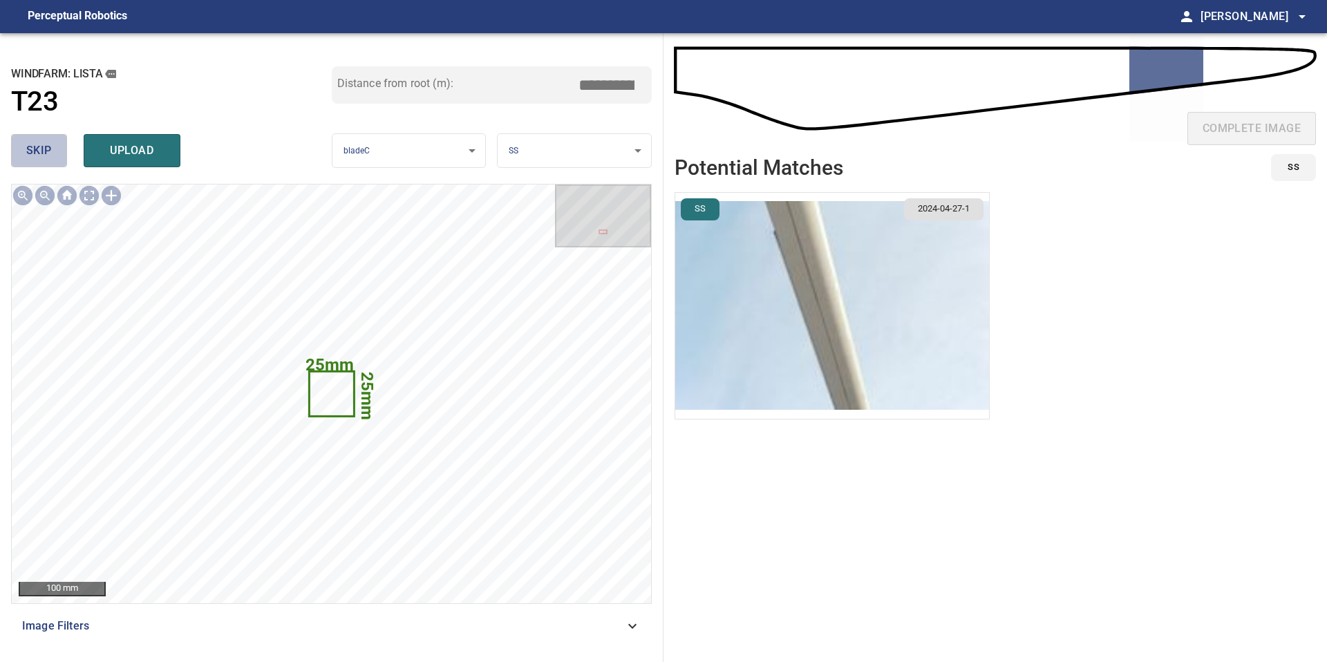
click at [50, 146] on span "skip" at bounding box center [39, 150] width 26 height 19
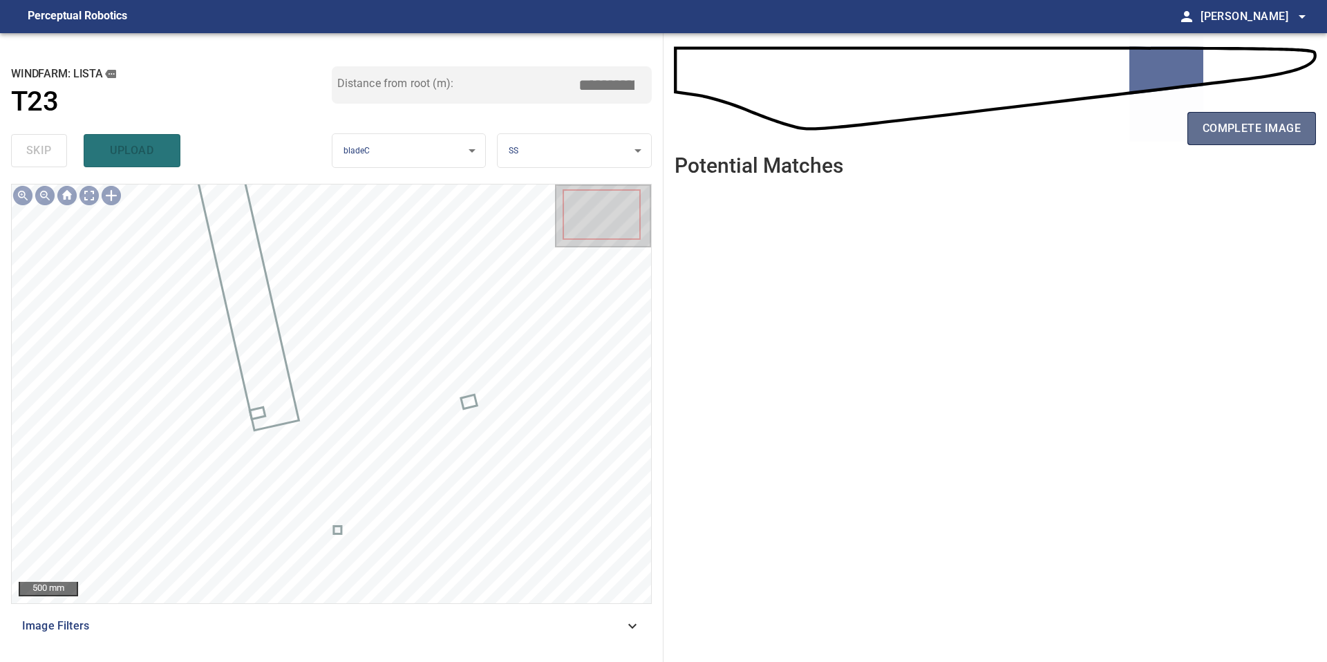
click at [1222, 126] on span "complete image" at bounding box center [1251, 128] width 98 height 19
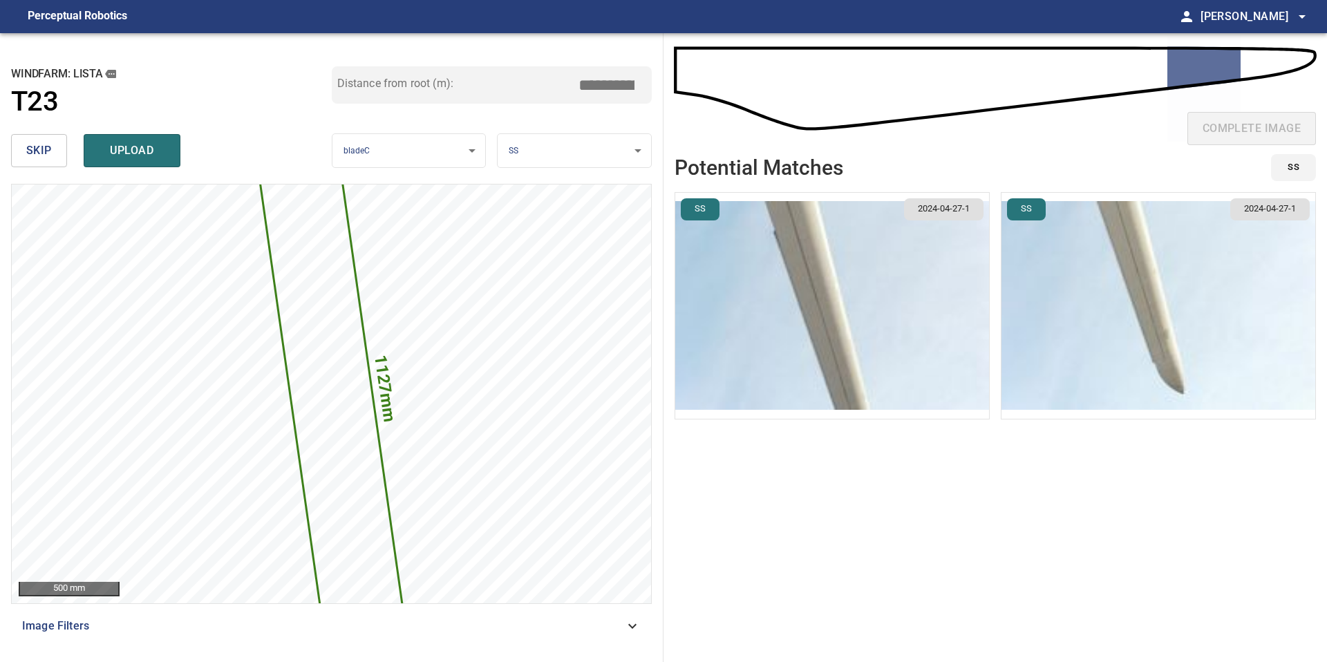
click at [48, 152] on span "skip" at bounding box center [39, 150] width 26 height 19
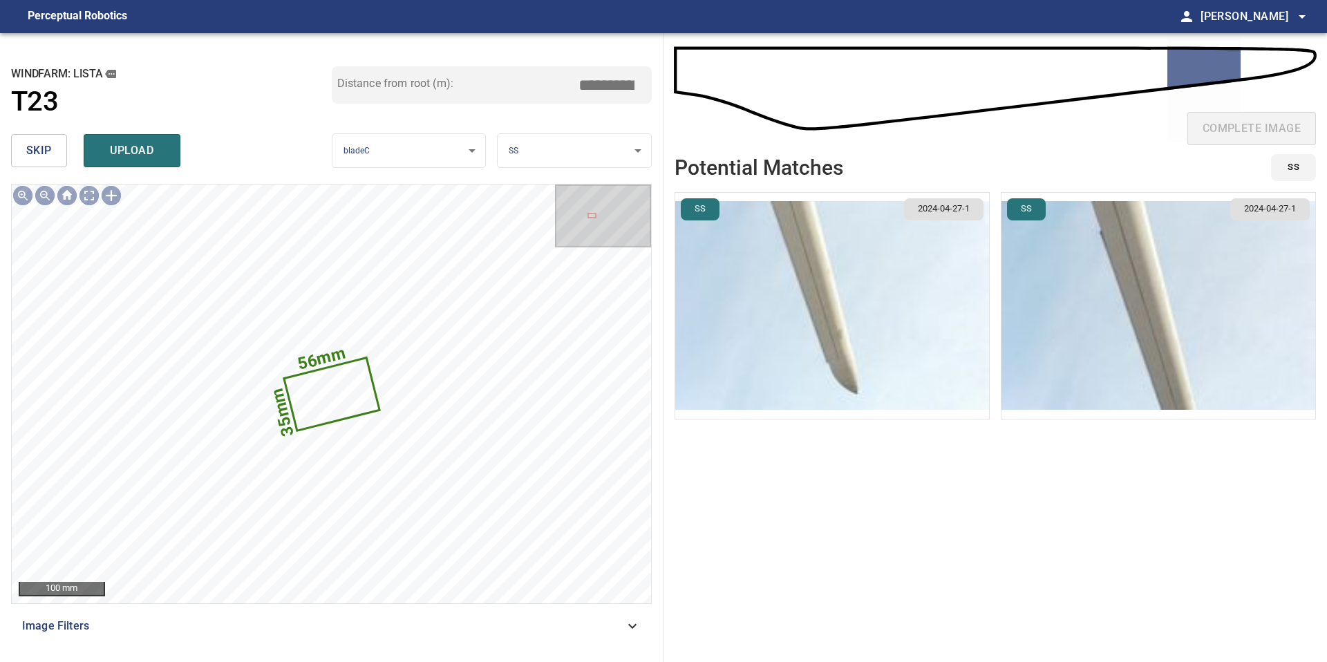
click at [48, 152] on span "skip" at bounding box center [39, 150] width 26 height 19
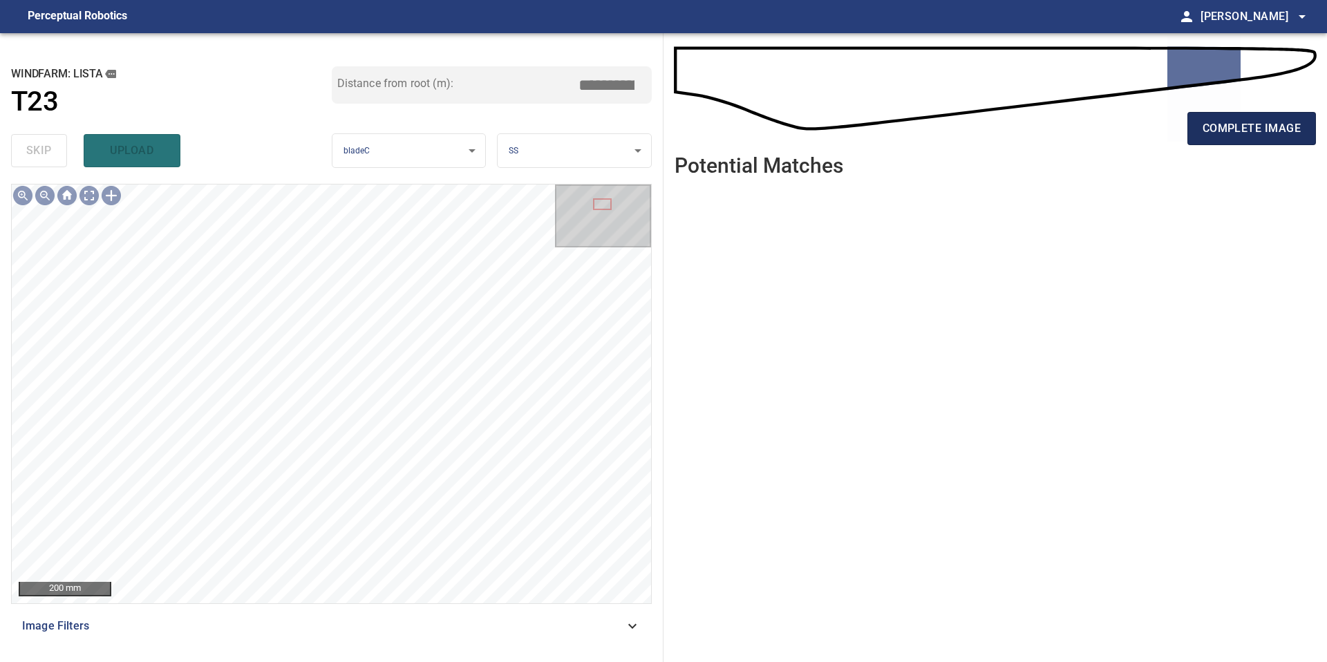
click at [1229, 136] on span "complete image" at bounding box center [1251, 128] width 98 height 19
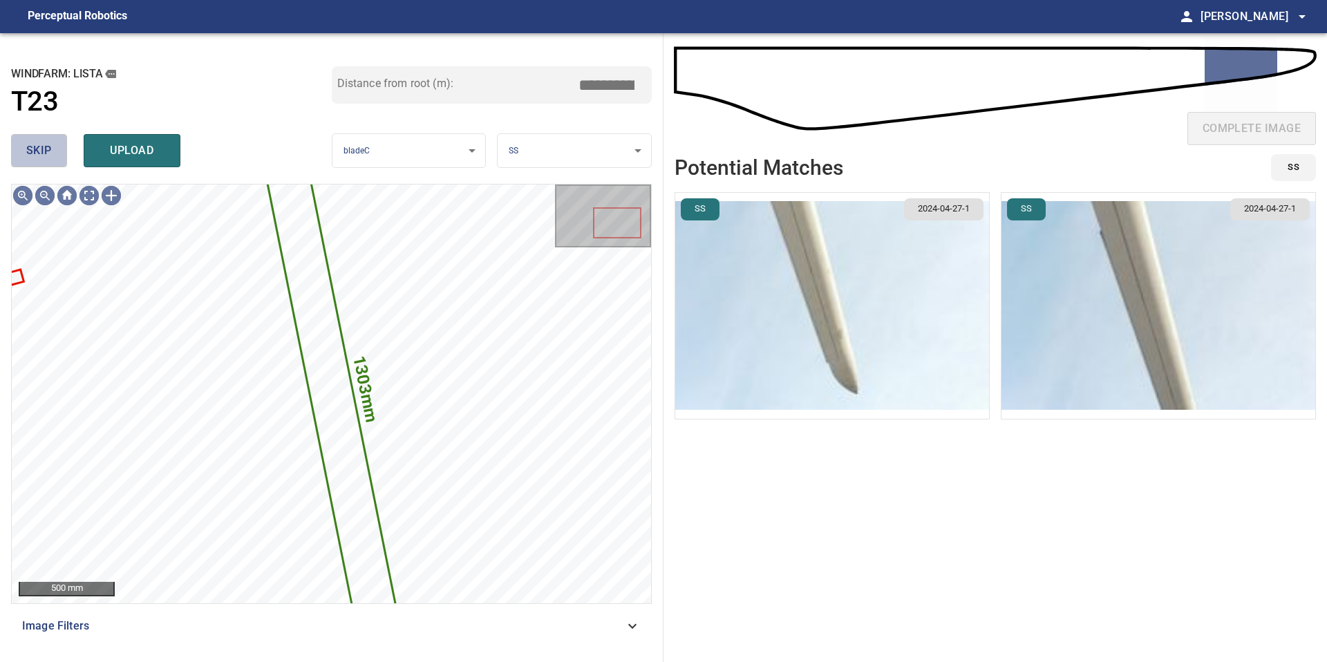
click at [44, 145] on span "skip" at bounding box center [39, 150] width 26 height 19
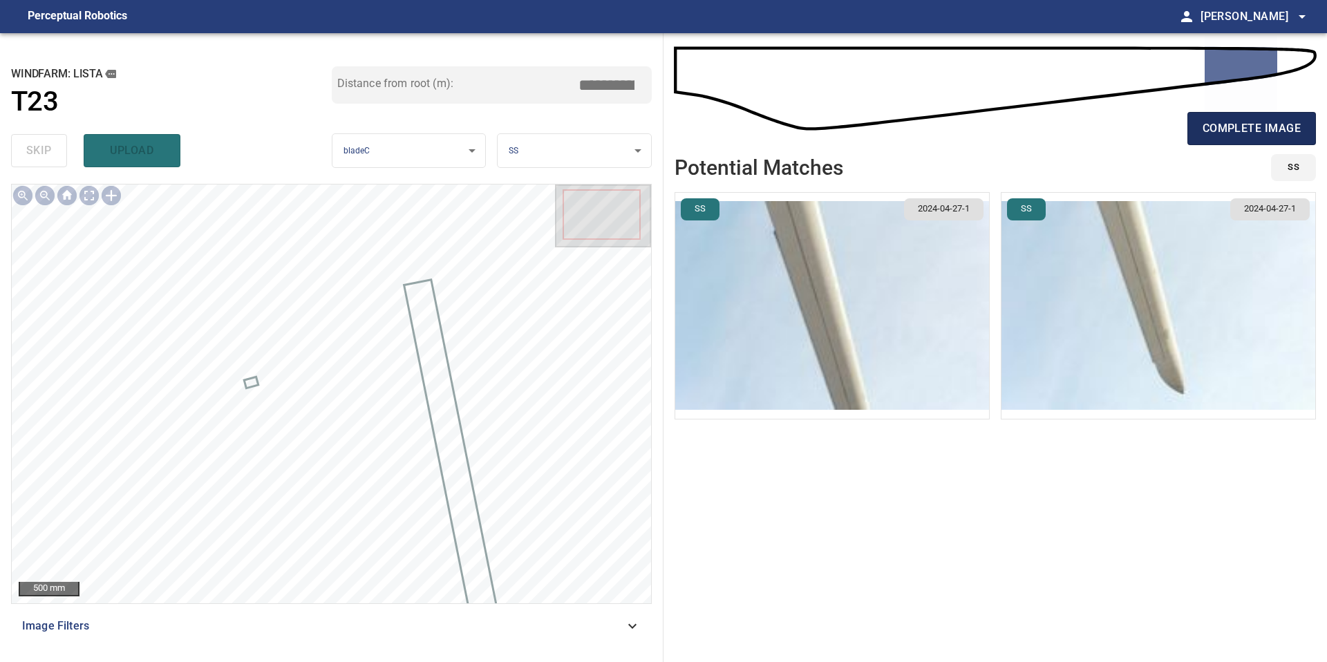
click at [1271, 128] on span "complete image" at bounding box center [1251, 128] width 98 height 19
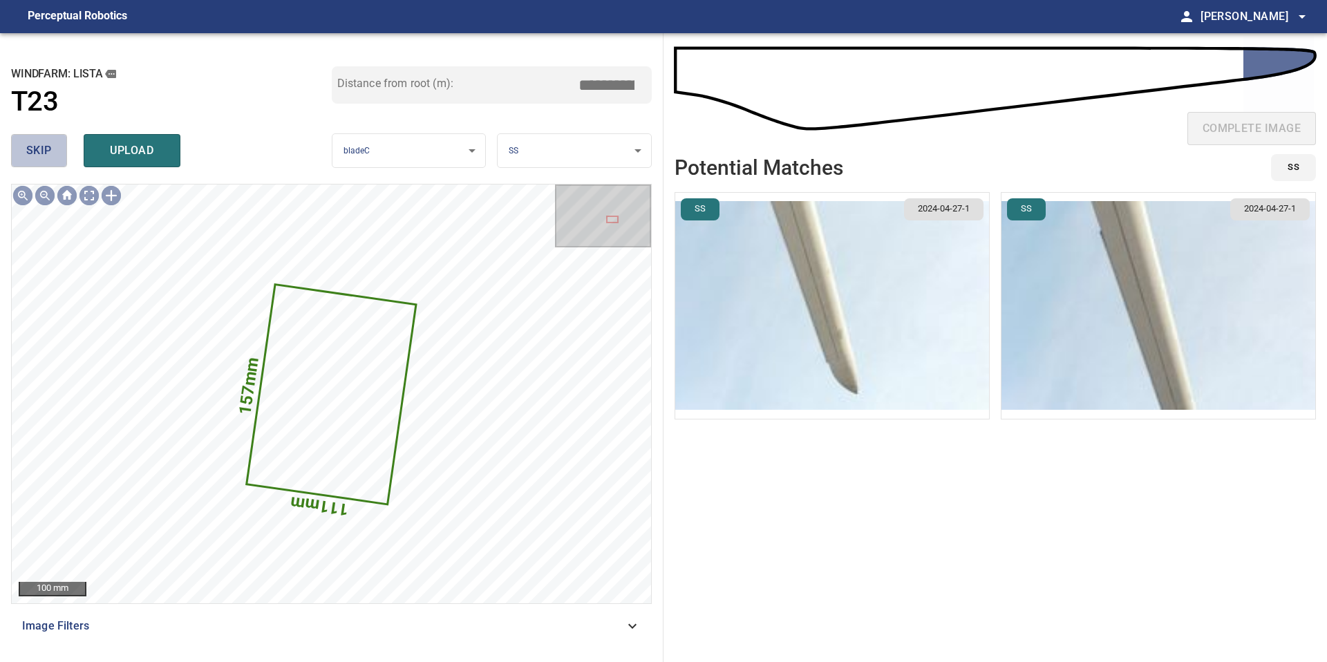
click at [48, 147] on span "skip" at bounding box center [39, 150] width 26 height 19
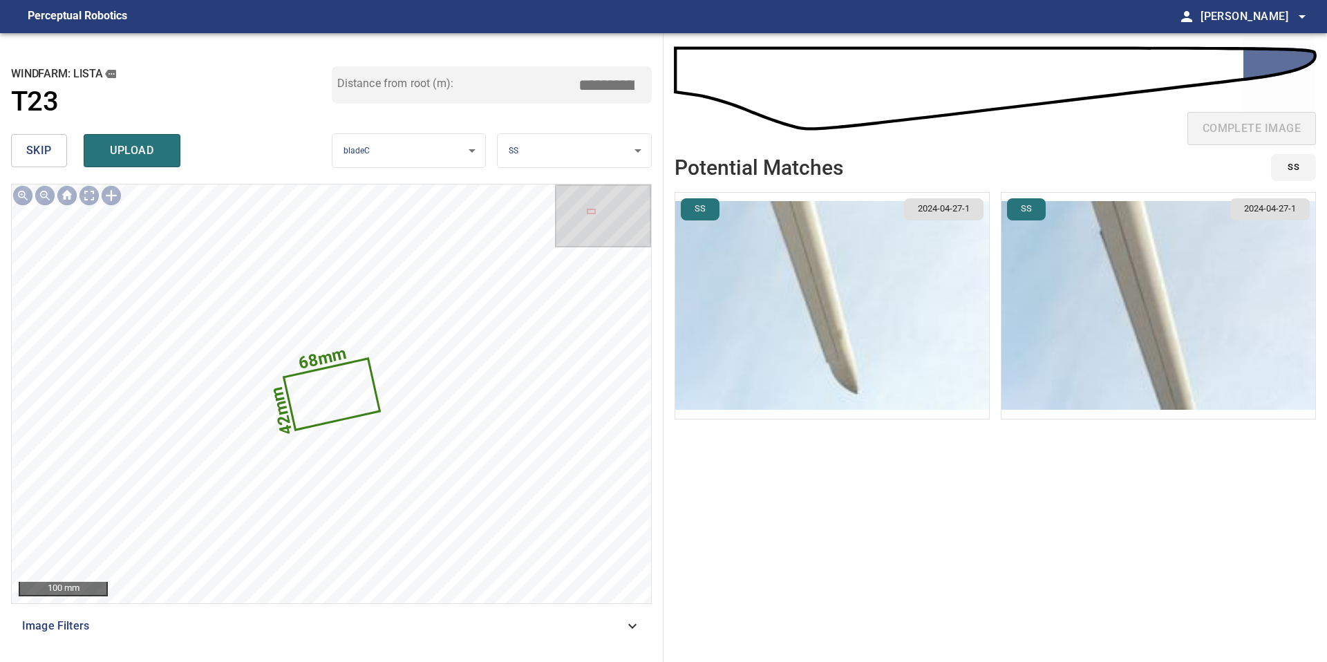
click at [48, 147] on span "skip" at bounding box center [39, 150] width 26 height 19
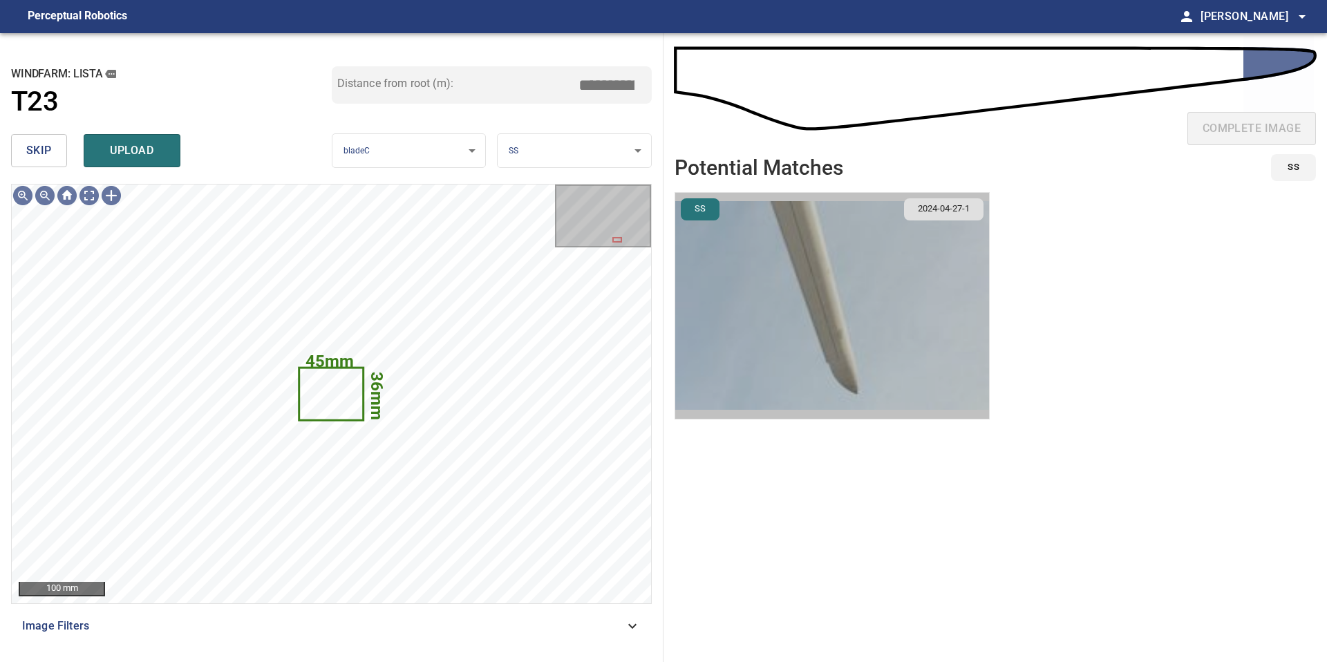
click at [857, 374] on img "button" at bounding box center [832, 306] width 314 height 226
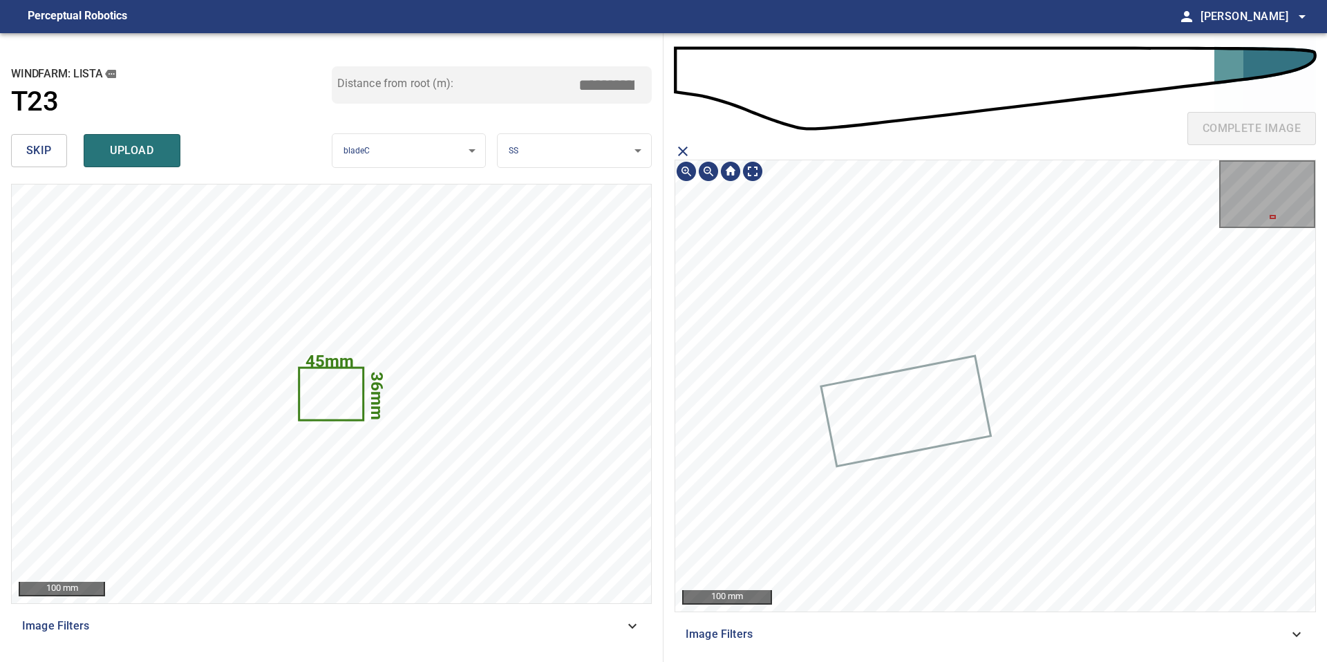
click at [904, 417] on icon at bounding box center [904, 411] width 167 height 108
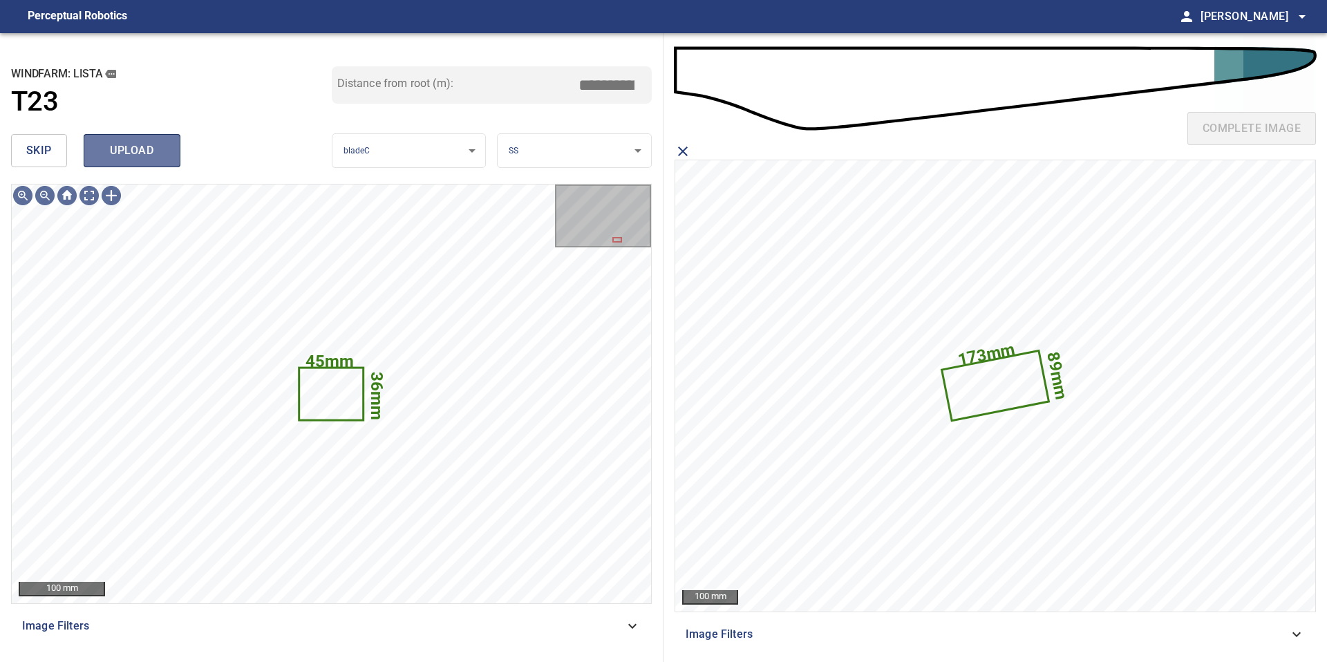
click at [152, 148] on span "upload" at bounding box center [132, 150] width 66 height 19
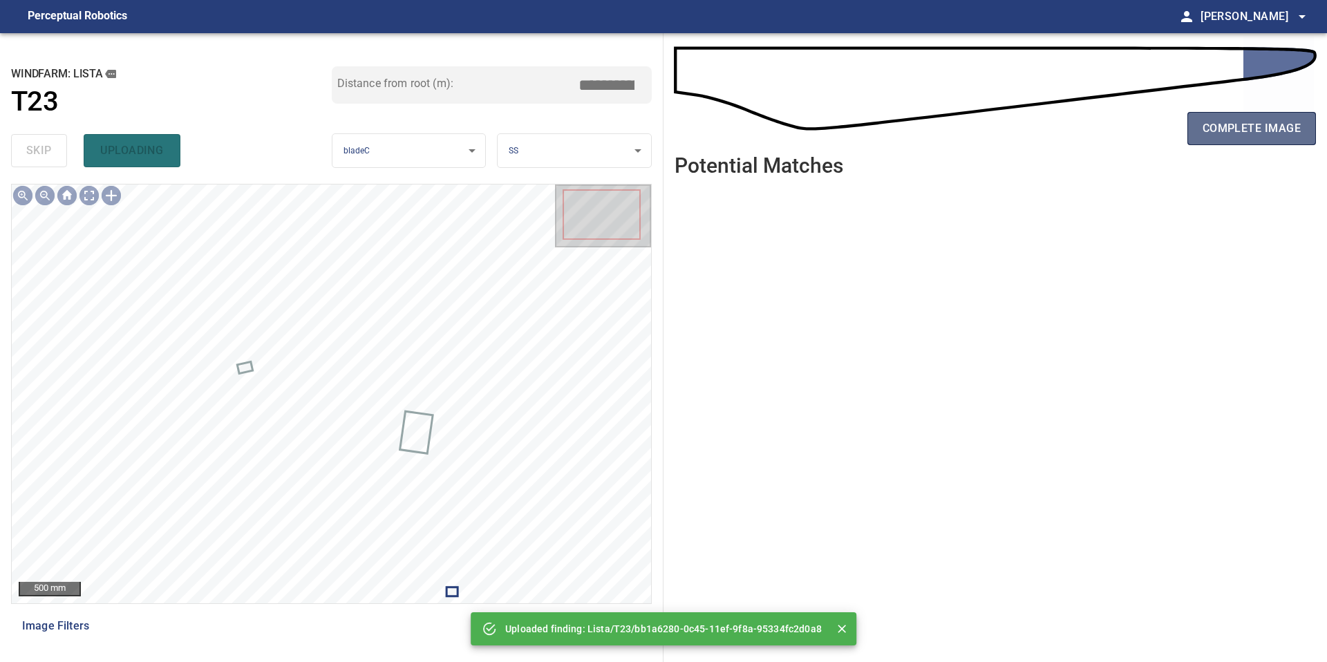
click at [1230, 133] on span "complete image" at bounding box center [1251, 128] width 98 height 19
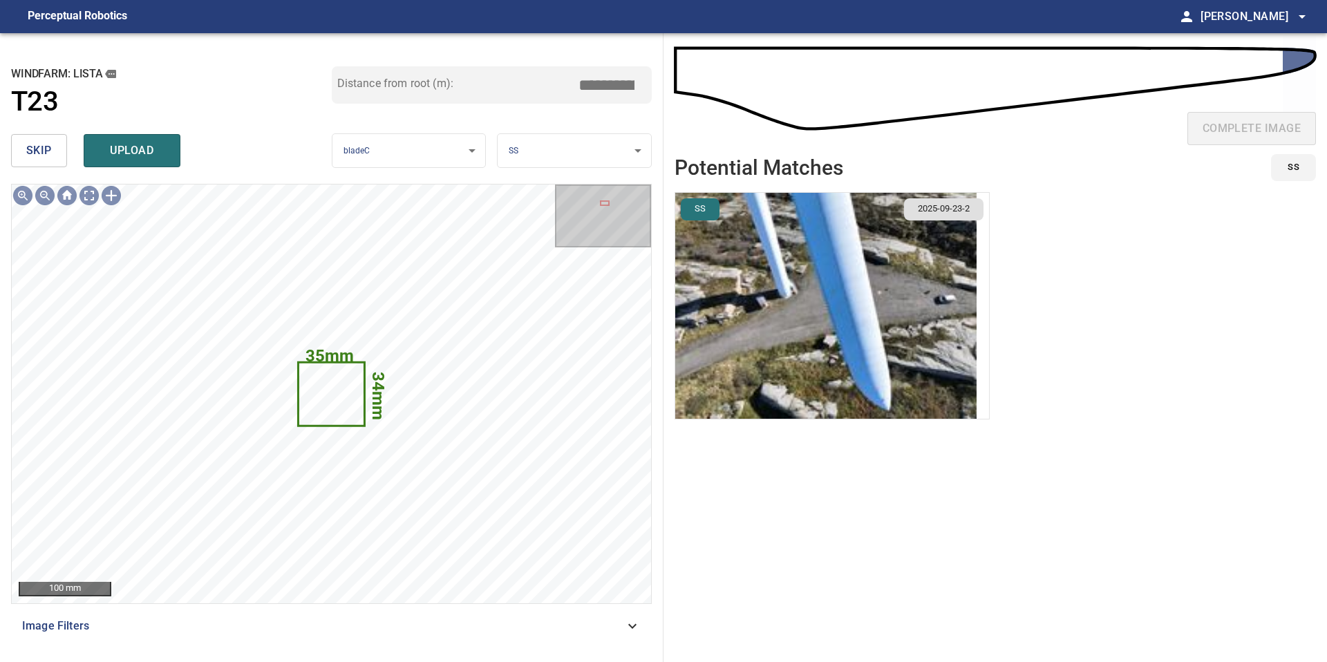
click at [45, 157] on span "skip" at bounding box center [39, 150] width 26 height 19
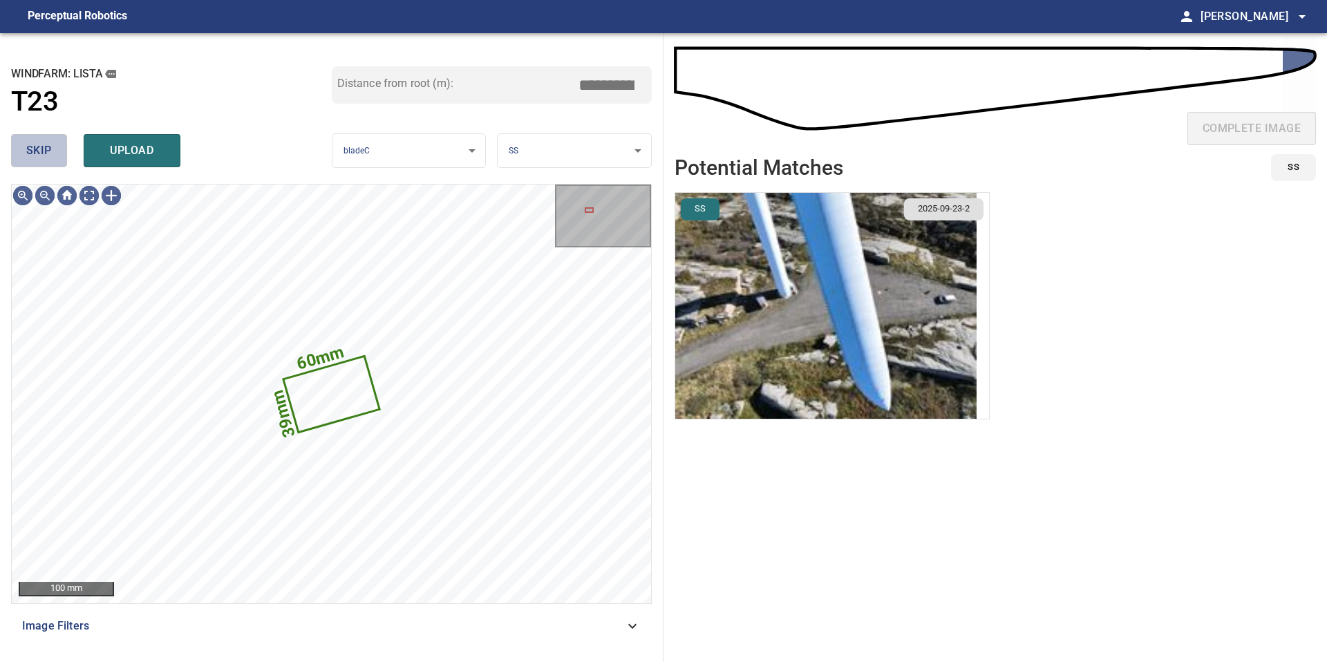
click at [53, 153] on button "skip" at bounding box center [39, 150] width 56 height 33
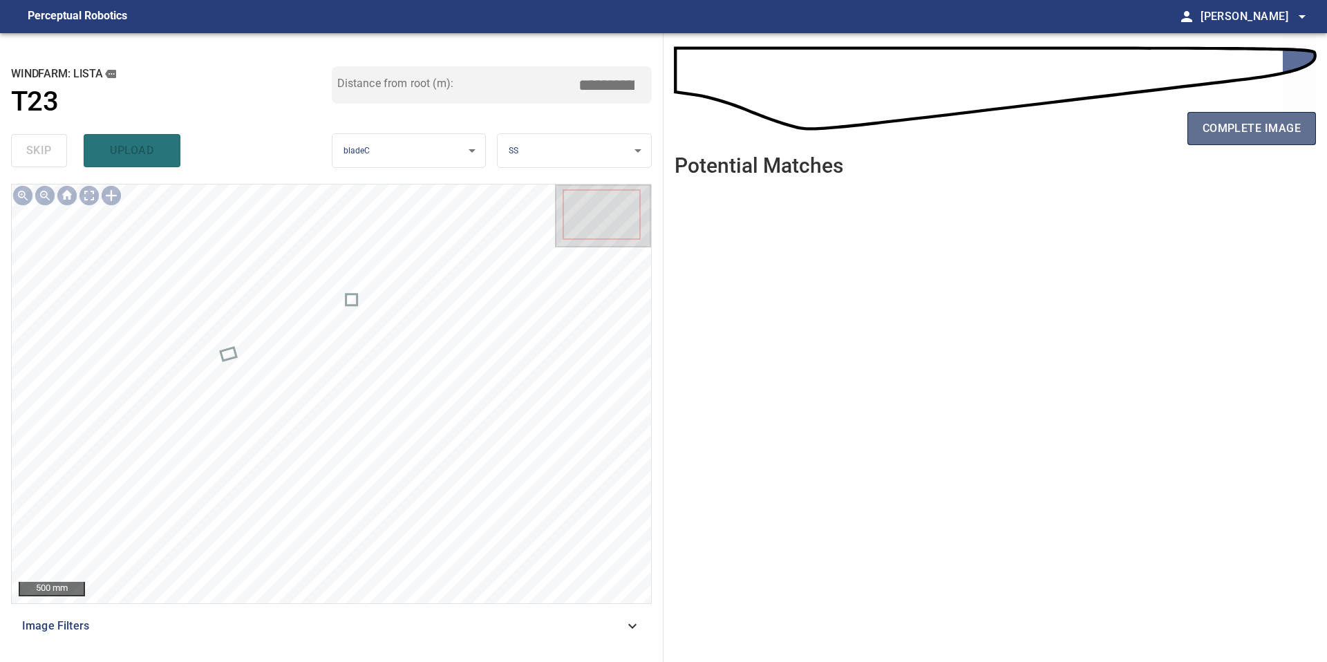
click at [1249, 133] on span "complete image" at bounding box center [1251, 128] width 98 height 19
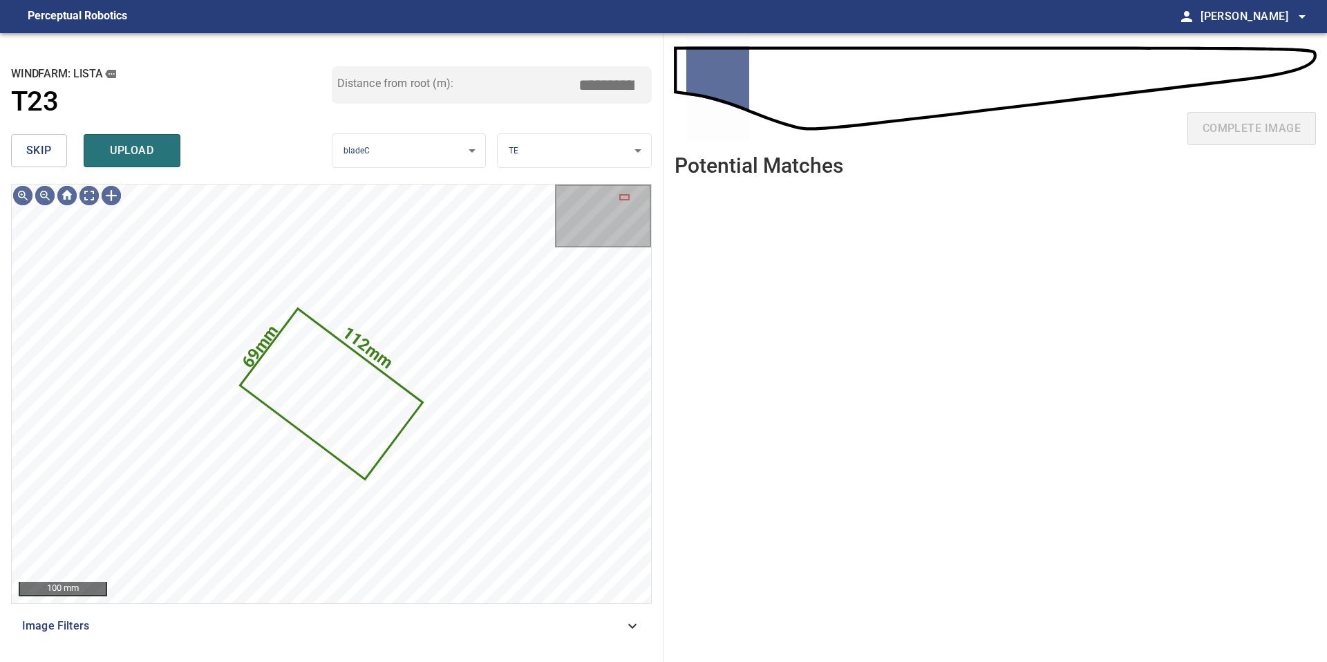
click at [38, 158] on span "skip" at bounding box center [39, 150] width 26 height 19
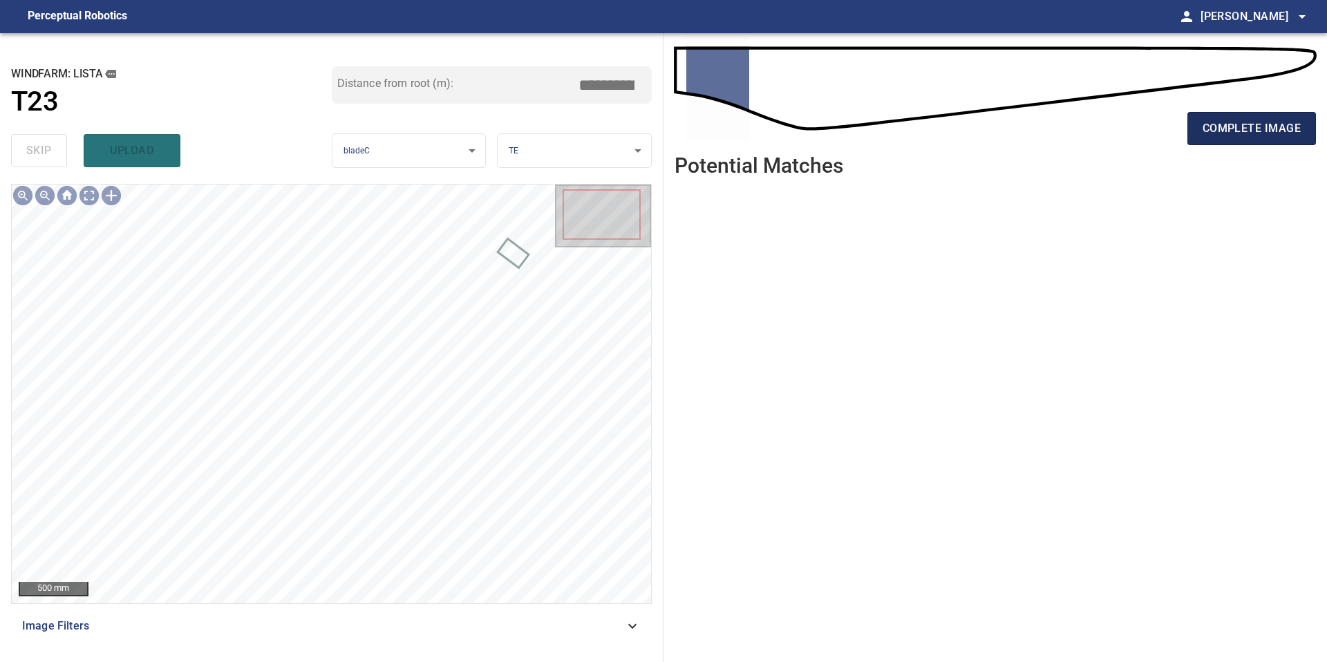
click at [1259, 125] on span "complete image" at bounding box center [1251, 128] width 98 height 19
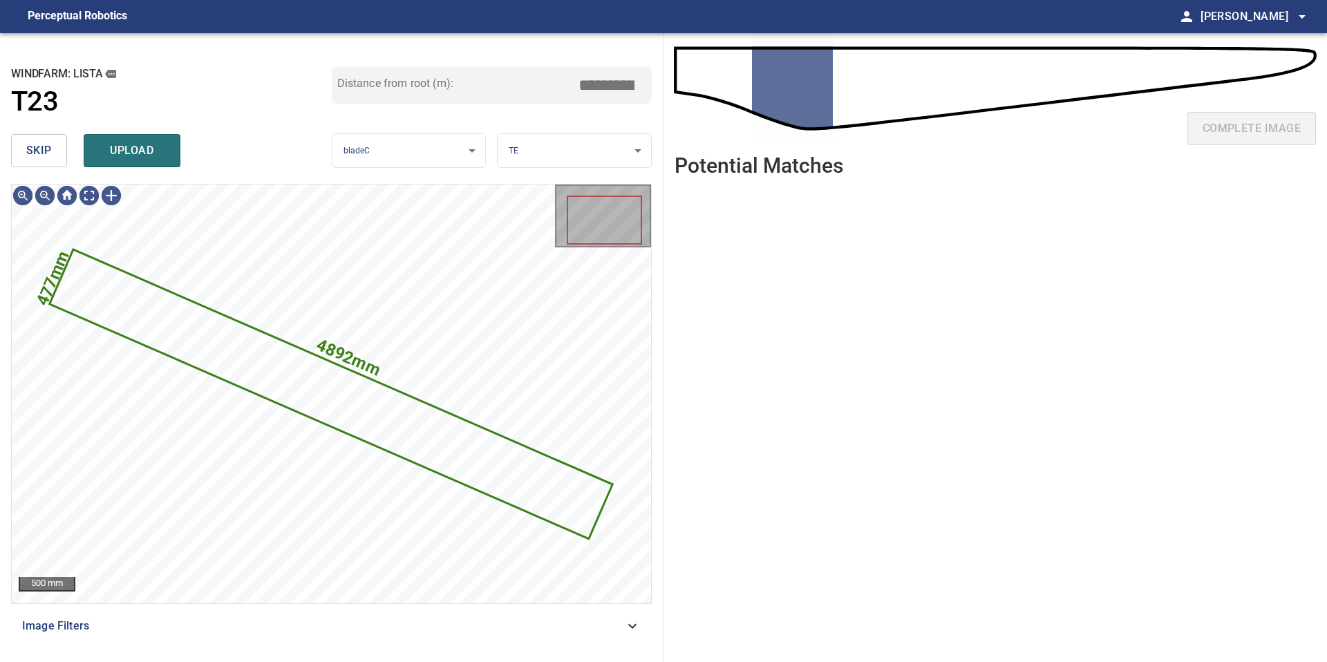
click at [44, 150] on span "skip" at bounding box center [39, 150] width 26 height 19
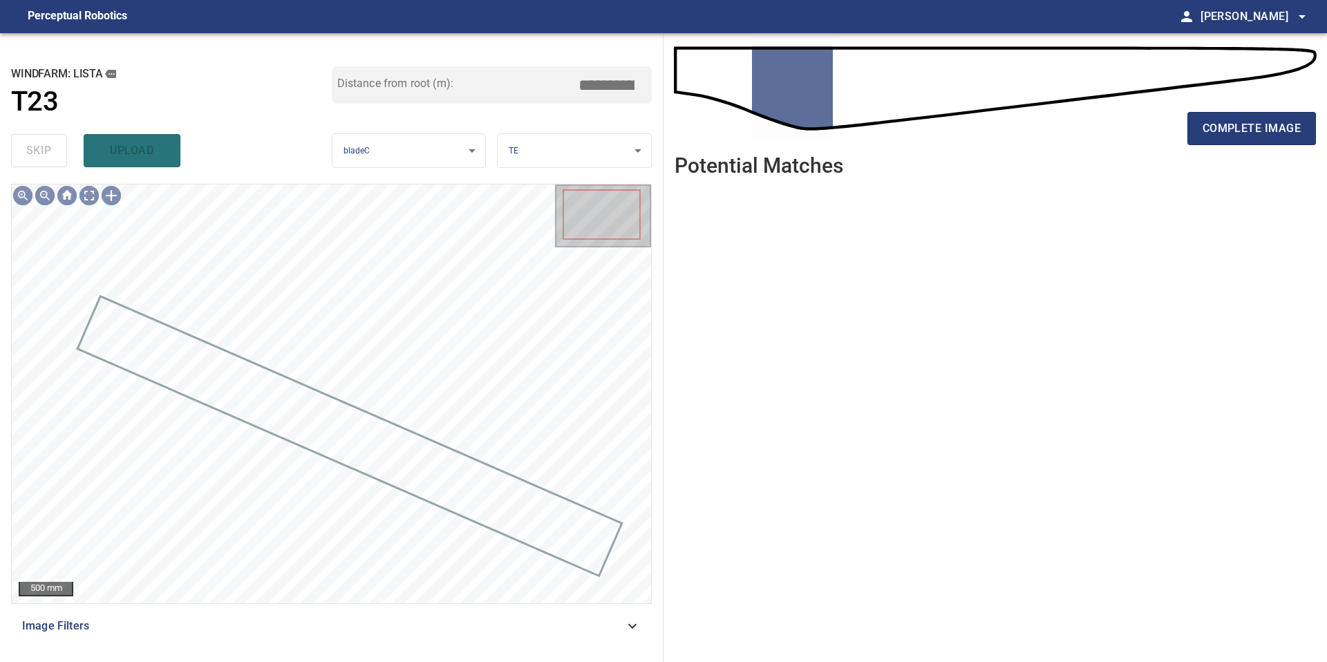
click at [1187, 148] on div "complete image" at bounding box center [994, 133] width 641 height 55
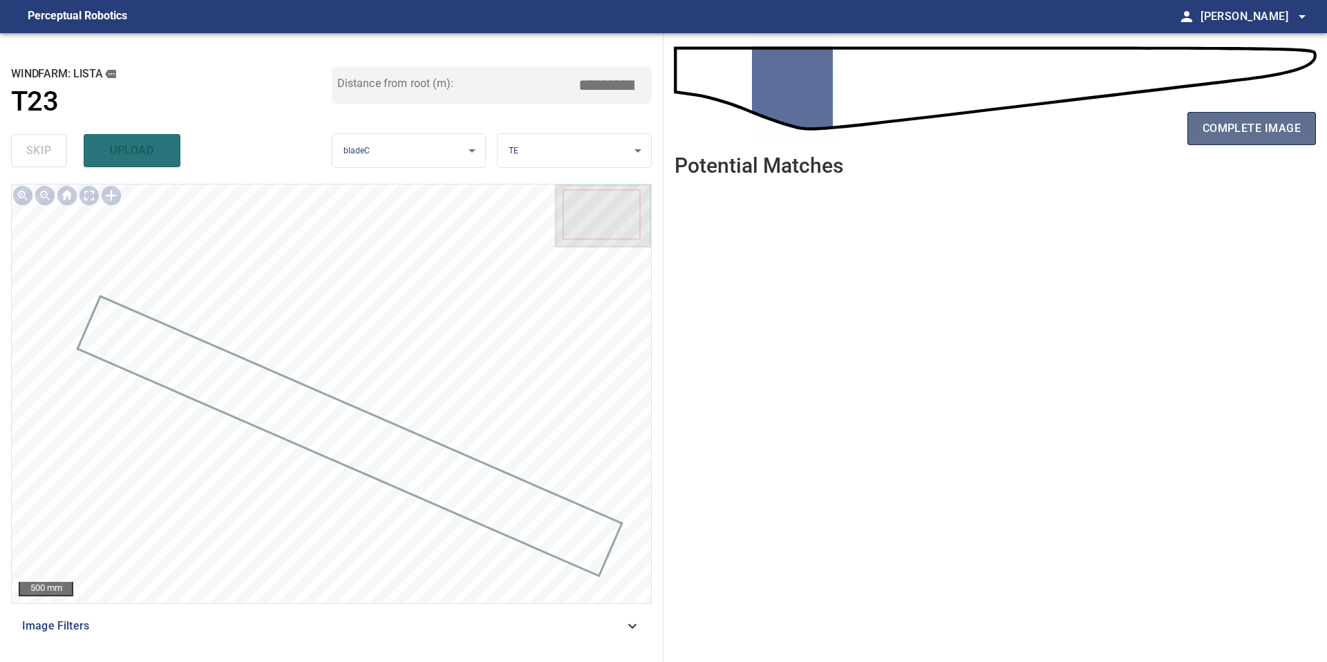
click at [1197, 140] on button "complete image" at bounding box center [1251, 128] width 129 height 33
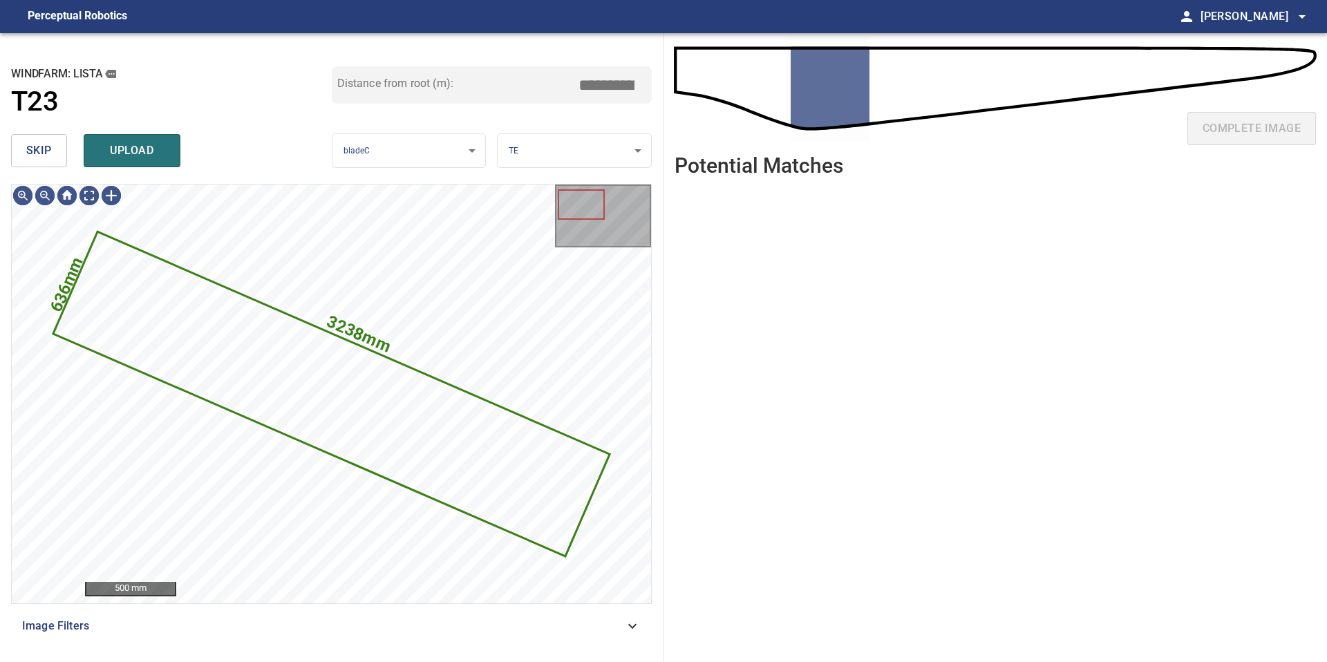
click at [44, 153] on span "skip" at bounding box center [39, 150] width 26 height 19
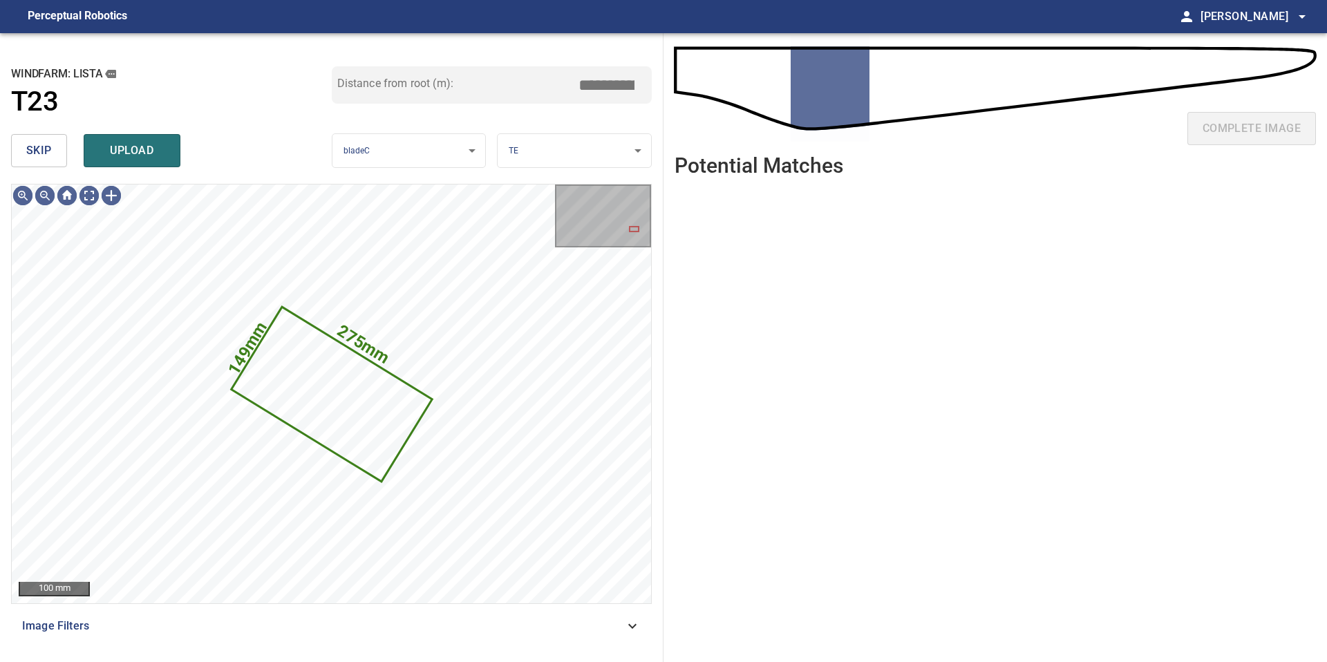
click at [44, 153] on span "skip" at bounding box center [39, 150] width 26 height 19
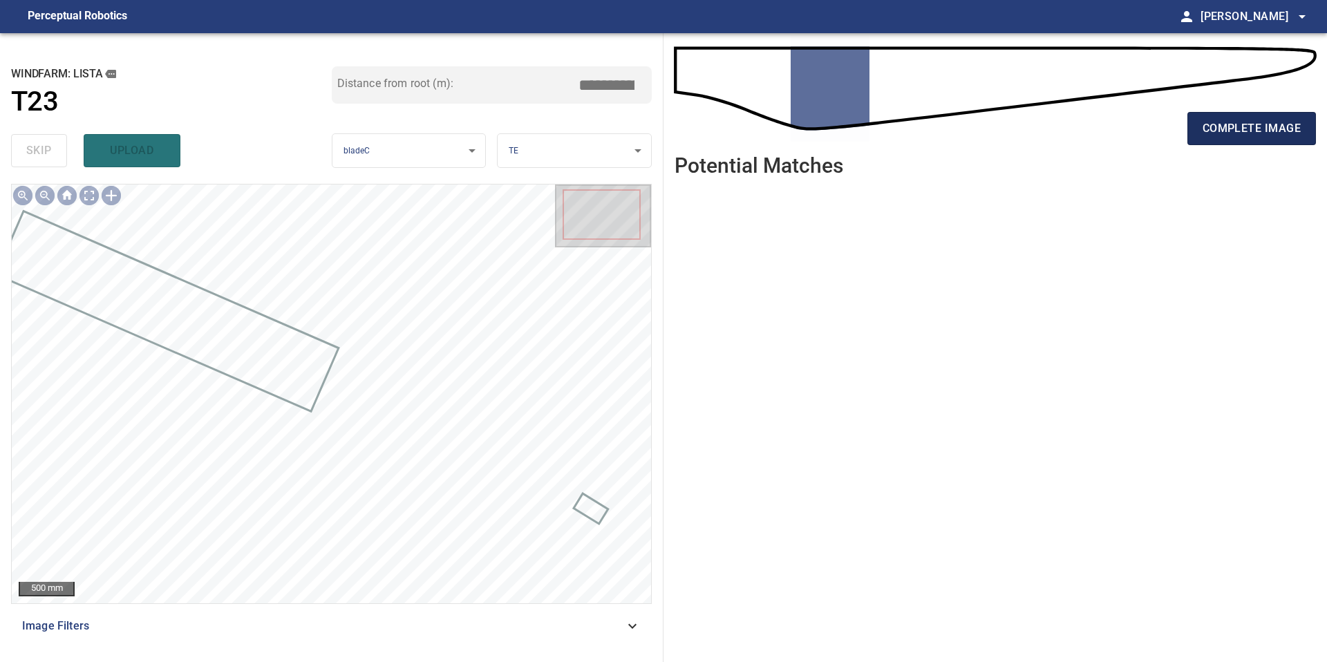
click at [1219, 119] on span "complete image" at bounding box center [1251, 128] width 98 height 19
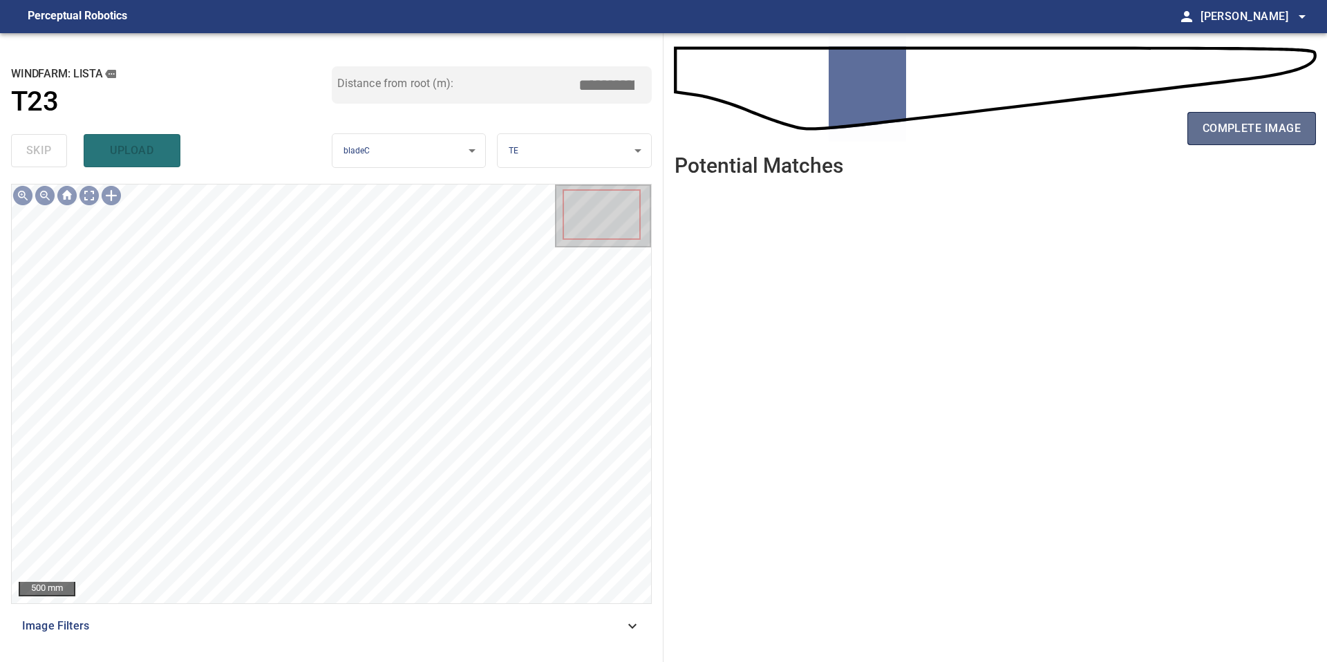
click at [1247, 126] on span "complete image" at bounding box center [1251, 128] width 98 height 19
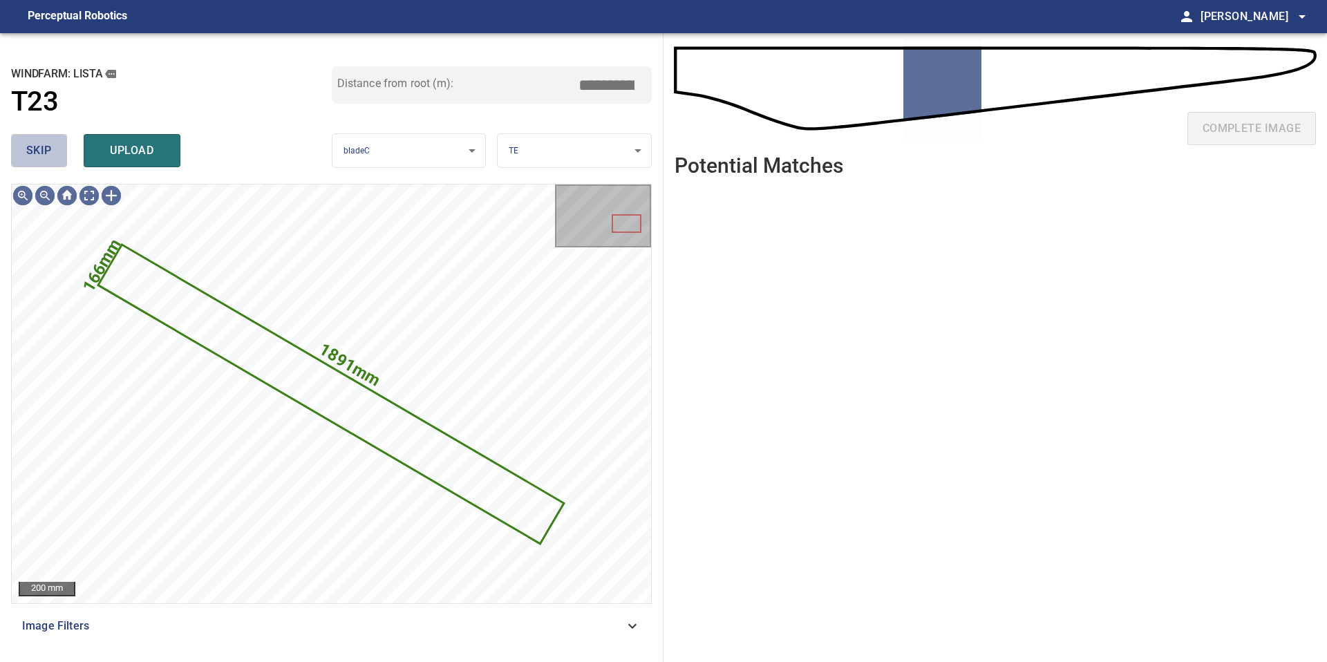
click at [30, 144] on span "skip" at bounding box center [39, 150] width 26 height 19
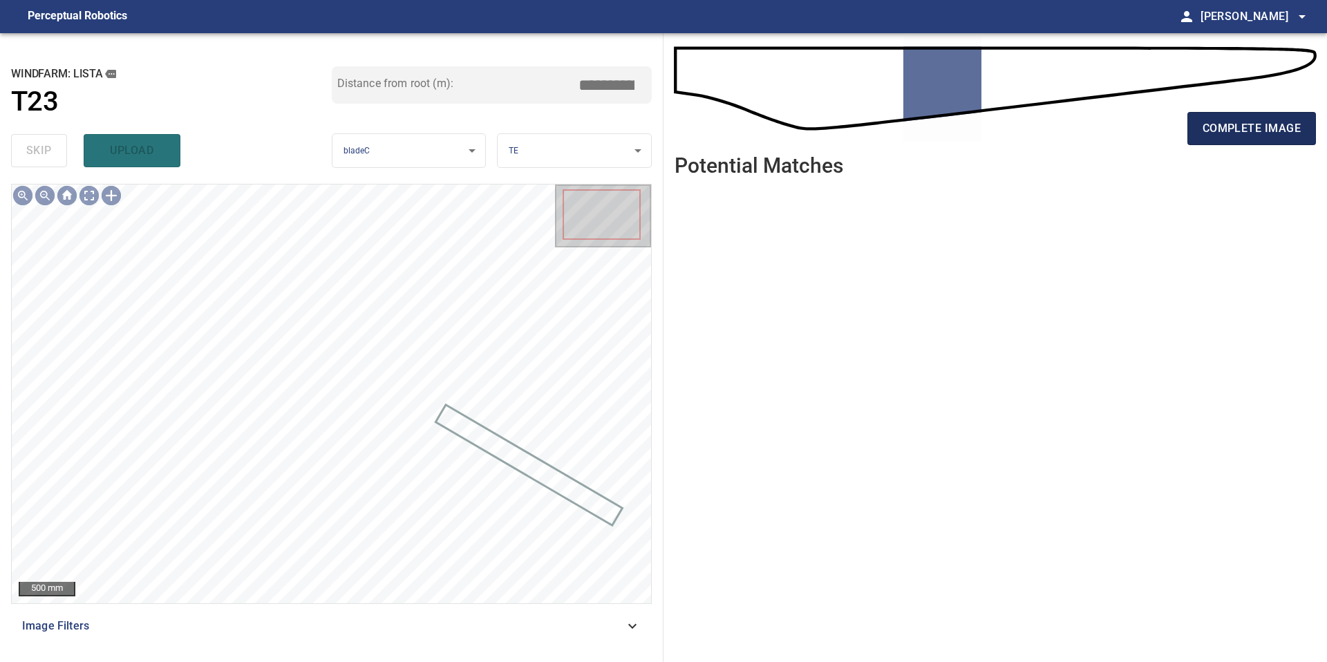
click at [1241, 114] on button "complete image" at bounding box center [1251, 128] width 129 height 33
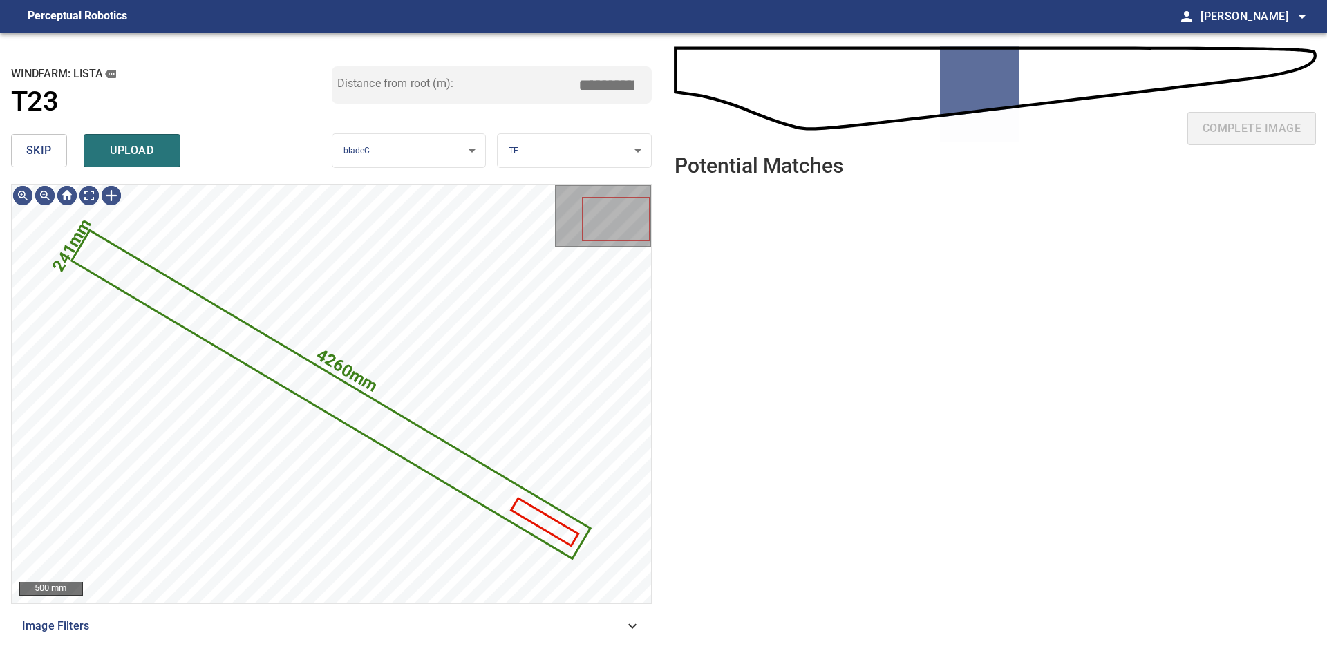
click at [35, 131] on div "skip upload" at bounding box center [171, 151] width 321 height 44
click at [46, 156] on span "skip" at bounding box center [39, 150] width 26 height 19
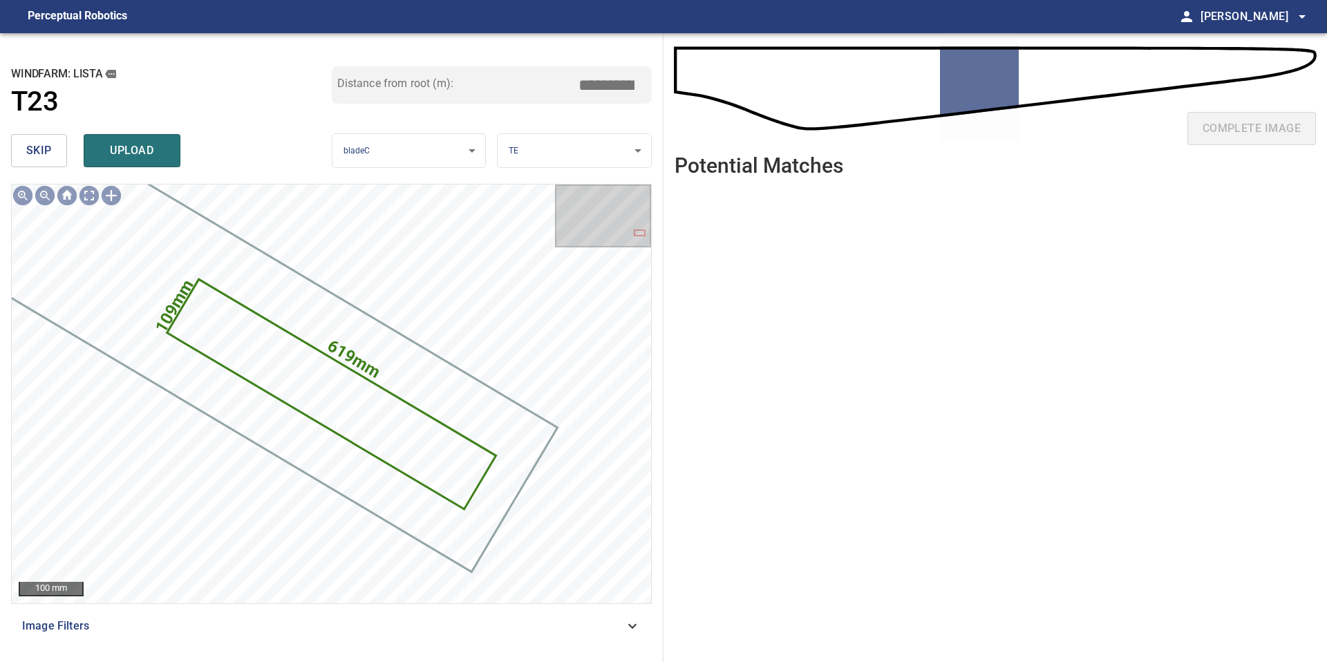
click at [46, 140] on button "skip" at bounding box center [39, 150] width 56 height 33
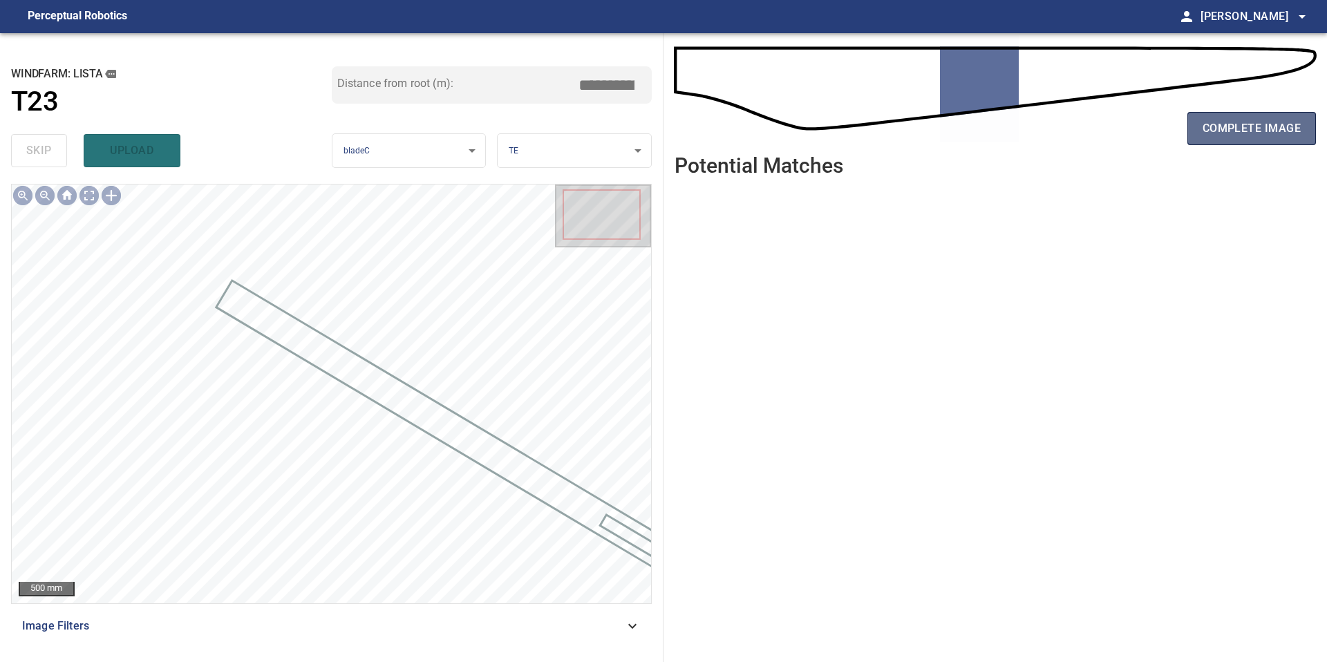
click at [1269, 136] on span "complete image" at bounding box center [1251, 128] width 98 height 19
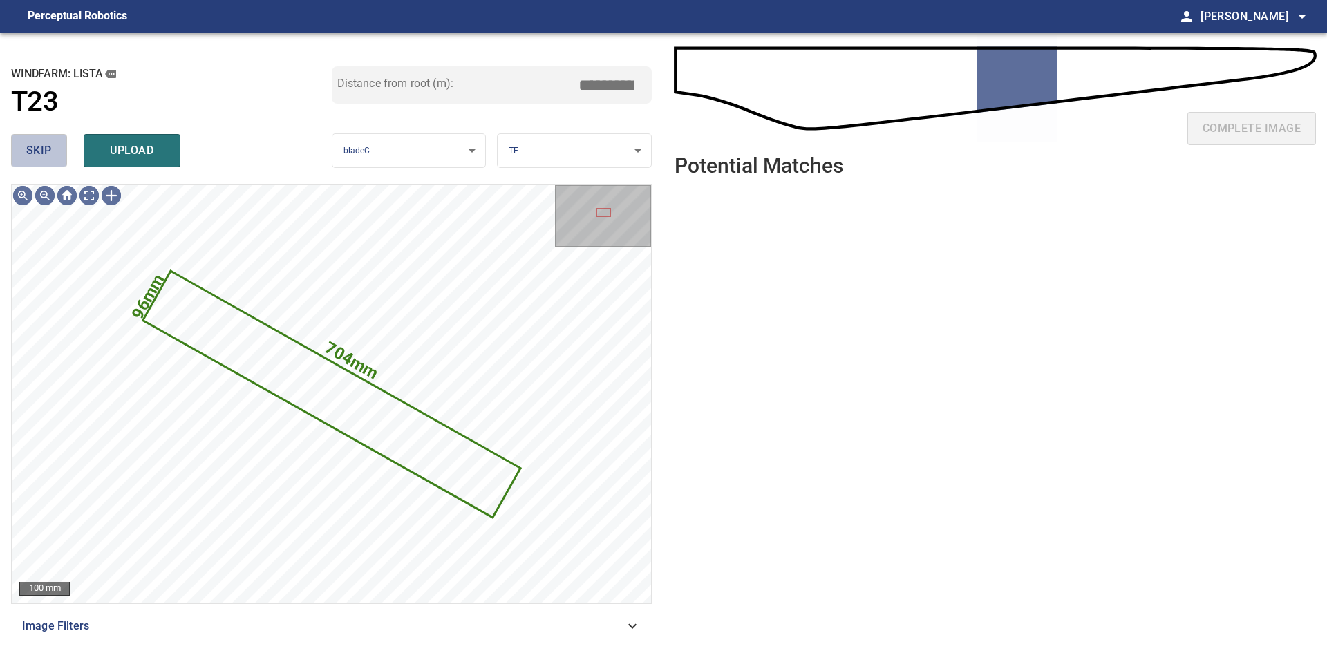
click at [39, 163] on button "skip" at bounding box center [39, 150] width 56 height 33
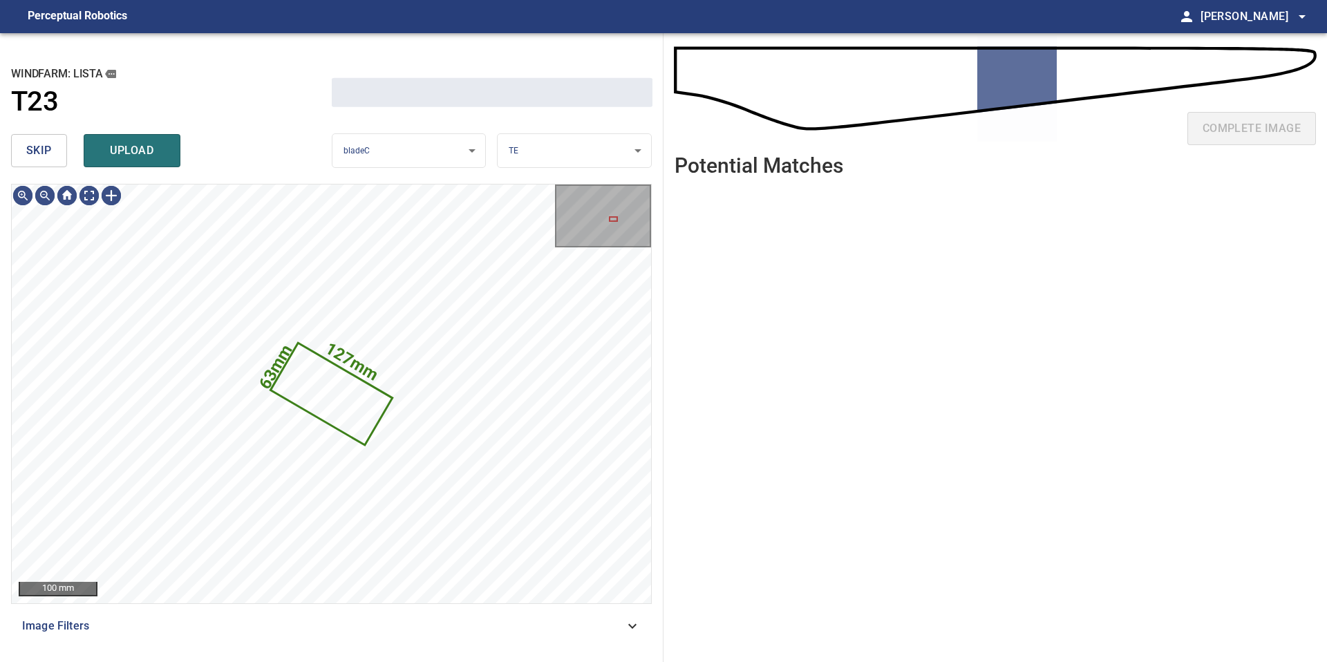
click at [39, 163] on button "skip" at bounding box center [39, 150] width 56 height 33
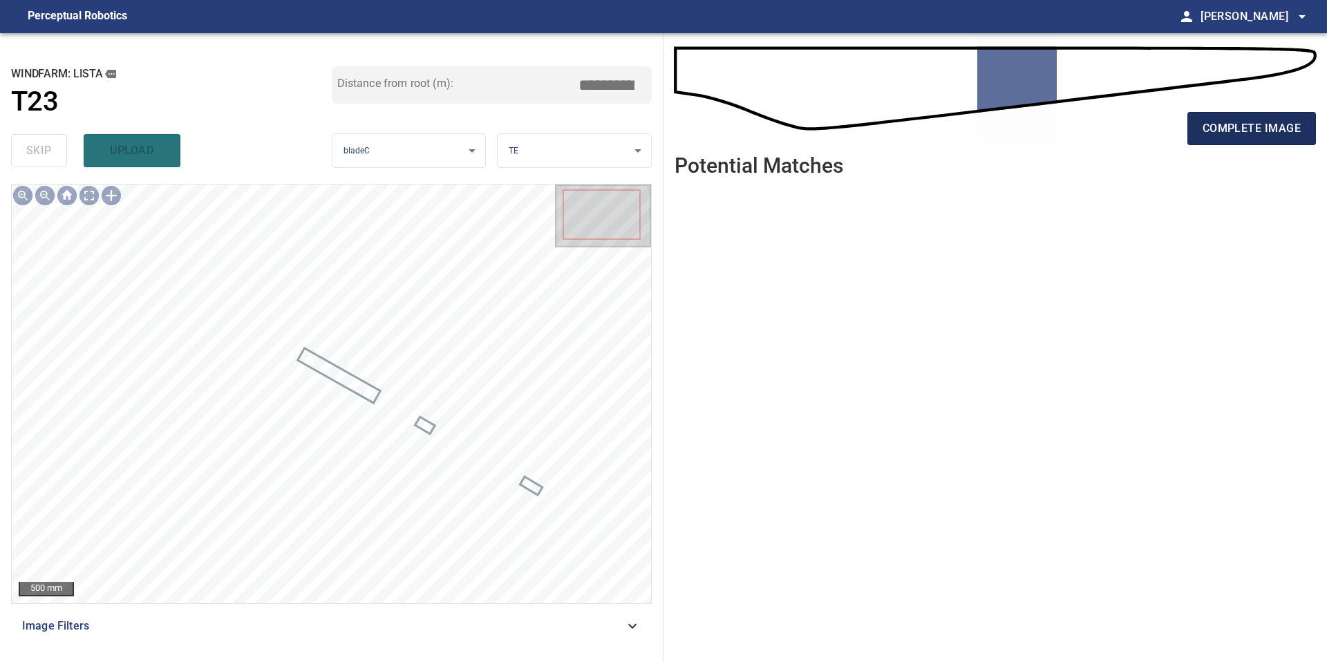
click at [1251, 120] on span "complete image" at bounding box center [1251, 128] width 98 height 19
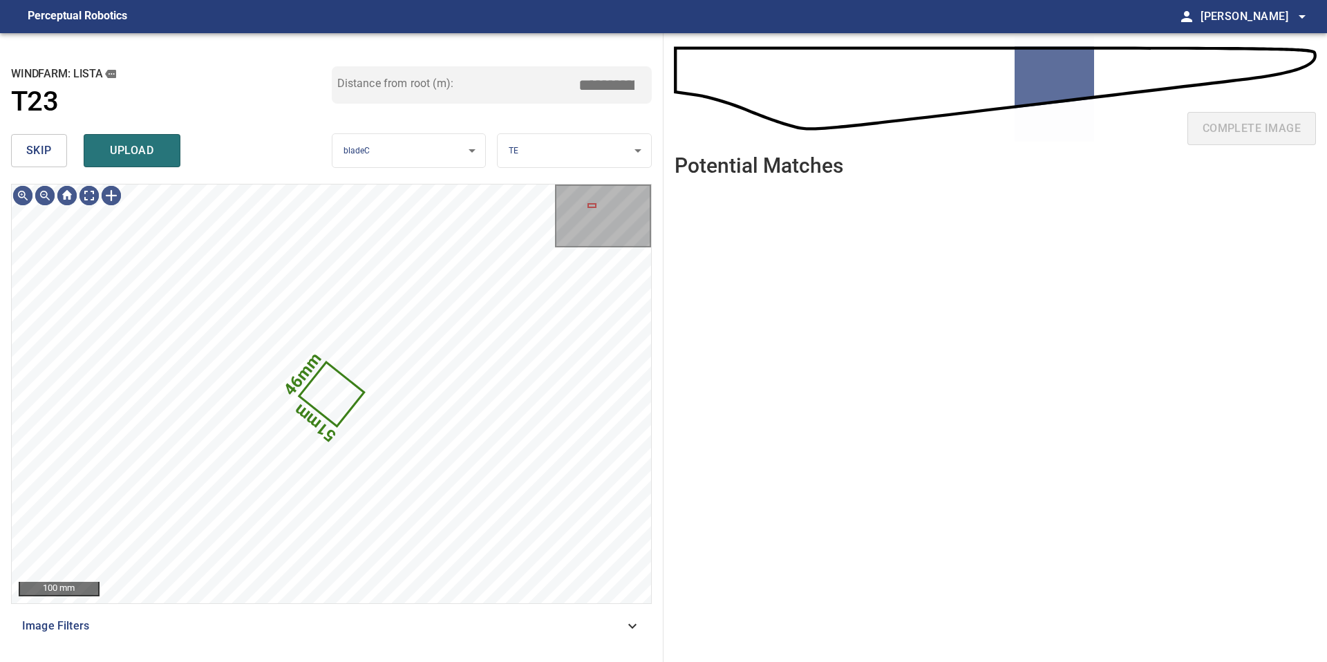
click at [37, 146] on span "skip" at bounding box center [39, 150] width 26 height 19
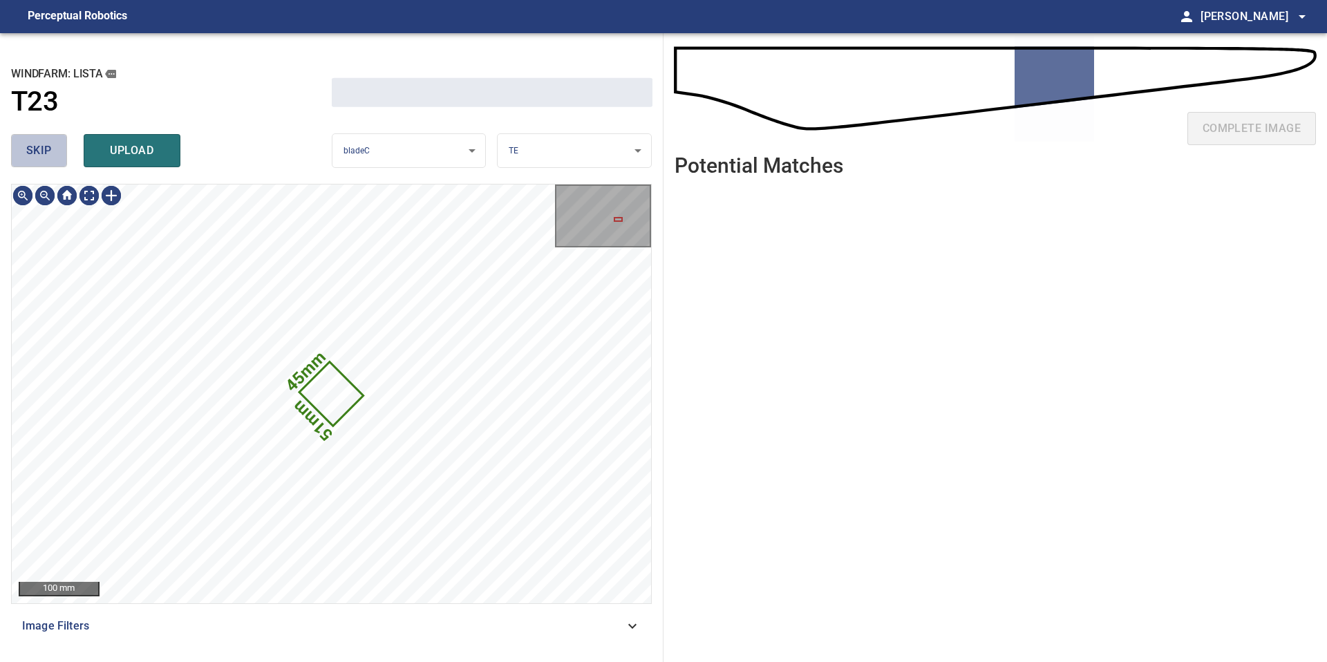
click at [37, 146] on span "skip" at bounding box center [39, 150] width 26 height 19
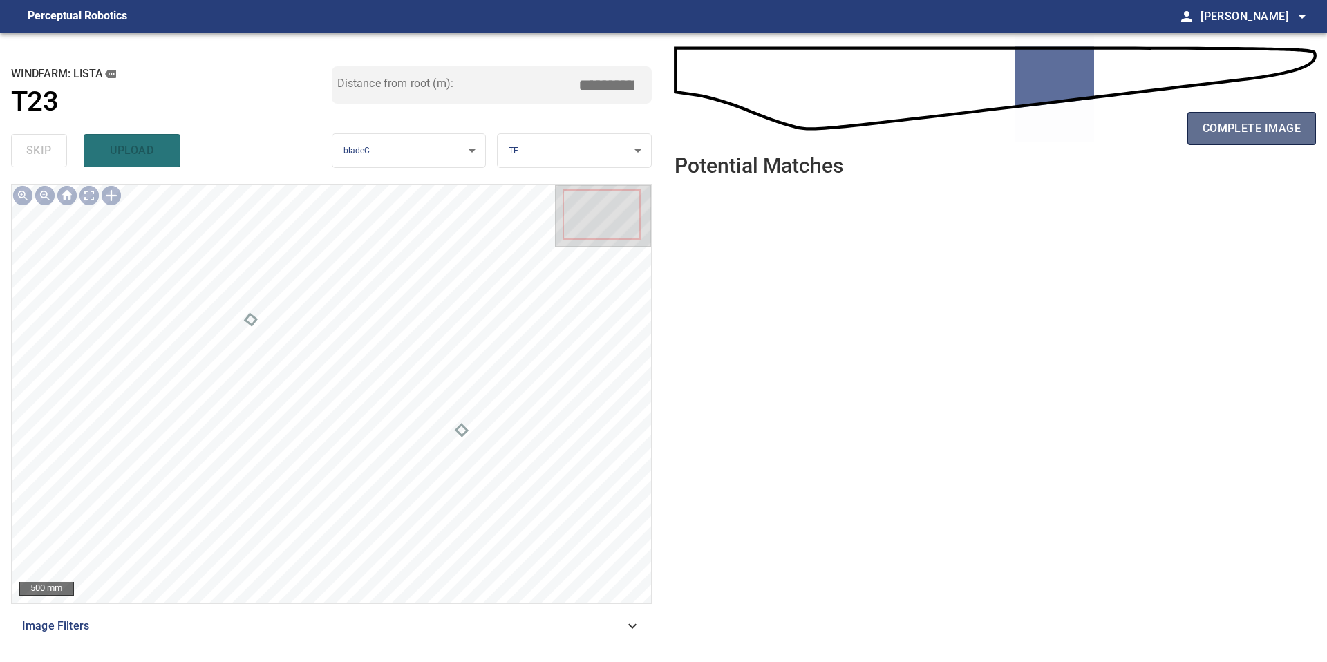
click at [1235, 124] on span "complete image" at bounding box center [1251, 128] width 98 height 19
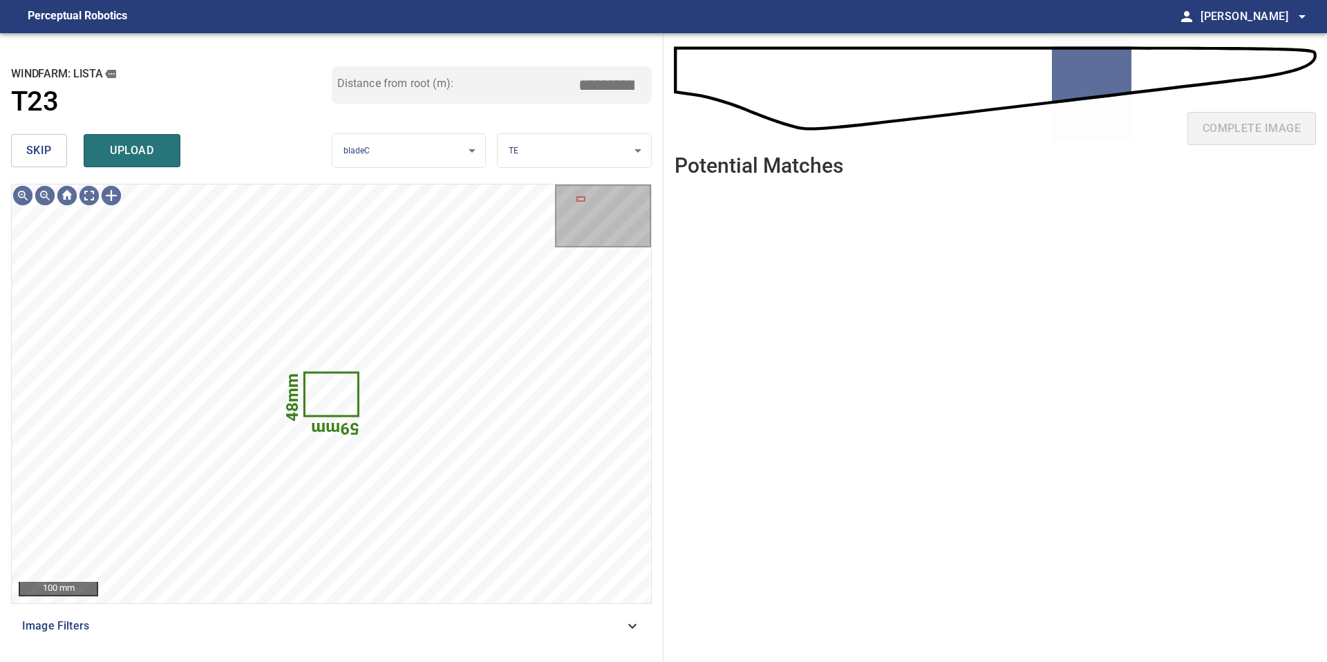
click at [47, 153] on span "skip" at bounding box center [39, 150] width 26 height 19
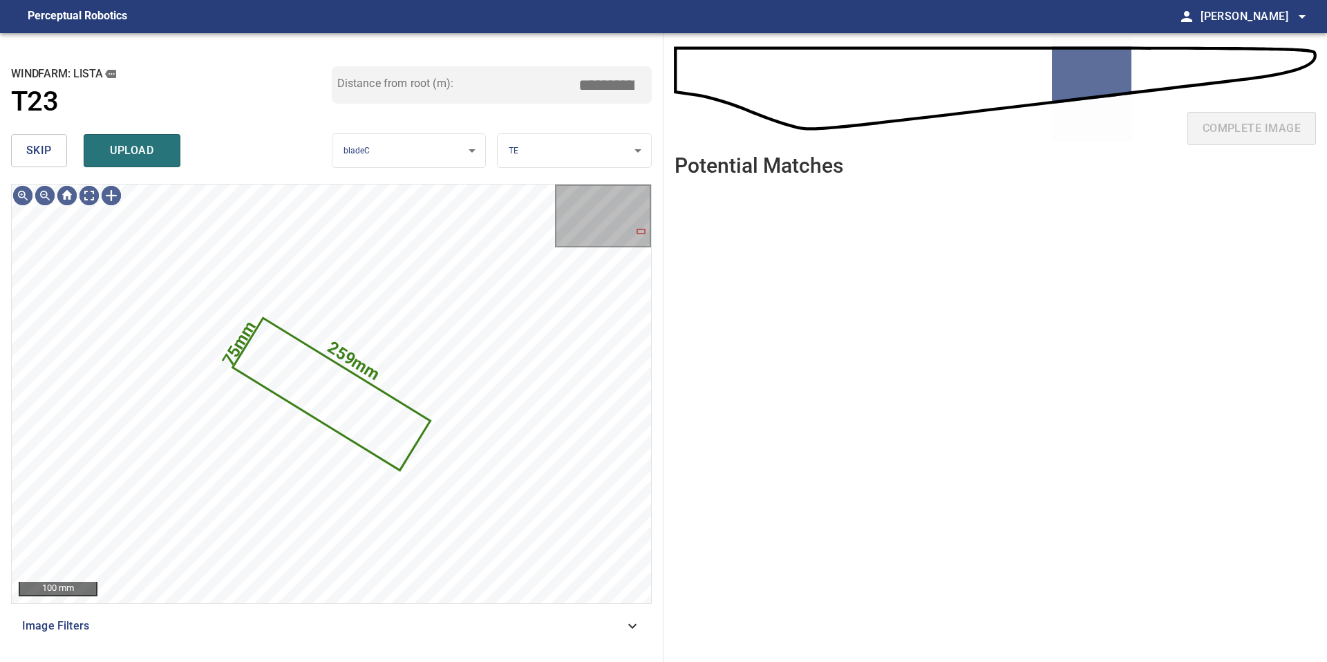
click at [47, 153] on span "skip" at bounding box center [39, 150] width 26 height 19
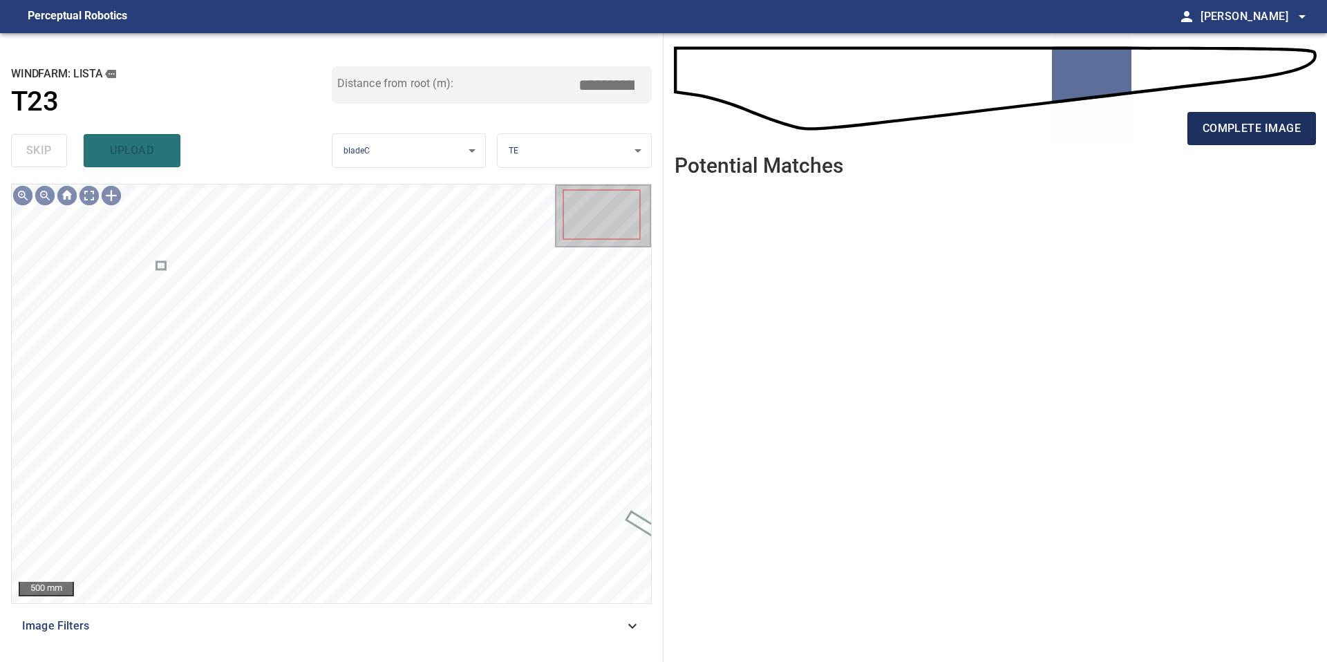
click at [1236, 126] on span "complete image" at bounding box center [1251, 128] width 98 height 19
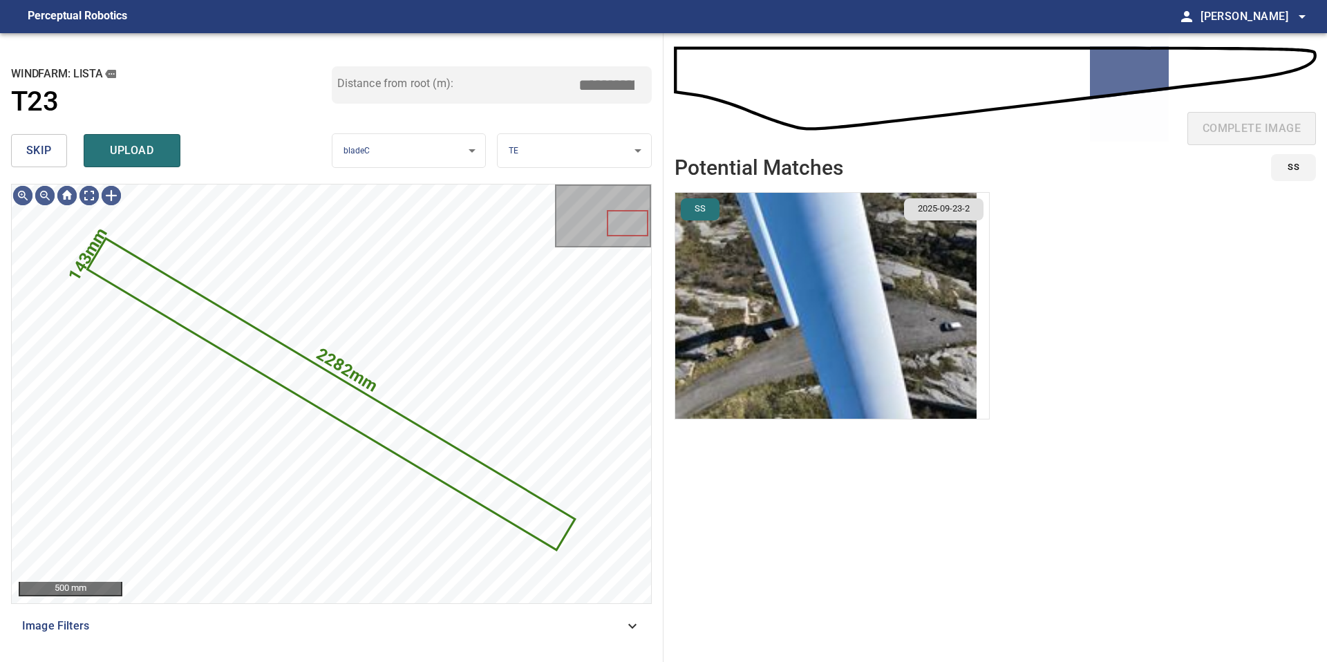
click at [48, 151] on span "skip" at bounding box center [39, 150] width 26 height 19
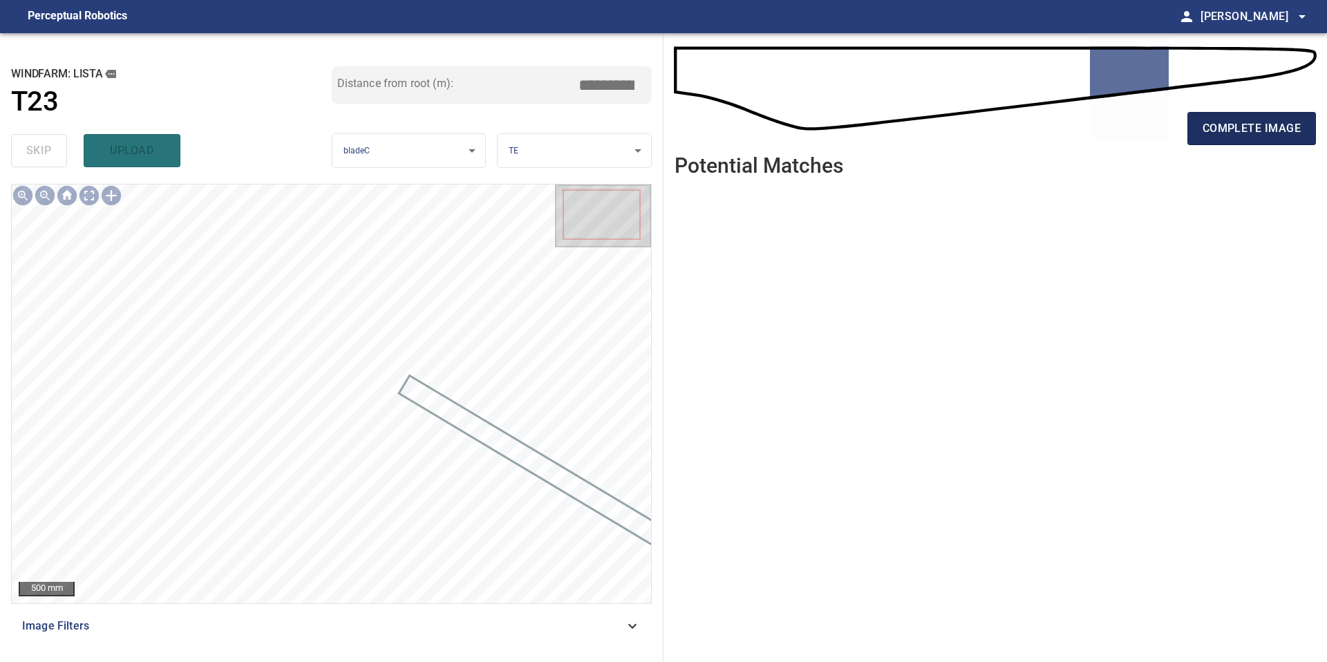
click at [1208, 133] on span "complete image" at bounding box center [1251, 128] width 98 height 19
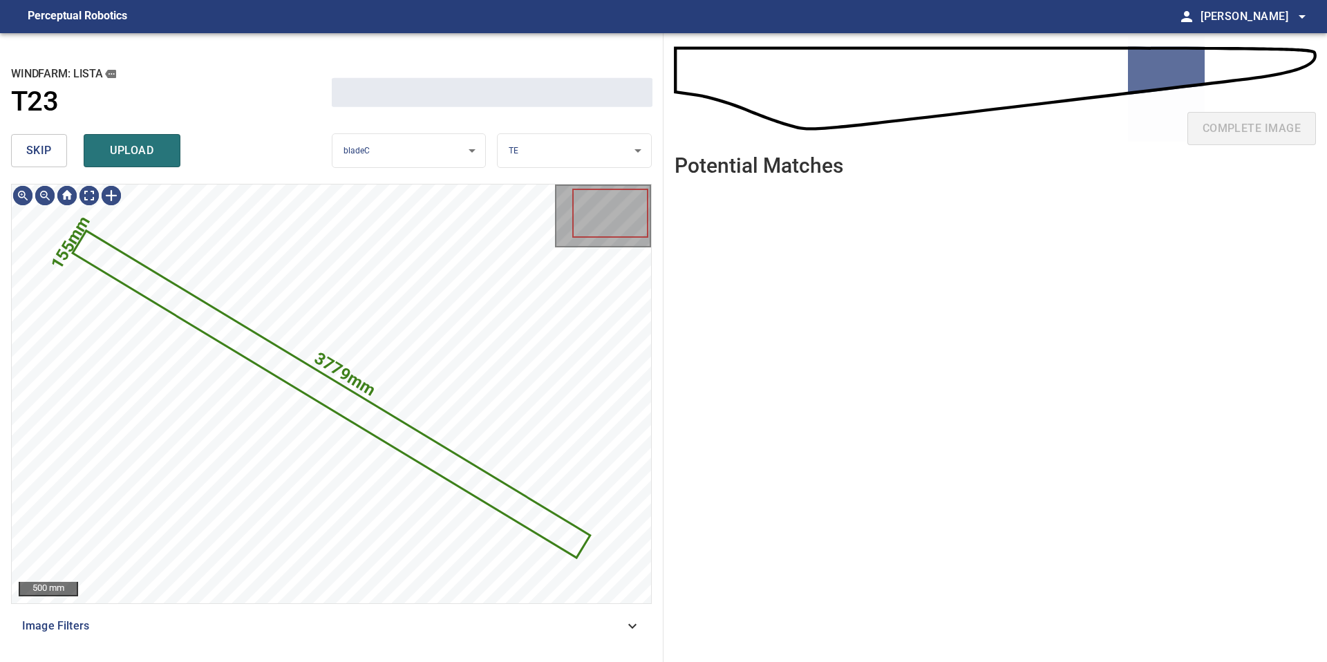
click at [55, 152] on button "skip" at bounding box center [39, 150] width 56 height 33
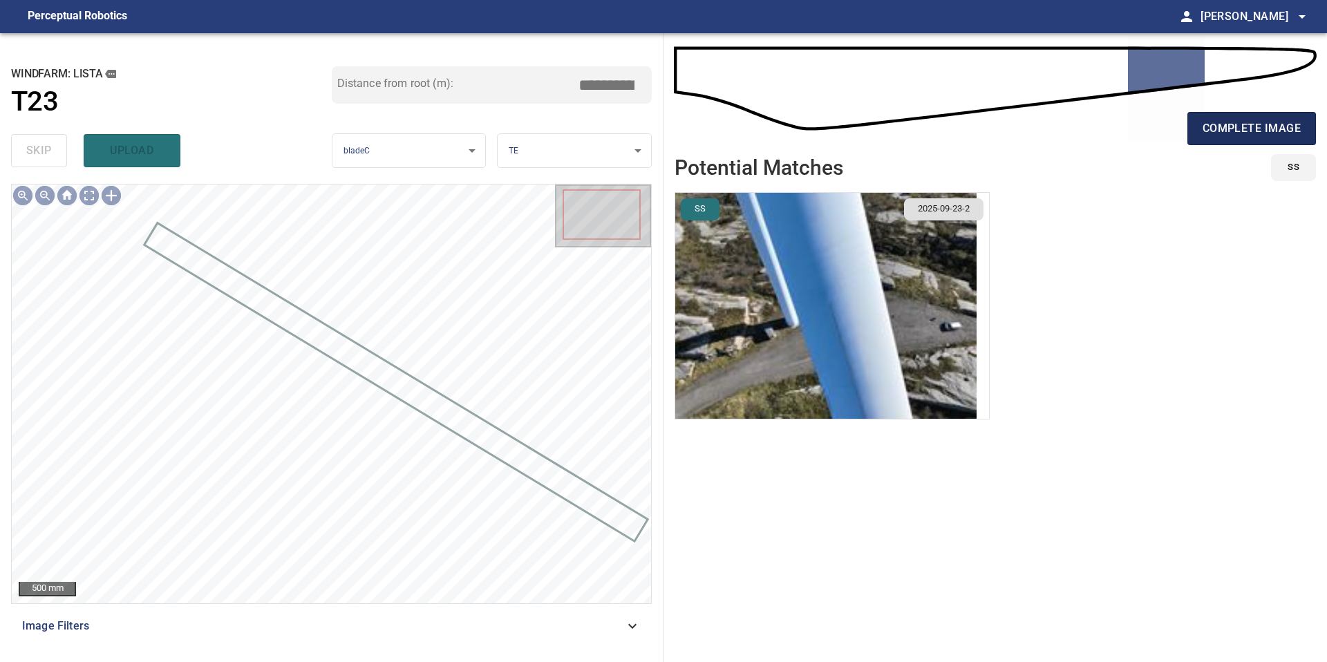
click at [1246, 124] on span "complete image" at bounding box center [1251, 128] width 98 height 19
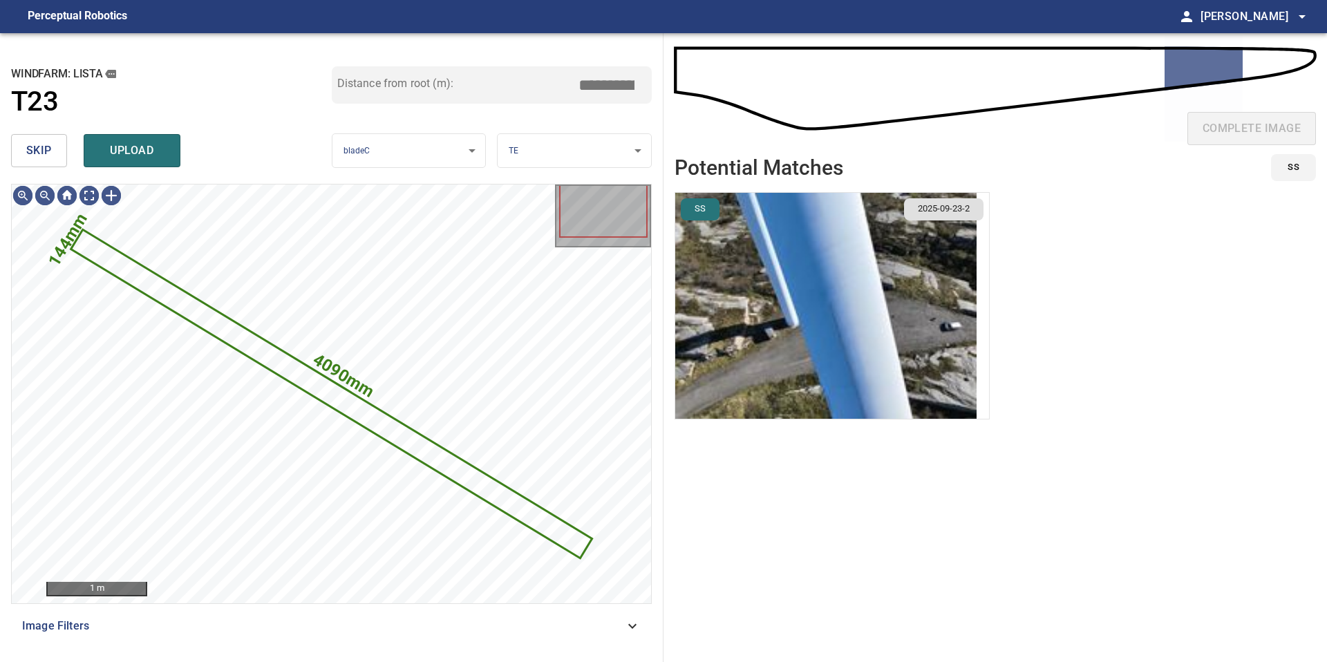
click at [46, 155] on span "skip" at bounding box center [39, 150] width 26 height 19
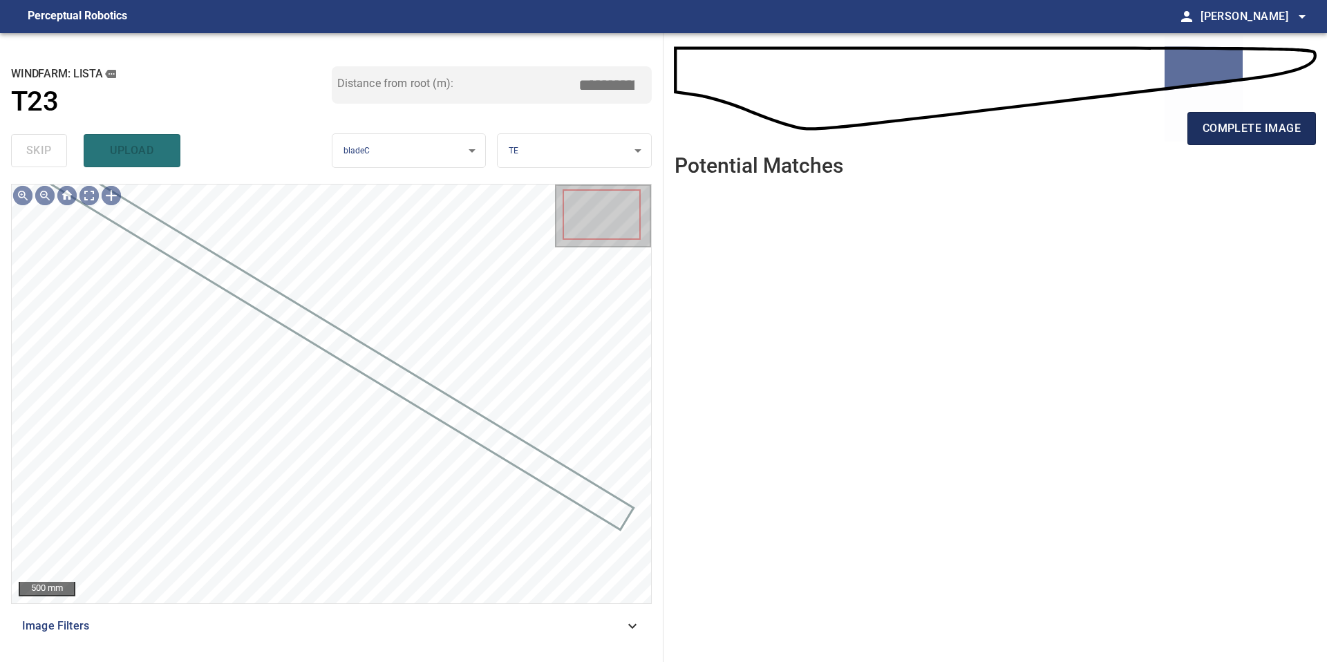
click at [1238, 140] on button "complete image" at bounding box center [1251, 128] width 129 height 33
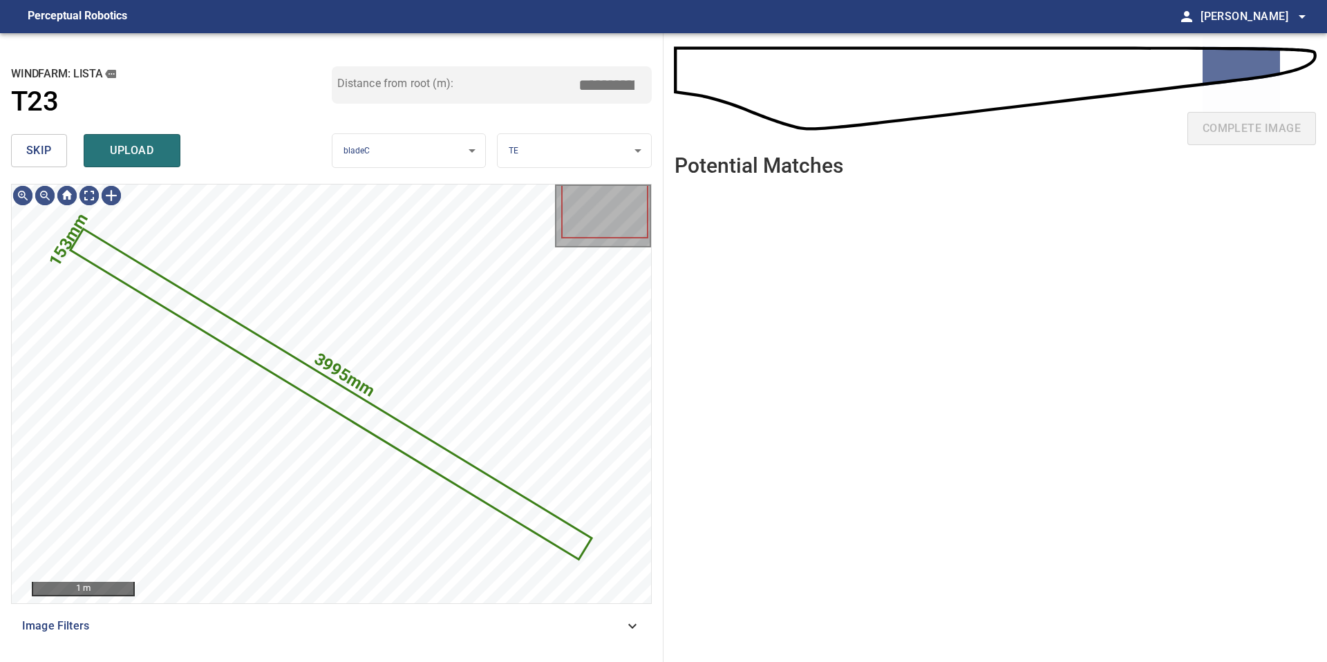
click at [28, 140] on button "skip" at bounding box center [39, 150] width 56 height 33
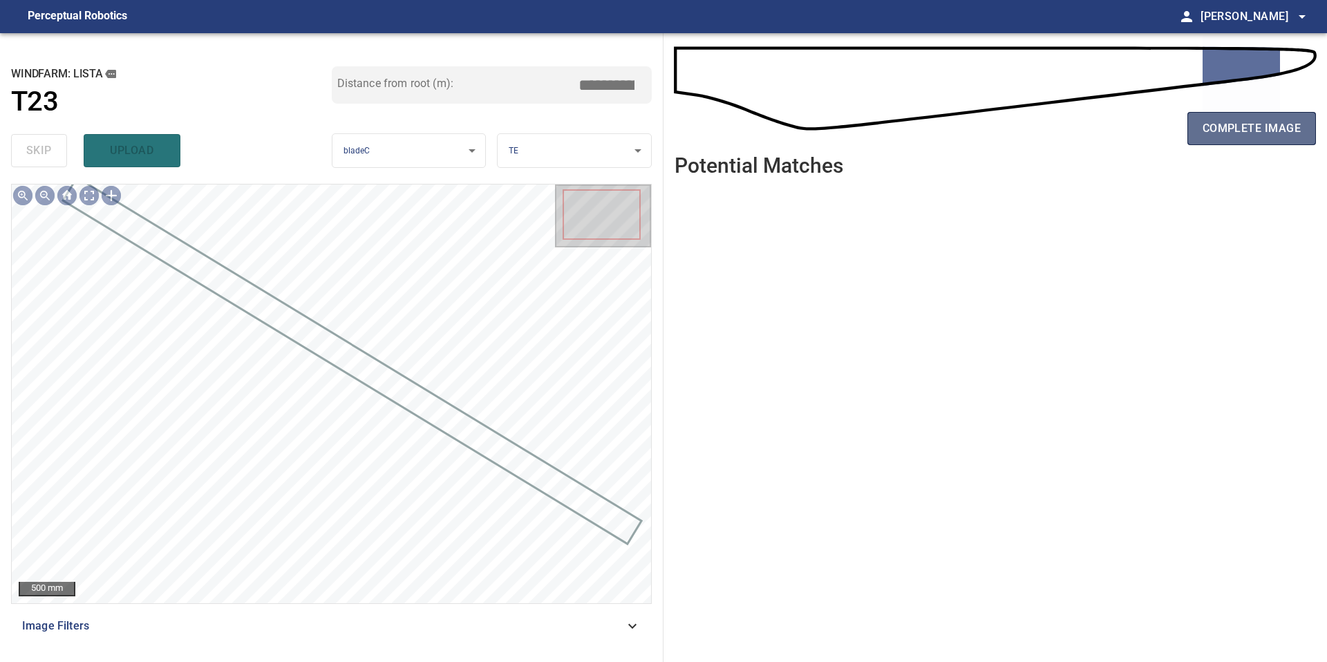
click at [1226, 122] on span "complete image" at bounding box center [1251, 128] width 98 height 19
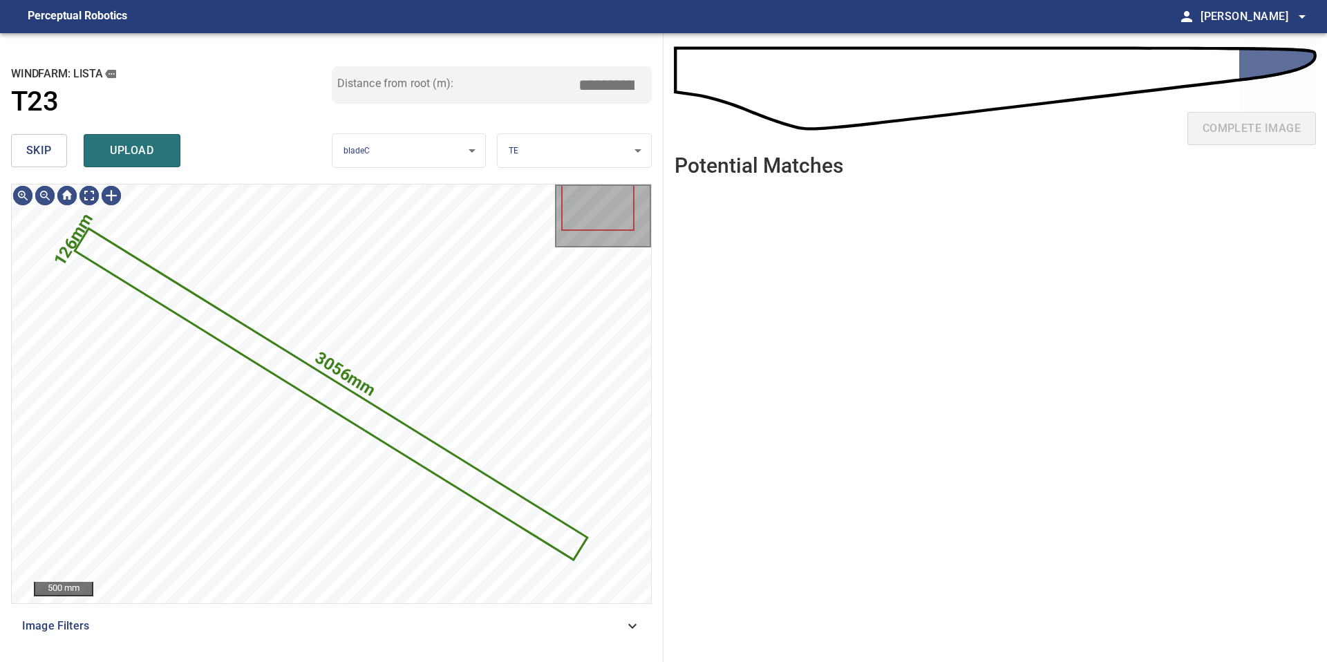
click at [34, 158] on span "skip" at bounding box center [39, 150] width 26 height 19
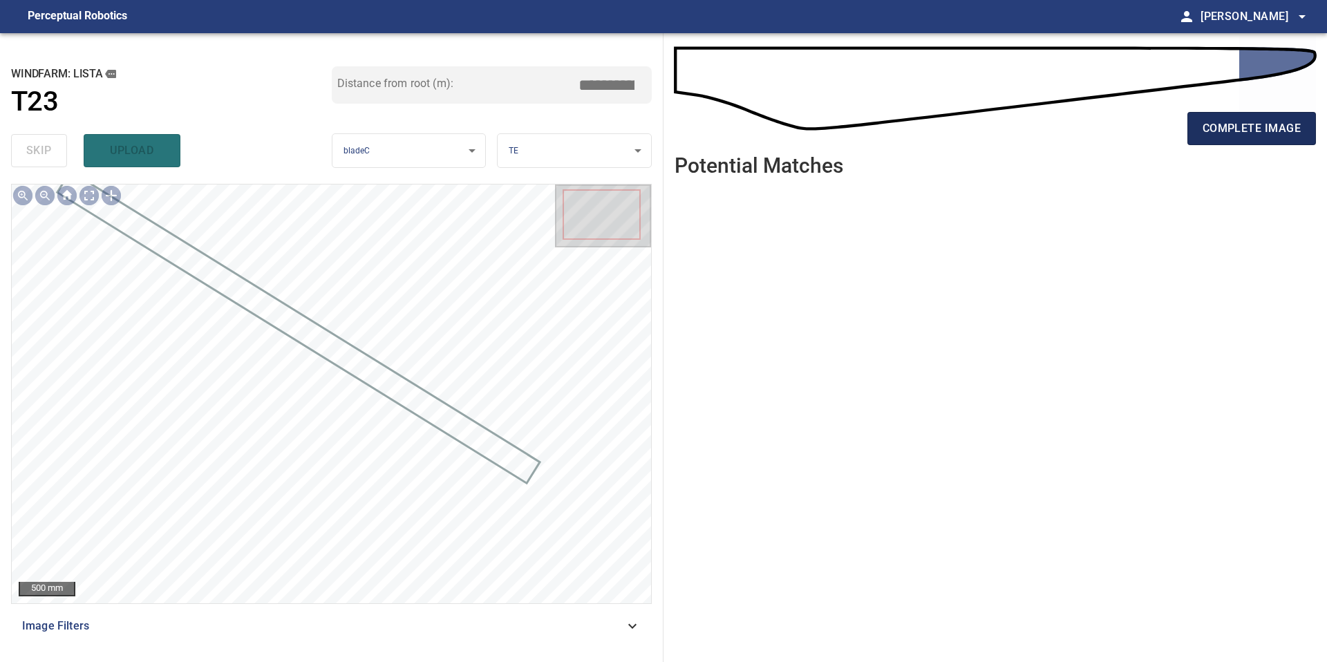
click at [1216, 127] on span "complete image" at bounding box center [1251, 128] width 98 height 19
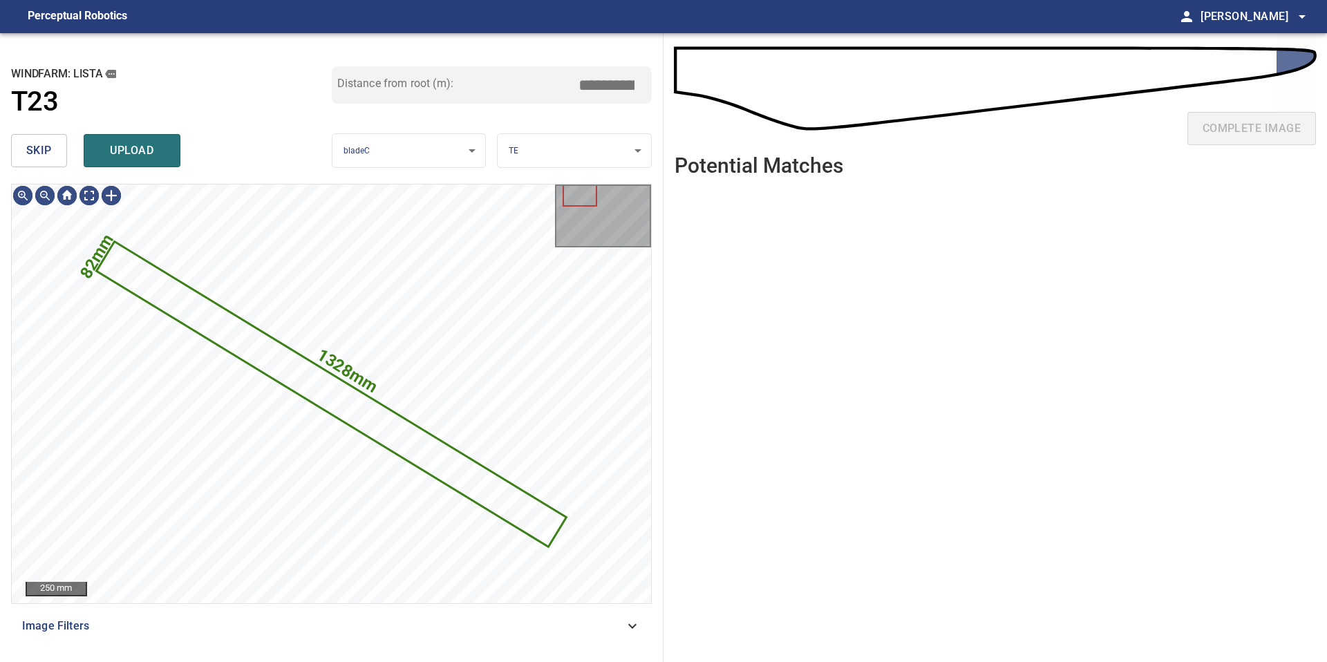
click at [48, 165] on button "skip" at bounding box center [39, 150] width 56 height 33
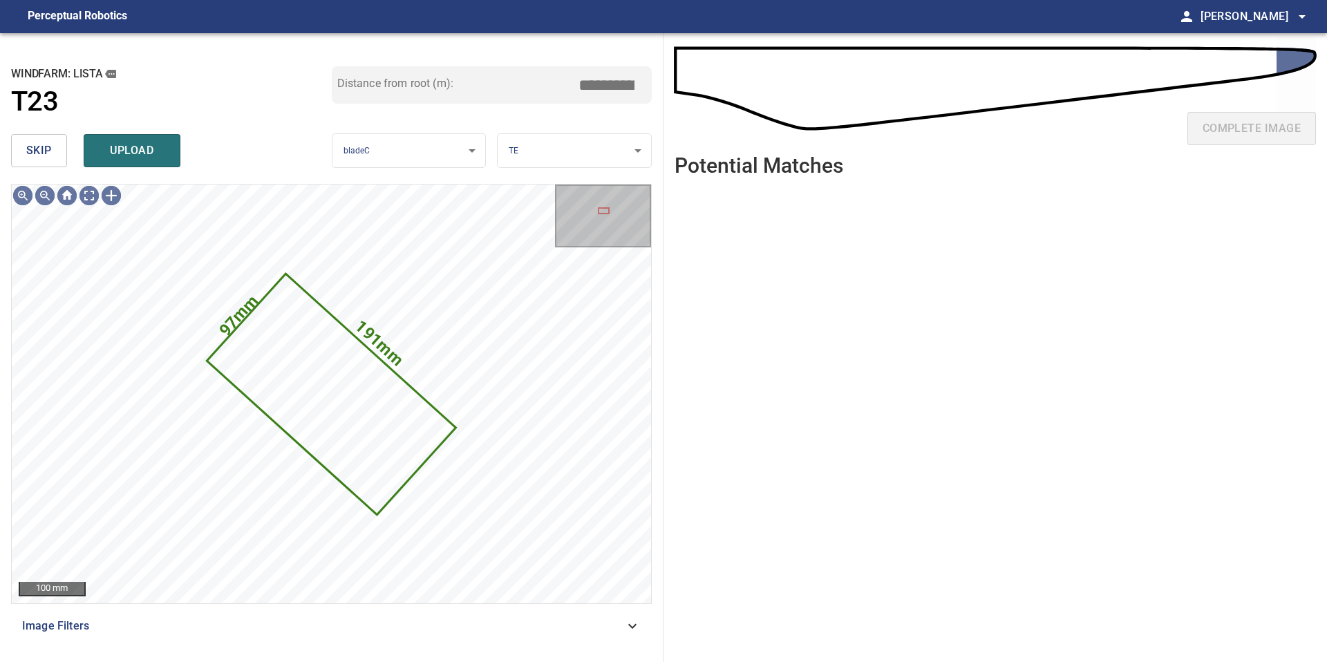
click at [48, 165] on button "skip" at bounding box center [39, 150] width 56 height 33
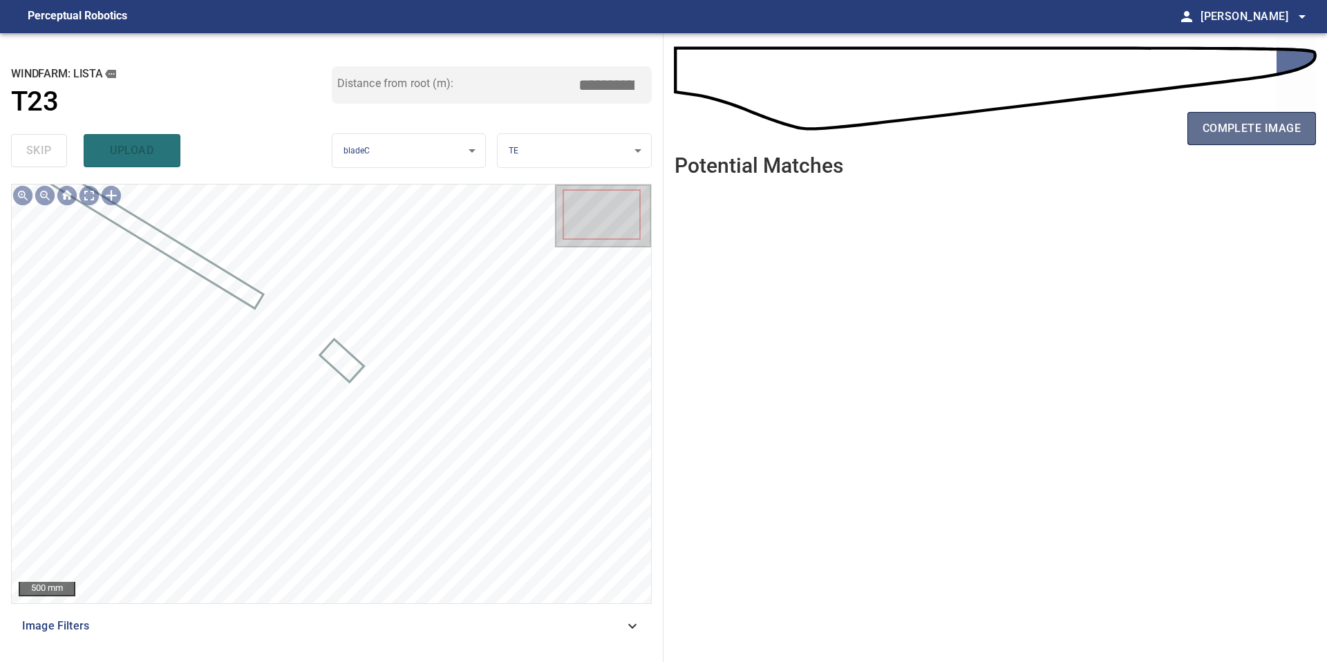
click at [1253, 129] on span "complete image" at bounding box center [1251, 128] width 98 height 19
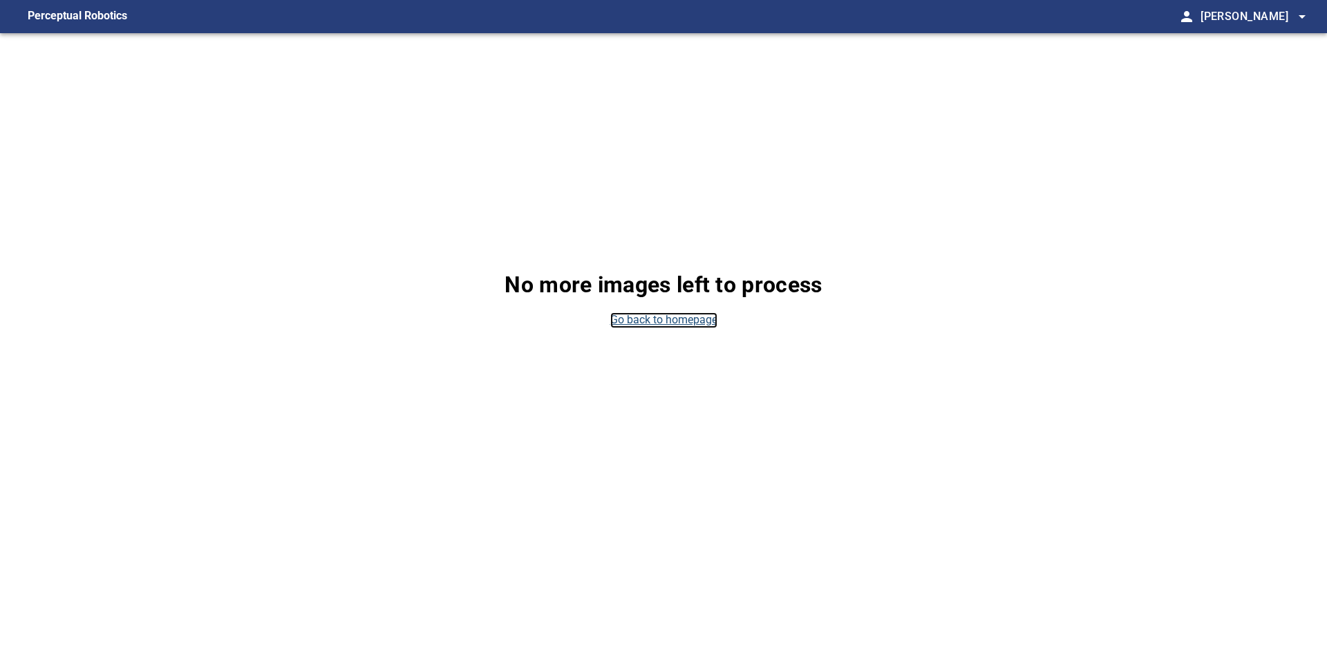
click at [694, 320] on link "Go back to homepage" at bounding box center [663, 320] width 107 height 16
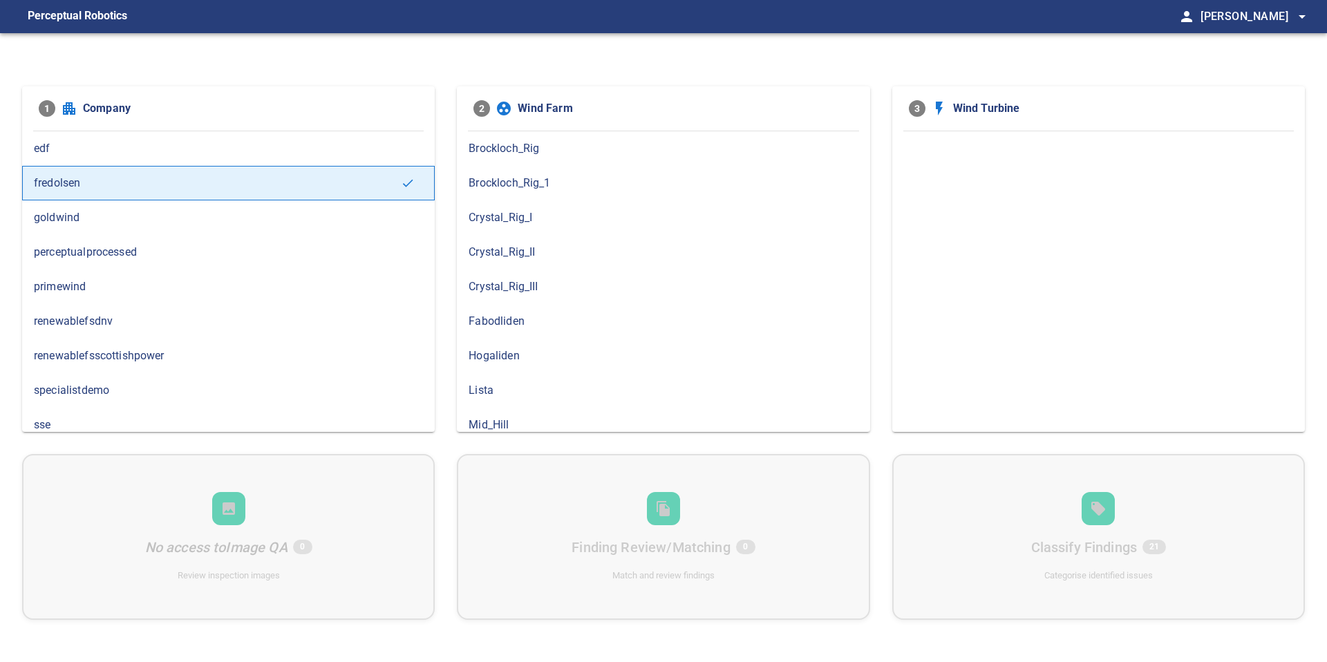
click at [500, 388] on span "Lista" at bounding box center [662, 390] width 389 height 17
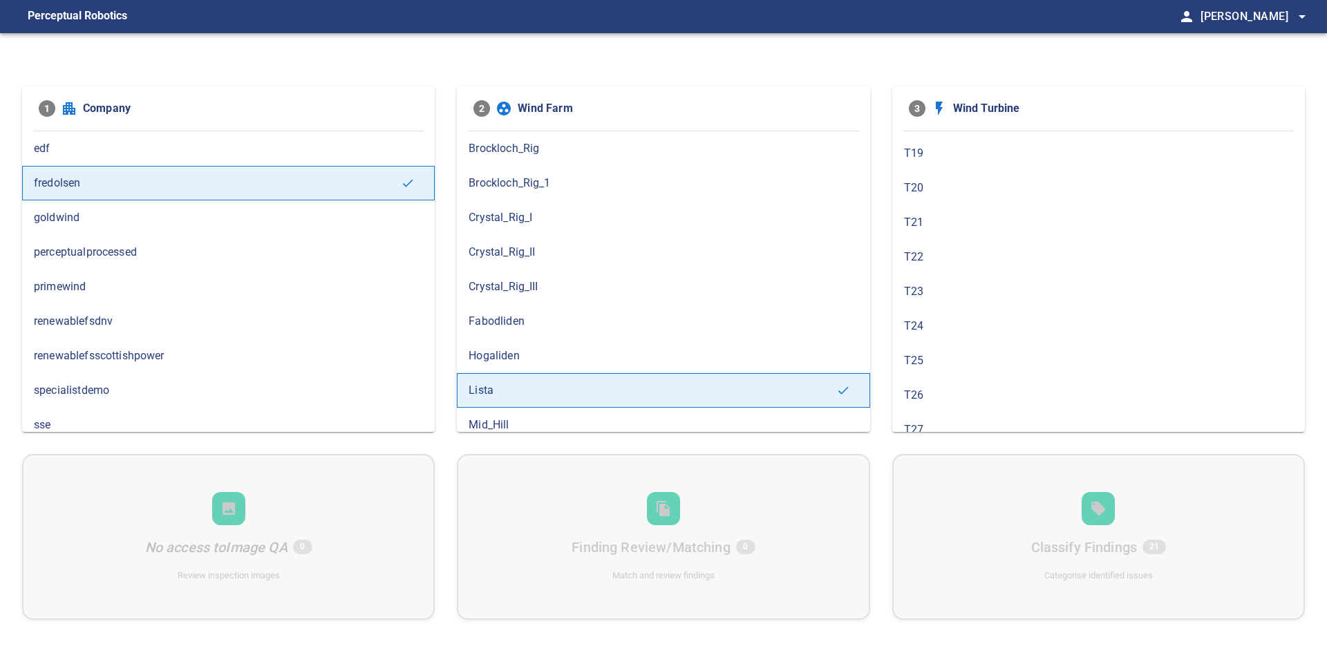
scroll to position [597, 0]
drag, startPoint x: 1119, startPoint y: 329, endPoint x: 1119, endPoint y: 317, distance: 11.7
click at [1119, 317] on ul "T01 T02 T03 T04 T05 T06 T07 T08 T09 T10 T11 T12 T13 T14 T15 T16 T17 T18 T19 T20…" at bounding box center [1098, 69] width 412 height 1071
click at [1119, 317] on span "T23" at bounding box center [1098, 311] width 389 height 17
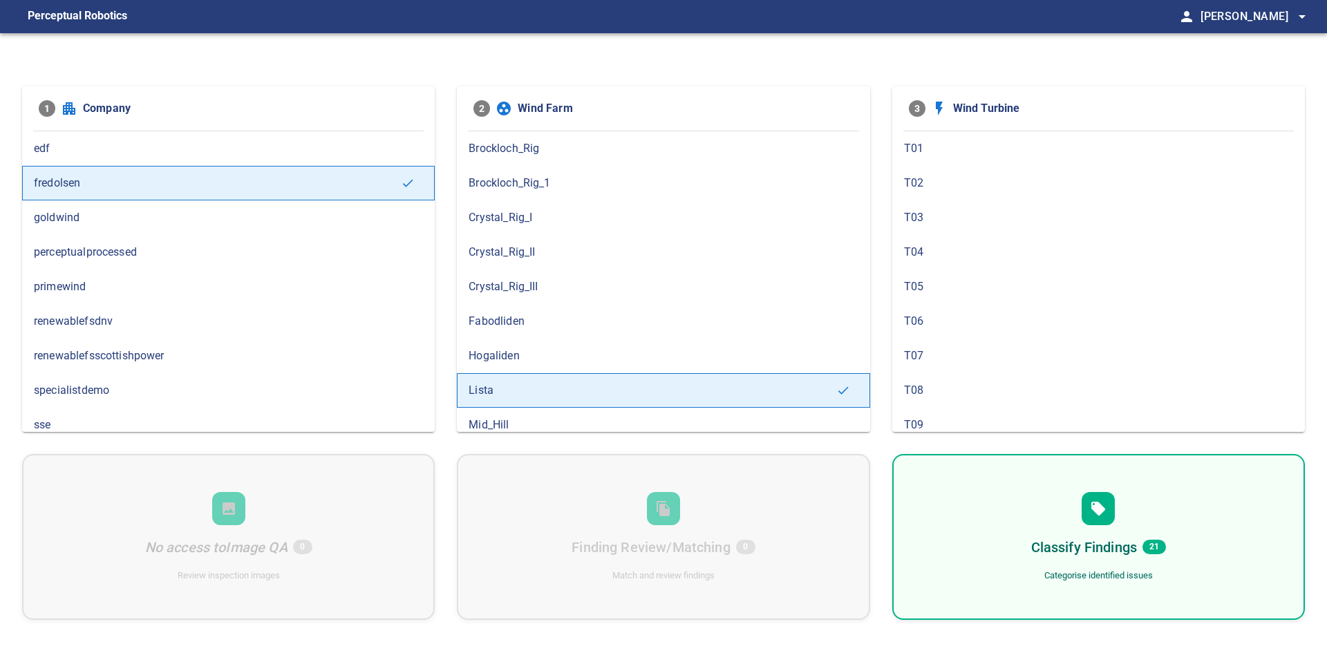
click at [1012, 519] on div "Classify Findings 21 Categorise identified issues" at bounding box center [1098, 537] width 412 height 166
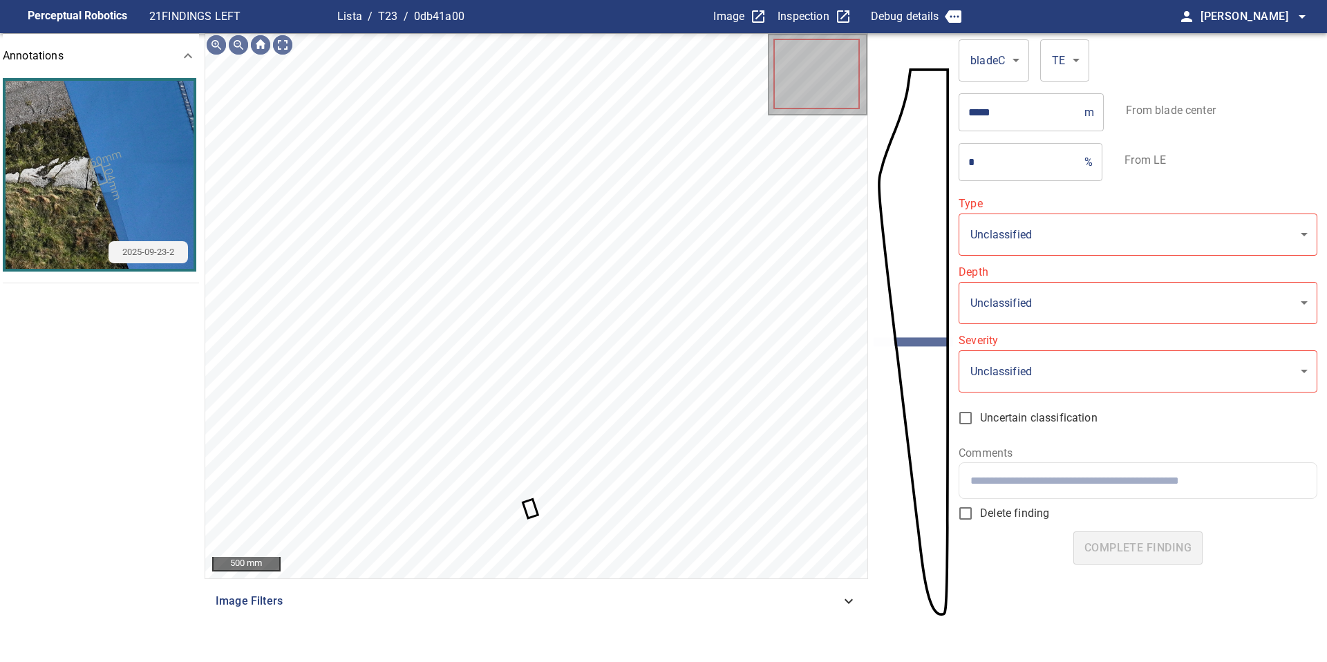
type input "**********"
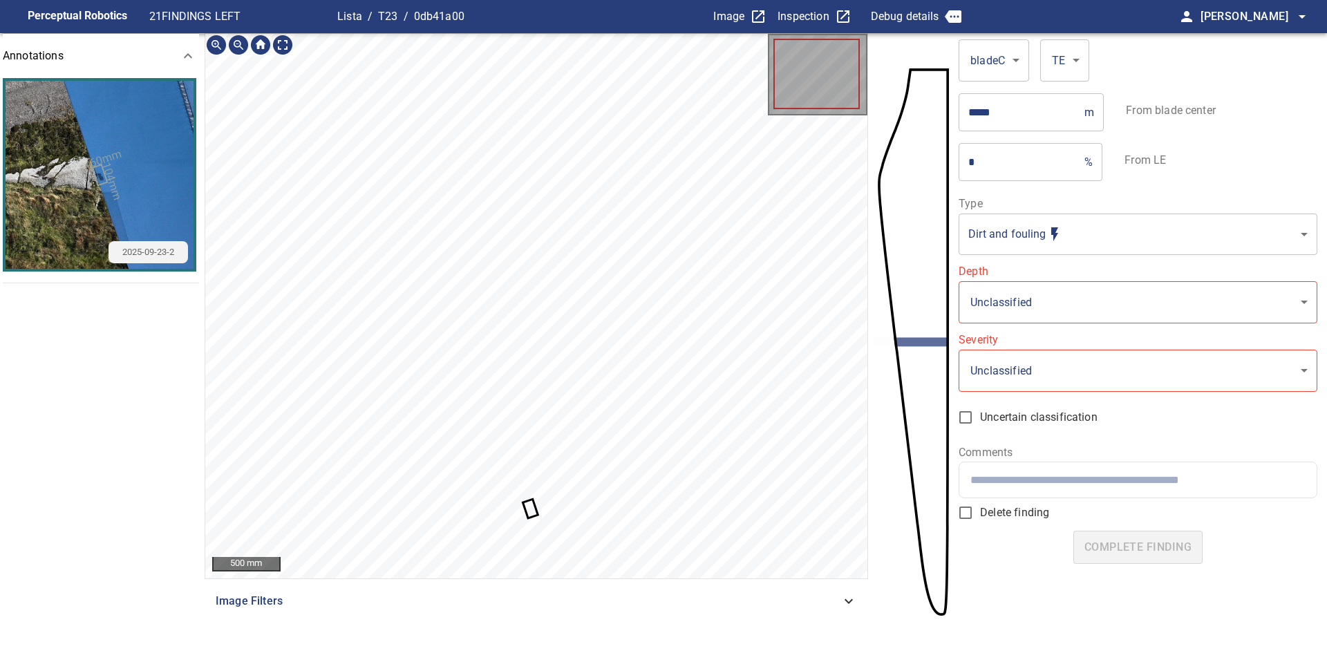
click at [534, 512] on icon at bounding box center [530, 508] width 12 height 16
type input "**********"
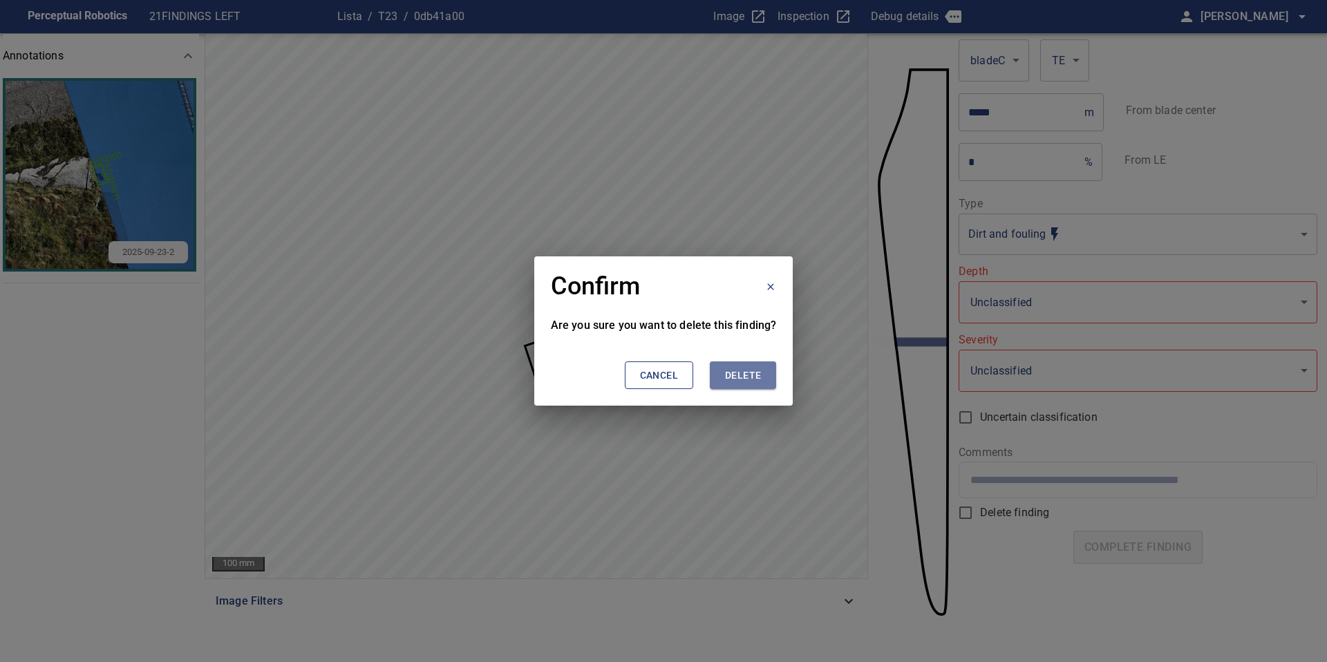
click at [742, 367] on span "Delete" at bounding box center [743, 375] width 36 height 17
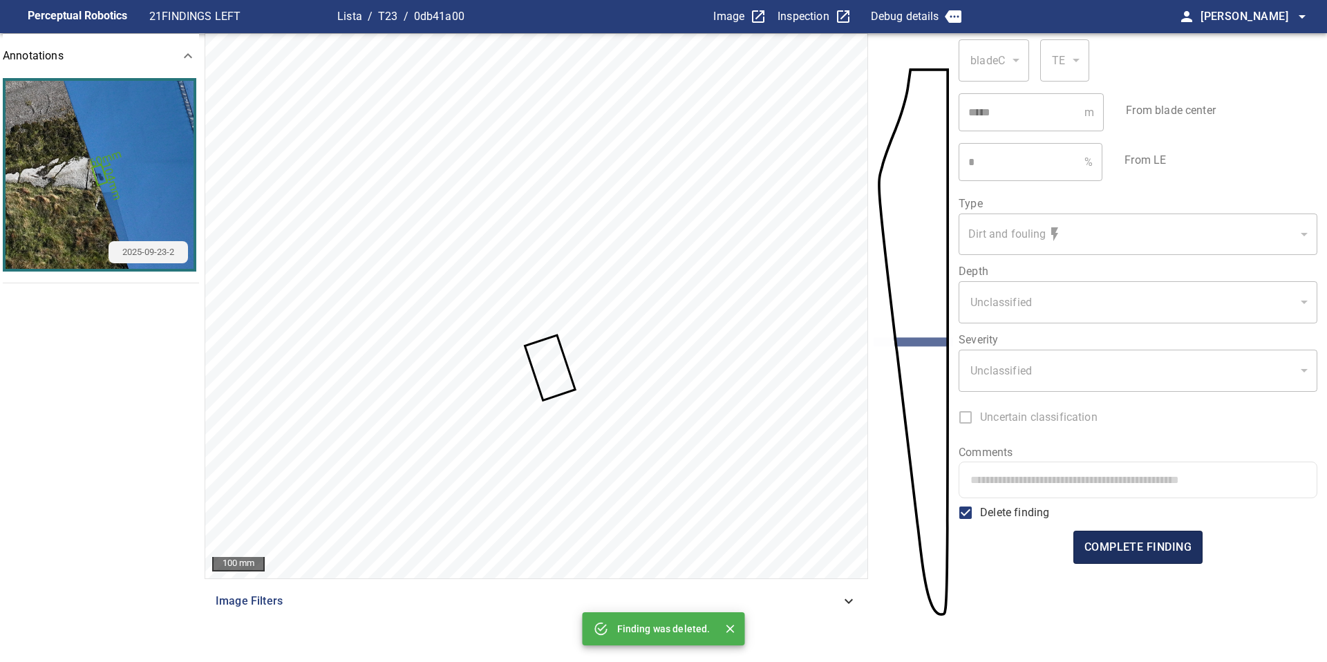
click at [1141, 549] on span "complete finding" at bounding box center [1137, 547] width 107 height 19
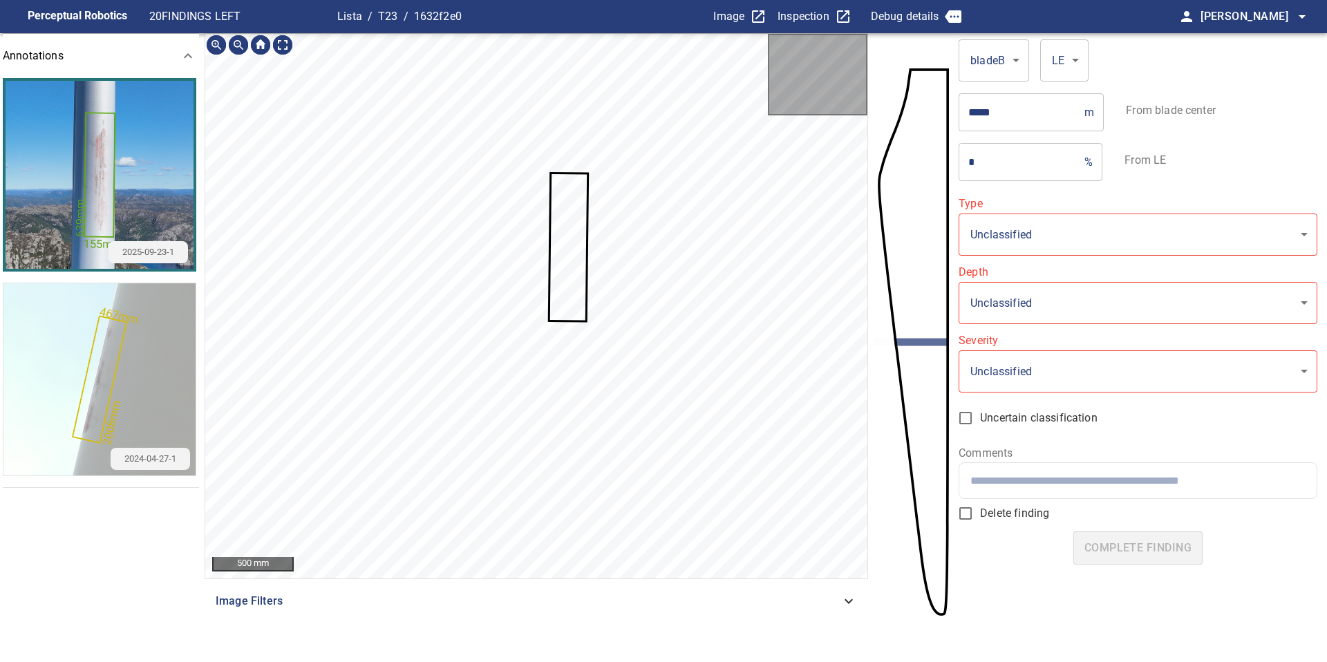
type input "*******"
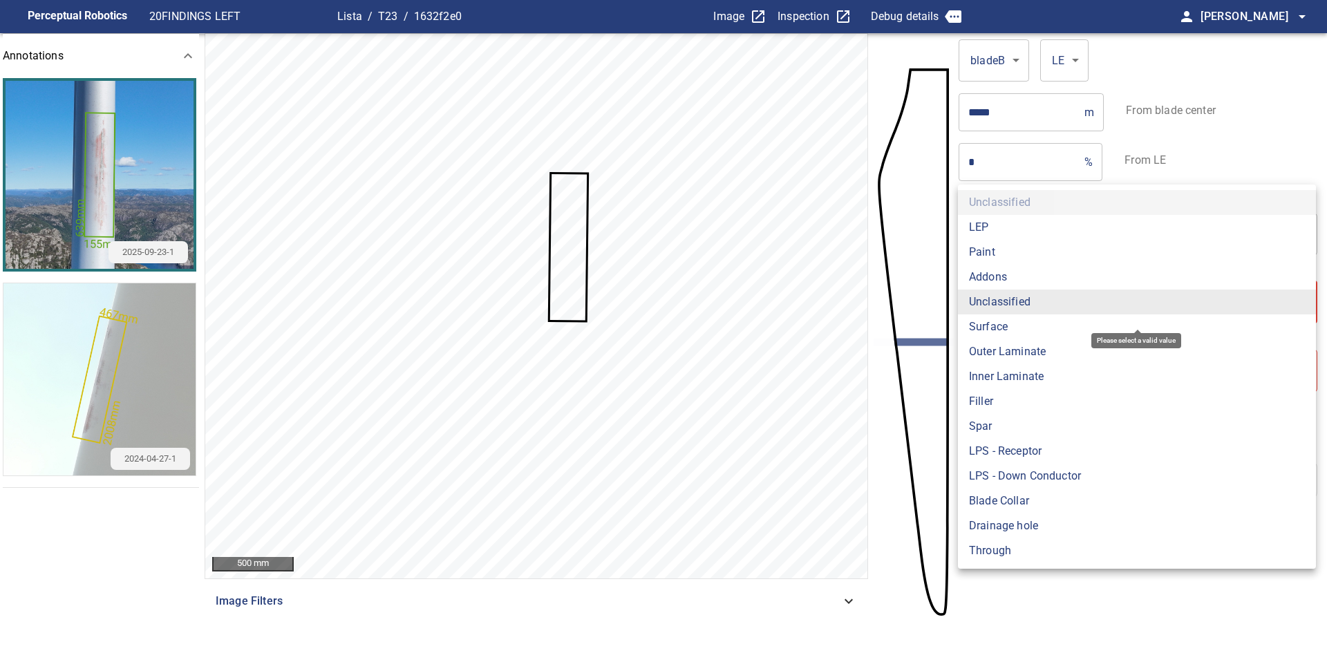
click at [1032, 312] on body "**********" at bounding box center [663, 331] width 1327 height 662
click at [1023, 328] on li "Surface" at bounding box center [1137, 326] width 358 height 25
type input "*******"
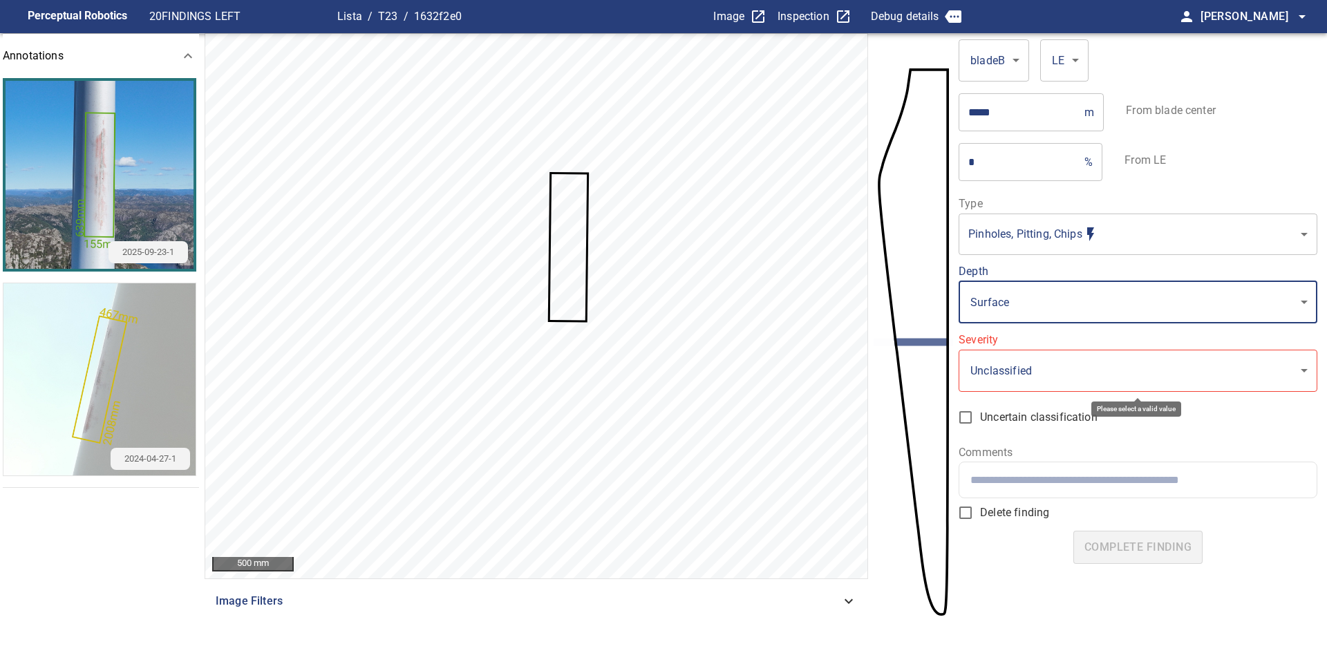
click at [1021, 374] on body "**********" at bounding box center [663, 331] width 1327 height 662
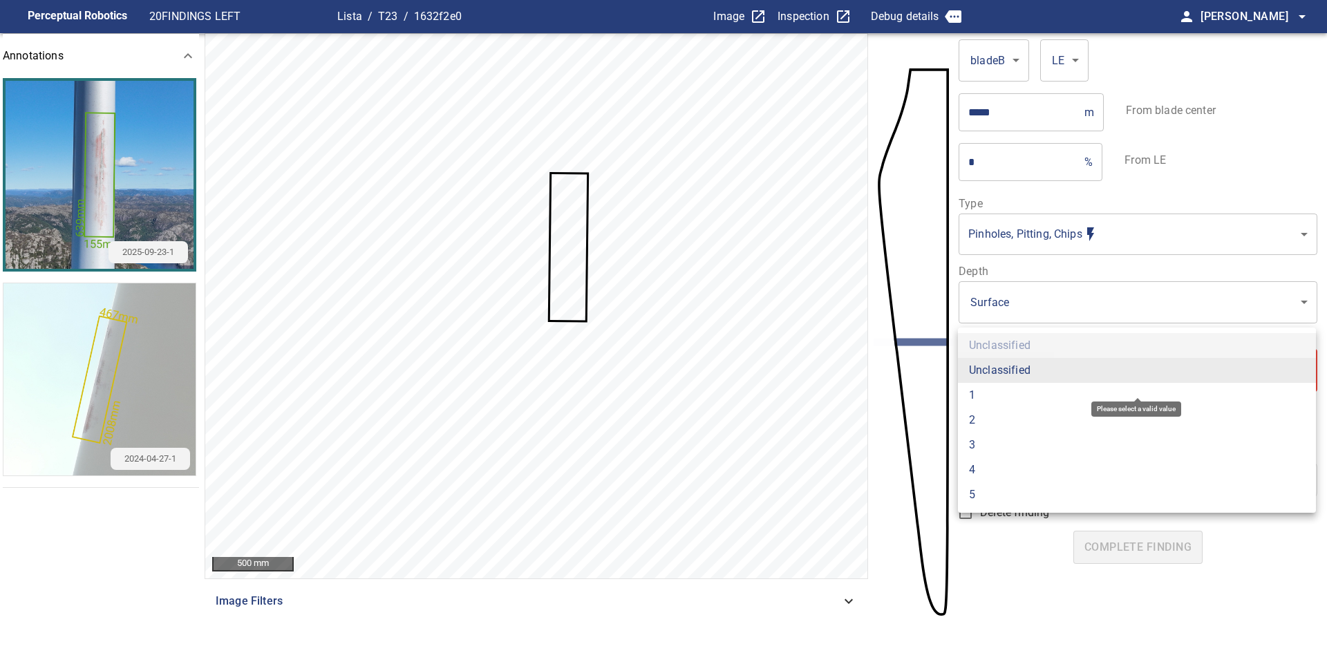
click at [1019, 446] on li "3" at bounding box center [1137, 445] width 358 height 25
type input "*"
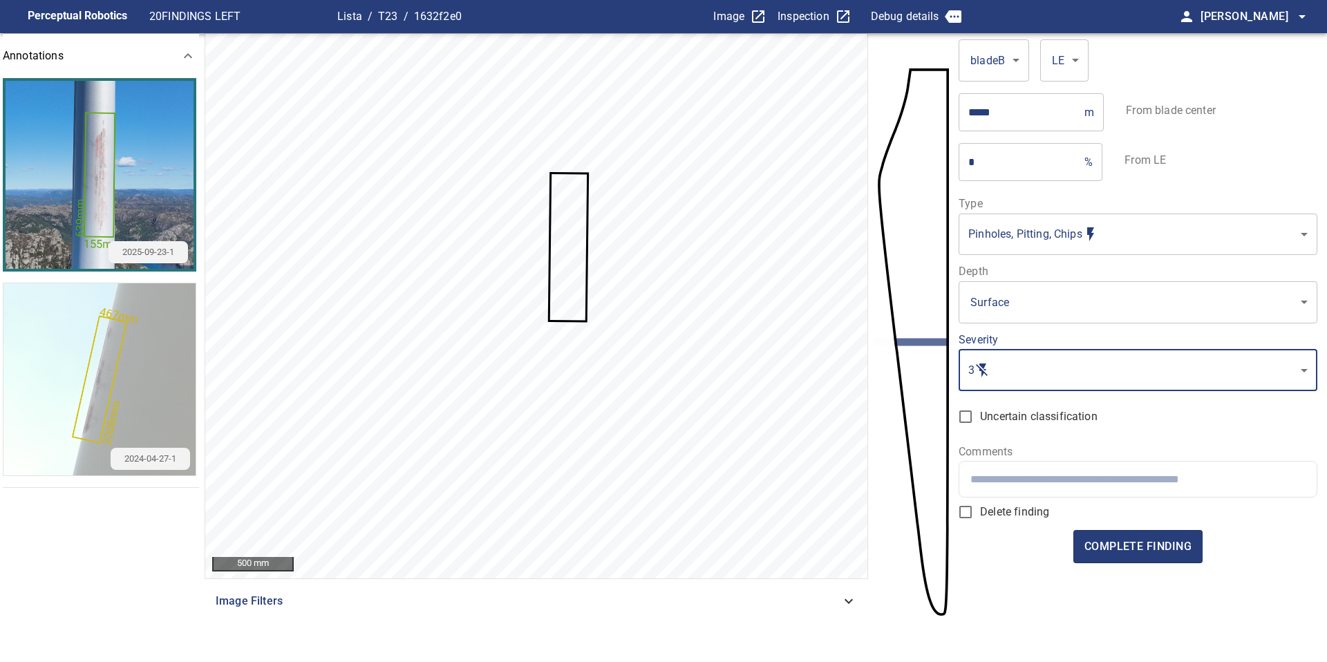
click at [1023, 488] on div at bounding box center [1137, 479] width 357 height 35
type input "*"
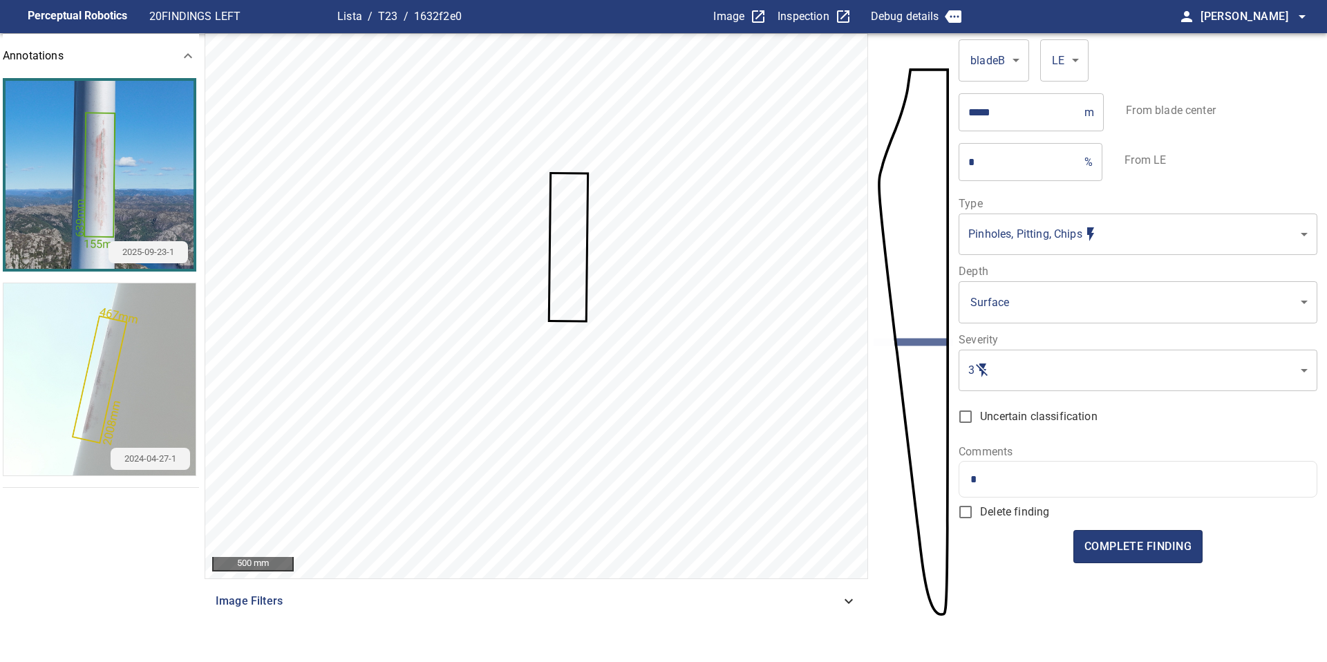
type input "*"
type input "**********"
click at [1142, 544] on span "complete finding" at bounding box center [1137, 546] width 107 height 19
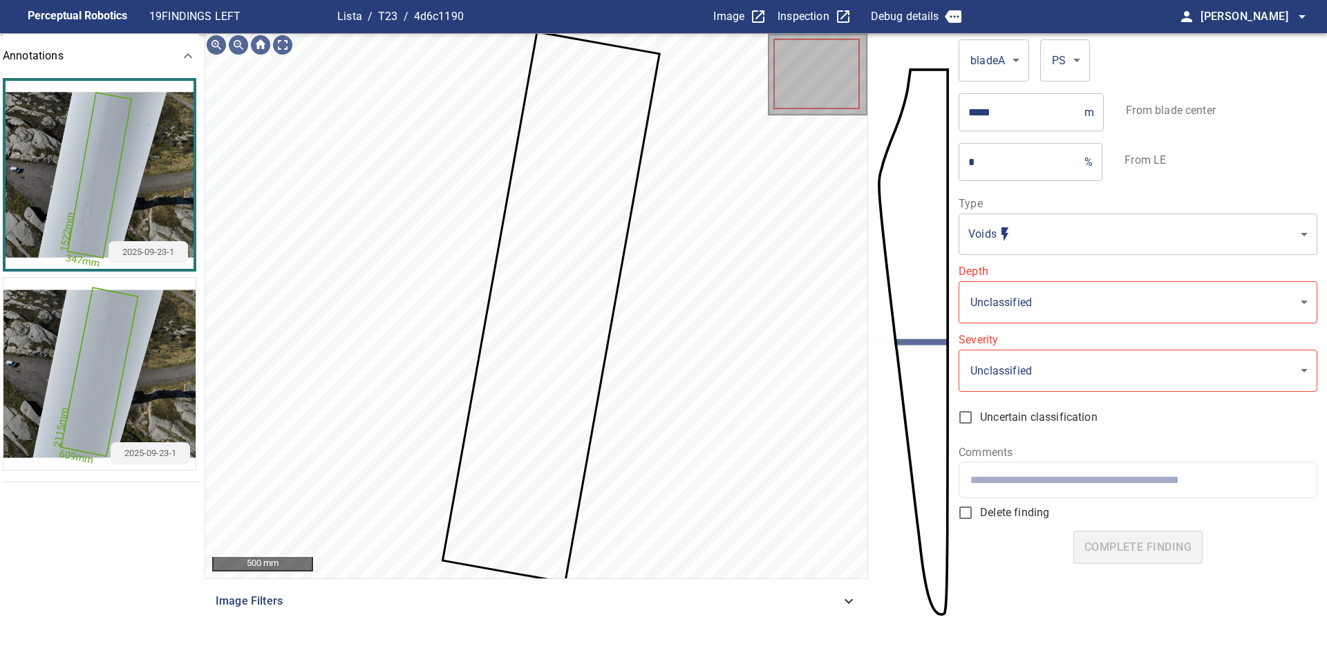
click at [985, 228] on body "**********" at bounding box center [663, 331] width 1327 height 662
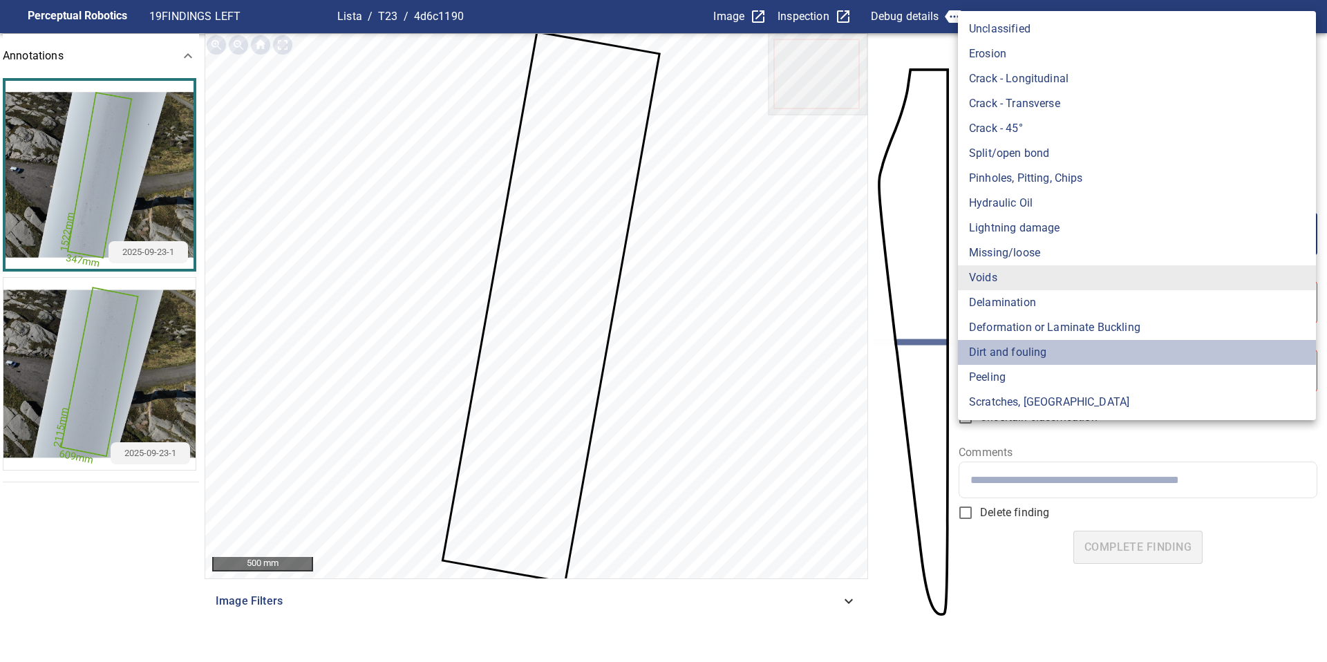
click at [1011, 354] on li "Dirt and fouling" at bounding box center [1137, 352] width 358 height 25
type input "**********"
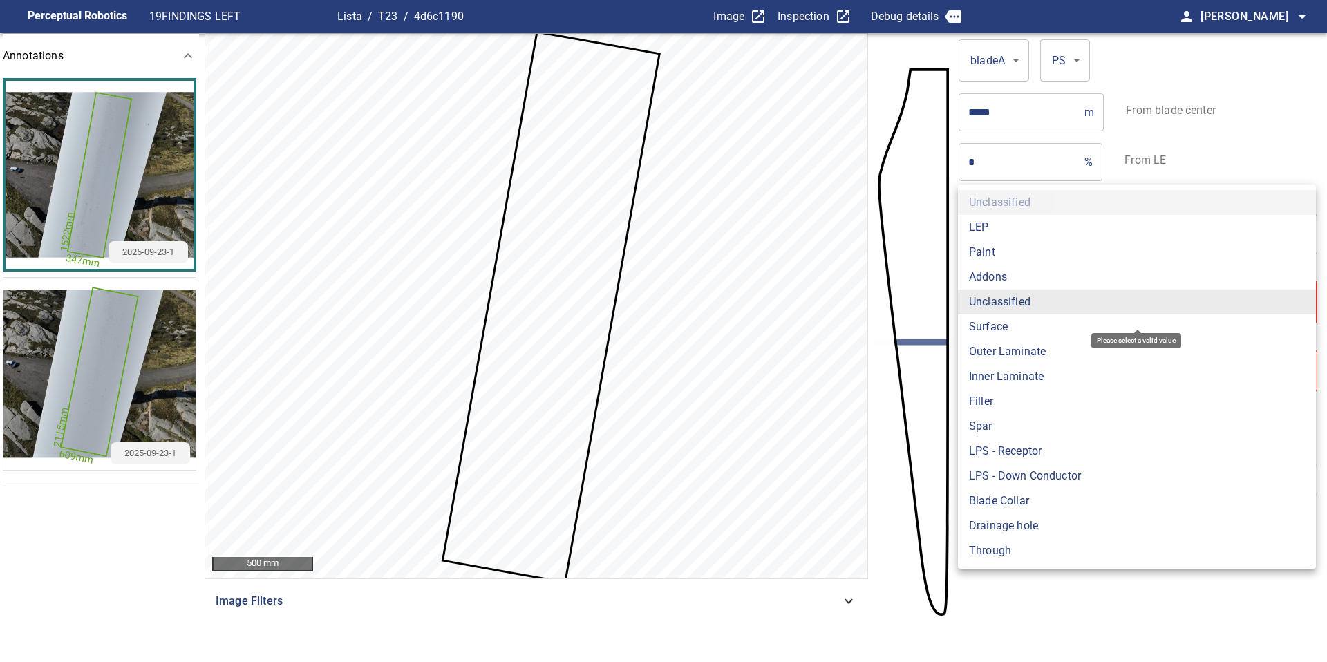
click at [1011, 307] on body "**********" at bounding box center [663, 331] width 1327 height 662
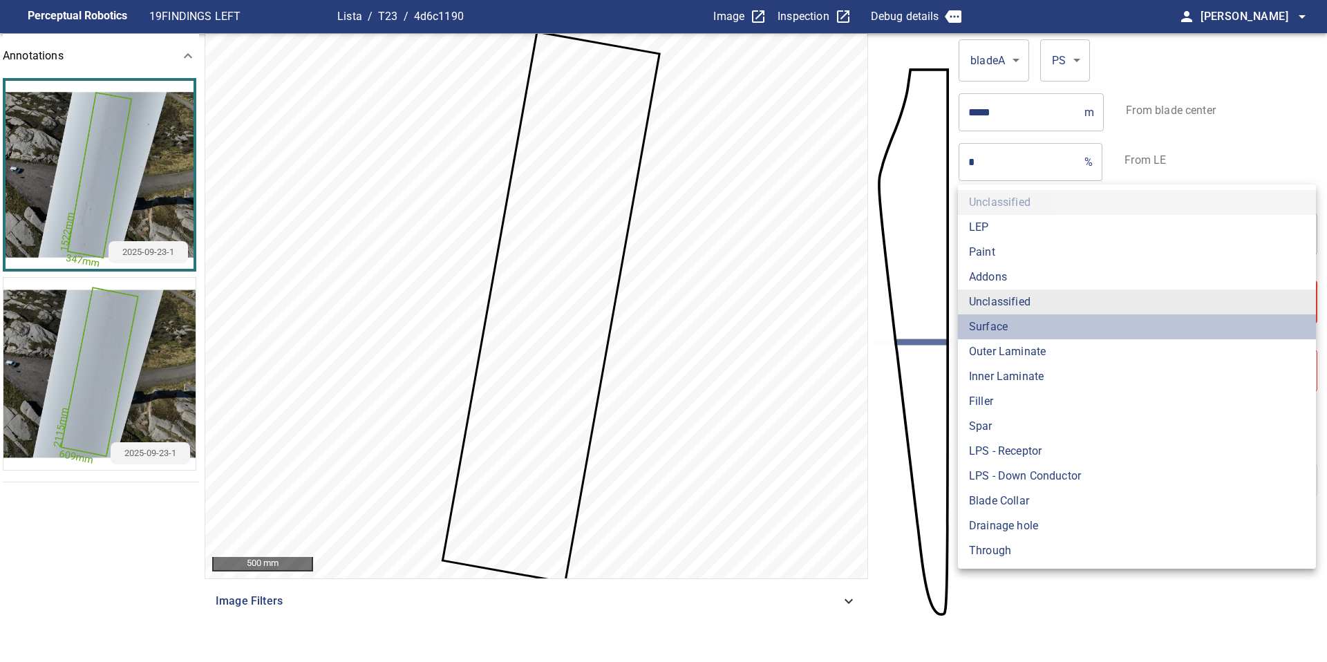
click at [1011, 321] on li "Surface" at bounding box center [1137, 326] width 358 height 25
type input "*******"
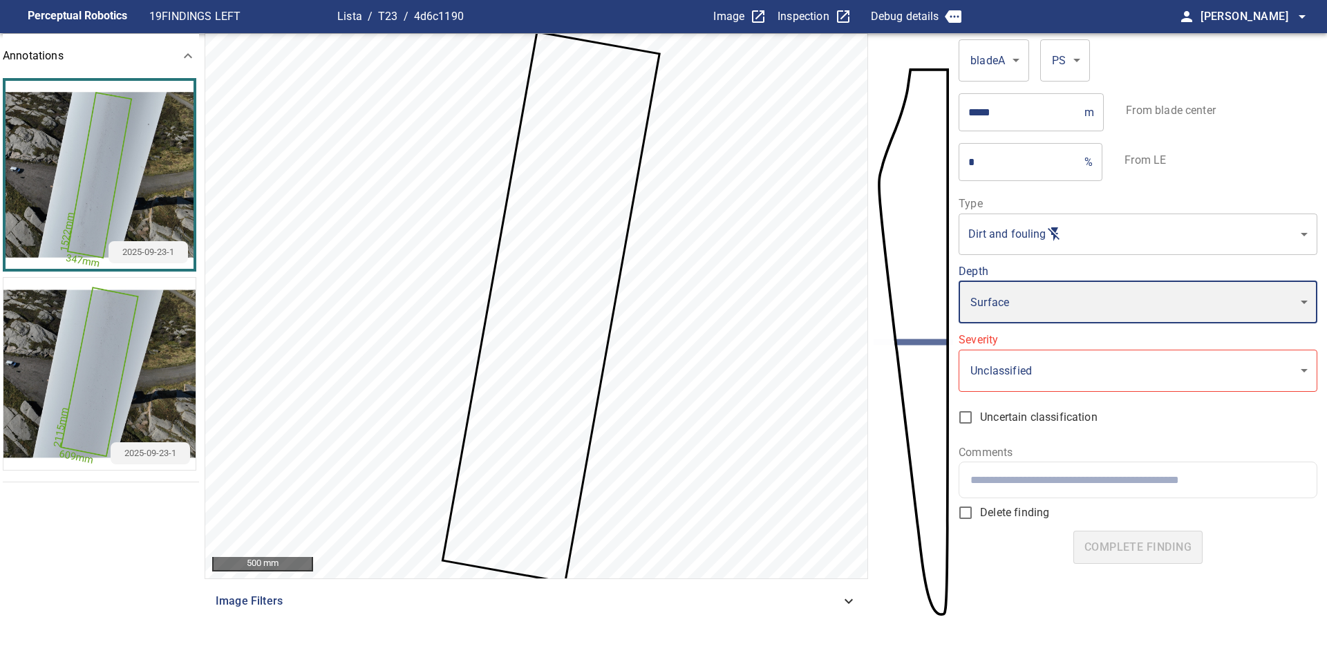
type input "*"
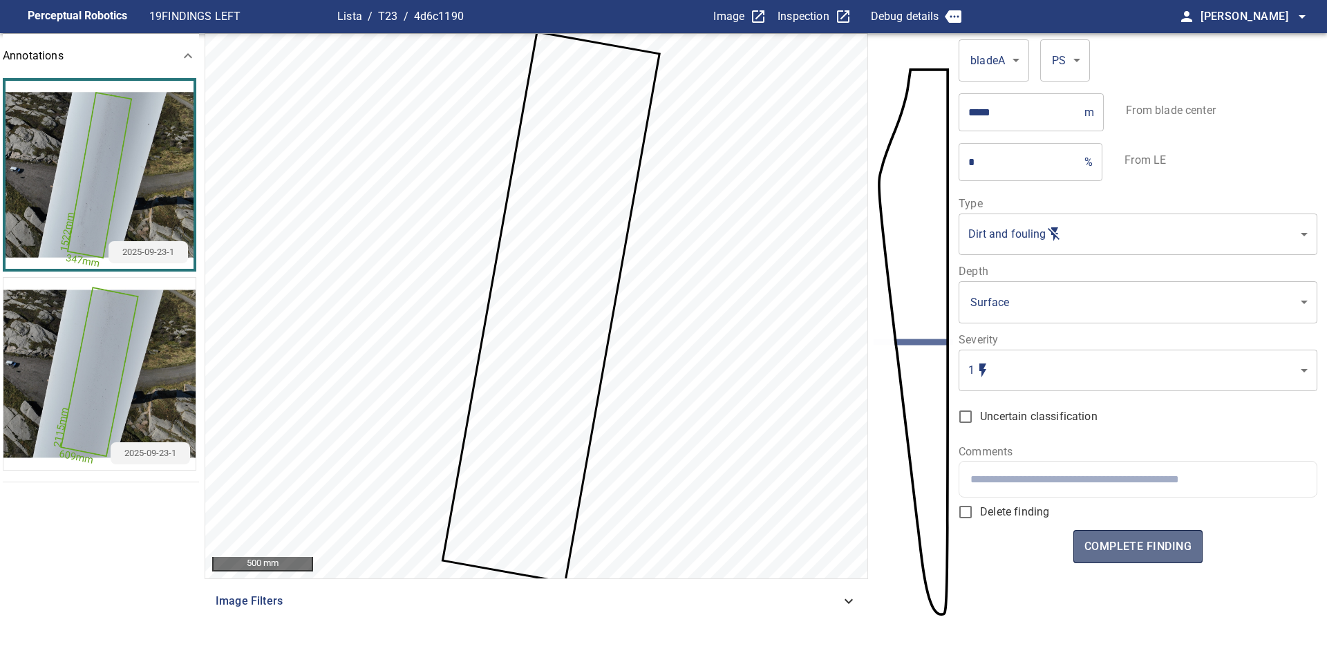
click at [1157, 557] on button "complete finding" at bounding box center [1137, 546] width 129 height 33
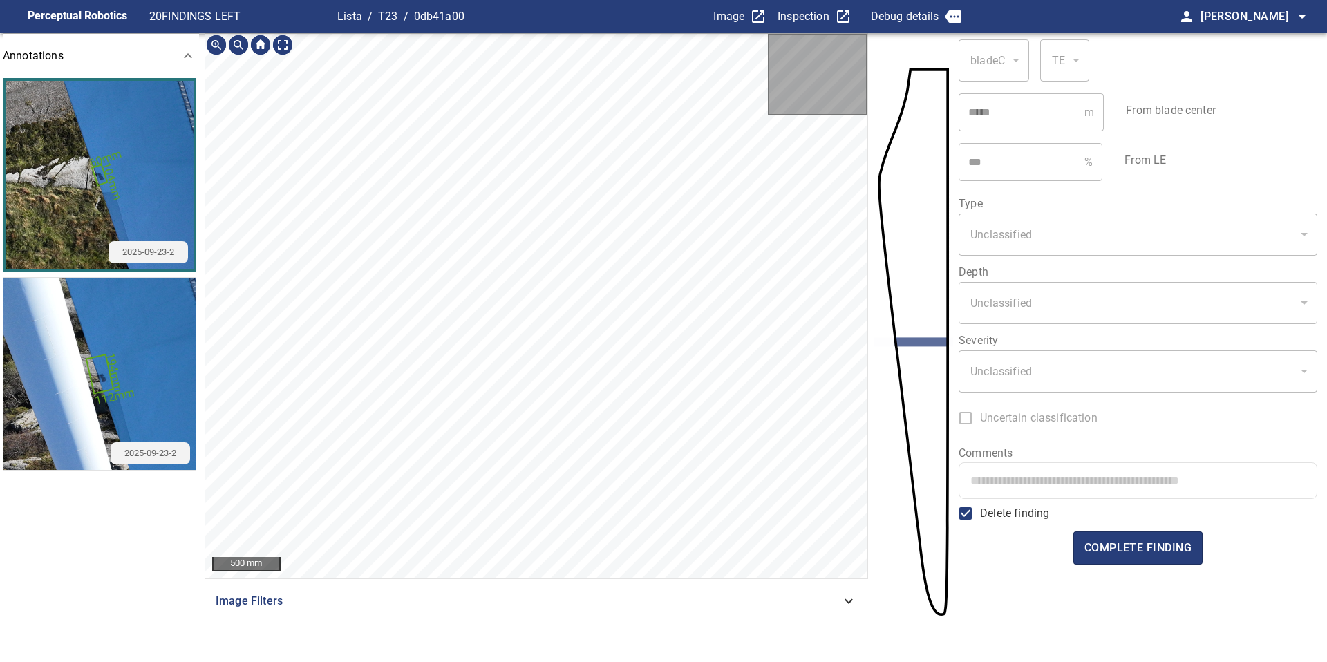
type input "*"
click at [530, 511] on icon at bounding box center [530, 508] width 12 height 16
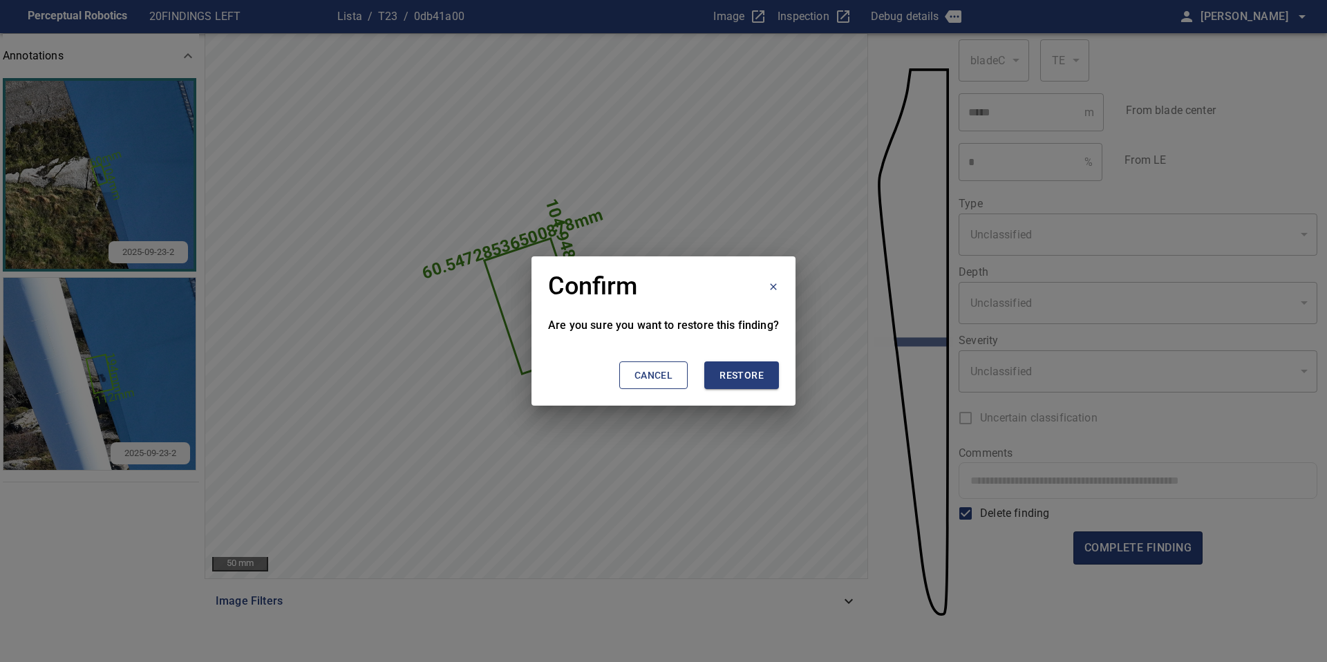
click at [738, 376] on span "Restore" at bounding box center [741, 375] width 44 height 17
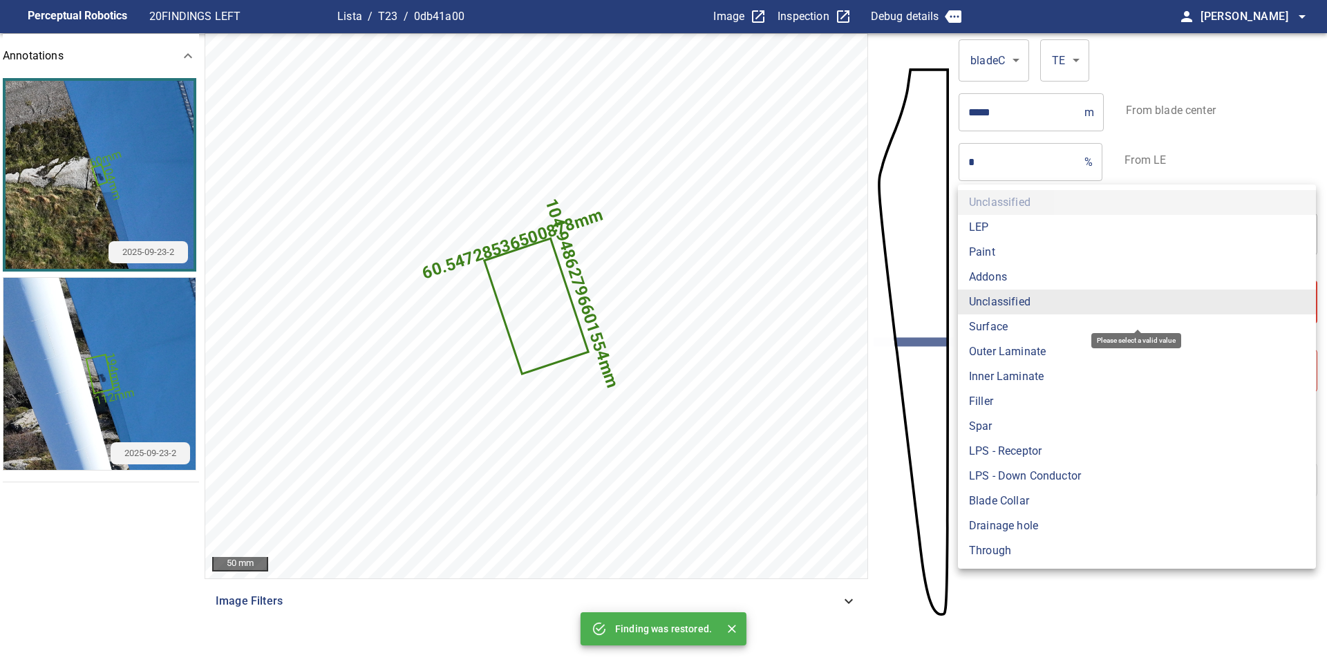
click at [1006, 301] on body "**********" at bounding box center [663, 331] width 1327 height 662
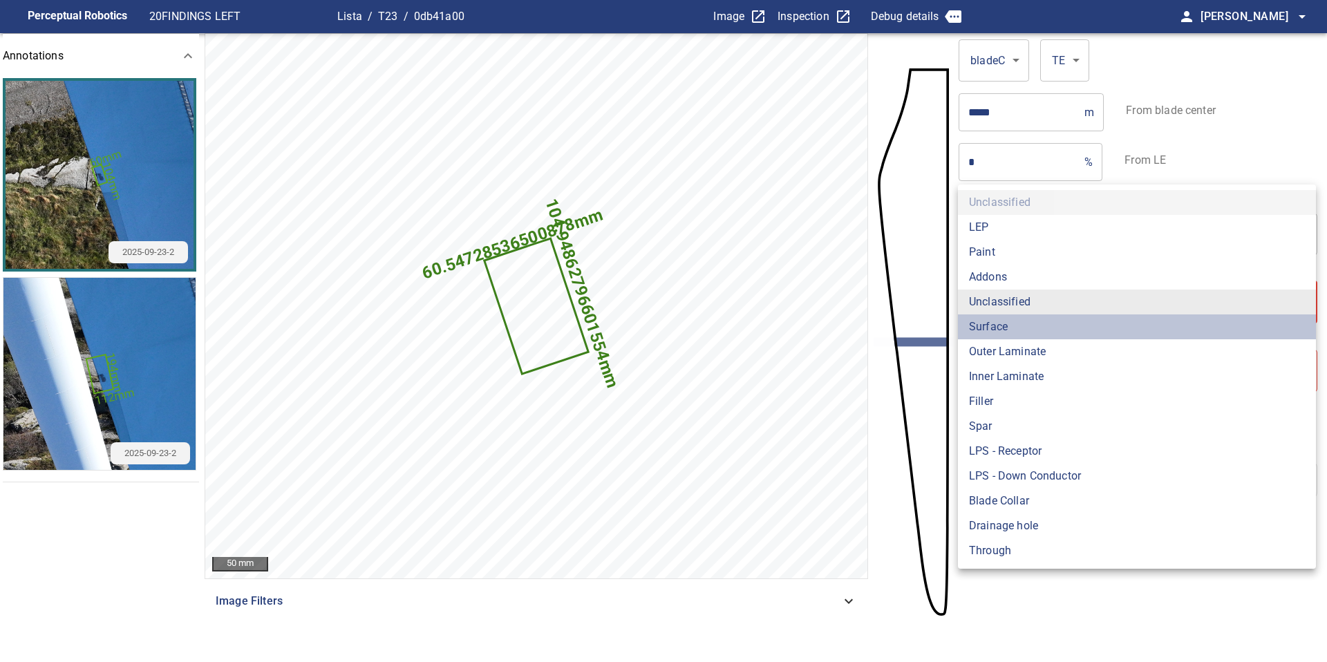
click at [1006, 332] on li "Surface" at bounding box center [1137, 326] width 358 height 25
type input "*******"
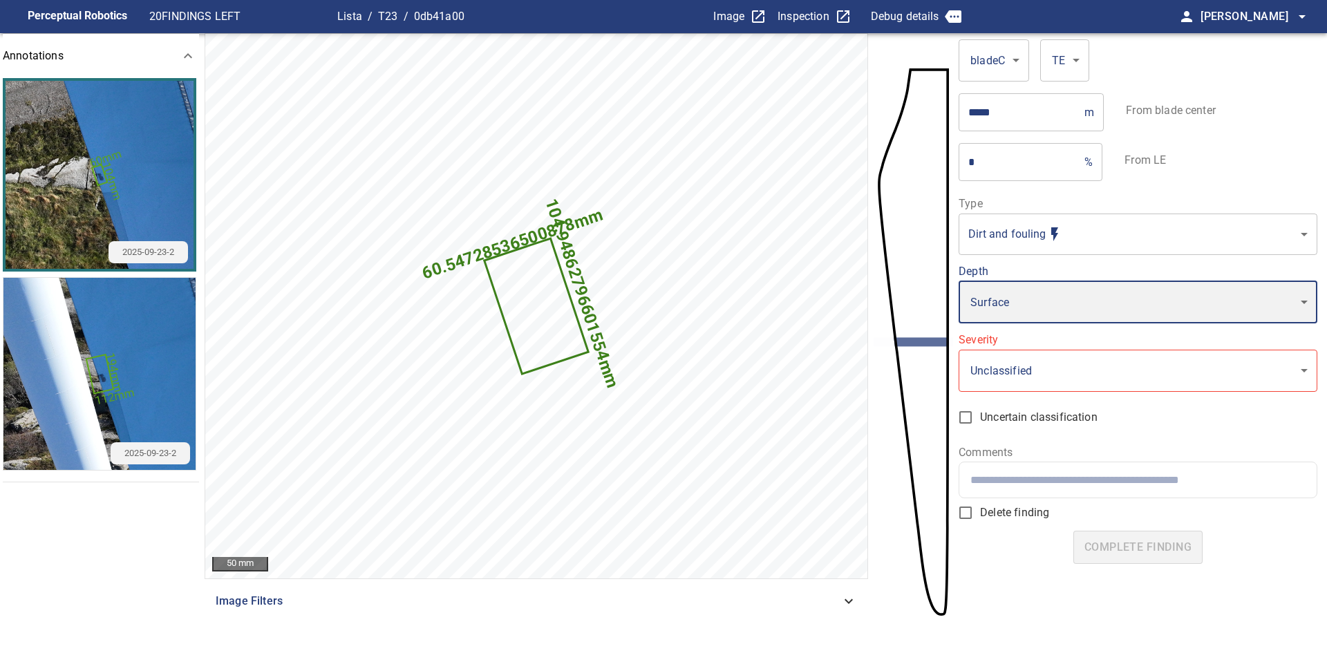
type input "*"
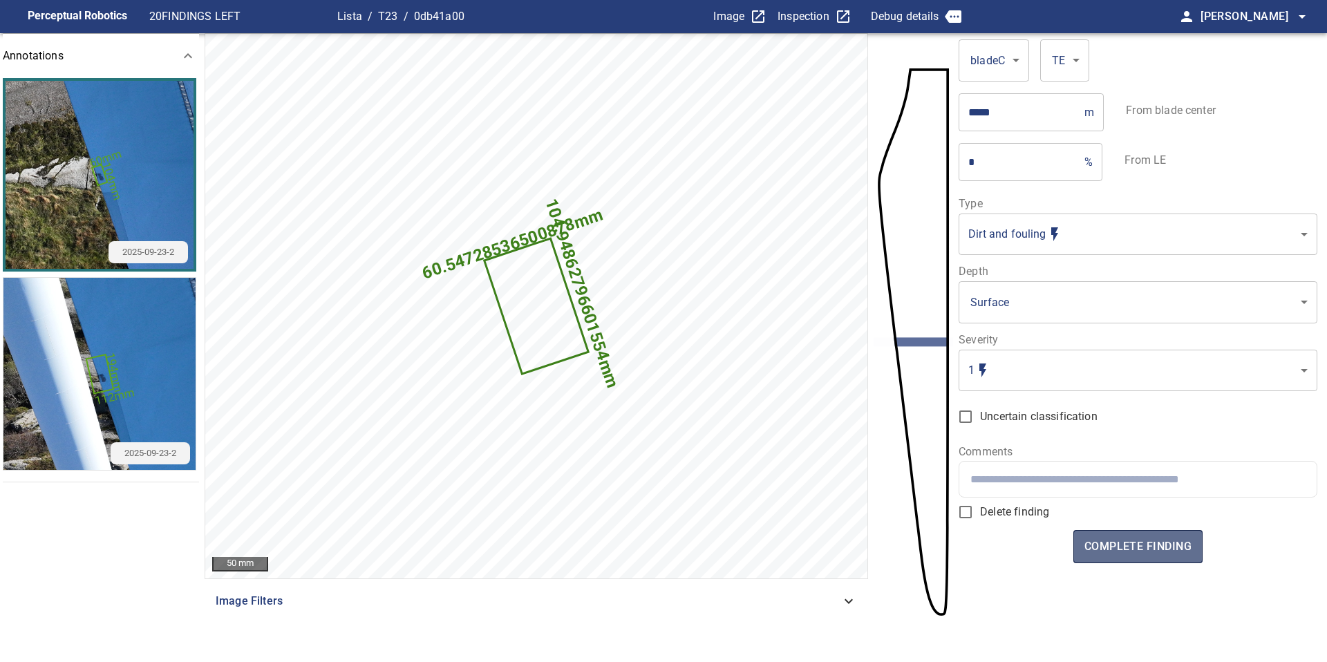
click at [1147, 555] on span "complete finding" at bounding box center [1137, 546] width 107 height 19
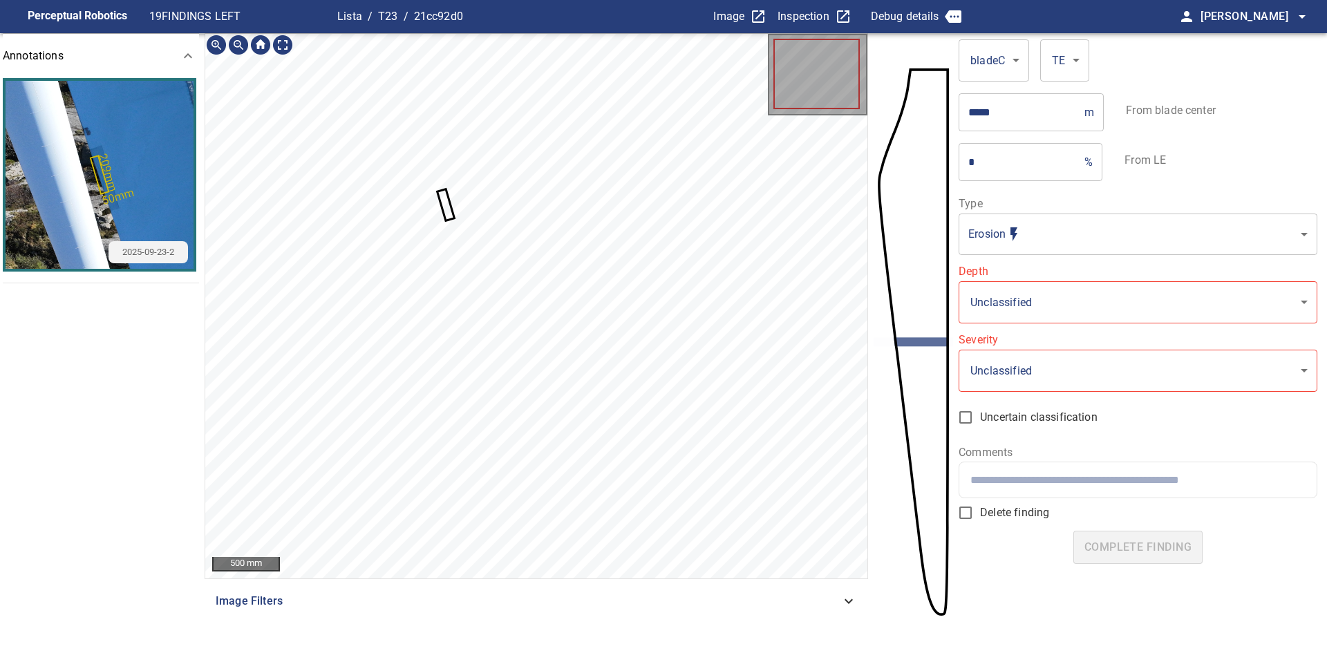
click at [447, 203] on icon at bounding box center [445, 204] width 15 height 29
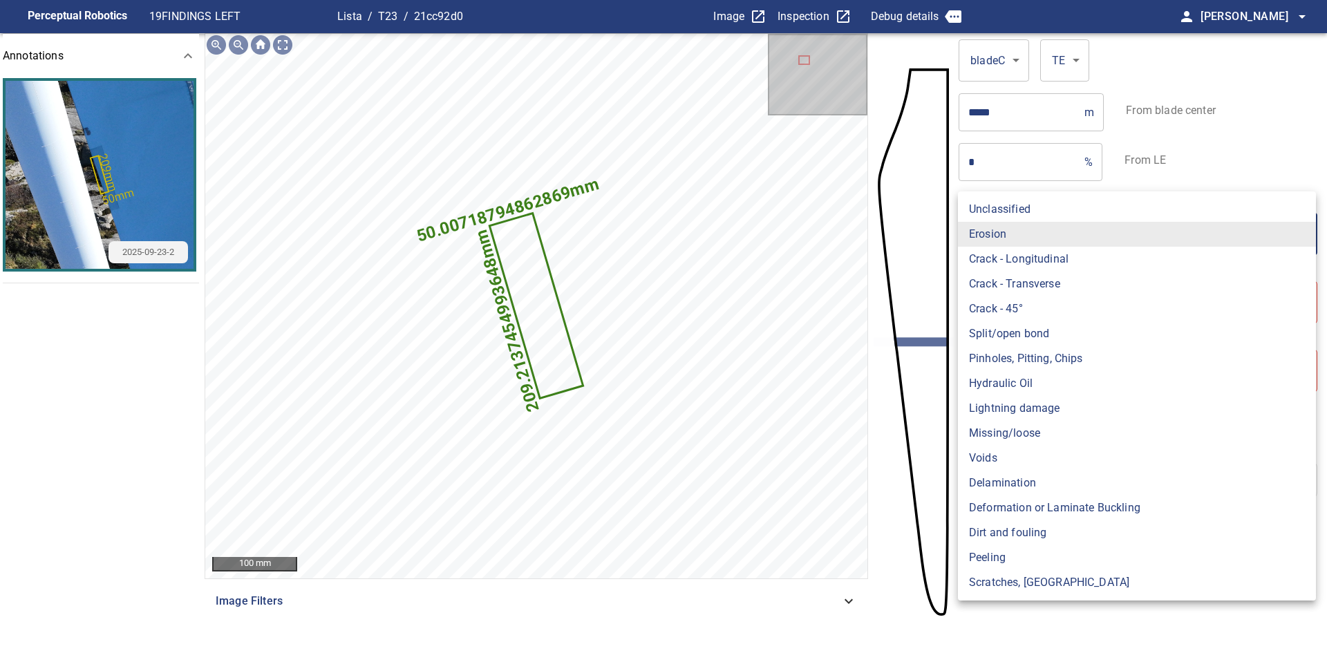
click at [1023, 231] on body "**********" at bounding box center [663, 331] width 1327 height 662
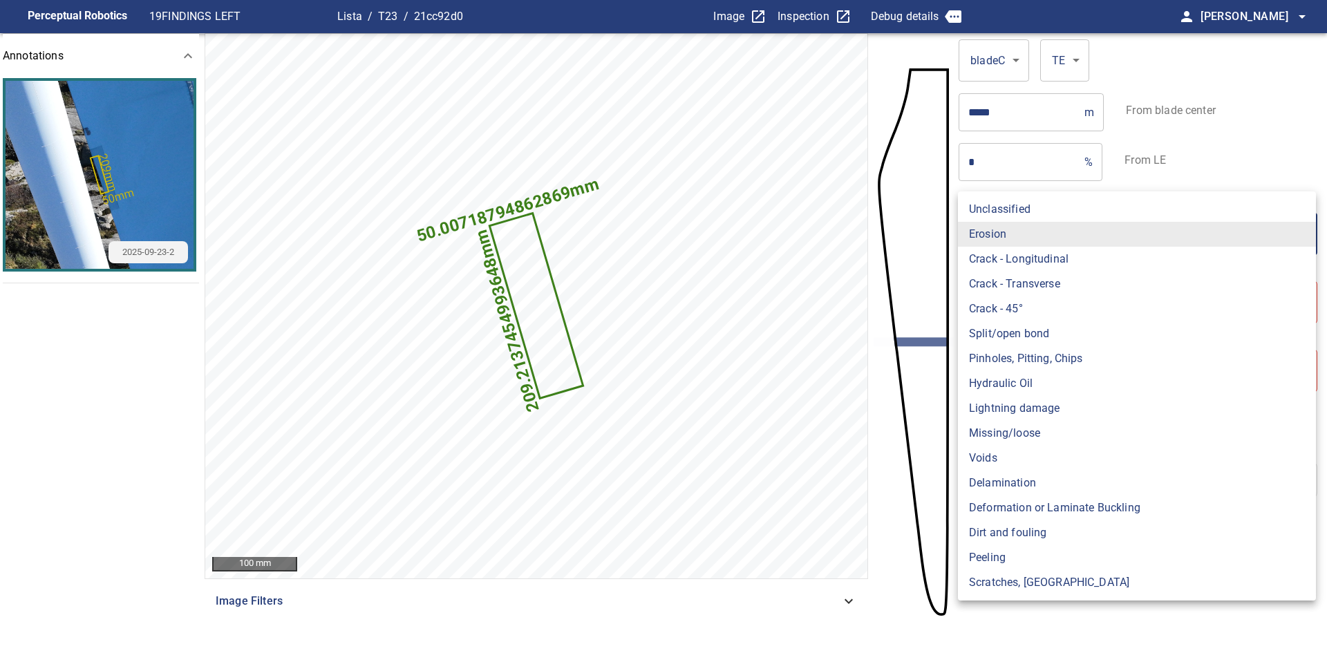
click at [998, 582] on li "Scratches, Gouges" at bounding box center [1137, 582] width 358 height 25
type input "**********"
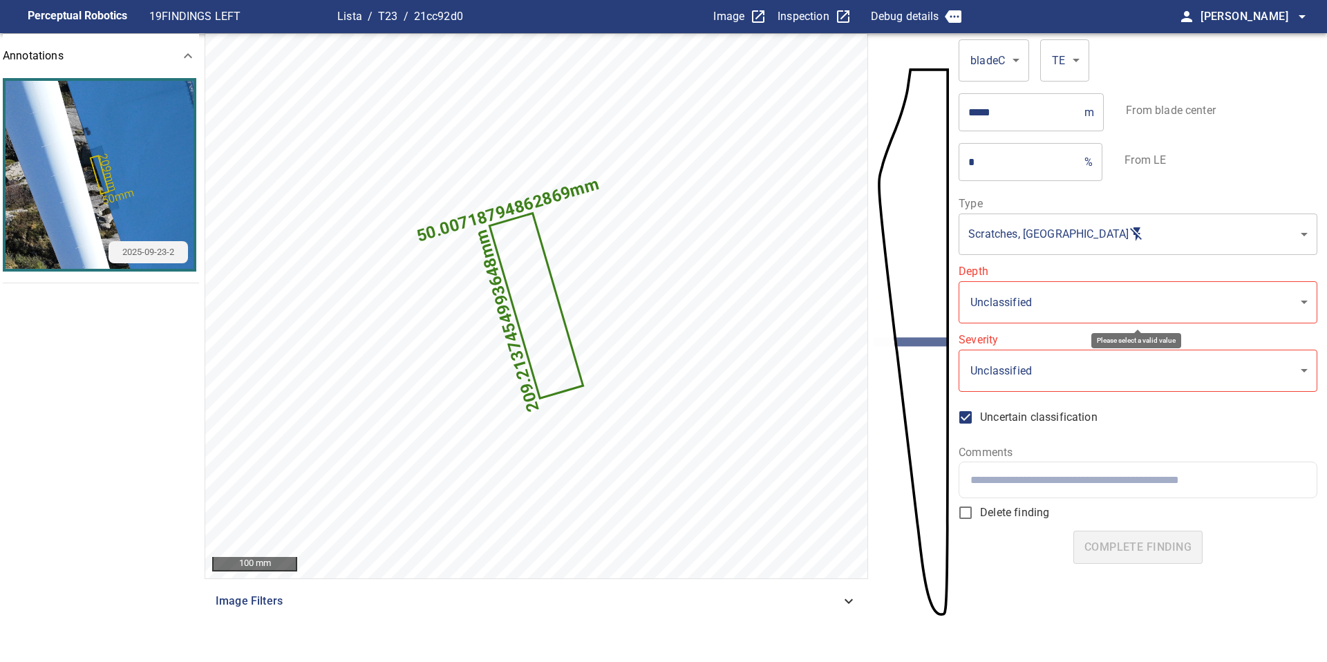
click at [990, 298] on body "**********" at bounding box center [663, 331] width 1327 height 662
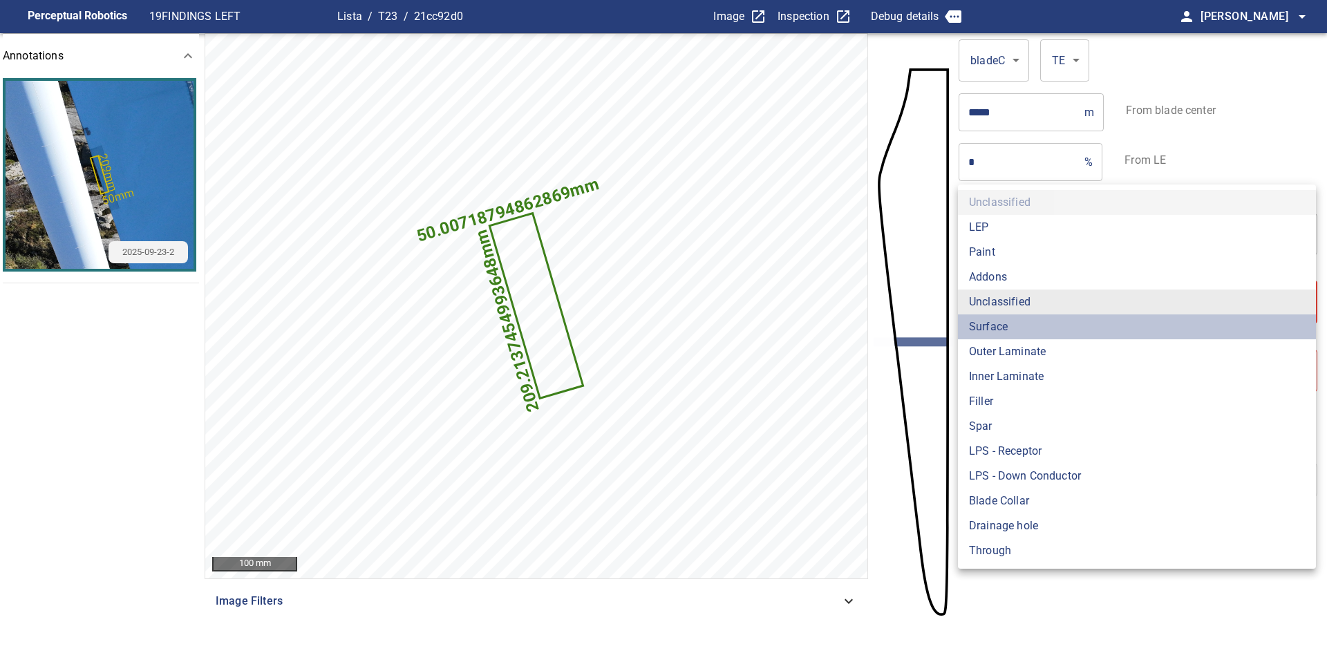
click at [994, 327] on li "Surface" at bounding box center [1137, 326] width 358 height 25
type input "*******"
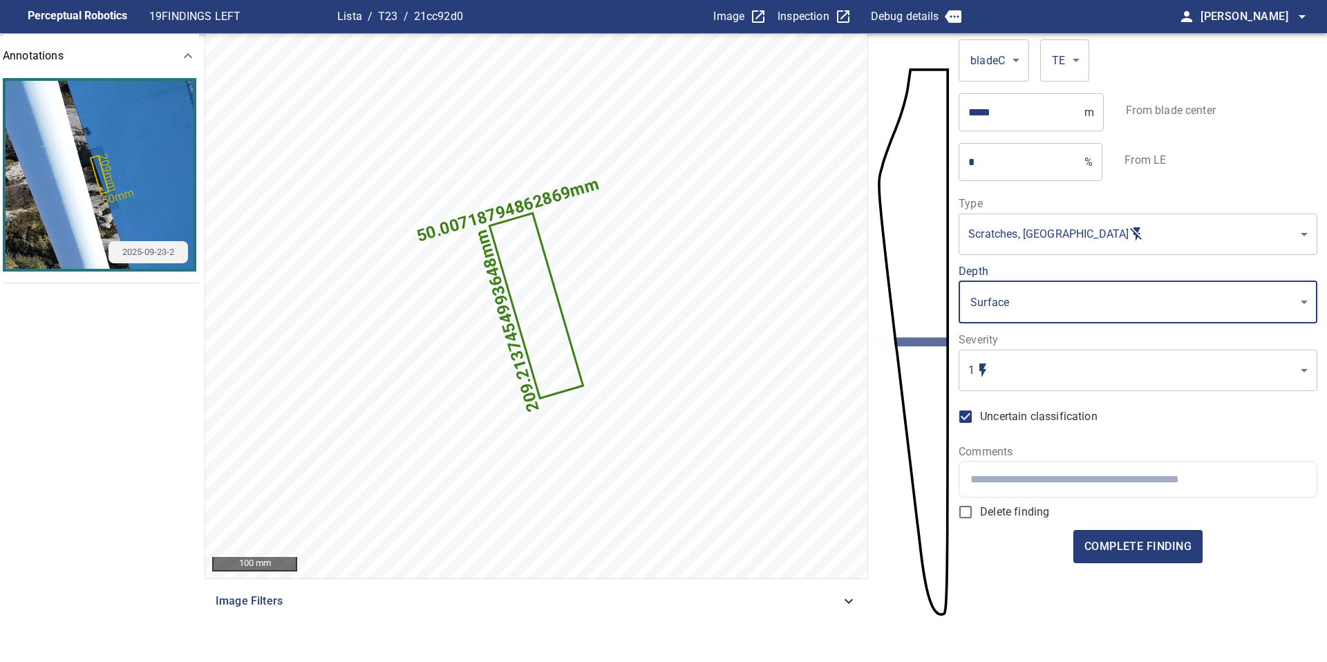
click at [1009, 377] on body "**********" at bounding box center [663, 331] width 1327 height 662
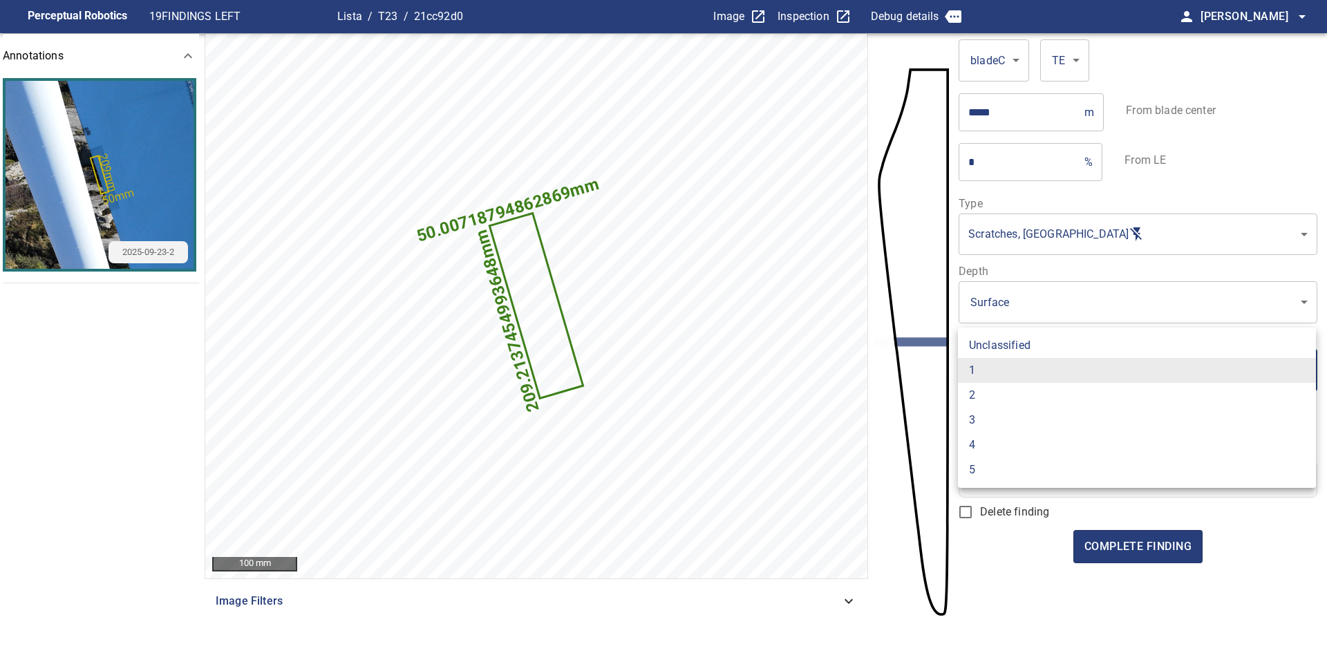
click at [1009, 394] on li "2" at bounding box center [1137, 395] width 358 height 25
type input "*"
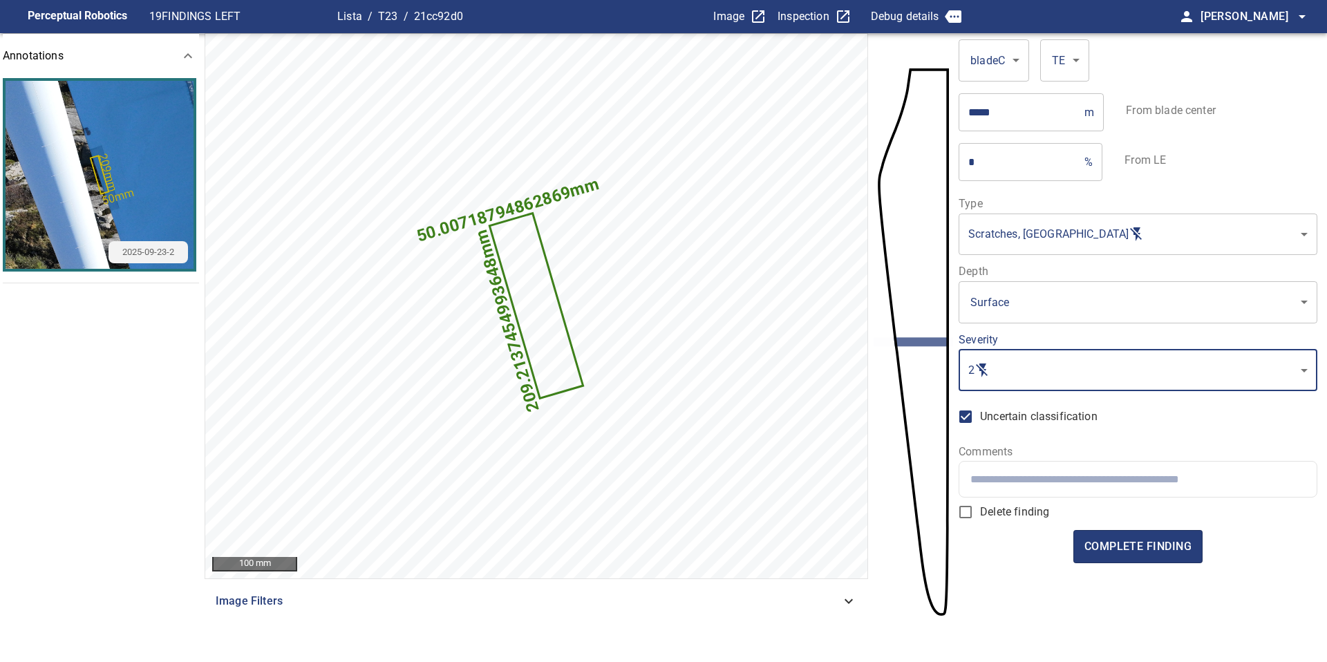
click at [1027, 481] on input "text" at bounding box center [1137, 479] width 334 height 13
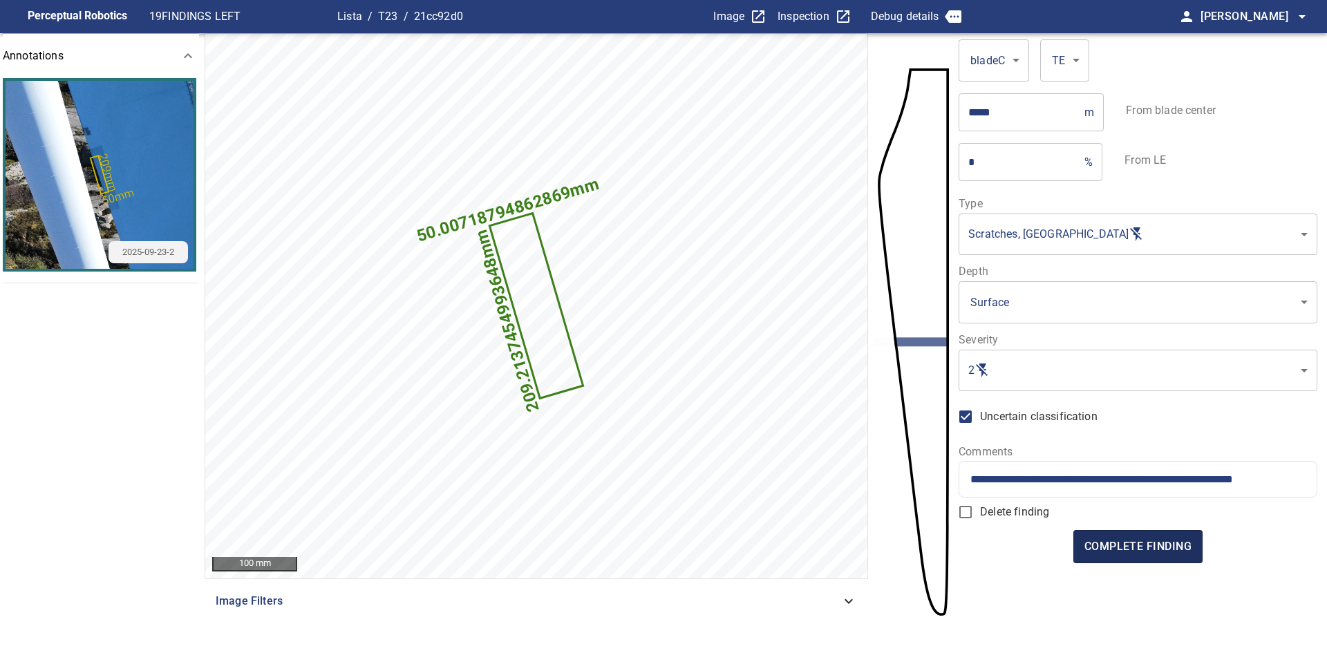
type input "**********"
click at [1144, 551] on span "complete finding" at bounding box center [1137, 546] width 107 height 19
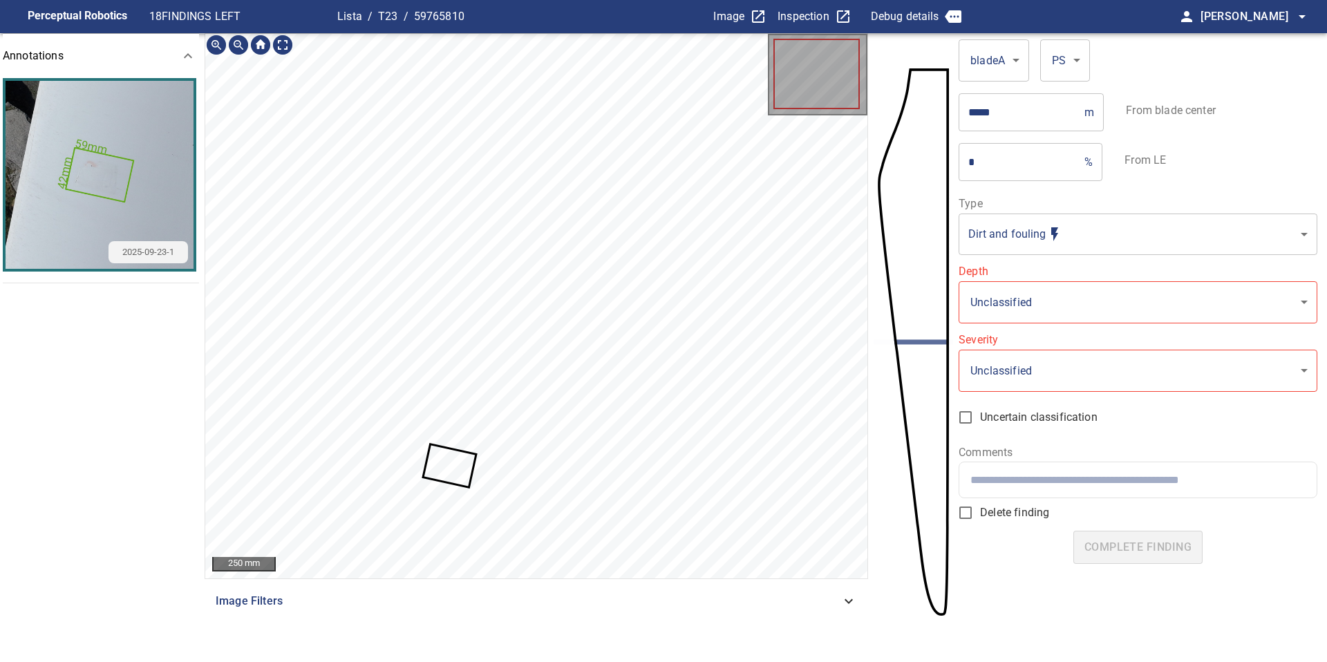
click at [444, 478] on icon at bounding box center [449, 465] width 50 height 41
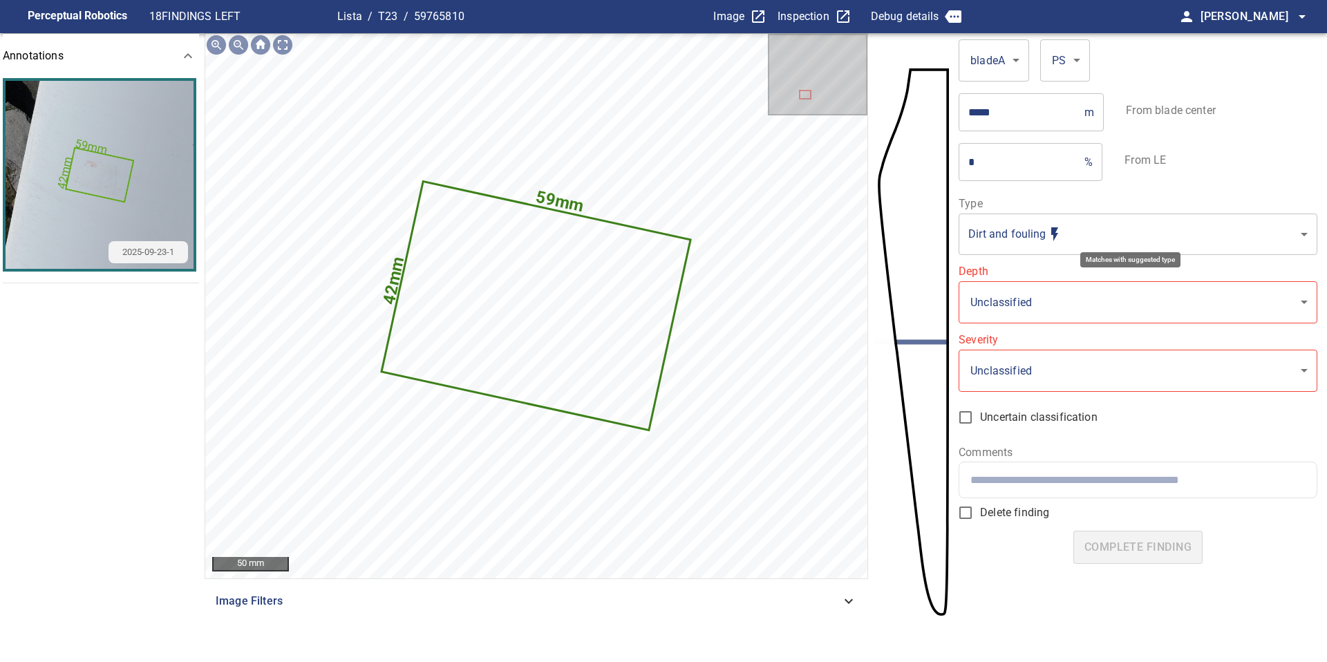
click at [1040, 230] on body "**********" at bounding box center [663, 331] width 1327 height 662
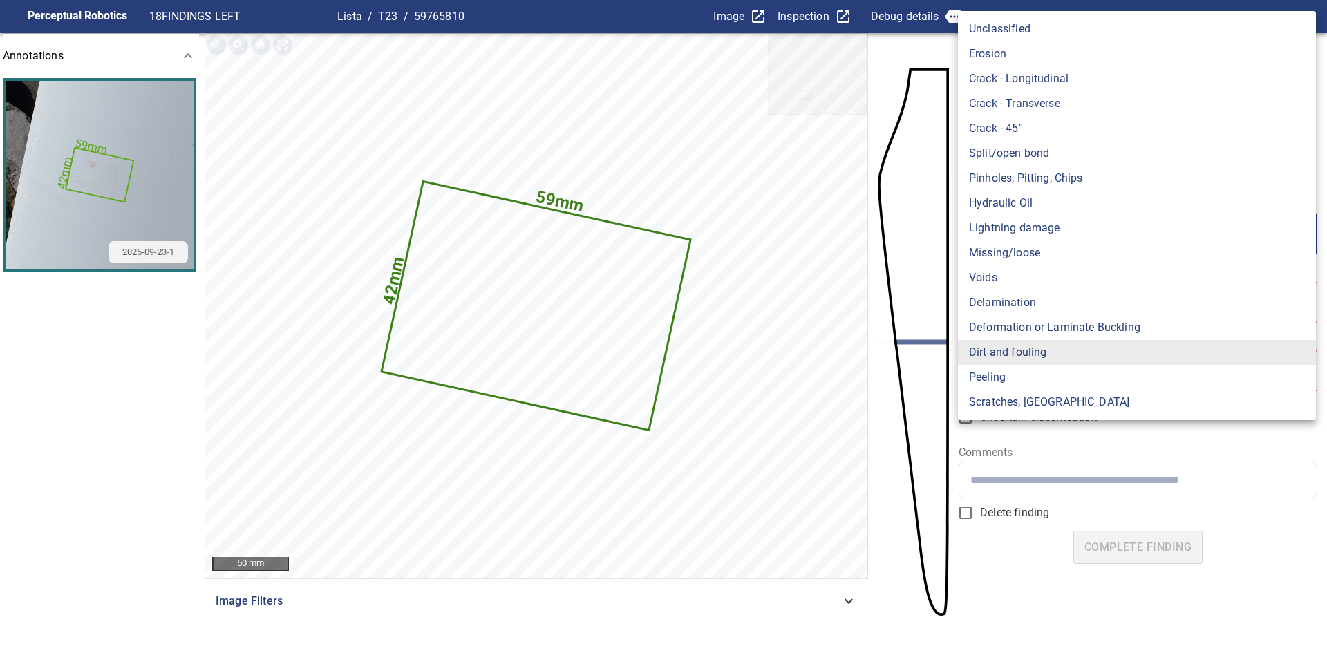
click at [1038, 178] on li "Pinholes, Pitting, Chips" at bounding box center [1137, 178] width 358 height 25
type input "*******"
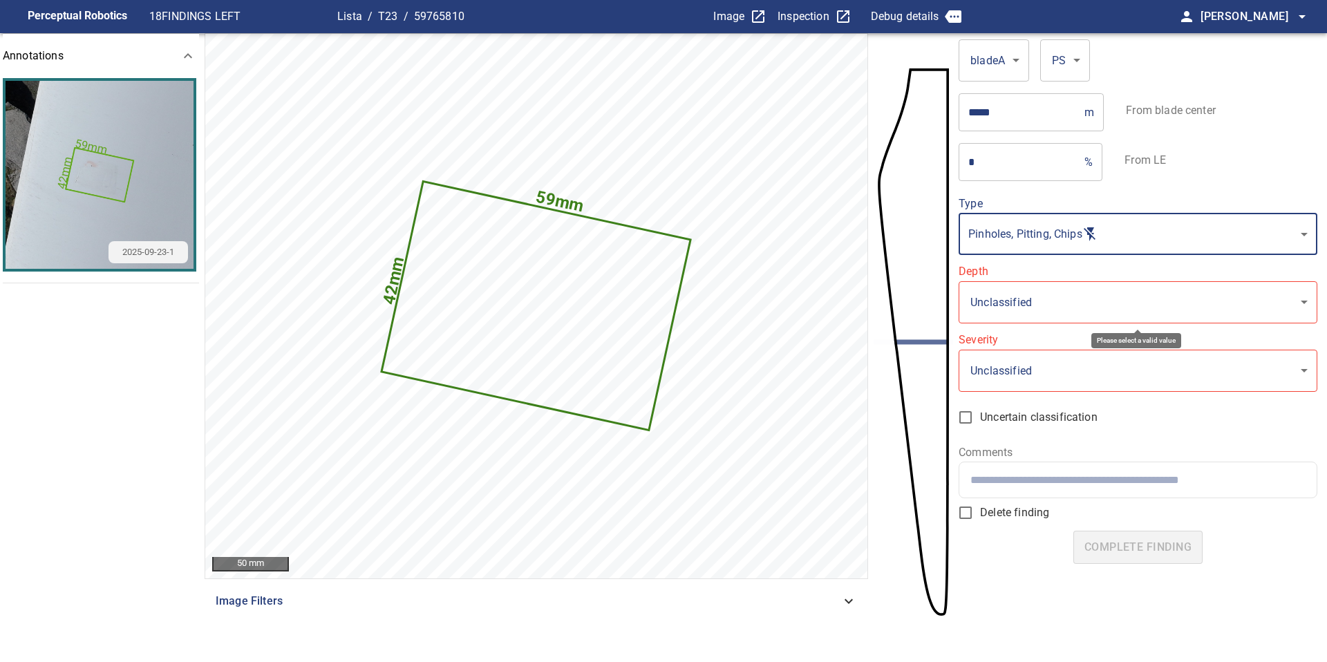
click at [1021, 298] on body "**********" at bounding box center [663, 331] width 1327 height 662
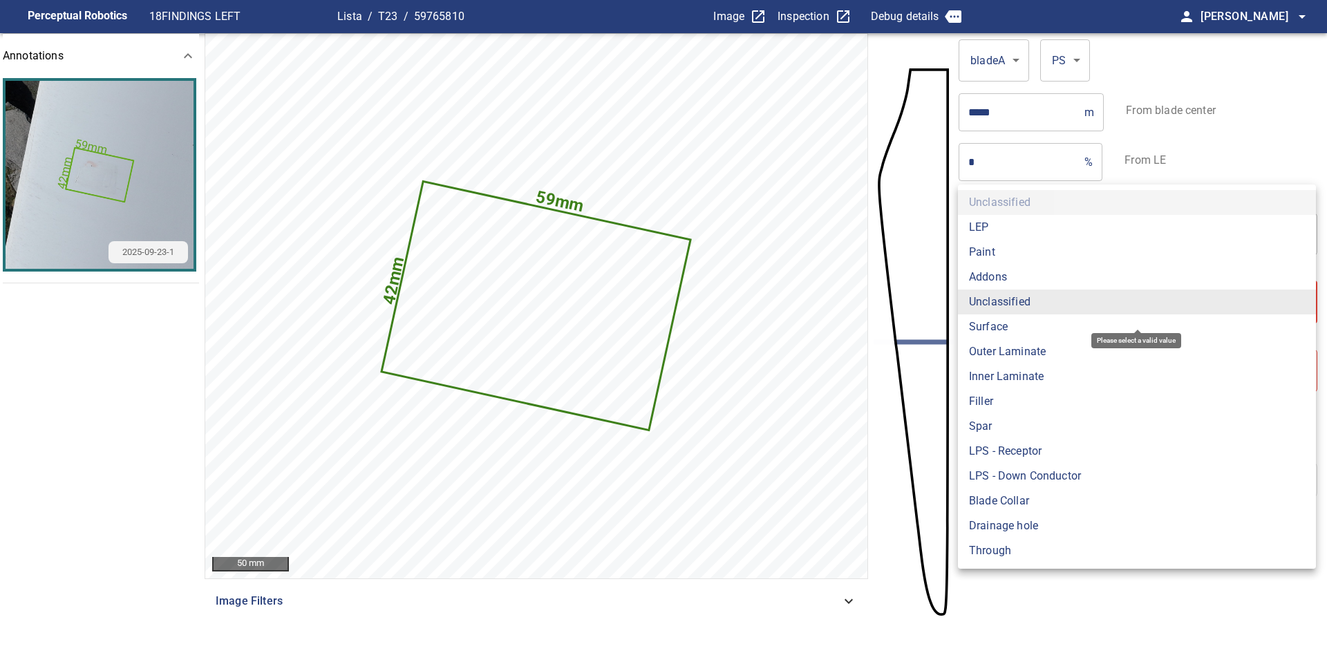
click at [1020, 324] on li "Surface" at bounding box center [1137, 326] width 358 height 25
type input "*******"
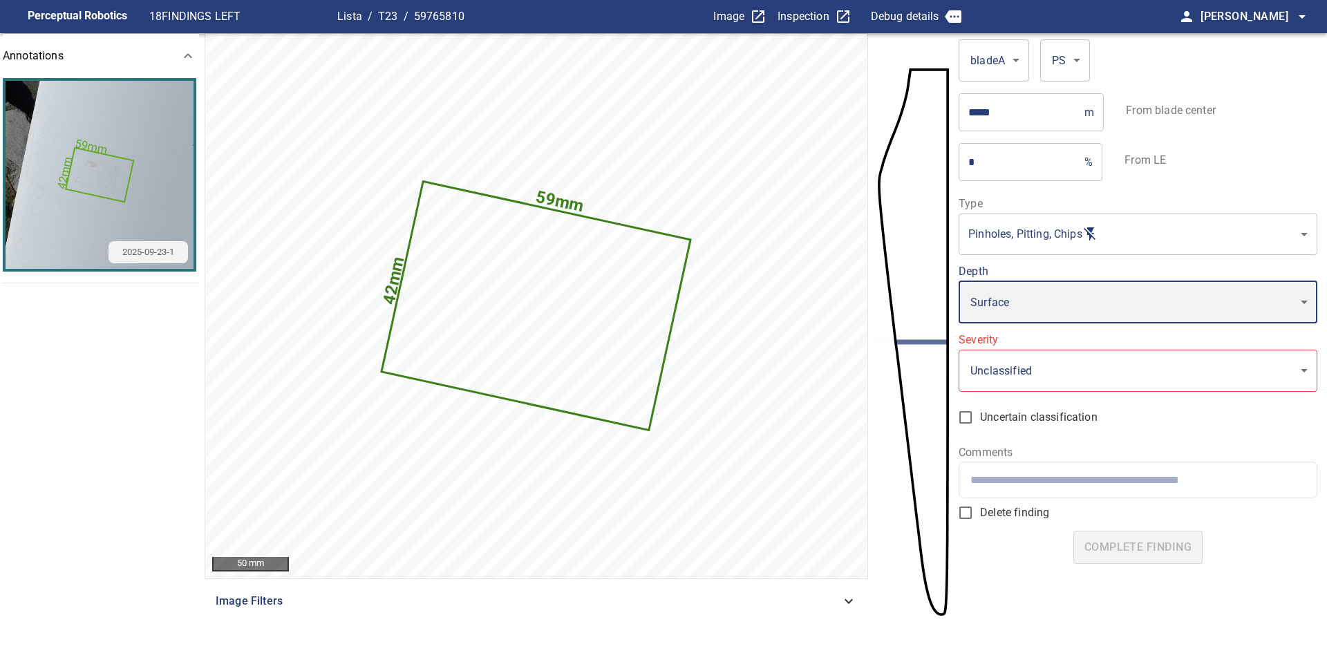
type input "*"
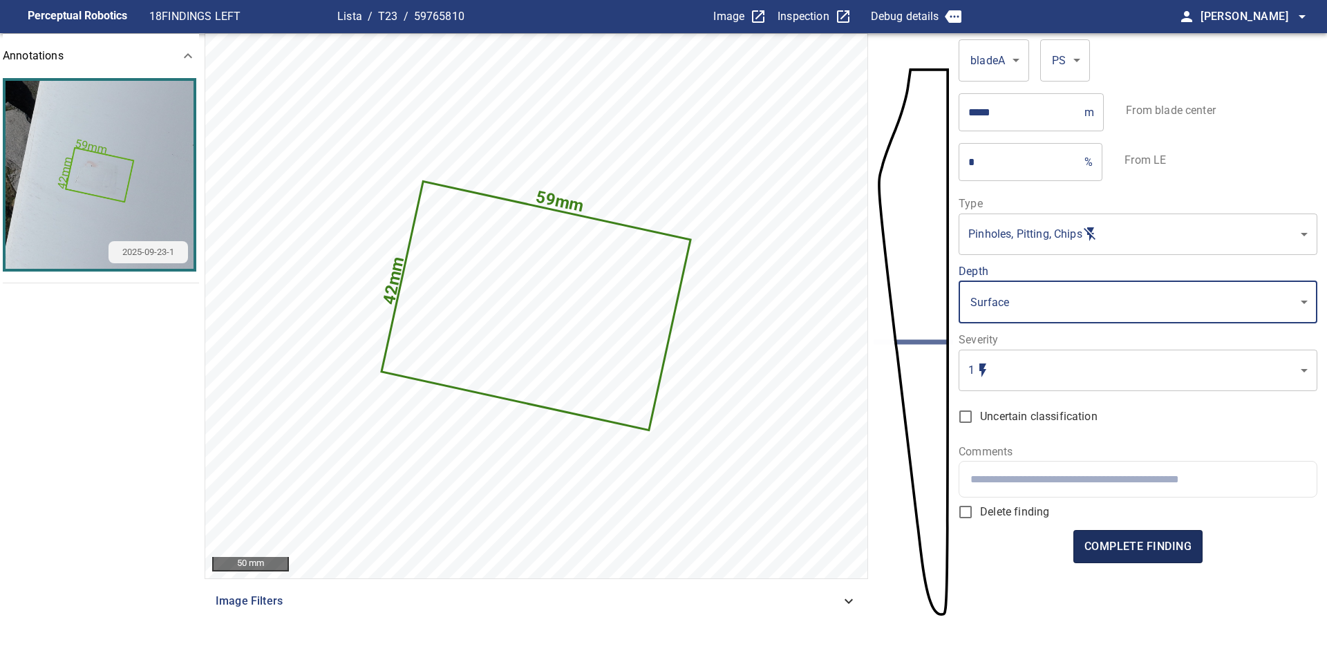
click at [1141, 549] on span "complete finding" at bounding box center [1137, 546] width 107 height 19
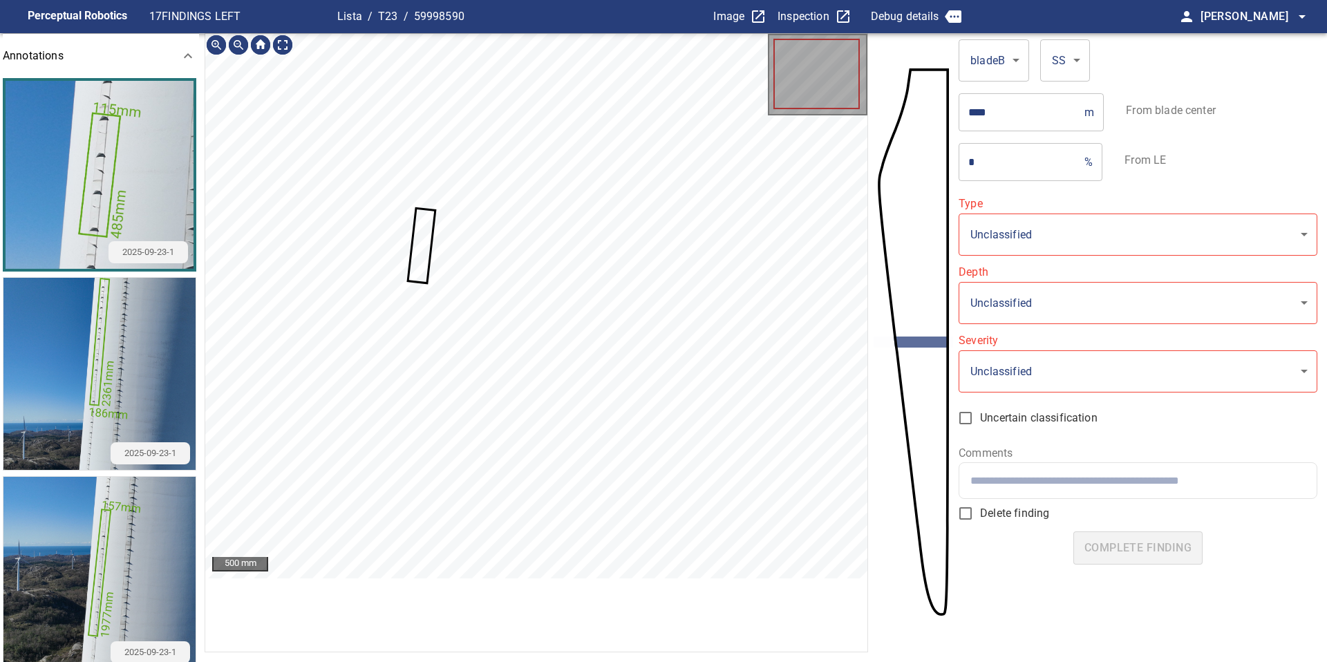
type input "**********"
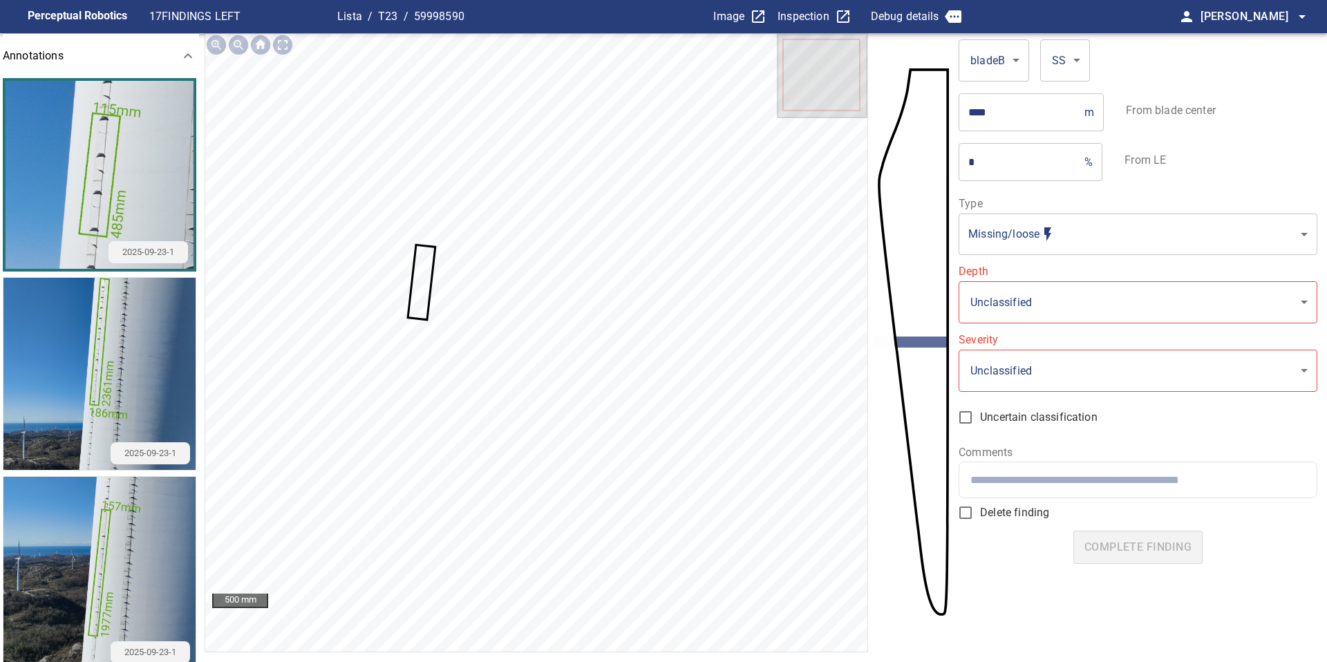
click at [416, 285] on icon at bounding box center [421, 282] width 25 height 73
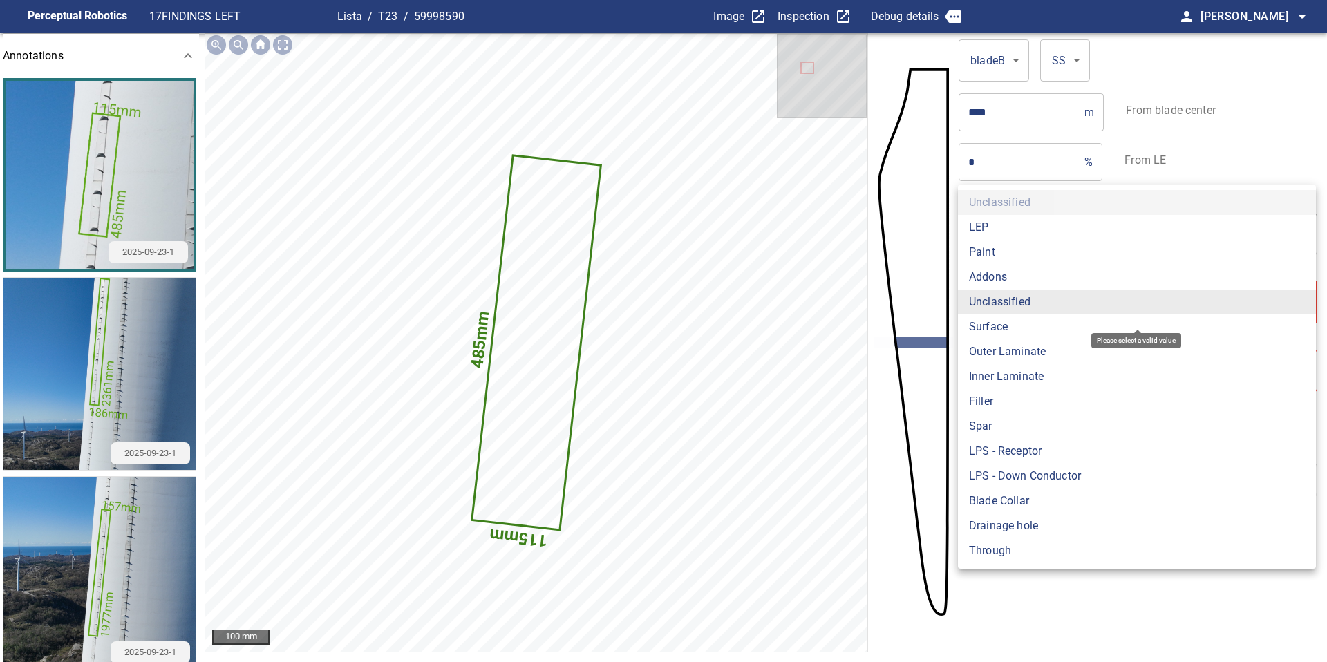
click at [1012, 299] on body "**********" at bounding box center [663, 331] width 1327 height 662
click at [997, 269] on li "Addons" at bounding box center [1137, 277] width 358 height 25
type input "******"
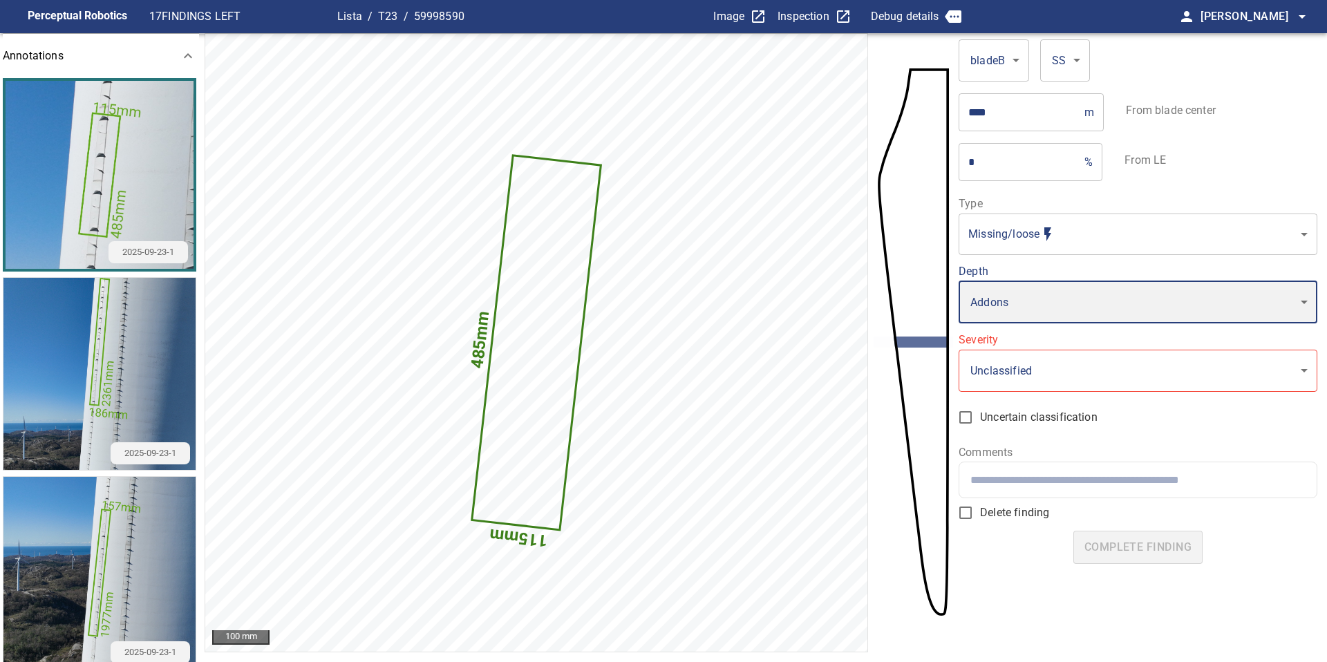
type input "*"
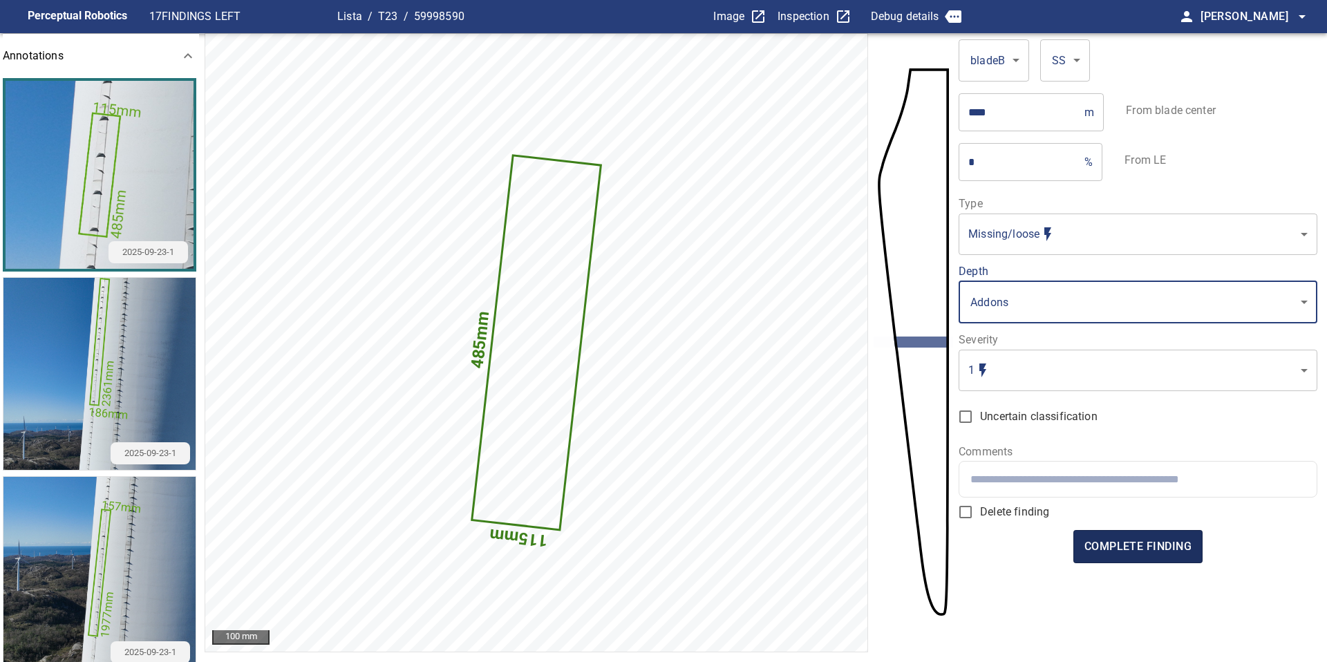
click at [1143, 542] on span "complete finding" at bounding box center [1137, 546] width 107 height 19
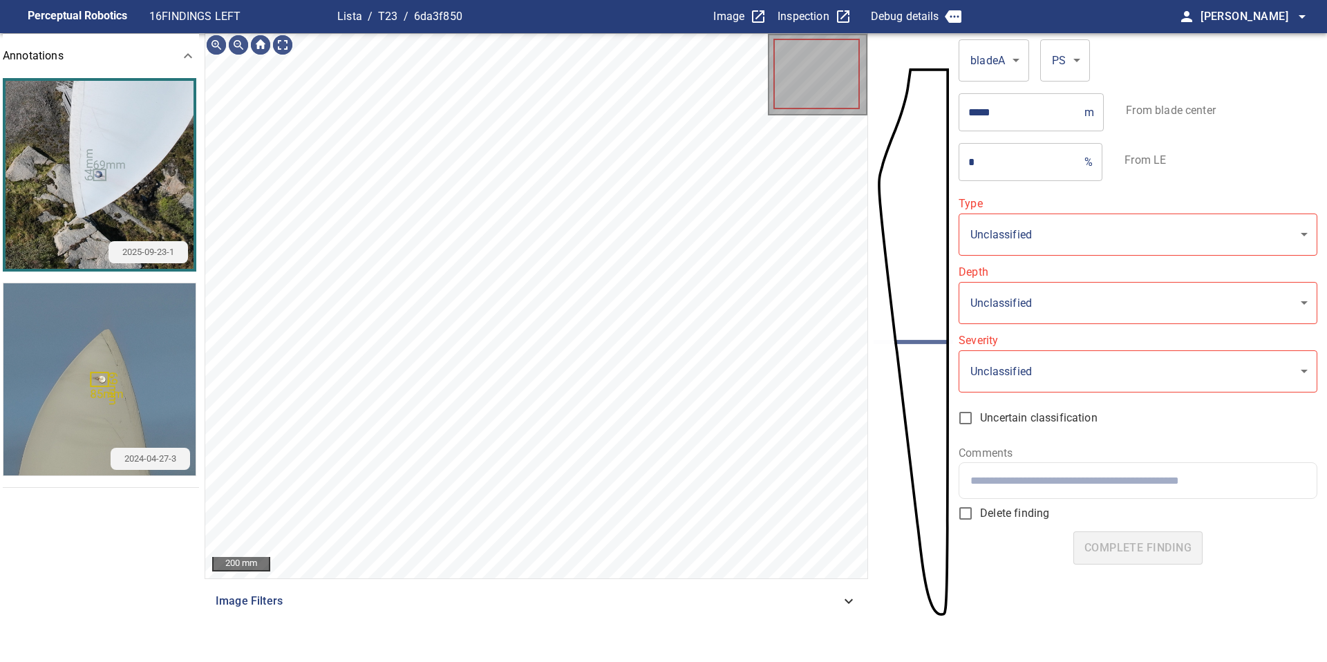
type input "**********"
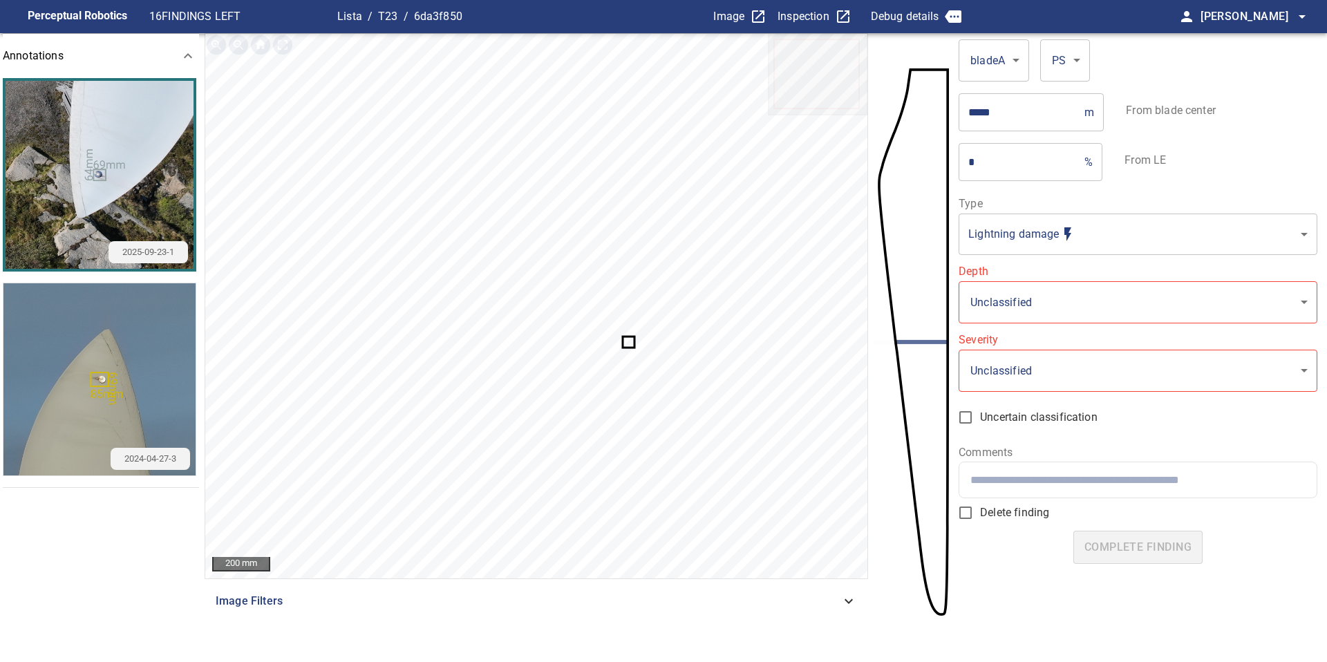
click at [627, 340] on icon at bounding box center [628, 341] width 10 height 9
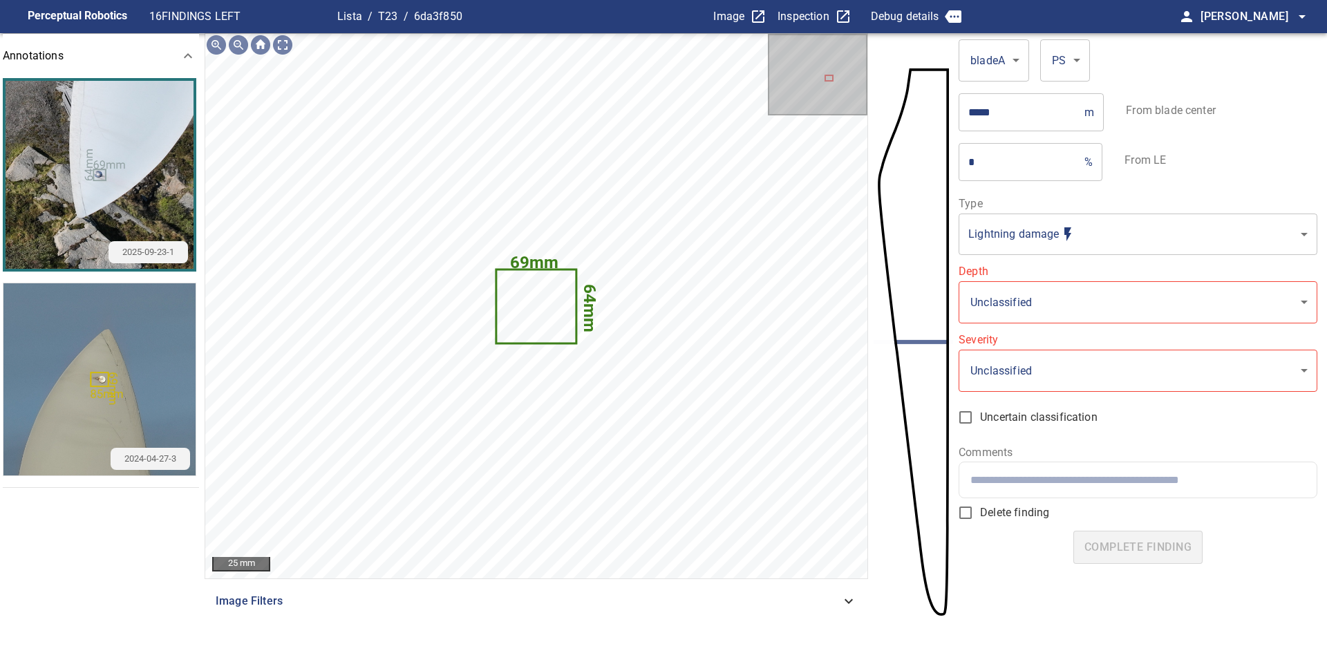
click at [999, 316] on body "**********" at bounding box center [663, 331] width 1327 height 662
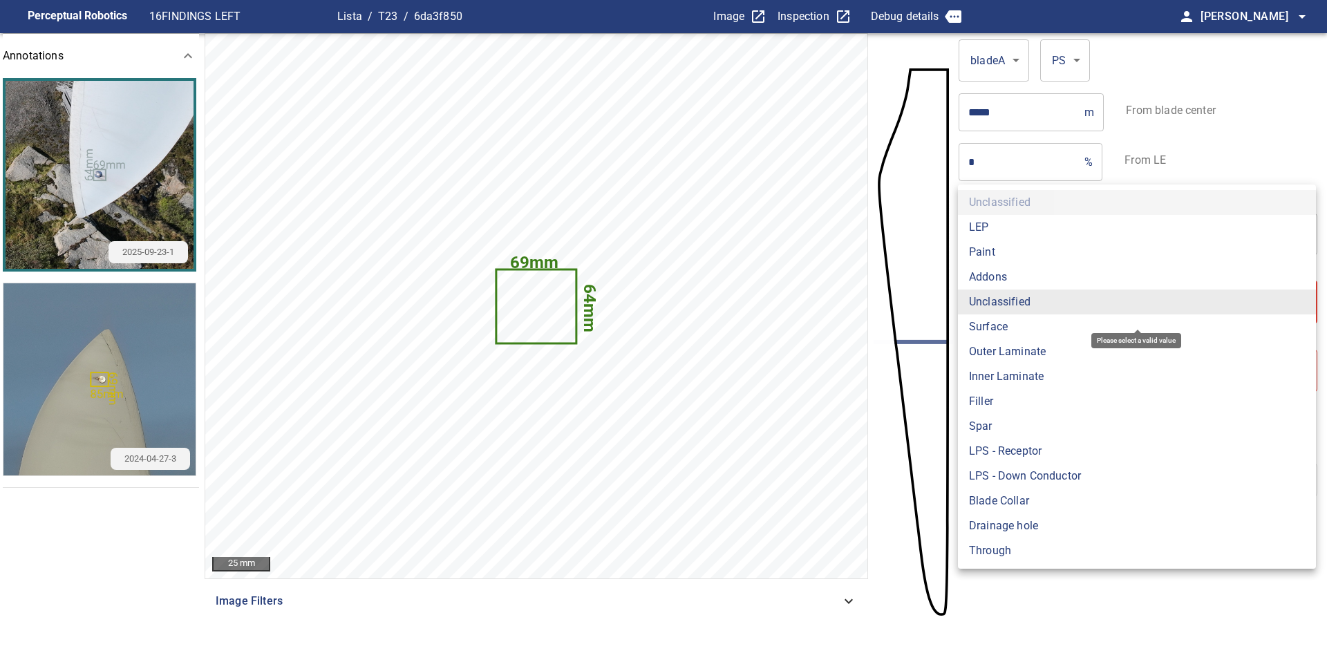
click at [1004, 456] on li "LPS - Receptor" at bounding box center [1137, 451] width 358 height 25
type input "**********"
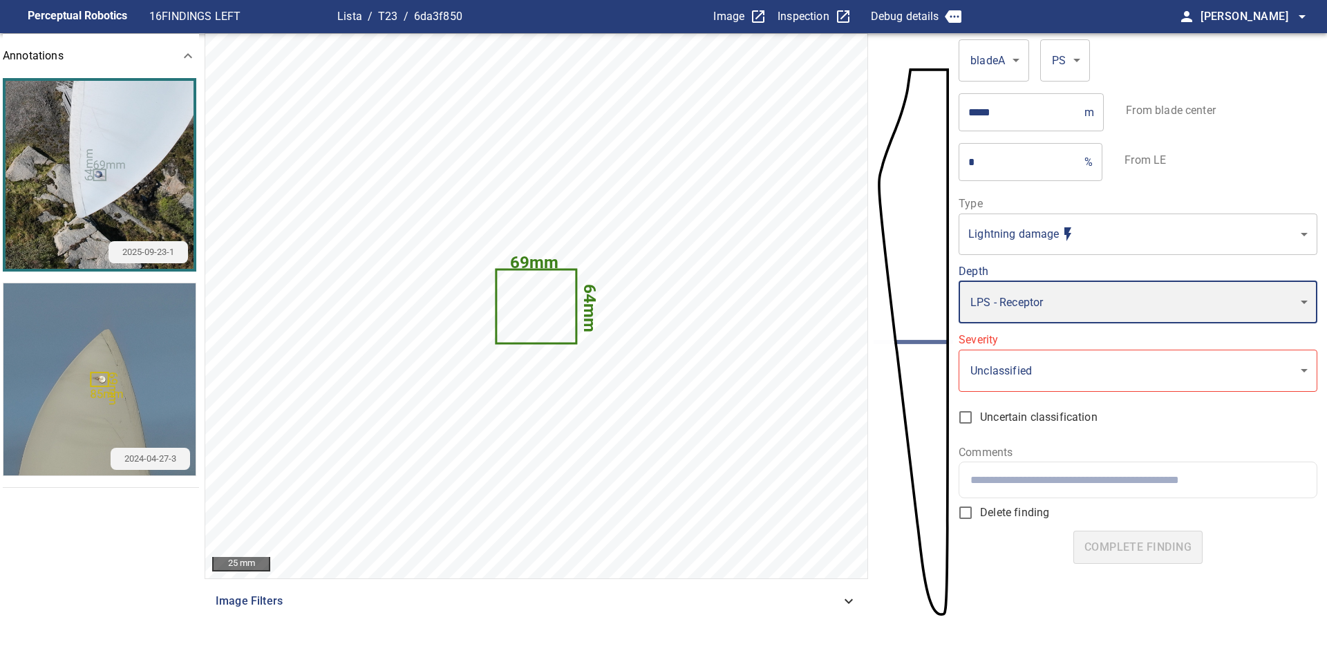
type input "*"
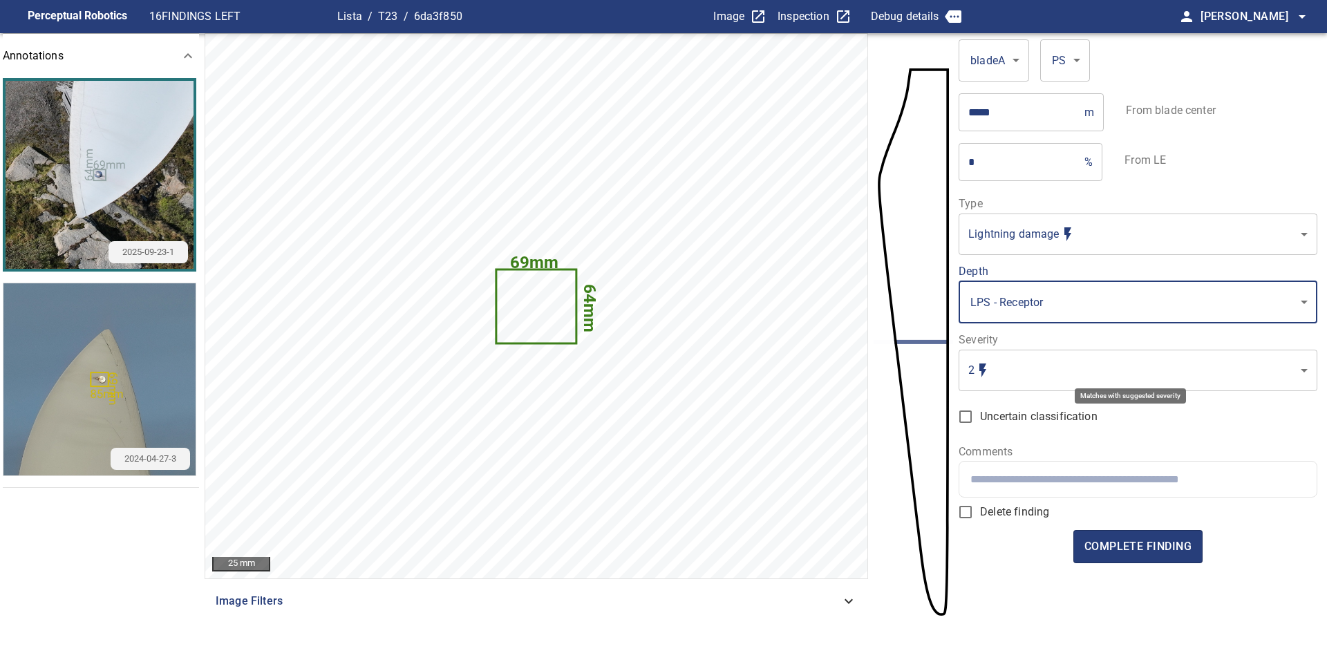
click at [1002, 373] on body "**********" at bounding box center [663, 331] width 1327 height 662
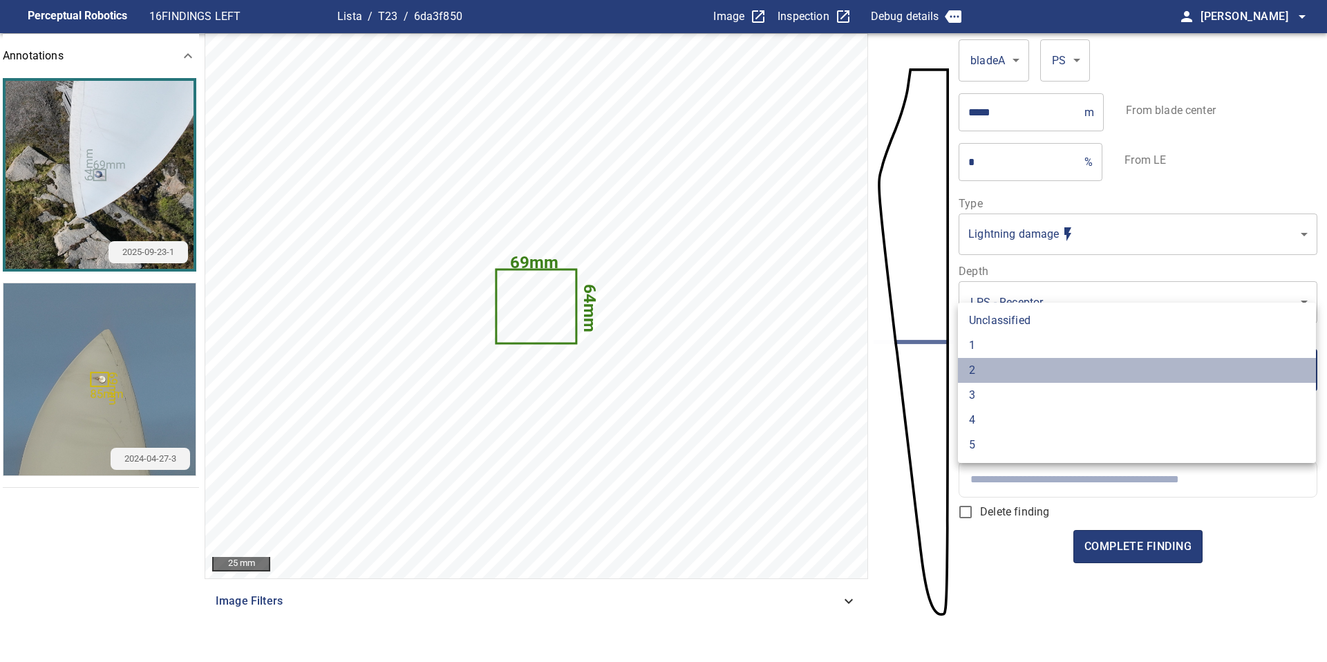
click at [998, 374] on li "2" at bounding box center [1137, 370] width 358 height 25
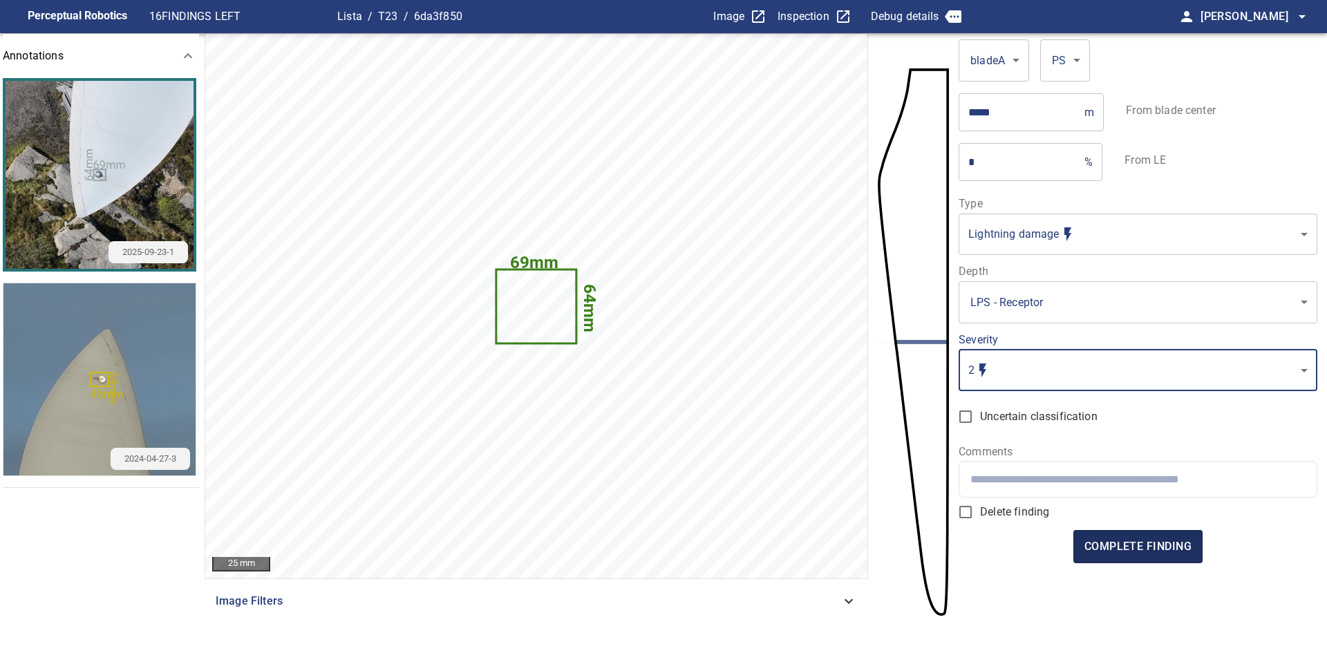
click at [1135, 542] on span "complete finding" at bounding box center [1137, 546] width 107 height 19
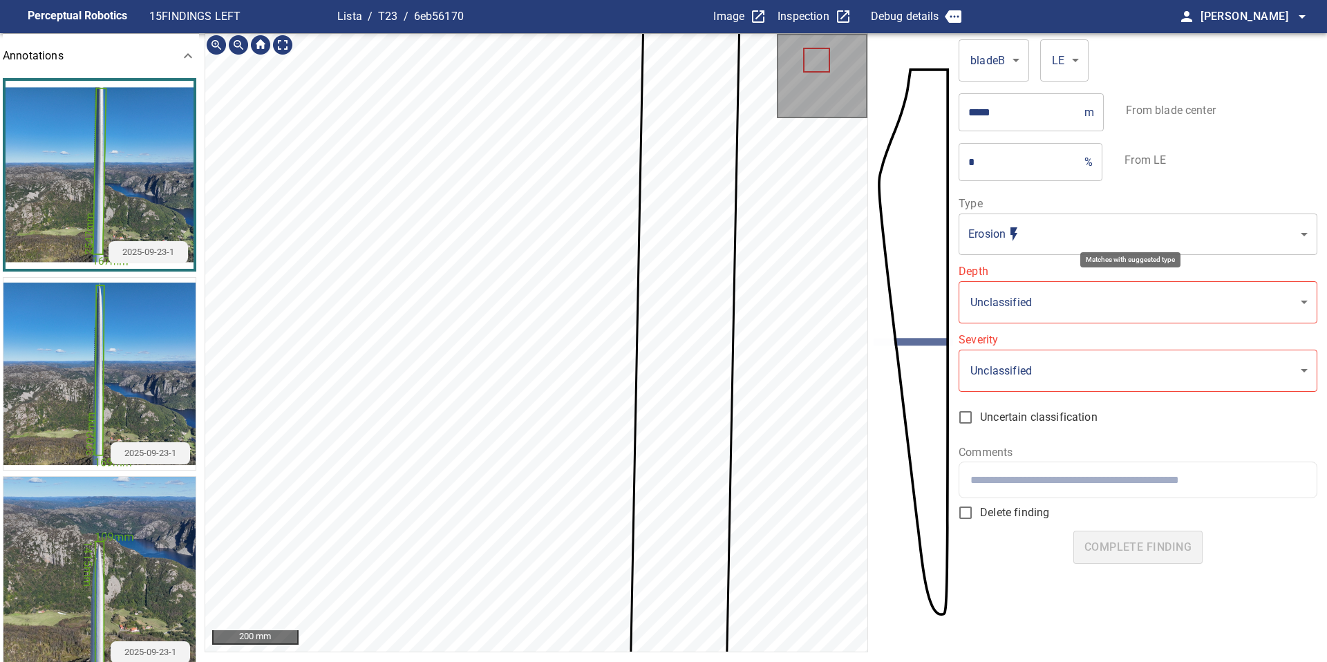
click at [1031, 231] on body "**********" at bounding box center [663, 331] width 1327 height 662
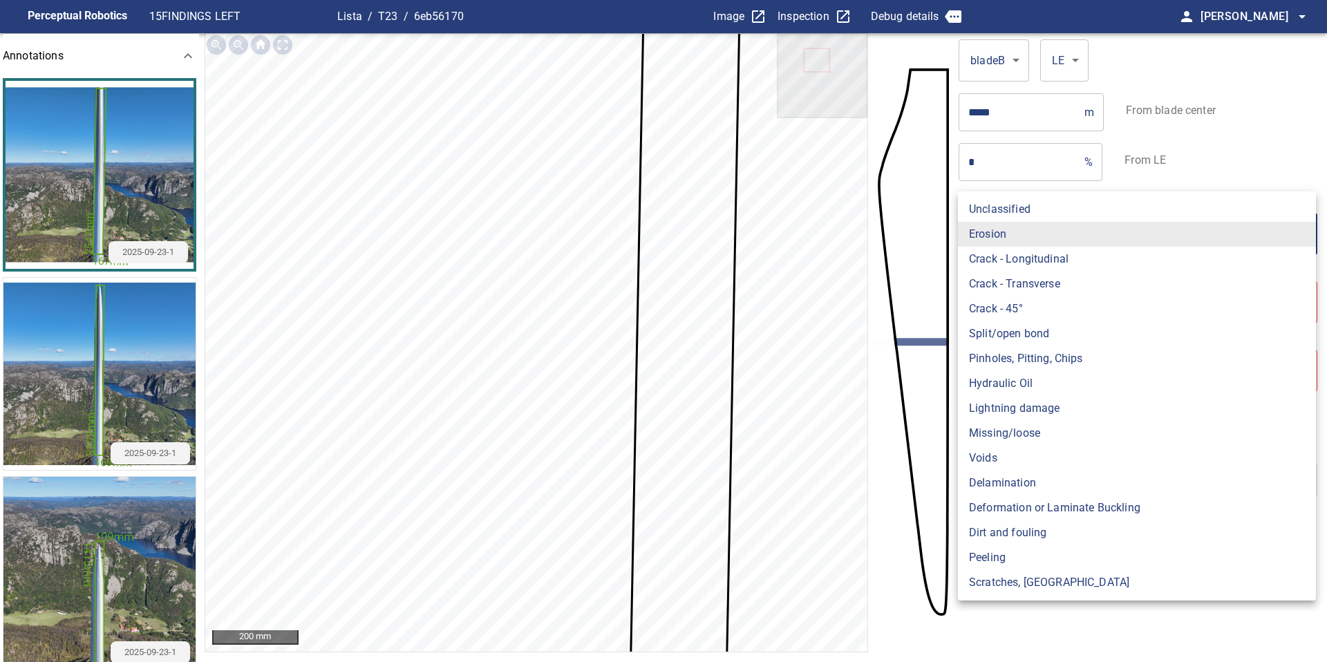
click at [1011, 535] on li "Dirt and fouling" at bounding box center [1137, 532] width 358 height 25
type input "**********"
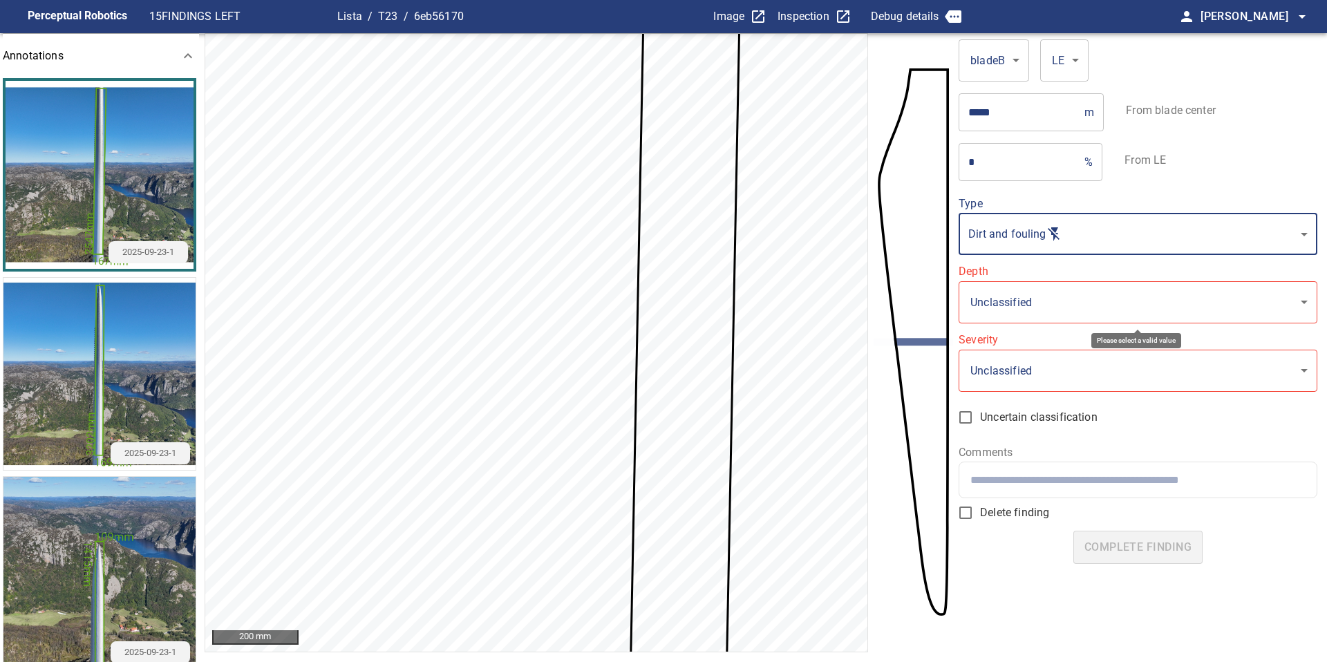
click at [998, 301] on body "**********" at bounding box center [663, 331] width 1327 height 662
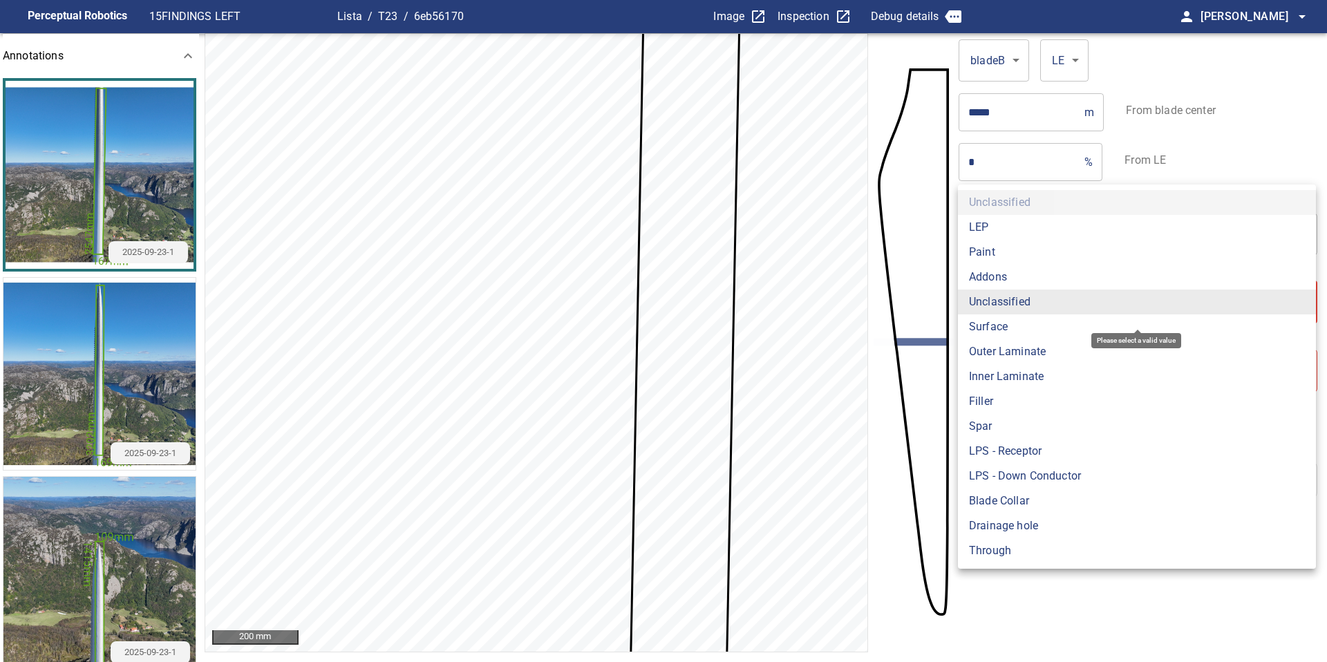
click at [986, 222] on li "LEP" at bounding box center [1137, 227] width 358 height 25
type input "***"
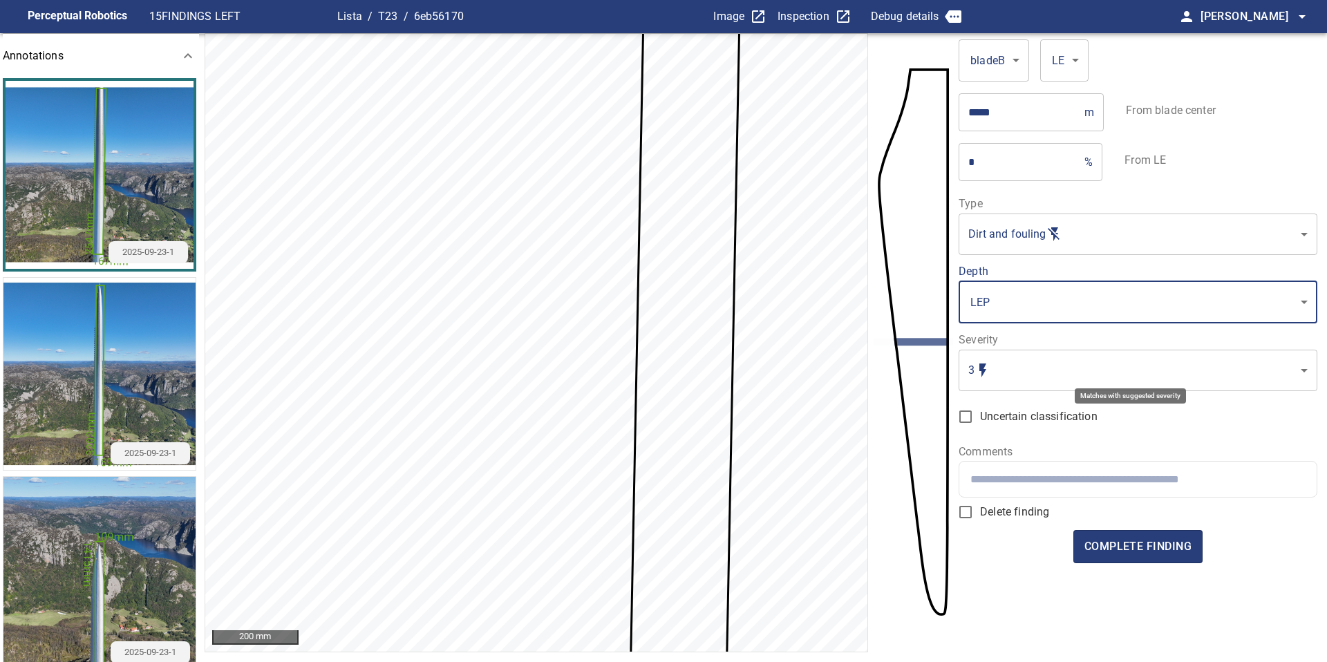
click at [1021, 363] on body "**********" at bounding box center [663, 331] width 1327 height 662
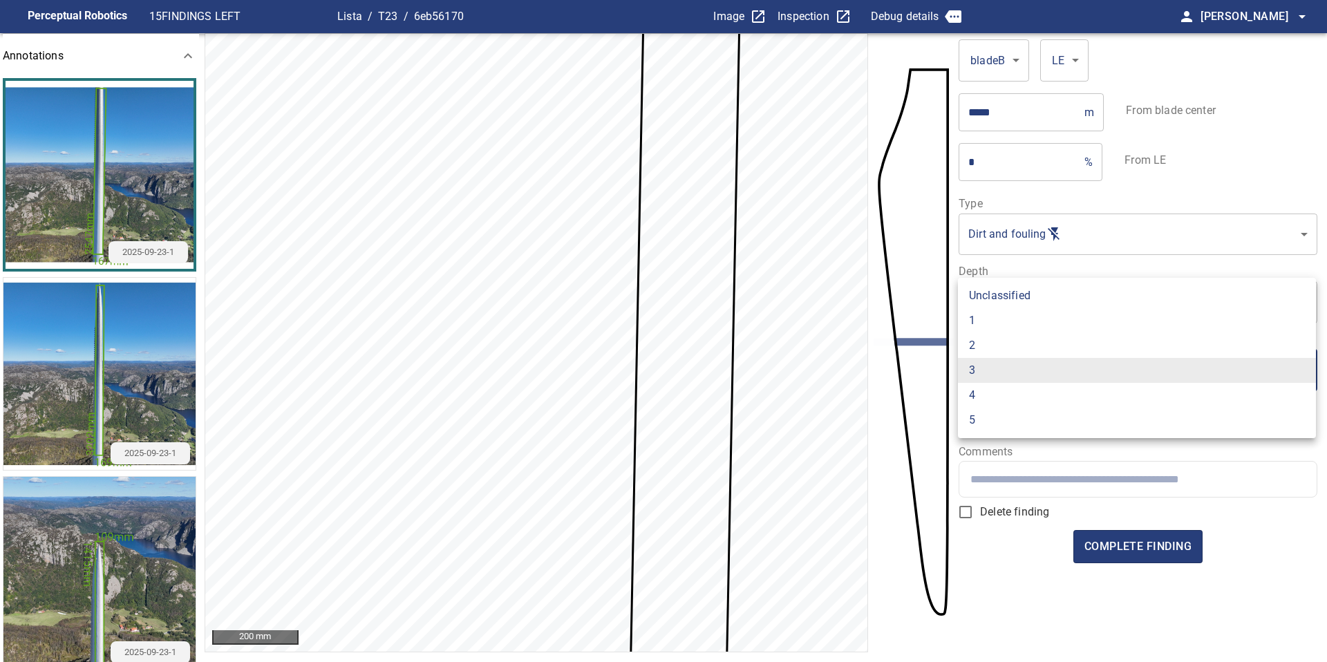
click at [1011, 327] on li "1" at bounding box center [1137, 320] width 358 height 25
type input "*"
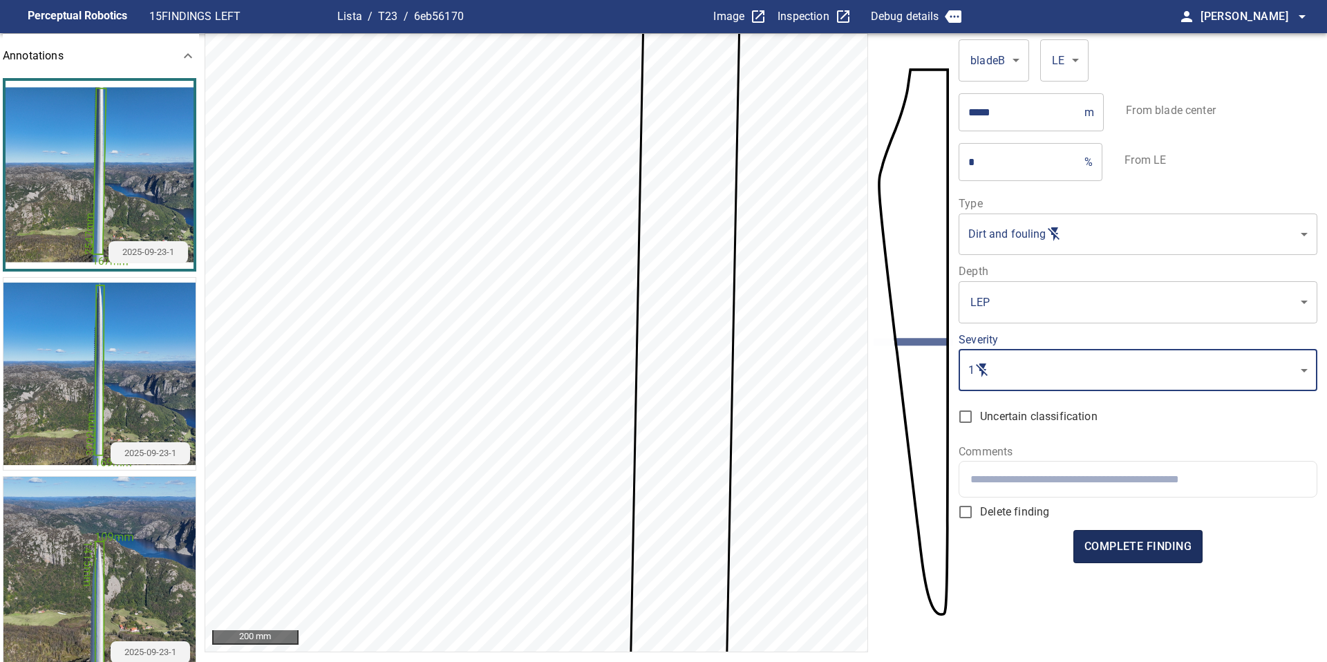
click at [1142, 540] on span "complete finding" at bounding box center [1137, 546] width 107 height 19
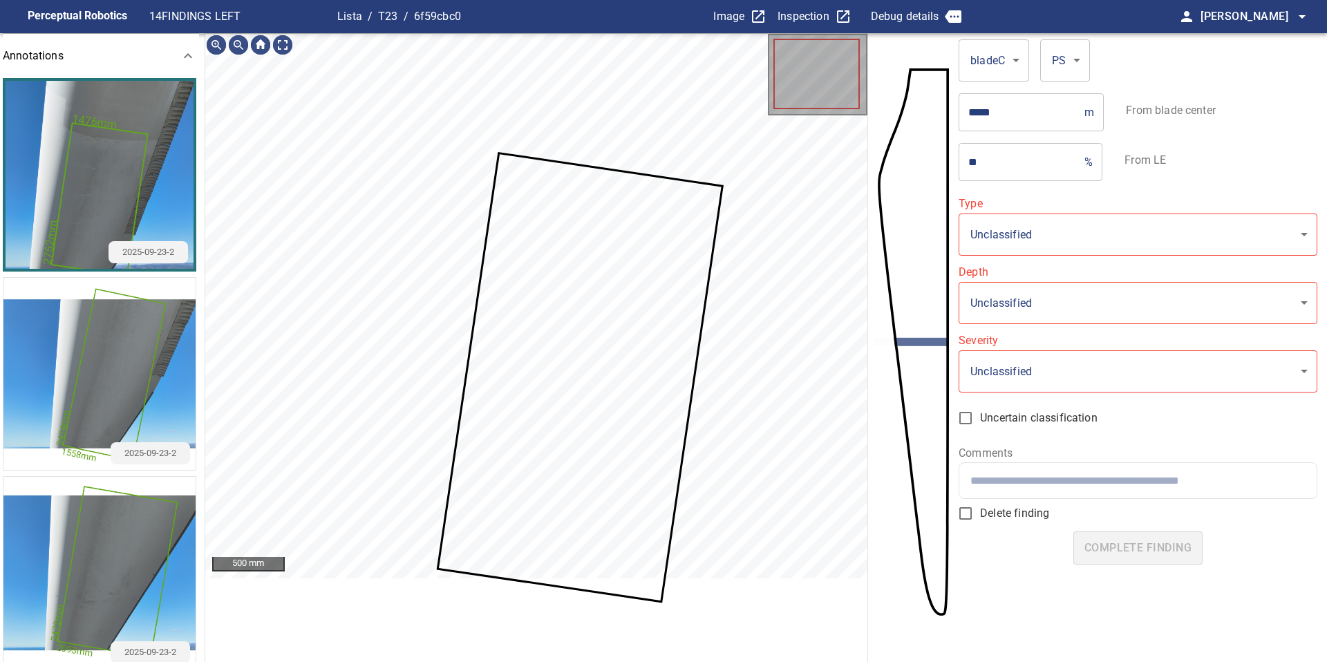
type input "**********"
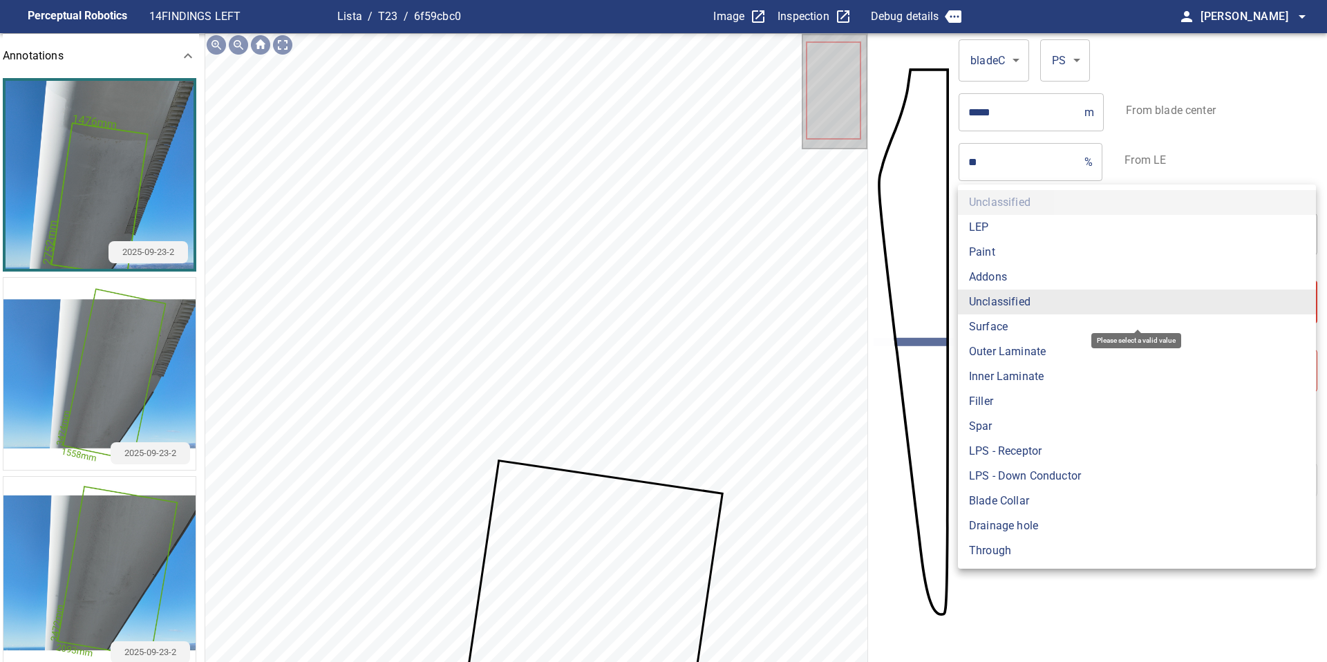
click at [1017, 294] on body "**********" at bounding box center [663, 331] width 1327 height 662
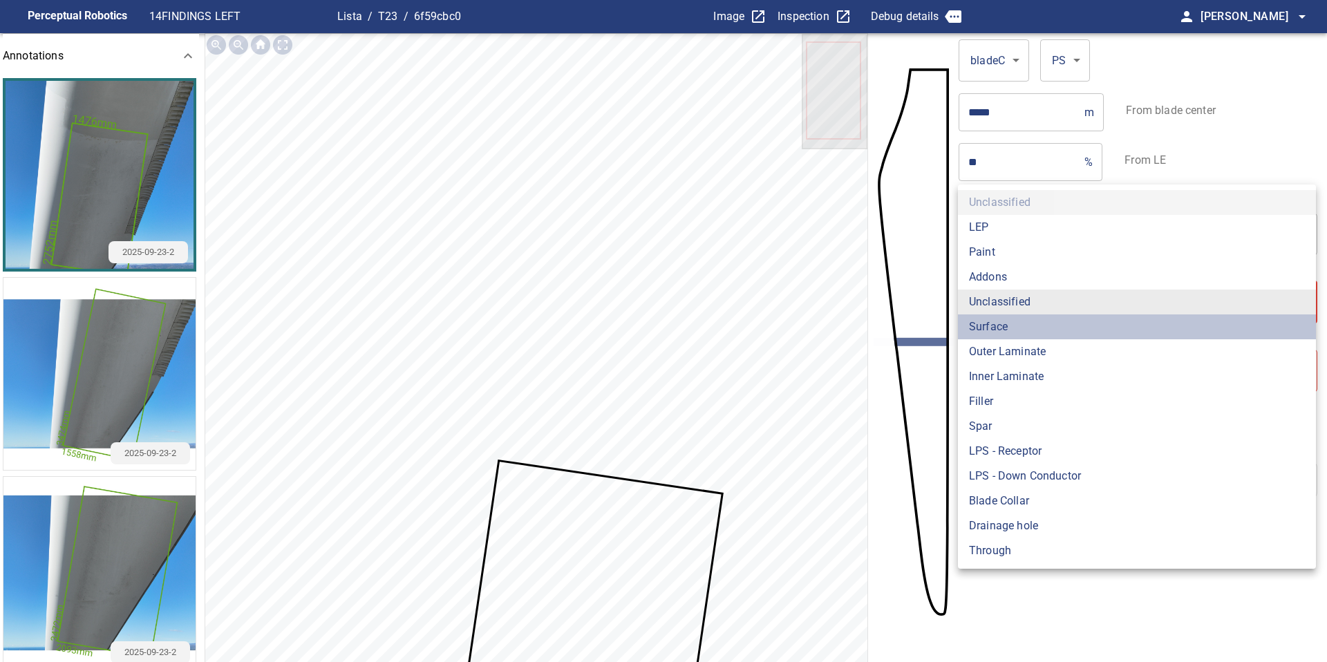
click at [1017, 323] on li "Surface" at bounding box center [1137, 326] width 358 height 25
type input "*******"
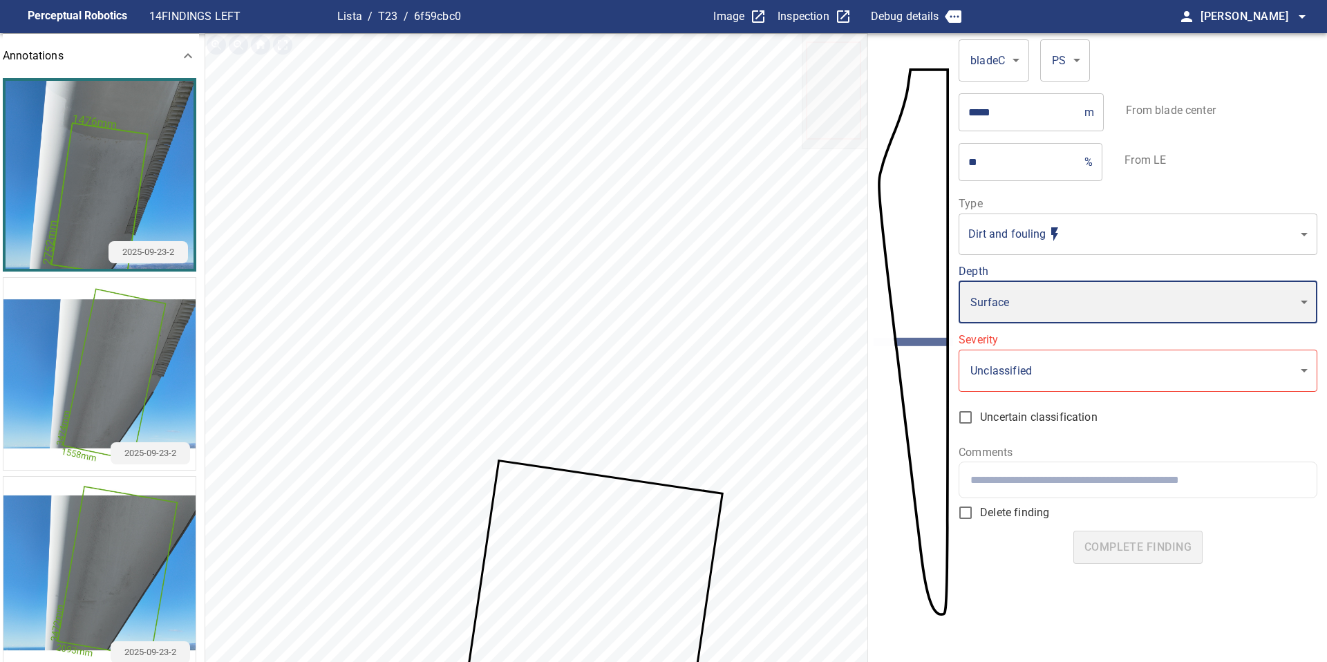
type input "*"
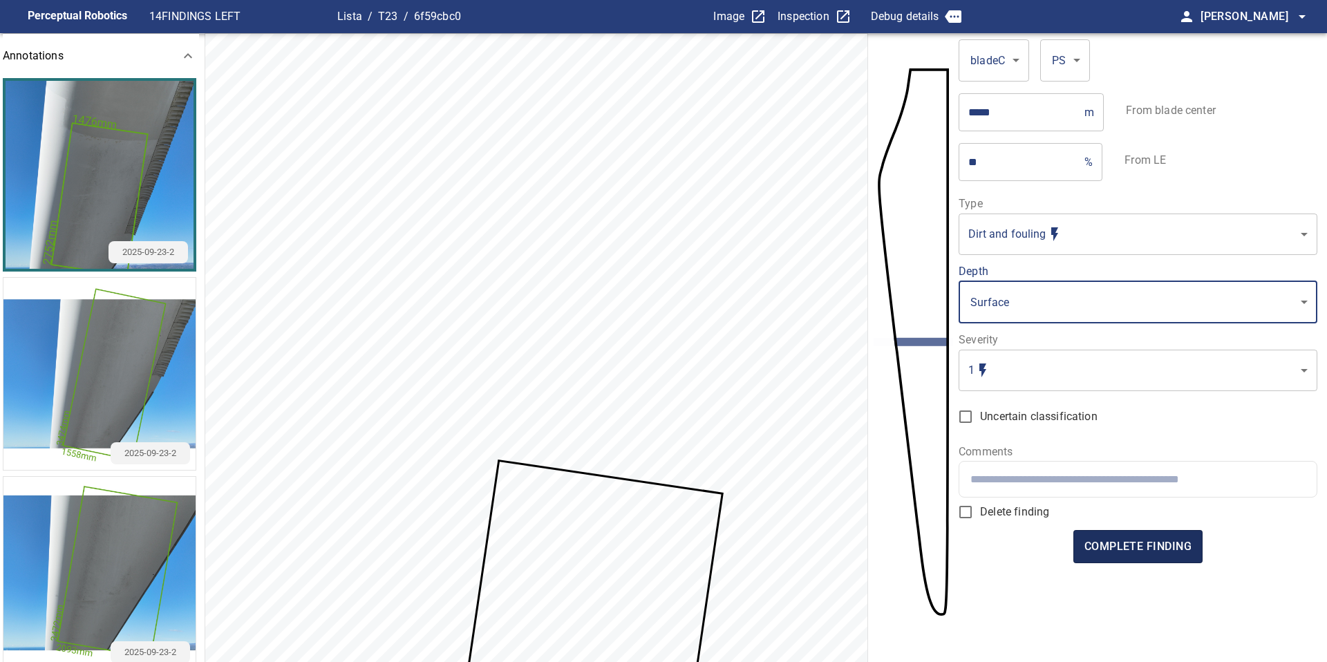
click at [1150, 553] on span "complete finding" at bounding box center [1137, 546] width 107 height 19
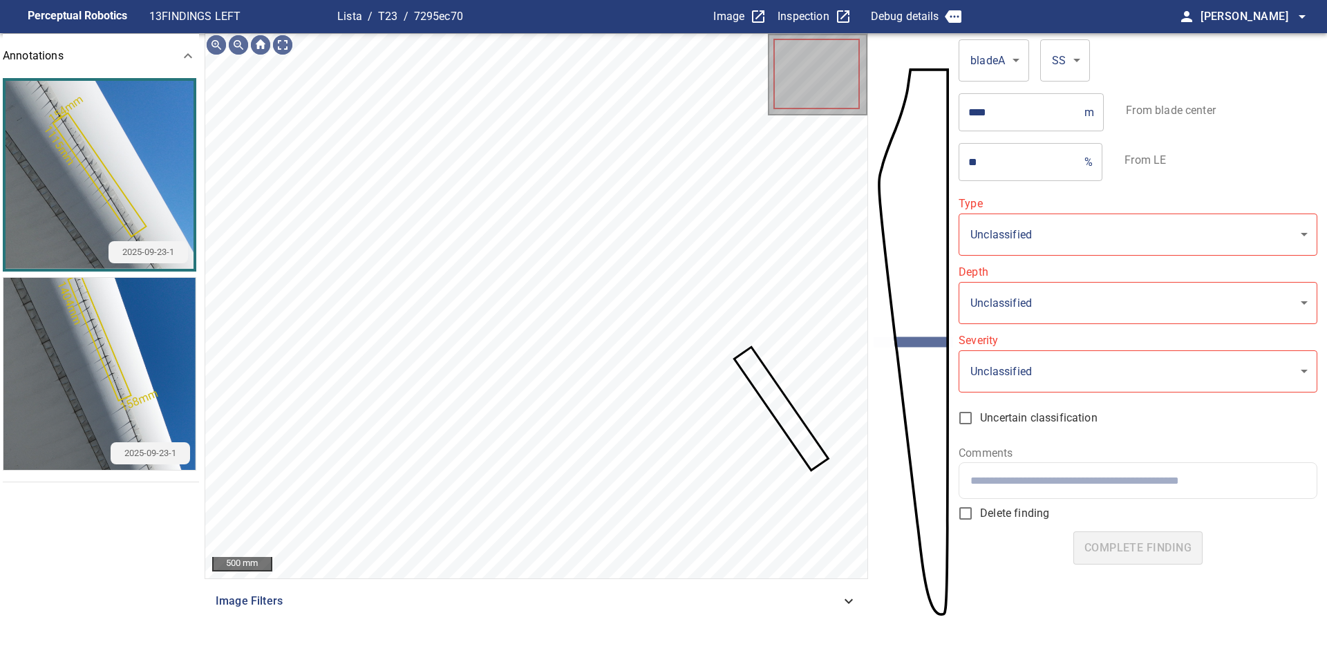
type input "**********"
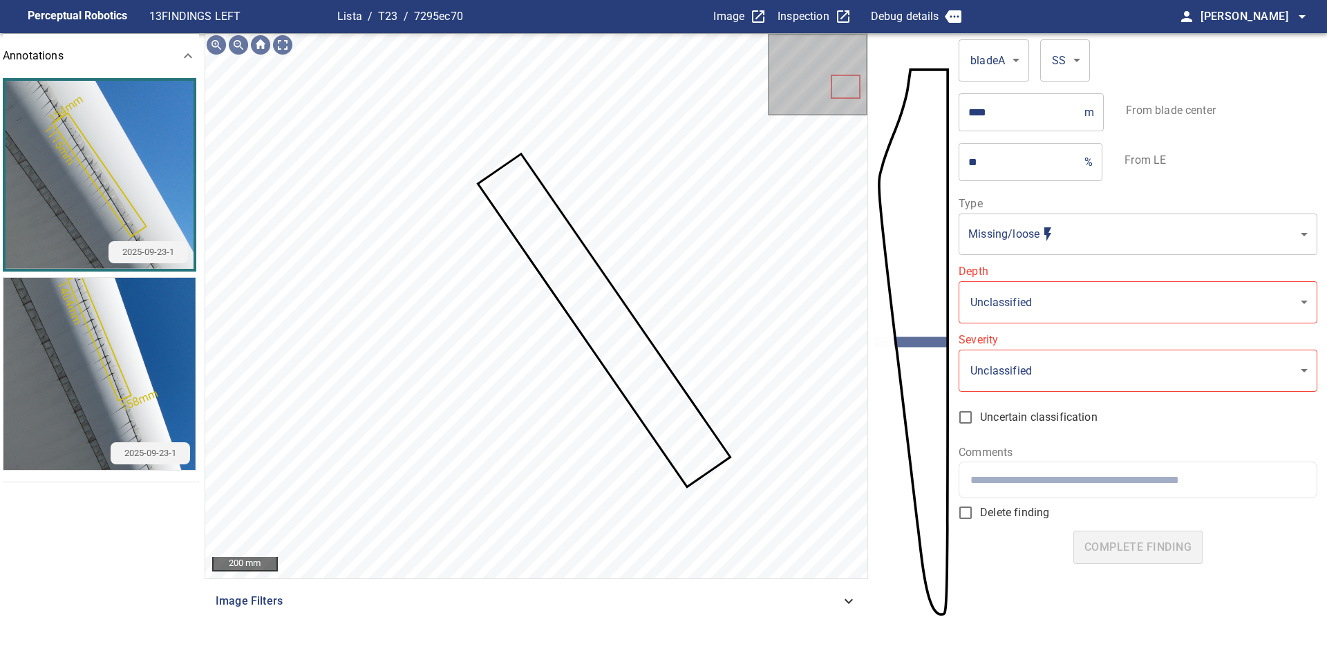
click at [998, 301] on body "**********" at bounding box center [663, 331] width 1327 height 662
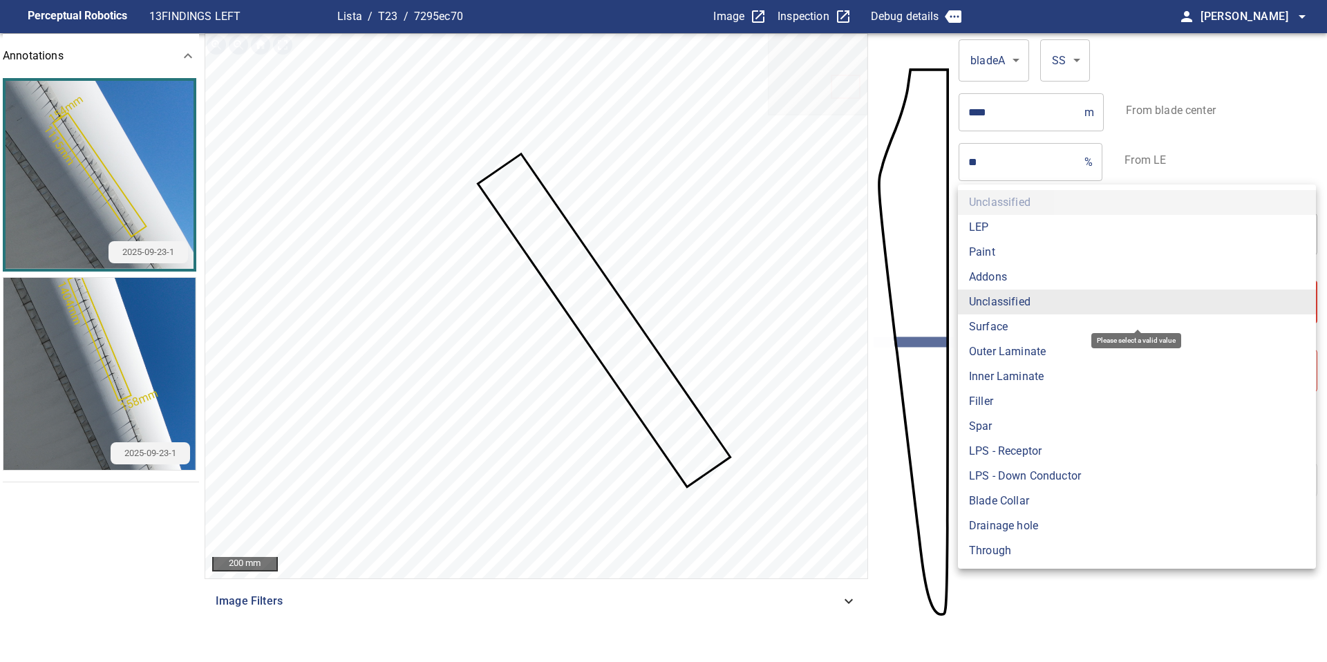
click at [995, 280] on li "Addons" at bounding box center [1137, 277] width 358 height 25
type input "******"
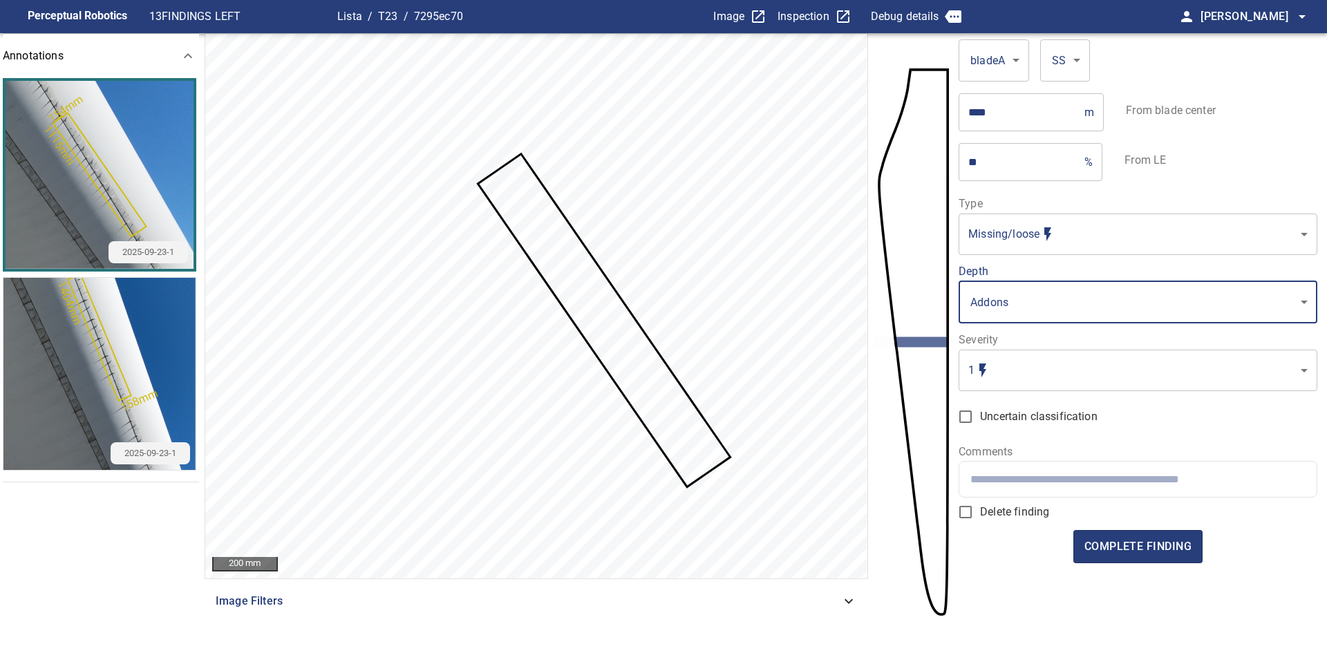
click at [1008, 361] on body "**********" at bounding box center [663, 331] width 1327 height 662
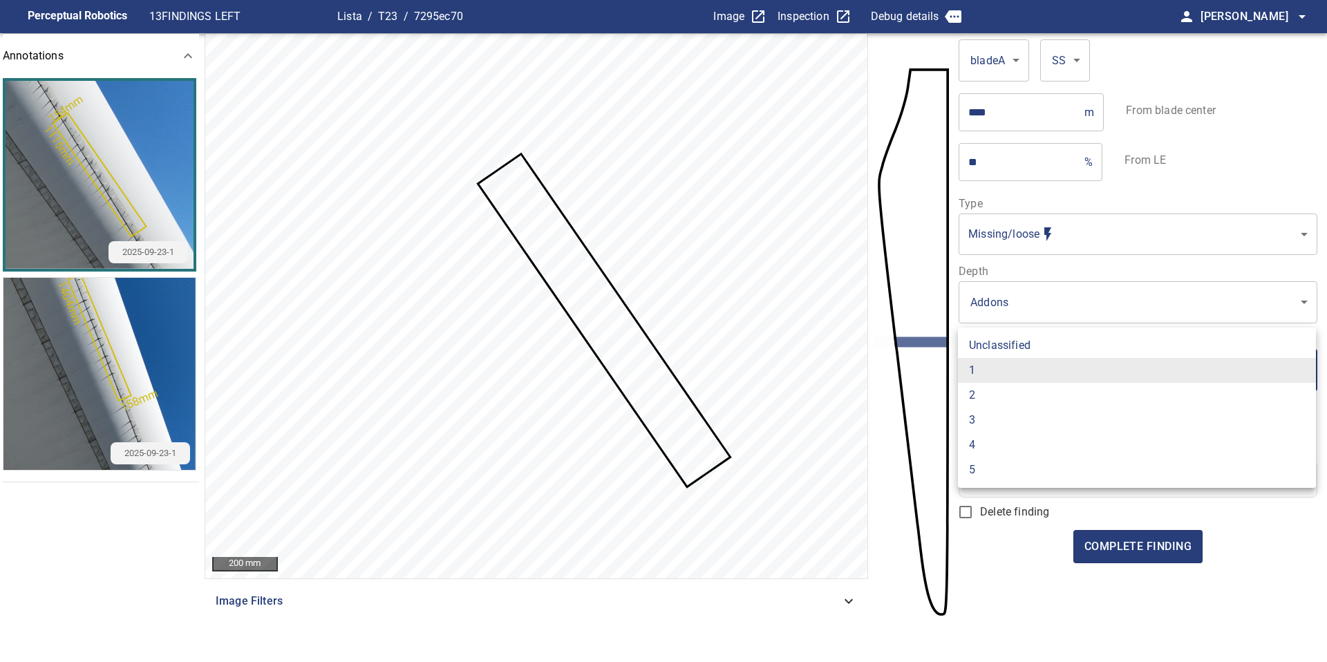
click at [1008, 388] on li "2" at bounding box center [1137, 395] width 358 height 25
type input "*"
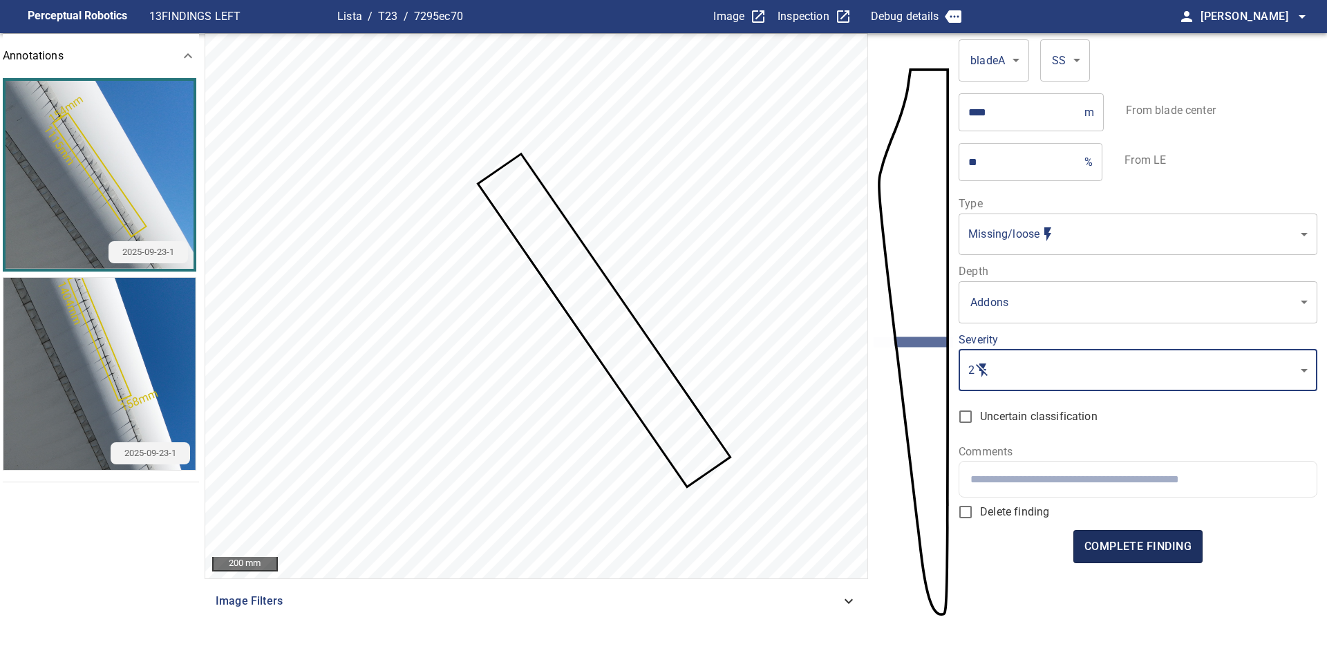
click at [1146, 549] on span "complete finding" at bounding box center [1137, 546] width 107 height 19
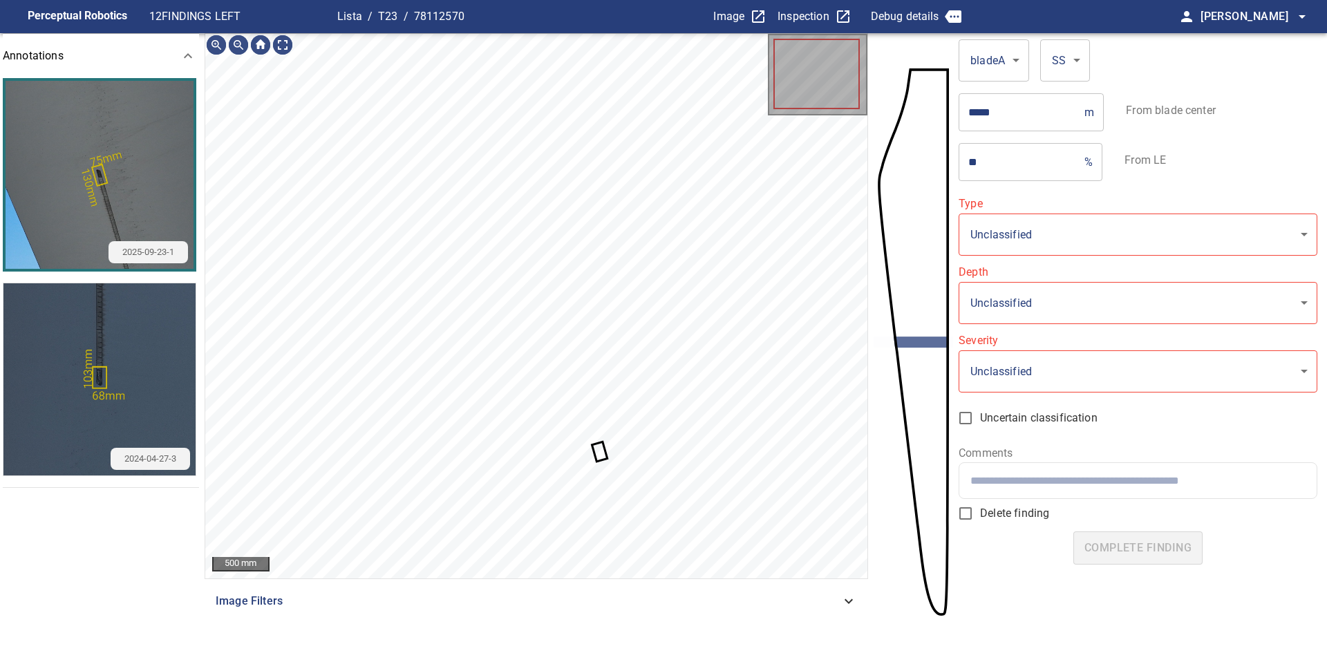
type input "**********"
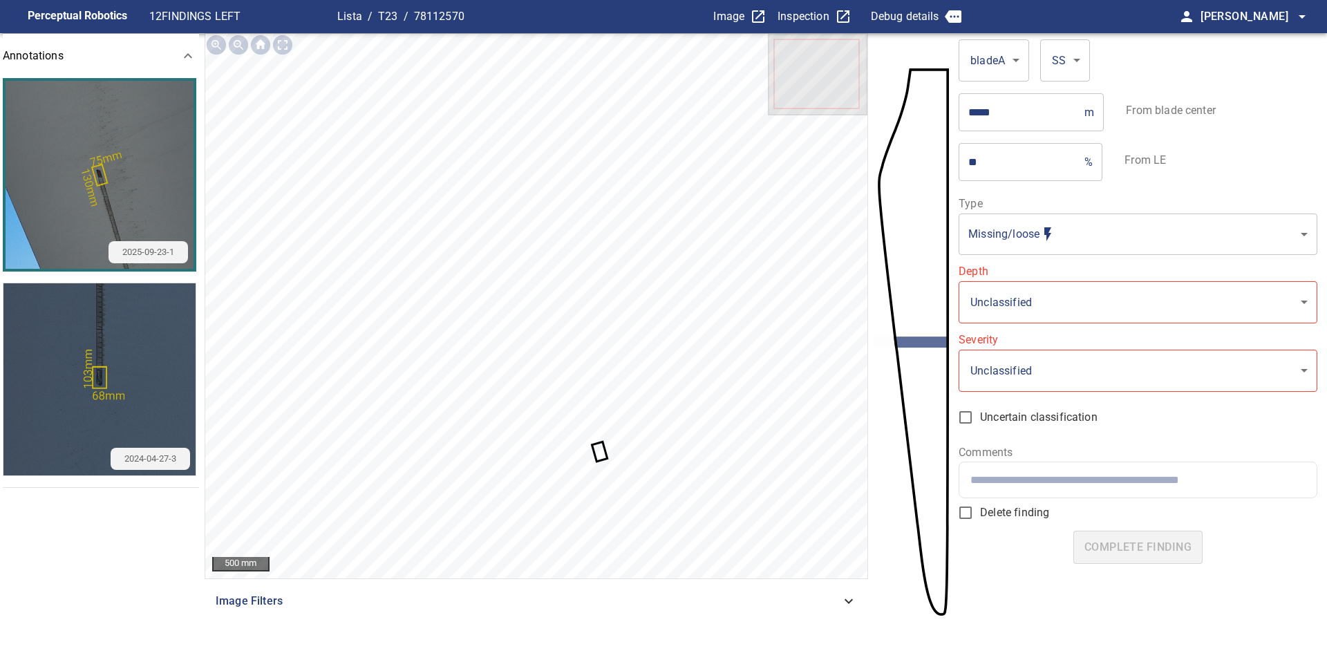
click at [599, 457] on icon at bounding box center [599, 451] width 12 height 17
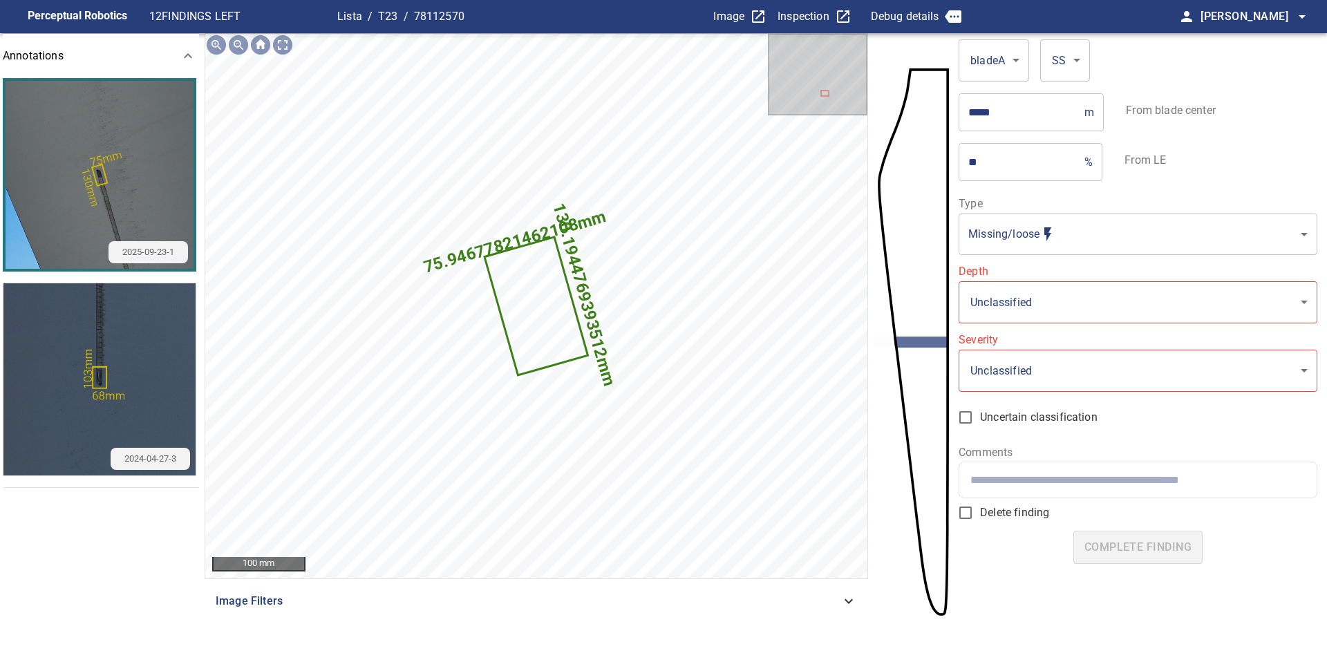
click at [1018, 298] on body "**********" at bounding box center [663, 331] width 1327 height 662
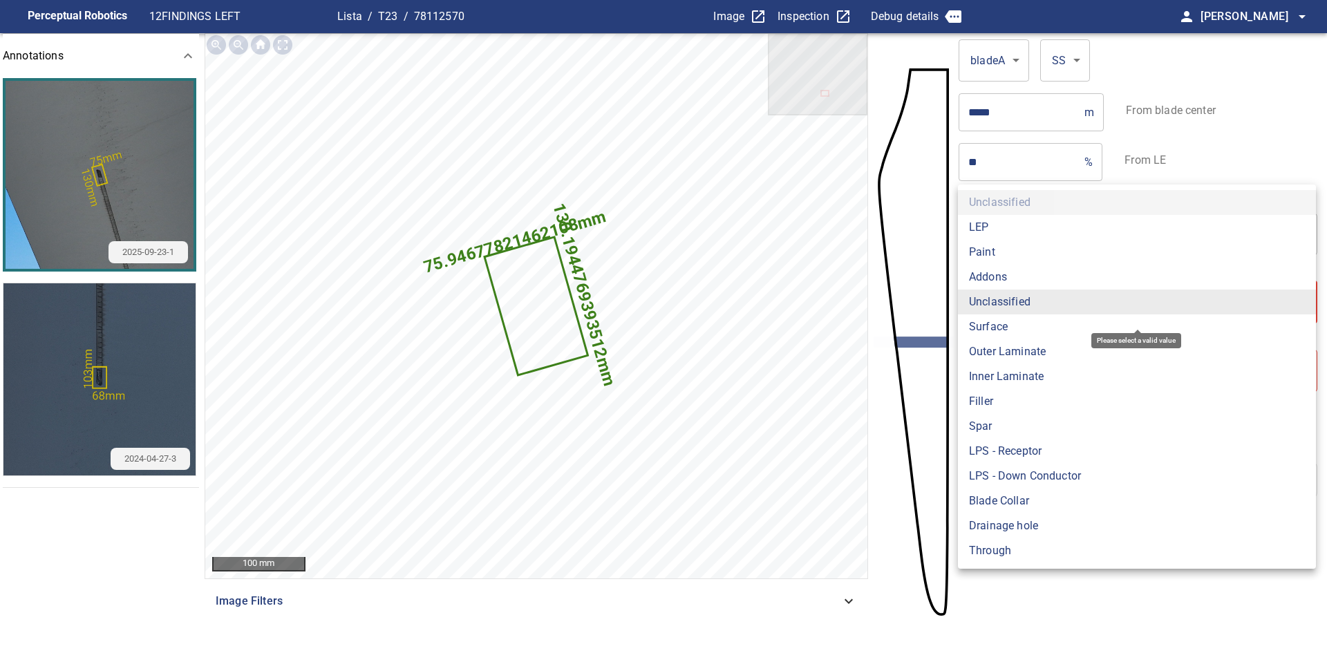
click at [998, 276] on li "Addons" at bounding box center [1137, 277] width 358 height 25
type input "******"
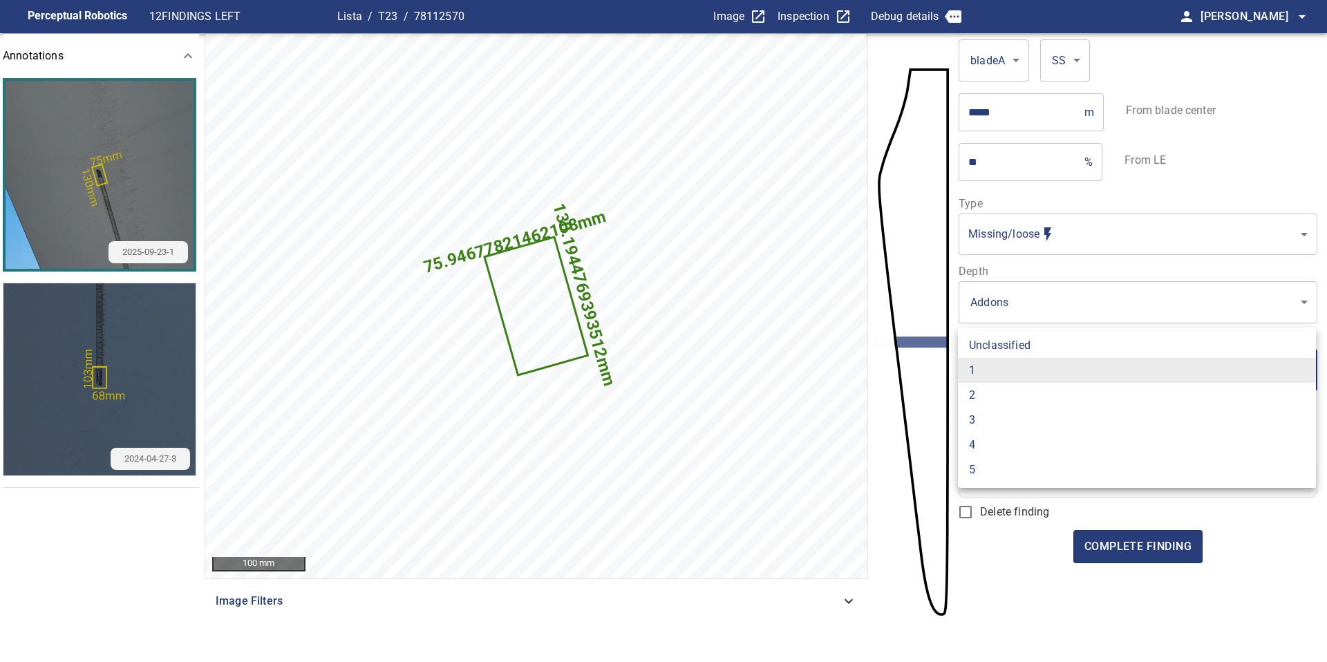
click at [1002, 365] on body "**********" at bounding box center [663, 331] width 1327 height 662
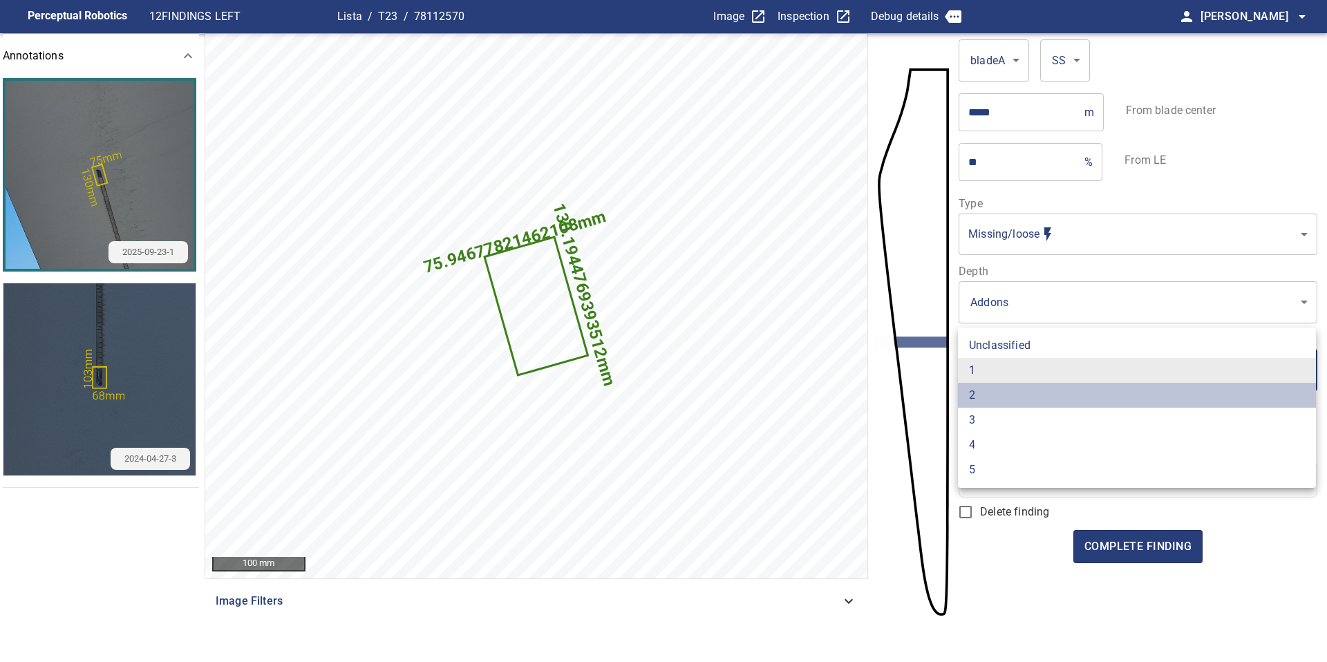
click at [1003, 392] on li "2" at bounding box center [1137, 395] width 358 height 25
type input "*"
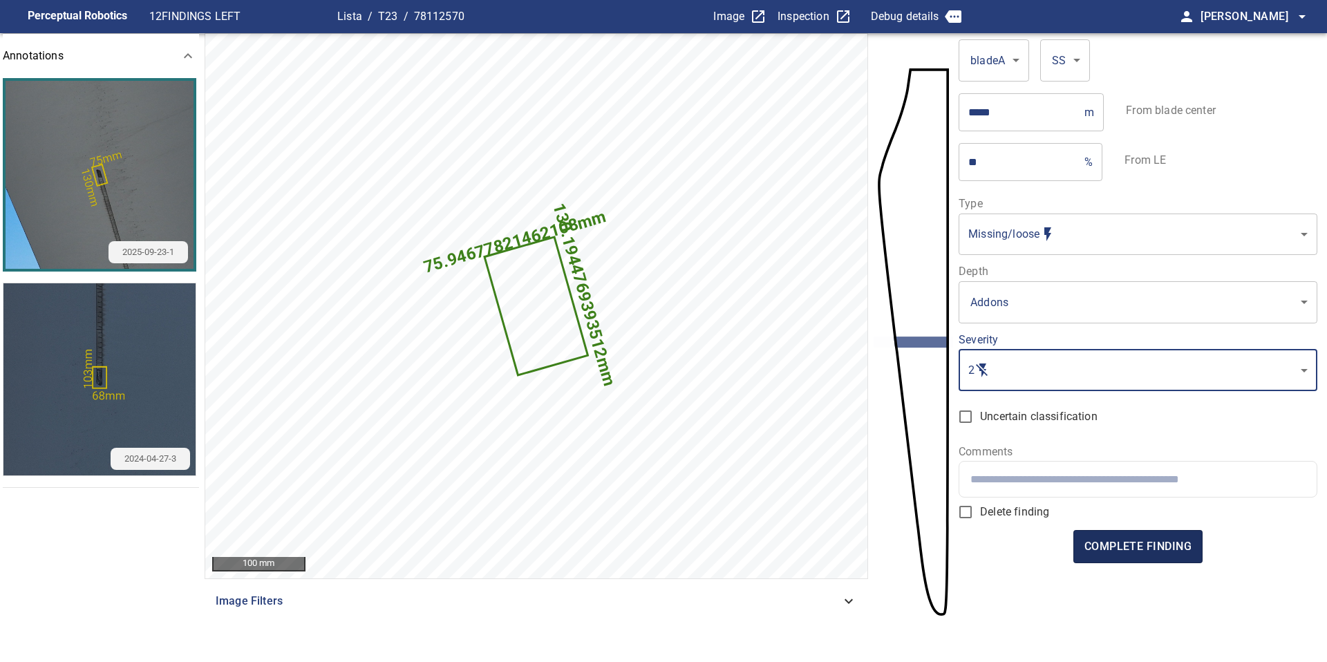
click at [1149, 545] on span "complete finding" at bounding box center [1137, 546] width 107 height 19
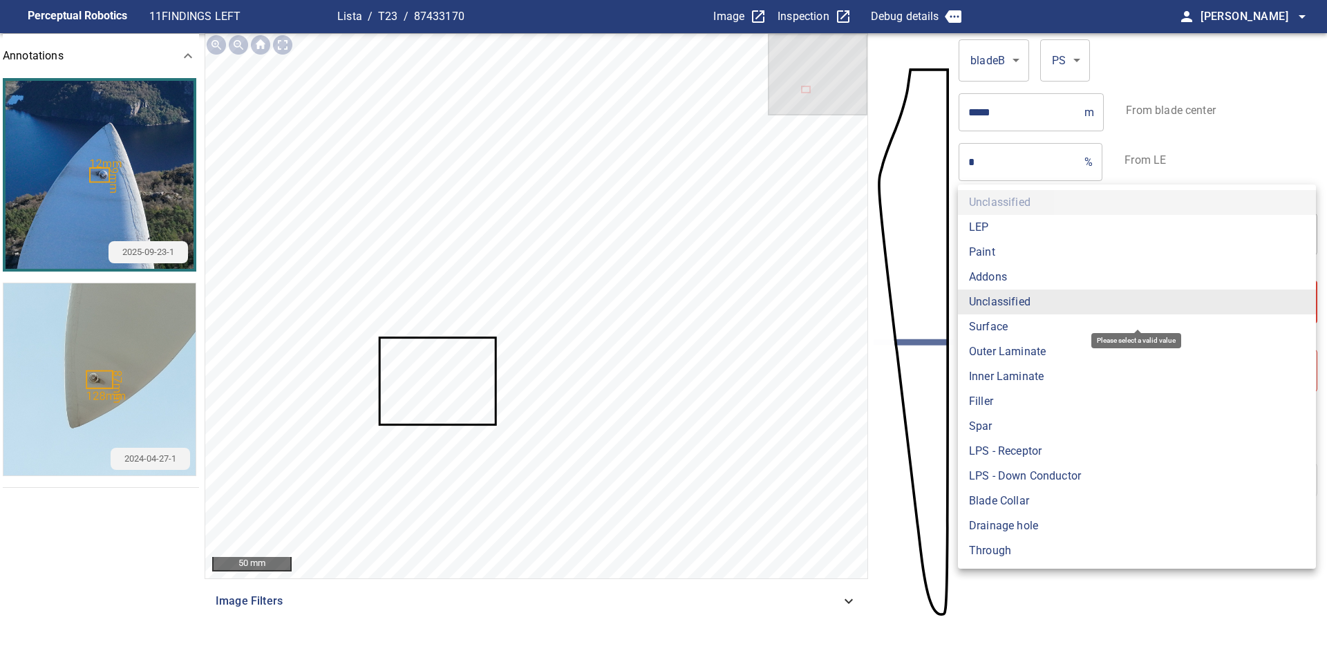
click at [1024, 301] on body "**********" at bounding box center [663, 331] width 1327 height 662
click at [1016, 448] on li "LPS - Receptor" at bounding box center [1137, 451] width 358 height 25
type input "**********"
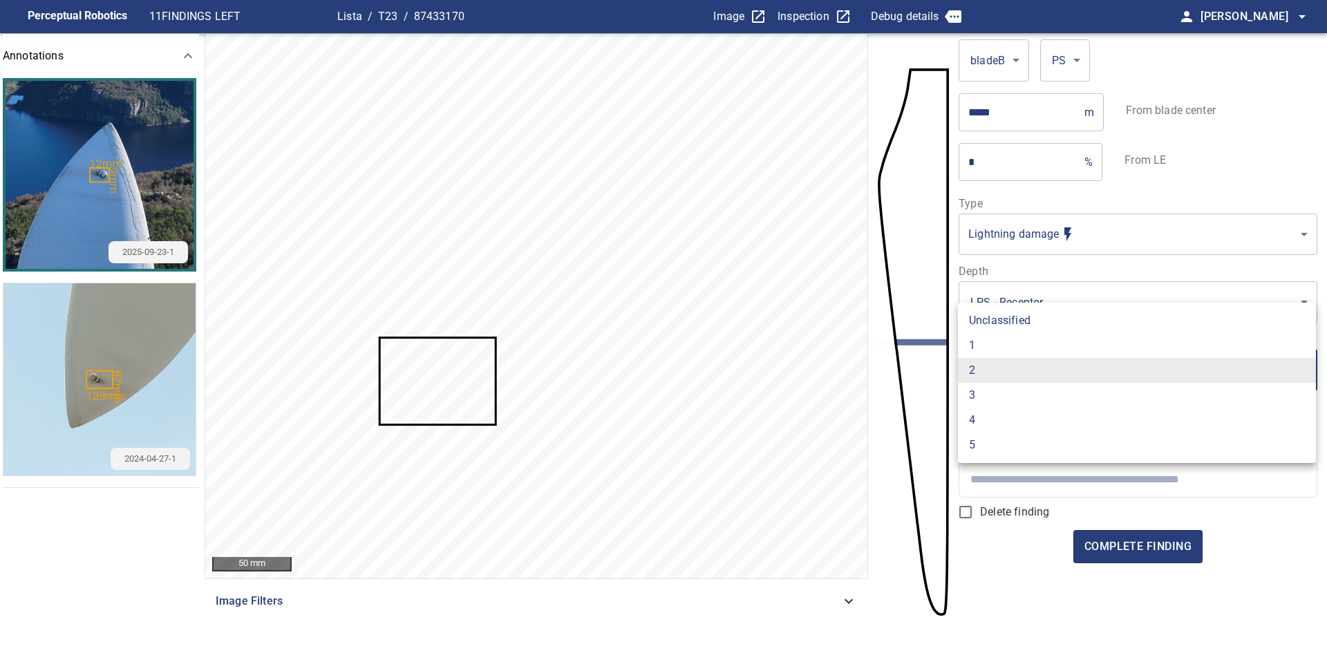
click at [1009, 368] on body "**********" at bounding box center [663, 331] width 1327 height 662
click at [1009, 386] on li "3" at bounding box center [1137, 395] width 358 height 25
type input "*"
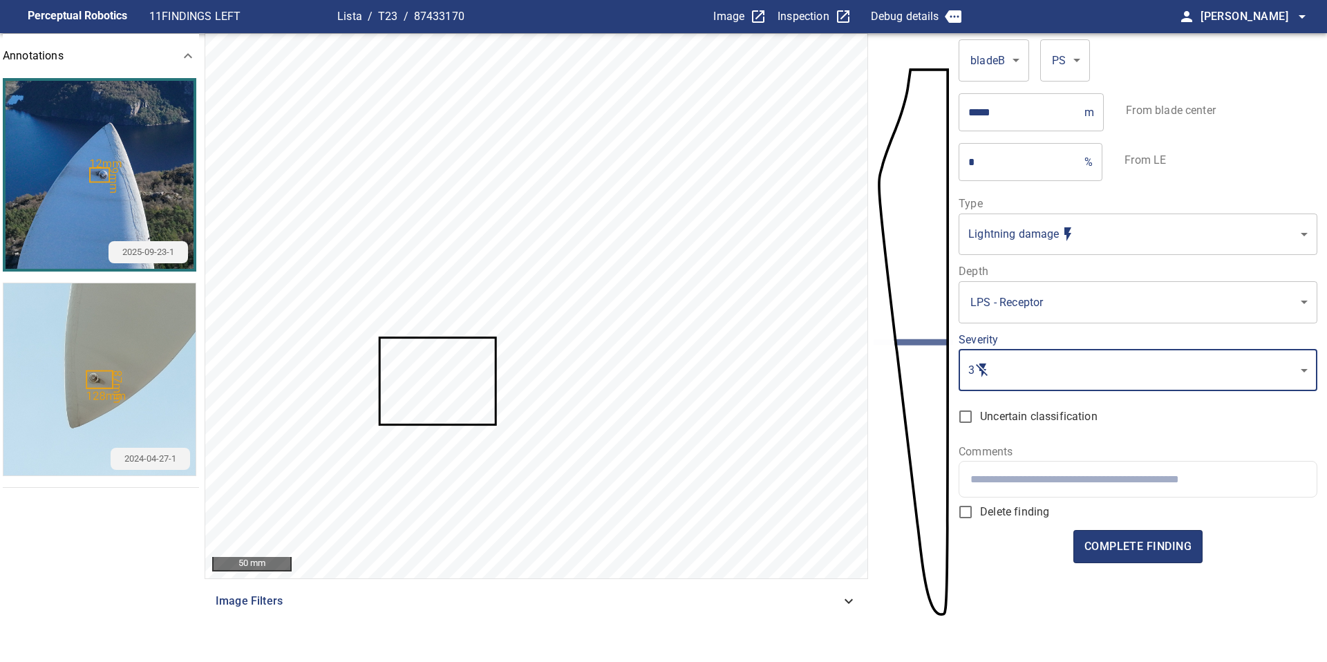
click at [1038, 479] on input "text" at bounding box center [1137, 479] width 334 height 13
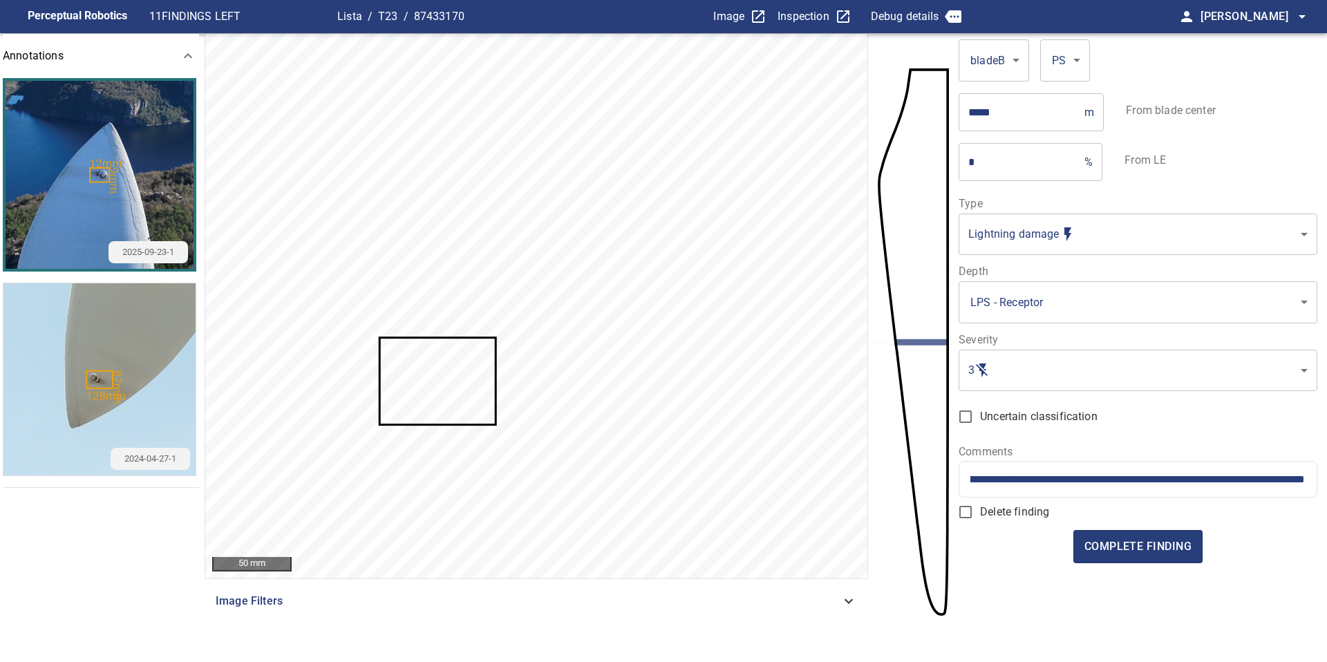
scroll to position [0, 114]
click at [1220, 482] on input "**********" at bounding box center [1137, 479] width 334 height 13
type input "**********"
click at [1156, 549] on span "complete finding" at bounding box center [1137, 546] width 107 height 19
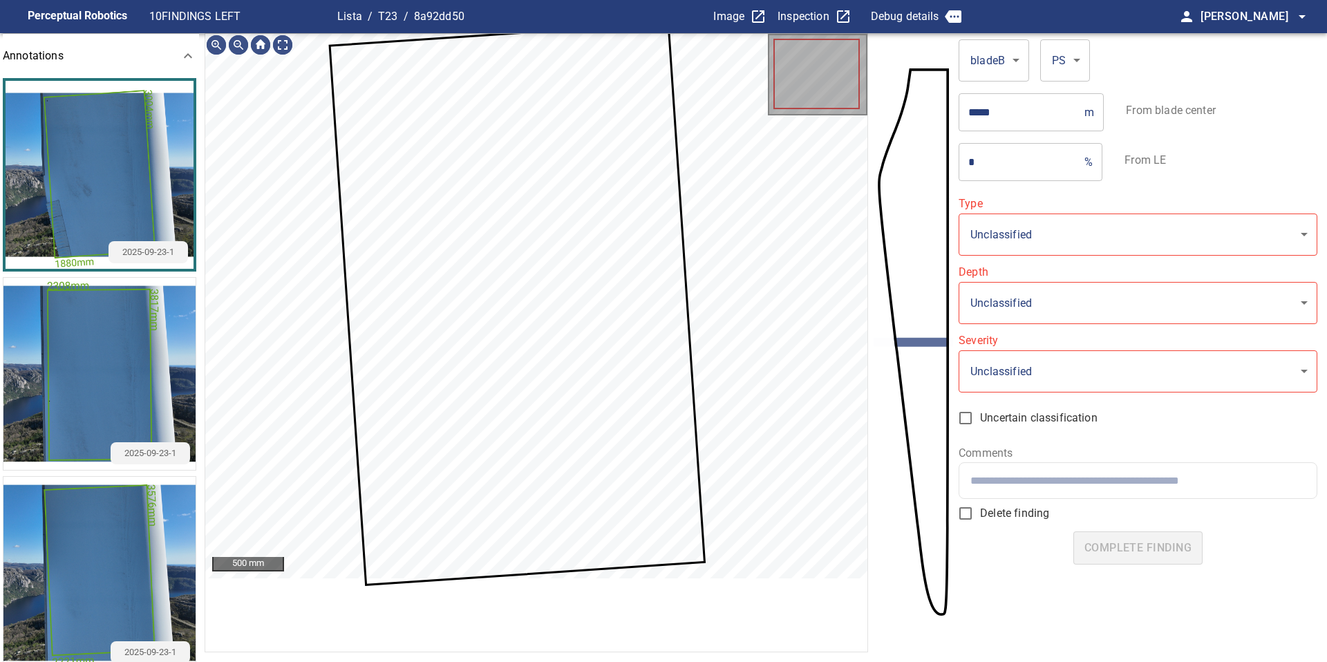
type input "**********"
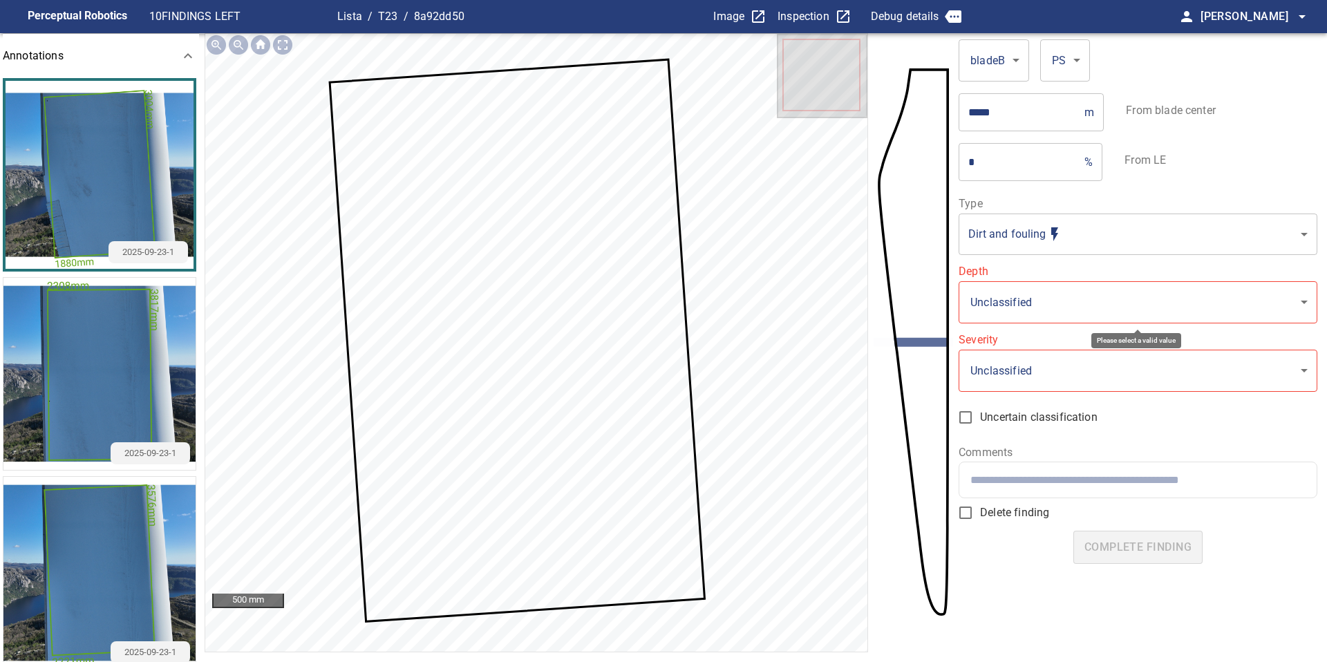
click at [1017, 321] on body "**********" at bounding box center [663, 331] width 1327 height 662
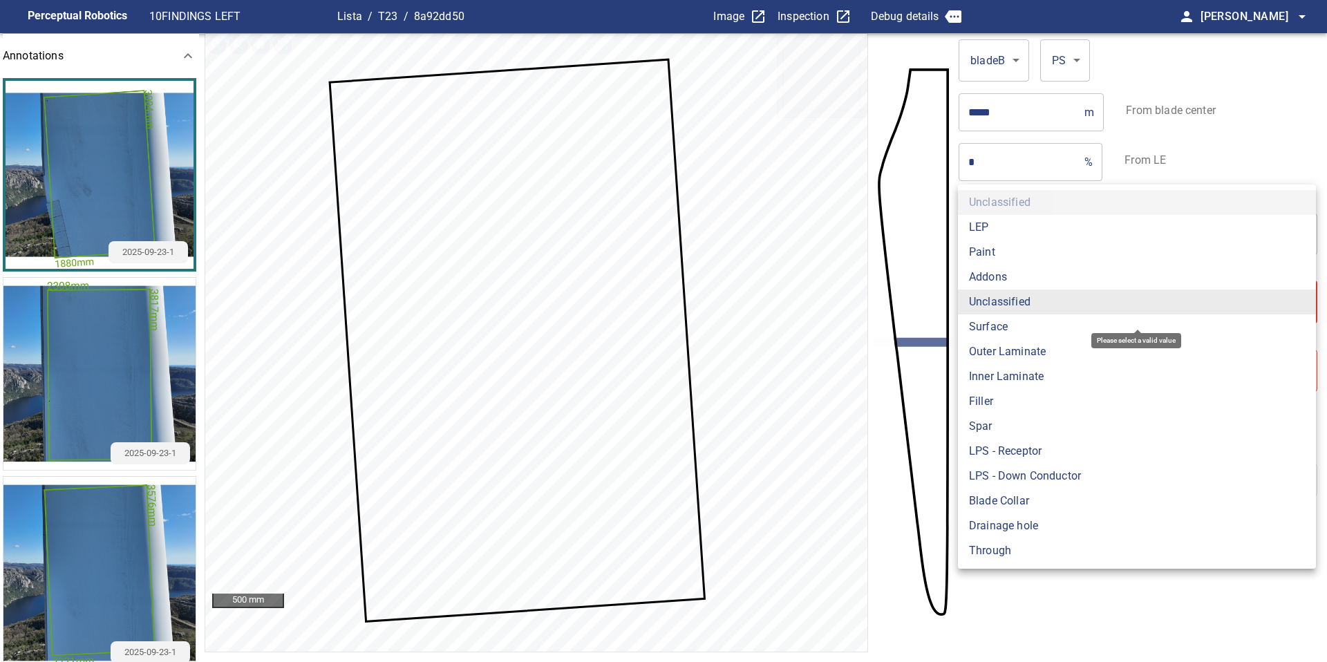
click at [1014, 333] on li "Surface" at bounding box center [1137, 326] width 358 height 25
type input "*******"
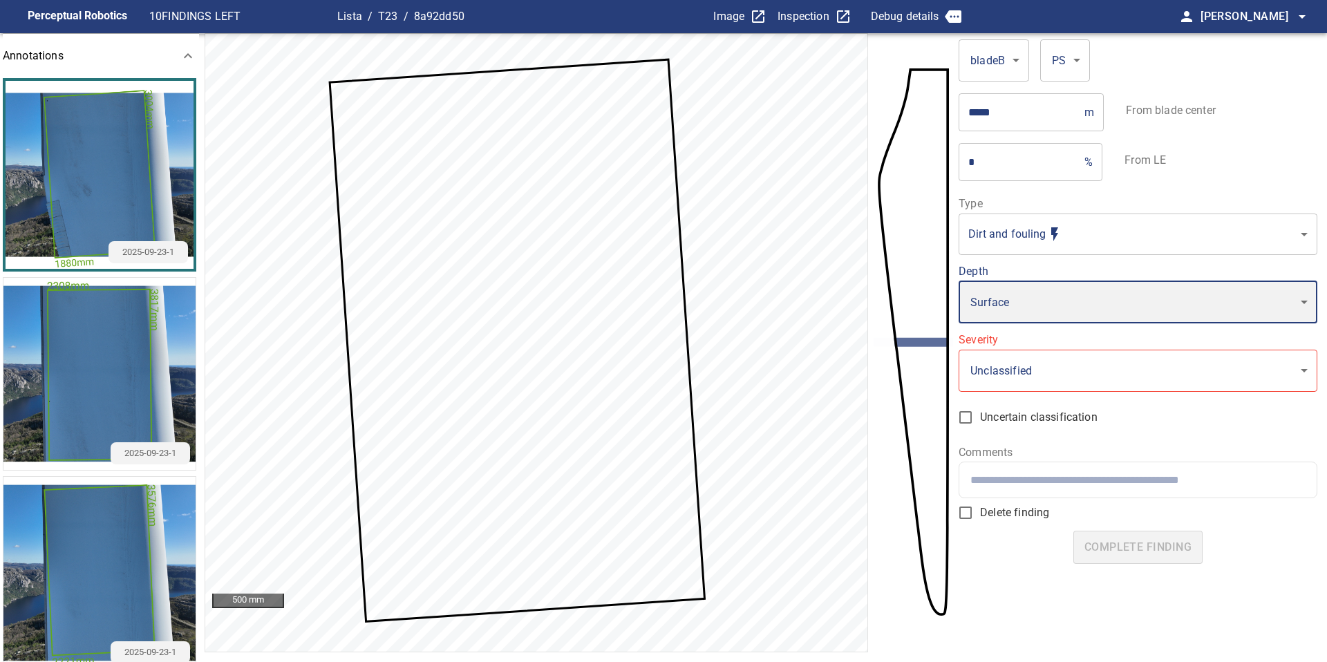
type input "*"
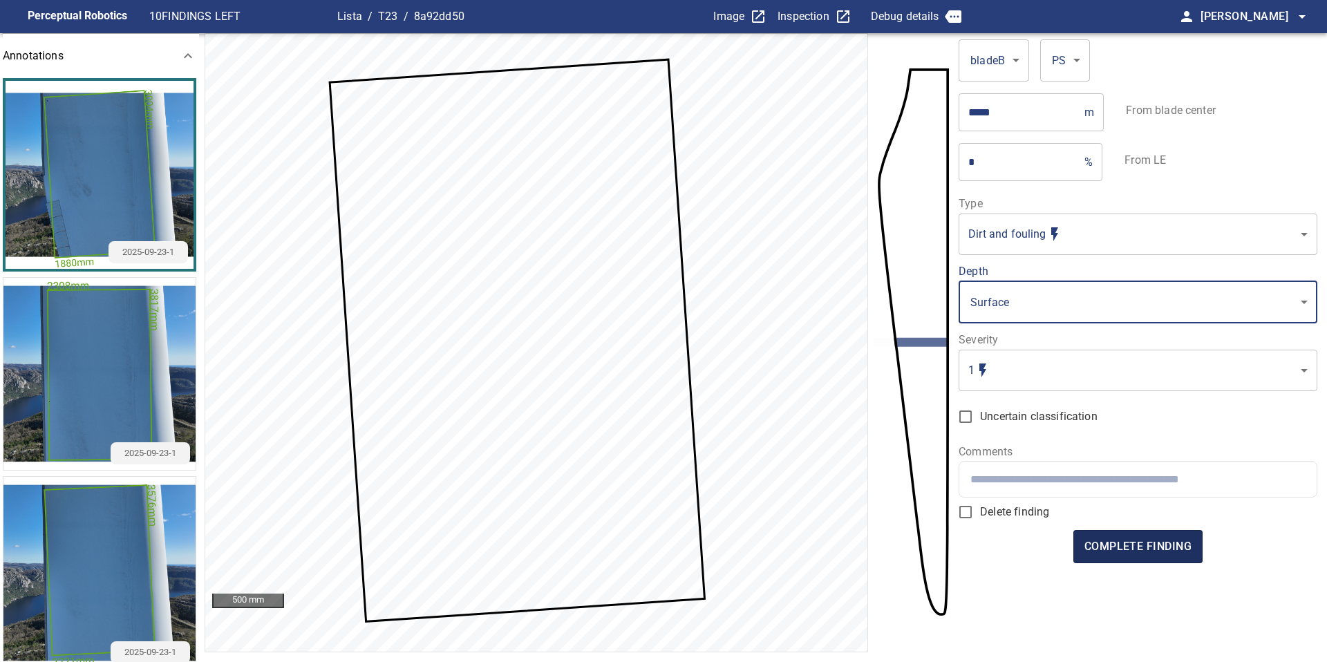
click at [1154, 547] on span "complete finding" at bounding box center [1137, 546] width 107 height 19
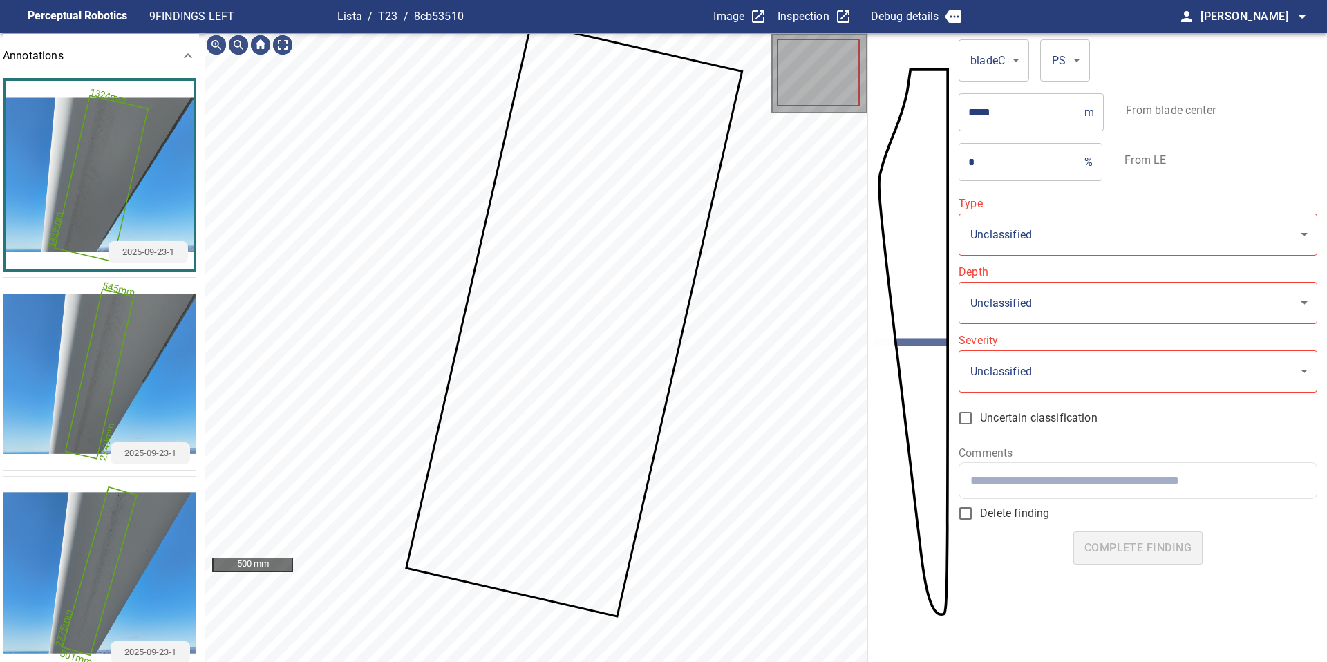
type input "**********"
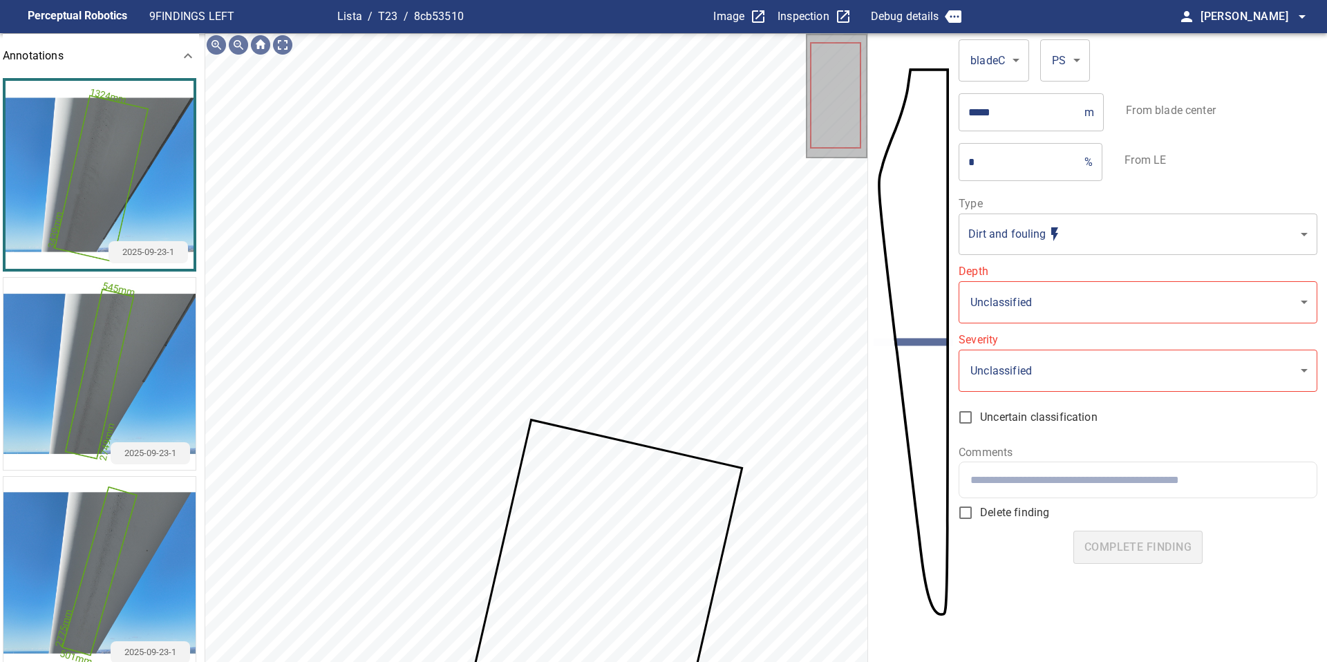
click at [1007, 292] on body "**********" at bounding box center [663, 331] width 1327 height 662
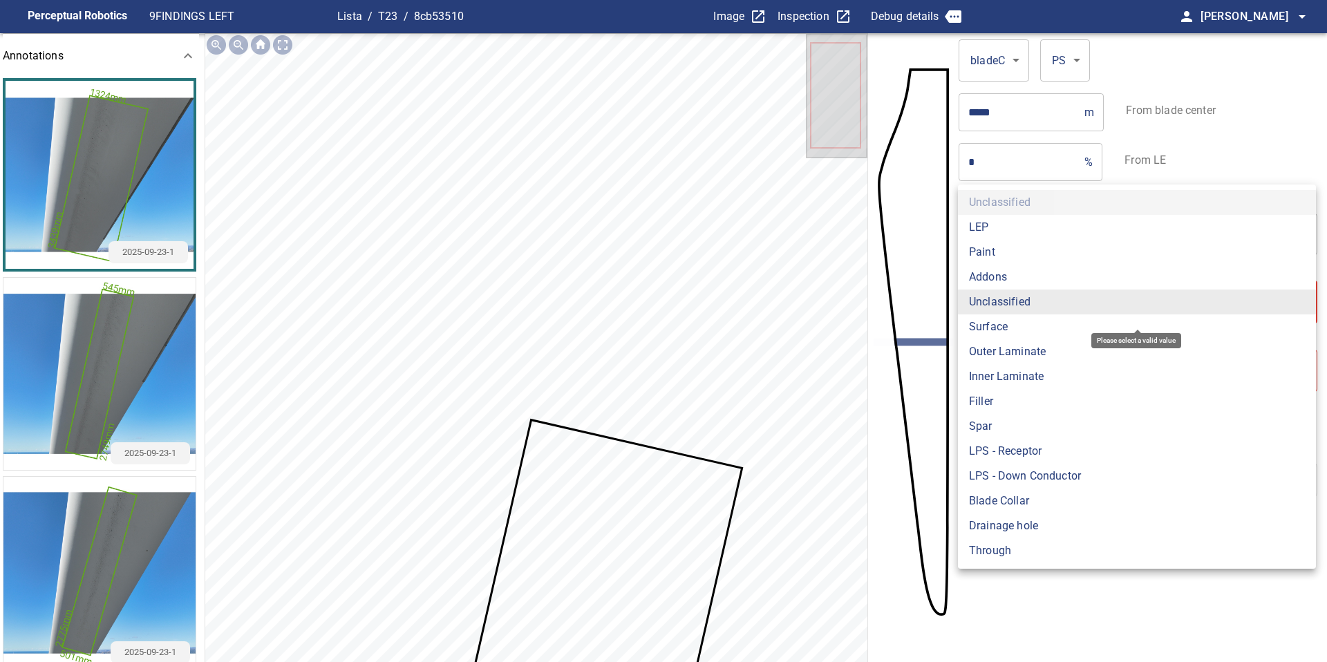
click at [1007, 319] on li "Surface" at bounding box center [1137, 326] width 358 height 25
type input "*******"
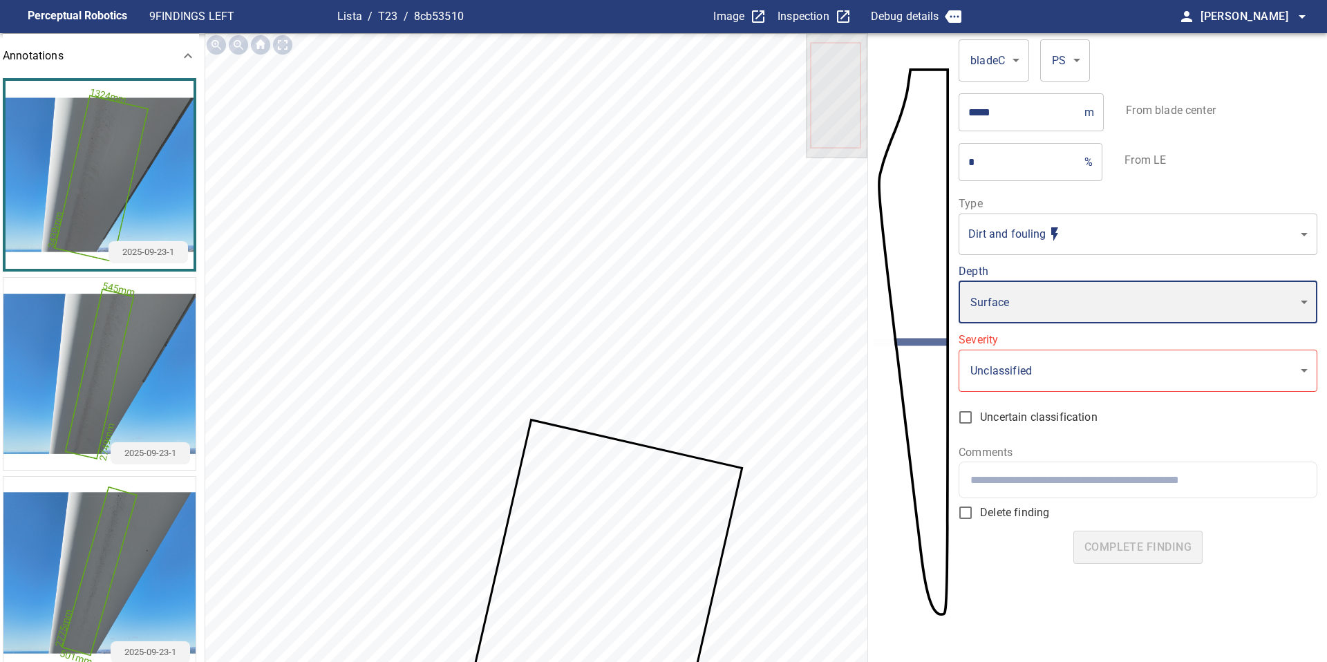
type input "*"
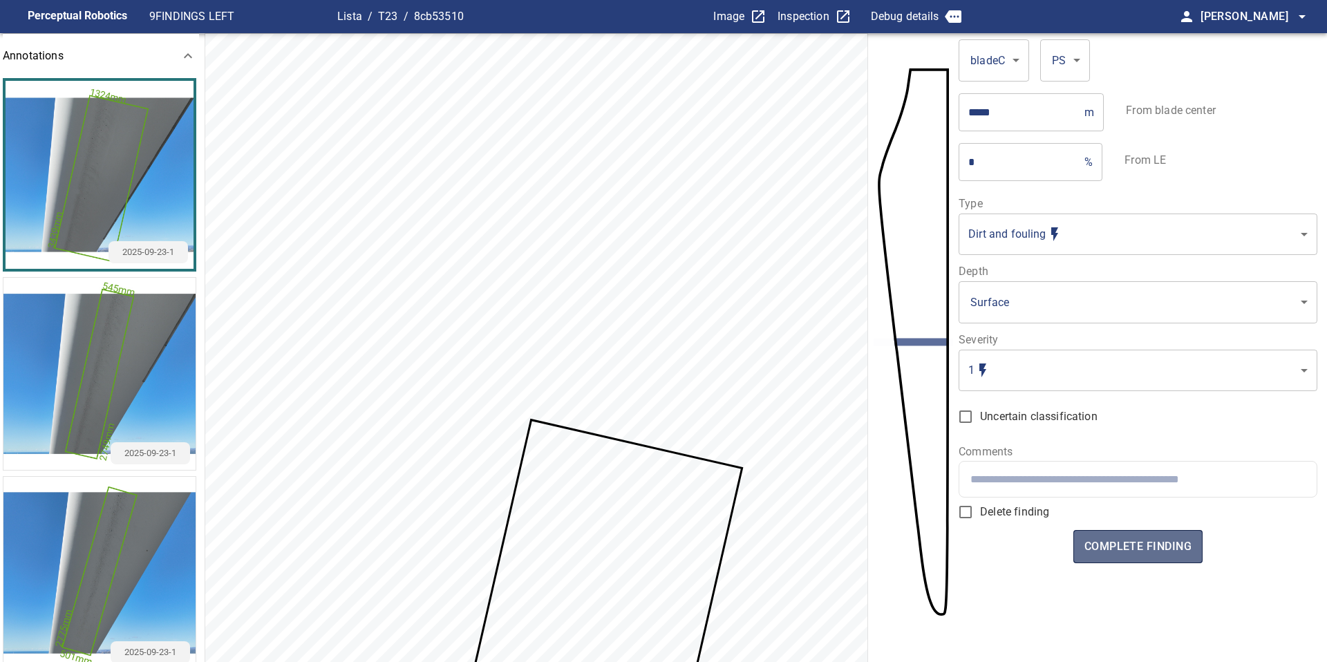
click at [1142, 551] on span "complete finding" at bounding box center [1137, 546] width 107 height 19
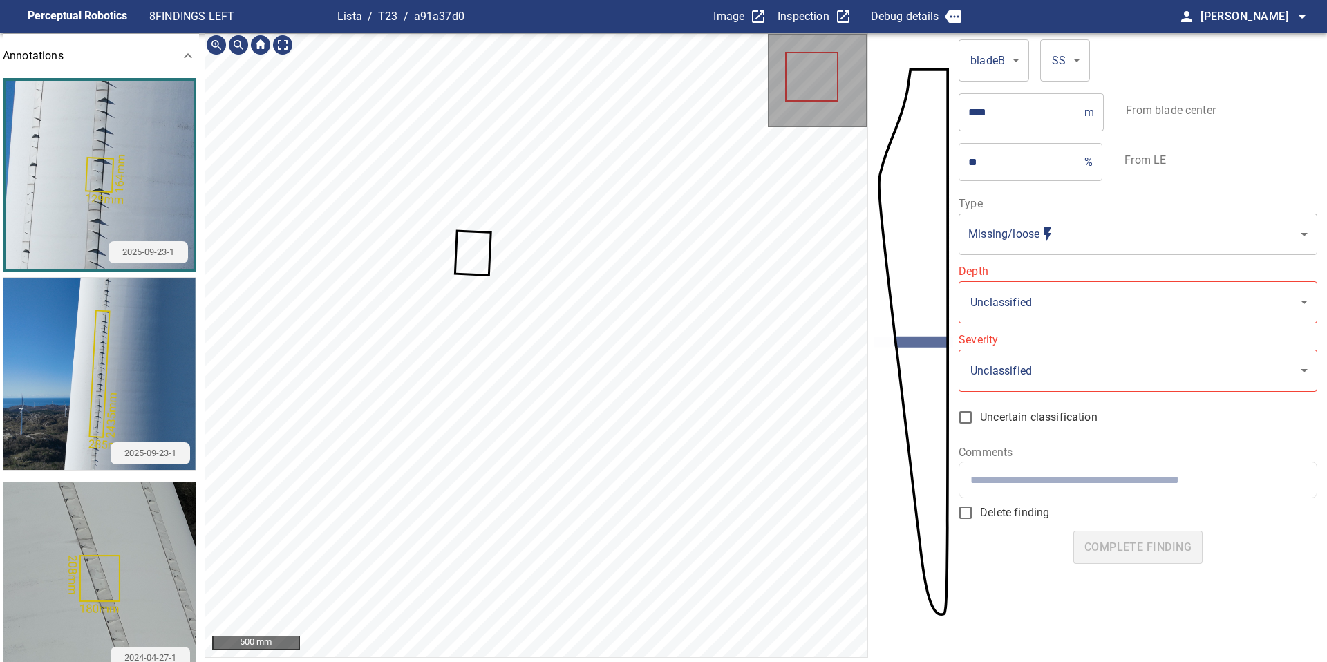
click at [1001, 303] on body "**********" at bounding box center [663, 331] width 1327 height 662
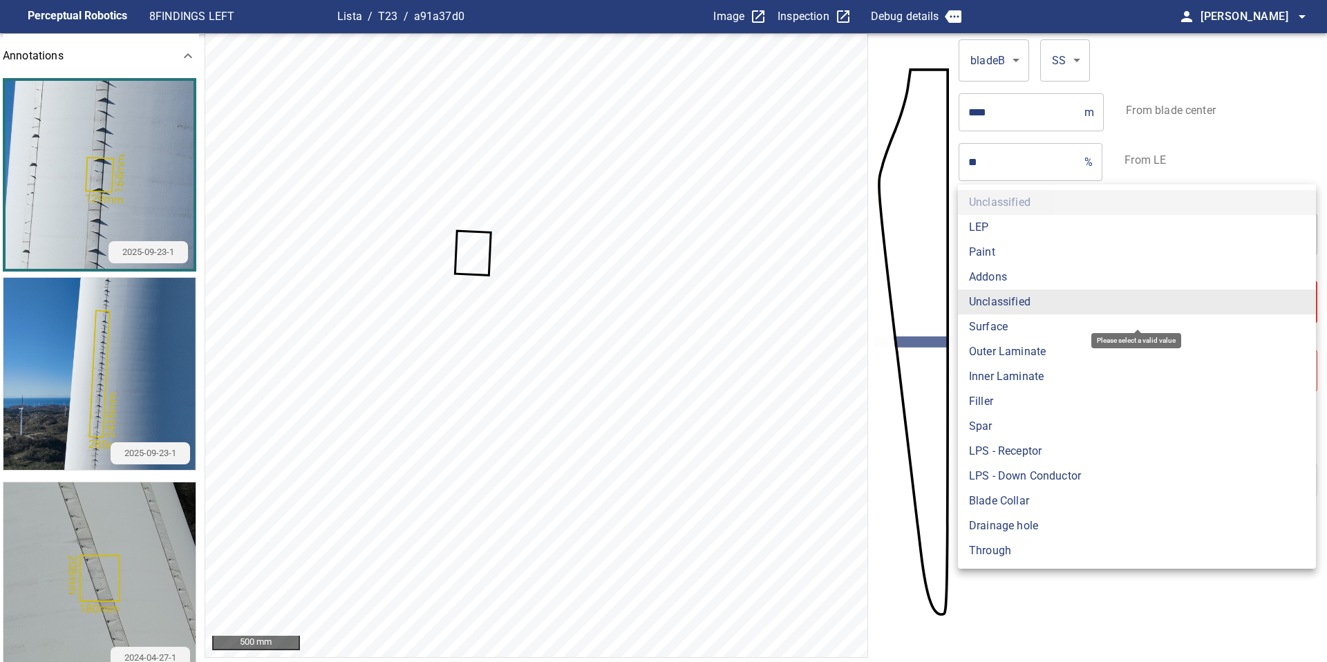
click at [1001, 272] on li "Addons" at bounding box center [1137, 277] width 358 height 25
type input "******"
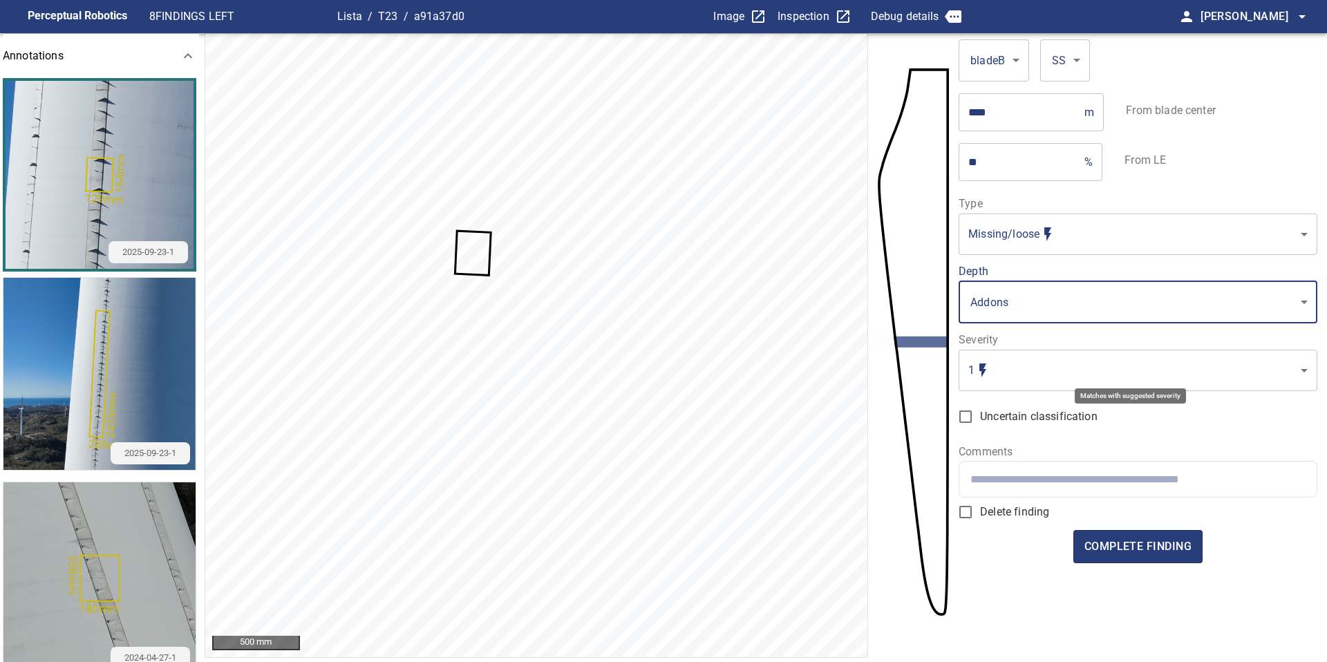
click at [1010, 366] on body "**********" at bounding box center [663, 331] width 1327 height 662
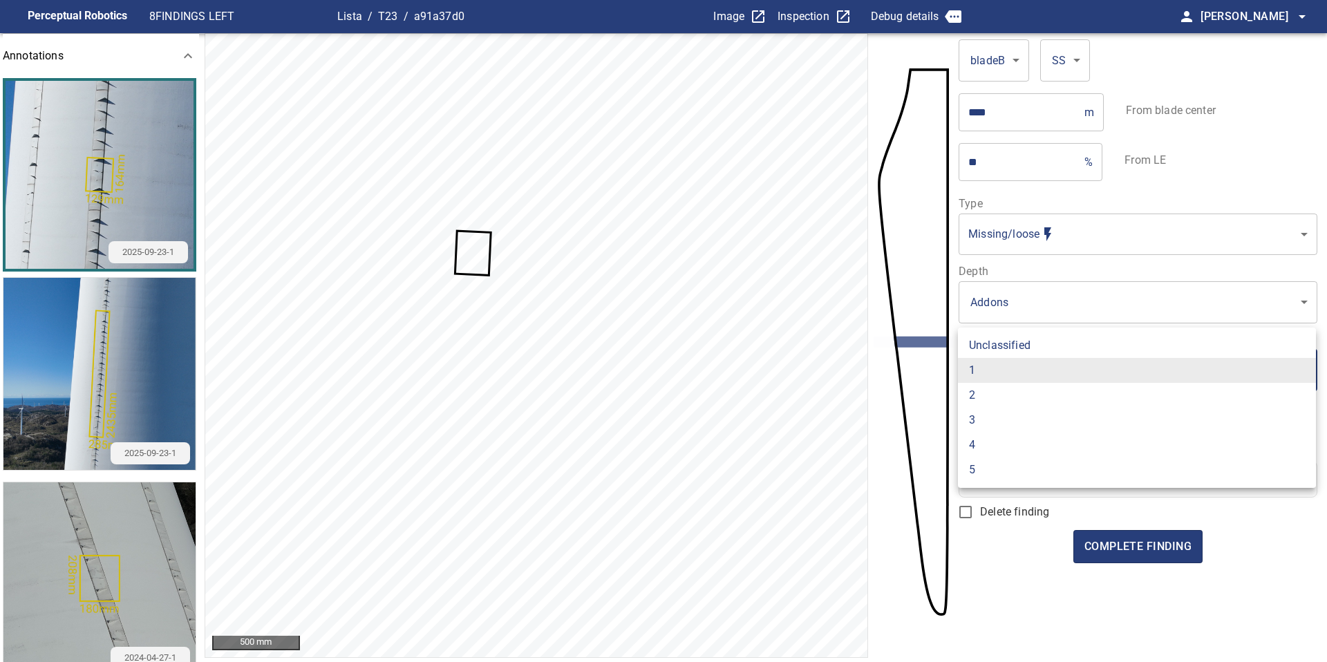
click at [1010, 399] on li "2" at bounding box center [1137, 395] width 358 height 25
type input "*"
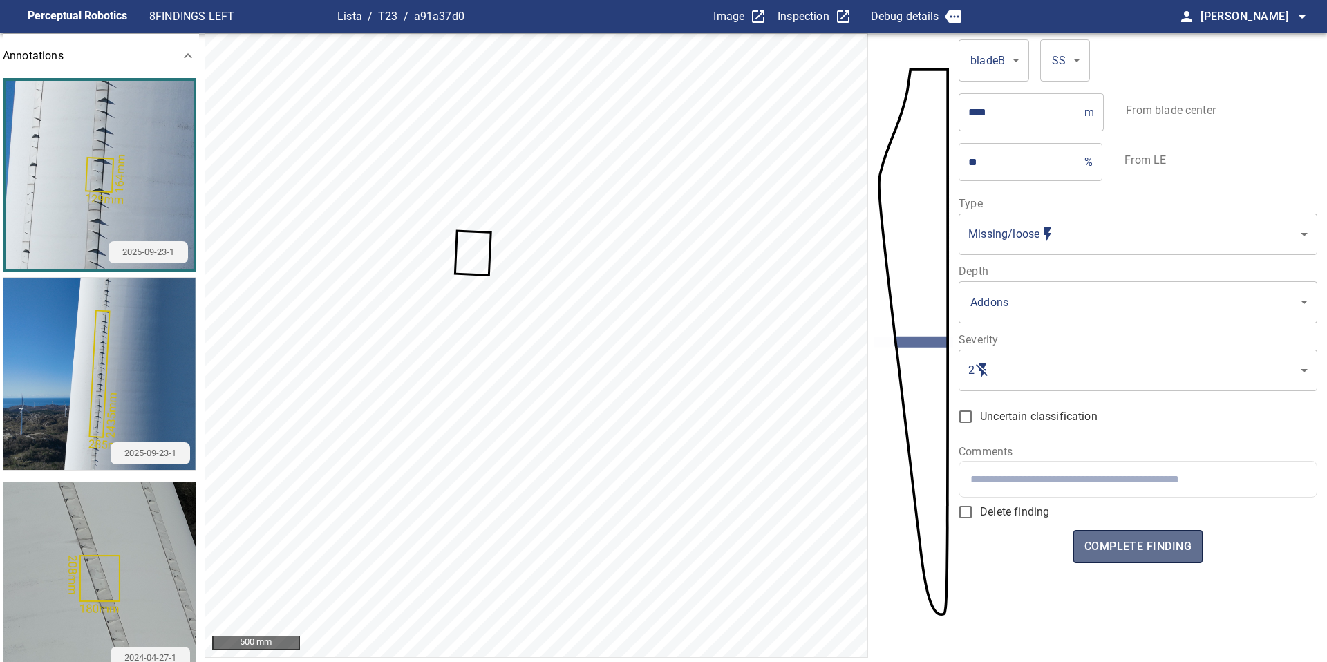
click at [1130, 549] on span "complete finding" at bounding box center [1137, 546] width 107 height 19
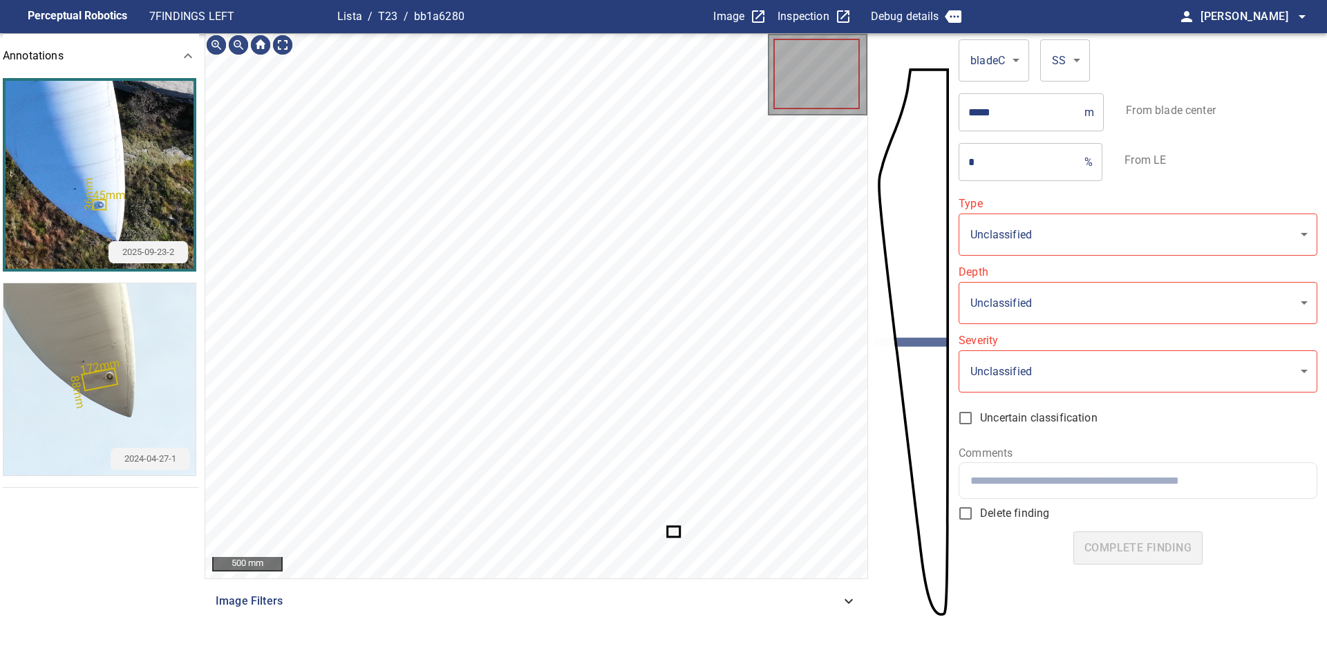
type input "**********"
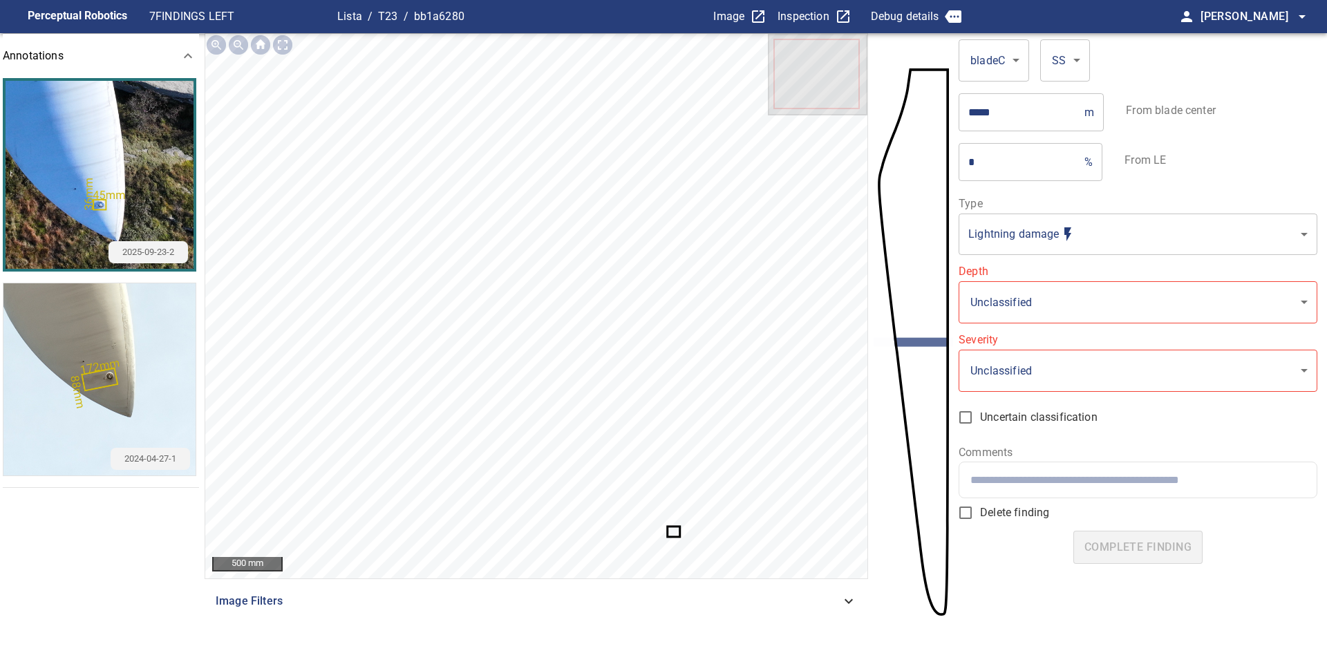
click at [674, 529] on icon at bounding box center [674, 531] width 10 height 8
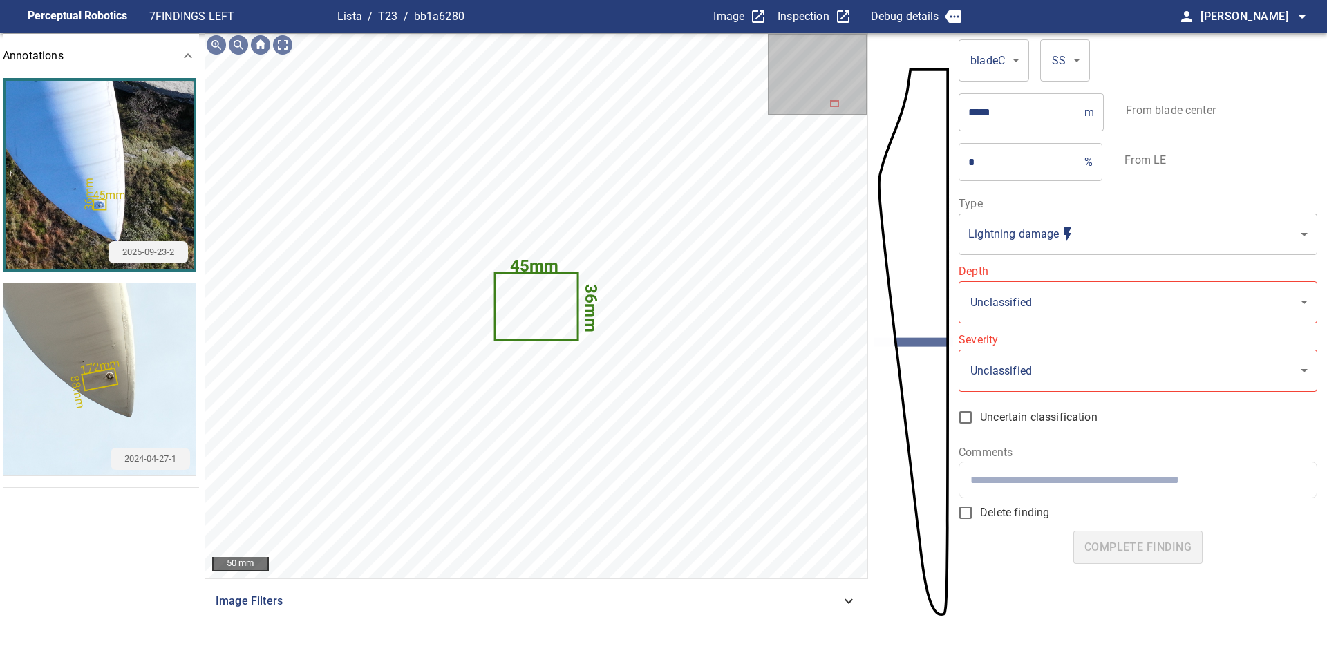
click at [992, 296] on body "**********" at bounding box center [663, 331] width 1327 height 662
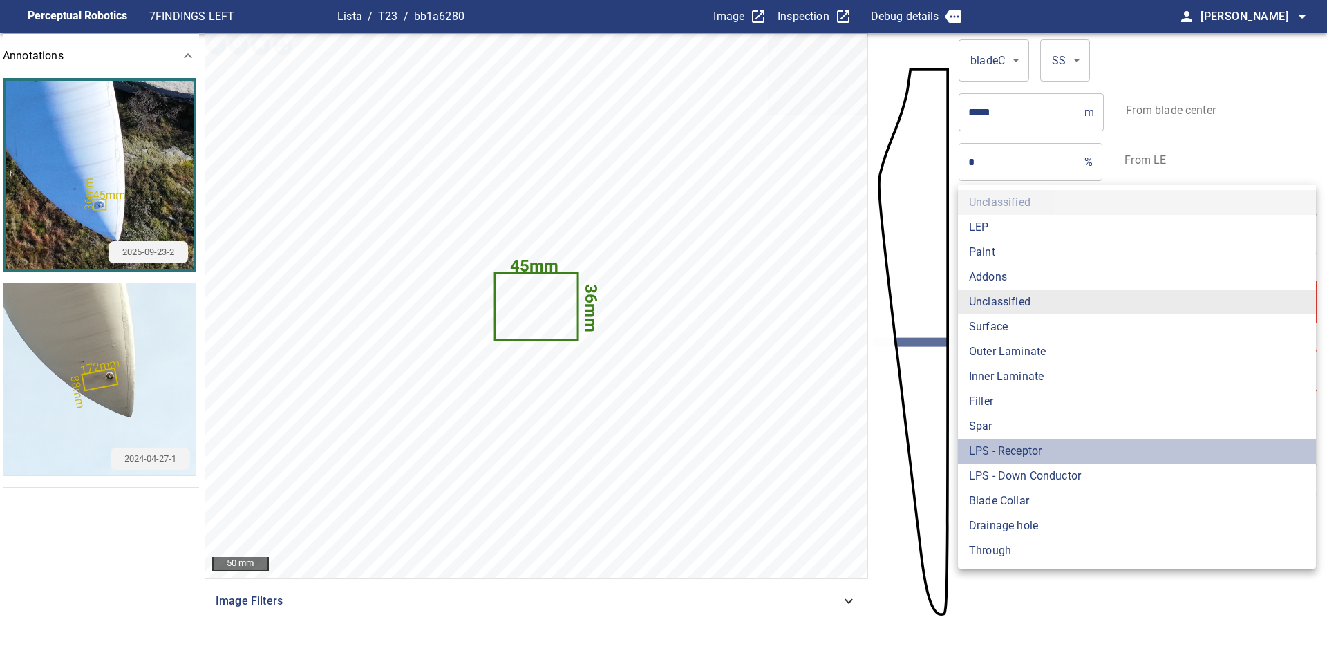
click at [1022, 452] on li "LPS - Receptor" at bounding box center [1137, 451] width 358 height 25
type input "**********"
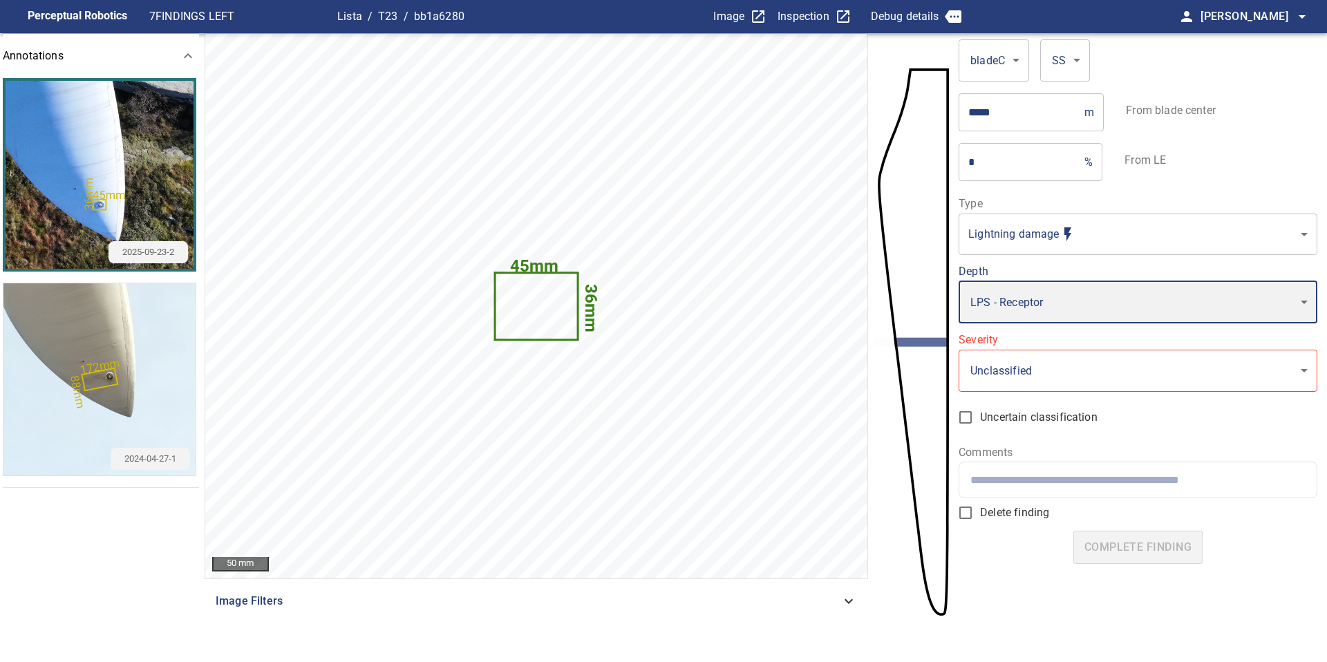
type input "*"
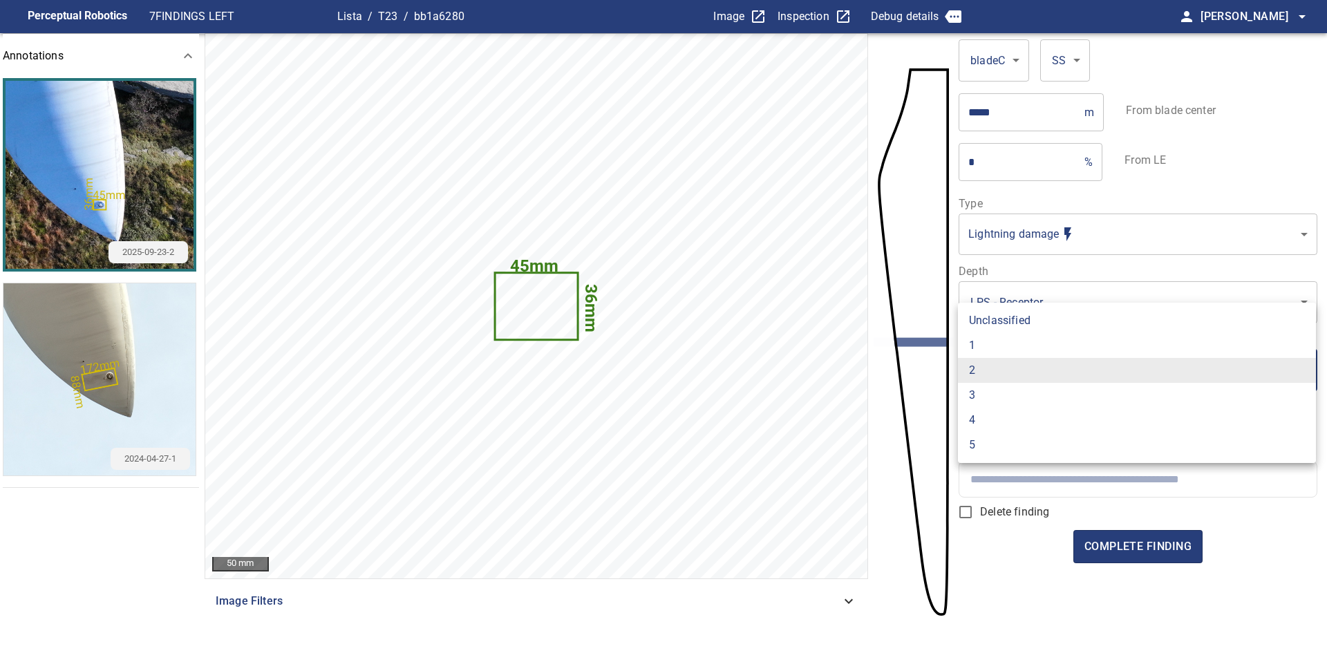
click at [1028, 378] on body "**********" at bounding box center [663, 331] width 1327 height 662
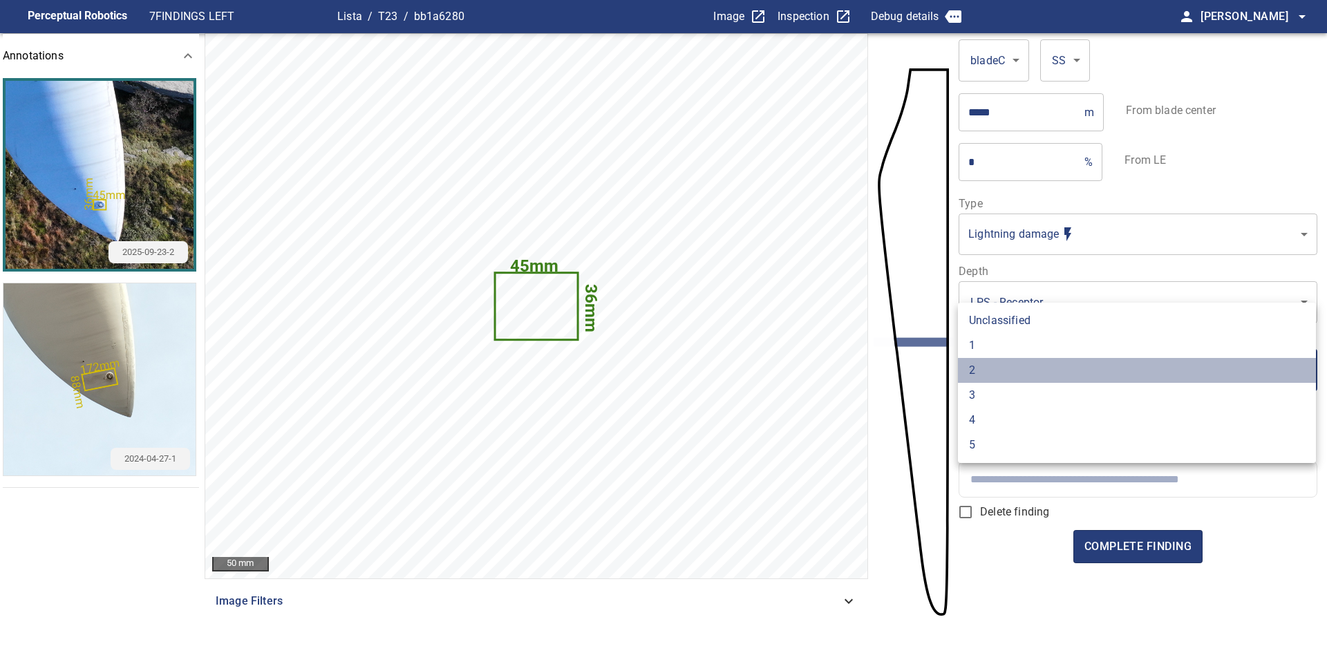
click at [1028, 378] on li "2" at bounding box center [1137, 370] width 358 height 25
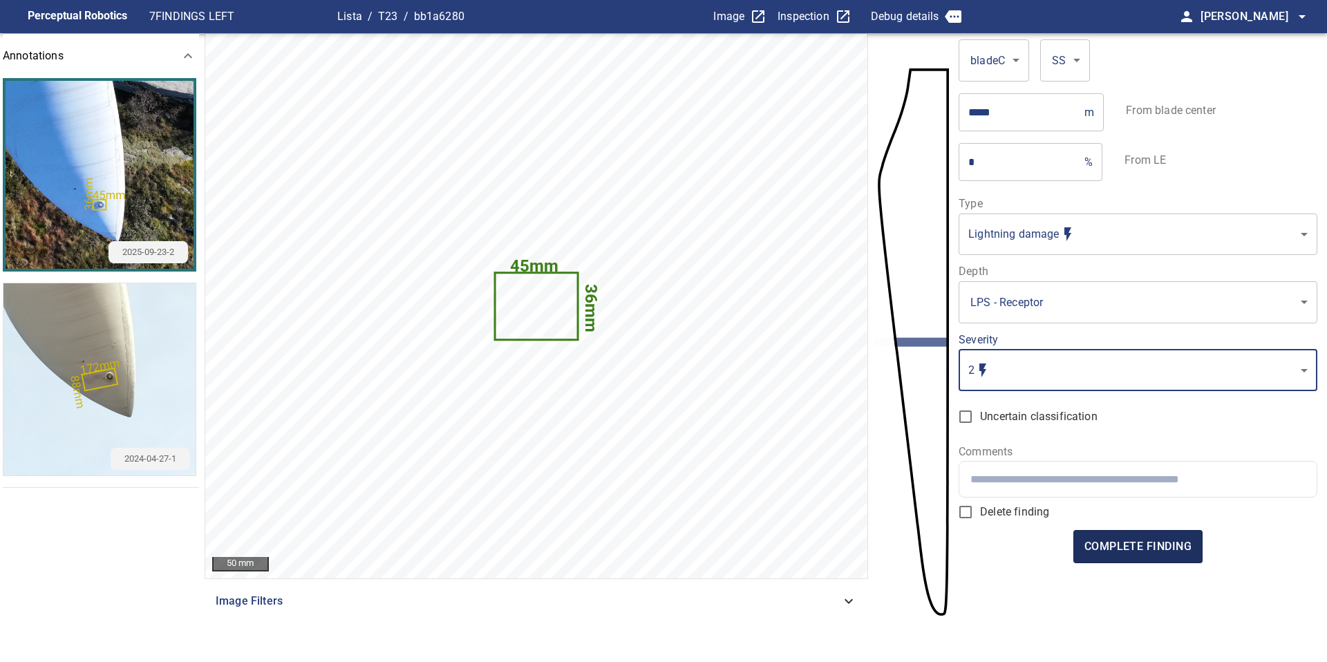
click at [1143, 541] on span "complete finding" at bounding box center [1137, 546] width 107 height 19
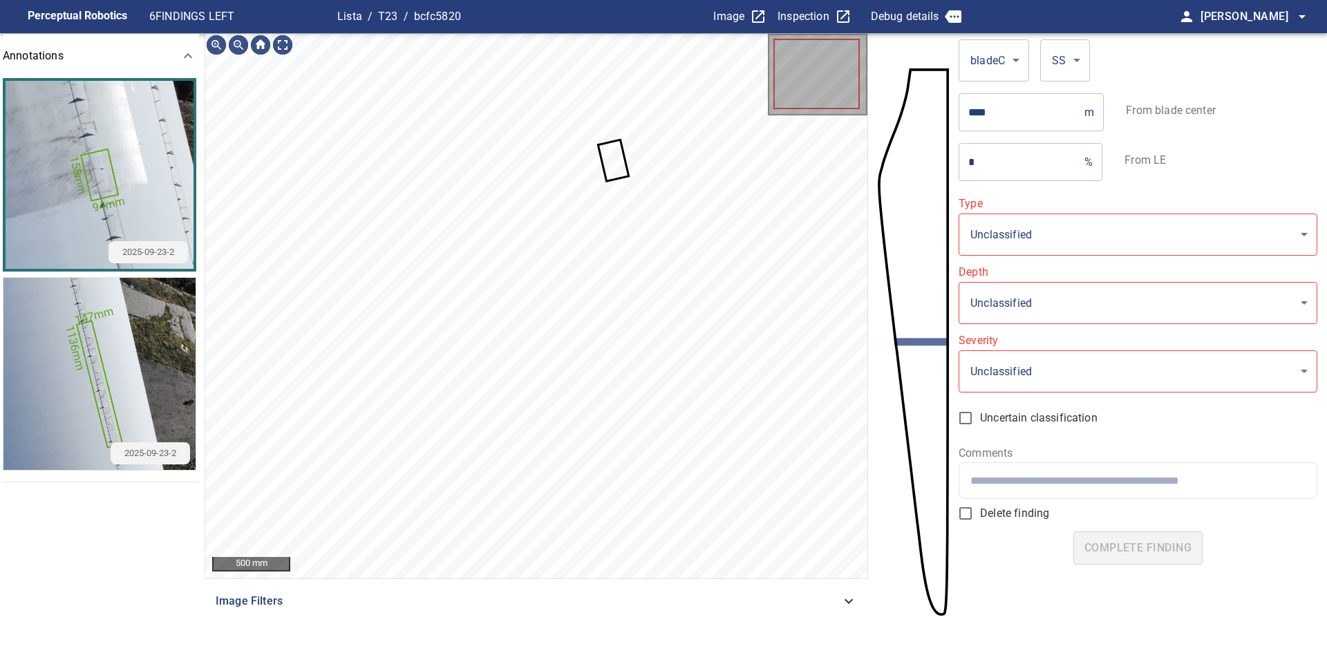
type input "**********"
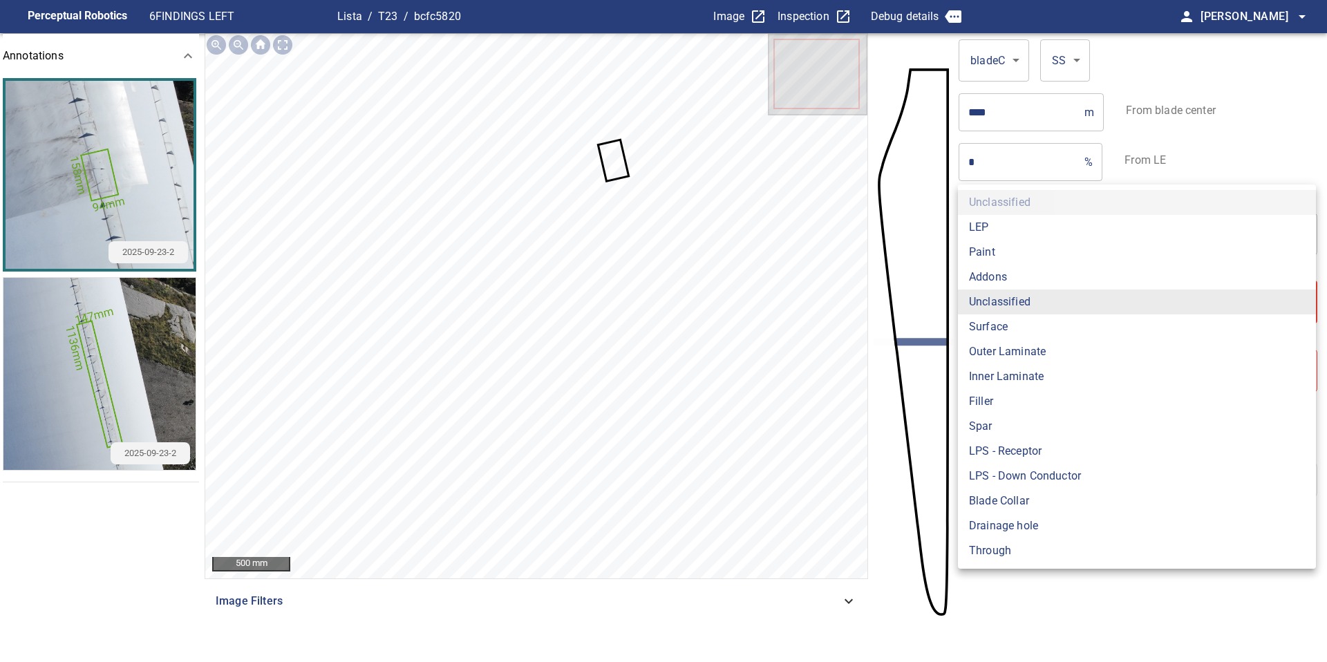
click at [998, 299] on body "**********" at bounding box center [663, 331] width 1327 height 662
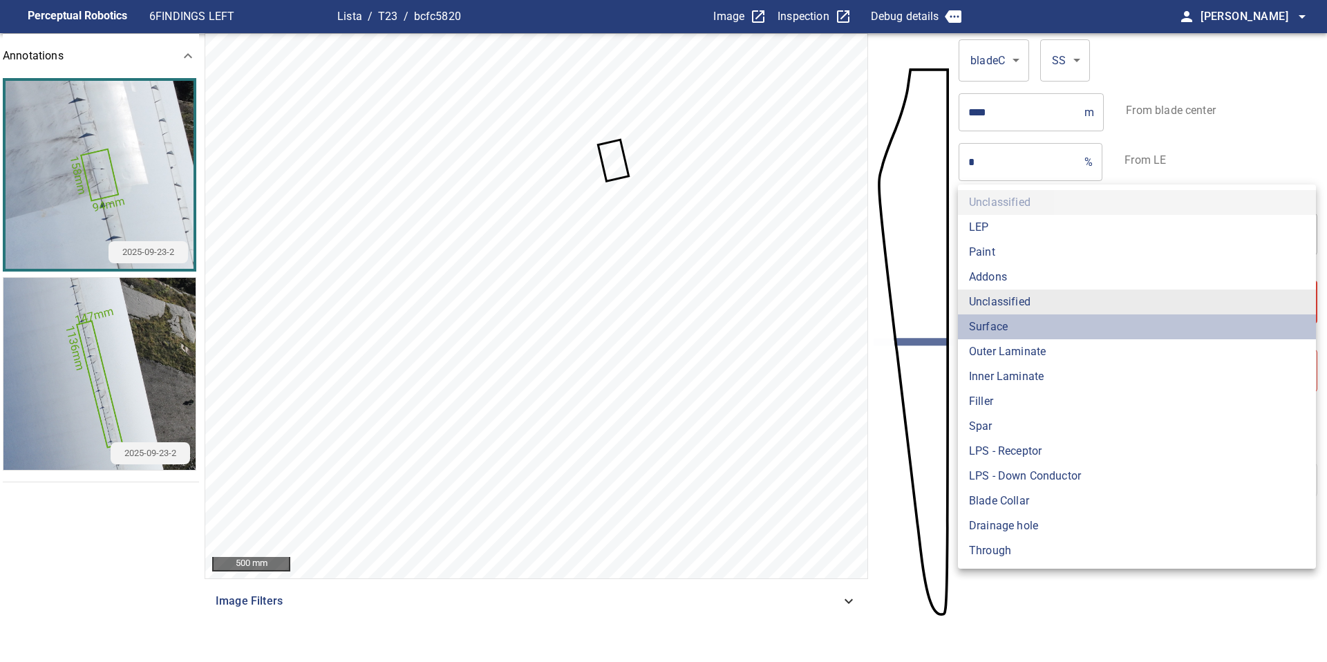
click at [998, 314] on li "Surface" at bounding box center [1137, 326] width 358 height 25
type input "*******"
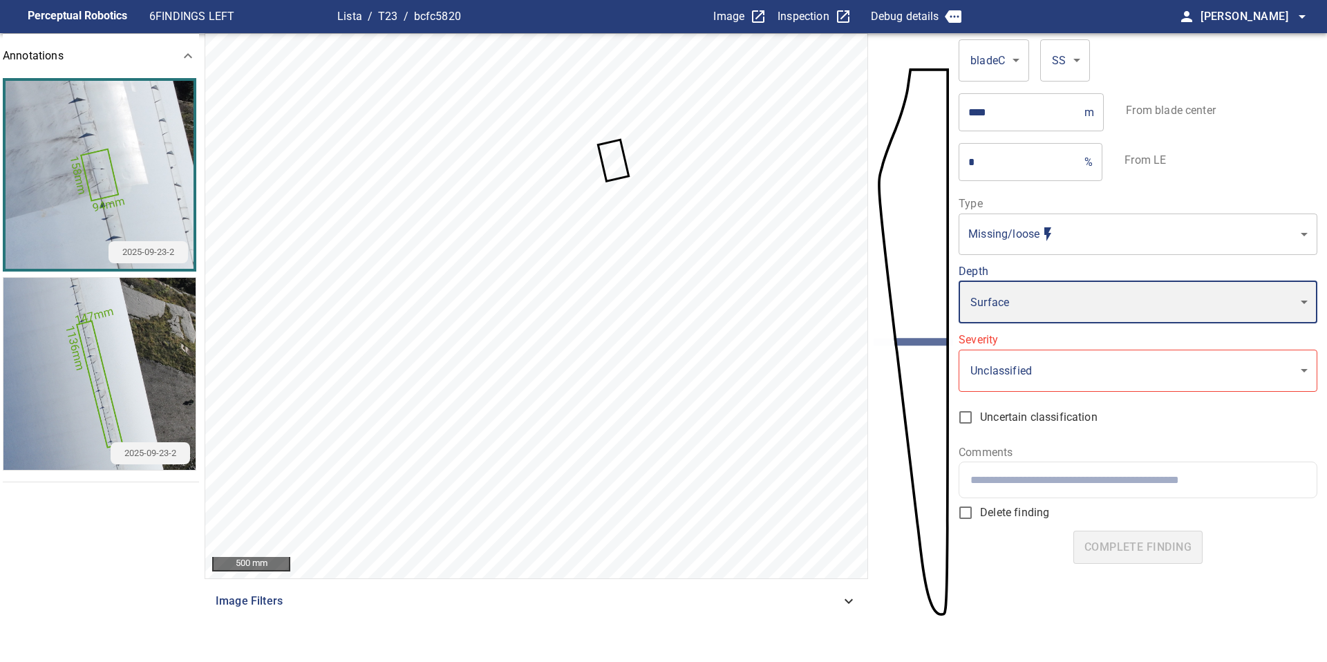
type input "*"
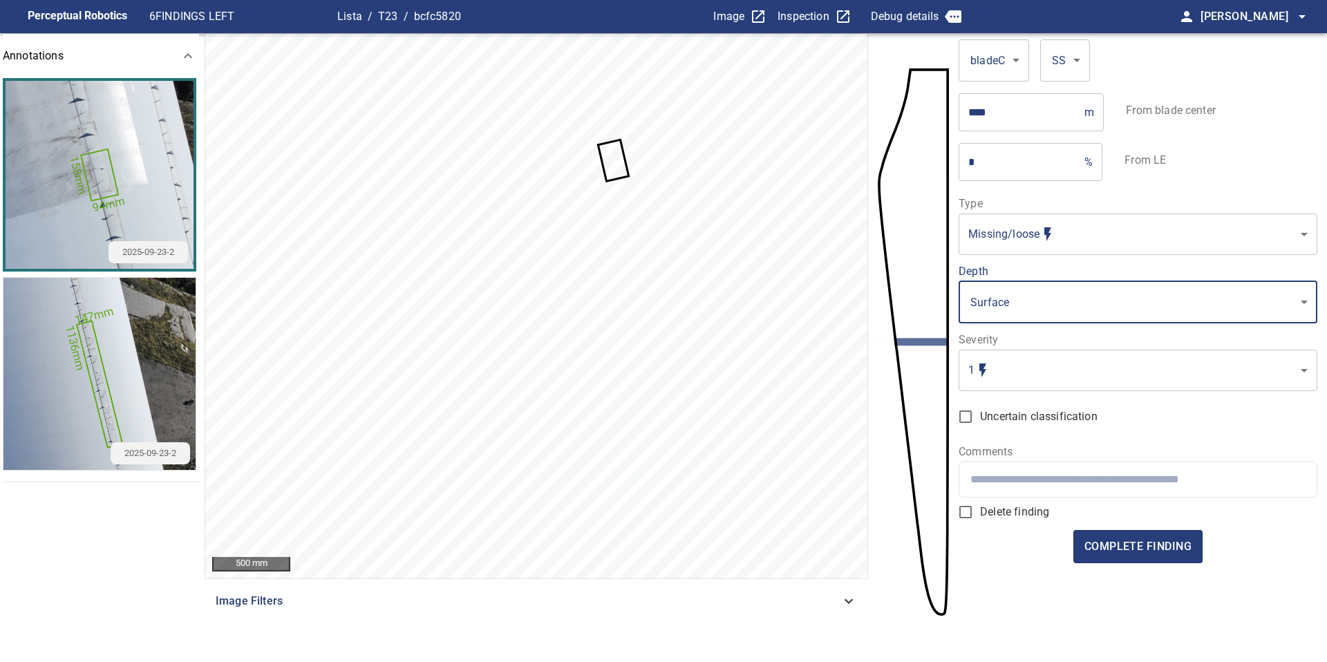
click at [991, 303] on body "**********" at bounding box center [663, 331] width 1327 height 662
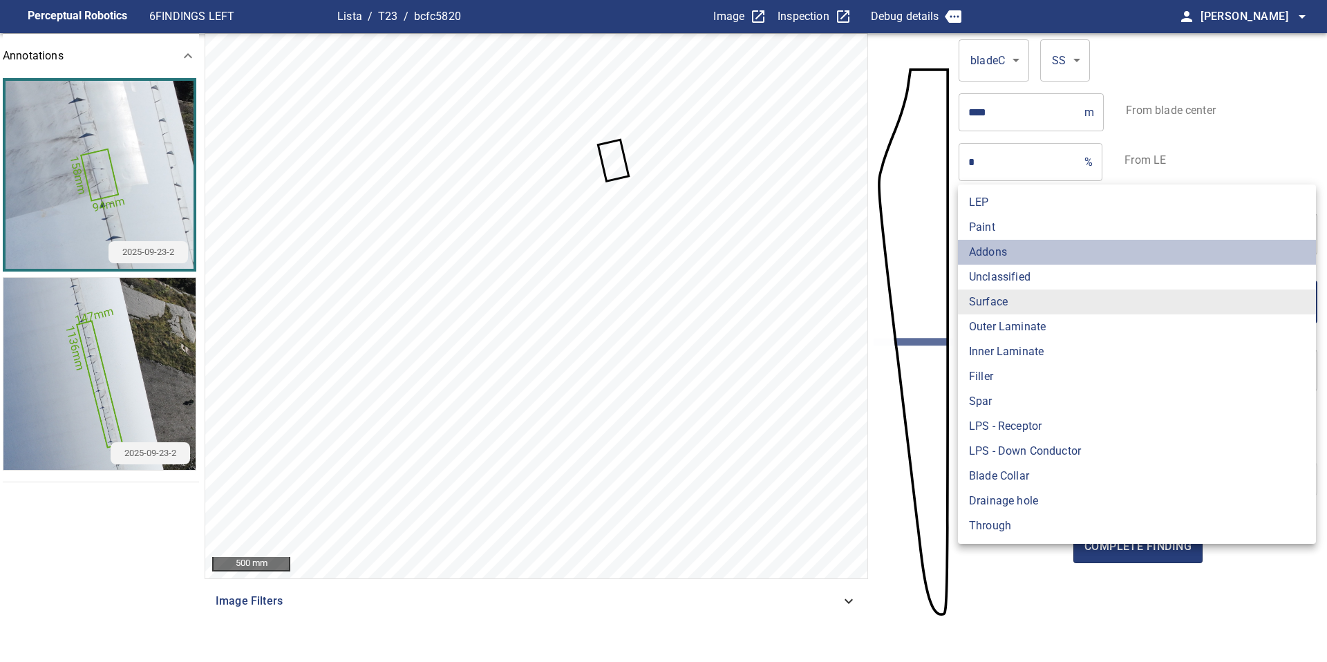
click at [990, 257] on li "Addons" at bounding box center [1137, 252] width 358 height 25
type input "******"
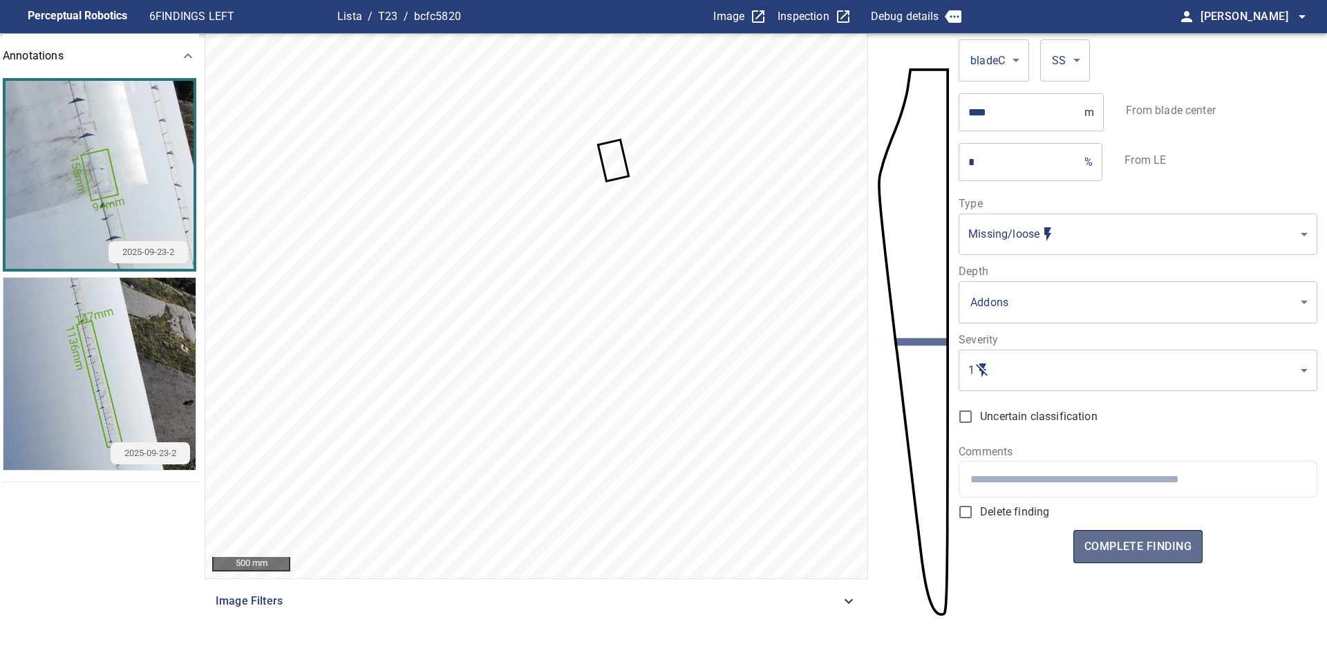
click at [1141, 544] on span "complete finding" at bounding box center [1137, 546] width 107 height 19
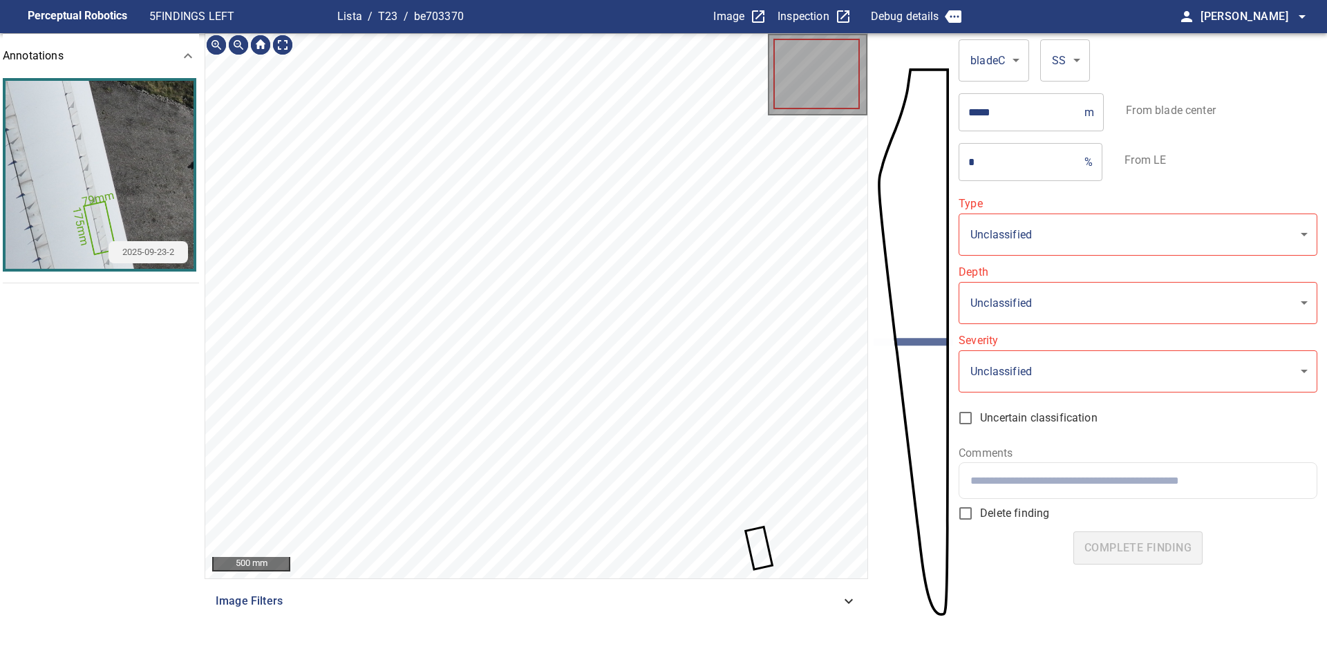
type input "**********"
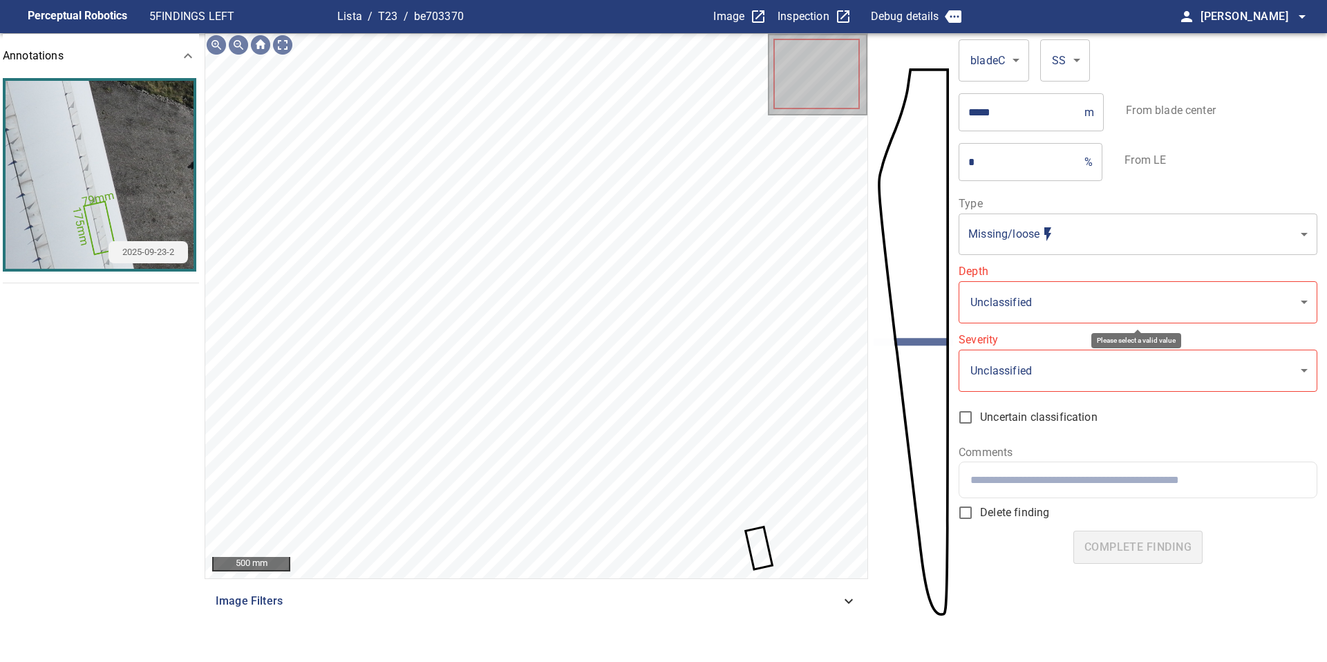
click at [1030, 309] on body "**********" at bounding box center [663, 331] width 1327 height 662
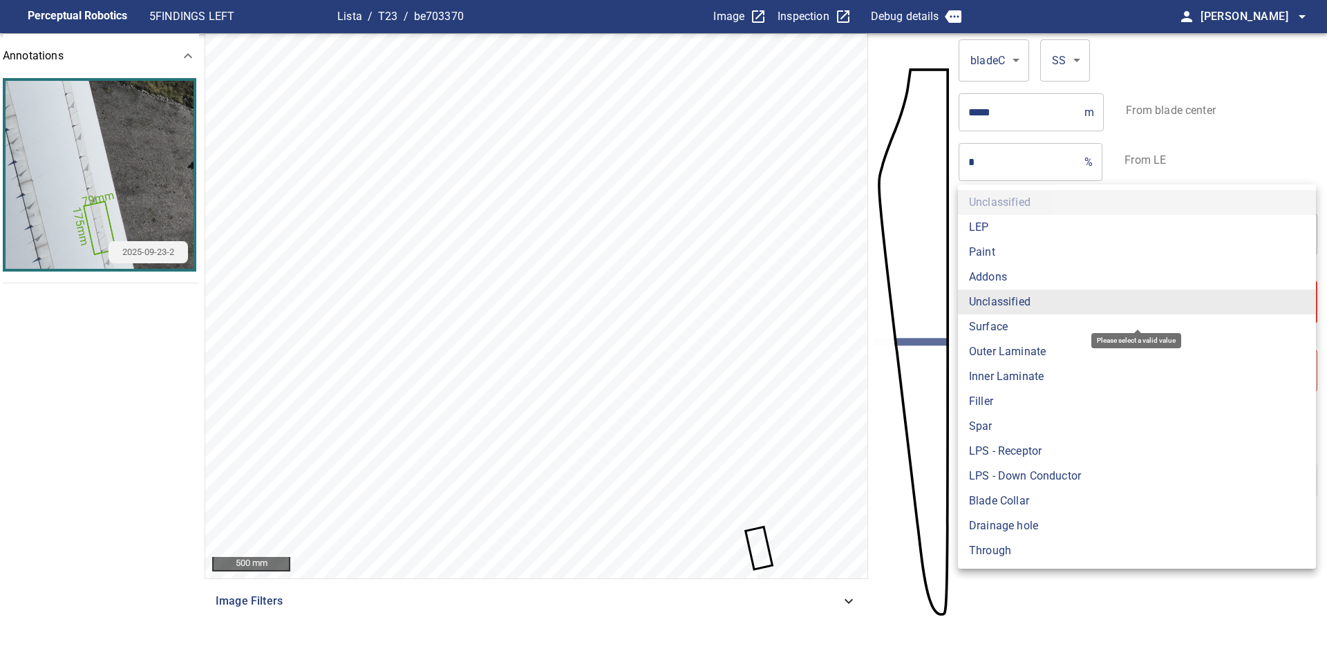
click at [1012, 283] on li "Addons" at bounding box center [1137, 277] width 358 height 25
type input "******"
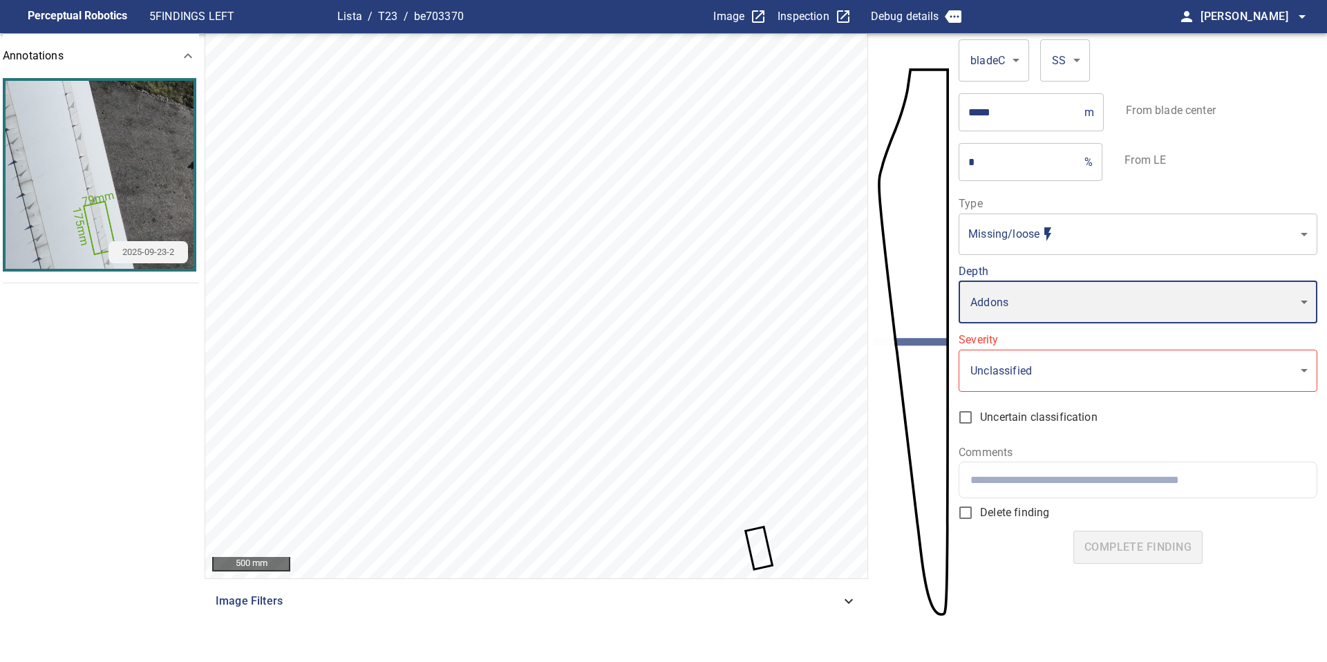
type input "*"
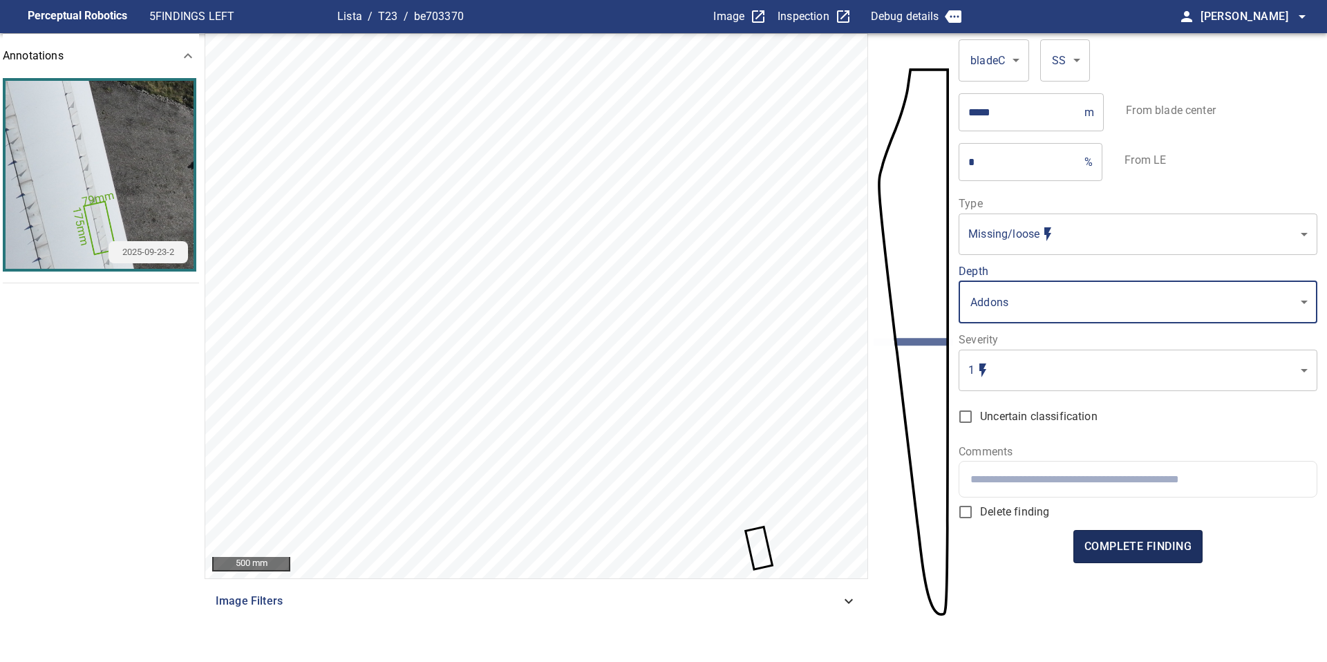
click at [1147, 545] on span "complete finding" at bounding box center [1137, 546] width 107 height 19
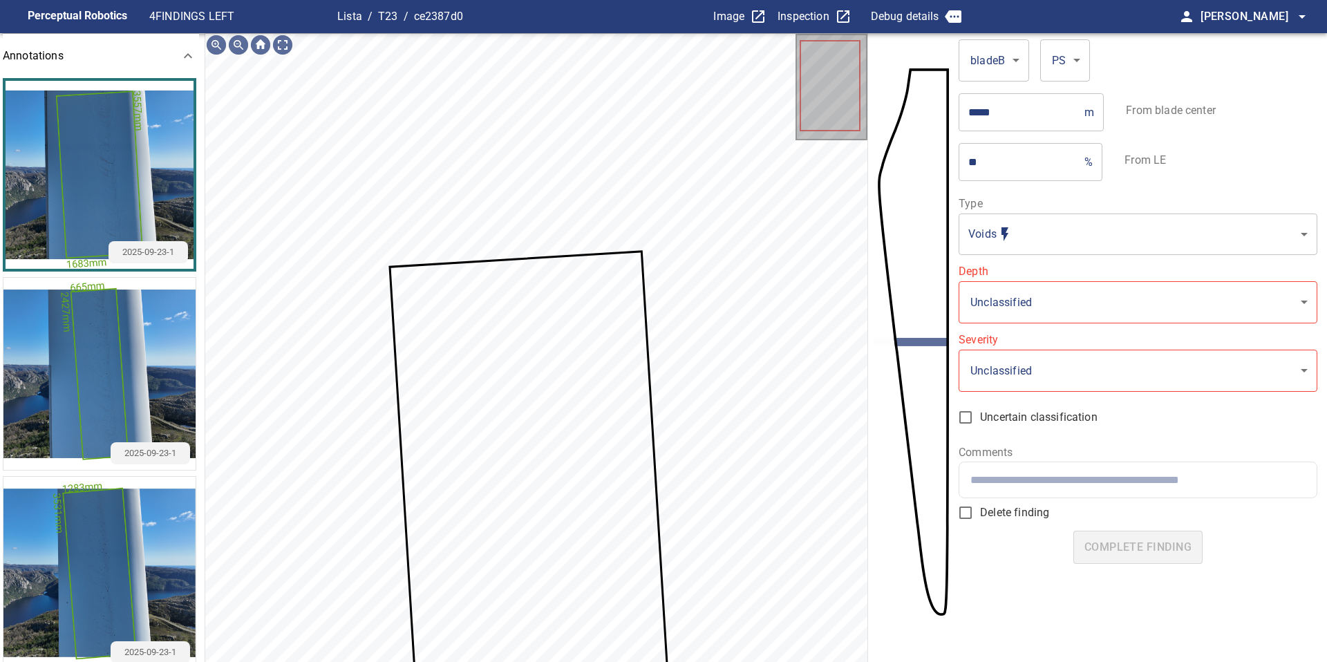
click at [1018, 236] on body "**********" at bounding box center [663, 331] width 1327 height 662
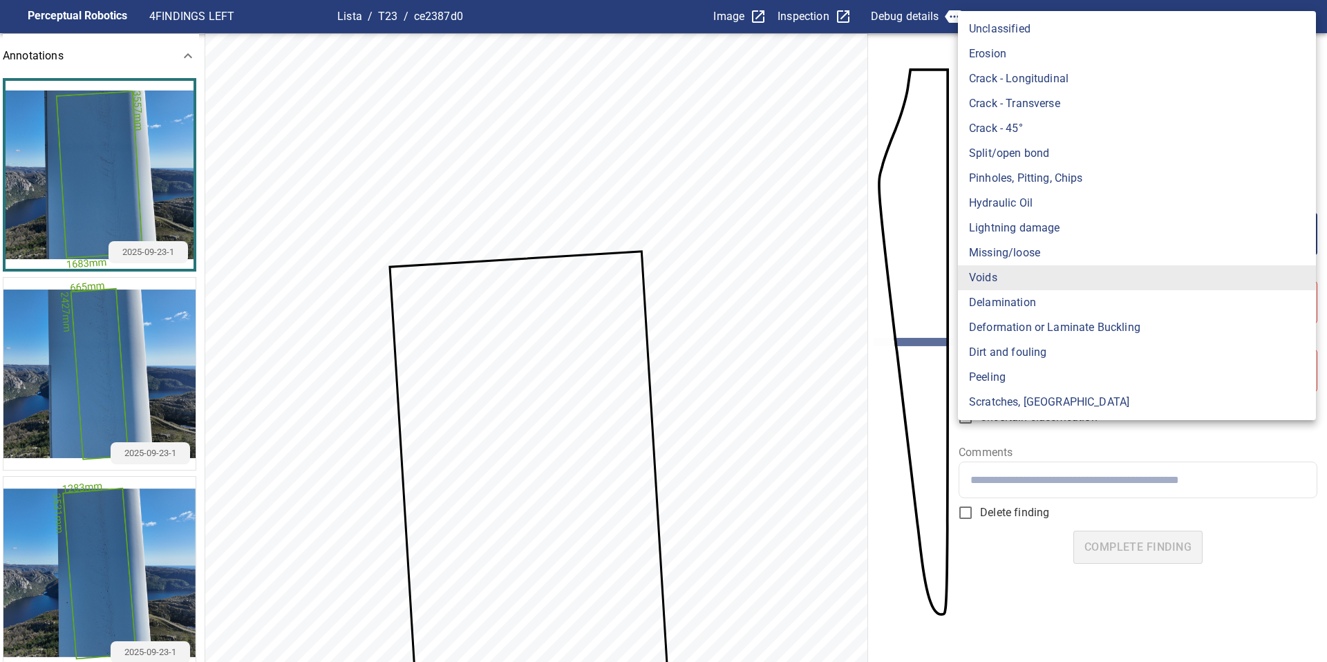
click at [1007, 356] on li "Dirt and fouling" at bounding box center [1137, 352] width 358 height 25
type input "**********"
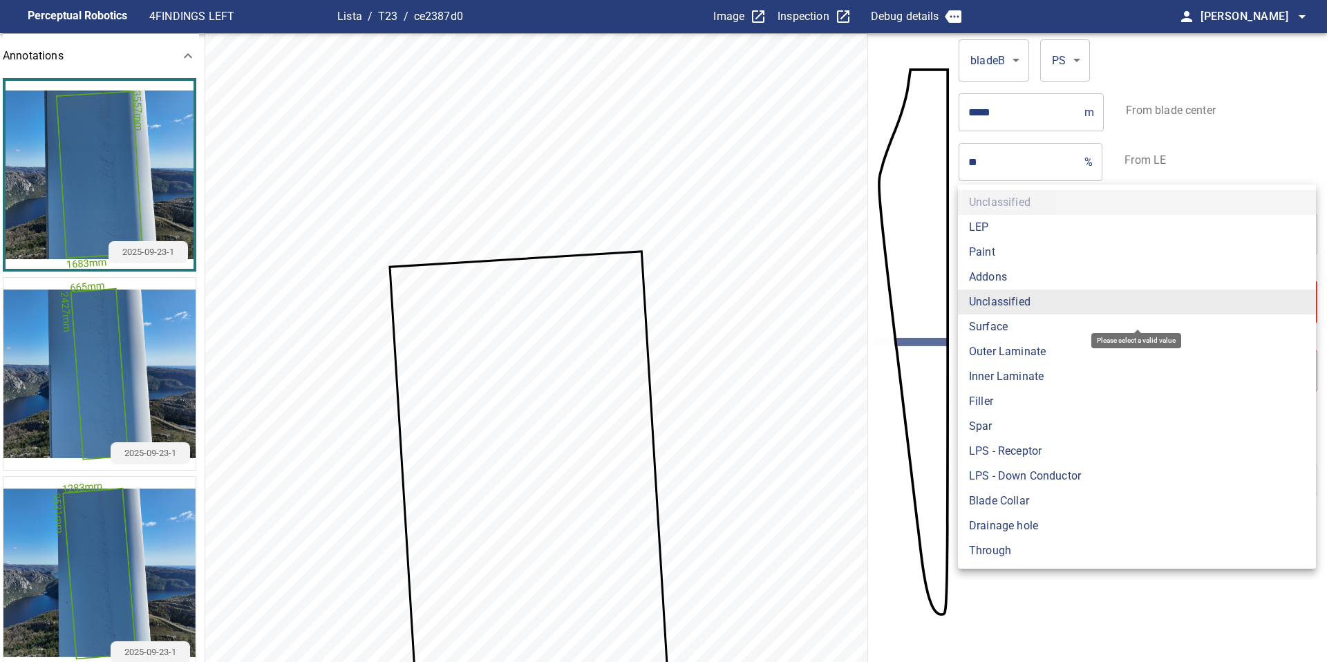
click at [1014, 307] on body "**********" at bounding box center [663, 331] width 1327 height 662
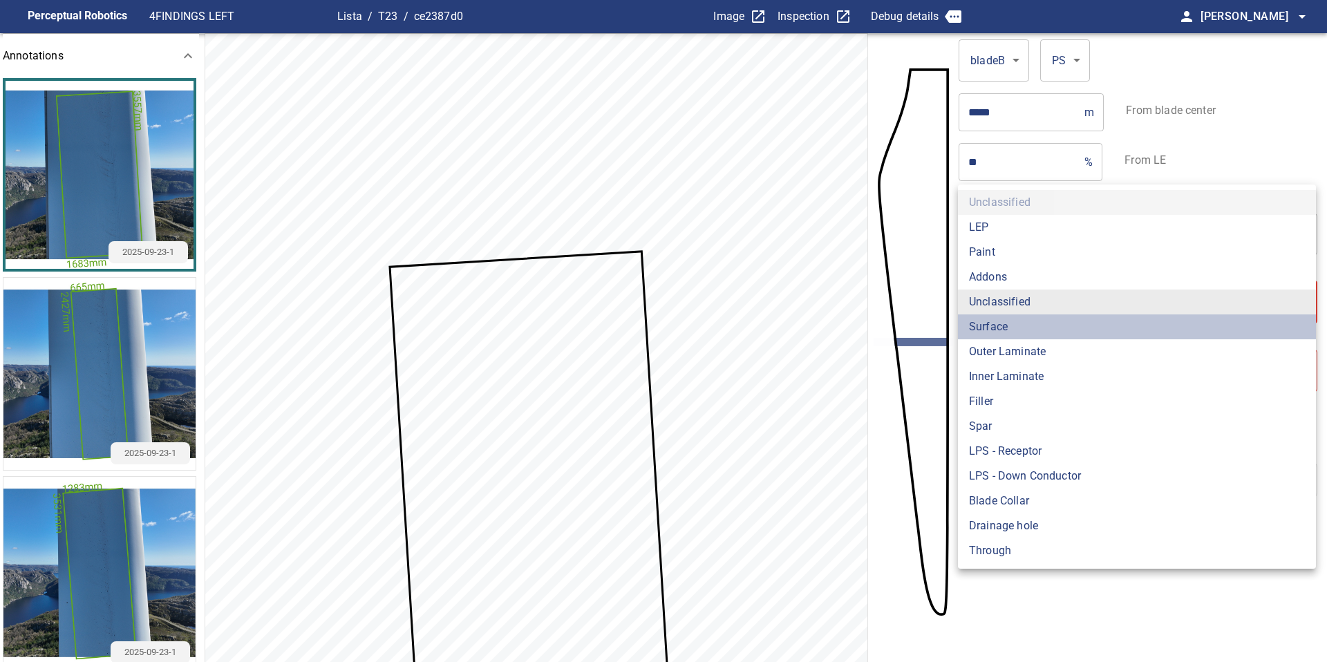
click at [1013, 327] on li "Surface" at bounding box center [1137, 326] width 358 height 25
type input "*******"
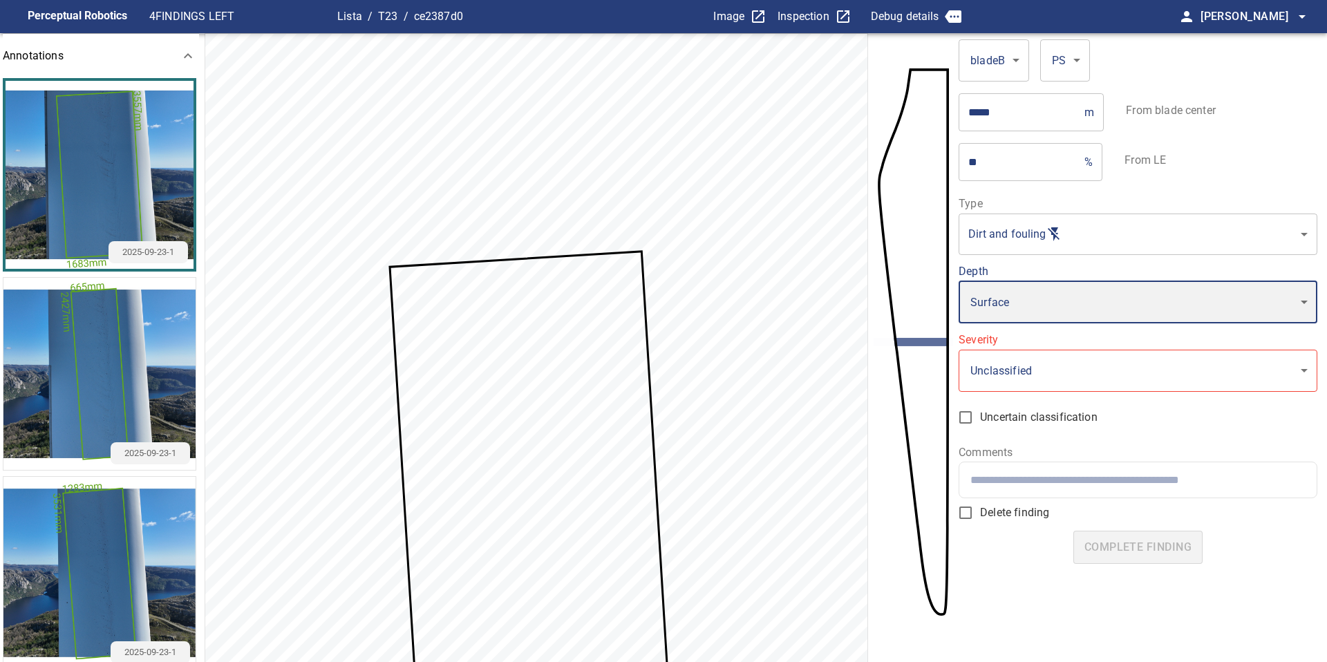
type input "*"
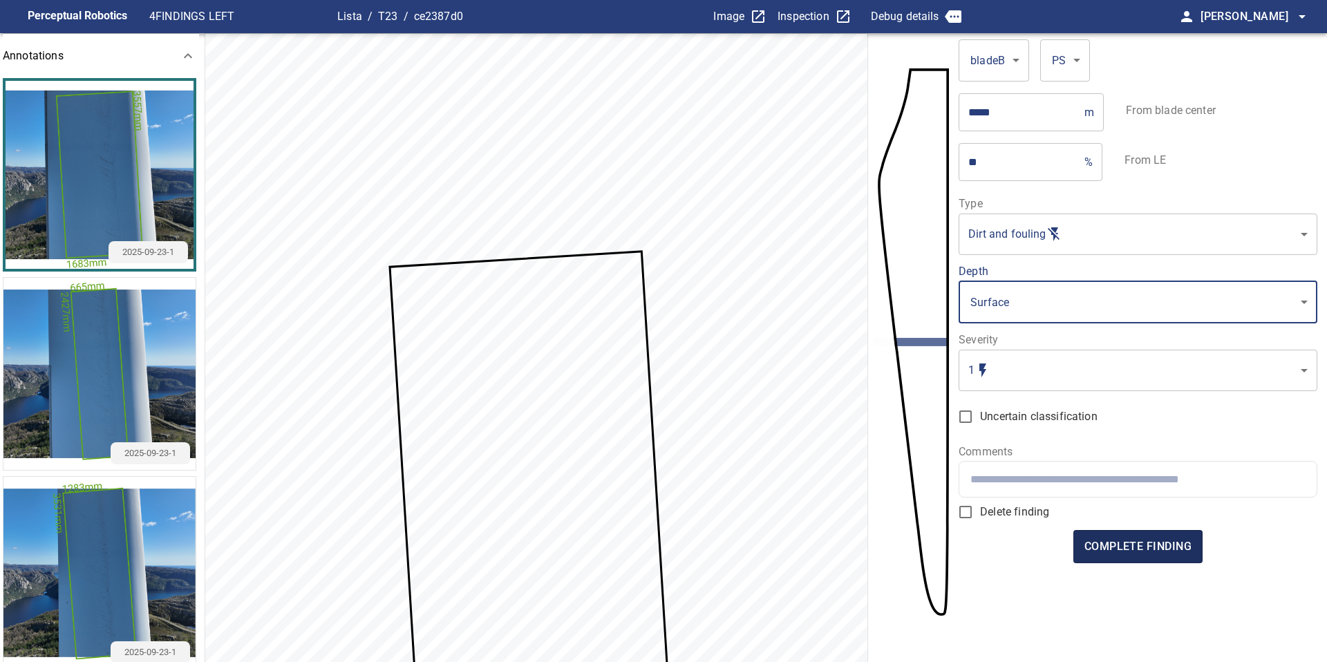
click at [1146, 555] on span "complete finding" at bounding box center [1137, 546] width 107 height 19
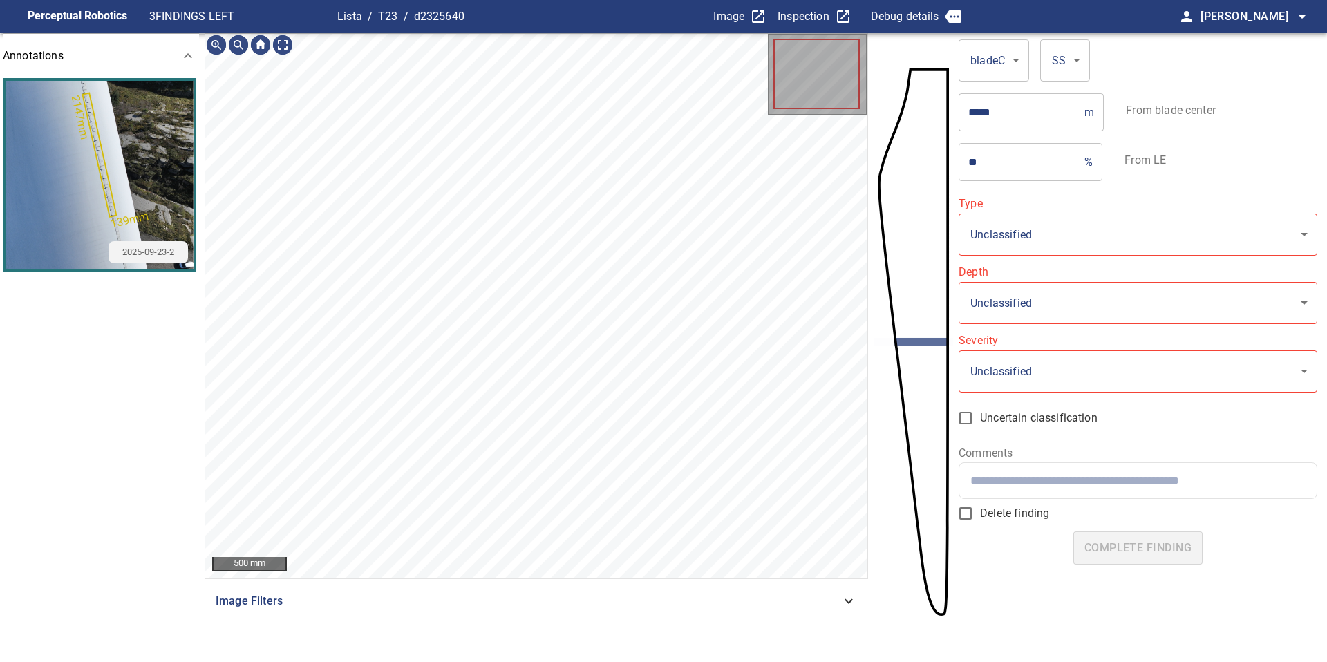
type input "**********"
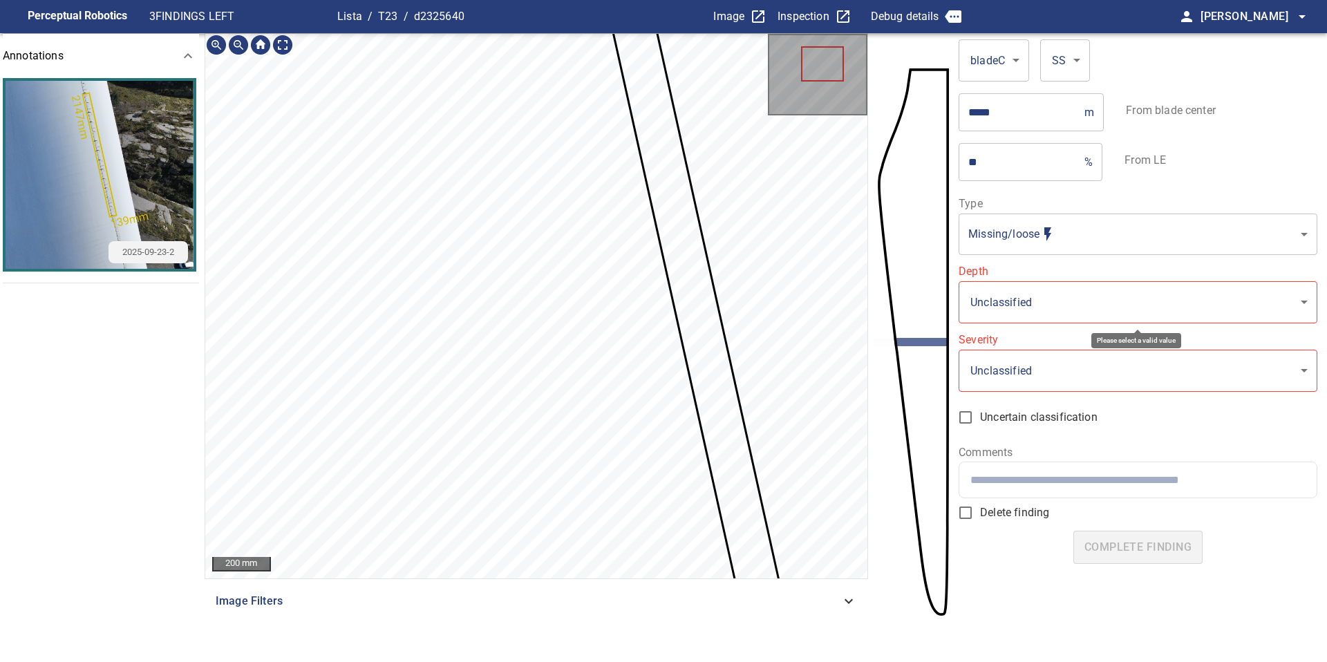
click at [1012, 301] on body "**********" at bounding box center [663, 331] width 1327 height 662
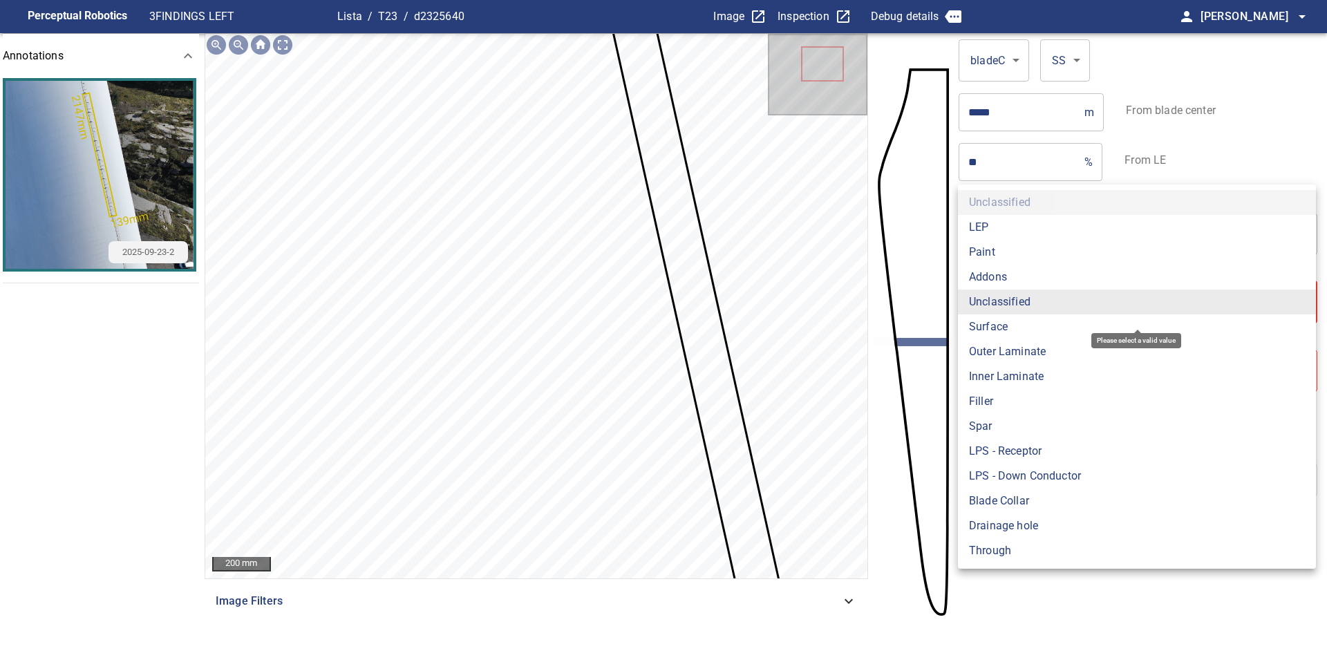
click at [1003, 272] on li "Addons" at bounding box center [1137, 277] width 358 height 25
type input "******"
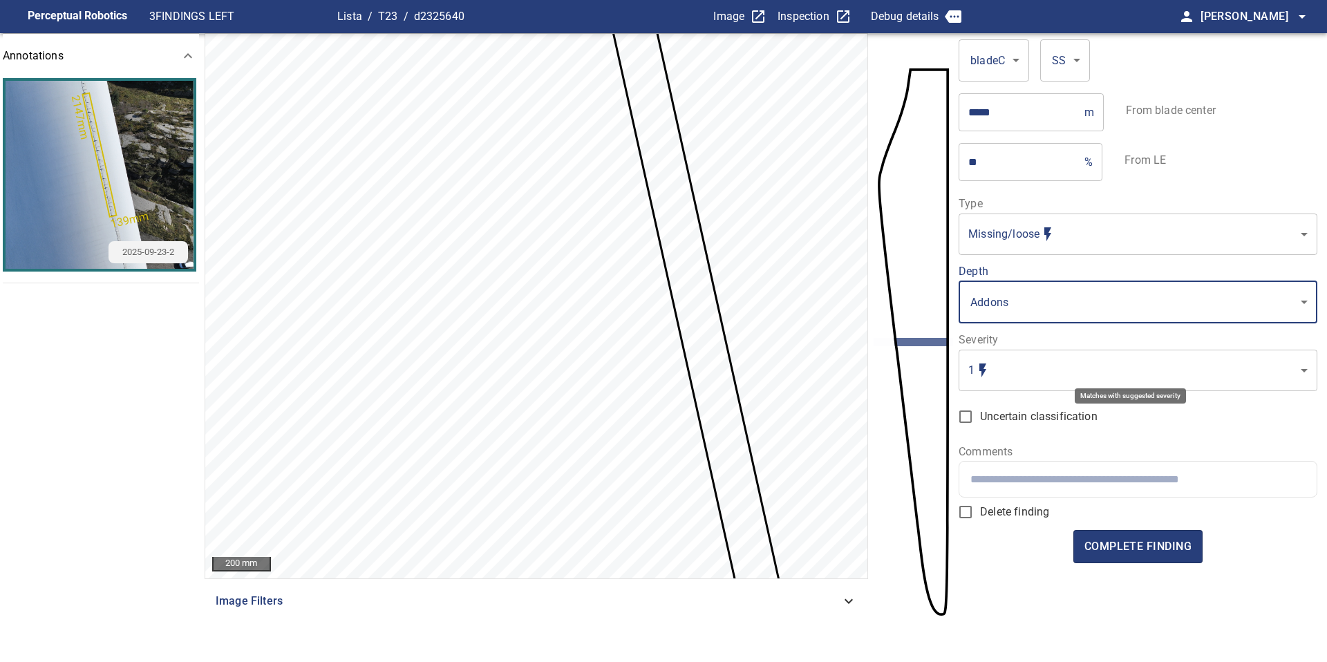
click at [1005, 367] on body "**********" at bounding box center [663, 331] width 1327 height 662
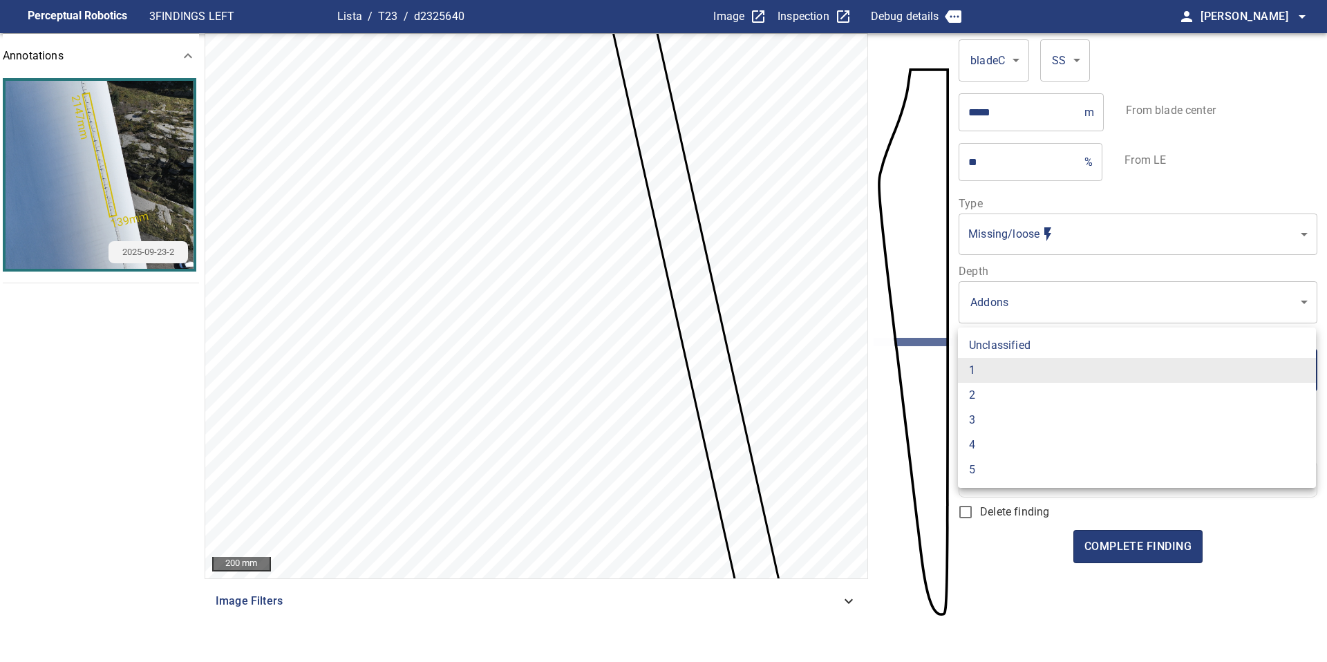
click at [1005, 390] on li "2" at bounding box center [1137, 395] width 358 height 25
type input "*"
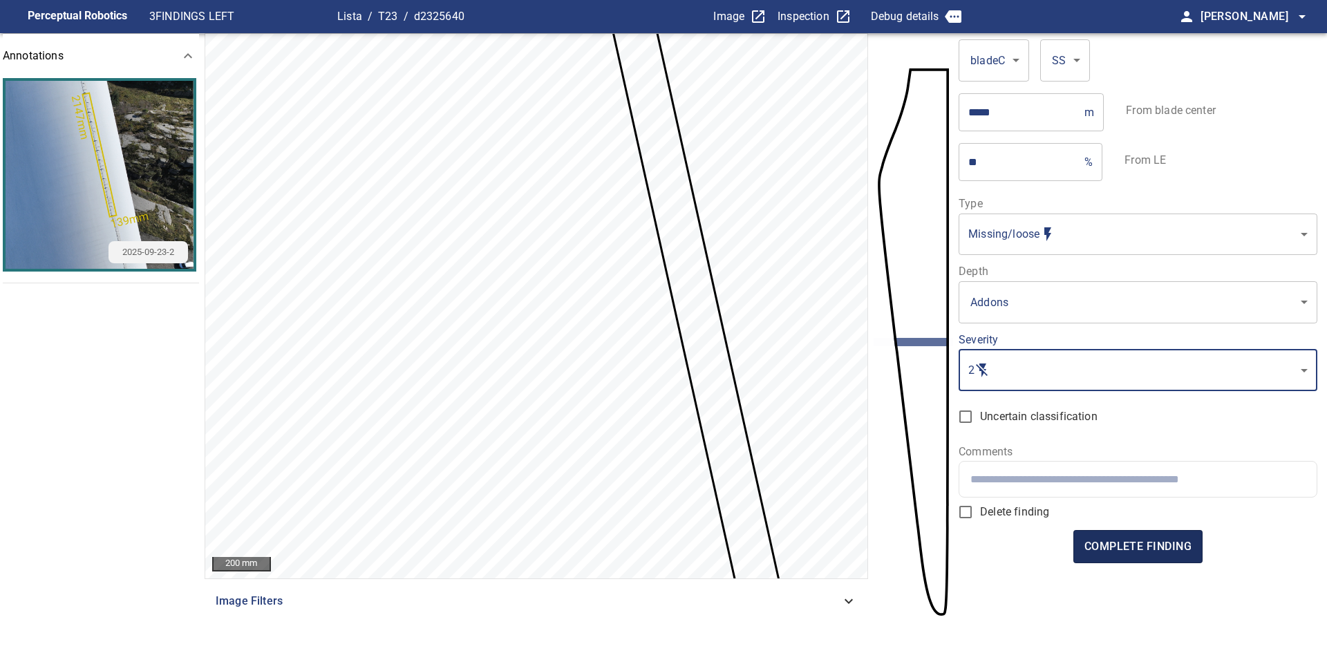
click at [1141, 545] on span "complete finding" at bounding box center [1137, 546] width 107 height 19
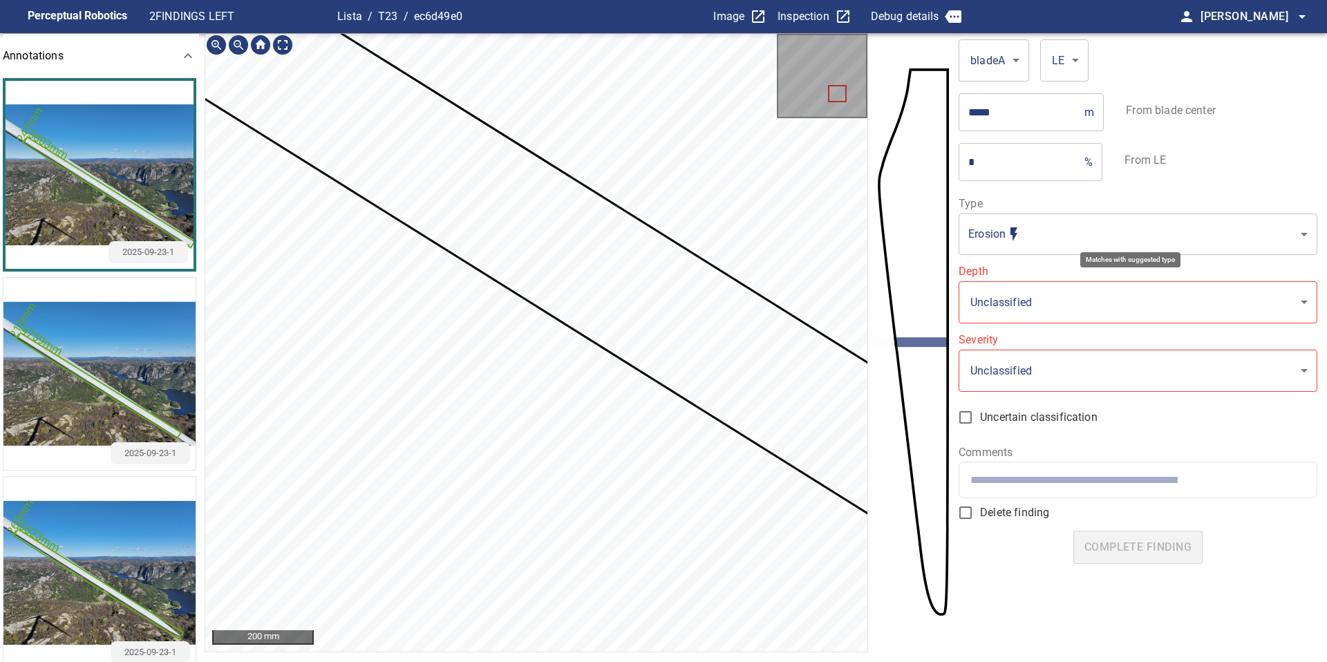
click at [986, 231] on body "**********" at bounding box center [663, 331] width 1327 height 662
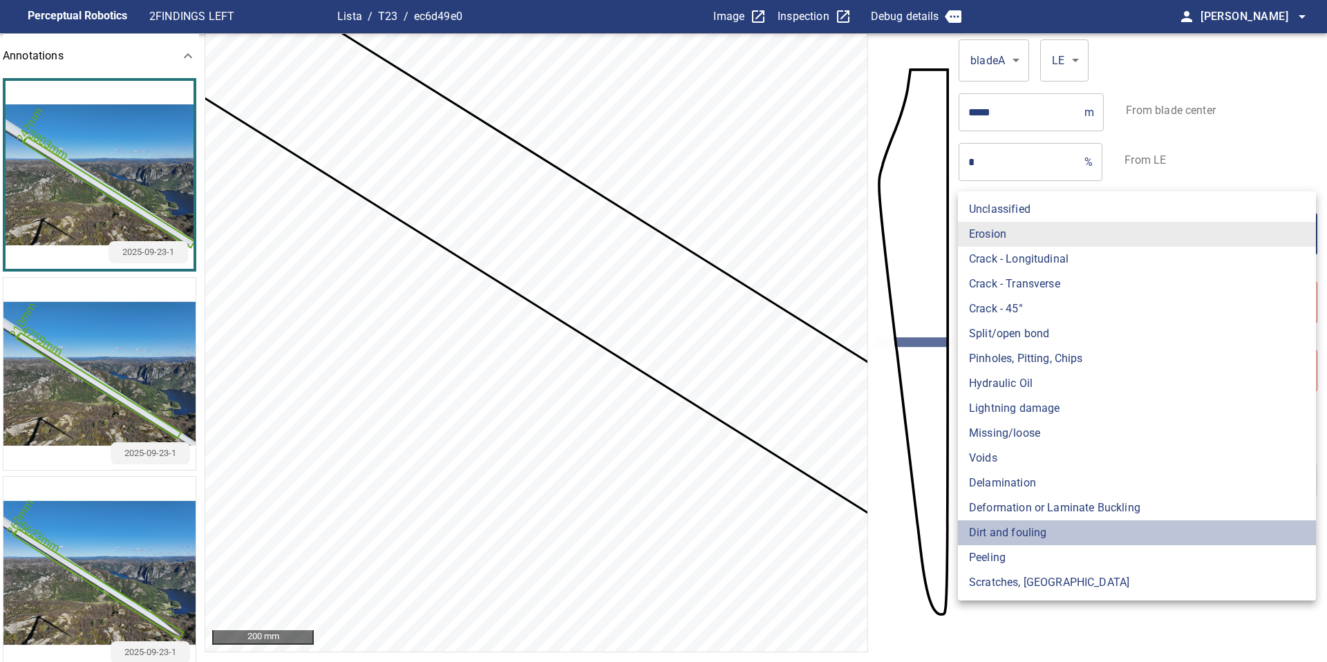
click at [1020, 542] on li "Dirt and fouling" at bounding box center [1137, 532] width 358 height 25
type input "**********"
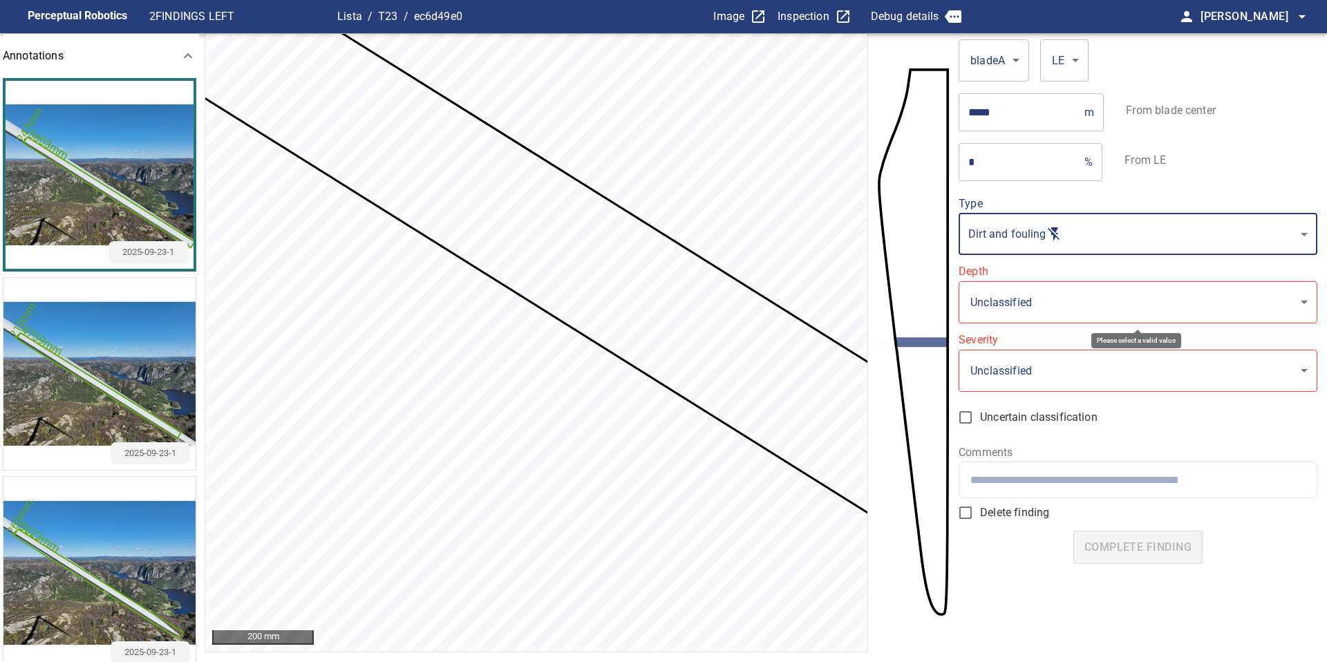
click at [1023, 304] on body "**********" at bounding box center [663, 331] width 1327 height 662
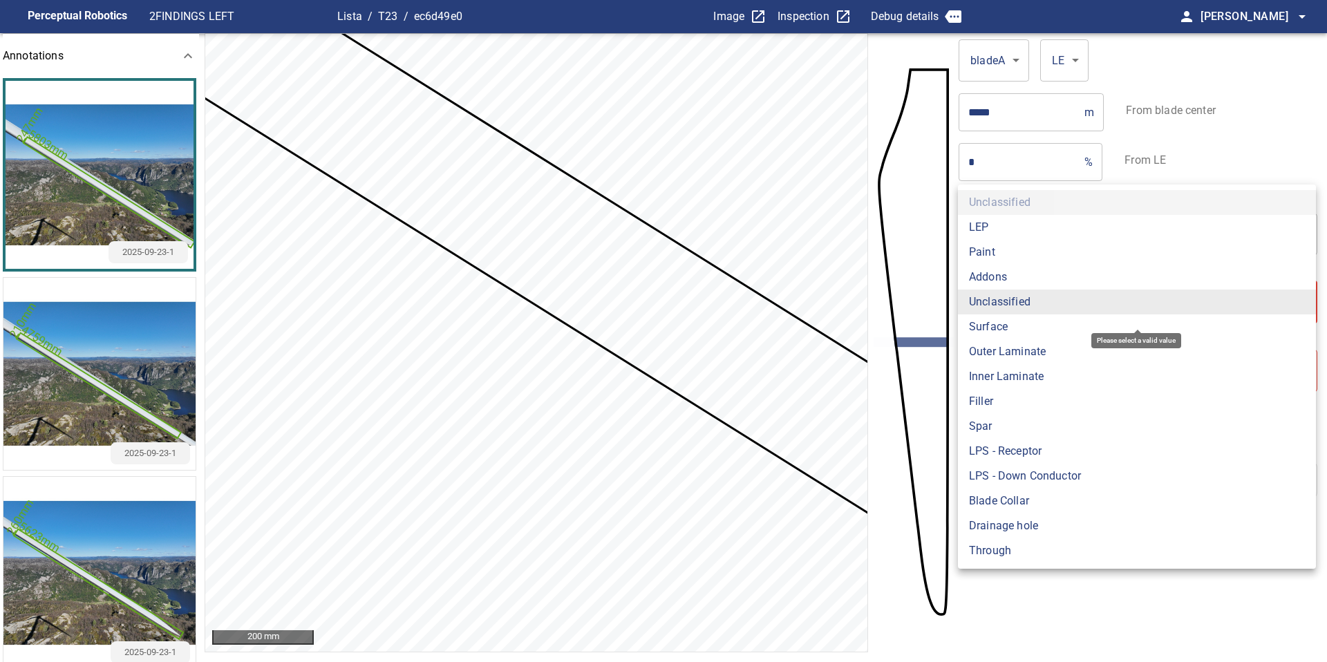
click at [1012, 226] on li "LEP" at bounding box center [1137, 227] width 358 height 25
type input "***"
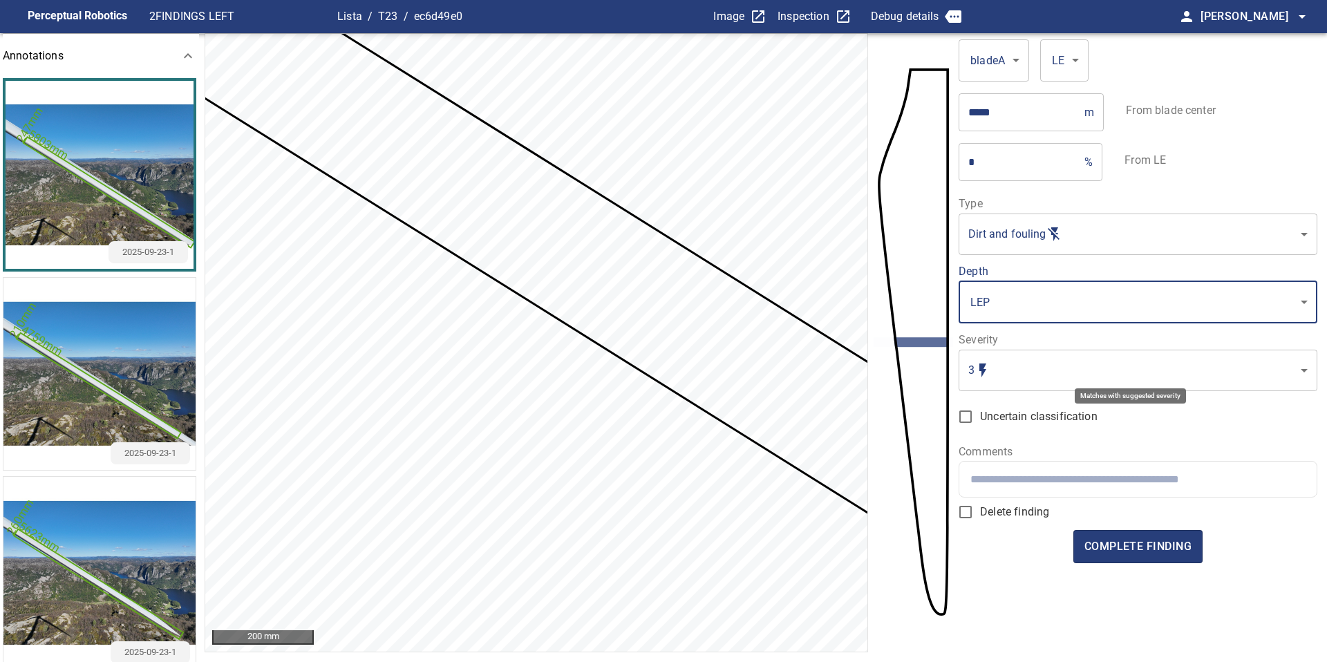
click at [1027, 369] on body "**********" at bounding box center [663, 331] width 1327 height 662
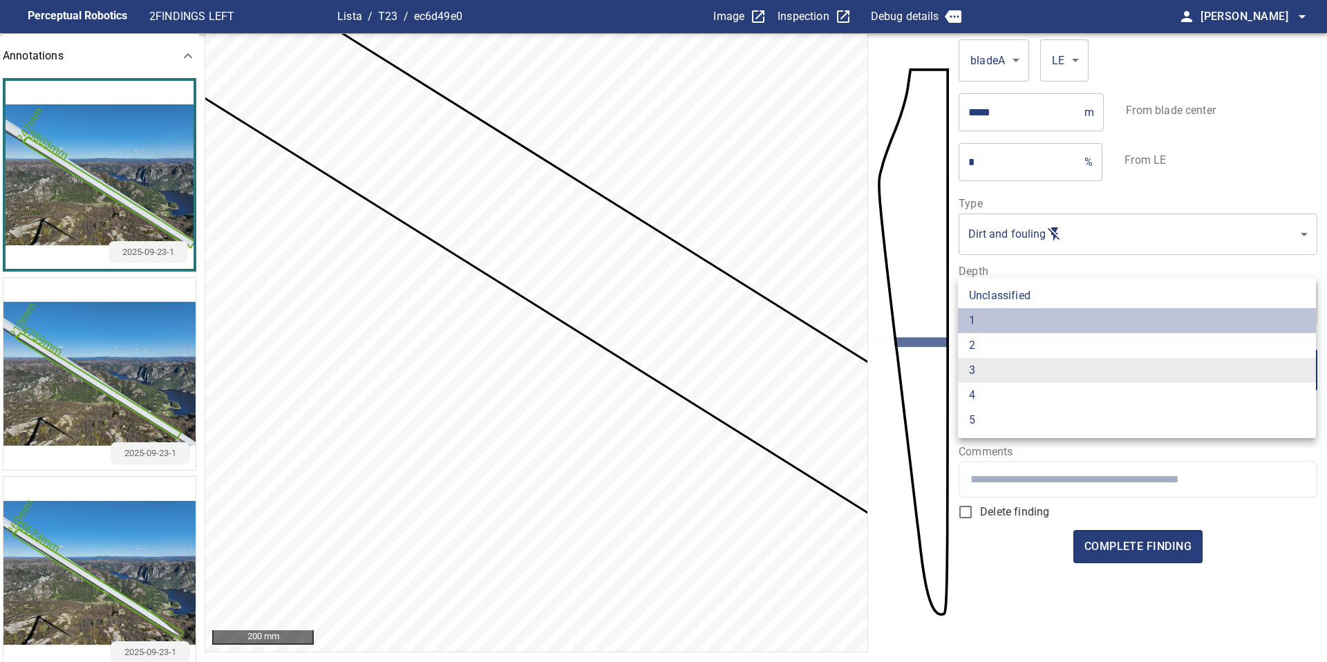
click at [1023, 324] on li "1" at bounding box center [1137, 320] width 358 height 25
type input "*"
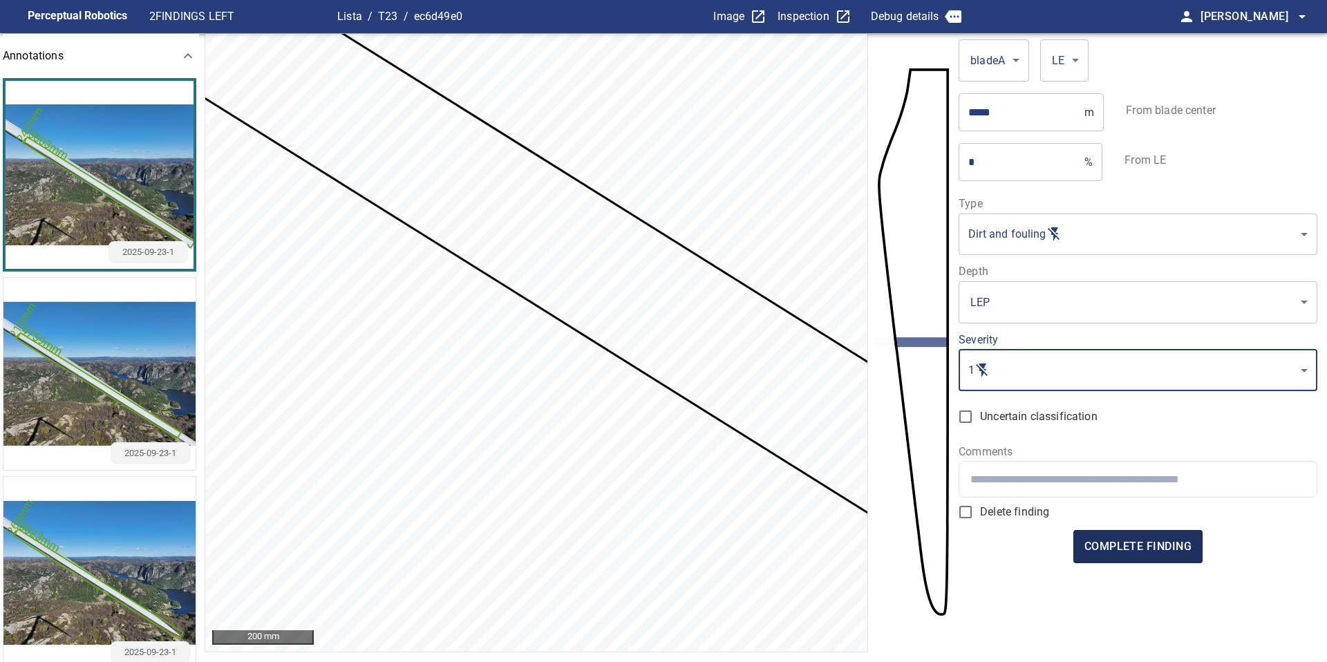
click at [1147, 550] on span "complete finding" at bounding box center [1137, 546] width 107 height 19
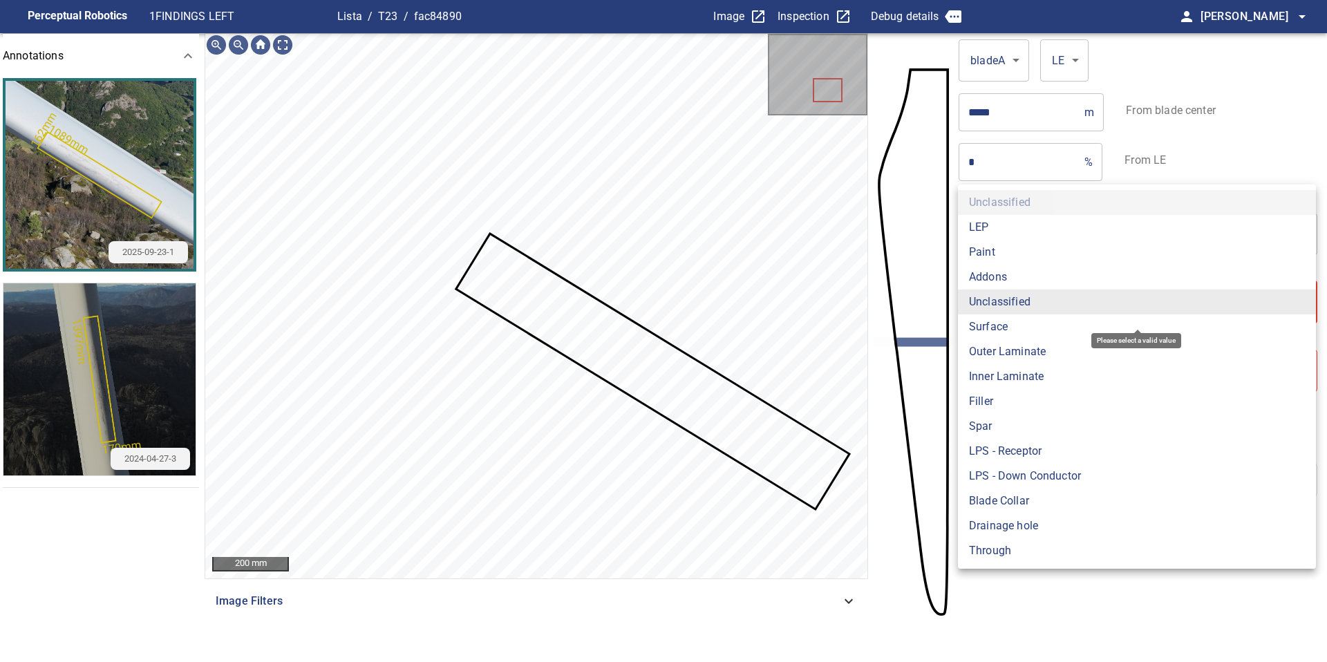
click at [1036, 305] on body "**********" at bounding box center [663, 331] width 1327 height 662
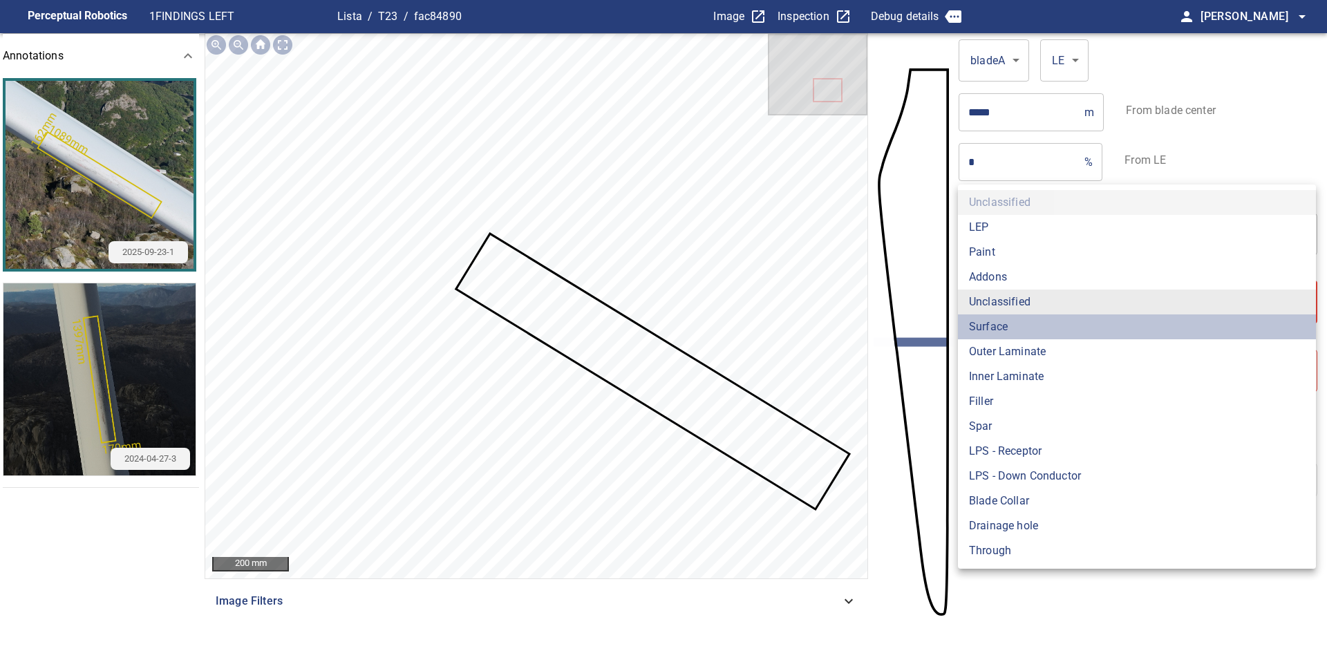
click at [1036, 332] on li "Surface" at bounding box center [1137, 326] width 358 height 25
type input "*******"
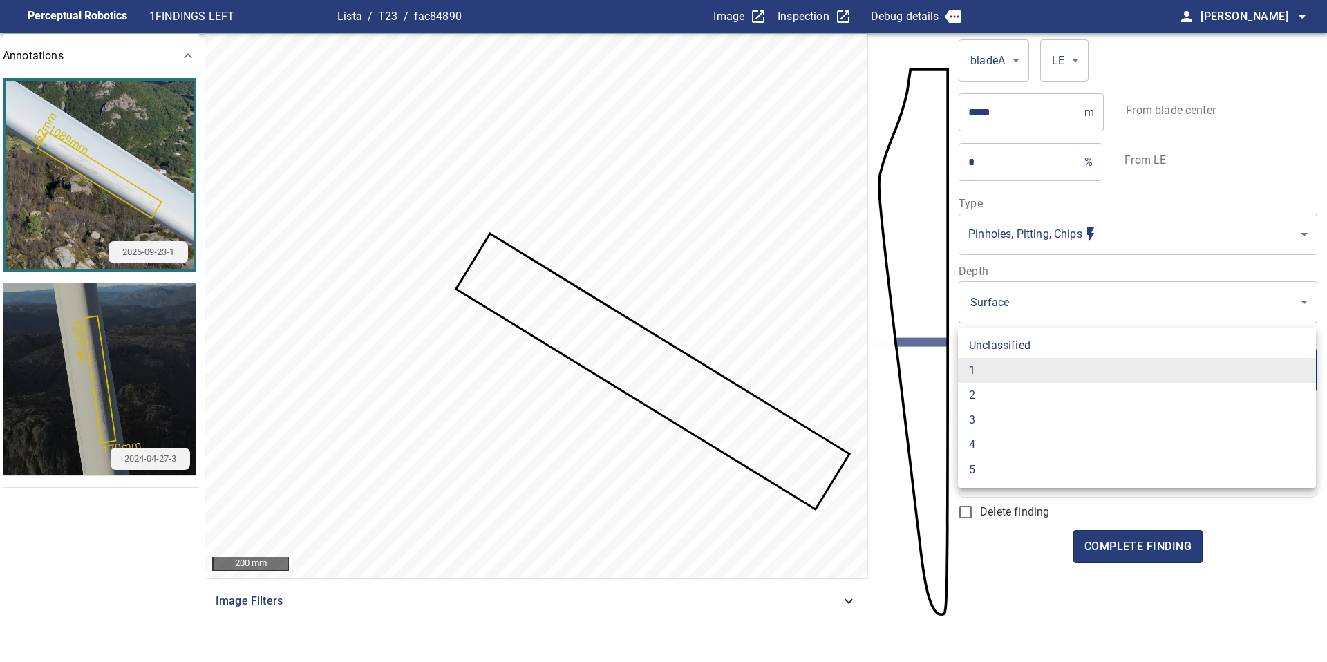
click at [1037, 375] on body "Perceptual Robotics 1 FINDINGS LEFT Lista / T23 / fac84890 Image Inspection Deb…" at bounding box center [663, 331] width 1327 height 662
click at [1037, 396] on li "2" at bounding box center [1137, 395] width 358 height 25
type input "*"
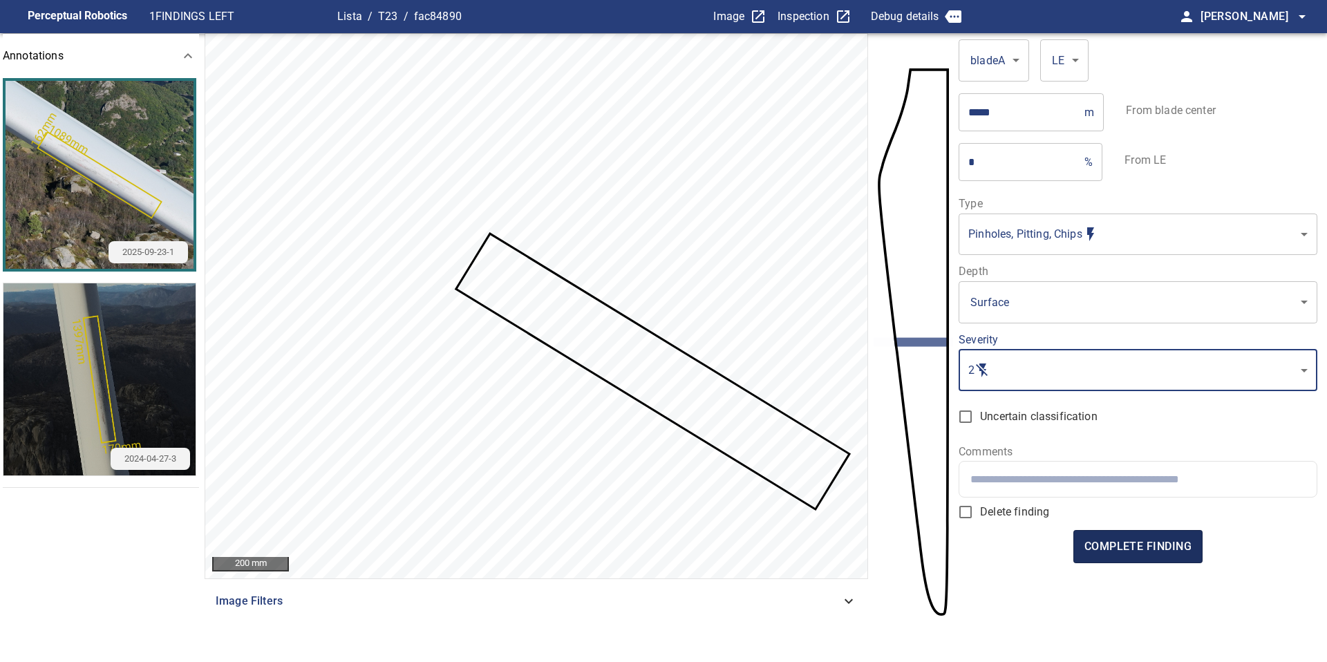
click at [1148, 545] on span "complete finding" at bounding box center [1137, 546] width 107 height 19
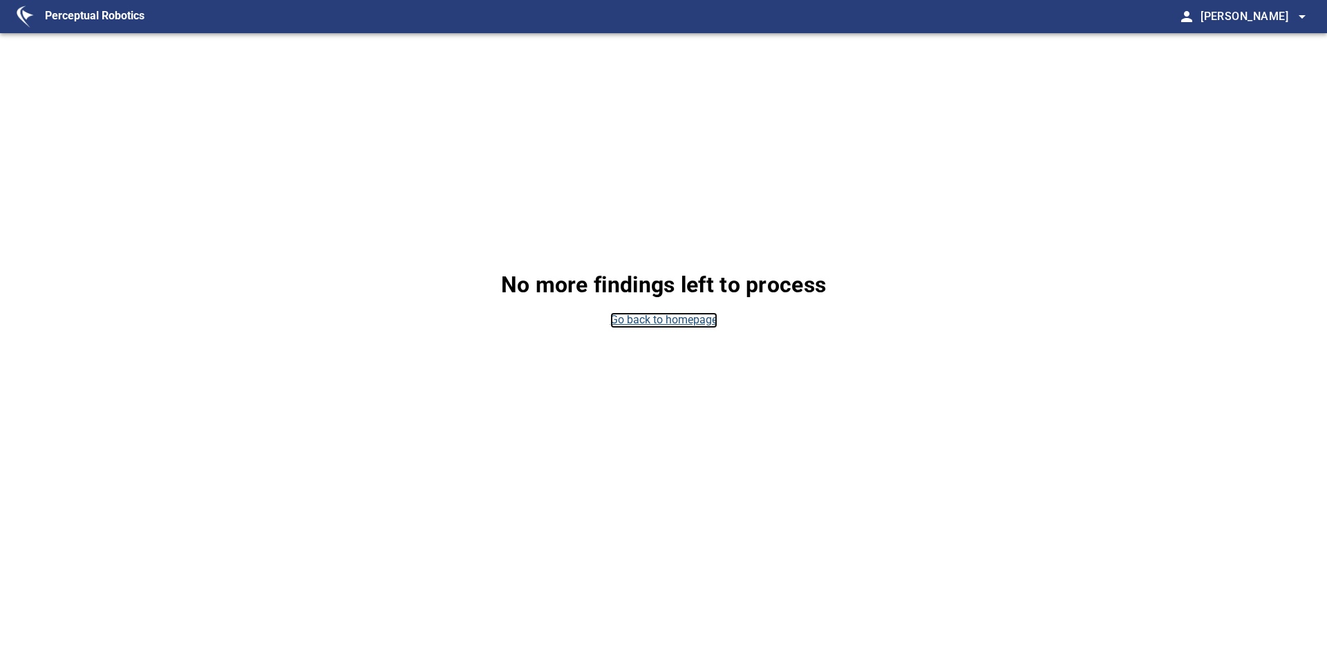
click at [707, 314] on link "Go back to homepage" at bounding box center [663, 320] width 107 height 16
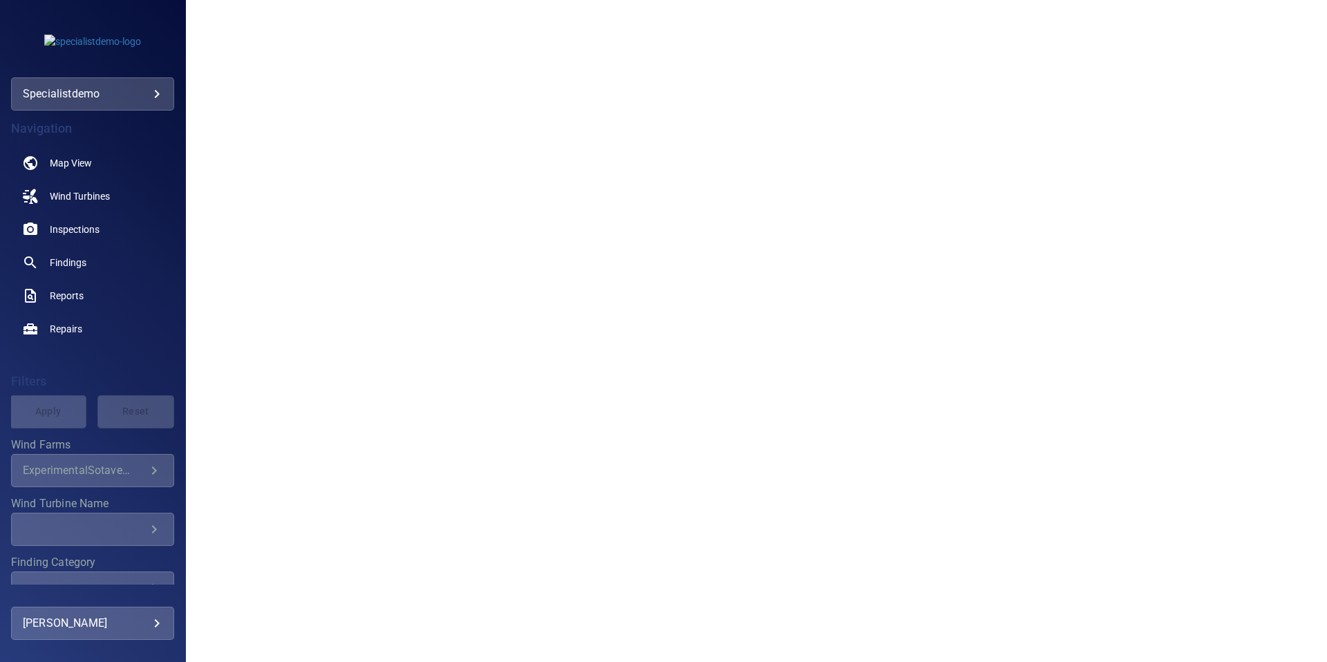
click at [156, 95] on body "**********" at bounding box center [663, 331] width 1327 height 662
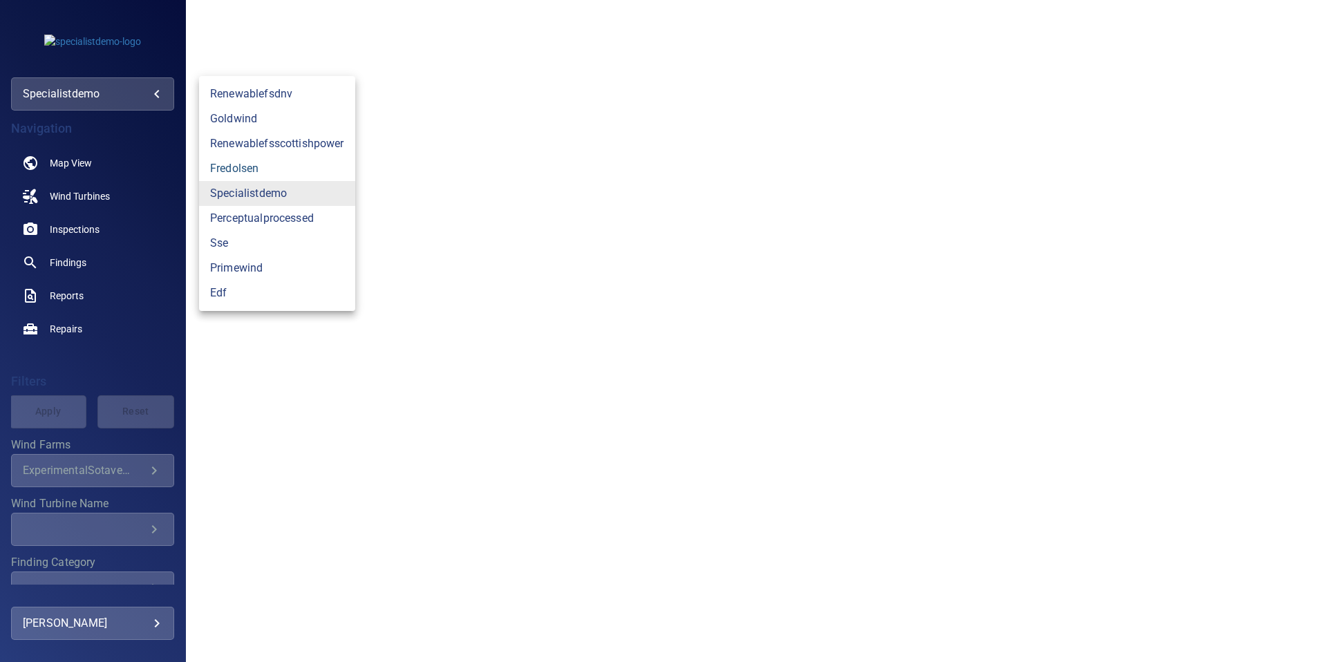
click at [232, 169] on link "fredolsen" at bounding box center [277, 168] width 156 height 25
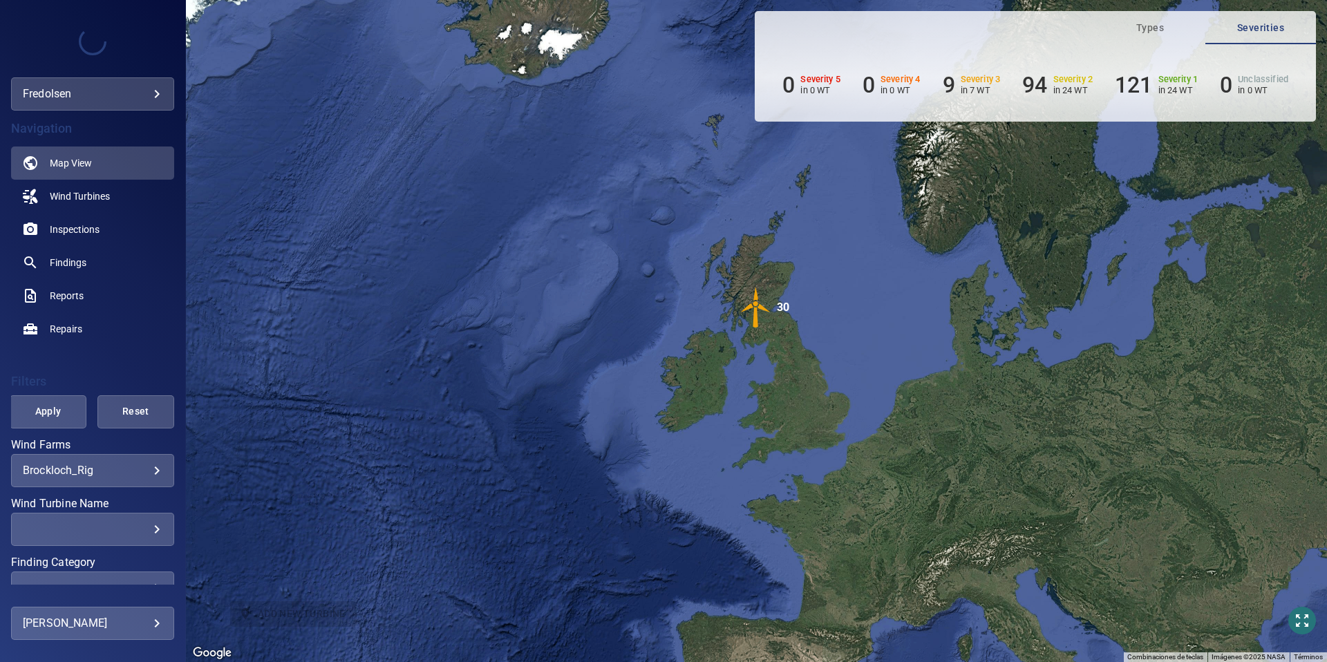
click at [157, 470] on body "**********" at bounding box center [663, 331] width 1327 height 662
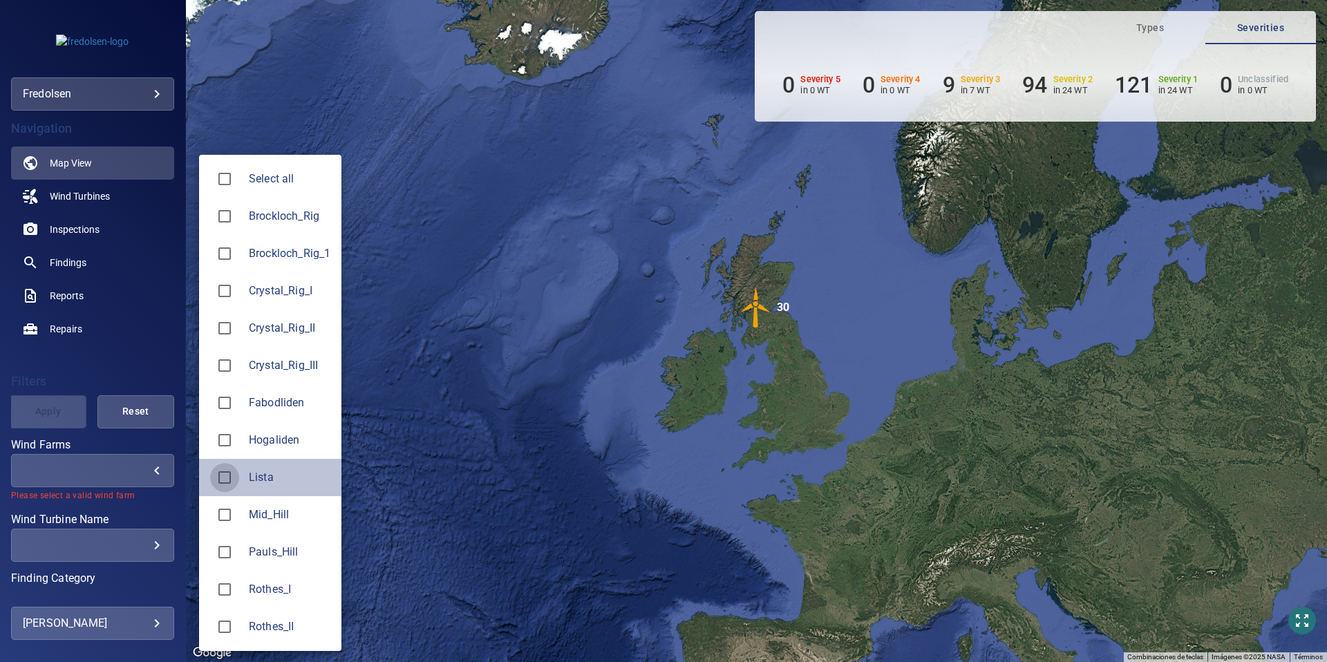
type input "*****"
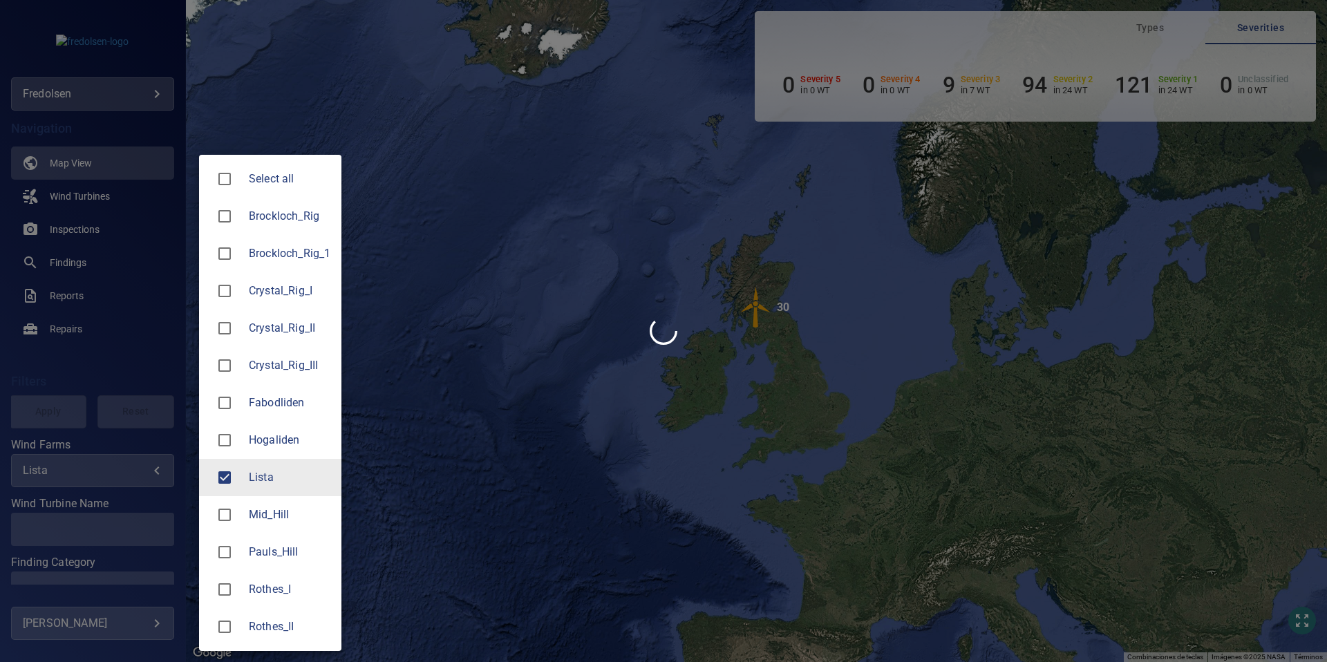
click at [150, 493] on div at bounding box center [663, 331] width 1327 height 662
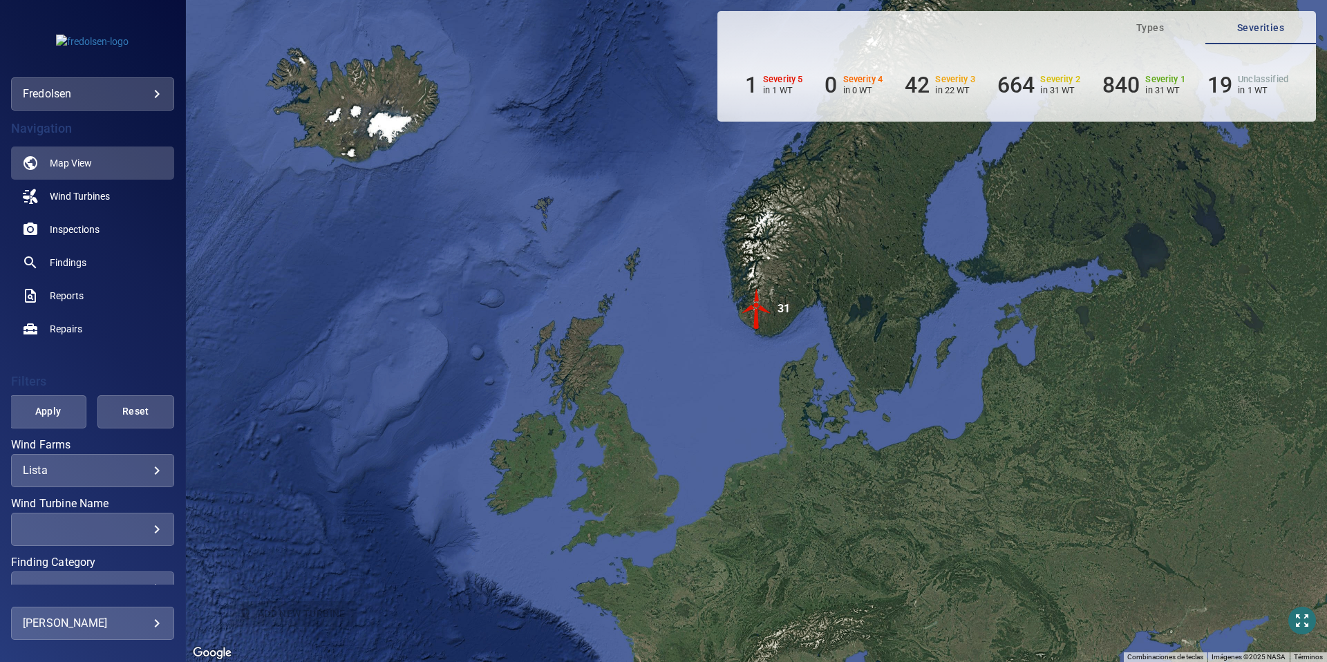
click at [155, 538] on div "​ ​" at bounding box center [92, 529] width 163 height 33
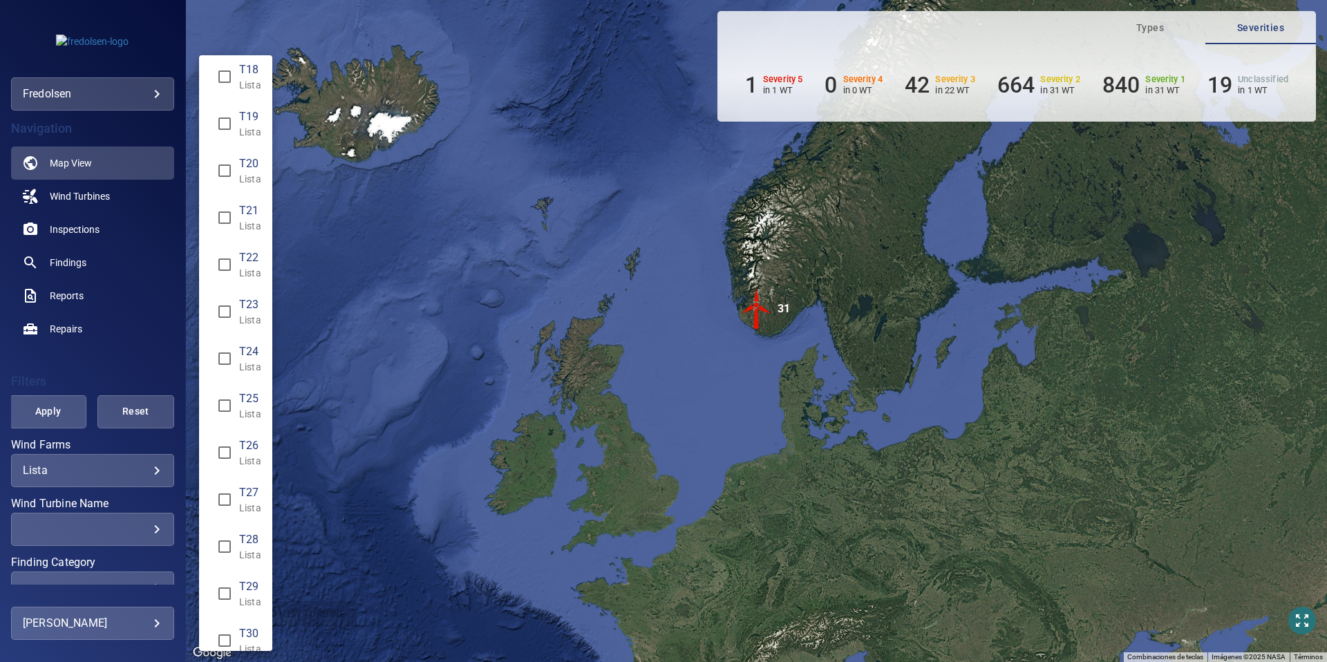
scroll to position [872, 0]
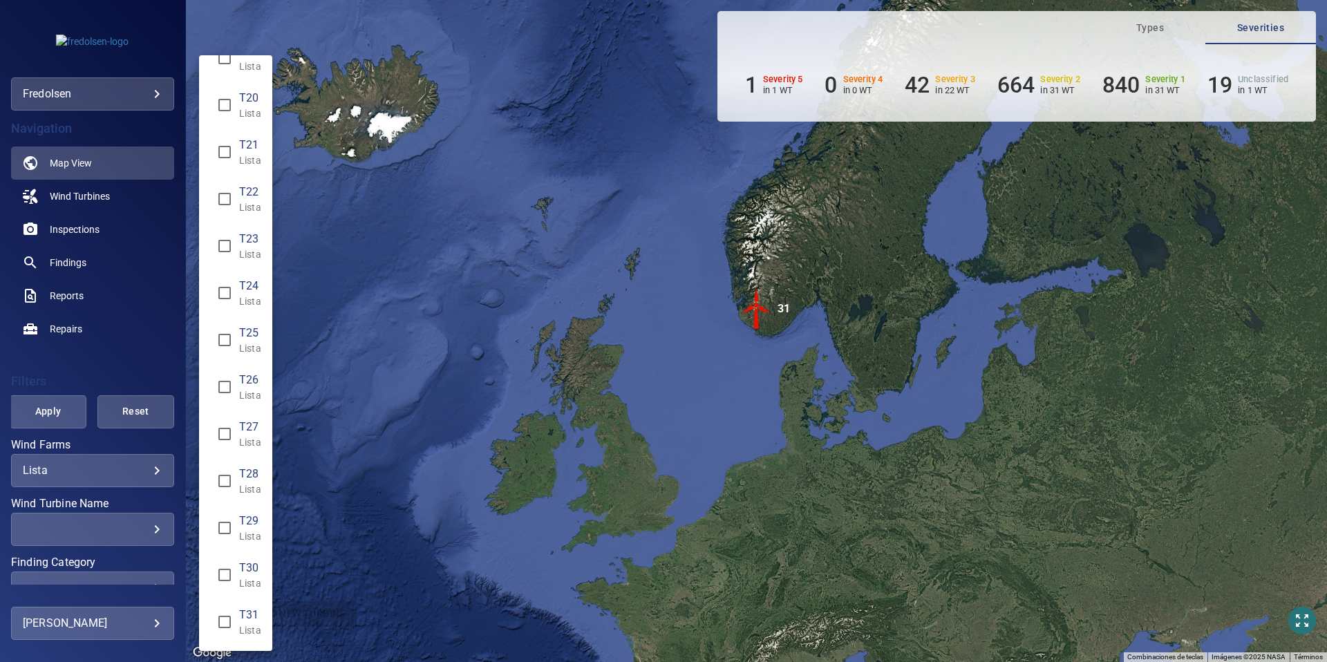
type input "**********"
click at [69, 226] on div "Wind Turbine Name" at bounding box center [663, 331] width 1327 height 662
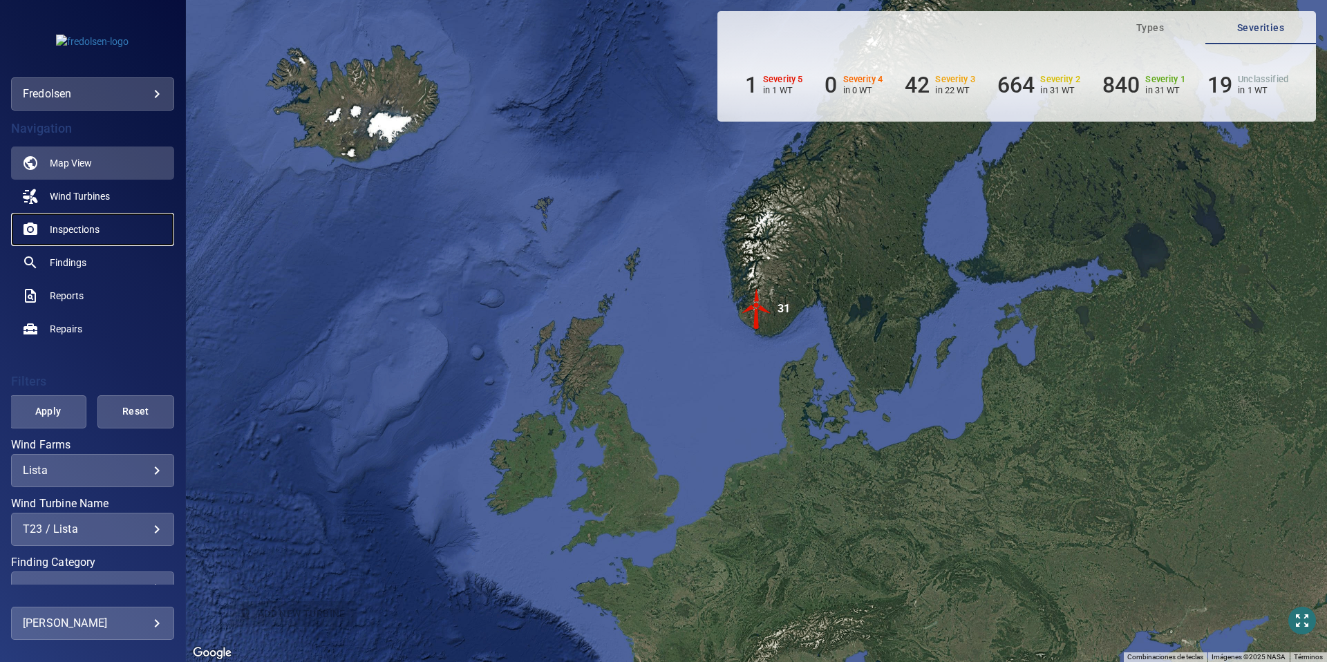
click at [69, 229] on span "Inspections" at bounding box center [75, 229] width 50 height 14
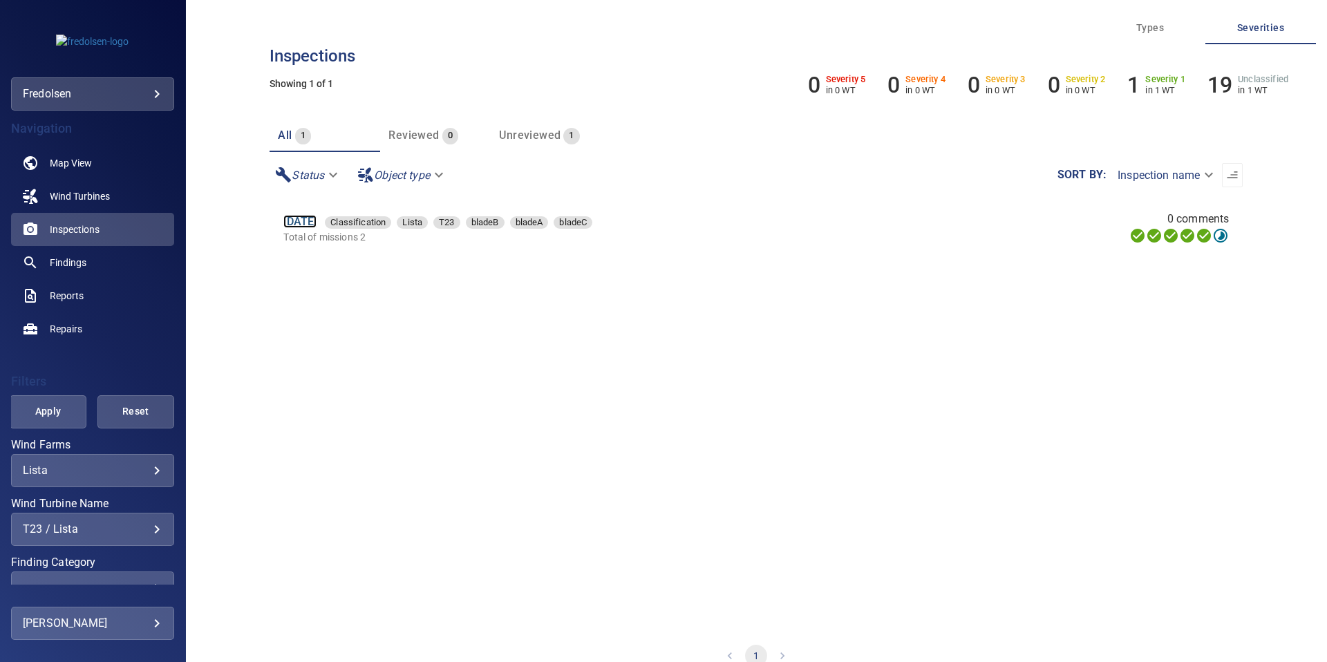
click at [316, 225] on link "[DATE]" at bounding box center [299, 221] width 33 height 13
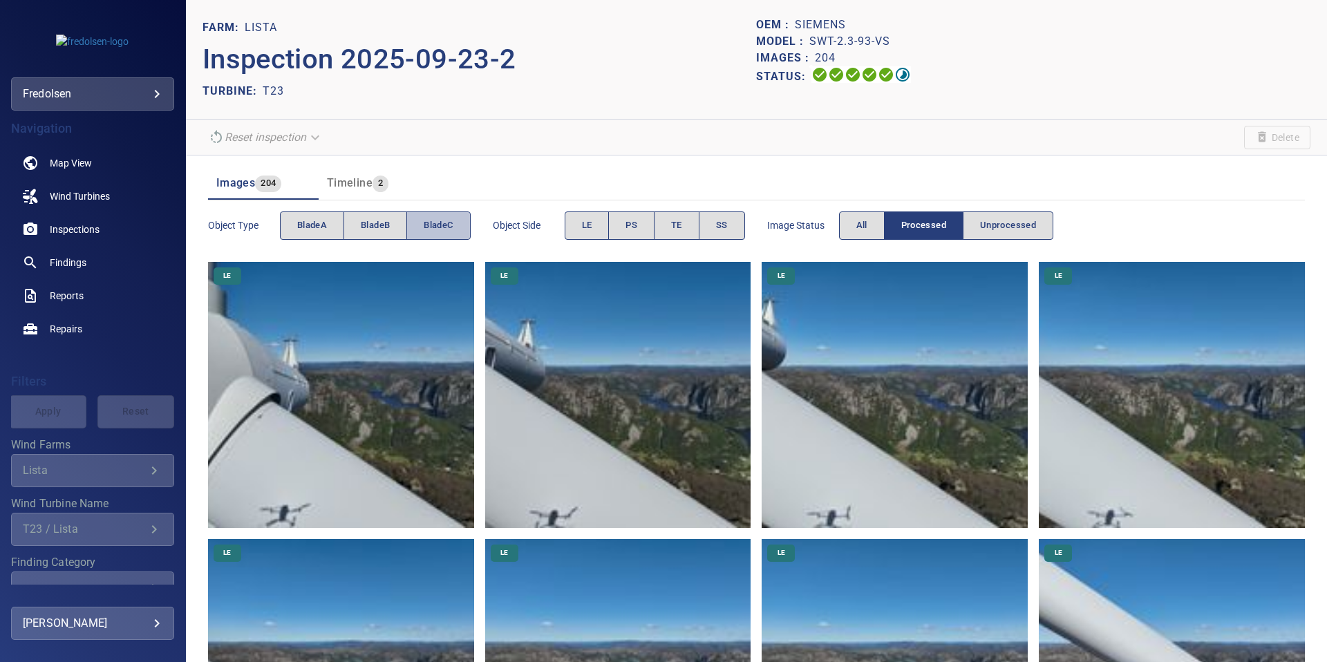
click at [429, 230] on span "bladeC" at bounding box center [438, 226] width 29 height 16
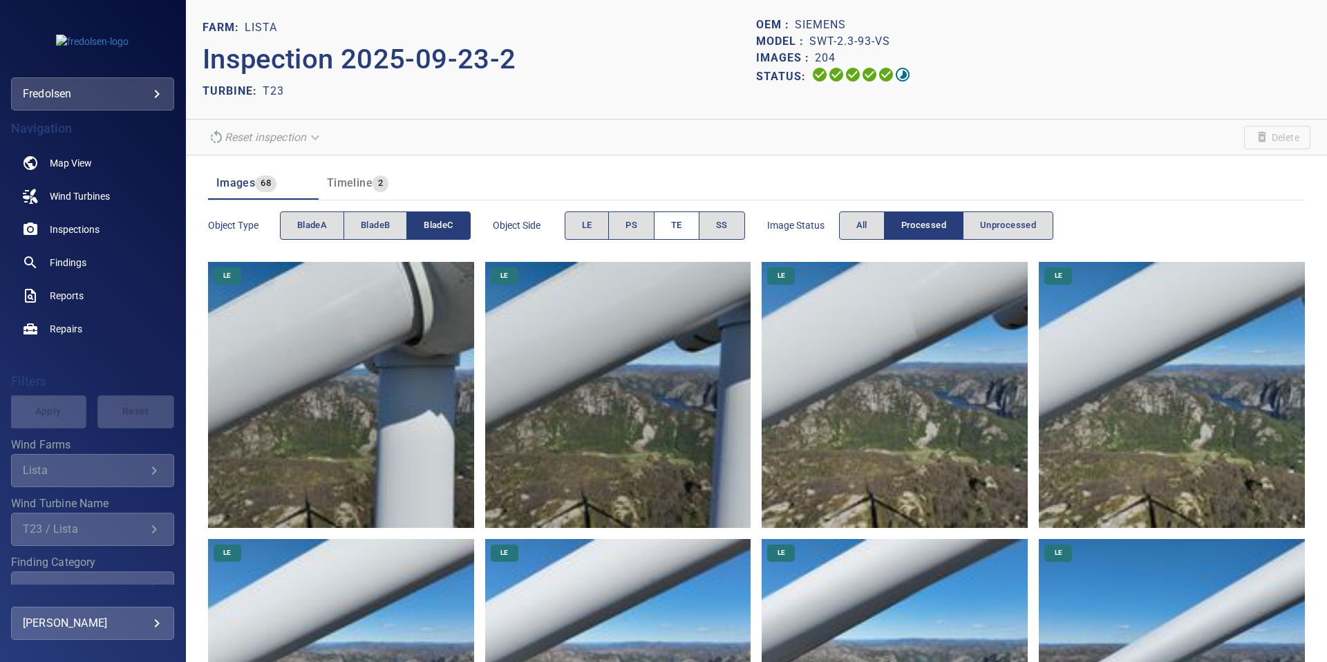
click at [682, 230] on span "TE" at bounding box center [676, 226] width 11 height 16
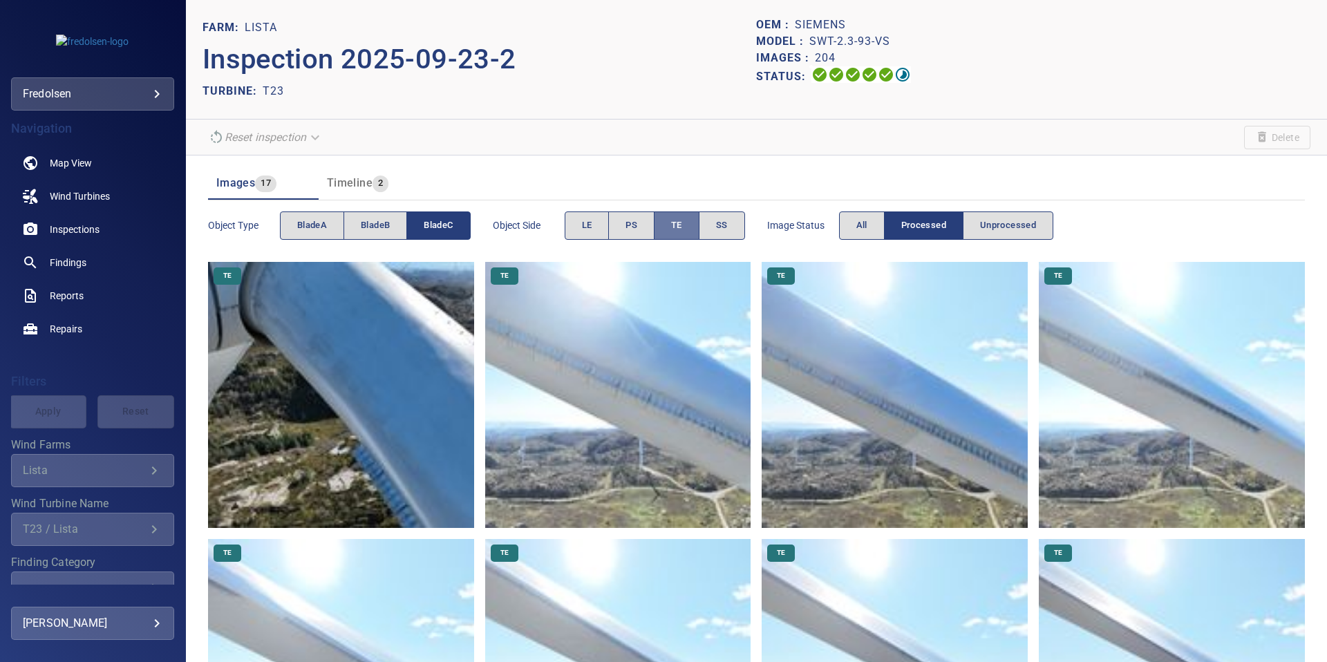
click at [690, 228] on button "TE" at bounding box center [677, 225] width 46 height 28
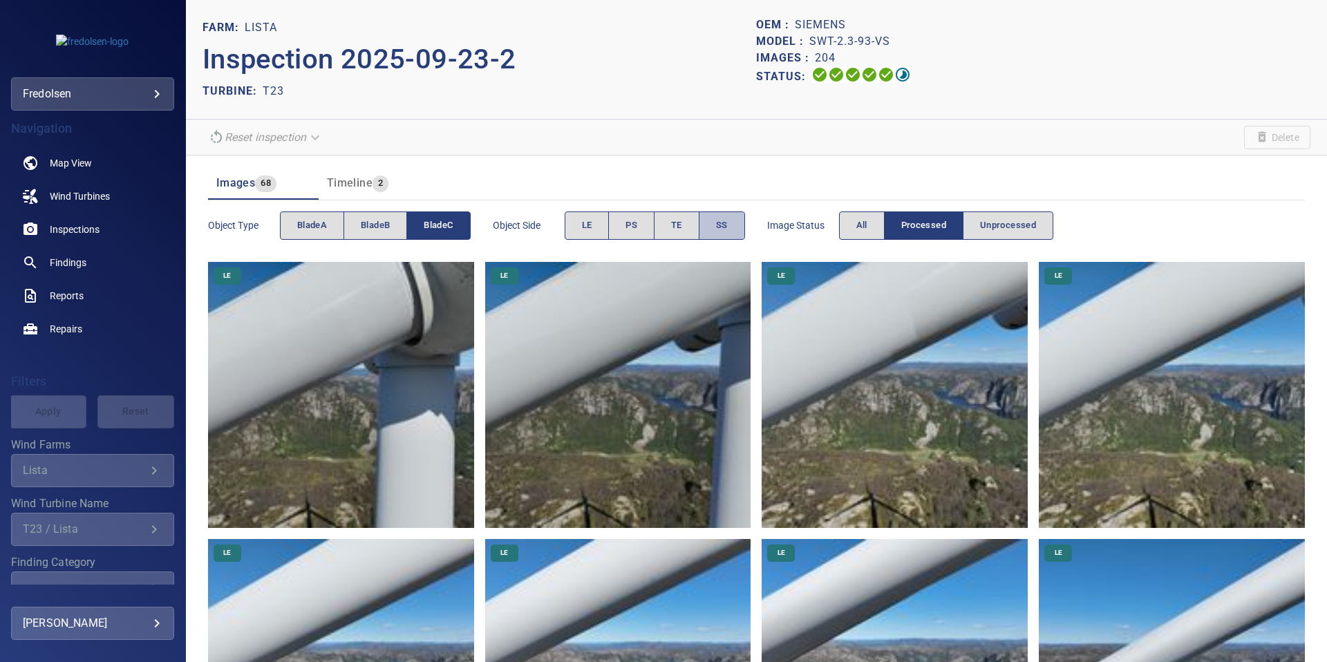
click at [714, 226] on button "SS" at bounding box center [722, 225] width 46 height 28
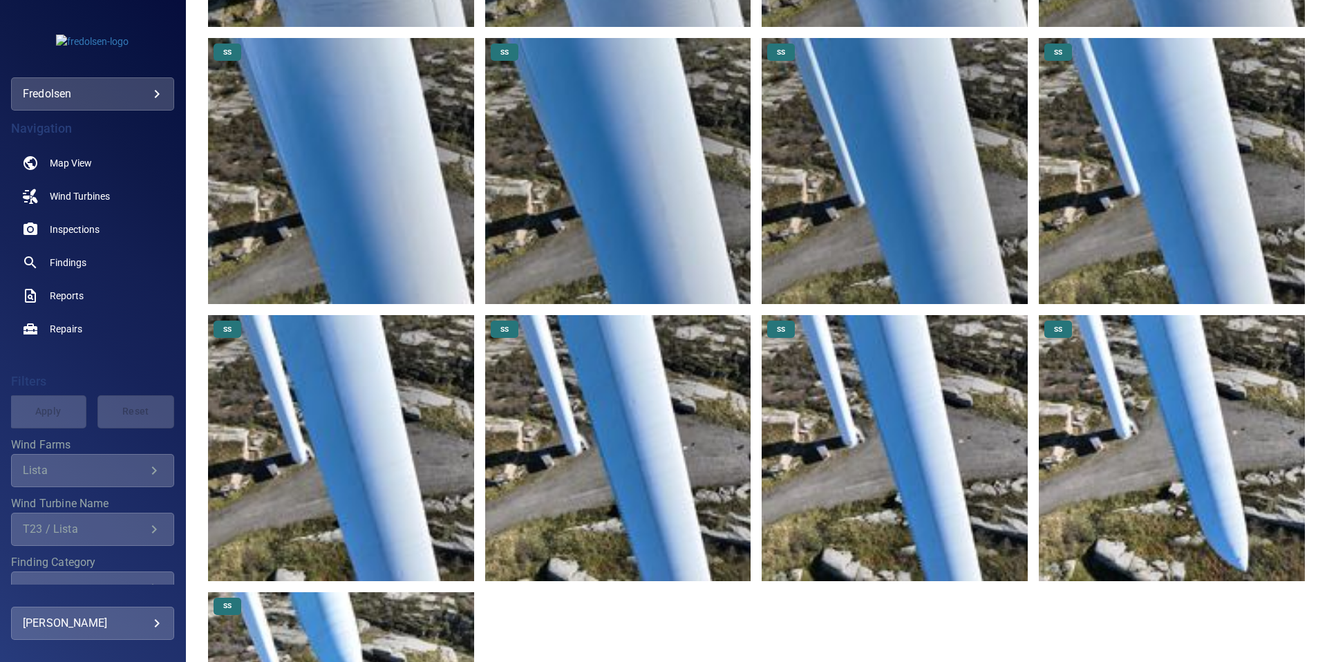
scroll to position [1007, 0]
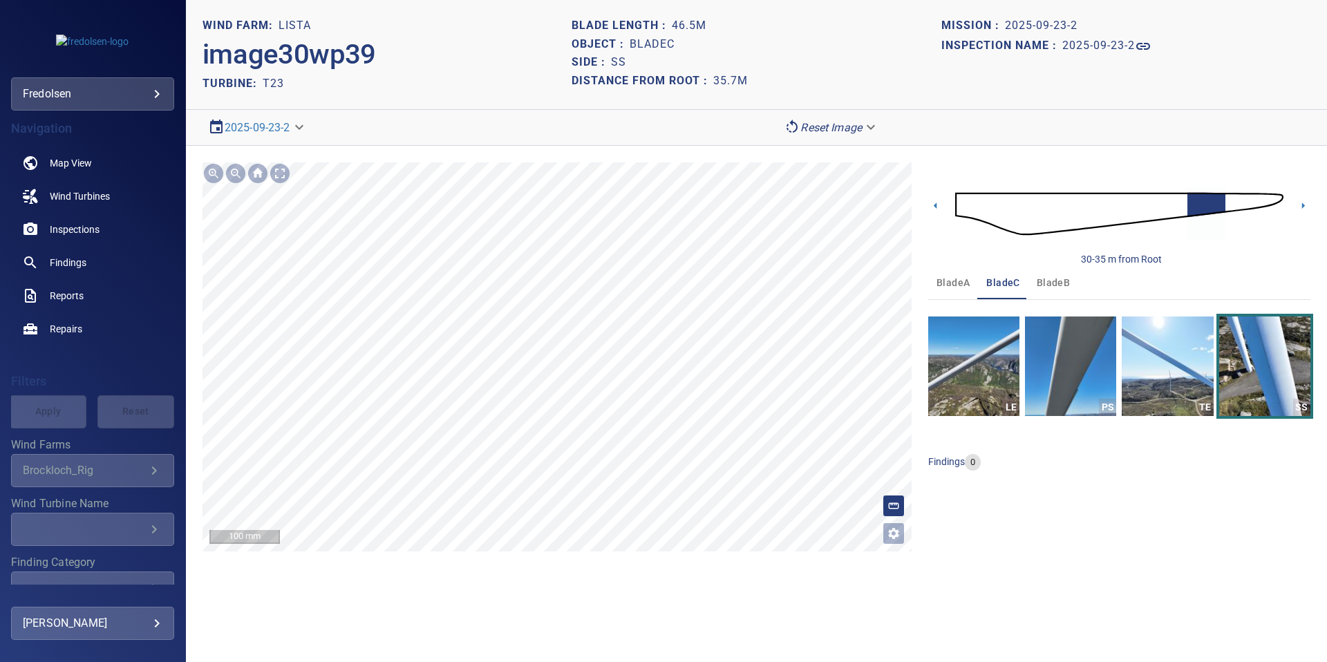
click at [862, 126] on body "**********" at bounding box center [663, 331] width 1327 height 662
click at [819, 146] on li "Matching" at bounding box center [831, 152] width 107 height 25
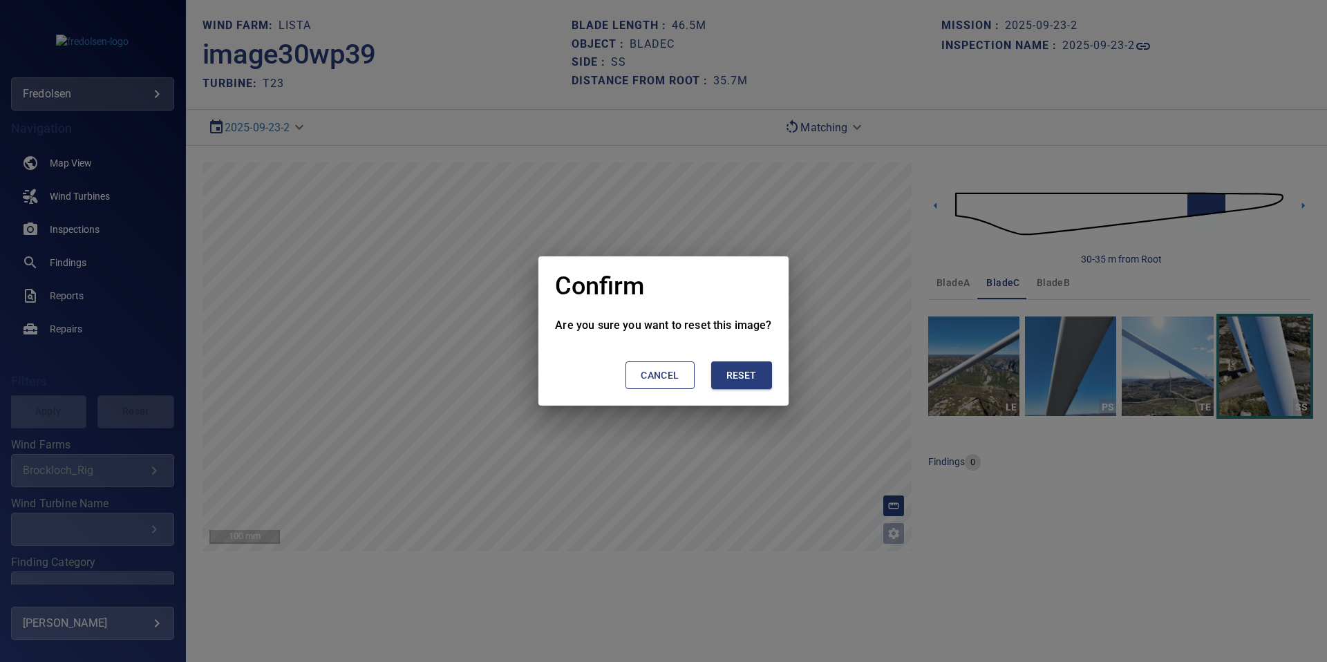
click at [748, 376] on span "Reset" at bounding box center [741, 375] width 30 height 17
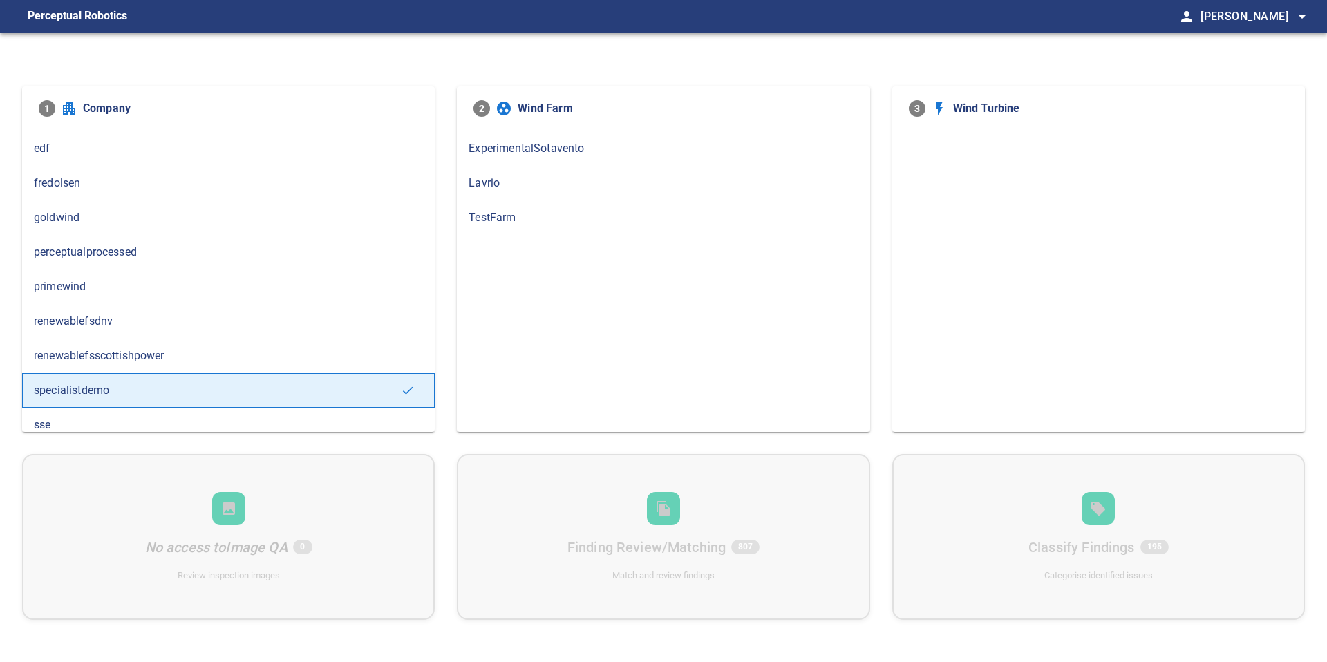
click at [305, 198] on div "fredolsen" at bounding box center [228, 183] width 412 height 35
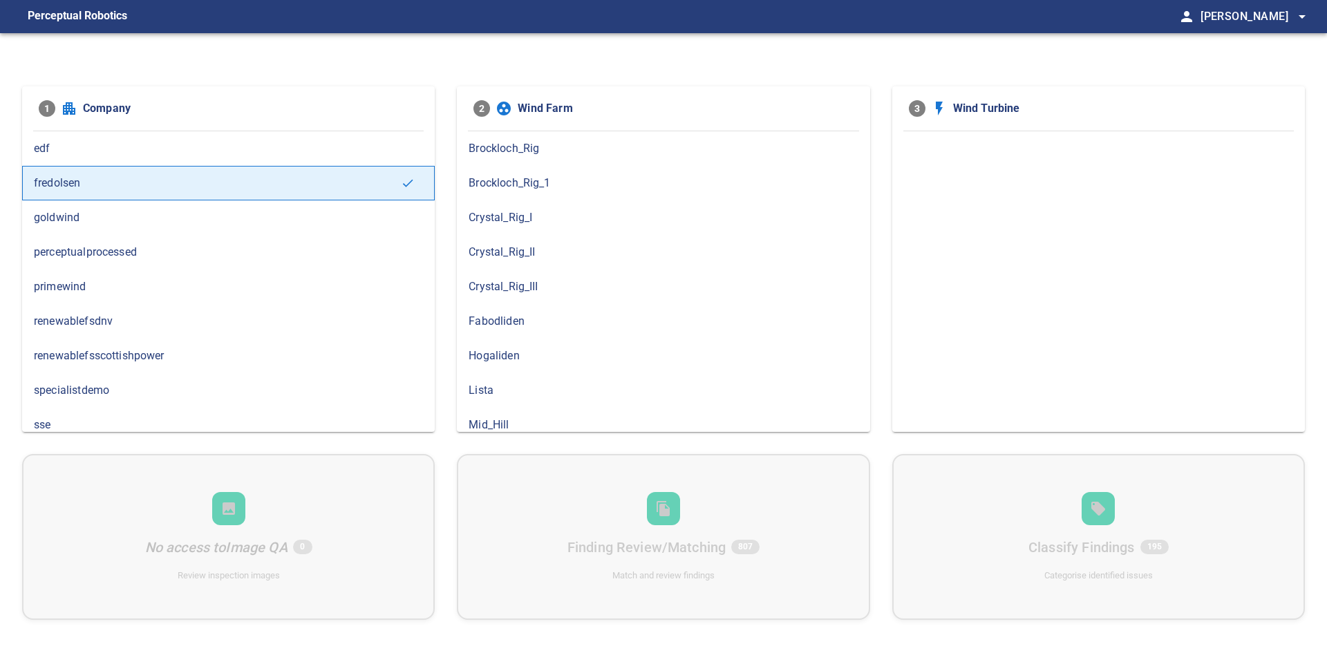
scroll to position [34, 0]
click at [524, 359] on span "Lista" at bounding box center [662, 356] width 389 height 17
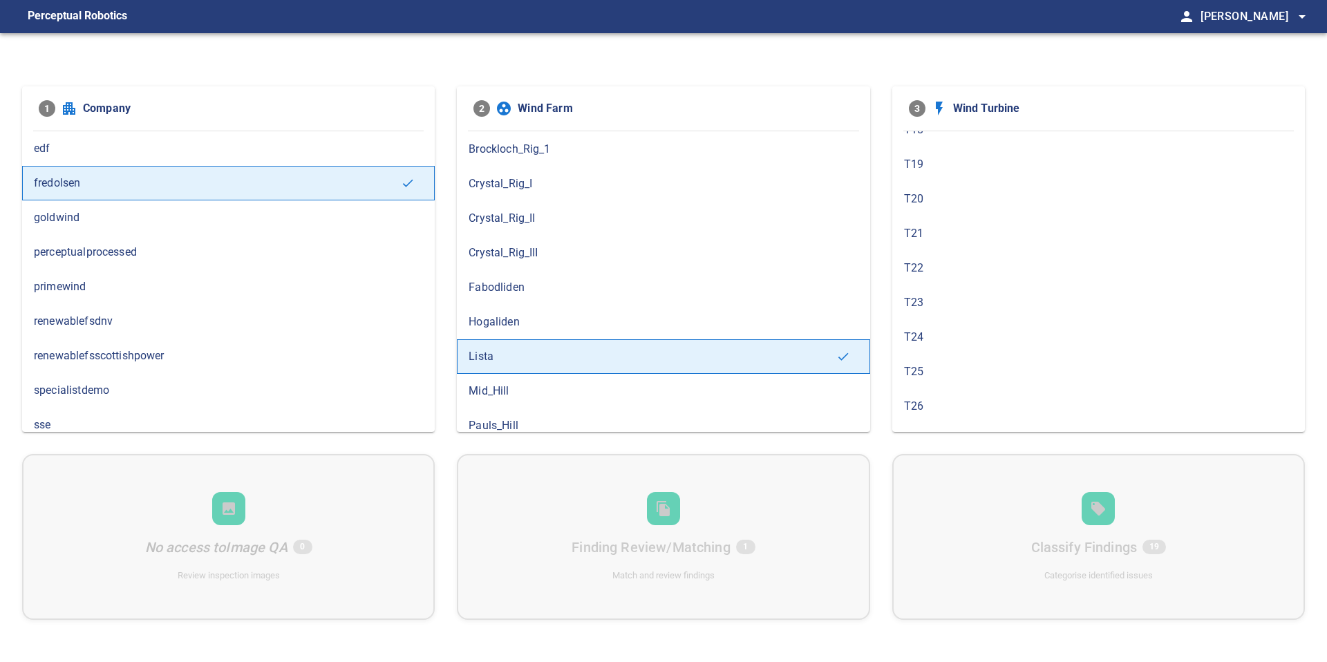
scroll to position [607, 0]
click at [963, 307] on span "T23" at bounding box center [1098, 302] width 389 height 17
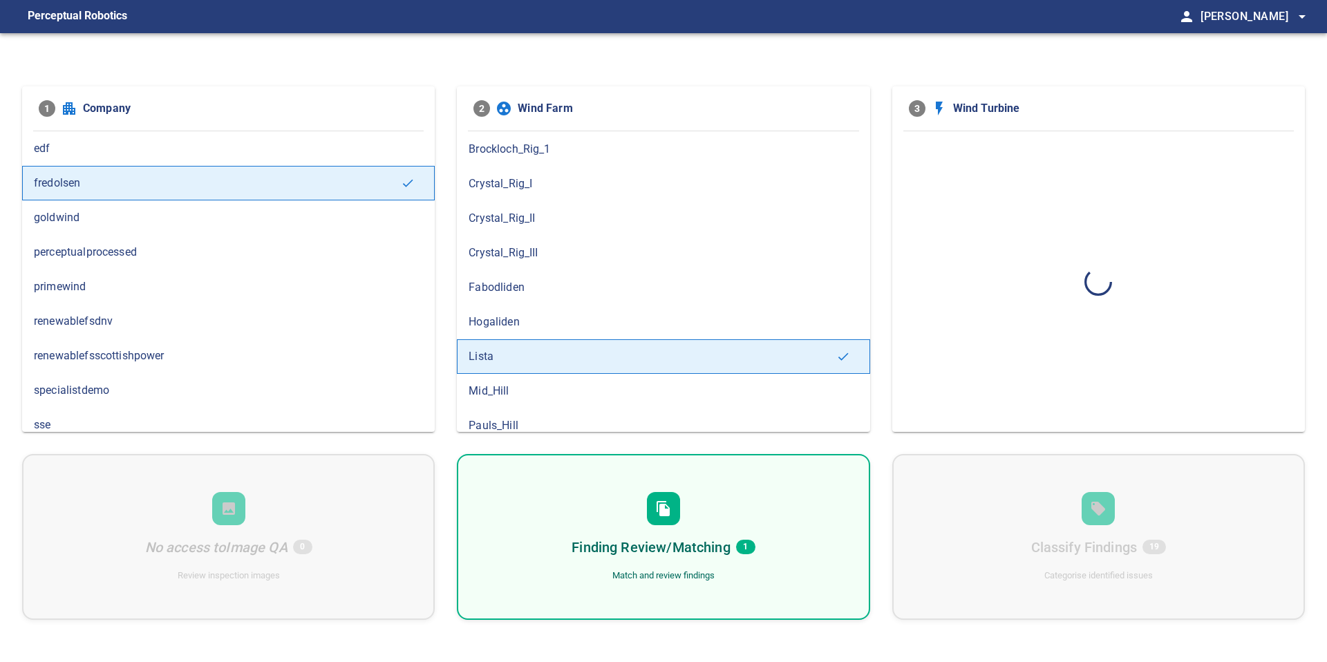
scroll to position [0, 0]
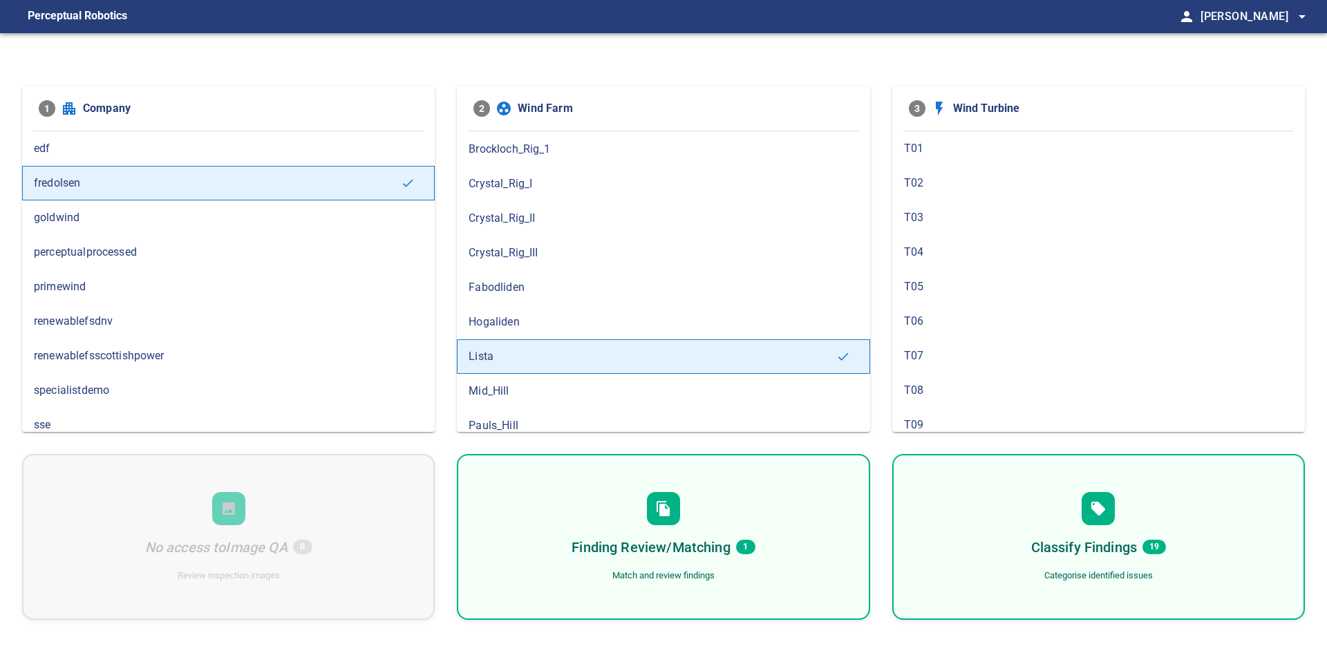
click at [790, 517] on div "Finding Review/Matching 1 Match and review findings" at bounding box center [663, 537] width 412 height 166
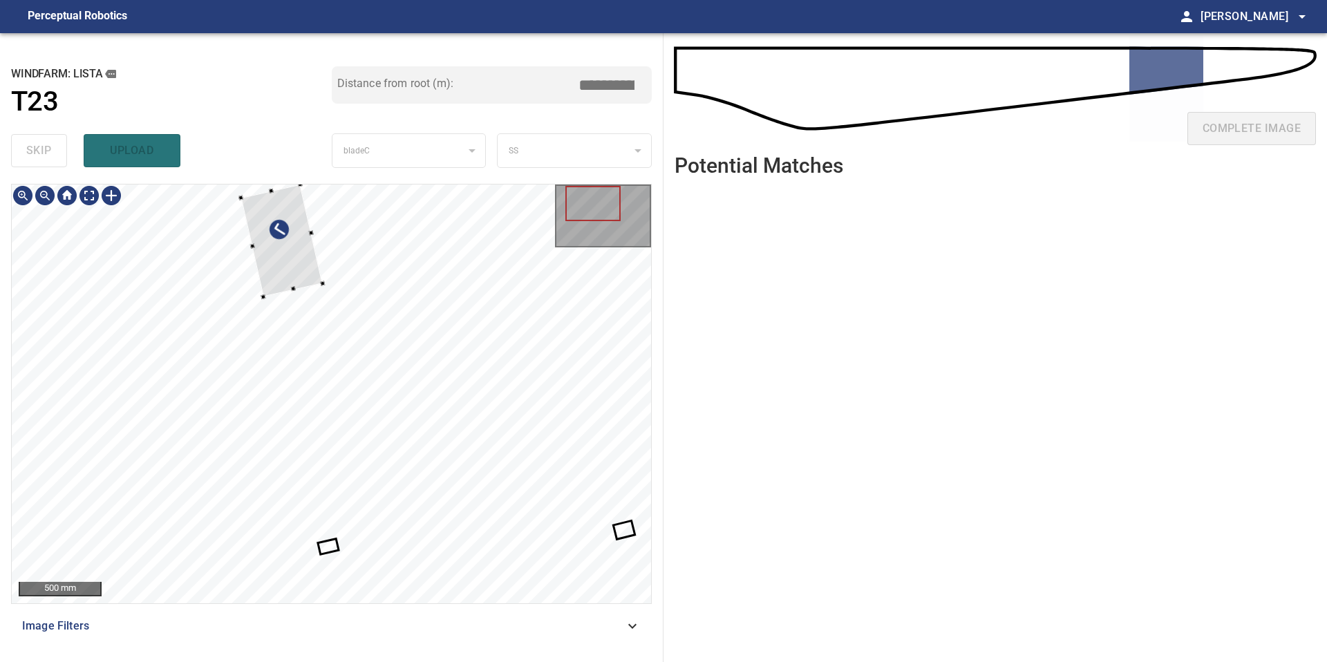
click at [296, 282] on div at bounding box center [281, 240] width 82 height 113
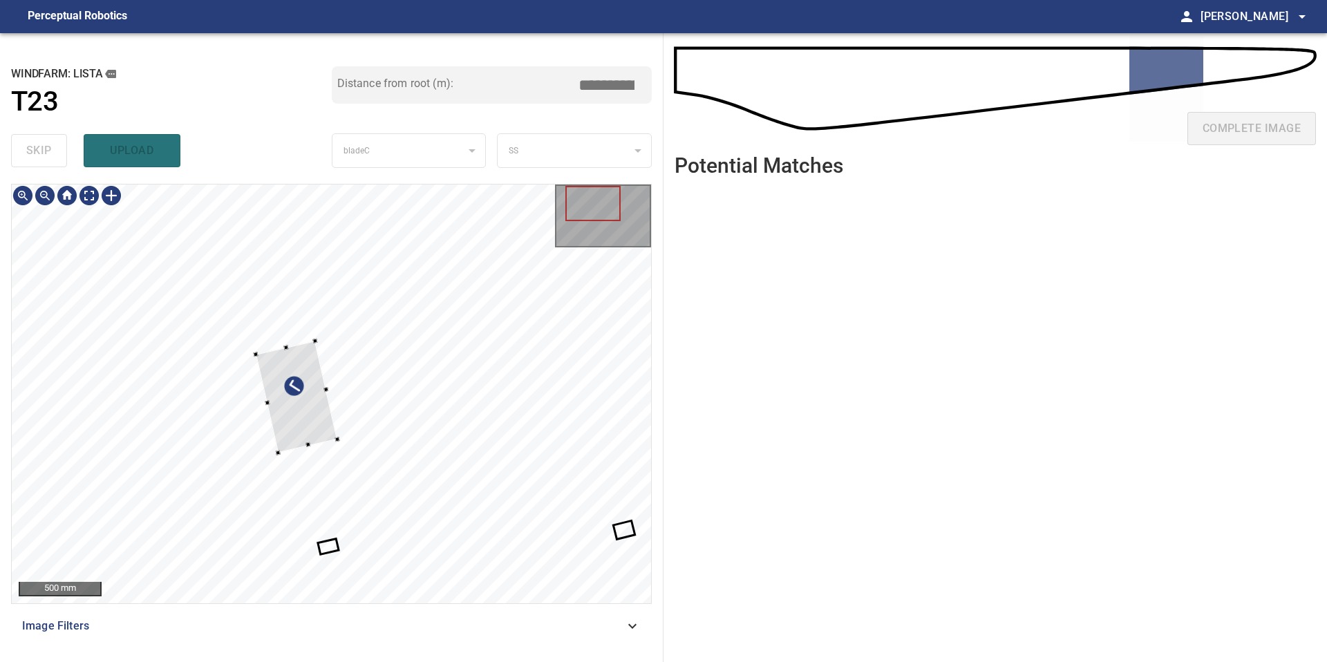
click at [303, 447] on div at bounding box center [331, 393] width 639 height 419
click at [303, 381] on div at bounding box center [309, 364] width 30 height 46
click at [300, 350] on div at bounding box center [303, 348] width 30 height 46
click at [293, 339] on div at bounding box center [293, 337] width 5 height 5
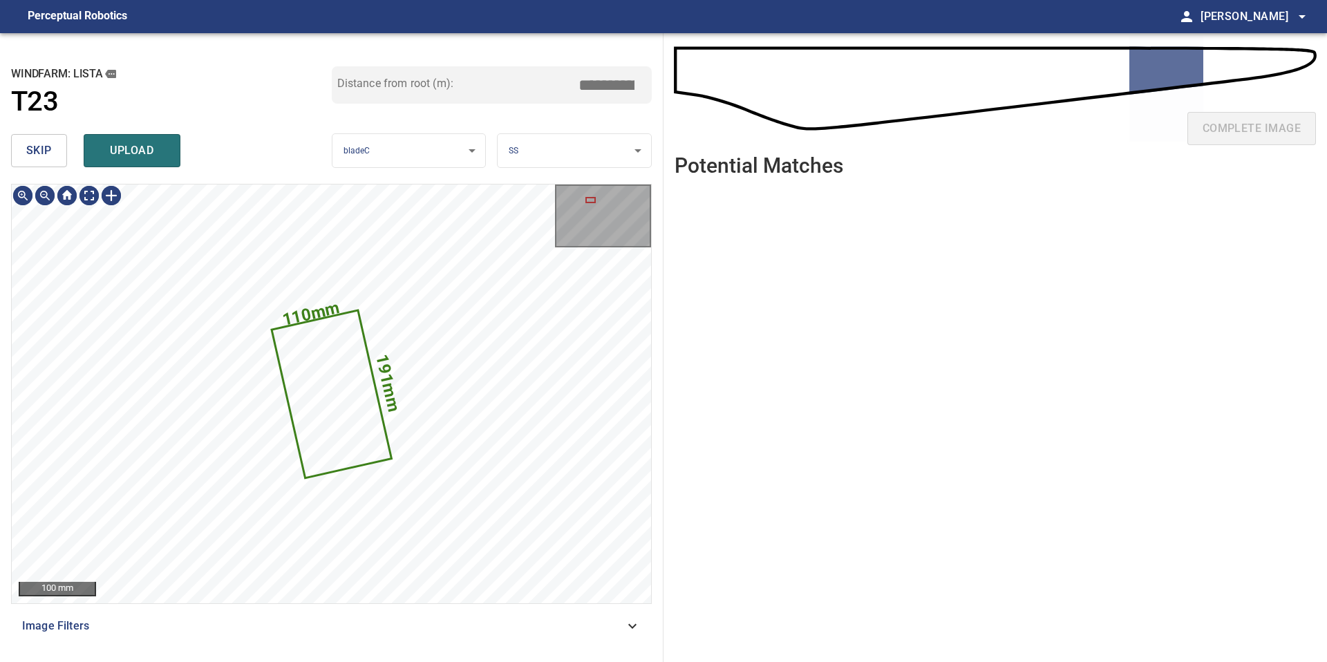
click at [516, 157] on body "**********" at bounding box center [663, 331] width 1327 height 662
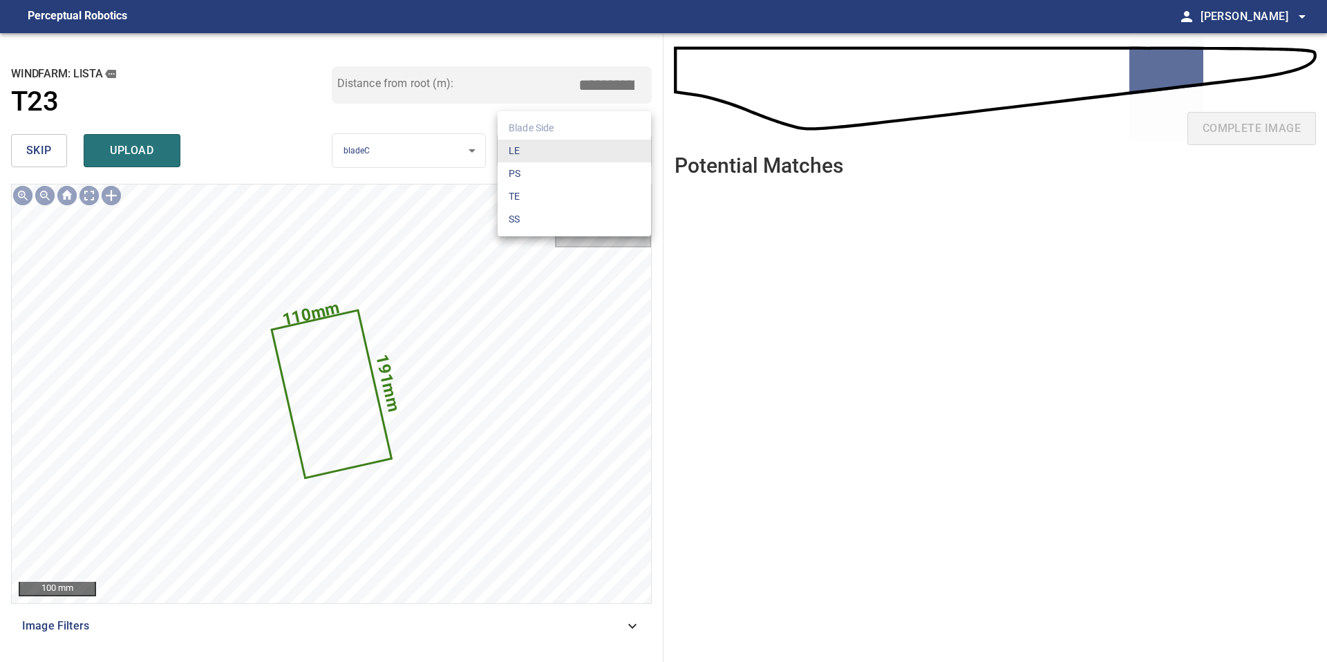
click at [516, 198] on li "TE" at bounding box center [573, 196] width 153 height 23
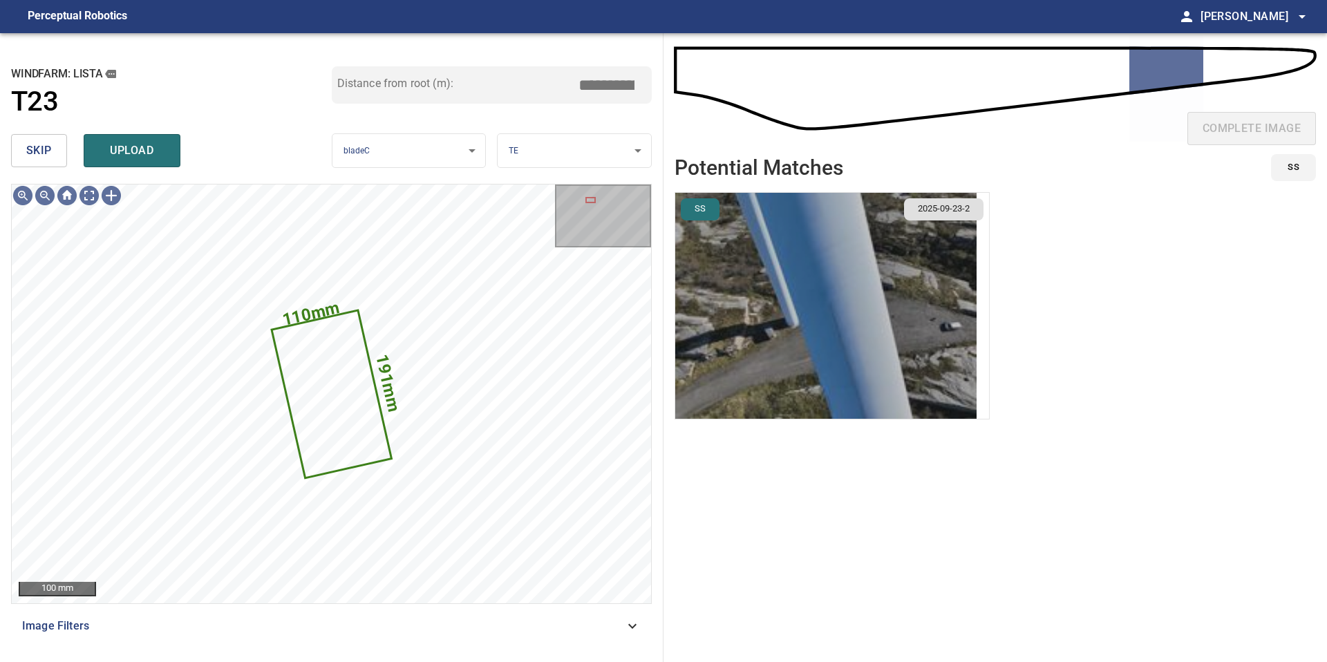
click at [689, 283] on img "button" at bounding box center [825, 306] width 301 height 226
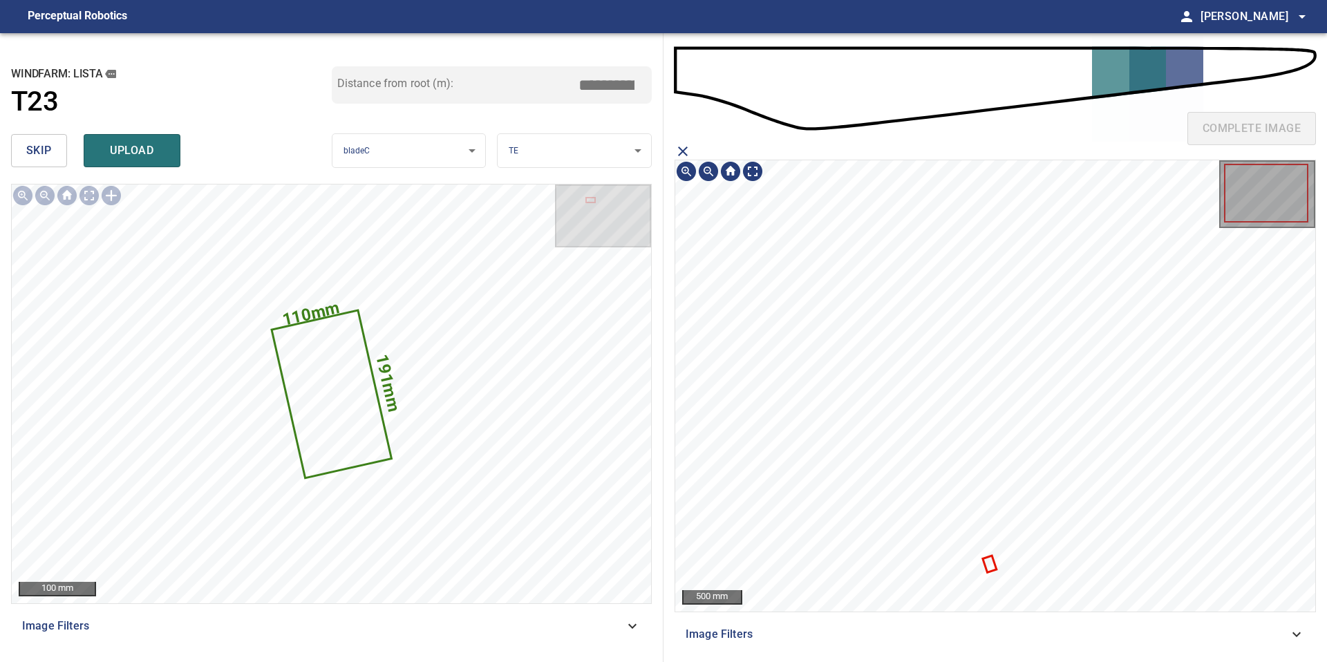
click at [993, 564] on icon at bounding box center [989, 564] width 11 height 15
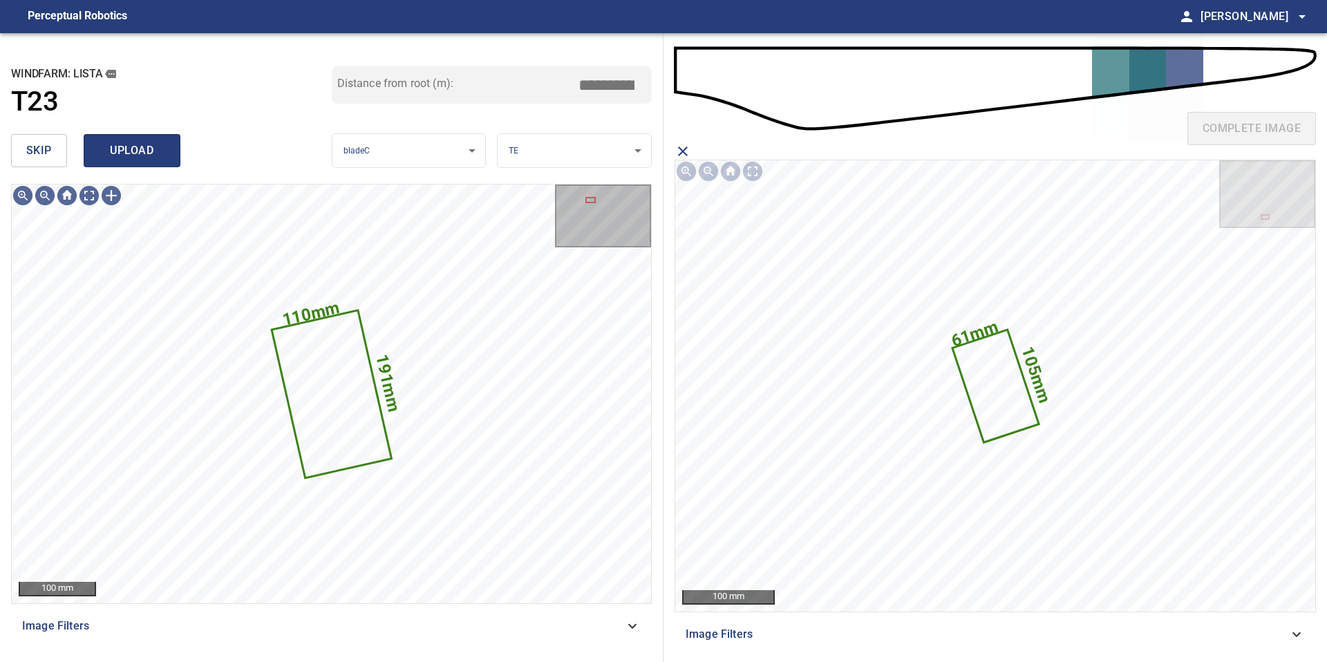
click at [117, 146] on span "upload" at bounding box center [132, 150] width 66 height 19
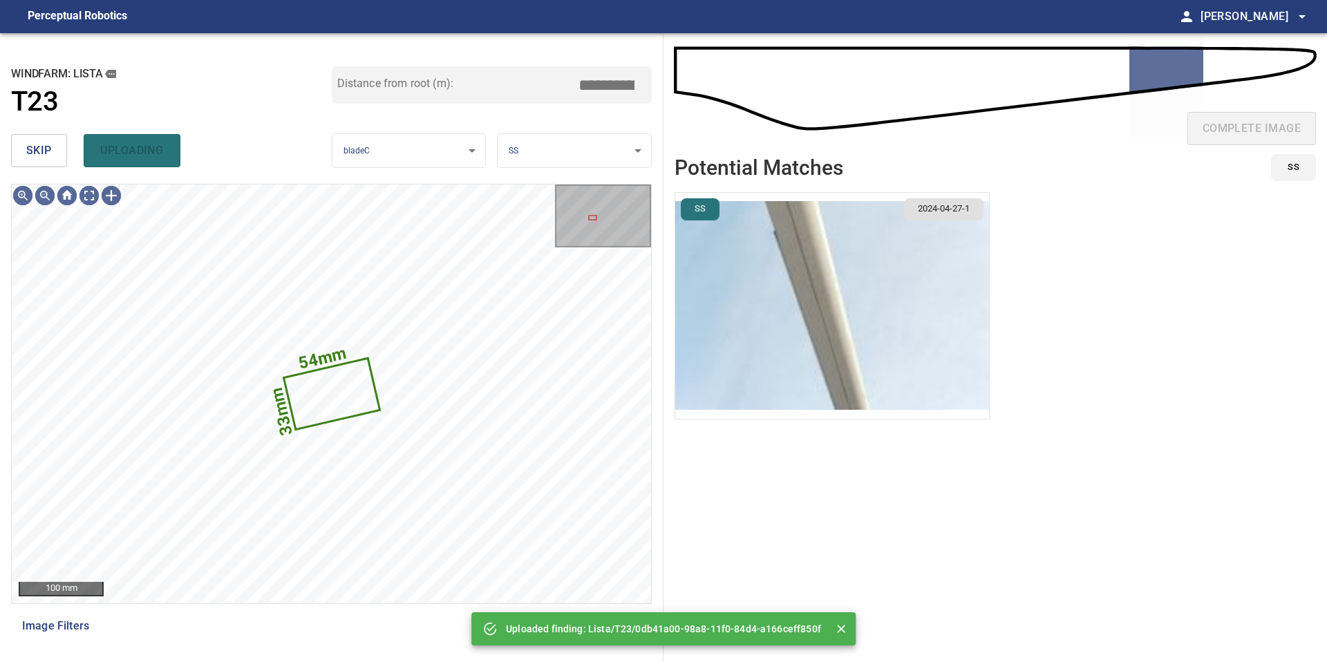
click at [32, 137] on button "skip" at bounding box center [39, 150] width 56 height 33
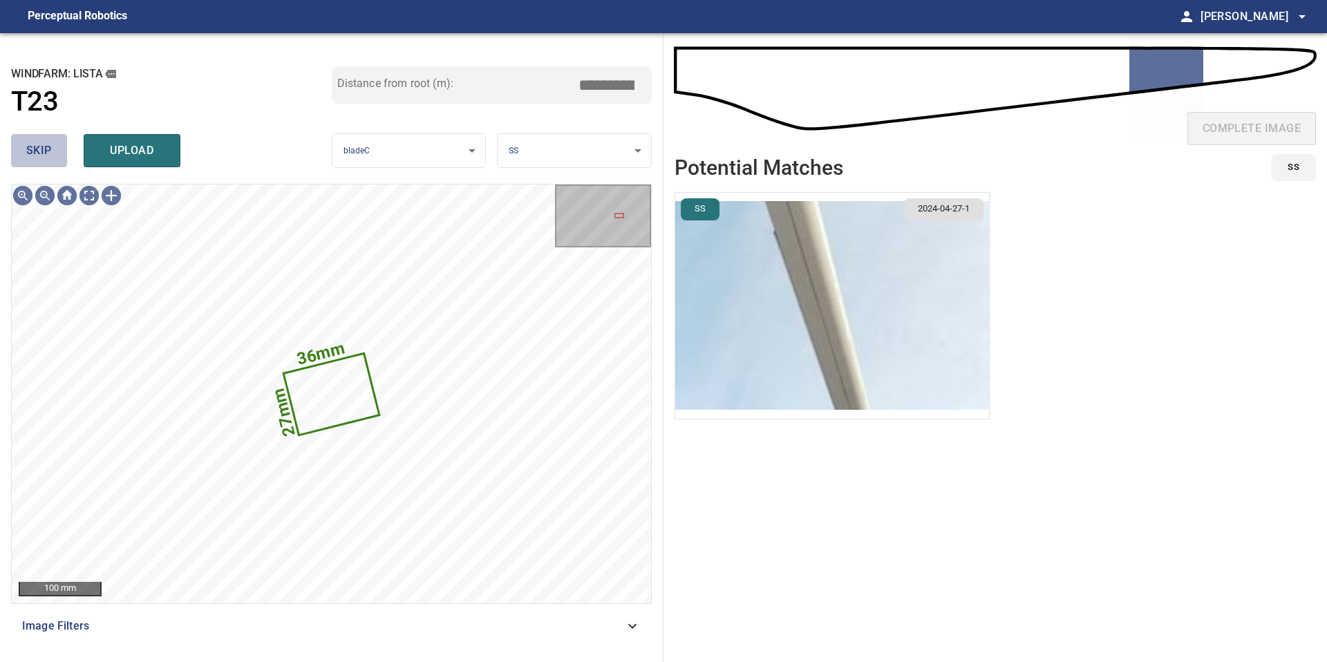
click at [35, 151] on span "skip" at bounding box center [39, 150] width 26 height 19
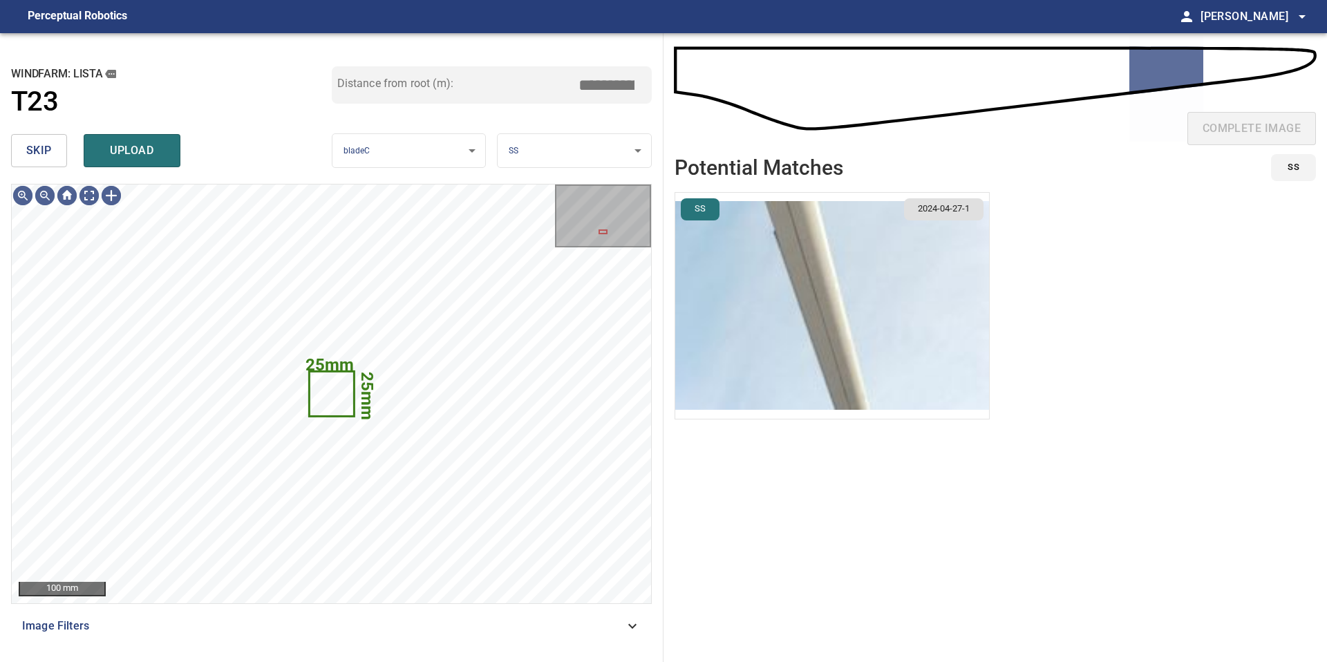
click at [50, 150] on span "skip" at bounding box center [39, 150] width 26 height 19
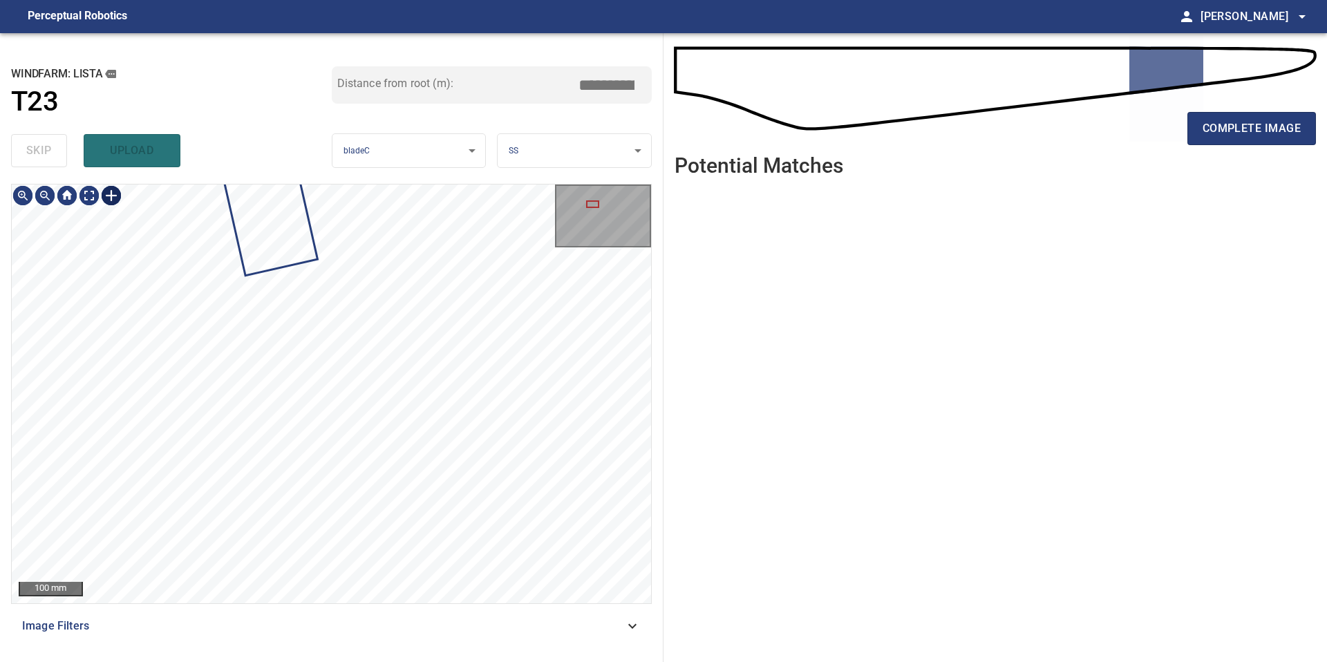
click at [109, 187] on div at bounding box center [111, 195] width 22 height 22
click at [359, 457] on div at bounding box center [331, 393] width 639 height 419
click at [333, 452] on div at bounding box center [322, 390] width 83 height 175
click at [321, 437] on div at bounding box center [331, 393] width 639 height 419
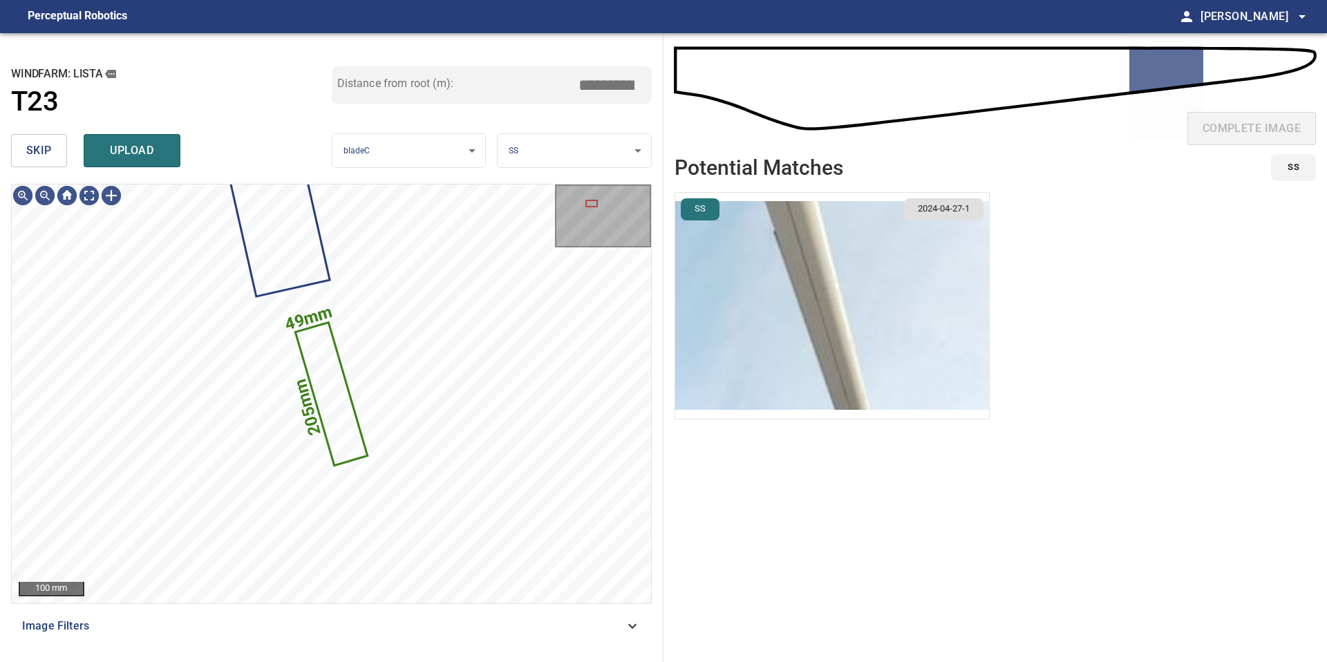
click at [548, 155] on body "**********" at bounding box center [663, 331] width 1327 height 662
click at [548, 193] on li "TE" at bounding box center [573, 196] width 153 height 23
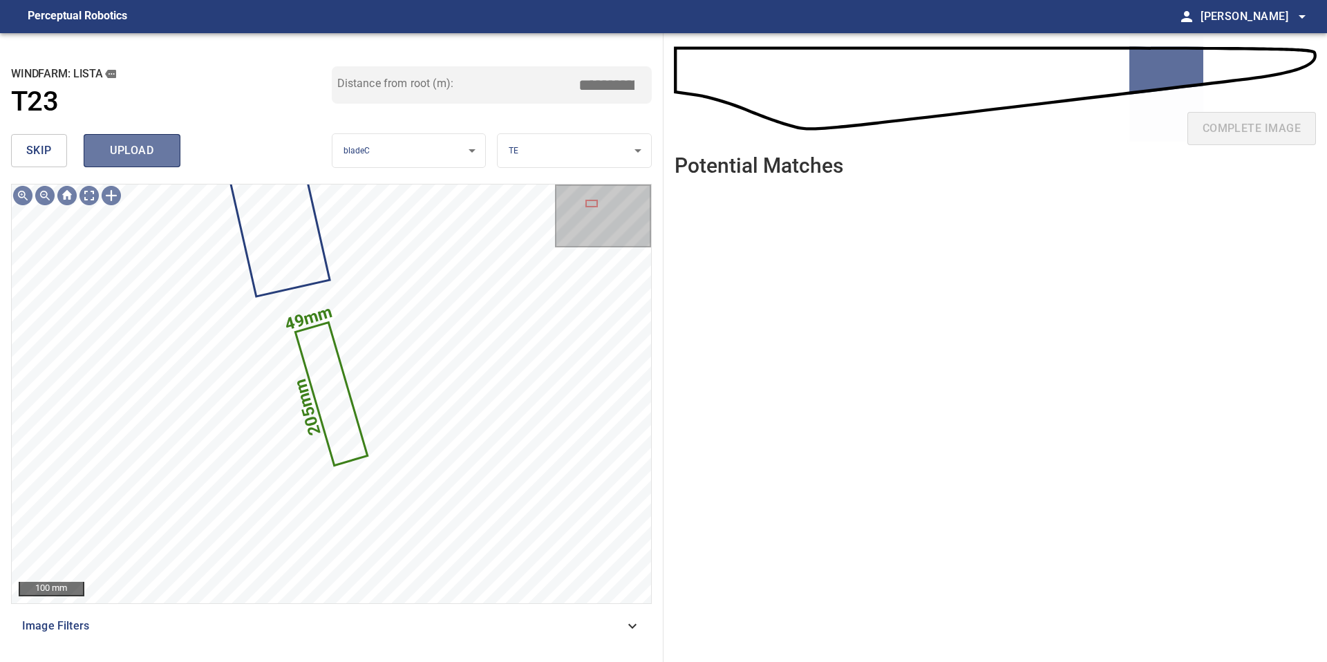
click at [158, 146] on span "upload" at bounding box center [132, 150] width 66 height 19
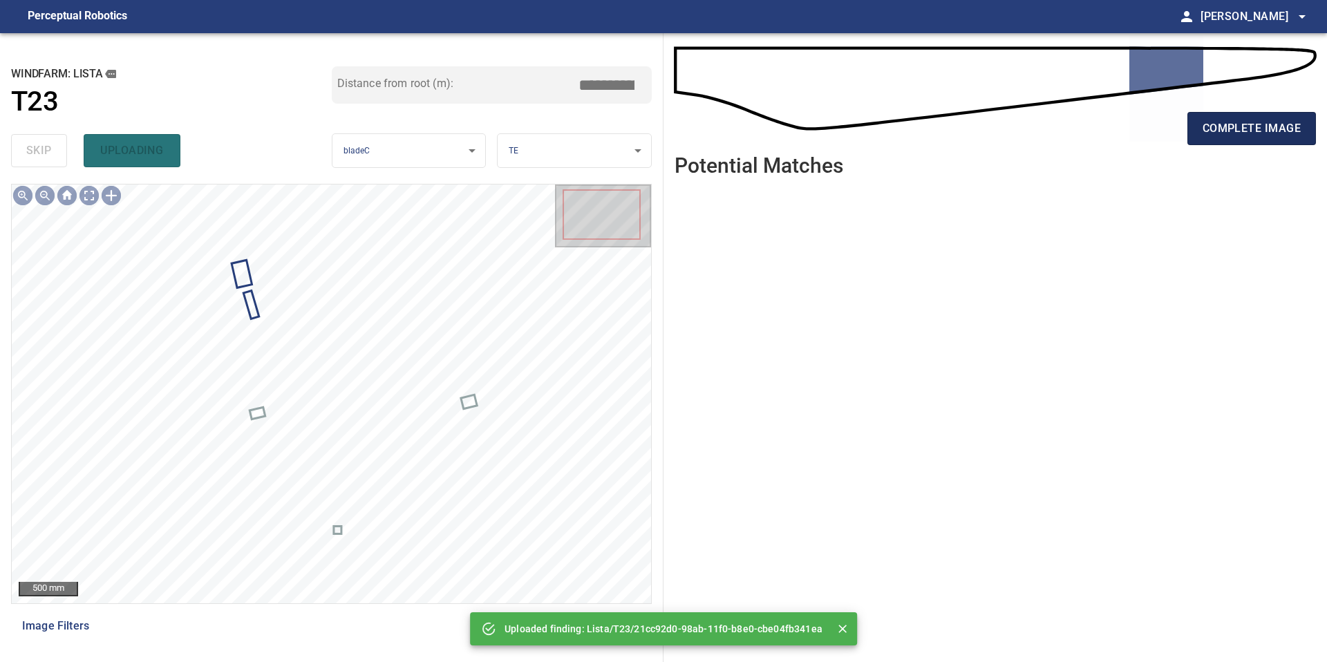
click at [1242, 122] on span "complete image" at bounding box center [1251, 128] width 98 height 19
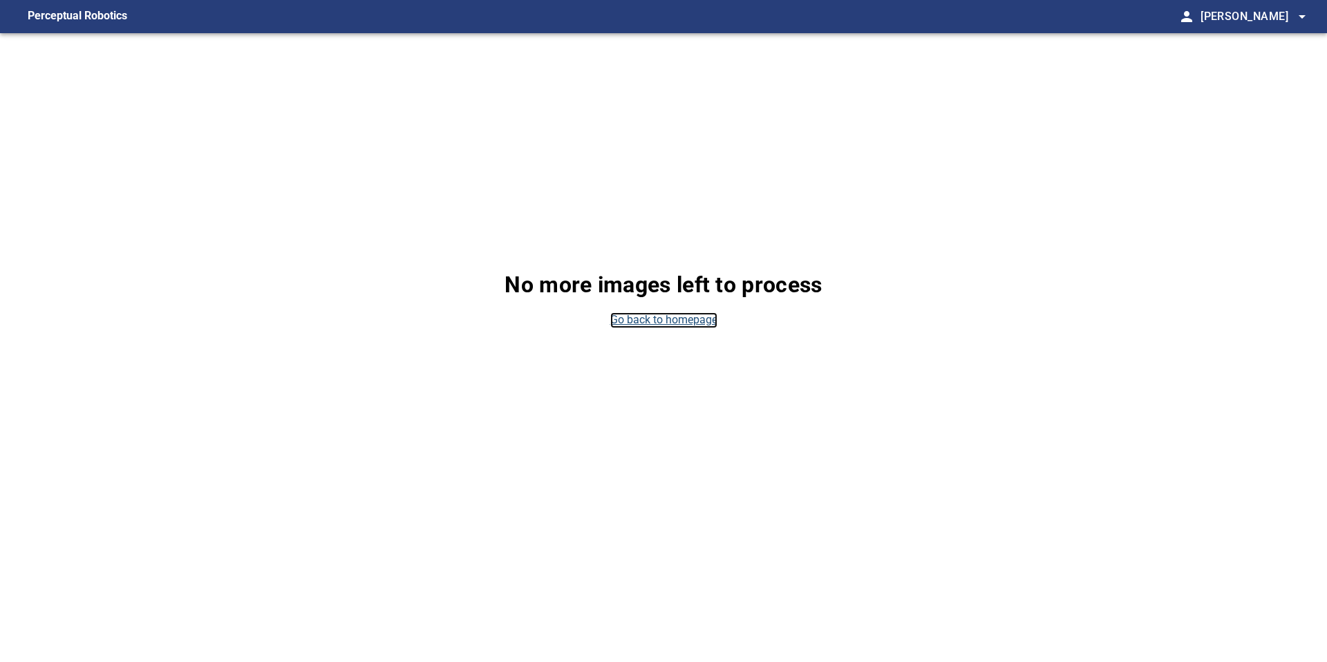
click at [671, 322] on link "Go back to homepage" at bounding box center [663, 320] width 107 height 16
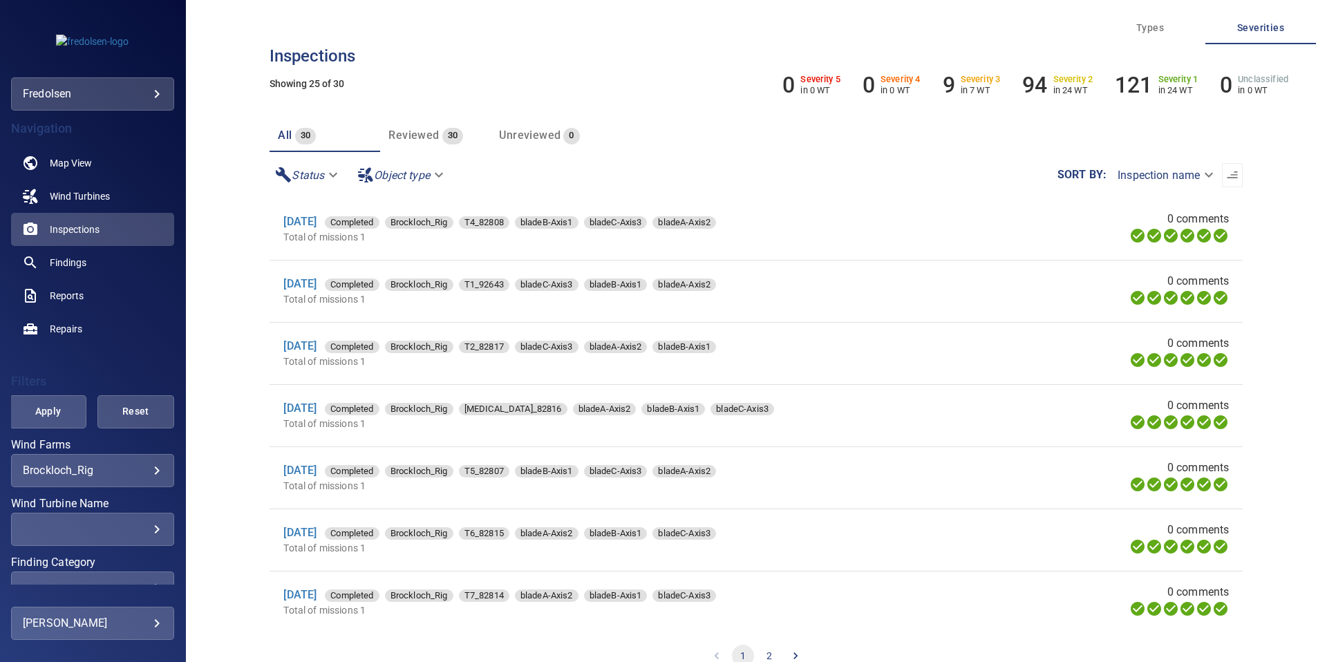
scroll to position [38, 0]
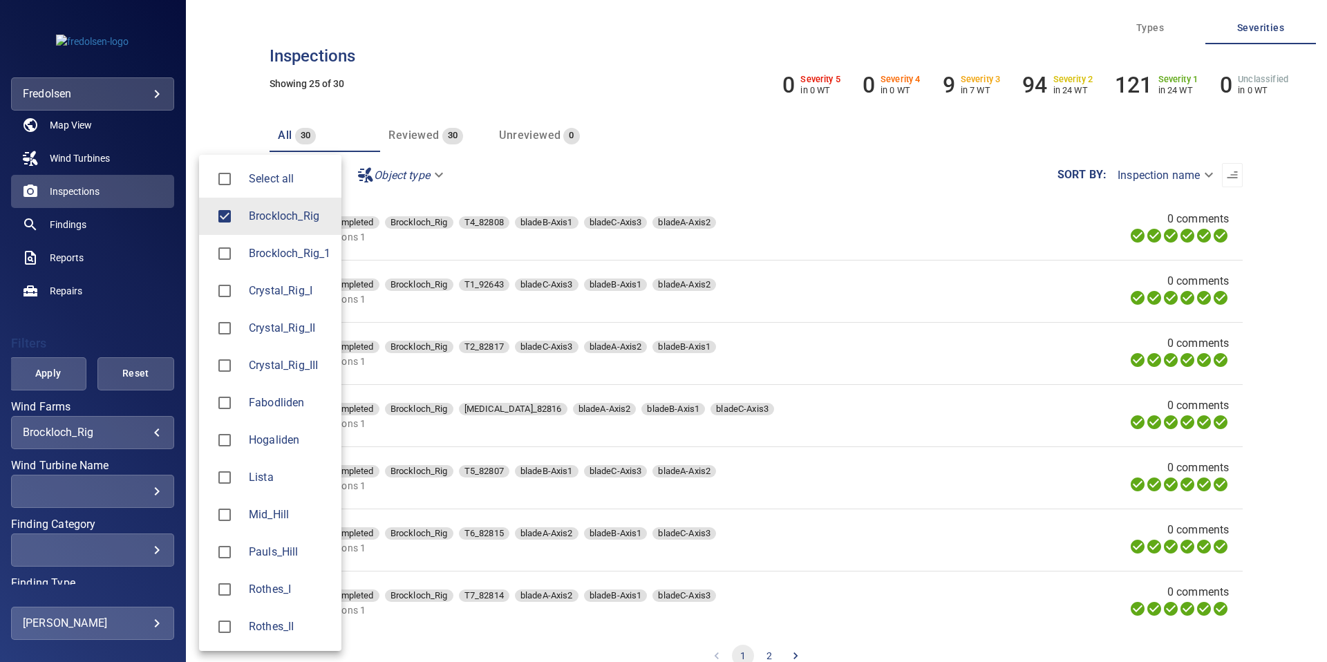
click at [132, 430] on body "**********" at bounding box center [663, 331] width 1327 height 662
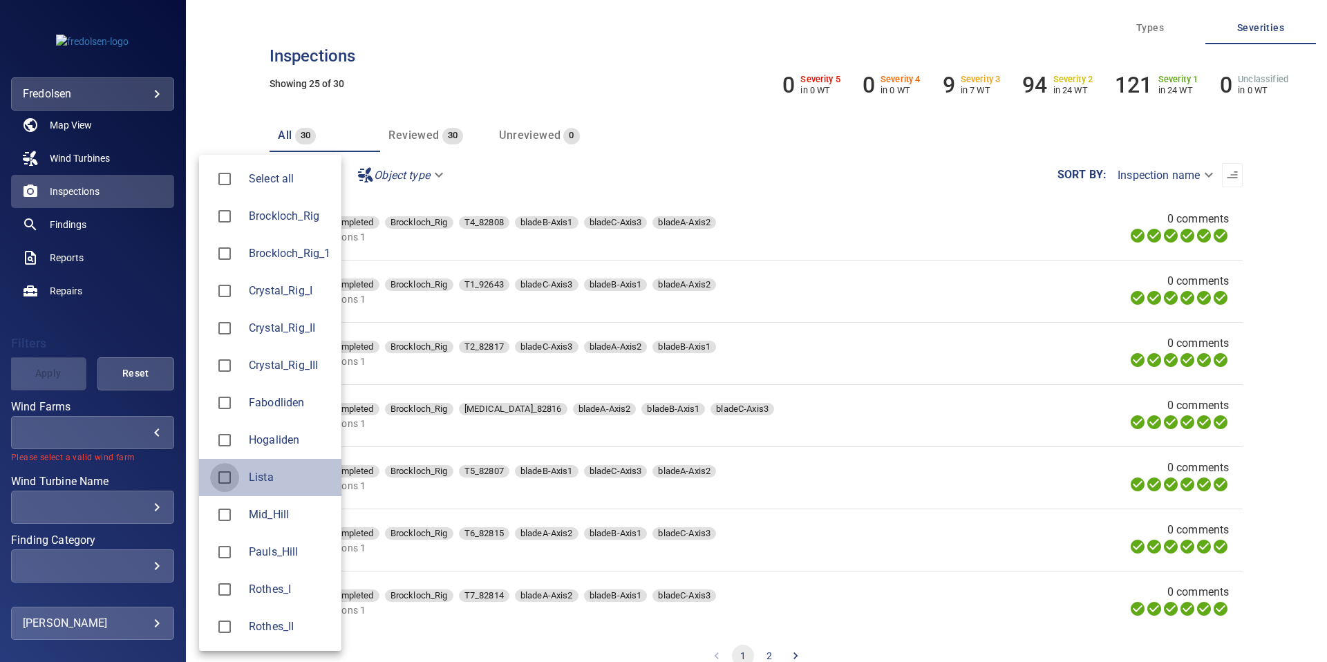
type input "*****"
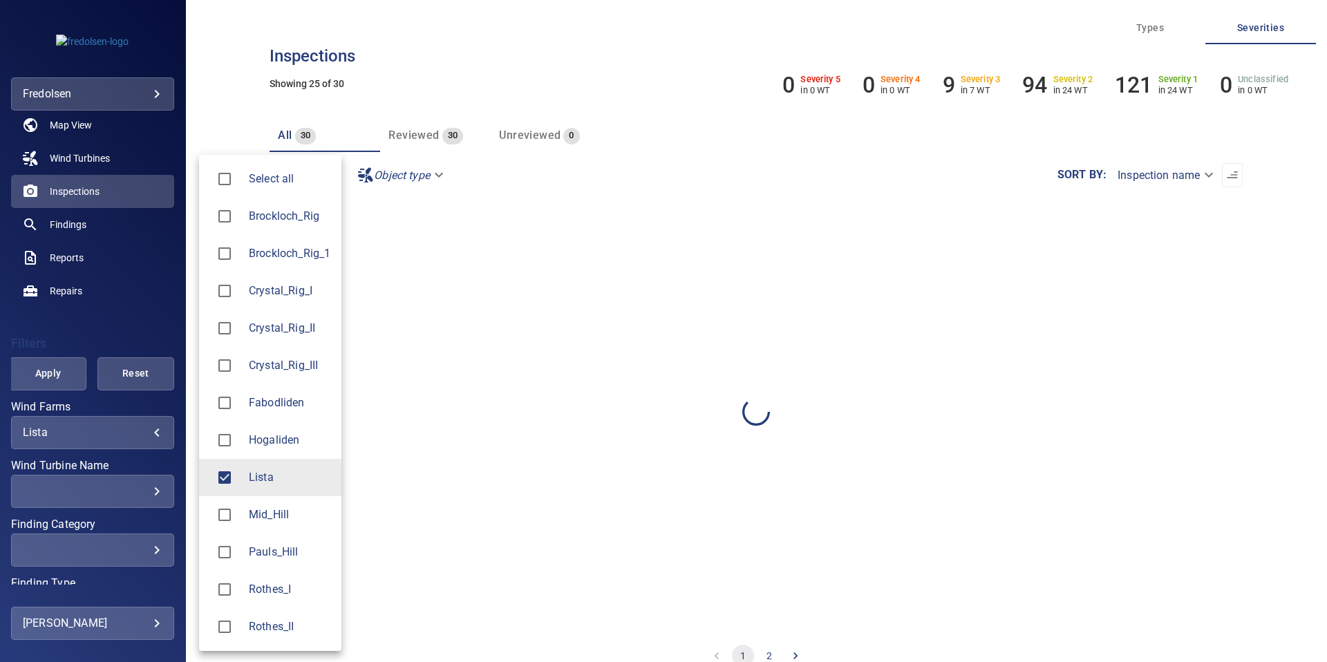
click at [124, 399] on div at bounding box center [663, 331] width 1327 height 662
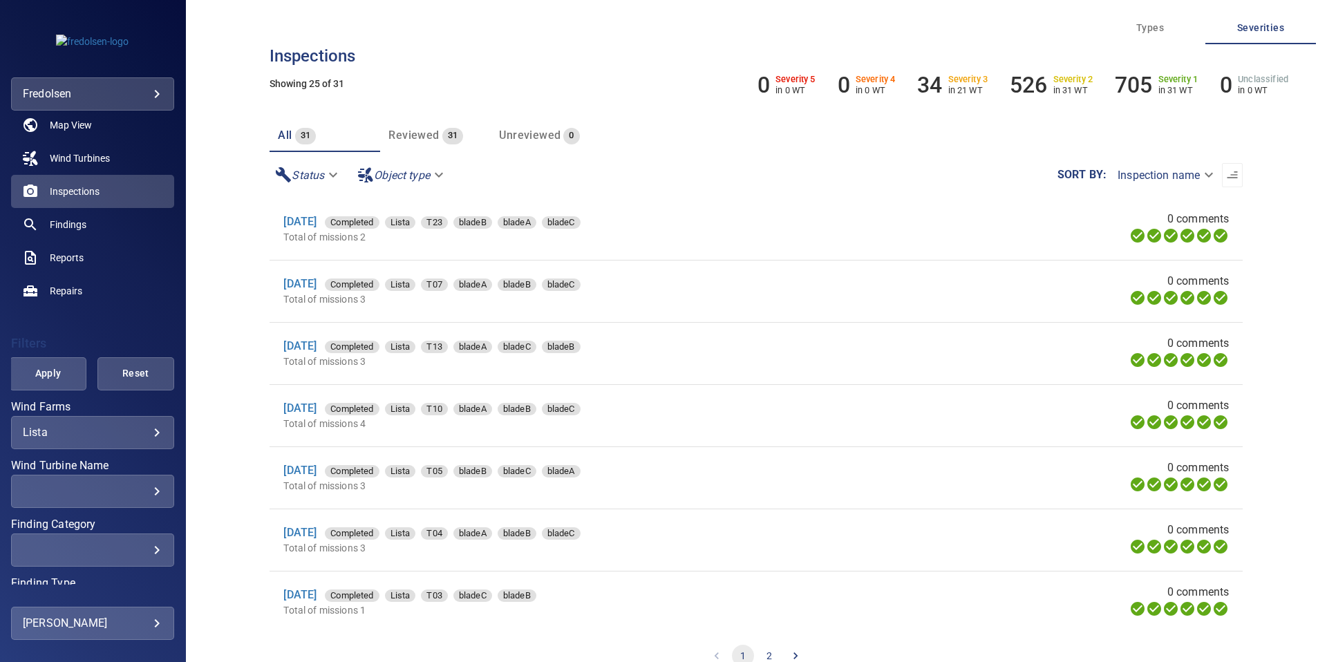
scroll to position [69, 0]
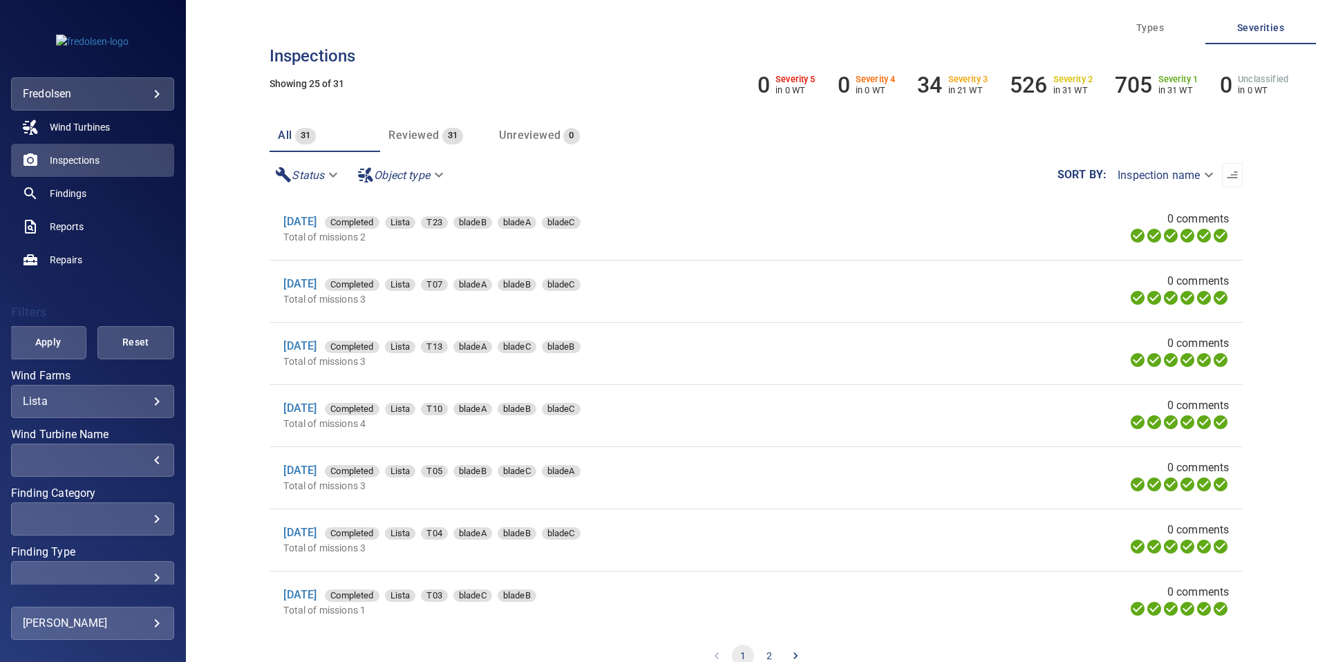
click at [144, 460] on div "​" at bounding box center [93, 459] width 140 height 13
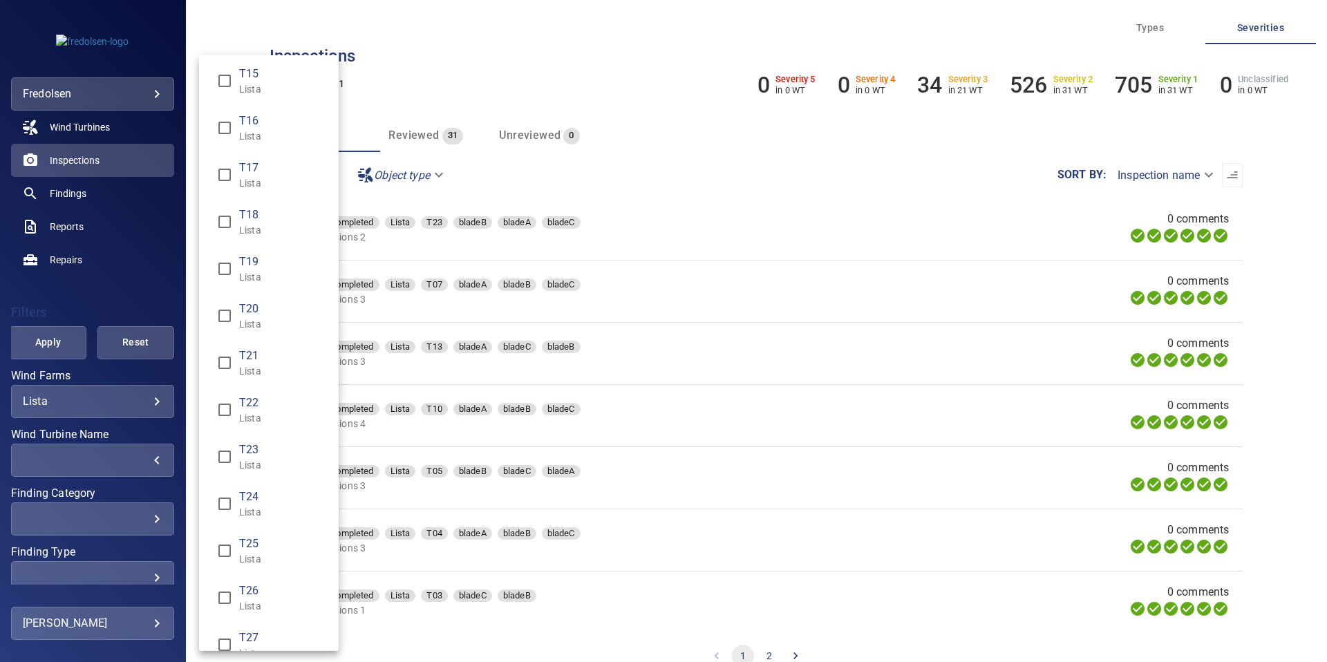
scroll to position [690, 0]
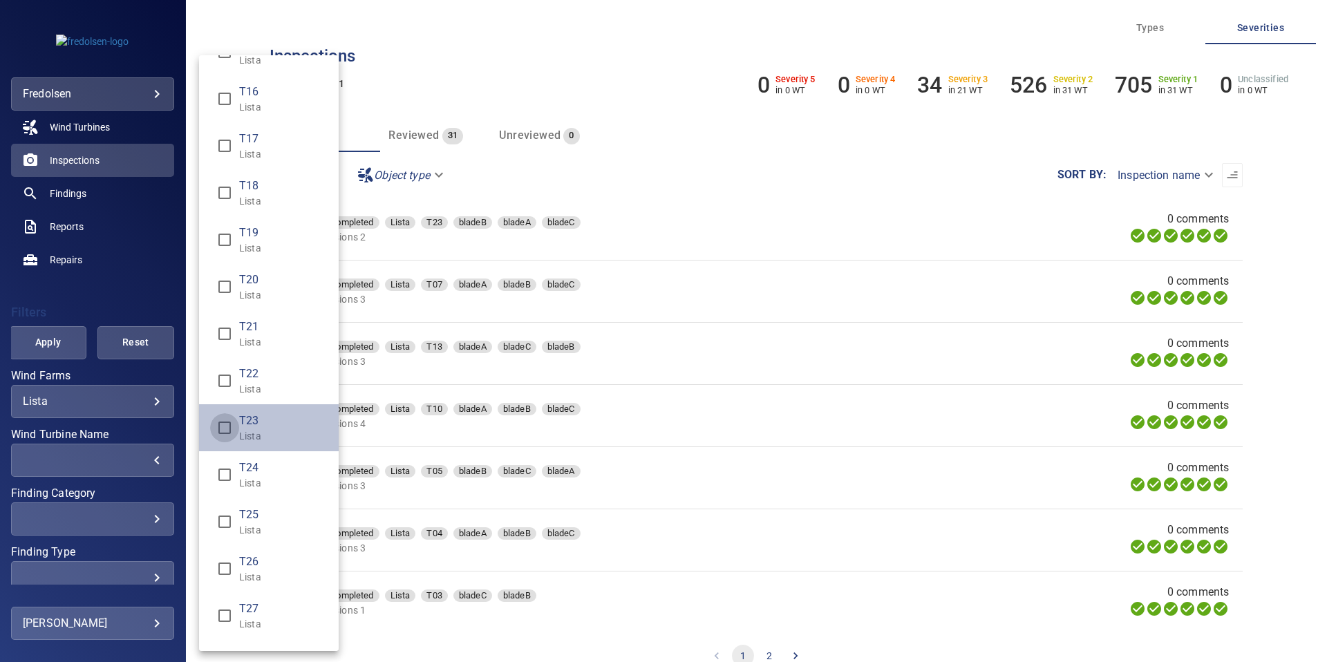
type input "**********"
click at [57, 354] on div "Wind Turbine Name" at bounding box center [663, 331] width 1327 height 662
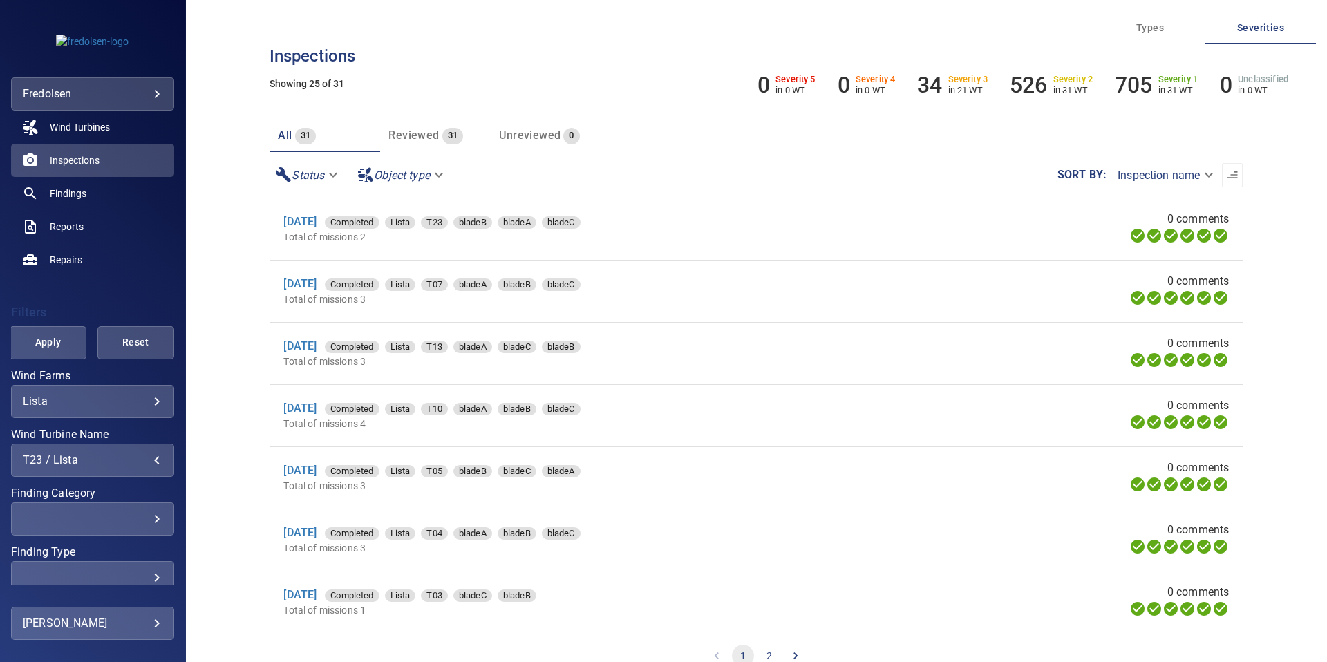
click at [57, 338] on span "Apply" at bounding box center [48, 342] width 42 height 17
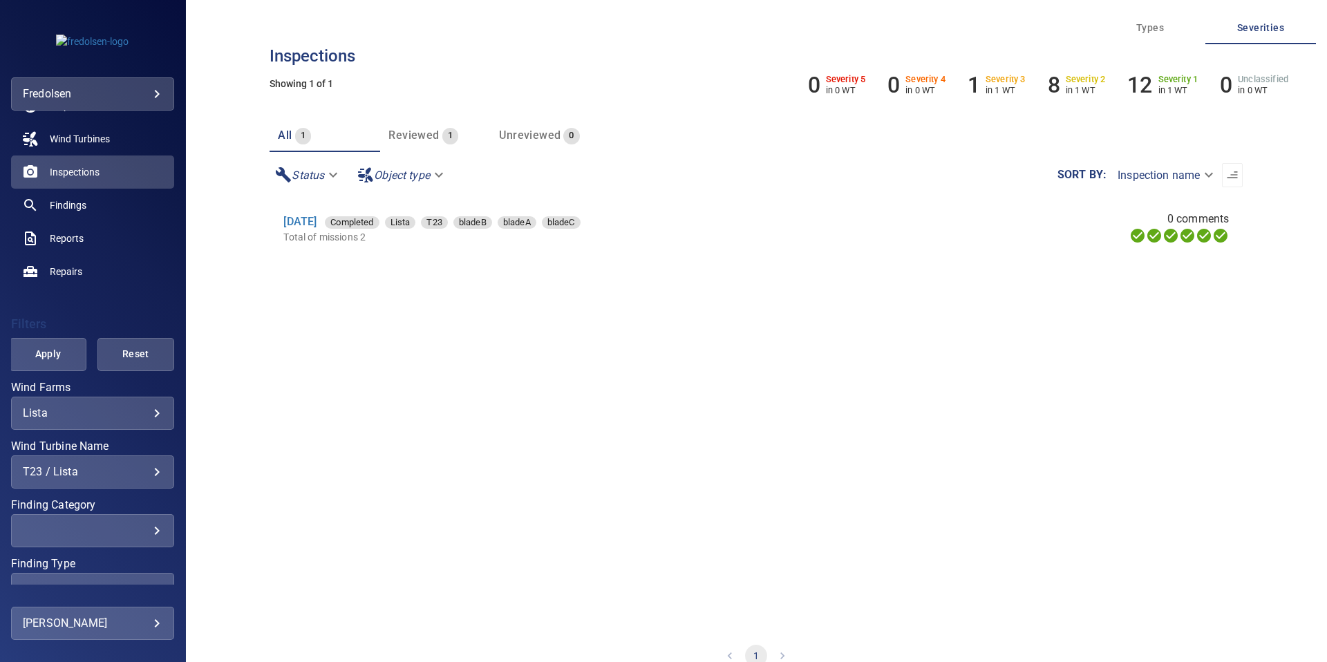
scroll to position [52, 0]
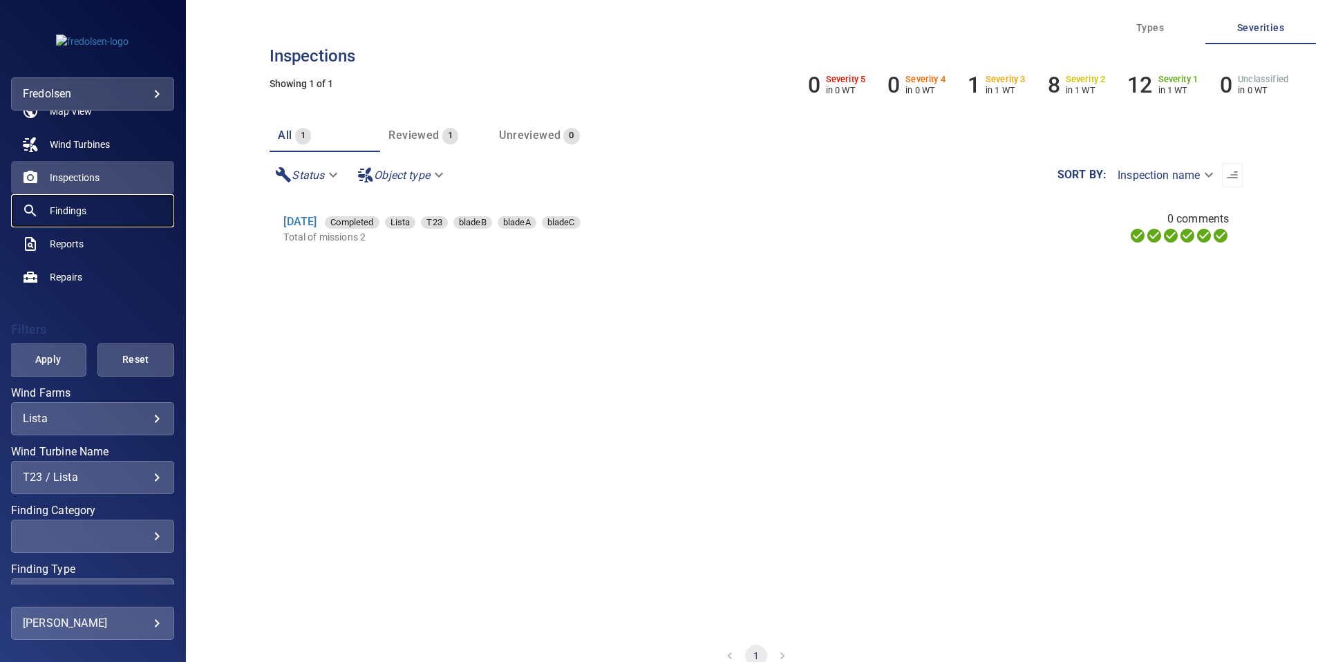
click at [74, 216] on span "Findings" at bounding box center [68, 211] width 37 height 14
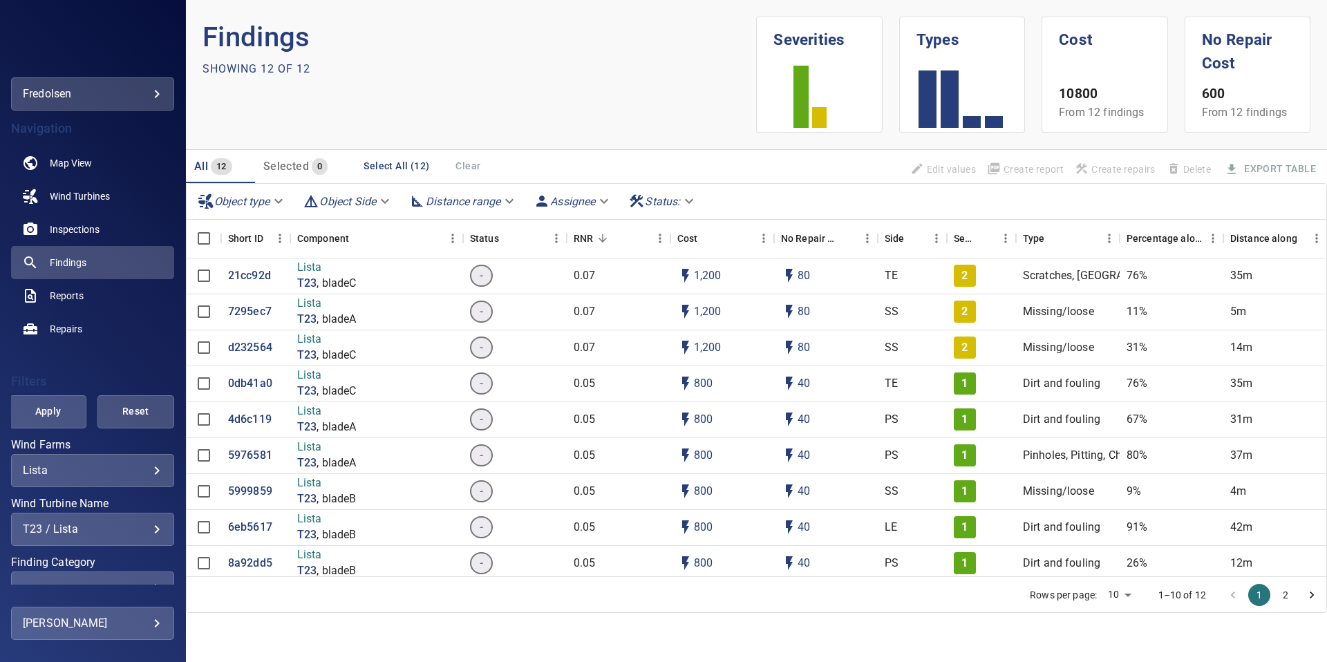
scroll to position [134, 0]
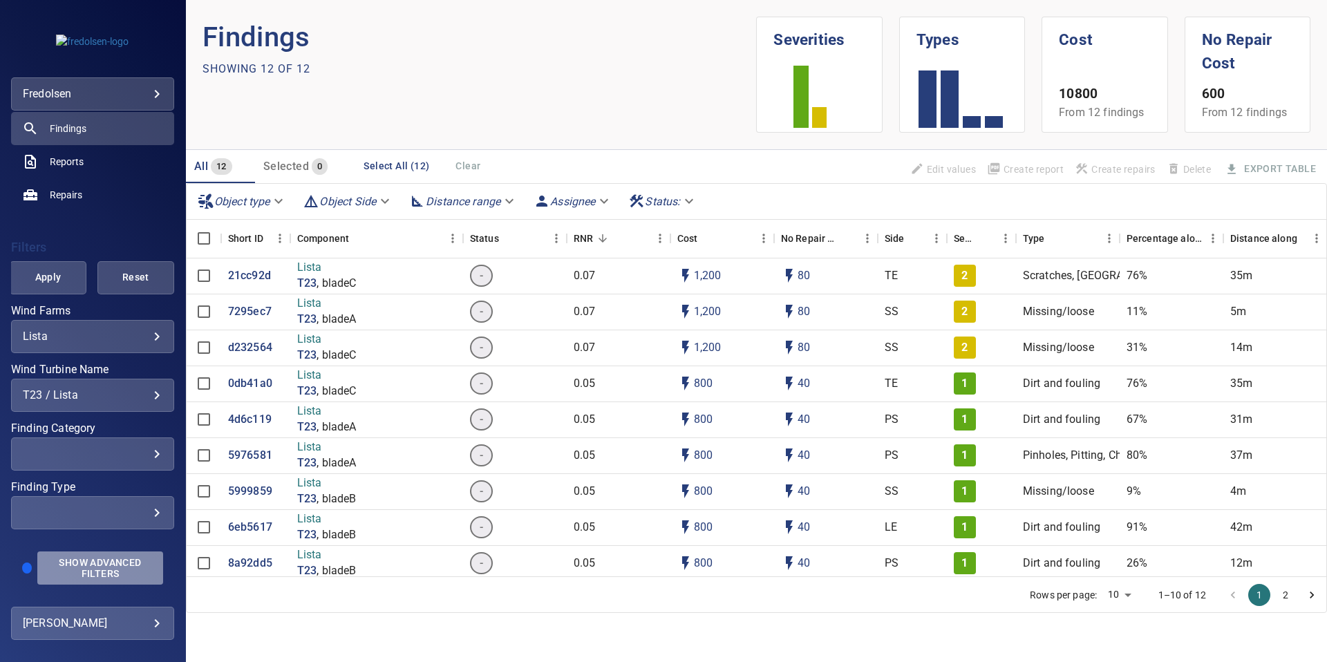
click at [116, 571] on span "Show Advanced Filters" at bounding box center [100, 568] width 109 height 22
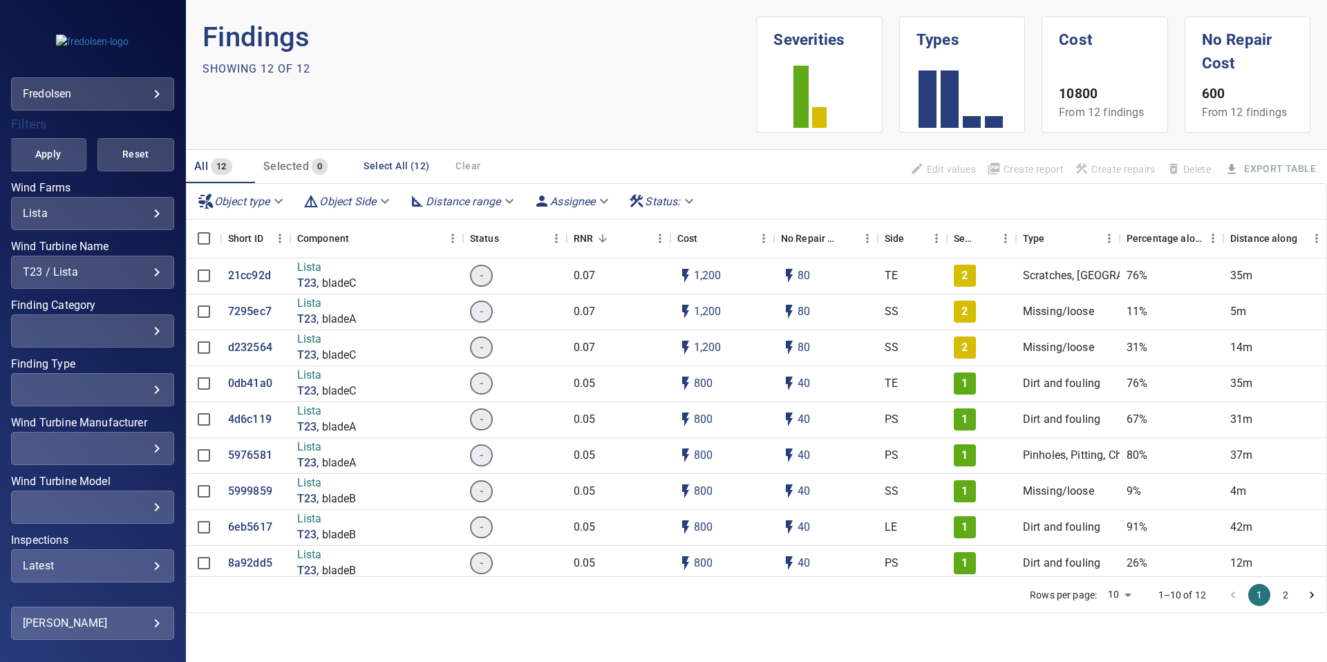
scroll to position [321, 0]
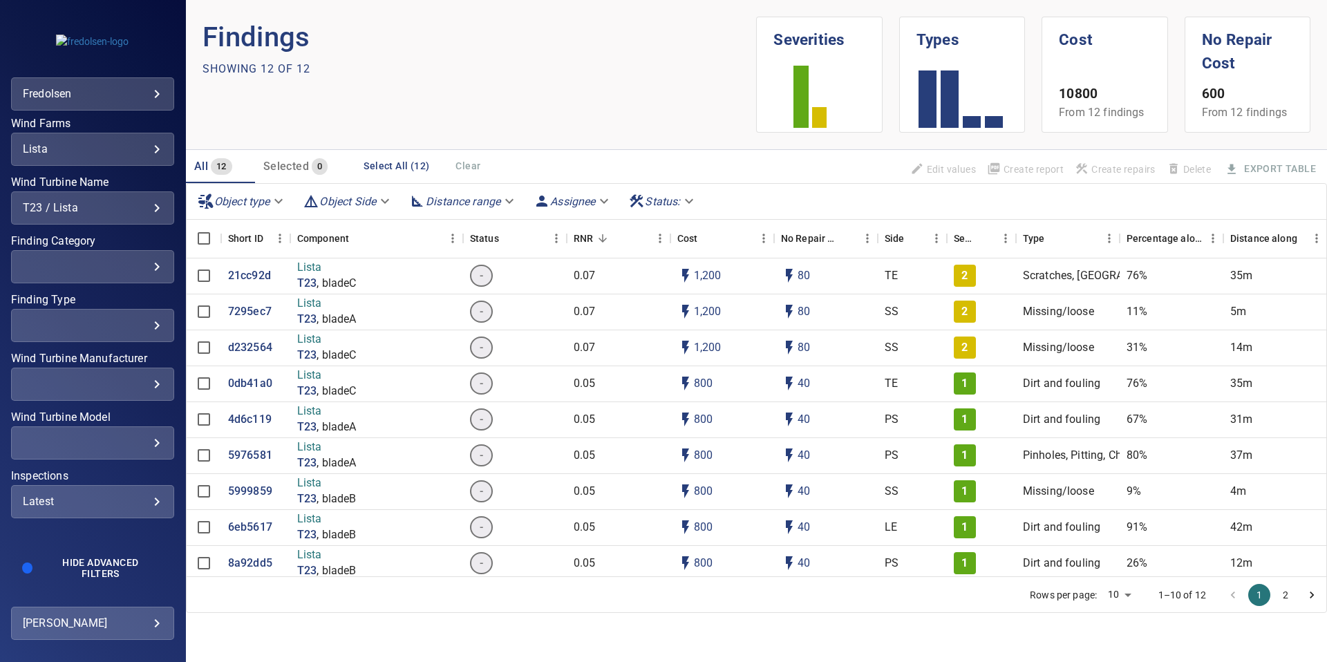
click at [104, 505] on div "Latest" at bounding box center [93, 501] width 140 height 13
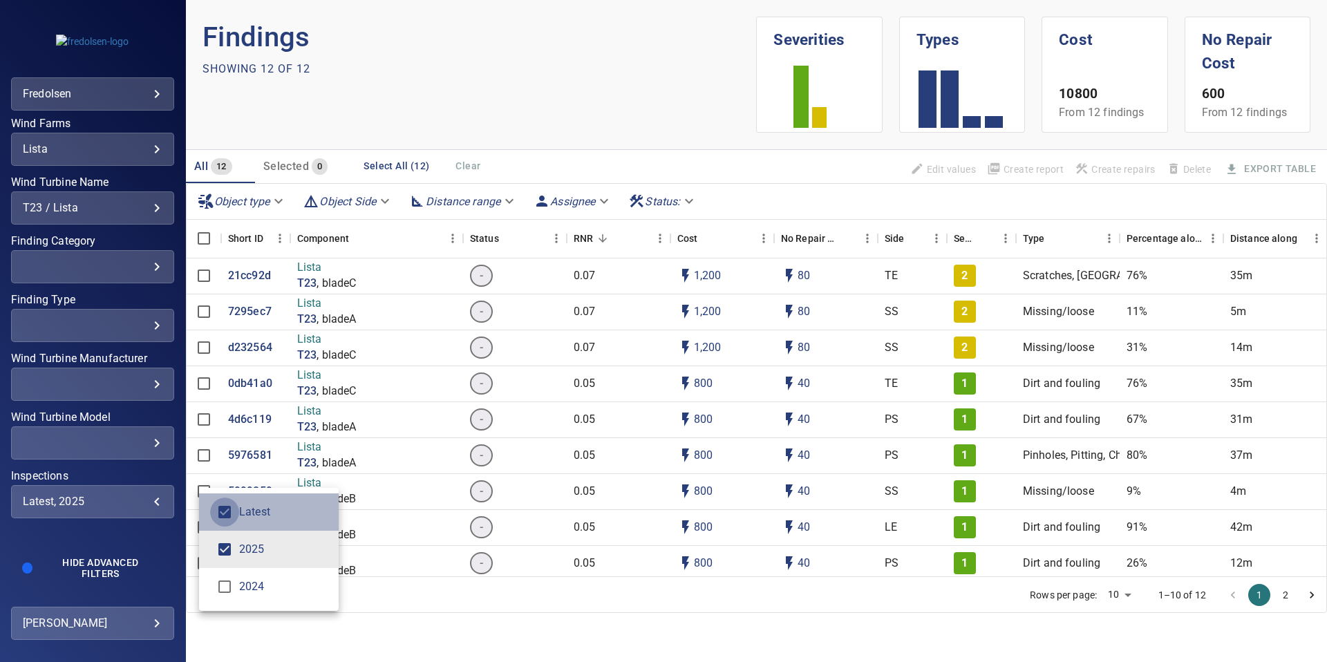
type input "****"
click at [79, 545] on div "Inspections" at bounding box center [663, 331] width 1327 height 662
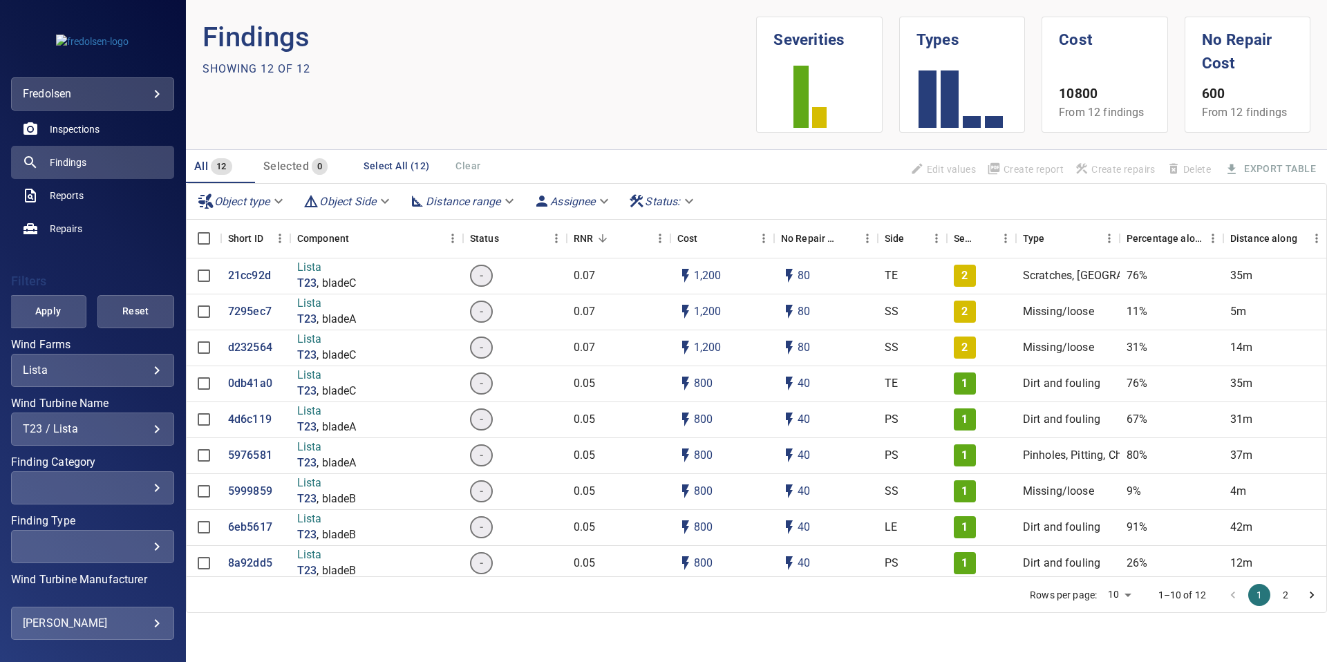
scroll to position [1, 0]
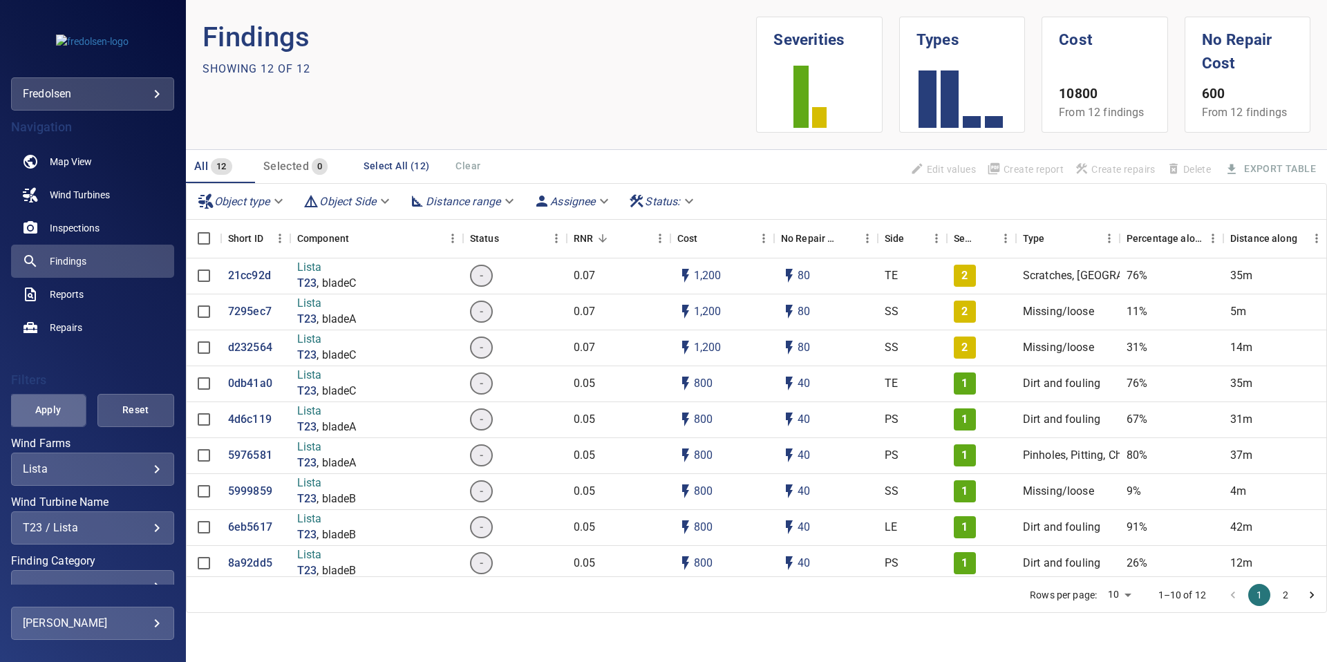
click at [62, 419] on button "Apply" at bounding box center [48, 410] width 77 height 33
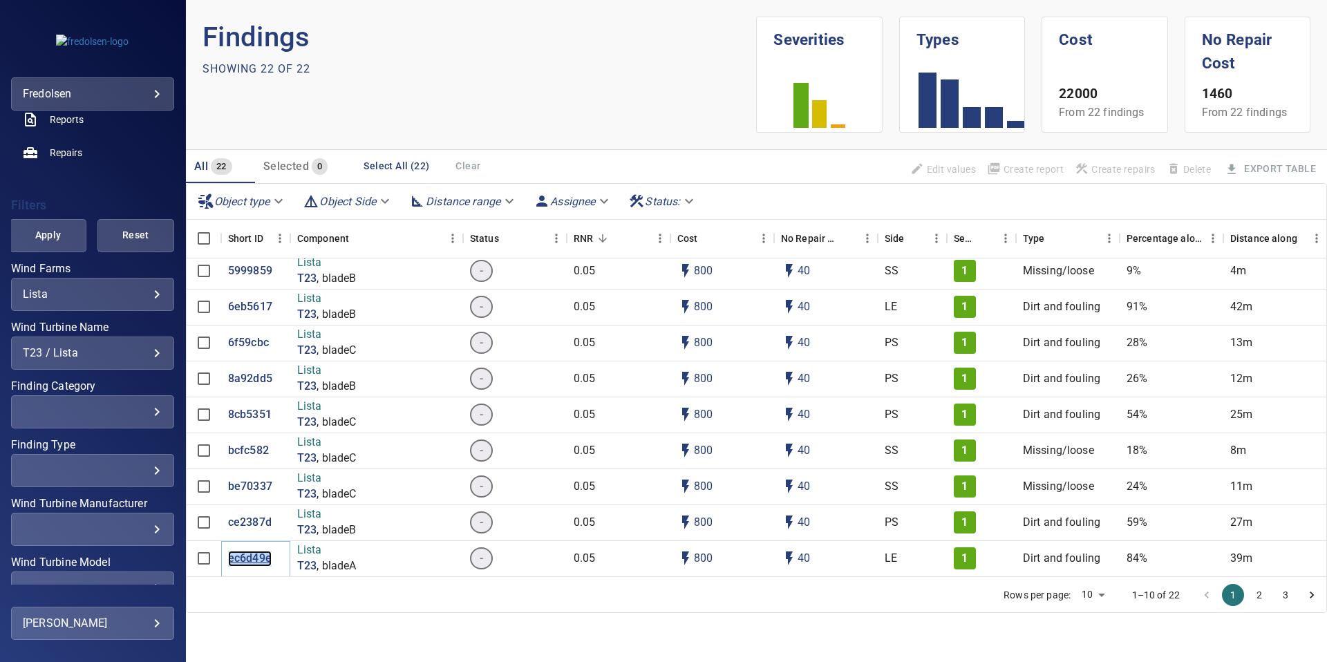
scroll to position [175, 0]
click at [61, 129] on link "Reports" at bounding box center [92, 120] width 163 height 33
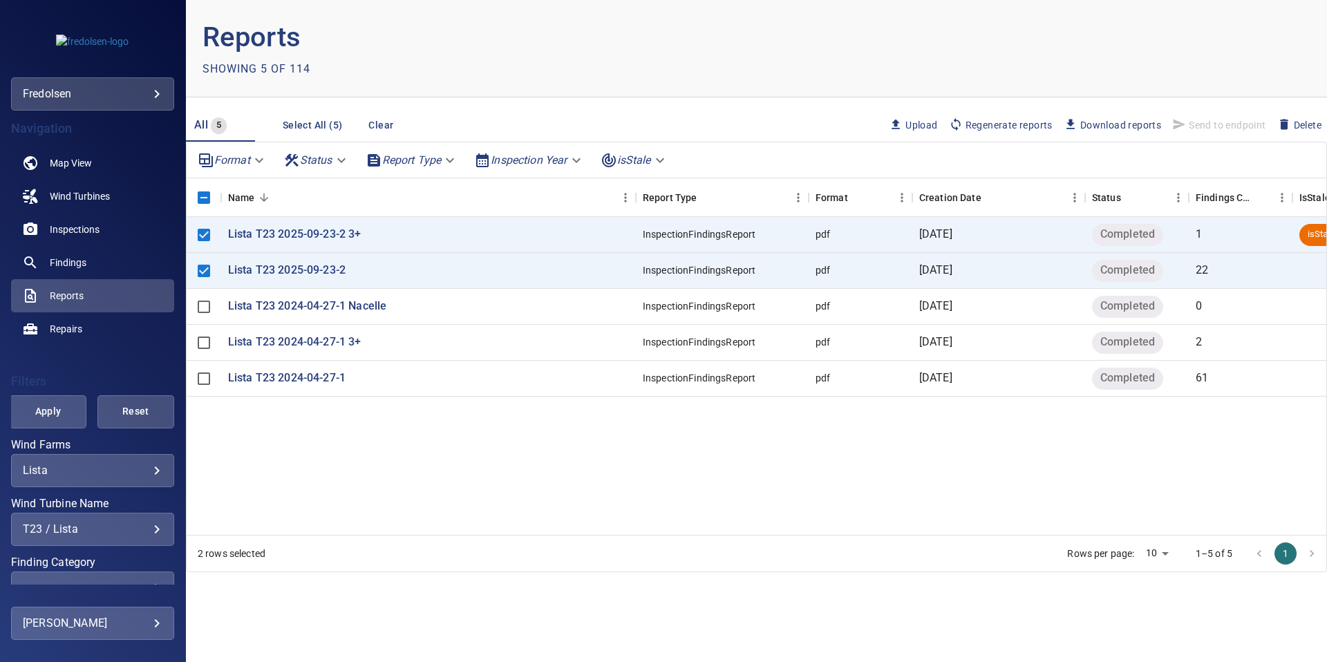
click at [1002, 124] on span "Regenerate reports" at bounding box center [1001, 124] width 104 height 15
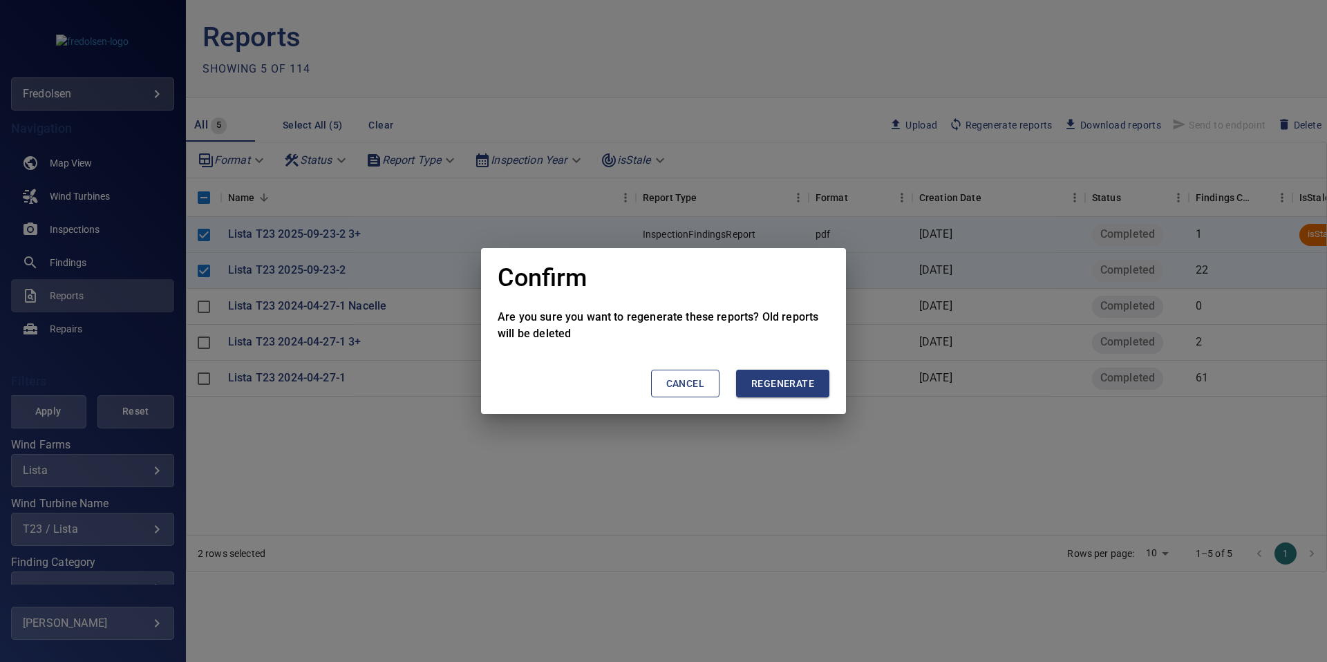
click at [783, 388] on span "Regenerate" at bounding box center [782, 383] width 63 height 17
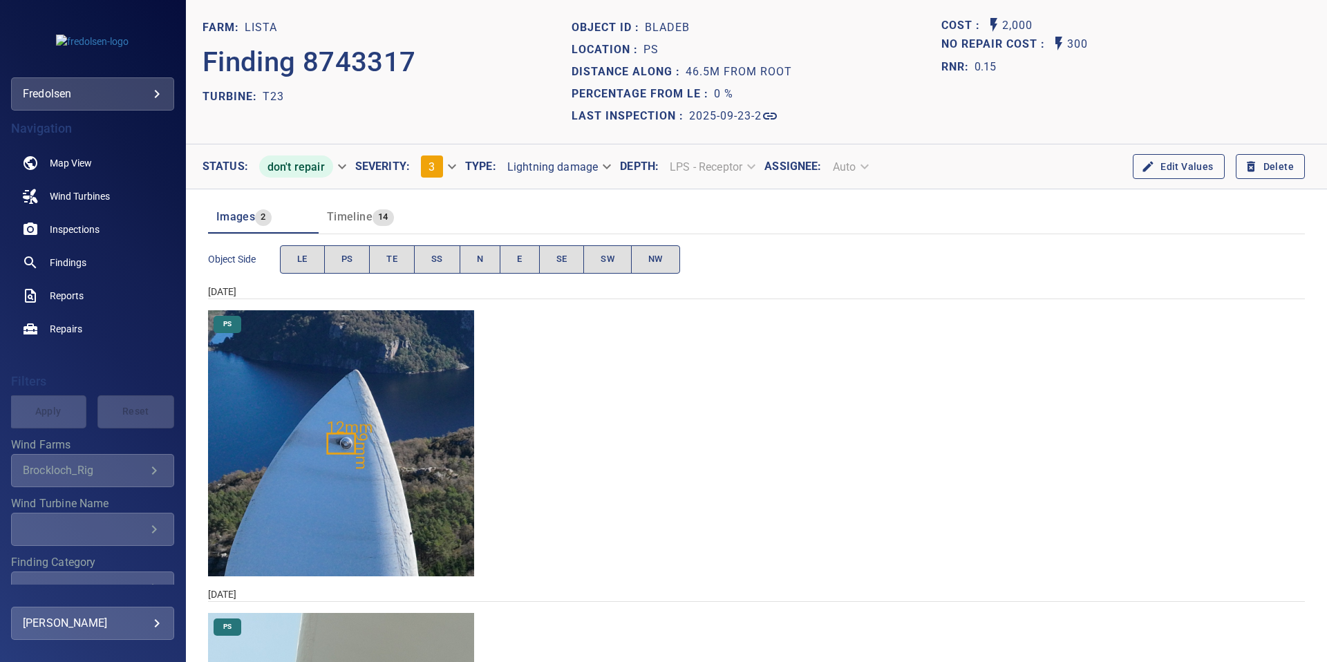
drag, startPoint x: 365, startPoint y: 216, endPoint x: 558, endPoint y: 377, distance: 251.1
click at [558, 377] on section "Images 2 Timeline 14 Object Side LE PS TE SS N E SE SW NW [DATE] PS [DATE] PS" at bounding box center [756, 550] width 1141 height 723
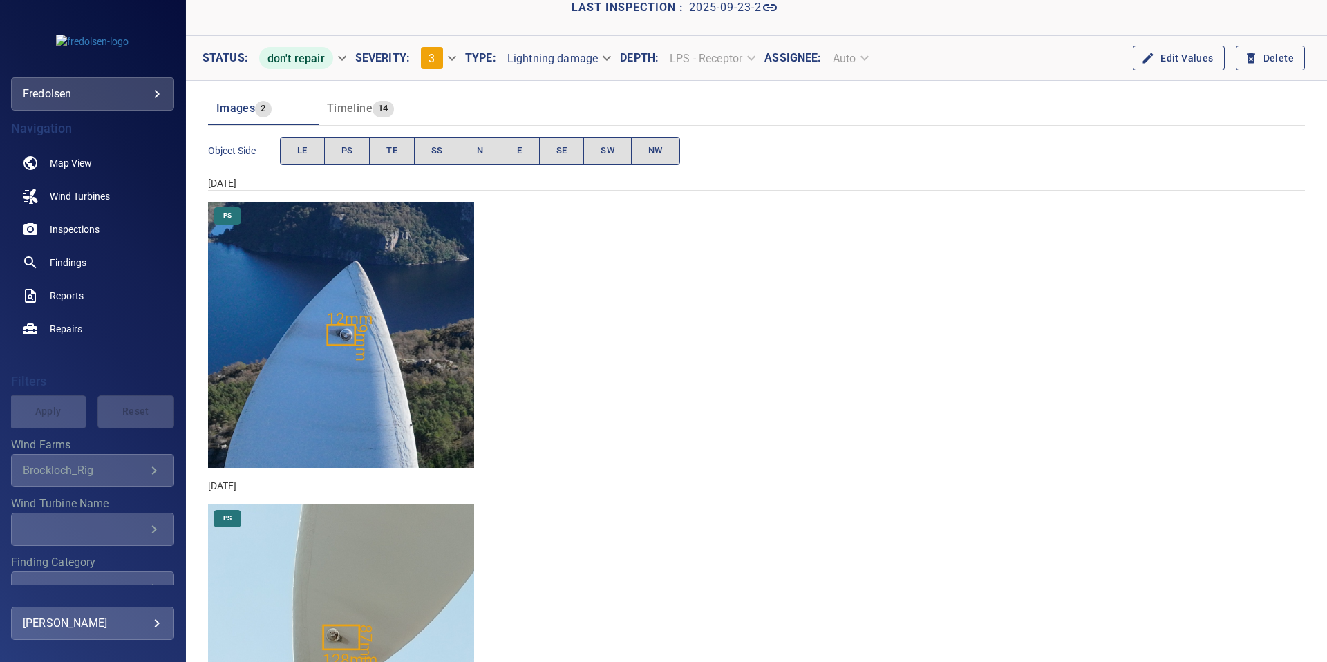
scroll to position [5, 0]
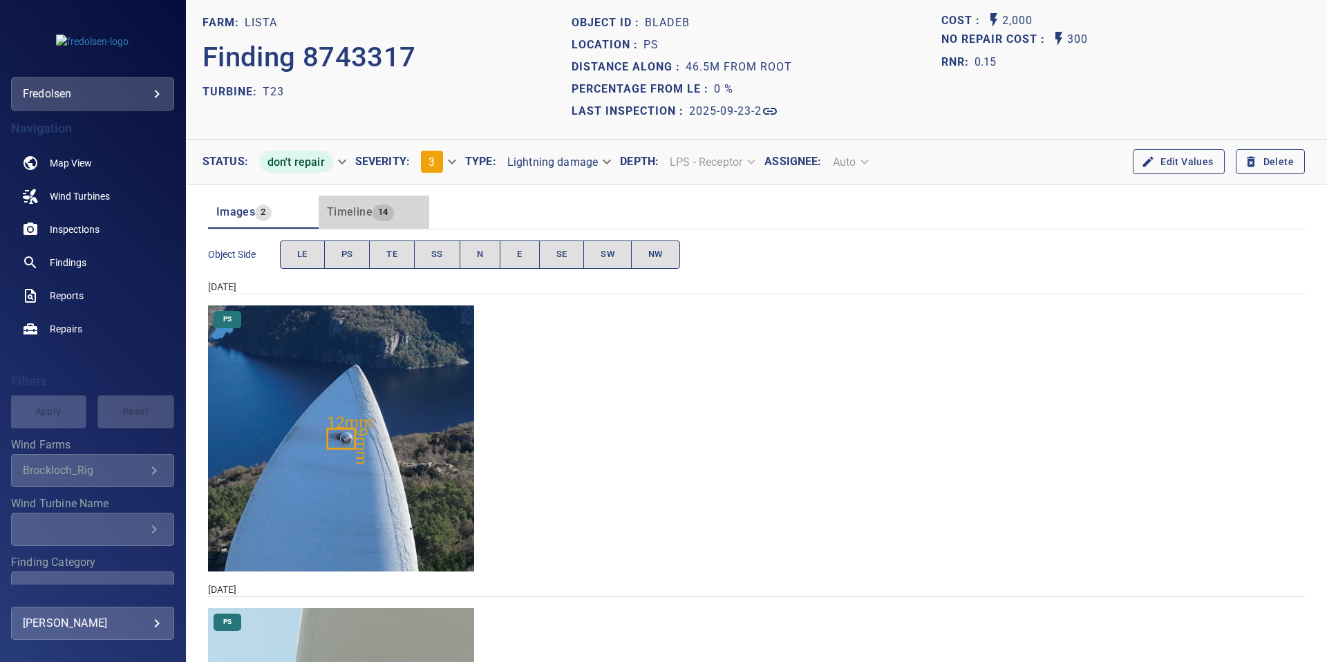
click at [361, 215] on span "Timeline" at bounding box center [350, 211] width 46 height 13
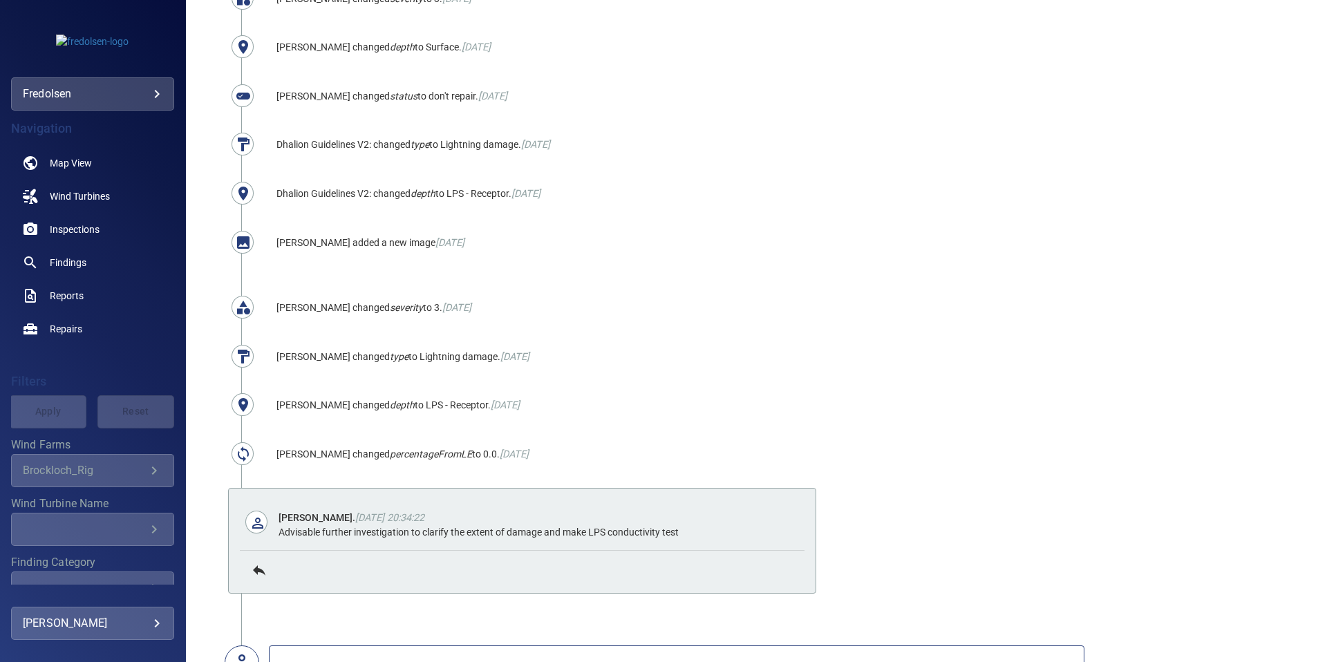
scroll to position [754, 0]
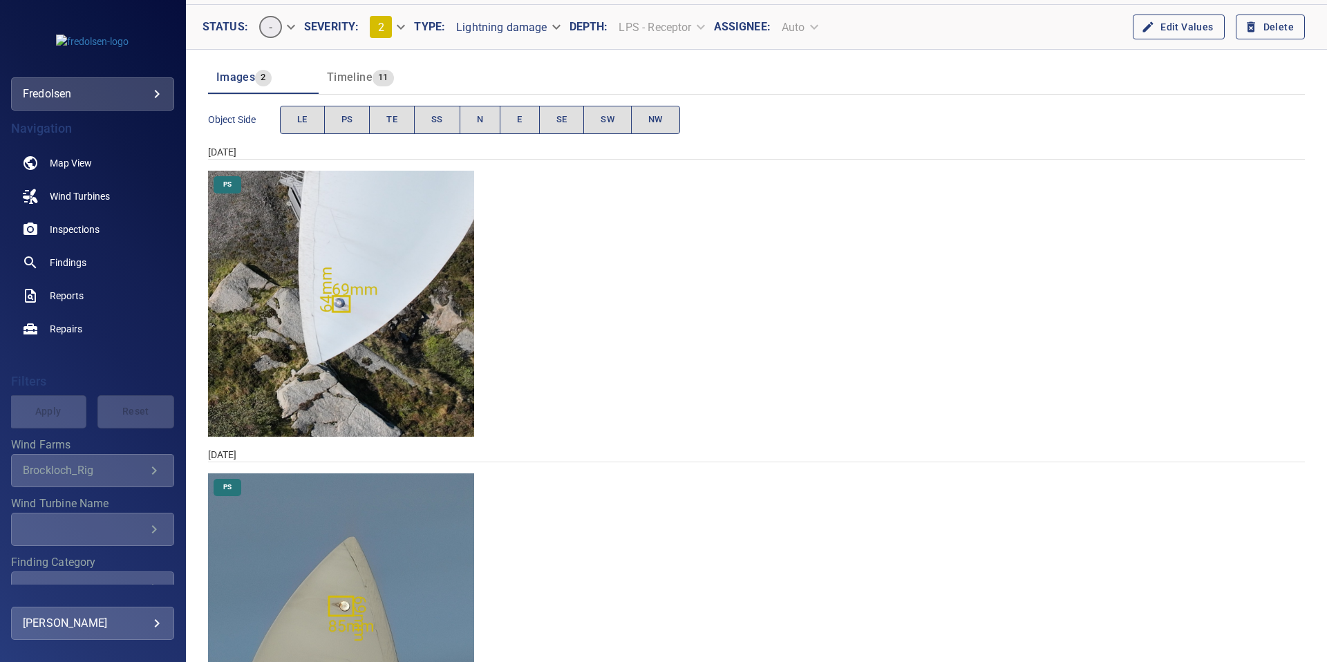
scroll to position [143, 0]
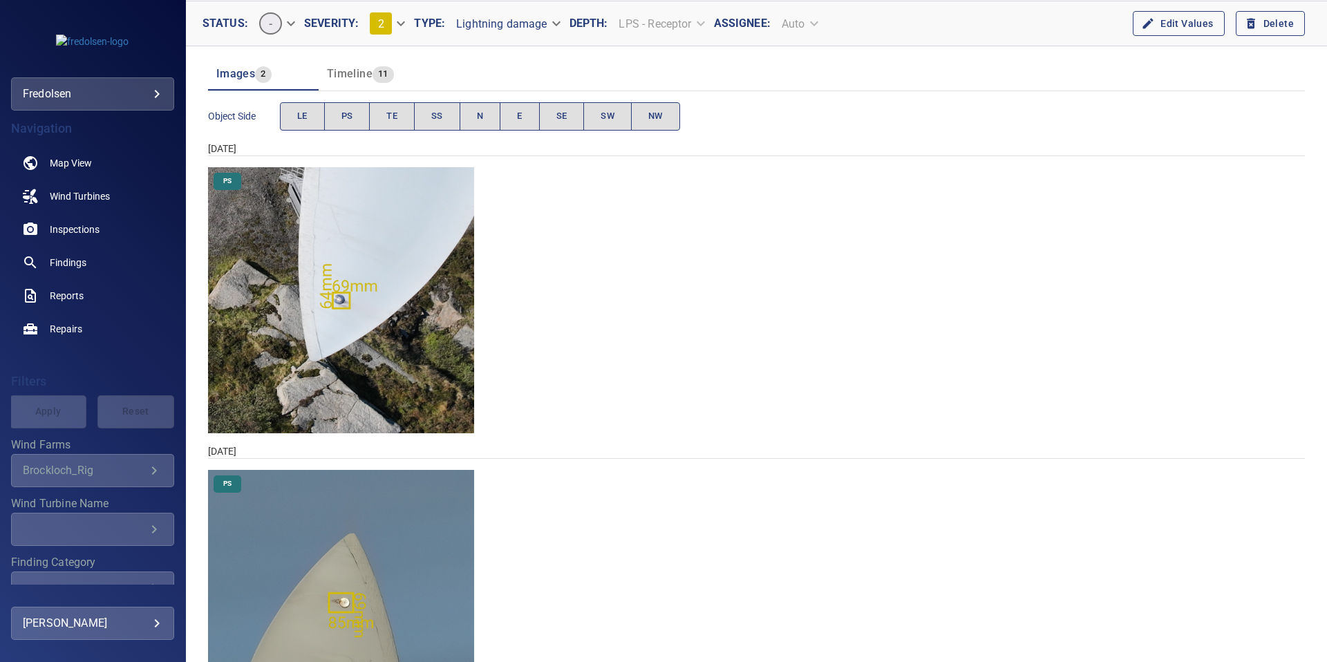
click at [357, 77] on span "Timeline" at bounding box center [350, 73] width 46 height 13
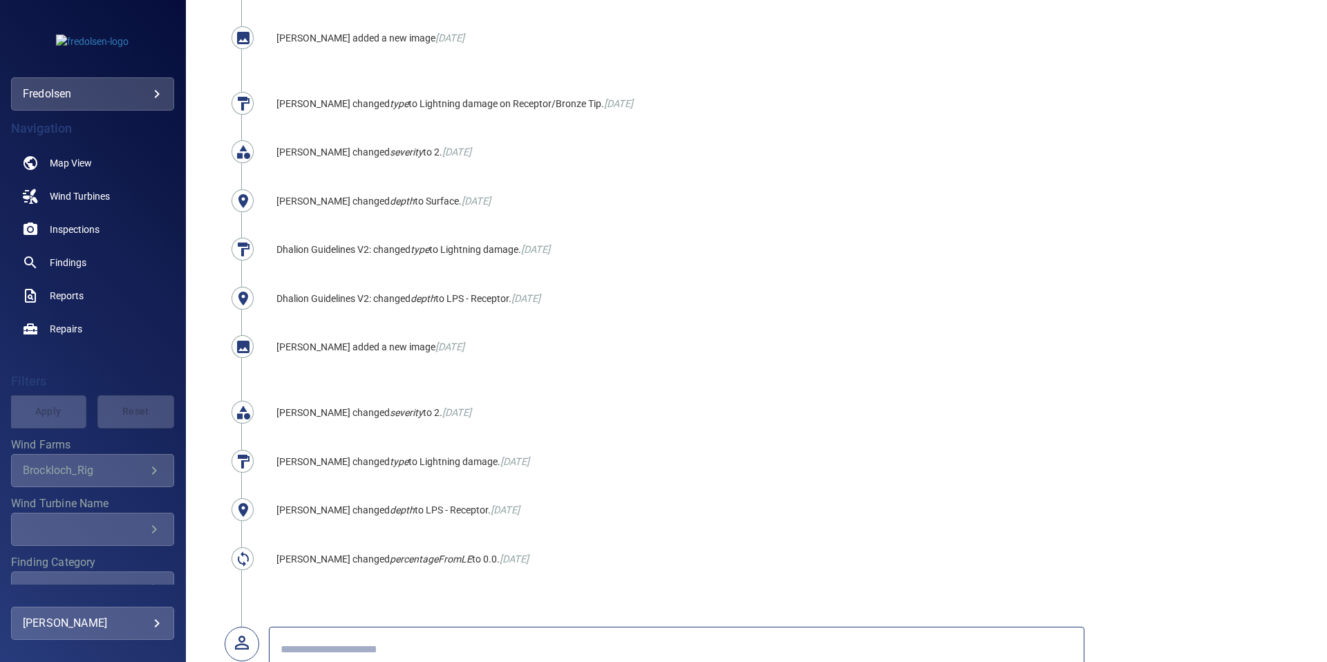
scroll to position [365, 0]
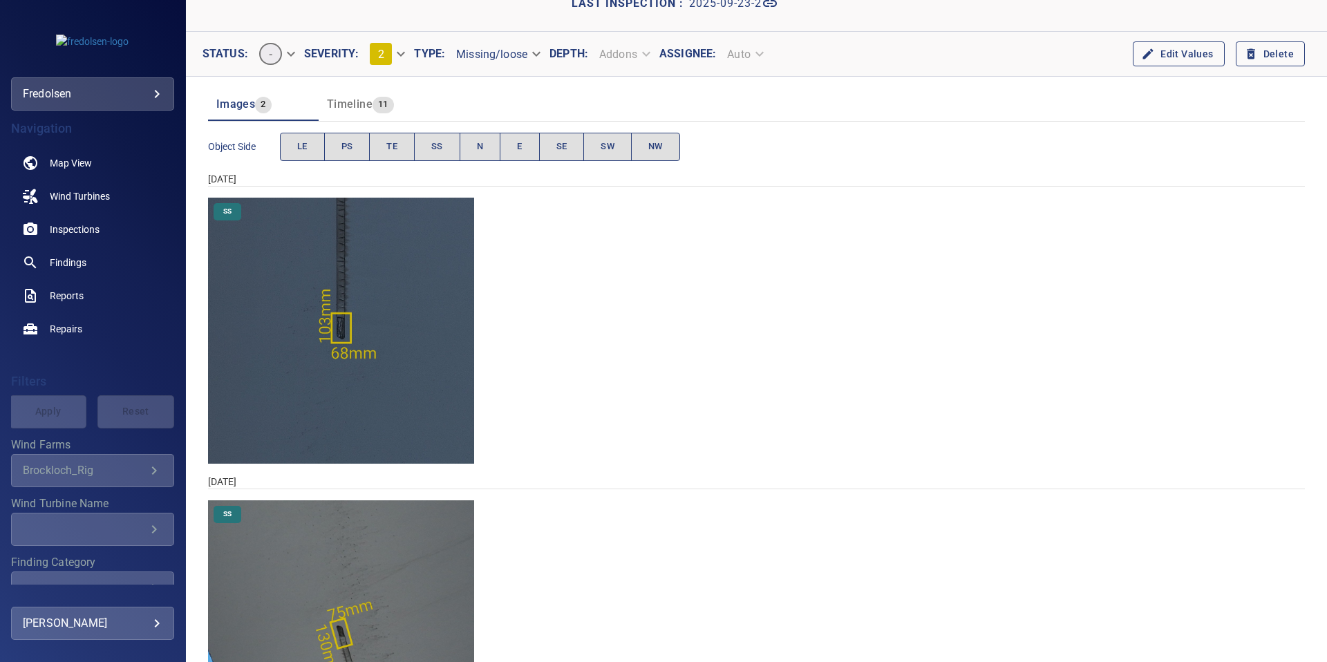
scroll to position [114, 0]
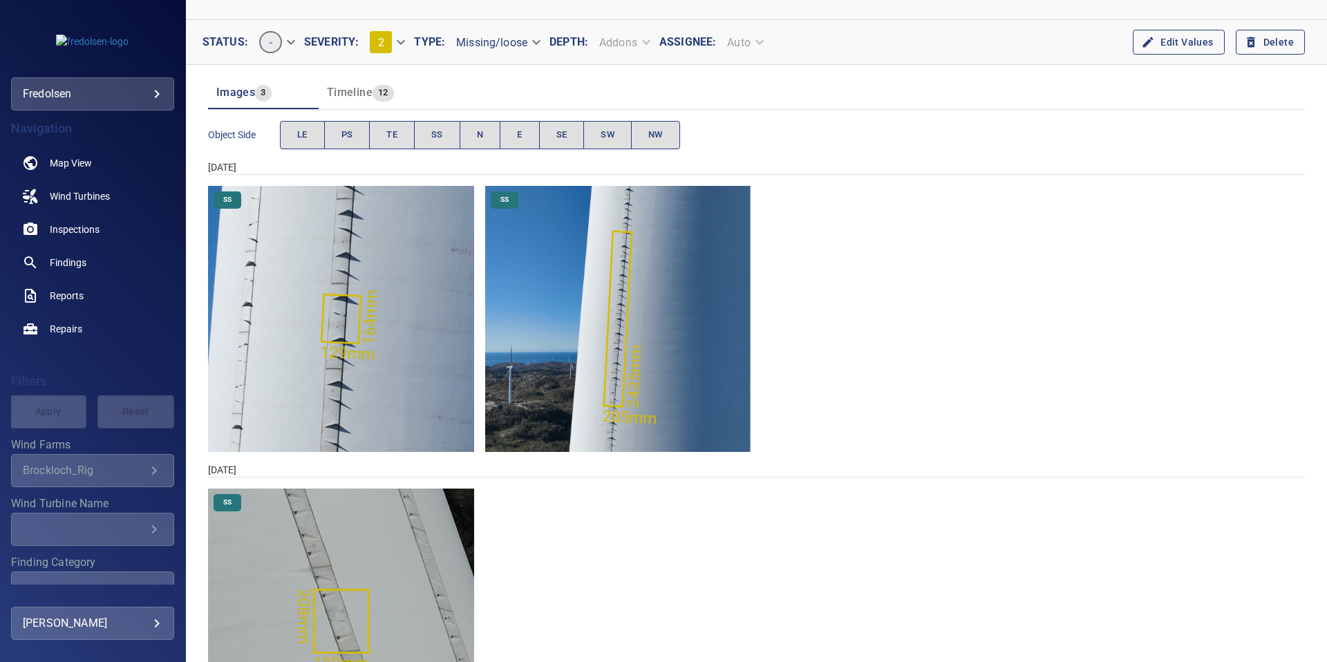
scroll to position [132, 0]
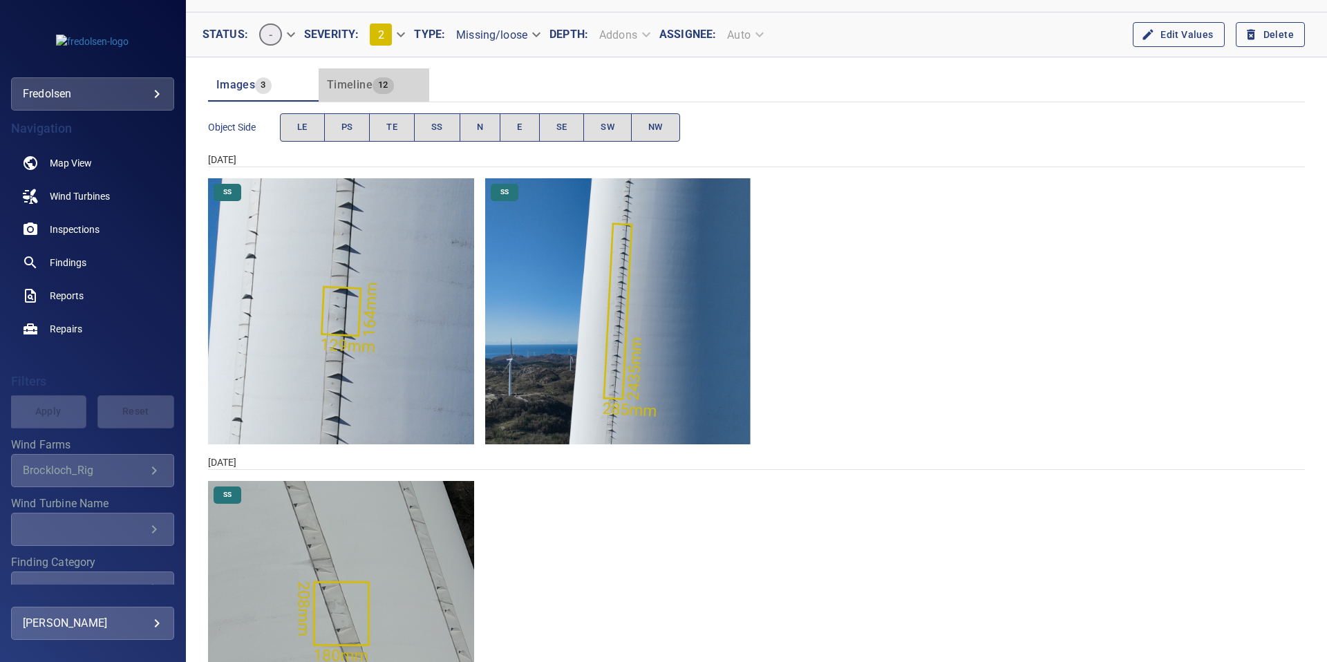
click at [358, 88] on span "Timeline" at bounding box center [350, 84] width 46 height 13
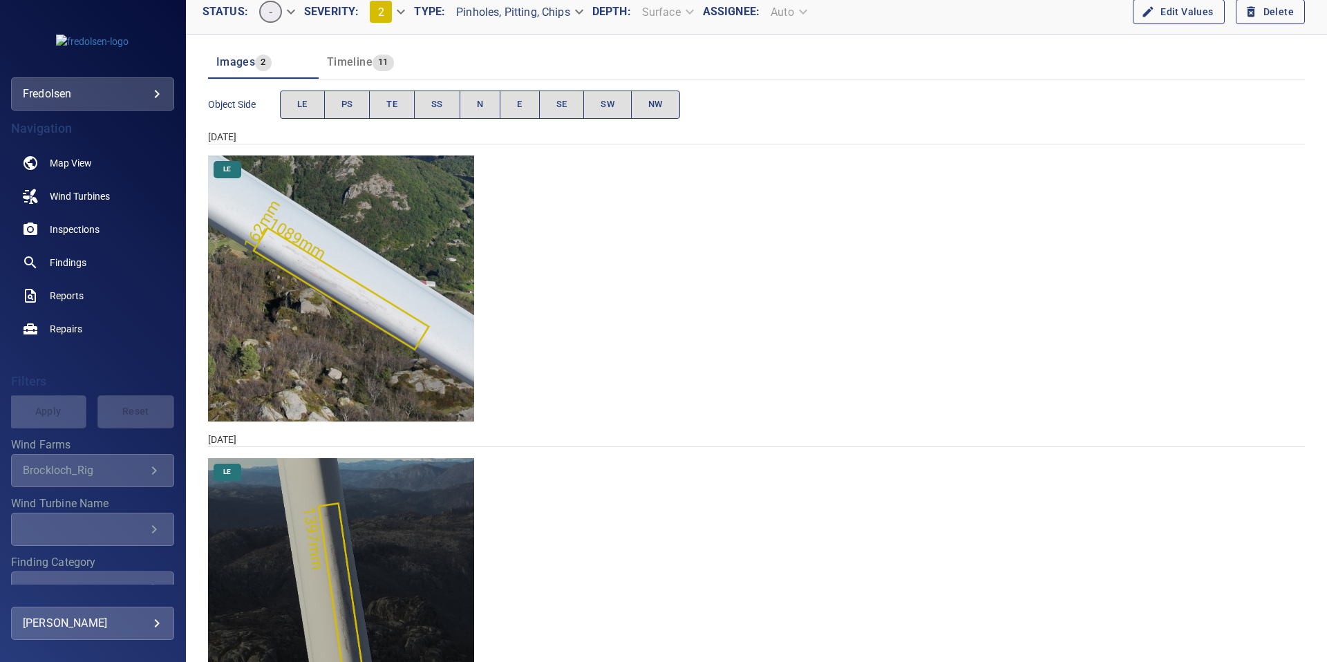
scroll to position [71, 0]
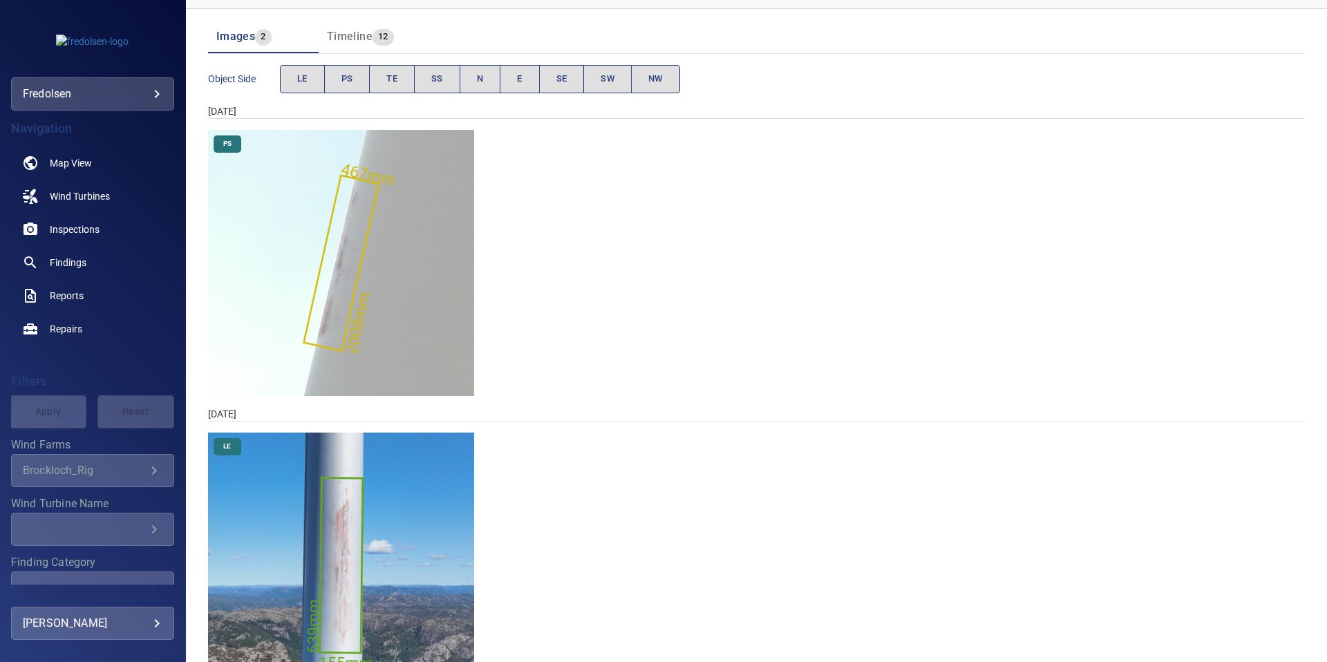
scroll to position [144, 0]
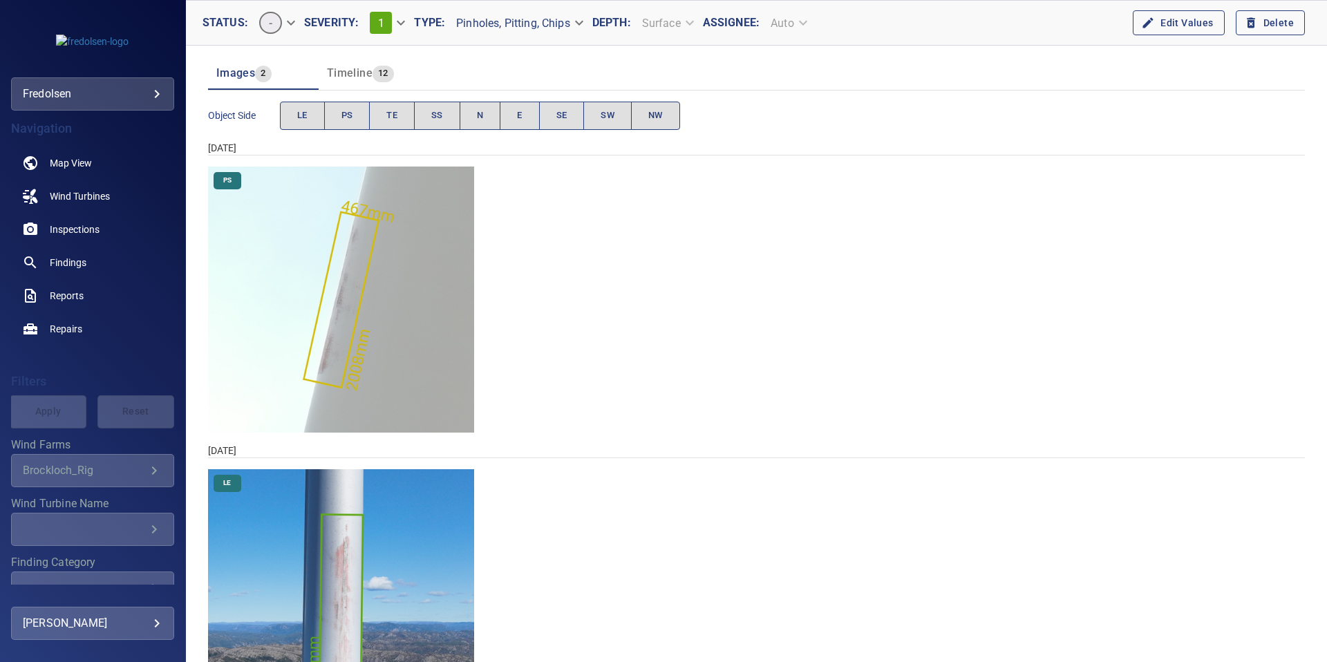
click at [395, 16] on body "**********" at bounding box center [663, 331] width 1327 height 662
click at [396, 97] on li "2" at bounding box center [400, 103] width 84 height 25
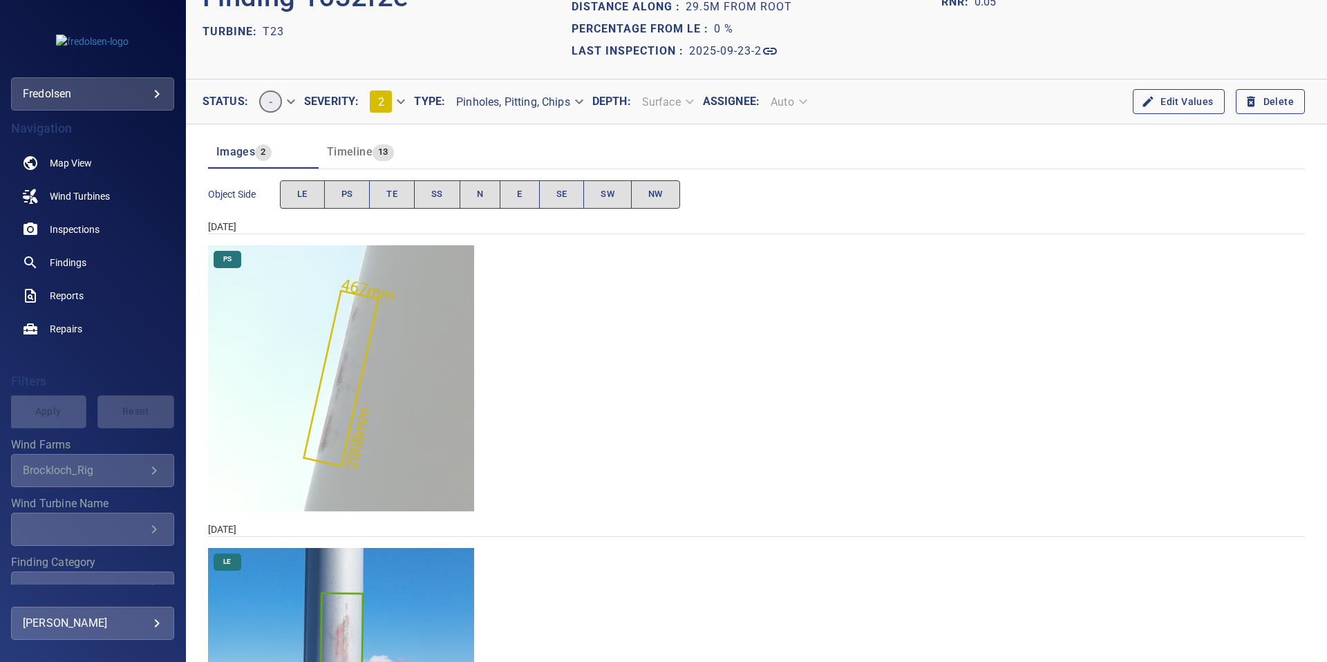
scroll to position [14, 0]
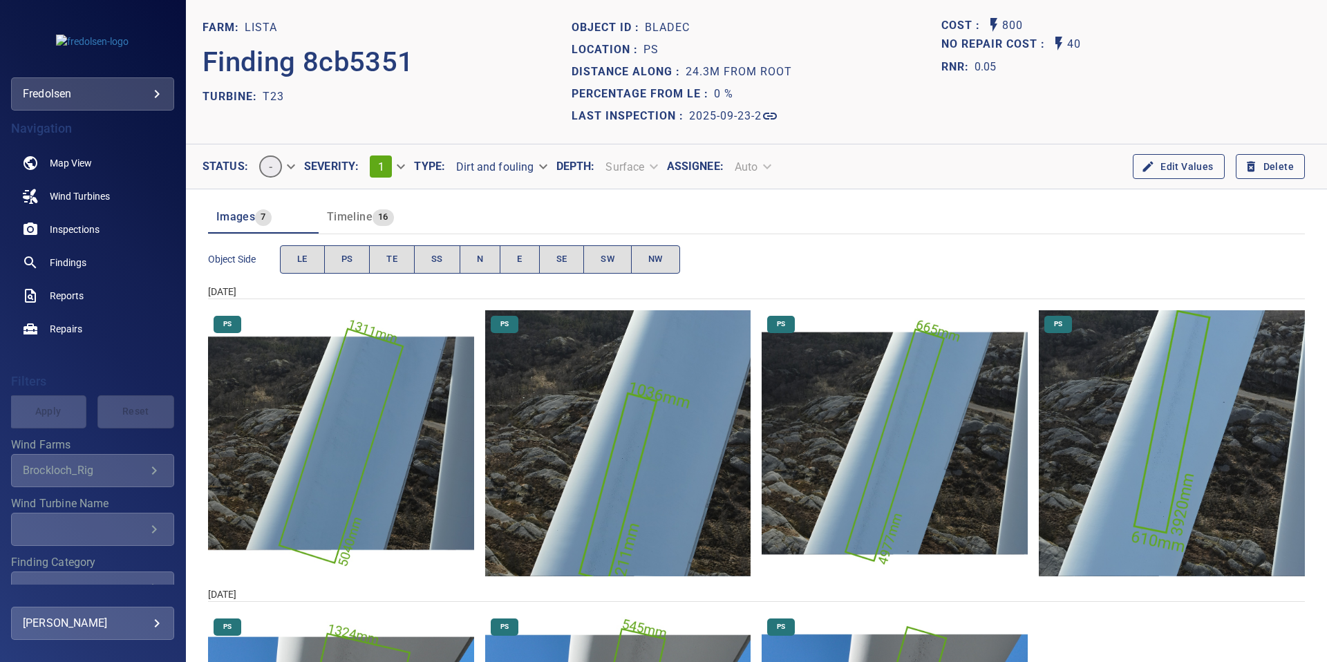
scroll to position [1, 0]
